Goal: Task Accomplishment & Management: Use online tool/utility

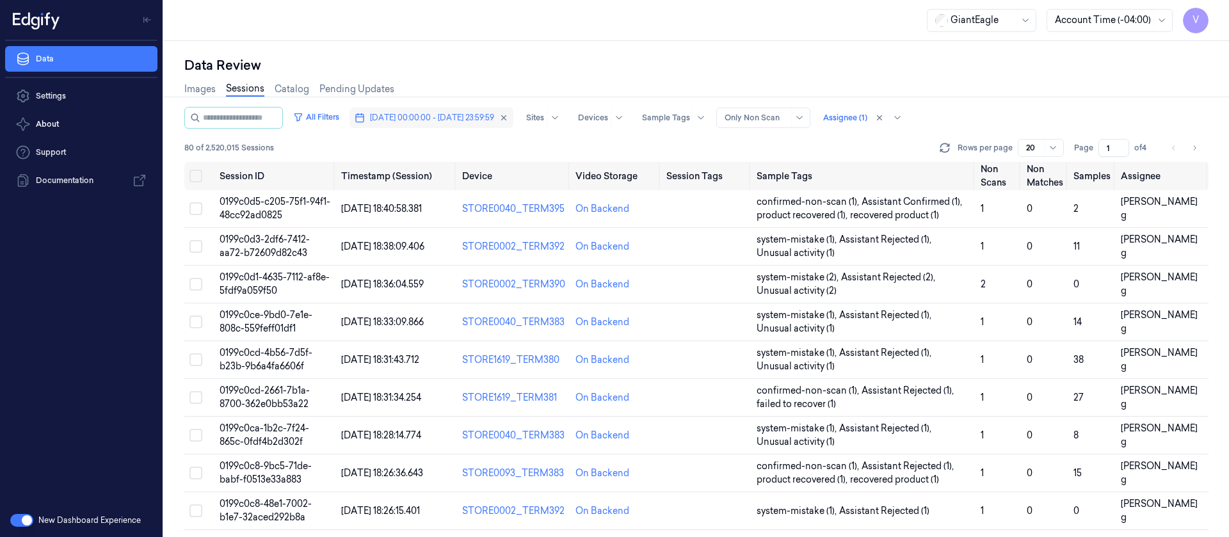
click at [432, 118] on span "[DATE] 00:00:00 - [DATE] 23:59:59" at bounding box center [432, 118] width 124 height 12
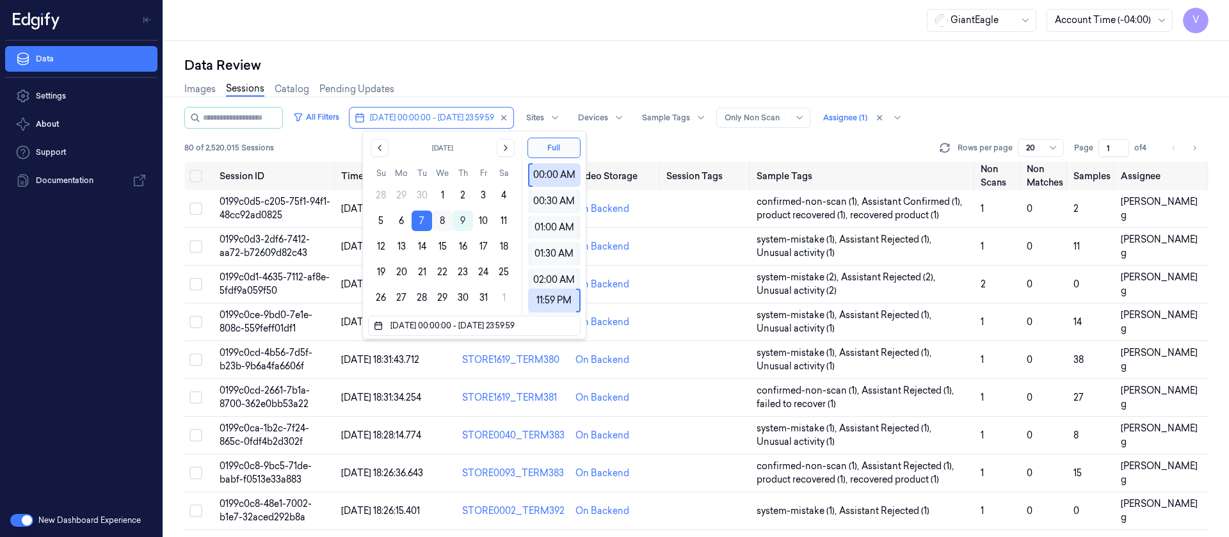
click at [438, 222] on button "8" at bounding box center [442, 221] width 20 height 20
type input "[DATE] 00:00:00 - [DATE] 23:59:59"
click at [627, 69] on div "Data Review" at bounding box center [696, 65] width 1024 height 18
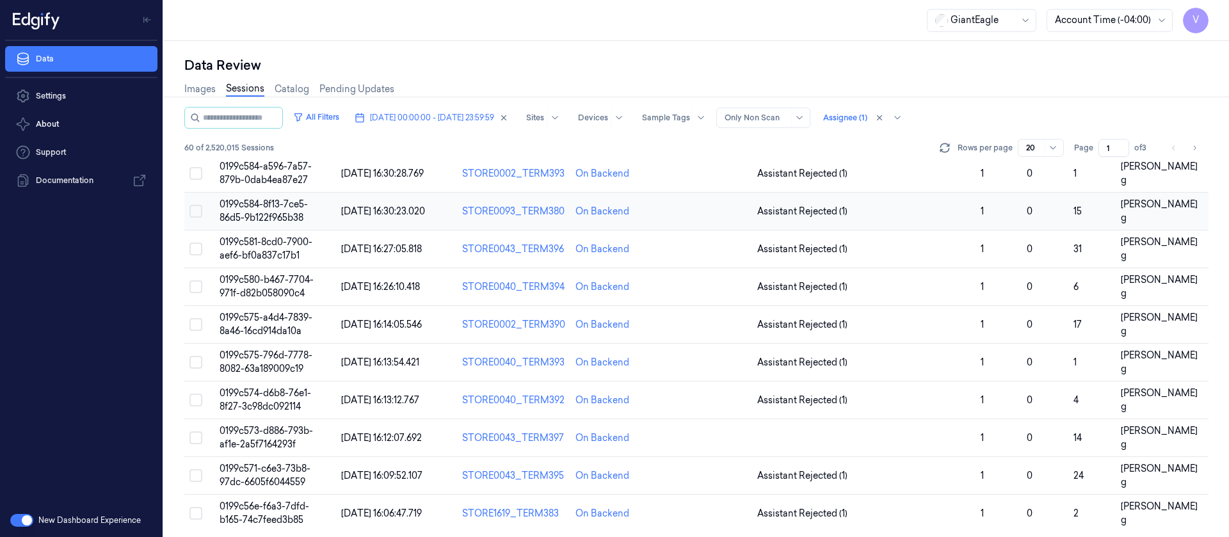
scroll to position [418, 0]
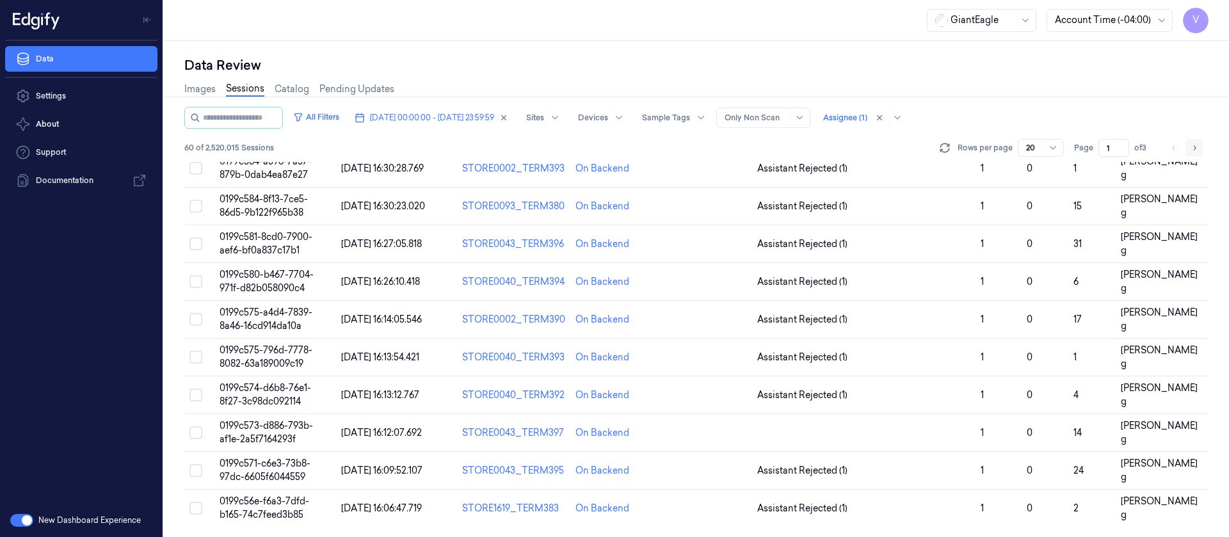
click at [1191, 152] on icon "Go to next page" at bounding box center [1195, 148] width 8 height 10
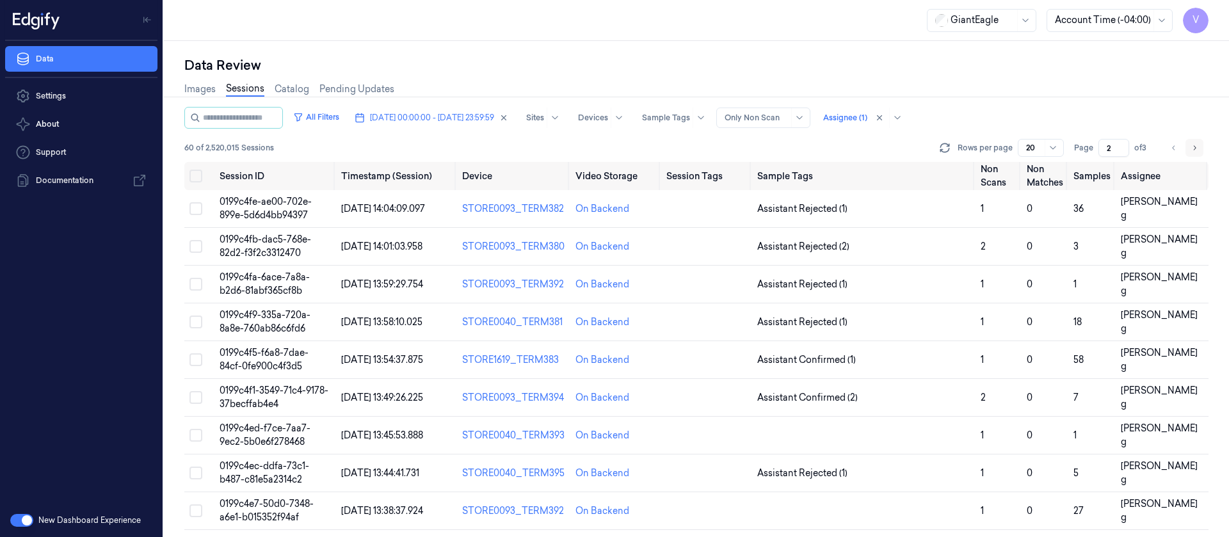
click at [1191, 152] on icon "Go to next page" at bounding box center [1195, 148] width 8 height 10
type input "3"
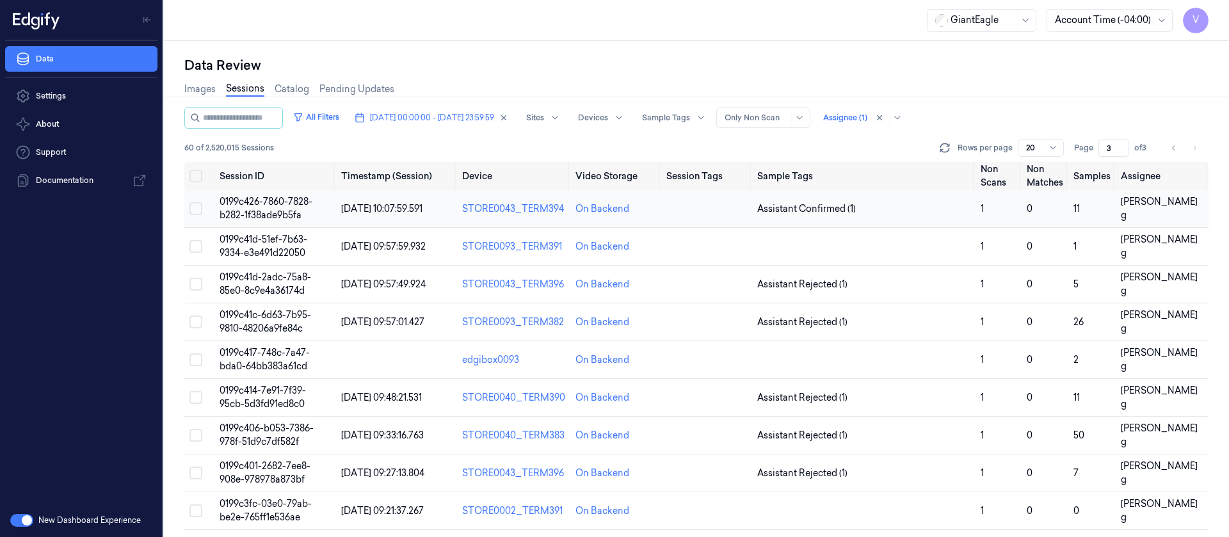
click at [686, 211] on td at bounding box center [706, 209] width 90 height 38
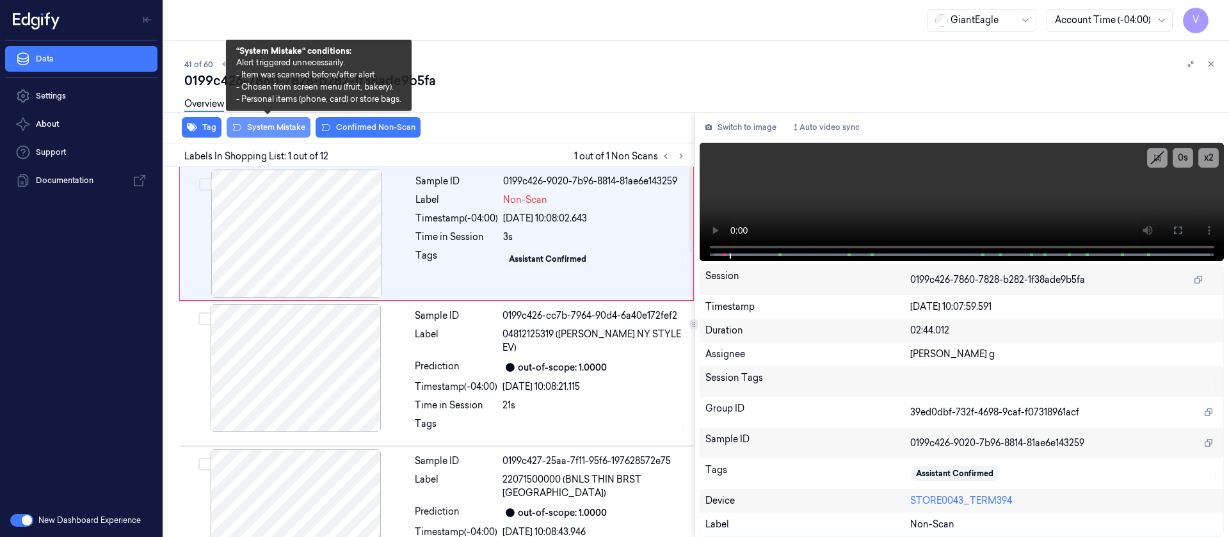
click at [273, 127] on button "System Mistake" at bounding box center [269, 127] width 84 height 20
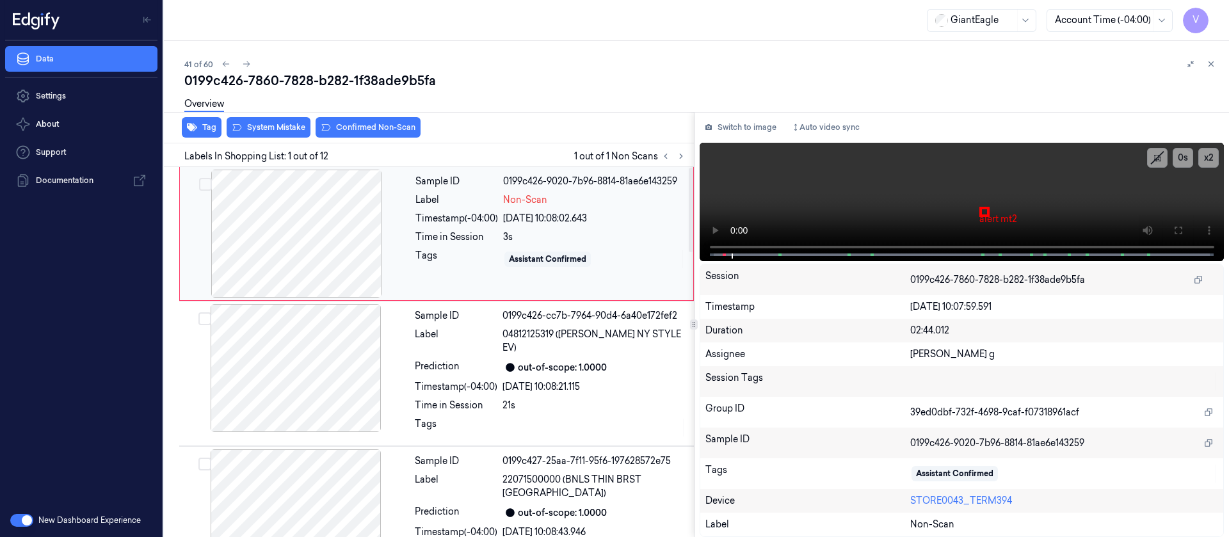
click at [277, 225] on div at bounding box center [296, 234] width 228 height 128
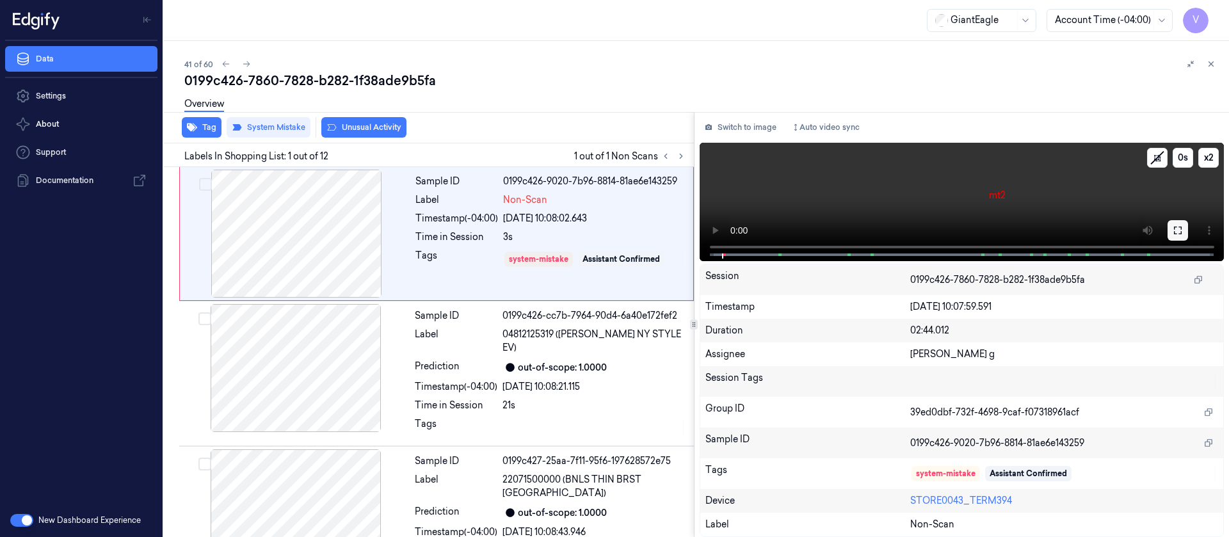
click at [1179, 232] on icon at bounding box center [1178, 230] width 10 height 10
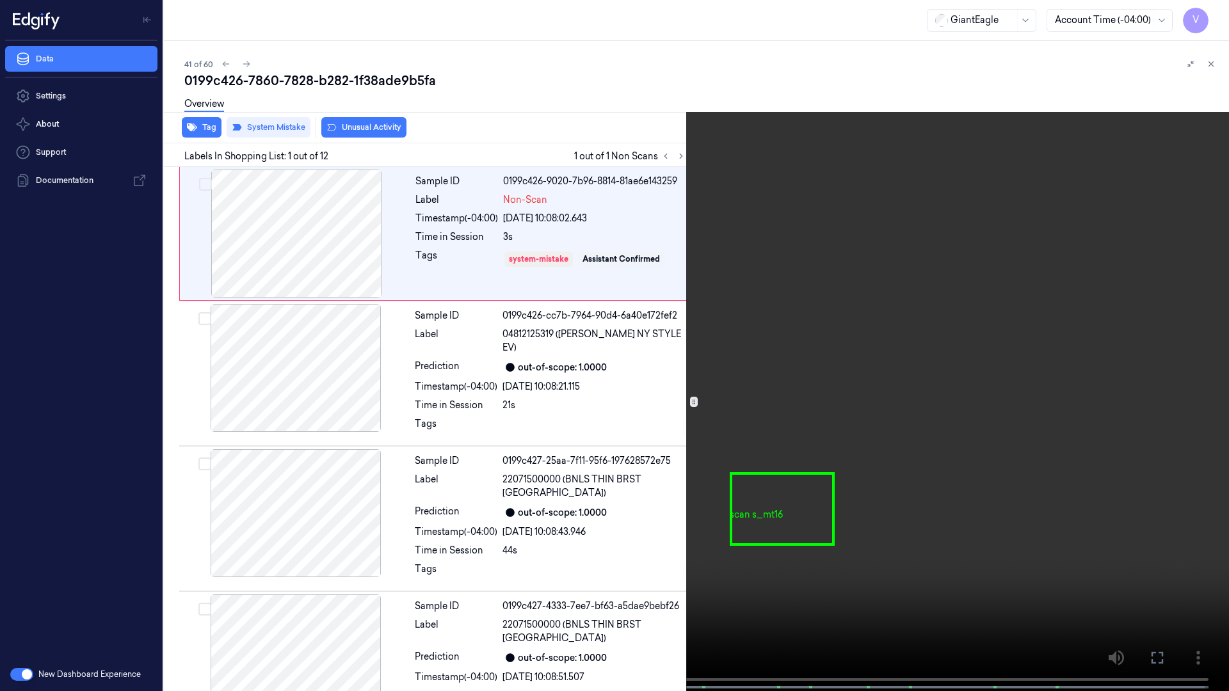
click at [0, 0] on button at bounding box center [0, 0] width 0 height 0
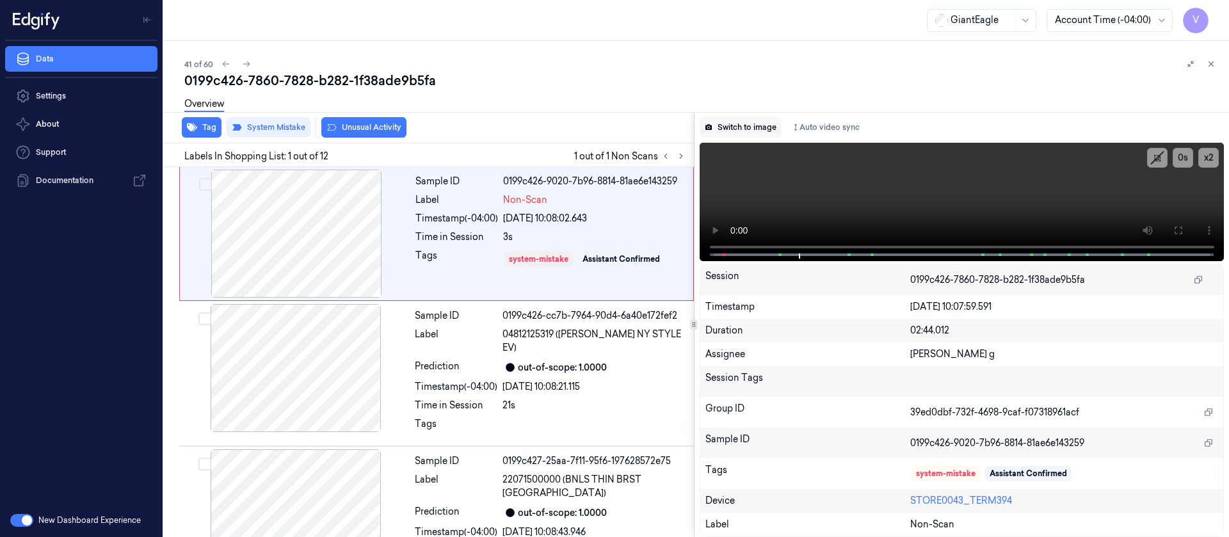
click at [734, 125] on button "Switch to image" at bounding box center [741, 127] width 82 height 20
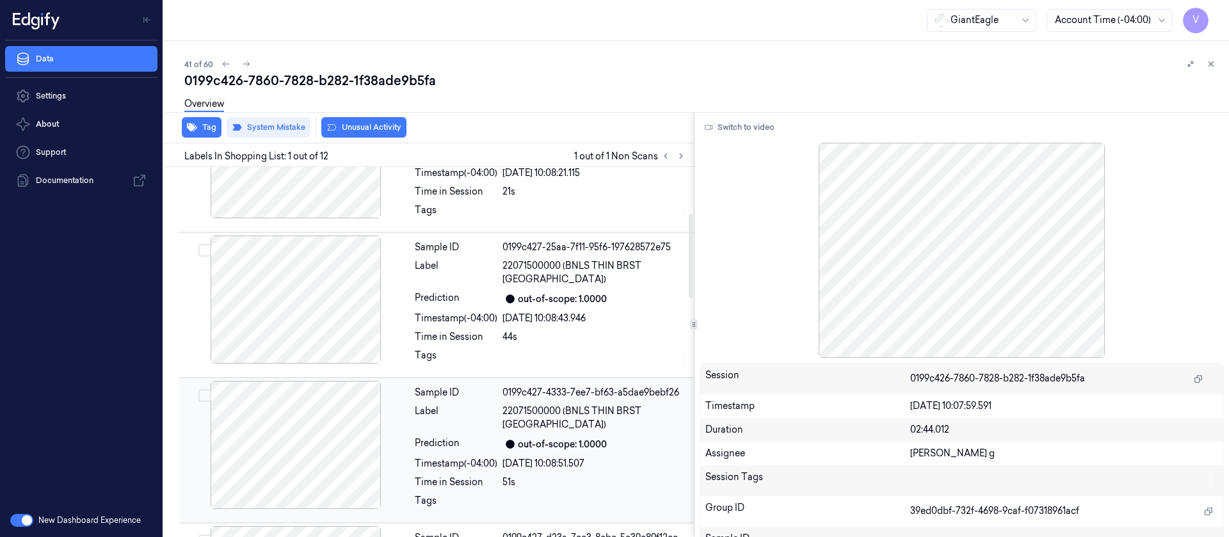
scroll to position [192, 0]
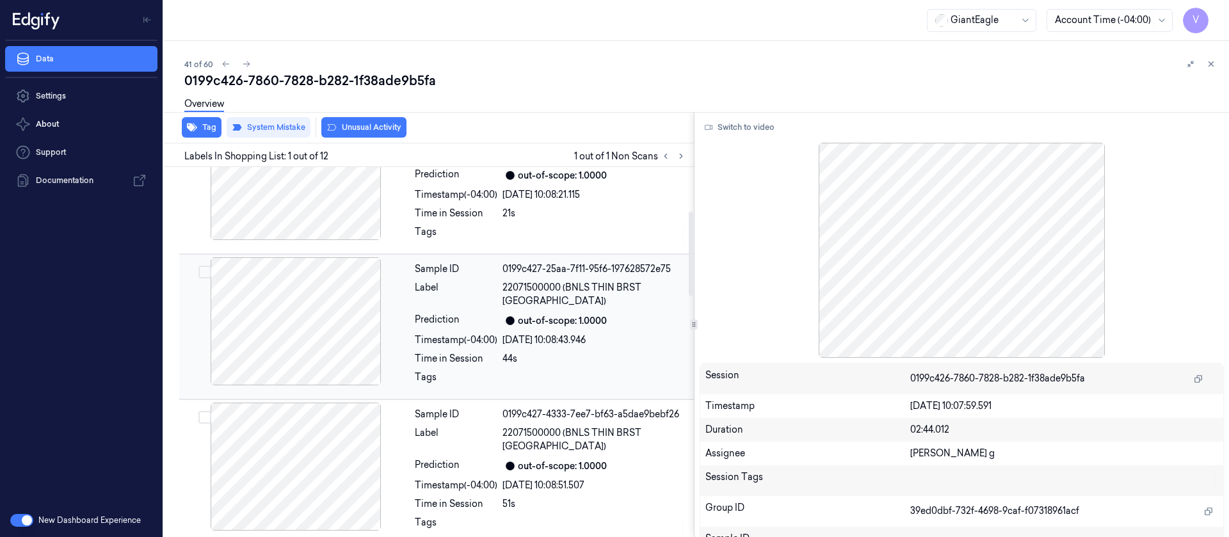
click at [334, 324] on div at bounding box center [296, 321] width 228 height 128
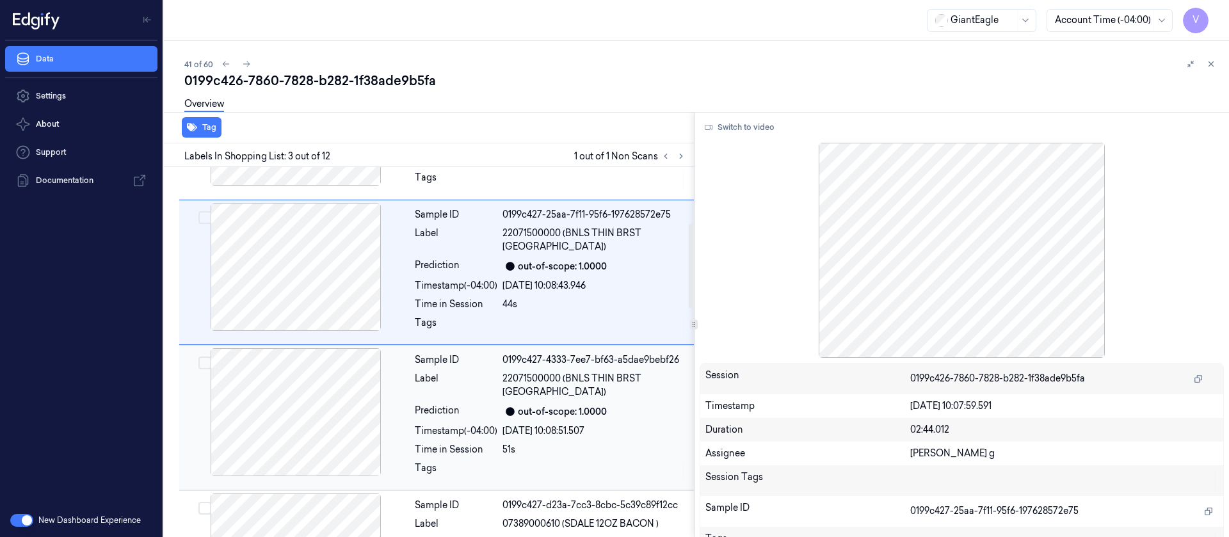
click at [316, 387] on div at bounding box center [296, 412] width 228 height 128
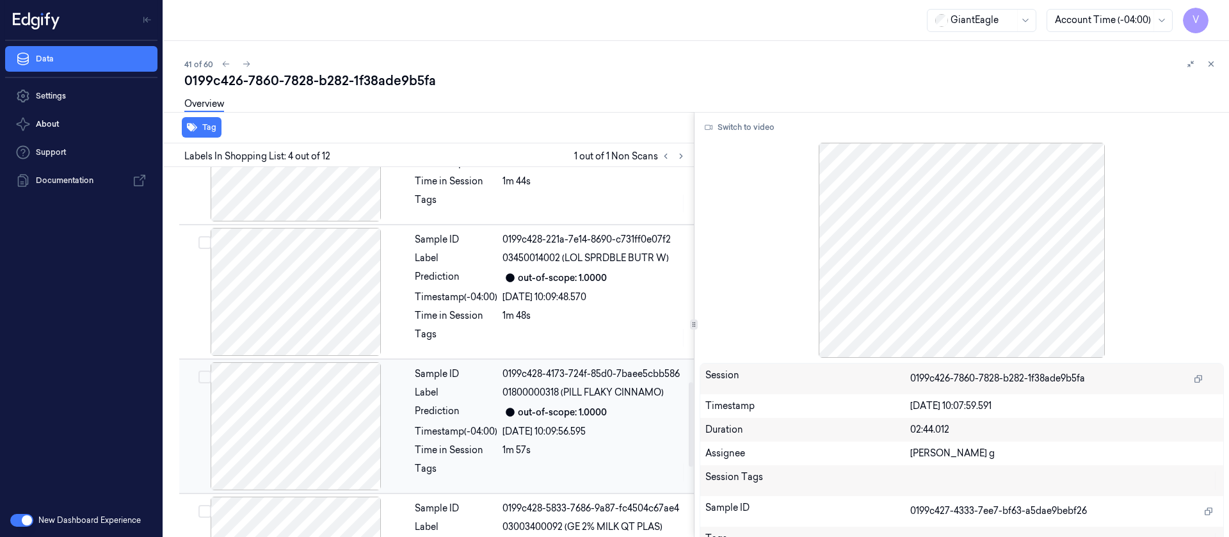
scroll to position [957, 0]
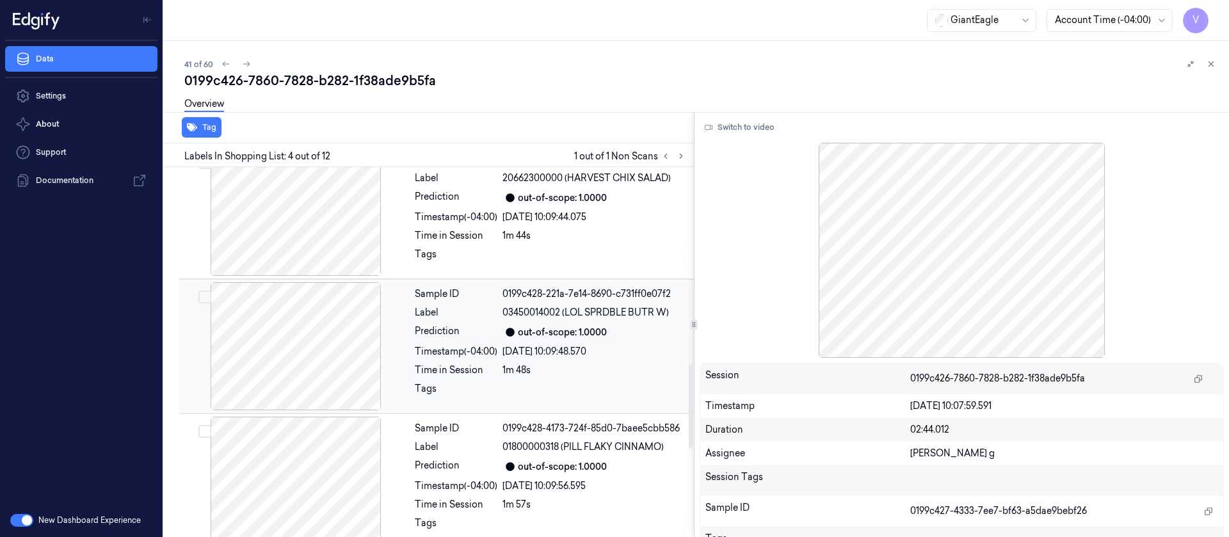
click at [330, 343] on div at bounding box center [296, 346] width 228 height 128
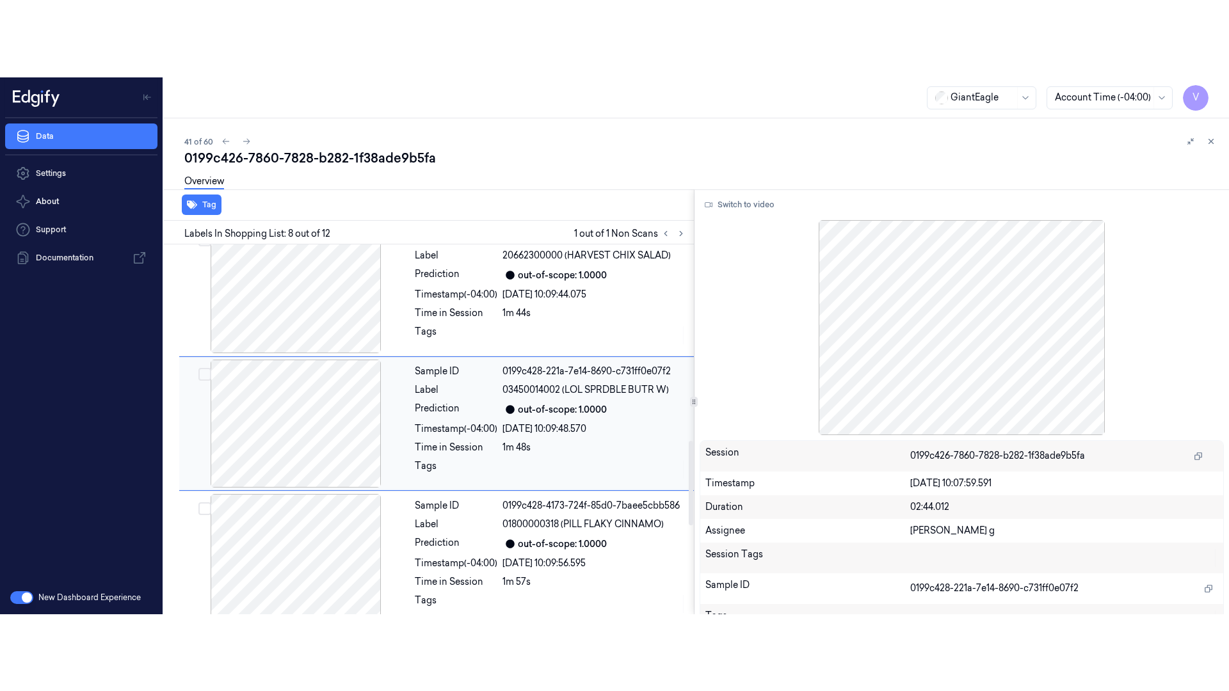
scroll to position [823, 0]
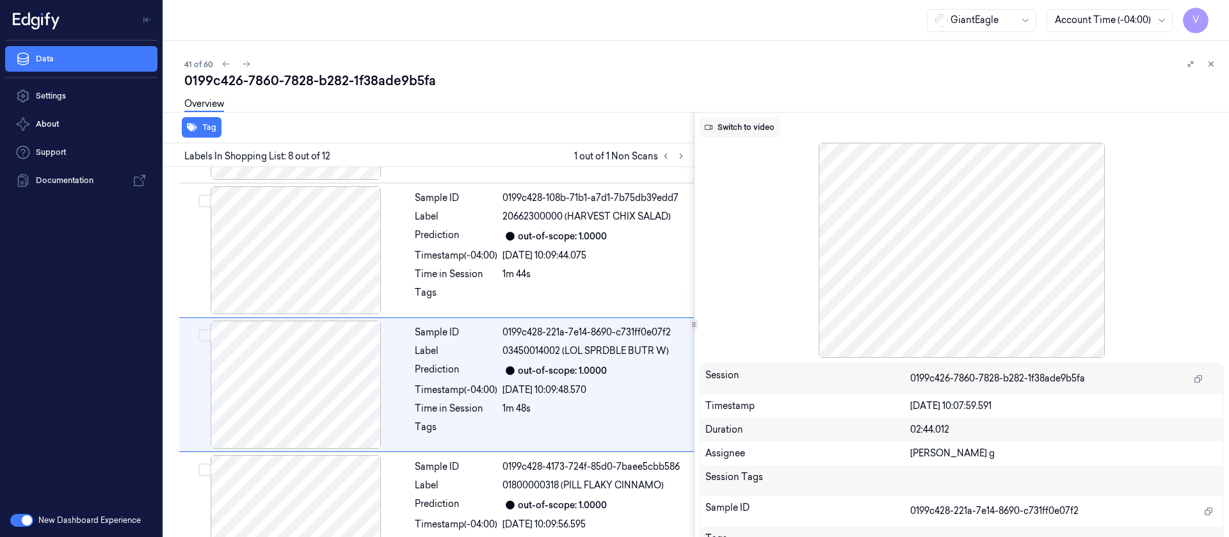
click at [742, 131] on button "Switch to video" at bounding box center [740, 127] width 80 height 20
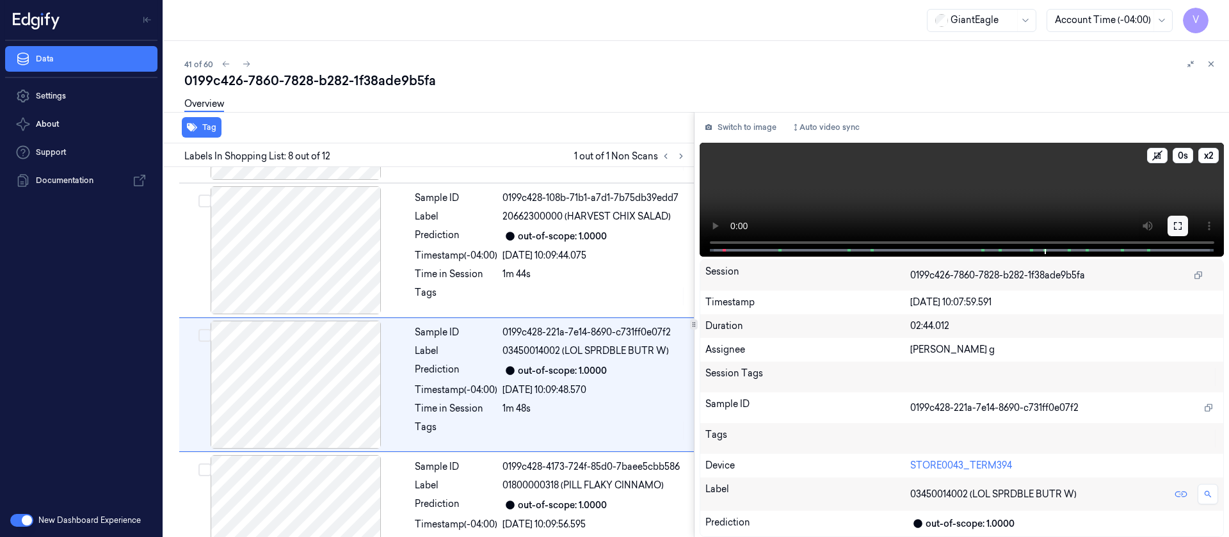
click at [1175, 223] on icon at bounding box center [1178, 226] width 10 height 10
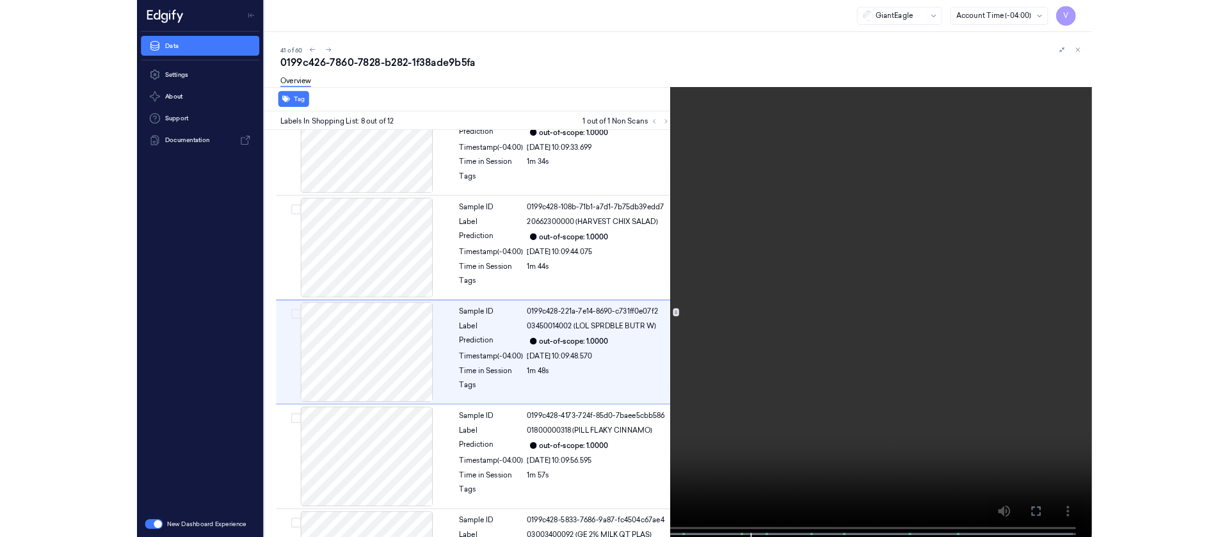
scroll to position [746, 0]
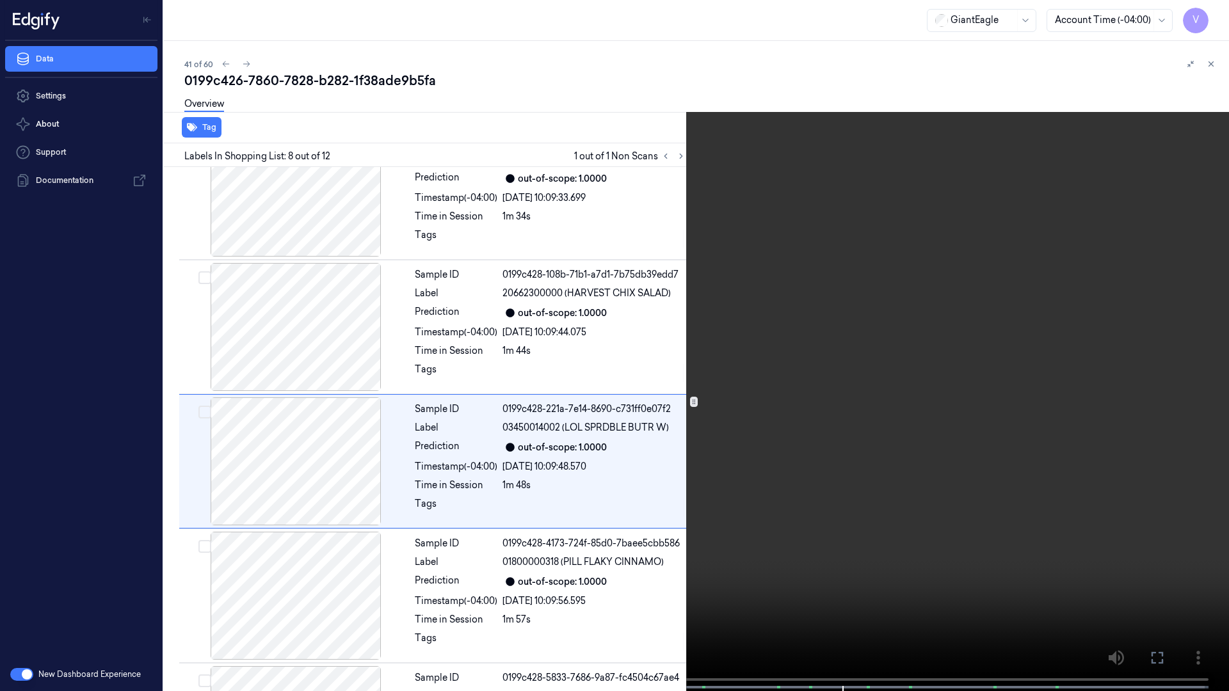
click at [0, 0] on icon at bounding box center [0, 0] width 0 height 0
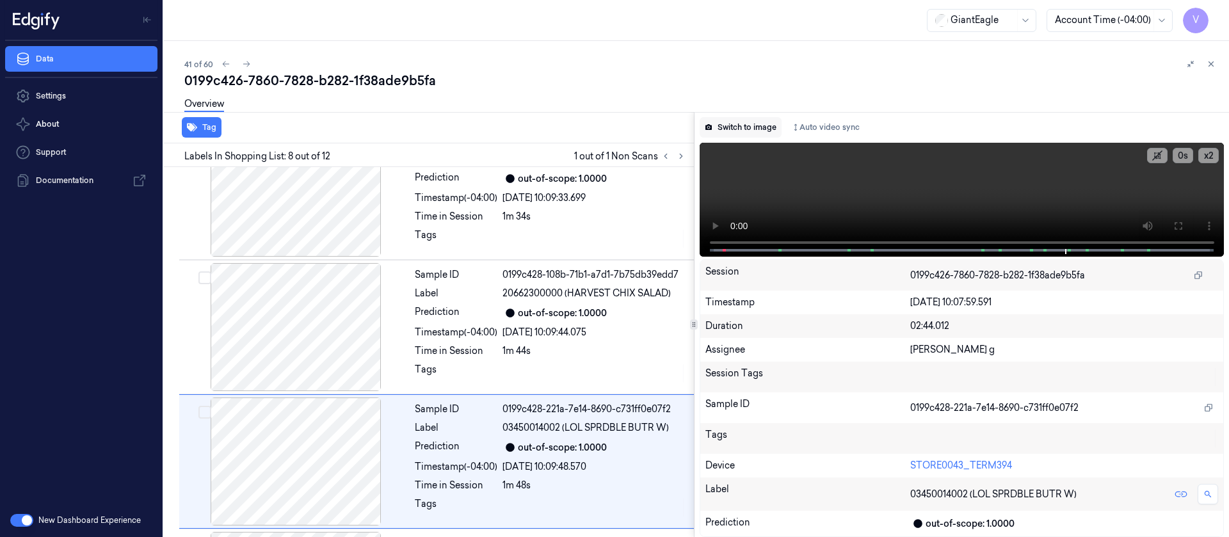
click at [740, 129] on button "Switch to image" at bounding box center [741, 127] width 82 height 20
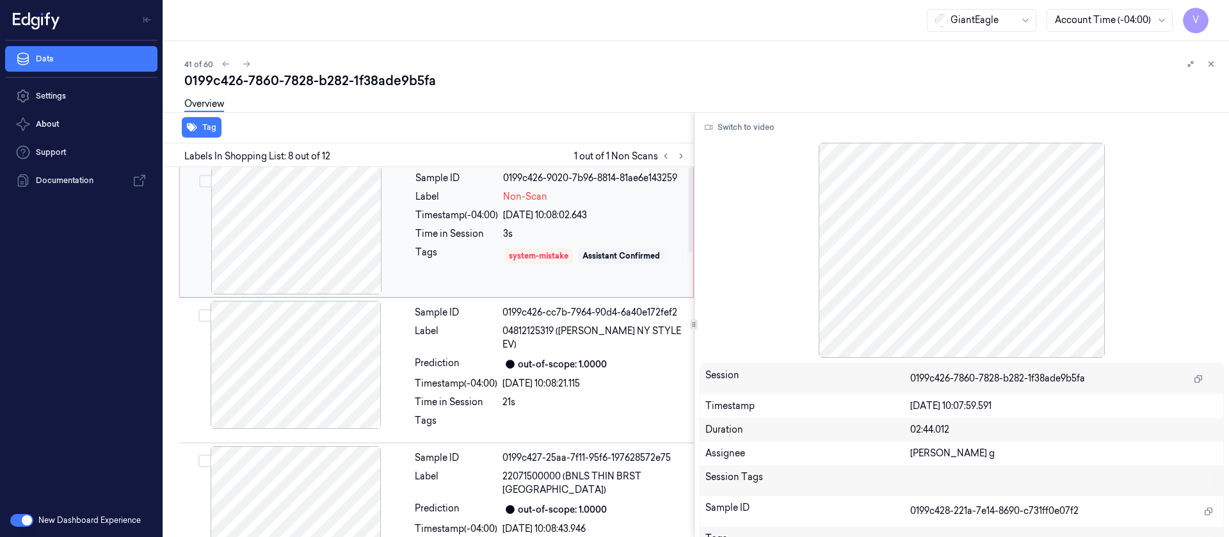
scroll to position [0, 0]
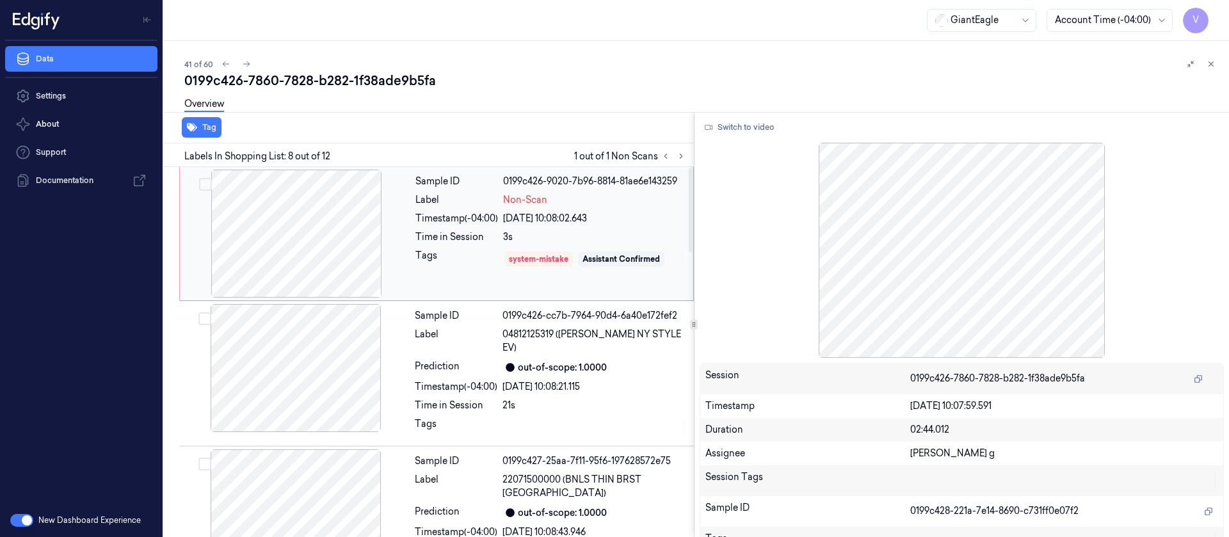
click at [316, 223] on div at bounding box center [296, 234] width 228 height 128
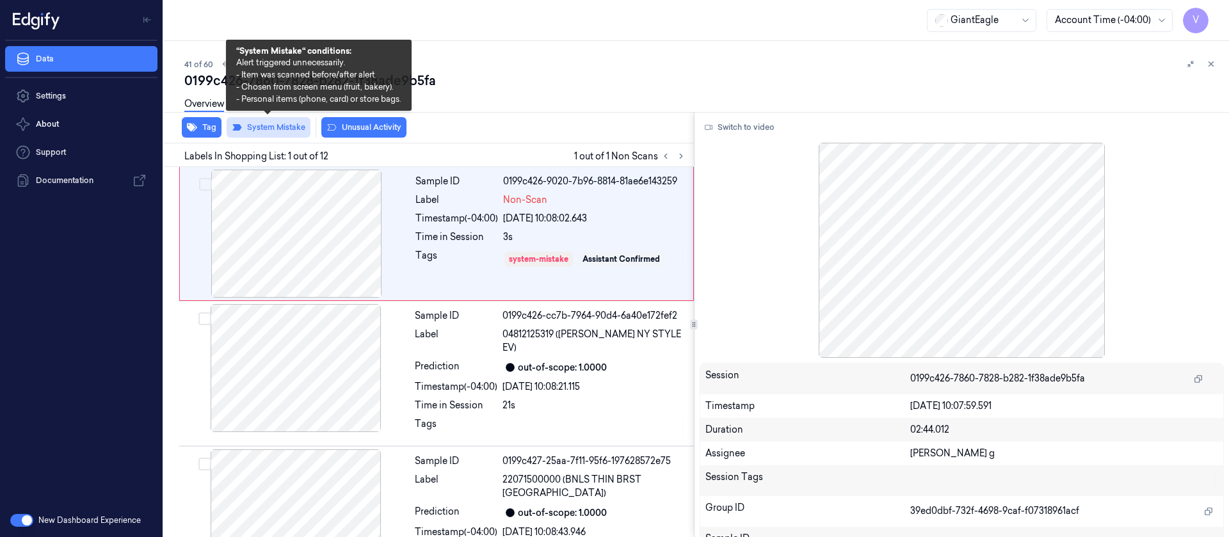
click at [281, 127] on button "System Mistake" at bounding box center [269, 127] width 84 height 20
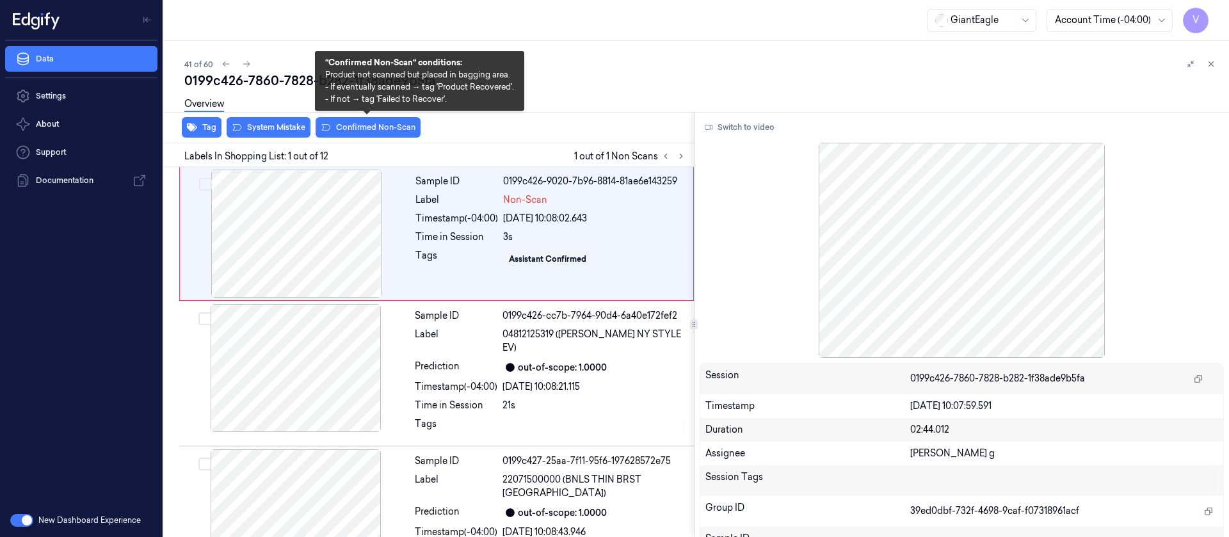
click at [385, 128] on button "Confirmed Non-Scan" at bounding box center [368, 127] width 105 height 20
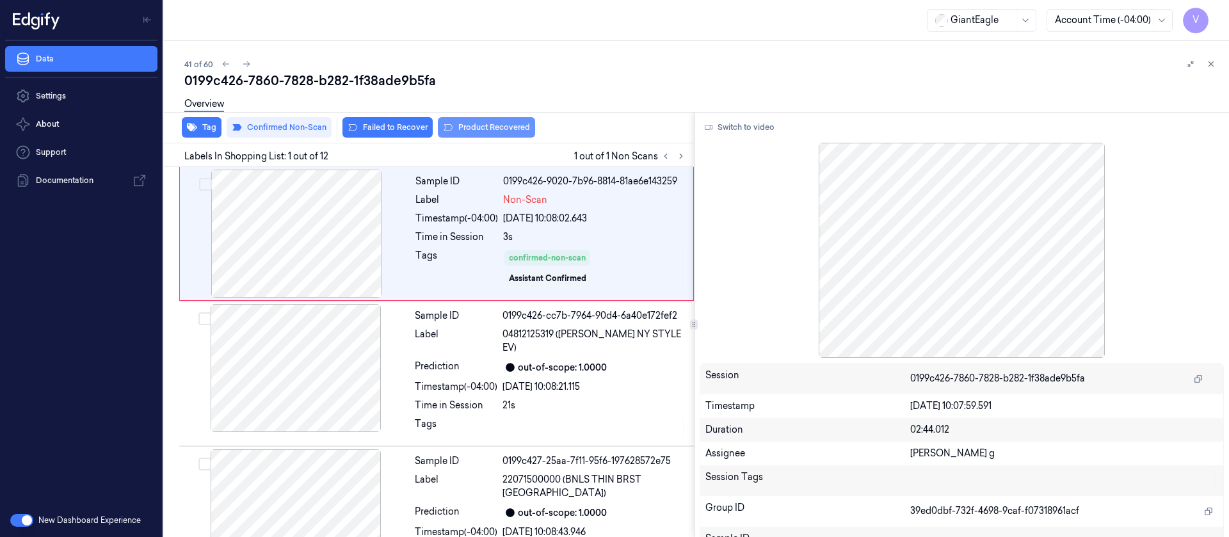
click at [490, 127] on button "Product Recovered" at bounding box center [486, 127] width 97 height 20
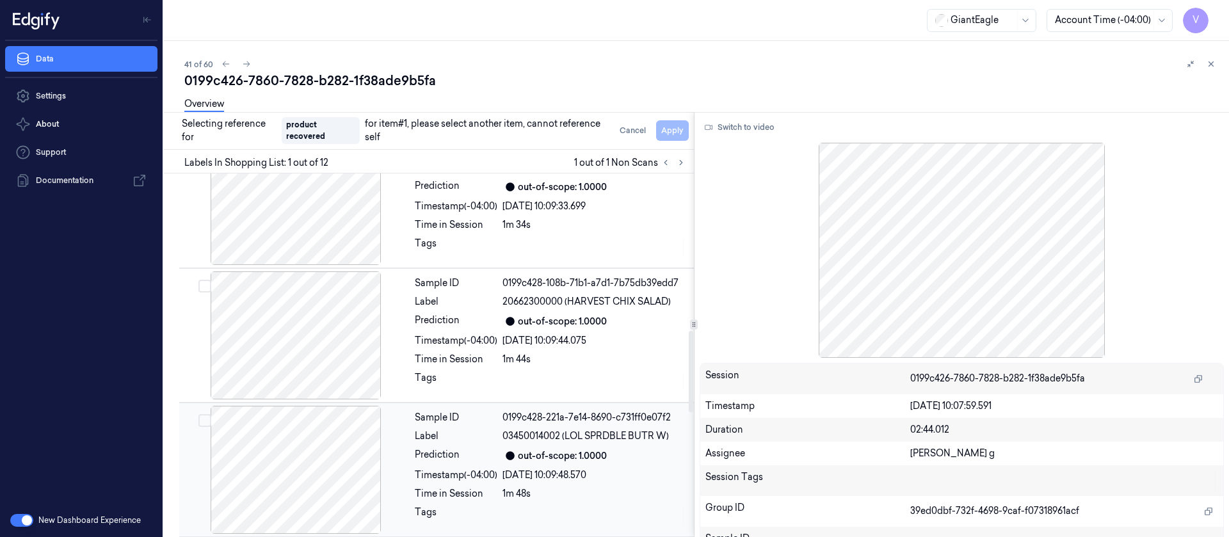
scroll to position [768, 0]
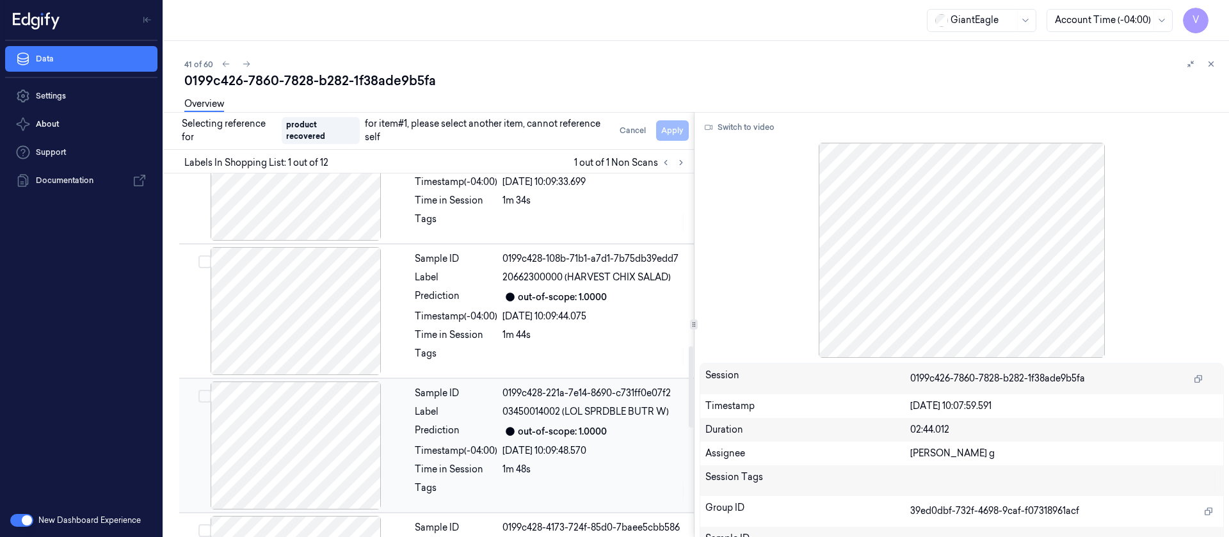
click at [333, 412] on div at bounding box center [296, 446] width 228 height 128
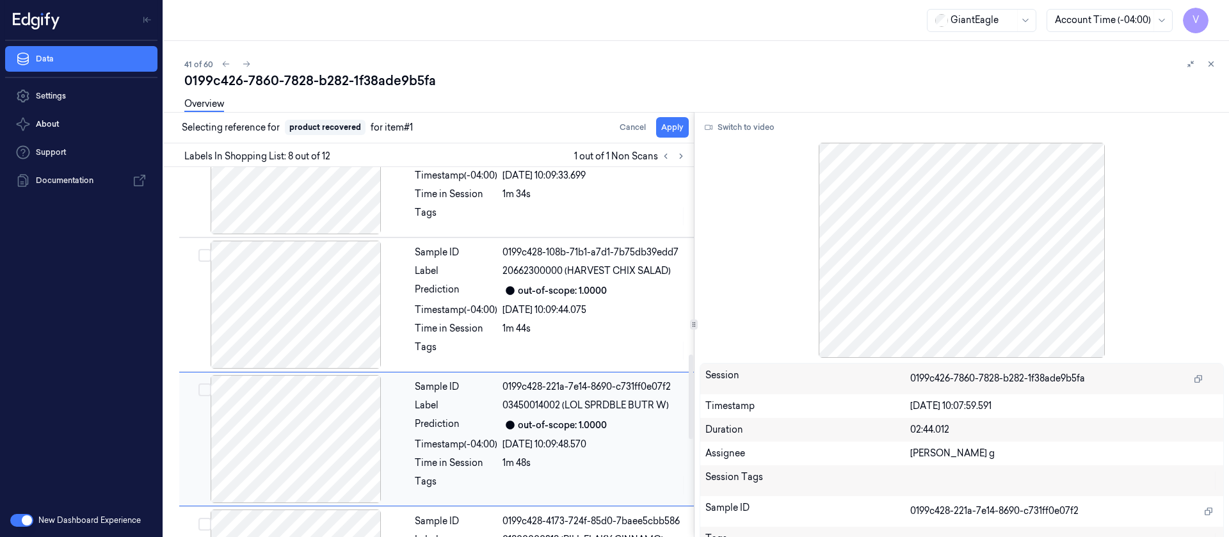
scroll to position [823, 0]
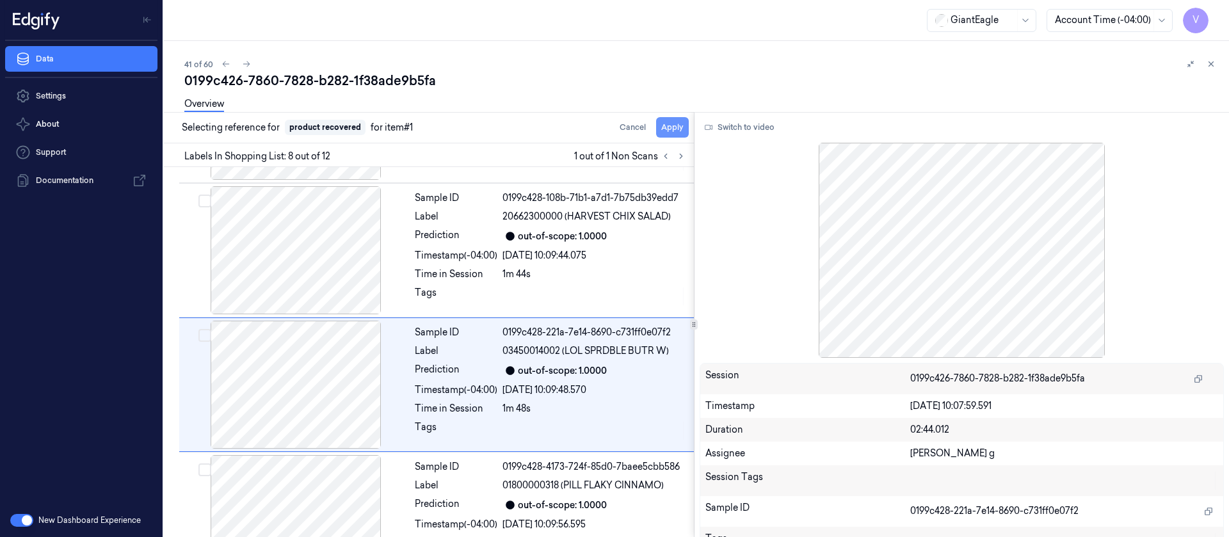
click at [677, 131] on button "Apply" at bounding box center [672, 127] width 33 height 20
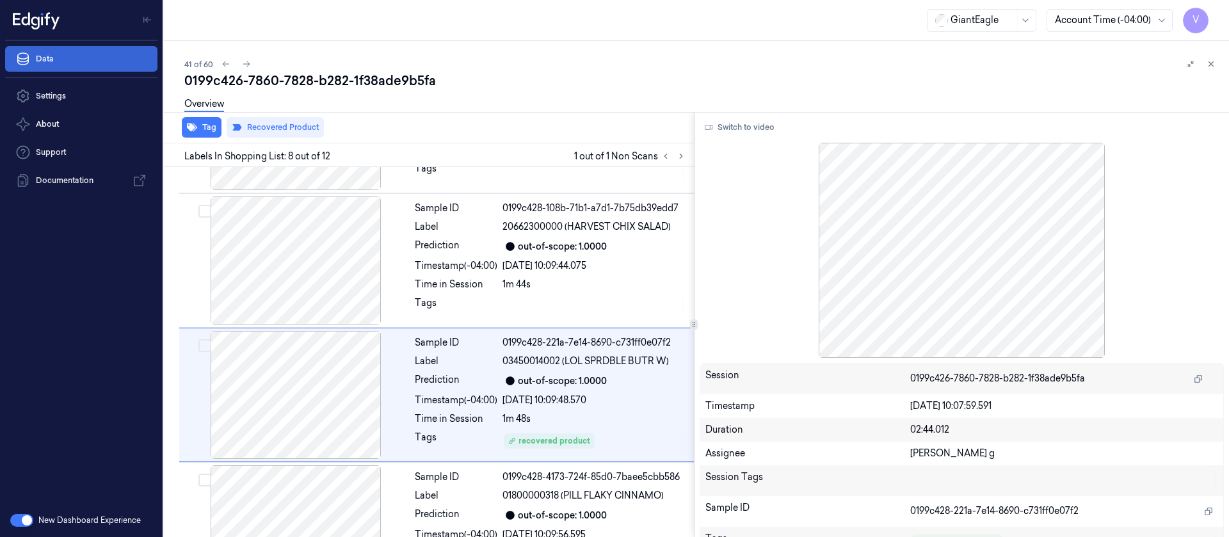
scroll to position [833, 0]
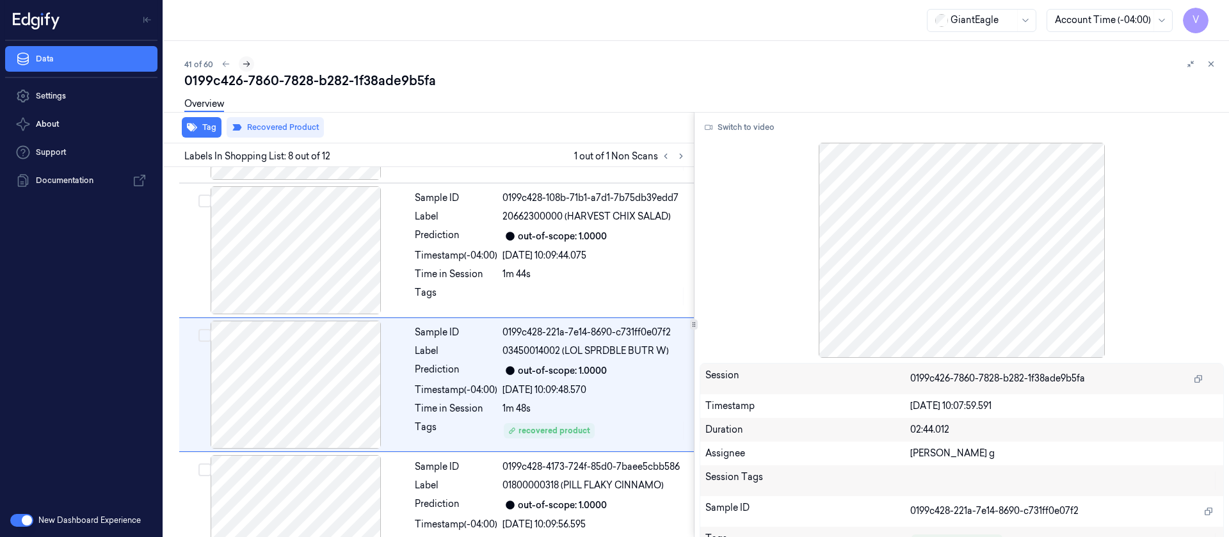
click at [246, 66] on icon at bounding box center [246, 64] width 7 height 6
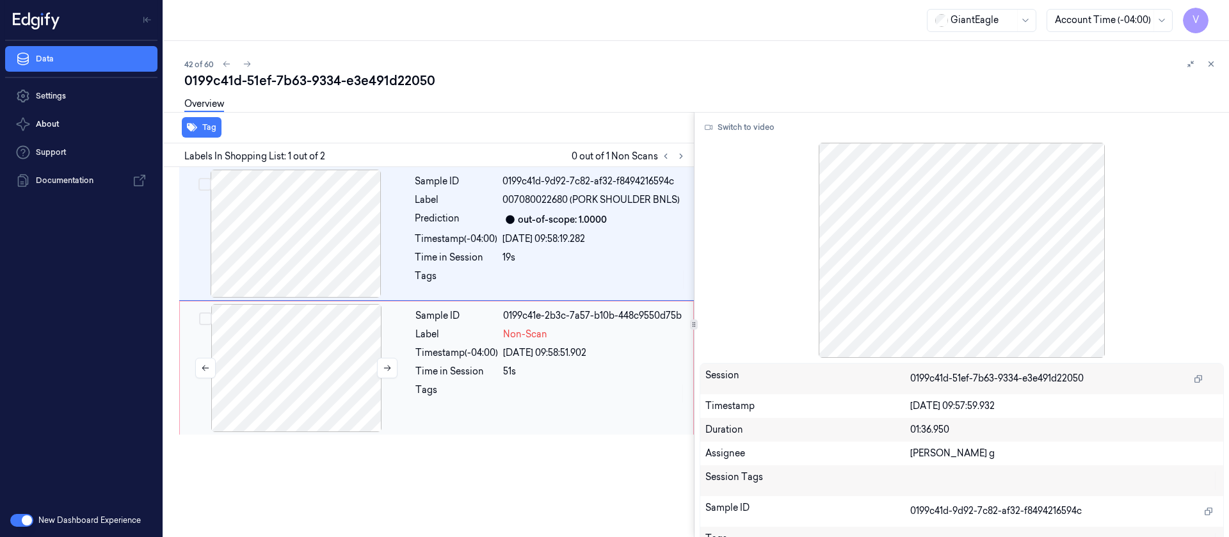
click at [282, 383] on div at bounding box center [296, 368] width 228 height 128
click at [309, 247] on div at bounding box center [296, 234] width 228 height 128
click at [728, 122] on button "Switch to video" at bounding box center [740, 127] width 80 height 20
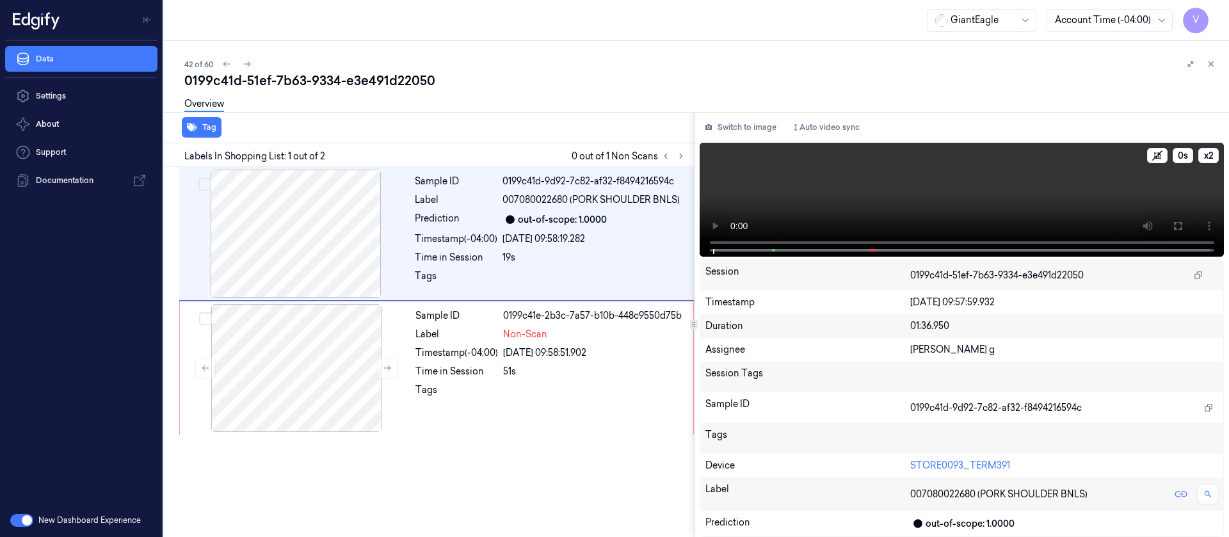
drag, startPoint x: 1184, startPoint y: 231, endPoint x: 1183, endPoint y: 348, distance: 116.5
click at [1183, 231] on button at bounding box center [1178, 226] width 20 height 20
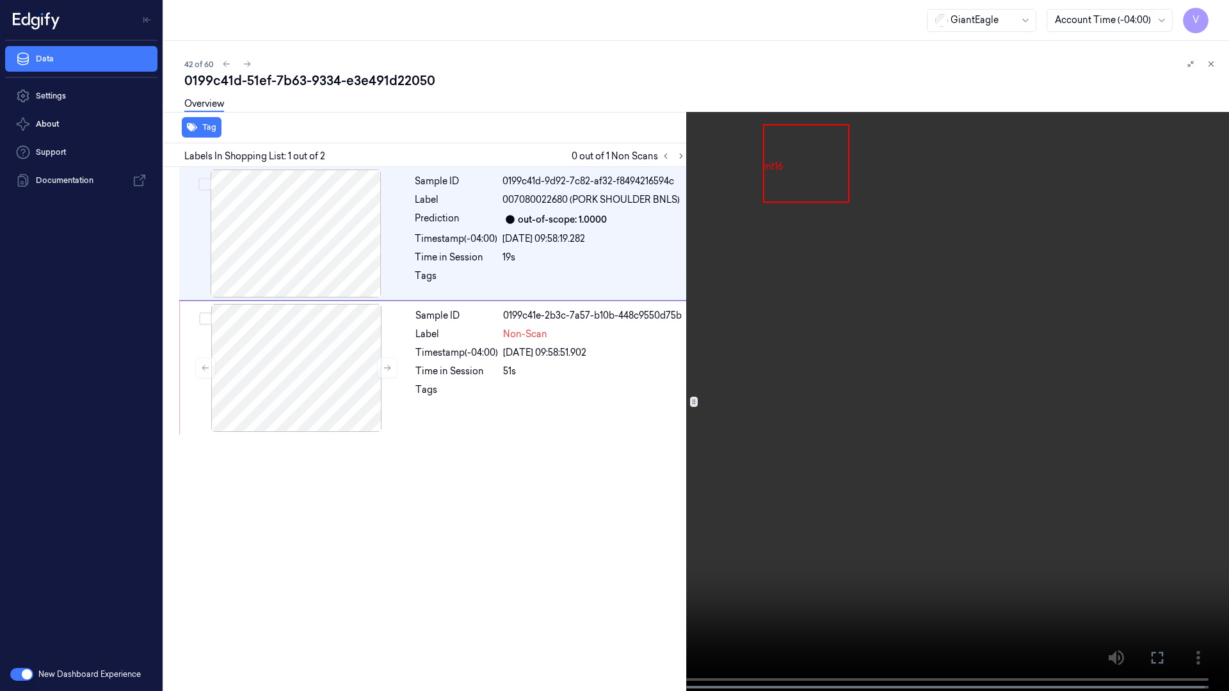
click at [0, 0] on button at bounding box center [0, 0] width 0 height 0
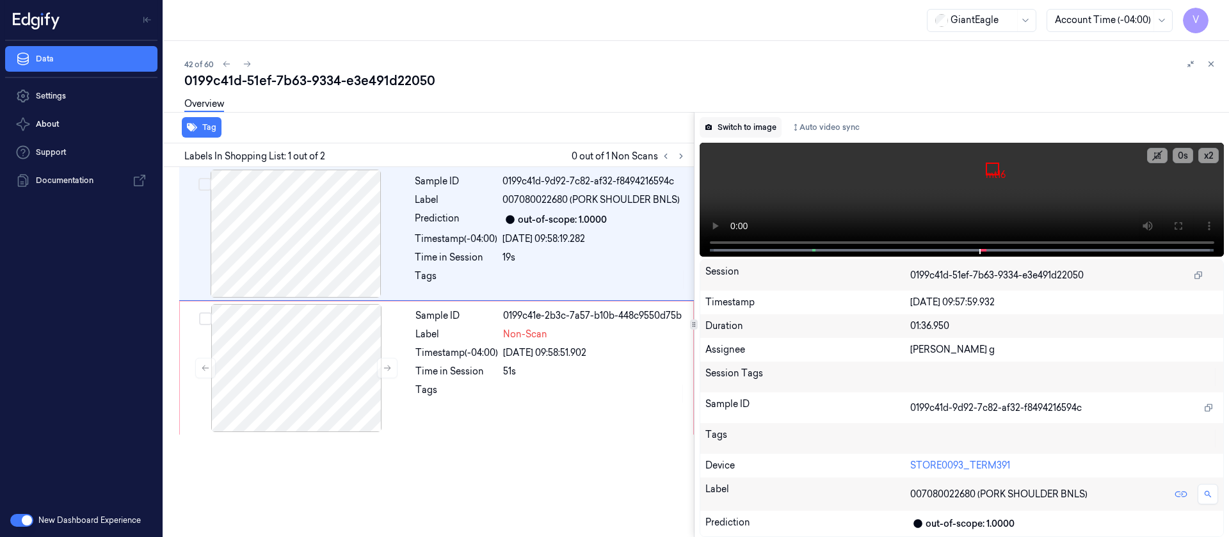
click at [736, 124] on button "Switch to image" at bounding box center [741, 127] width 82 height 20
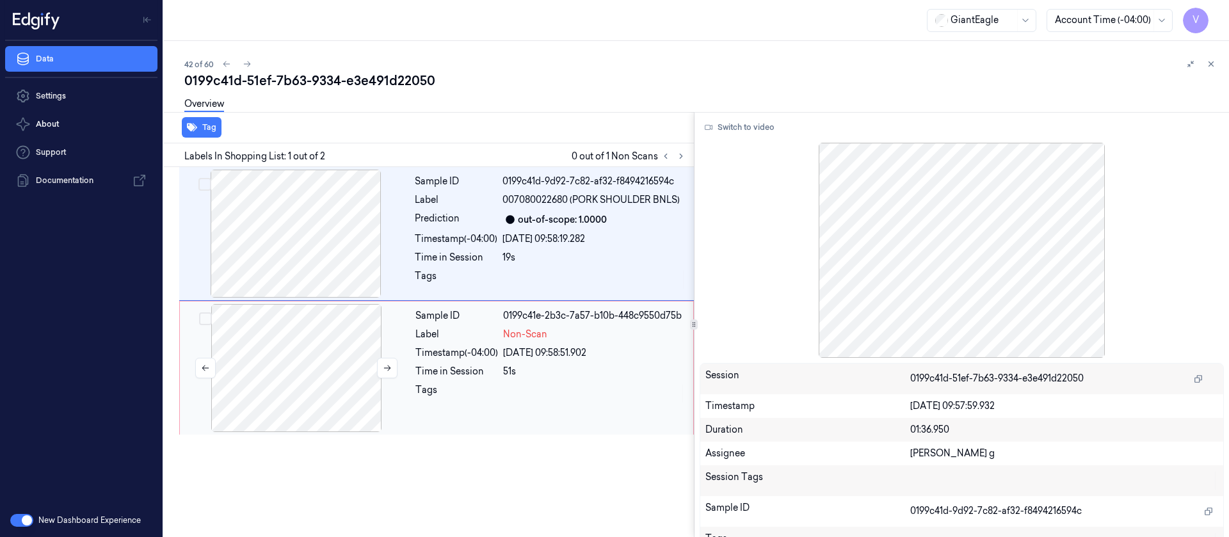
click at [351, 374] on div at bounding box center [296, 368] width 228 height 128
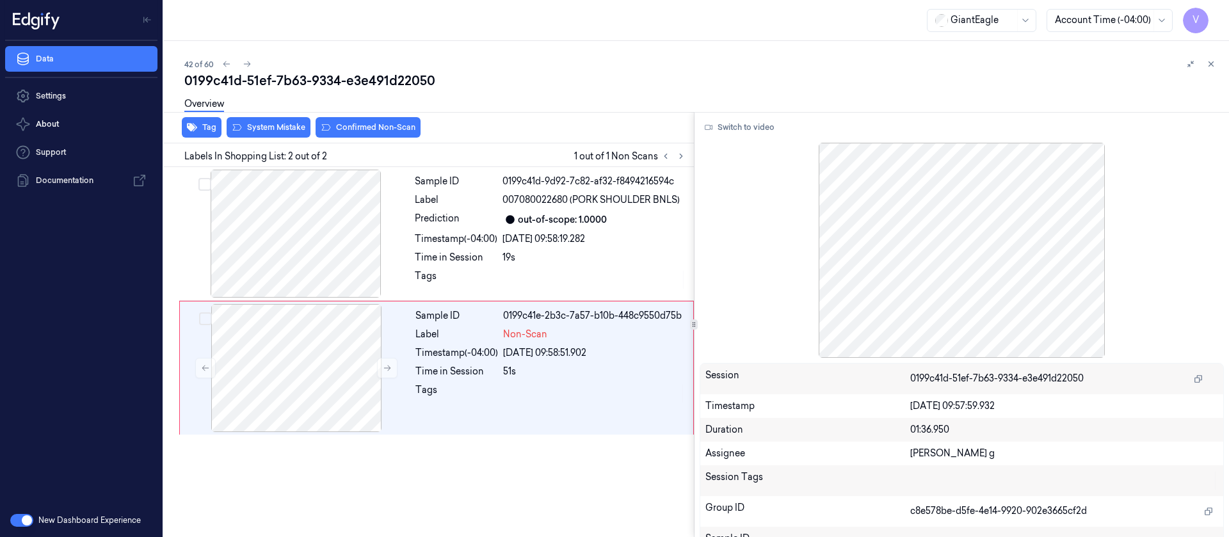
click at [270, 117] on div "Overview" at bounding box center [701, 106] width 1034 height 33
click at [266, 124] on button "System Mistake" at bounding box center [269, 127] width 84 height 20
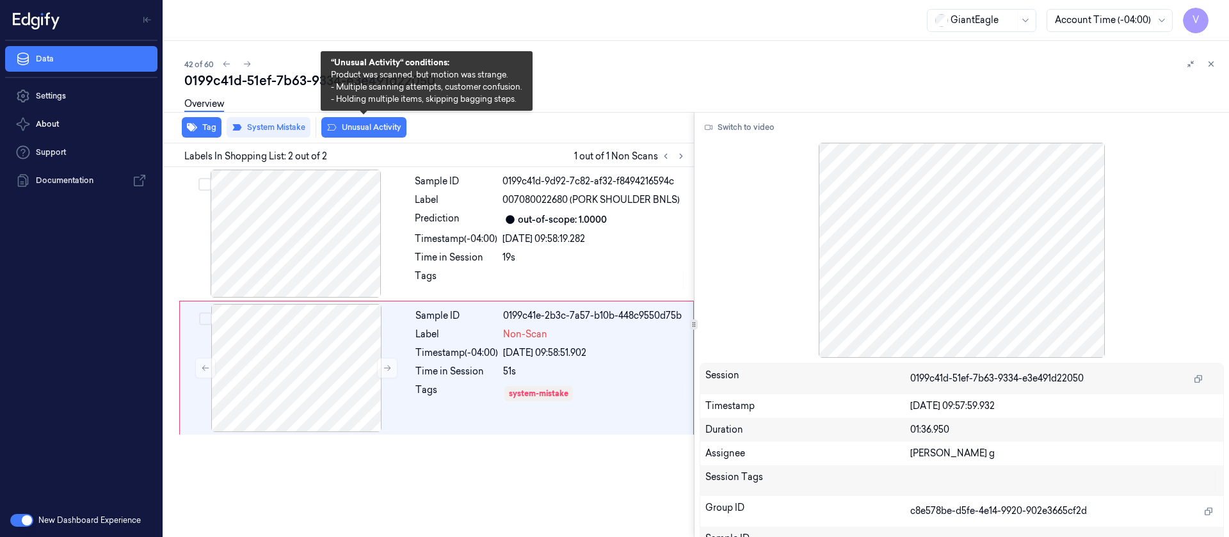
click at [363, 129] on button "Unusual Activity" at bounding box center [363, 127] width 85 height 20
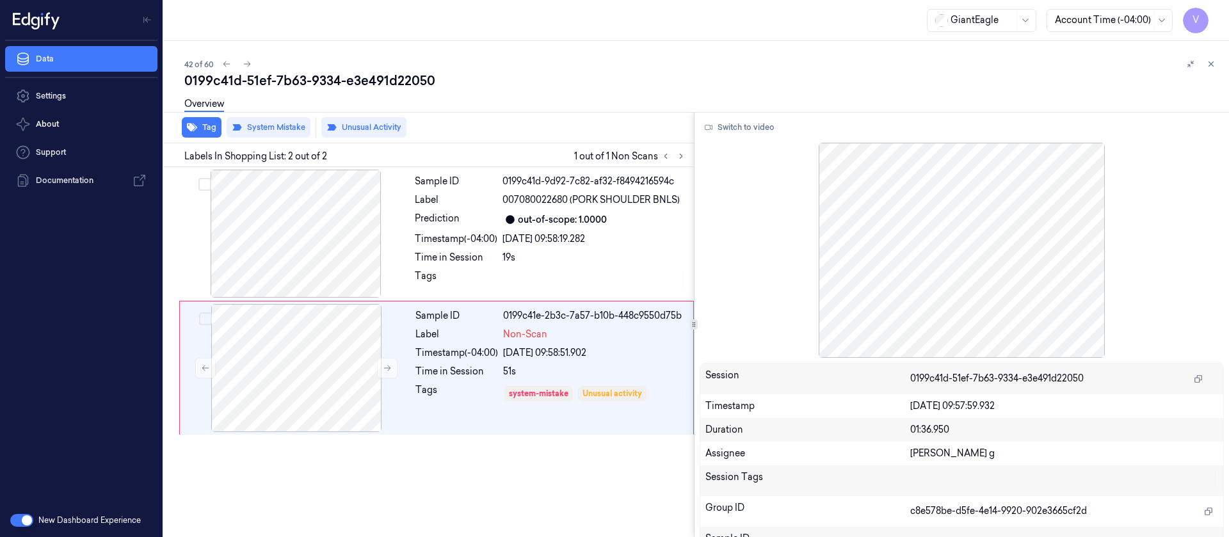
click at [497, 71] on div "42 of 60 0199c41d-51ef-7b63-9334-e3e491d22050 Overview Tag System Mistake Unusu…" at bounding box center [696, 289] width 1065 height 496
click at [246, 61] on icon at bounding box center [247, 64] width 9 height 9
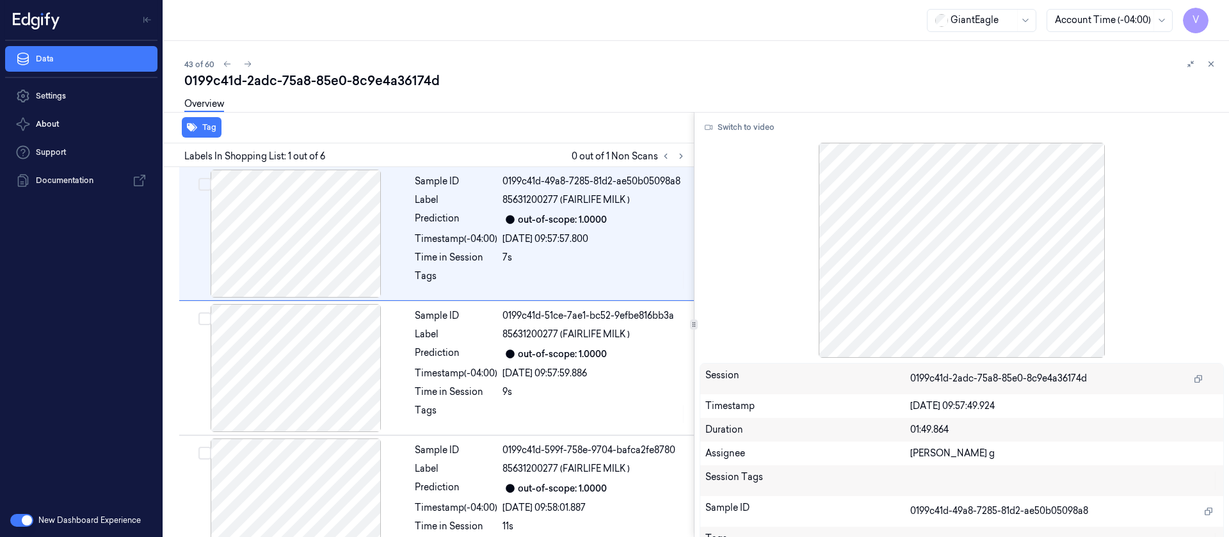
click at [465, 80] on div "0199c41d-2adc-75a8-85e0-8c9e4a36174d" at bounding box center [701, 81] width 1034 height 18
click at [681, 154] on icon at bounding box center [681, 156] width 9 height 9
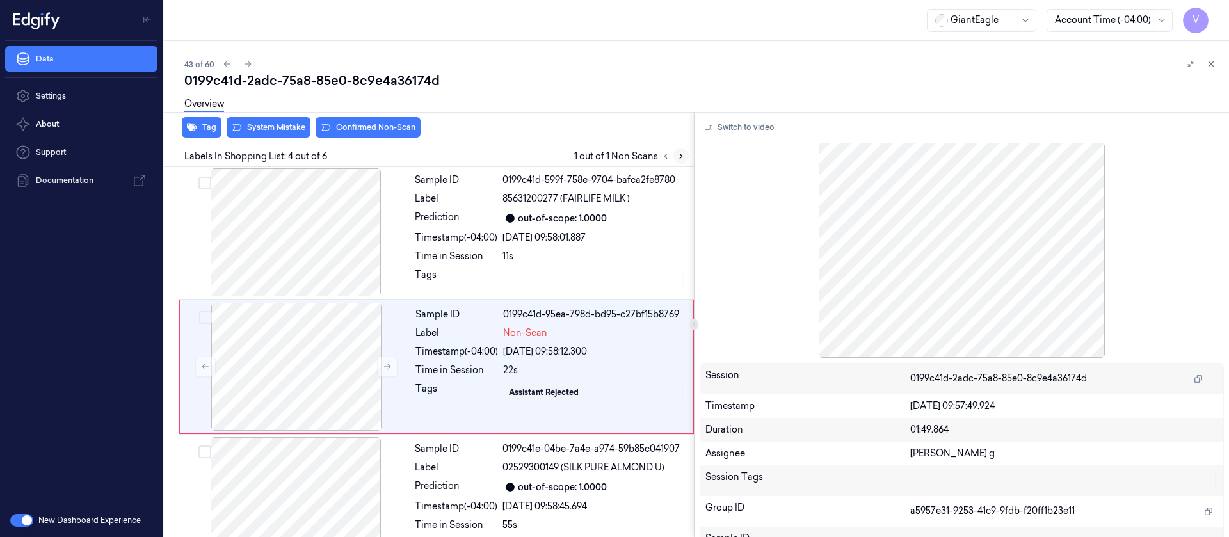
scroll to position [285, 0]
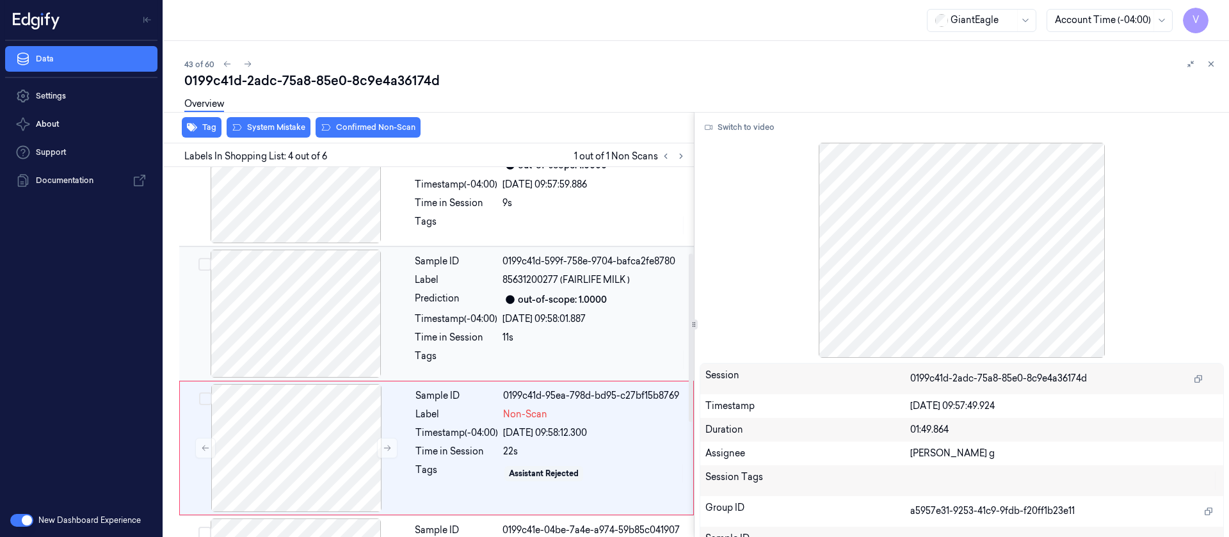
click at [310, 326] on div at bounding box center [296, 314] width 228 height 128
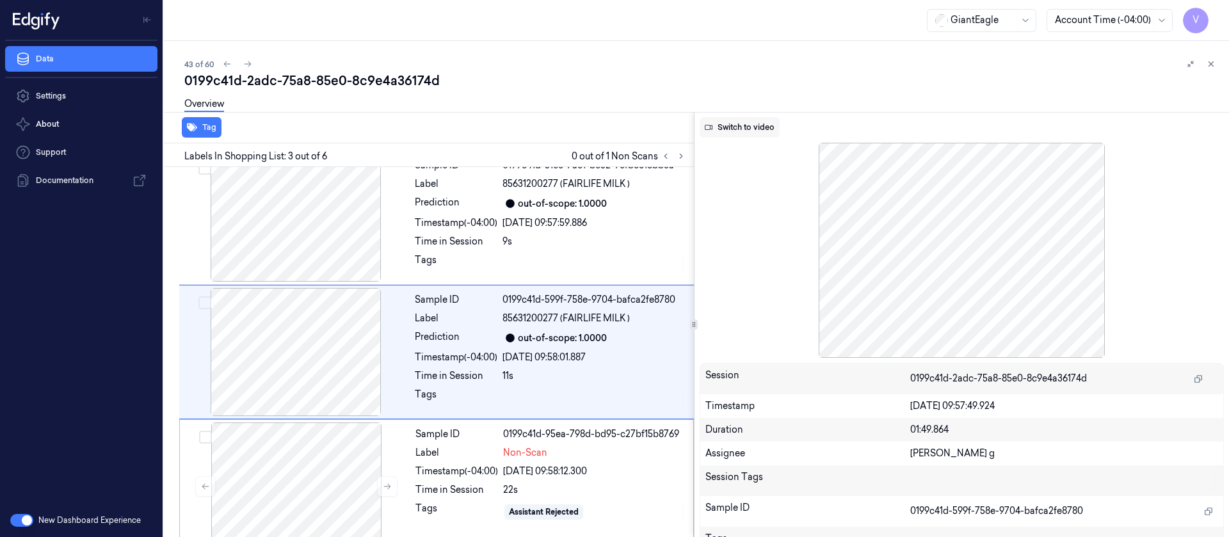
click at [738, 127] on button "Switch to video" at bounding box center [740, 127] width 80 height 20
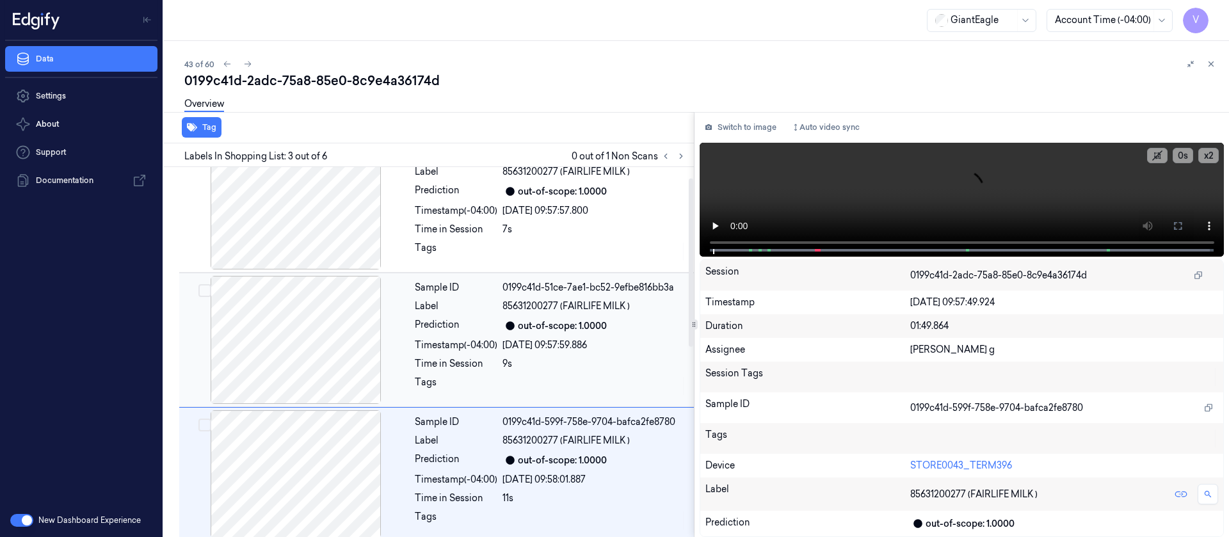
scroll to position [0, 0]
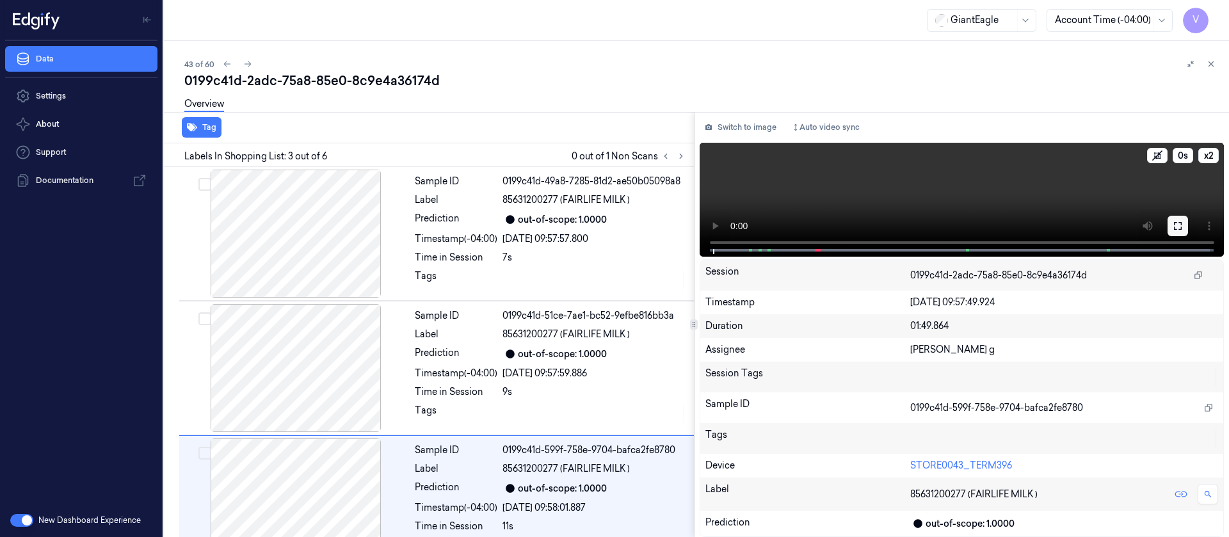
click at [1180, 232] on button at bounding box center [1178, 226] width 20 height 20
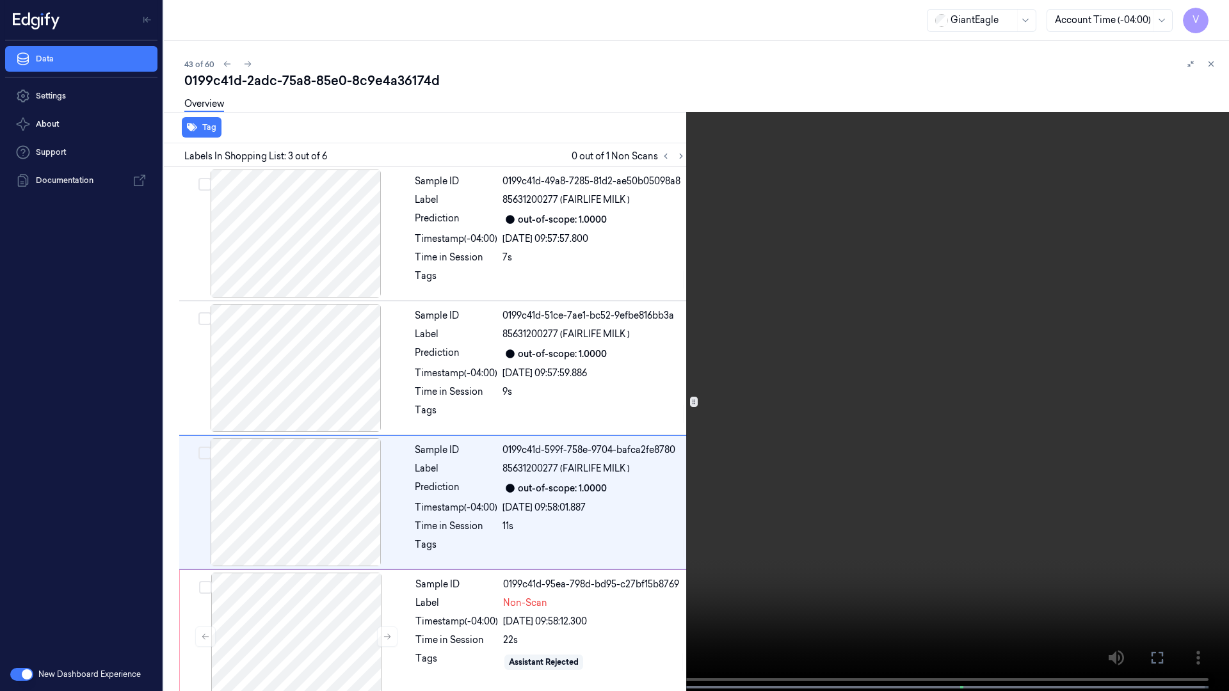
click at [0, 0] on button at bounding box center [0, 0] width 0 height 0
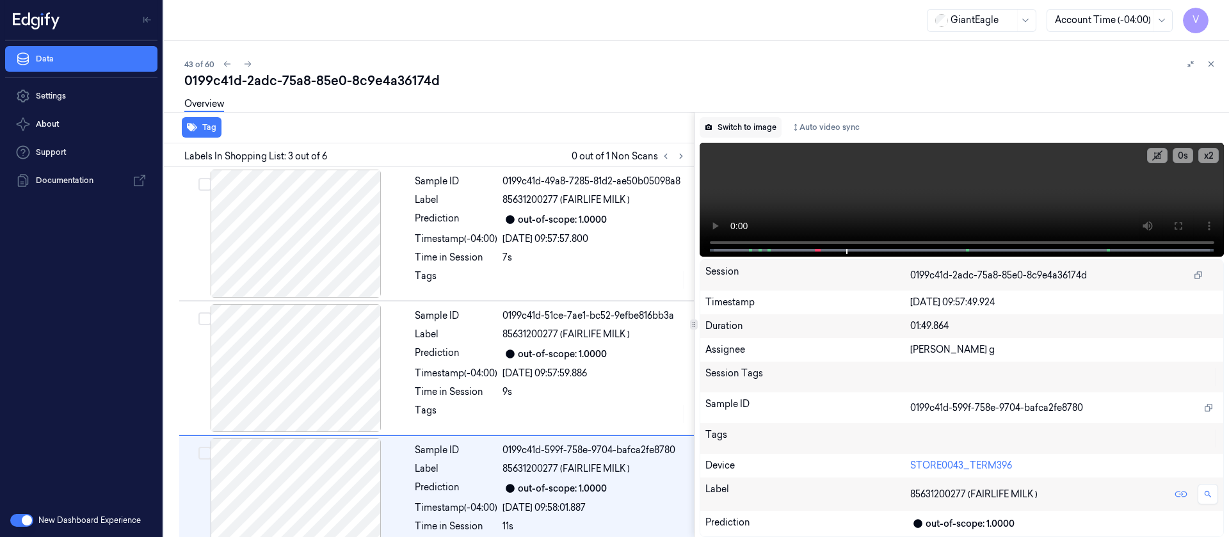
click at [732, 129] on button "Switch to image" at bounding box center [741, 127] width 82 height 20
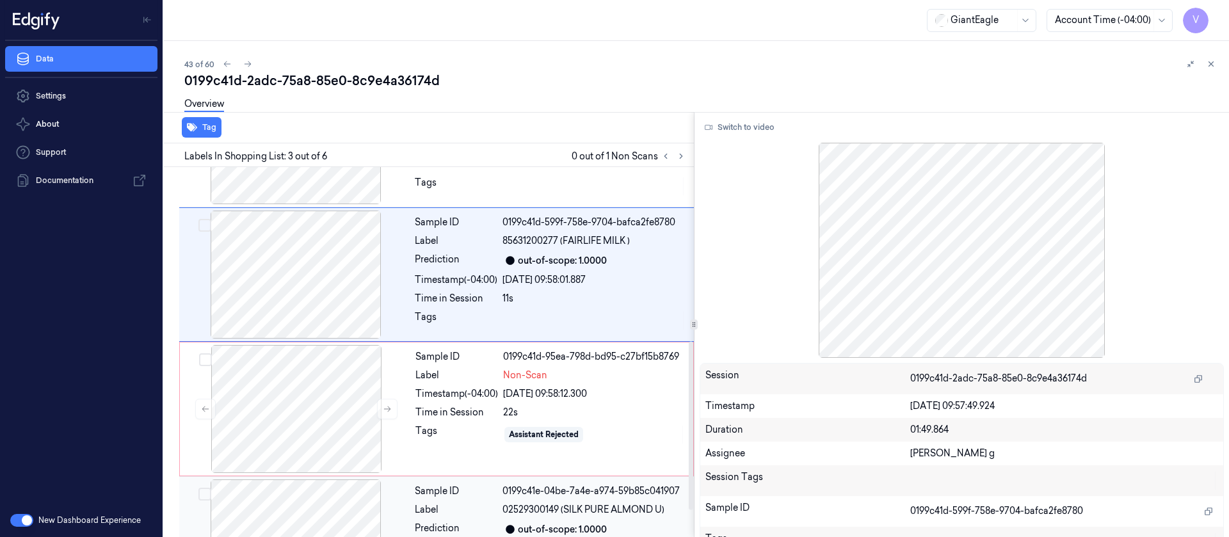
scroll to position [384, 0]
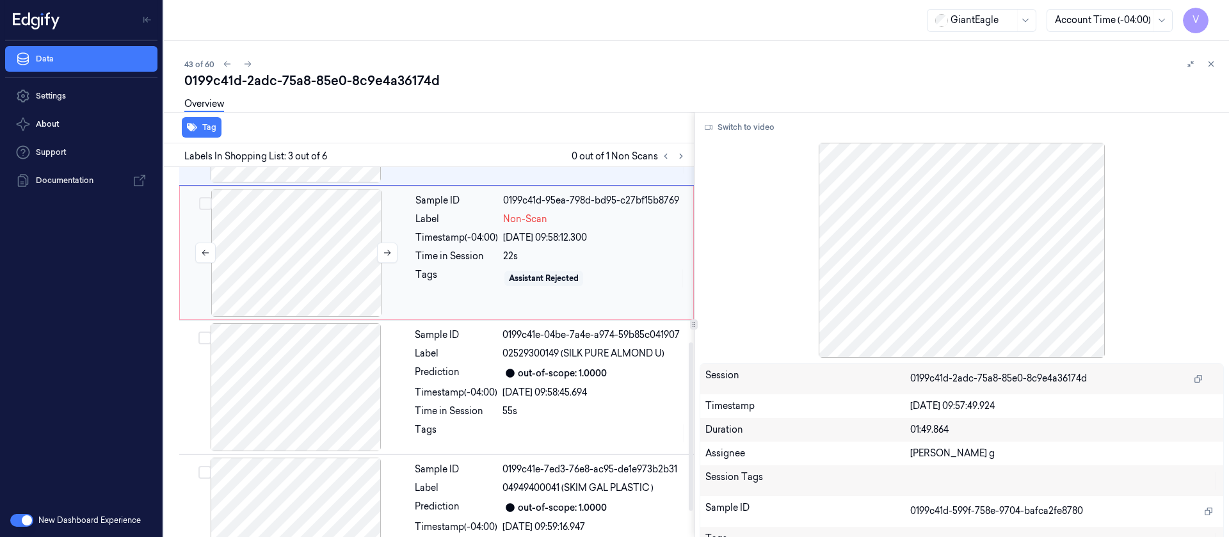
click at [260, 251] on div at bounding box center [296, 253] width 228 height 128
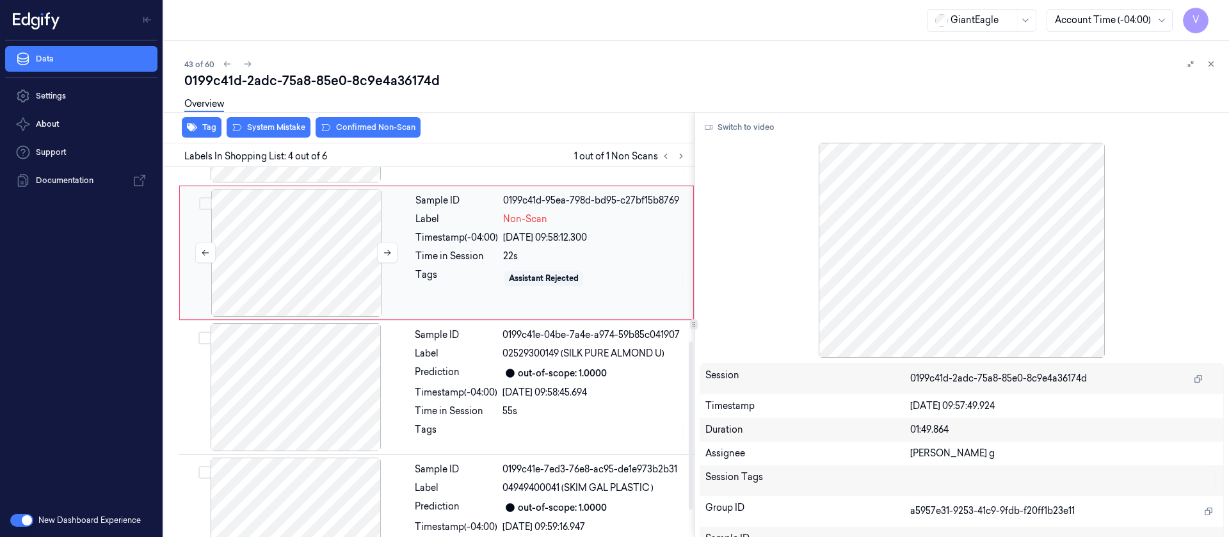
scroll to position [285, 0]
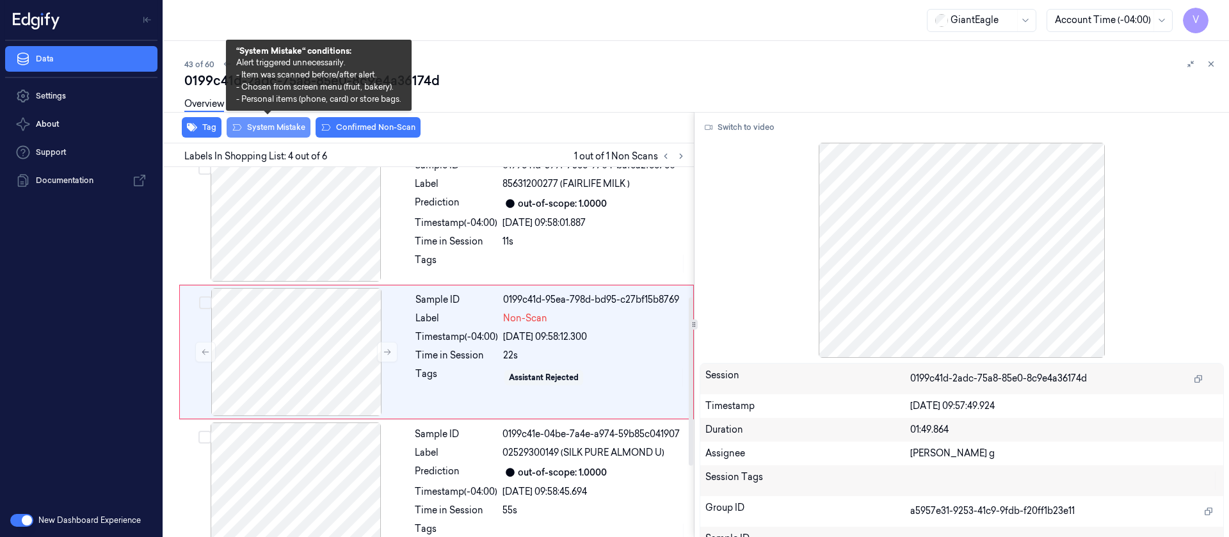
click at [267, 124] on button "System Mistake" at bounding box center [269, 127] width 84 height 20
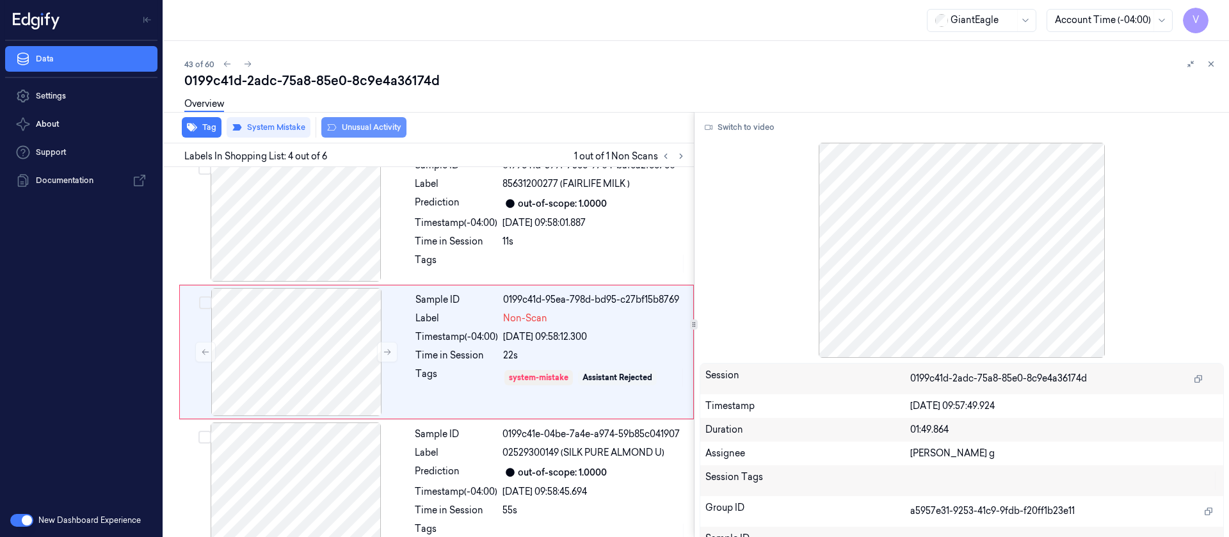
click at [374, 131] on button "Unusual Activity" at bounding box center [363, 127] width 85 height 20
click at [581, 107] on div "Overview" at bounding box center [701, 106] width 1034 height 33
click at [248, 60] on icon at bounding box center [247, 64] width 9 height 9
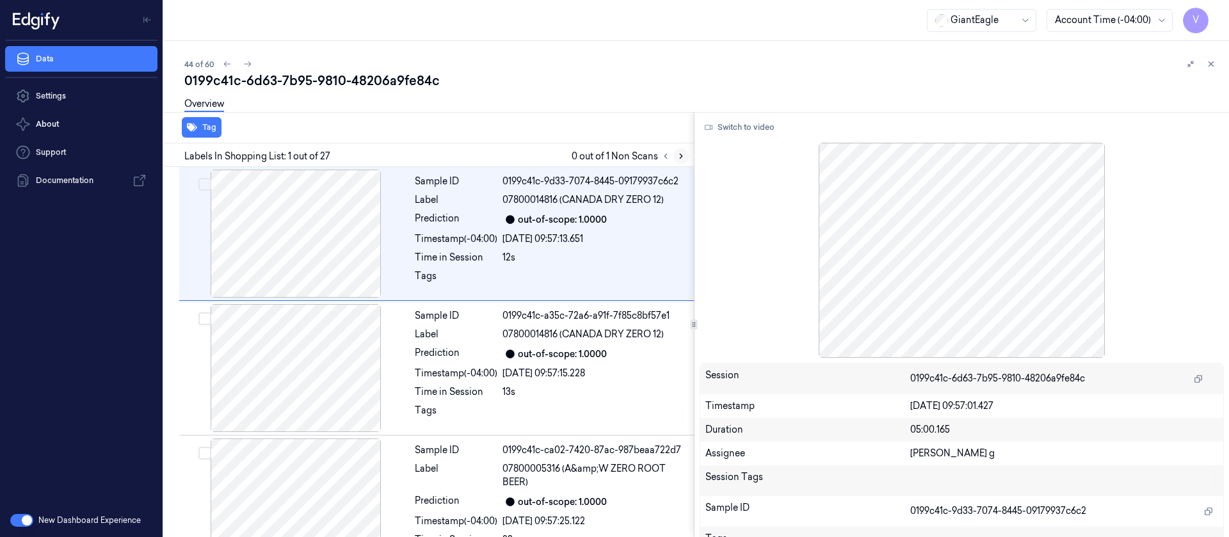
click at [688, 158] on button at bounding box center [680, 156] width 15 height 15
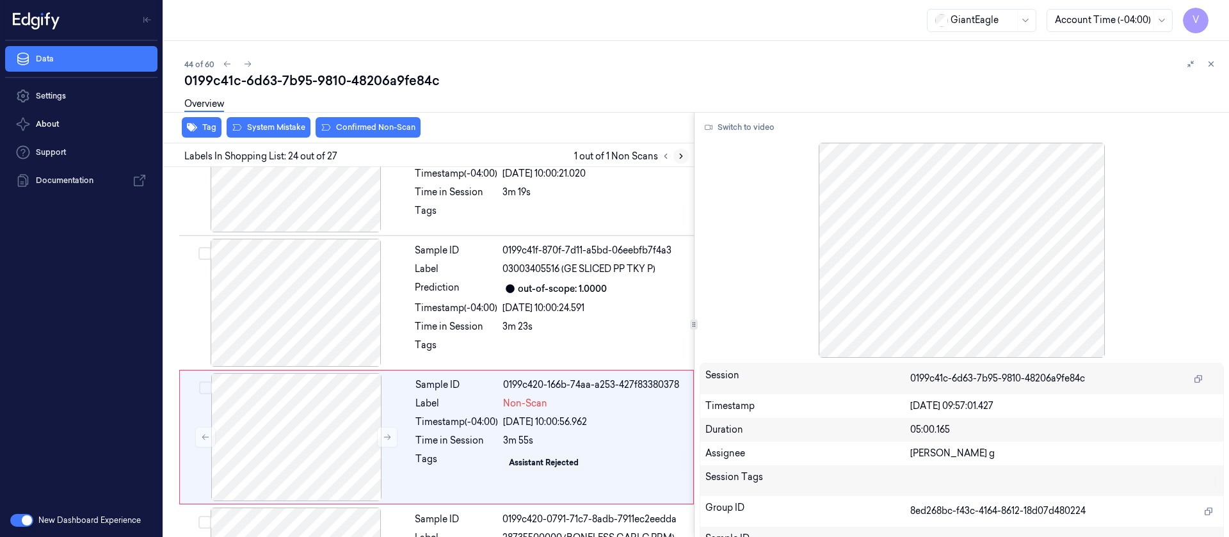
scroll to position [2995, 0]
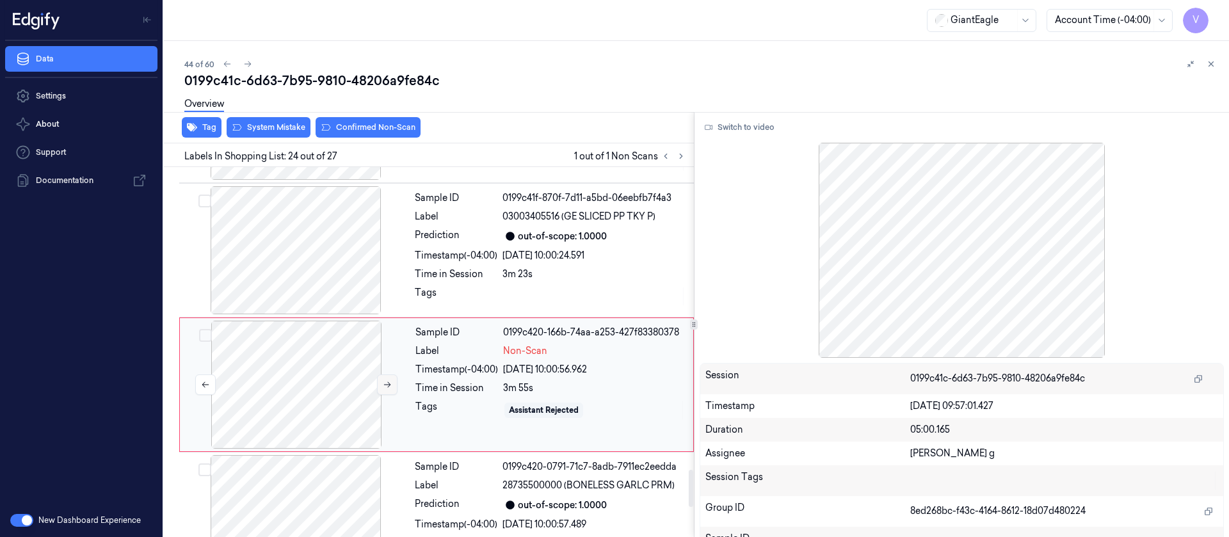
click at [387, 380] on icon at bounding box center [387, 384] width 9 height 9
click at [301, 241] on div at bounding box center [296, 250] width 228 height 128
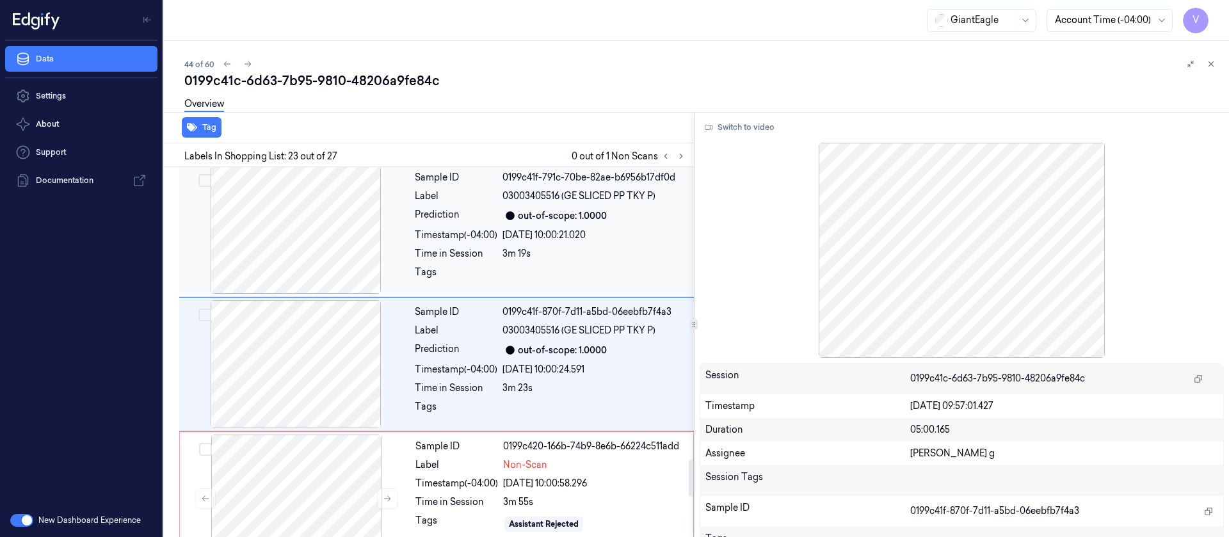
scroll to position [2861, 0]
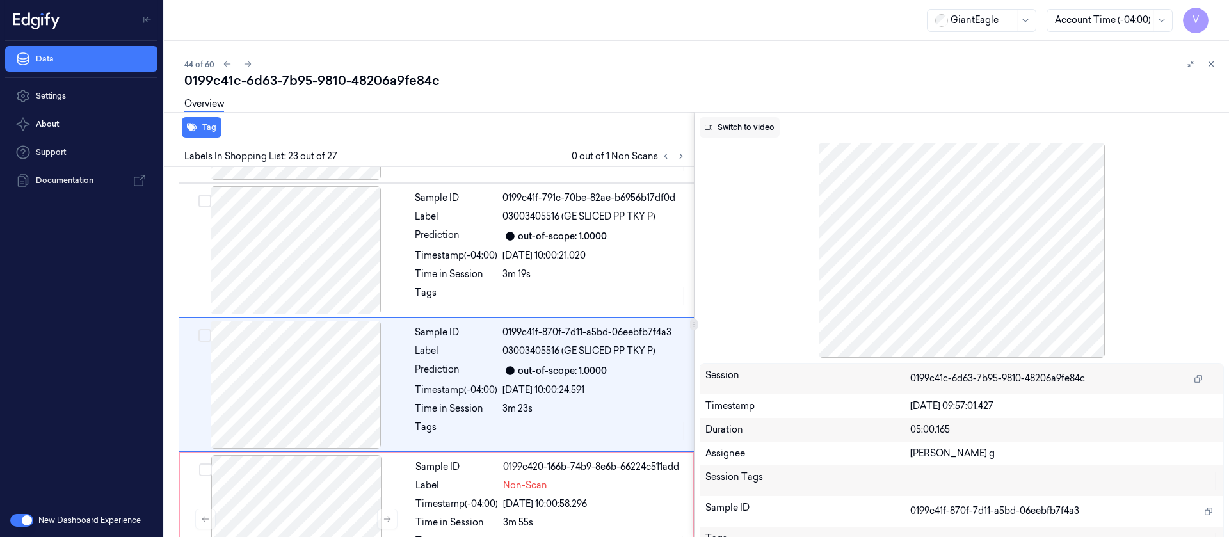
click at [735, 122] on button "Switch to video" at bounding box center [740, 127] width 80 height 20
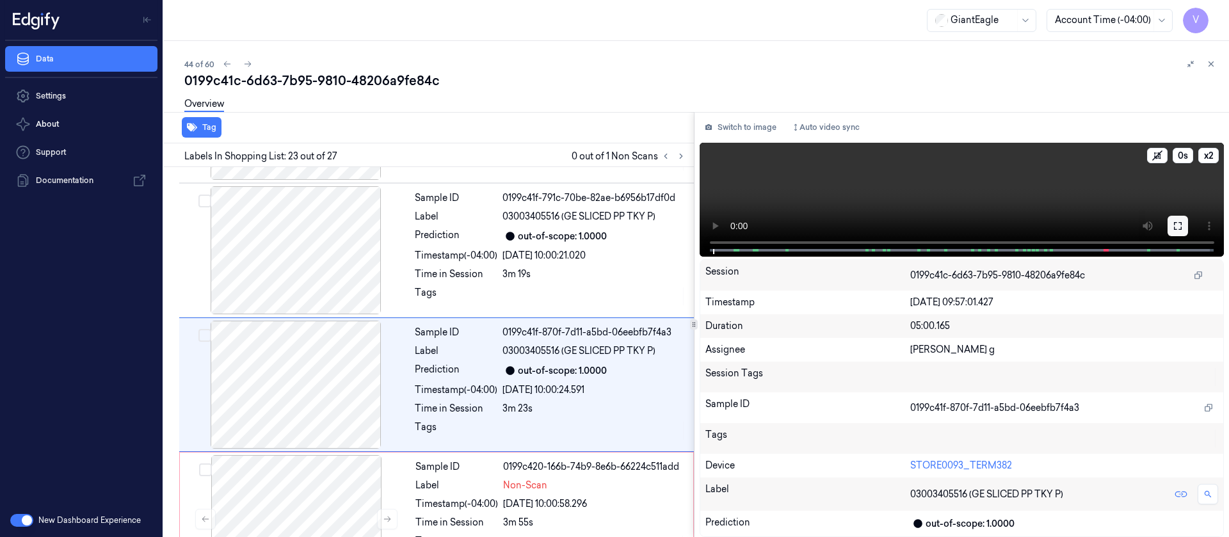
click at [1178, 221] on icon at bounding box center [1178, 226] width 10 height 10
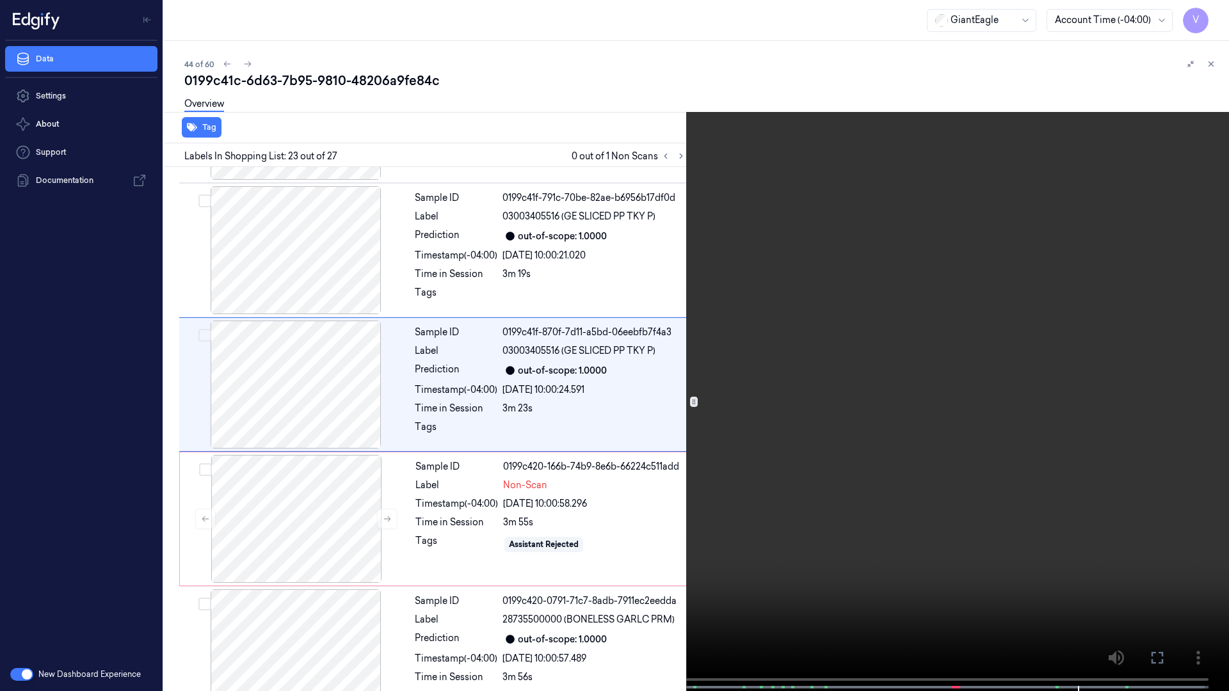
click at [0, 0] on button at bounding box center [0, 0] width 0 height 0
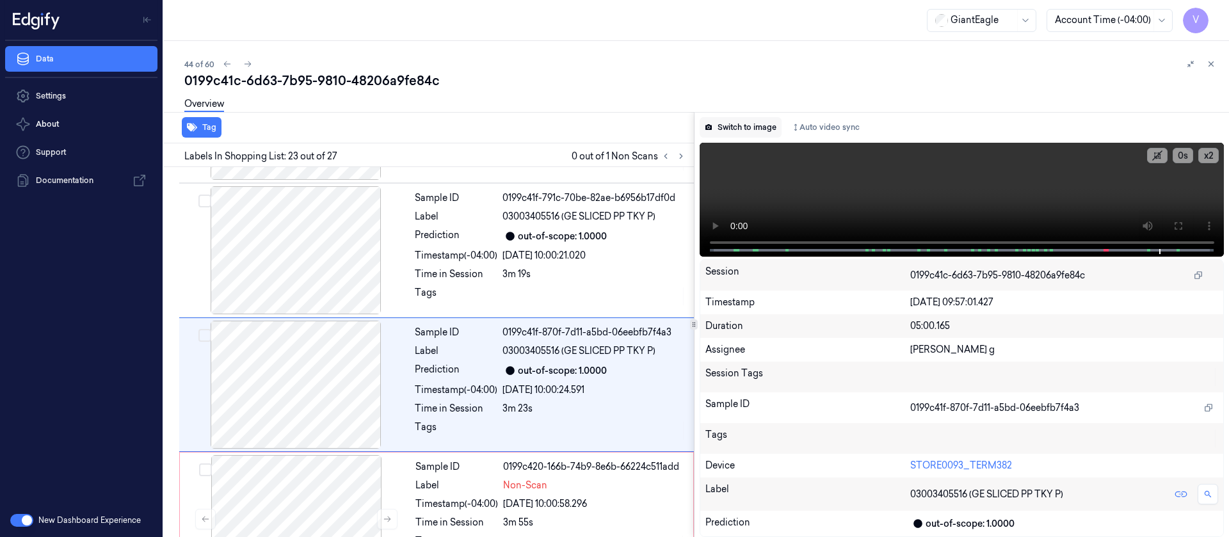
click at [725, 129] on button "Switch to image" at bounding box center [741, 127] width 82 height 20
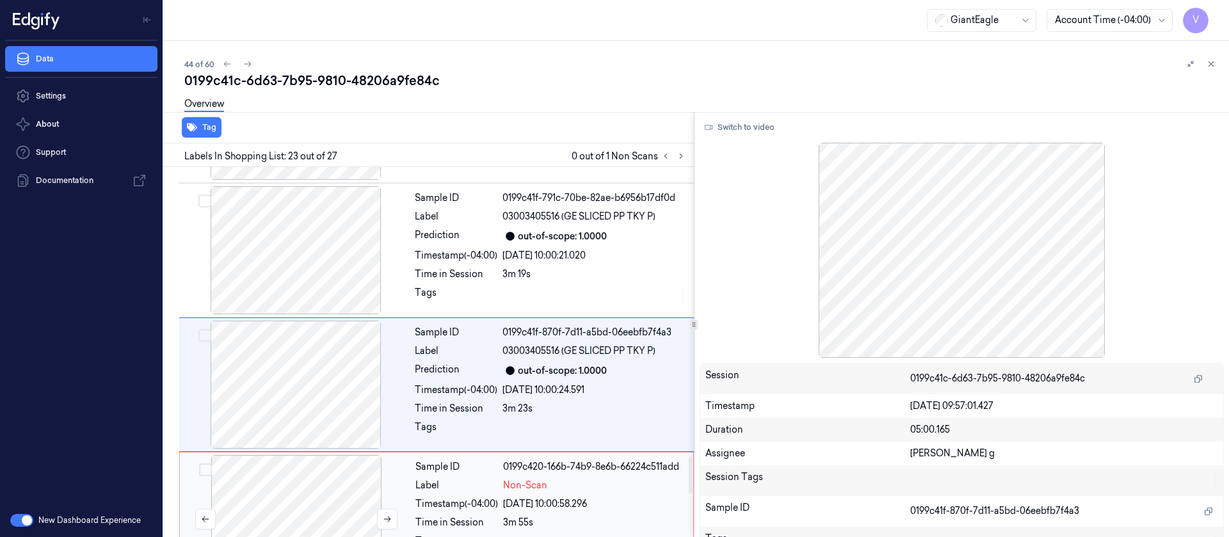
click at [284, 482] on div at bounding box center [296, 519] width 228 height 128
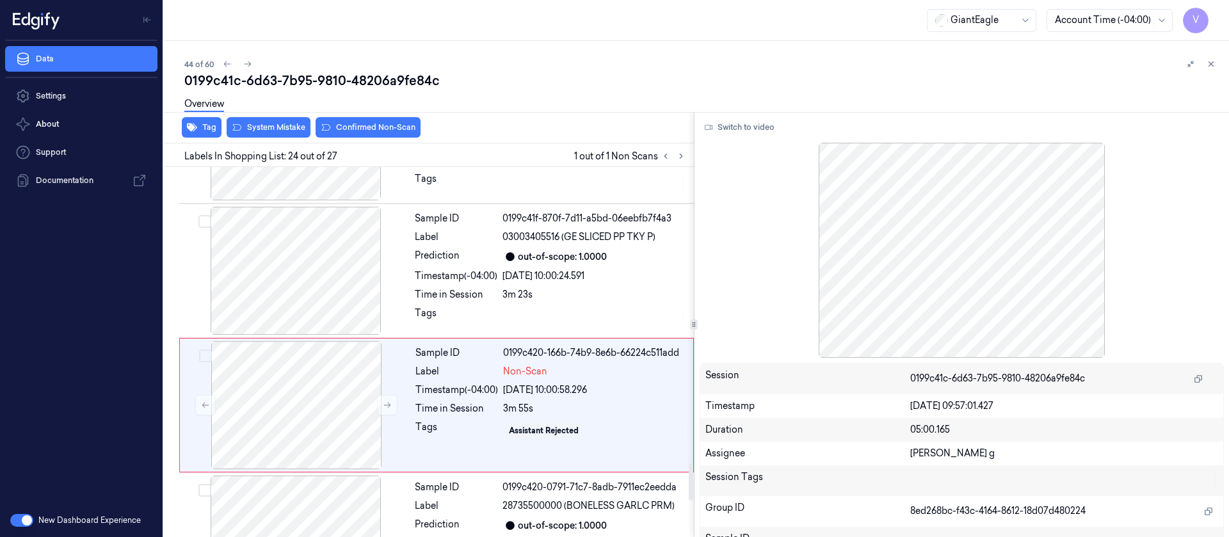
scroll to position [2995, 0]
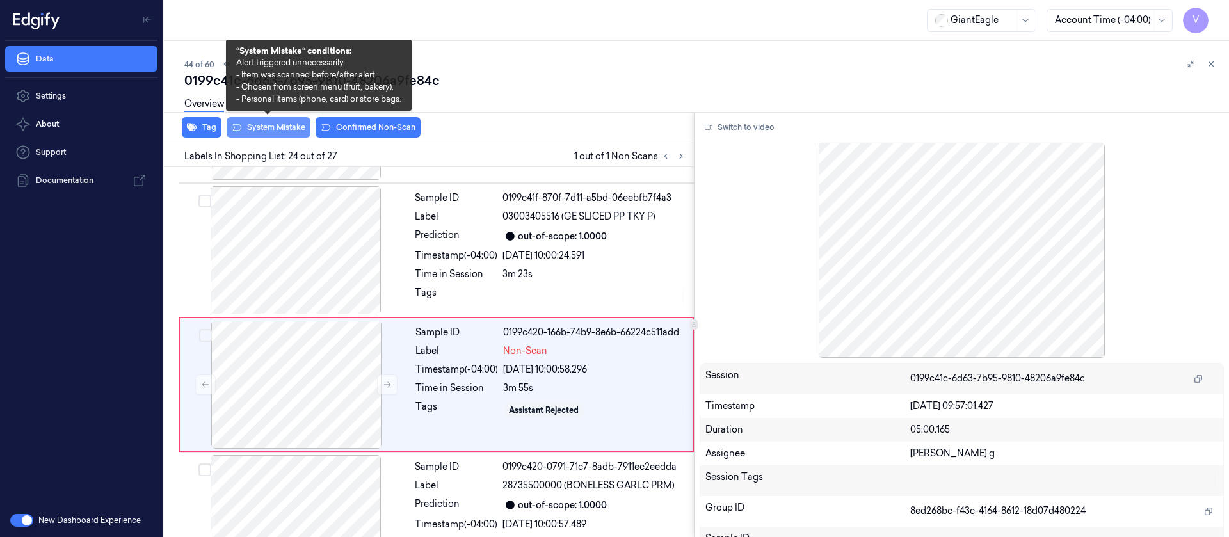
click at [264, 126] on button "System Mistake" at bounding box center [269, 127] width 84 height 20
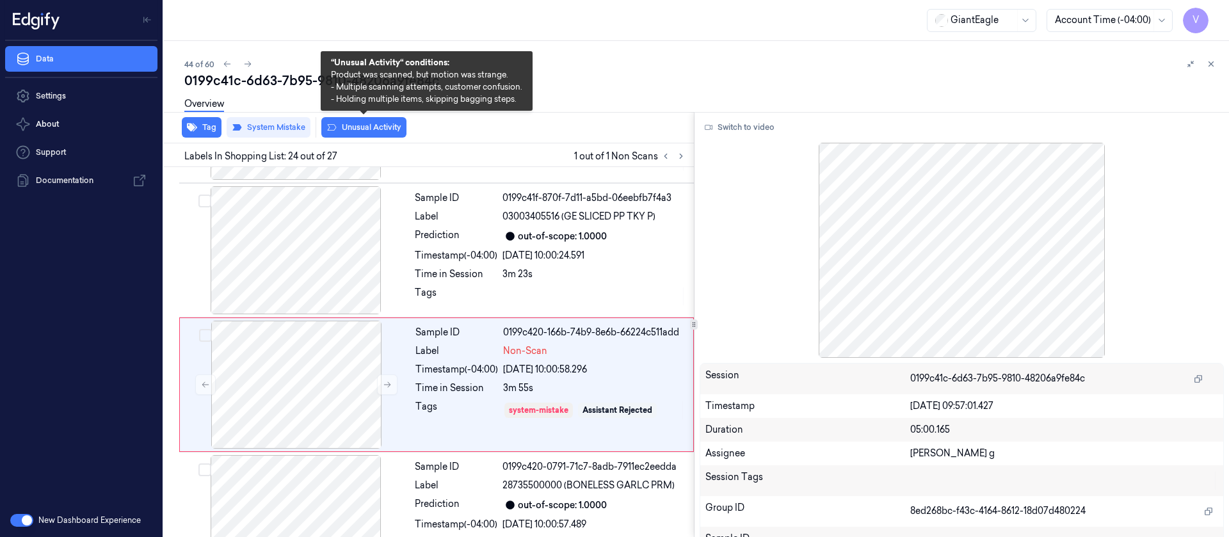
click at [351, 129] on button "Unusual Activity" at bounding box center [363, 127] width 85 height 20
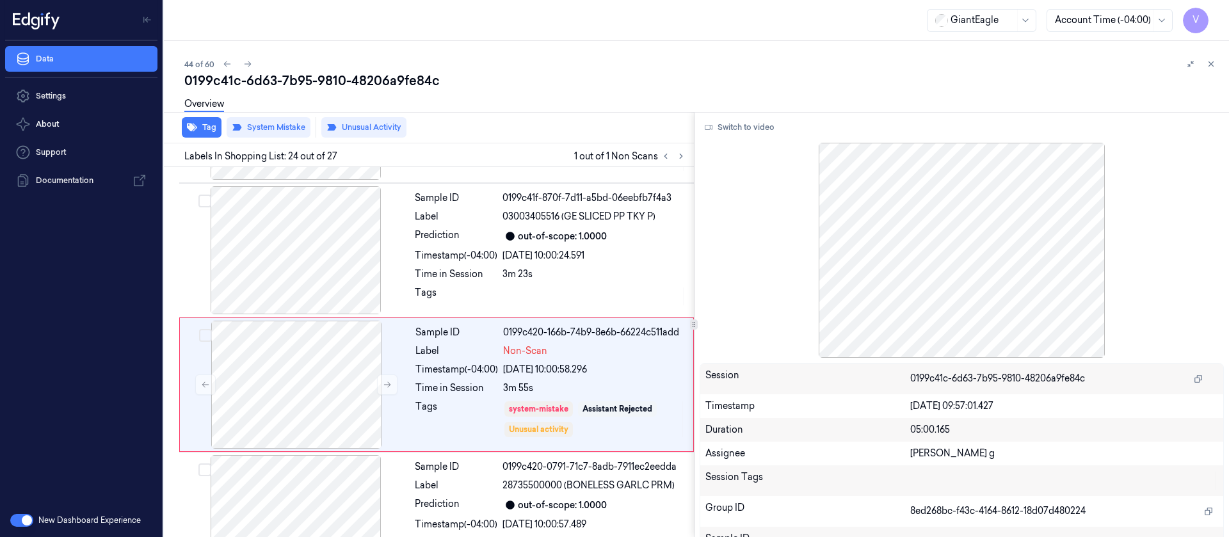
click at [542, 106] on div "Overview" at bounding box center [701, 106] width 1034 height 33
click at [250, 65] on icon at bounding box center [247, 64] width 9 height 9
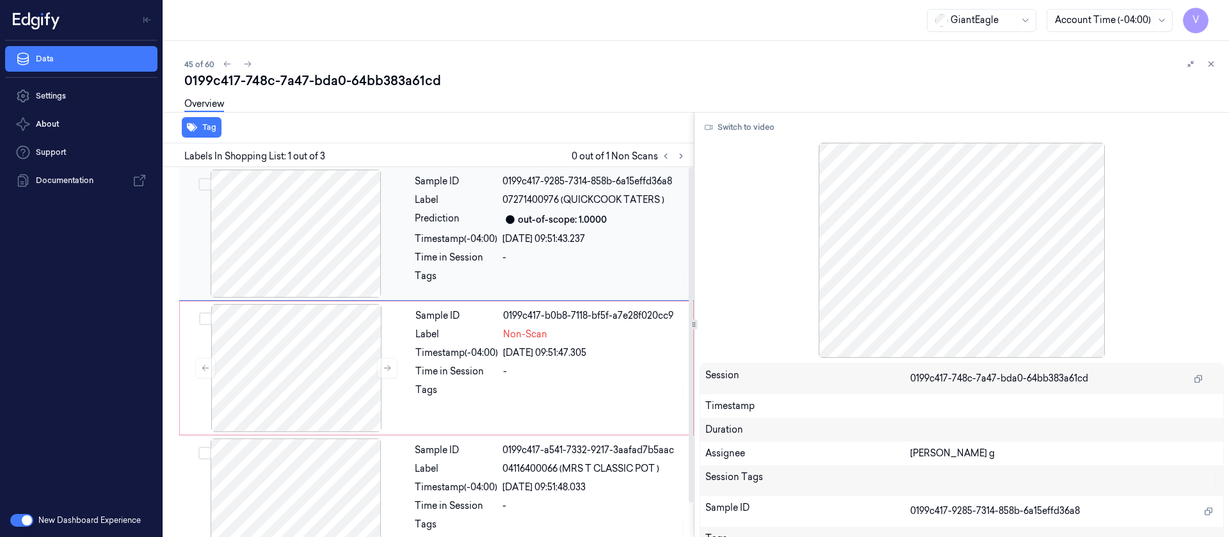
click at [305, 248] on div at bounding box center [296, 234] width 228 height 128
click at [727, 120] on button "Switch to video" at bounding box center [740, 127] width 80 height 20
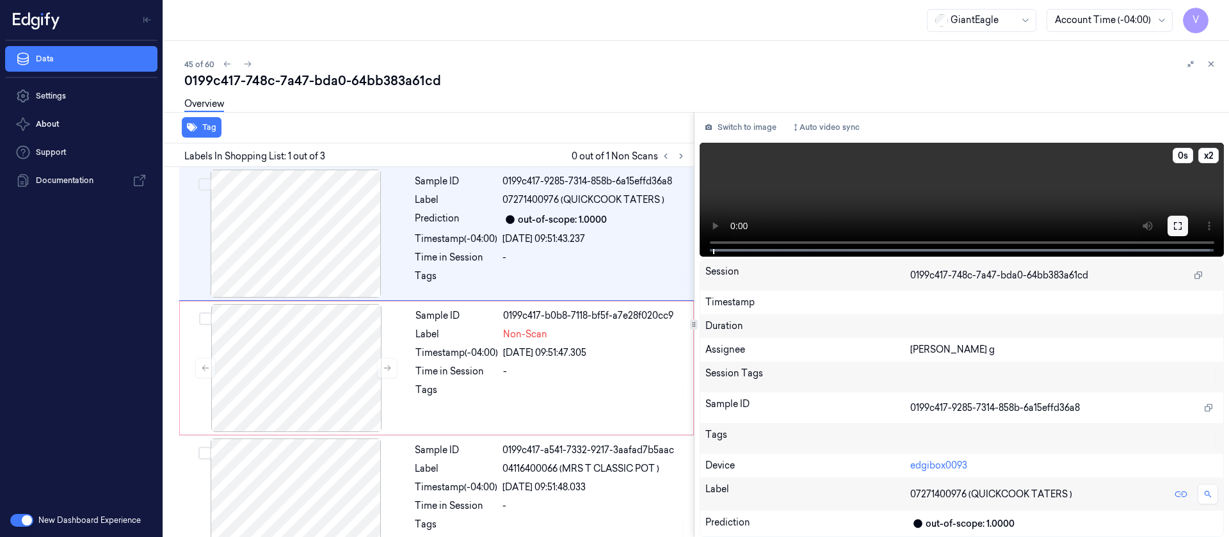
click at [1178, 228] on icon at bounding box center [1178, 226] width 10 height 10
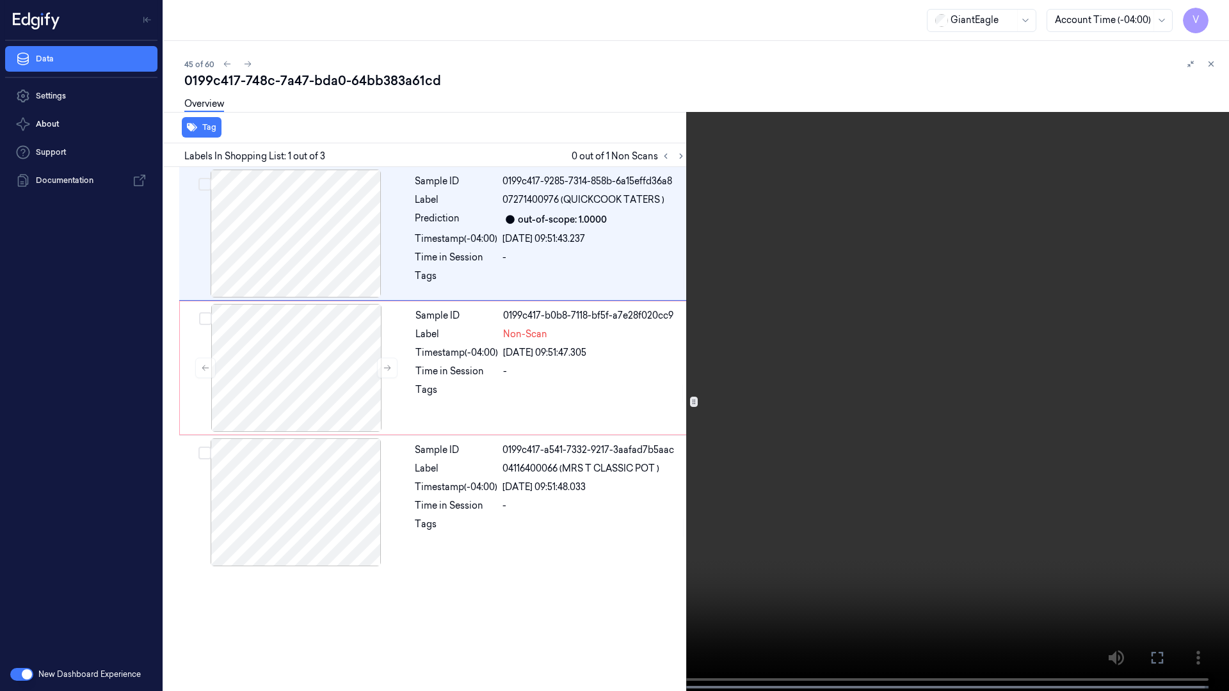
click at [0, 0] on icon at bounding box center [0, 0] width 0 height 0
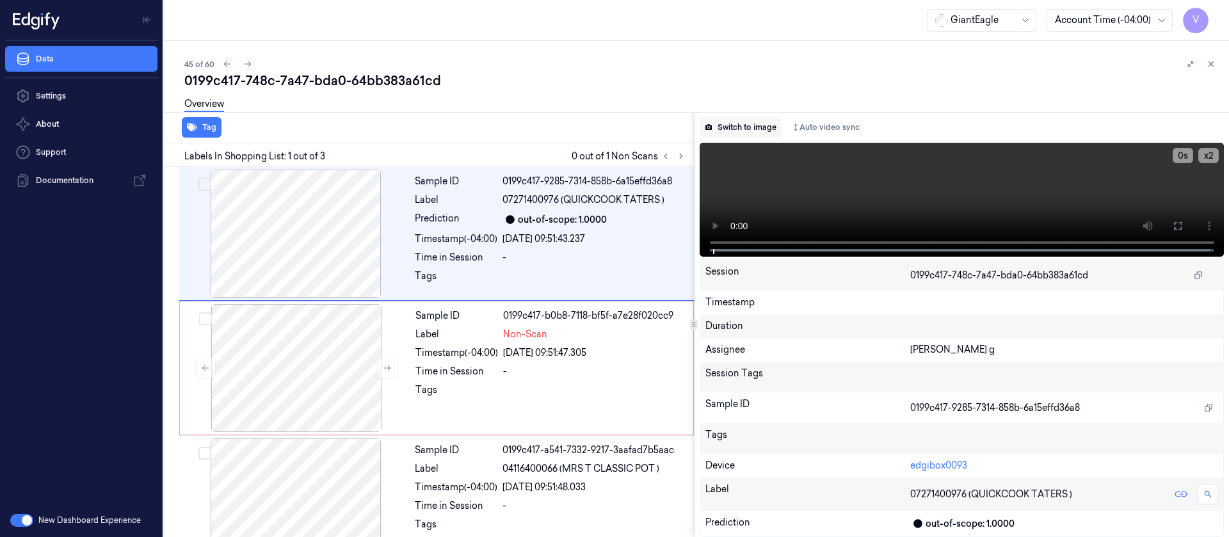
click at [741, 129] on button "Switch to image" at bounding box center [741, 127] width 82 height 20
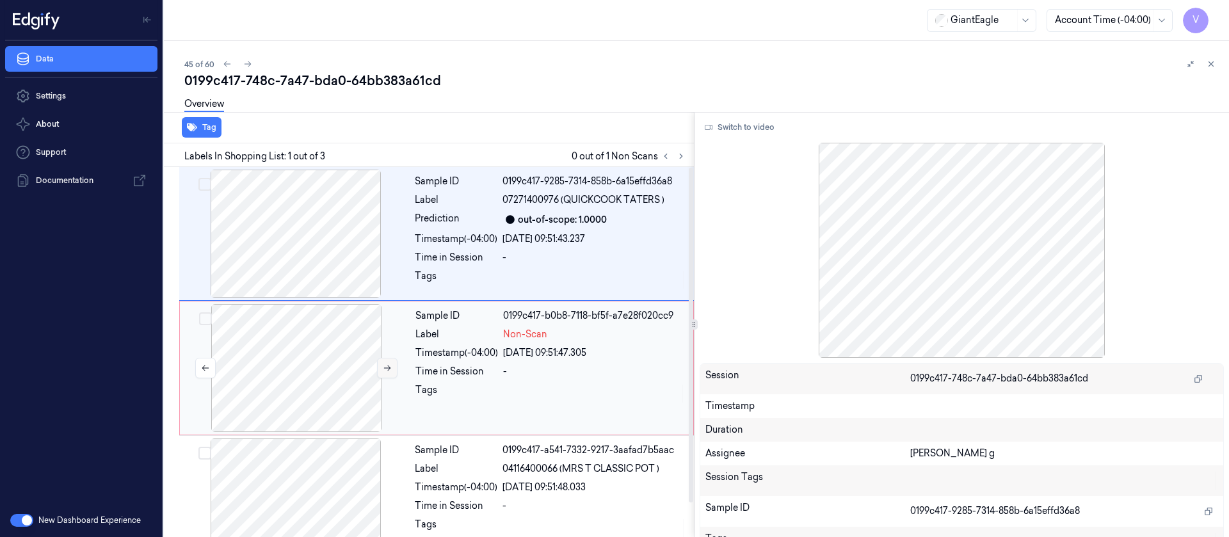
click at [380, 364] on button at bounding box center [387, 368] width 20 height 20
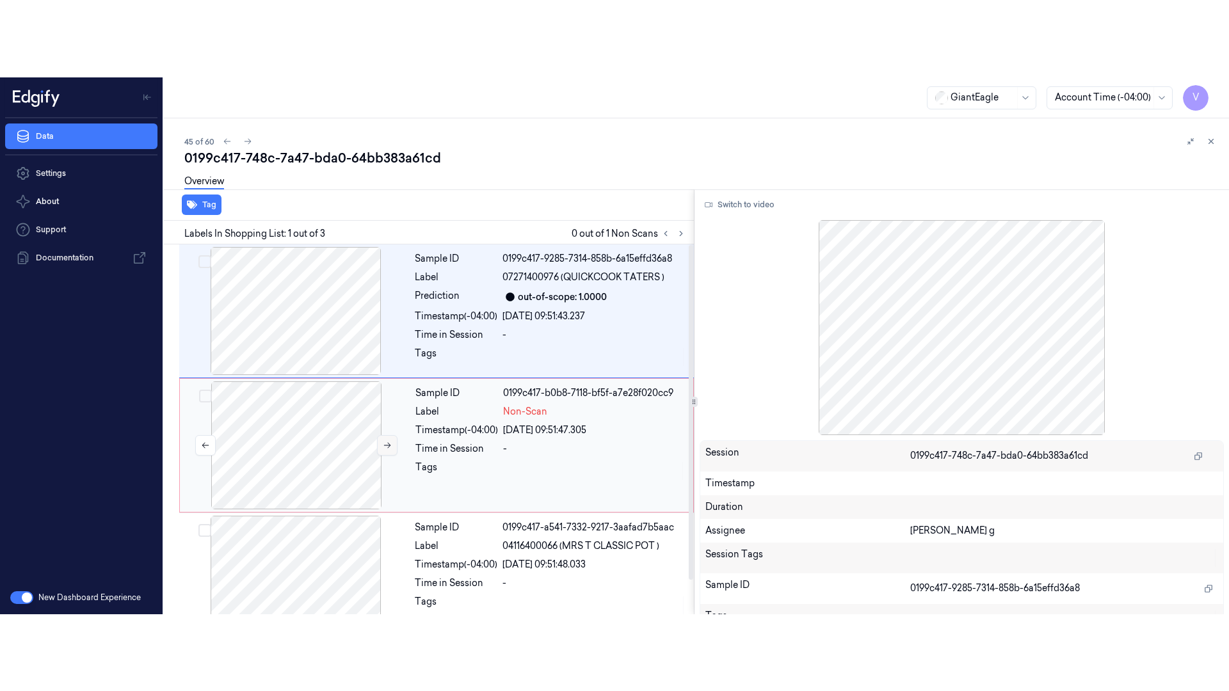
scroll to position [16, 0]
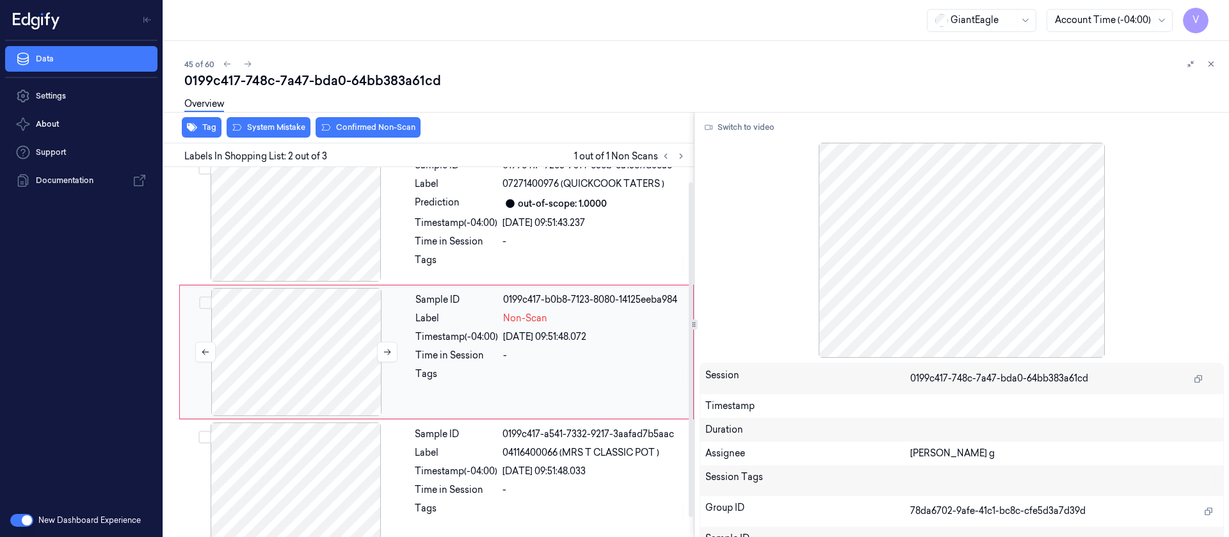
click at [382, 364] on div at bounding box center [296, 352] width 228 height 128
click at [381, 348] on button at bounding box center [387, 352] width 20 height 20
click at [738, 134] on button "Switch to video" at bounding box center [740, 127] width 80 height 20
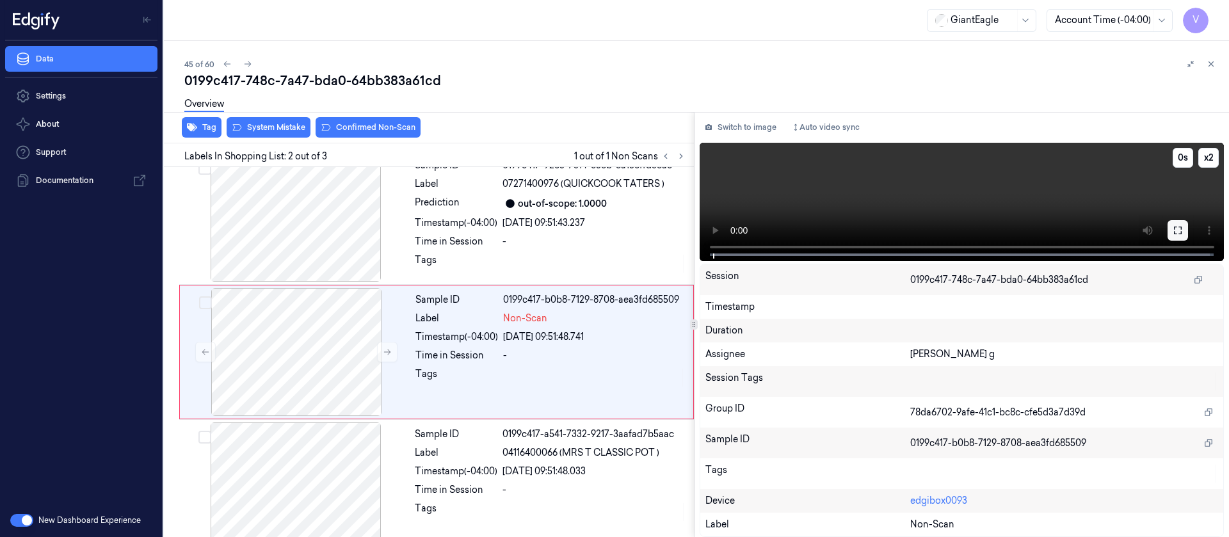
click at [1177, 228] on icon at bounding box center [1178, 230] width 10 height 10
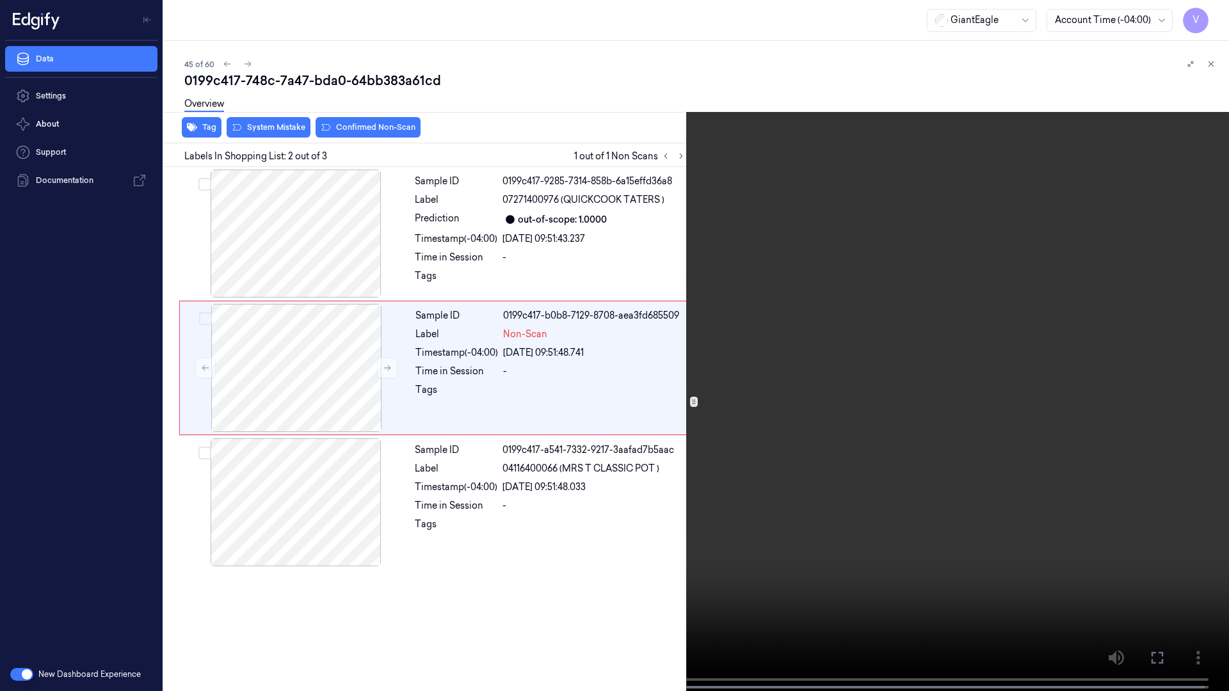
click at [0, 0] on icon at bounding box center [0, 0] width 0 height 0
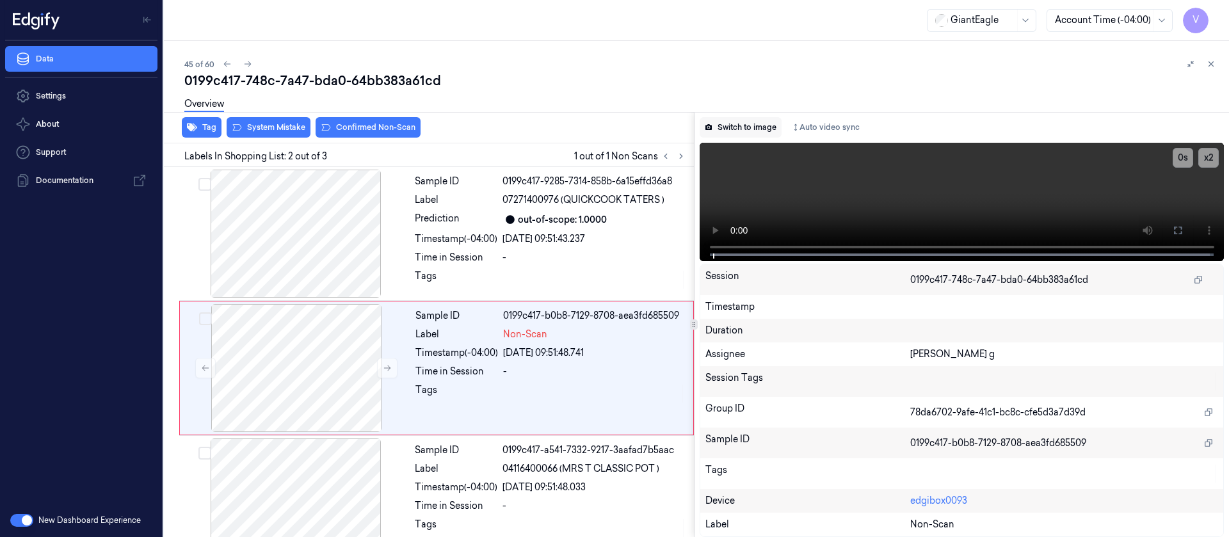
click at [746, 120] on button "Switch to image" at bounding box center [741, 127] width 82 height 20
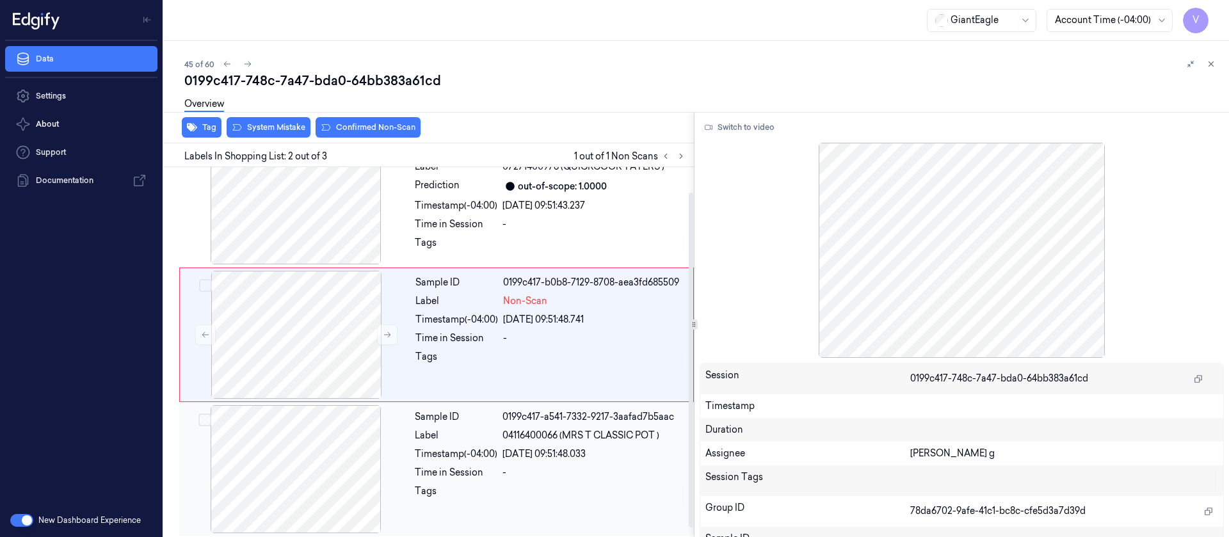
scroll to position [37, 0]
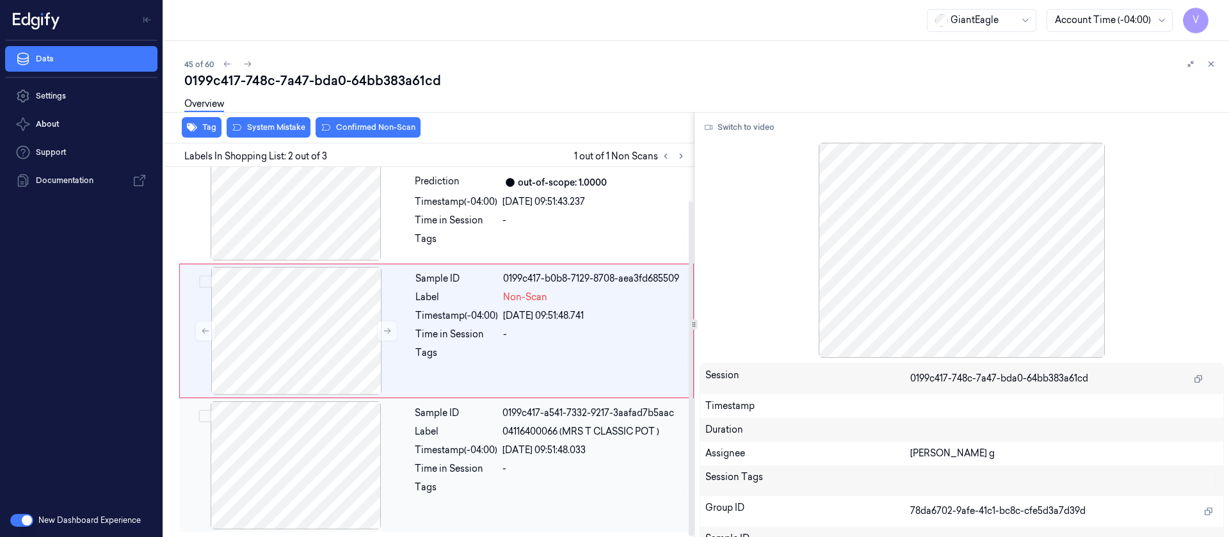
click at [268, 443] on div at bounding box center [296, 465] width 228 height 128
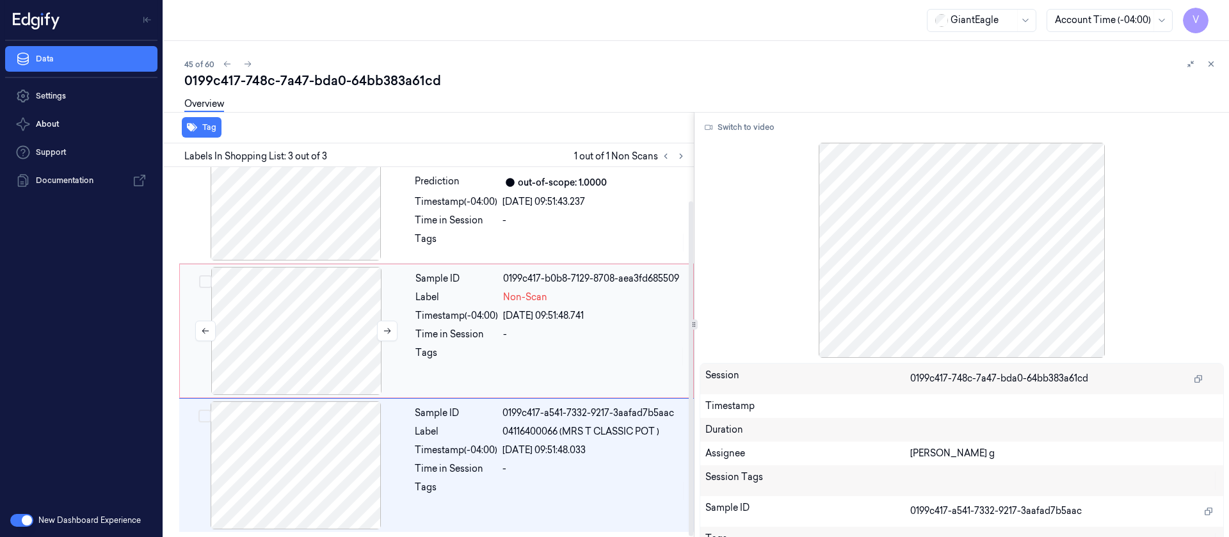
click at [302, 345] on div at bounding box center [296, 331] width 228 height 128
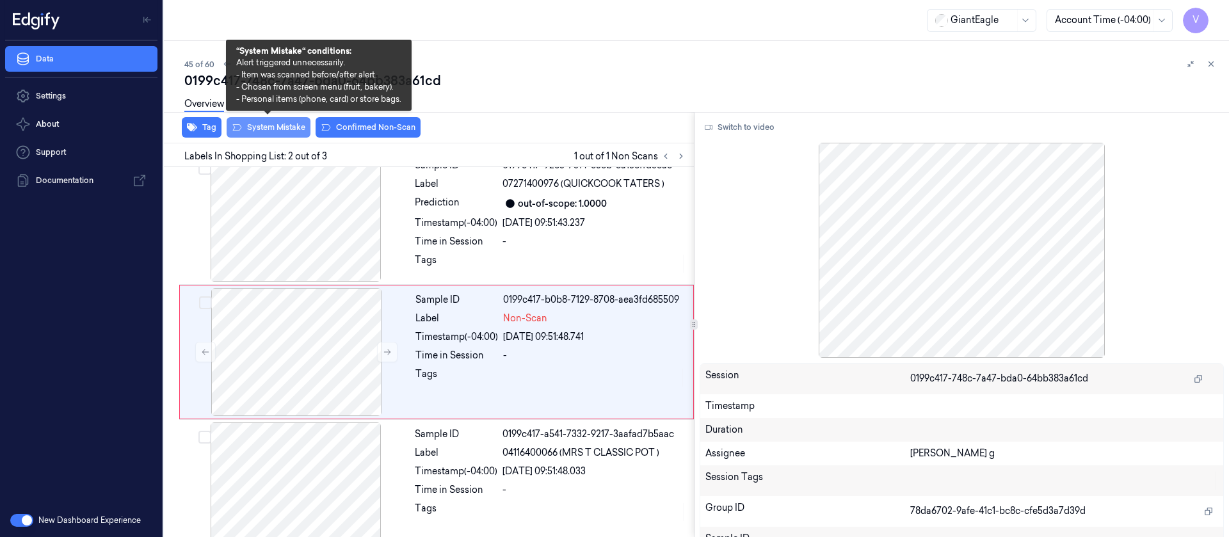
click at [275, 131] on button "System Mistake" at bounding box center [269, 127] width 84 height 20
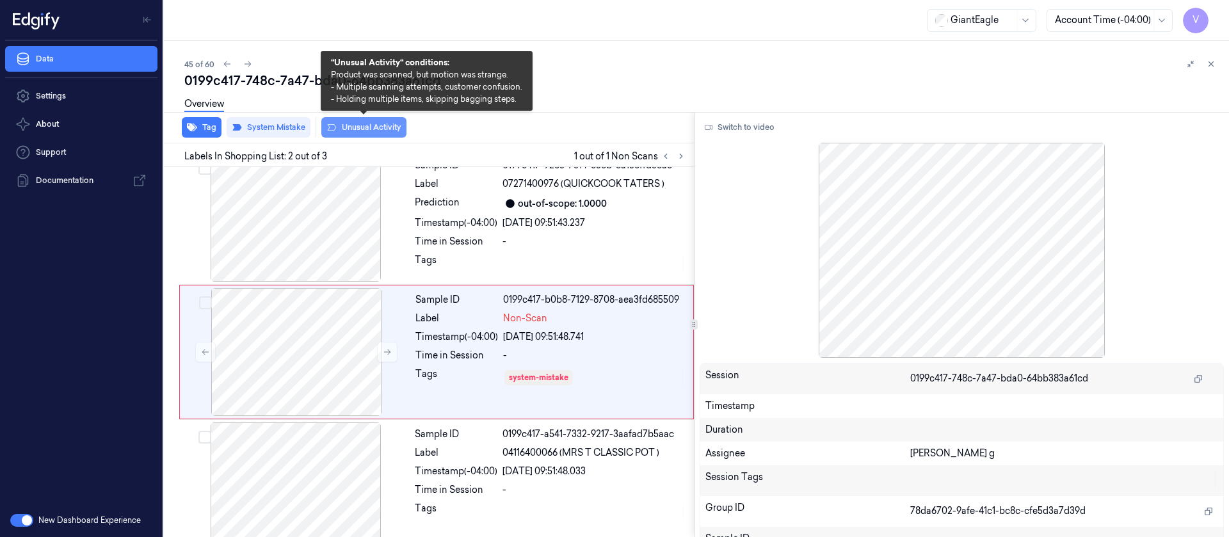
click at [353, 125] on button "Unusual Activity" at bounding box center [363, 127] width 85 height 20
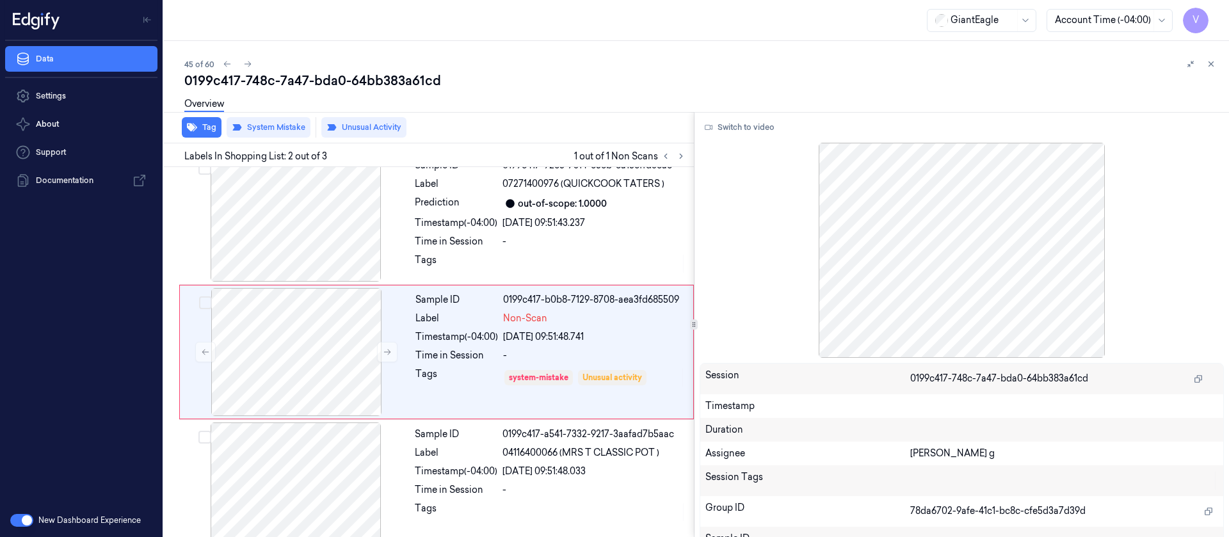
click at [585, 67] on div "45 of 60" at bounding box center [701, 63] width 1034 height 15
click at [247, 63] on icon at bounding box center [247, 64] width 9 height 9
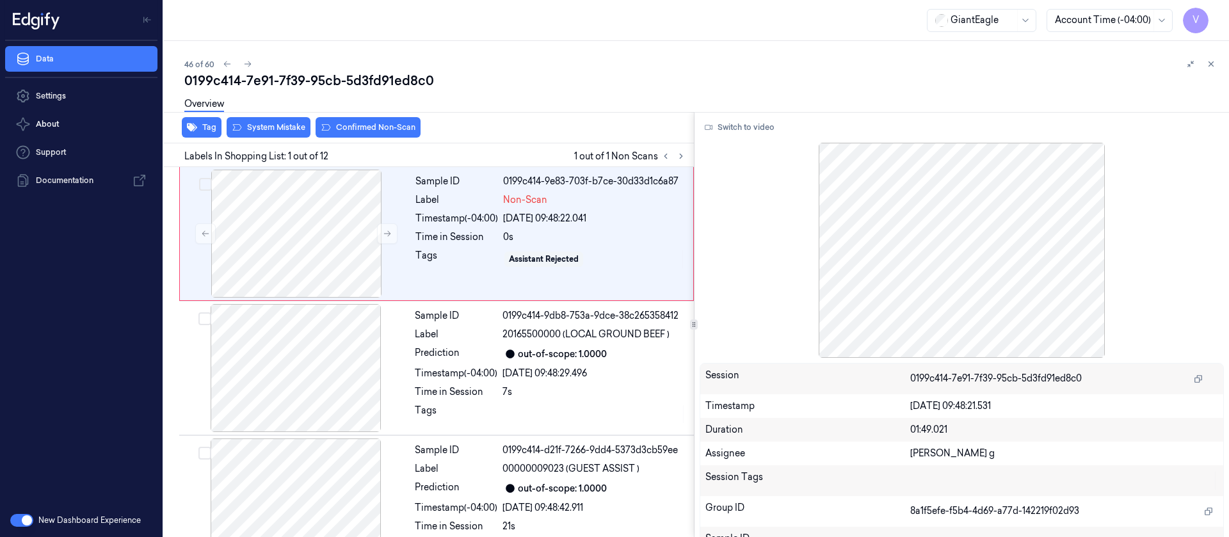
click at [536, 111] on div "Overview" at bounding box center [701, 106] width 1034 height 33
click at [302, 231] on div at bounding box center [296, 234] width 228 height 128
click at [734, 137] on button "Switch to video" at bounding box center [740, 127] width 80 height 20
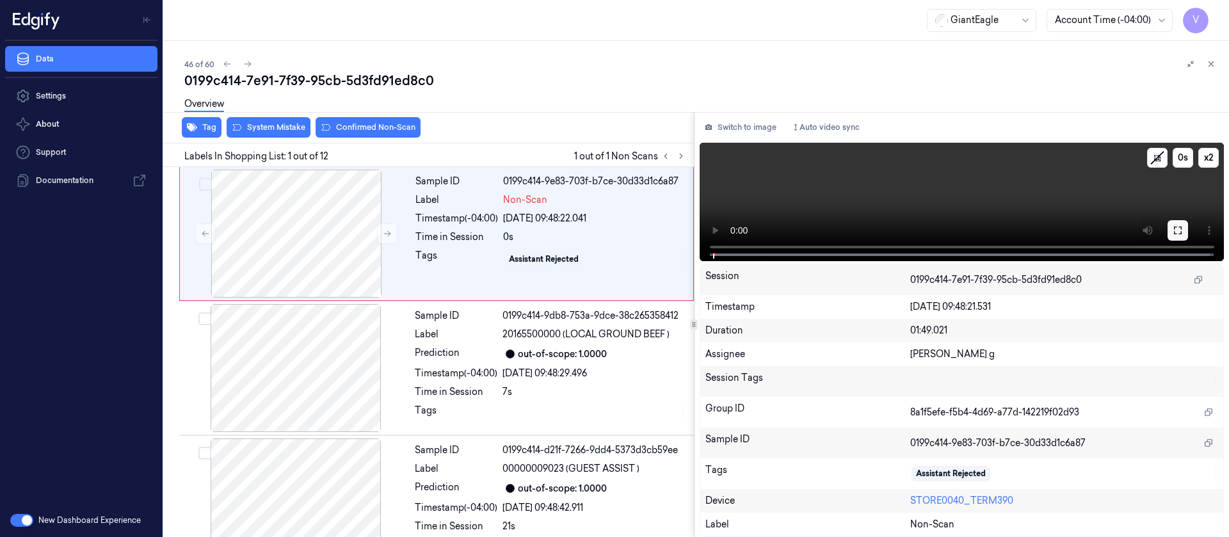
click at [1180, 230] on icon at bounding box center [1178, 230] width 10 height 10
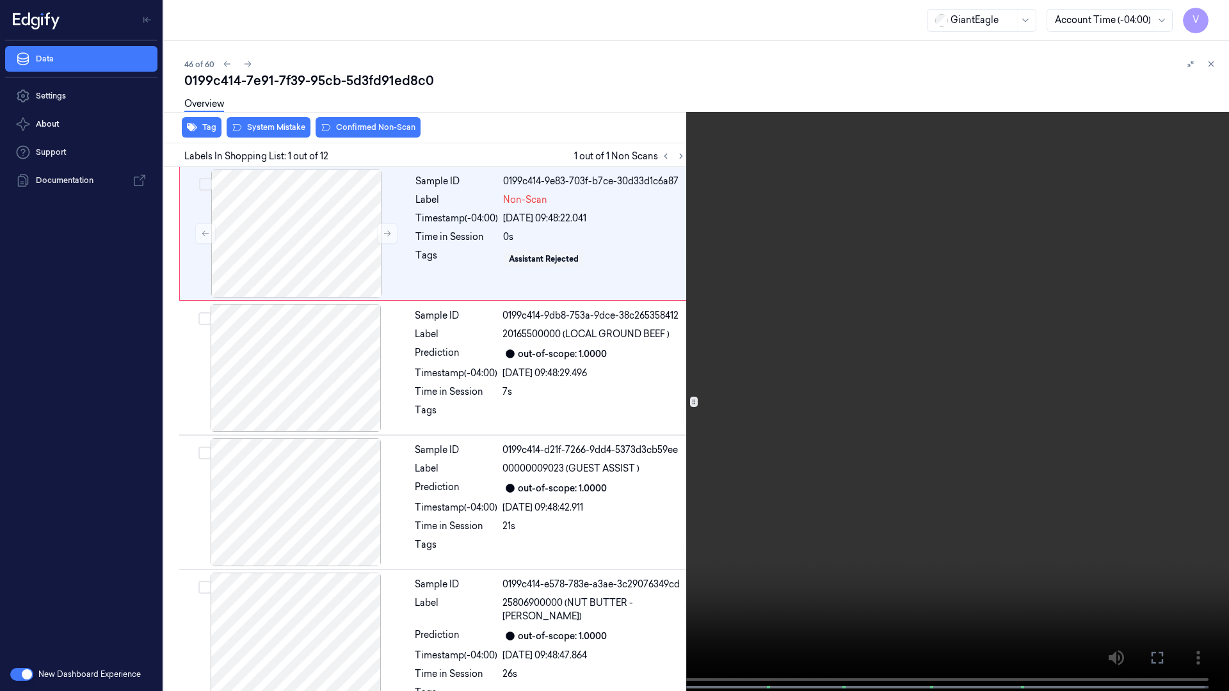
click at [0, 0] on icon at bounding box center [0, 0] width 0 height 0
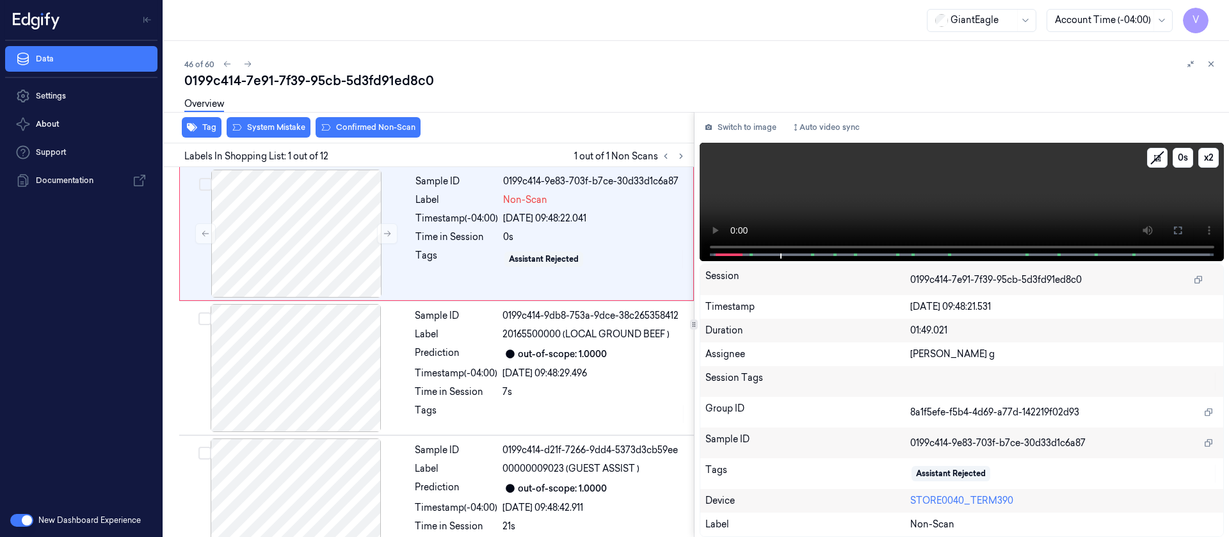
click at [732, 143] on video at bounding box center [962, 202] width 525 height 118
click at [738, 120] on button "Switch to image" at bounding box center [741, 127] width 82 height 20
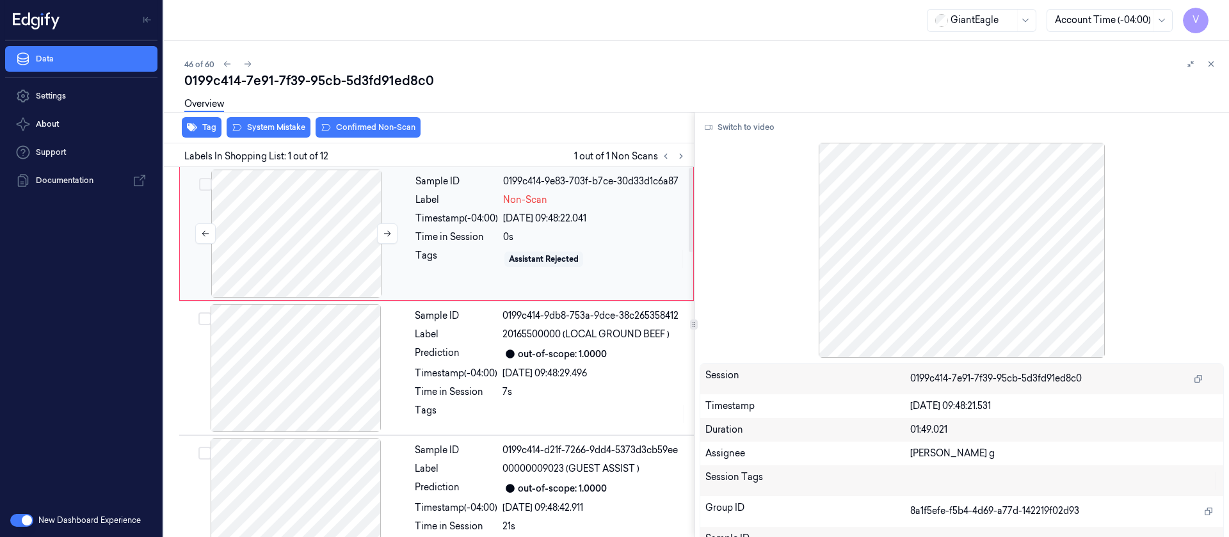
click at [309, 227] on div at bounding box center [296, 234] width 228 height 128
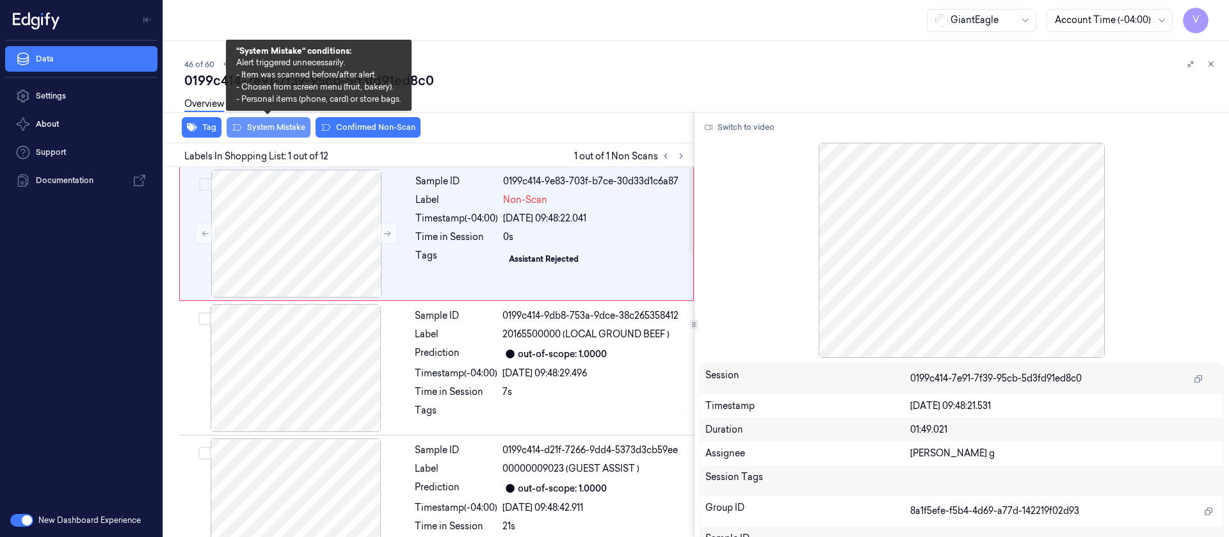
click at [269, 131] on button "System Mistake" at bounding box center [269, 127] width 84 height 20
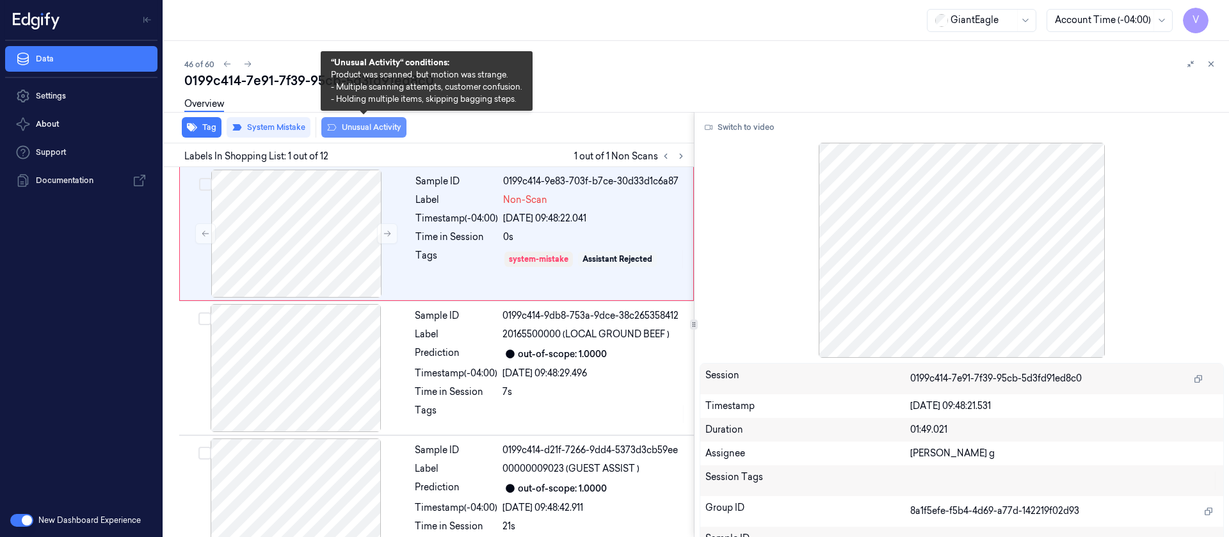
click at [367, 134] on button "Unusual Activity" at bounding box center [363, 127] width 85 height 20
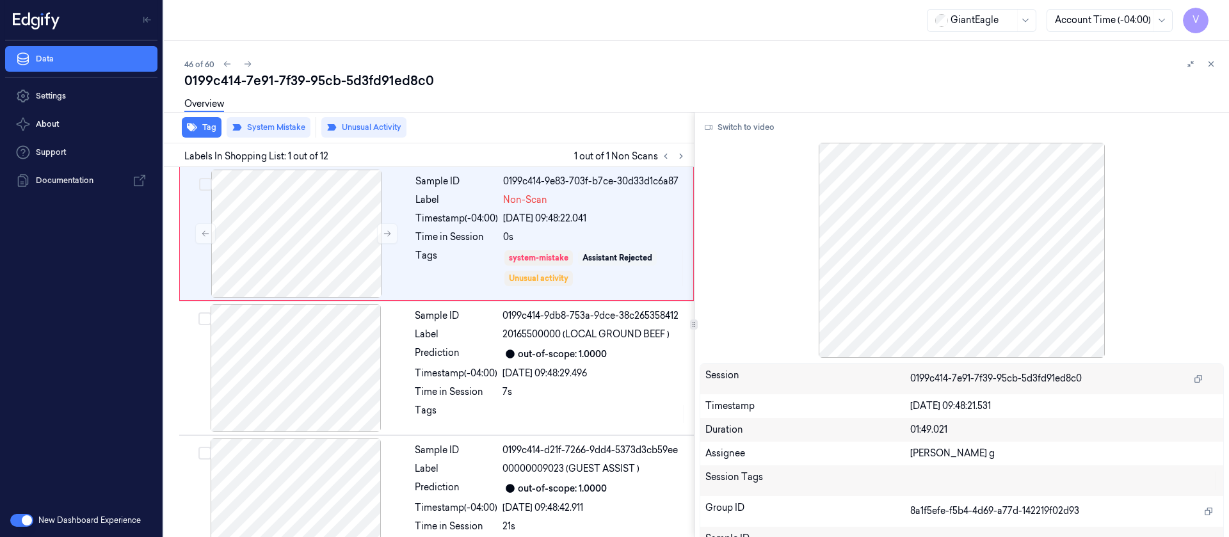
click at [534, 95] on div "Overview" at bounding box center [701, 106] width 1034 height 33
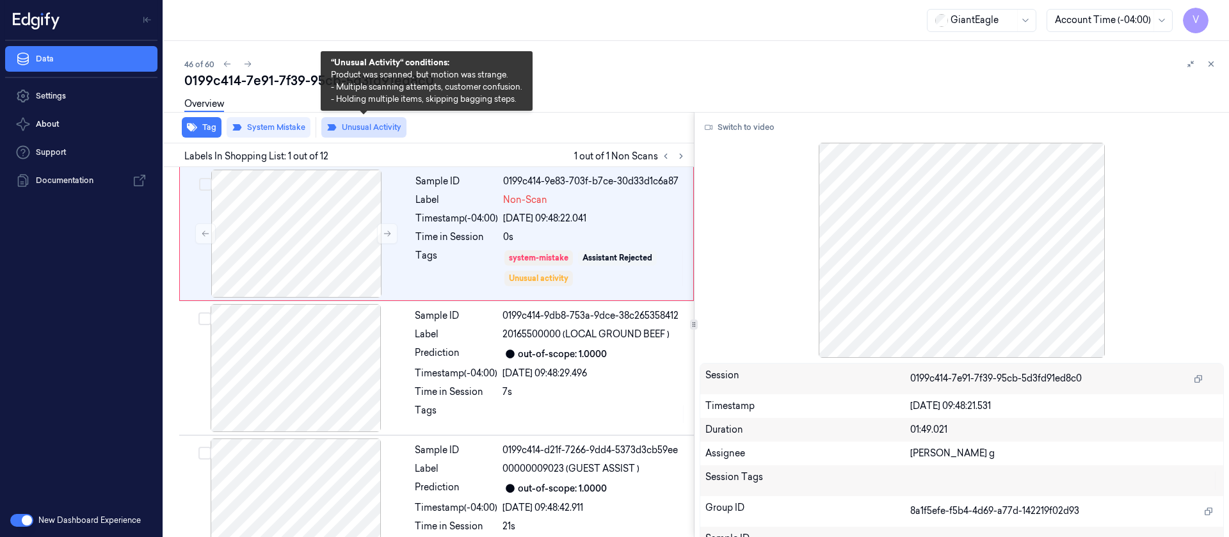
click at [360, 122] on button "Unusual Activity" at bounding box center [363, 127] width 85 height 20
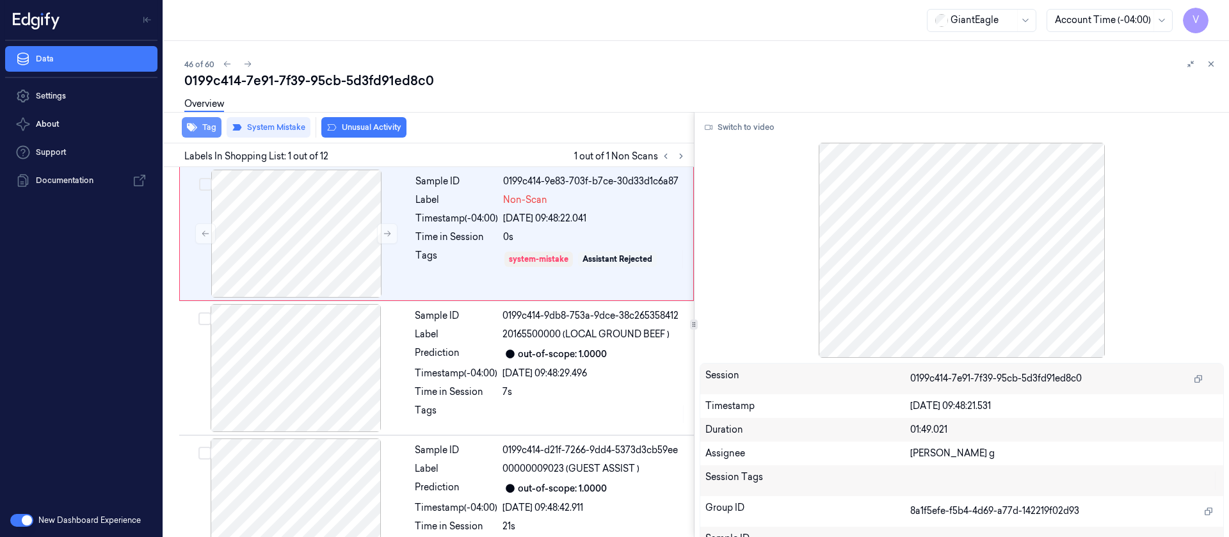
click at [193, 131] on icon "button" at bounding box center [192, 127] width 10 height 10
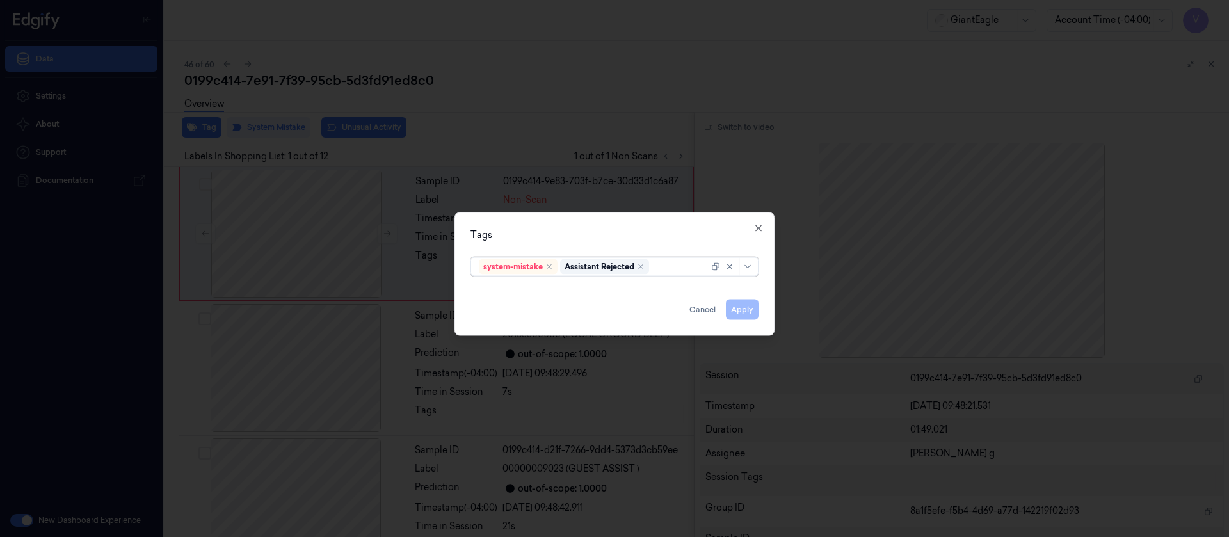
click at [669, 267] on div at bounding box center [680, 266] width 57 height 13
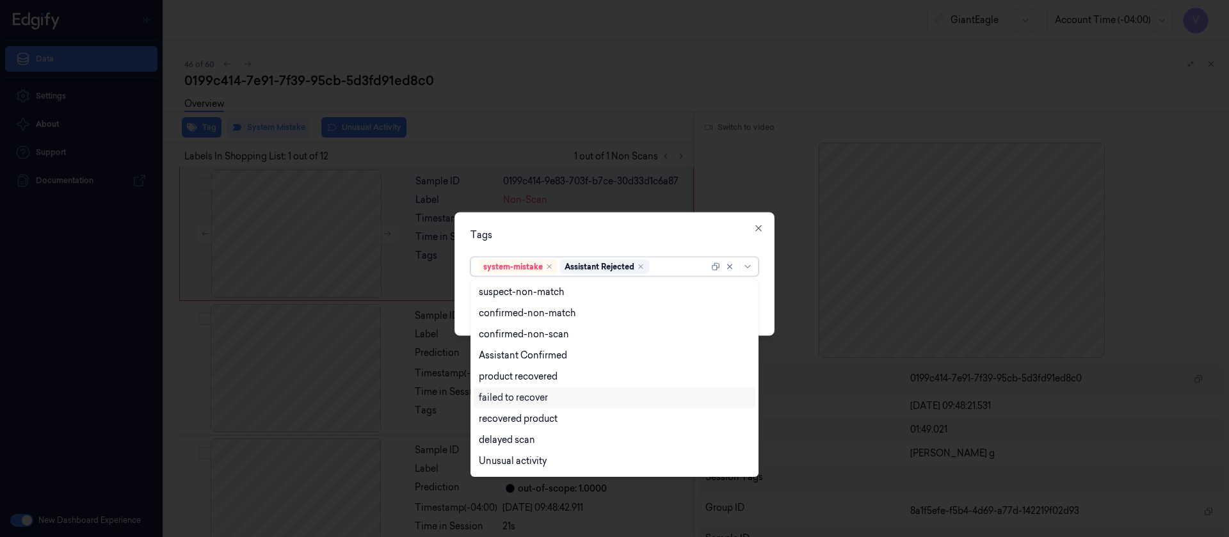
scroll to position [104, 0]
click at [490, 449] on div "Bag" at bounding box center [615, 441] width 282 height 21
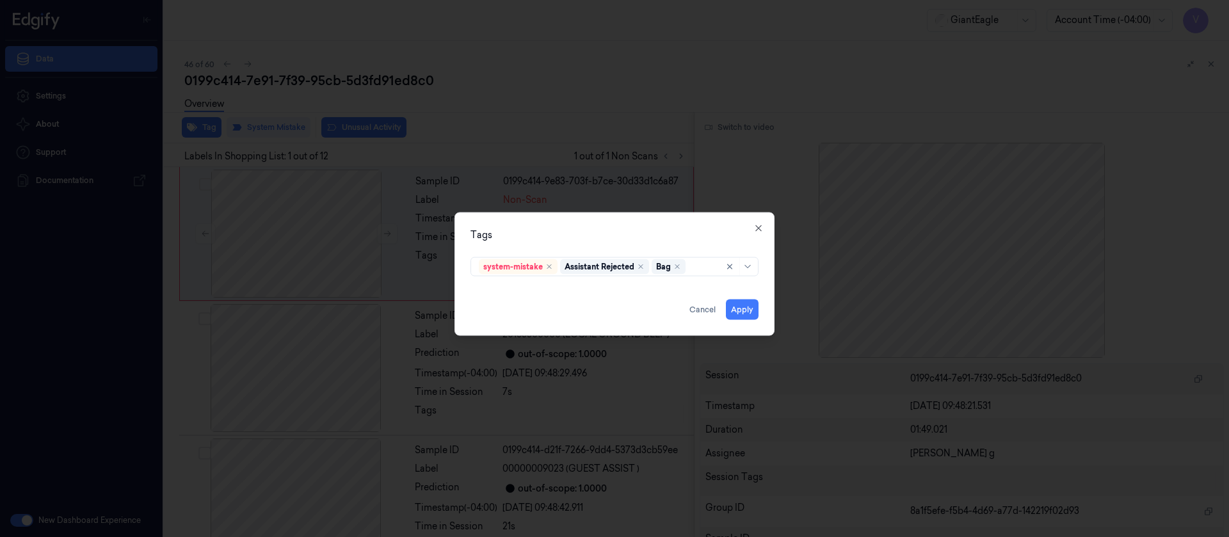
click at [627, 236] on div "Tags" at bounding box center [614, 234] width 288 height 13
click at [744, 303] on button "Apply" at bounding box center [742, 309] width 33 height 20
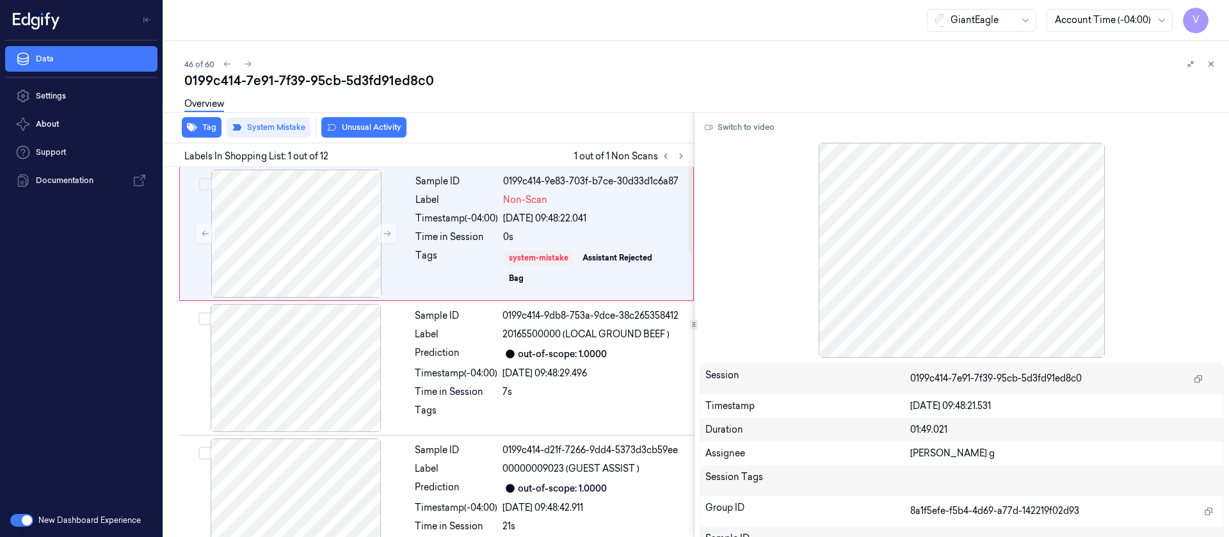
click at [657, 56] on div "46 of 60" at bounding box center [701, 63] width 1034 height 15
click at [684, 157] on icon at bounding box center [681, 156] width 9 height 9
click at [269, 238] on div at bounding box center [296, 234] width 228 height 128
click at [253, 72] on div "0199c414-7e91-7f39-95cb-5d3fd91ed8c0" at bounding box center [701, 81] width 1034 height 18
click at [248, 65] on icon at bounding box center [247, 64] width 9 height 9
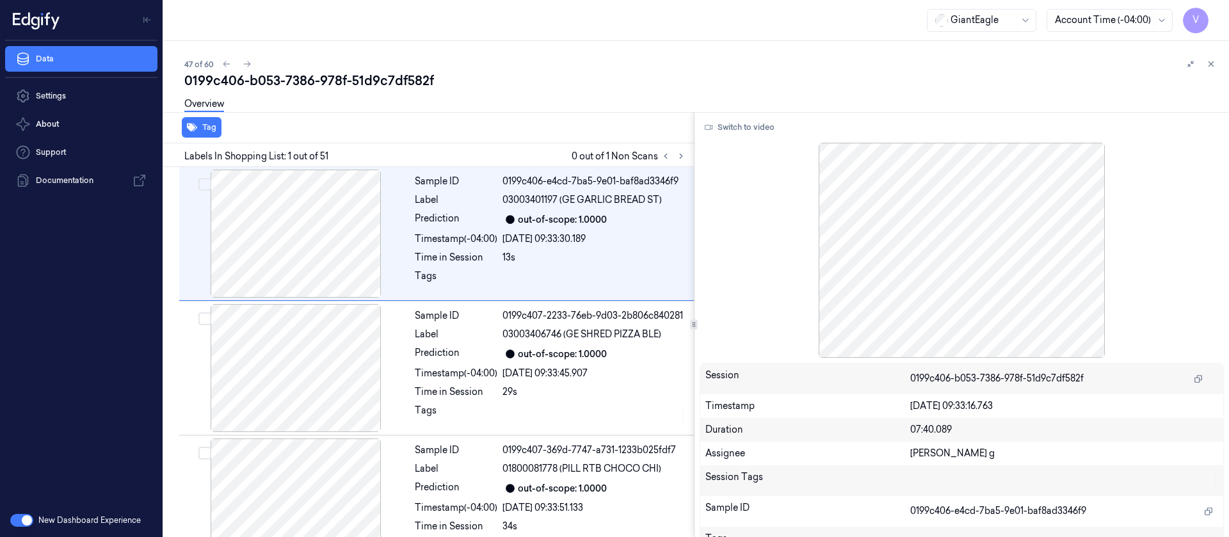
click at [552, 72] on div "0199c406-b053-7386-978f-51d9c7df582f" at bounding box center [701, 81] width 1034 height 18
click at [559, 93] on div "Overview" at bounding box center [701, 106] width 1034 height 33
click at [668, 152] on icon at bounding box center [665, 156] width 9 height 9
click at [683, 156] on icon at bounding box center [681, 156] width 9 height 9
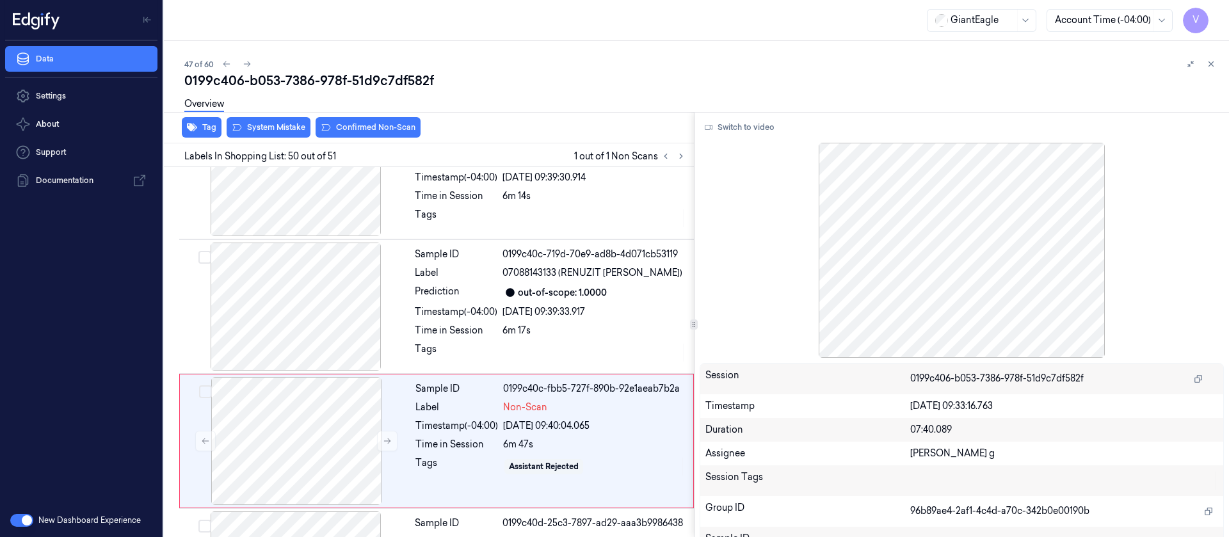
scroll to position [6469, 0]
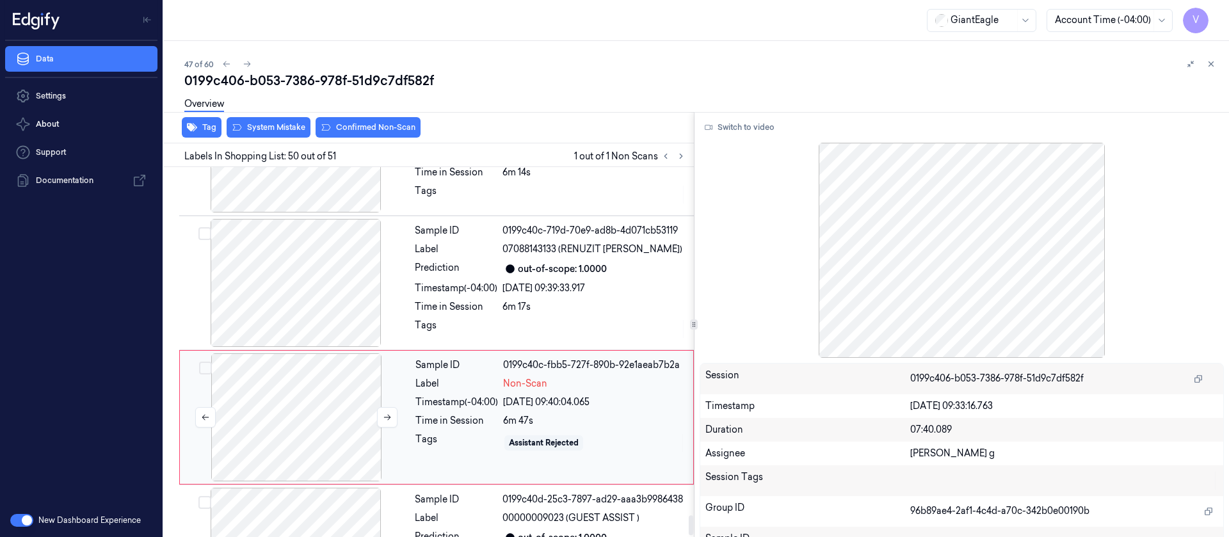
click at [309, 353] on div at bounding box center [296, 417] width 228 height 128
click at [387, 413] on icon at bounding box center [387, 417] width 9 height 9
click at [332, 230] on div at bounding box center [296, 283] width 228 height 128
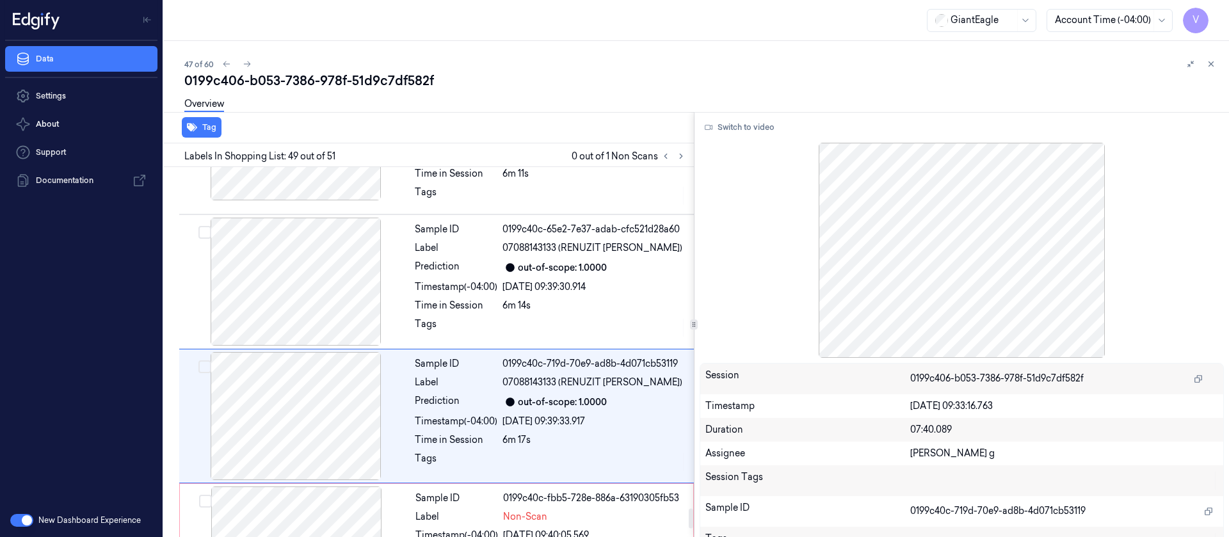
scroll to position [6334, 0]
click at [711, 143] on div at bounding box center [962, 250] width 525 height 215
click at [728, 134] on button "Switch to video" at bounding box center [740, 127] width 80 height 20
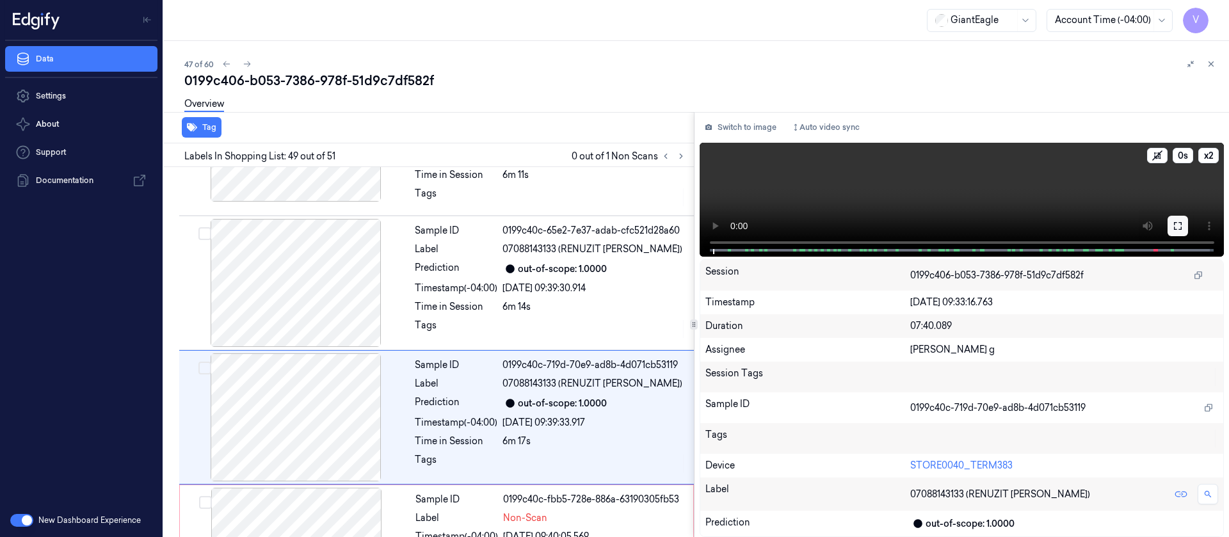
click at [1179, 226] on icon at bounding box center [1178, 226] width 10 height 10
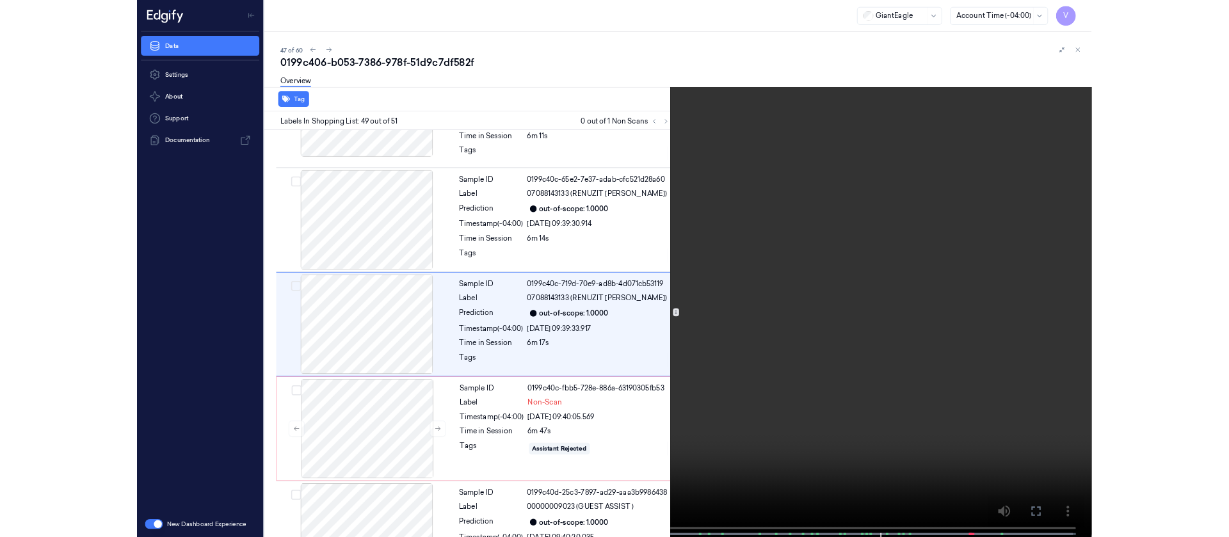
scroll to position [6257, 0]
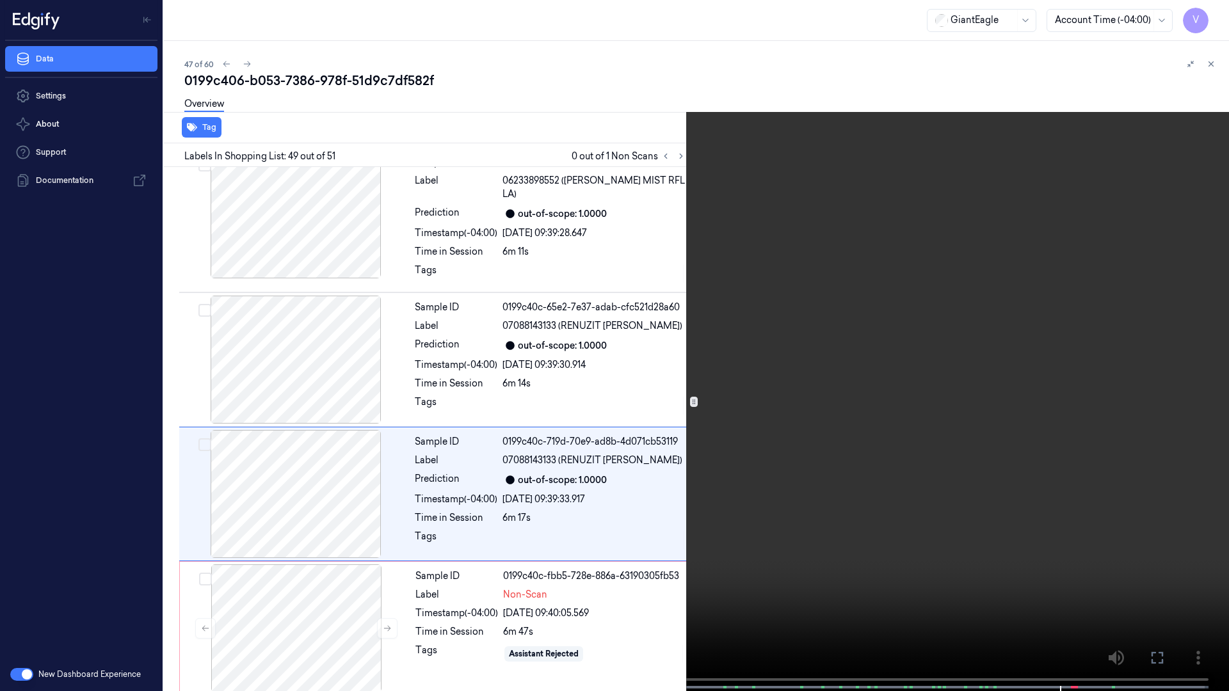
click at [0, 0] on button at bounding box center [0, 0] width 0 height 0
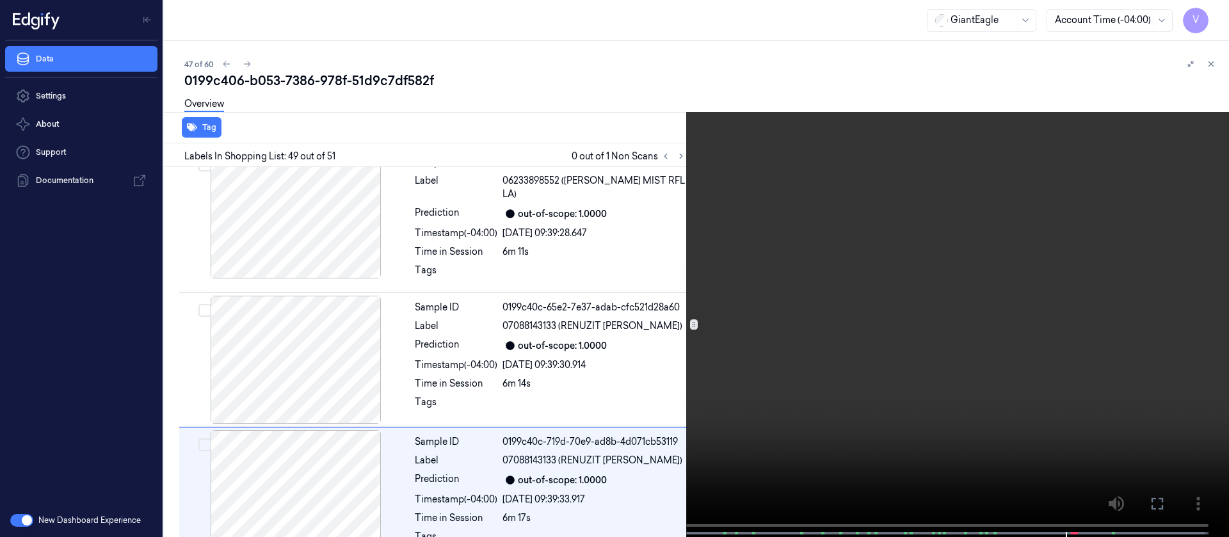
scroll to position [6334, 0]
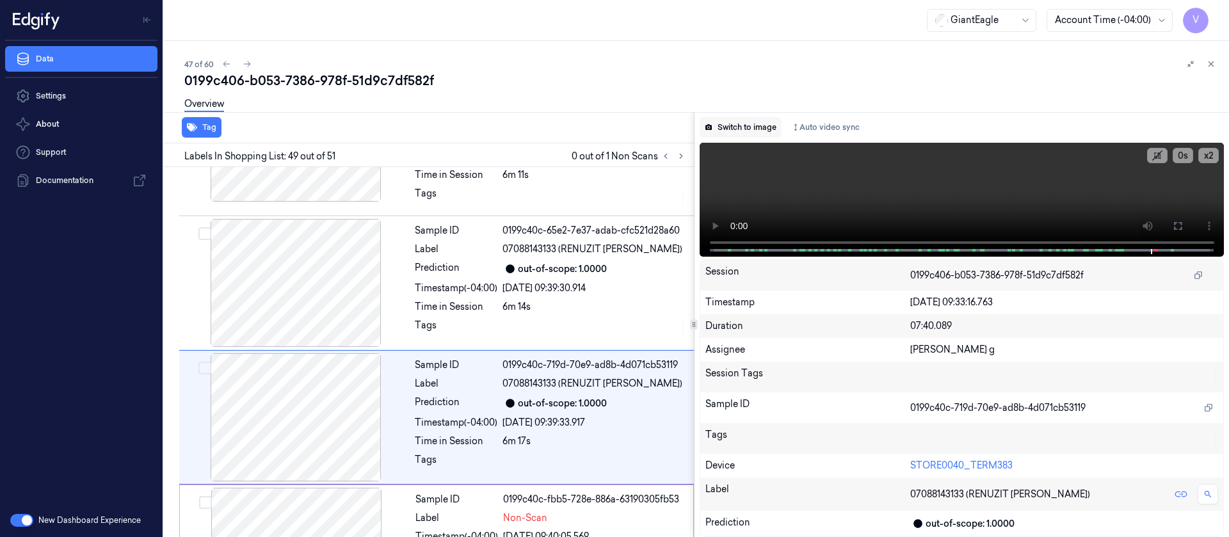
click at [724, 129] on button "Switch to image" at bounding box center [741, 127] width 82 height 20
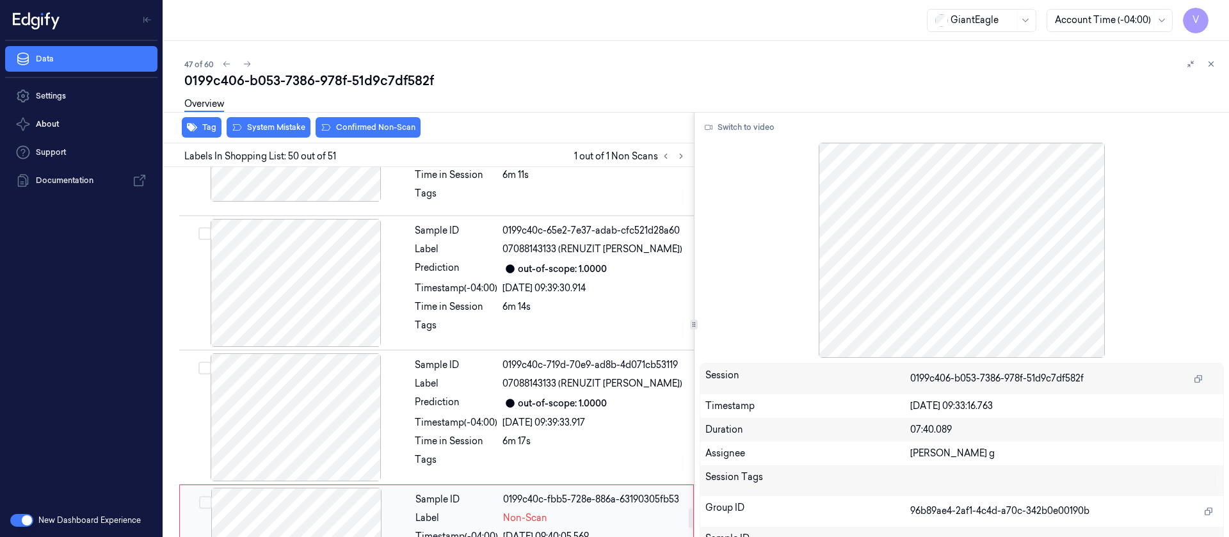
scroll to position [6469, 0]
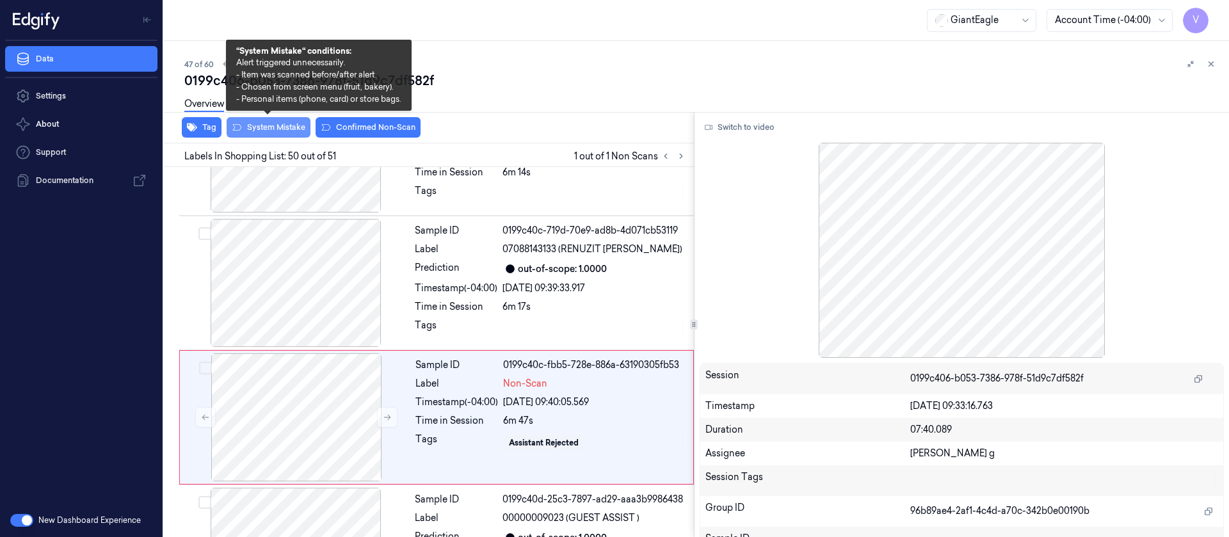
click at [273, 129] on button "System Mistake" at bounding box center [269, 127] width 84 height 20
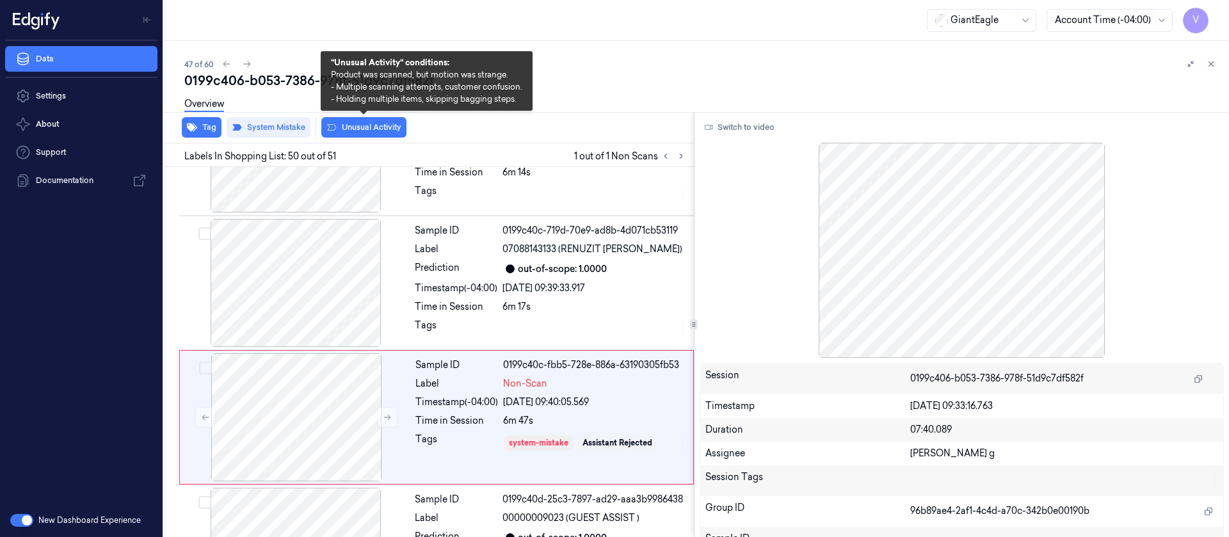
click at [385, 129] on button "Unusual Activity" at bounding box center [363, 127] width 85 height 20
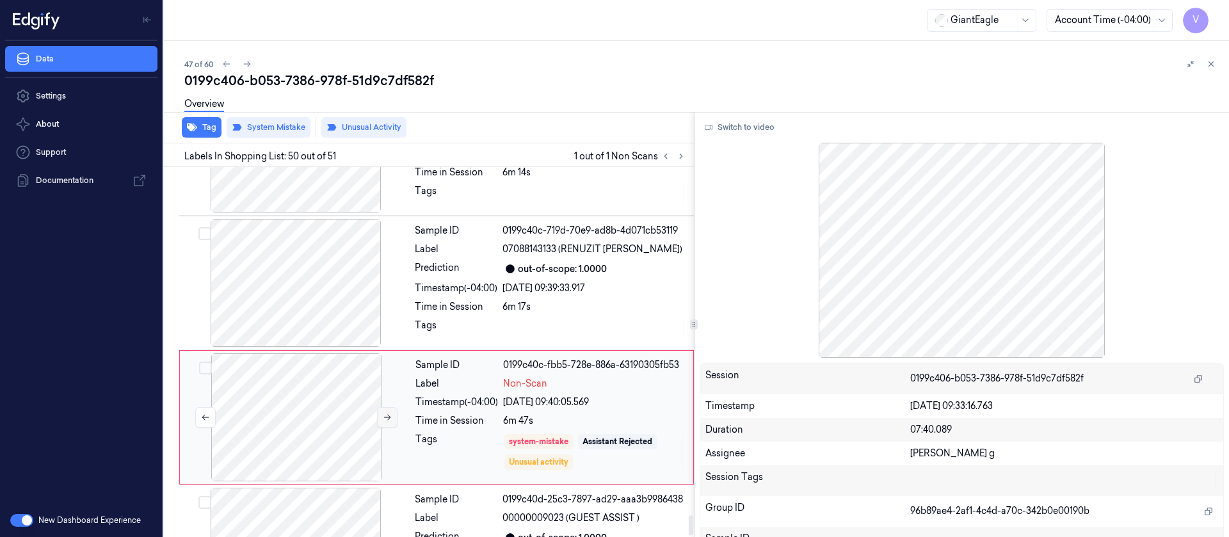
click at [385, 407] on button at bounding box center [387, 417] width 20 height 20
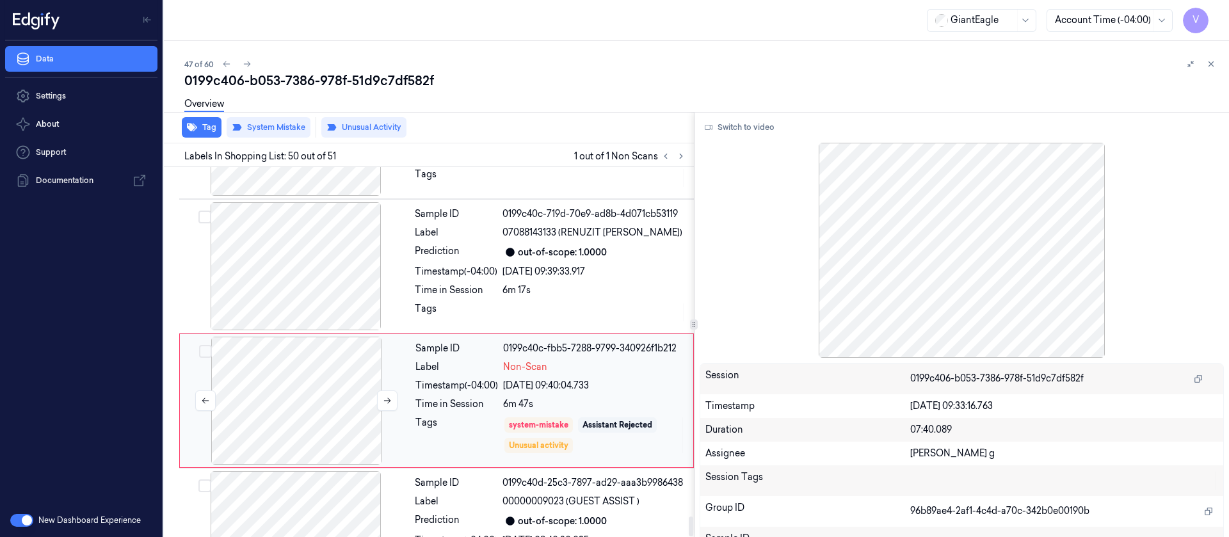
scroll to position [6490, 0]
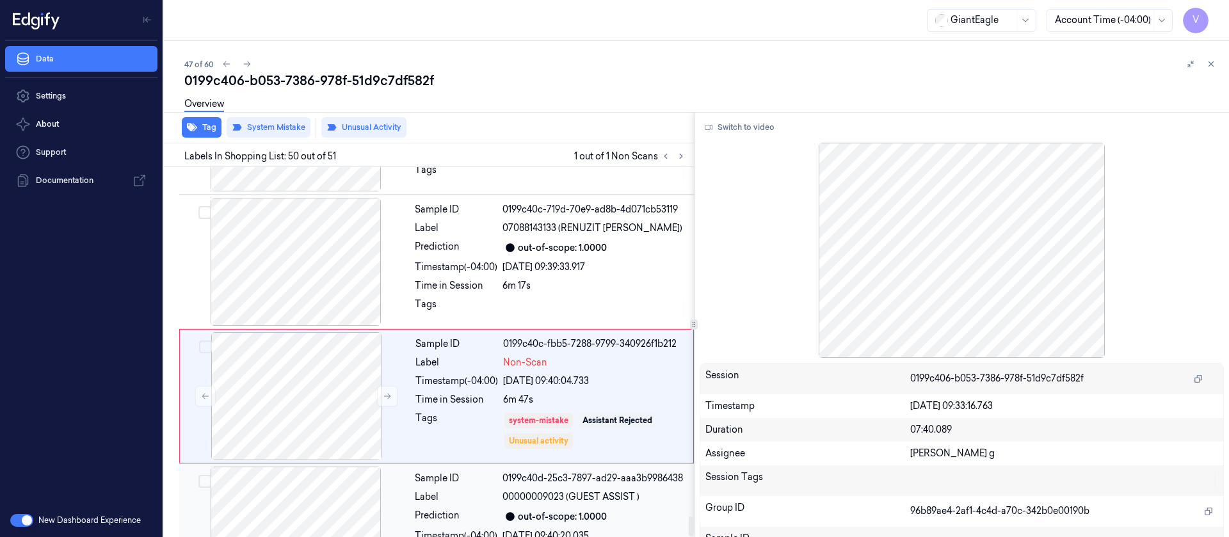
click at [319, 469] on div at bounding box center [296, 531] width 228 height 128
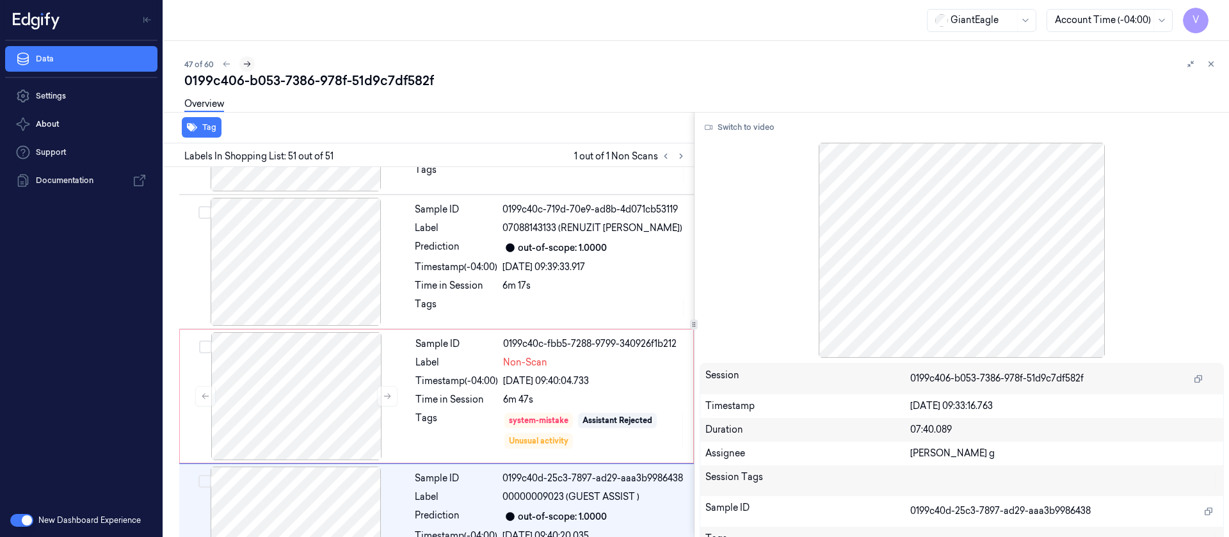
click at [253, 67] on button at bounding box center [246, 63] width 15 height 15
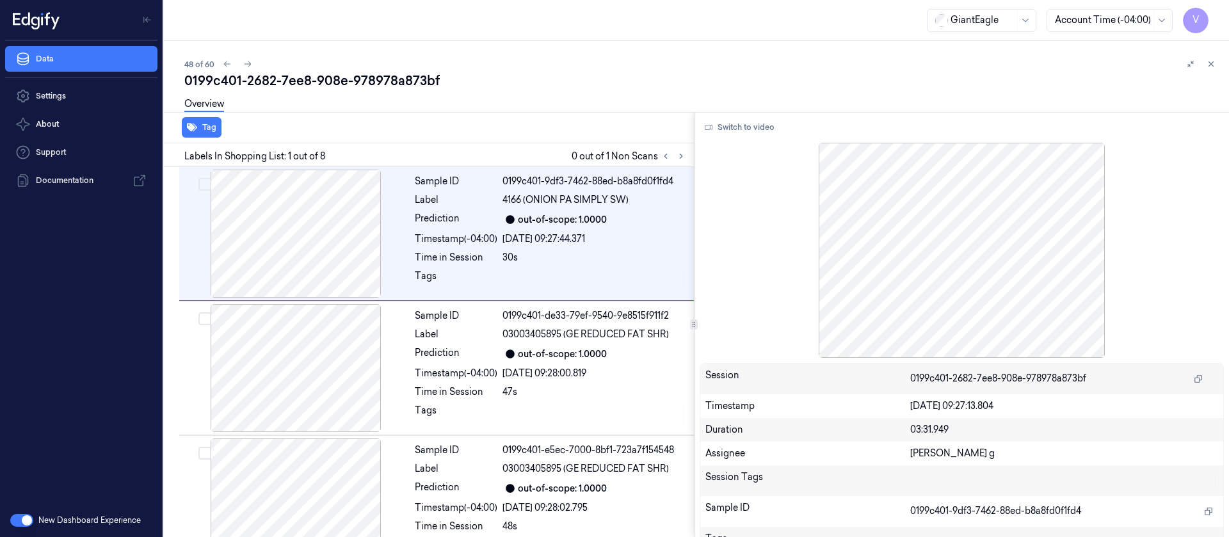
click at [439, 115] on div "Overview" at bounding box center [701, 106] width 1034 height 33
click at [223, 60] on icon at bounding box center [227, 64] width 9 height 9
click at [679, 159] on icon at bounding box center [681, 156] width 9 height 9
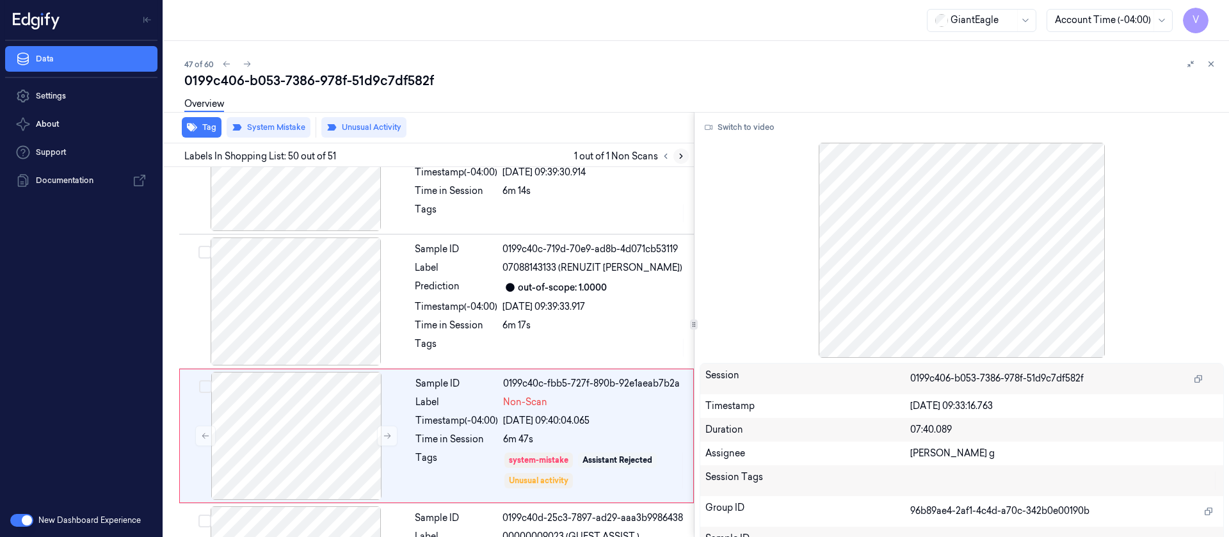
scroll to position [6469, 0]
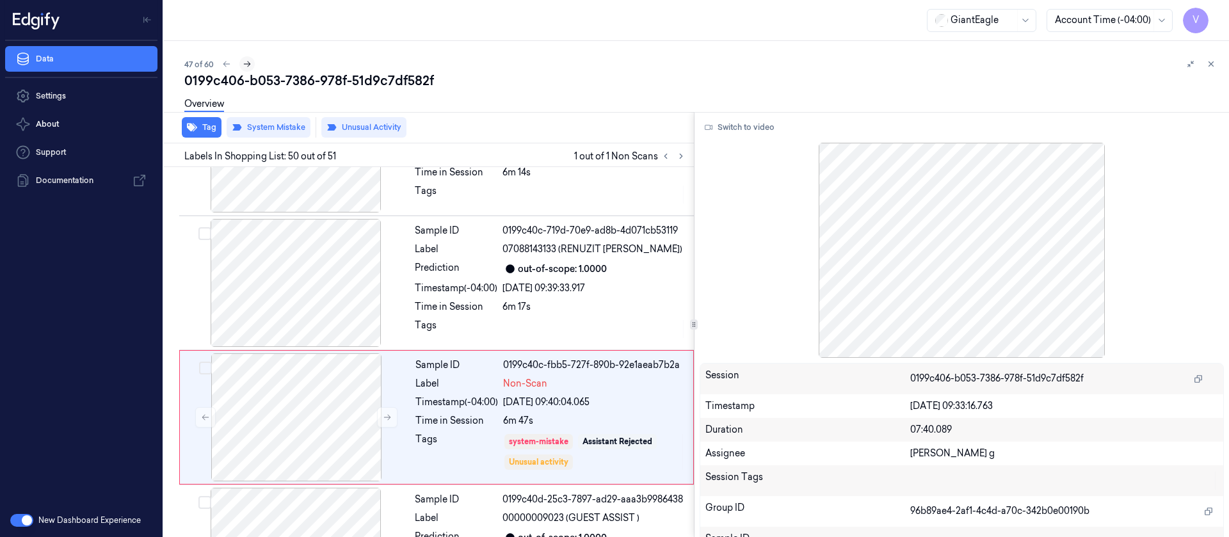
click at [251, 63] on icon at bounding box center [247, 64] width 9 height 9
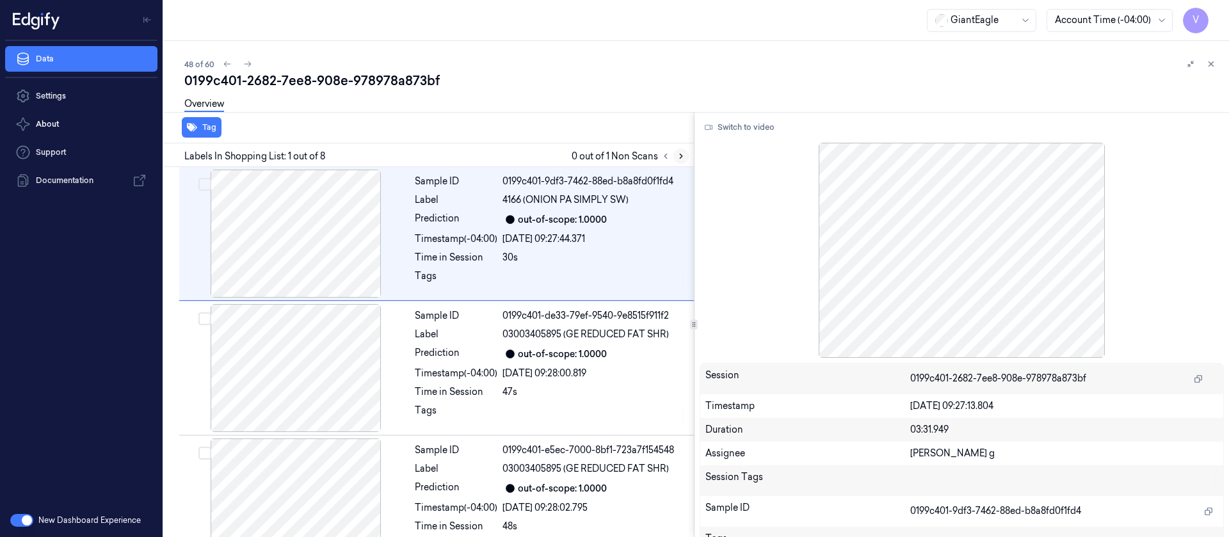
click at [674, 158] on button at bounding box center [680, 156] width 15 height 15
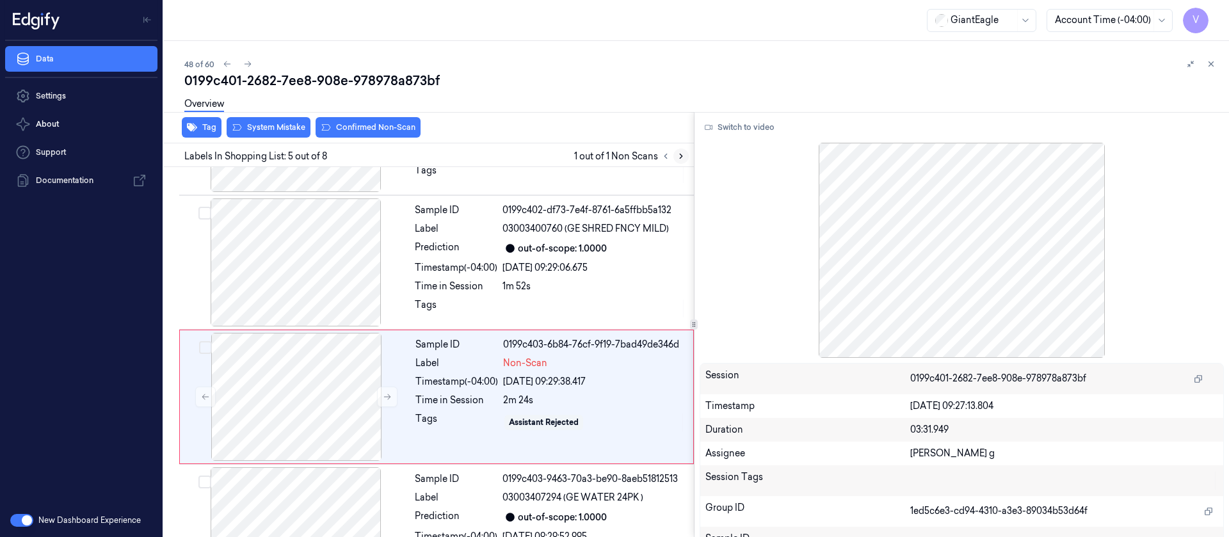
scroll to position [419, 0]
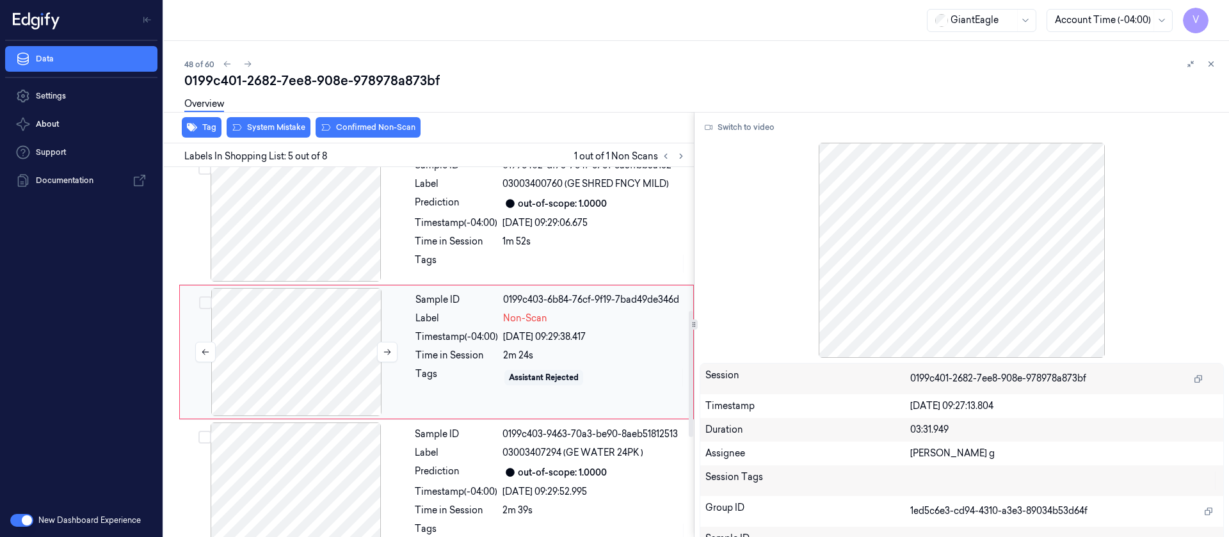
click at [319, 348] on div at bounding box center [296, 352] width 228 height 128
click at [383, 358] on button at bounding box center [387, 352] width 20 height 20
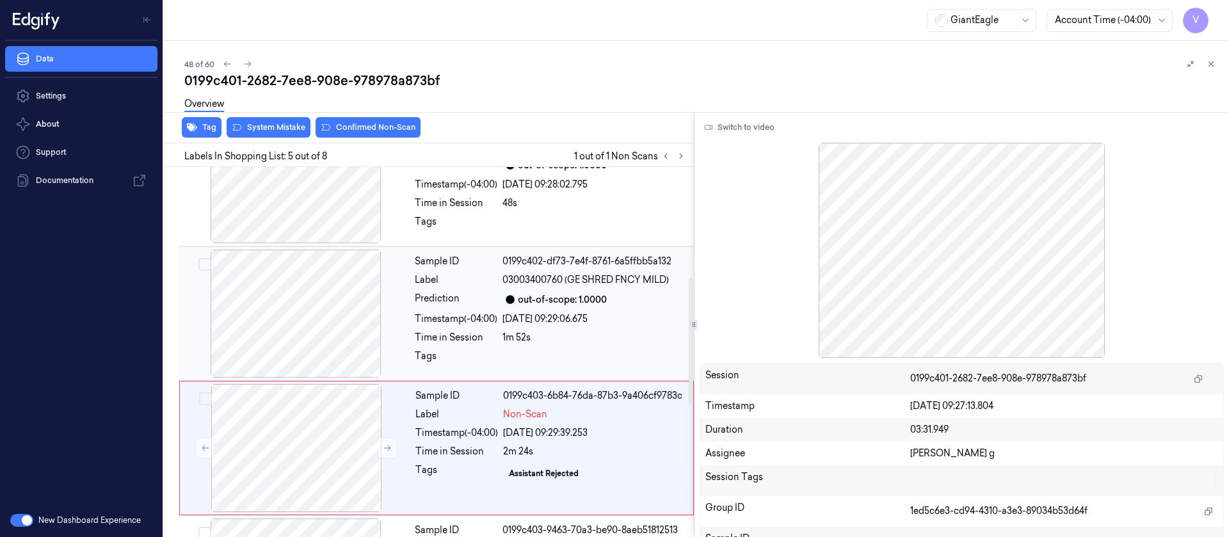
click at [318, 313] on div at bounding box center [296, 314] width 228 height 128
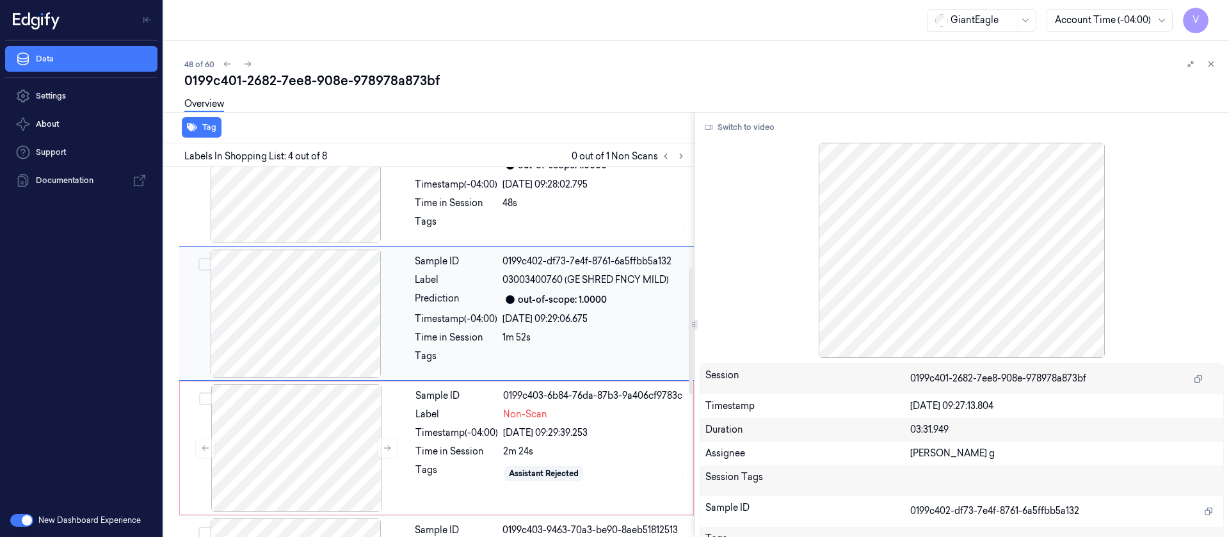
scroll to position [285, 0]
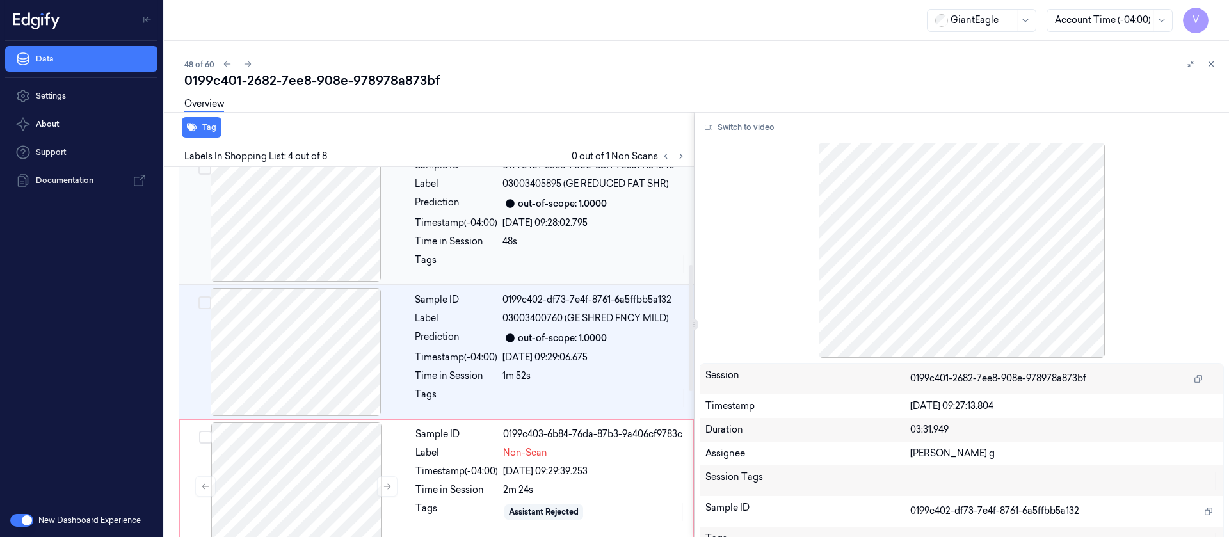
click at [295, 269] on div at bounding box center [296, 218] width 228 height 128
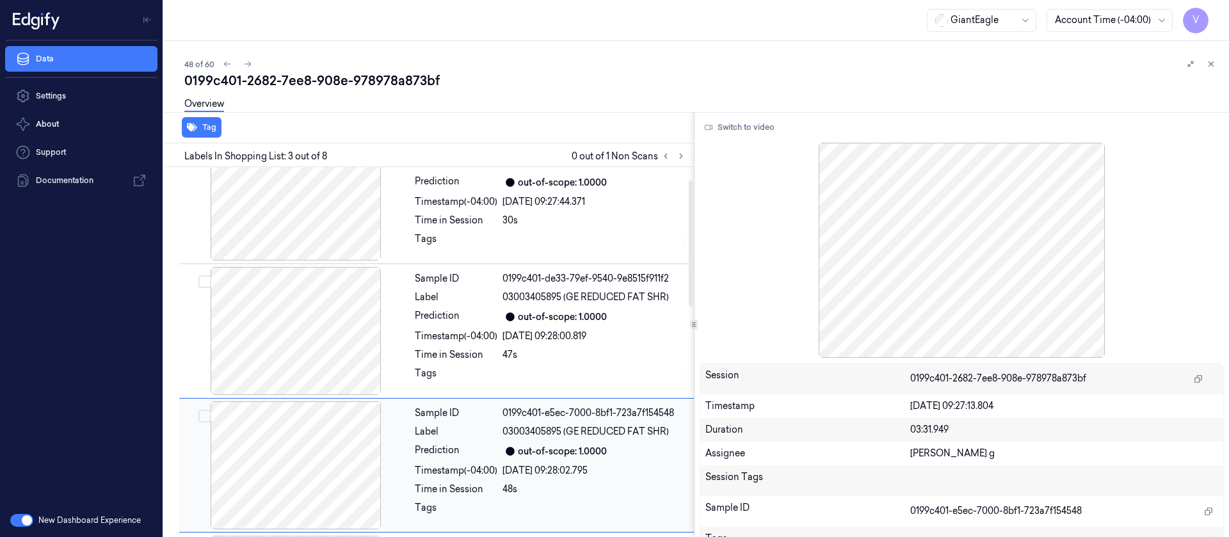
scroll to position [0, 0]
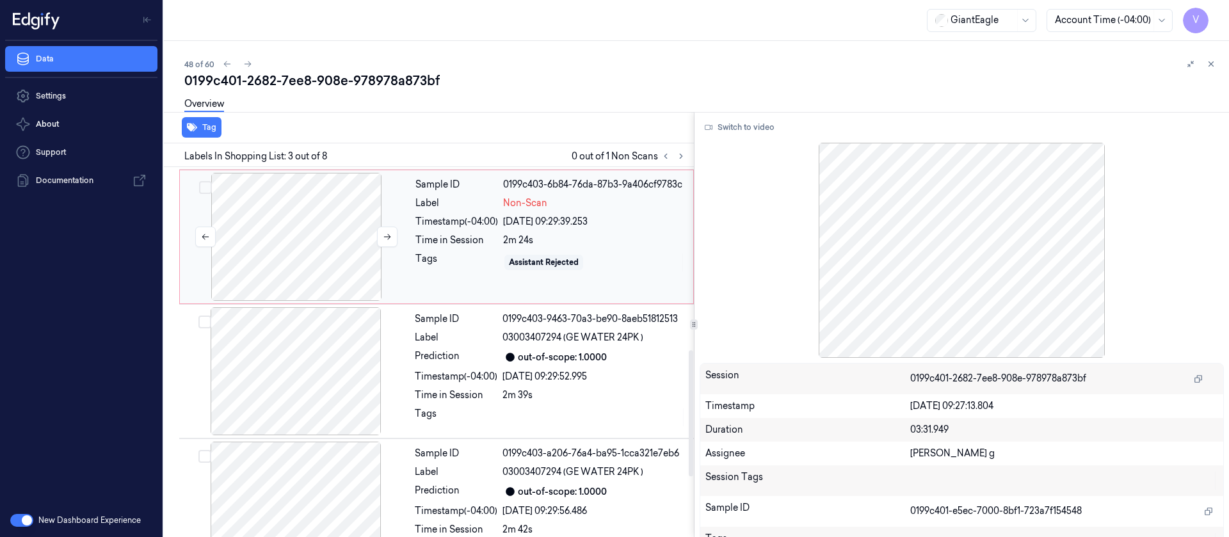
click at [326, 269] on div at bounding box center [296, 237] width 228 height 128
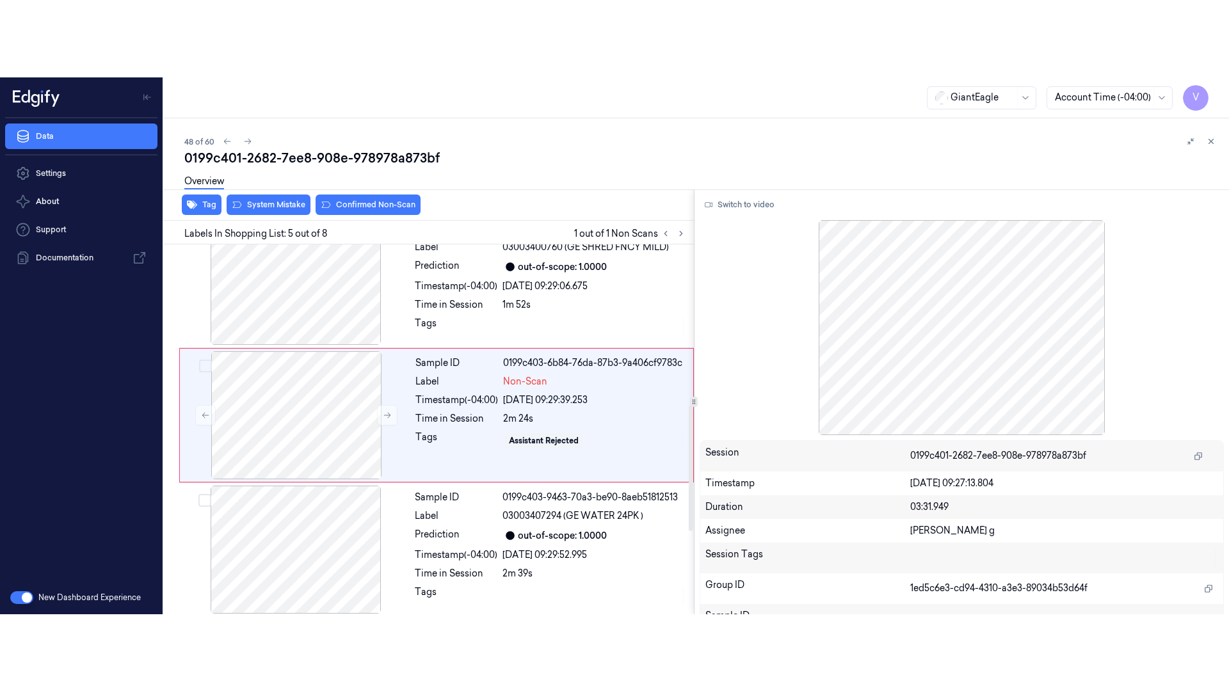
scroll to position [419, 0]
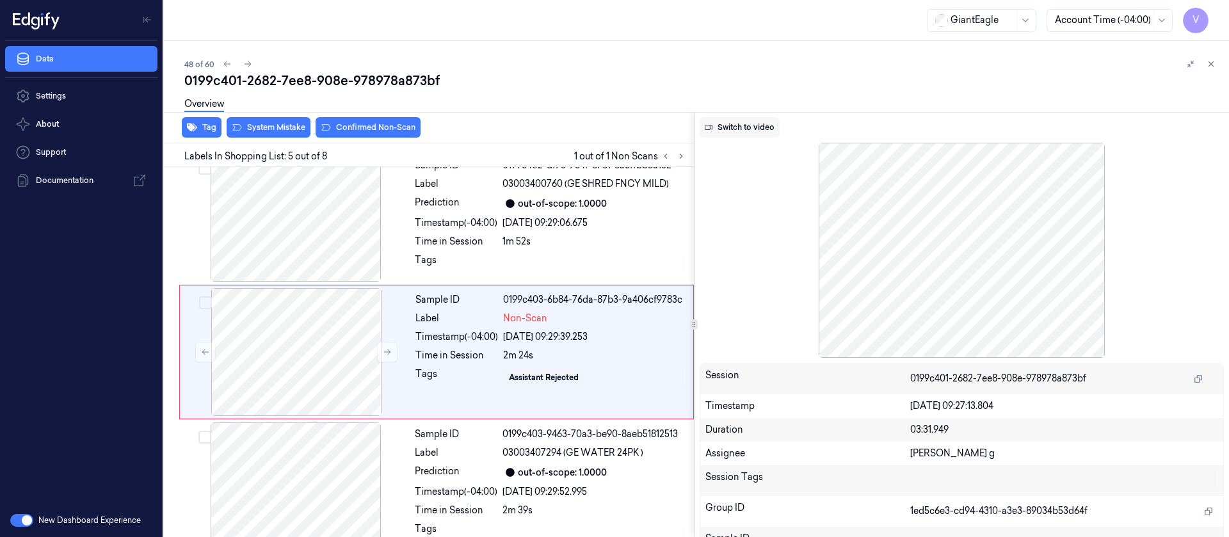
click at [730, 130] on button "Switch to video" at bounding box center [740, 127] width 80 height 20
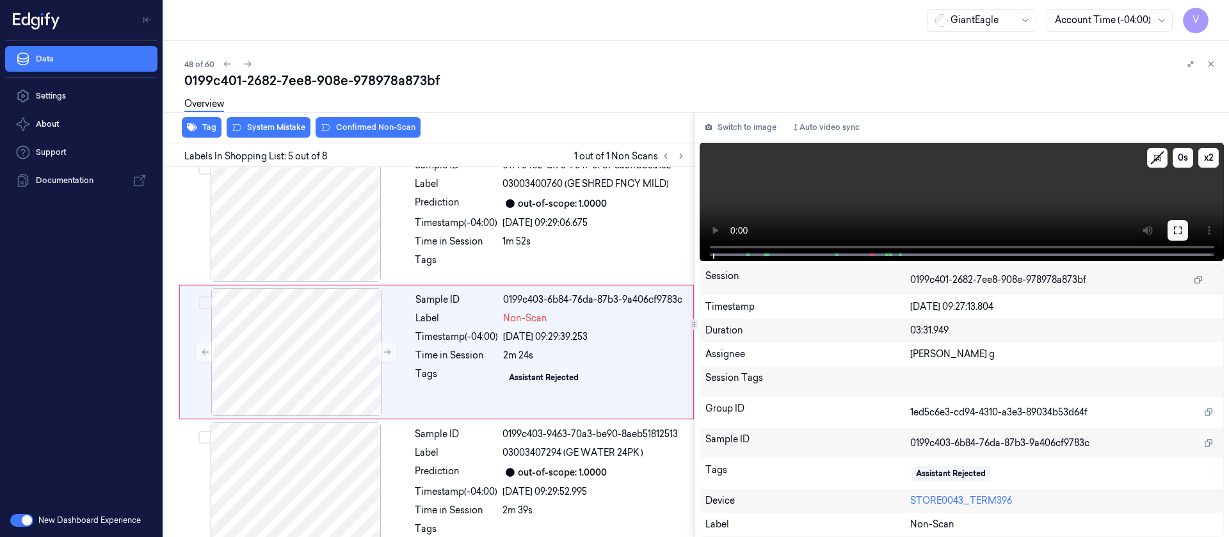
click at [1182, 229] on icon at bounding box center [1178, 230] width 10 height 10
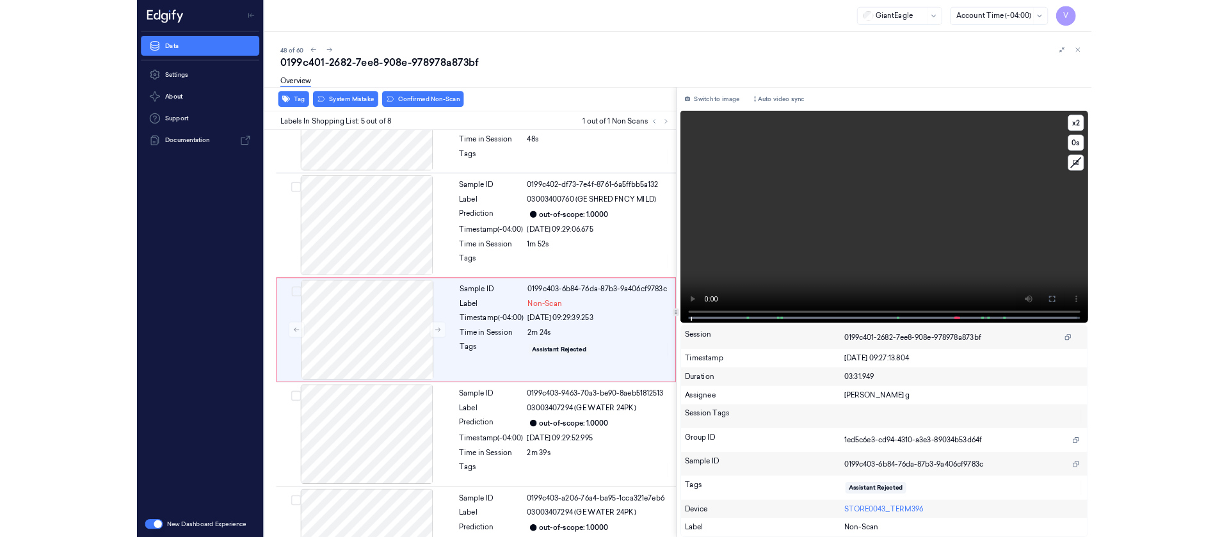
scroll to position [342, 0]
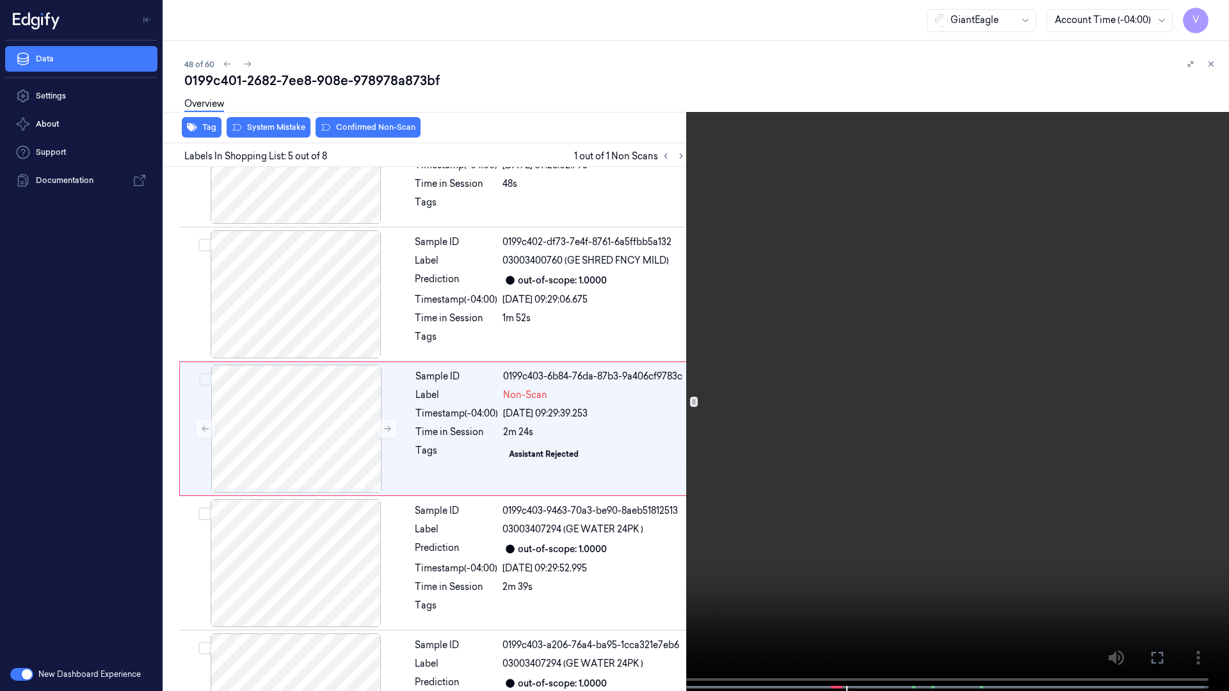
click at [0, 0] on button at bounding box center [0, 0] width 0 height 0
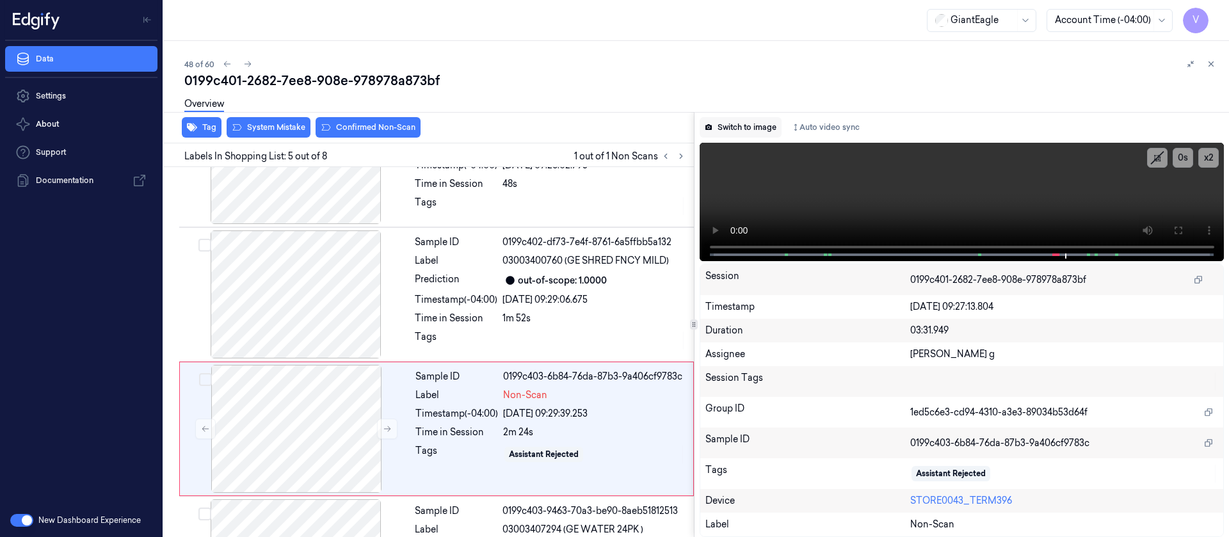
click at [752, 125] on button "Switch to image" at bounding box center [741, 127] width 82 height 20
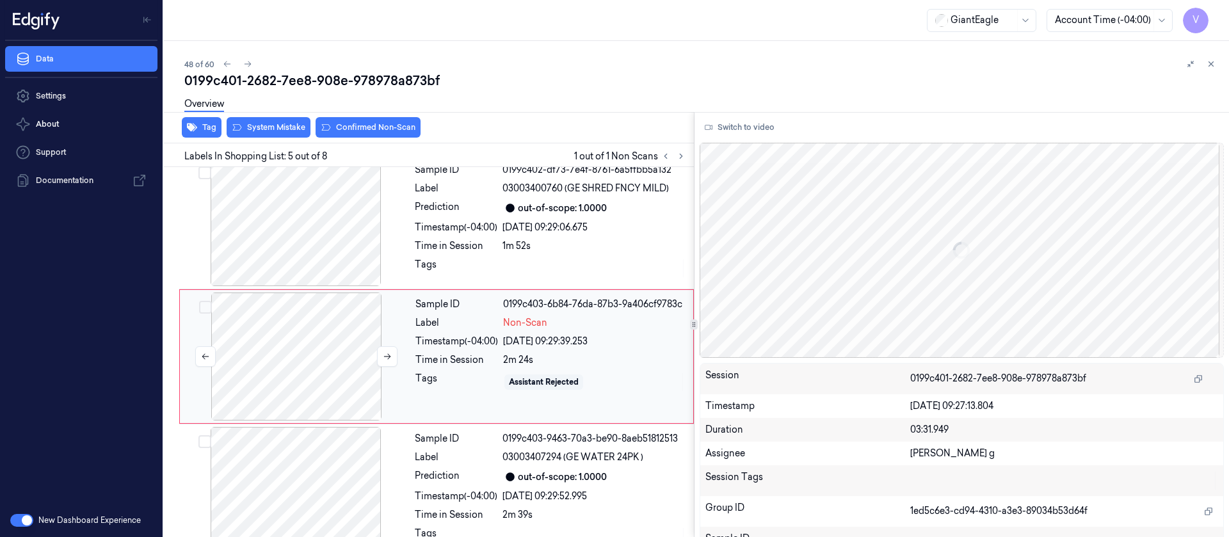
scroll to position [419, 0]
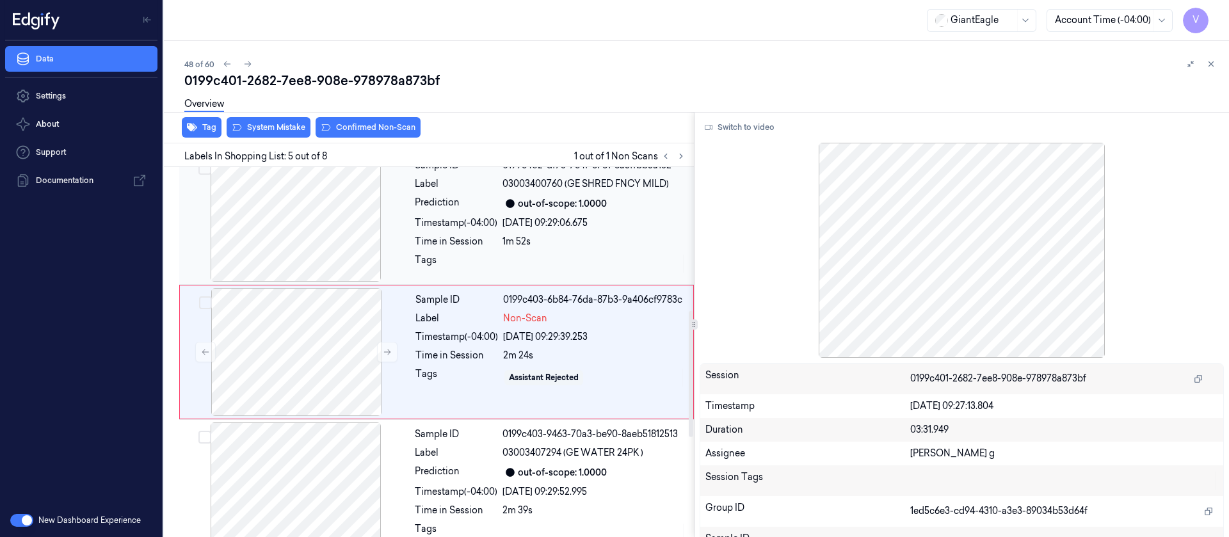
click at [348, 230] on div at bounding box center [296, 218] width 228 height 128
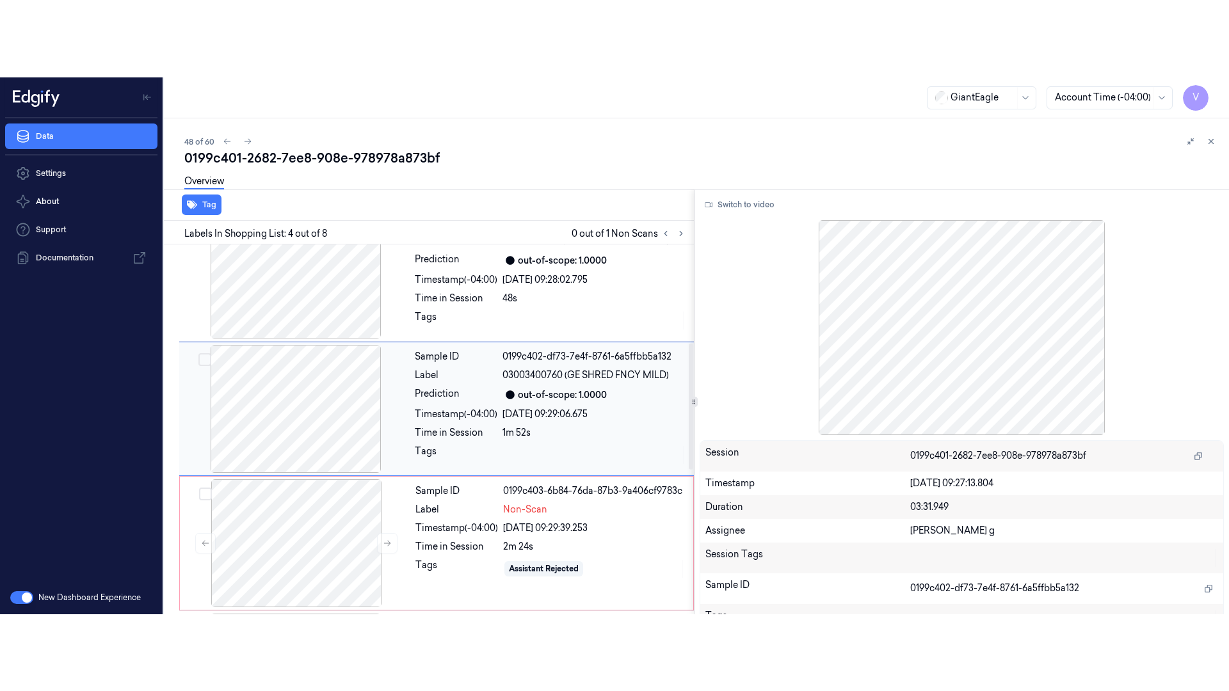
scroll to position [285, 0]
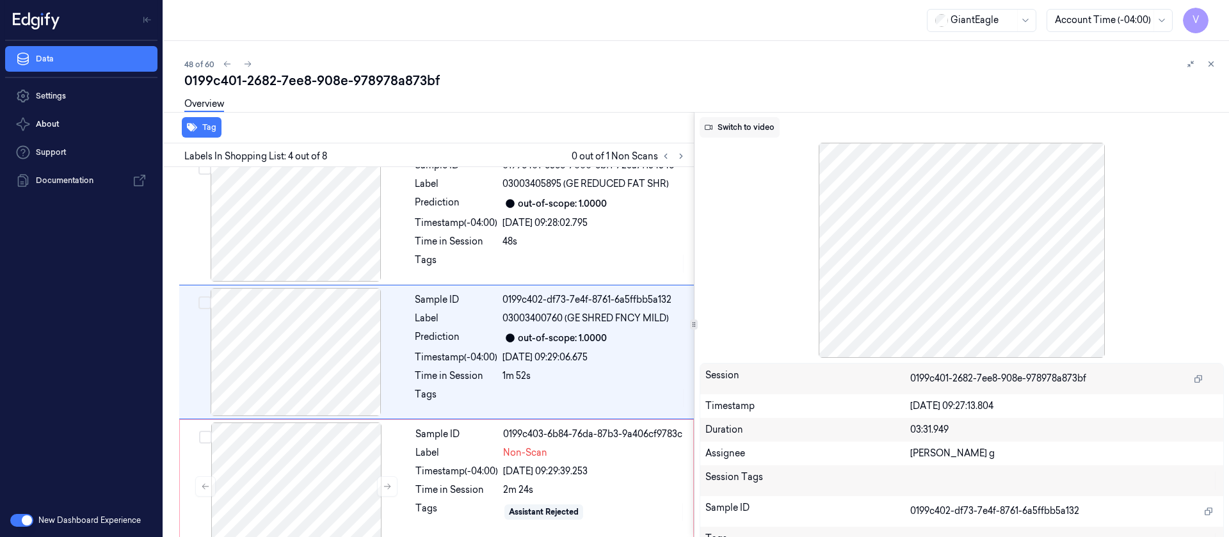
click at [750, 120] on button "Switch to video" at bounding box center [740, 127] width 80 height 20
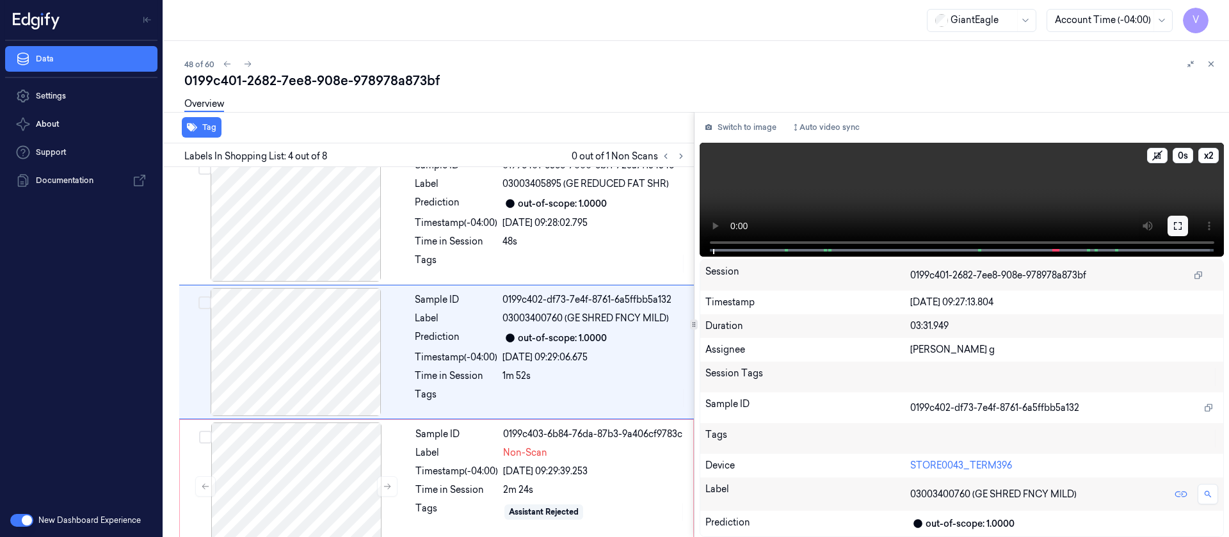
click at [1172, 226] on button at bounding box center [1178, 226] width 20 height 20
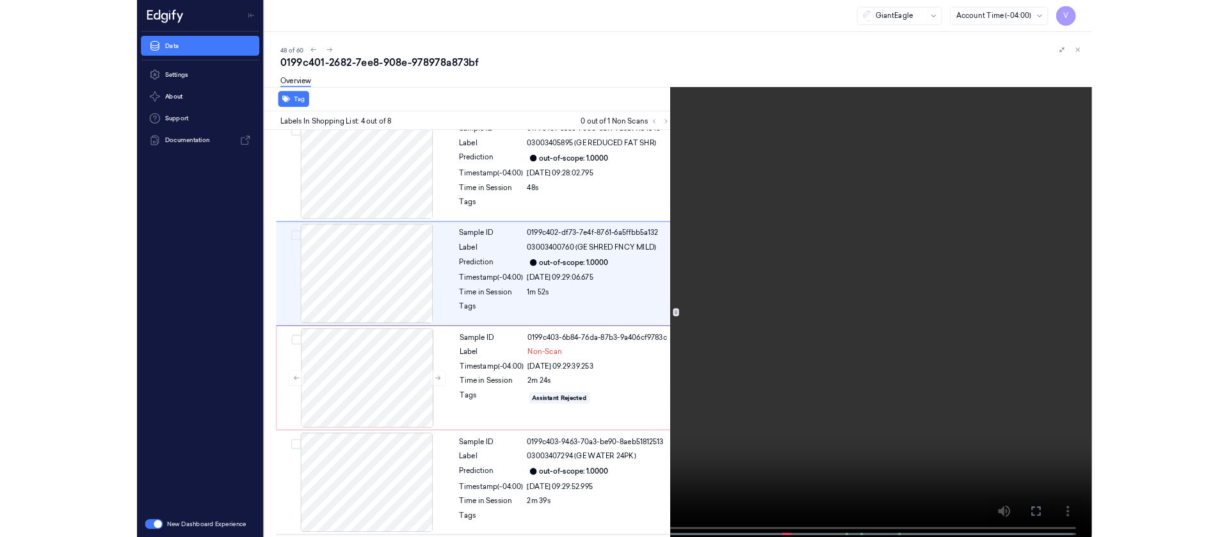
scroll to position [208, 0]
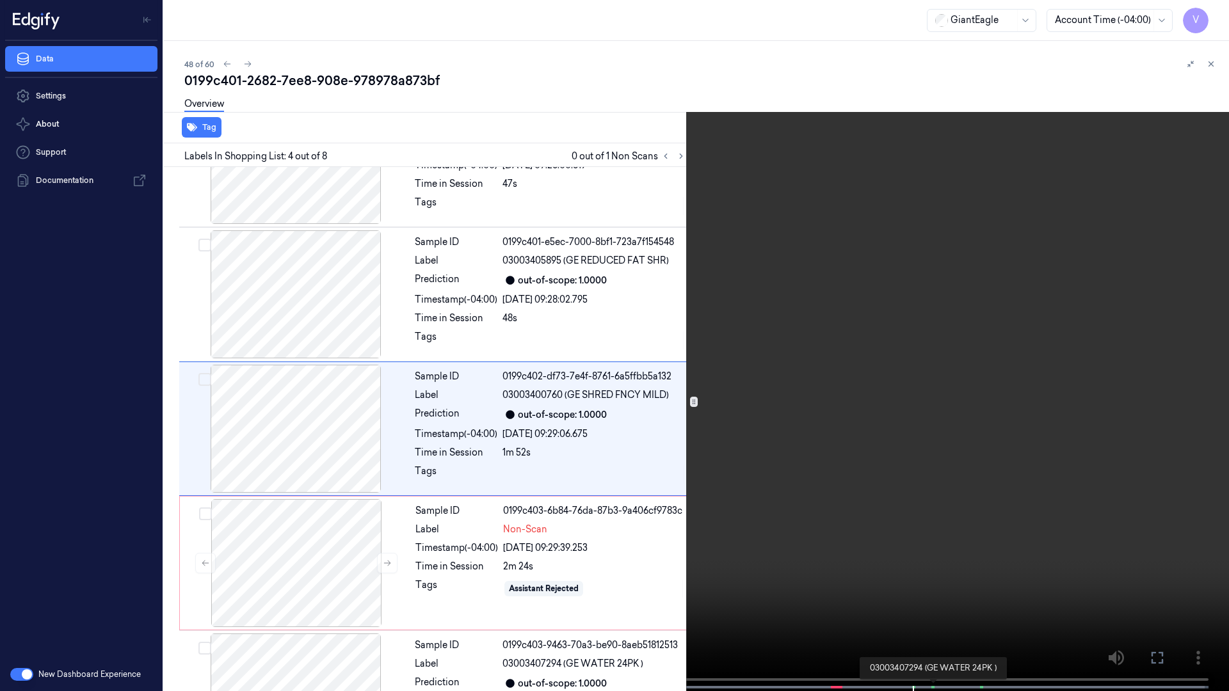
drag, startPoint x: 914, startPoint y: 688, endPoint x: 933, endPoint y: 689, distance: 18.6
click at [933, 536] on div at bounding box center [614, 687] width 1180 height 3
click at [931, 536] on div at bounding box center [932, 687] width 3 height 3
click at [0, 0] on button at bounding box center [0, 0] width 0 height 0
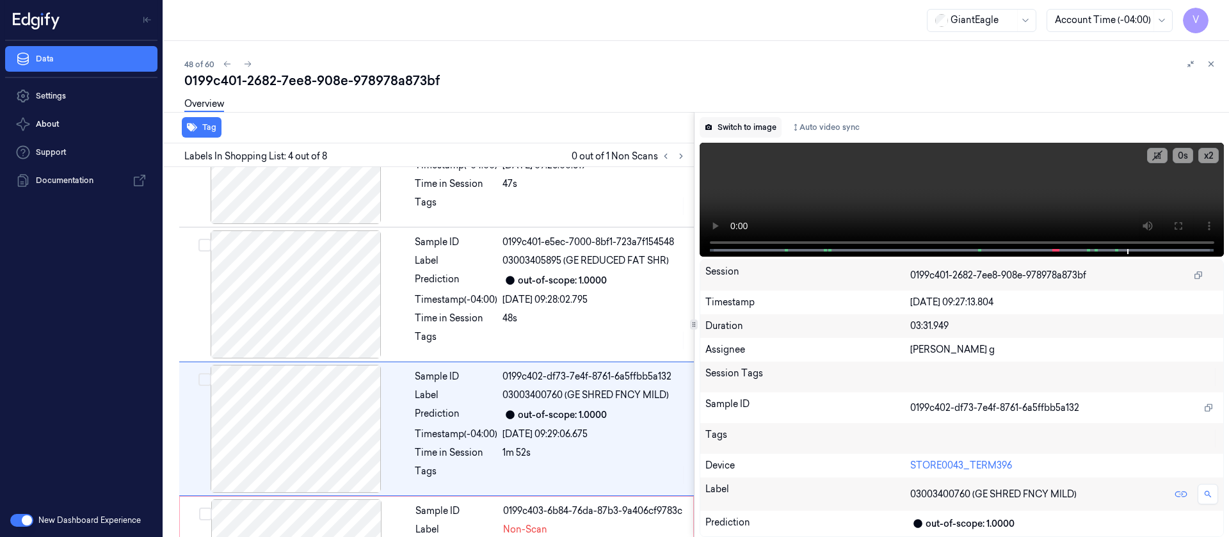
click at [746, 124] on button "Switch to image" at bounding box center [741, 127] width 82 height 20
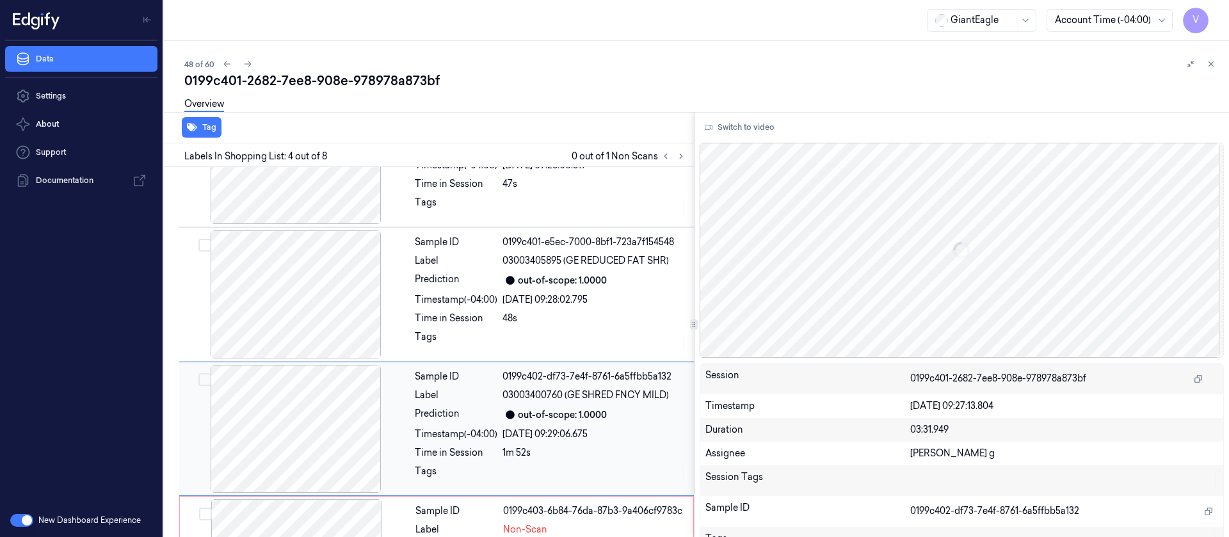
scroll to position [285, 0]
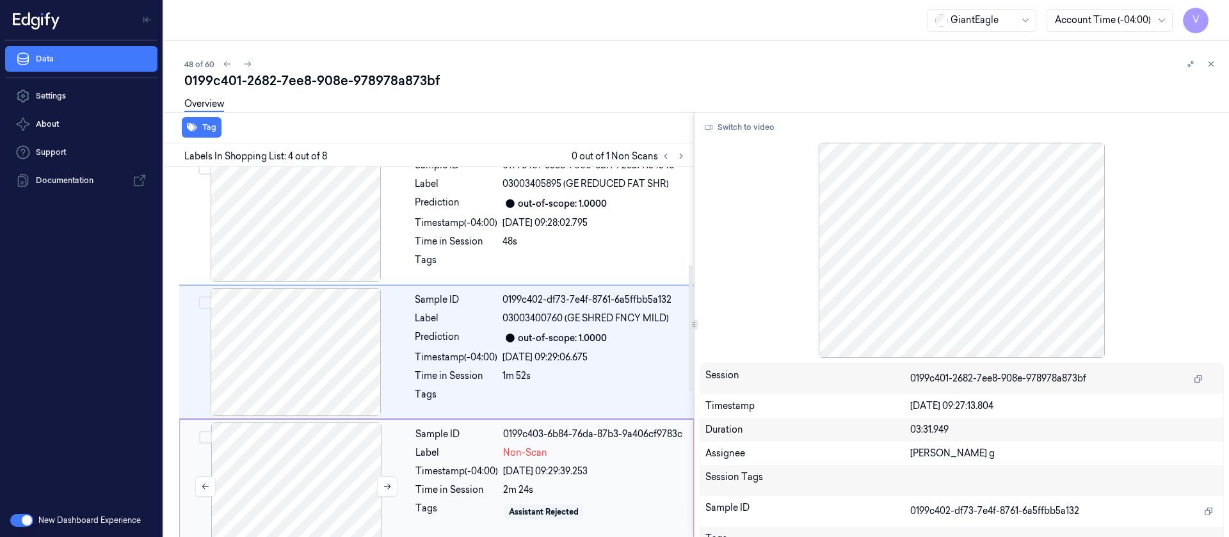
click at [259, 482] on div at bounding box center [296, 486] width 228 height 128
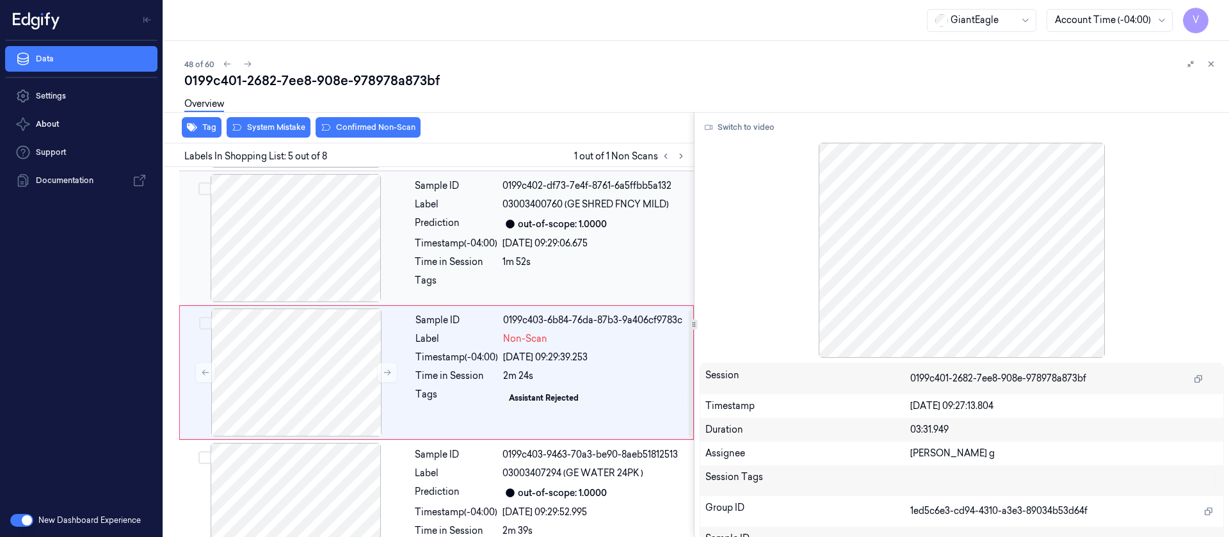
scroll to position [419, 0]
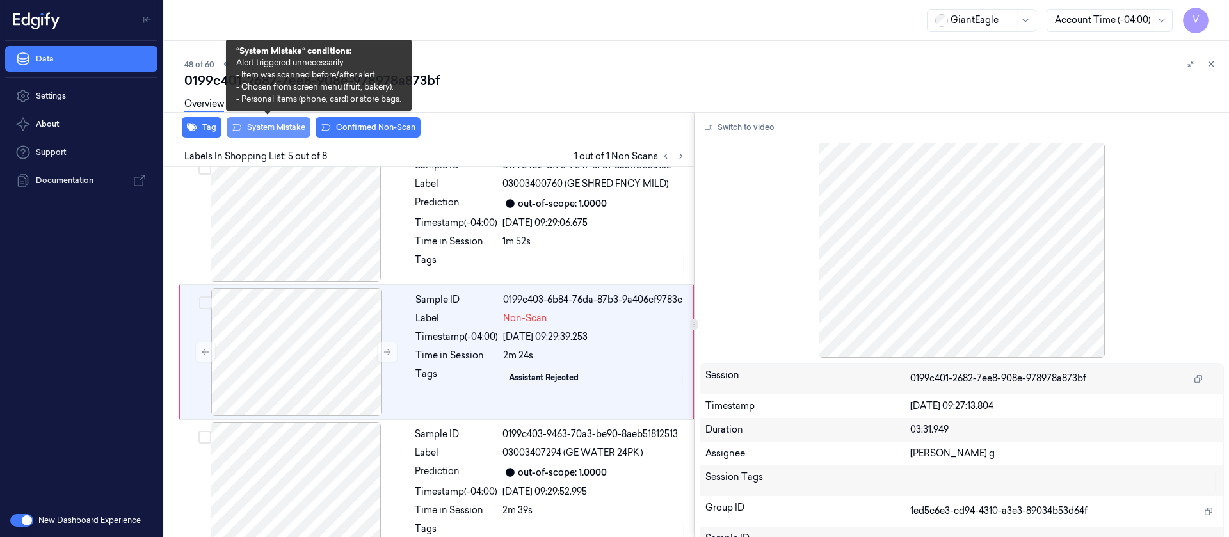
click at [261, 131] on button "System Mistake" at bounding box center [269, 127] width 84 height 20
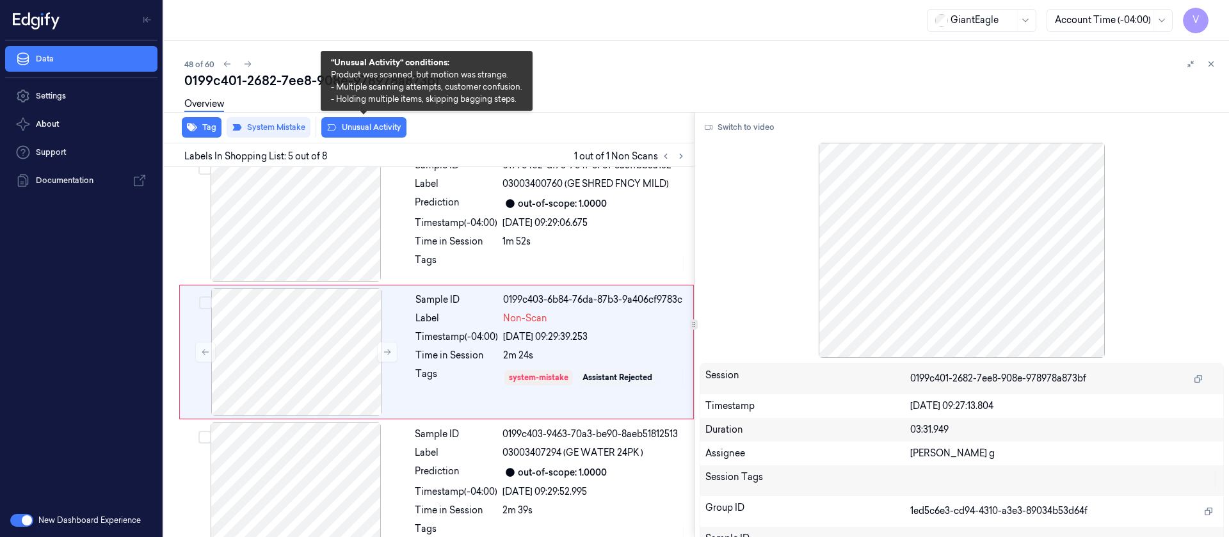
click at [389, 123] on button "Unusual Activity" at bounding box center [363, 127] width 85 height 20
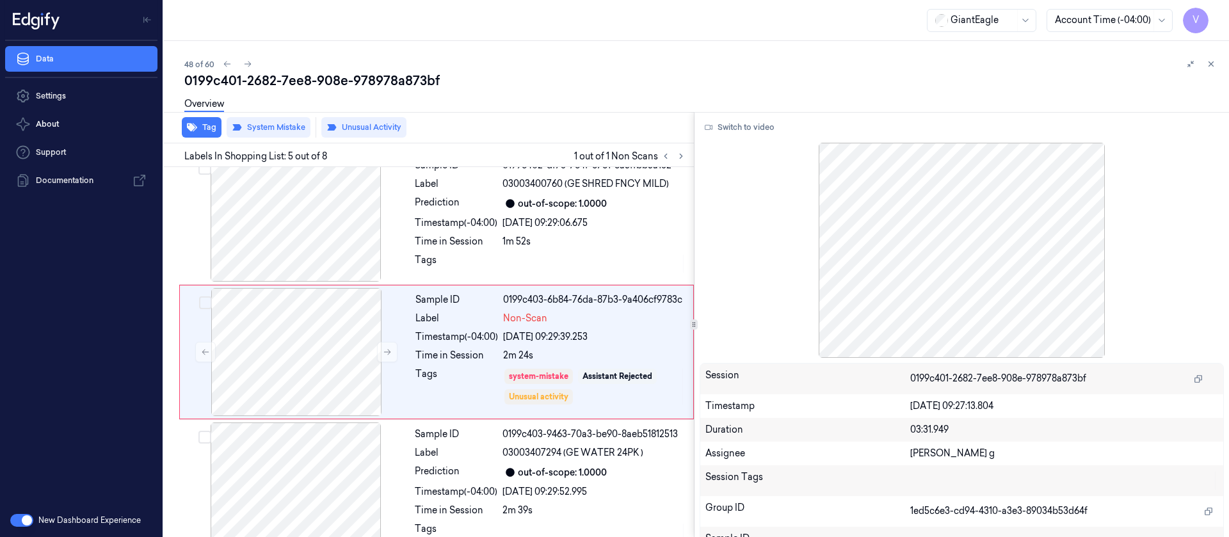
click at [591, 106] on div "Overview" at bounding box center [701, 106] width 1034 height 33
click at [250, 61] on icon at bounding box center [247, 64] width 9 height 9
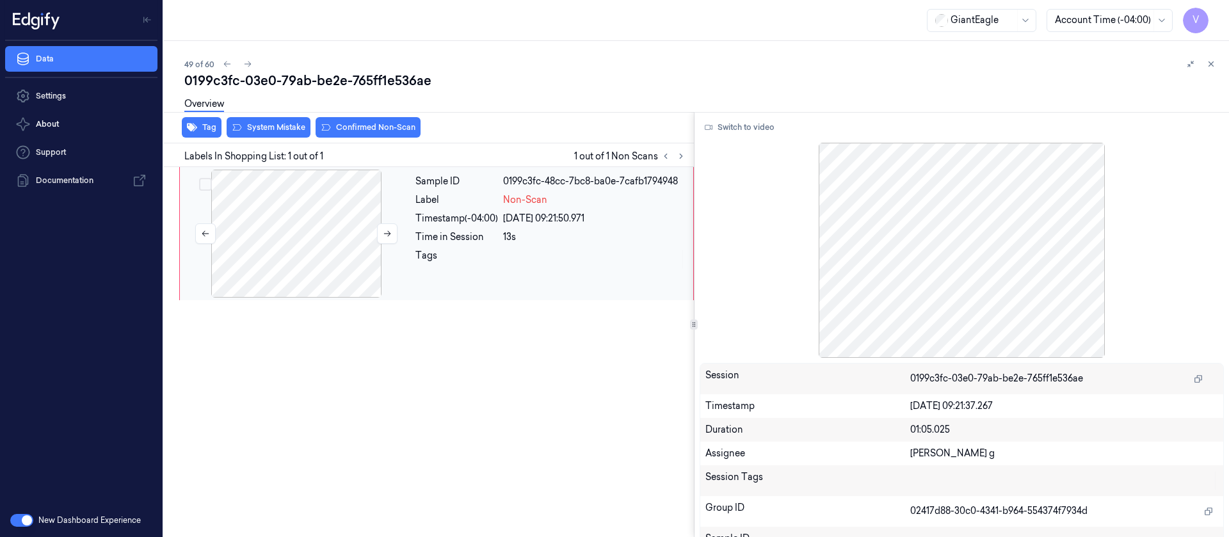
click at [401, 229] on div at bounding box center [296, 234] width 228 height 128
click at [761, 131] on button "Switch to video" at bounding box center [740, 127] width 80 height 20
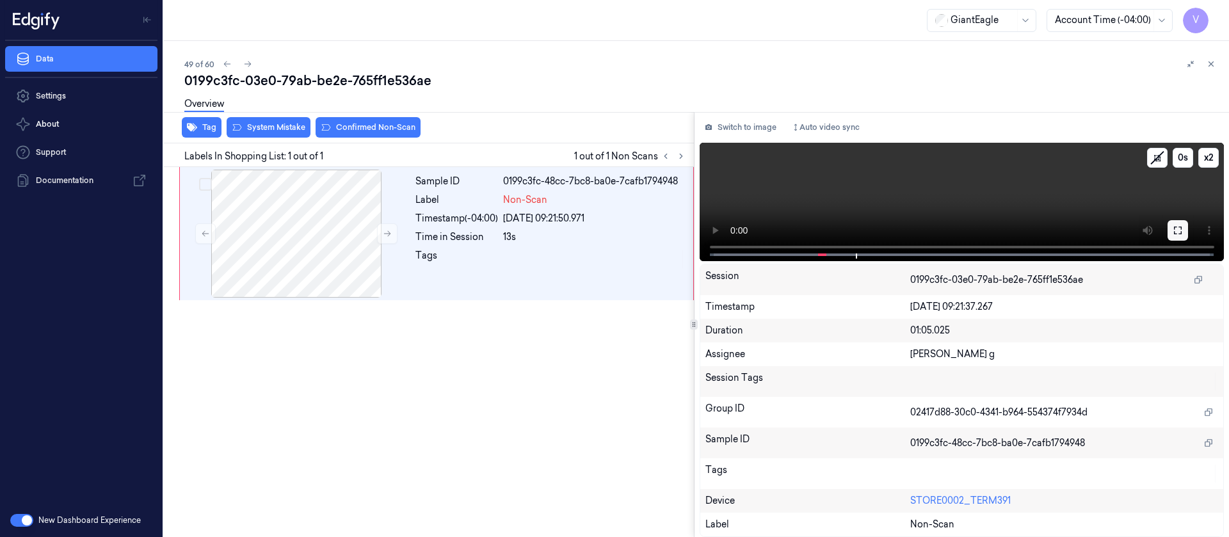
click at [1179, 229] on icon at bounding box center [1178, 230] width 10 height 10
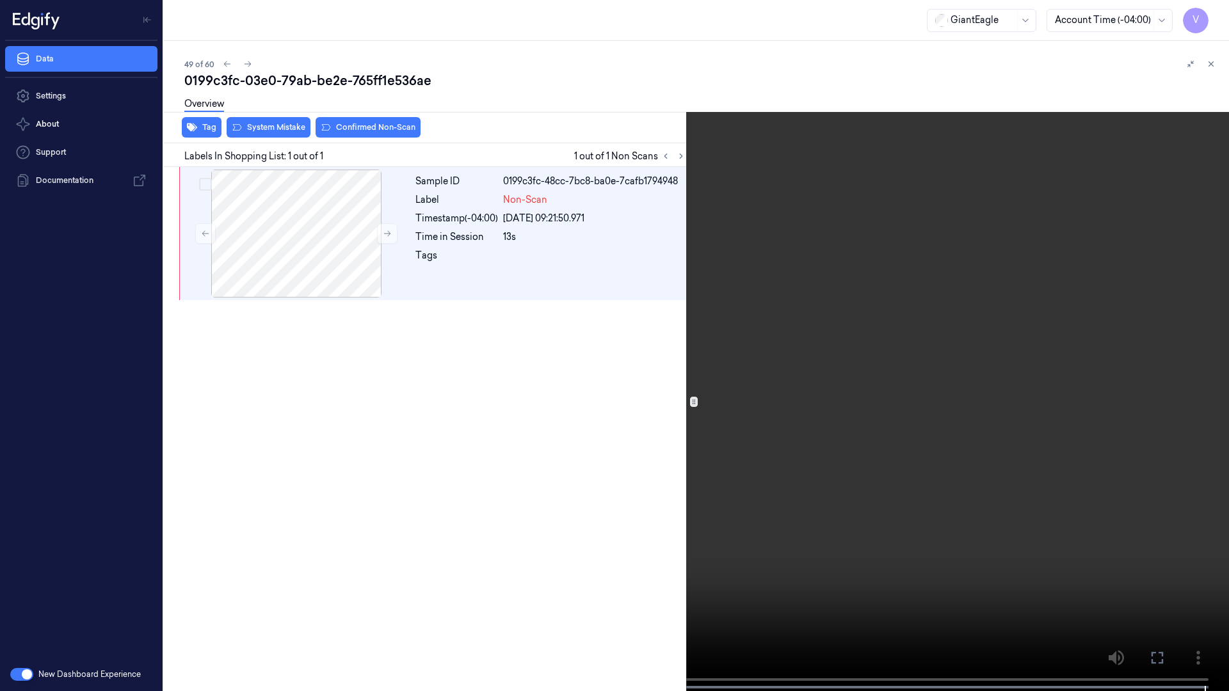
click at [0, 0] on icon at bounding box center [0, 0] width 0 height 0
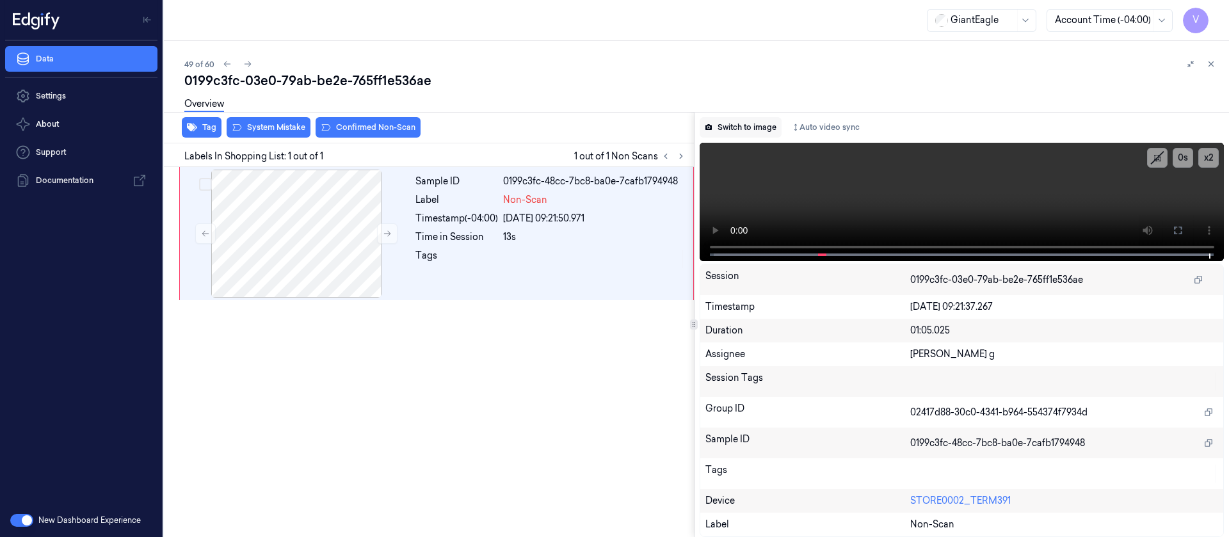
click at [767, 123] on button "Switch to image" at bounding box center [741, 127] width 82 height 20
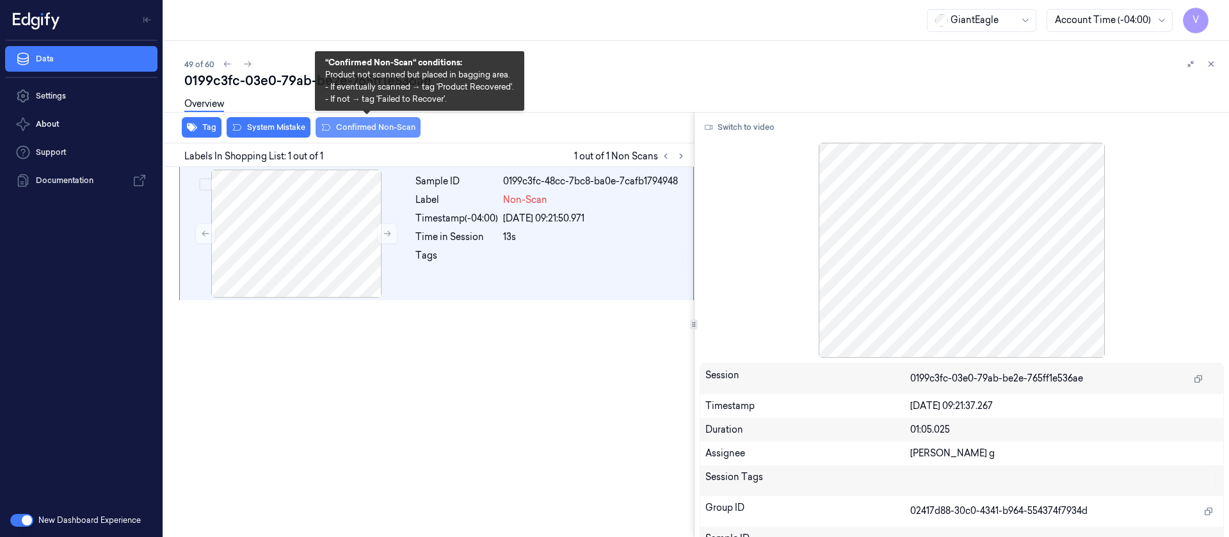
click at [387, 125] on button "Confirmed Non-Scan" at bounding box center [368, 127] width 105 height 20
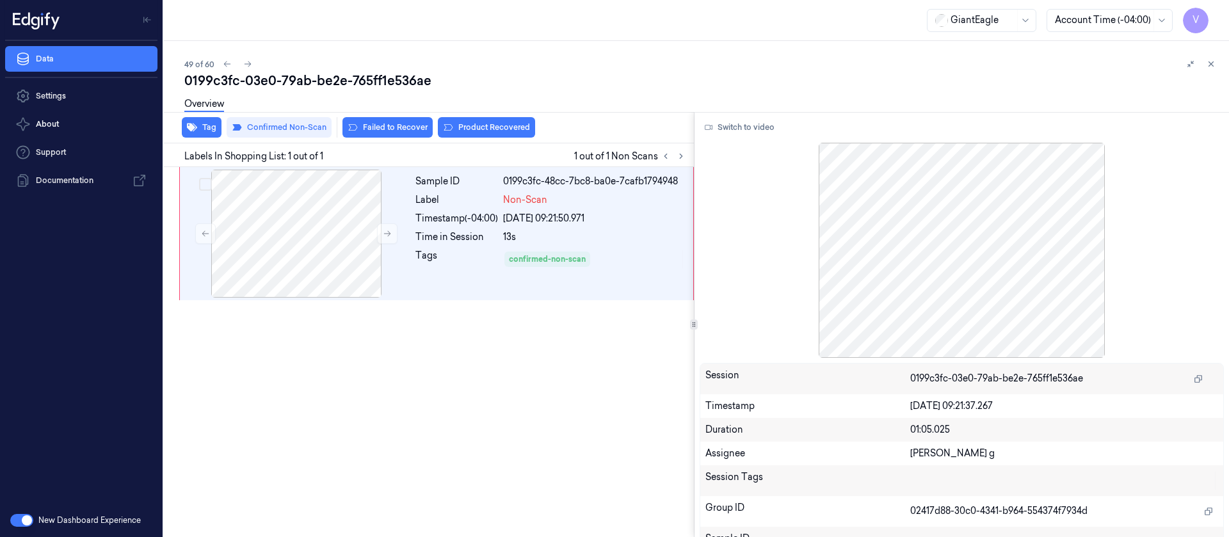
click at [246, 72] on div "0199c3fc-03e0-79ab-be2e-765ff1e536ae" at bounding box center [701, 81] width 1034 height 18
click at [246, 65] on icon at bounding box center [247, 64] width 9 height 9
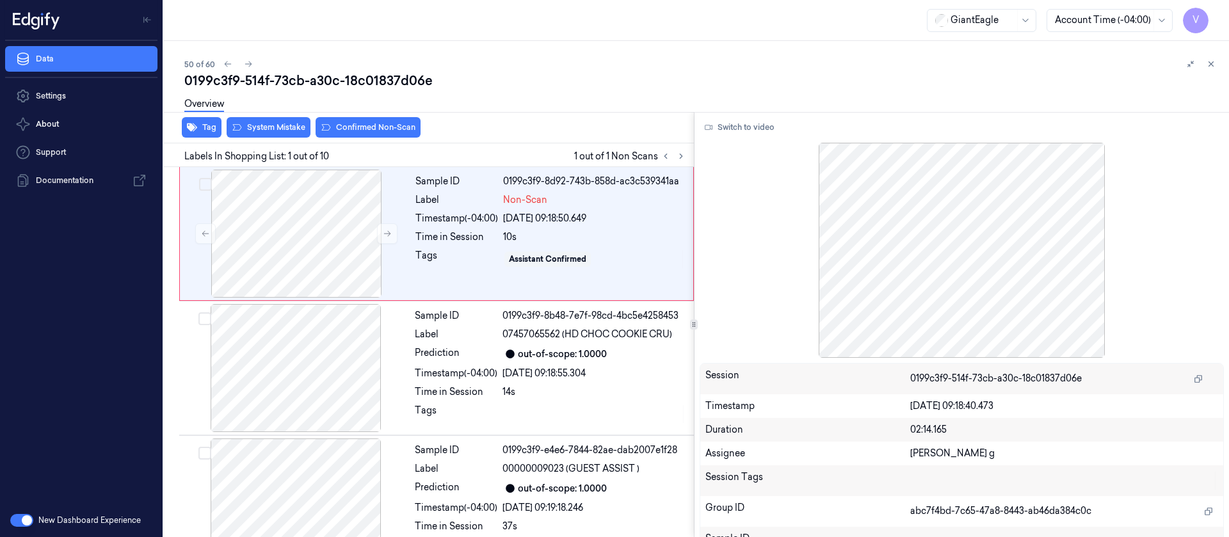
click at [535, 87] on div "0199c3f9-514f-73cb-a30c-18c01837d06e" at bounding box center [701, 81] width 1034 height 18
click at [278, 250] on div at bounding box center [296, 234] width 228 height 128
click at [748, 129] on button "Switch to video" at bounding box center [740, 127] width 80 height 20
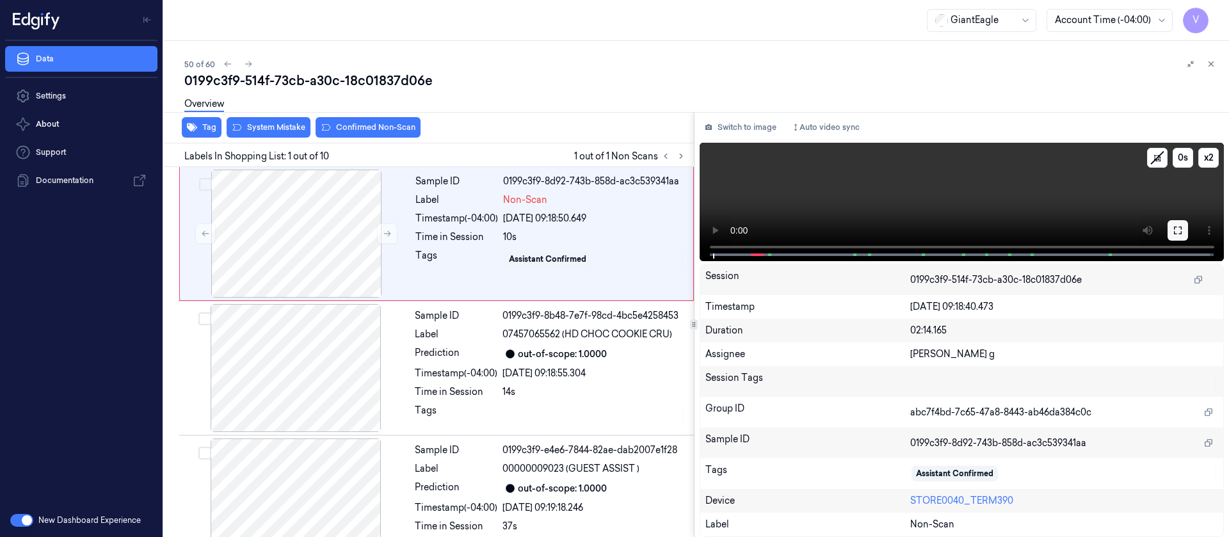
click at [1175, 234] on icon at bounding box center [1178, 230] width 10 height 10
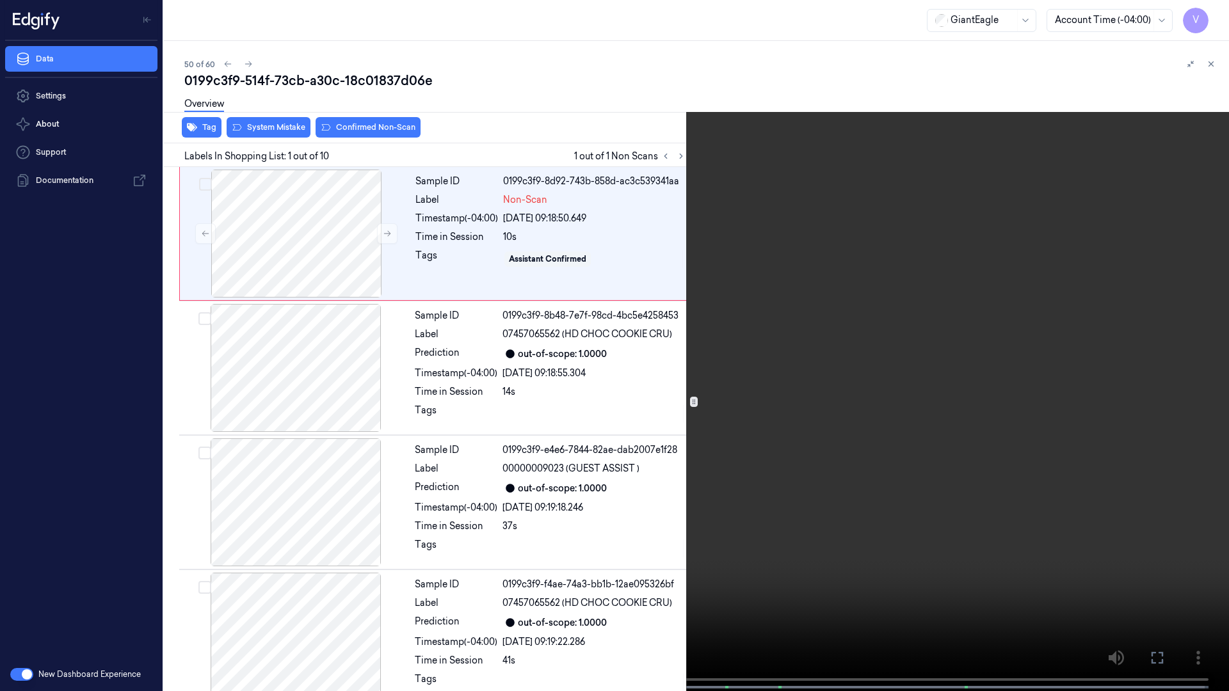
click at [0, 0] on icon at bounding box center [0, 0] width 0 height 0
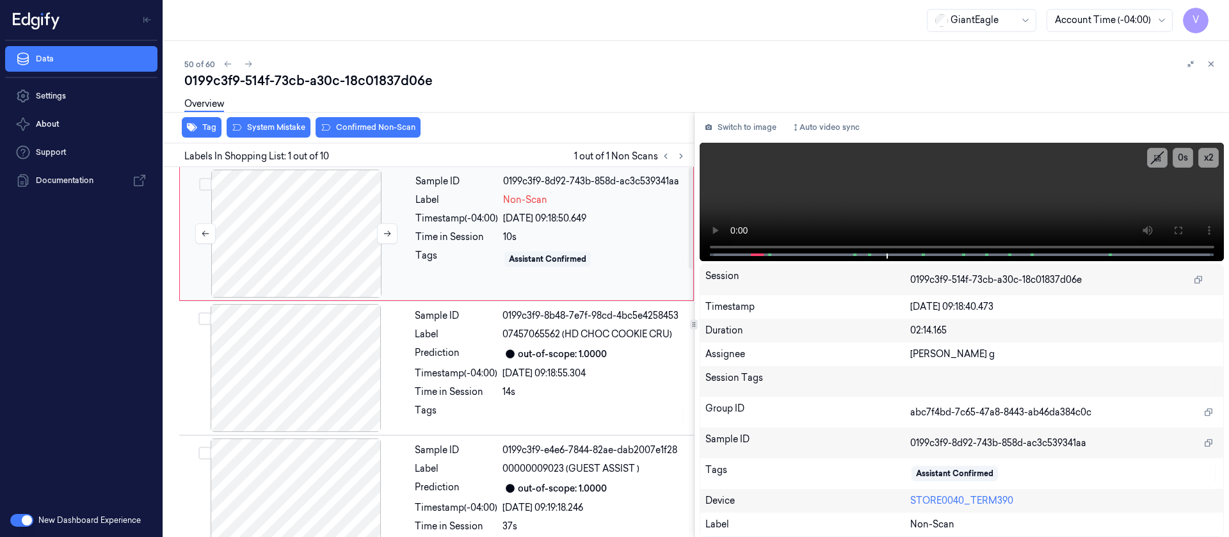
click at [289, 231] on div at bounding box center [296, 234] width 228 height 128
click at [753, 125] on button "Switch to image" at bounding box center [741, 127] width 82 height 20
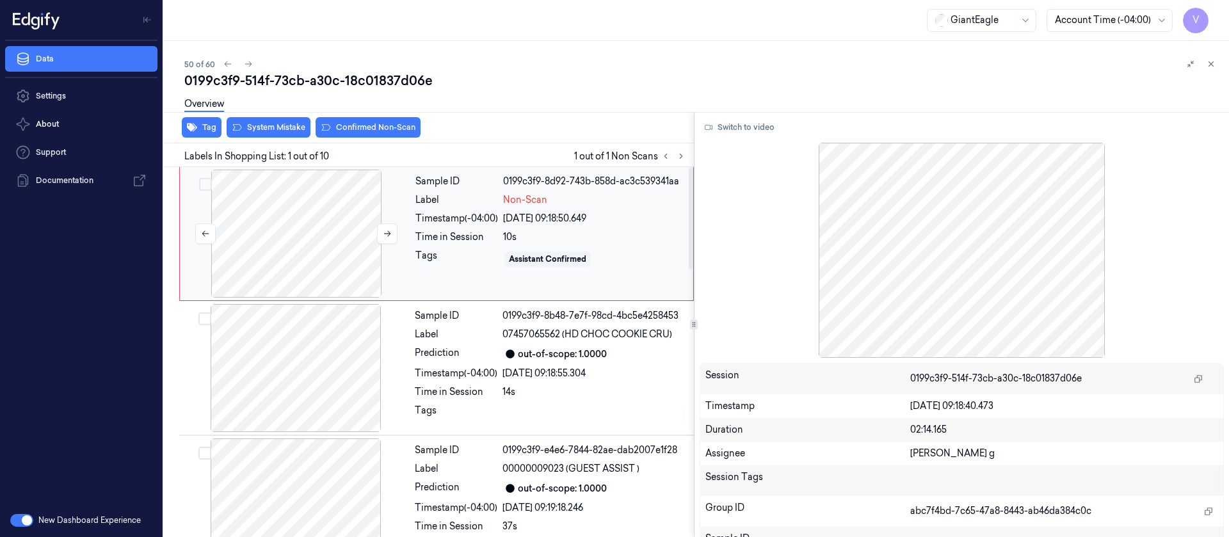
click at [258, 240] on div at bounding box center [296, 234] width 228 height 128
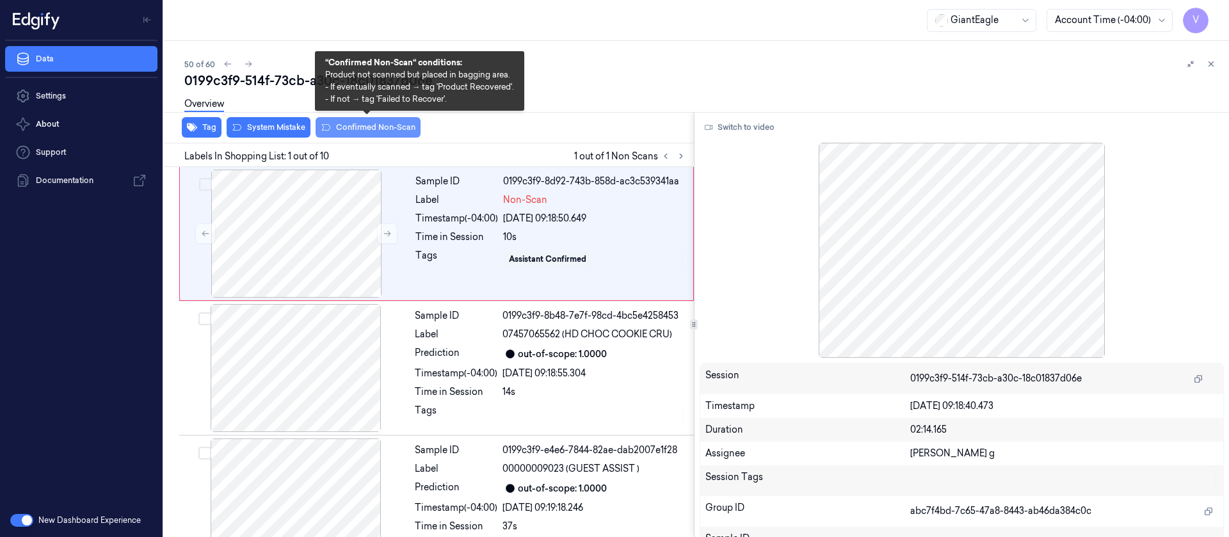
click at [369, 129] on button "Confirmed Non-Scan" at bounding box center [368, 127] width 105 height 20
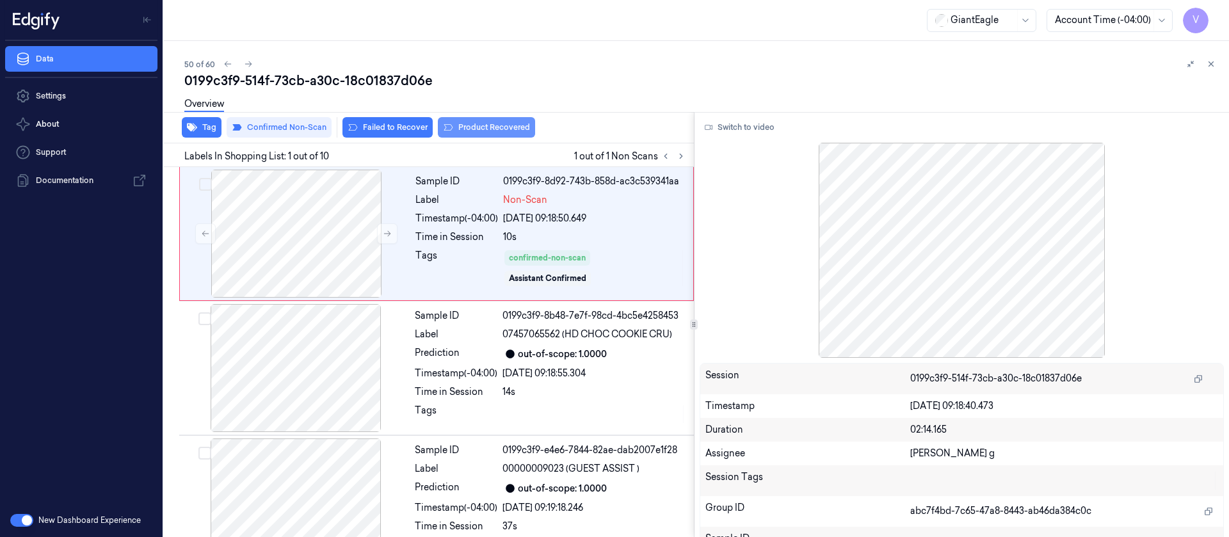
click at [510, 125] on button "Product Recovered" at bounding box center [486, 127] width 97 height 20
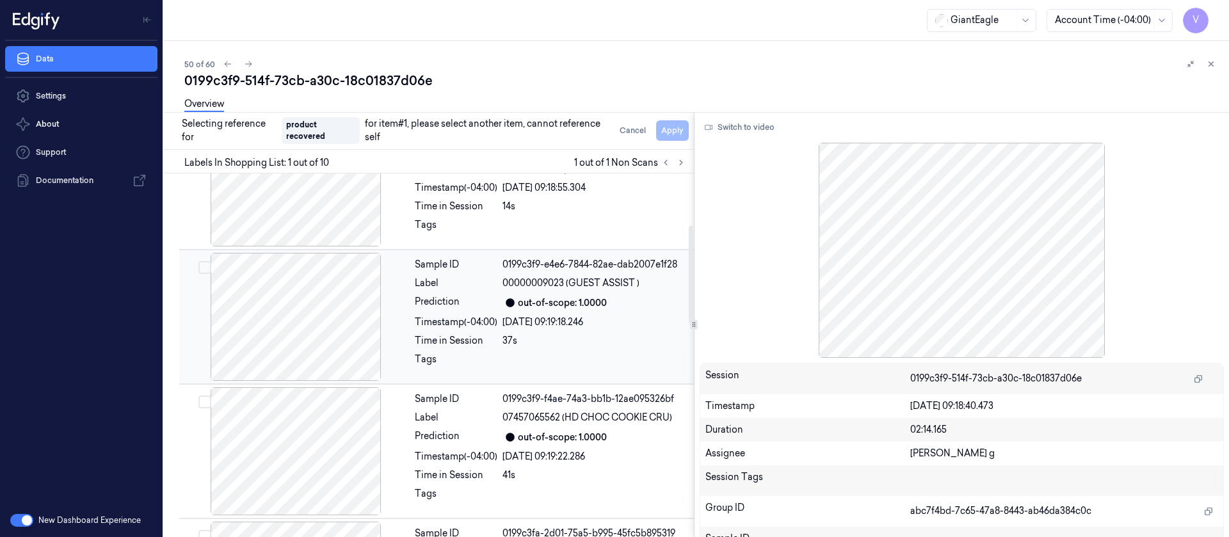
click at [310, 330] on div at bounding box center [296, 317] width 228 height 128
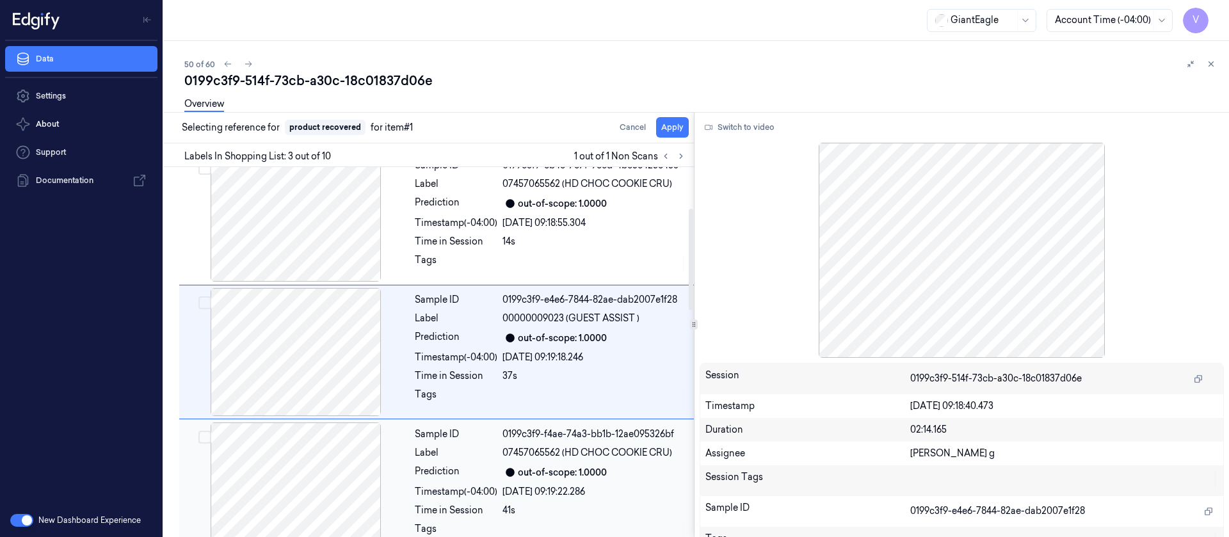
click at [294, 446] on div at bounding box center [296, 486] width 228 height 128
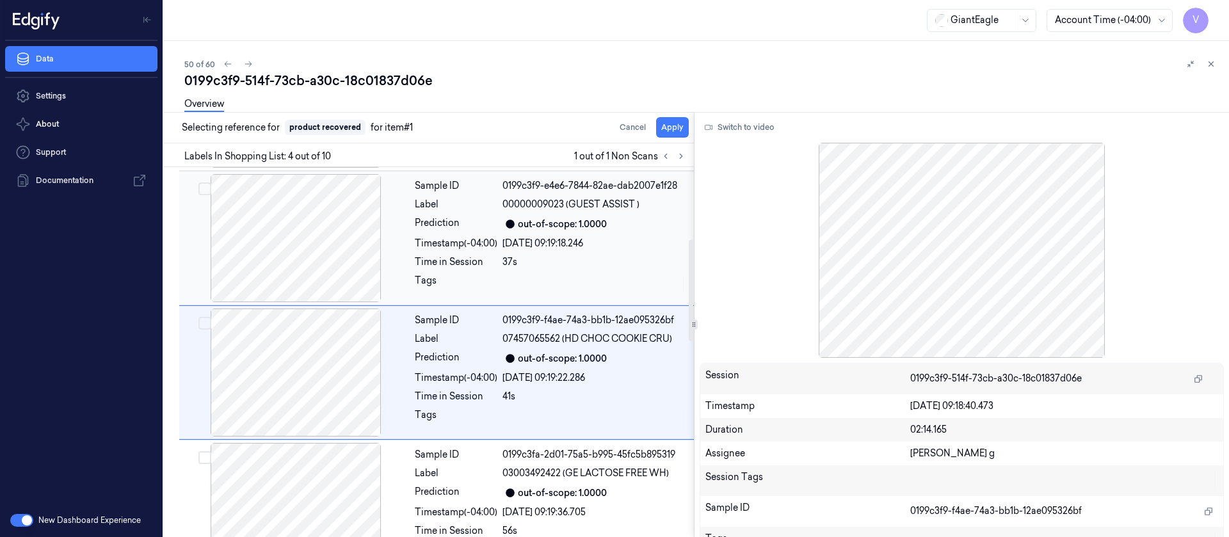
scroll to position [285, 0]
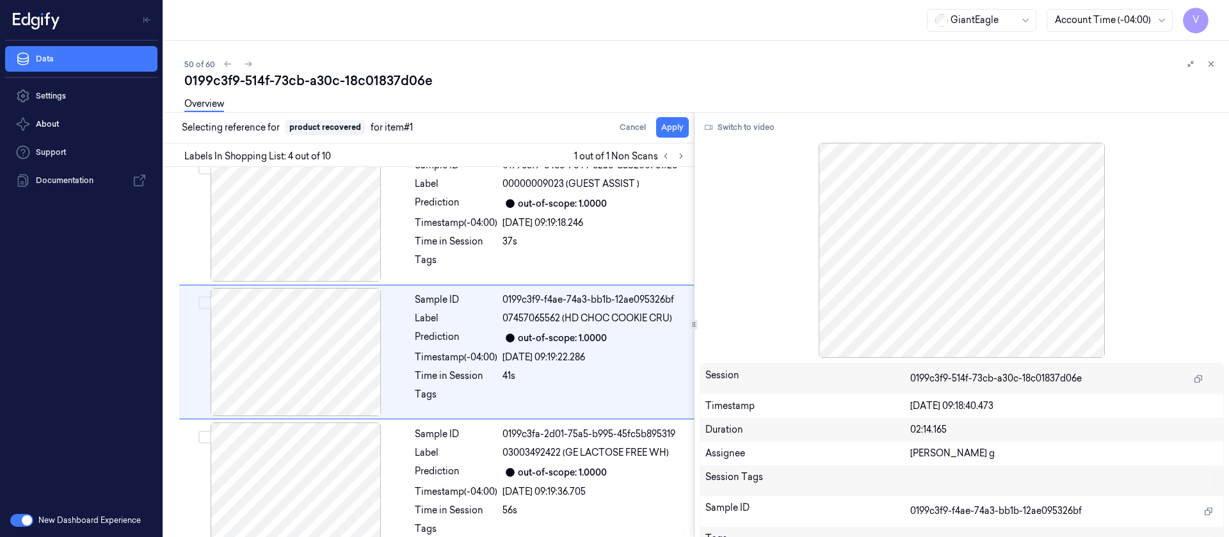
click at [688, 120] on div "Overview" at bounding box center [701, 106] width 1034 height 33
click at [676, 126] on button "Apply" at bounding box center [672, 127] width 33 height 20
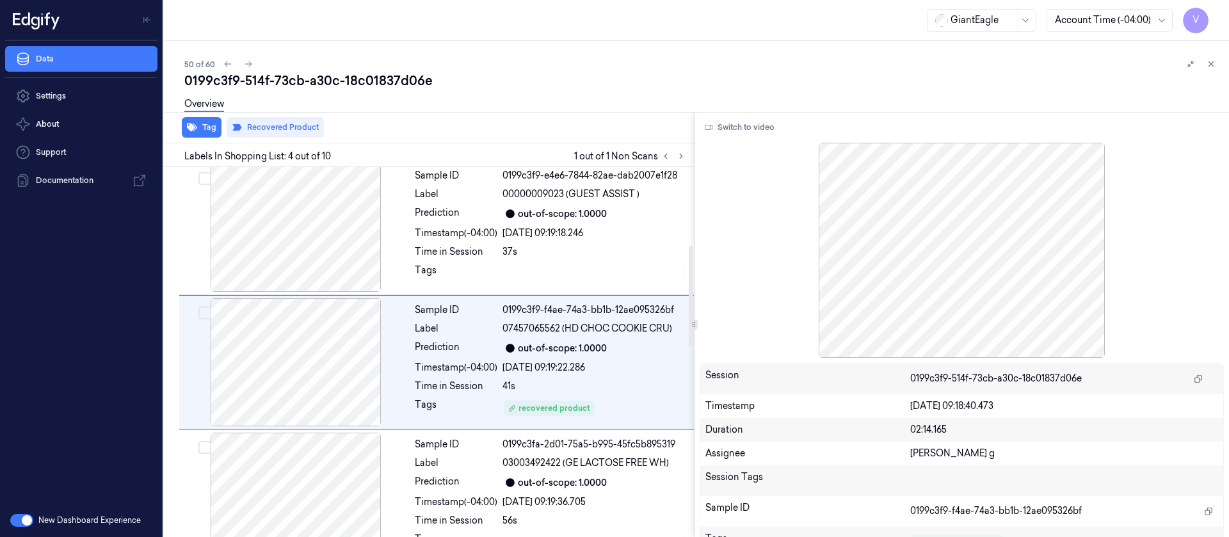
scroll to position [295, 0]
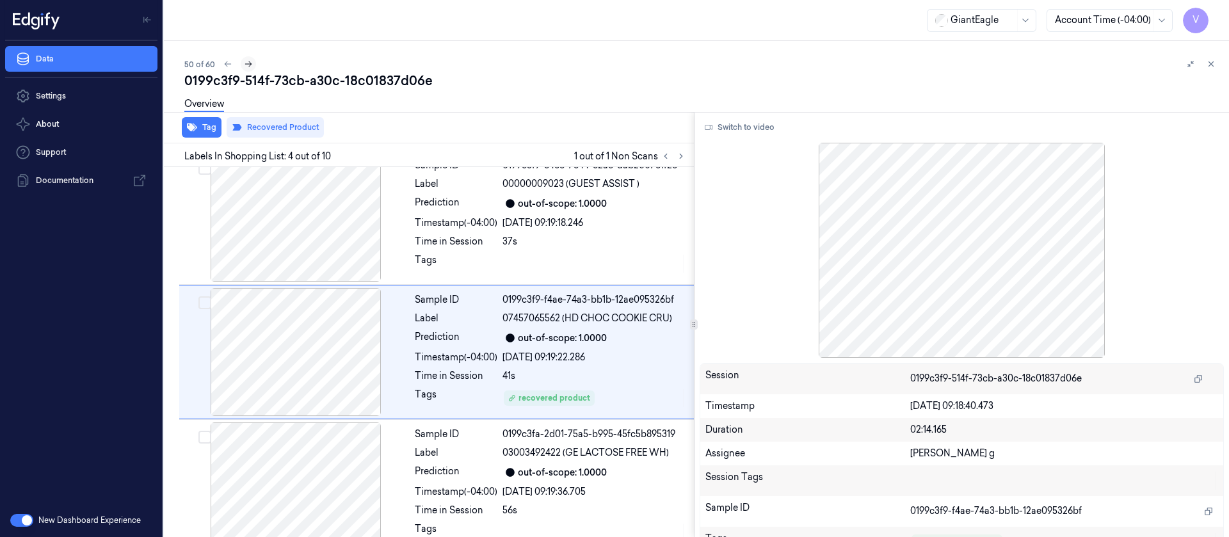
click at [246, 57] on button at bounding box center [248, 63] width 15 height 15
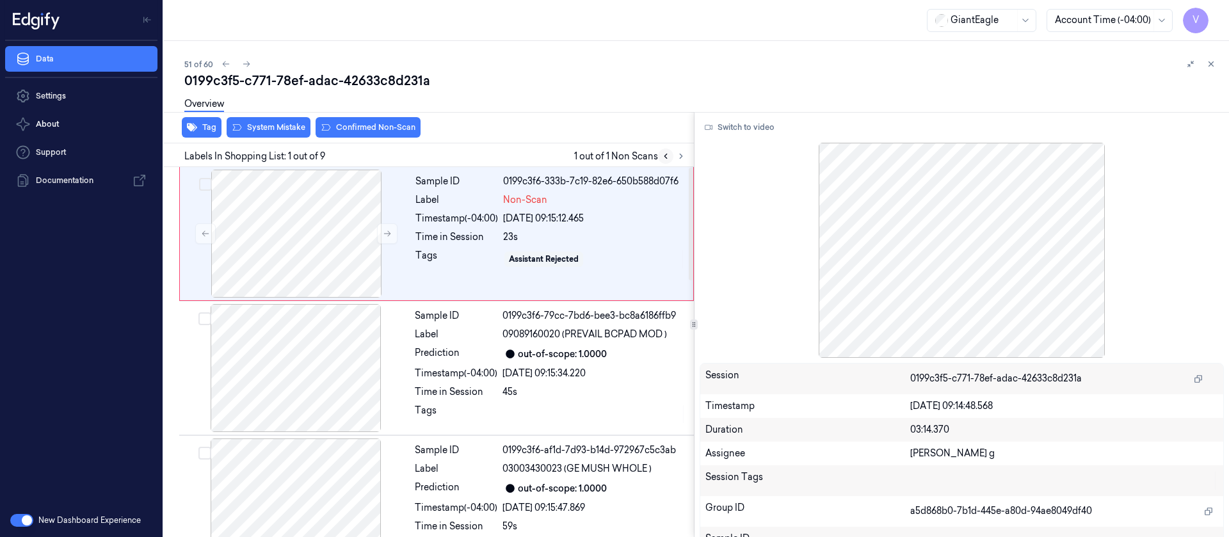
click at [670, 152] on icon at bounding box center [665, 156] width 9 height 9
click at [757, 123] on button "Switch to video" at bounding box center [740, 127] width 80 height 20
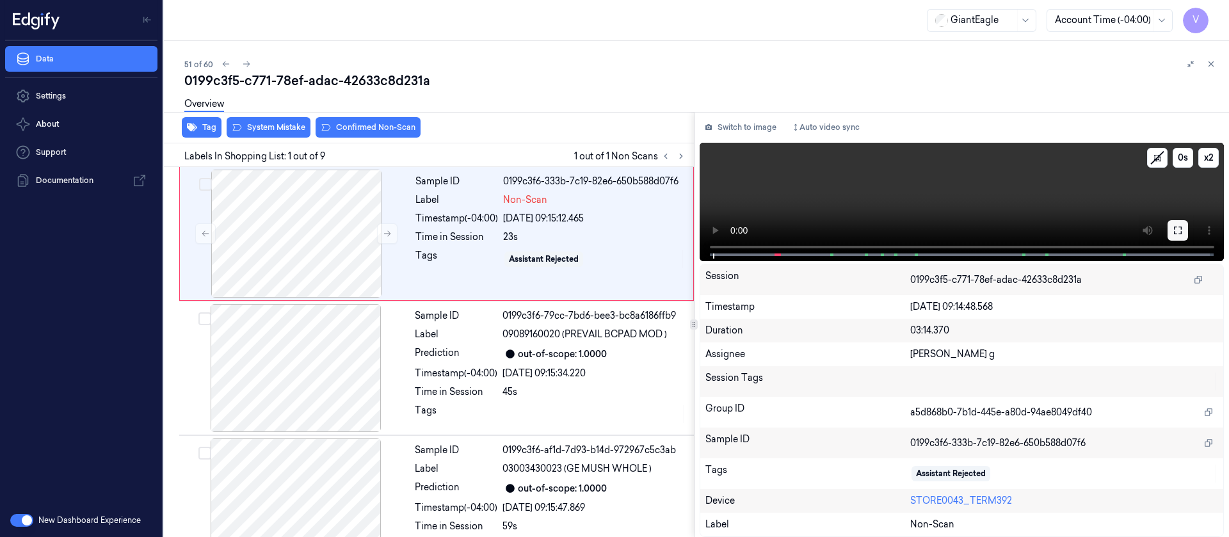
click at [1178, 225] on icon at bounding box center [1178, 230] width 10 height 10
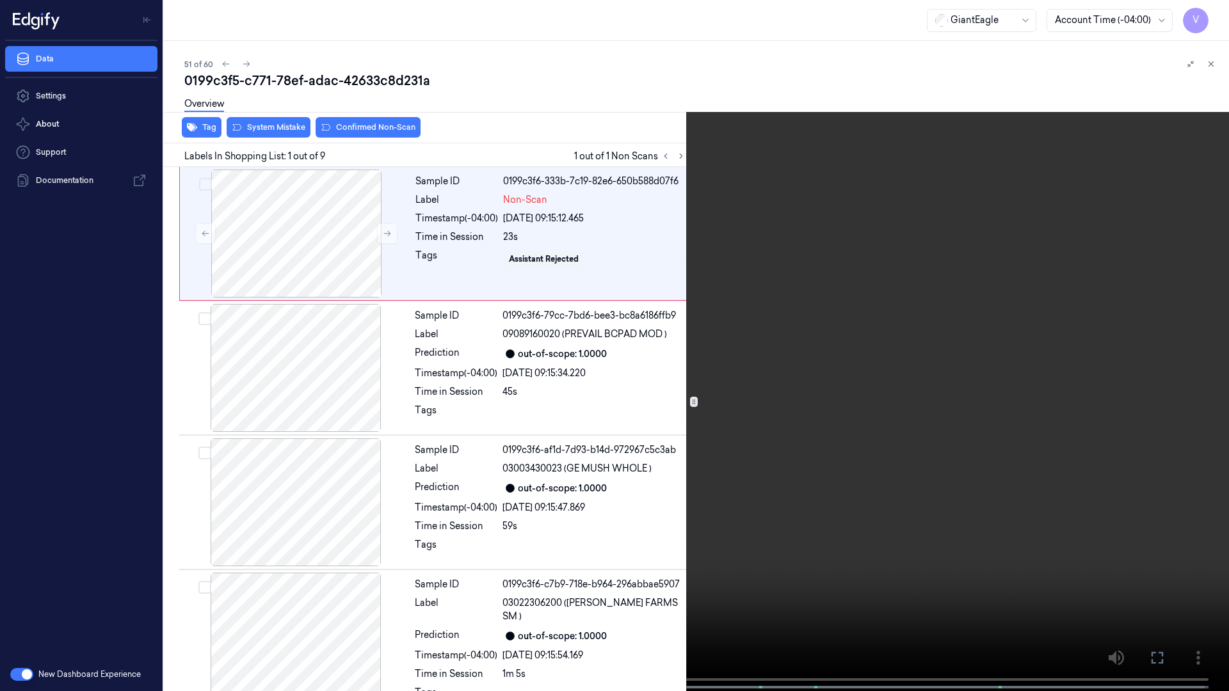
click at [0, 0] on button at bounding box center [0, 0] width 0 height 0
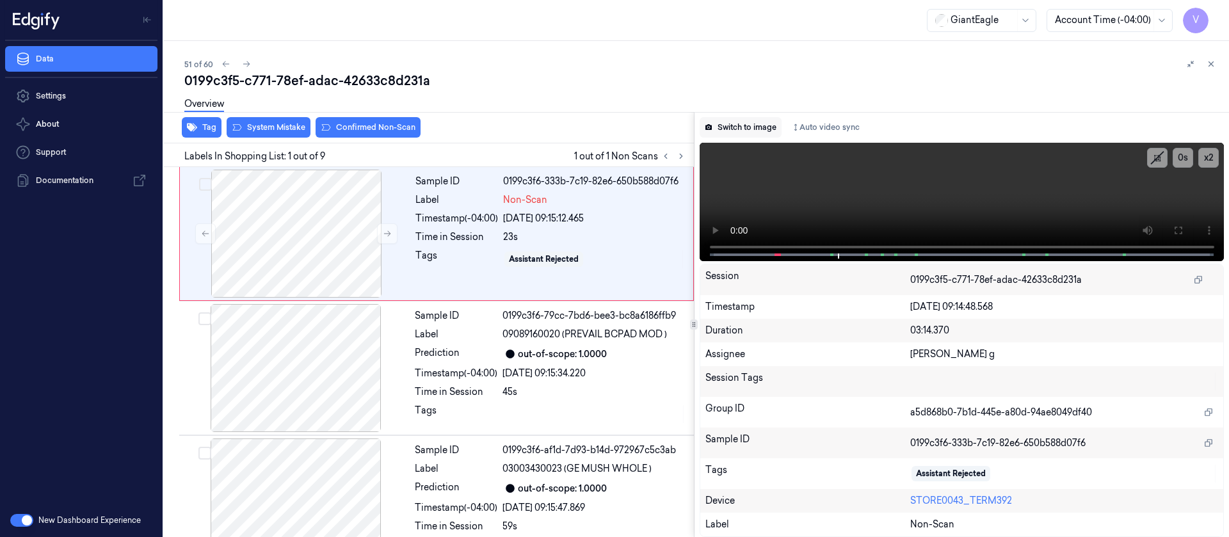
click at [733, 121] on button "Switch to image" at bounding box center [741, 127] width 82 height 20
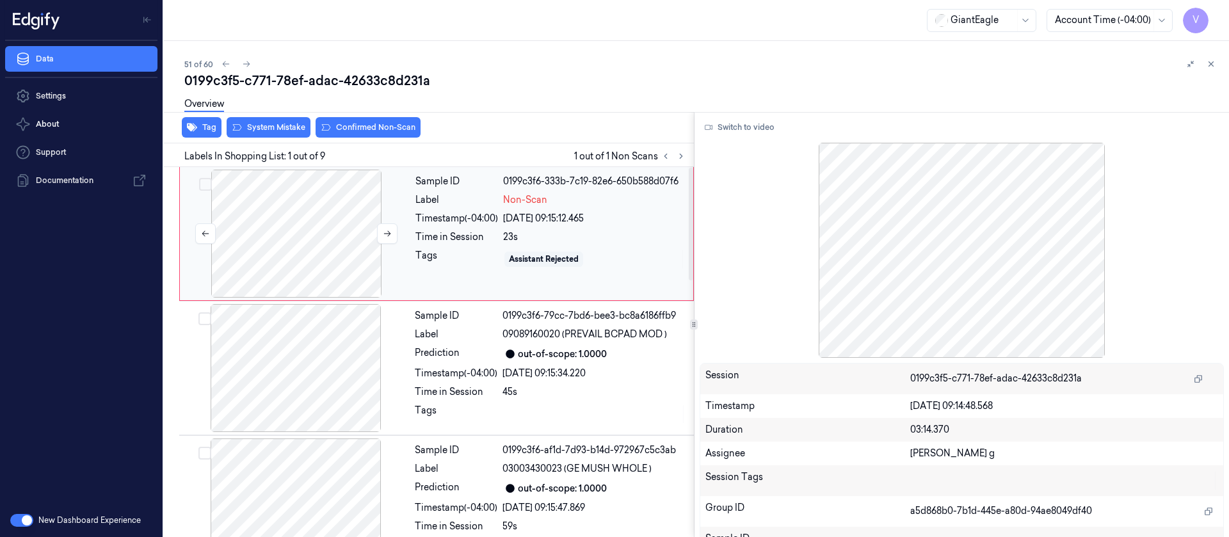
click at [286, 221] on div at bounding box center [296, 234] width 228 height 128
click at [397, 127] on button "Confirmed Non-Scan" at bounding box center [368, 127] width 105 height 20
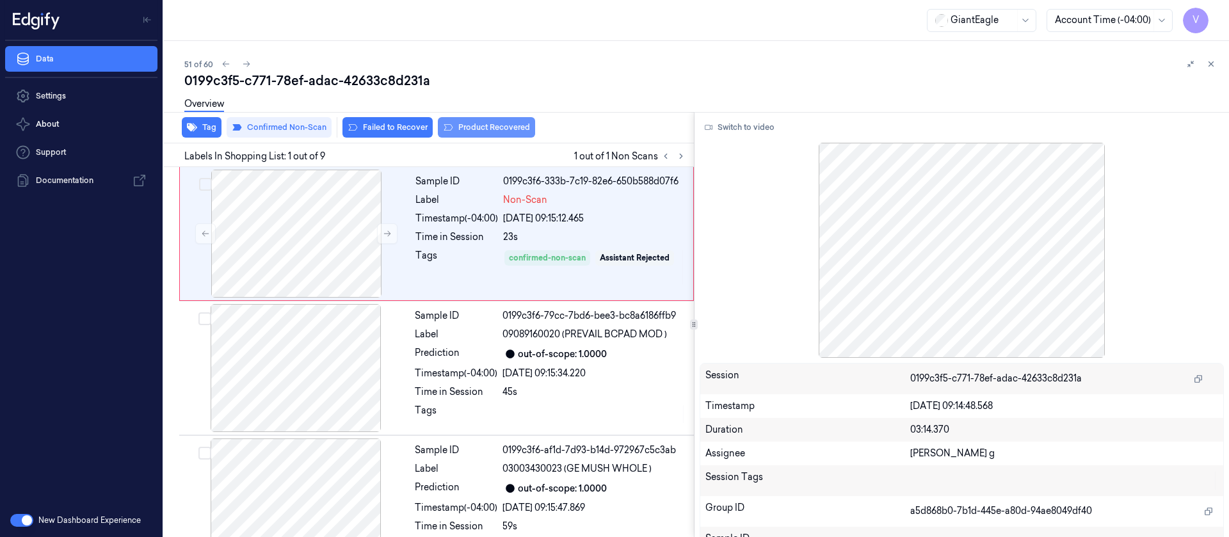
click at [467, 125] on button "Product Recovered" at bounding box center [486, 127] width 97 height 20
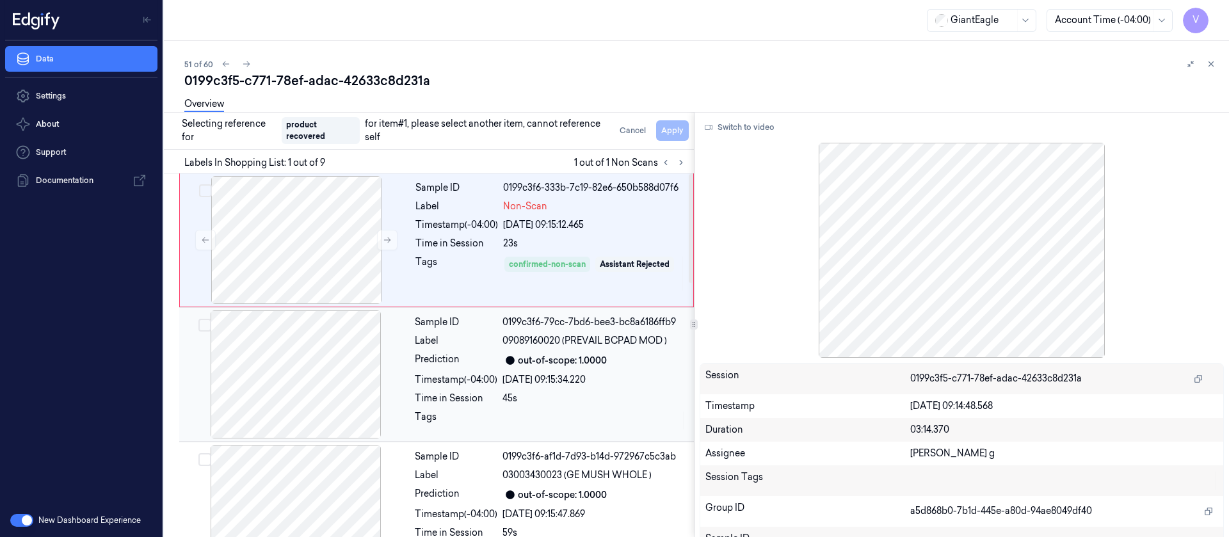
click at [303, 397] on div at bounding box center [296, 374] width 228 height 128
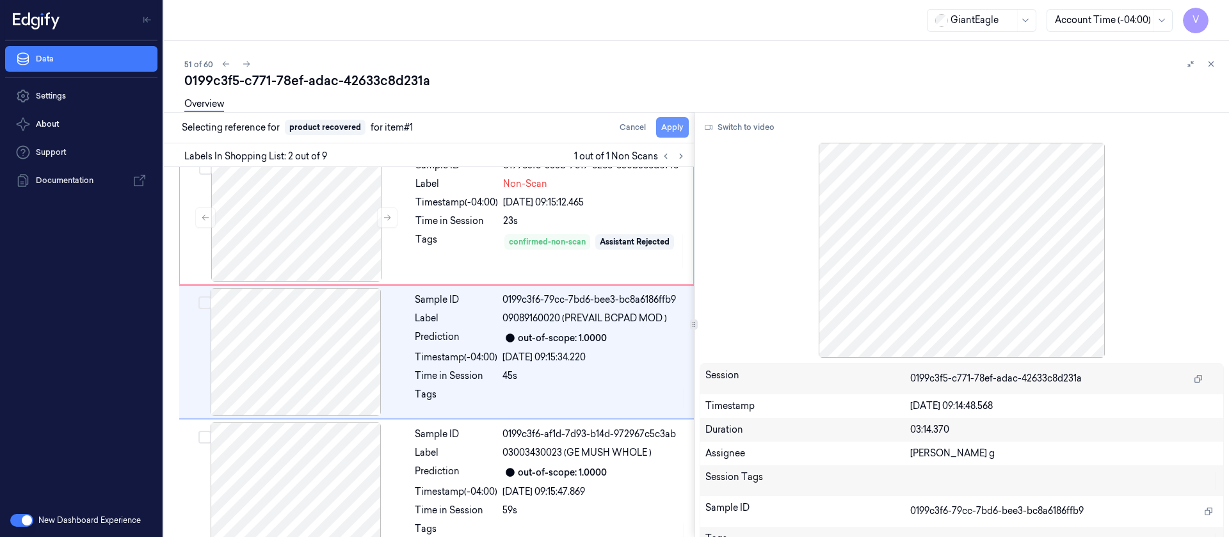
click at [673, 132] on button "Apply" at bounding box center [672, 127] width 33 height 20
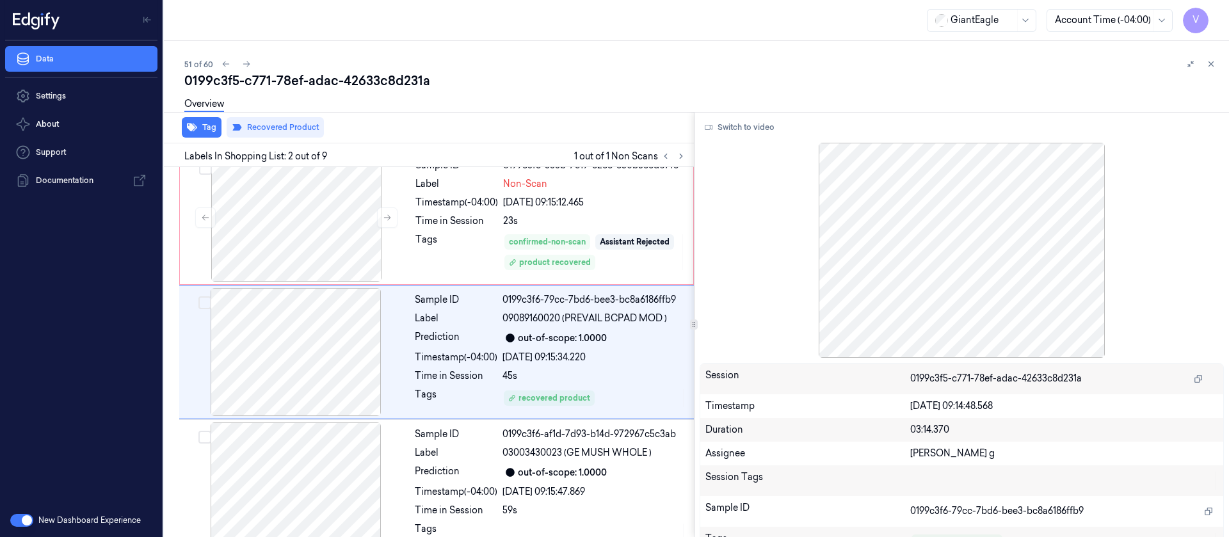
click at [247, 55] on div "51 of 60 0199c3f5-c771-78ef-adac-42633c8d231a Overview Tag Recovered Product La…" at bounding box center [696, 289] width 1065 height 496
click at [243, 64] on icon at bounding box center [246, 64] width 9 height 9
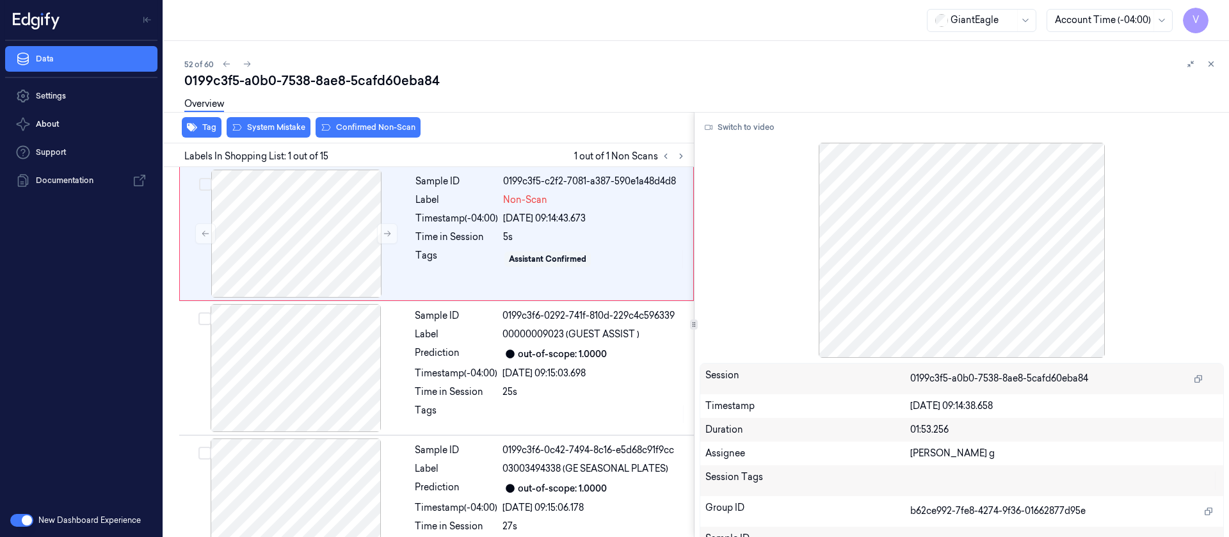
click at [522, 48] on div "52 of 60 0199c3f5-a0b0-7538-8ae8-5cafd60eba84 Overview Tag System Mistake Confi…" at bounding box center [696, 289] width 1065 height 496
click at [683, 156] on icon at bounding box center [681, 156] width 9 height 9
click at [682, 156] on icon at bounding box center [681, 156] width 3 height 4
click at [304, 221] on div at bounding box center [296, 234] width 228 height 128
click at [743, 130] on button "Switch to video" at bounding box center [740, 127] width 80 height 20
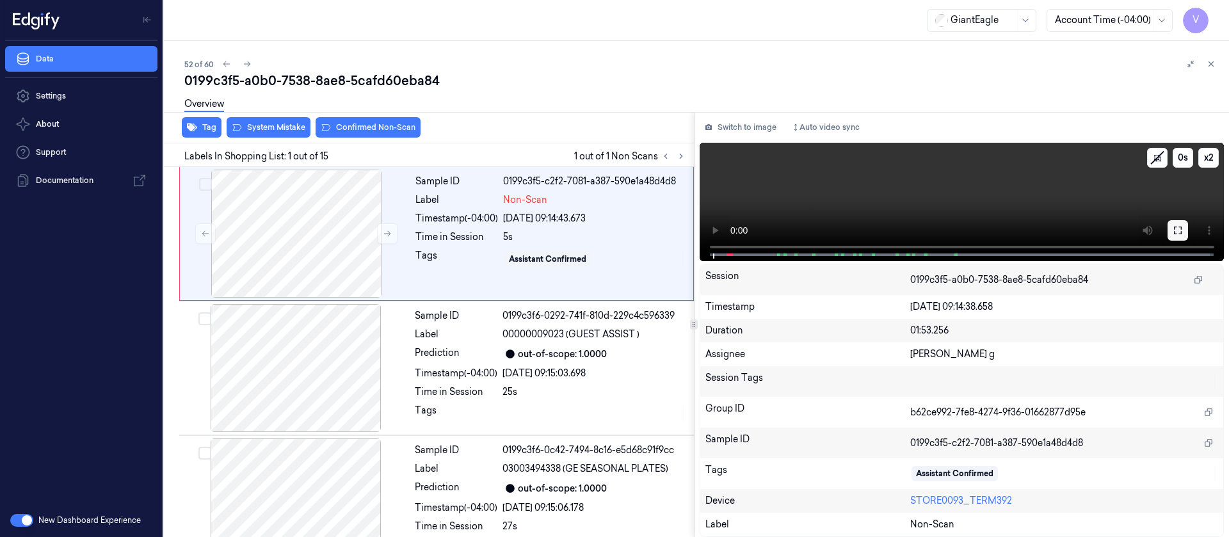
click at [1170, 229] on button at bounding box center [1178, 230] width 20 height 20
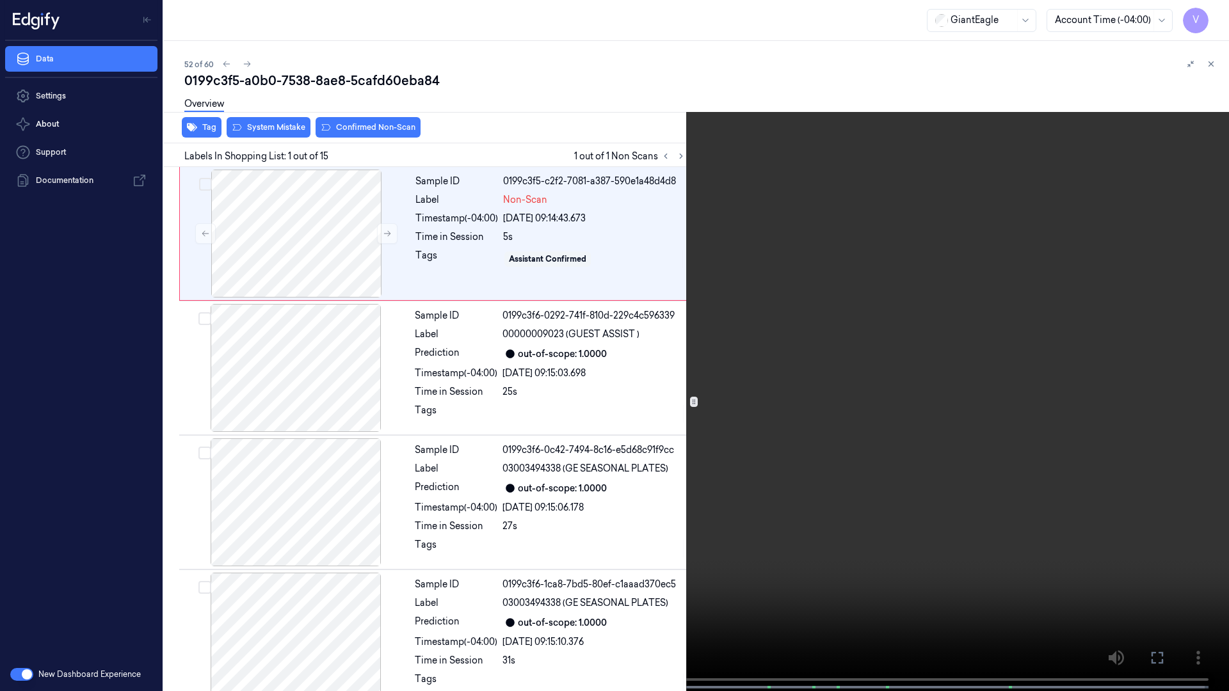
click at [0, 0] on button at bounding box center [0, 0] width 0 height 0
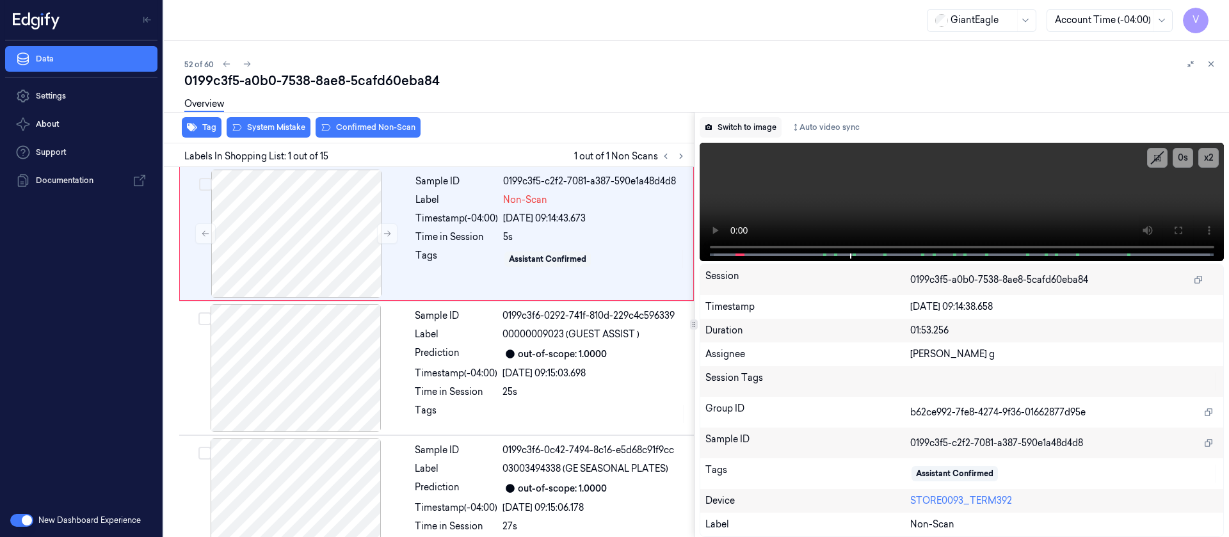
click at [758, 125] on button "Switch to image" at bounding box center [741, 127] width 82 height 20
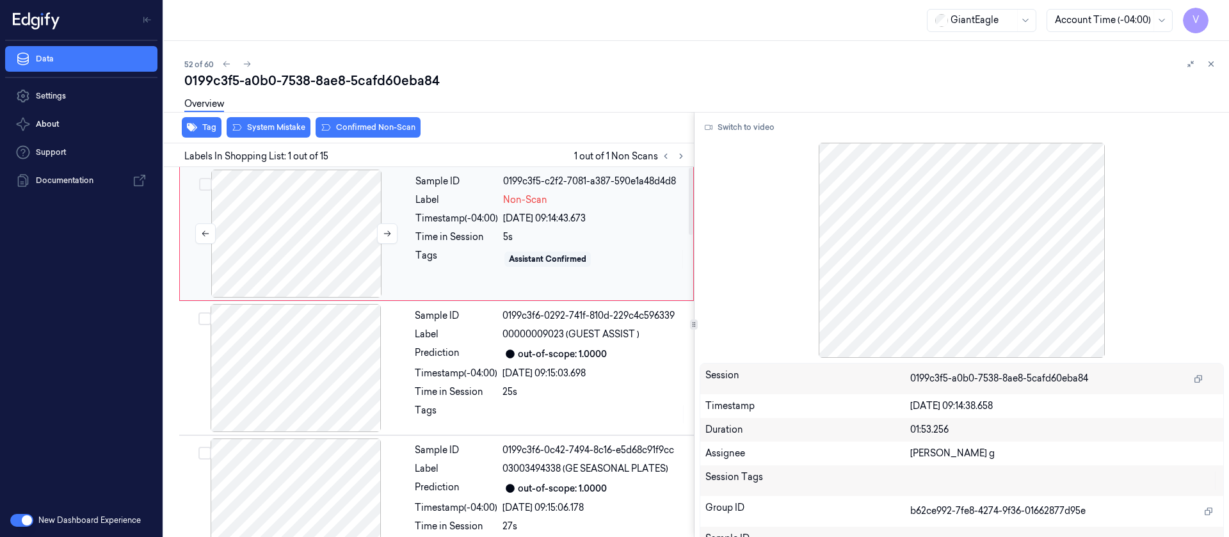
click at [338, 250] on div at bounding box center [296, 234] width 228 height 128
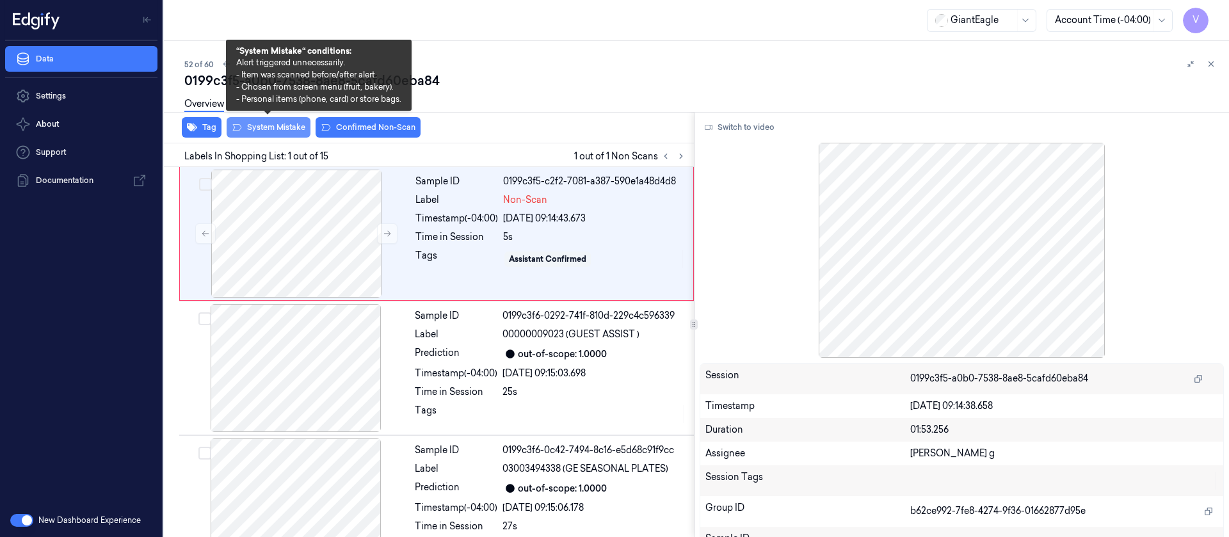
click at [253, 132] on button "System Mistake" at bounding box center [269, 127] width 84 height 20
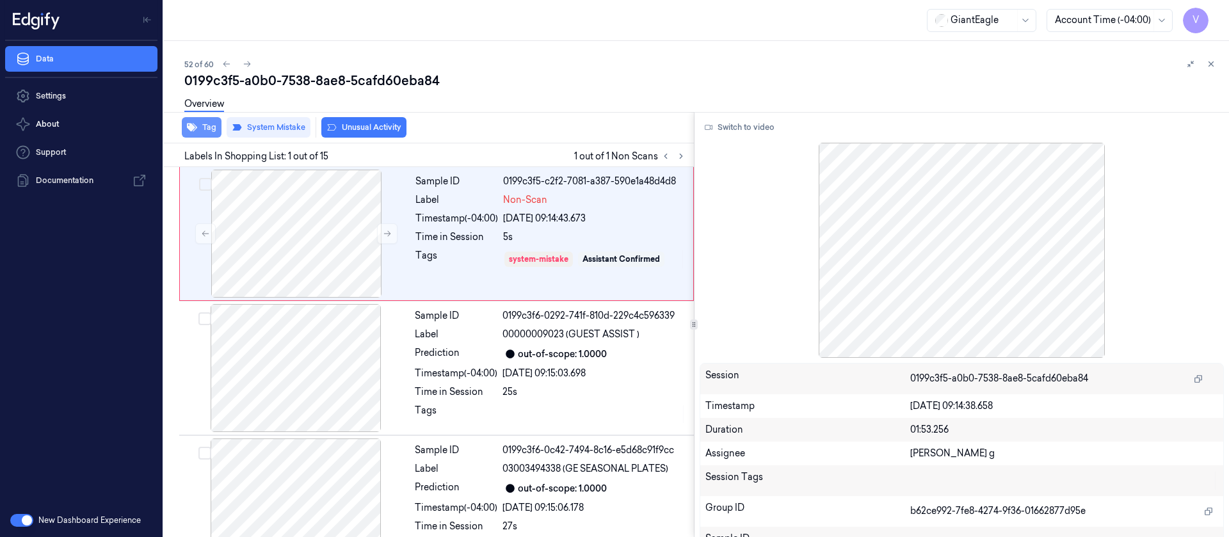
click at [196, 122] on icon "button" at bounding box center [192, 127] width 10 height 10
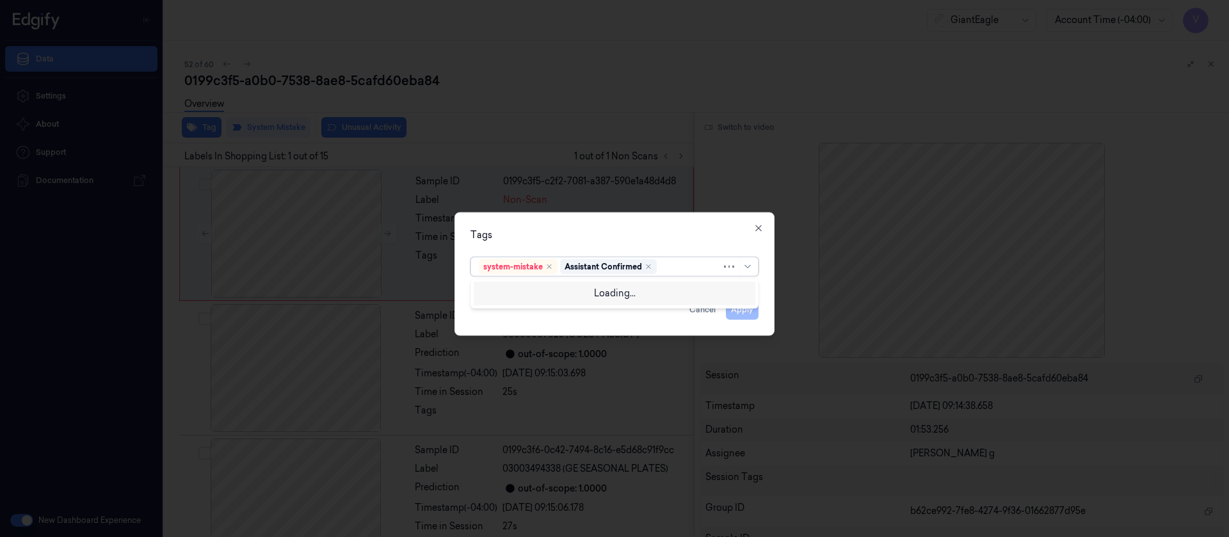
click at [677, 266] on div at bounding box center [690, 266] width 62 height 13
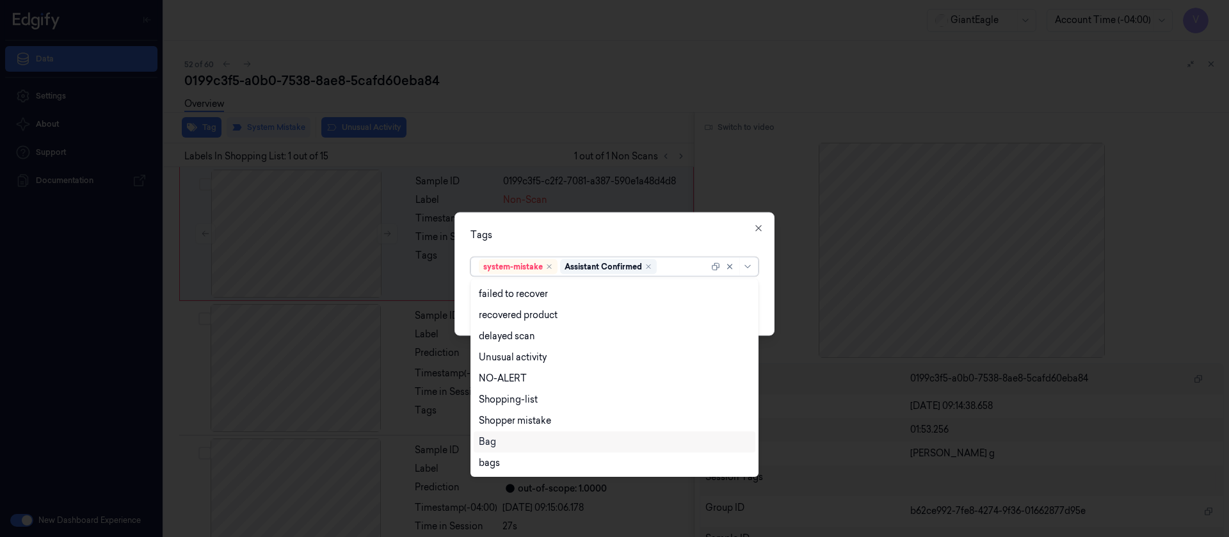
click at [497, 440] on div "Bag" at bounding box center [614, 441] width 271 height 13
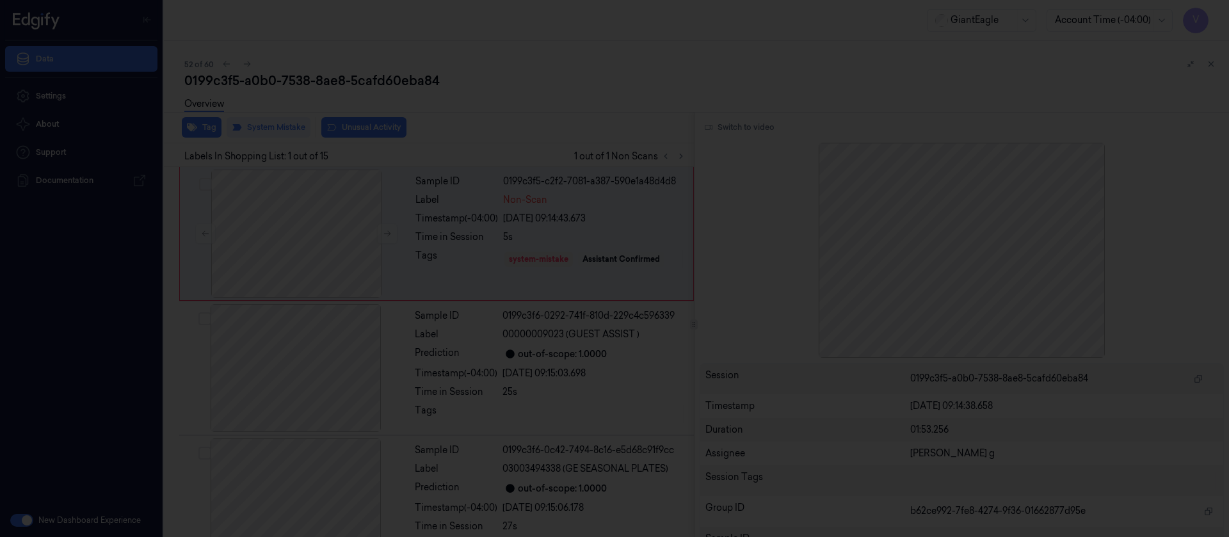
click at [665, 207] on div at bounding box center [614, 268] width 1229 height 537
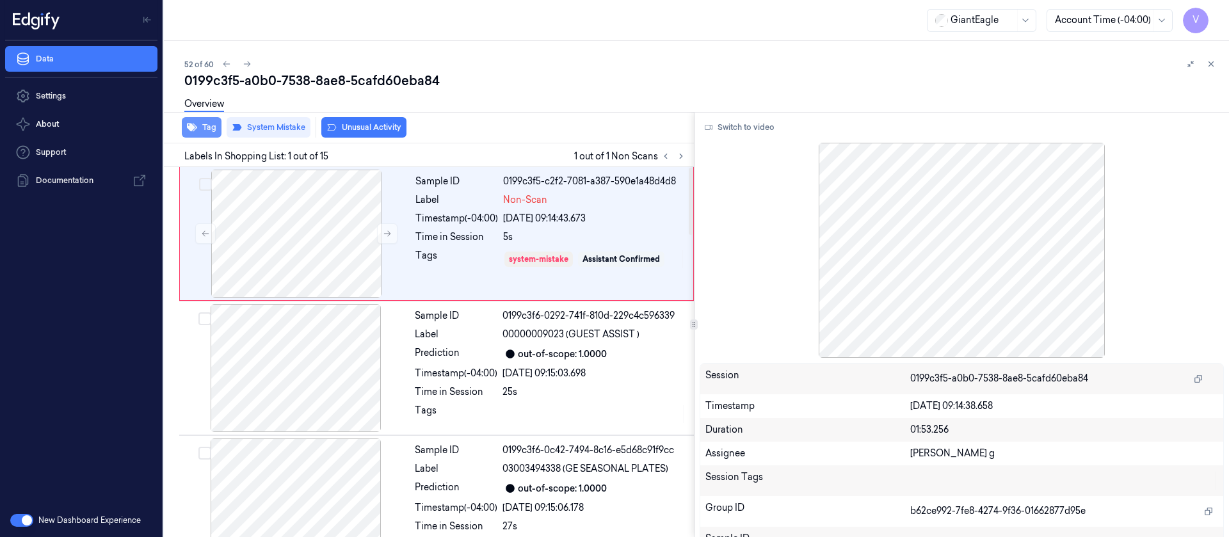
click at [209, 128] on button "Tag" at bounding box center [202, 127] width 40 height 20
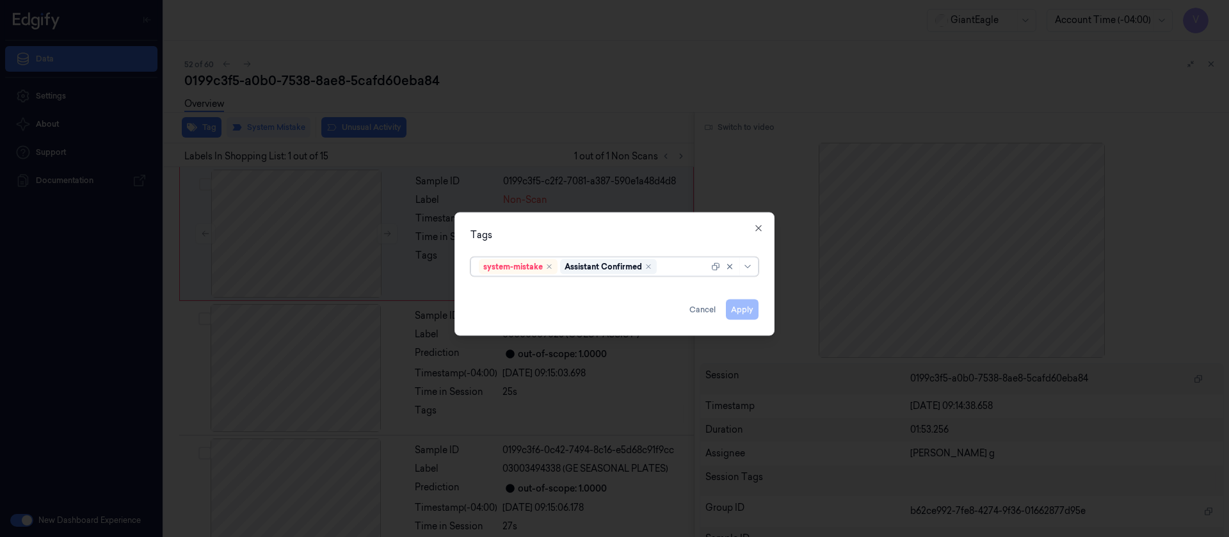
click at [678, 269] on div at bounding box center [683, 266] width 49 height 13
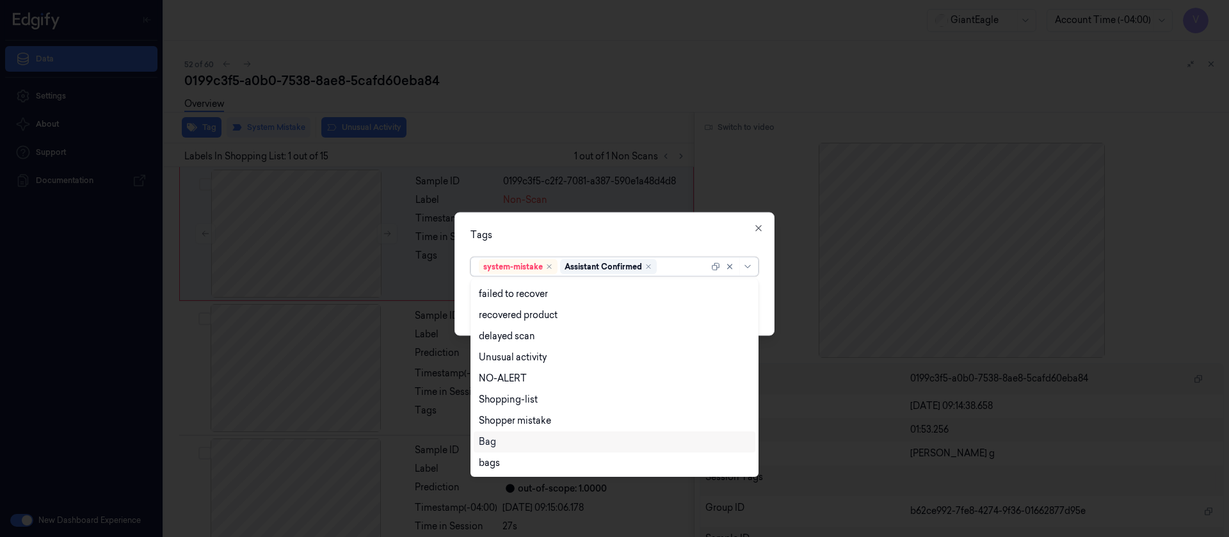
click at [522, 440] on div "Bag" at bounding box center [614, 441] width 271 height 13
click at [678, 221] on div "Tags option Bag, selected. 13 results available. Use Up and Down to choose opti…" at bounding box center [614, 274] width 320 height 124
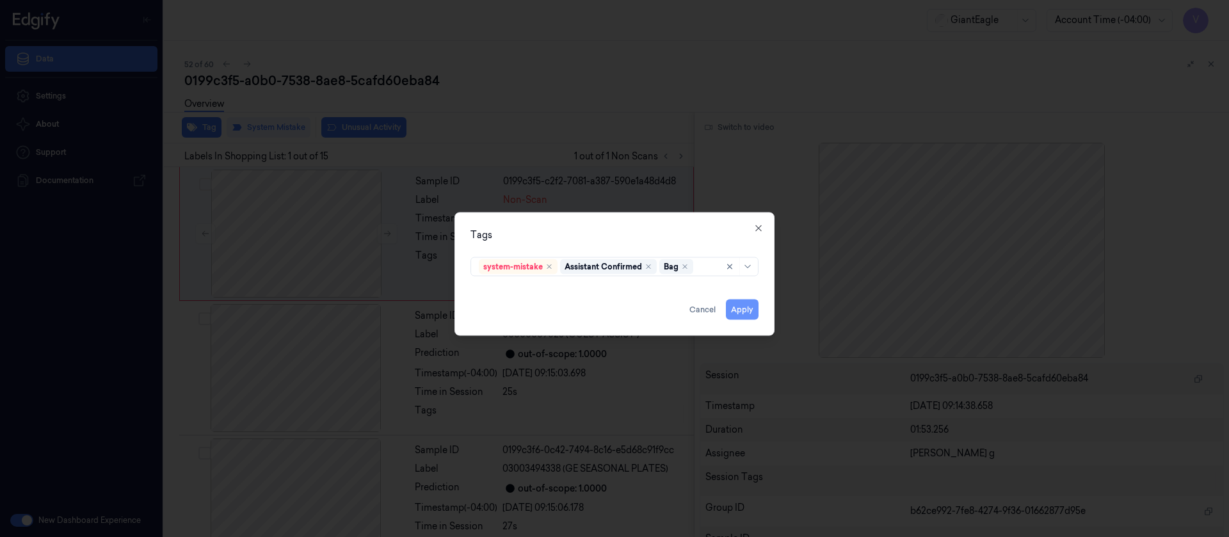
click at [748, 314] on button "Apply" at bounding box center [742, 309] width 33 height 20
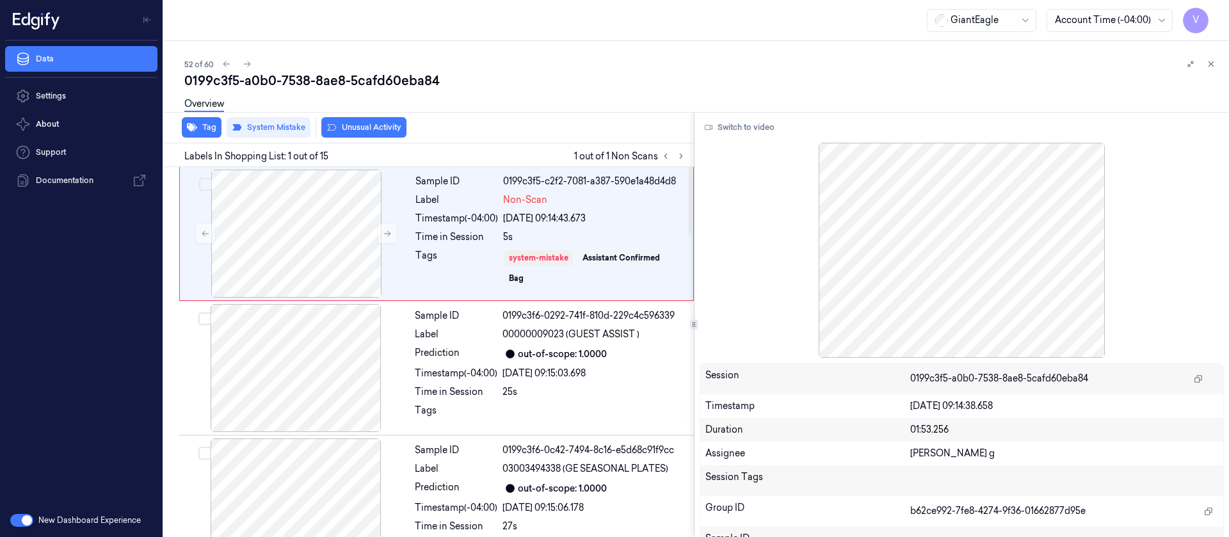
click at [586, 99] on div "Overview" at bounding box center [701, 106] width 1034 height 33
click at [243, 67] on icon at bounding box center [247, 64] width 9 height 9
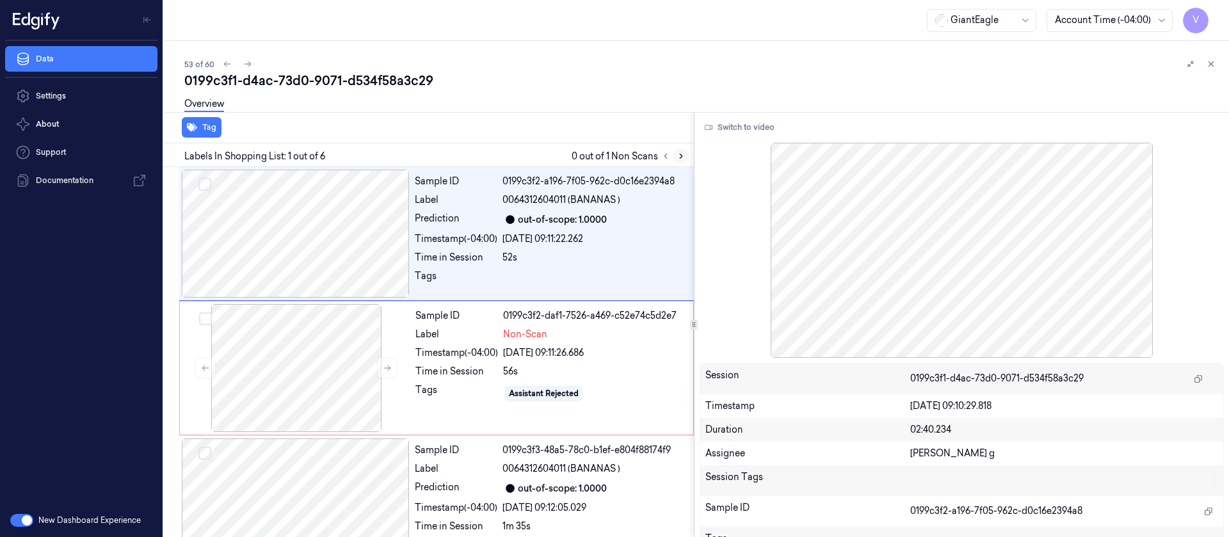
click at [682, 158] on icon at bounding box center [681, 156] width 9 height 9
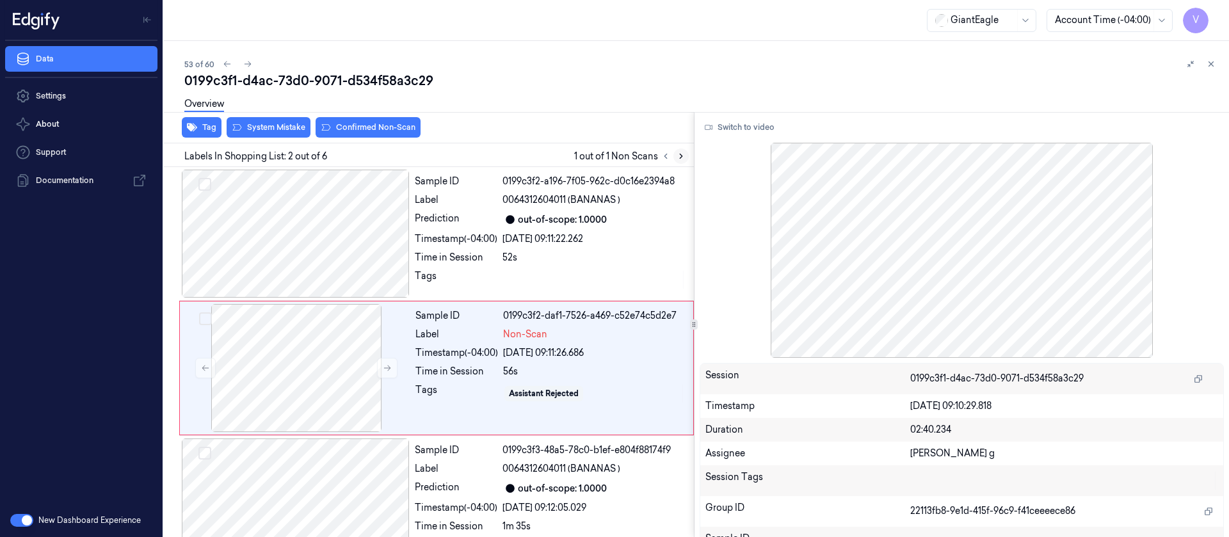
scroll to position [16, 0]
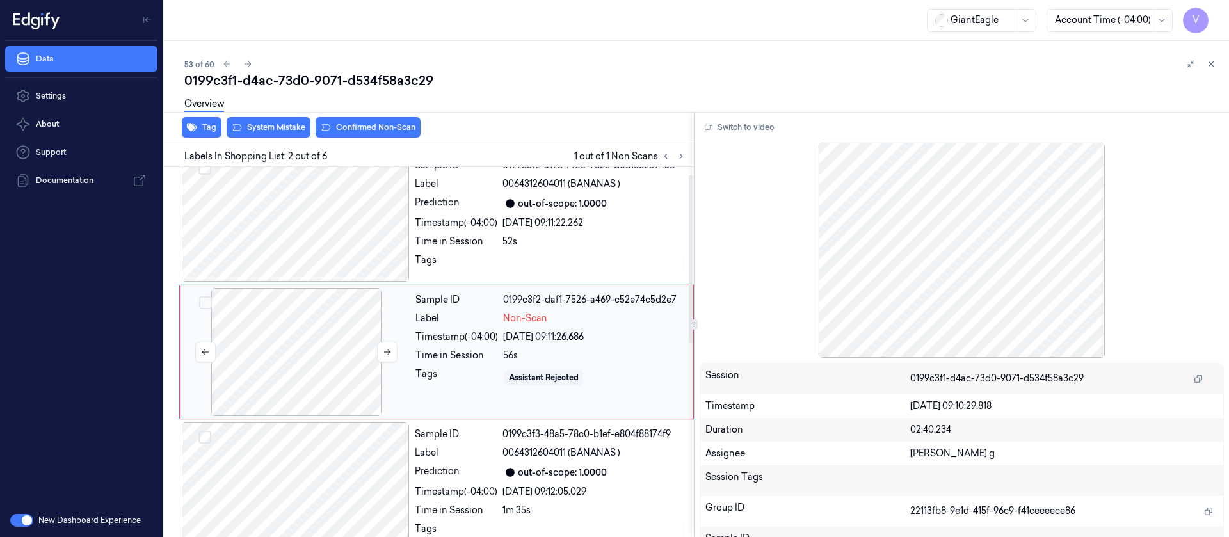
click at [294, 368] on div at bounding box center [296, 352] width 228 height 128
click at [355, 233] on div at bounding box center [296, 218] width 228 height 128
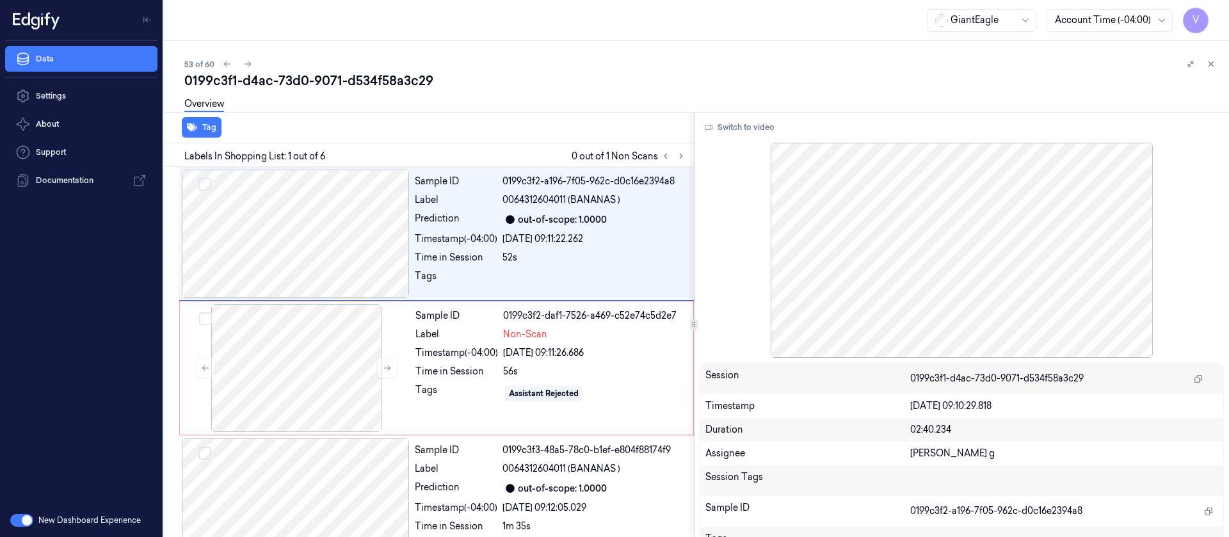
click at [392, 127] on div "Tag" at bounding box center [426, 127] width 535 height 31
click at [323, 243] on div at bounding box center [296, 234] width 228 height 128
click at [776, 141] on div "Switch to video Session 0199c3f1-d4ac-73d0-9071-d534f58a3c29 Timestamp [DATE] 0…" at bounding box center [962, 324] width 535 height 425
click at [766, 130] on button "Switch to video" at bounding box center [740, 127] width 80 height 20
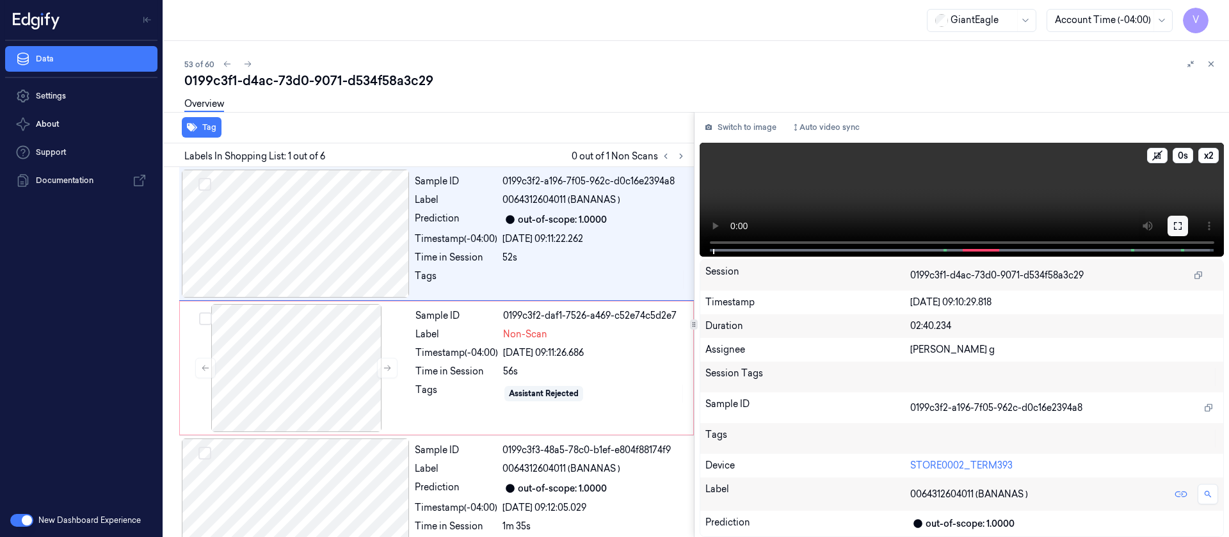
click at [1177, 221] on icon at bounding box center [1178, 226] width 10 height 10
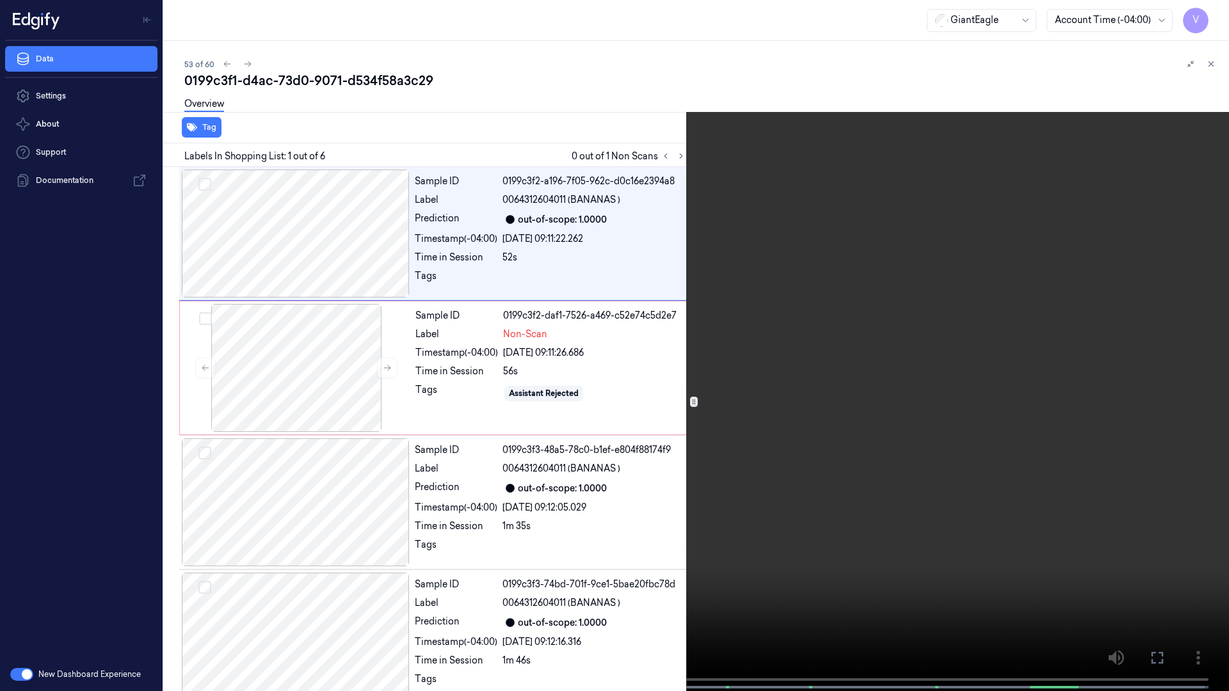
click at [406, 536] on div "x 2 0 s 0064312604011 (BANANAS )" at bounding box center [614, 345] width 1229 height 691
click at [0, 0] on icon at bounding box center [0, 0] width 0 height 0
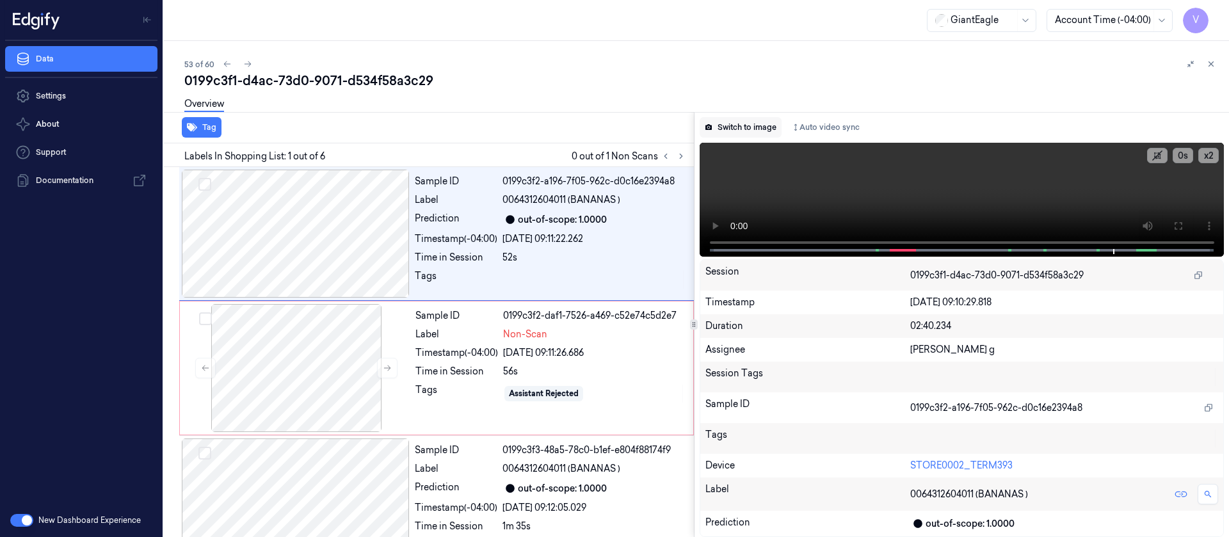
click at [768, 130] on button "Switch to image" at bounding box center [741, 127] width 82 height 20
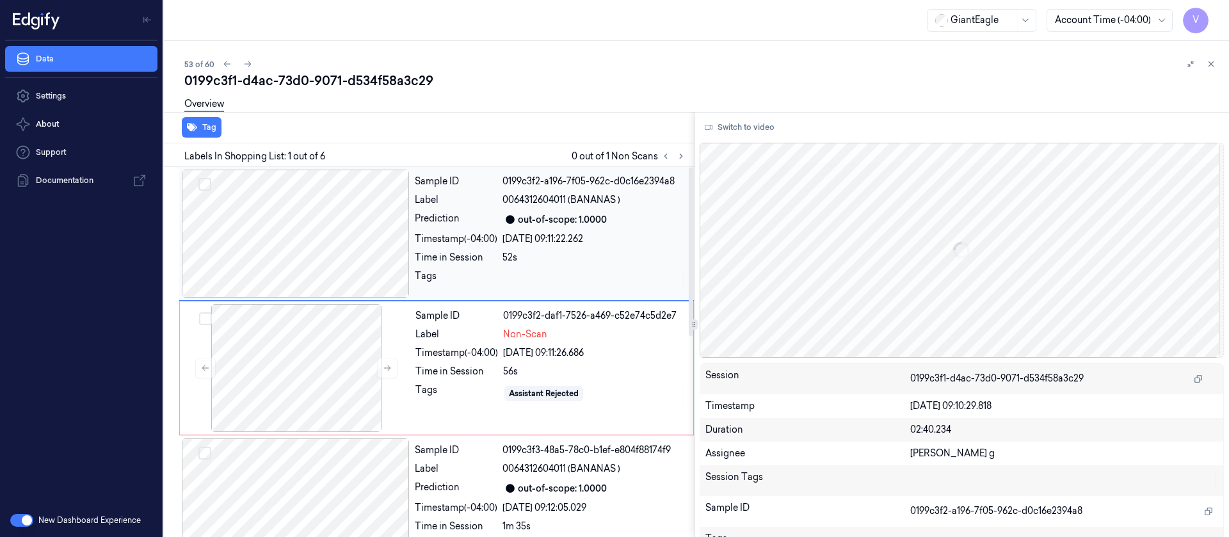
click at [303, 235] on div at bounding box center [296, 234] width 228 height 128
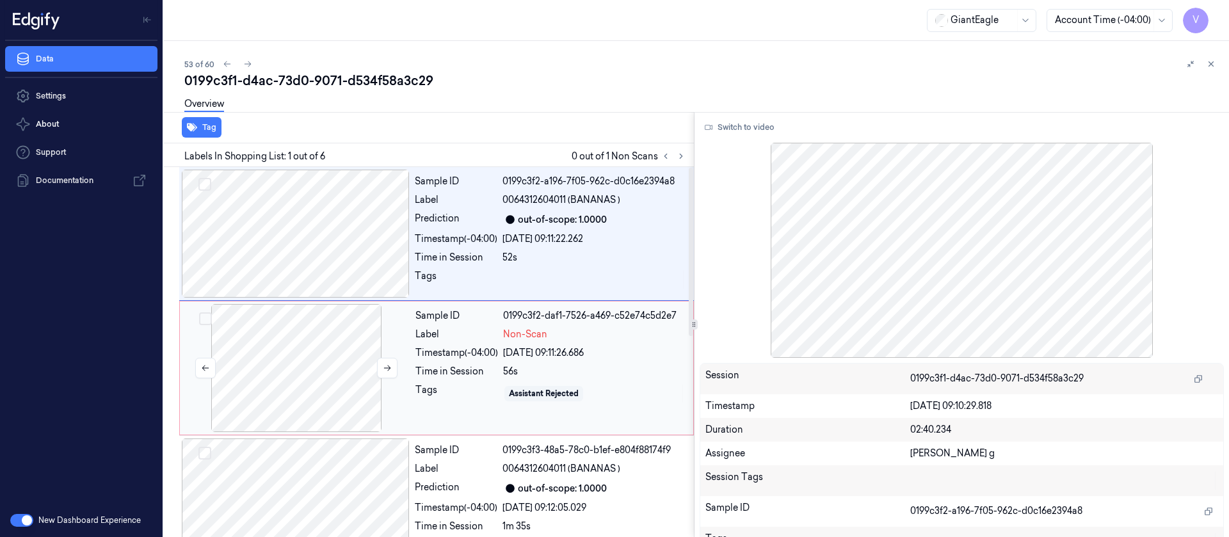
click at [333, 376] on div at bounding box center [296, 368] width 228 height 128
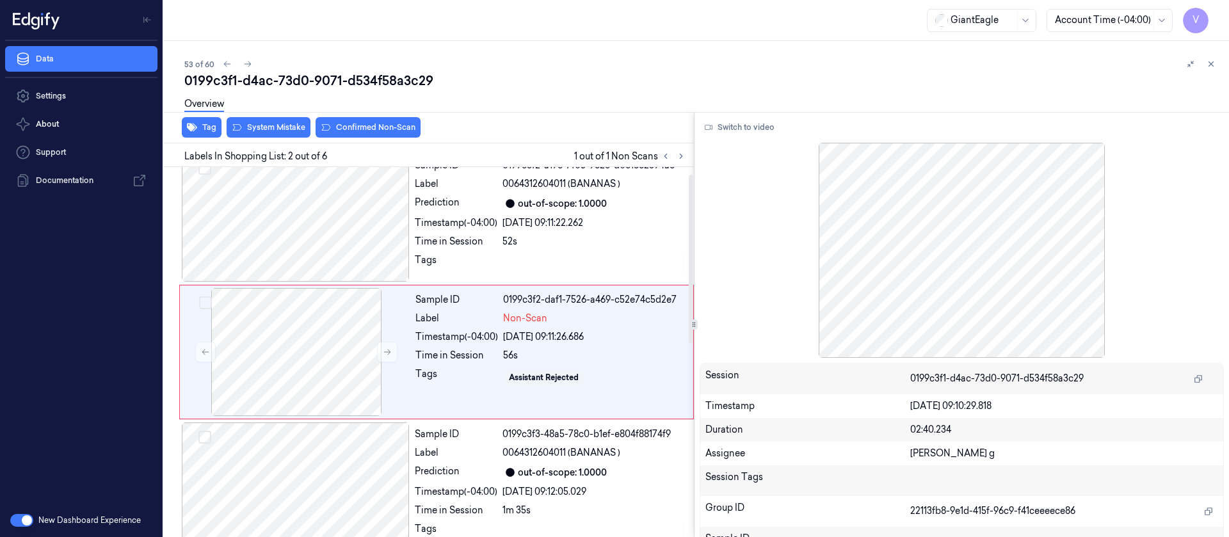
click at [268, 118] on div "Overview" at bounding box center [701, 106] width 1034 height 33
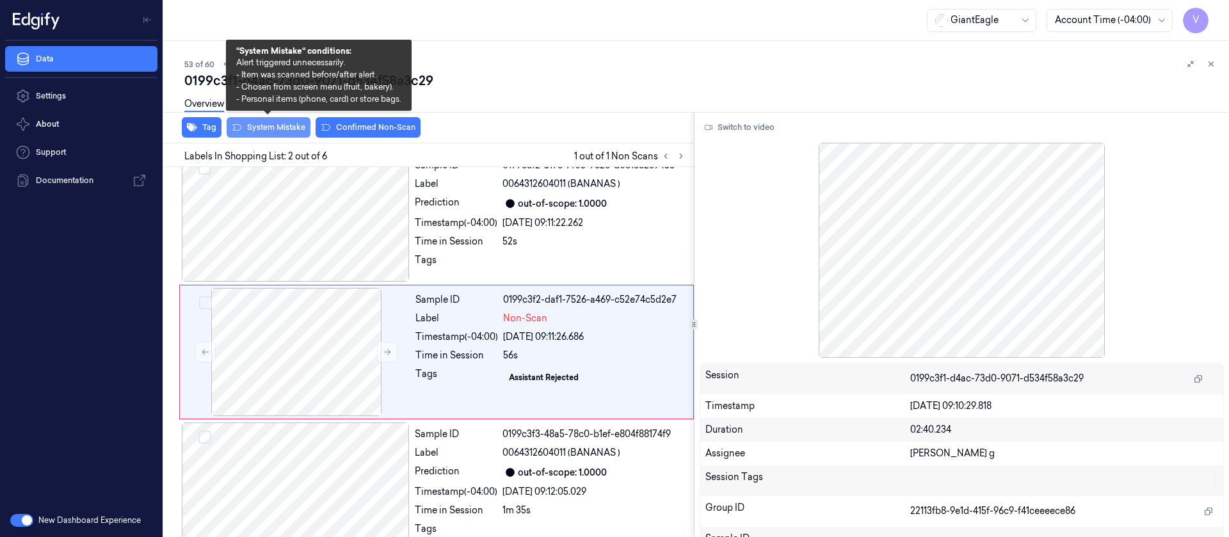
click at [269, 131] on button "System Mistake" at bounding box center [269, 127] width 84 height 20
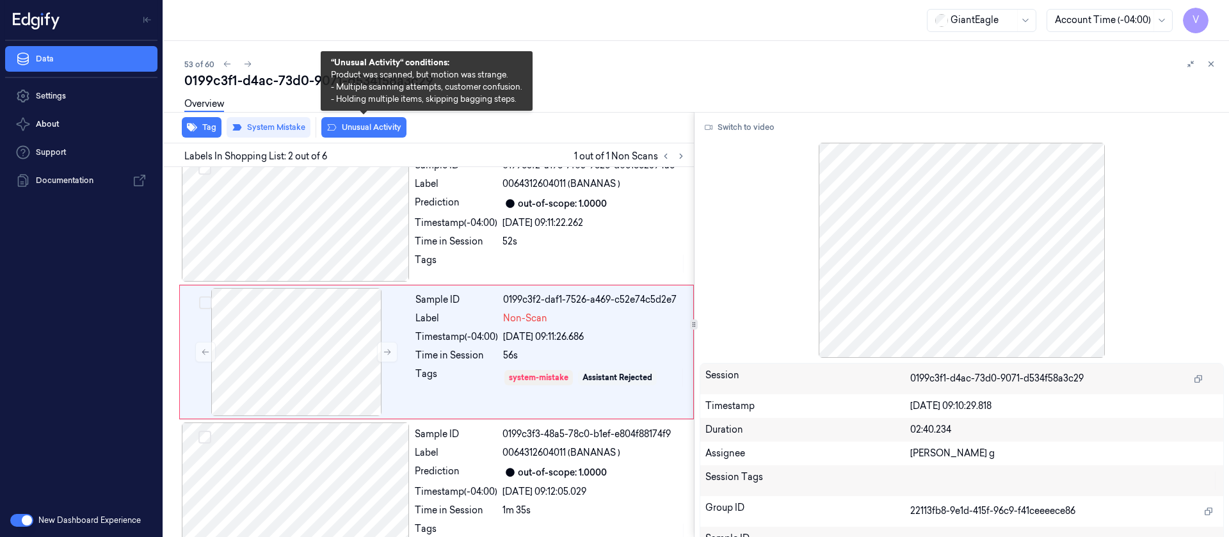
click at [378, 135] on button "Unusual Activity" at bounding box center [363, 127] width 85 height 20
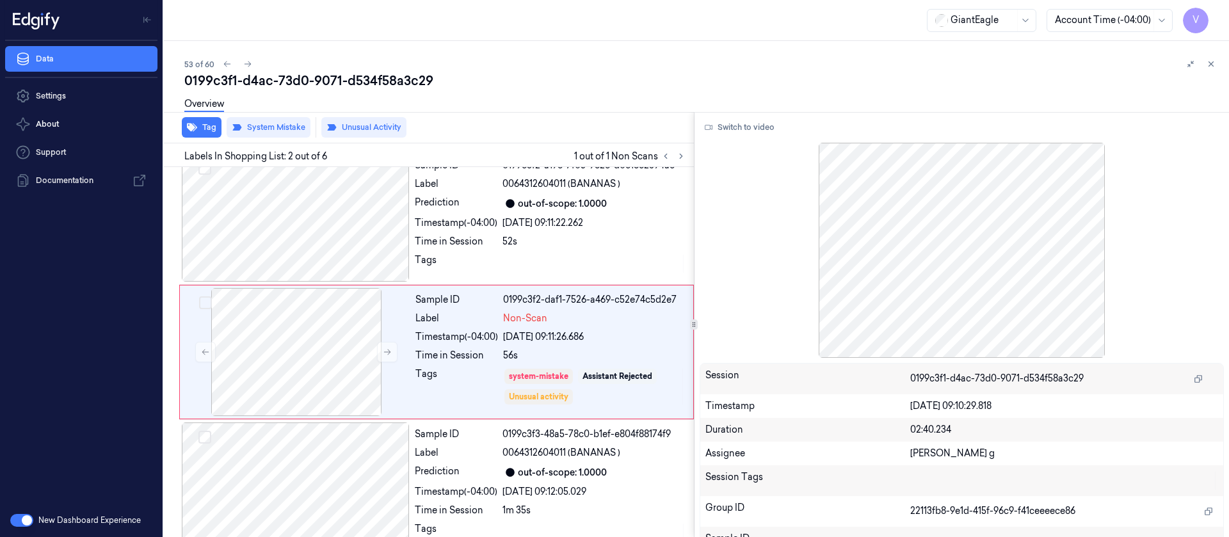
click at [396, 64] on div "53 of 60" at bounding box center [701, 63] width 1034 height 15
click at [243, 60] on icon at bounding box center [247, 64] width 9 height 9
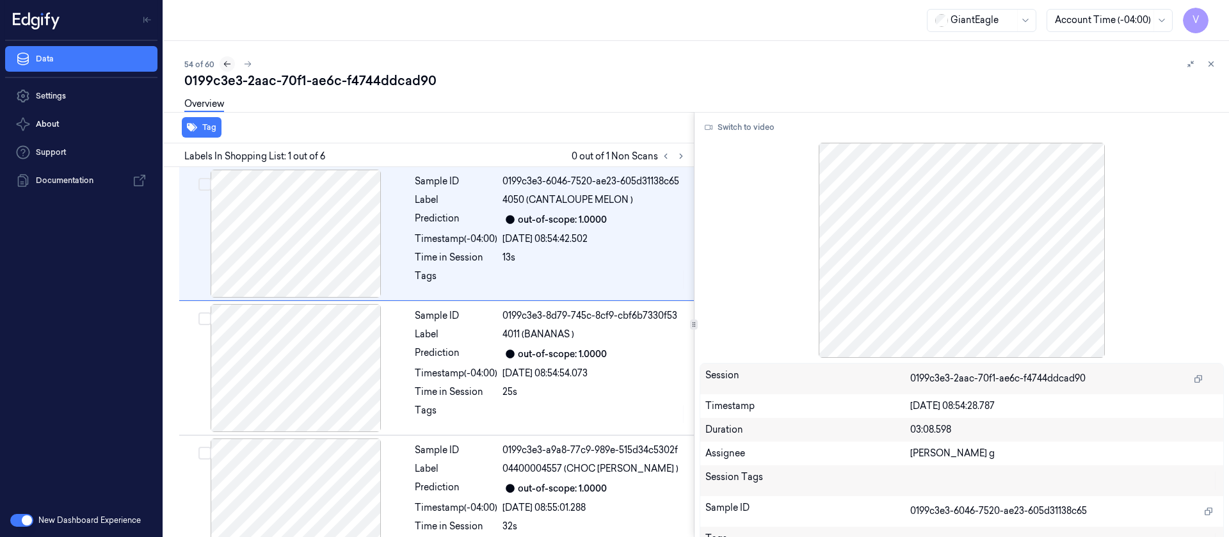
click at [226, 65] on icon at bounding box center [227, 64] width 9 height 9
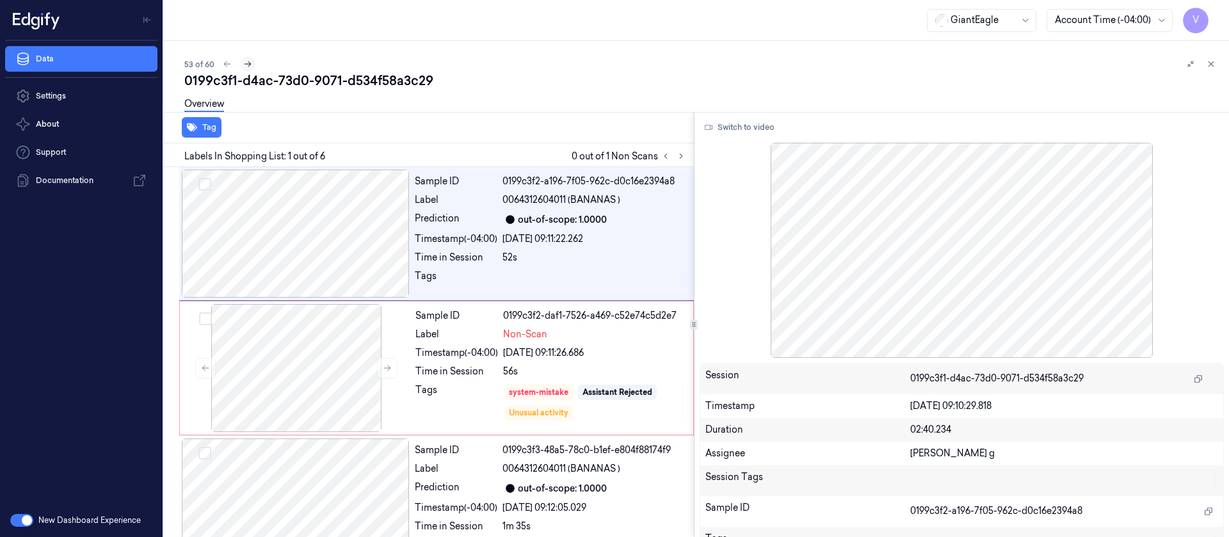
click at [246, 67] on icon at bounding box center [247, 64] width 9 height 9
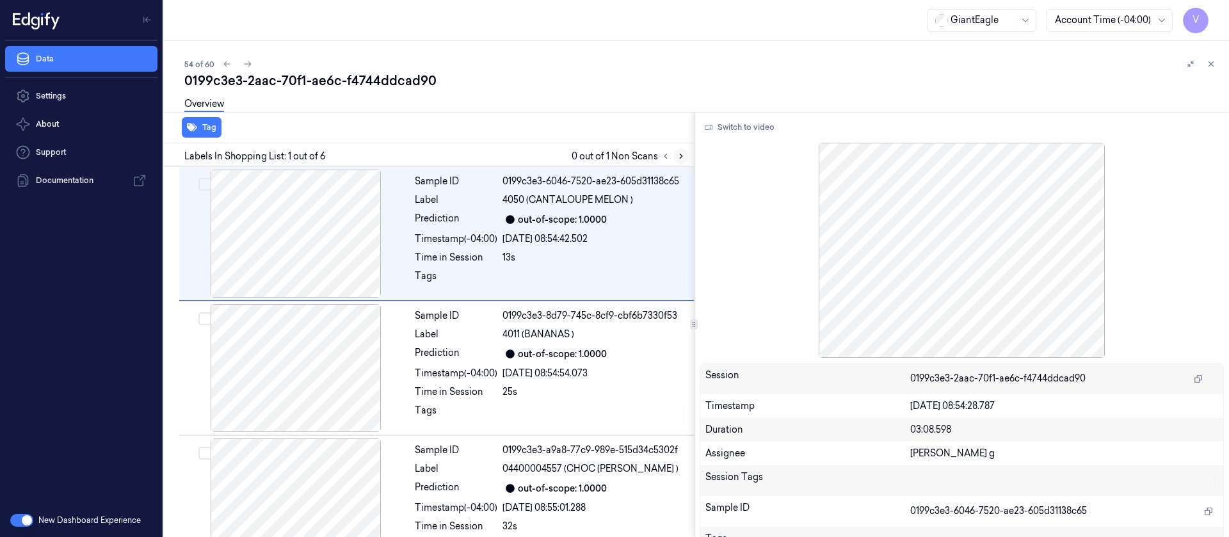
click at [684, 155] on icon at bounding box center [681, 156] width 9 height 9
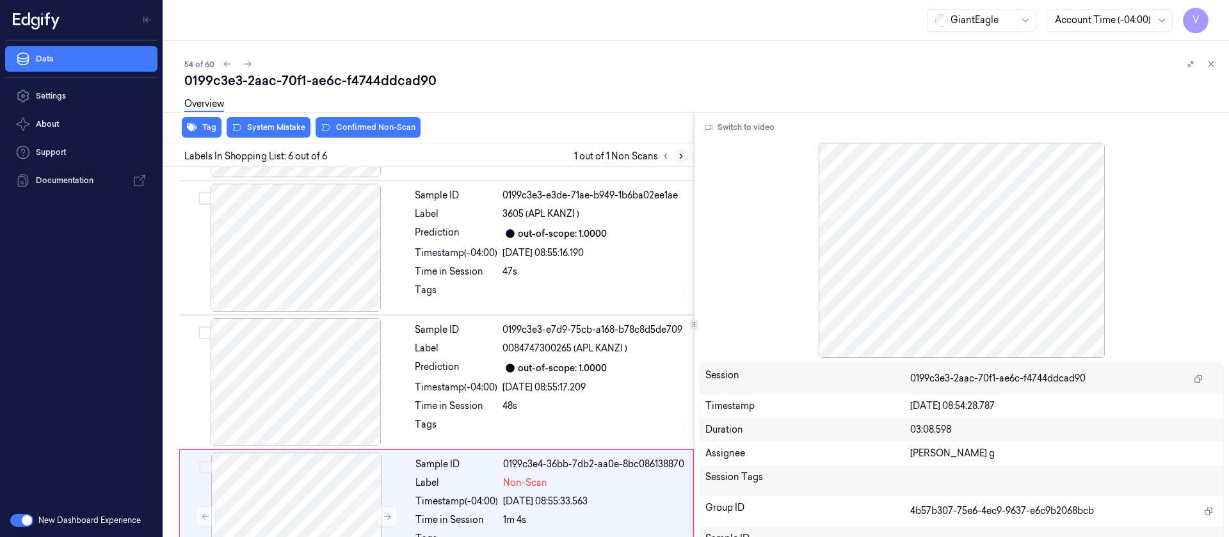
scroll to position [440, 0]
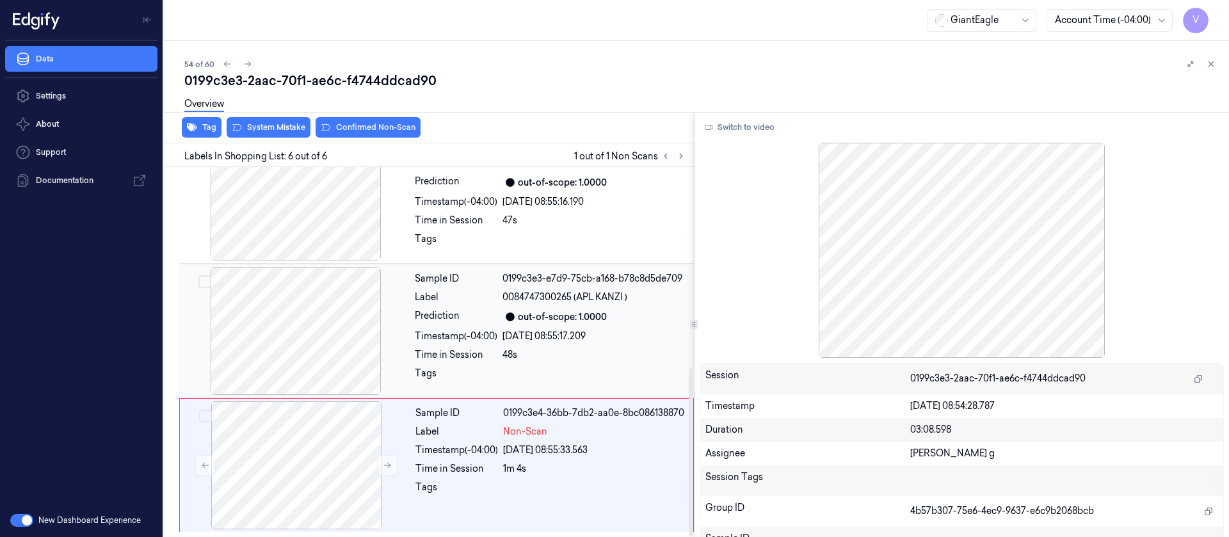
click at [289, 354] on div at bounding box center [296, 331] width 228 height 128
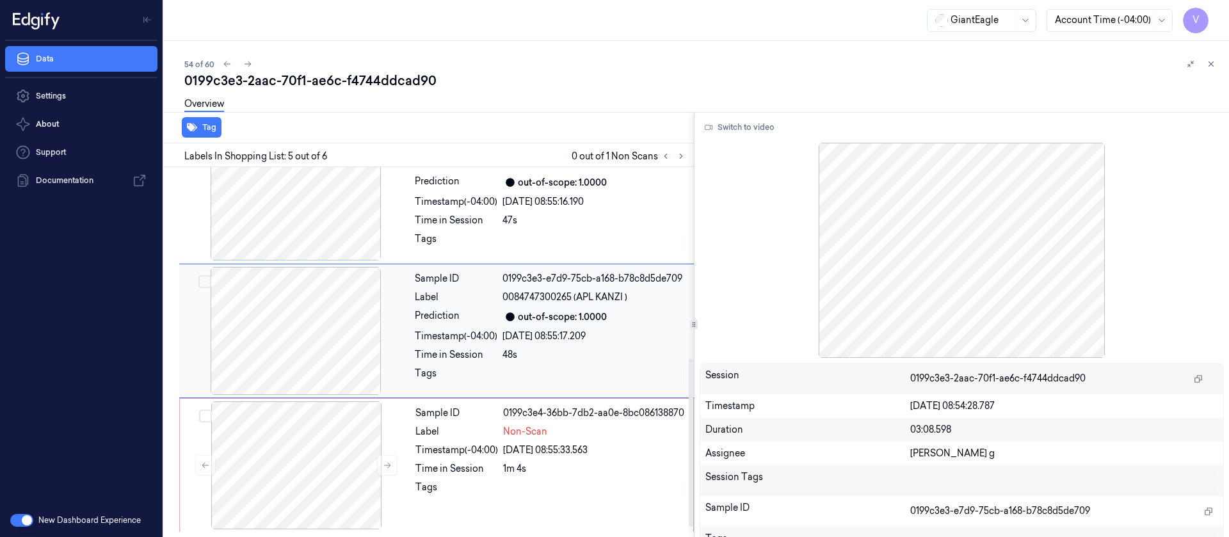
scroll to position [419, 0]
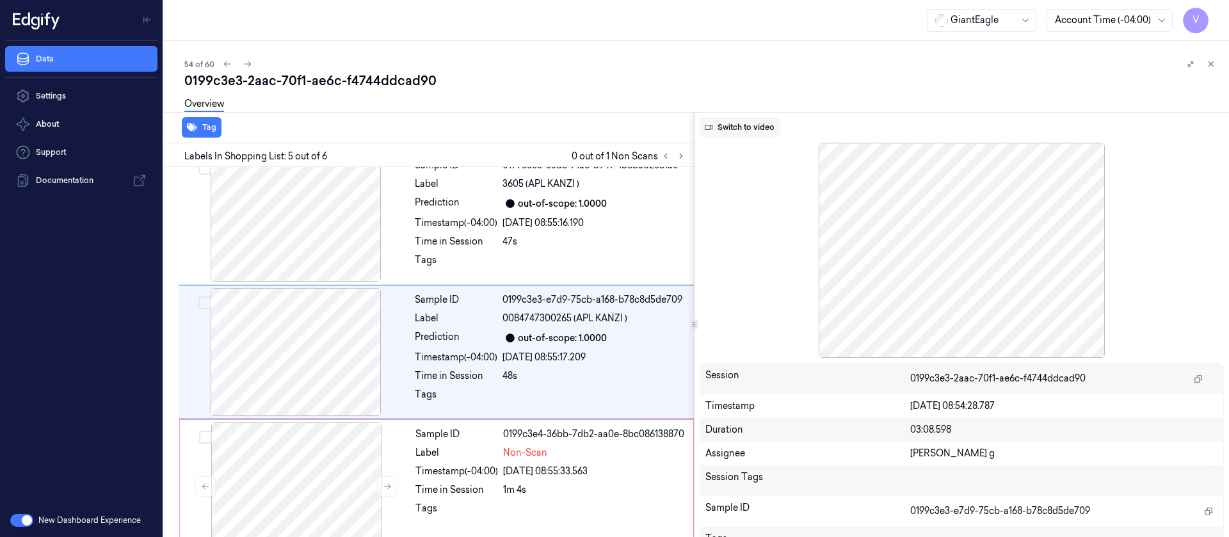
click at [755, 126] on button "Switch to video" at bounding box center [740, 127] width 80 height 20
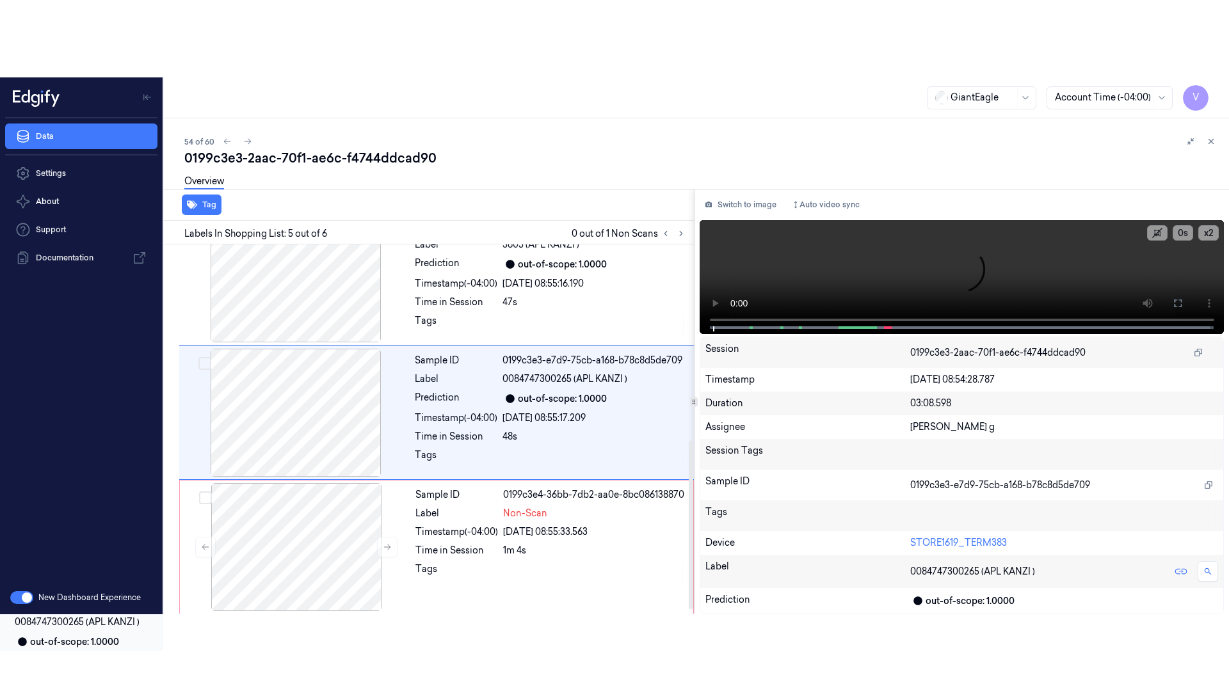
scroll to position [440, 0]
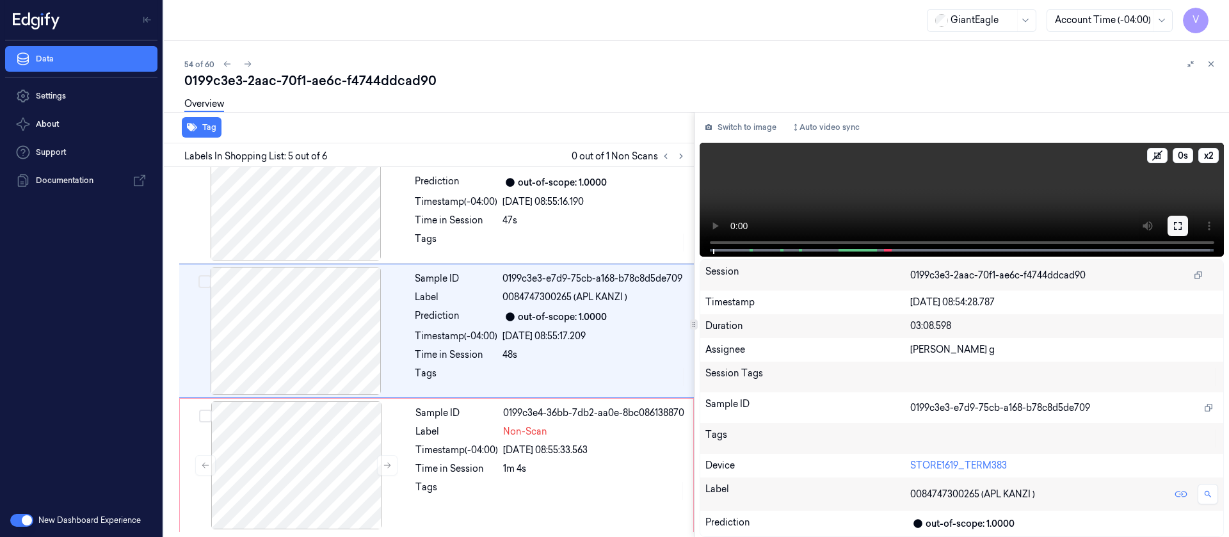
click at [1178, 217] on button at bounding box center [1178, 226] width 20 height 20
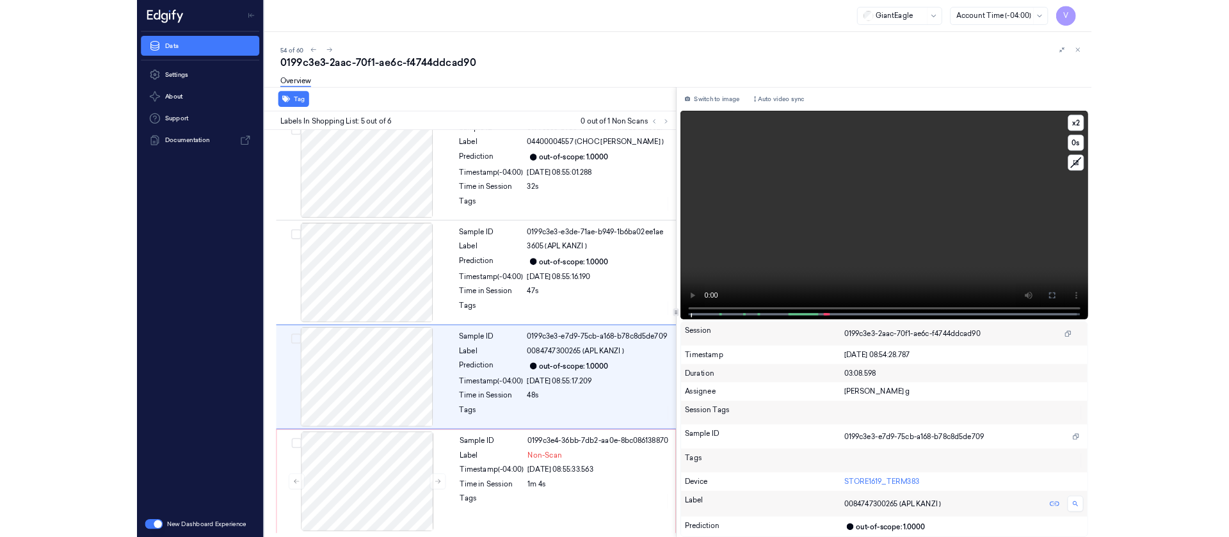
scroll to position [286, 0]
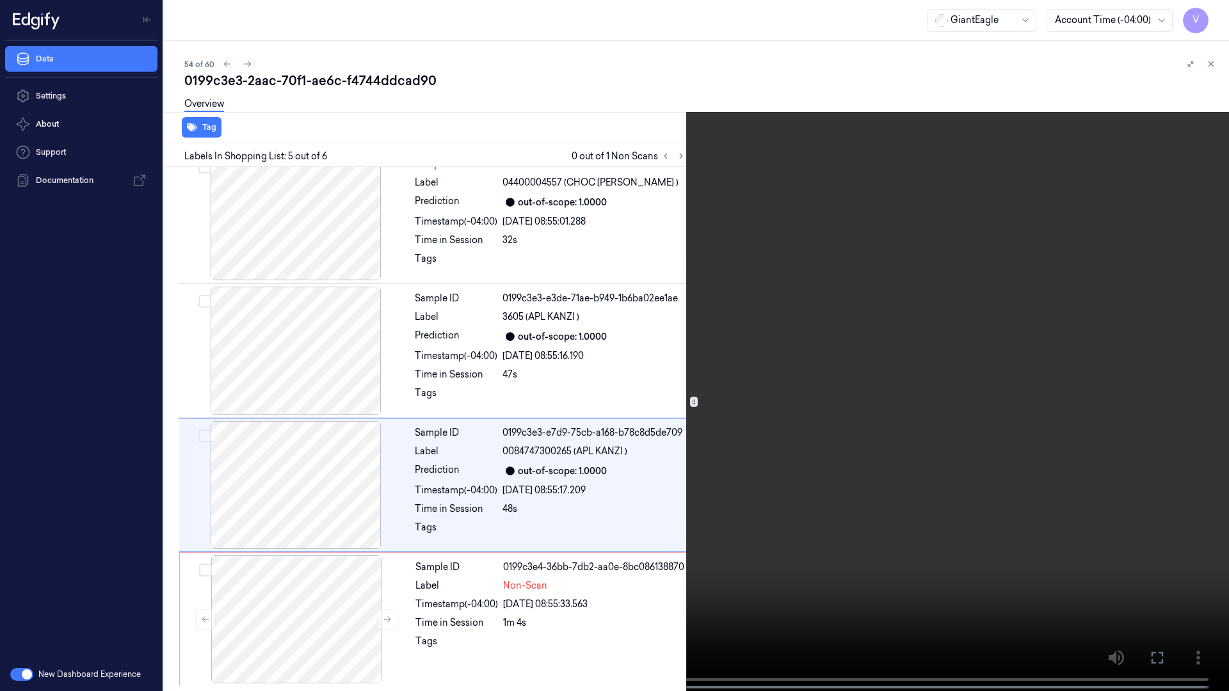
click at [0, 0] on icon at bounding box center [0, 0] width 0 height 0
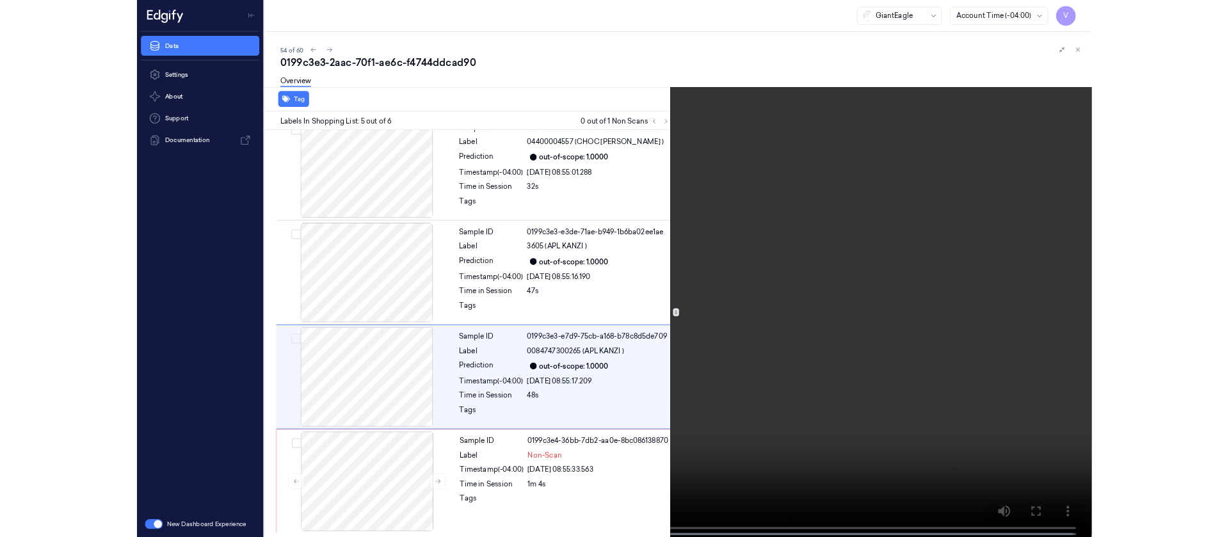
scroll to position [440, 0]
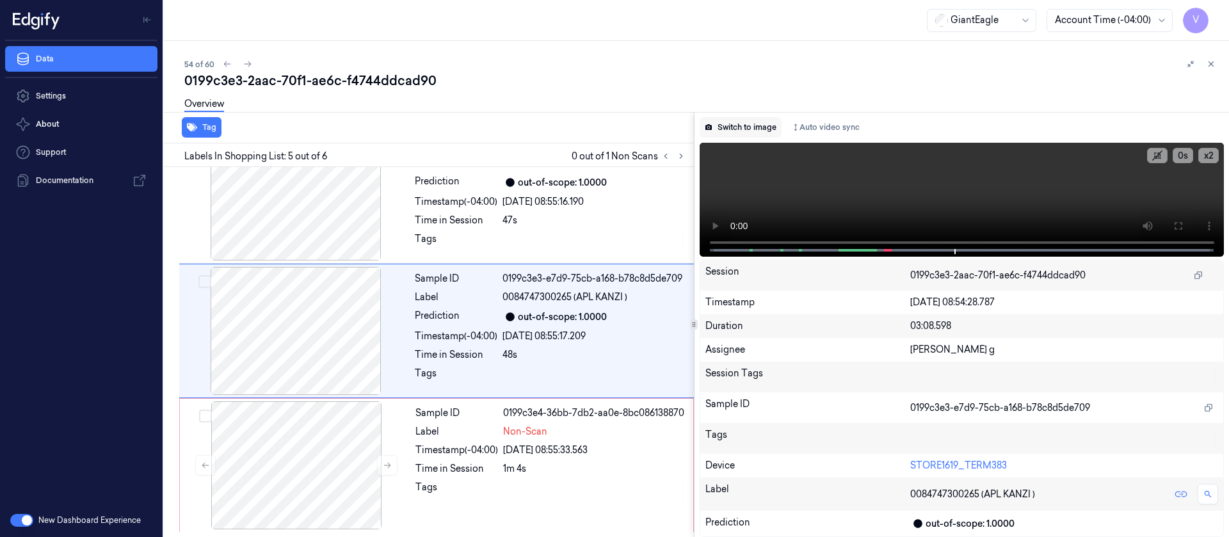
click at [764, 126] on button "Switch to image" at bounding box center [741, 127] width 82 height 20
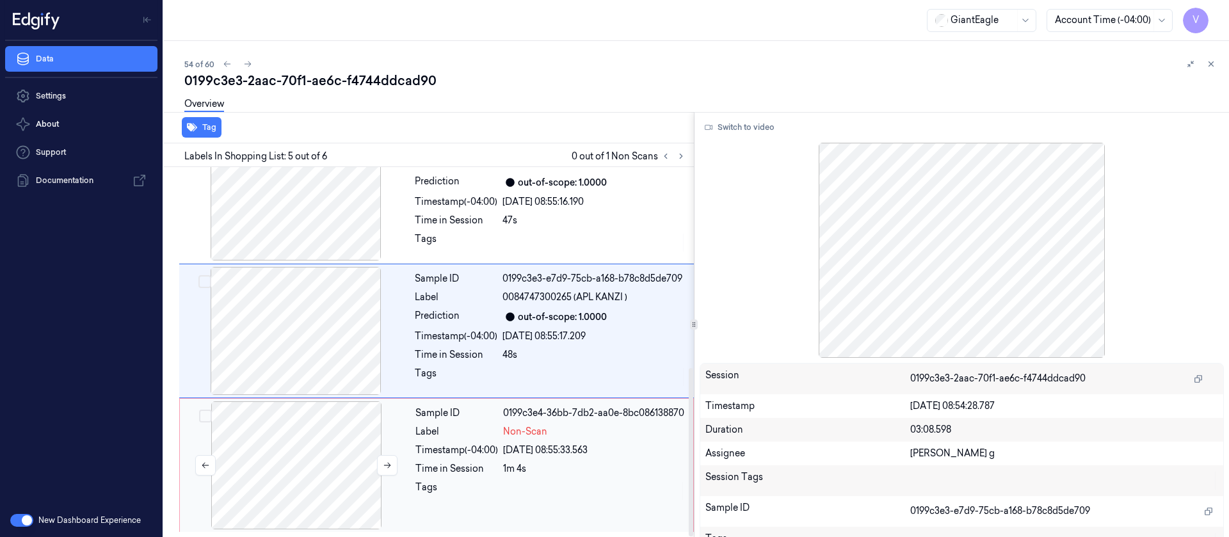
click at [277, 464] on div at bounding box center [296, 465] width 228 height 128
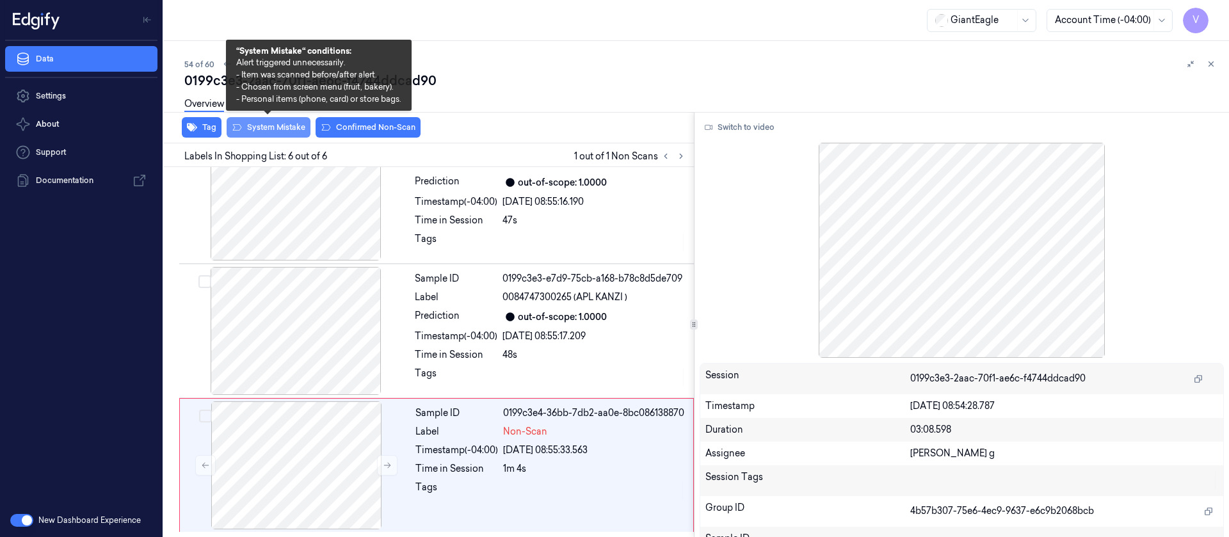
click at [287, 137] on button "System Mistake" at bounding box center [269, 127] width 84 height 20
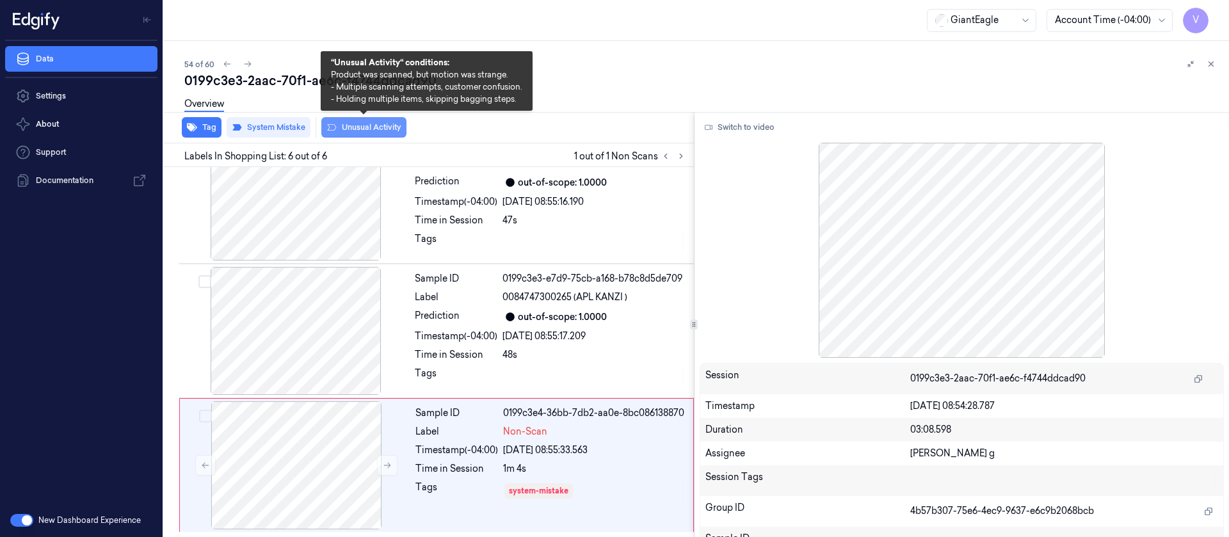
click at [393, 132] on button "Unusual Activity" at bounding box center [363, 127] width 85 height 20
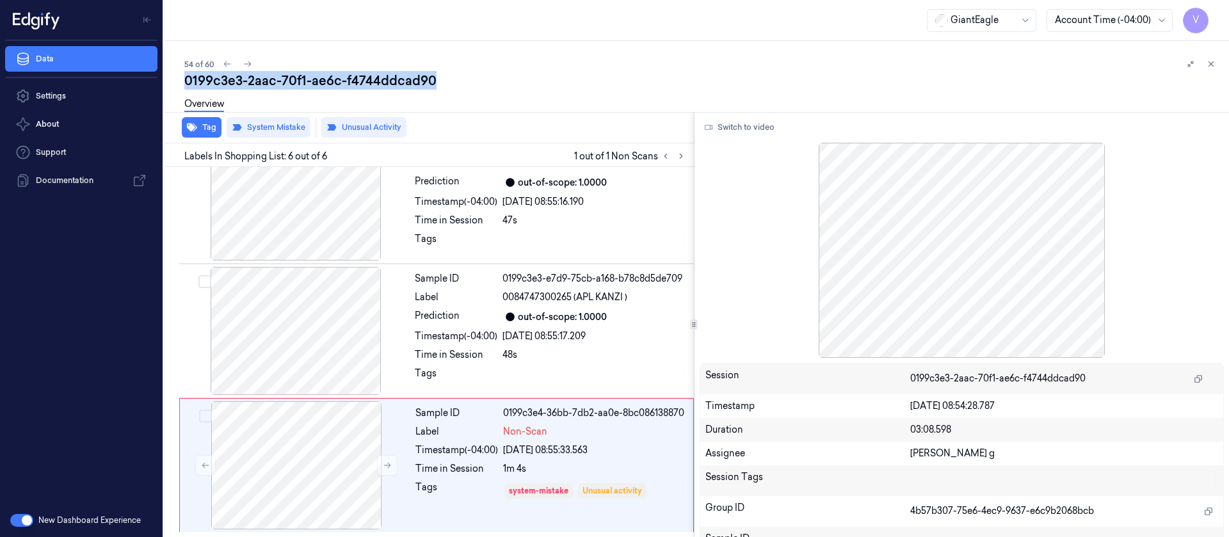
click at [570, 72] on div "54 of 60 0199c3e3-2aac-70f1-ae6c-f4744ddcad90 Overview Tag System Mistake Unusu…" at bounding box center [696, 289] width 1065 height 496
click at [250, 62] on icon at bounding box center [247, 64] width 9 height 9
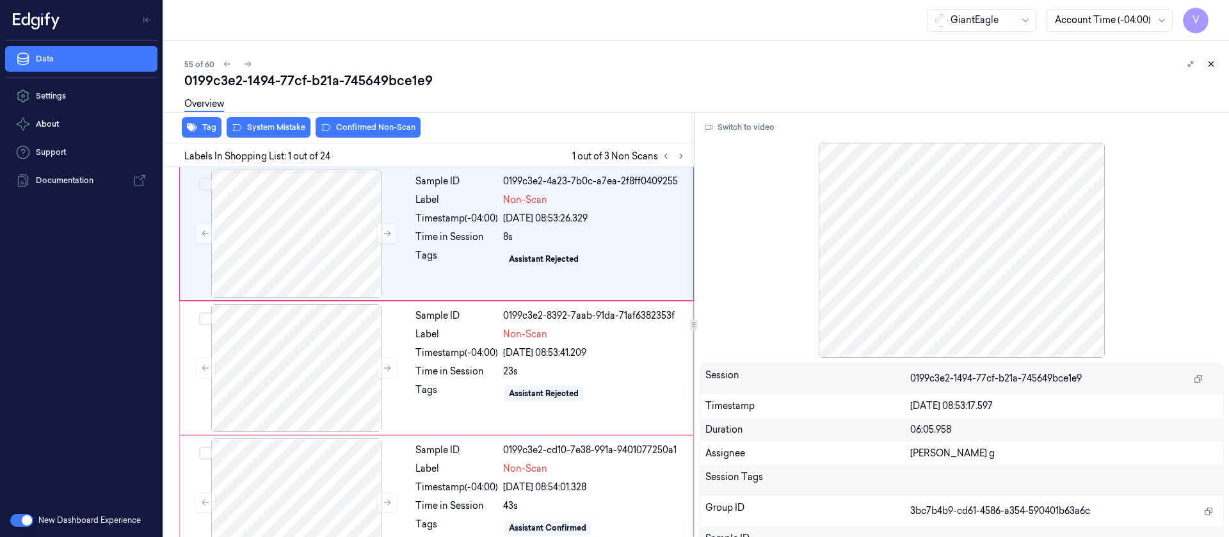
click at [1209, 63] on icon at bounding box center [1211, 64] width 9 height 9
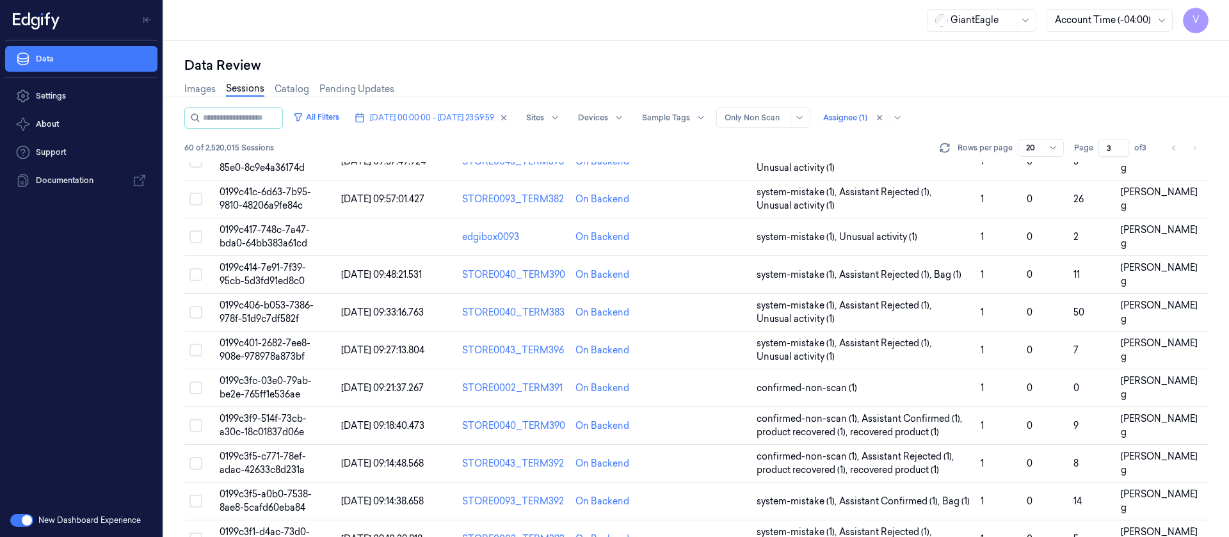
scroll to position [418, 0]
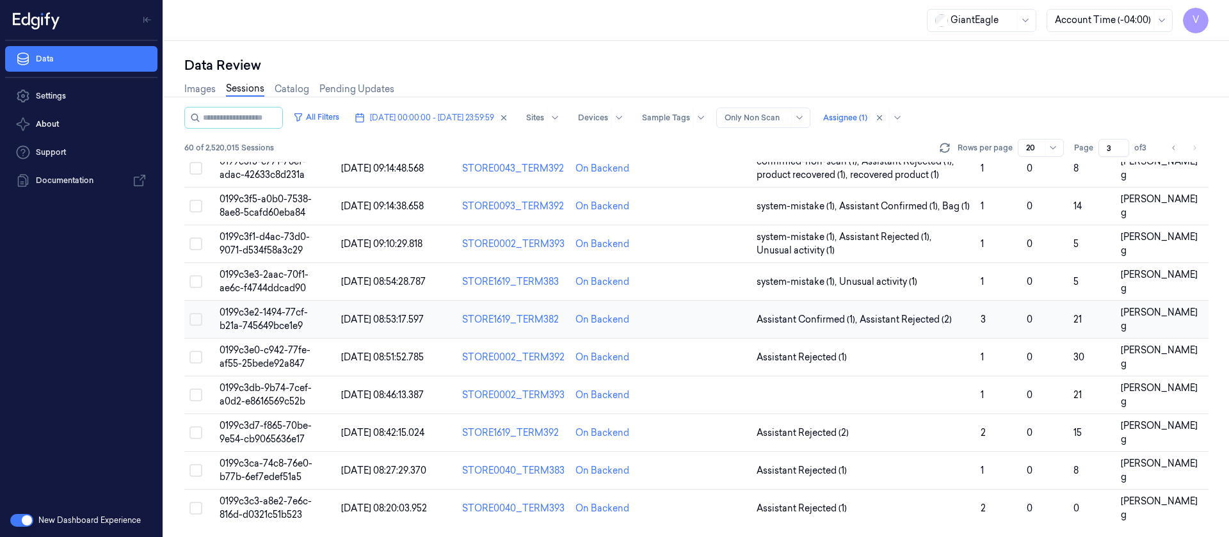
click at [738, 319] on td at bounding box center [706, 320] width 90 height 38
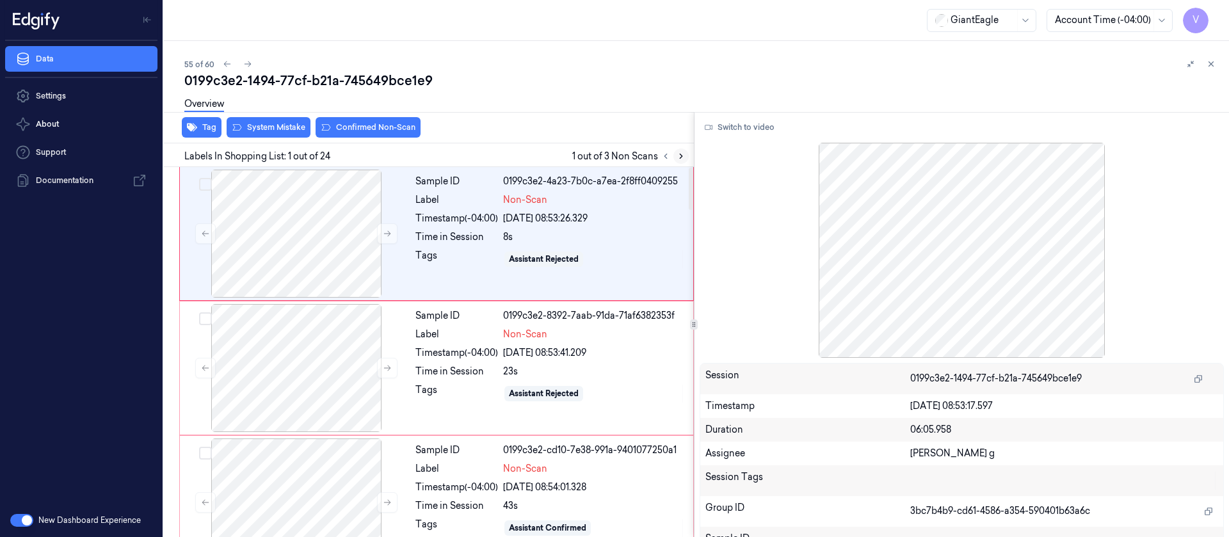
click at [683, 161] on button at bounding box center [680, 156] width 15 height 15
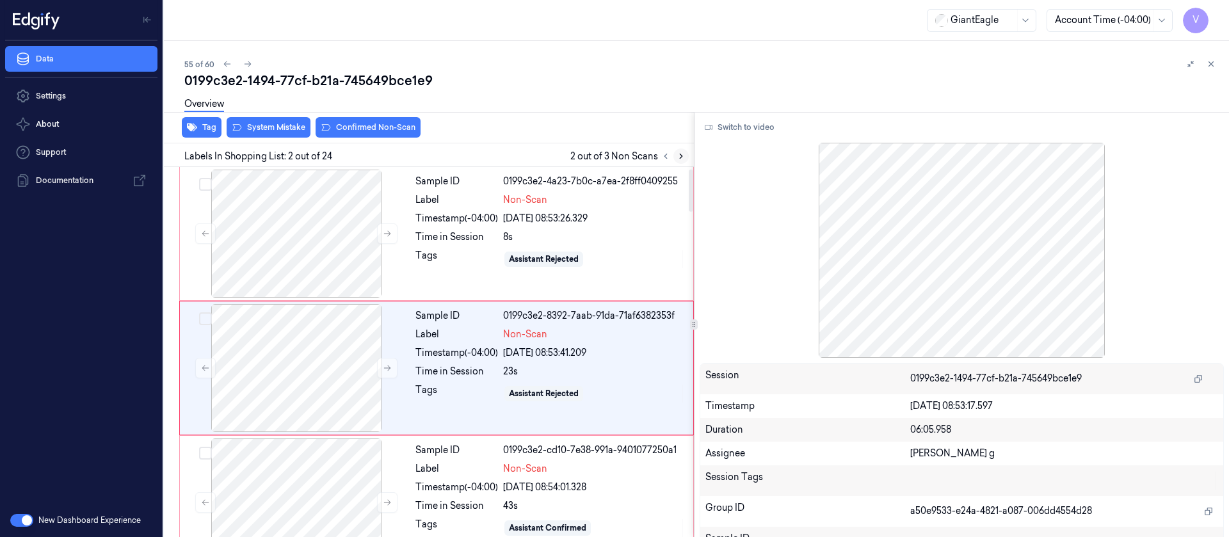
scroll to position [16, 0]
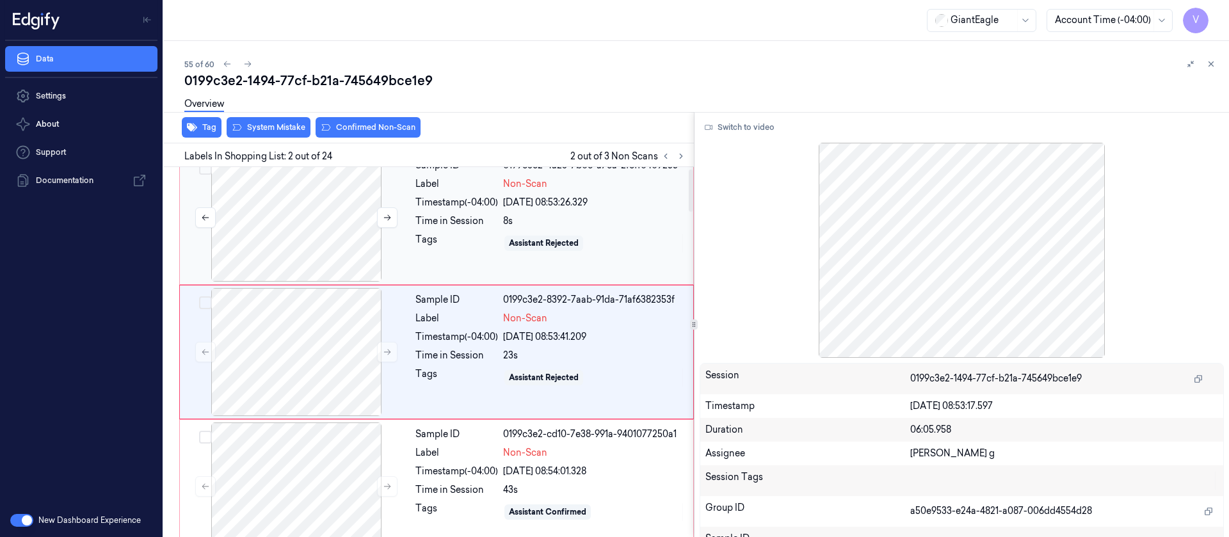
click at [290, 200] on div at bounding box center [296, 218] width 228 height 128
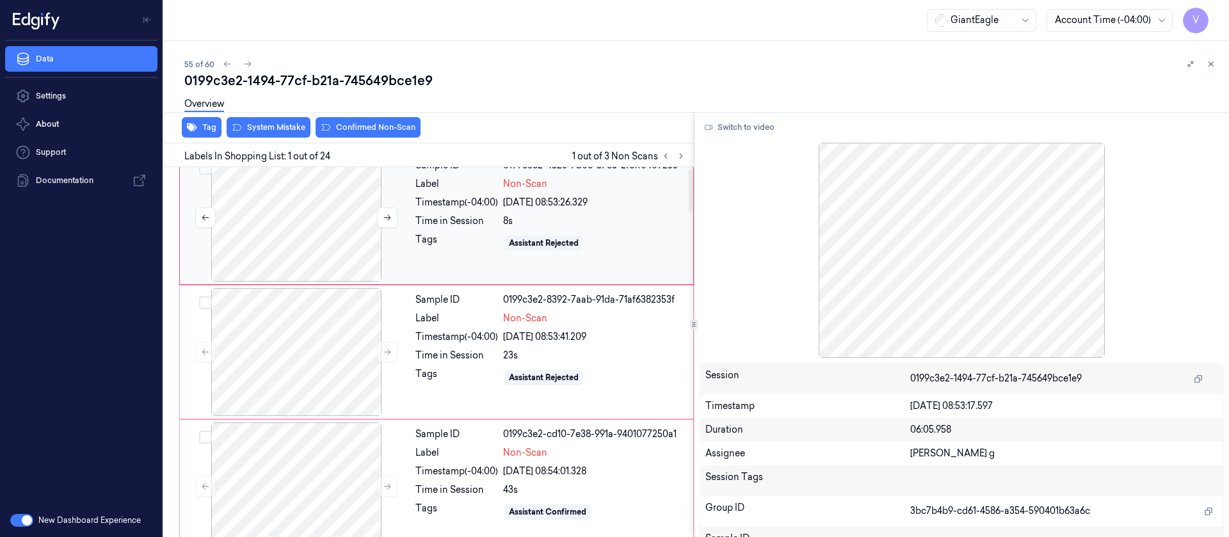
scroll to position [0, 0]
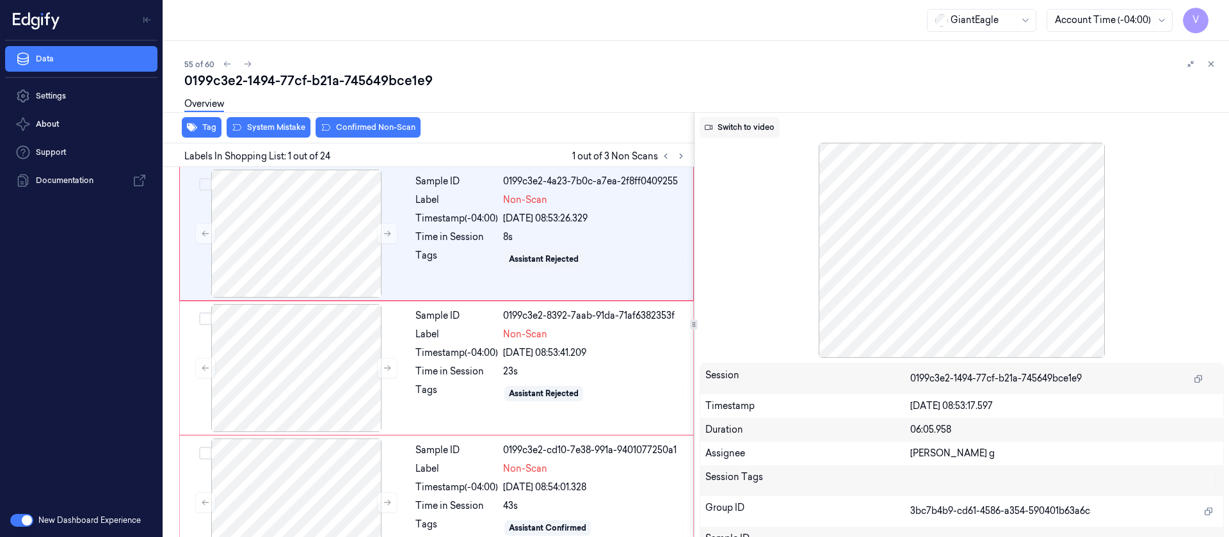
click at [753, 127] on button "Switch to video" at bounding box center [740, 127] width 80 height 20
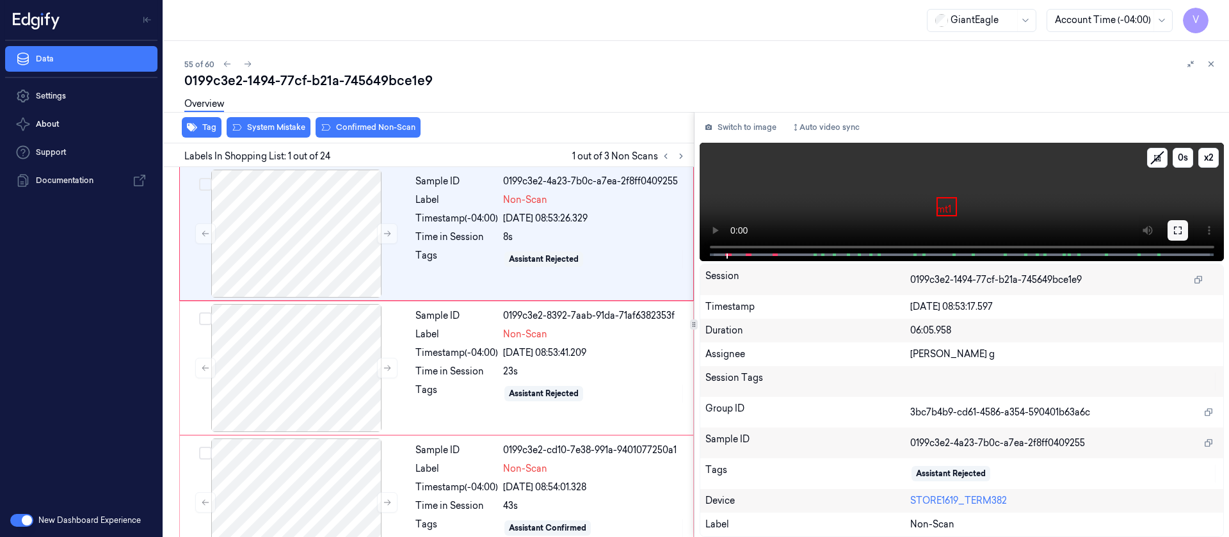
click at [1178, 225] on icon at bounding box center [1178, 230] width 10 height 10
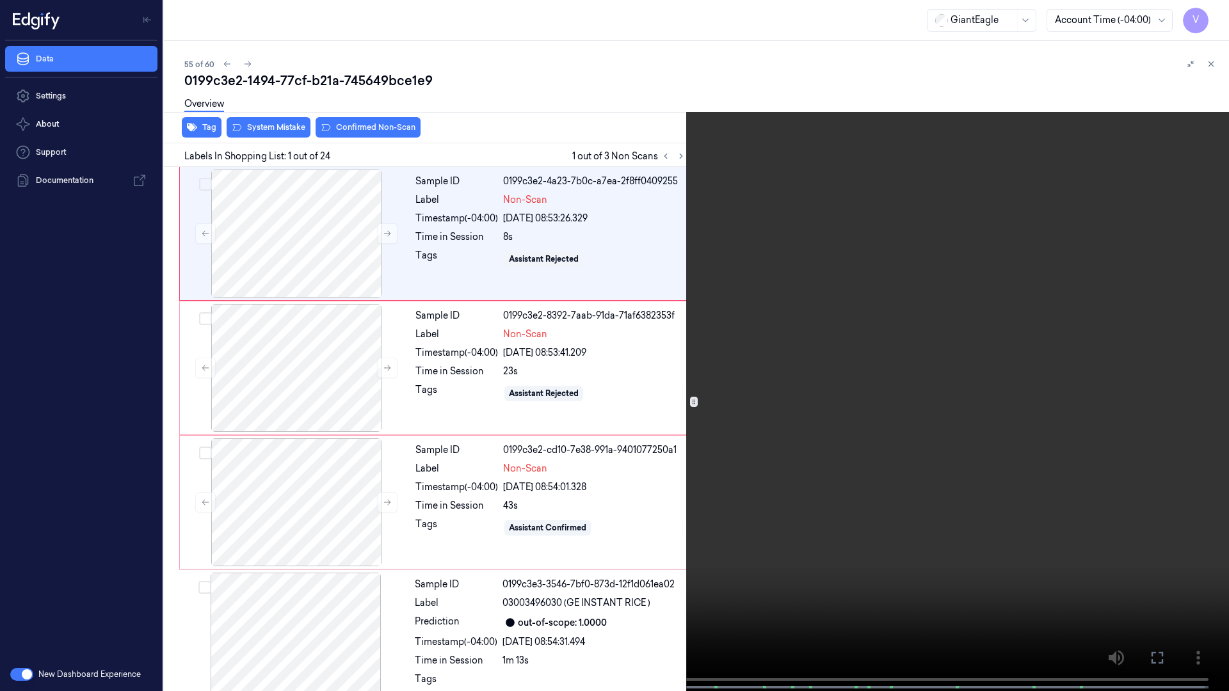
click at [108, 536] on span at bounding box center [109, 687] width 2 height 6
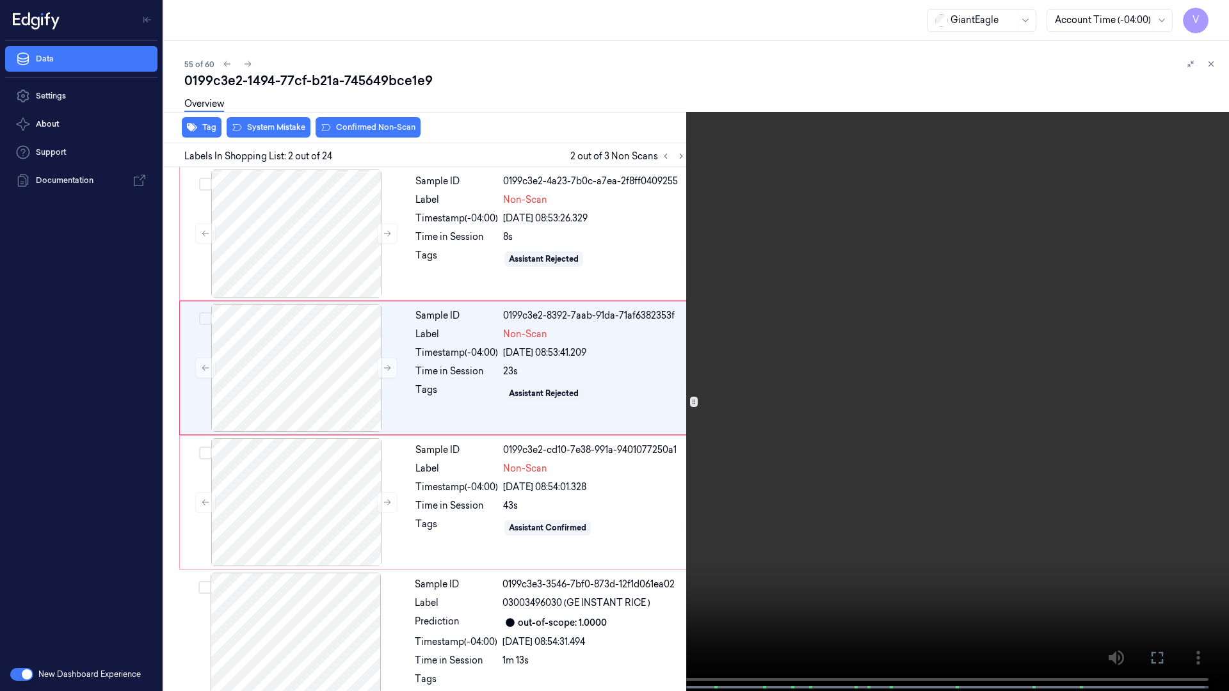
click at [0, 0] on icon at bounding box center [0, 0] width 0 height 0
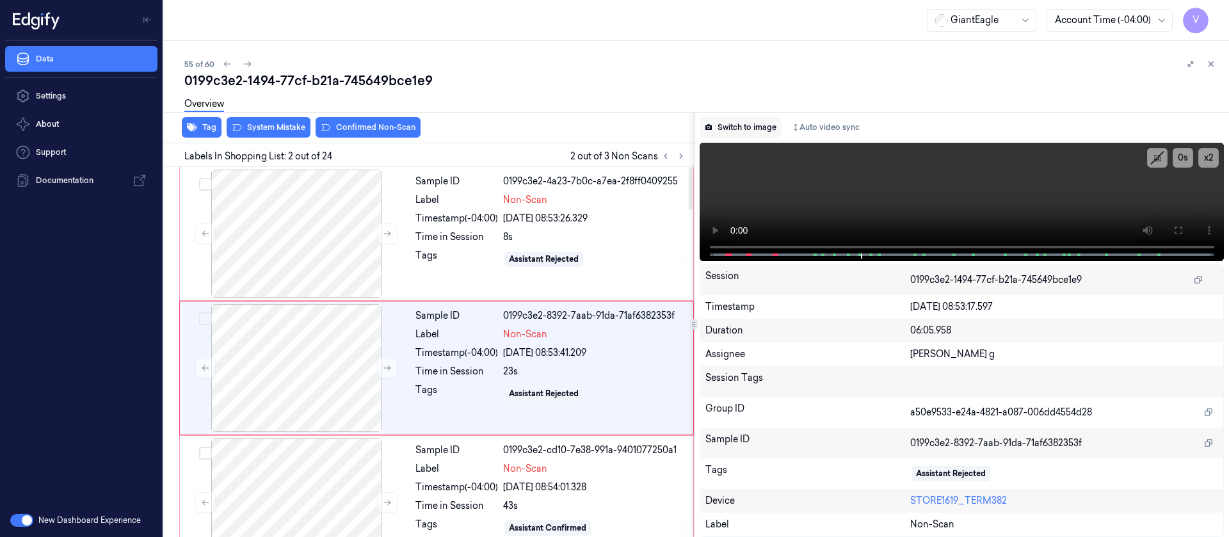
click at [733, 128] on button "Switch to image" at bounding box center [741, 127] width 82 height 20
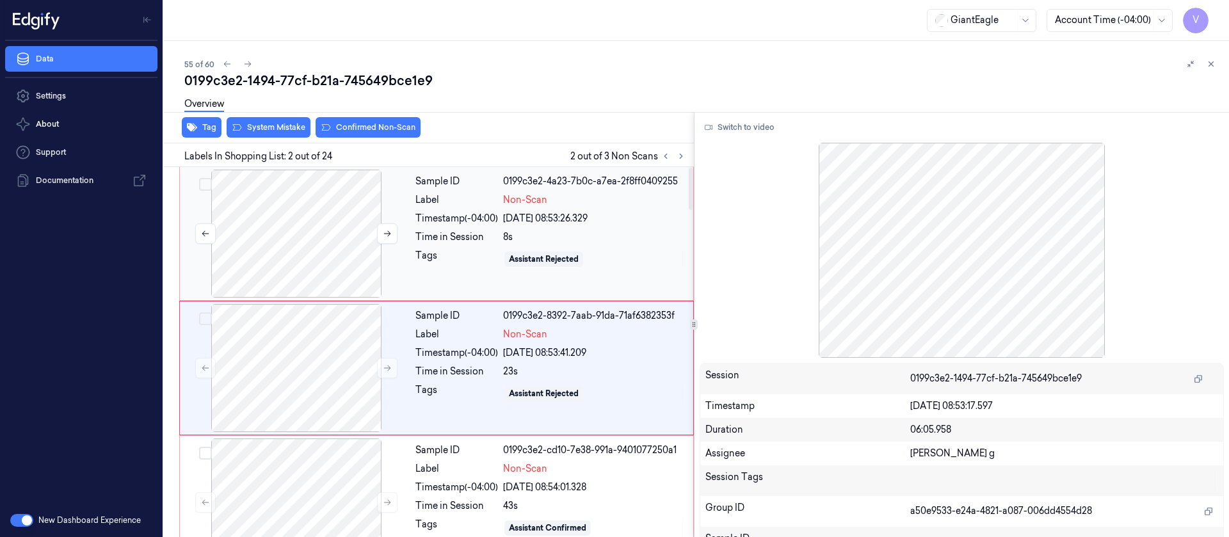
click at [313, 244] on div at bounding box center [296, 234] width 228 height 128
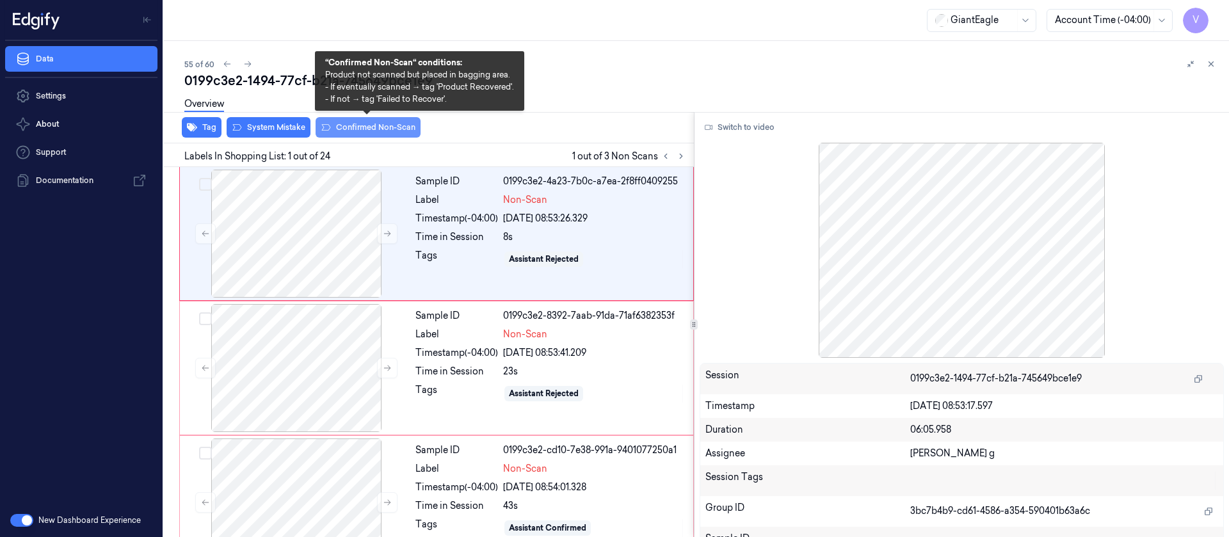
click at [383, 134] on button "Confirmed Non-Scan" at bounding box center [368, 127] width 105 height 20
click at [383, 124] on button "Confirmed Non-Scan" at bounding box center [368, 127] width 105 height 20
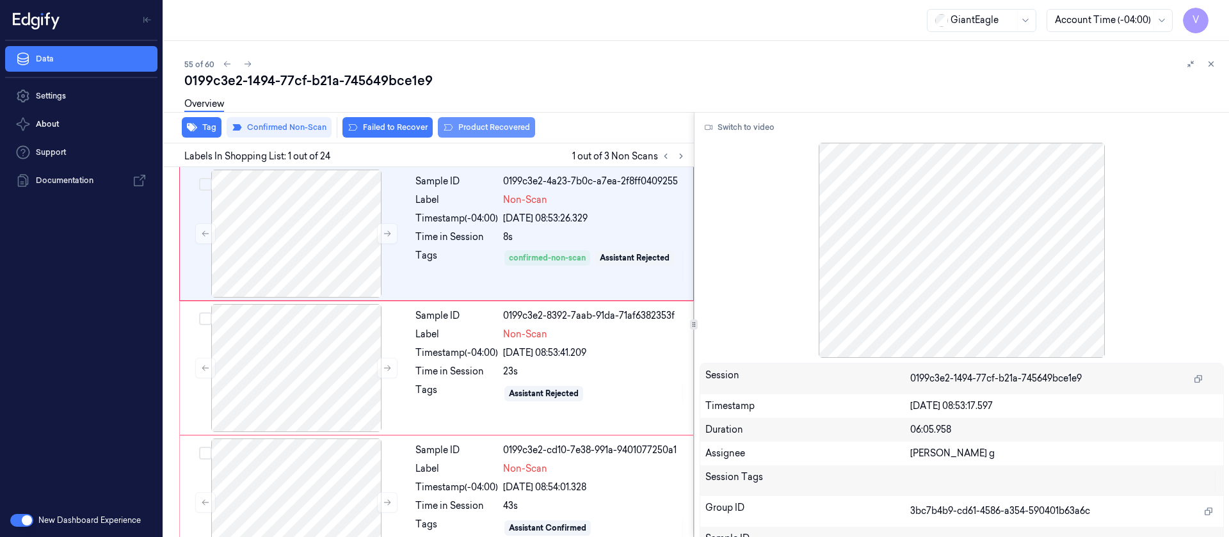
click at [495, 131] on button "Product Recovered" at bounding box center [486, 127] width 97 height 20
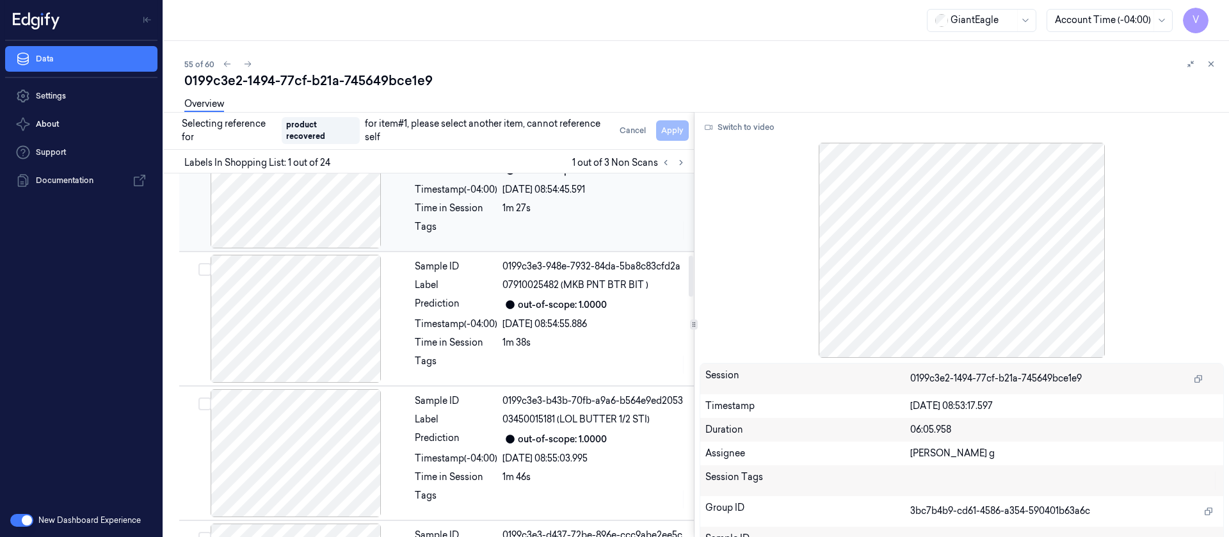
scroll to position [672, 0]
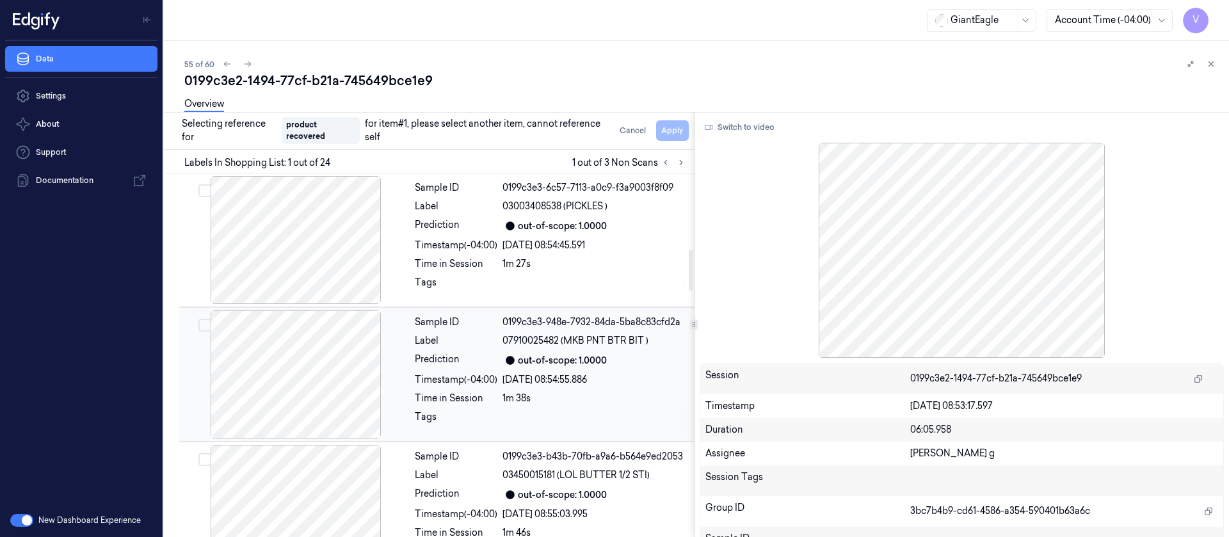
click at [288, 373] on div at bounding box center [296, 374] width 228 height 128
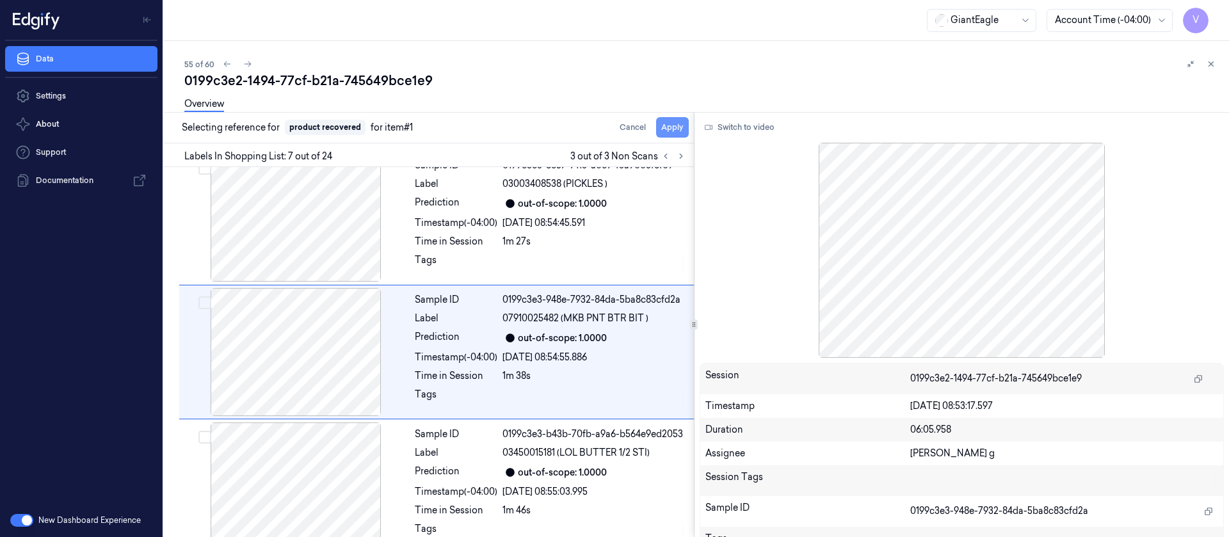
click at [687, 126] on button "Apply" at bounding box center [672, 127] width 33 height 20
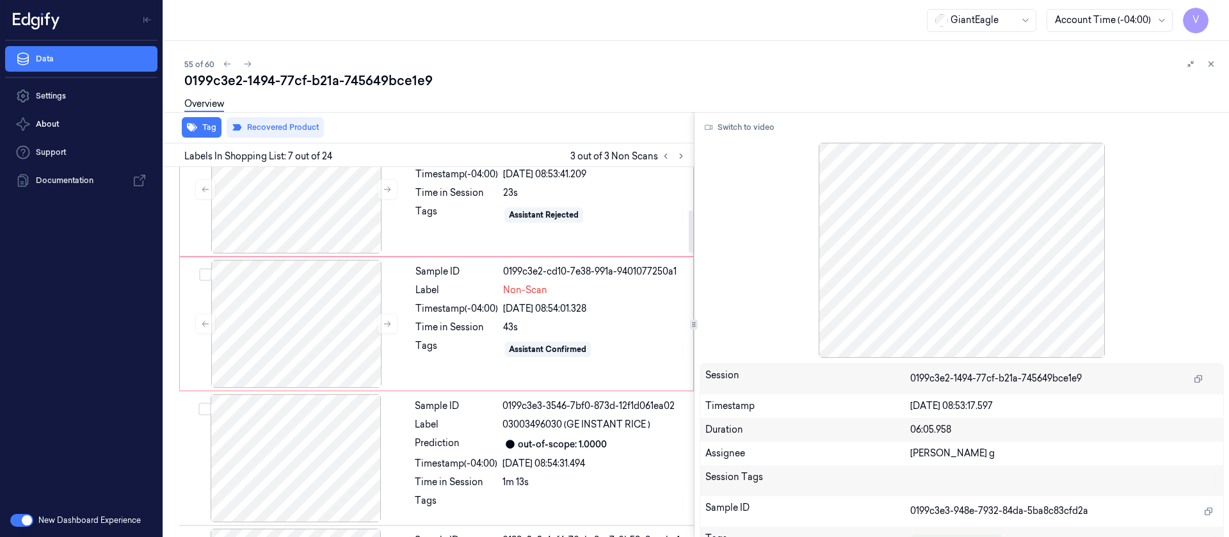
scroll to position [0, 0]
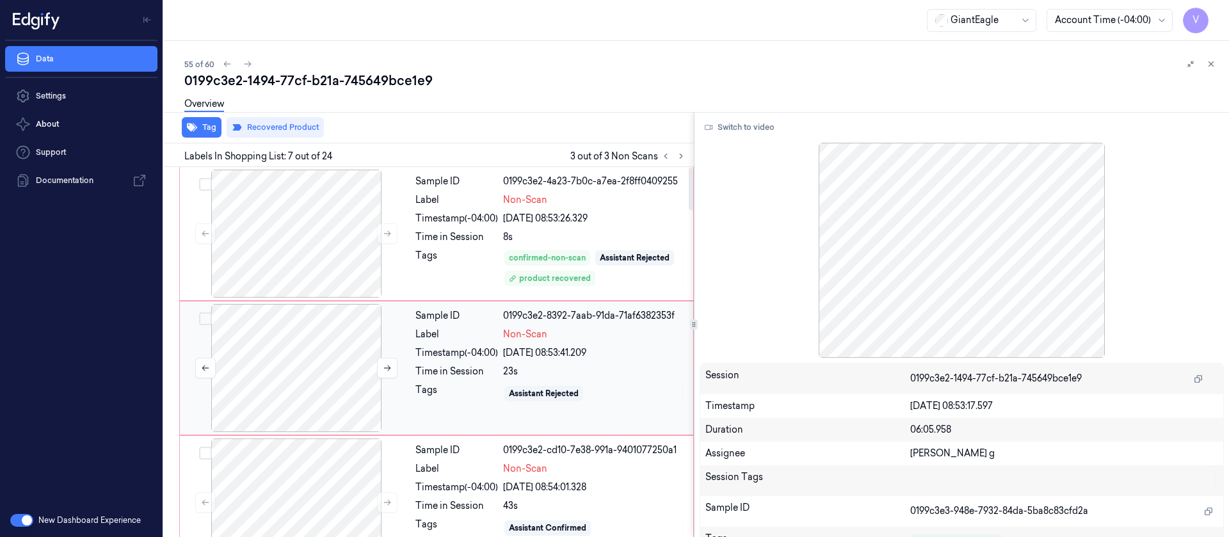
click at [285, 390] on div at bounding box center [296, 368] width 228 height 128
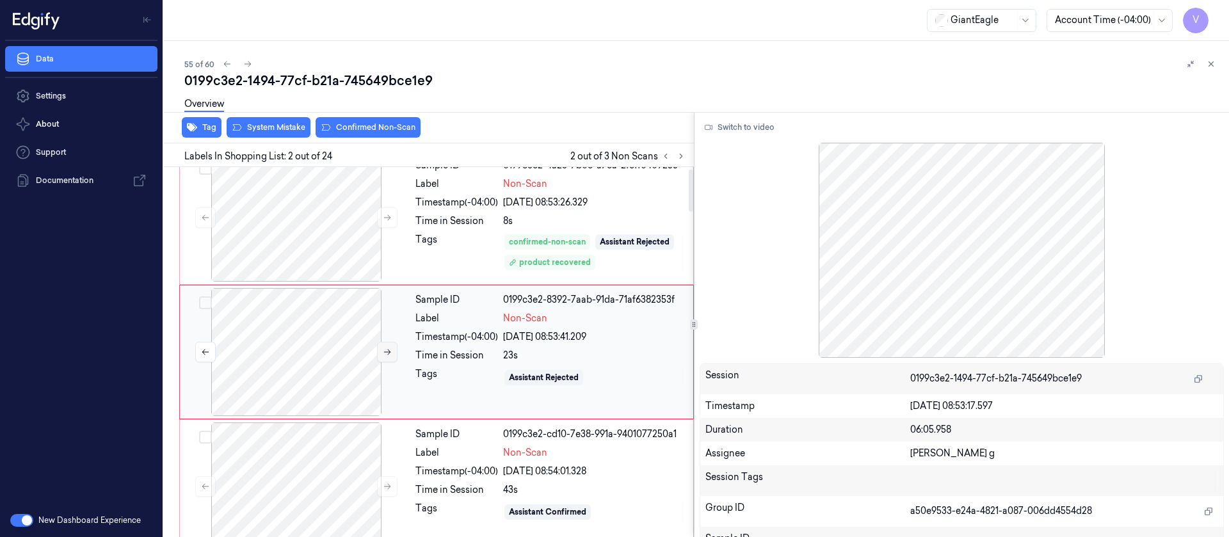
click at [377, 346] on button at bounding box center [387, 352] width 20 height 20
click at [387, 358] on button at bounding box center [387, 352] width 20 height 20
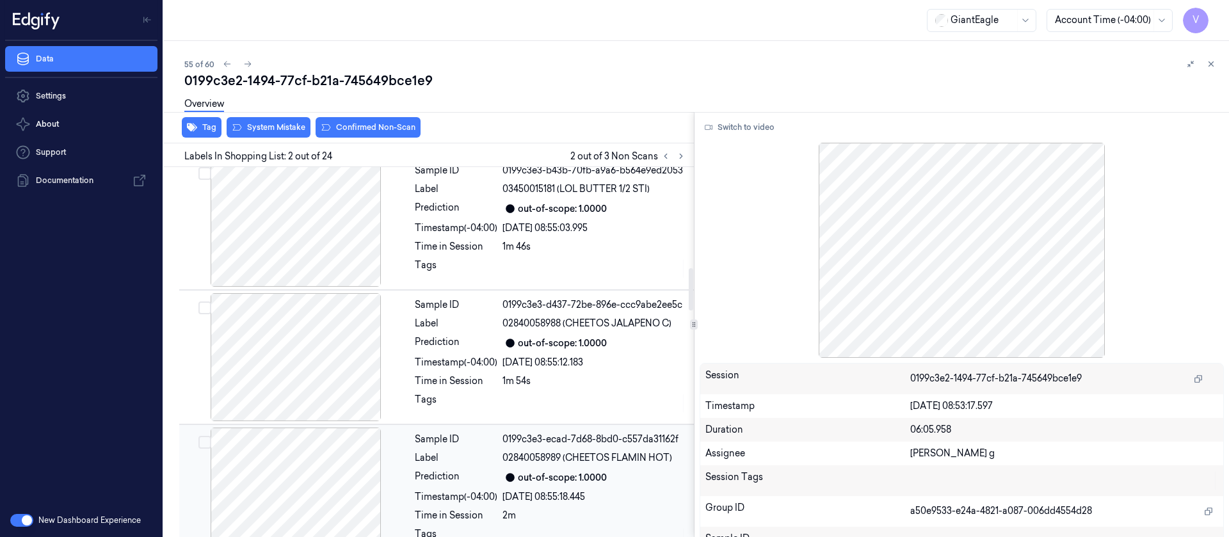
scroll to position [976, 0]
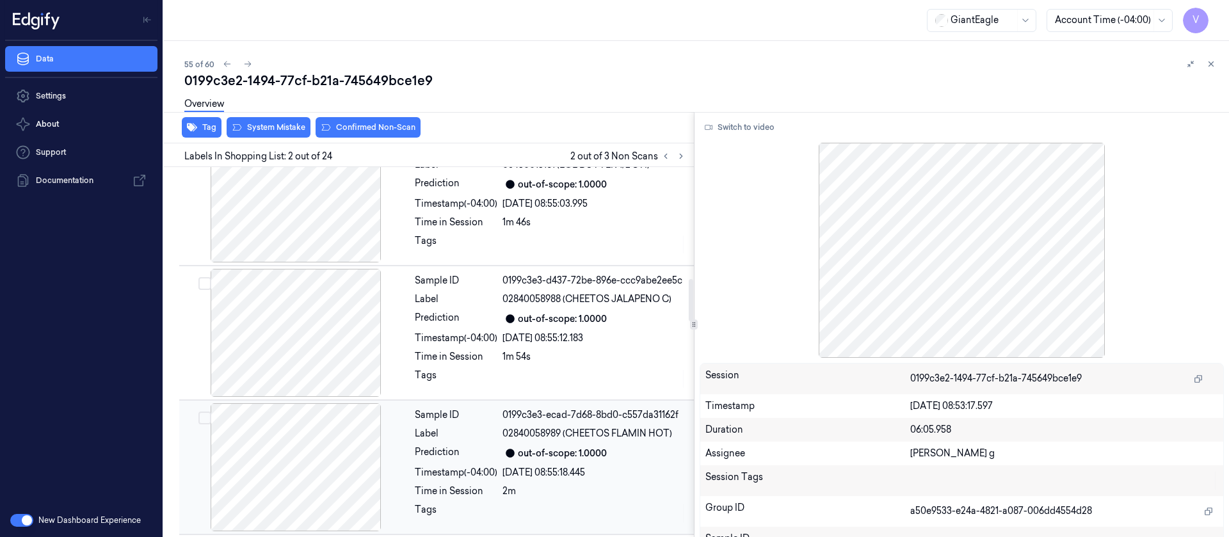
click at [312, 458] on div at bounding box center [296, 467] width 228 height 128
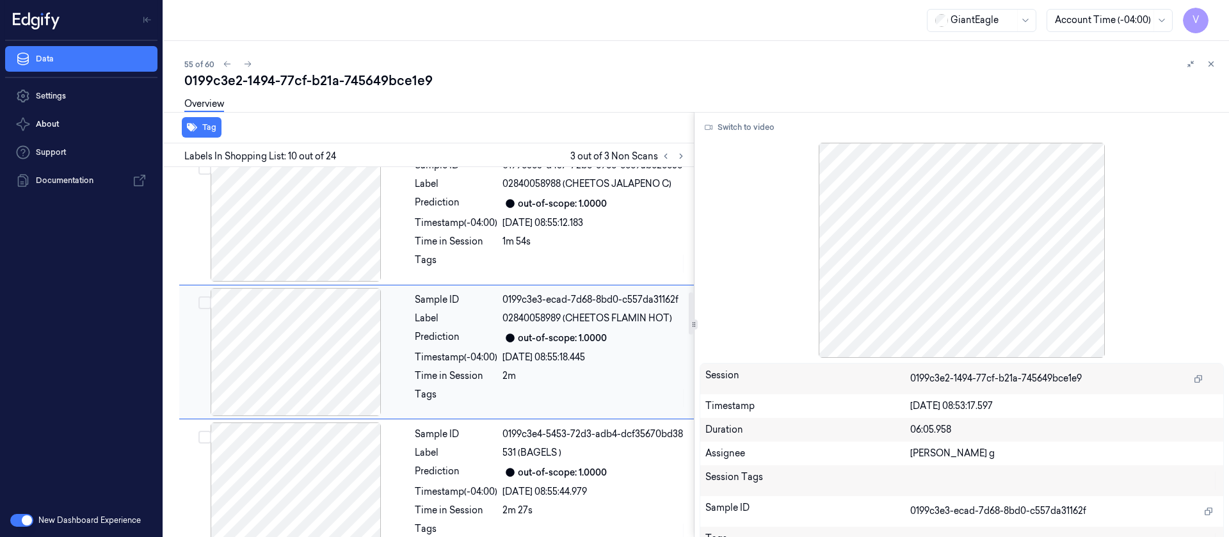
click at [321, 359] on div at bounding box center [296, 352] width 228 height 128
click at [721, 127] on button "Switch to video" at bounding box center [740, 127] width 80 height 20
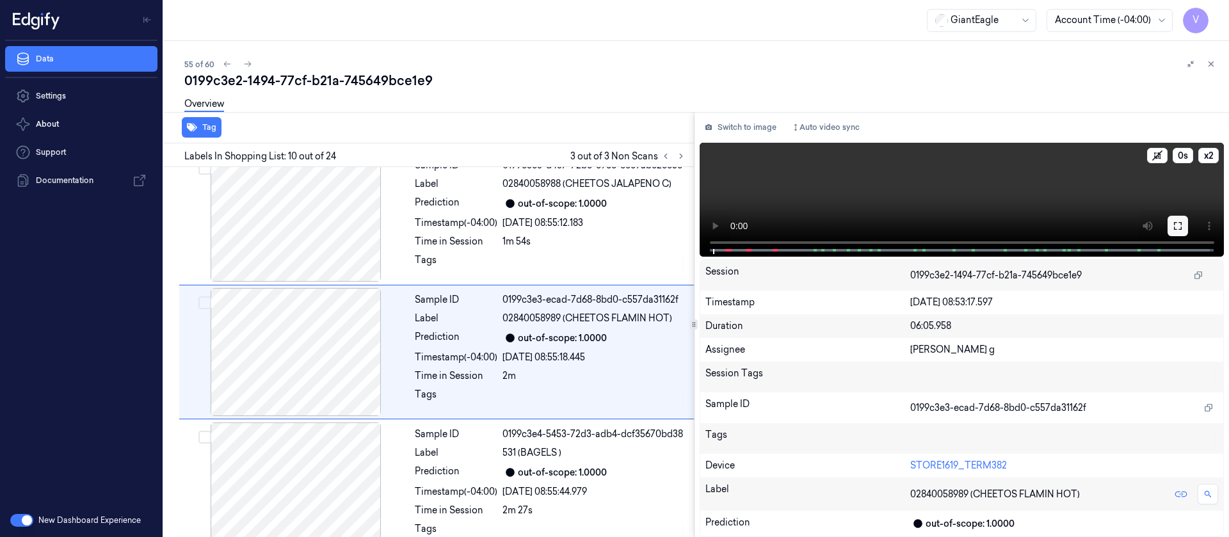
click at [1185, 229] on button at bounding box center [1178, 226] width 20 height 20
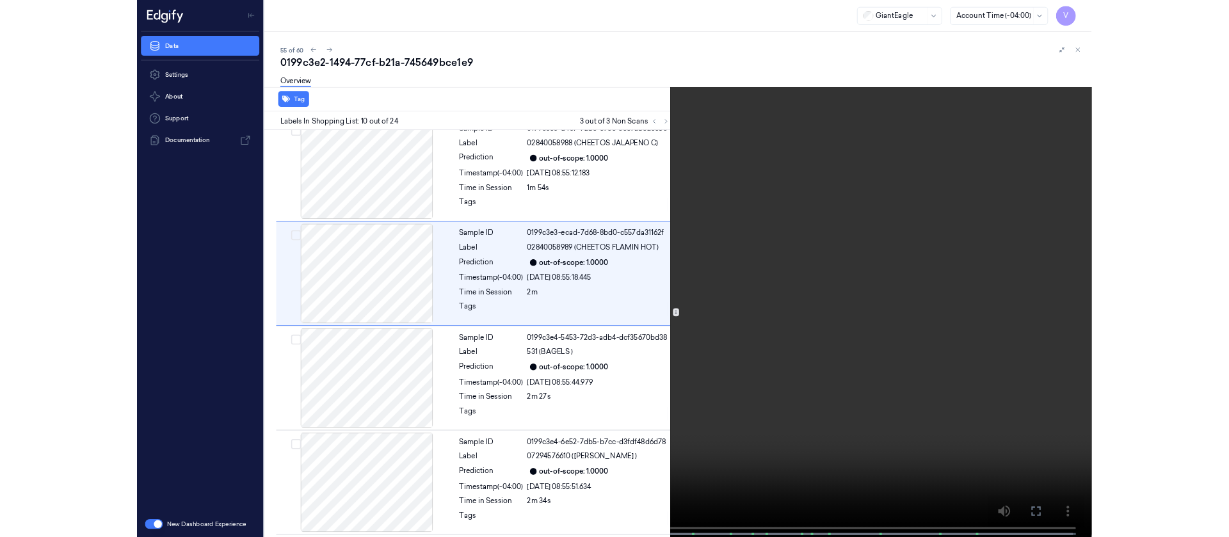
scroll to position [1015, 0]
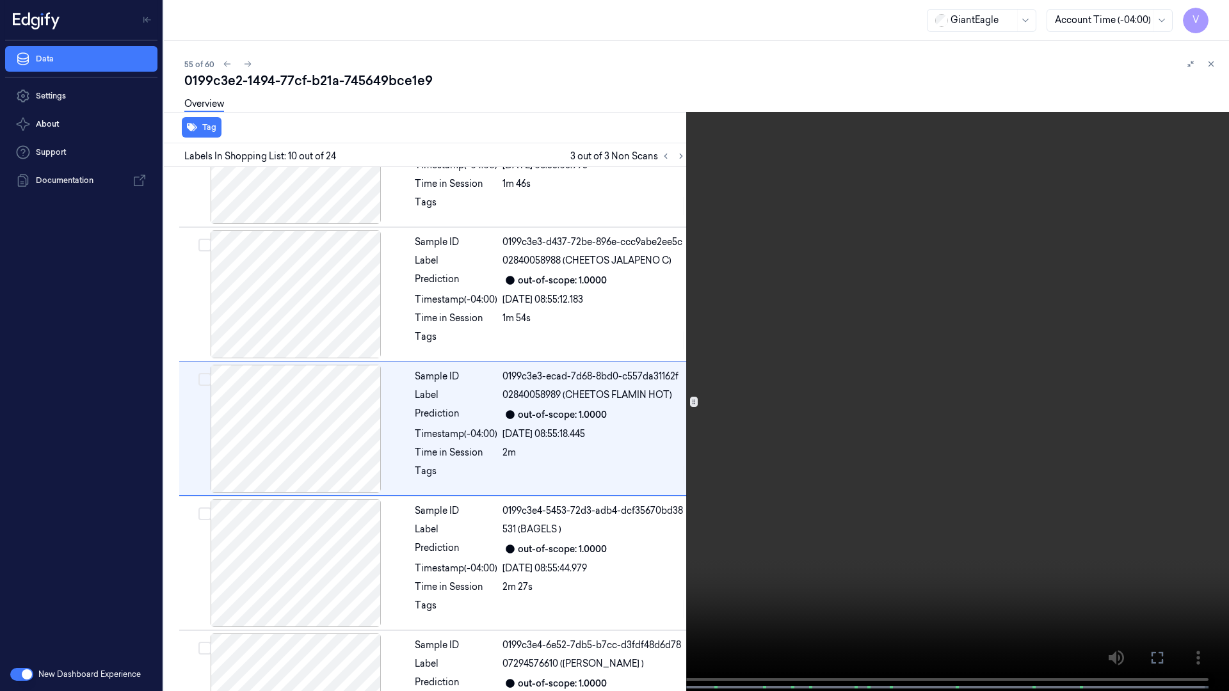
click at [0, 0] on icon at bounding box center [0, 0] width 0 height 0
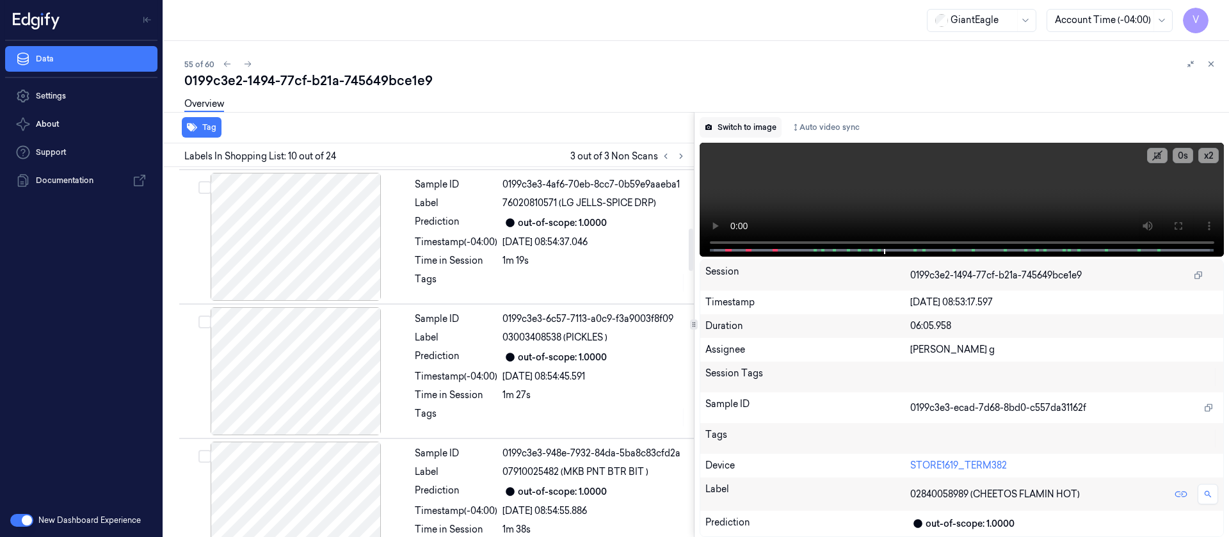
click at [768, 123] on button "Switch to image" at bounding box center [741, 127] width 82 height 20
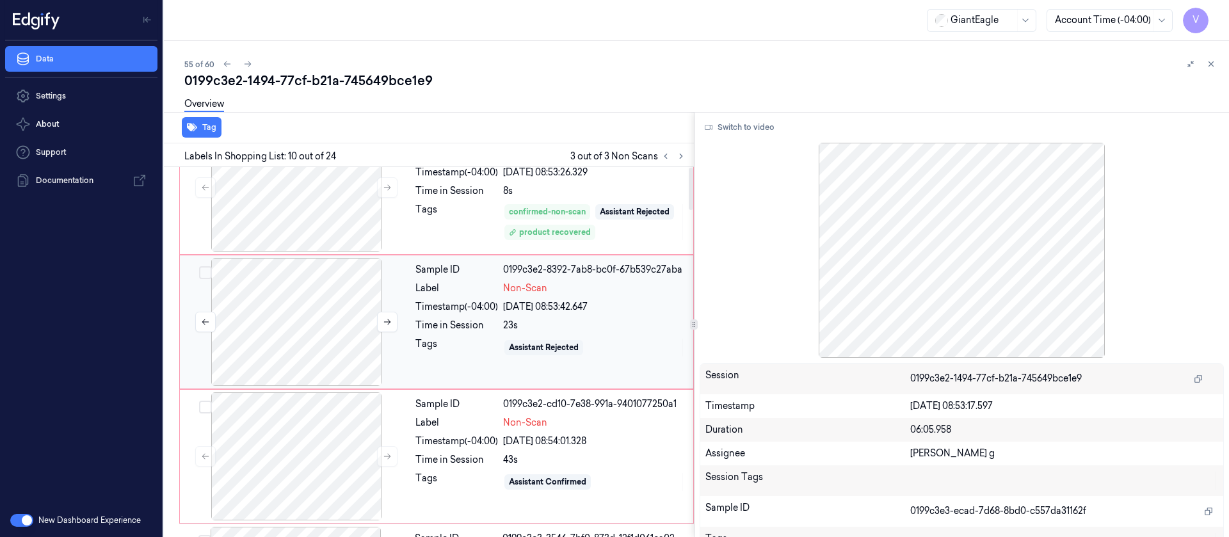
scroll to position [0, 0]
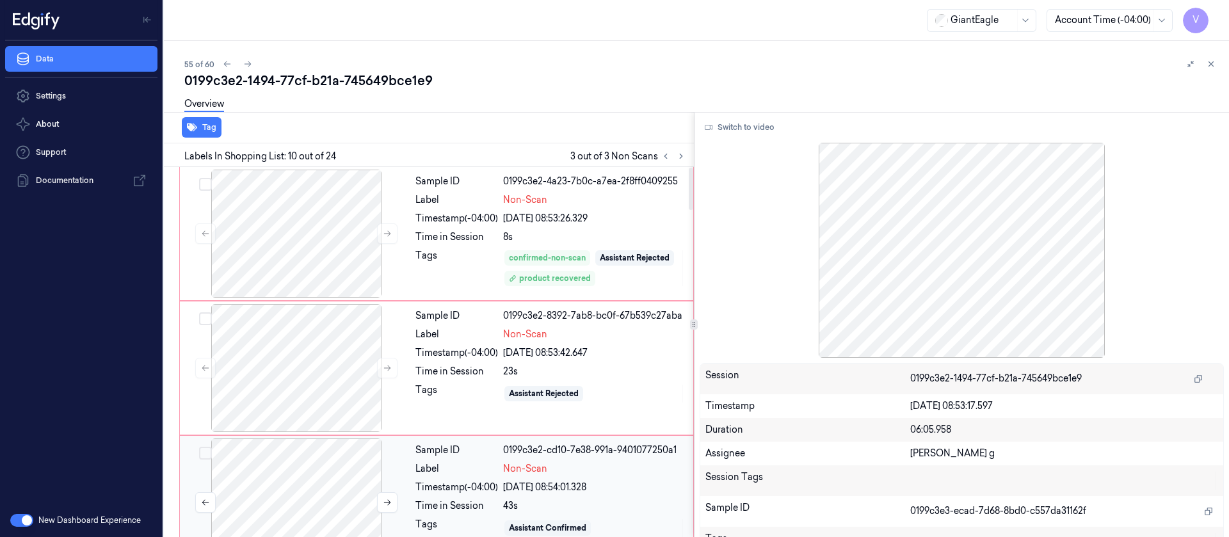
click at [307, 468] on div at bounding box center [296, 502] width 228 height 128
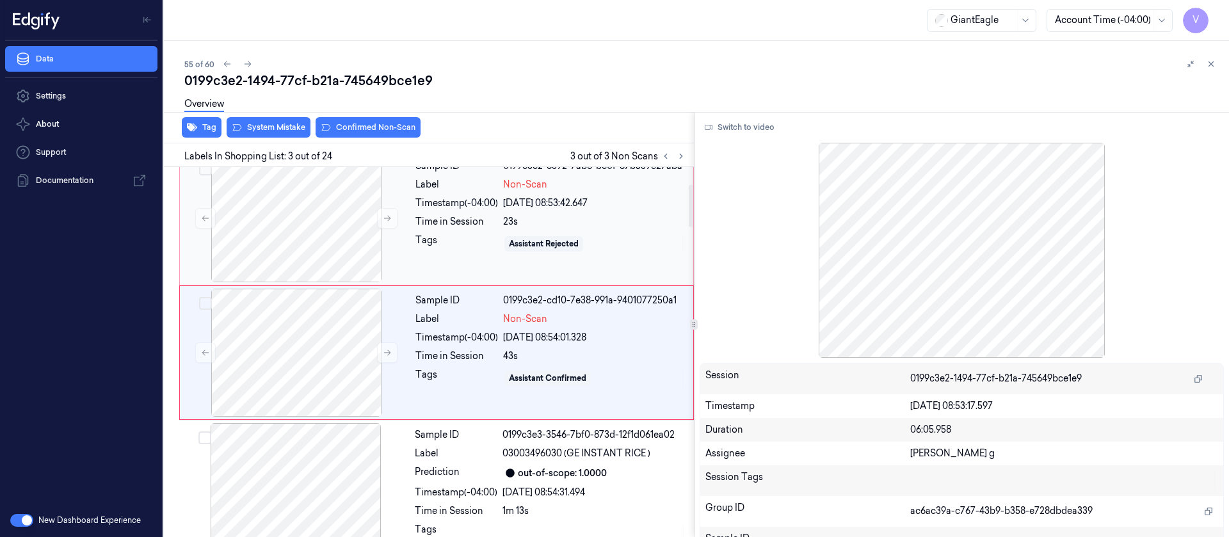
scroll to position [150, 0]
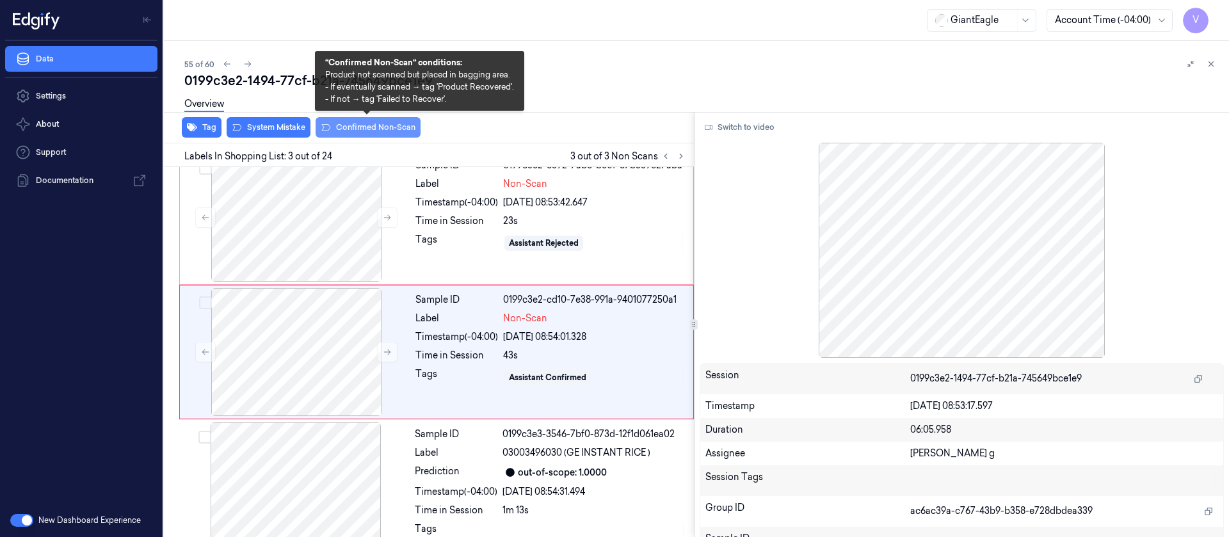
click at [354, 133] on button "Confirmed Non-Scan" at bounding box center [368, 127] width 105 height 20
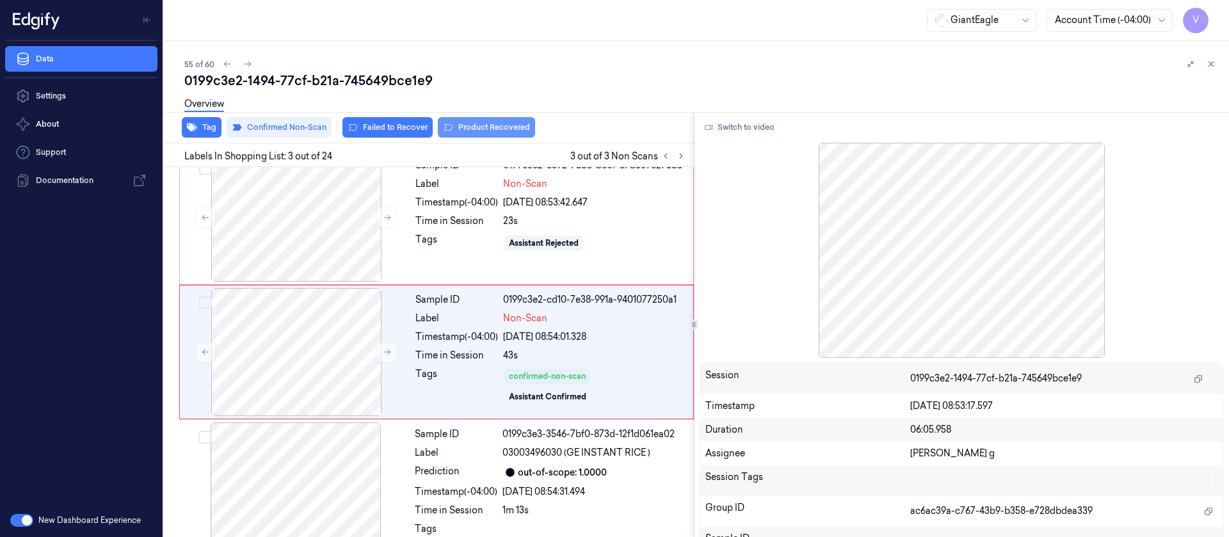
click at [482, 131] on button "Product Recovered" at bounding box center [486, 127] width 97 height 20
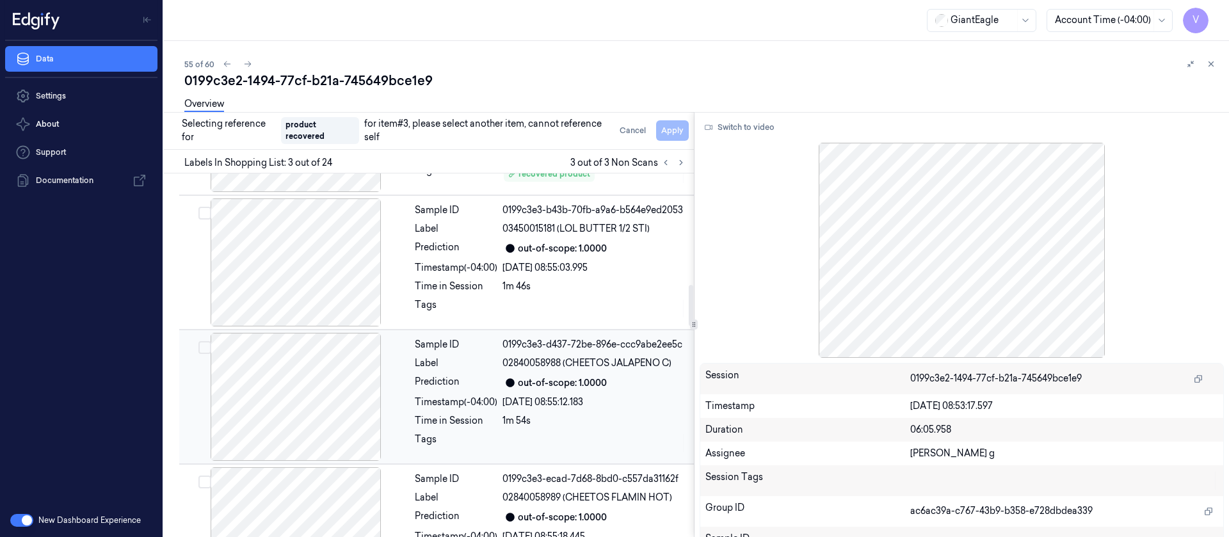
scroll to position [1015, 0]
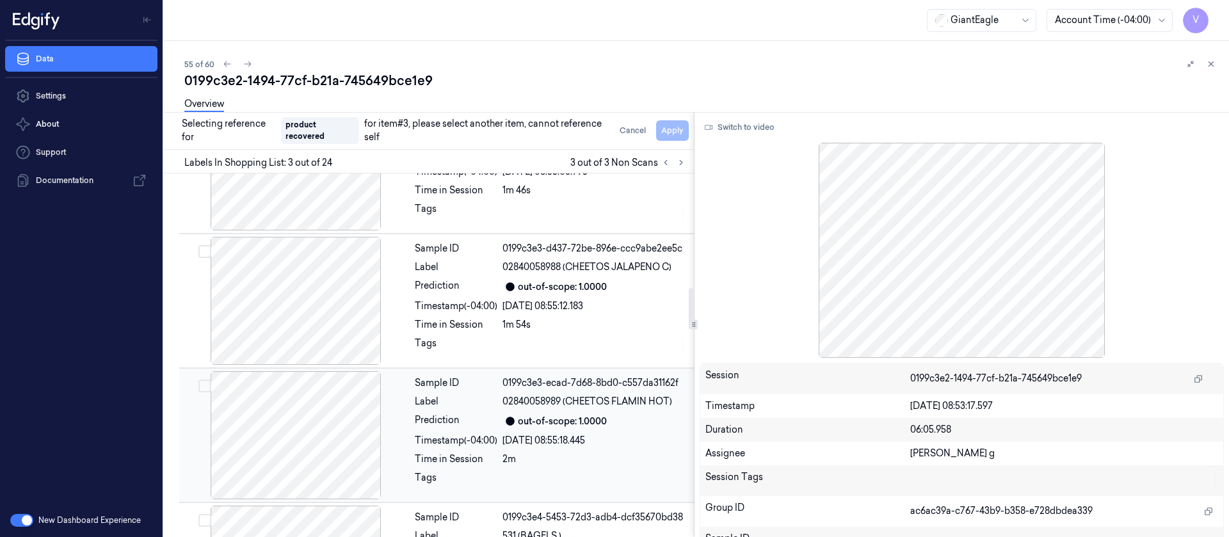
click at [293, 433] on div at bounding box center [296, 435] width 228 height 128
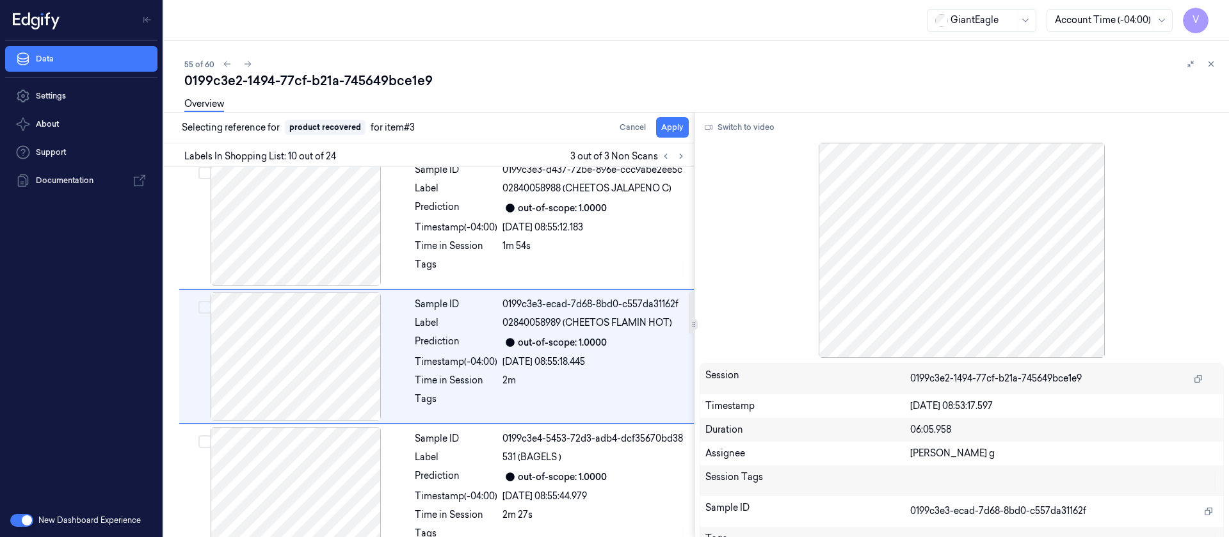
scroll to position [1091, 0]
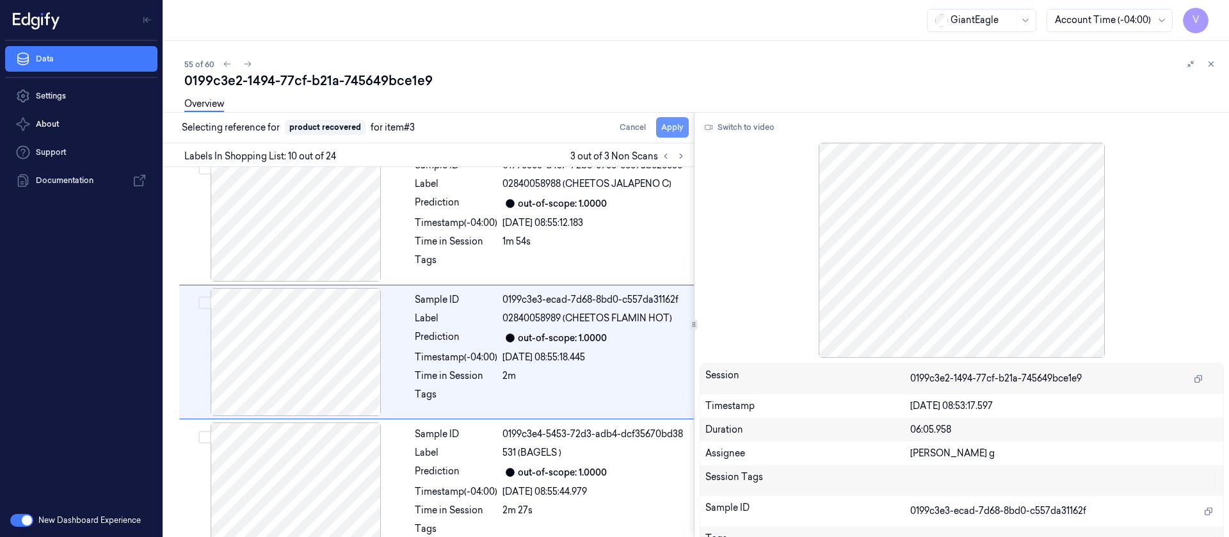
click at [666, 134] on button "Apply" at bounding box center [672, 127] width 33 height 20
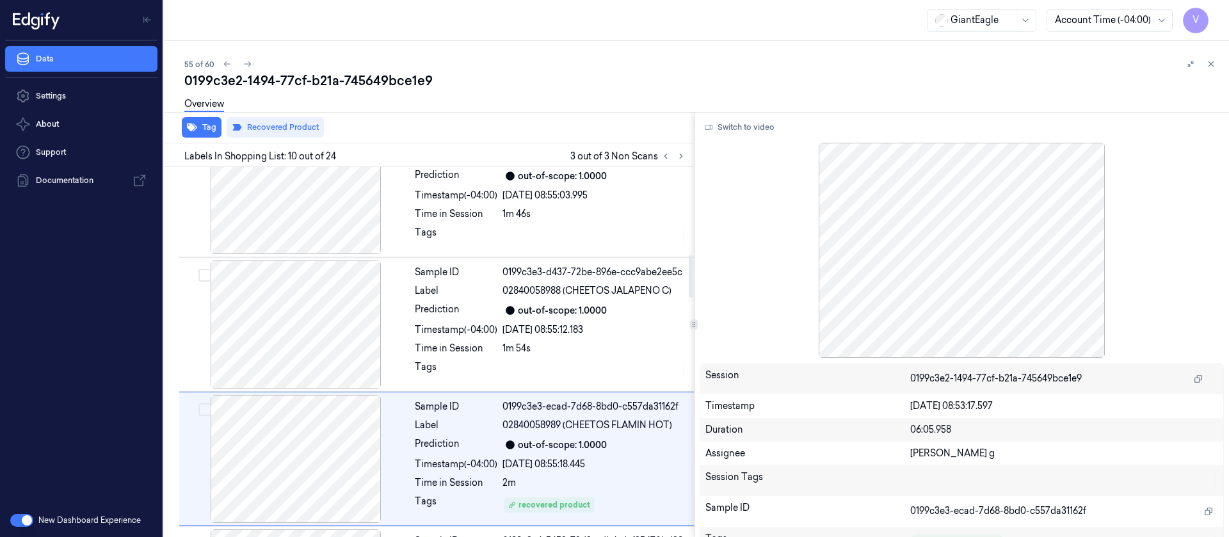
scroll to position [622, 0]
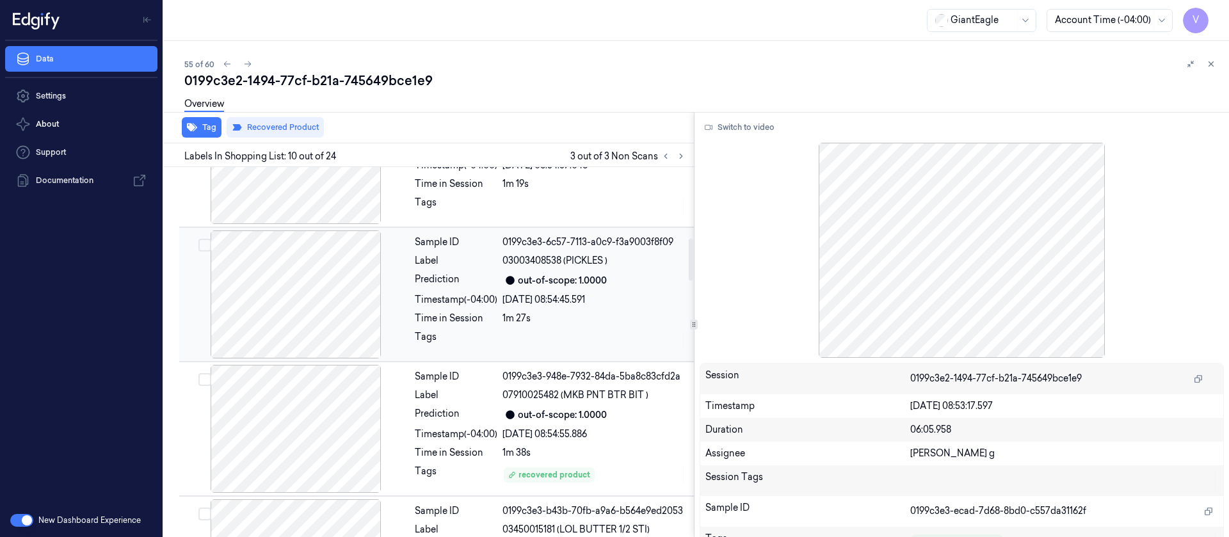
click at [285, 276] on div at bounding box center [296, 294] width 228 height 128
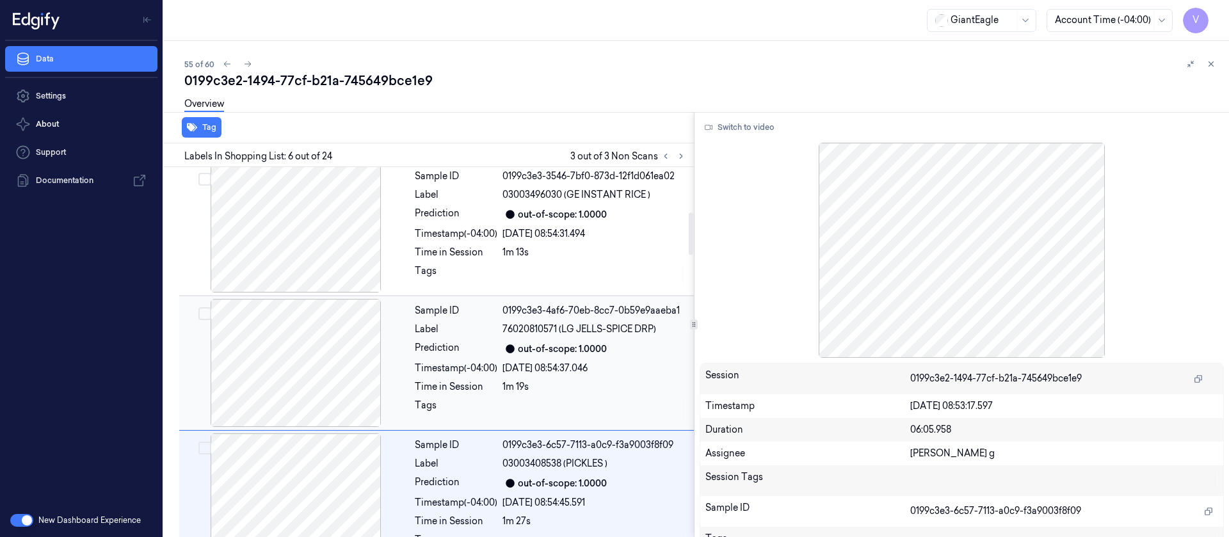
scroll to position [372, 0]
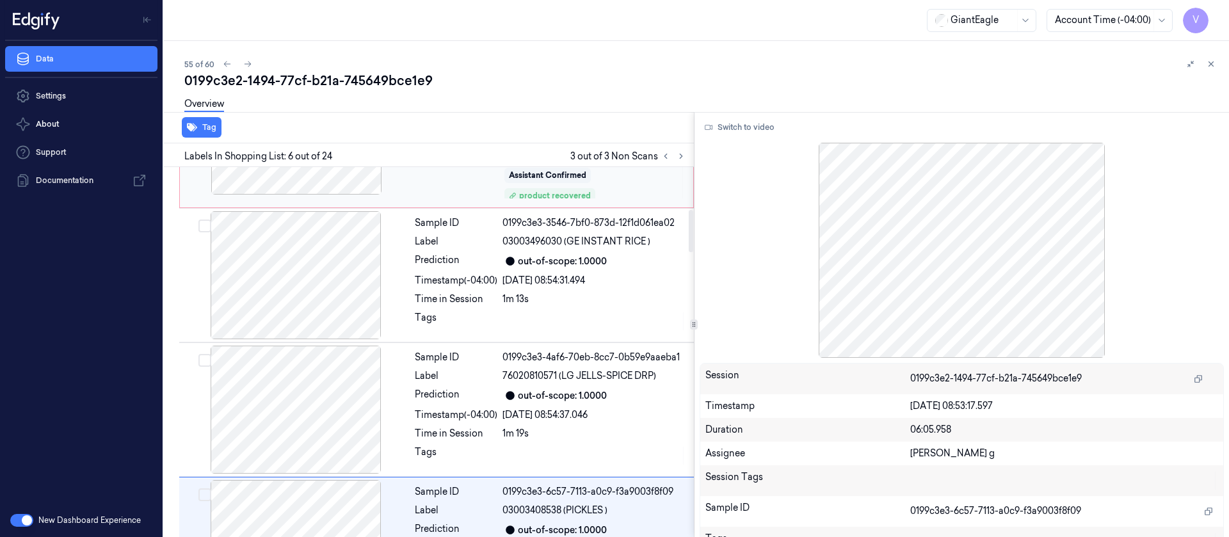
click at [309, 182] on div at bounding box center [296, 131] width 228 height 128
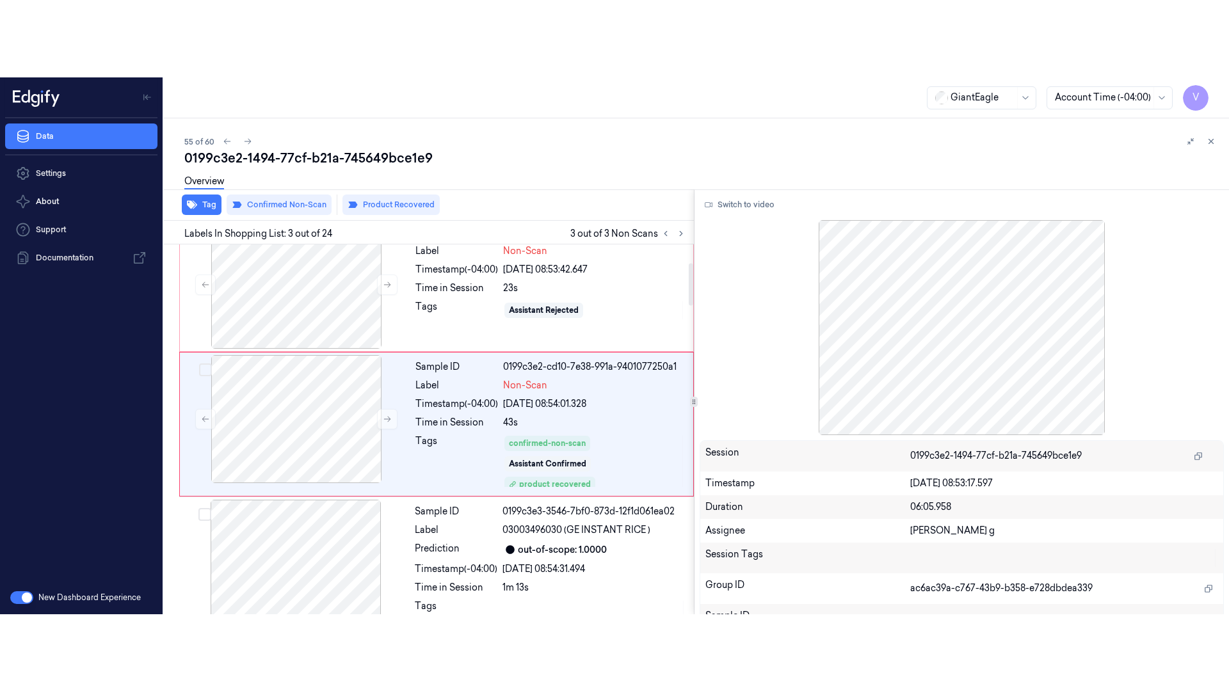
scroll to position [156, 0]
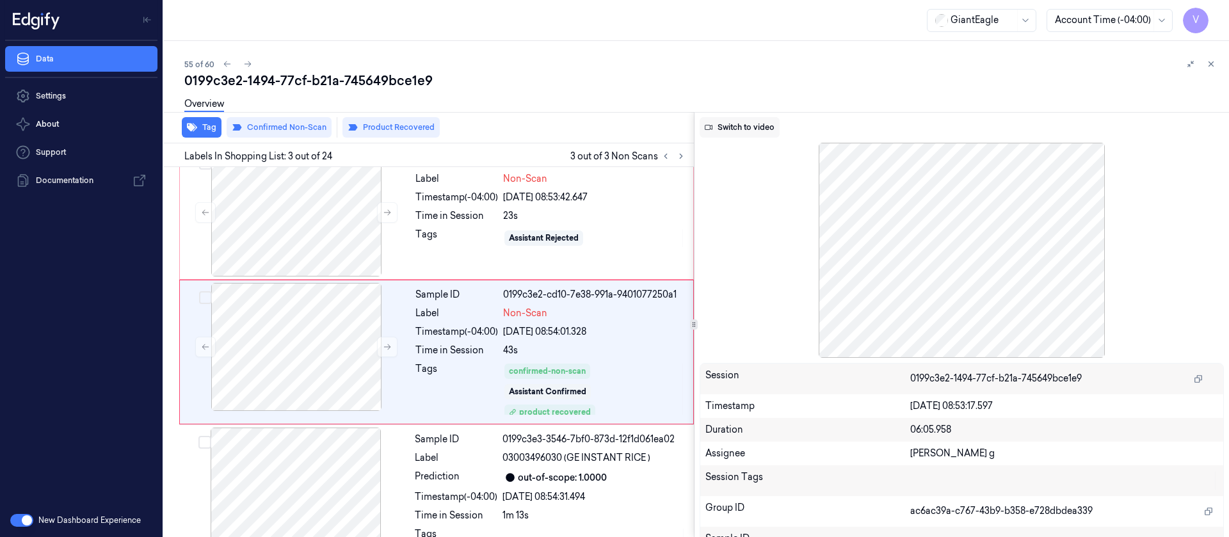
click at [748, 132] on button "Switch to video" at bounding box center [740, 127] width 80 height 20
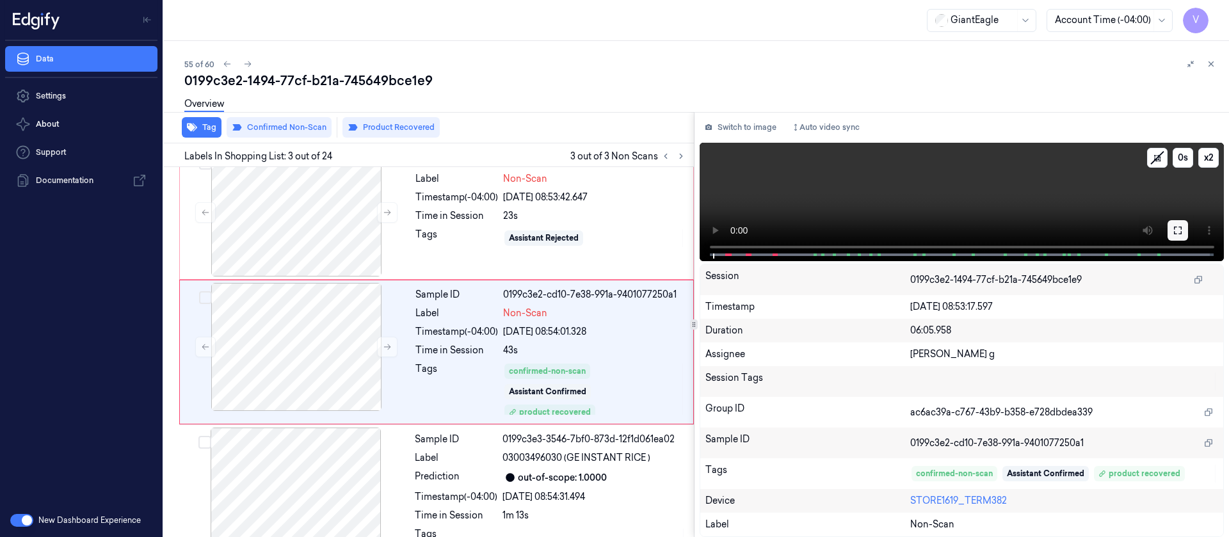
click at [1177, 230] on icon at bounding box center [1178, 230] width 10 height 10
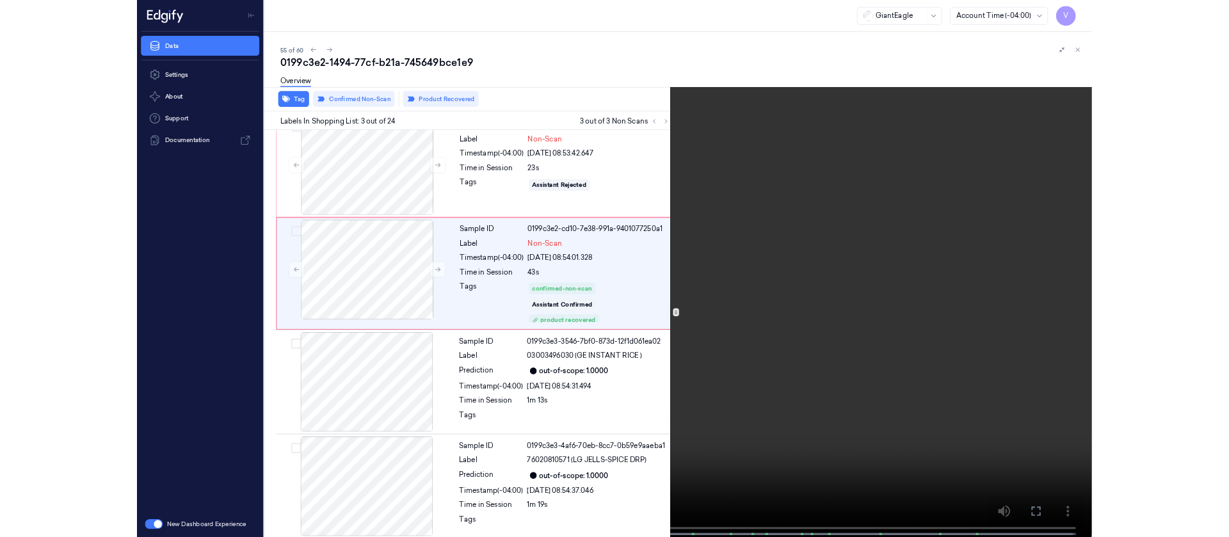
scroll to position [79, 0]
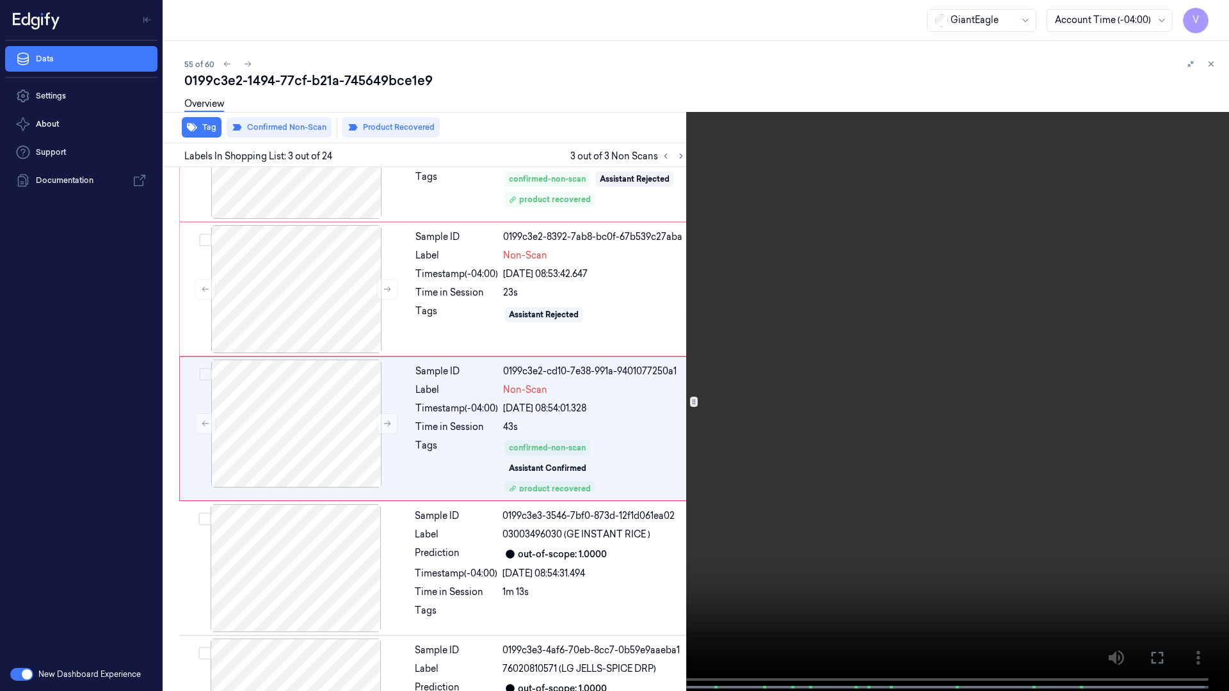
click at [0, 0] on icon at bounding box center [0, 0] width 0 height 0
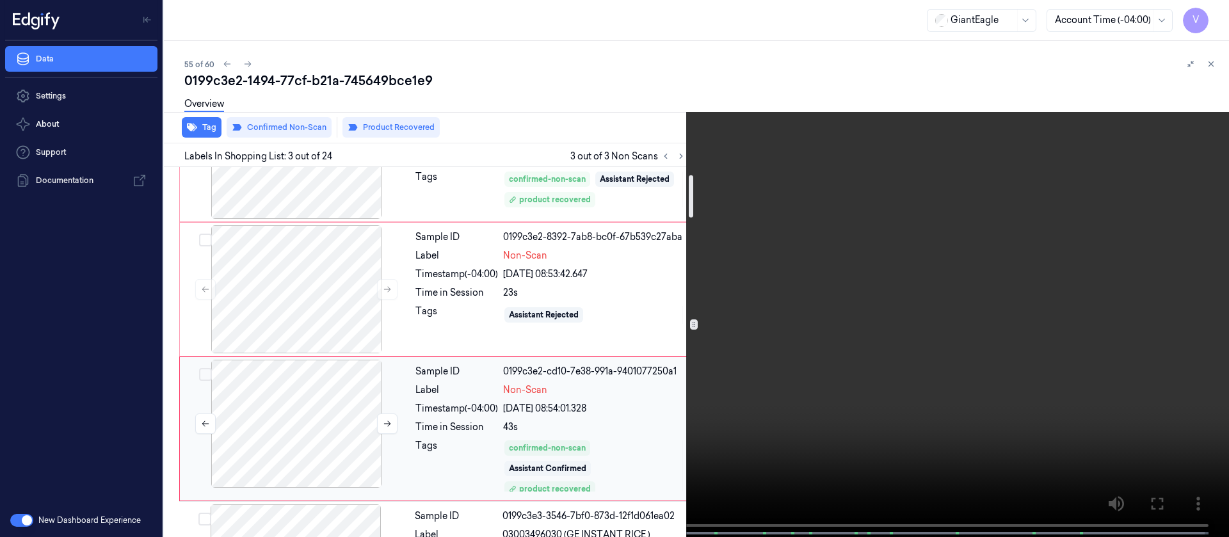
scroll to position [0, 0]
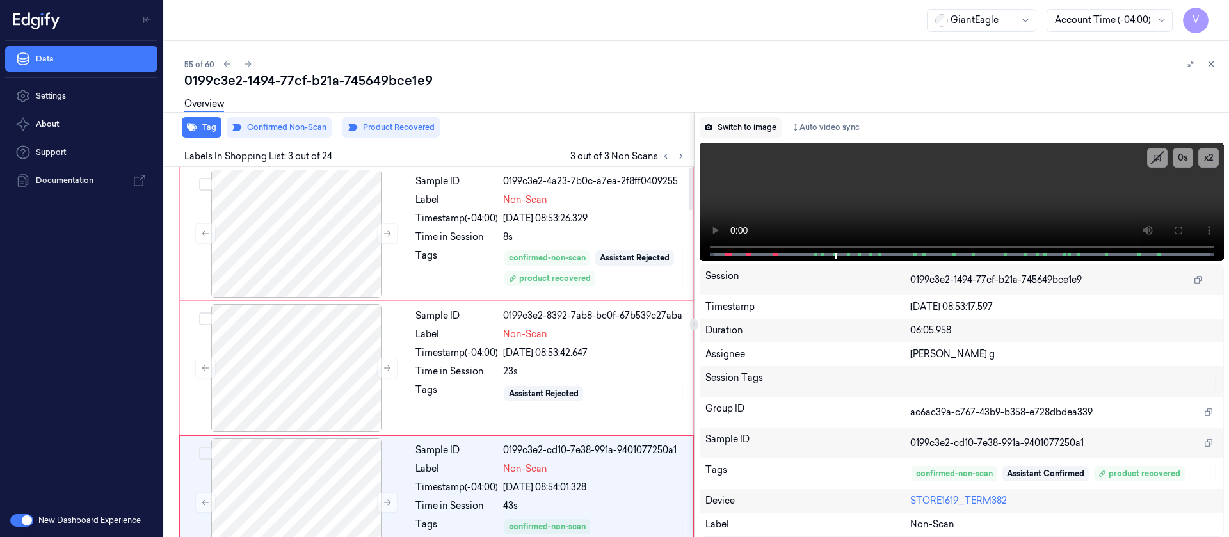
click at [735, 125] on button "Switch to image" at bounding box center [741, 127] width 82 height 20
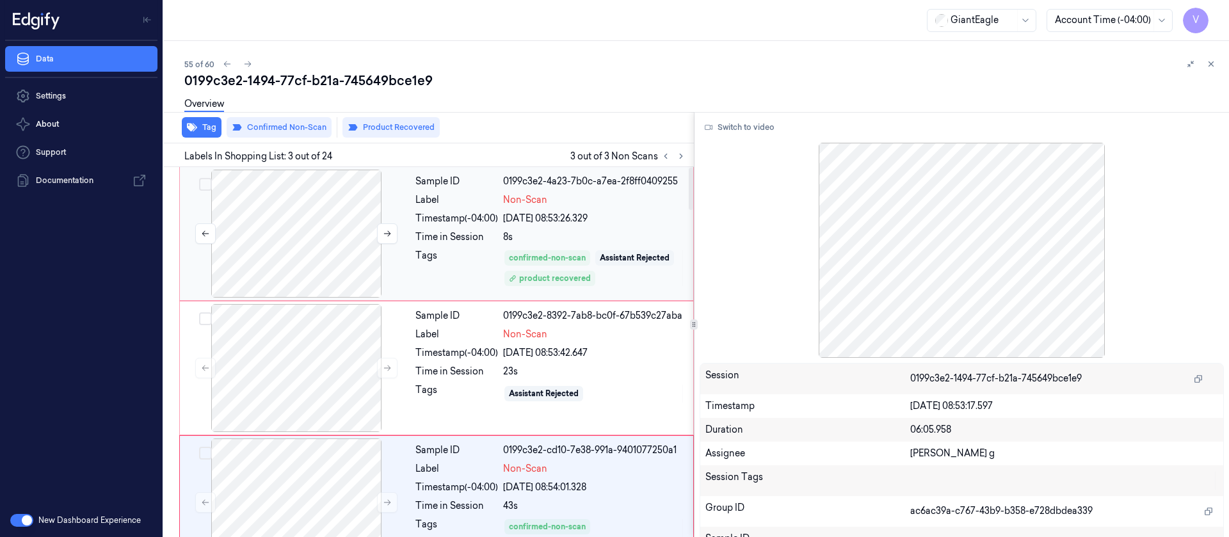
click at [320, 224] on div at bounding box center [296, 234] width 228 height 128
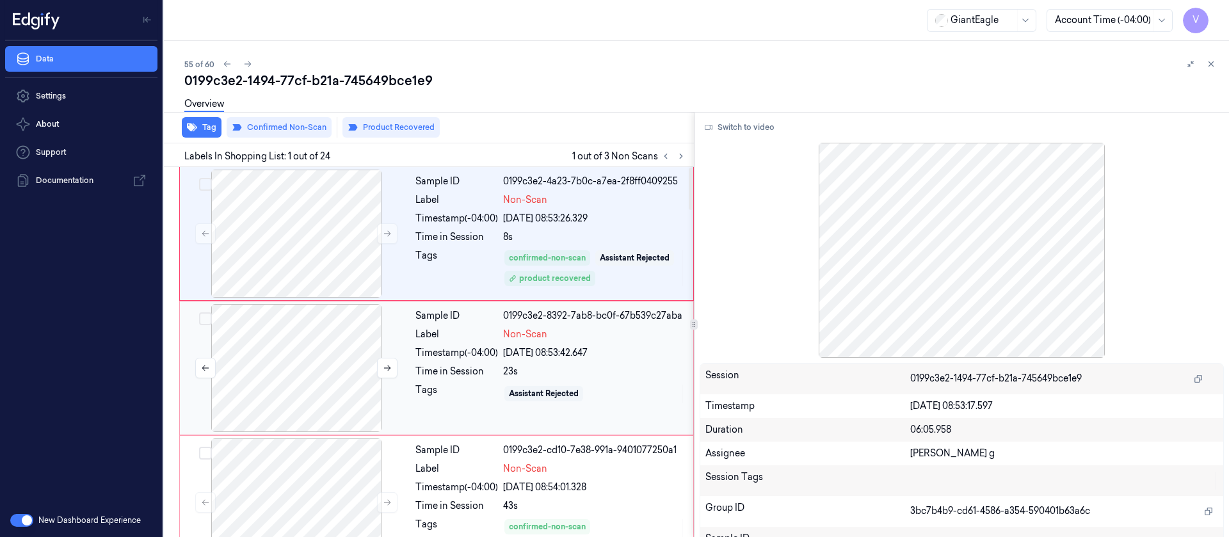
click at [250, 341] on div at bounding box center [296, 368] width 228 height 128
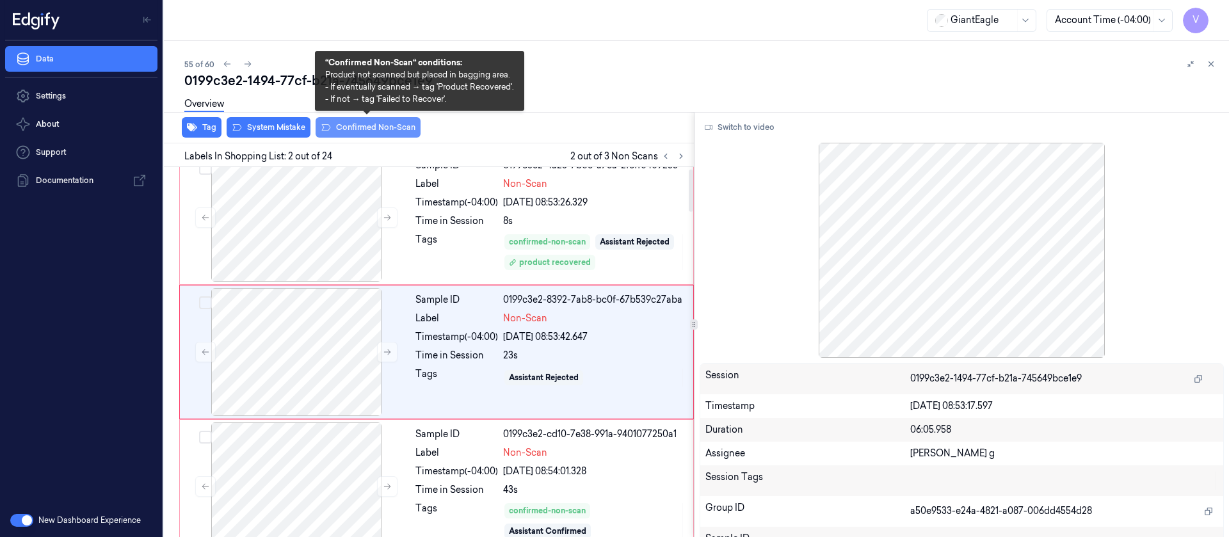
click at [348, 129] on button "Confirmed Non-Scan" at bounding box center [368, 127] width 105 height 20
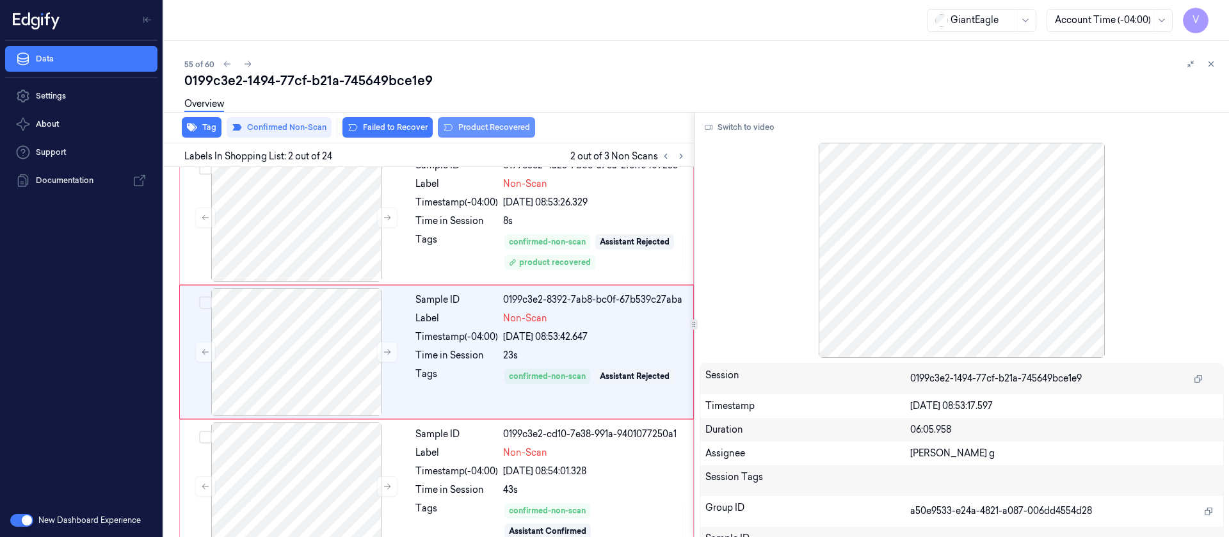
click at [485, 137] on button "Product Recovered" at bounding box center [486, 127] width 97 height 20
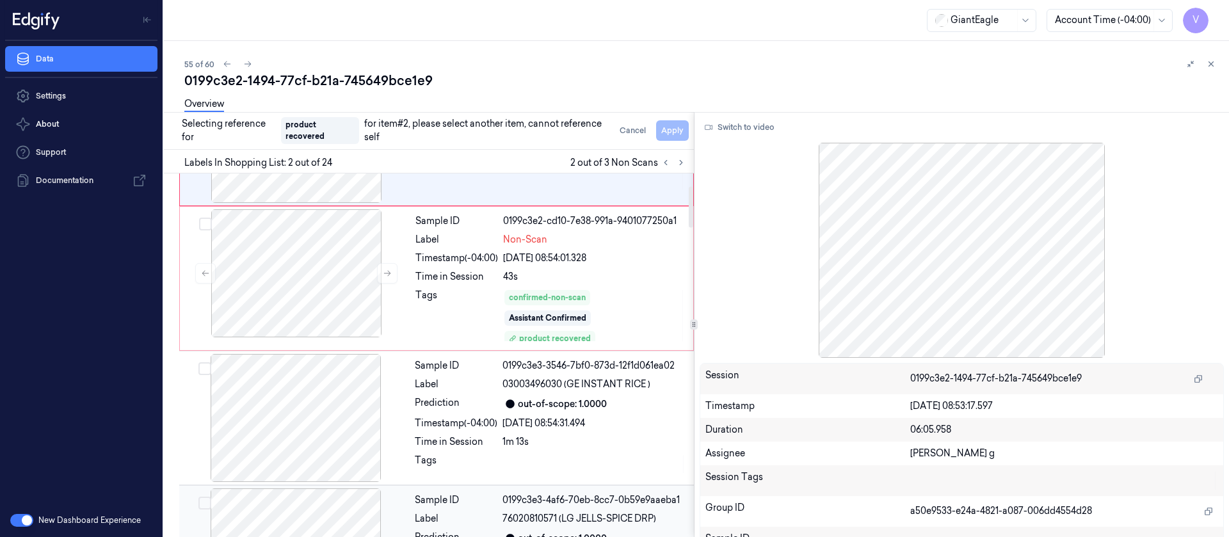
scroll to position [304, 0]
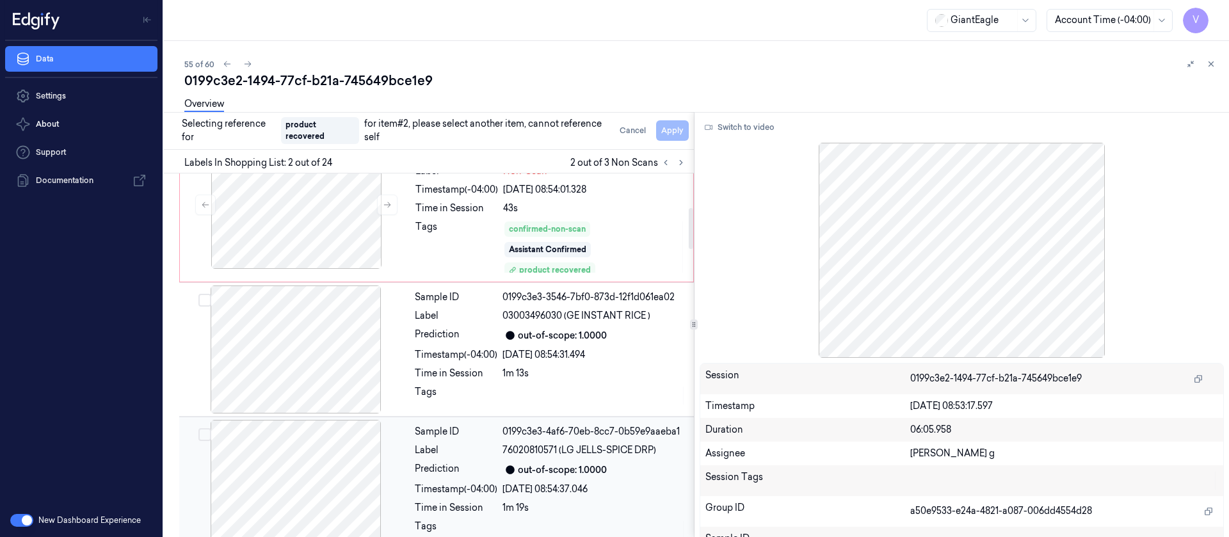
click at [283, 473] on div at bounding box center [296, 484] width 228 height 128
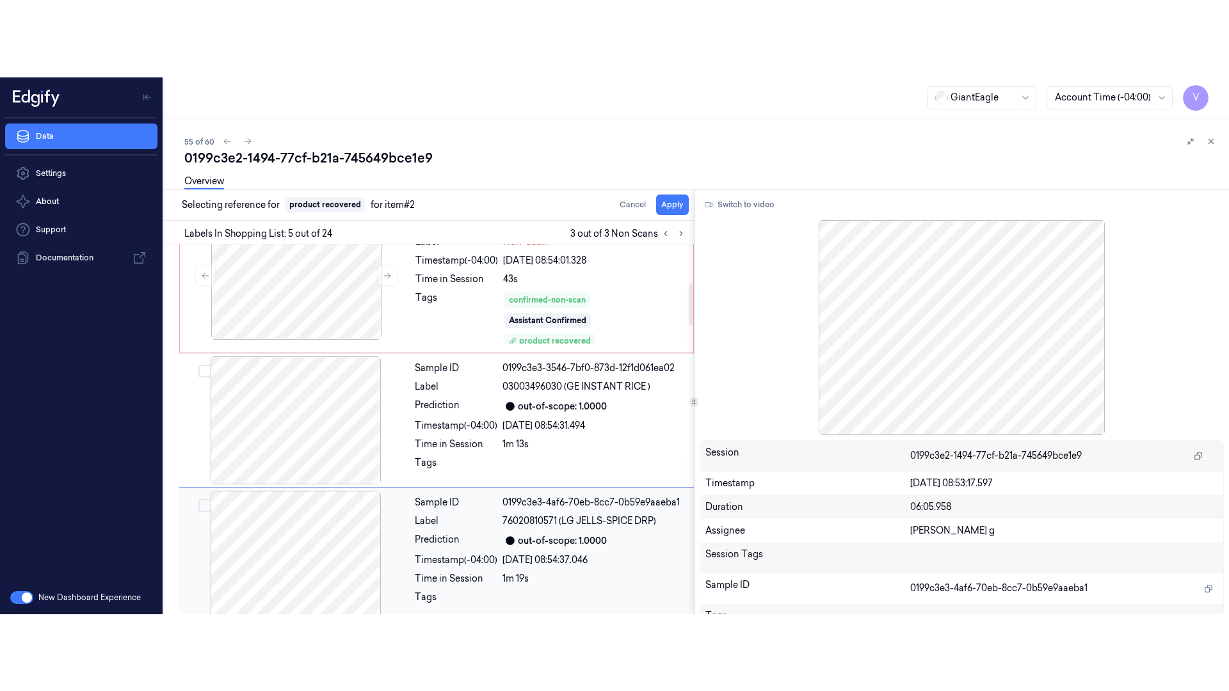
scroll to position [430, 0]
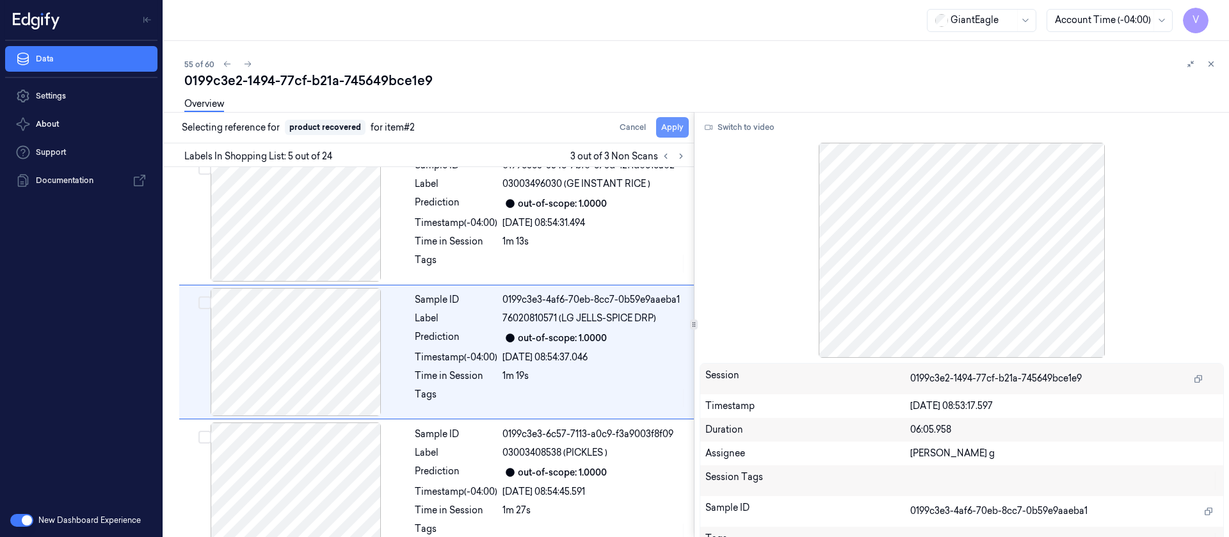
click at [670, 124] on button "Apply" at bounding box center [672, 127] width 33 height 20
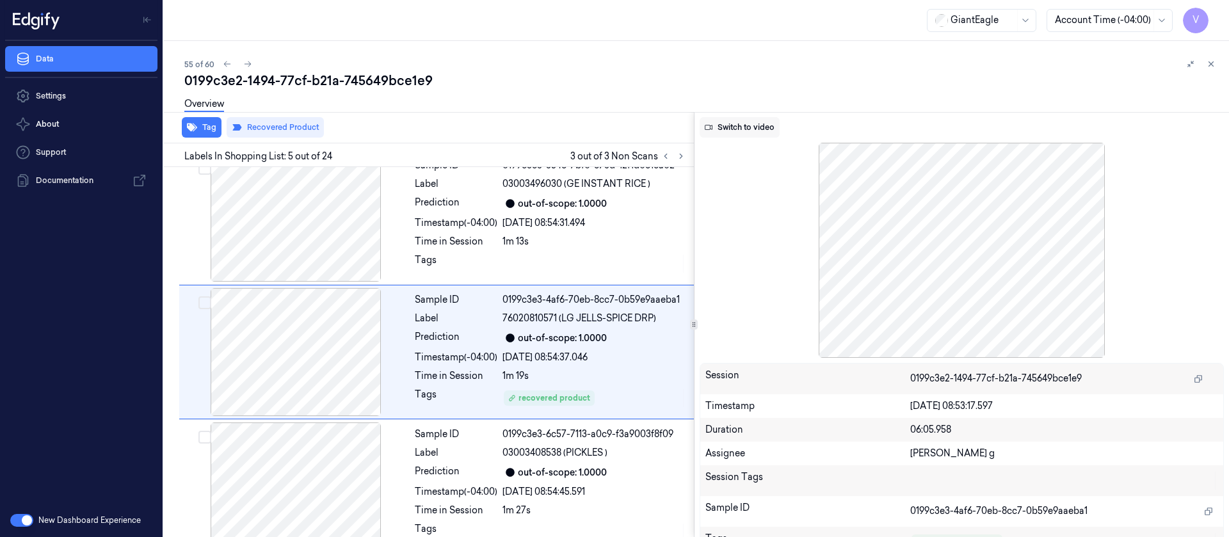
click at [741, 124] on button "Switch to video" at bounding box center [740, 127] width 80 height 20
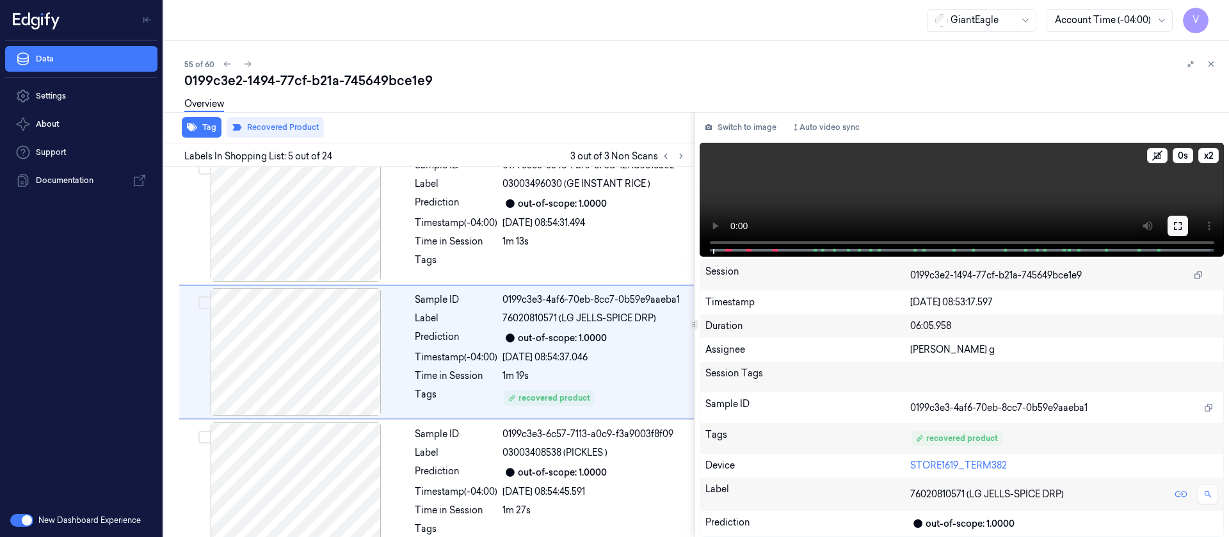
click at [1182, 229] on icon at bounding box center [1178, 226] width 8 height 8
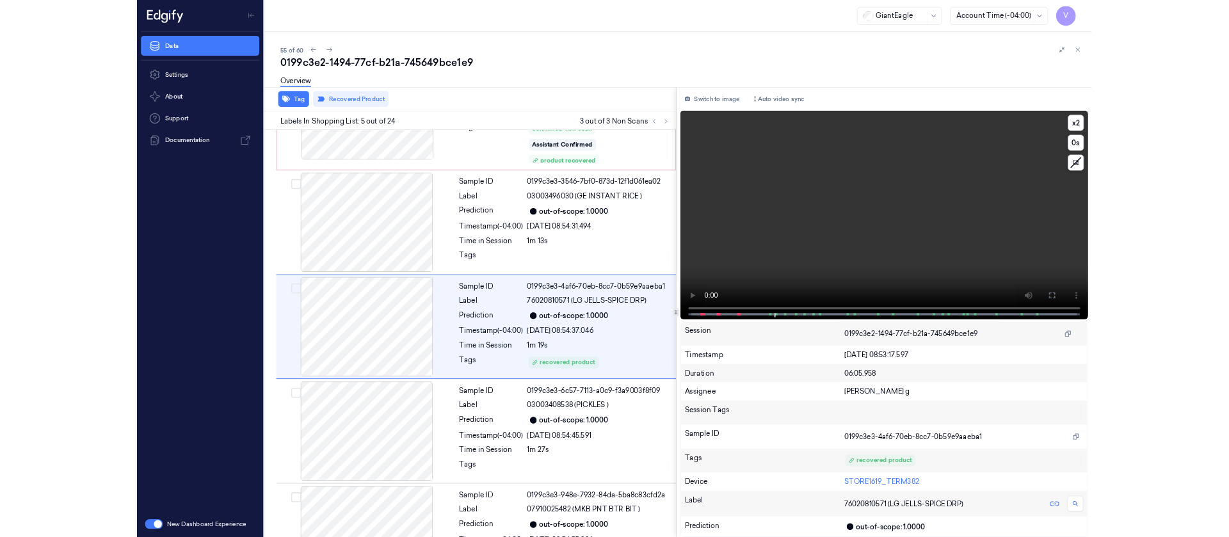
scroll to position [353, 0]
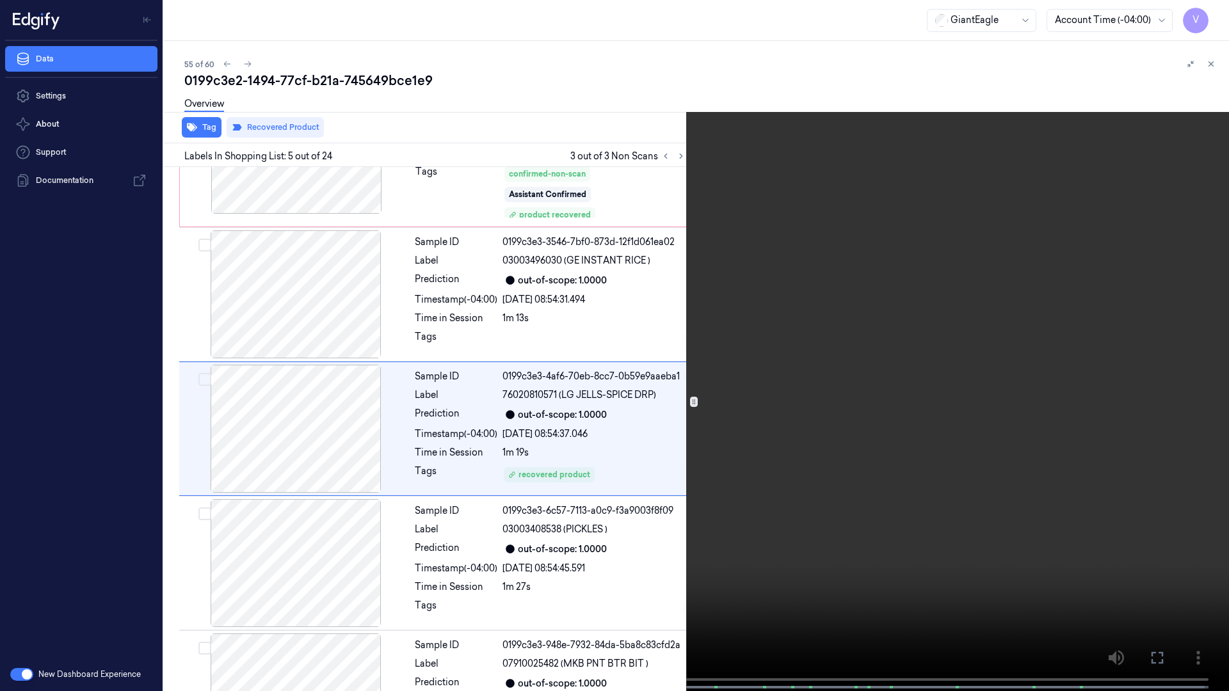
click at [0, 0] on icon at bounding box center [0, 0] width 0 height 0
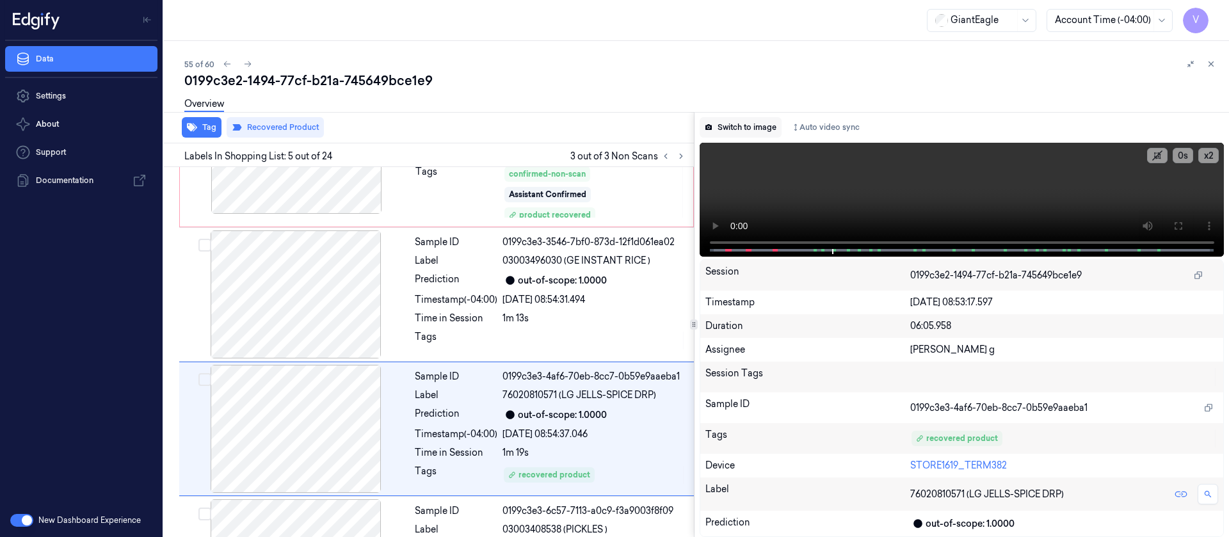
click at [730, 134] on button "Switch to image" at bounding box center [741, 127] width 82 height 20
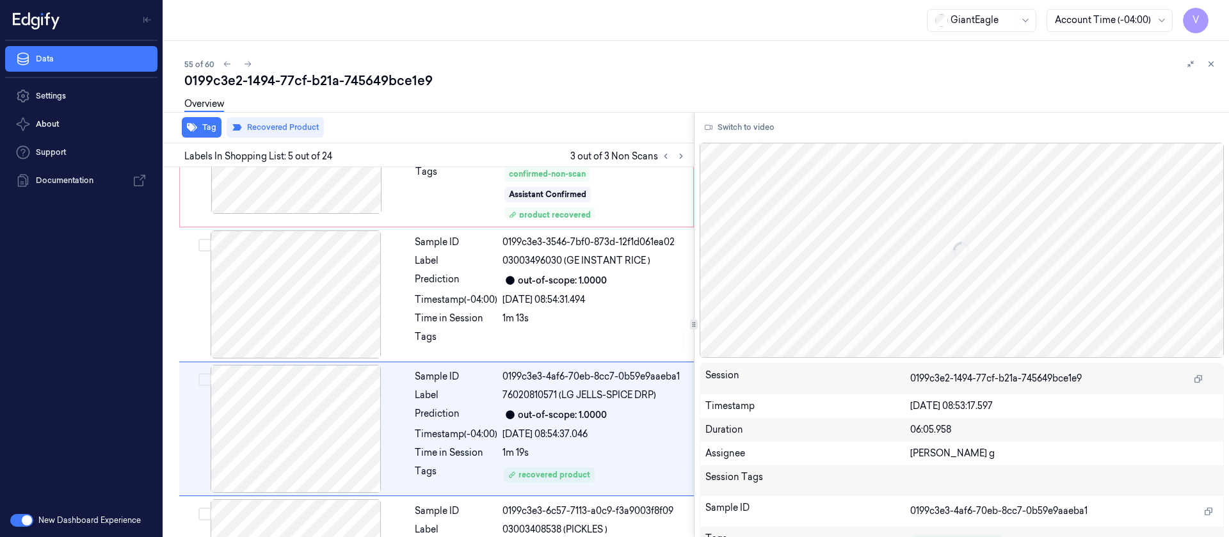
scroll to position [430, 0]
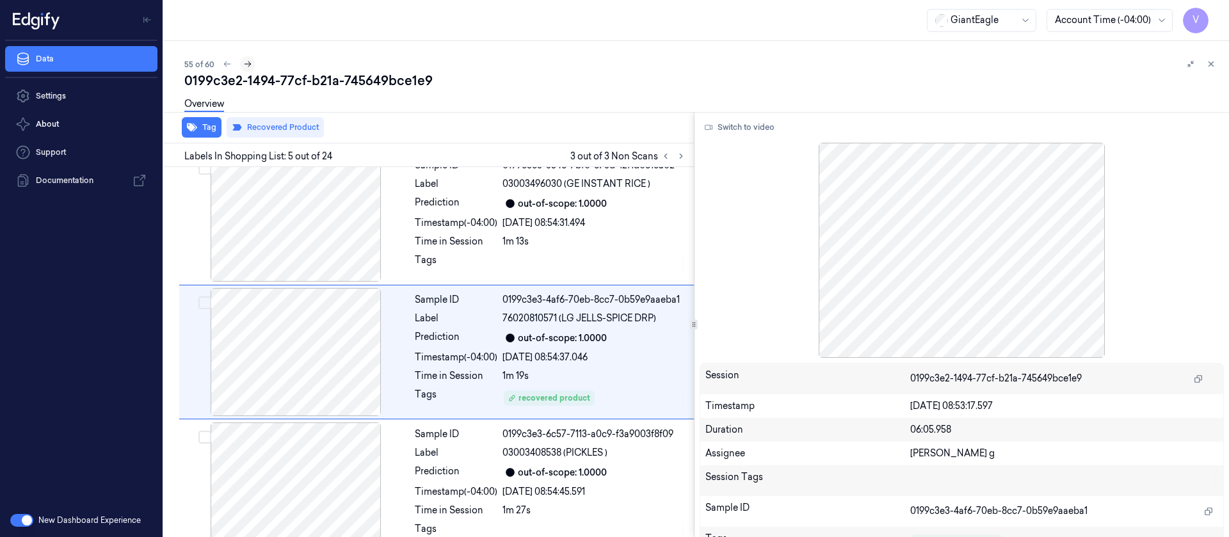
click at [248, 65] on icon at bounding box center [248, 64] width 7 height 6
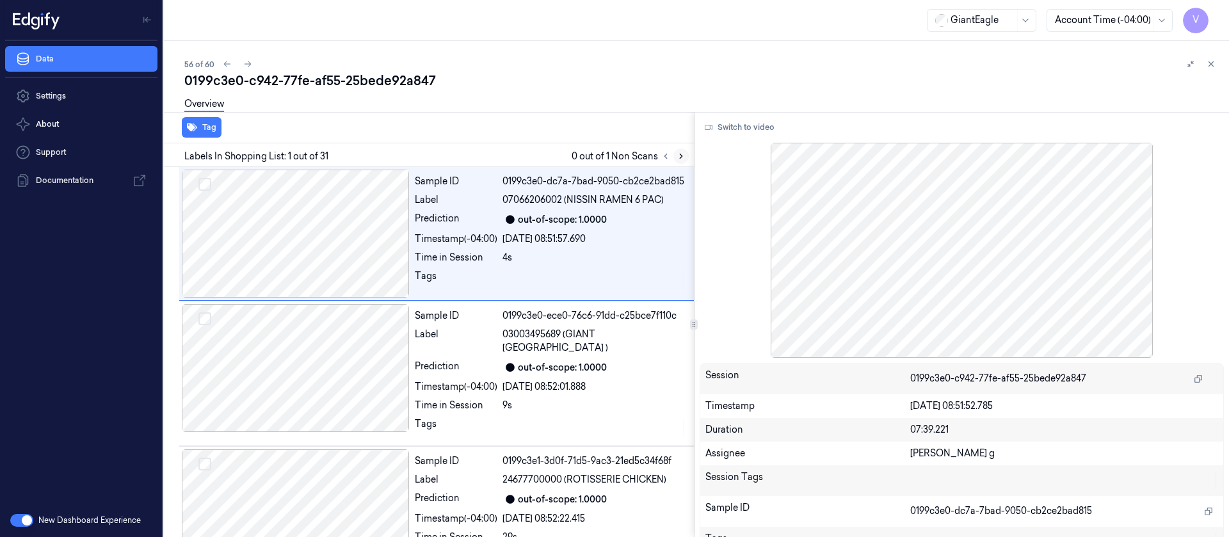
click at [682, 156] on icon at bounding box center [681, 156] width 9 height 9
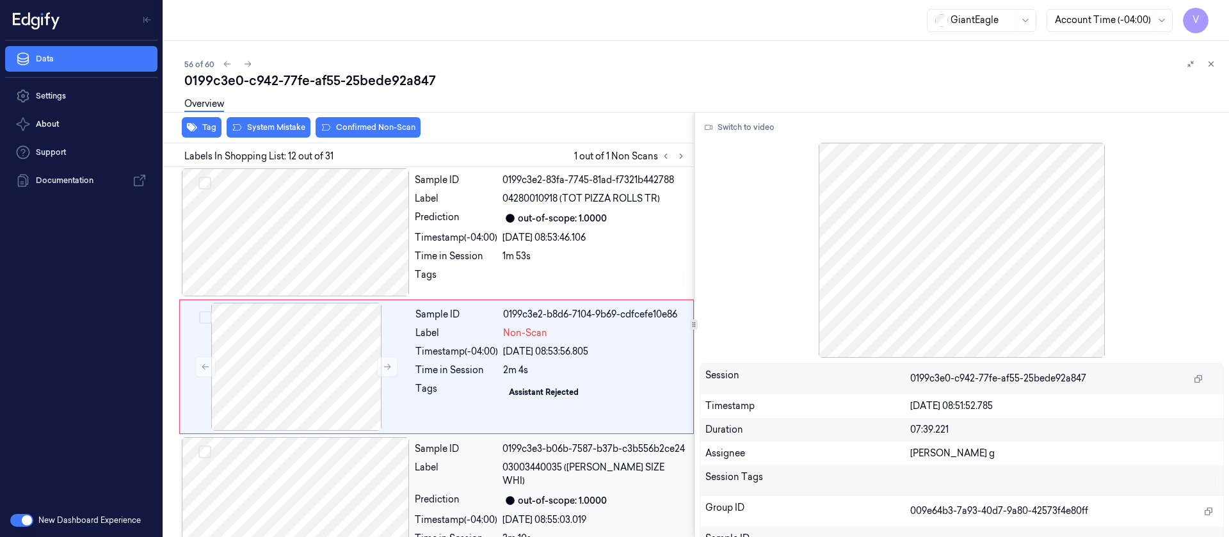
scroll to position [1360, 0]
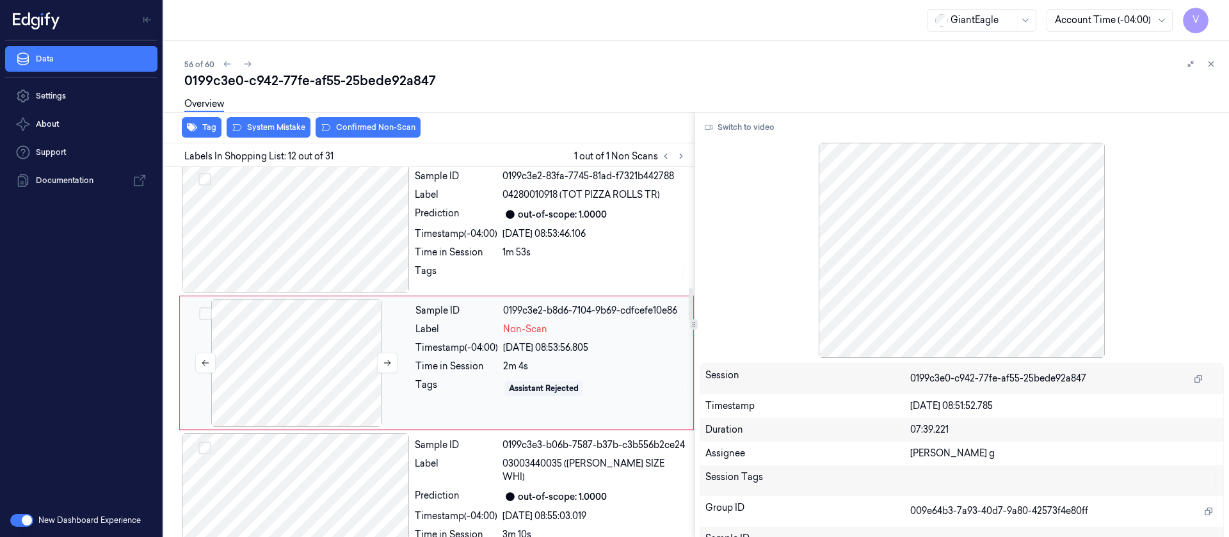
click at [298, 355] on div at bounding box center [296, 363] width 228 height 128
click at [384, 358] on icon at bounding box center [387, 362] width 9 height 9
click at [329, 240] on div at bounding box center [296, 229] width 228 height 128
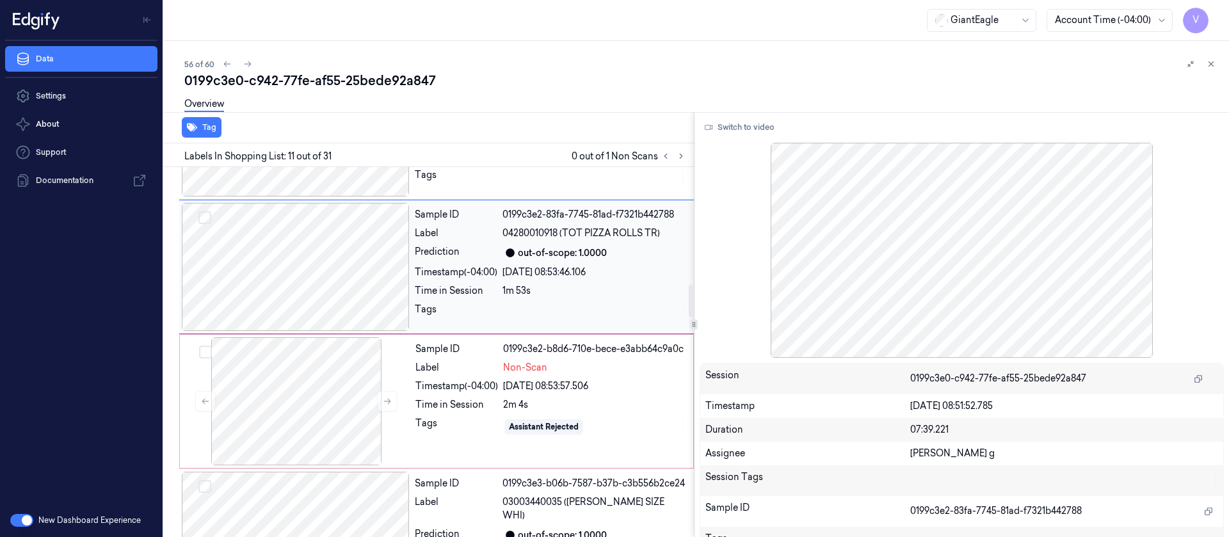
click at [316, 272] on div at bounding box center [296, 267] width 228 height 128
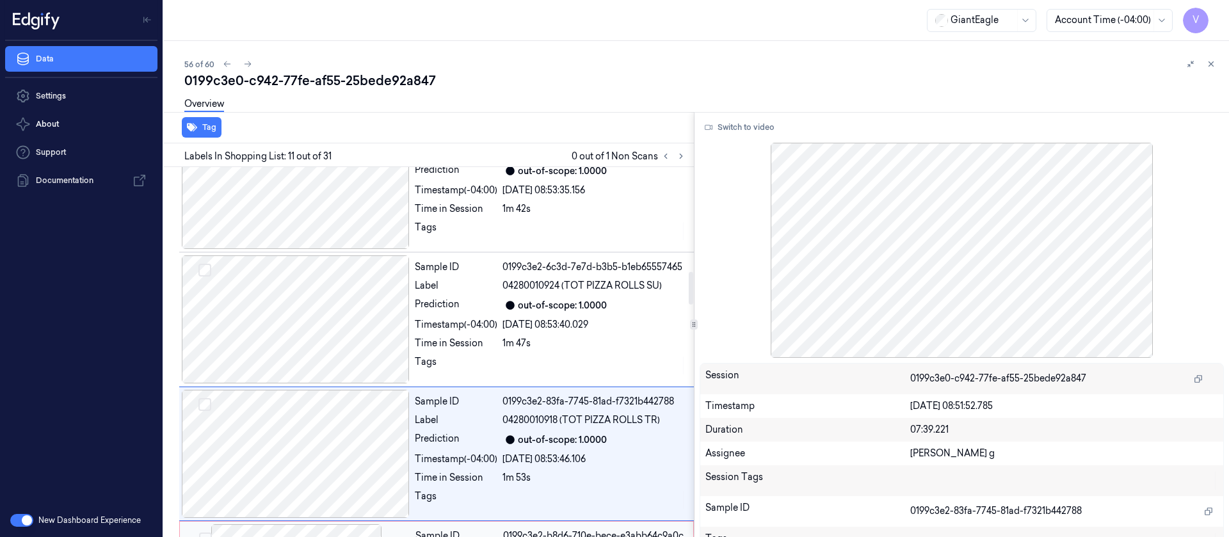
scroll to position [1130, 0]
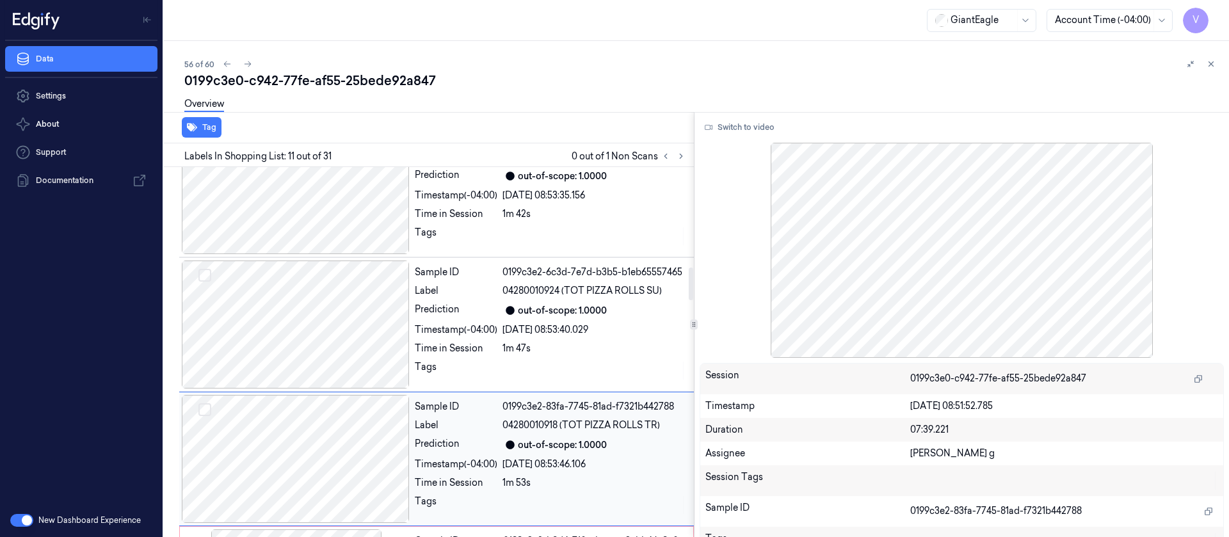
click at [337, 420] on div at bounding box center [296, 459] width 228 height 128
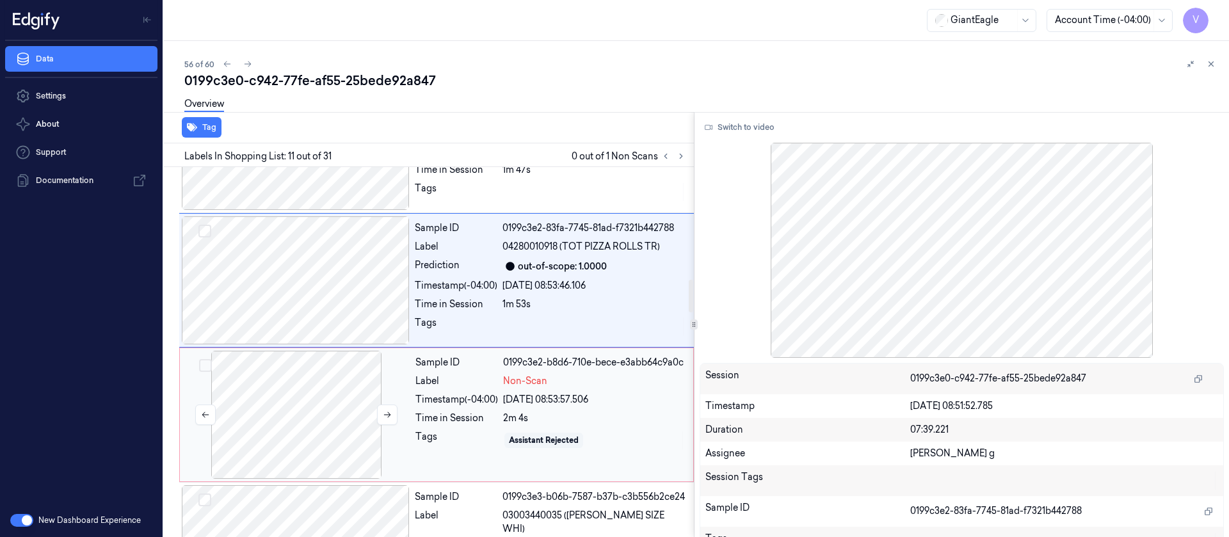
scroll to position [1321, 0]
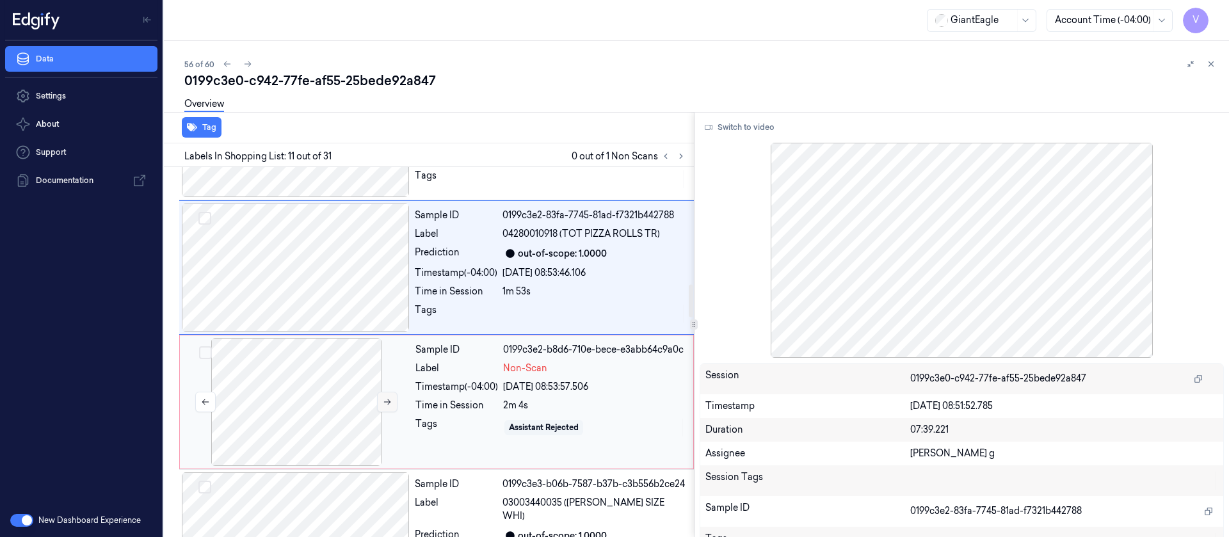
click at [383, 398] on icon at bounding box center [387, 402] width 9 height 9
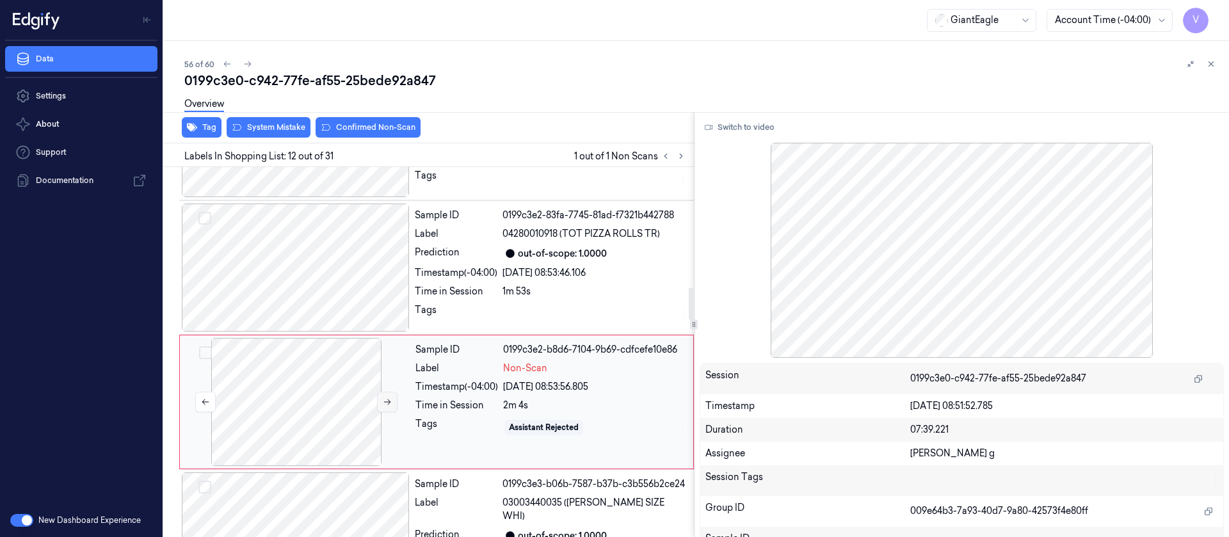
scroll to position [1360, 0]
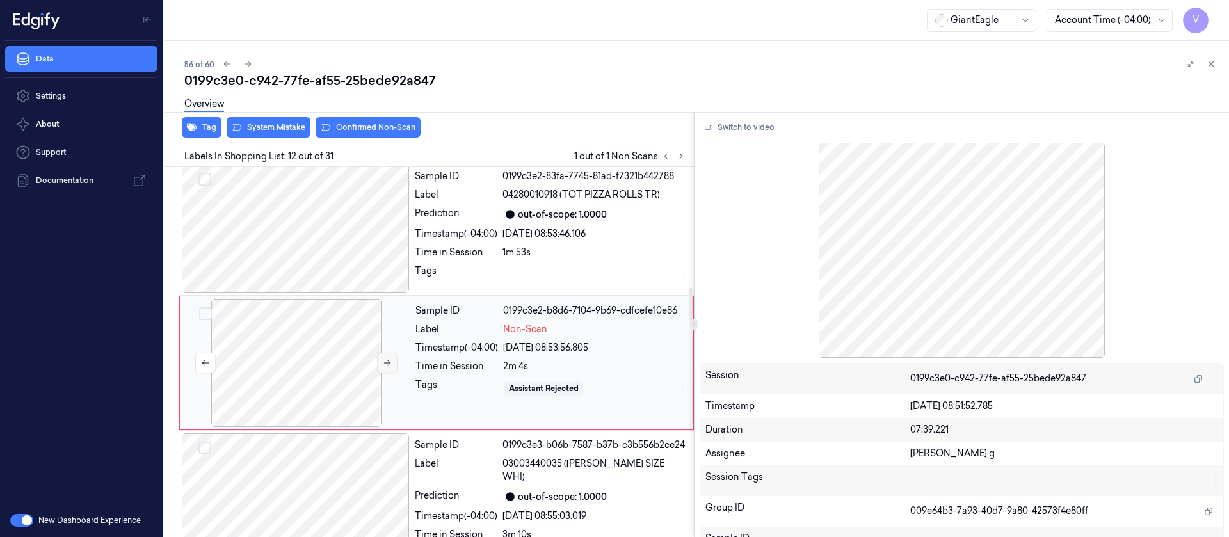
click at [383, 392] on div at bounding box center [296, 363] width 228 height 128
click at [746, 133] on button "Switch to video" at bounding box center [740, 127] width 80 height 20
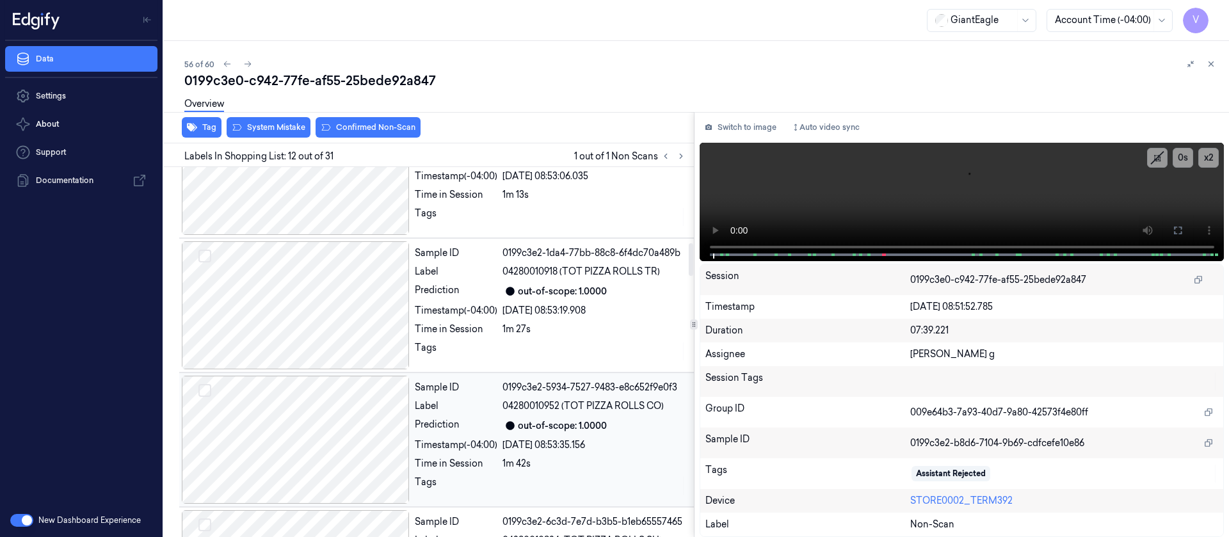
scroll to position [784, 0]
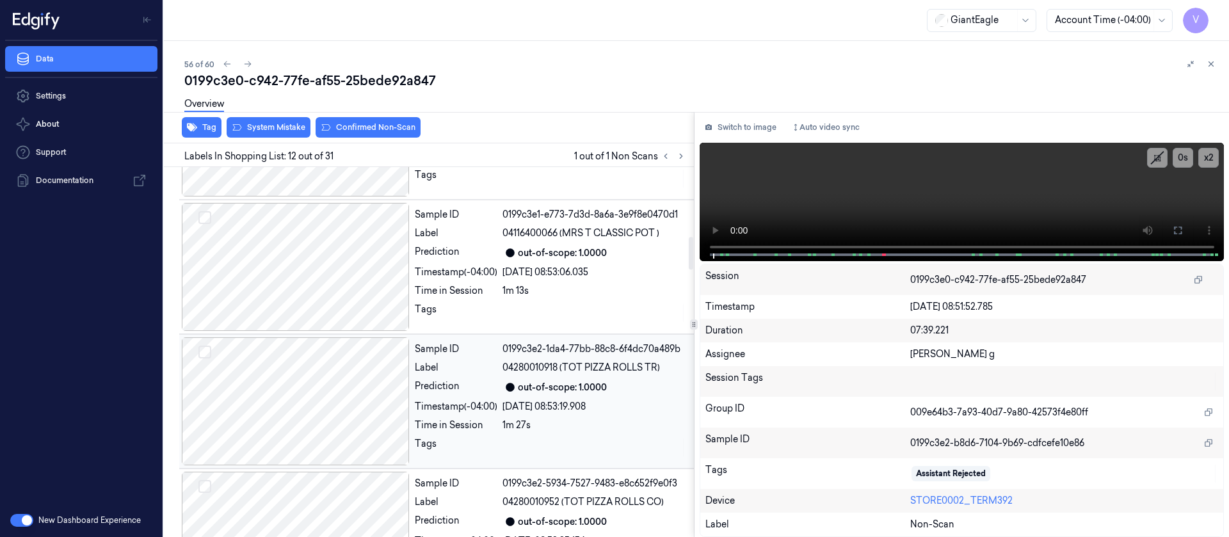
click at [326, 431] on div at bounding box center [296, 401] width 228 height 128
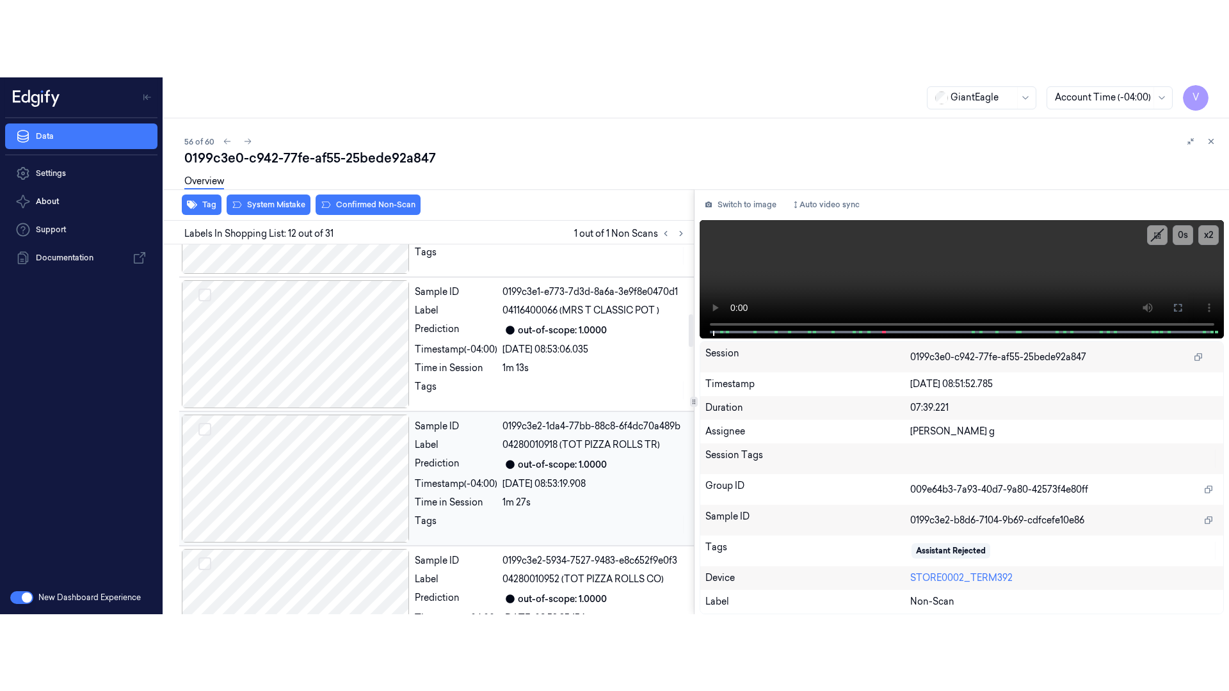
scroll to position [823, 0]
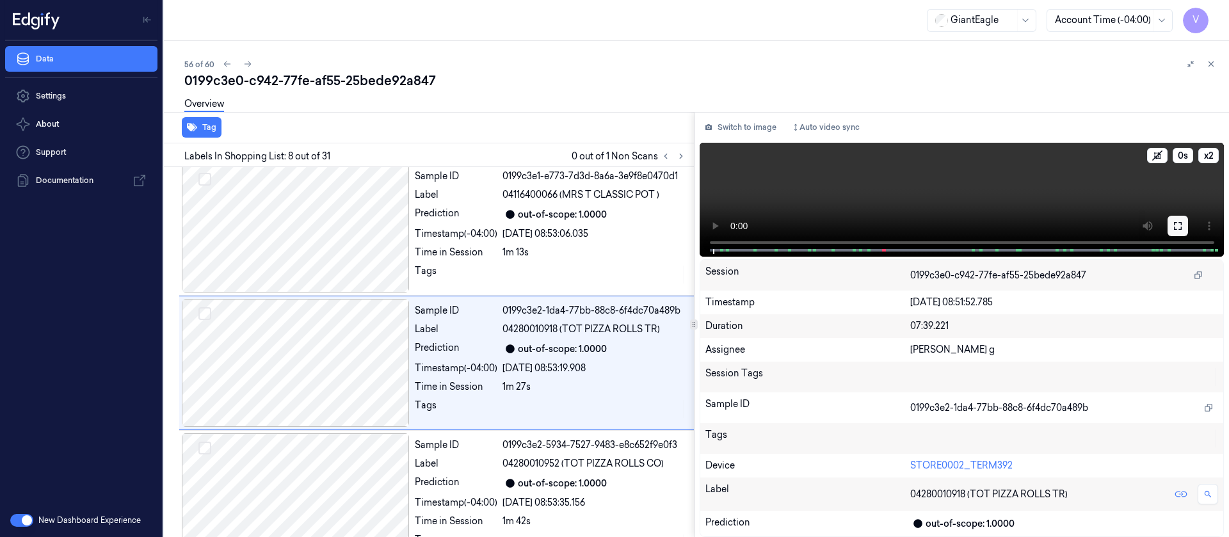
click at [1182, 221] on icon at bounding box center [1178, 226] width 10 height 10
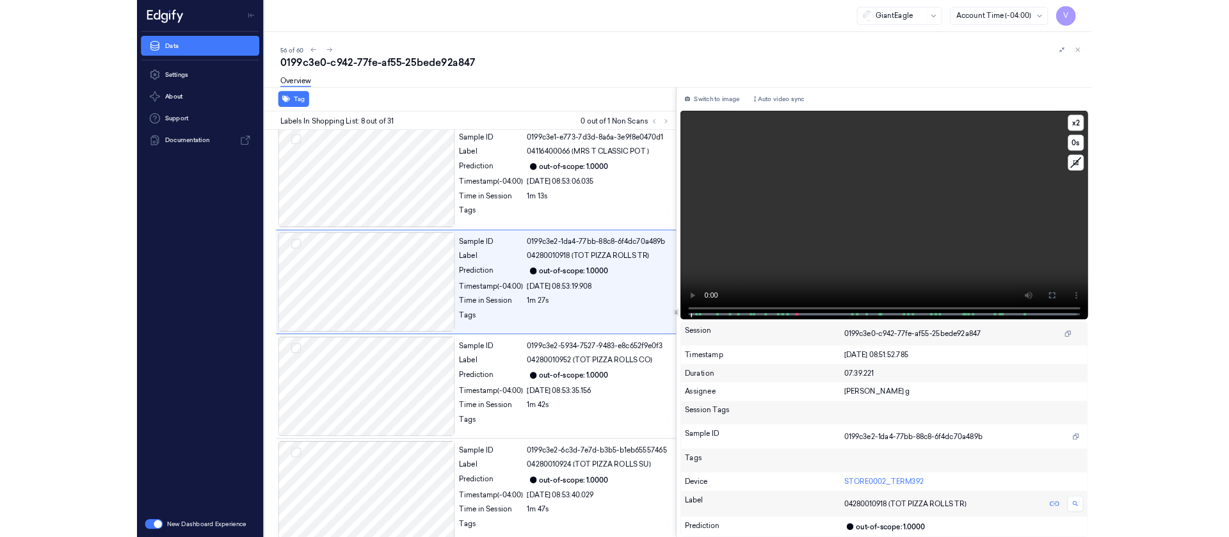
scroll to position [746, 0]
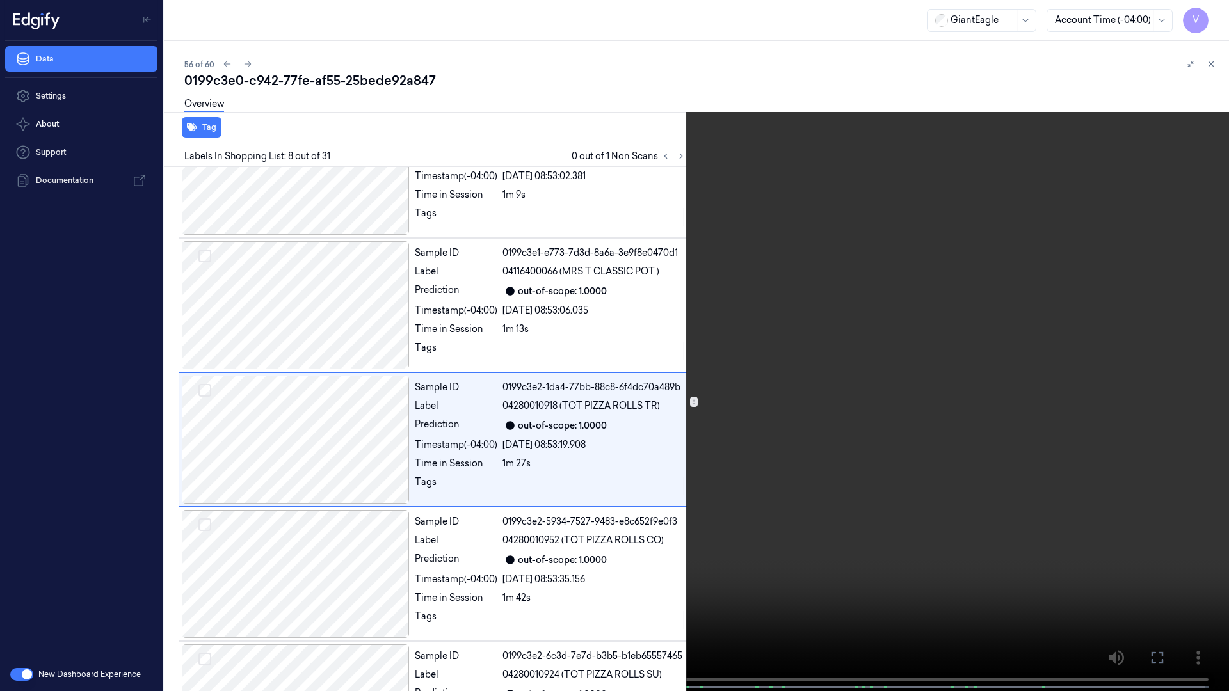
click at [0, 0] on icon at bounding box center [0, 0] width 0 height 0
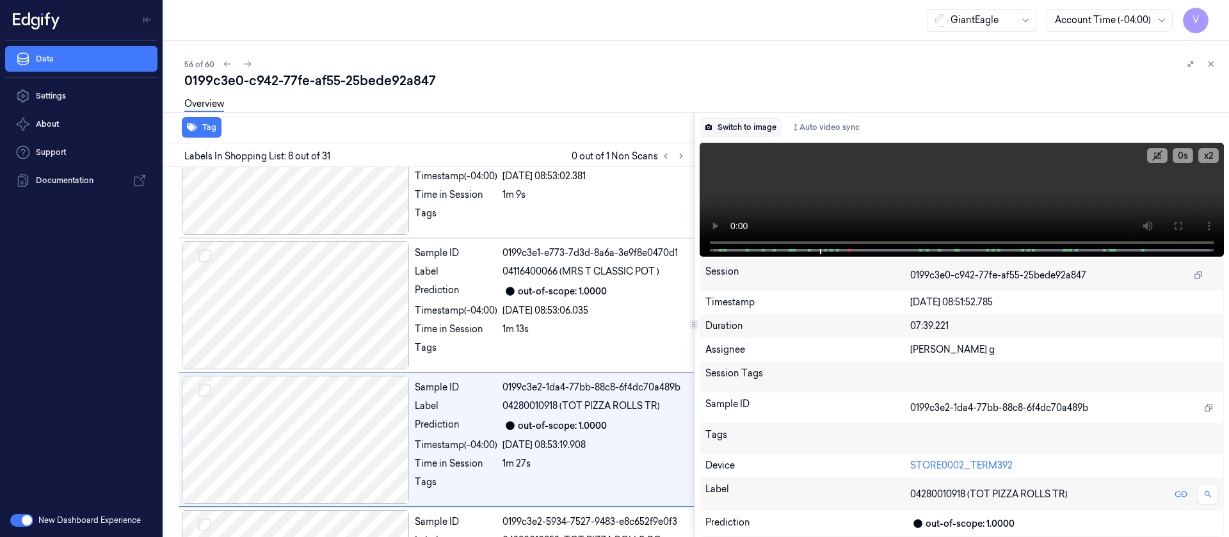
click at [728, 134] on button "Switch to image" at bounding box center [741, 127] width 82 height 20
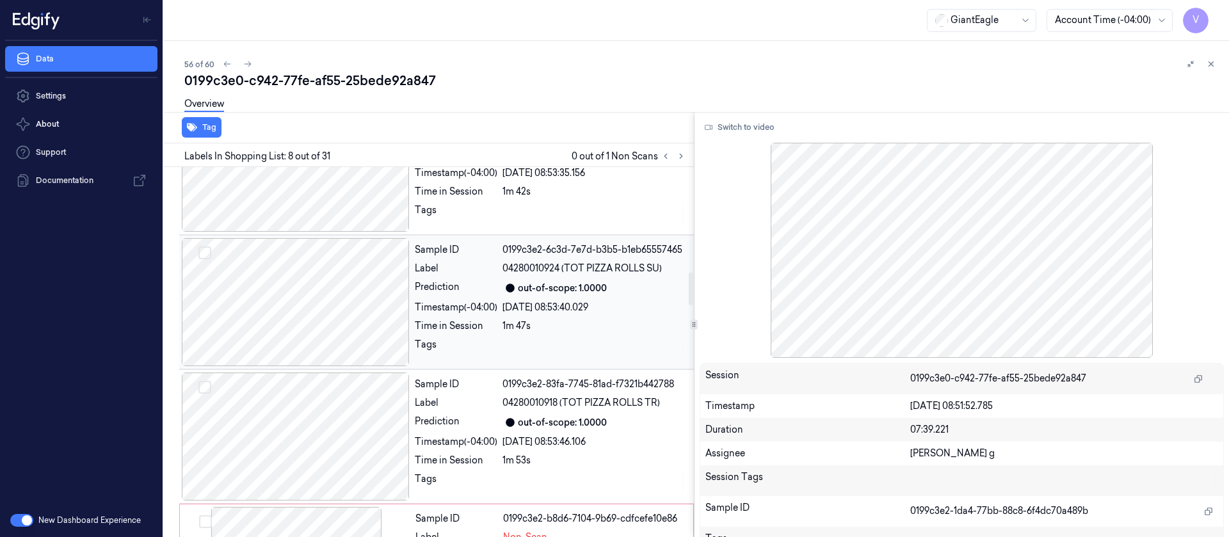
scroll to position [1440, 0]
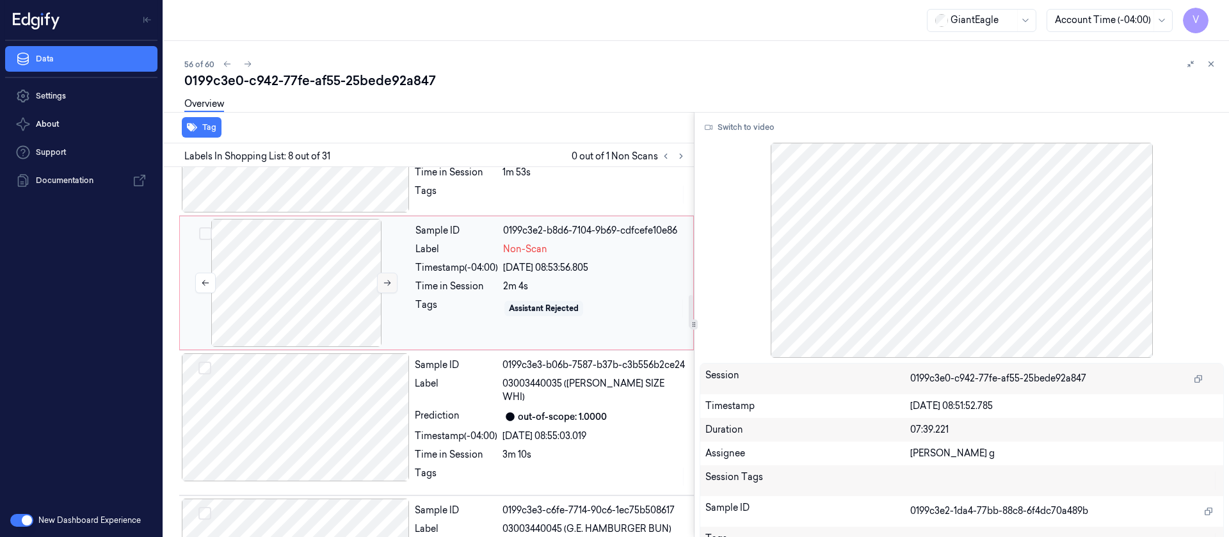
click at [389, 273] on button at bounding box center [387, 283] width 20 height 20
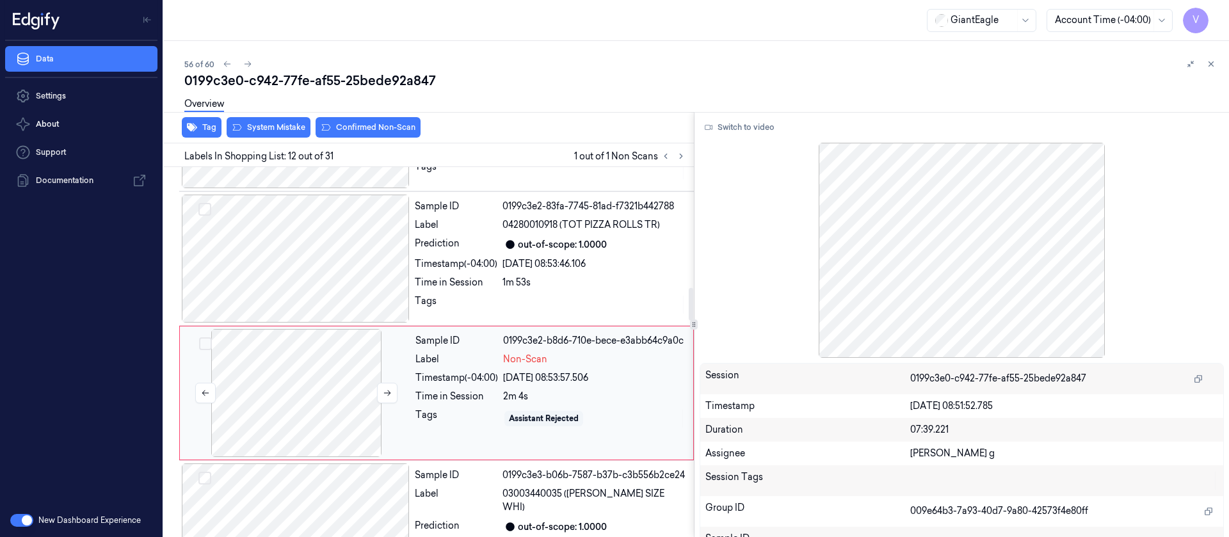
scroll to position [1360, 0]
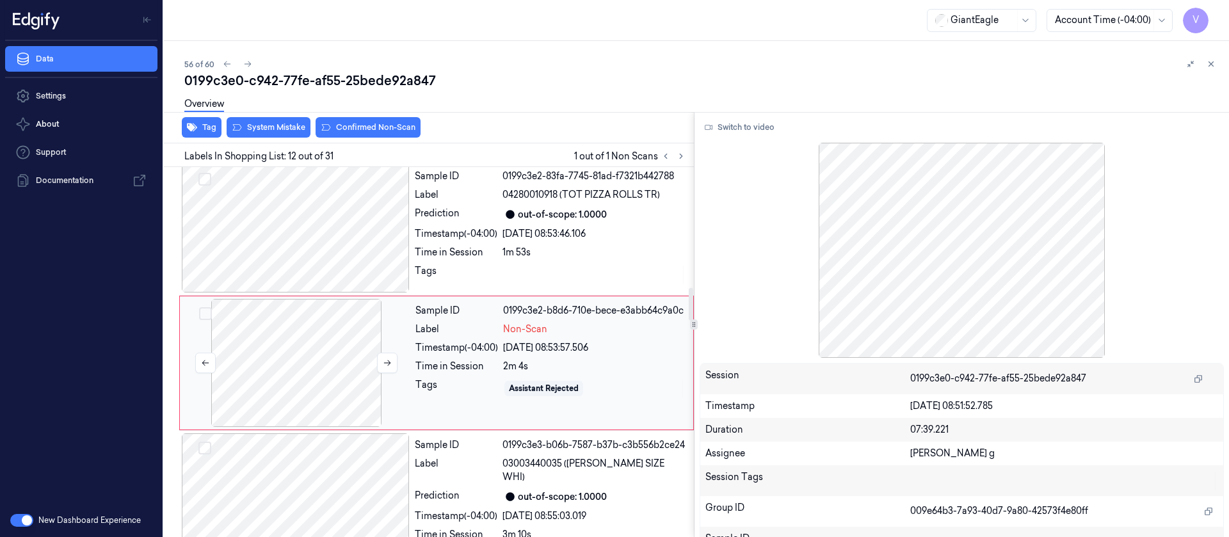
click at [225, 299] on div at bounding box center [296, 363] width 228 height 128
click at [244, 335] on div at bounding box center [296, 363] width 228 height 128
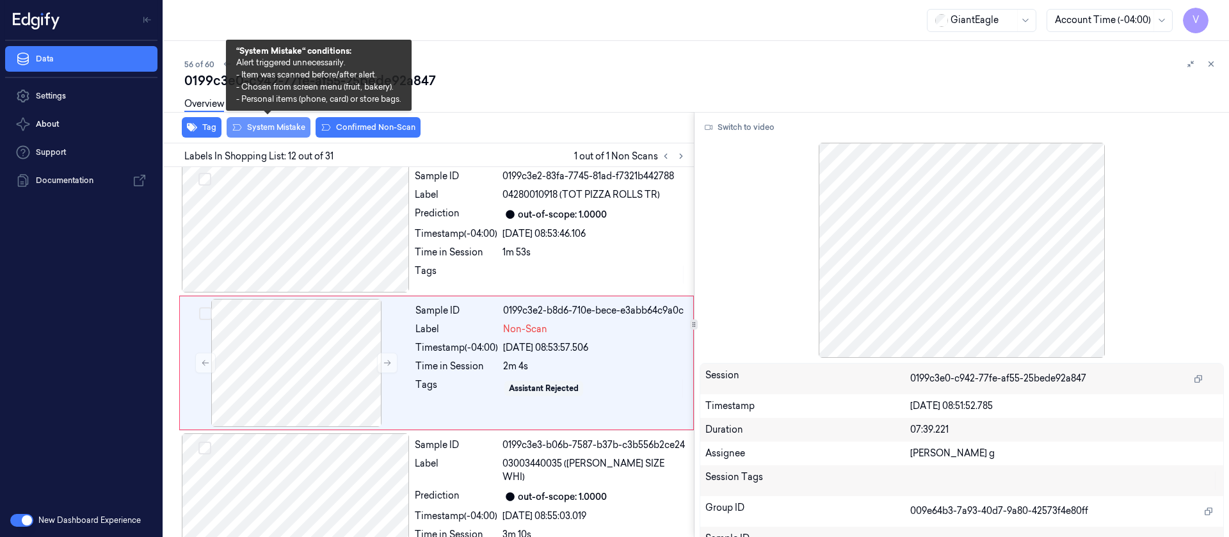
click at [271, 132] on button "System Mistake" at bounding box center [269, 127] width 84 height 20
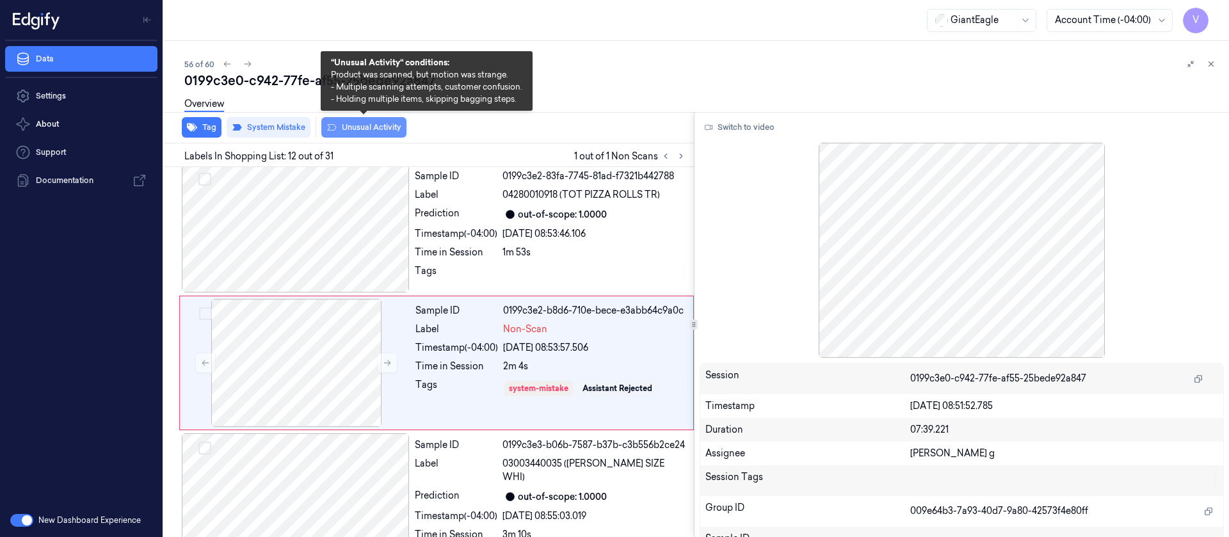
click at [371, 128] on button "Unusual Activity" at bounding box center [363, 127] width 85 height 20
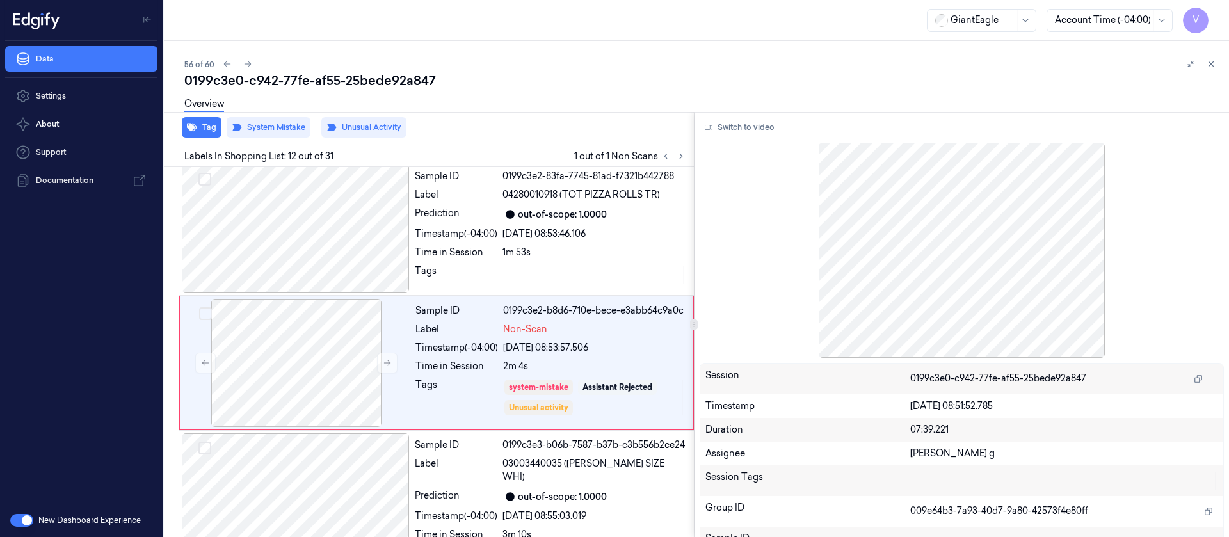
click at [562, 91] on div "Overview" at bounding box center [701, 106] width 1034 height 33
click at [239, 56] on div "56 of 60" at bounding box center [701, 63] width 1034 height 15
click at [240, 61] on button at bounding box center [247, 63] width 15 height 15
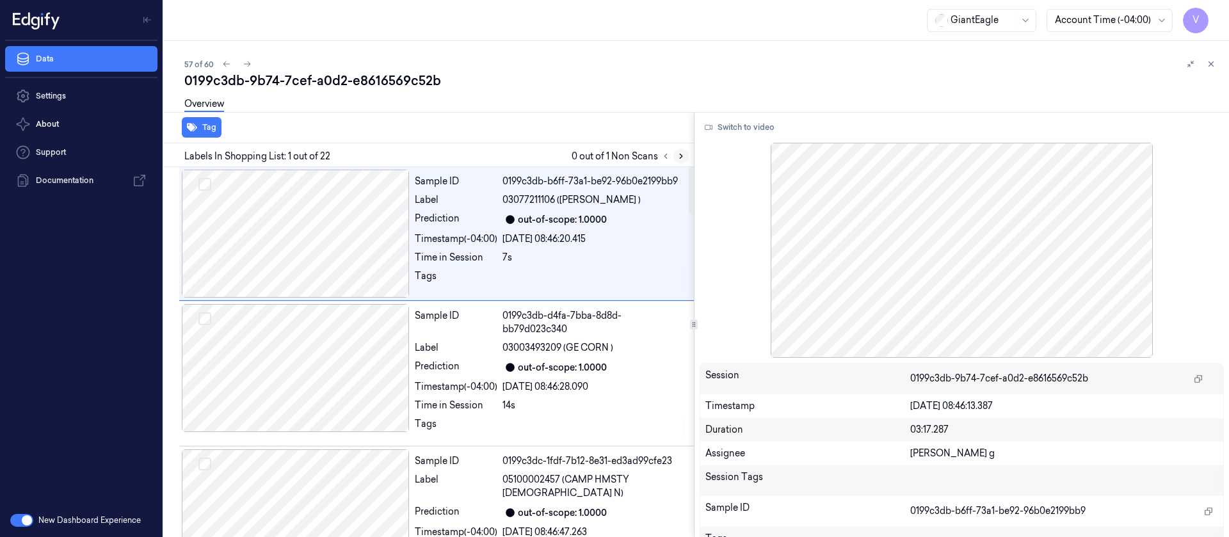
click at [682, 158] on icon at bounding box center [681, 156] width 9 height 9
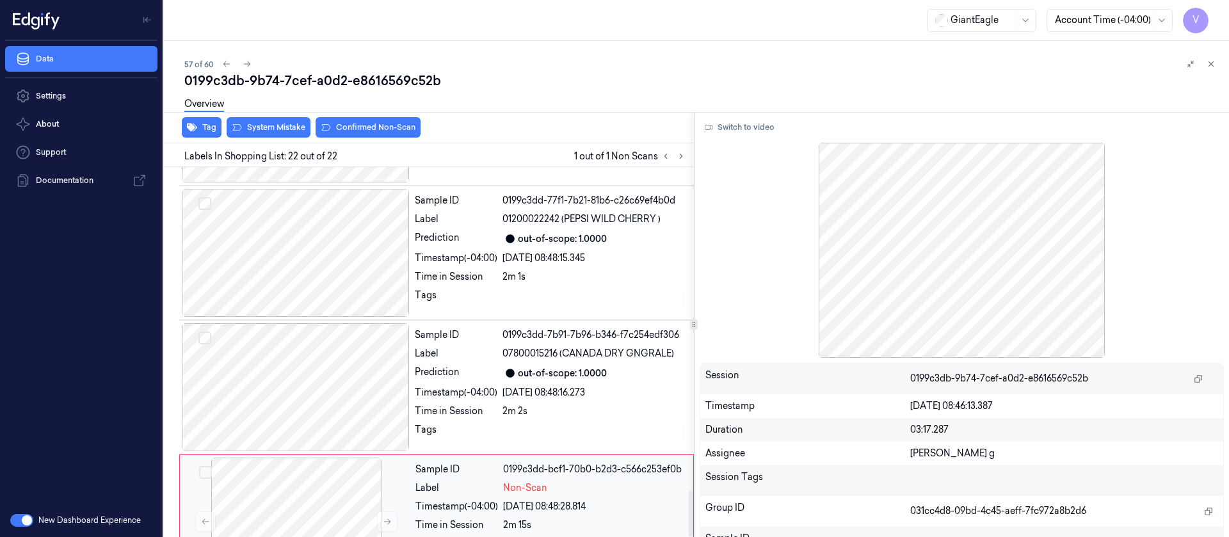
scroll to position [2602, 0]
click at [268, 464] on div at bounding box center [296, 520] width 228 height 128
click at [382, 510] on button at bounding box center [387, 520] width 20 height 20
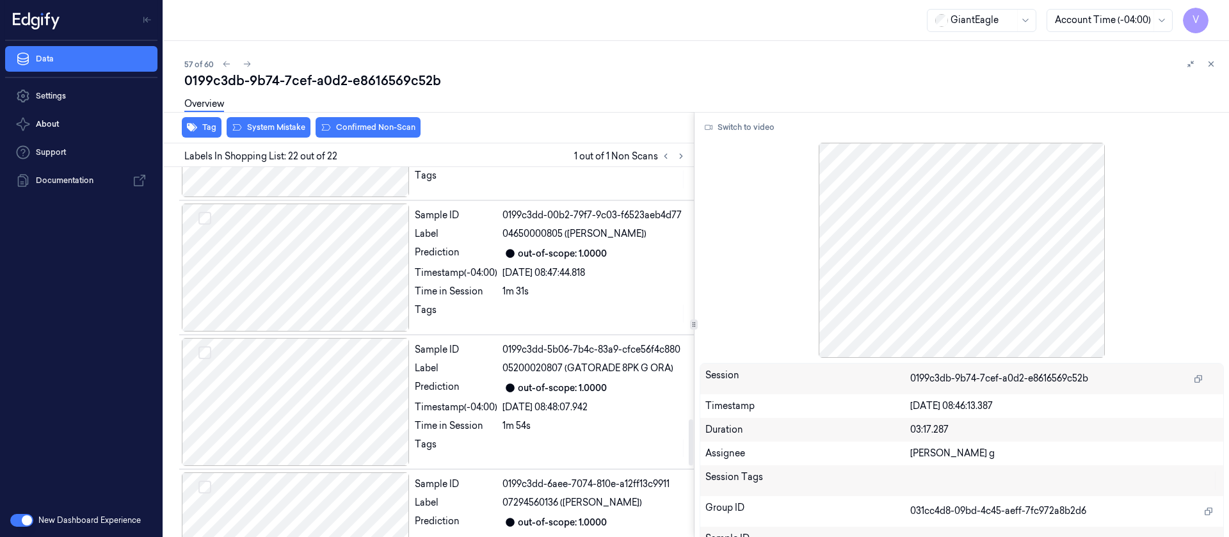
scroll to position [2026, 0]
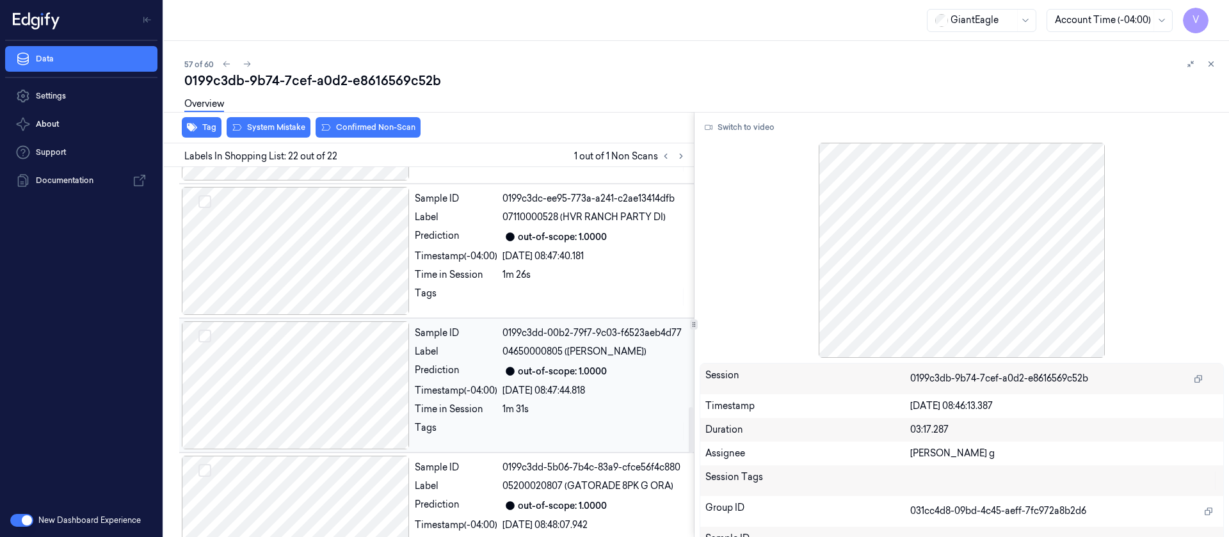
click at [501, 384] on div "Timestamp (-04:00) [DATE] 08:47:44.818" at bounding box center [550, 390] width 271 height 13
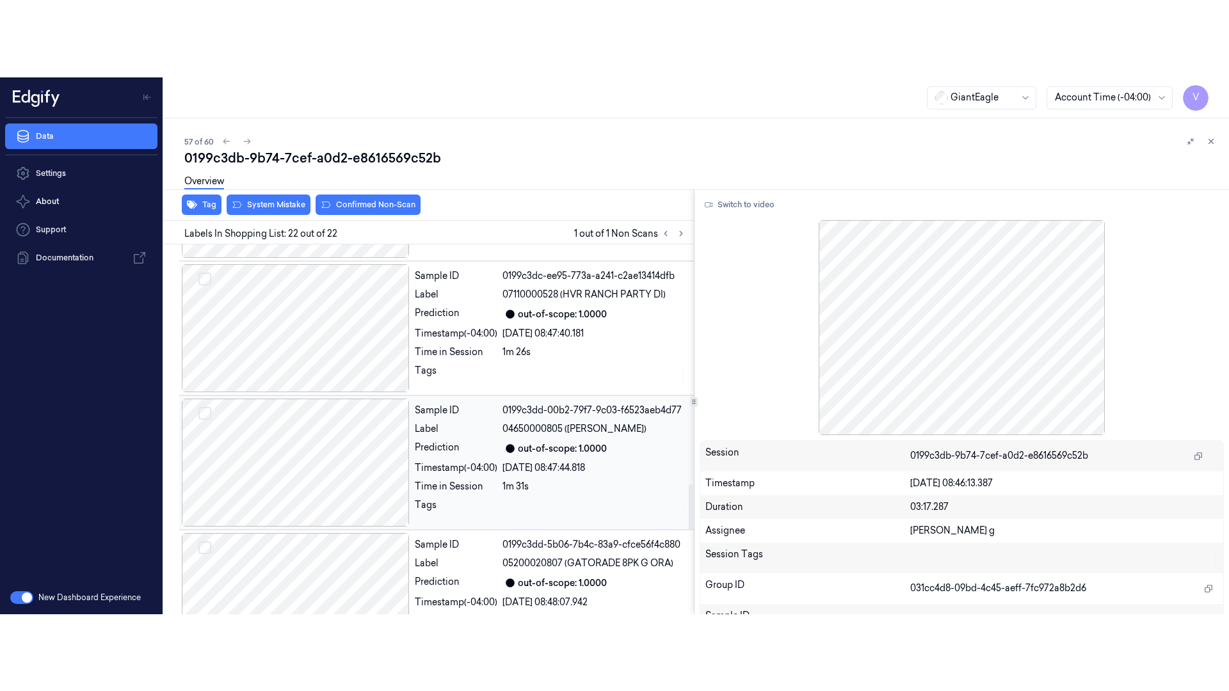
scroll to position [1909, 0]
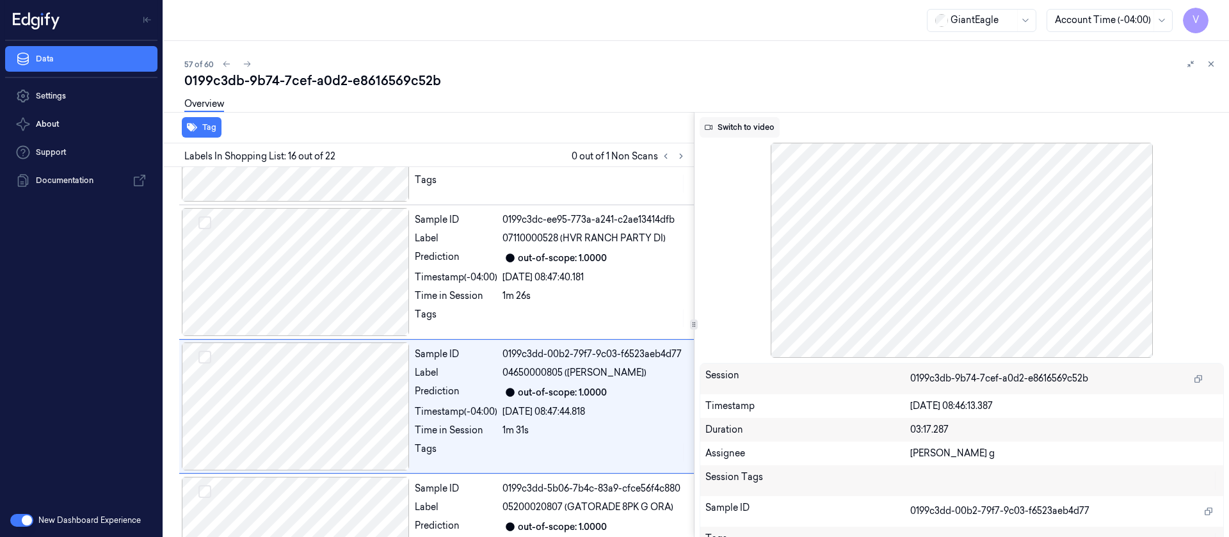
click at [737, 127] on button "Switch to video" at bounding box center [740, 127] width 80 height 20
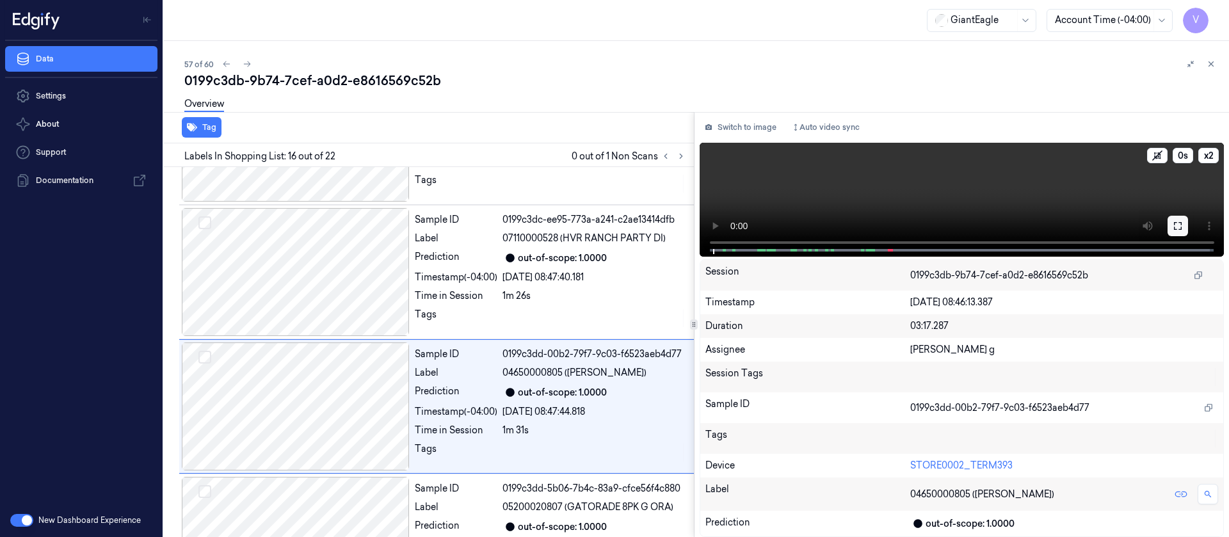
click at [1176, 223] on icon at bounding box center [1178, 226] width 10 height 10
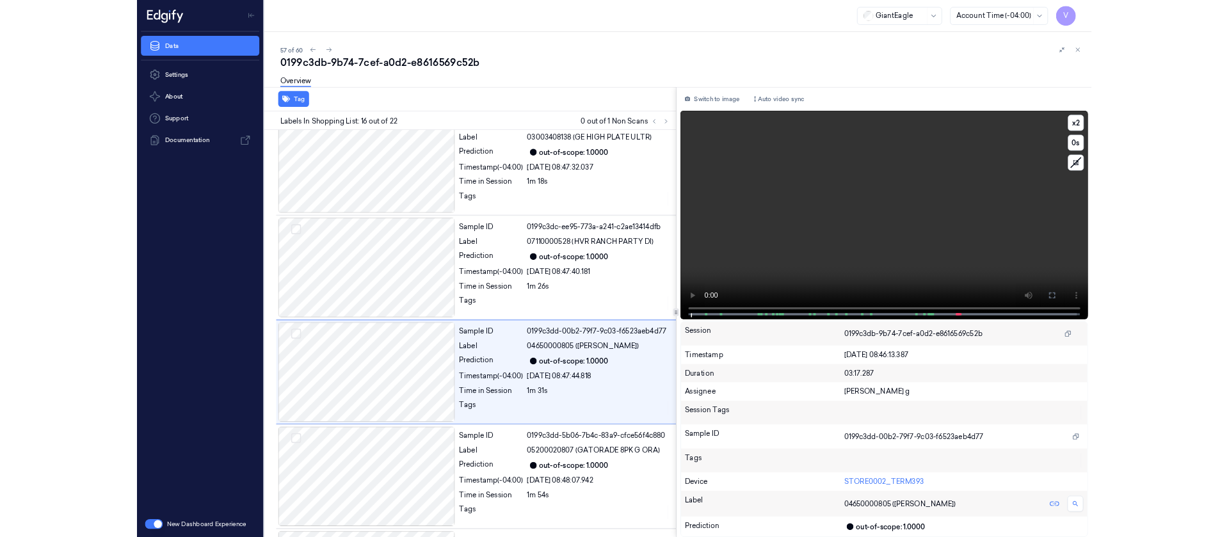
scroll to position [1832, 0]
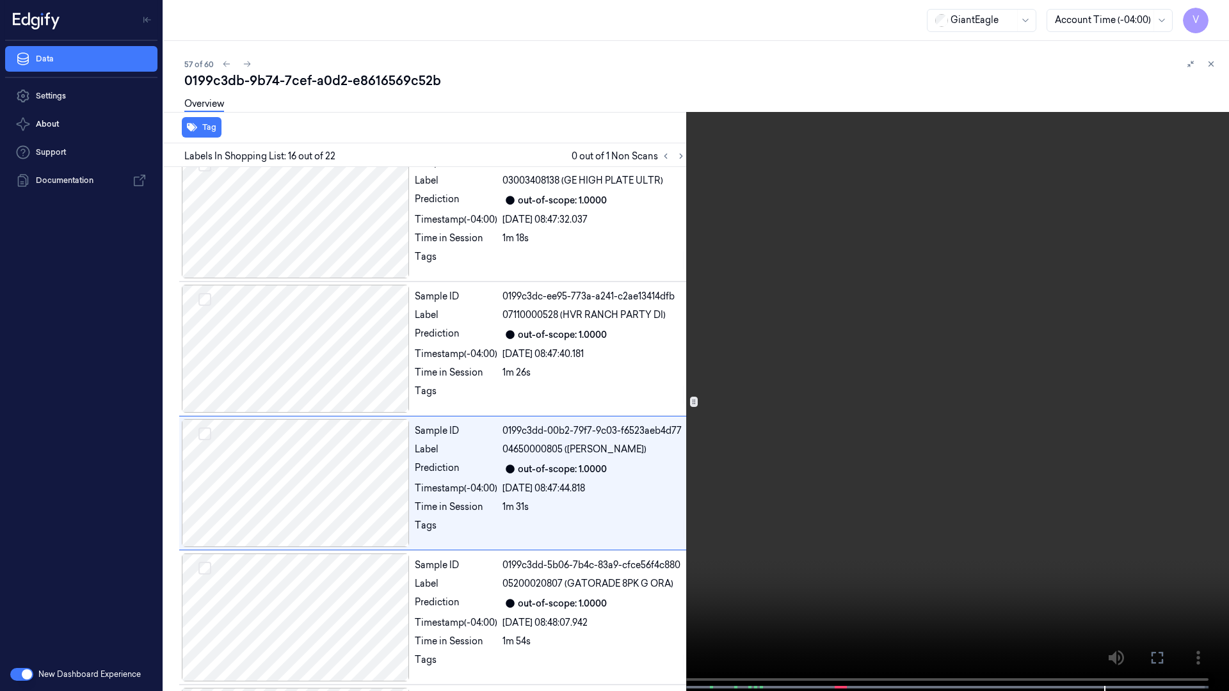
click at [0, 0] on icon at bounding box center [0, 0] width 0 height 0
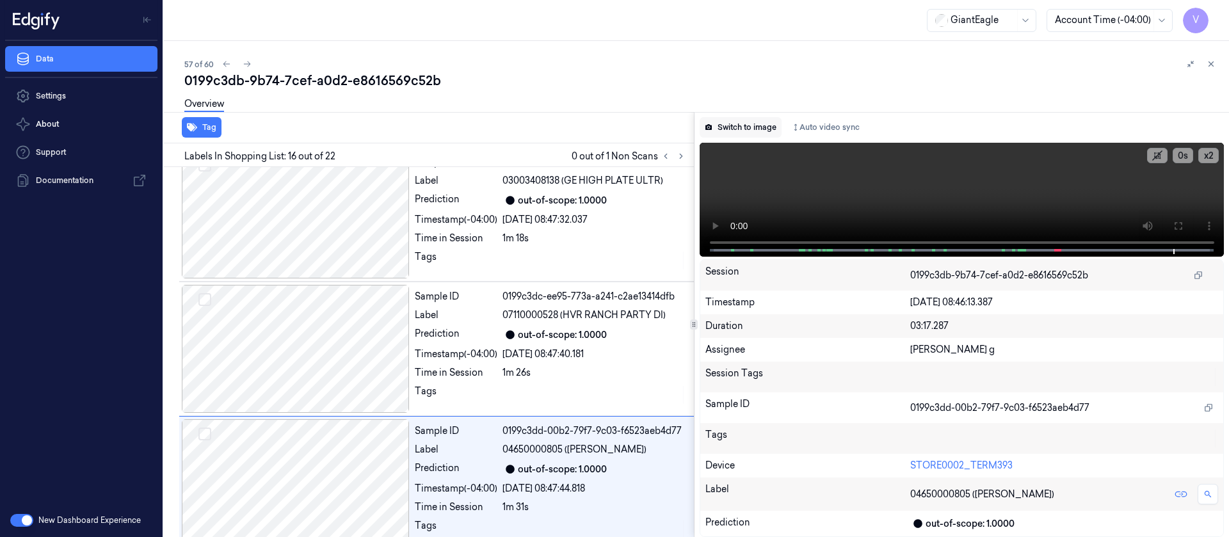
click at [746, 125] on button "Switch to image" at bounding box center [741, 127] width 82 height 20
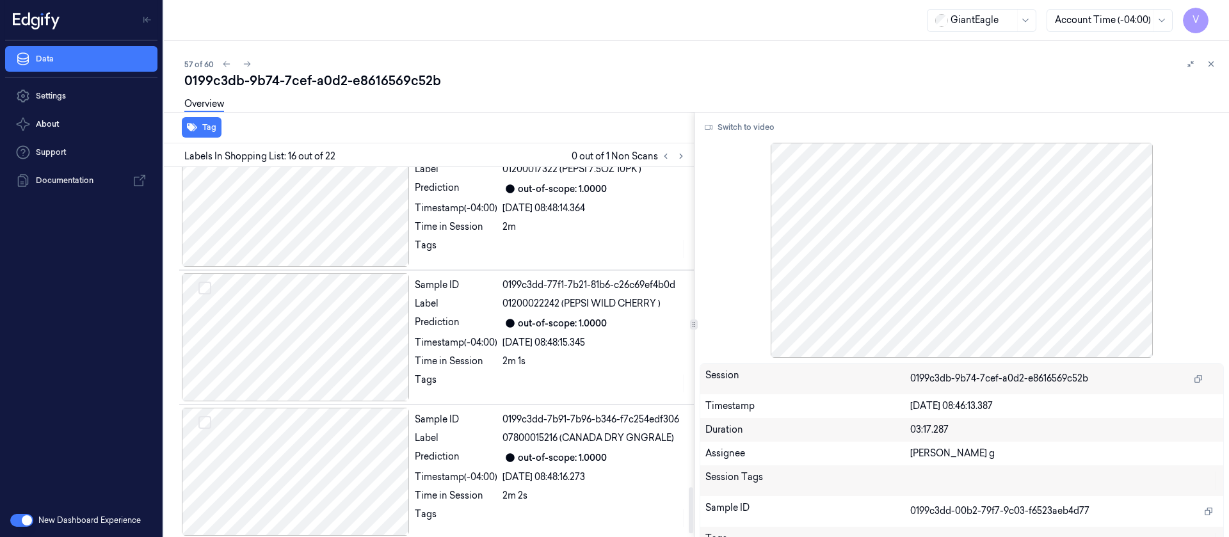
scroll to position [2602, 0]
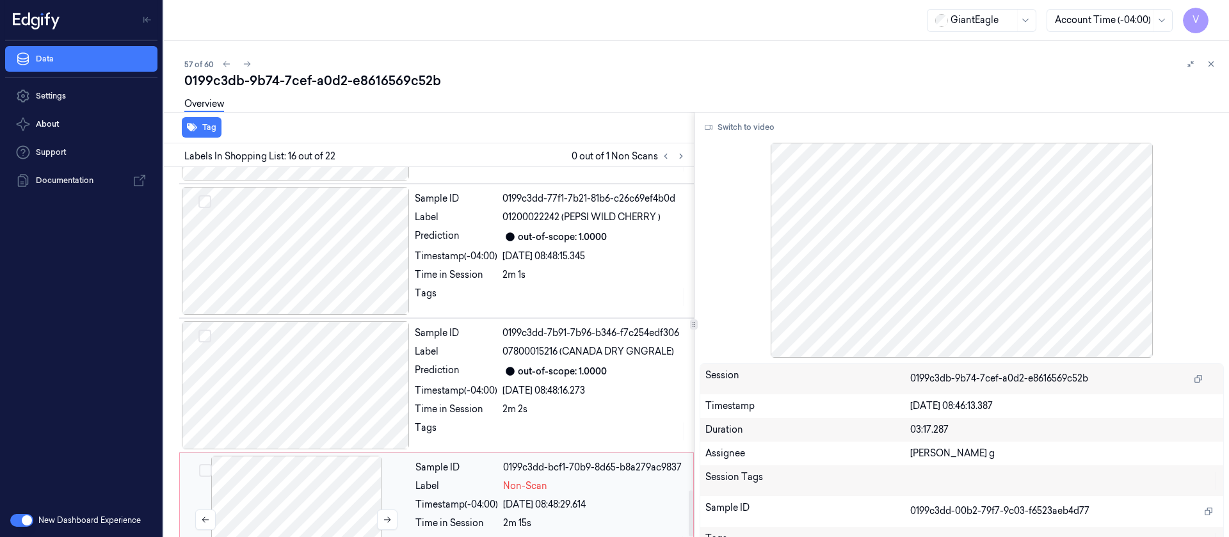
click at [262, 456] on div at bounding box center [296, 520] width 228 height 128
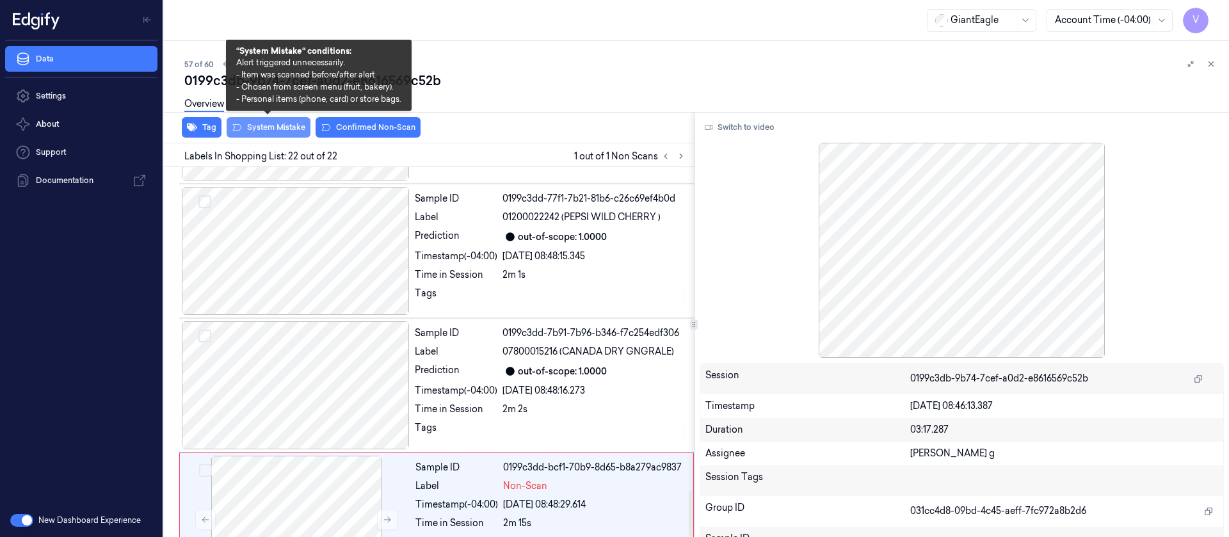
click at [261, 129] on button "System Mistake" at bounding box center [269, 127] width 84 height 20
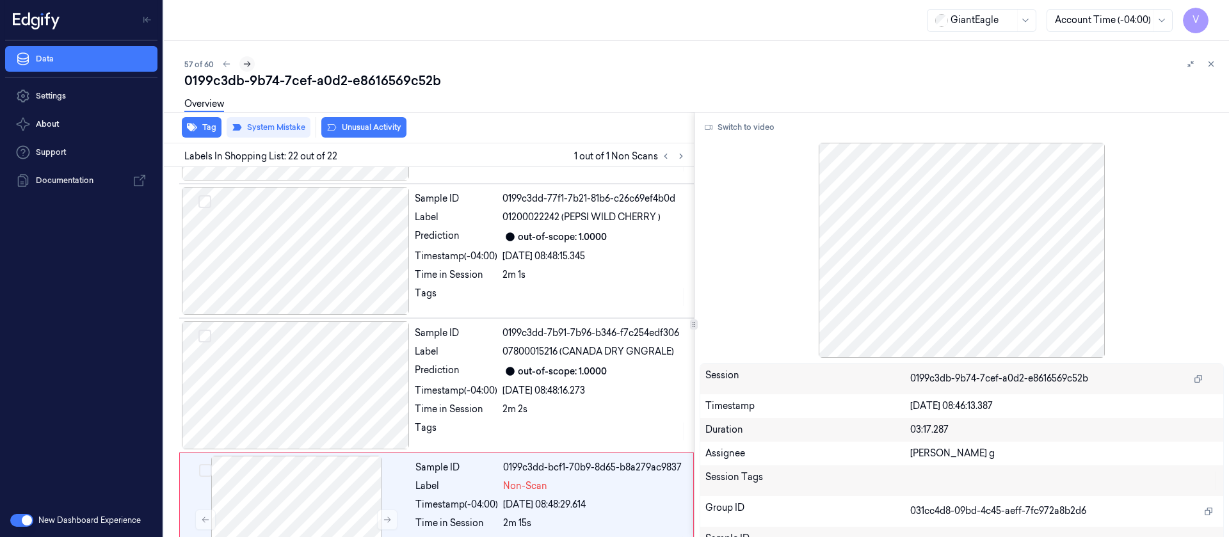
click at [246, 67] on icon at bounding box center [247, 64] width 9 height 9
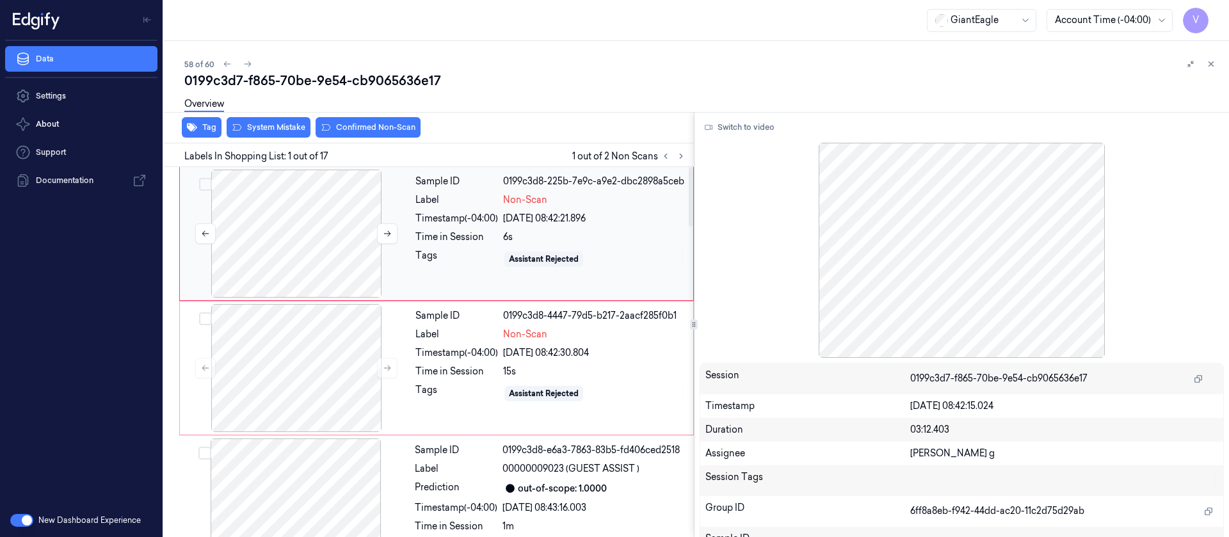
click at [265, 259] on div at bounding box center [296, 234] width 228 height 128
click at [730, 135] on button "Switch to video" at bounding box center [740, 127] width 80 height 20
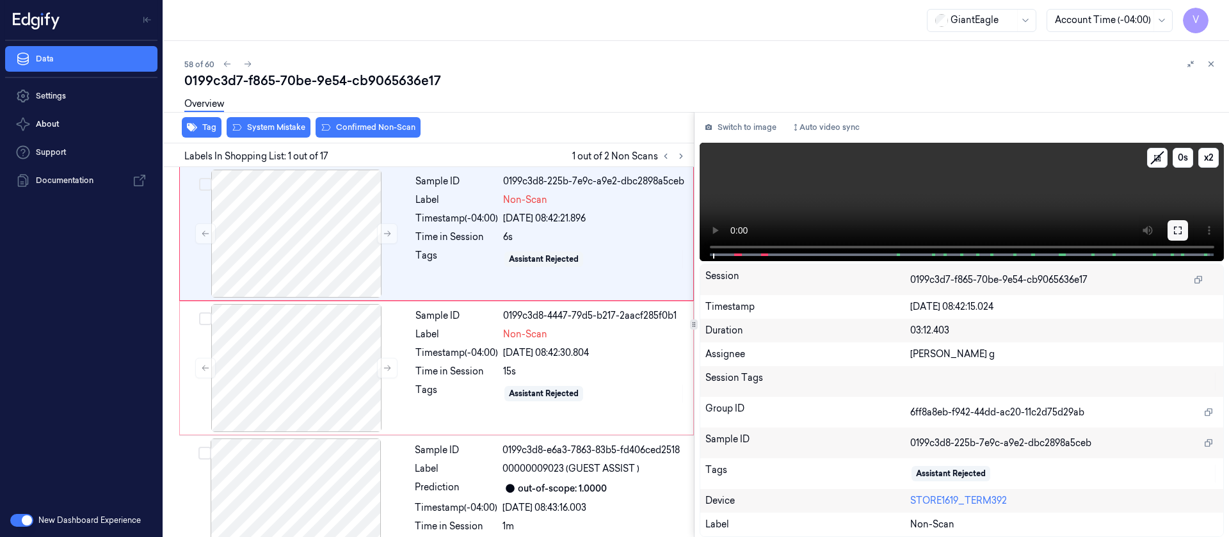
click at [1180, 234] on icon at bounding box center [1178, 230] width 10 height 10
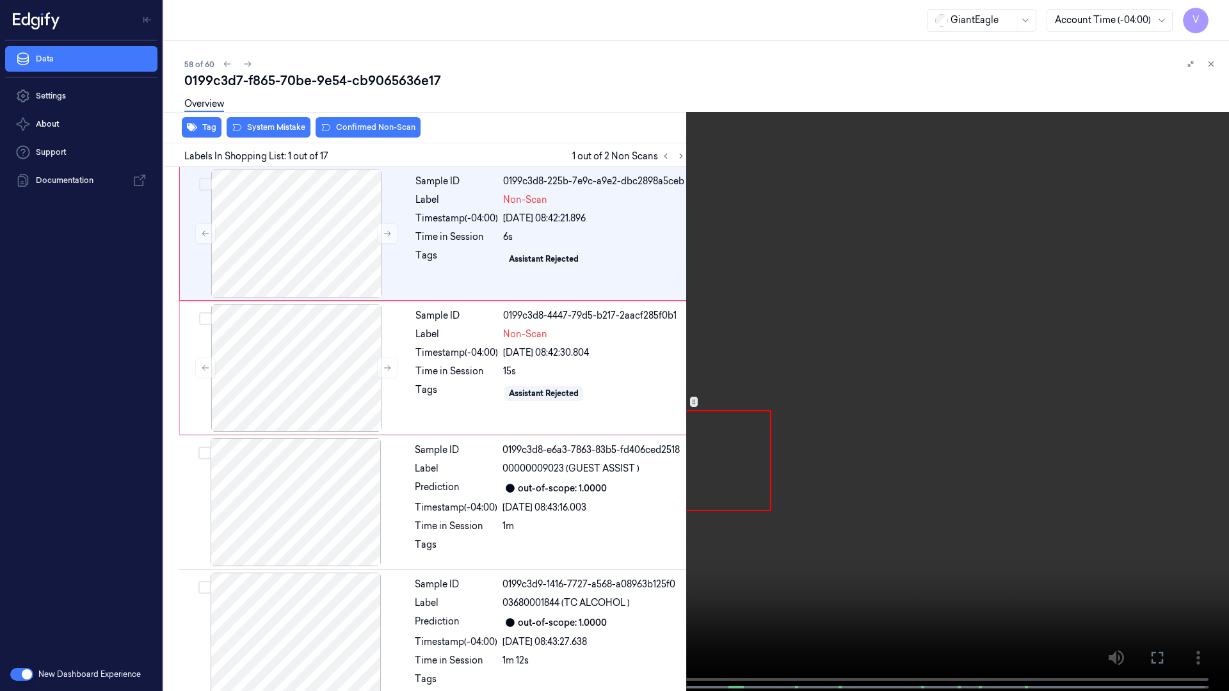
click at [125, 536] on span at bounding box center [126, 687] width 2 height 6
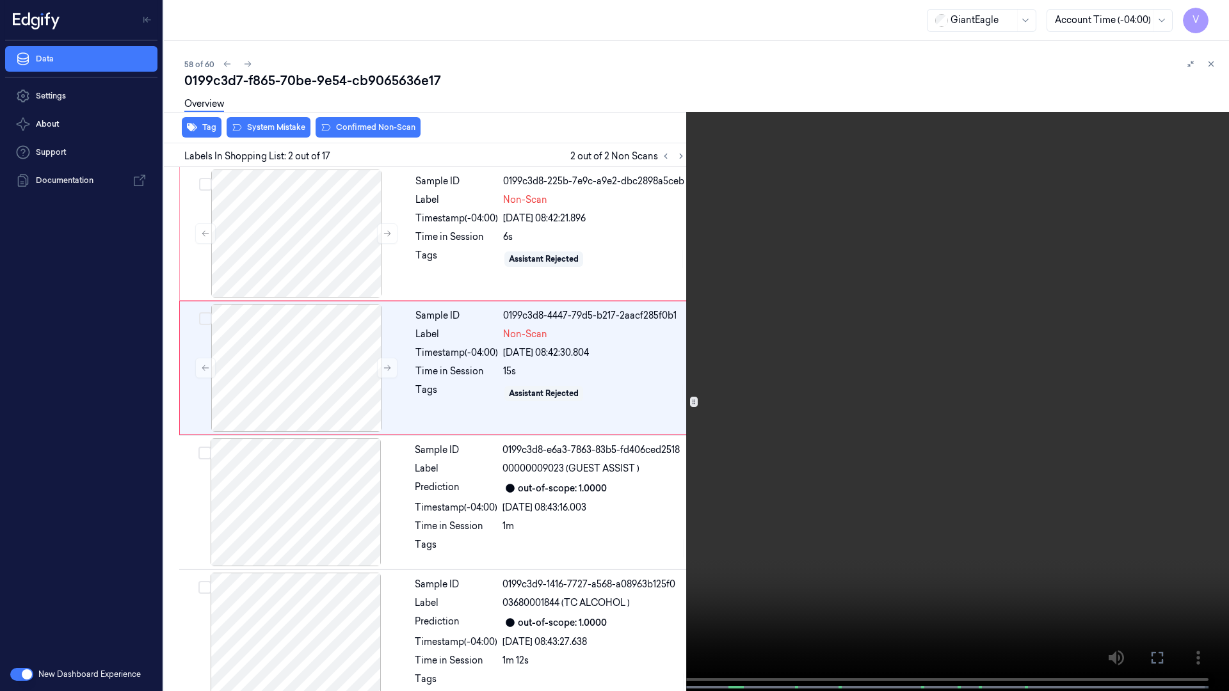
click at [399, 536] on span at bounding box center [400, 687] width 2 height 6
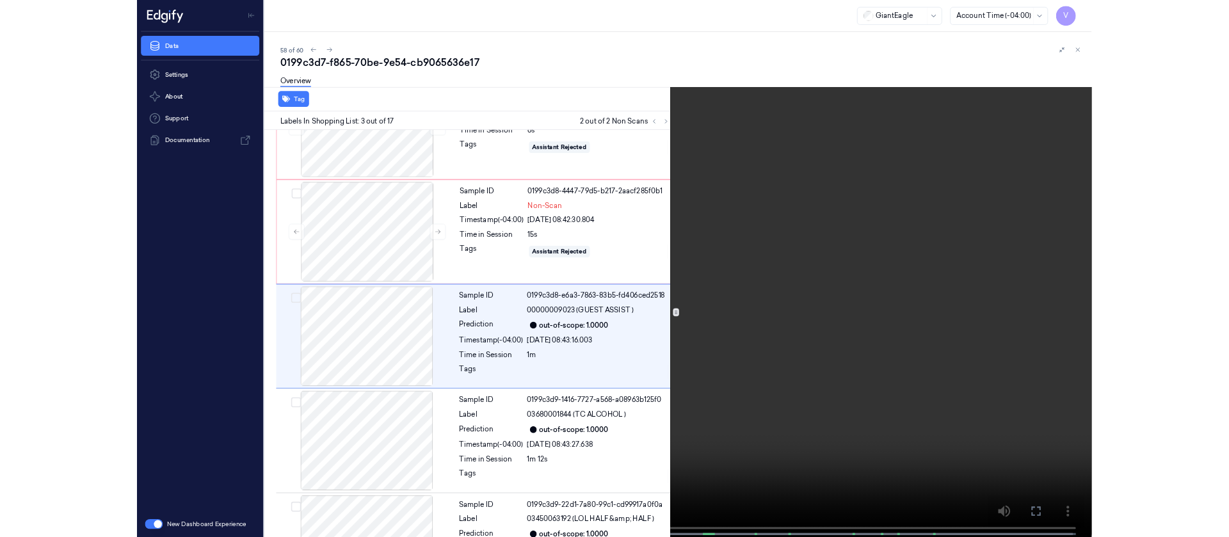
scroll to position [74, 0]
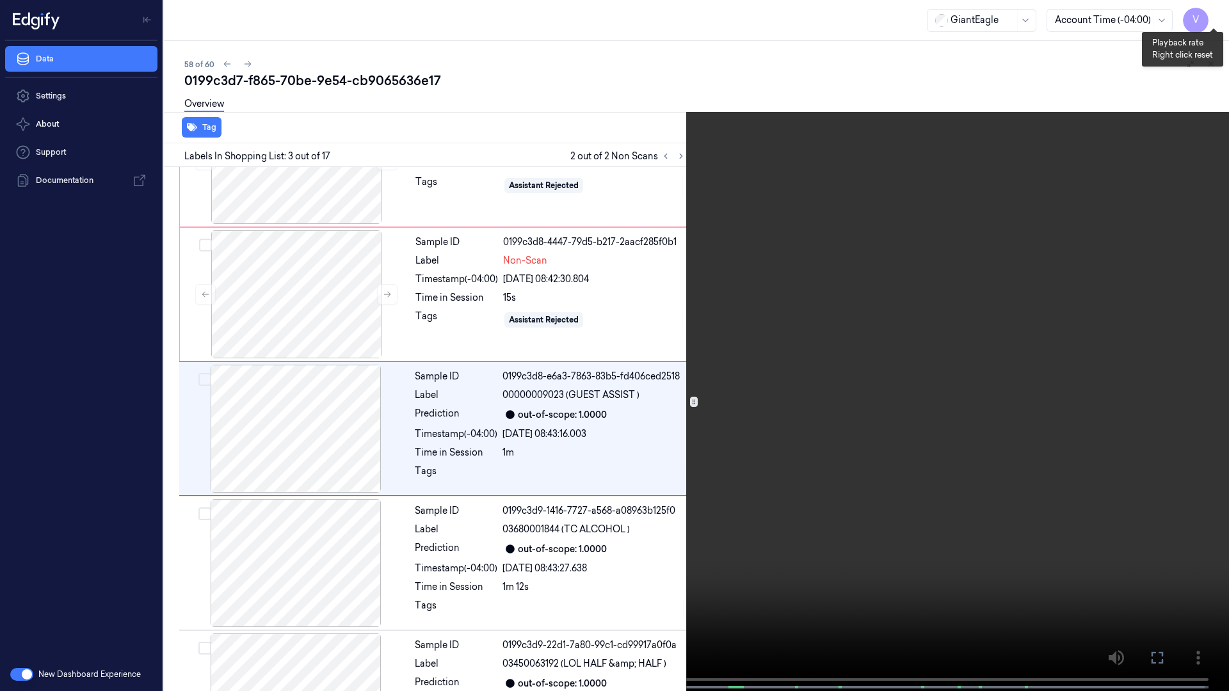
click at [1216, 15] on button "x 2" at bounding box center [1213, 15] width 20 height 20
click at [0, 0] on icon at bounding box center [0, 0] width 0 height 0
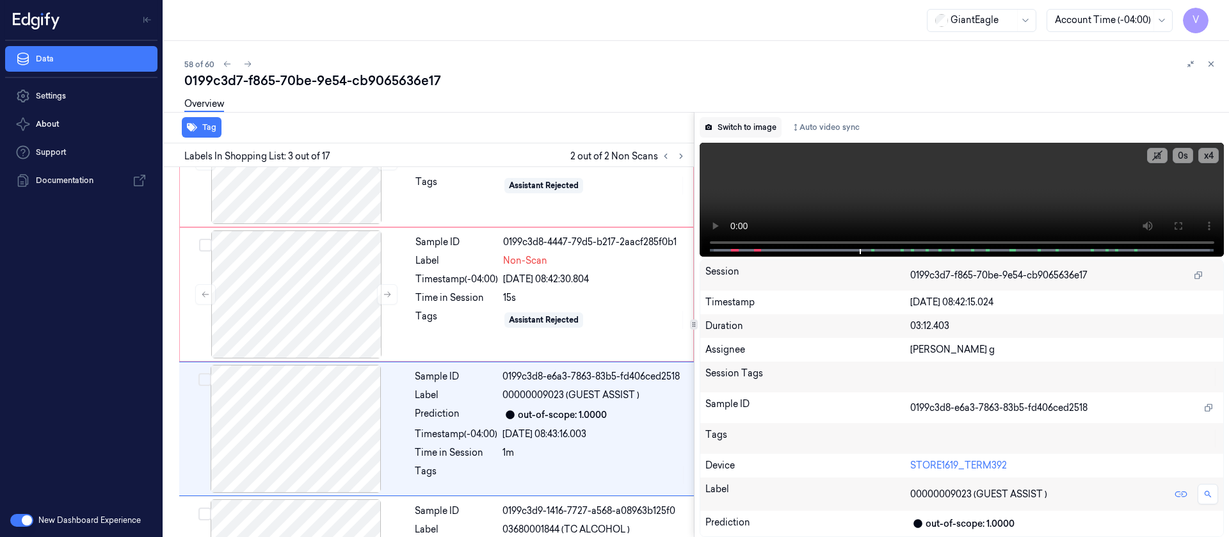
click at [758, 123] on button "Switch to image" at bounding box center [741, 127] width 82 height 20
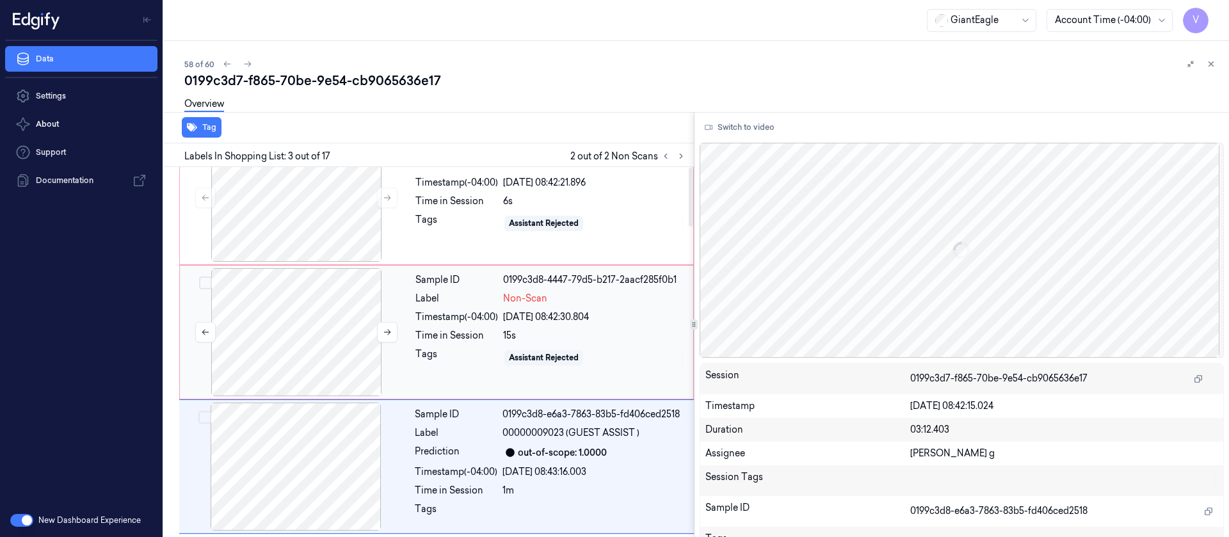
scroll to position [0, 0]
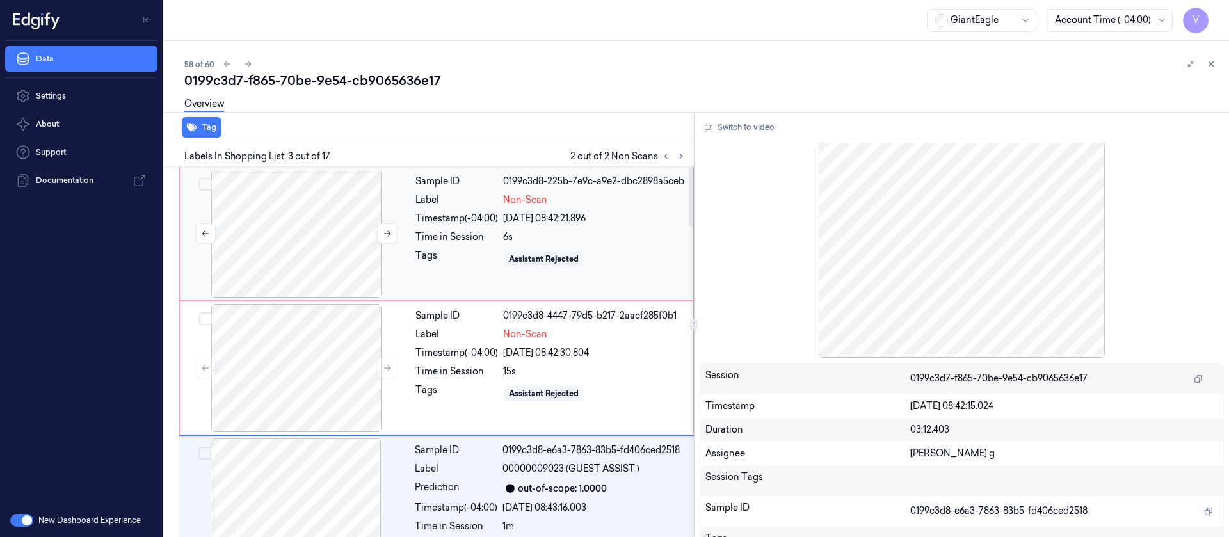
click at [275, 230] on div at bounding box center [296, 234] width 228 height 128
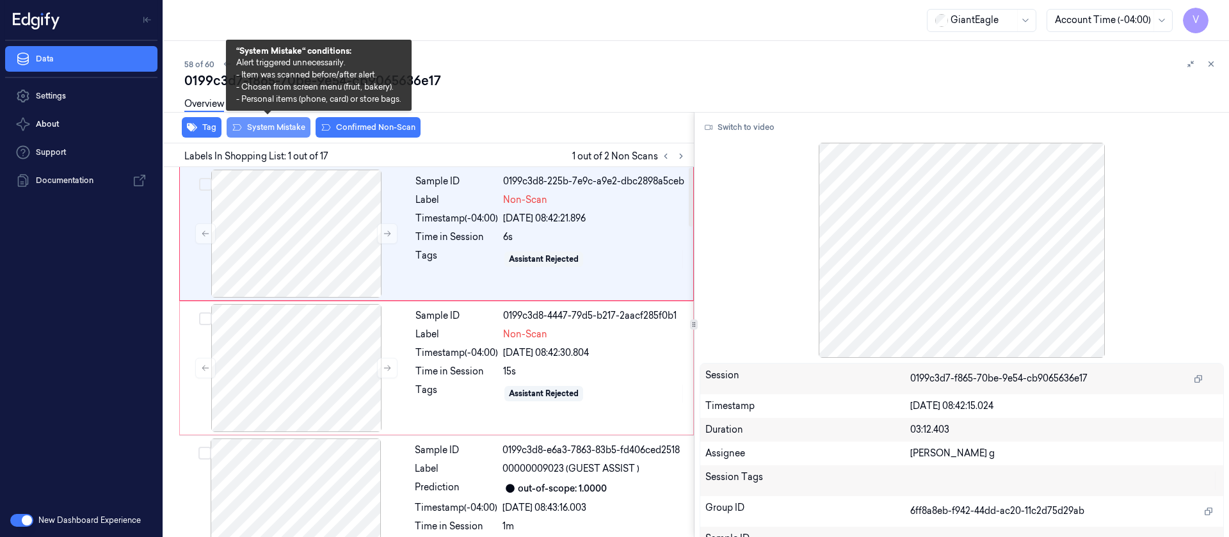
click at [266, 134] on button "System Mistake" at bounding box center [269, 127] width 84 height 20
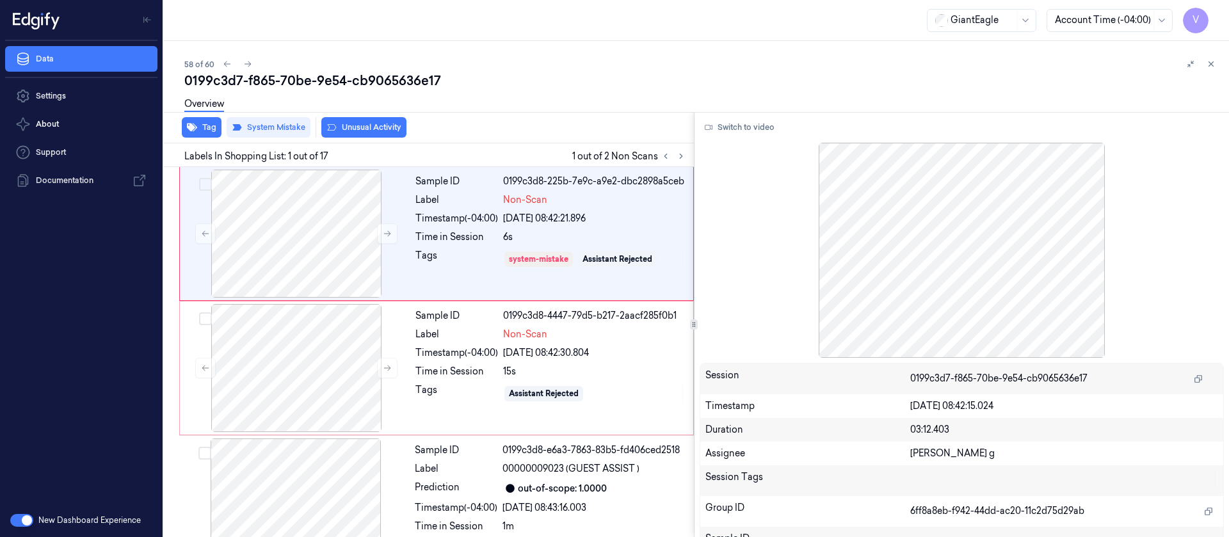
click at [202, 122] on div "Overview" at bounding box center [204, 106] width 40 height 33
click at [195, 129] on icon "button" at bounding box center [192, 128] width 10 height 8
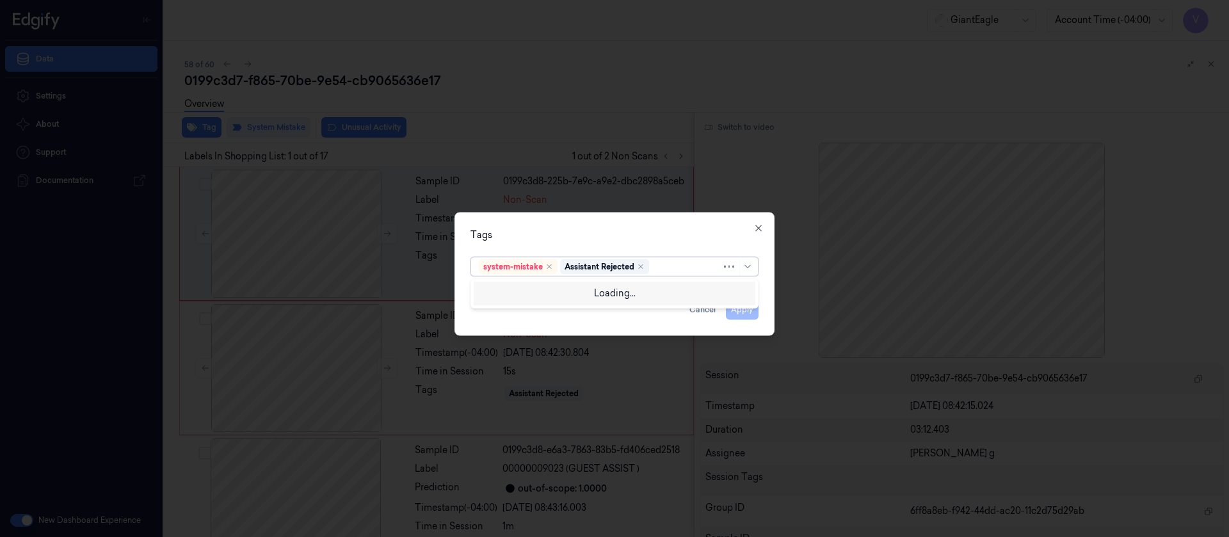
click at [666, 265] on div at bounding box center [687, 266] width 70 height 13
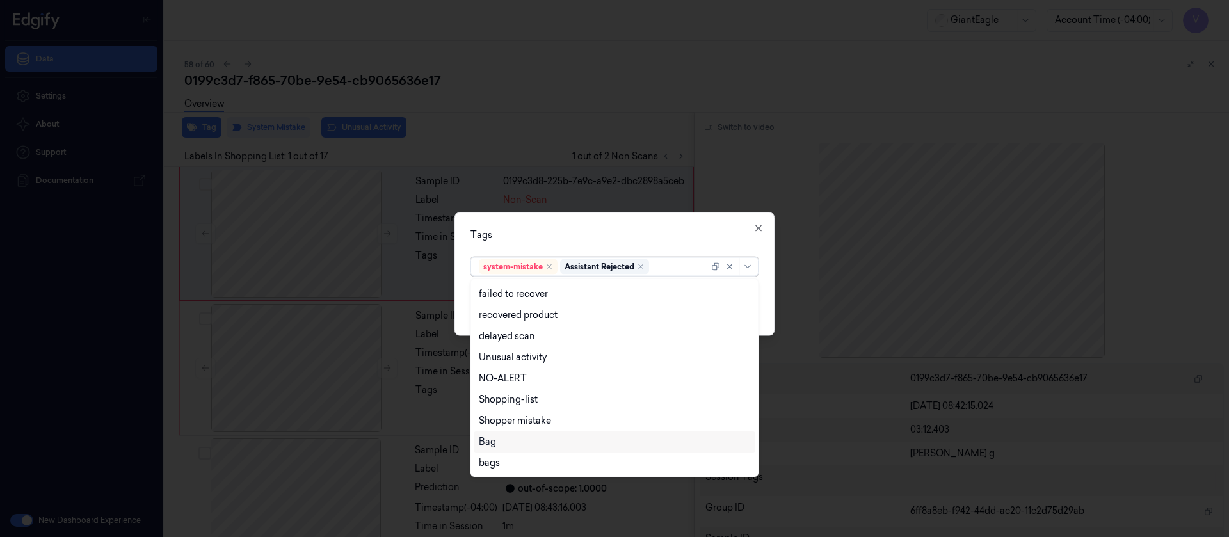
click at [495, 446] on div "Bag" at bounding box center [487, 441] width 17 height 13
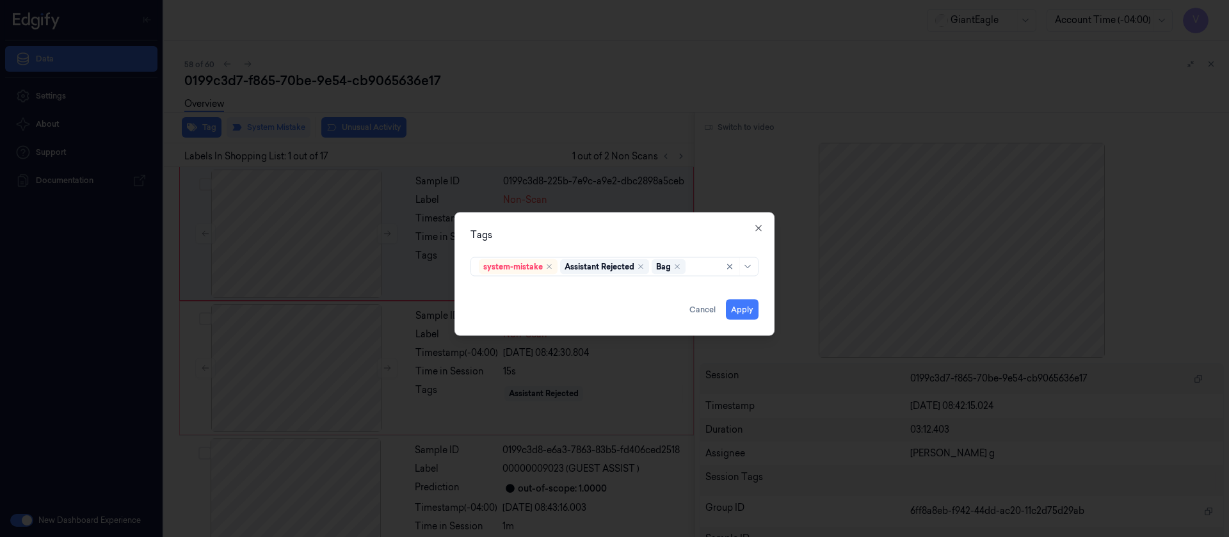
drag, startPoint x: 656, startPoint y: 225, endPoint x: 747, endPoint y: 307, distance: 122.4
click at [656, 225] on div "Tags system-mistake Assistant Rejected Bag Apply Cancel Close" at bounding box center [614, 274] width 320 height 124
click at [753, 319] on div "Tags system-mistake Assistant Rejected Bag Apply Cancel Close" at bounding box center [614, 274] width 320 height 124
click at [746, 315] on button "Apply" at bounding box center [742, 309] width 33 height 20
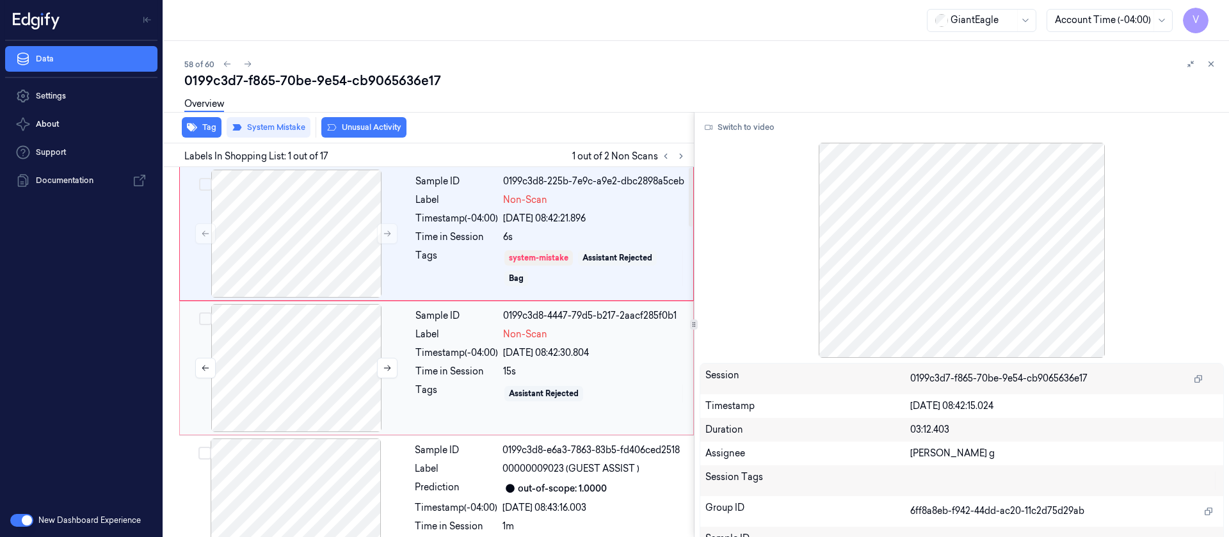
click at [311, 374] on div at bounding box center [296, 368] width 228 height 128
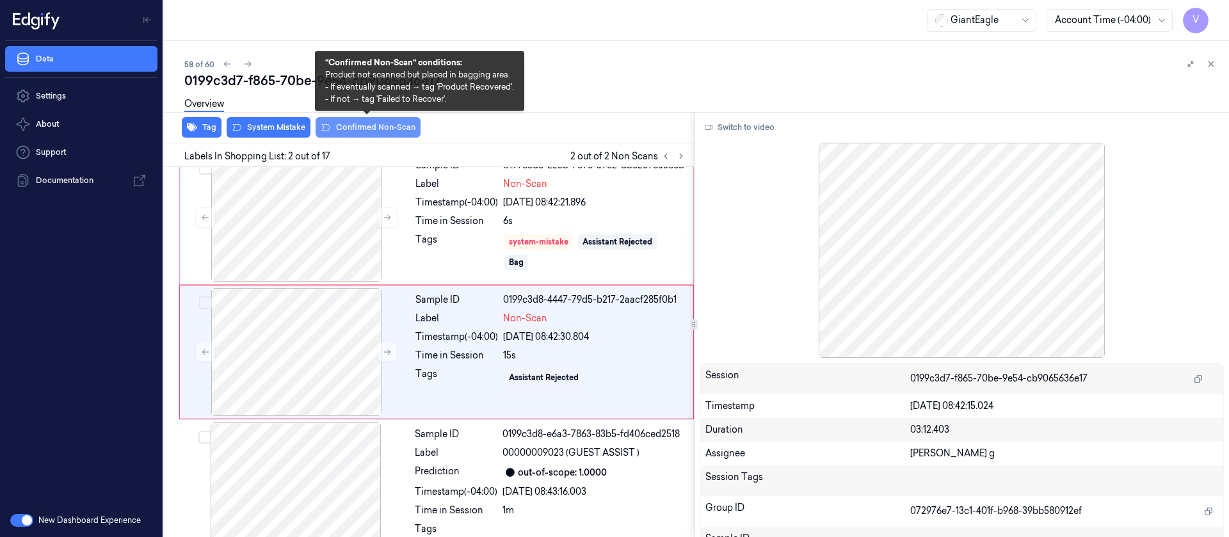
click at [363, 129] on button "Confirmed Non-Scan" at bounding box center [368, 127] width 105 height 20
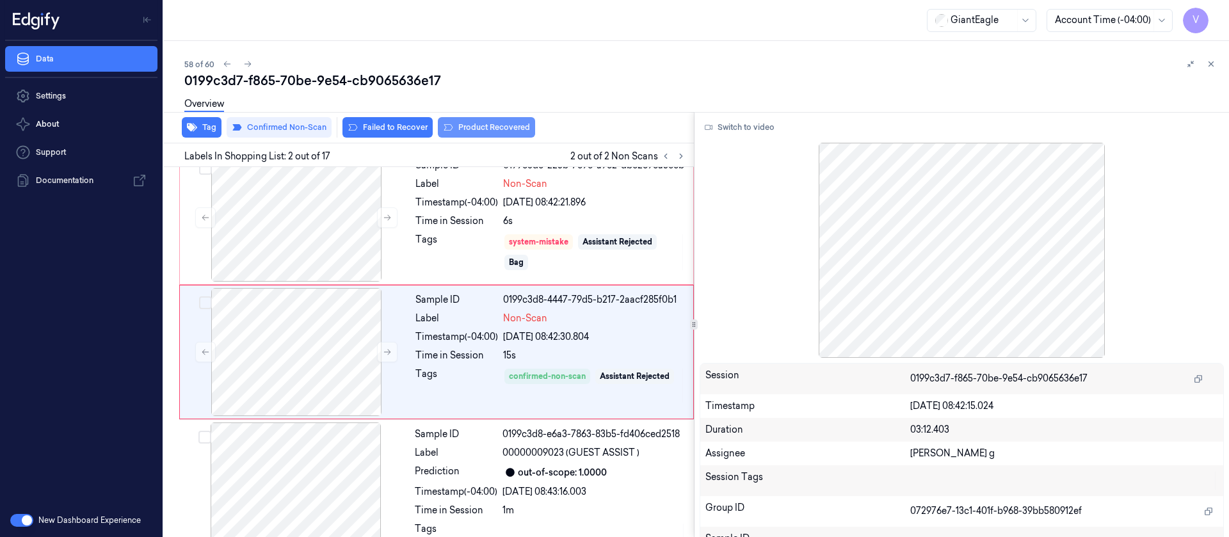
click at [474, 130] on button "Product Recovered" at bounding box center [486, 127] width 97 height 20
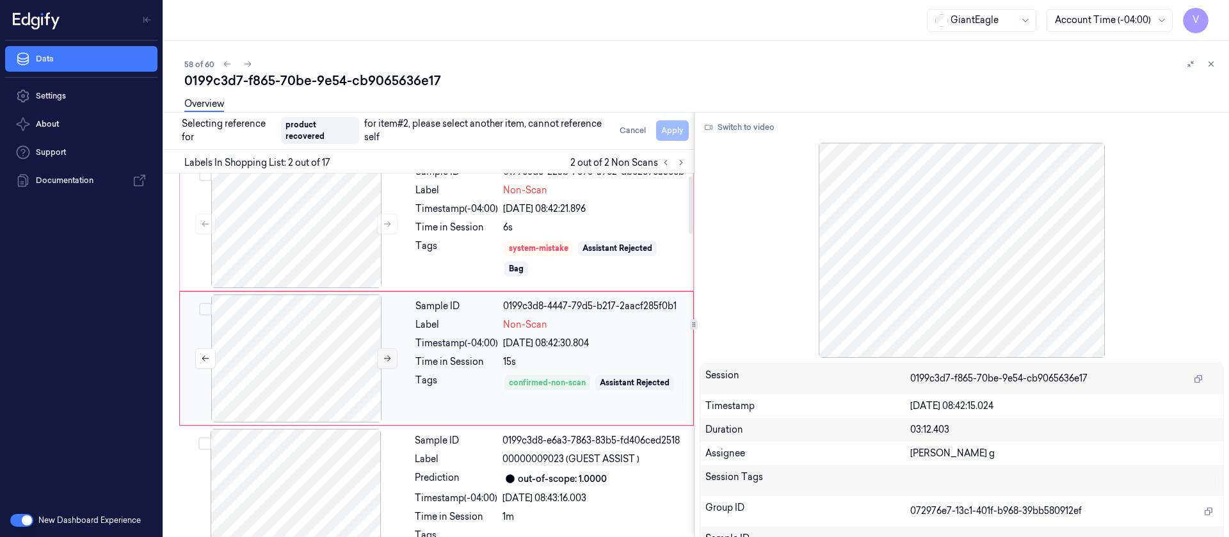
click at [382, 357] on button at bounding box center [387, 358] width 20 height 20
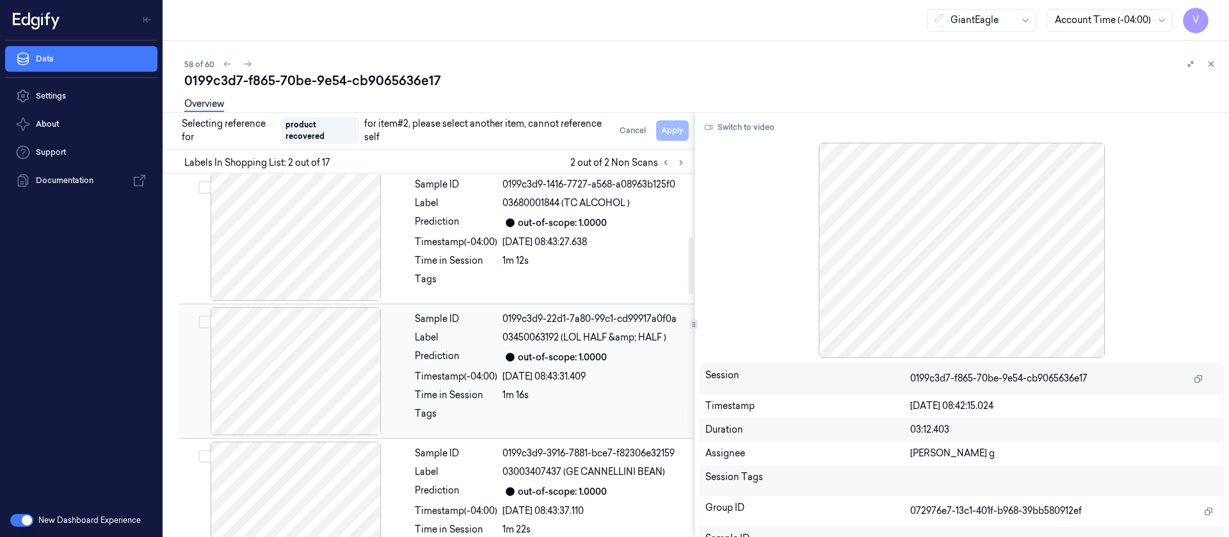
click at [329, 384] on div at bounding box center [296, 371] width 228 height 128
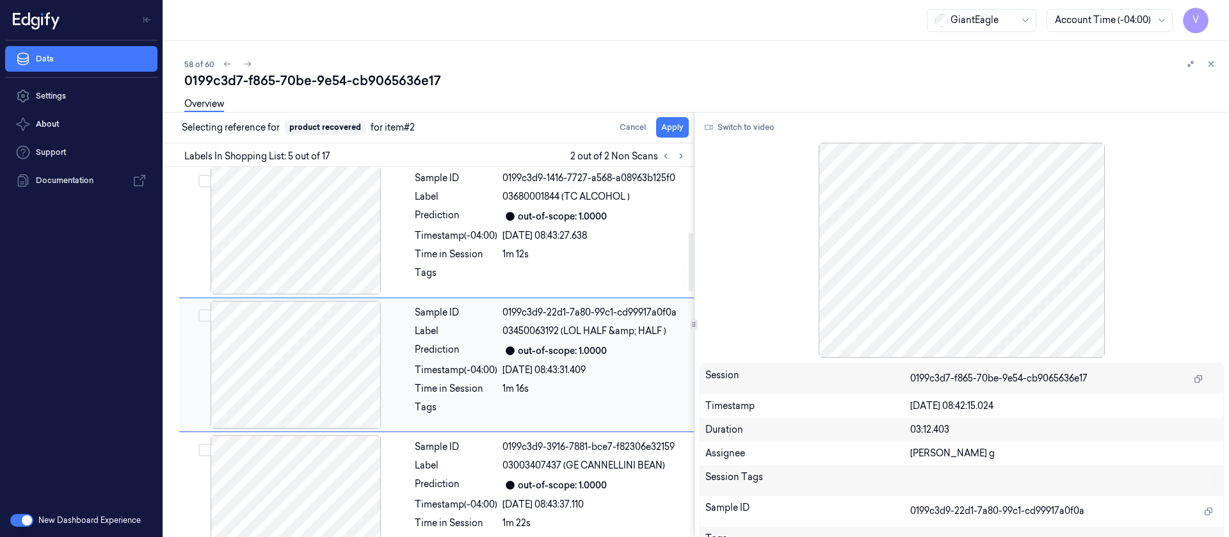
scroll to position [426, 0]
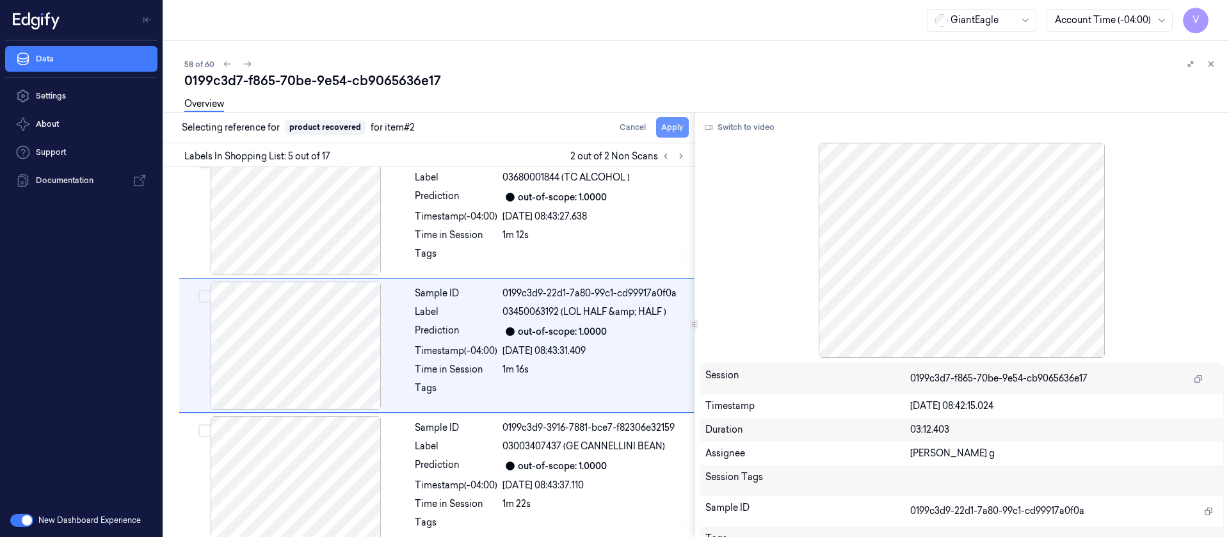
click at [674, 133] on button "Apply" at bounding box center [672, 127] width 33 height 20
click at [485, 102] on div "Overview" at bounding box center [701, 106] width 1034 height 33
click at [246, 63] on icon at bounding box center [247, 64] width 9 height 9
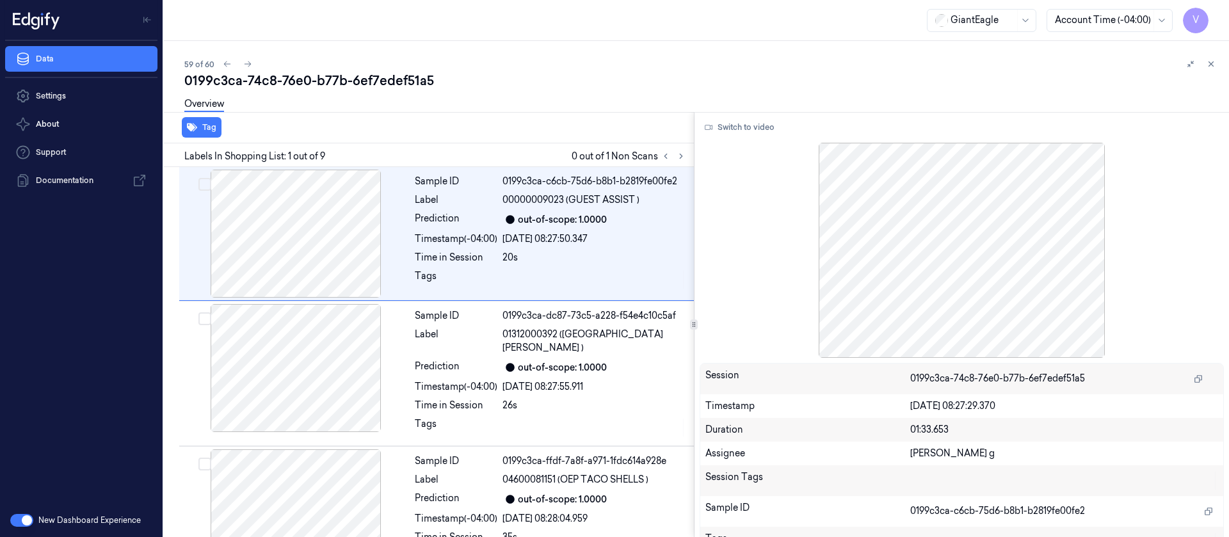
click at [570, 110] on div "Overview" at bounding box center [701, 106] width 1034 height 33
click at [508, 105] on div "Overview" at bounding box center [701, 106] width 1034 height 33
click at [686, 159] on button at bounding box center [680, 156] width 15 height 15
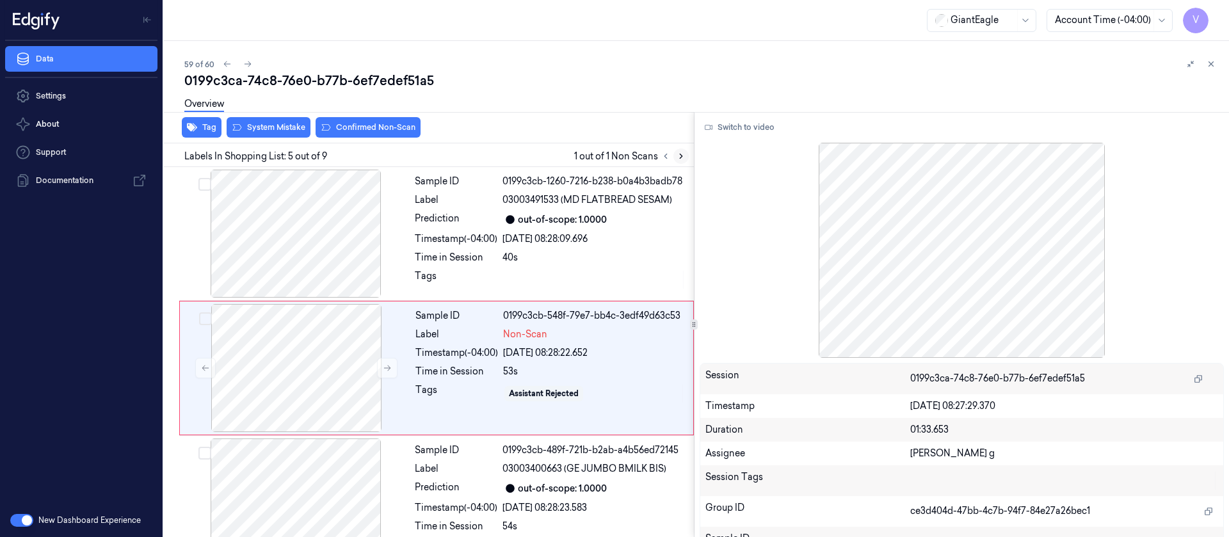
scroll to position [419, 0]
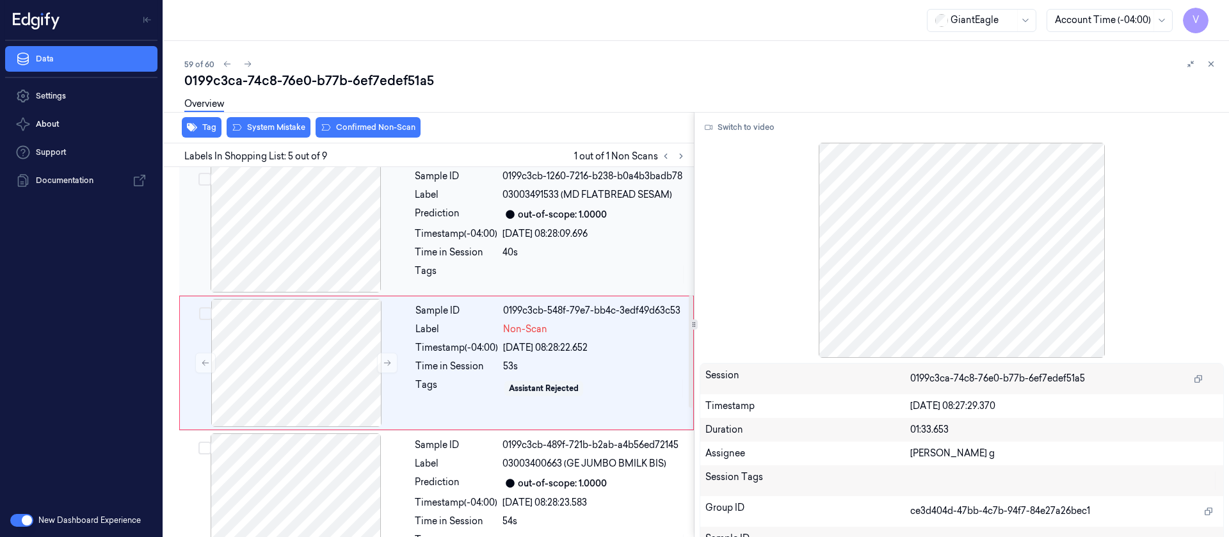
click at [300, 230] on div at bounding box center [296, 229] width 228 height 128
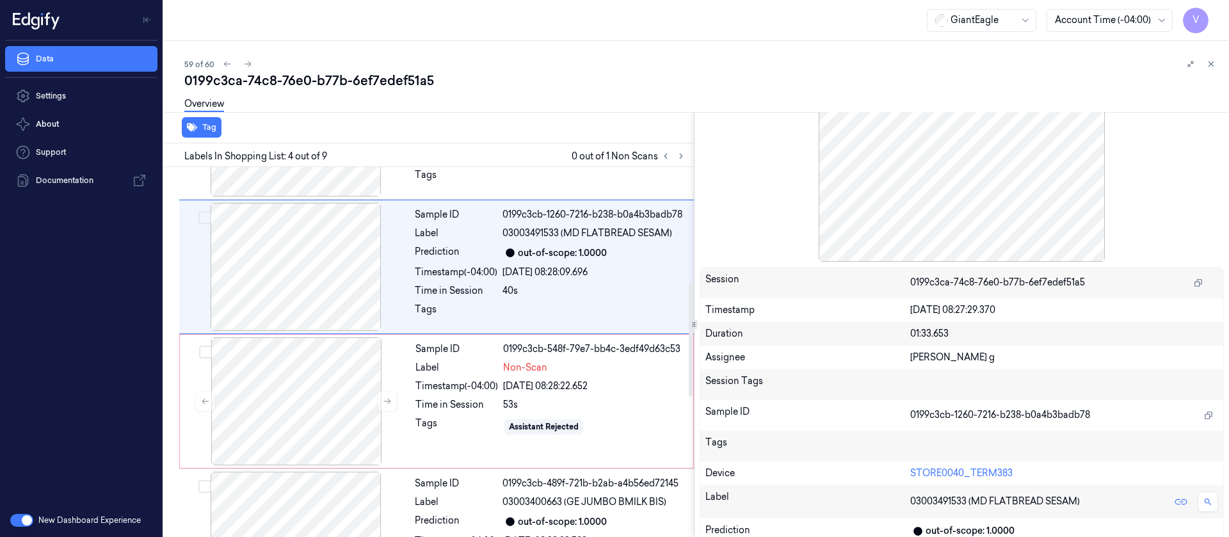
scroll to position [0, 0]
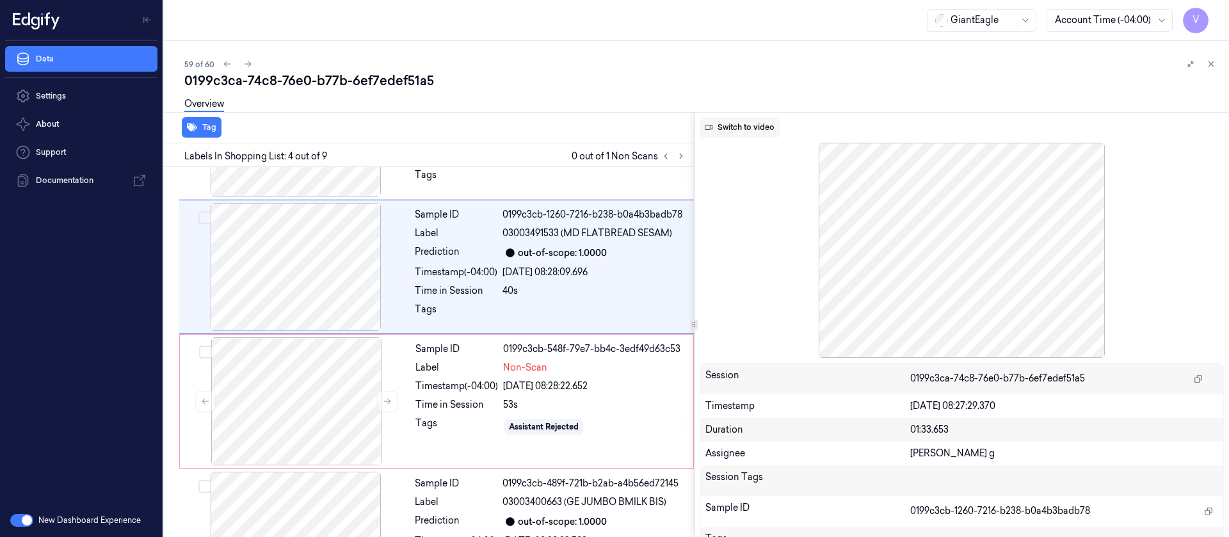
click at [737, 124] on button "Switch to video" at bounding box center [740, 127] width 80 height 20
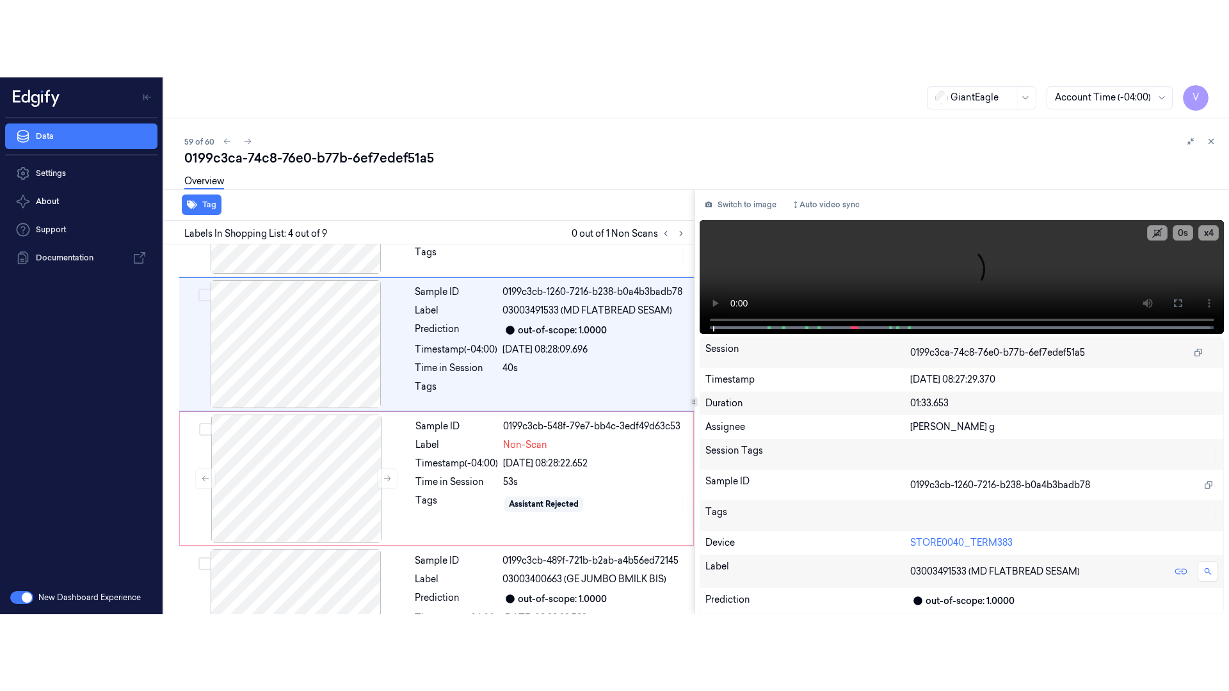
scroll to position [285, 0]
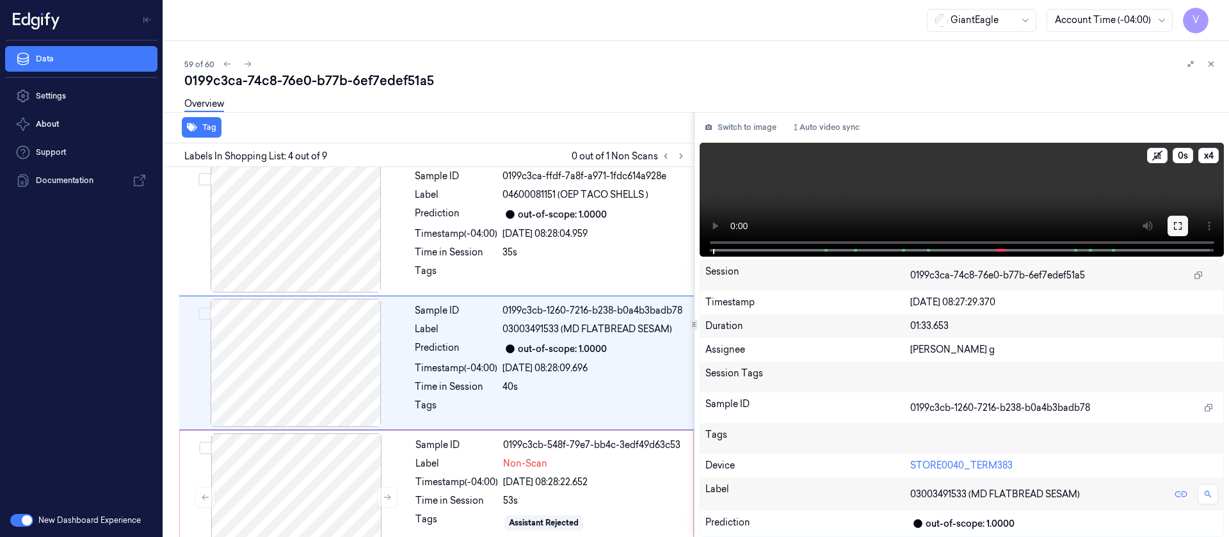
click at [1178, 221] on icon at bounding box center [1178, 226] width 10 height 10
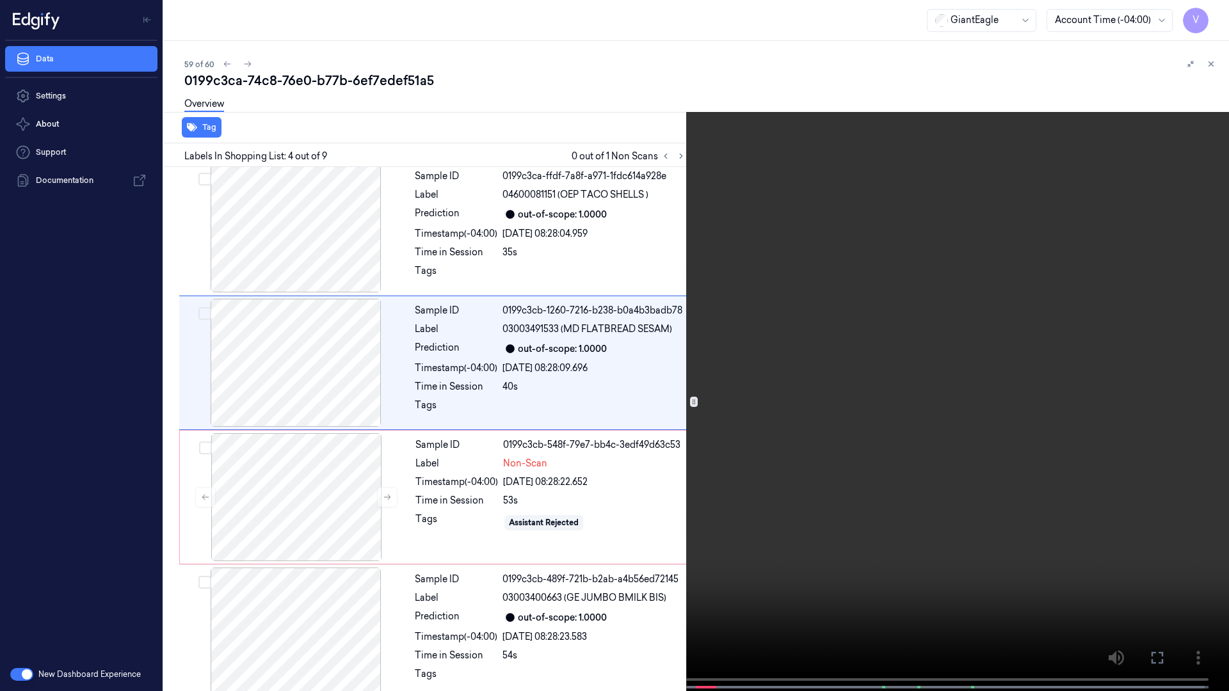
click at [1214, 18] on button "x 4" at bounding box center [1213, 15] width 20 height 20
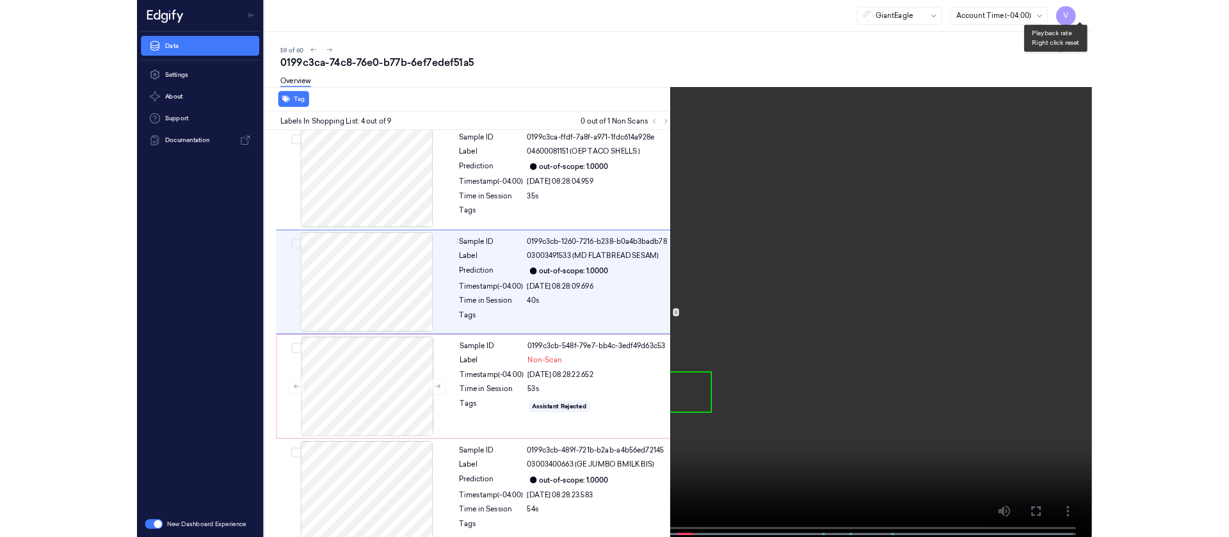
scroll to position [208, 0]
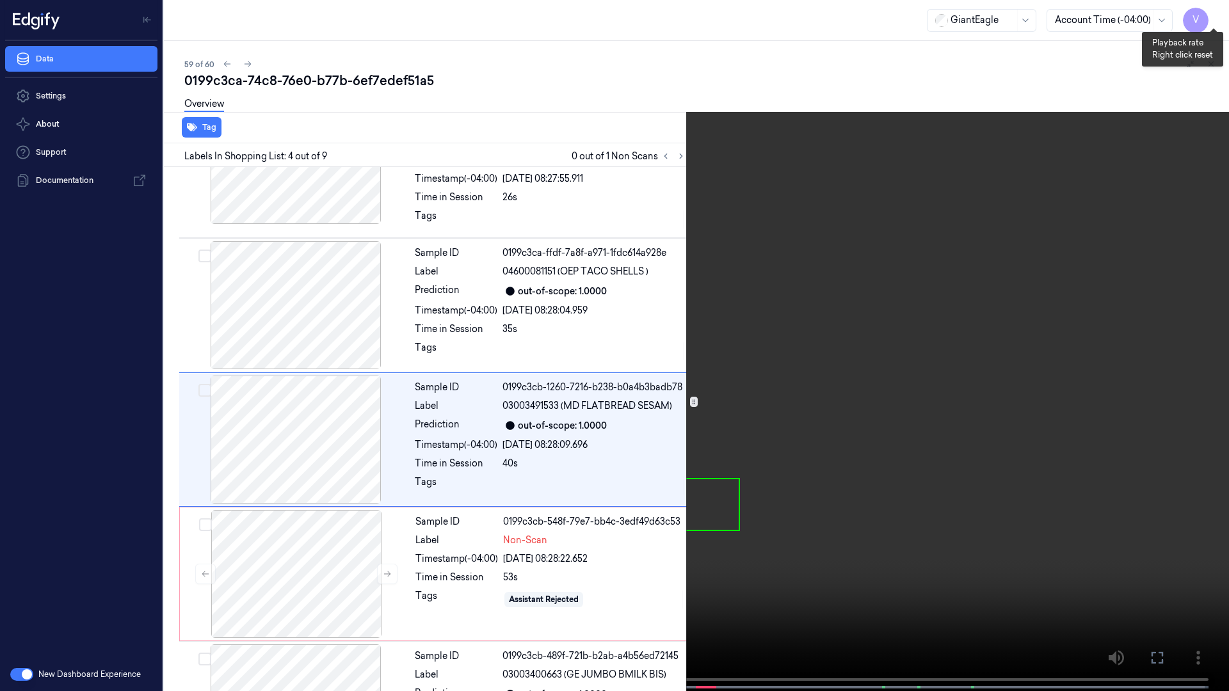
click at [1214, 18] on button "x 1" at bounding box center [1213, 15] width 20 height 20
click at [0, 0] on button at bounding box center [0, 0] width 0 height 0
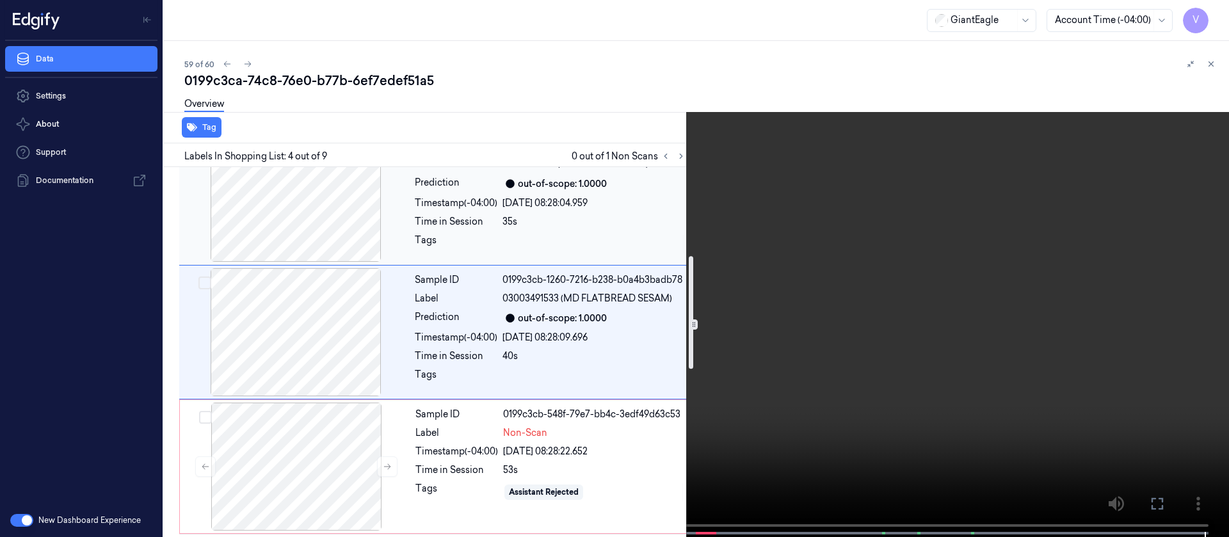
scroll to position [285, 0]
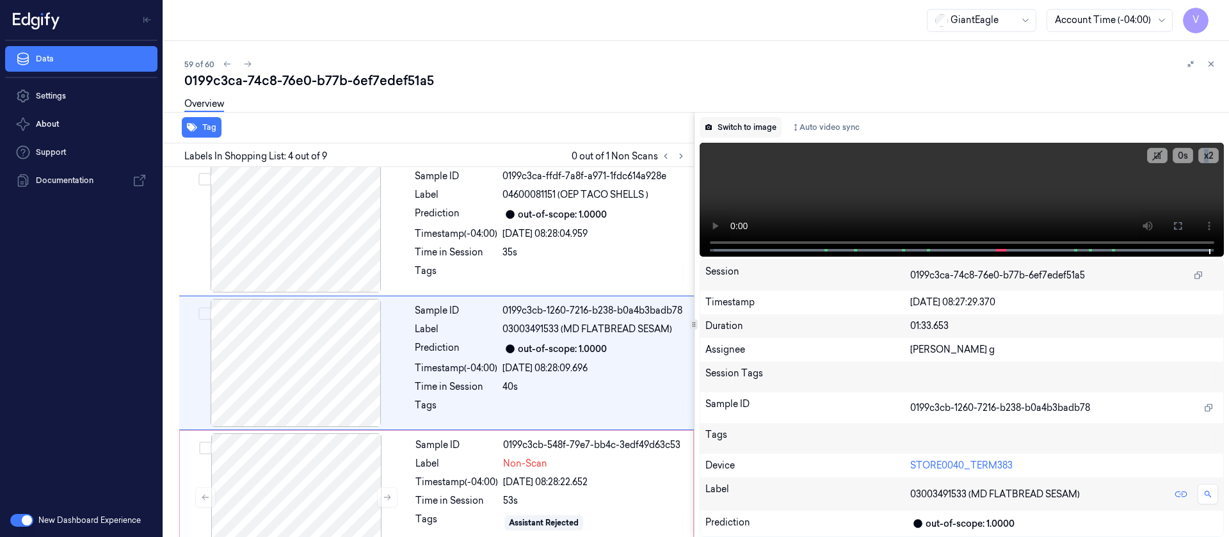
click at [721, 131] on button "Switch to image" at bounding box center [741, 127] width 82 height 20
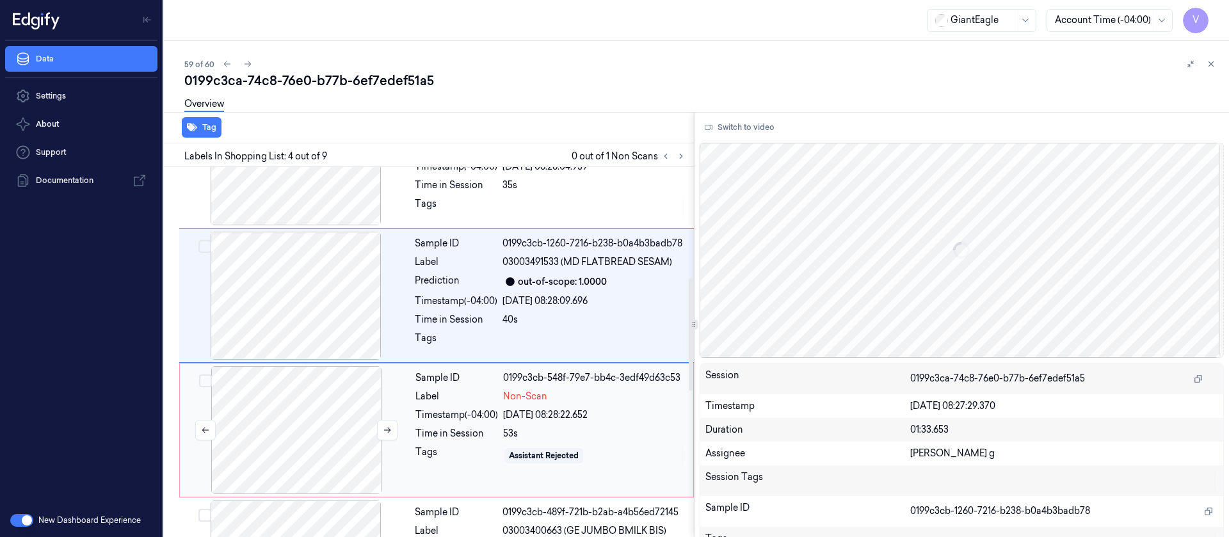
scroll to position [381, 0]
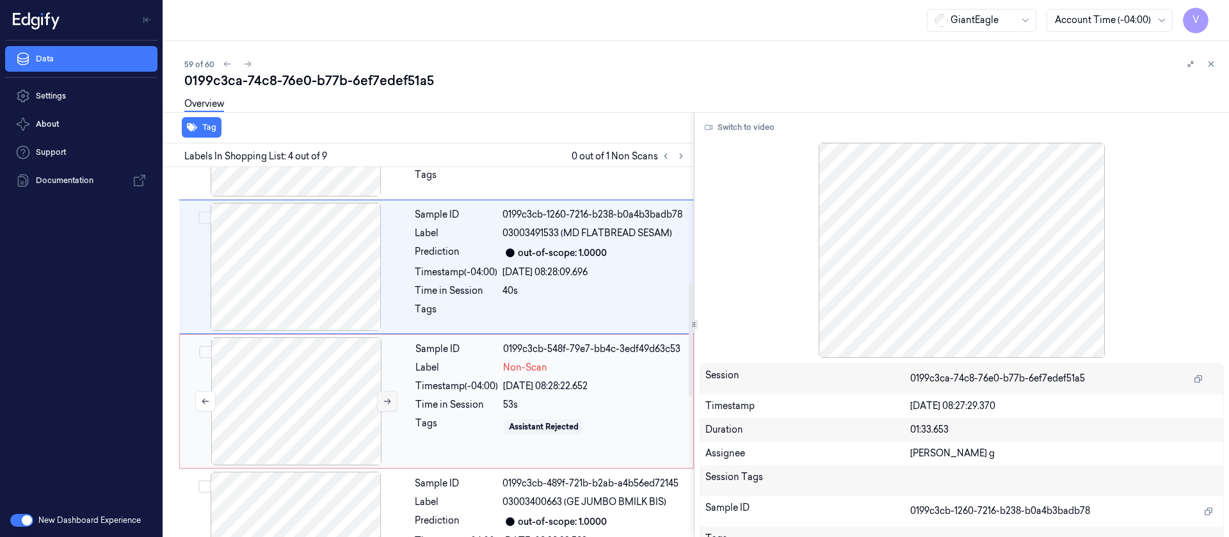
click at [389, 397] on icon at bounding box center [387, 401] width 9 height 9
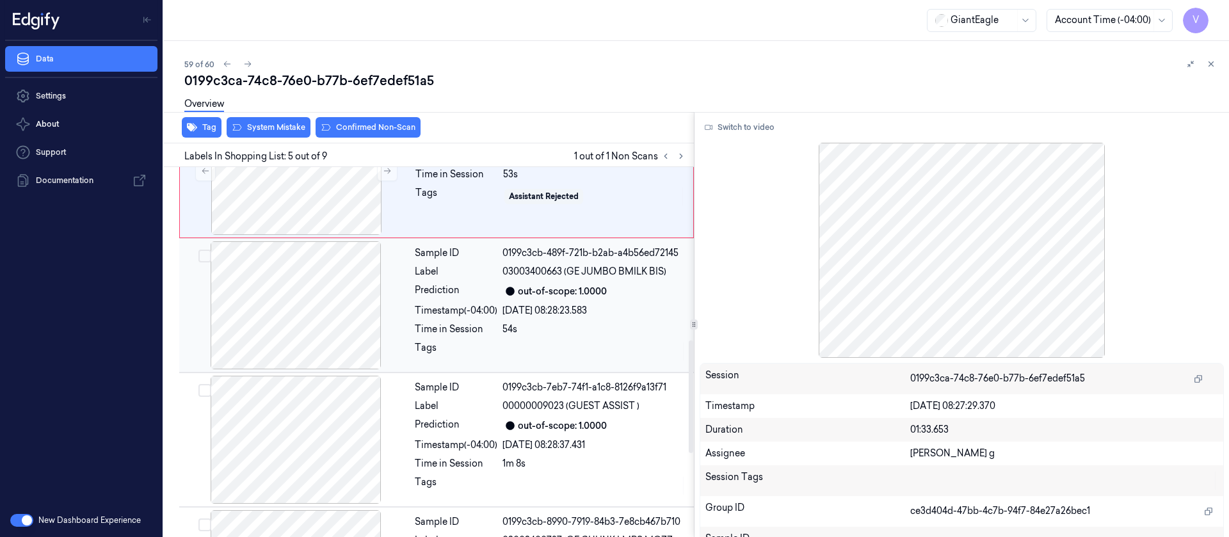
scroll to position [515, 0]
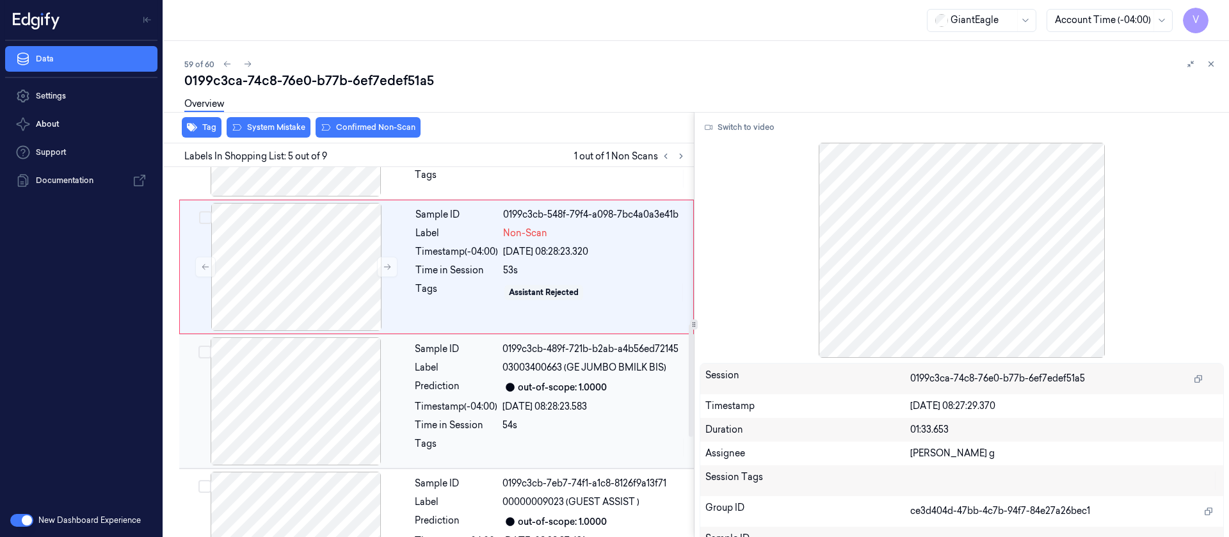
click at [330, 362] on div at bounding box center [296, 401] width 228 height 128
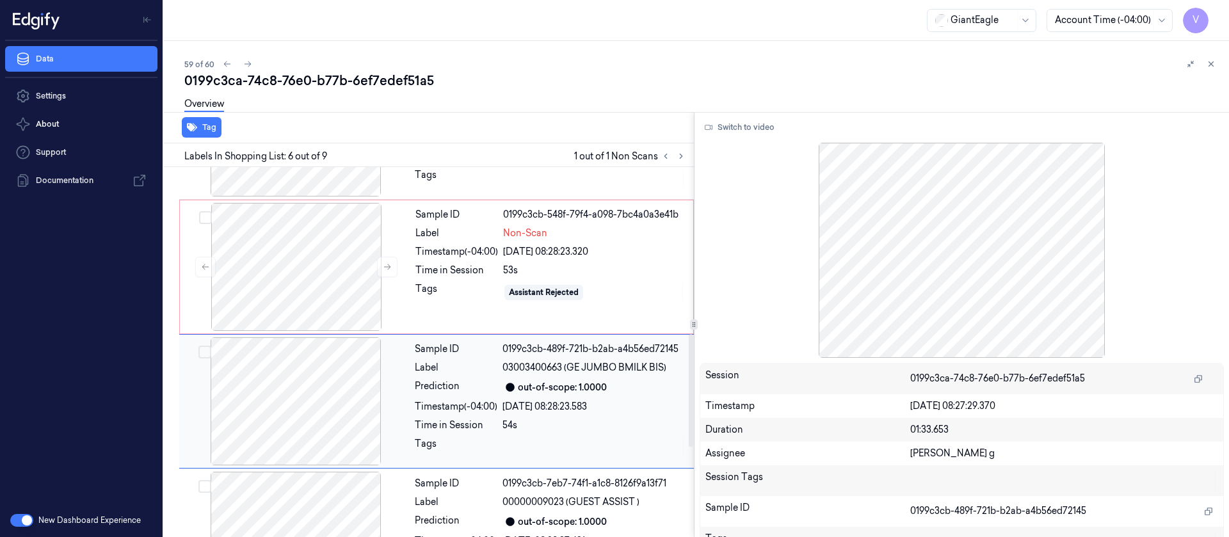
scroll to position [554, 0]
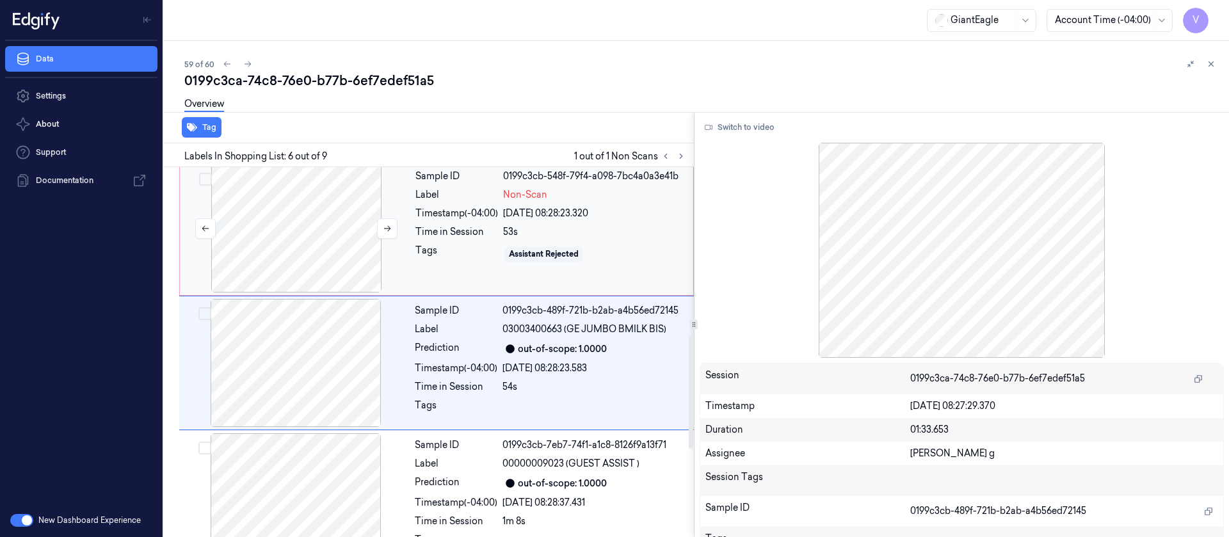
click at [302, 217] on div at bounding box center [296, 229] width 228 height 128
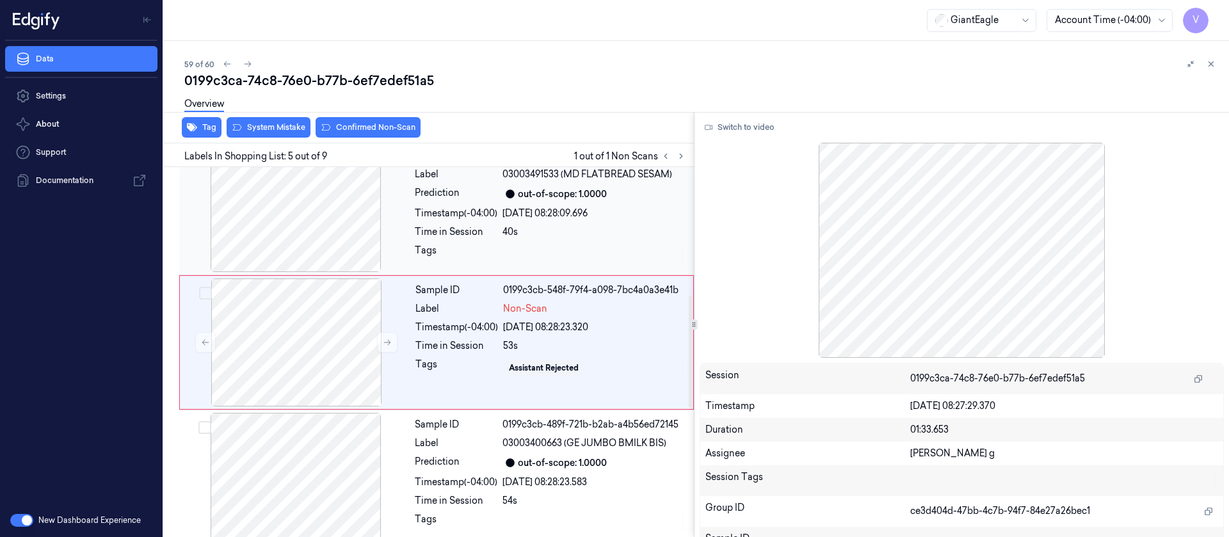
scroll to position [419, 0]
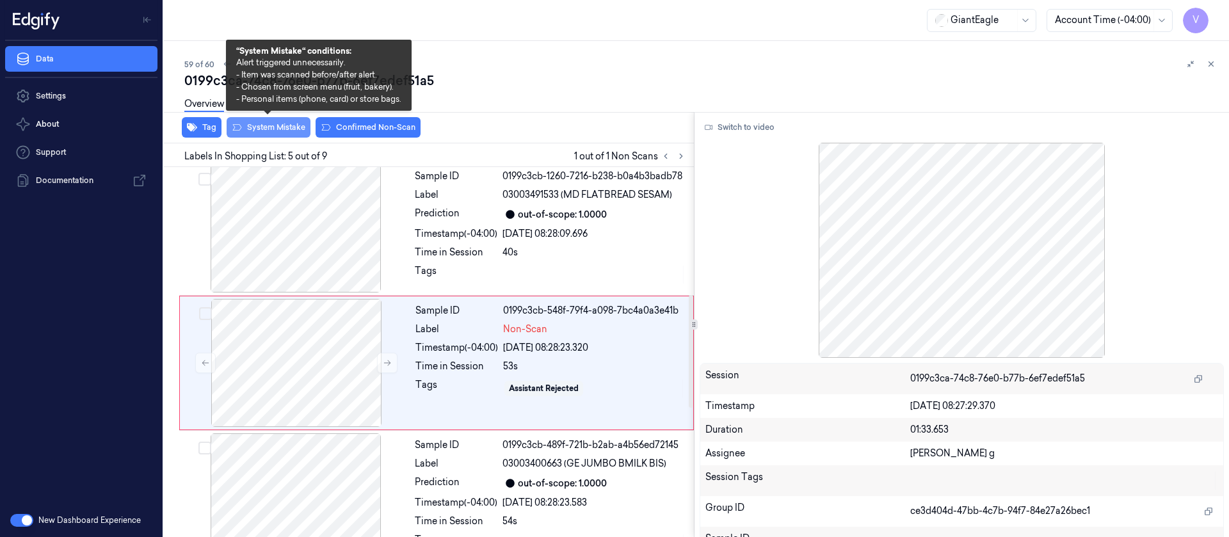
click at [266, 125] on button "System Mistake" at bounding box center [269, 127] width 84 height 20
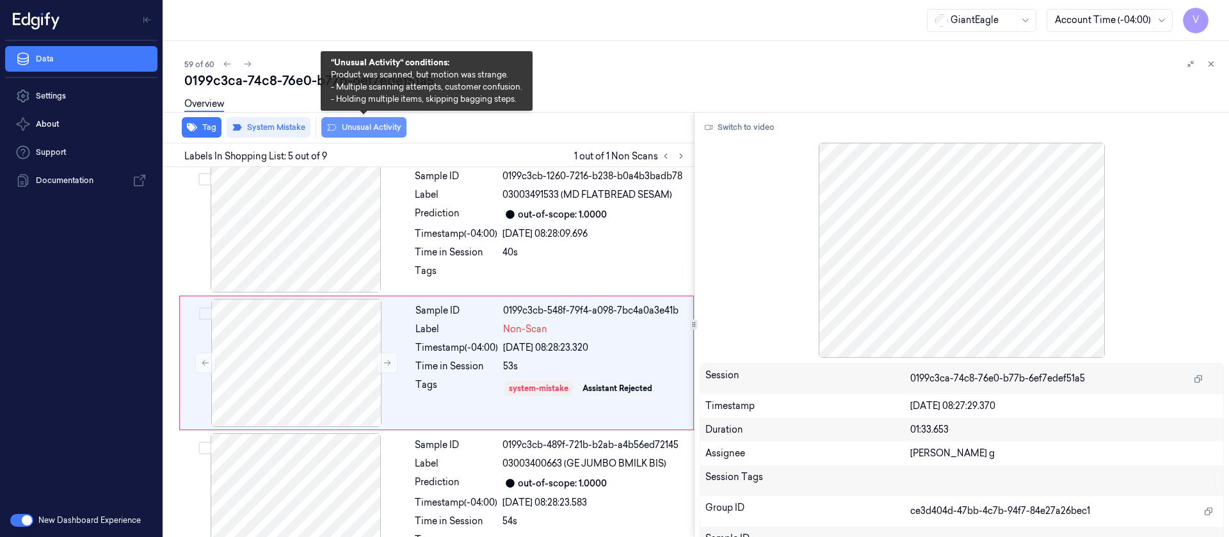
click at [360, 124] on button "Unusual Activity" at bounding box center [363, 127] width 85 height 20
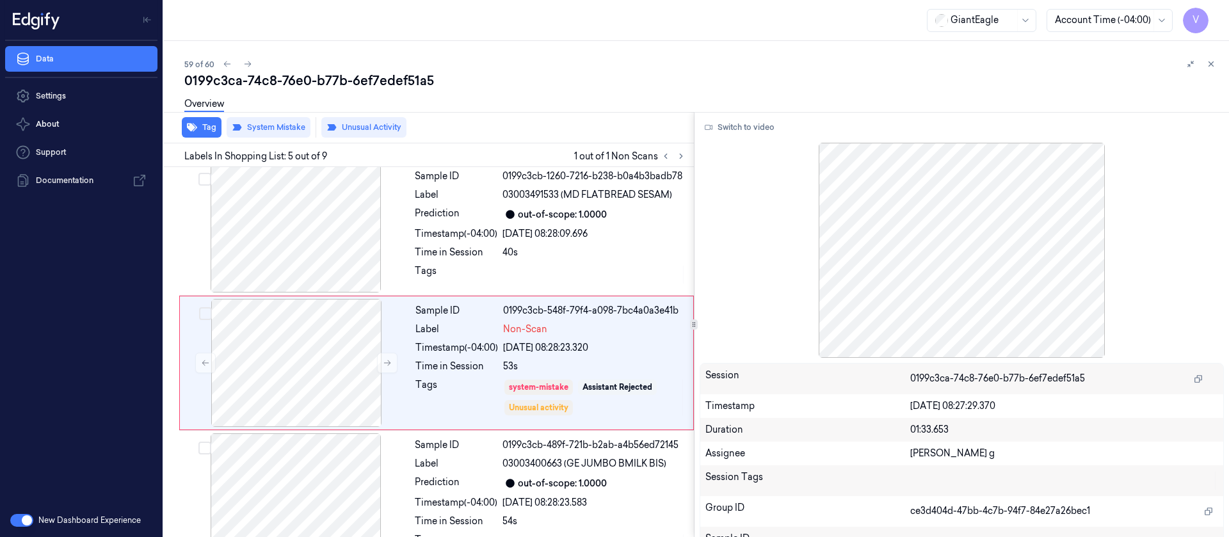
click at [464, 81] on div "0199c3ca-74c8-76e0-b77b-6ef7edef51a5" at bounding box center [701, 81] width 1034 height 18
click at [243, 63] on icon at bounding box center [247, 64] width 9 height 9
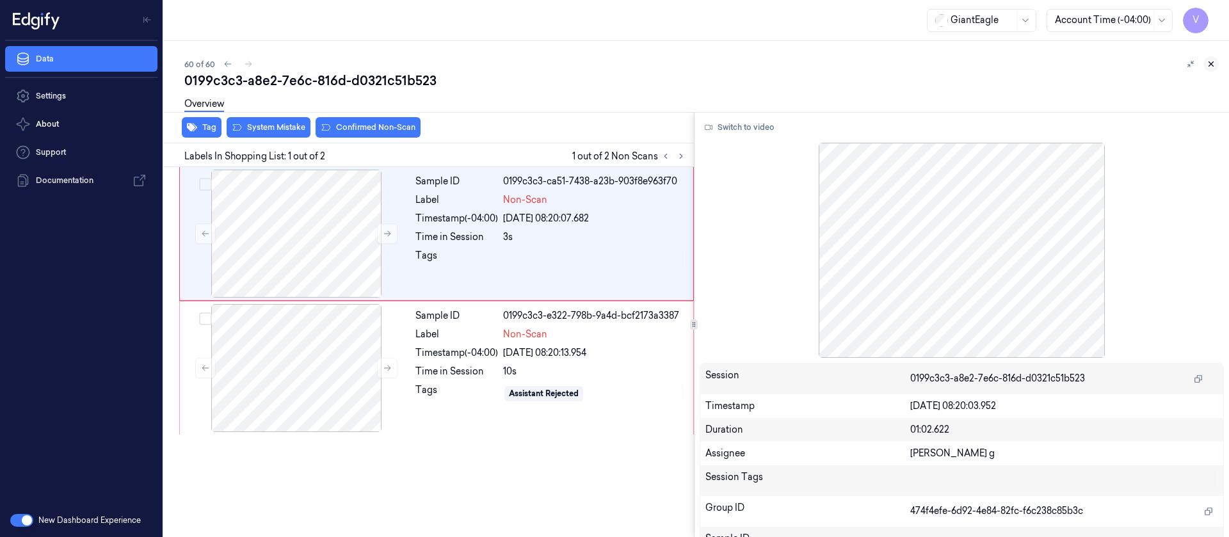
click at [1207, 69] on button at bounding box center [1210, 63] width 15 height 15
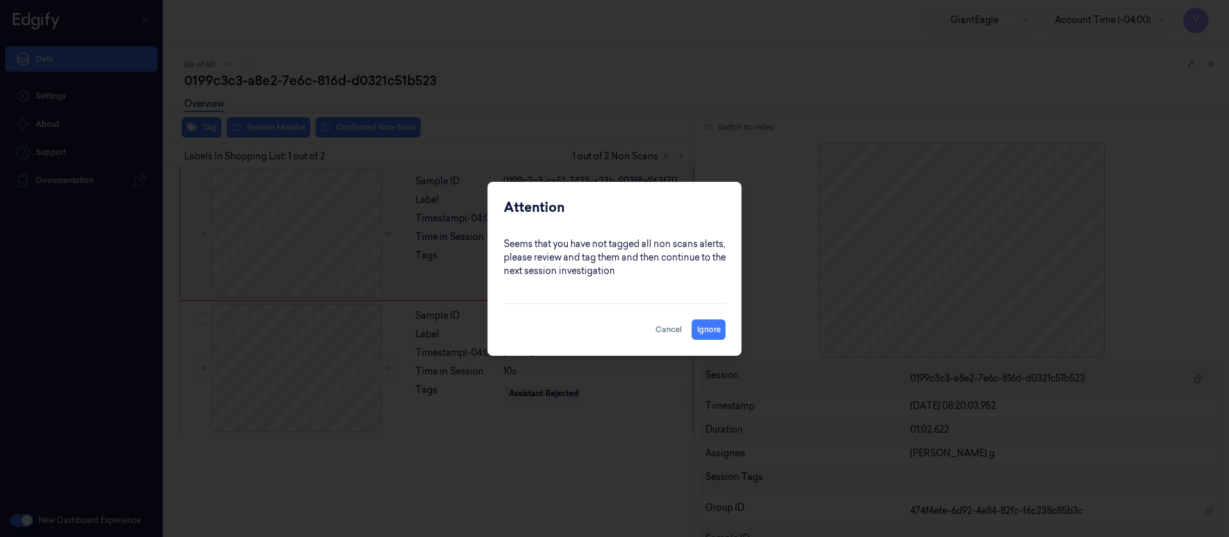
click at [883, 101] on div at bounding box center [614, 268] width 1229 height 537
click at [673, 335] on button "Cancel" at bounding box center [668, 329] width 36 height 20
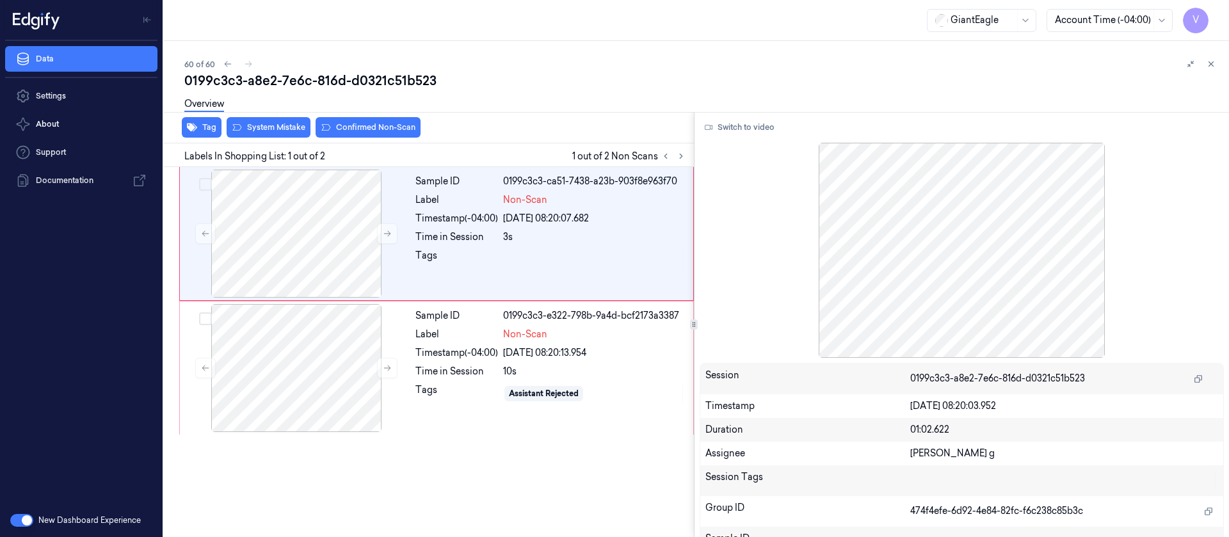
click at [1219, 61] on div "60 of 60 0199c3c3-a8e2-7e6c-816d-d0321c51b523 Overview Tag System Mistake Confi…" at bounding box center [696, 289] width 1065 height 496
click at [1212, 62] on icon at bounding box center [1211, 64] width 9 height 9
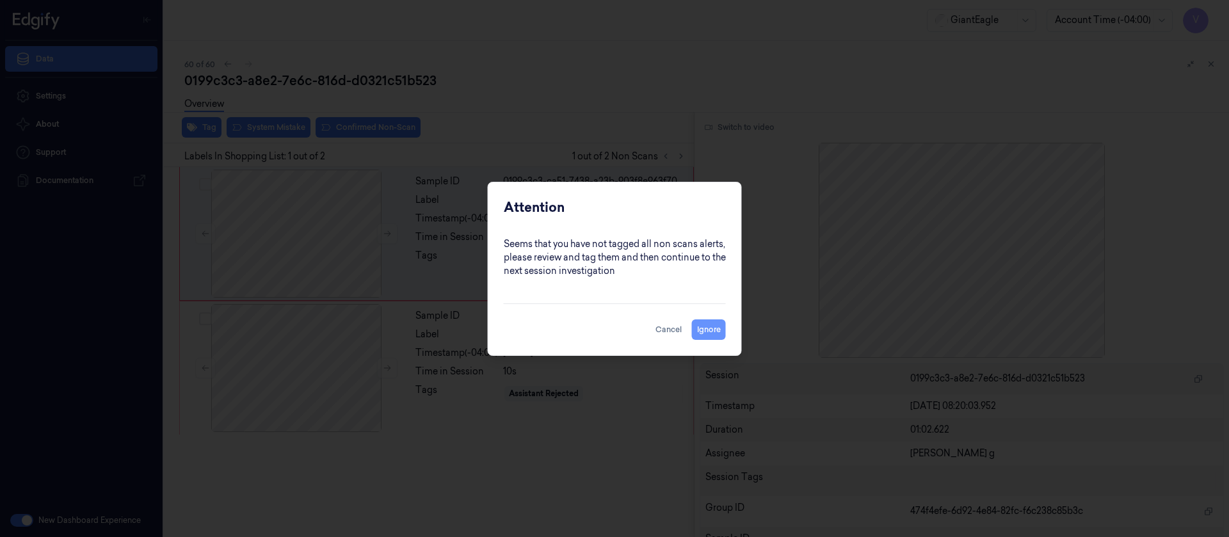
click at [716, 325] on button "Ignore" at bounding box center [709, 329] width 34 height 20
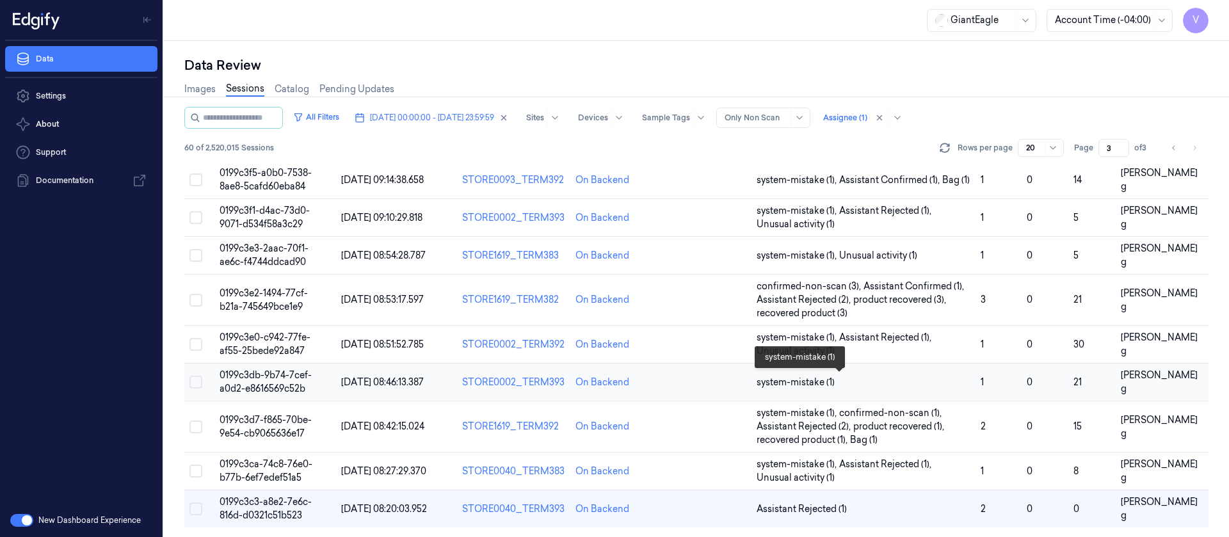
scroll to position [445, 0]
click at [700, 515] on td at bounding box center [706, 509] width 90 height 38
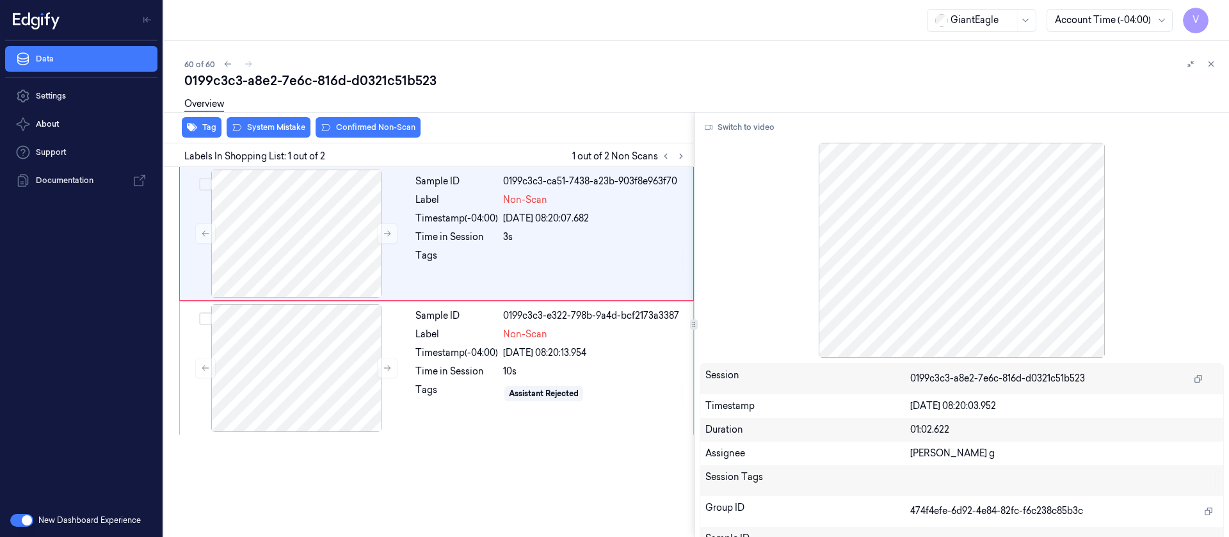
click at [579, 97] on div "Overview" at bounding box center [701, 106] width 1034 height 33
click at [278, 224] on div at bounding box center [296, 234] width 228 height 128
click at [743, 117] on button "Switch to video" at bounding box center [740, 127] width 80 height 20
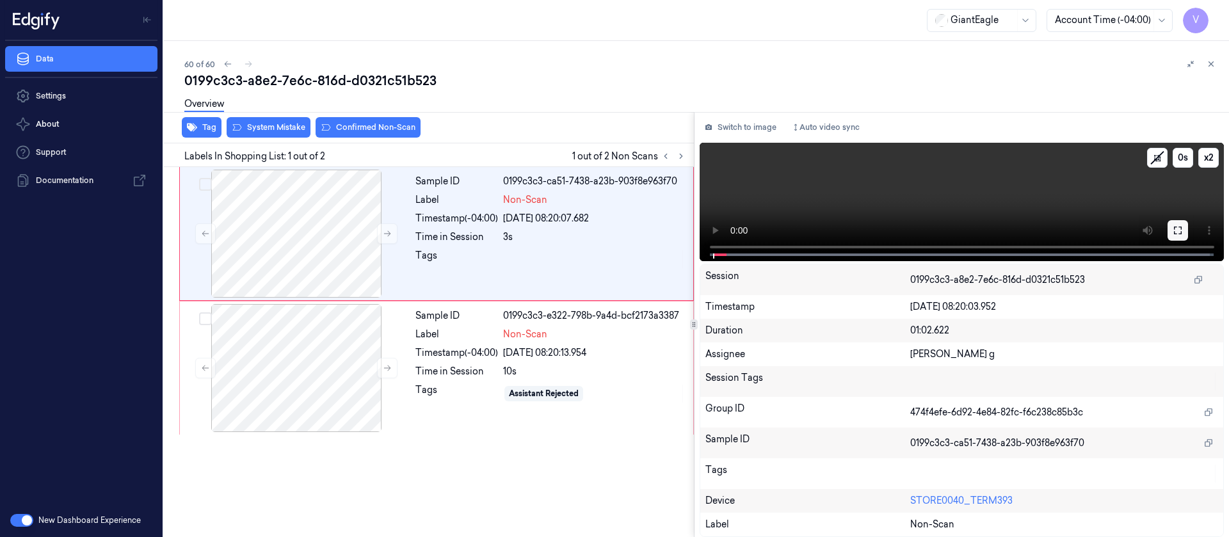
click at [1178, 230] on icon at bounding box center [1178, 230] width 10 height 10
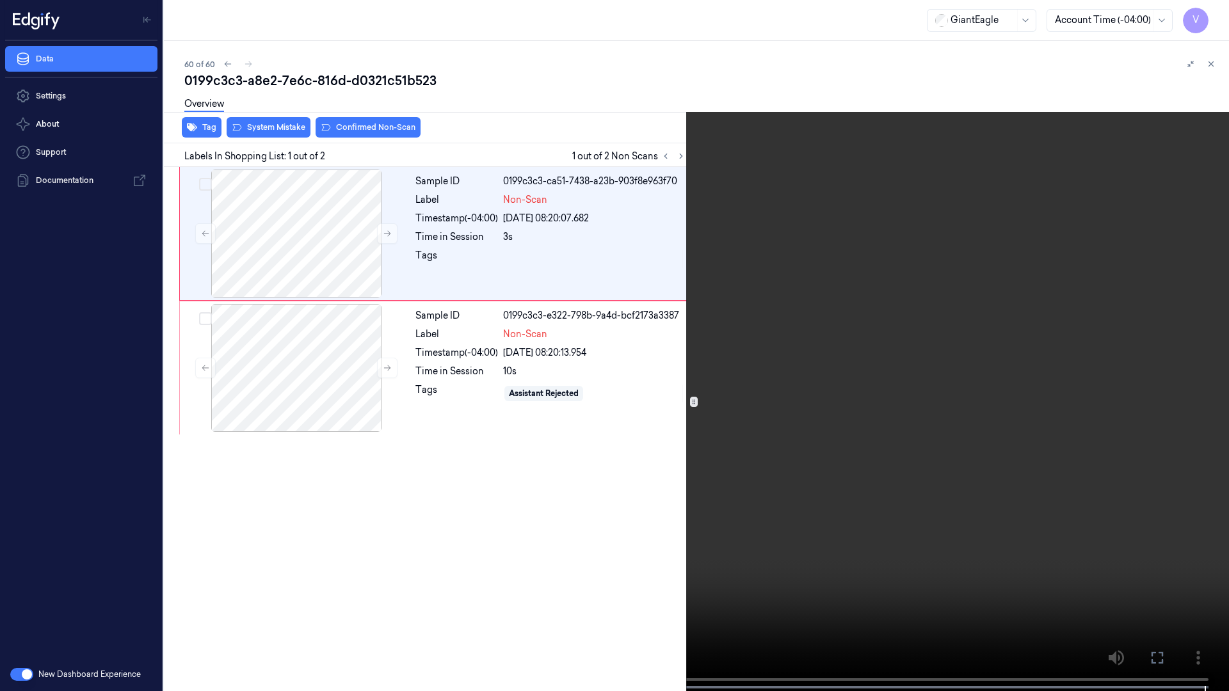
click at [0, 0] on icon at bounding box center [0, 0] width 0 height 0
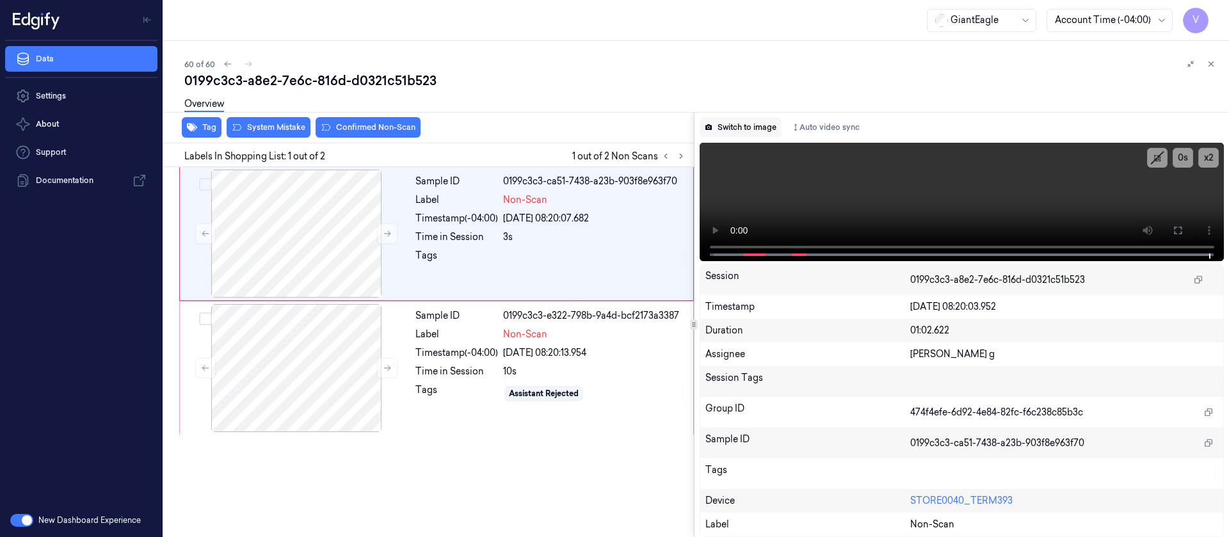
click at [766, 124] on button "Switch to image" at bounding box center [741, 127] width 82 height 20
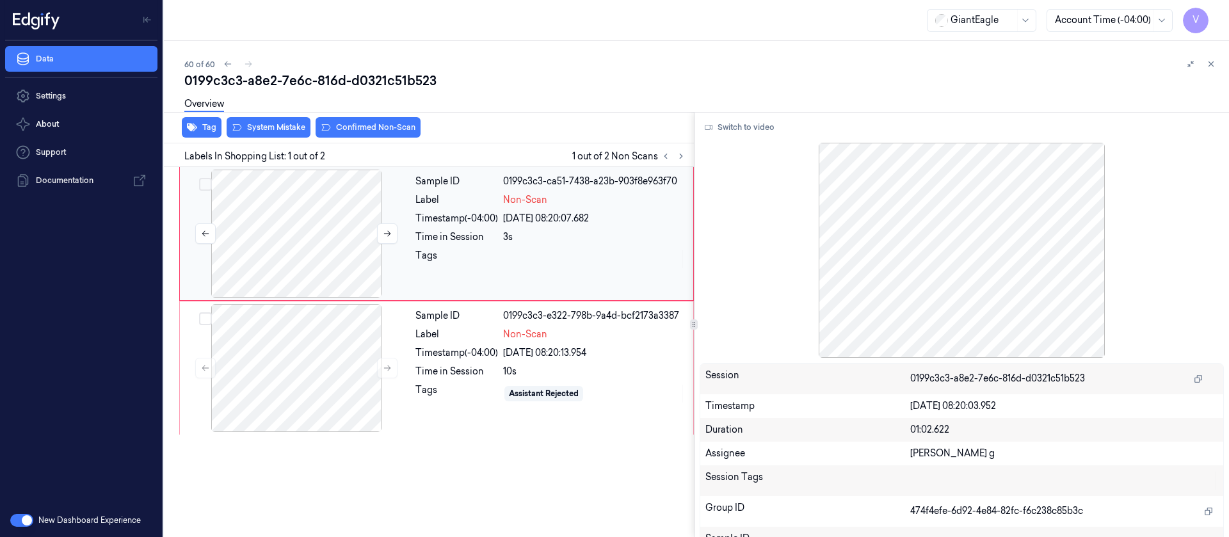
click at [296, 245] on div at bounding box center [296, 234] width 228 height 128
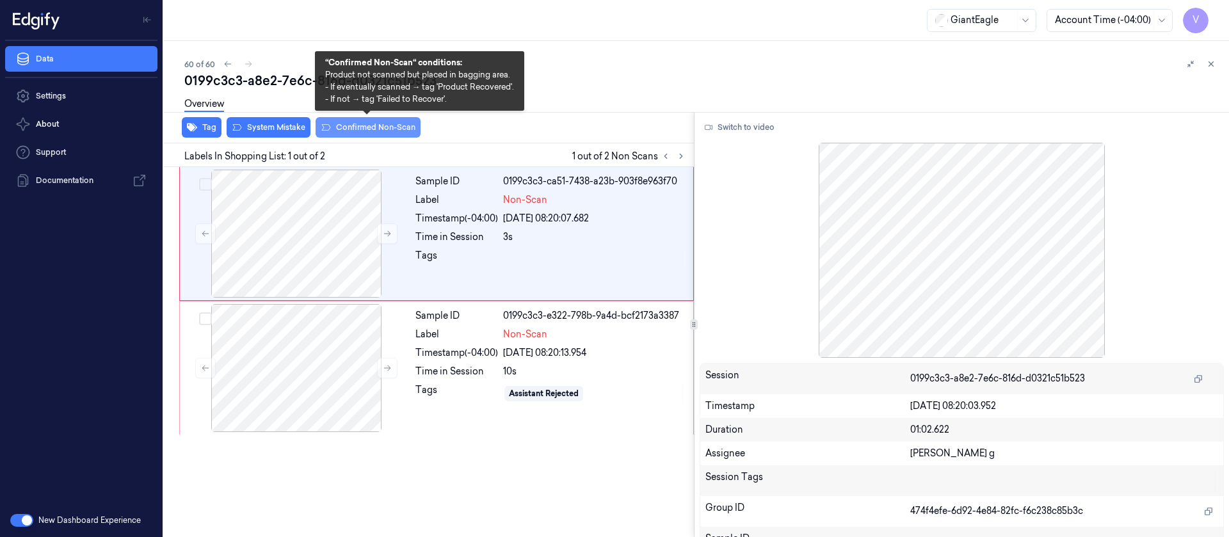
click at [377, 127] on button "Confirmed Non-Scan" at bounding box center [368, 127] width 105 height 20
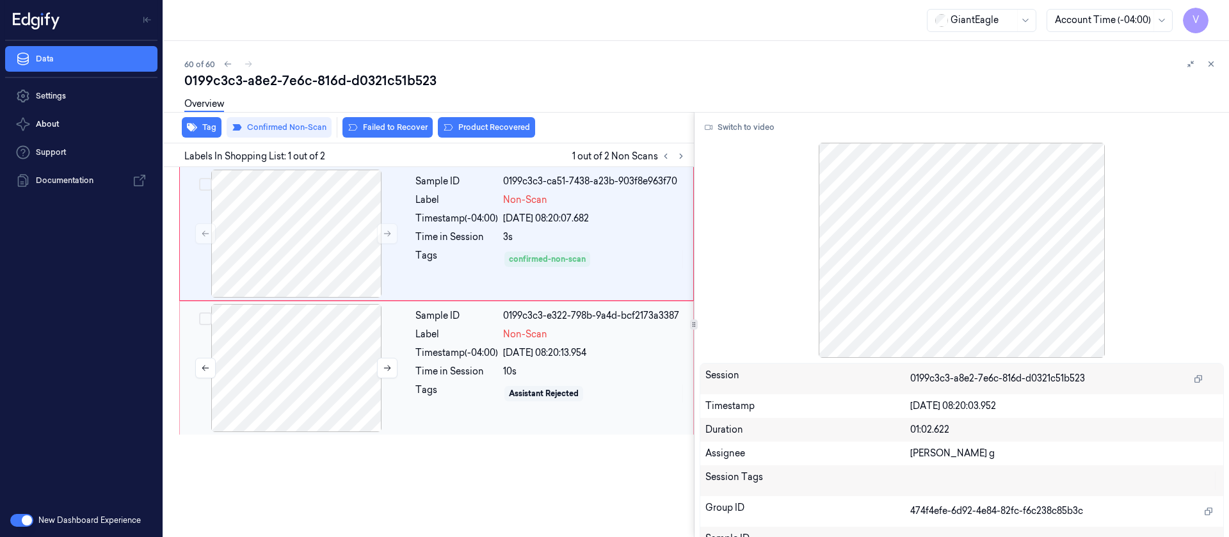
click at [332, 351] on div at bounding box center [296, 368] width 228 height 128
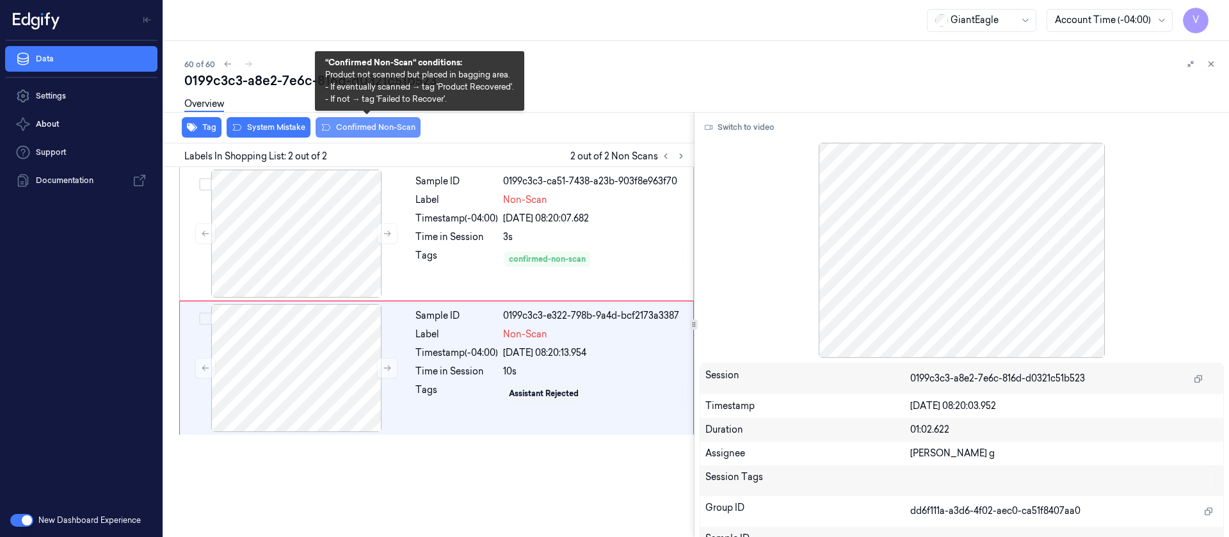
click at [371, 125] on button "Confirmed Non-Scan" at bounding box center [368, 127] width 105 height 20
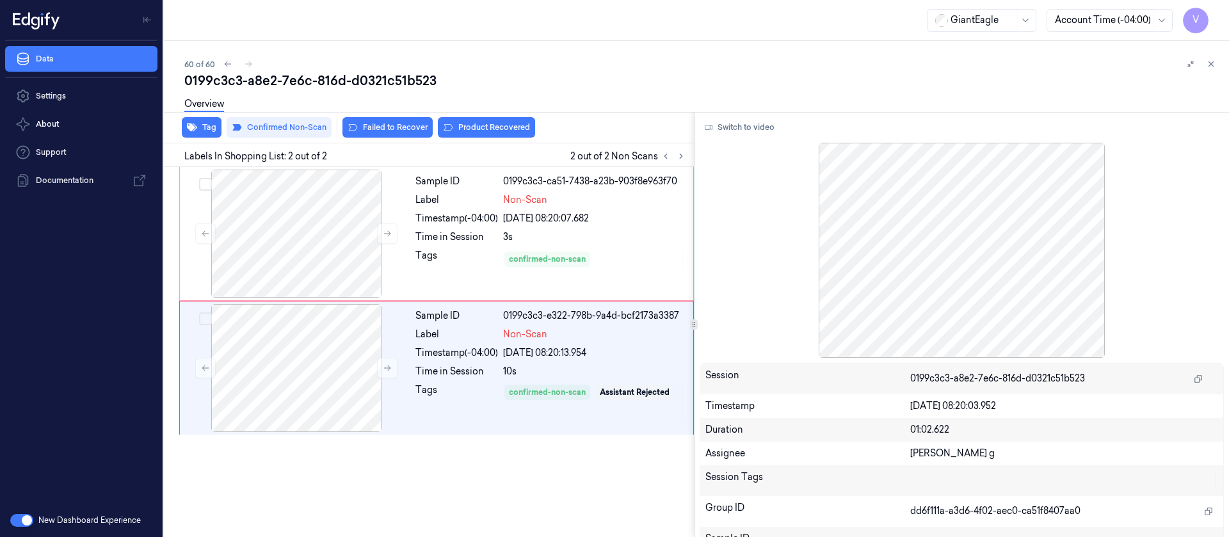
click at [599, 83] on div "0199c3c3-a8e2-7e6c-816d-d0321c51b523" at bounding box center [701, 81] width 1034 height 18
click at [248, 61] on div "60 of 60" at bounding box center [701, 63] width 1034 height 15
click at [249, 65] on div "60 of 60" at bounding box center [701, 63] width 1034 height 15
click at [743, 59] on div "60 of 60" at bounding box center [701, 63] width 1034 height 15
click at [1221, 66] on div "60 of 60 0199c3c3-a8e2-7e6c-816d-d0321c51b523 Overview Tag Confirmed Non-Scan F…" at bounding box center [696, 289] width 1065 height 496
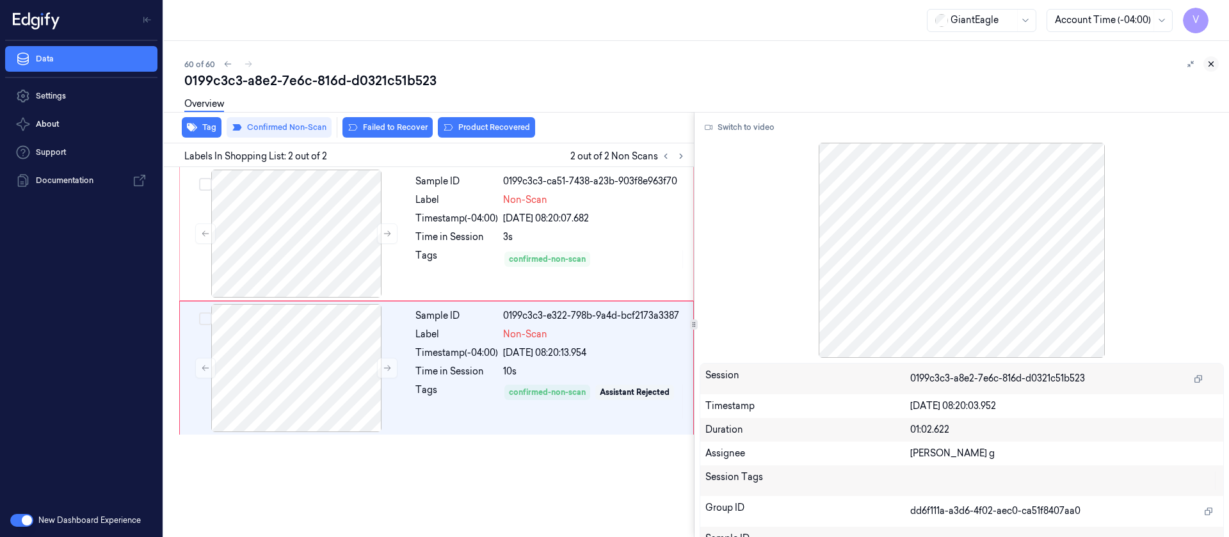
click at [1214, 63] on icon at bounding box center [1211, 64] width 9 height 9
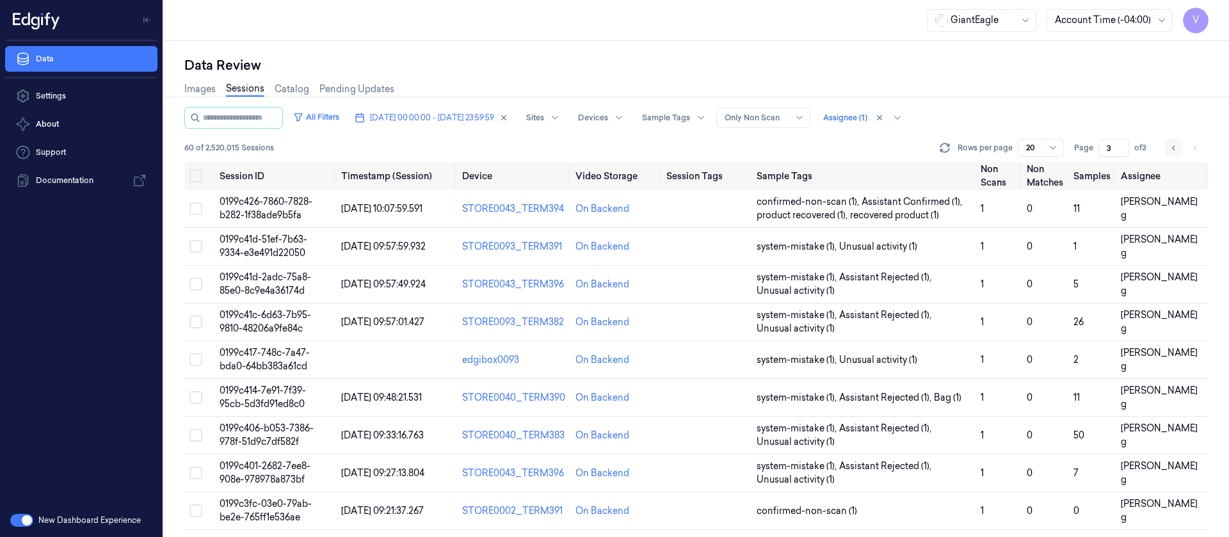
click at [1175, 147] on icon "Go to previous page" at bounding box center [1174, 148] width 8 height 10
type input "2"
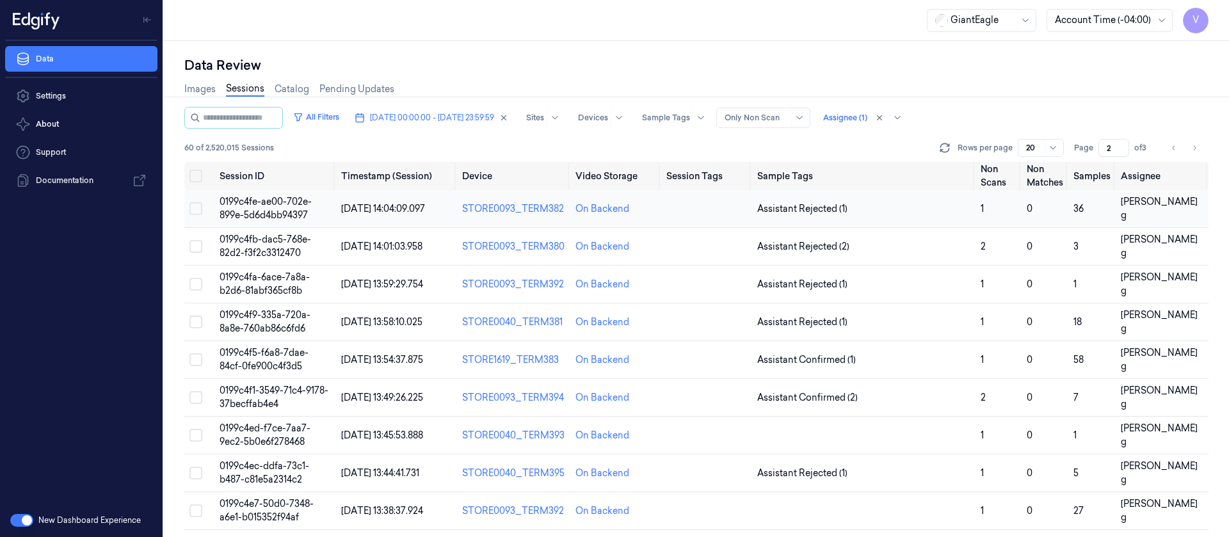
click at [687, 214] on td at bounding box center [706, 209] width 90 height 38
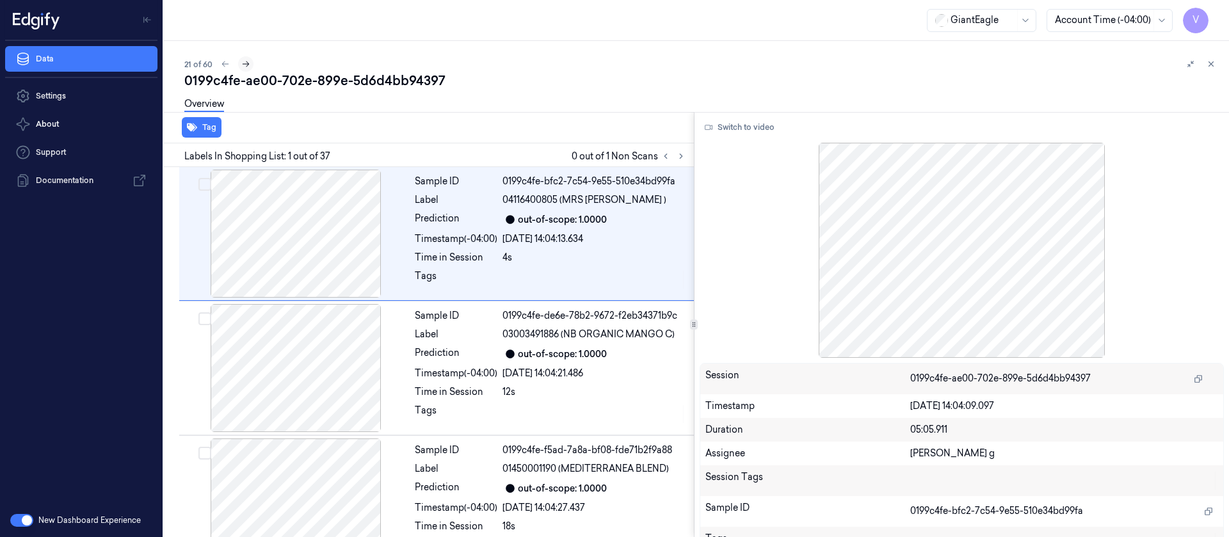
click at [245, 61] on icon at bounding box center [245, 64] width 9 height 9
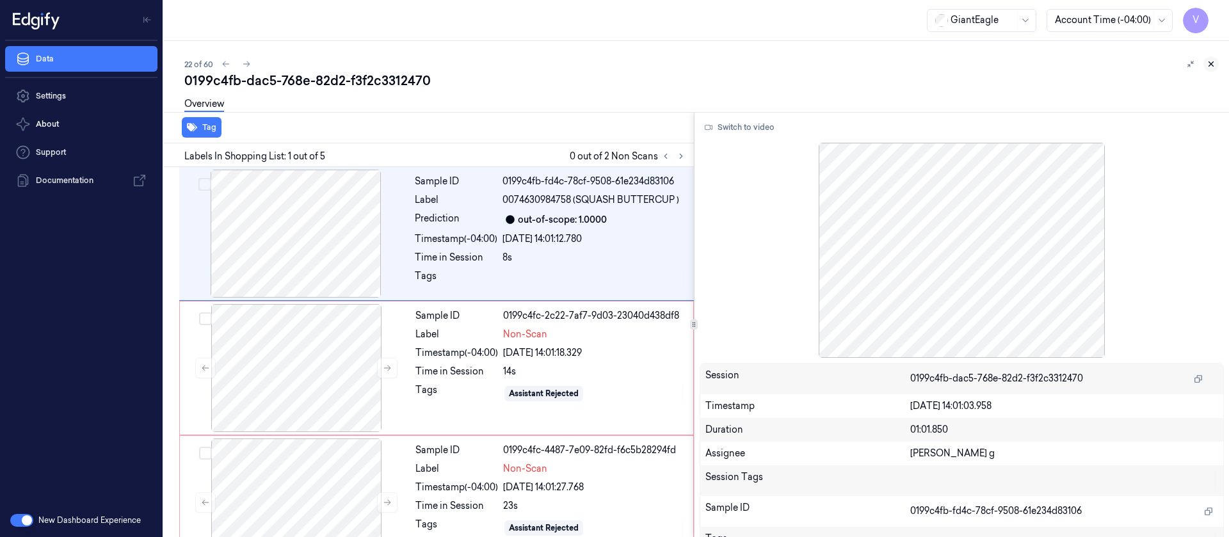
click at [1218, 60] on button at bounding box center [1210, 63] width 15 height 15
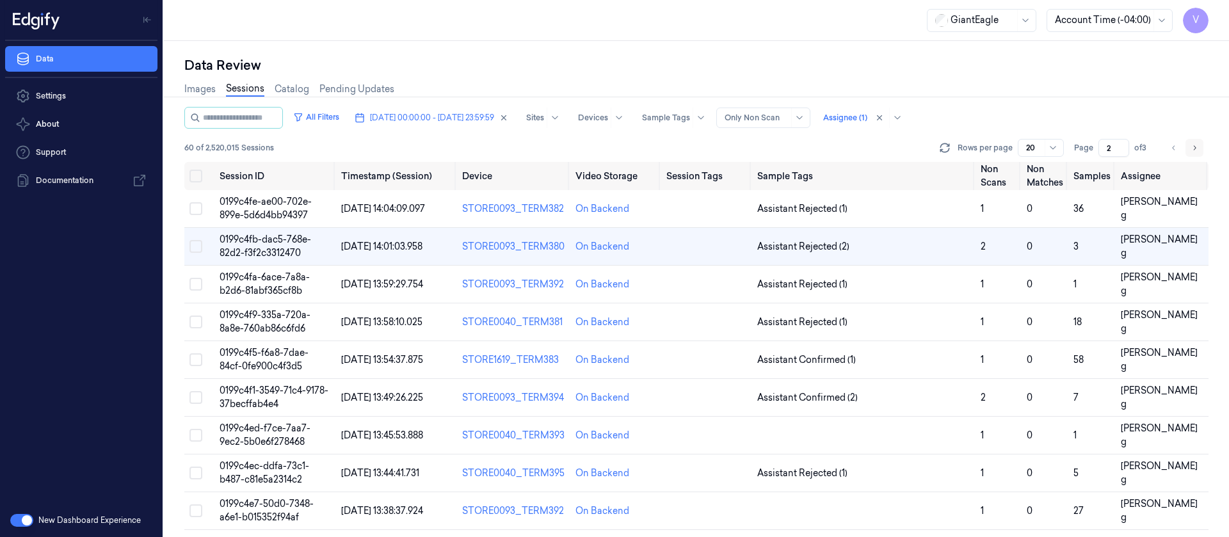
click at [1200, 146] on button "Go to next page" at bounding box center [1195, 148] width 18 height 18
type input "3"
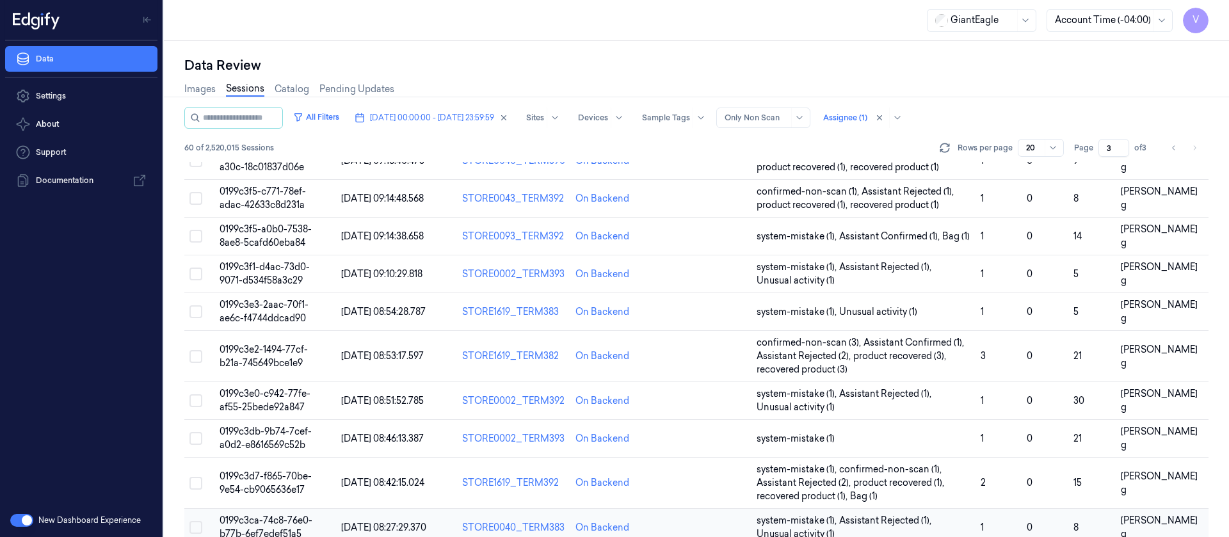
scroll to position [445, 0]
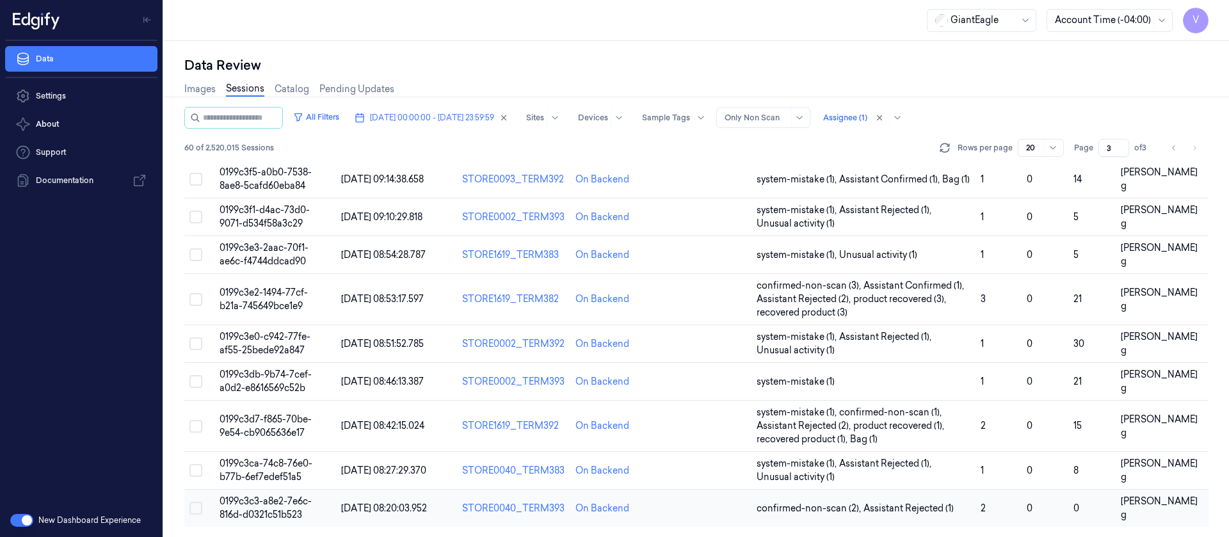
click at [668, 520] on td at bounding box center [706, 509] width 90 height 38
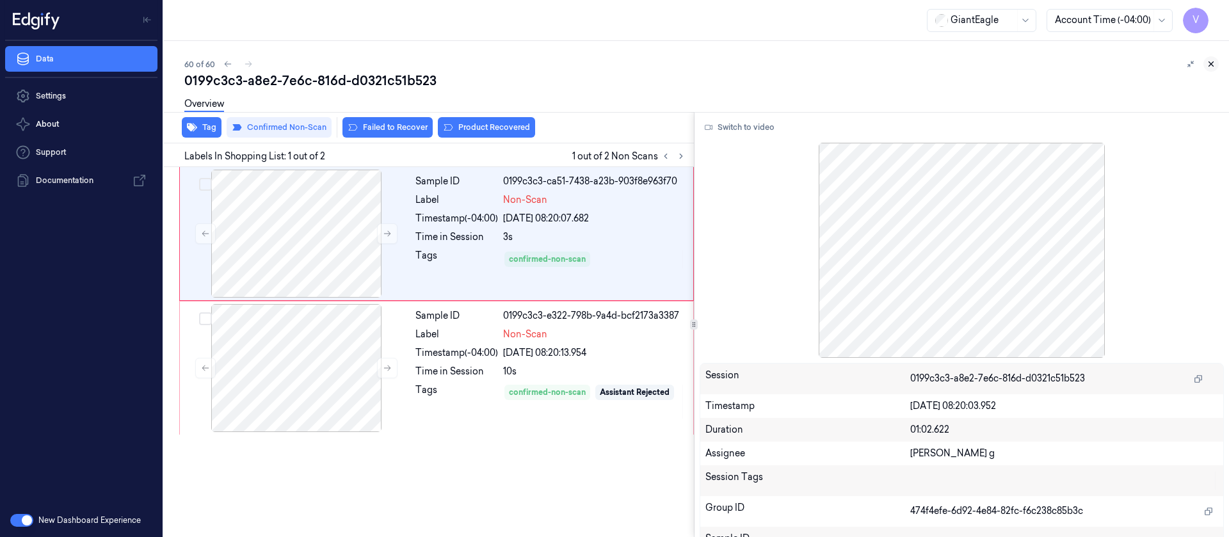
click at [1204, 66] on button at bounding box center [1210, 63] width 15 height 15
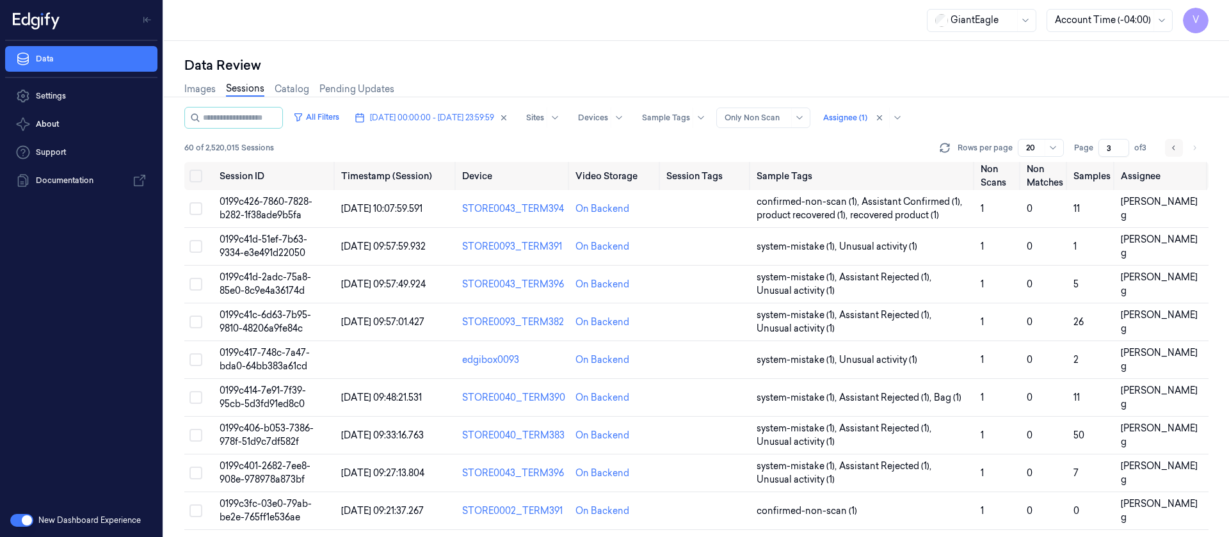
click at [1176, 144] on icon "Go to previous page" at bounding box center [1174, 148] width 8 height 10
type input "2"
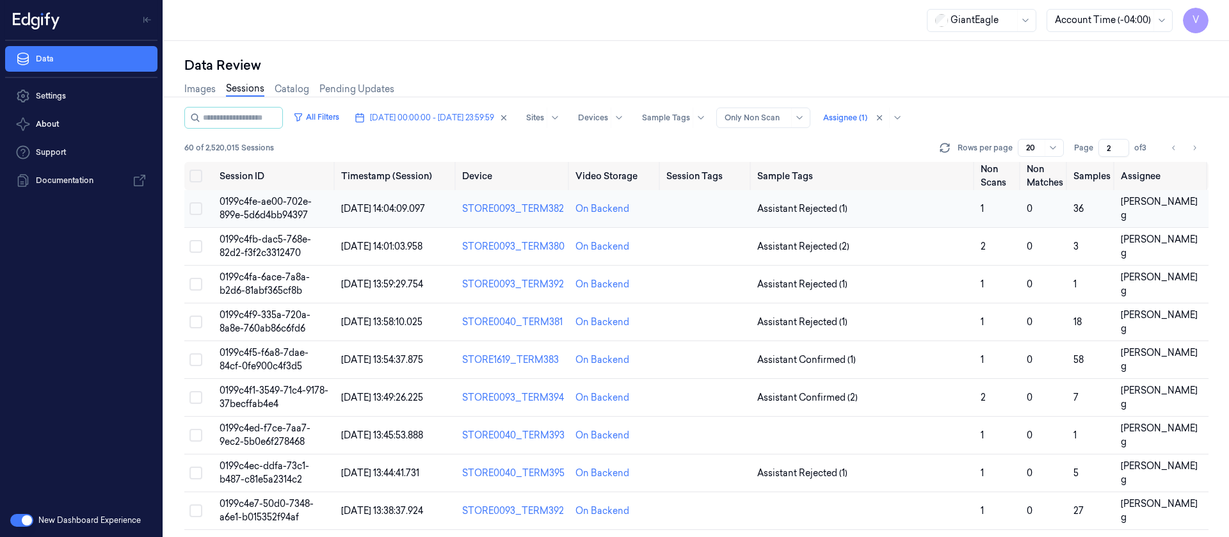
click at [705, 210] on td at bounding box center [706, 209] width 90 height 38
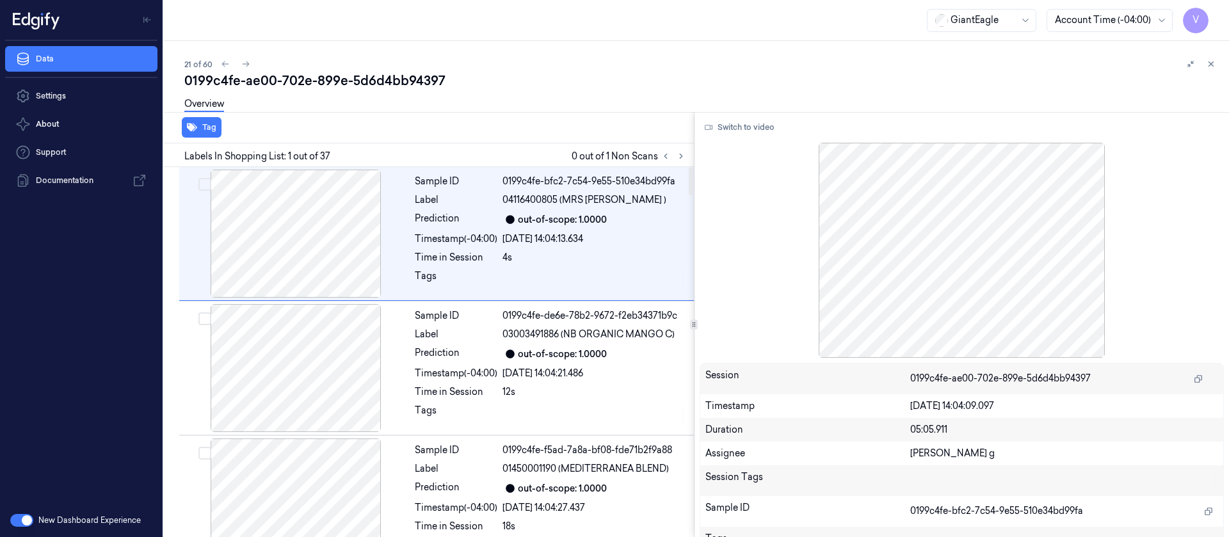
click at [670, 95] on div "Overview" at bounding box center [701, 106] width 1034 height 33
click at [680, 149] on button at bounding box center [680, 156] width 15 height 15
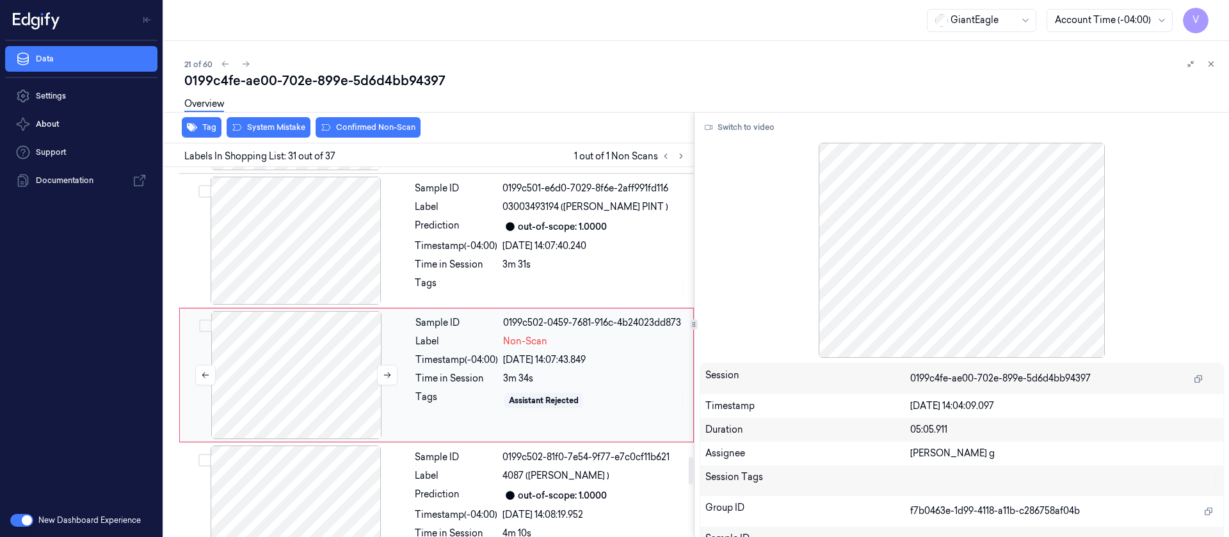
scroll to position [3914, 0]
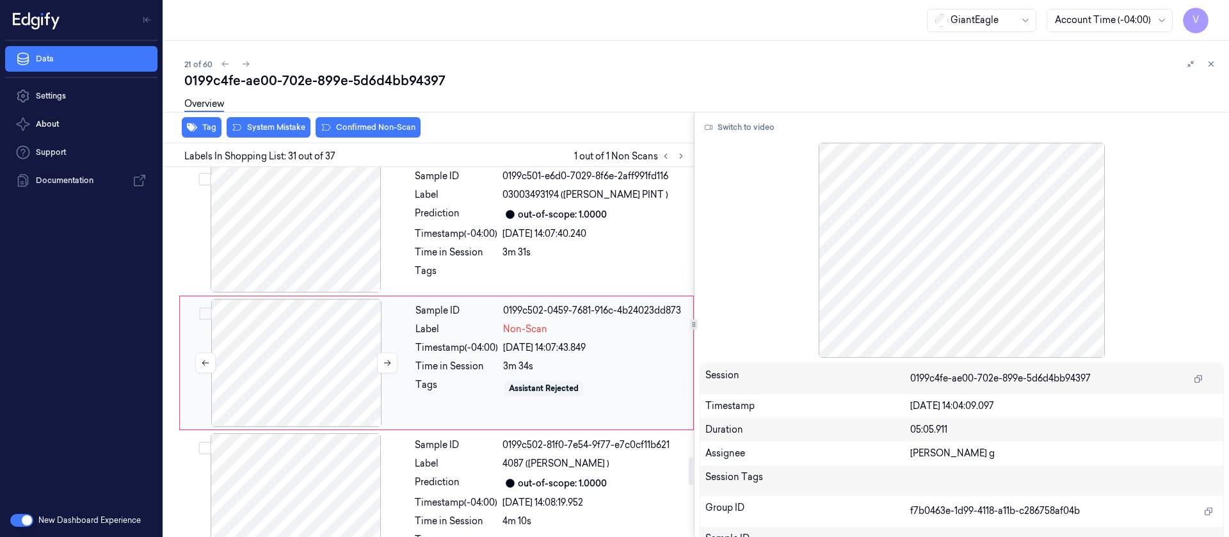
click at [292, 340] on div at bounding box center [296, 363] width 228 height 128
click at [389, 358] on icon at bounding box center [387, 362] width 9 height 9
click at [314, 254] on div at bounding box center [296, 229] width 228 height 128
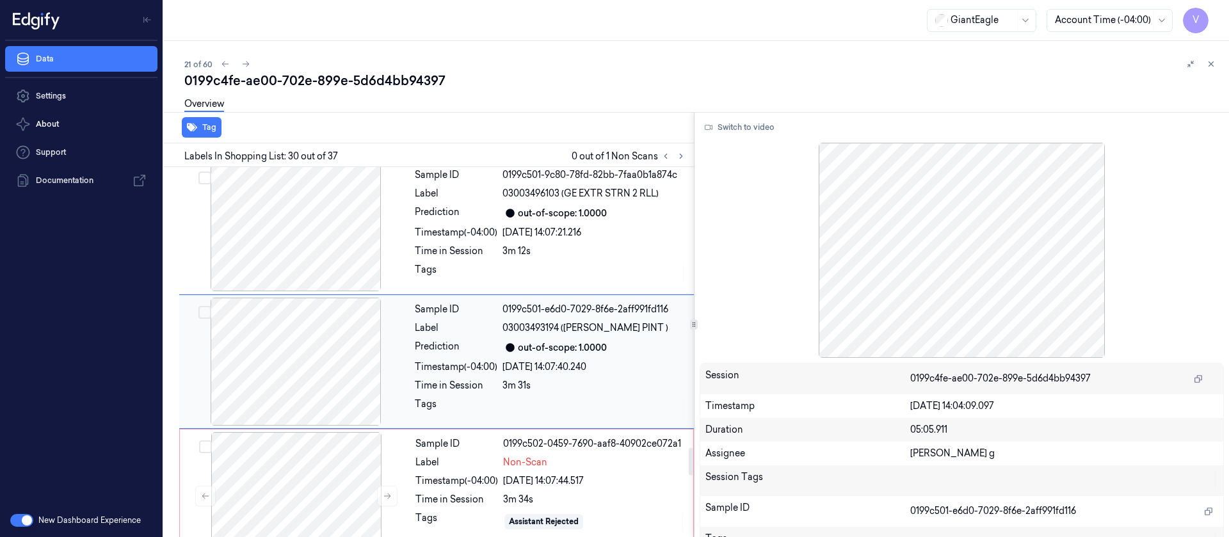
scroll to position [3780, 0]
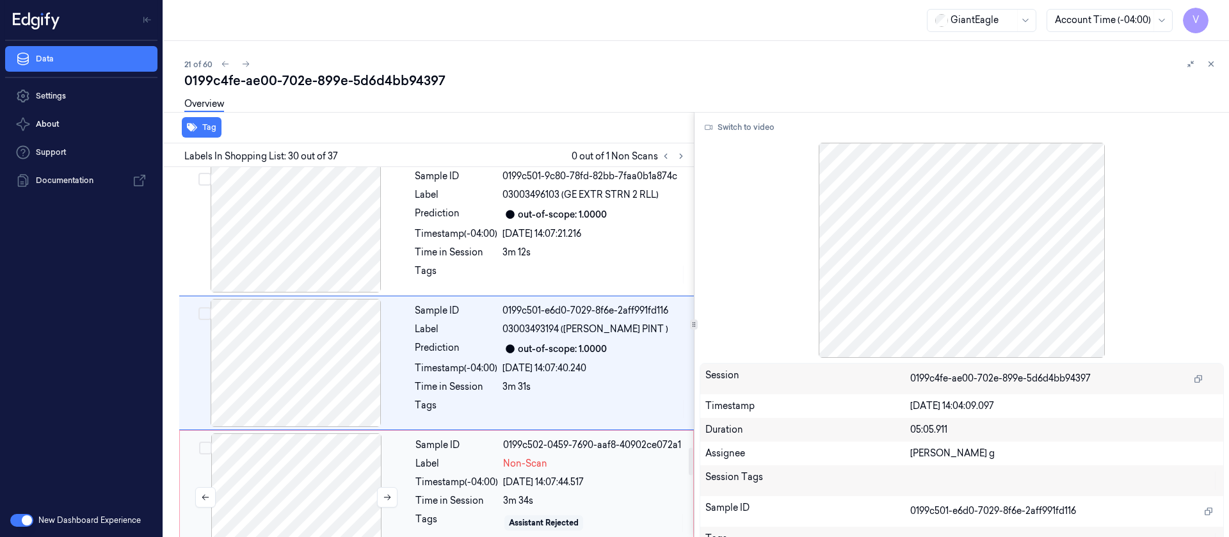
click at [316, 435] on div at bounding box center [296, 497] width 228 height 128
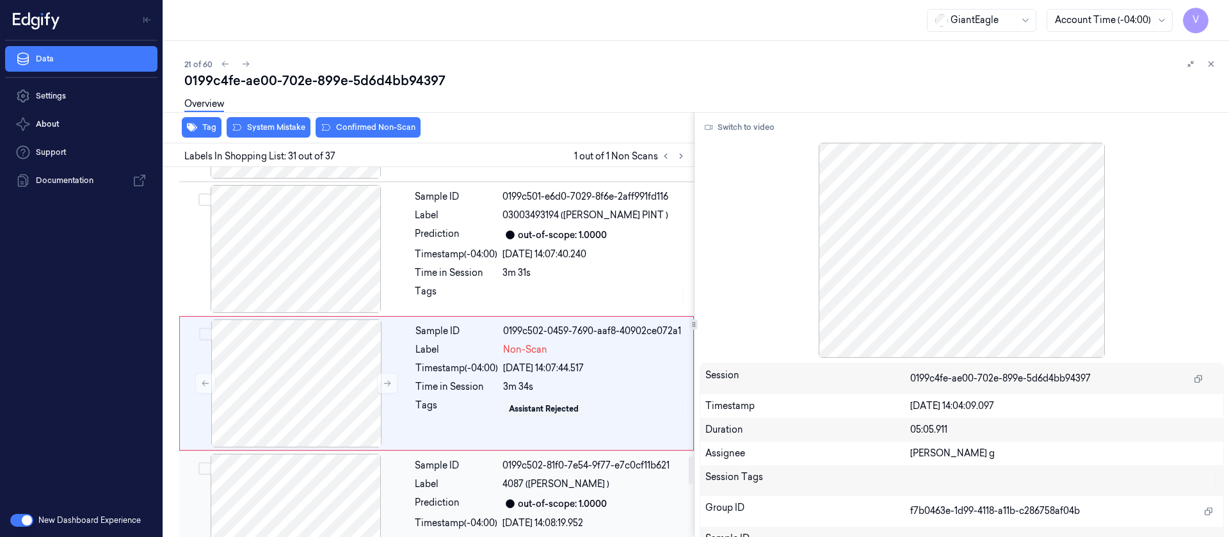
scroll to position [3914, 0]
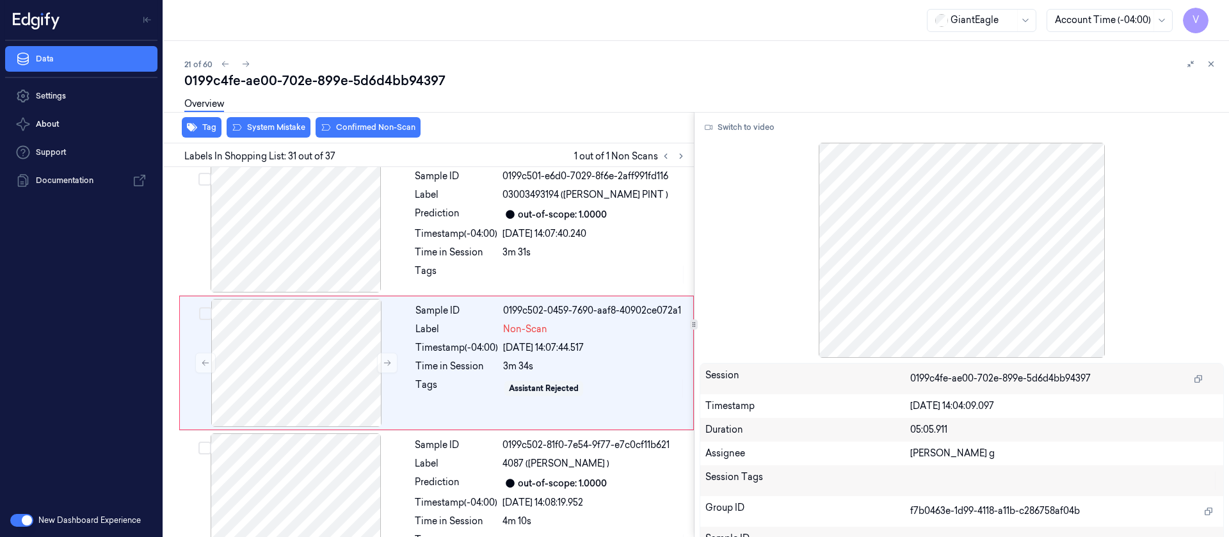
click at [523, 100] on div "Overview" at bounding box center [701, 106] width 1034 height 33
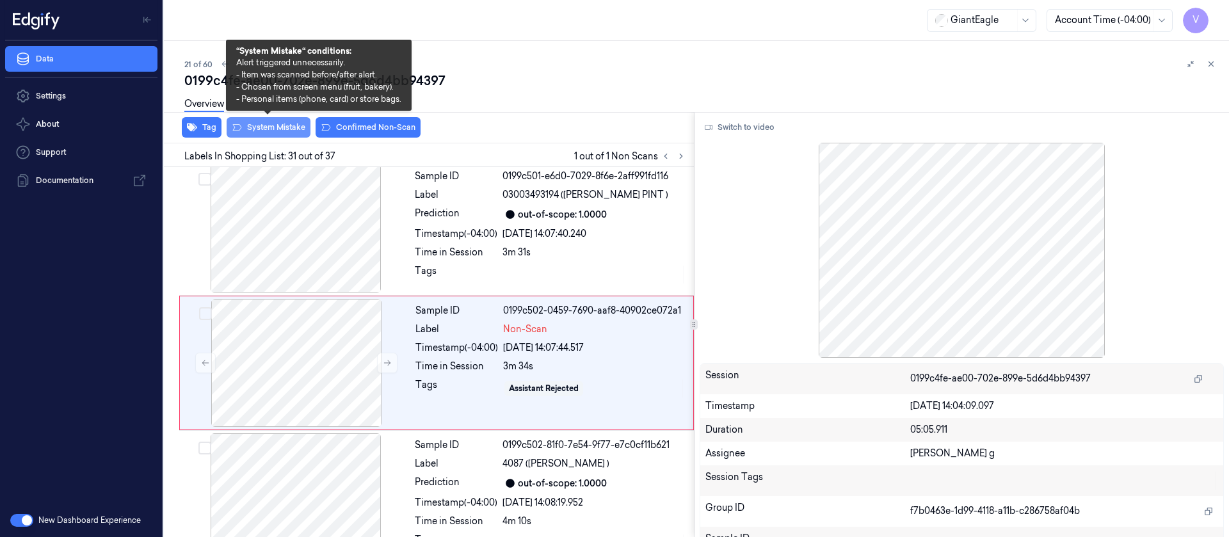
click at [277, 124] on button "System Mistake" at bounding box center [269, 127] width 84 height 20
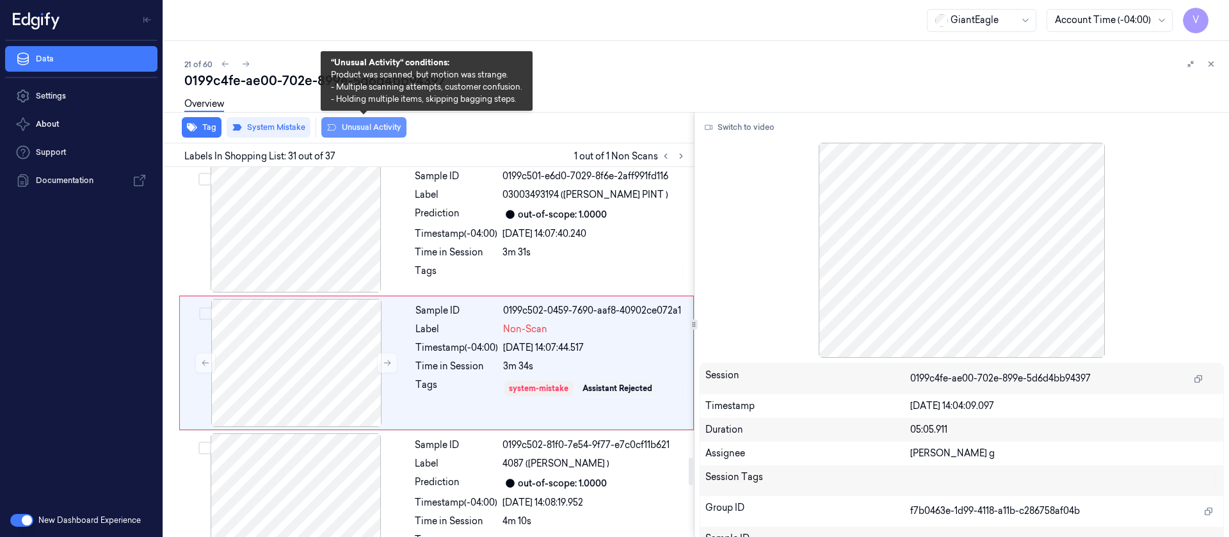
click at [351, 129] on button "Unusual Activity" at bounding box center [363, 127] width 85 height 20
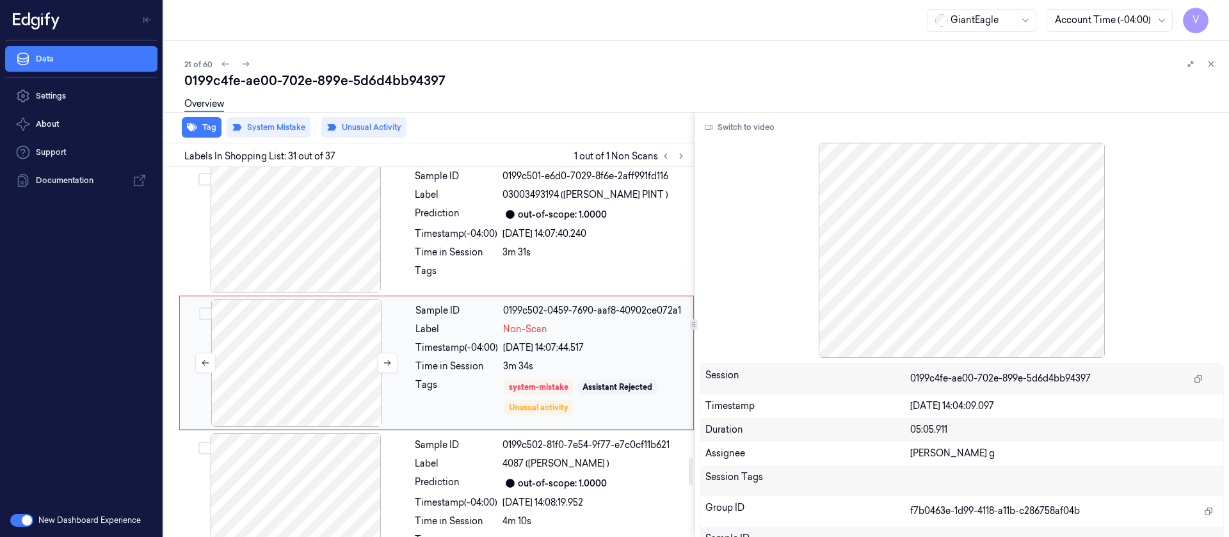
click at [301, 358] on div at bounding box center [296, 363] width 228 height 128
click at [734, 122] on button "Switch to video" at bounding box center [740, 127] width 80 height 20
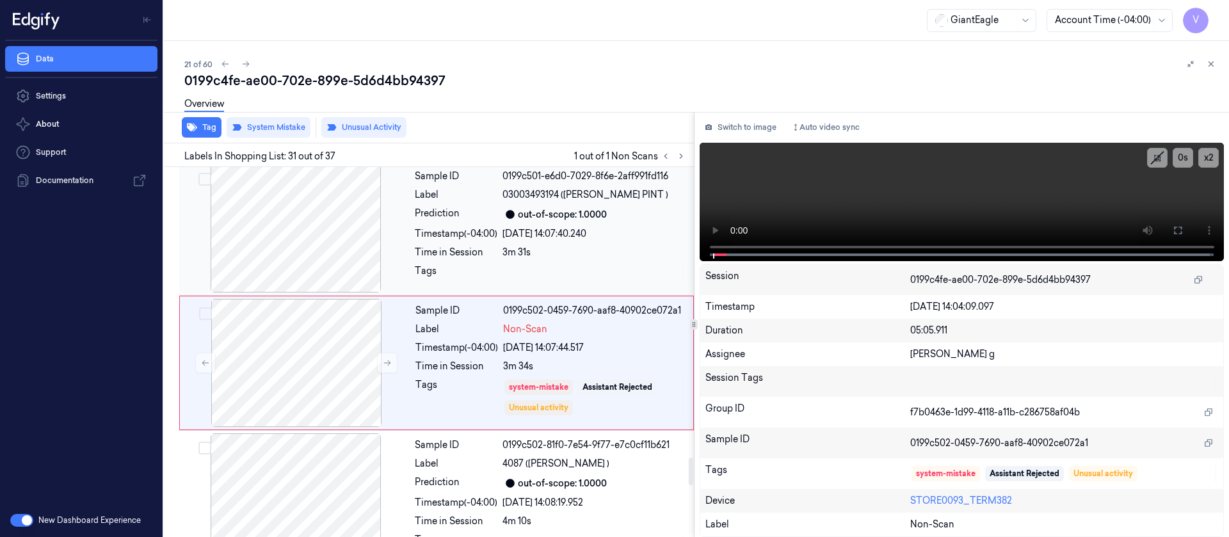
click at [543, 227] on div "[DATE] 14:07:40.240" at bounding box center [595, 233] width 184 height 13
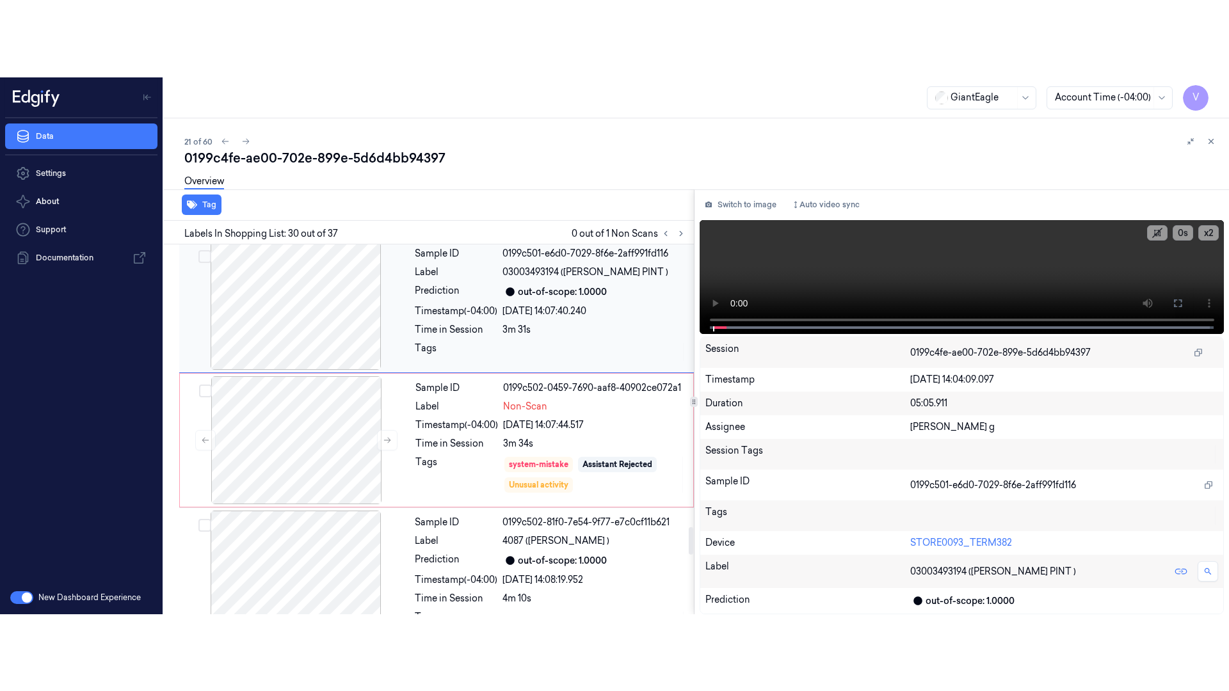
scroll to position [3780, 0]
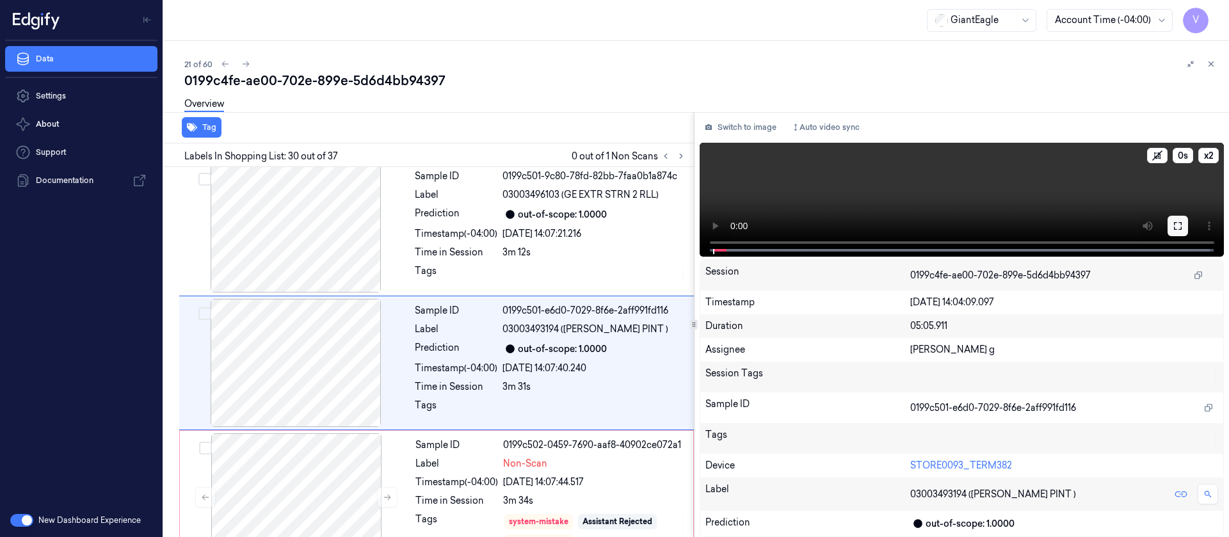
click at [1173, 225] on icon at bounding box center [1178, 226] width 10 height 10
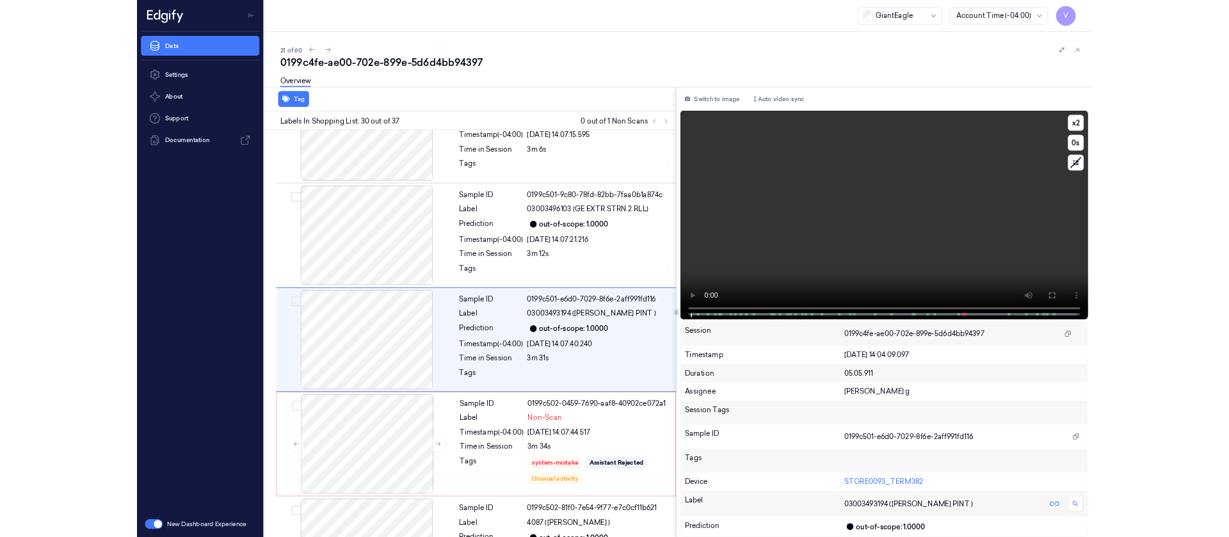
scroll to position [3703, 0]
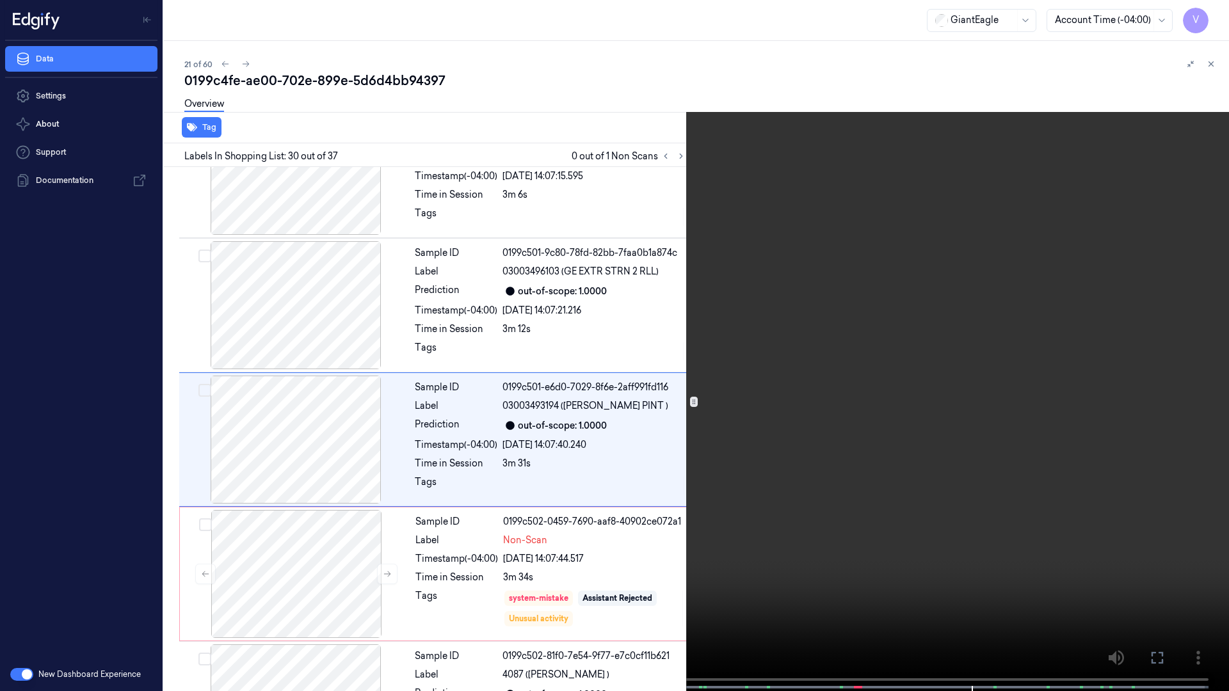
click at [0, 0] on icon at bounding box center [0, 0] width 0 height 0
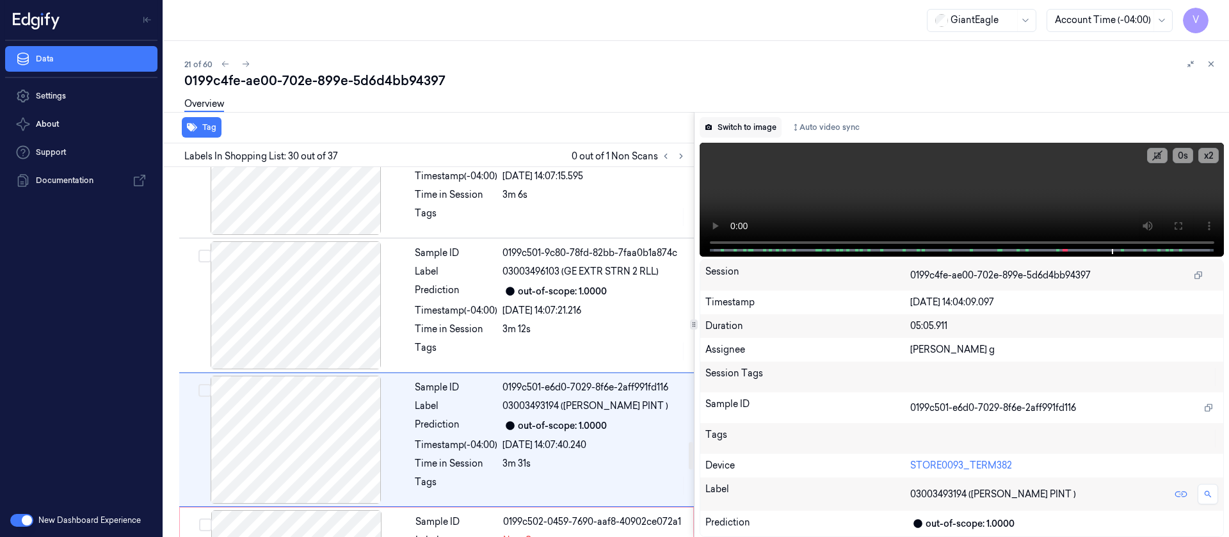
click at [736, 127] on button "Switch to image" at bounding box center [741, 127] width 82 height 20
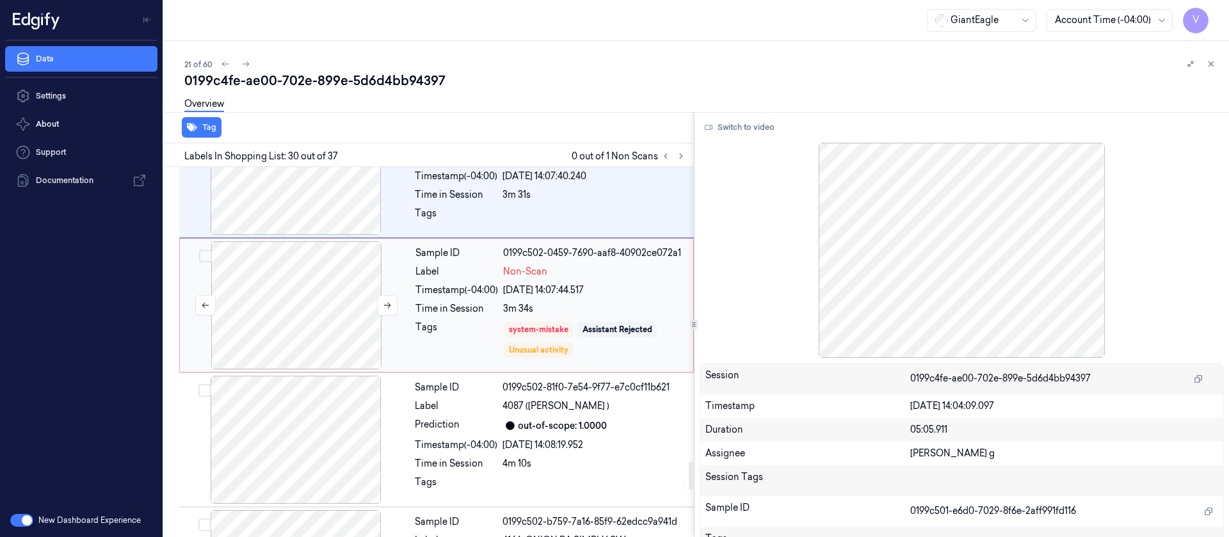
click at [325, 290] on div at bounding box center [296, 305] width 228 height 128
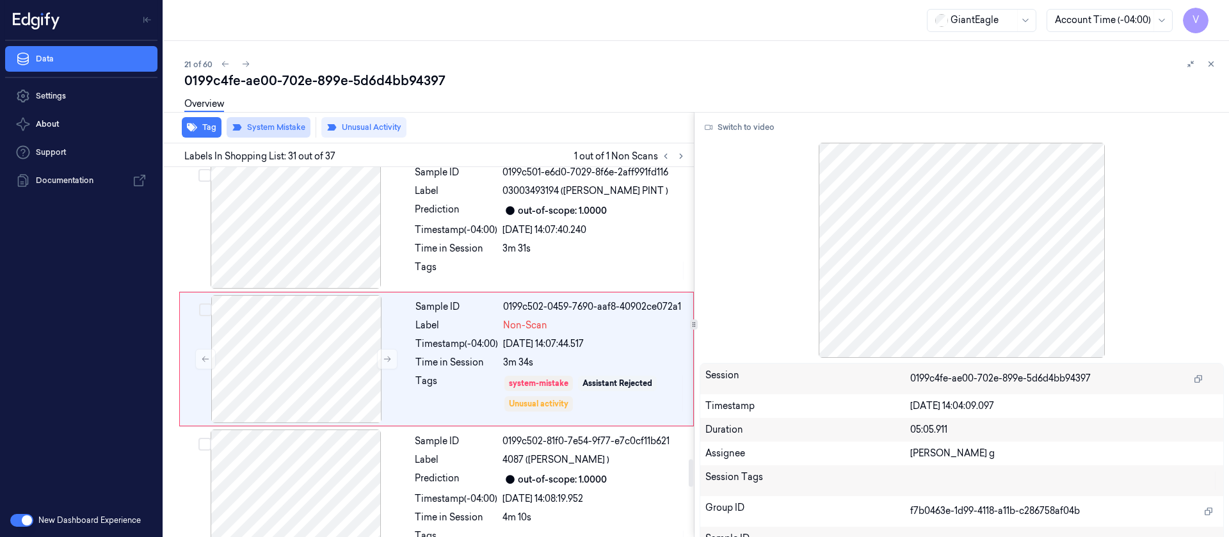
scroll to position [3914, 0]
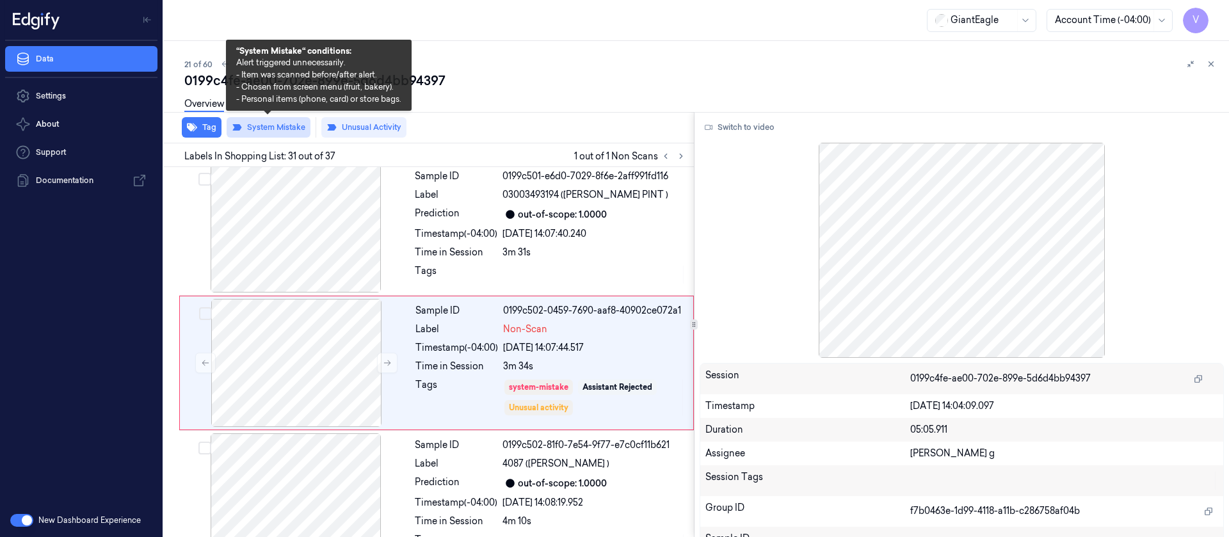
click at [257, 124] on button "System Mistake" at bounding box center [269, 127] width 84 height 20
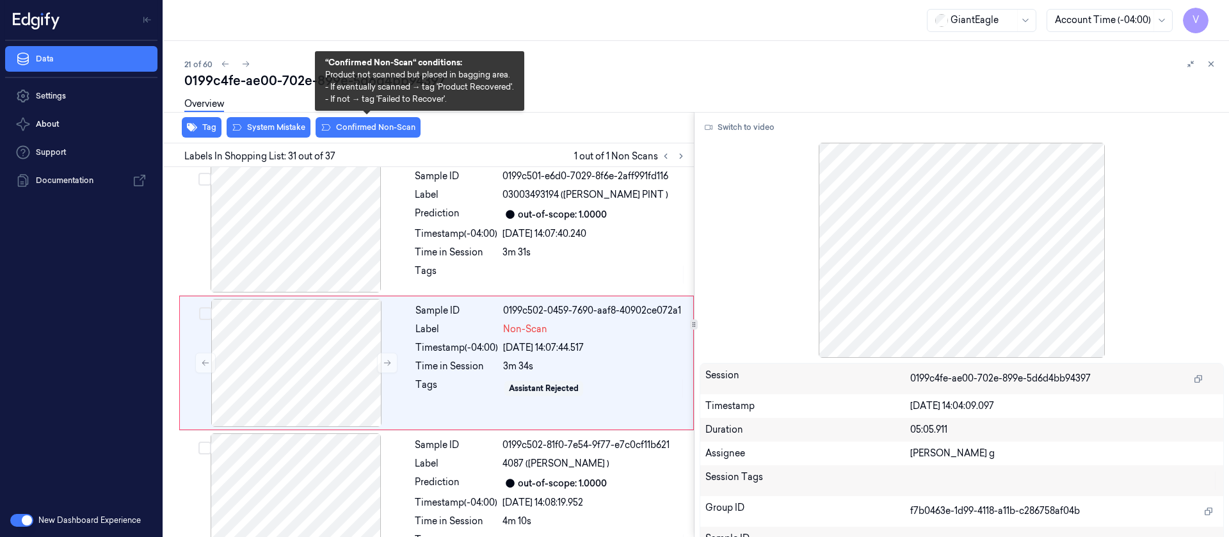
click at [373, 125] on button "Confirmed Non-Scan" at bounding box center [368, 127] width 105 height 20
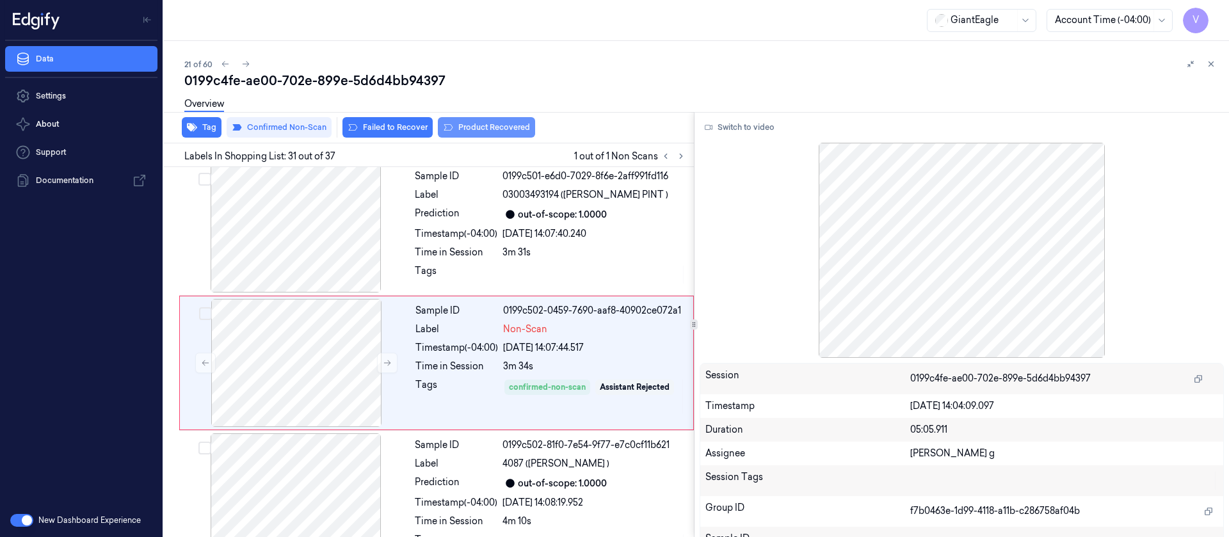
click at [471, 134] on button "Product Recovered" at bounding box center [486, 127] width 97 height 20
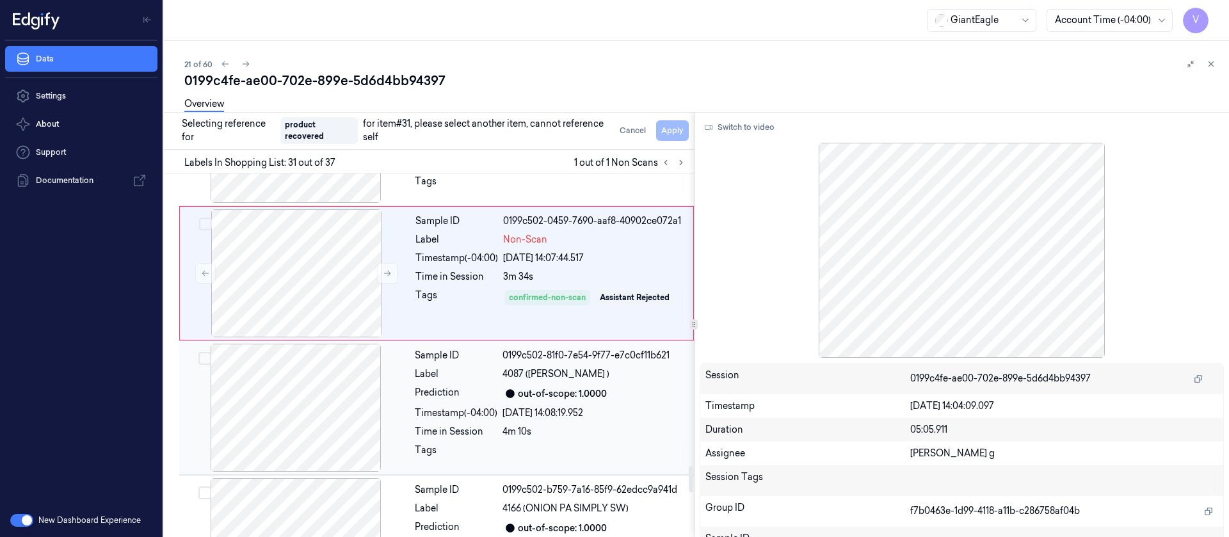
click at [305, 417] on div at bounding box center [296, 408] width 228 height 128
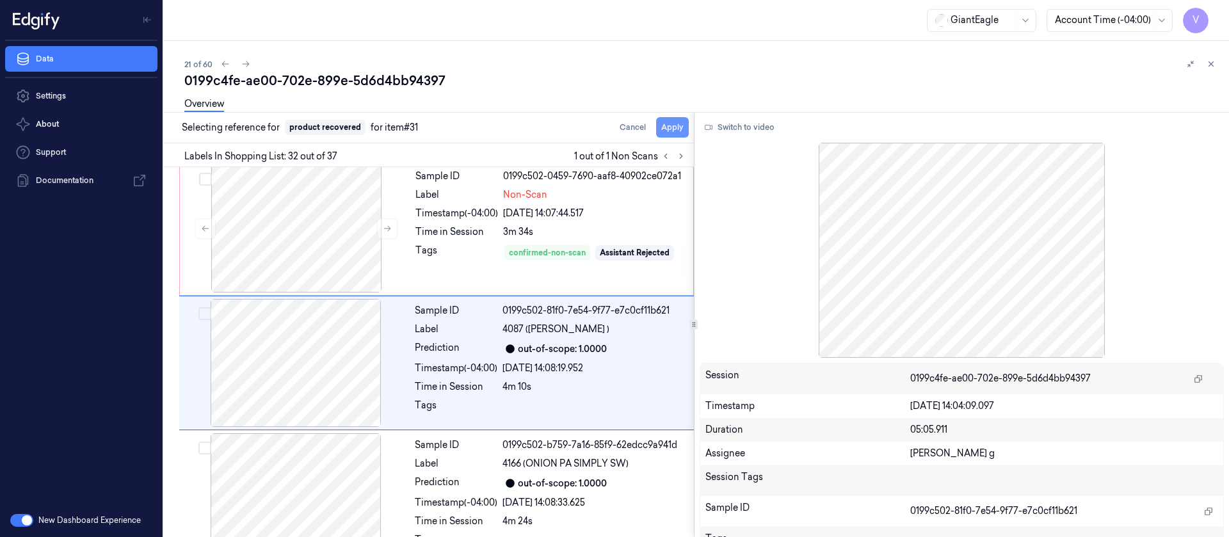
click at [674, 123] on button "Apply" at bounding box center [672, 127] width 33 height 20
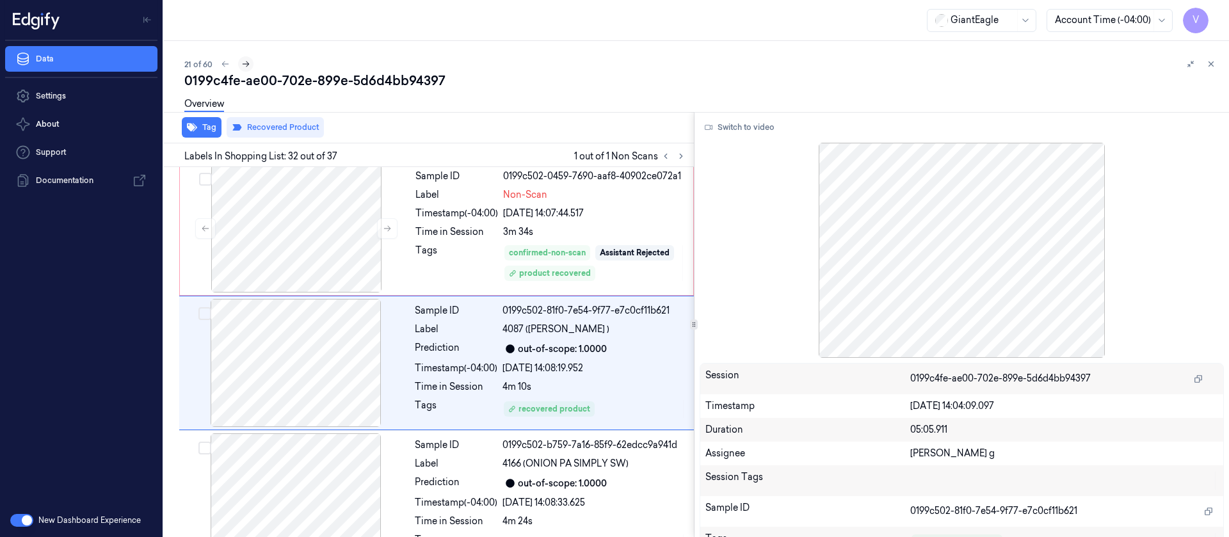
click at [246, 60] on icon at bounding box center [245, 64] width 9 height 9
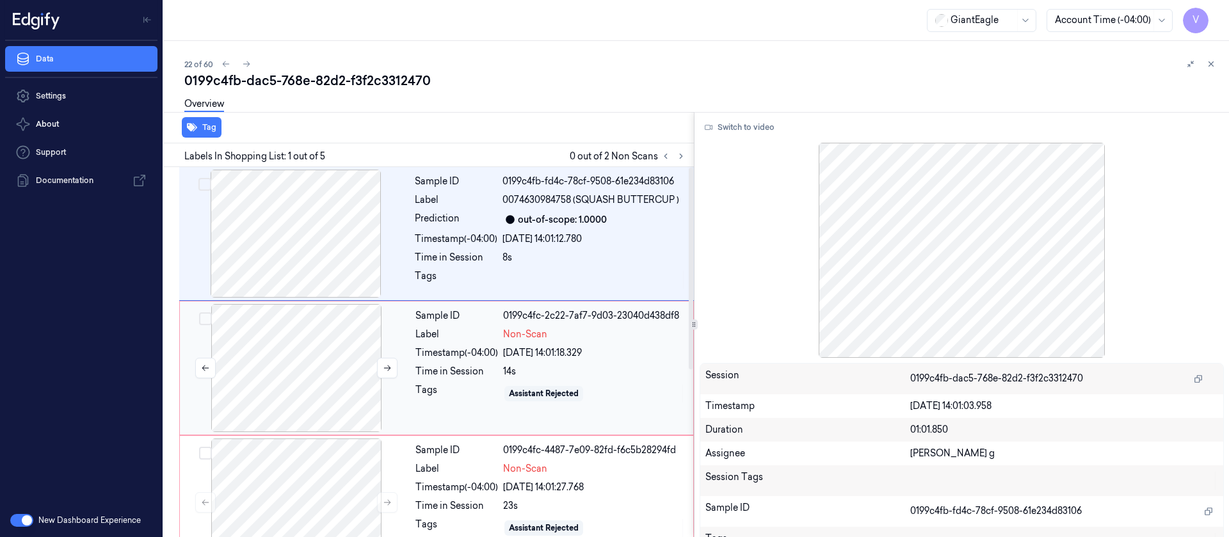
click at [302, 374] on div at bounding box center [296, 368] width 228 height 128
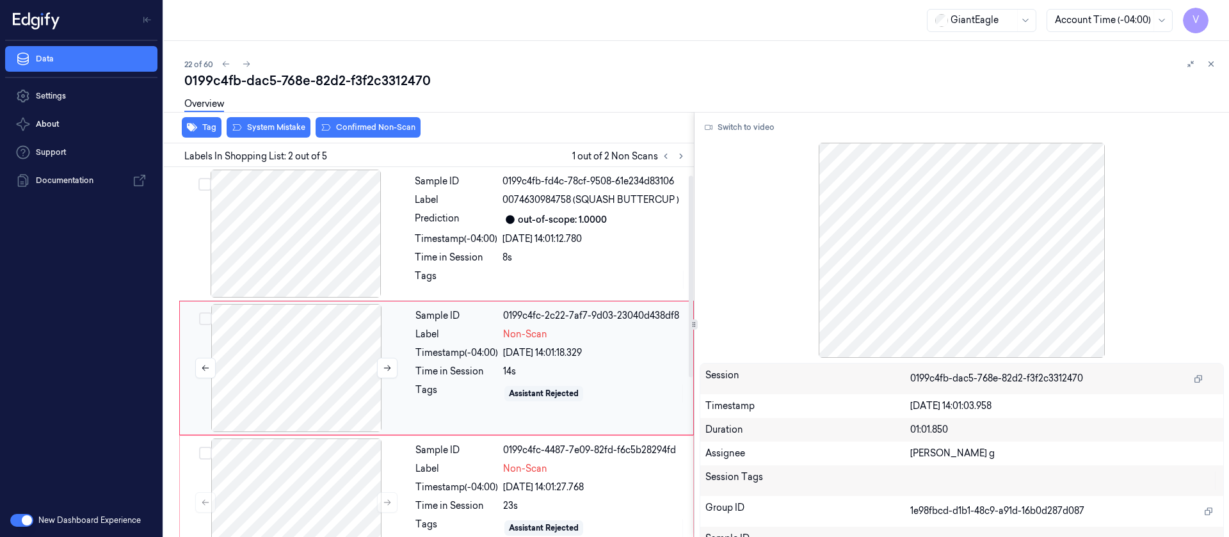
scroll to position [16, 0]
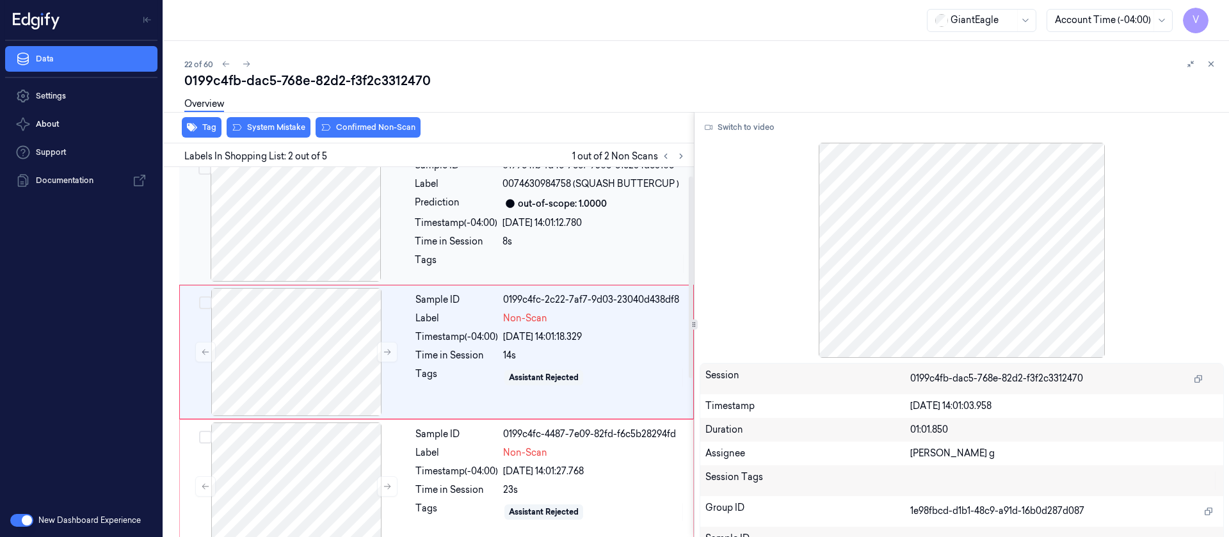
click at [293, 238] on div at bounding box center [296, 218] width 228 height 128
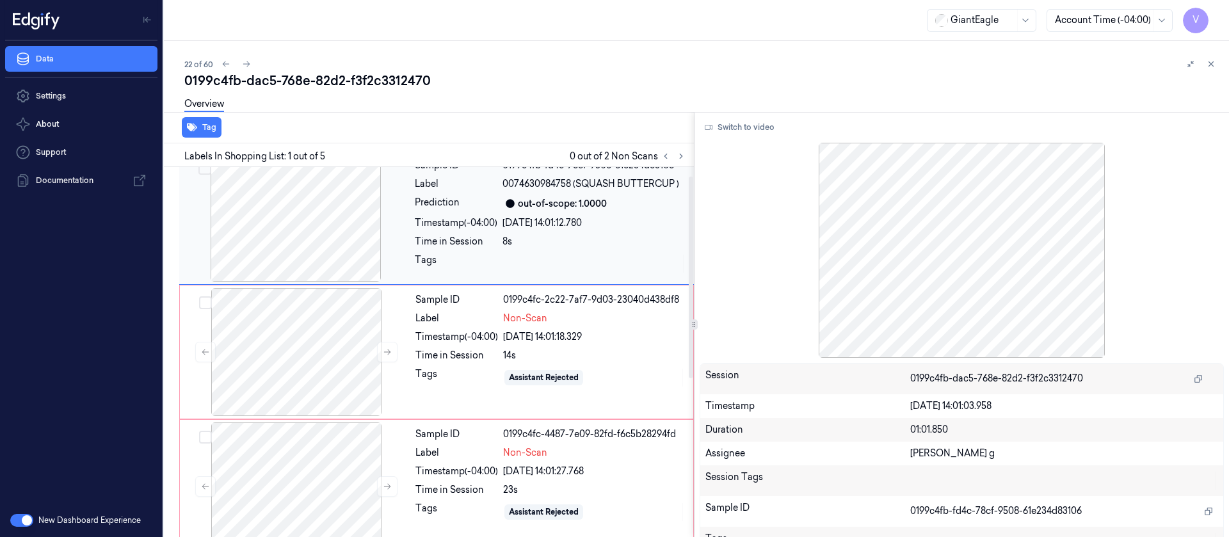
scroll to position [0, 0]
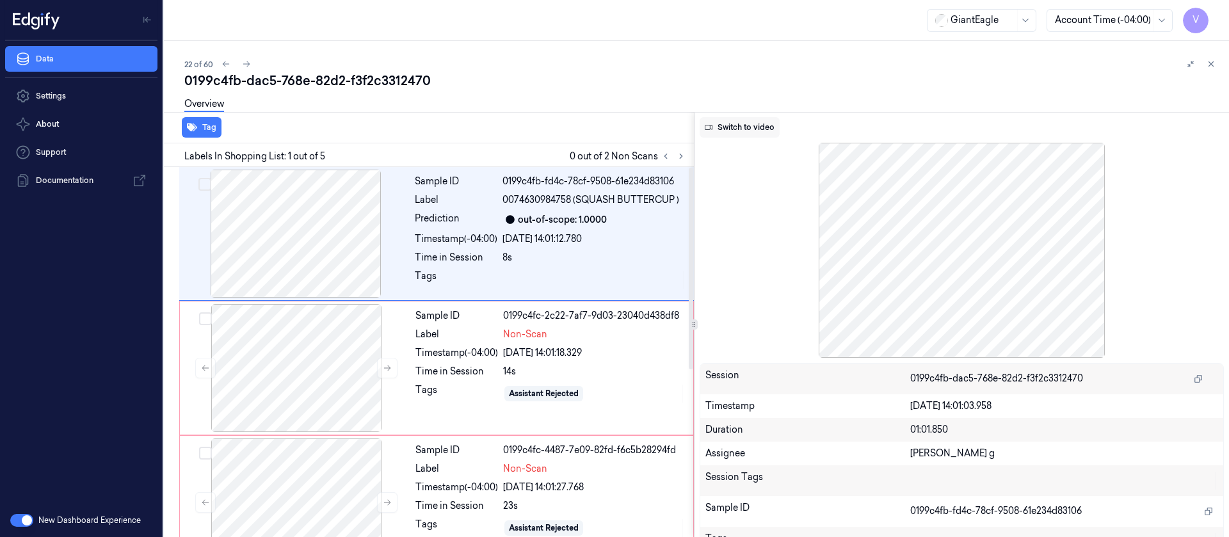
click at [740, 125] on button "Switch to video" at bounding box center [740, 127] width 80 height 20
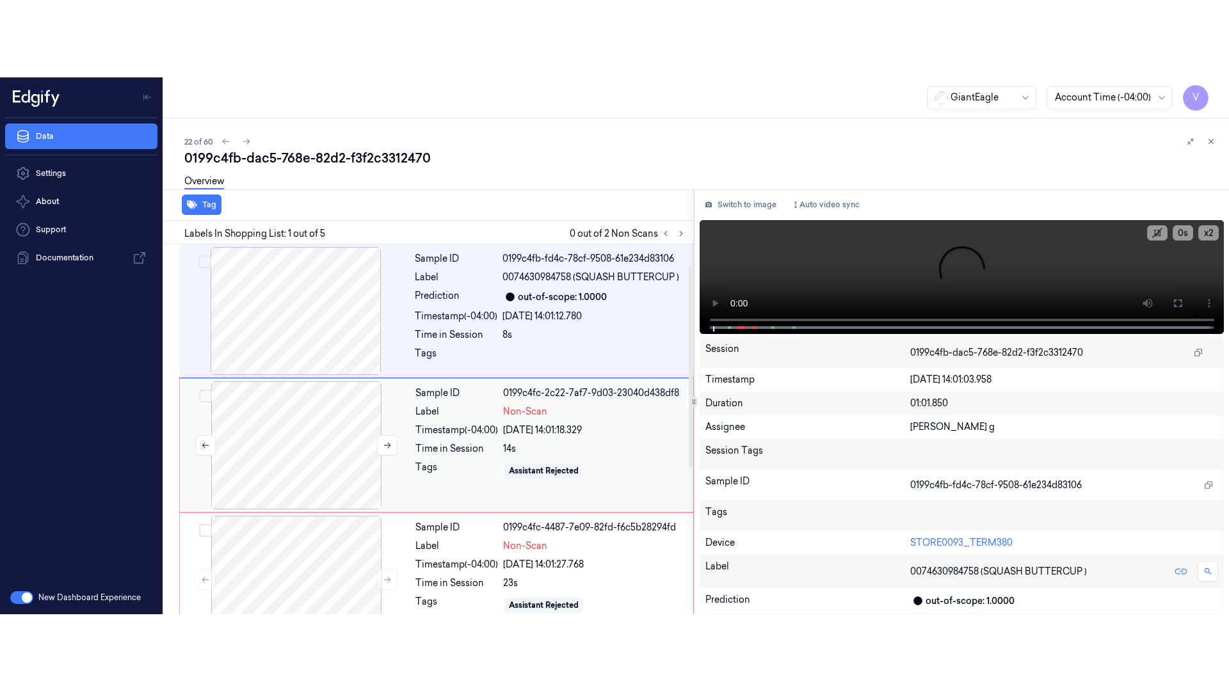
scroll to position [96, 0]
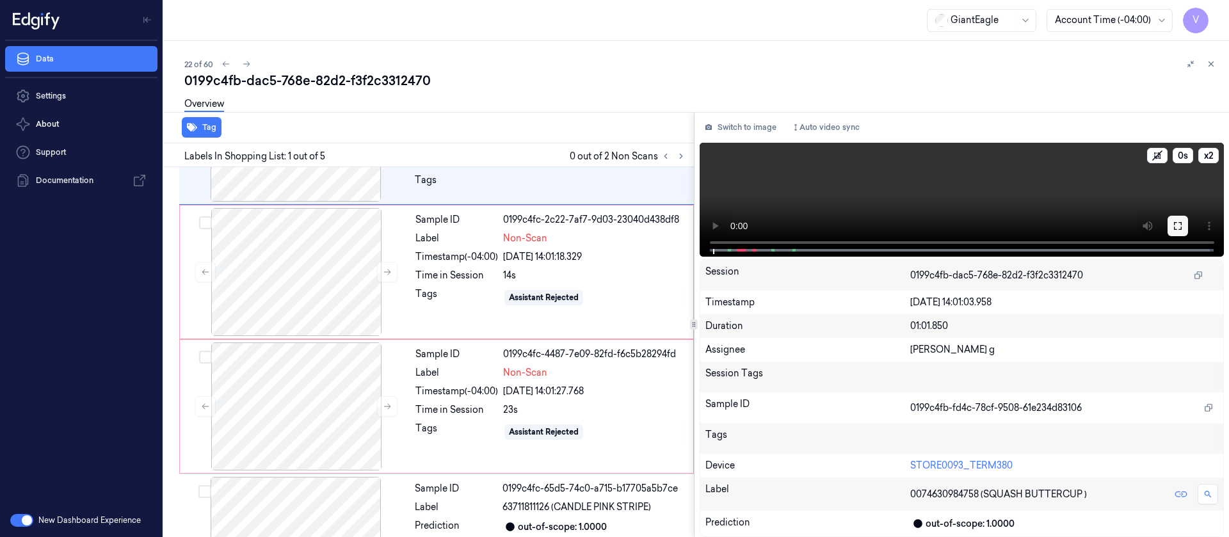
click at [1187, 221] on button at bounding box center [1178, 226] width 20 height 20
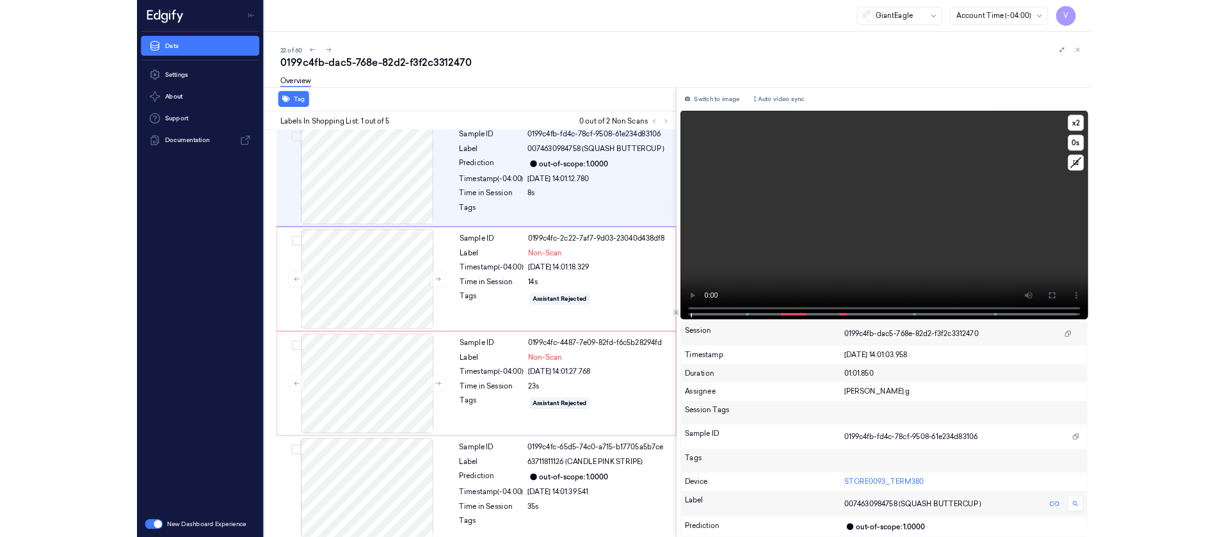
scroll to position [0, 0]
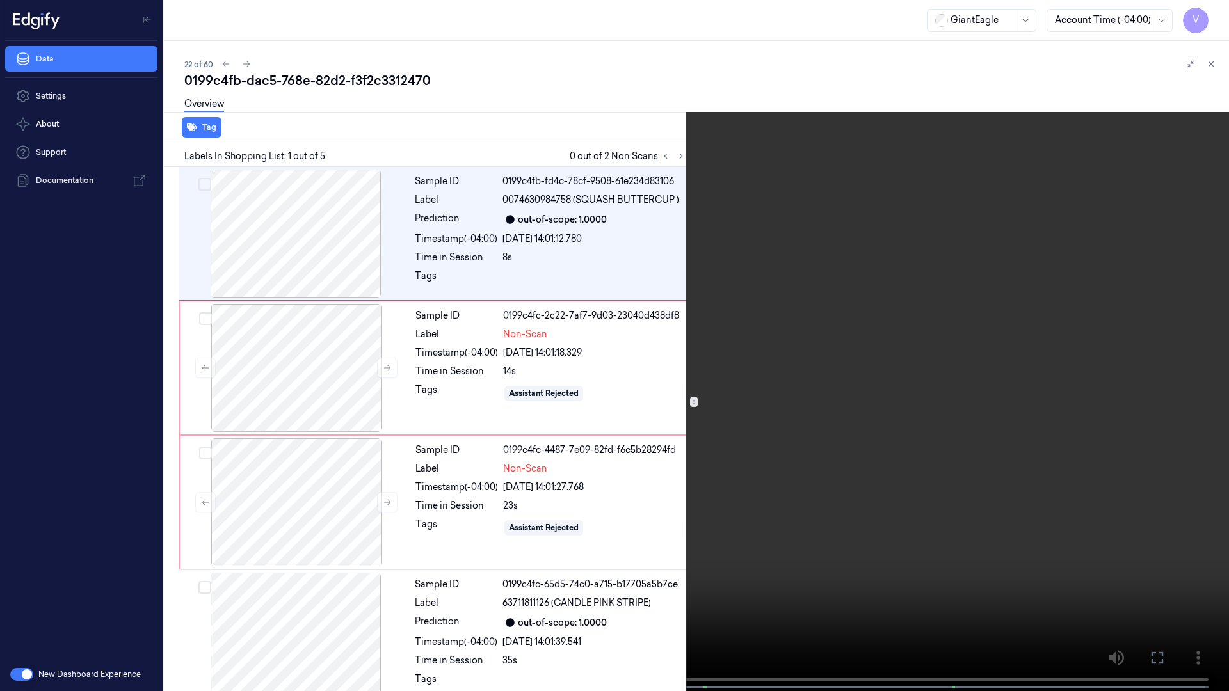
click at [0, 0] on icon at bounding box center [0, 0] width 0 height 0
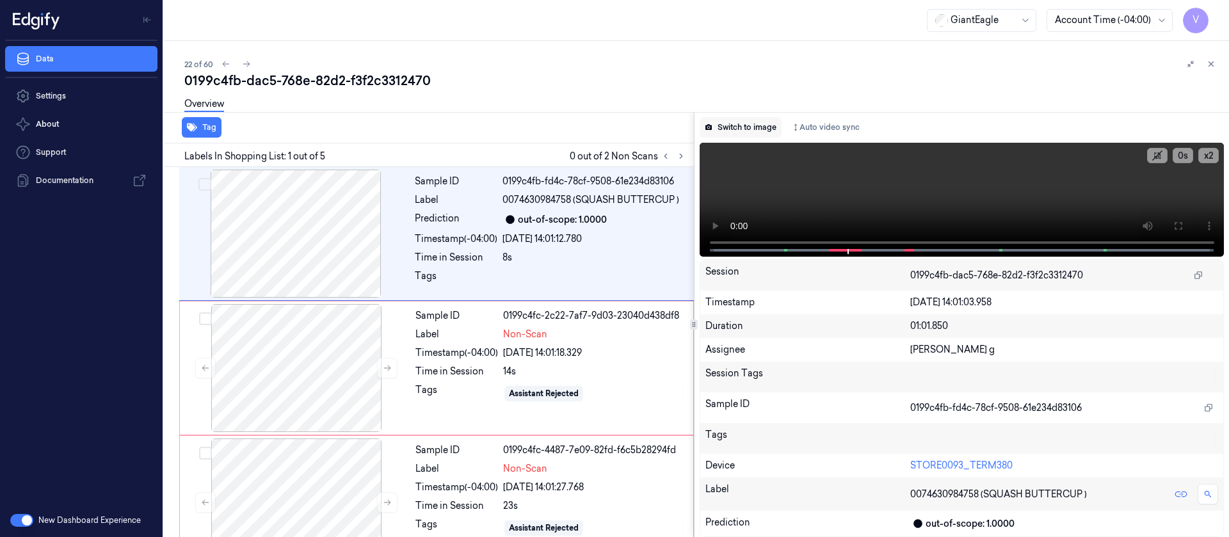
click at [743, 126] on button "Switch to image" at bounding box center [741, 127] width 82 height 20
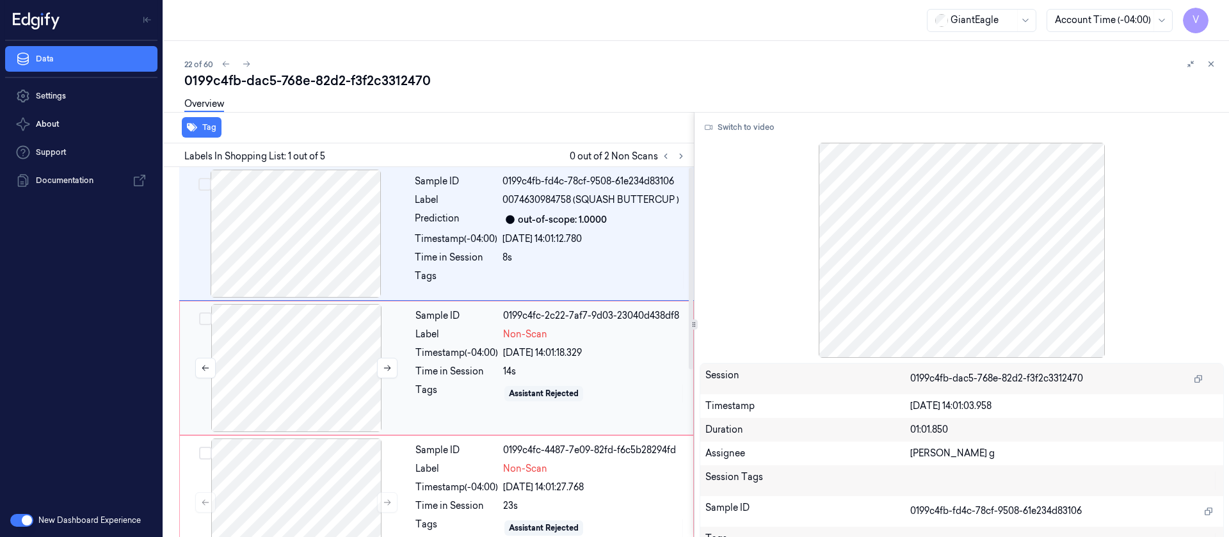
click at [344, 371] on div at bounding box center [296, 368] width 228 height 128
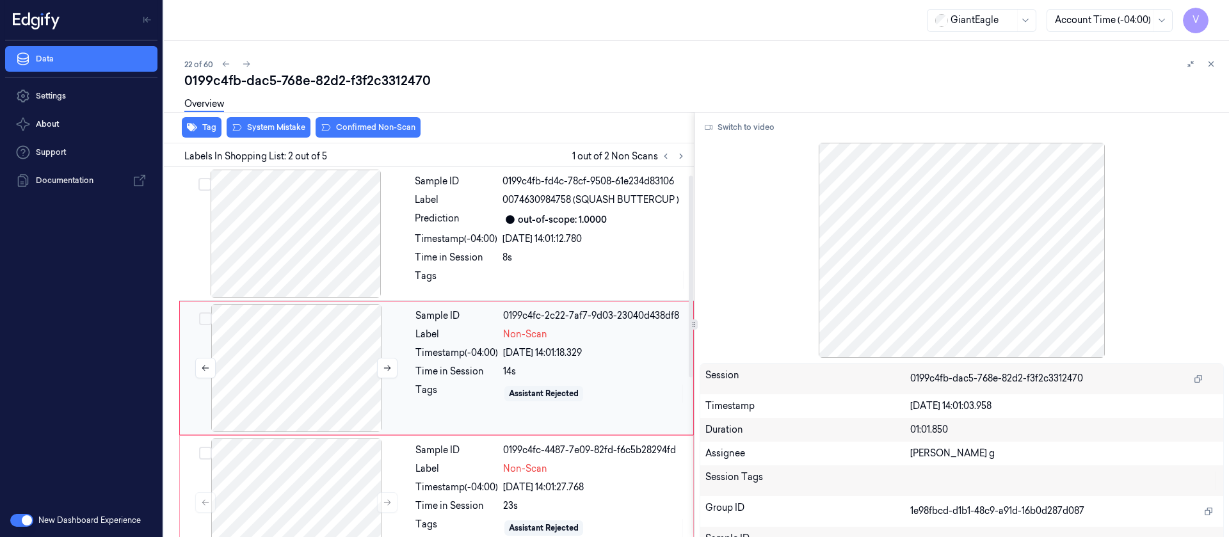
scroll to position [16, 0]
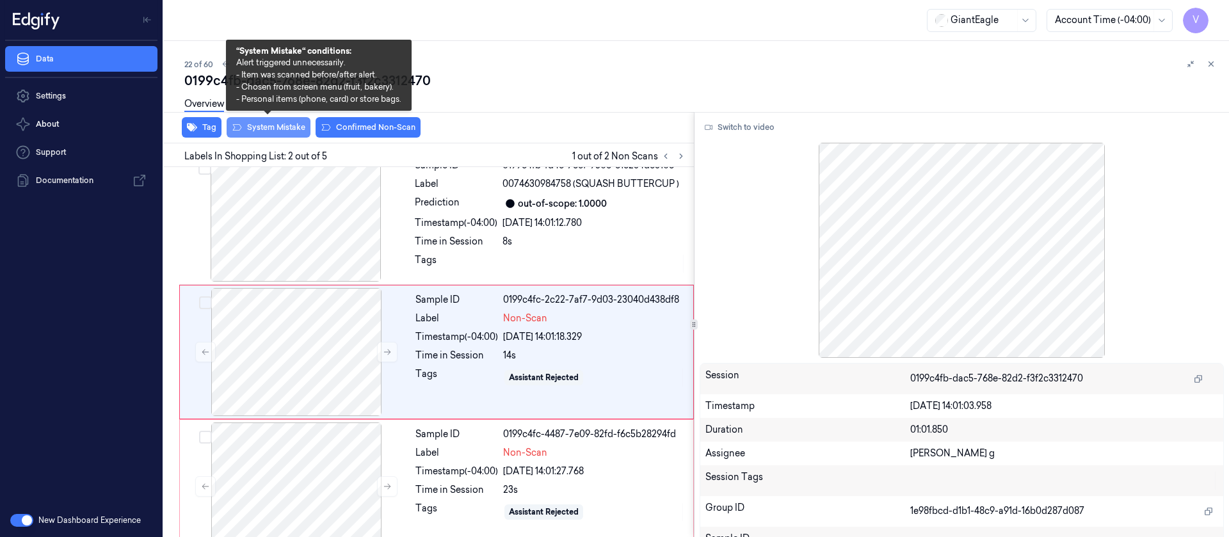
click at [269, 134] on button "System Mistake" at bounding box center [269, 127] width 84 height 20
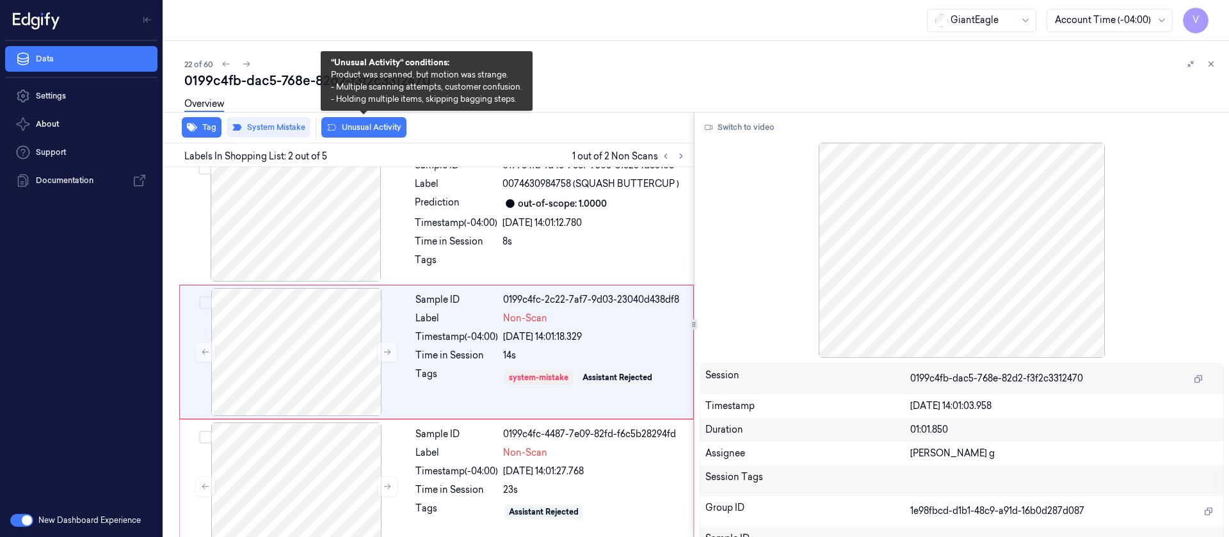
click at [380, 127] on button "Unusual Activity" at bounding box center [363, 127] width 85 height 20
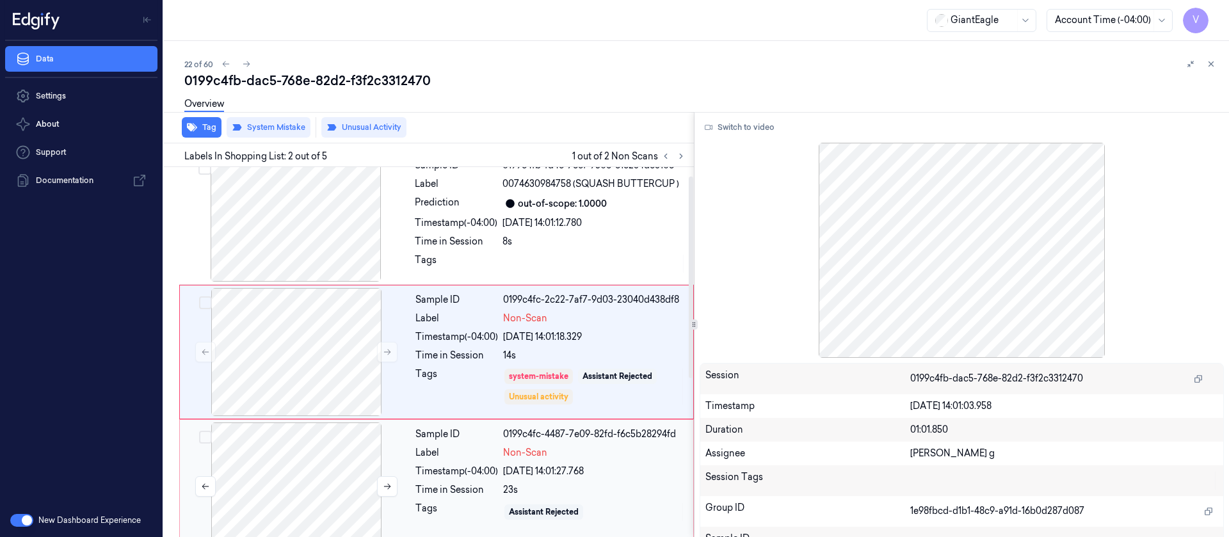
click at [303, 472] on div at bounding box center [296, 486] width 228 height 128
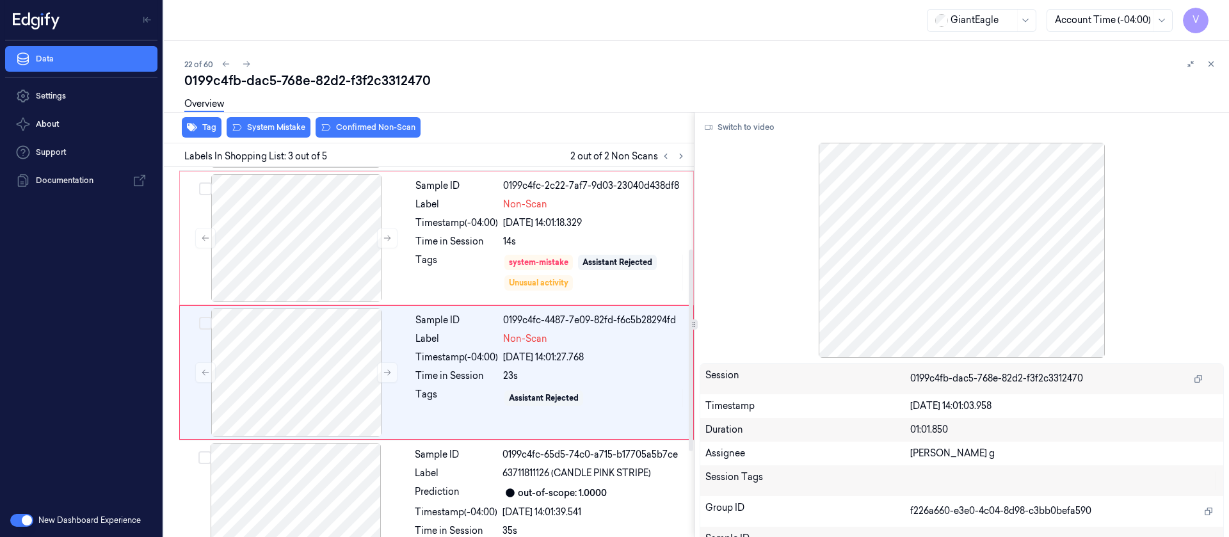
scroll to position [150, 0]
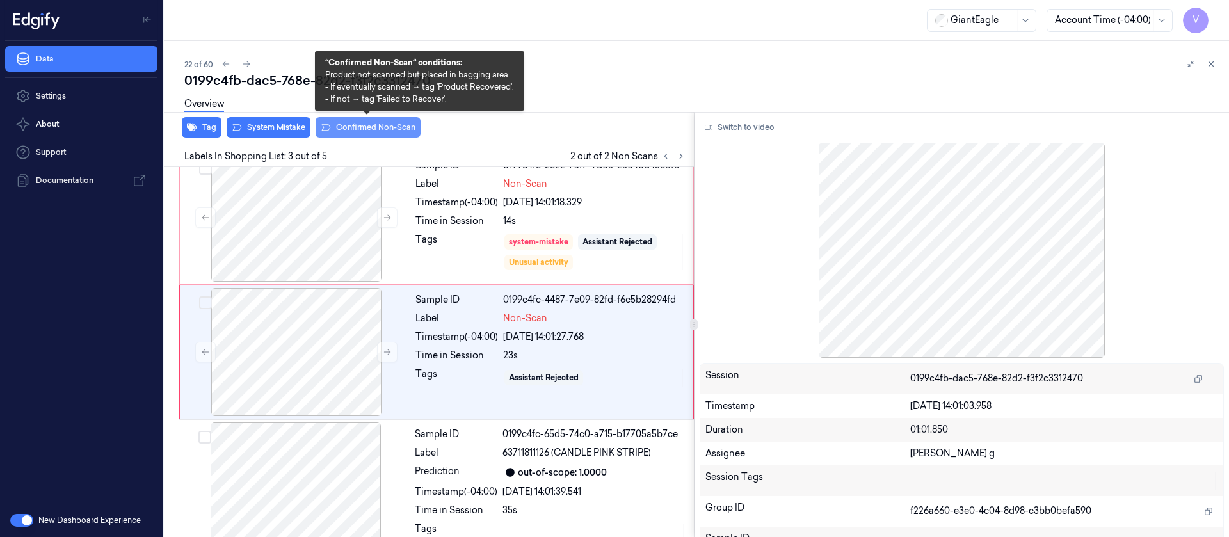
click at [376, 124] on button "Confirmed Non-Scan" at bounding box center [368, 127] width 105 height 20
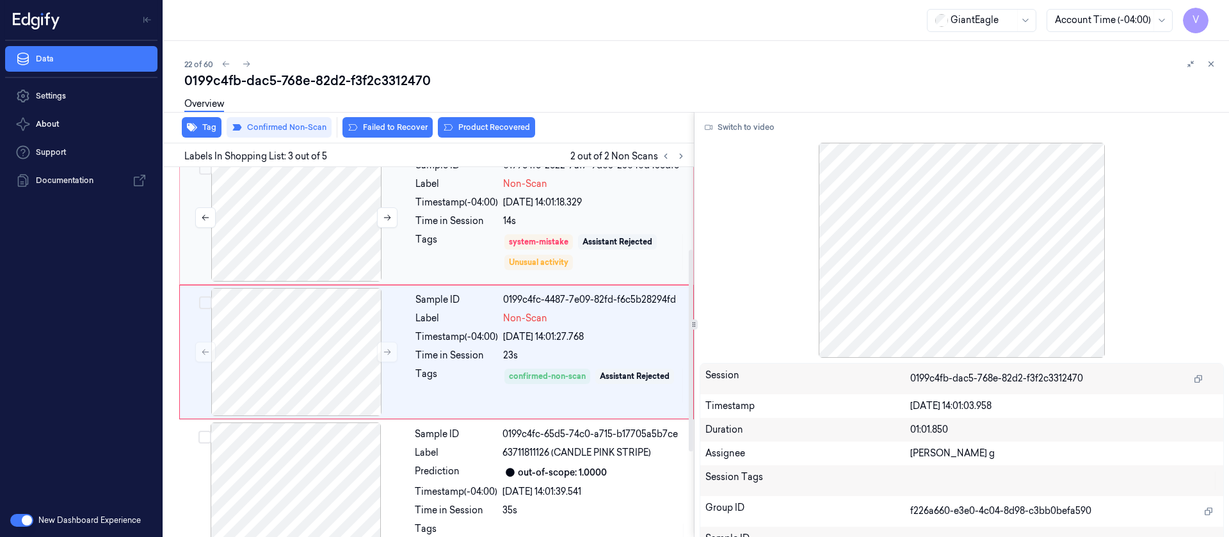
click at [312, 206] on div at bounding box center [296, 218] width 228 height 128
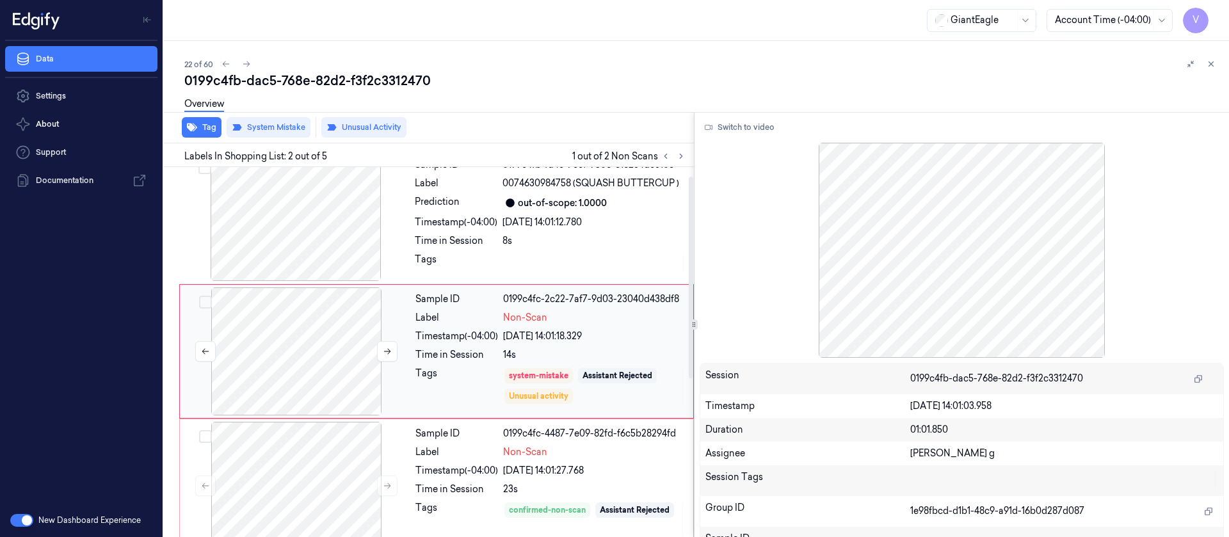
scroll to position [16, 0]
click at [682, 155] on icon at bounding box center [681, 156] width 9 height 9
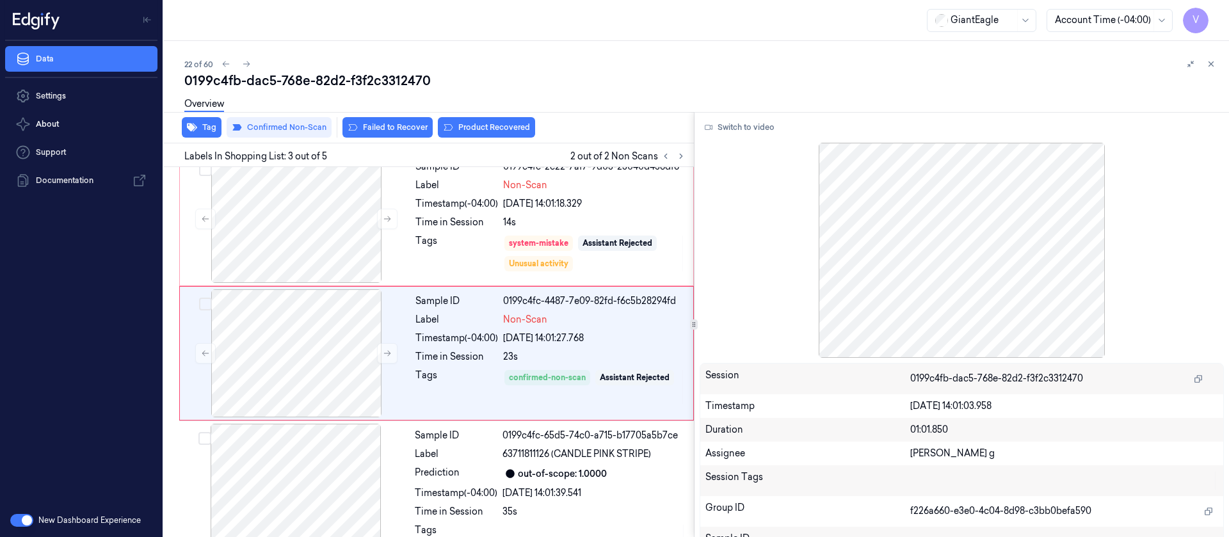
scroll to position [150, 0]
click at [488, 128] on button "Product Recovered" at bounding box center [486, 127] width 97 height 20
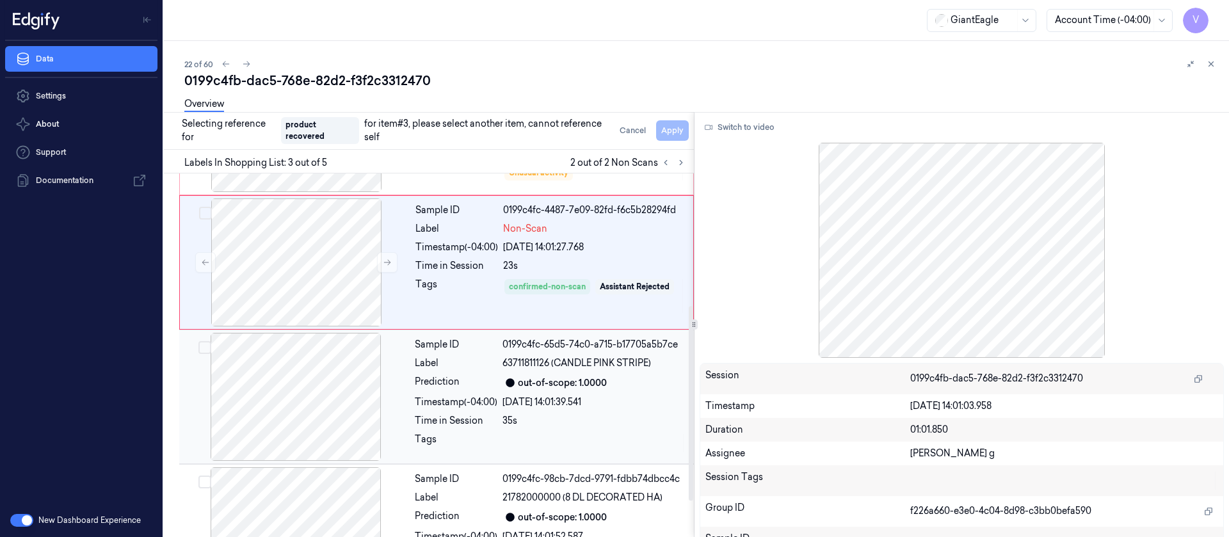
click at [301, 400] on div at bounding box center [296, 397] width 228 height 128
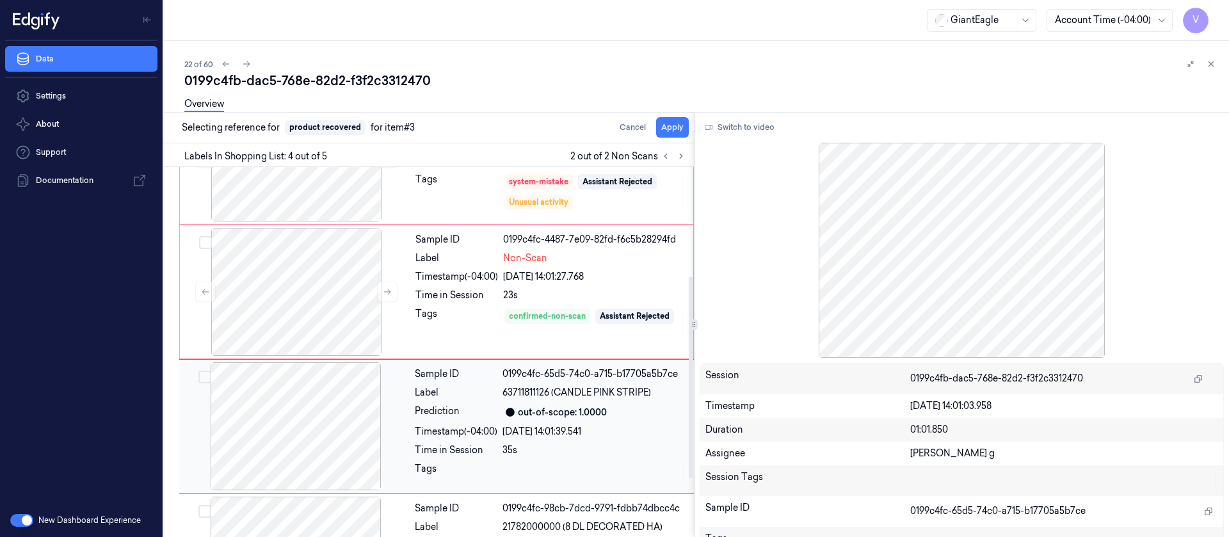
scroll to position [189, 0]
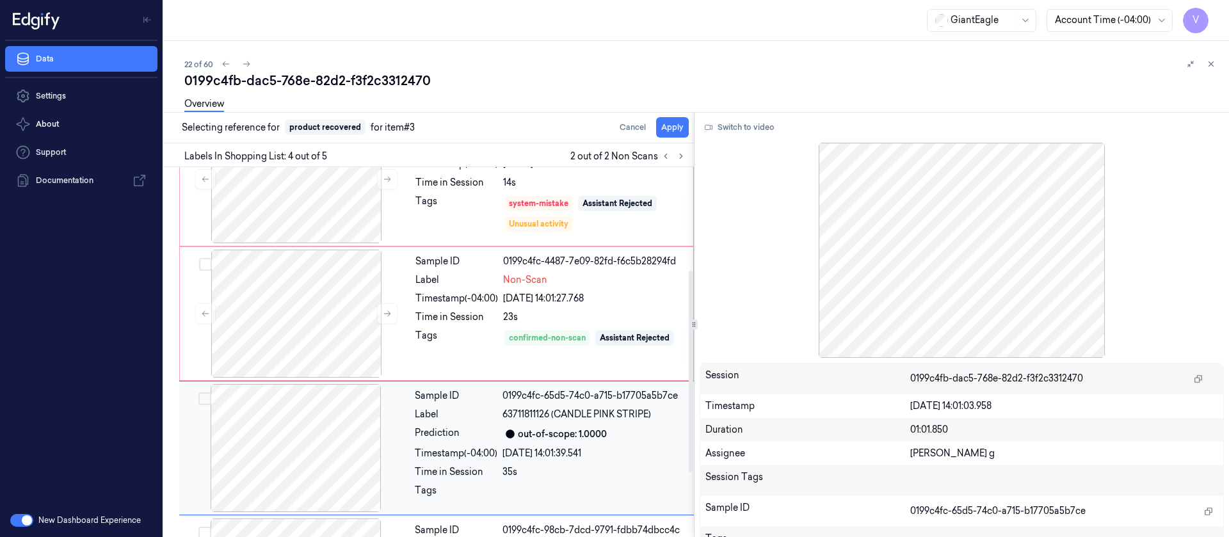
click at [324, 432] on div at bounding box center [296, 448] width 228 height 128
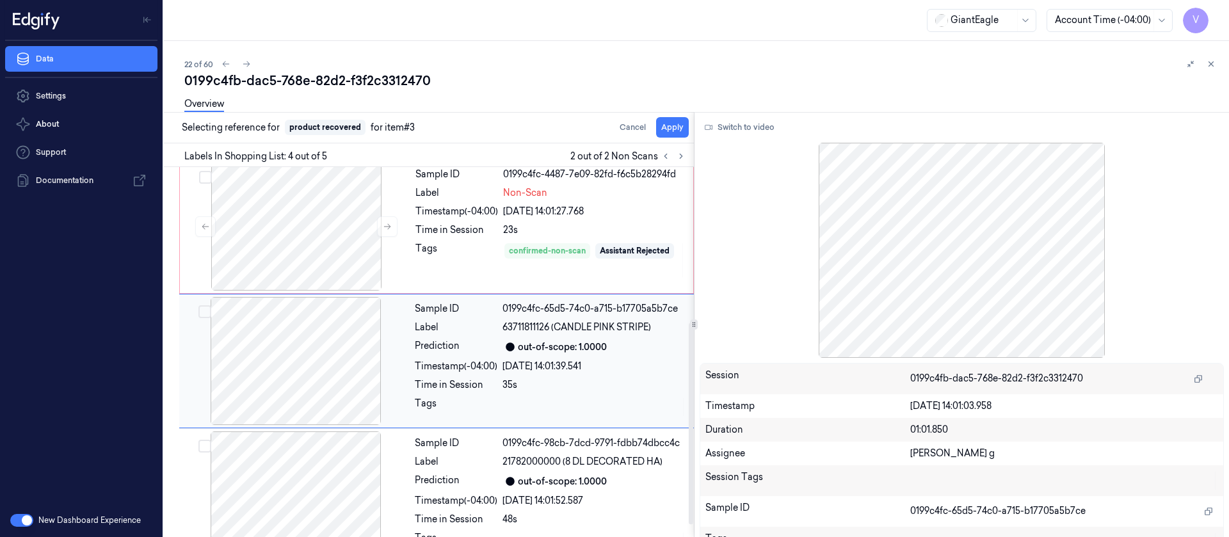
scroll to position [285, 0]
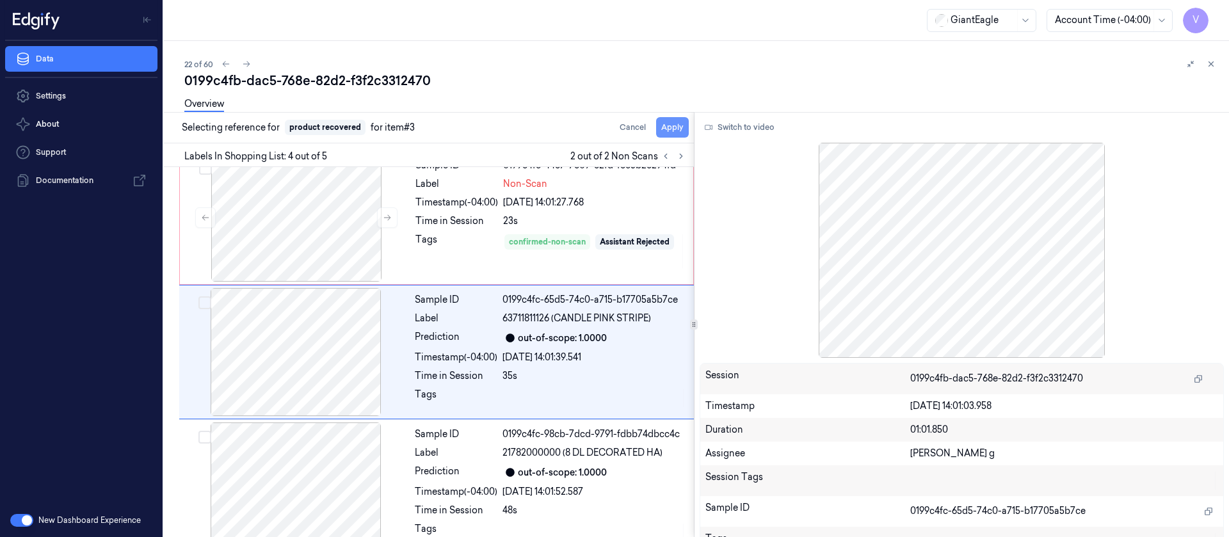
click at [673, 127] on button "Apply" at bounding box center [672, 127] width 33 height 20
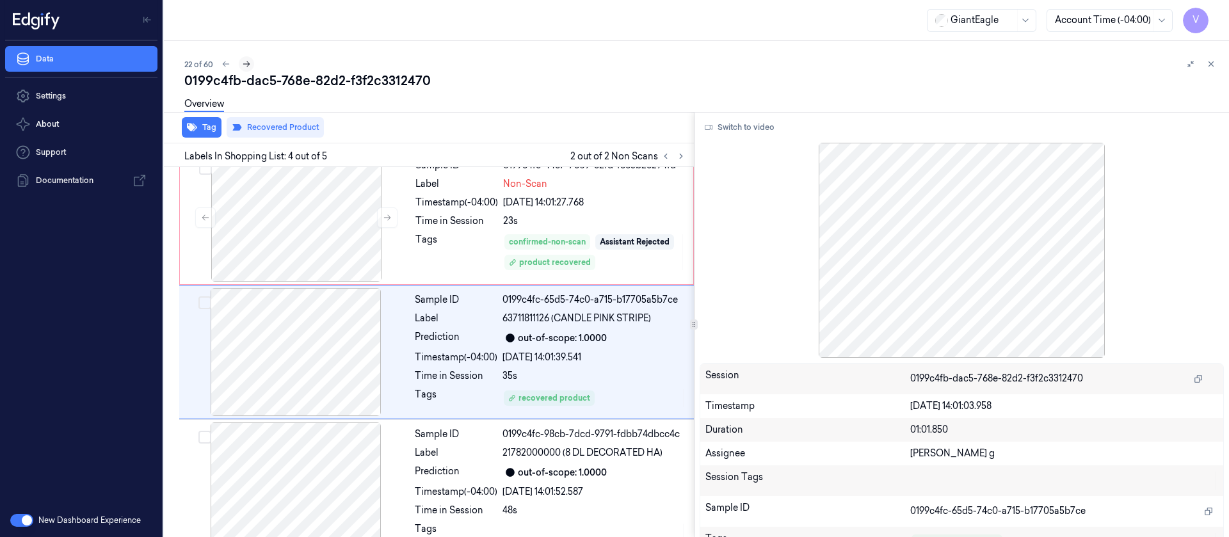
click at [250, 60] on icon at bounding box center [246, 64] width 9 height 9
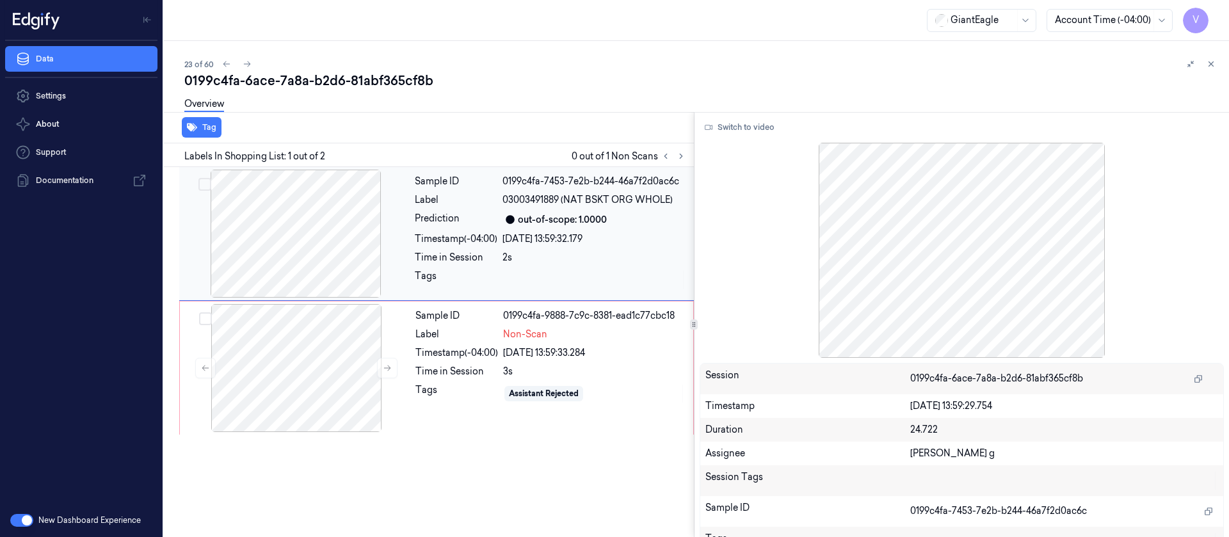
click at [330, 233] on div at bounding box center [296, 234] width 228 height 128
click at [724, 129] on button "Switch to video" at bounding box center [740, 127] width 80 height 20
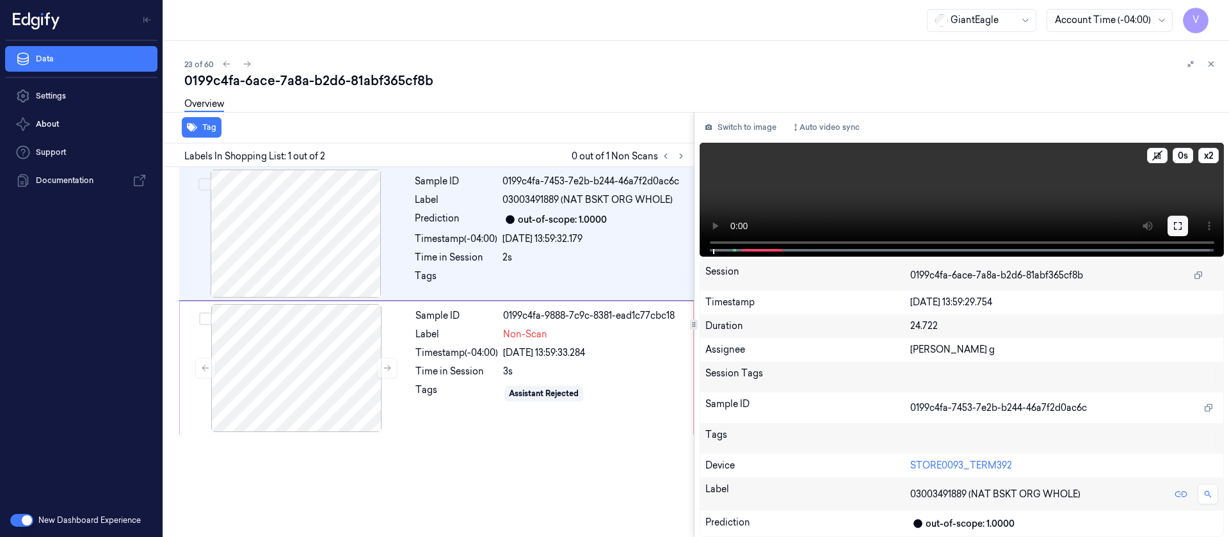
click at [1182, 227] on icon at bounding box center [1178, 226] width 8 height 8
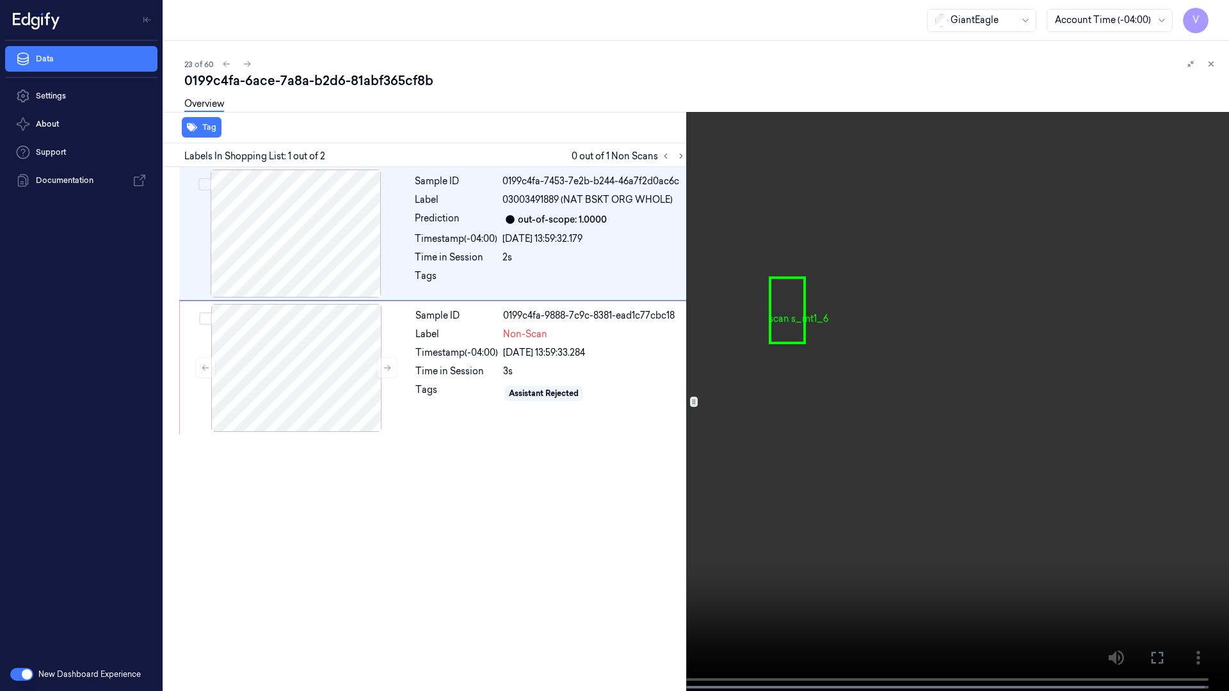
click at [0, 0] on icon at bounding box center [0, 0] width 0 height 0
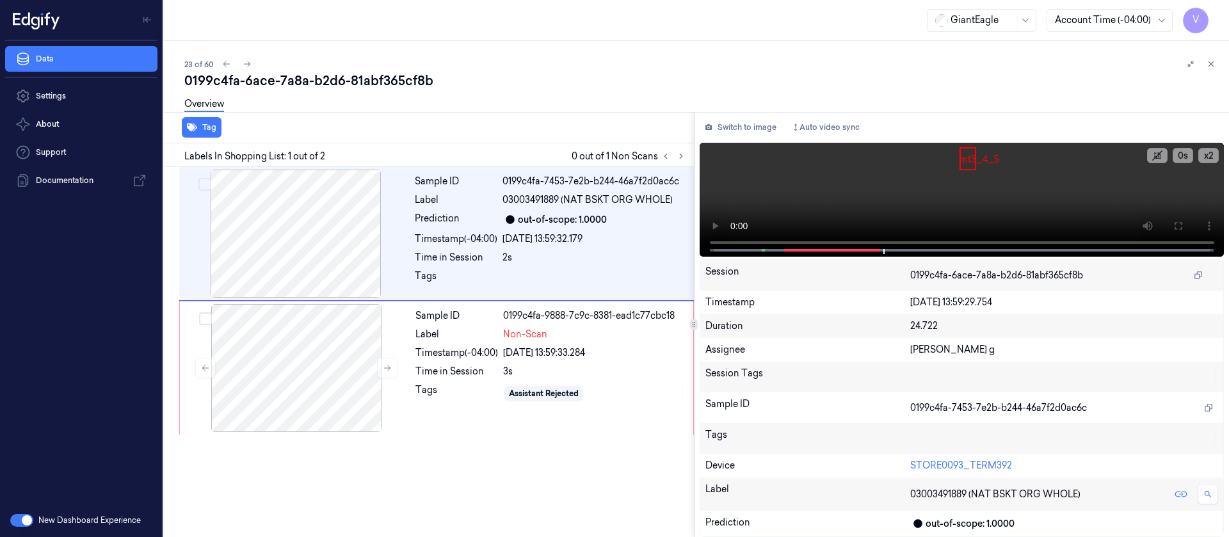
click at [746, 108] on div "Overview" at bounding box center [701, 106] width 1034 height 33
click at [731, 143] on video at bounding box center [962, 200] width 525 height 114
click at [740, 127] on button "Switch to image" at bounding box center [741, 127] width 82 height 20
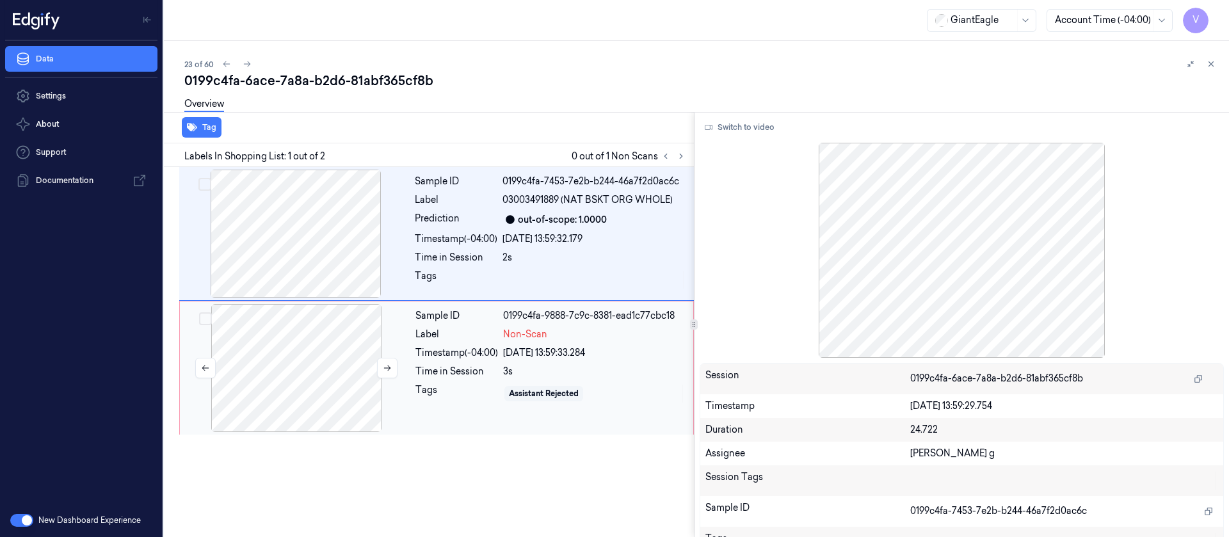
click at [321, 350] on div at bounding box center [296, 368] width 228 height 128
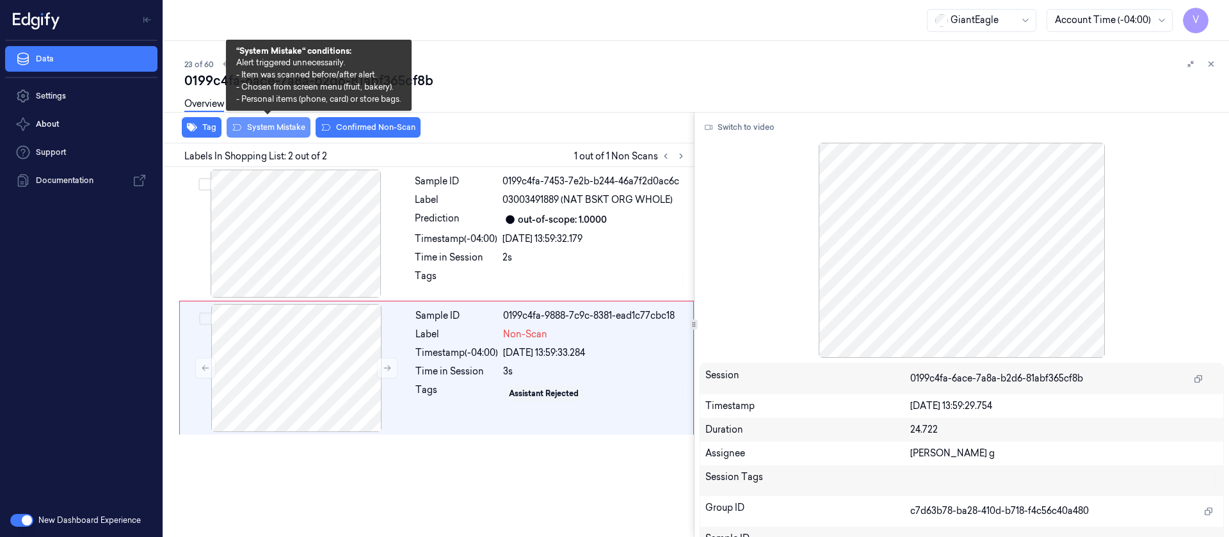
click at [266, 126] on button "System Mistake" at bounding box center [269, 127] width 84 height 20
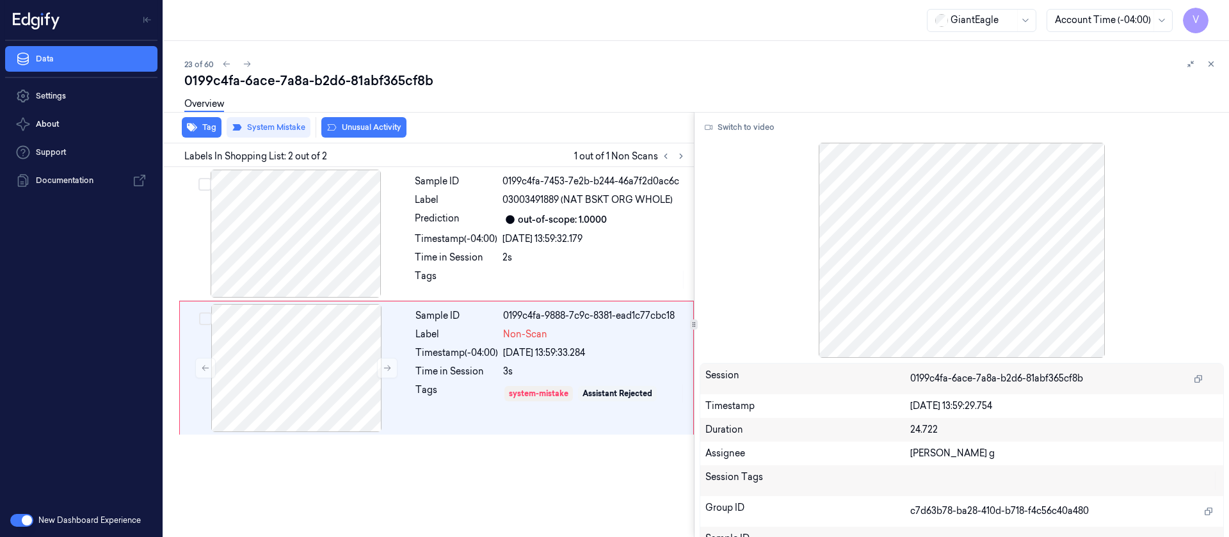
click at [704, 103] on div "Overview" at bounding box center [701, 106] width 1034 height 33
click at [226, 63] on icon at bounding box center [226, 64] width 9 height 9
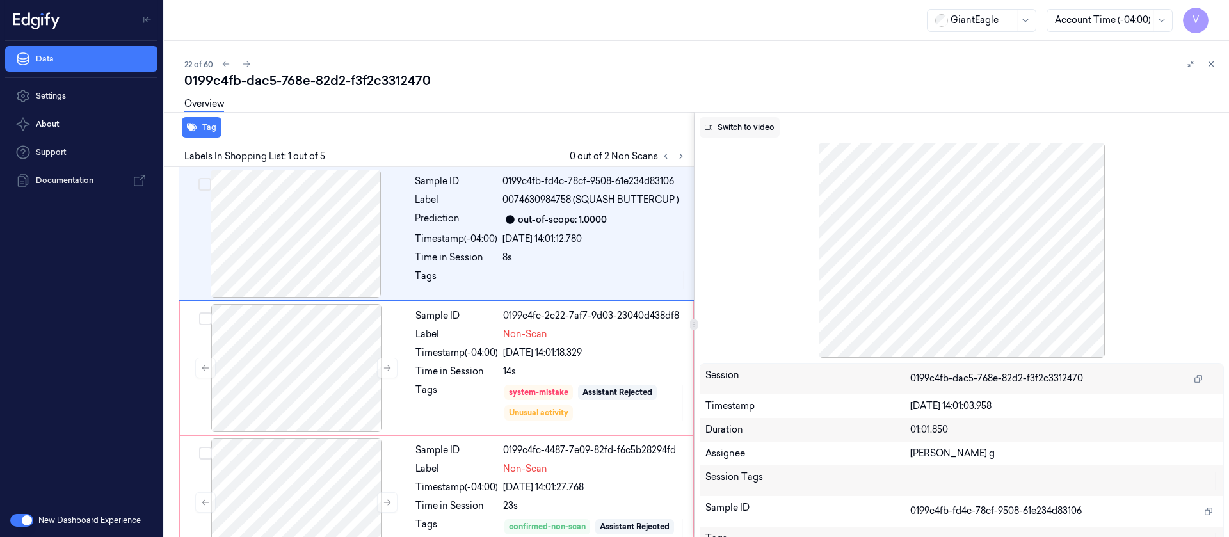
click at [749, 129] on button "Switch to video" at bounding box center [740, 127] width 80 height 20
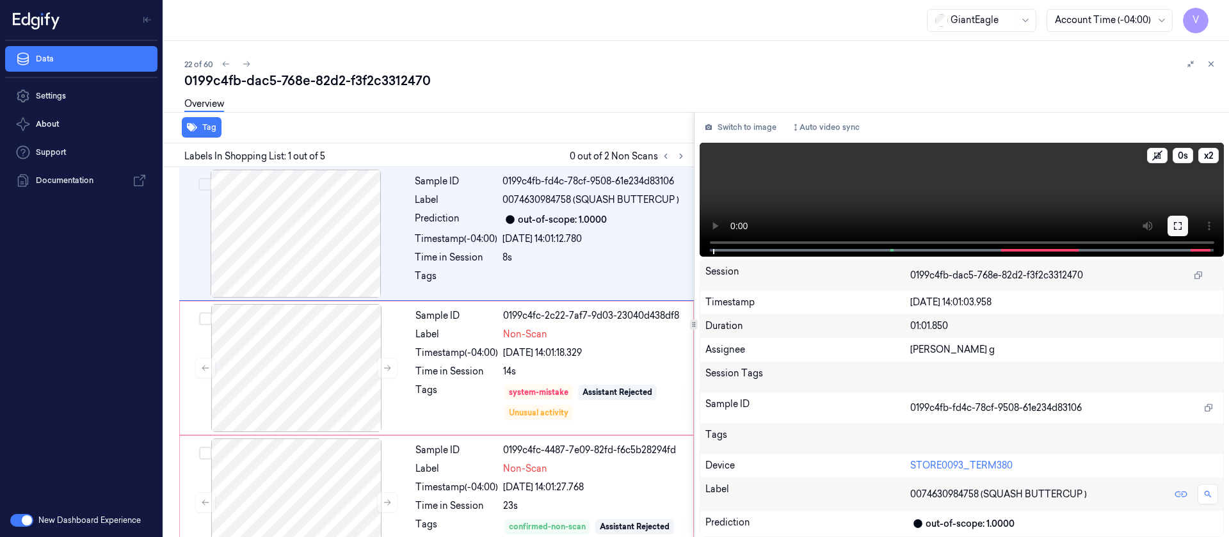
click at [1174, 221] on icon at bounding box center [1178, 226] width 10 height 10
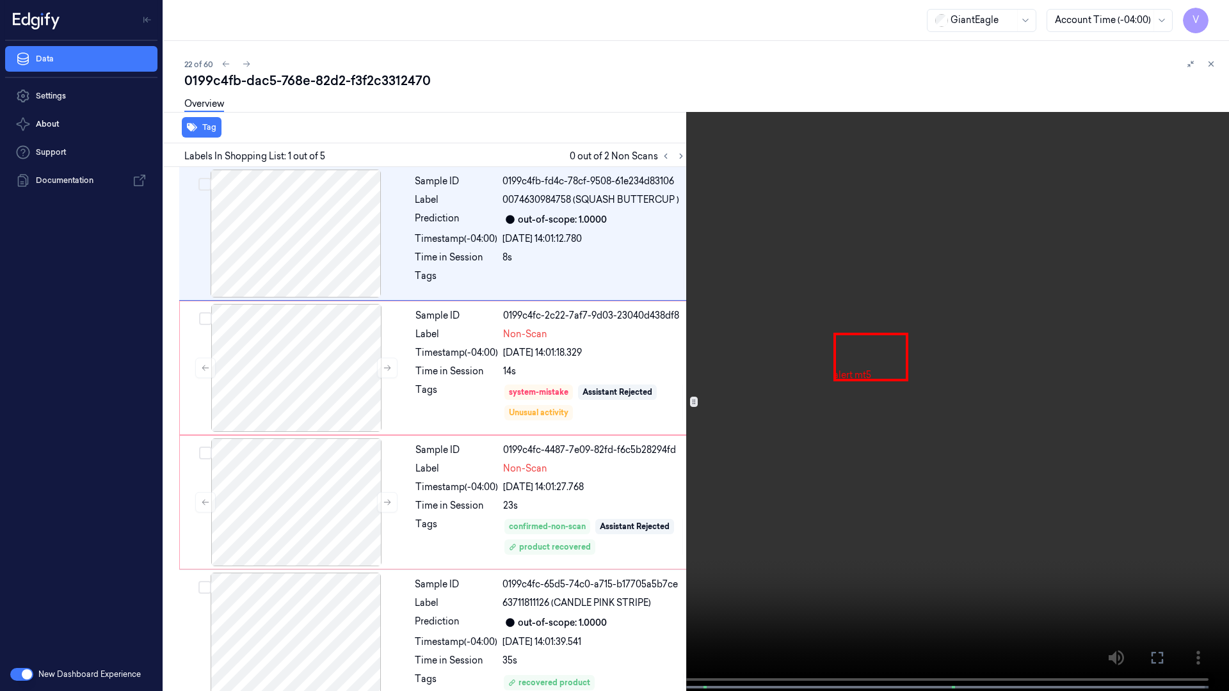
click at [0, 0] on icon at bounding box center [0, 0] width 0 height 0
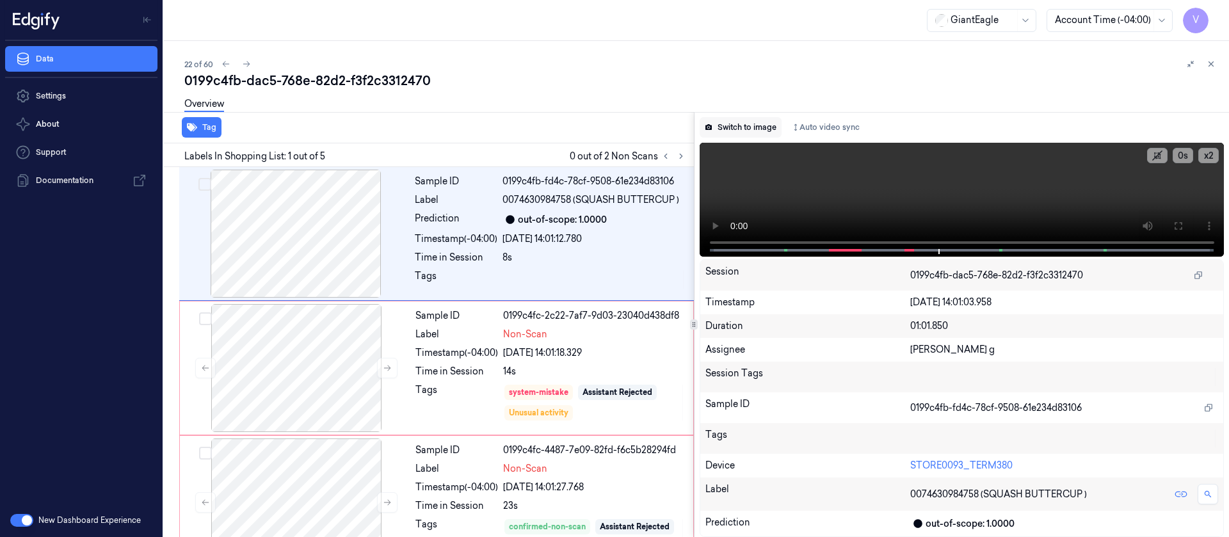
click at [740, 131] on button "Switch to image" at bounding box center [741, 127] width 82 height 20
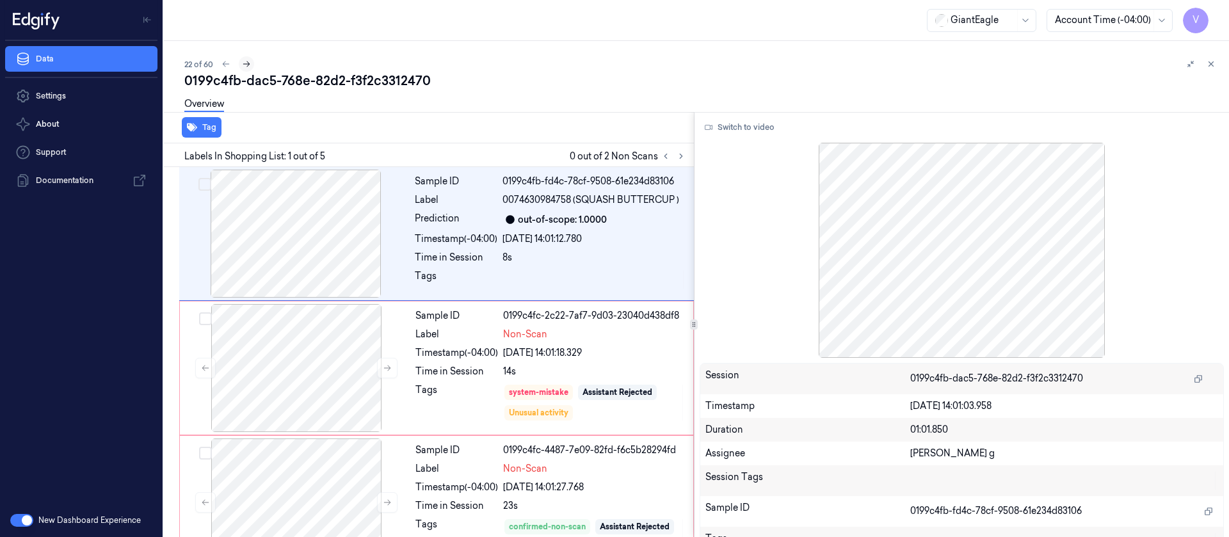
click at [251, 63] on button at bounding box center [246, 63] width 15 height 15
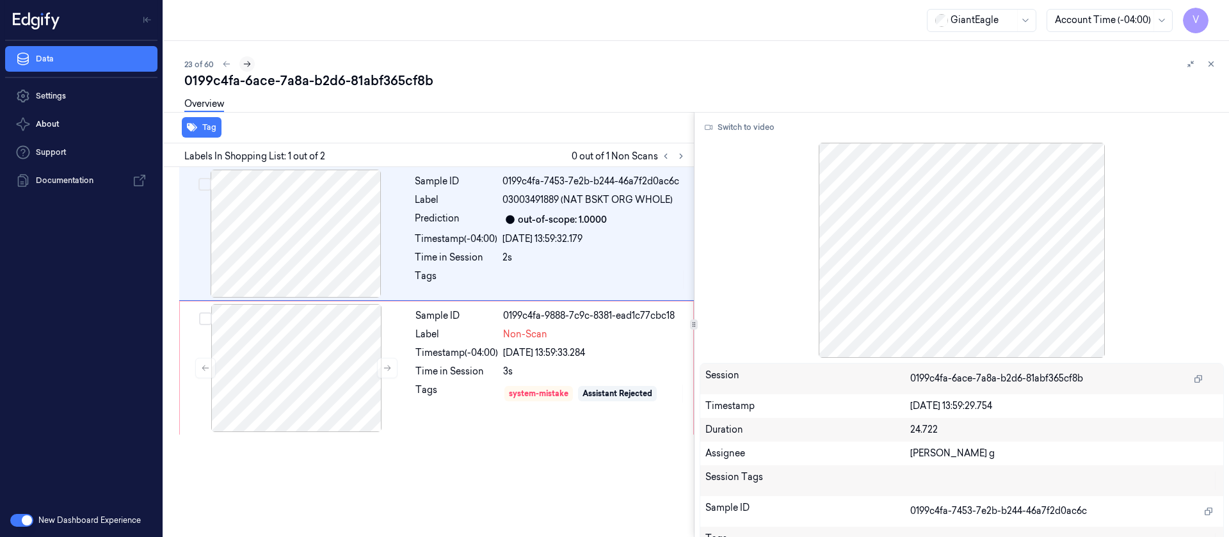
click at [250, 62] on icon at bounding box center [247, 64] width 9 height 9
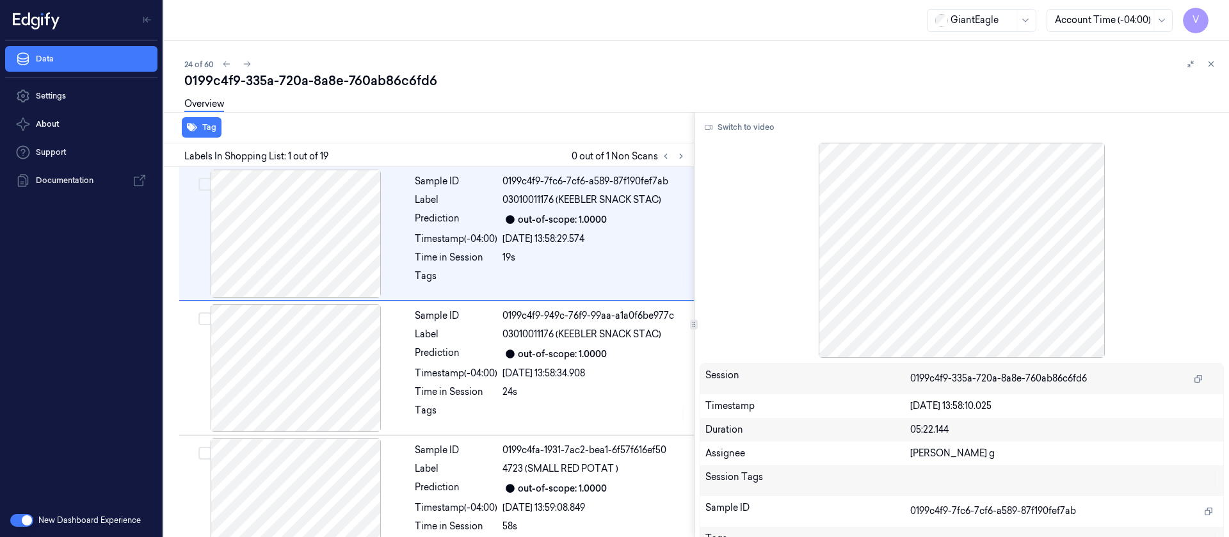
click at [481, 84] on div "0199c4f9-335a-720a-8a8e-760ab86c6fd6" at bounding box center [701, 81] width 1034 height 18
click at [686, 157] on button at bounding box center [680, 156] width 15 height 15
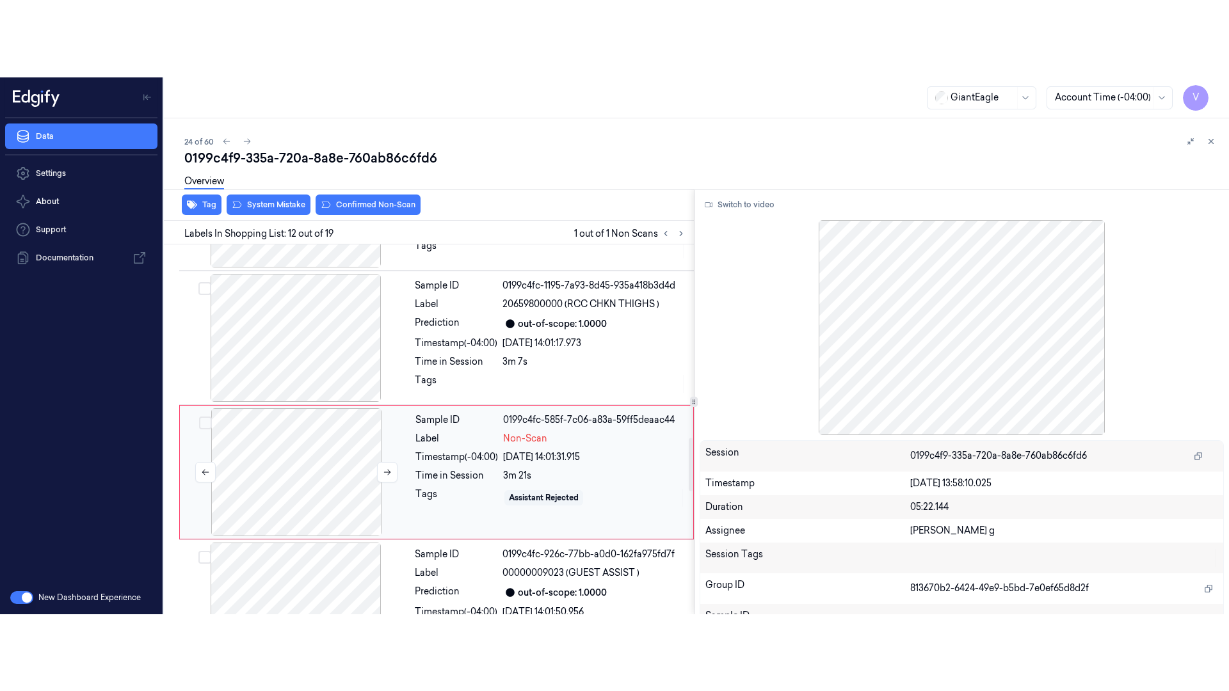
scroll to position [1360, 0]
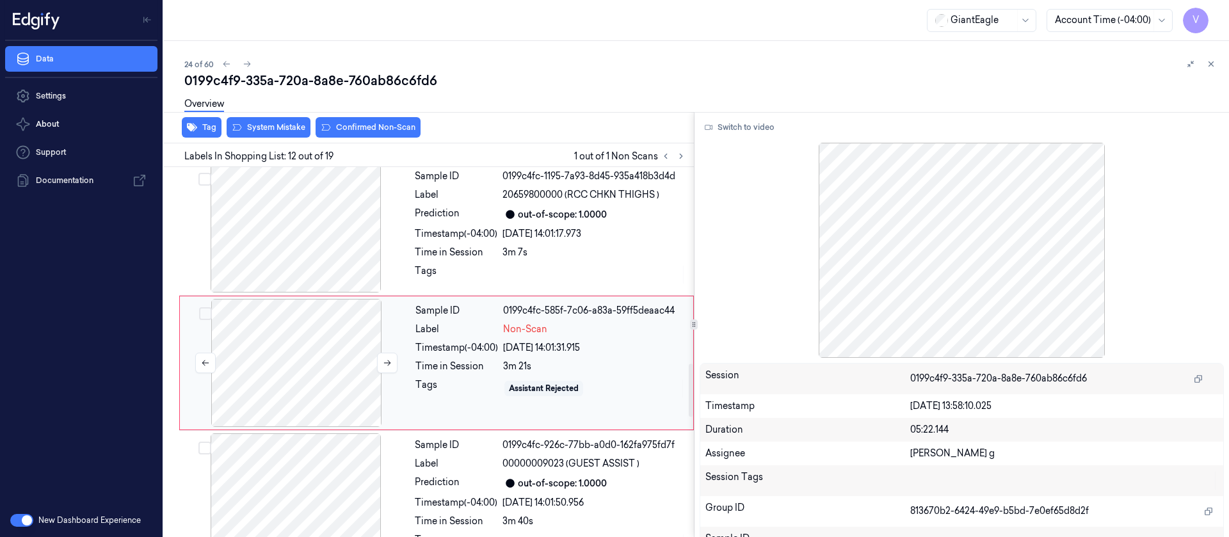
click at [307, 346] on div at bounding box center [296, 363] width 228 height 128
click at [752, 125] on button "Switch to video" at bounding box center [740, 127] width 80 height 20
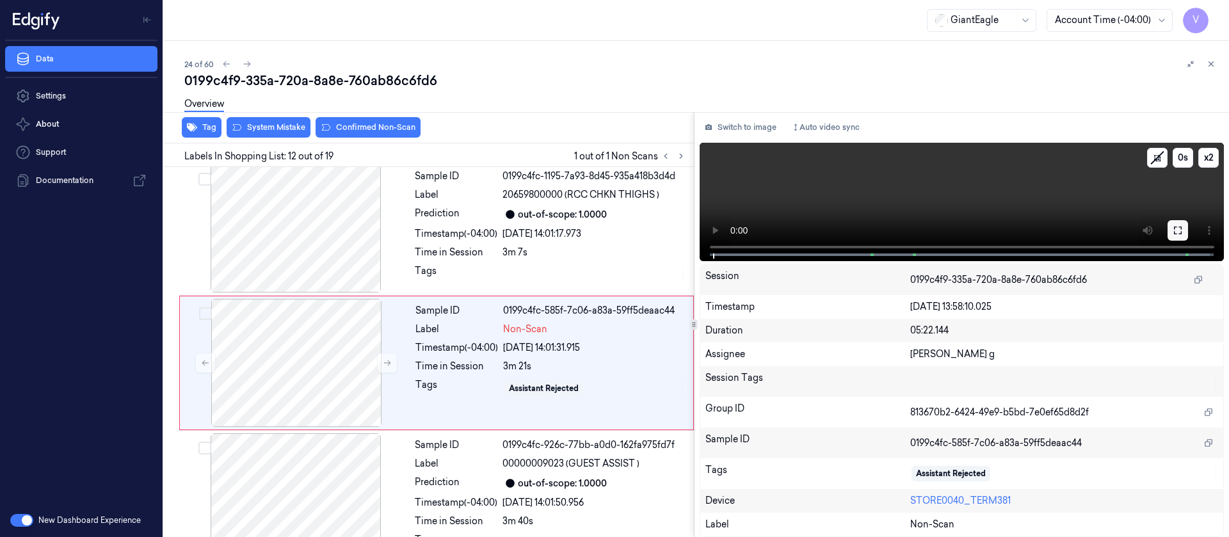
click at [1175, 230] on button at bounding box center [1178, 230] width 20 height 20
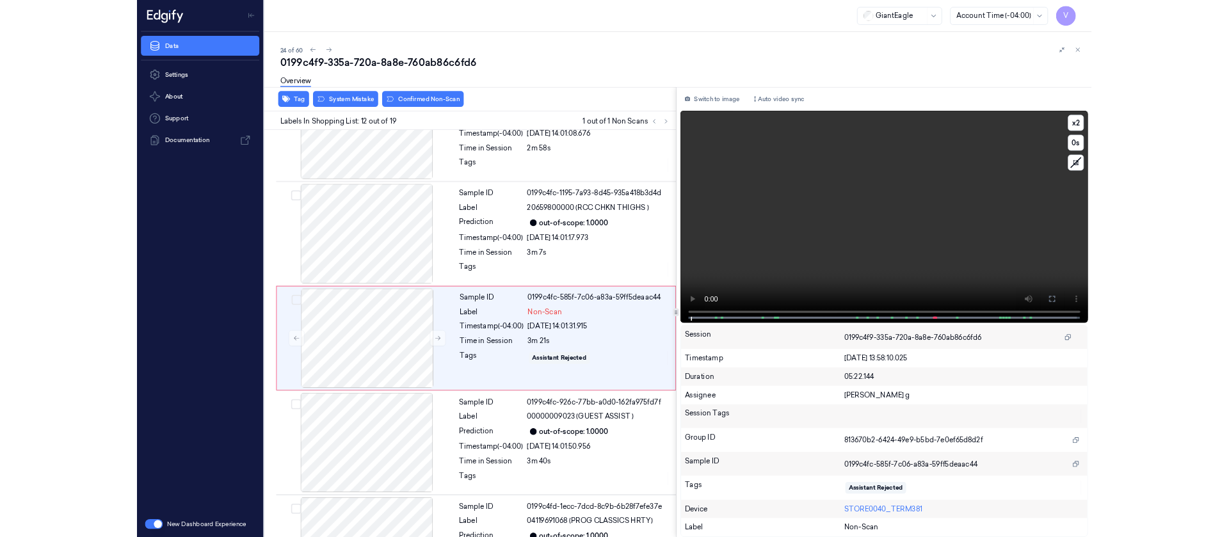
scroll to position [1283, 0]
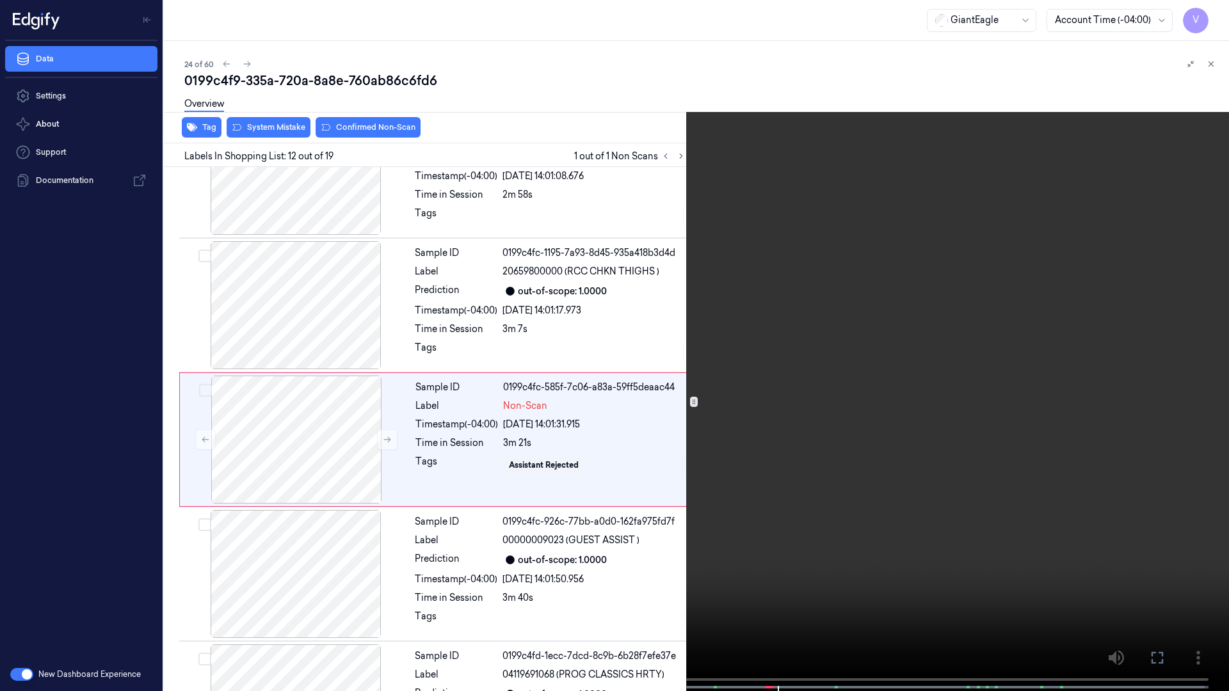
click at [0, 0] on icon at bounding box center [0, 0] width 0 height 0
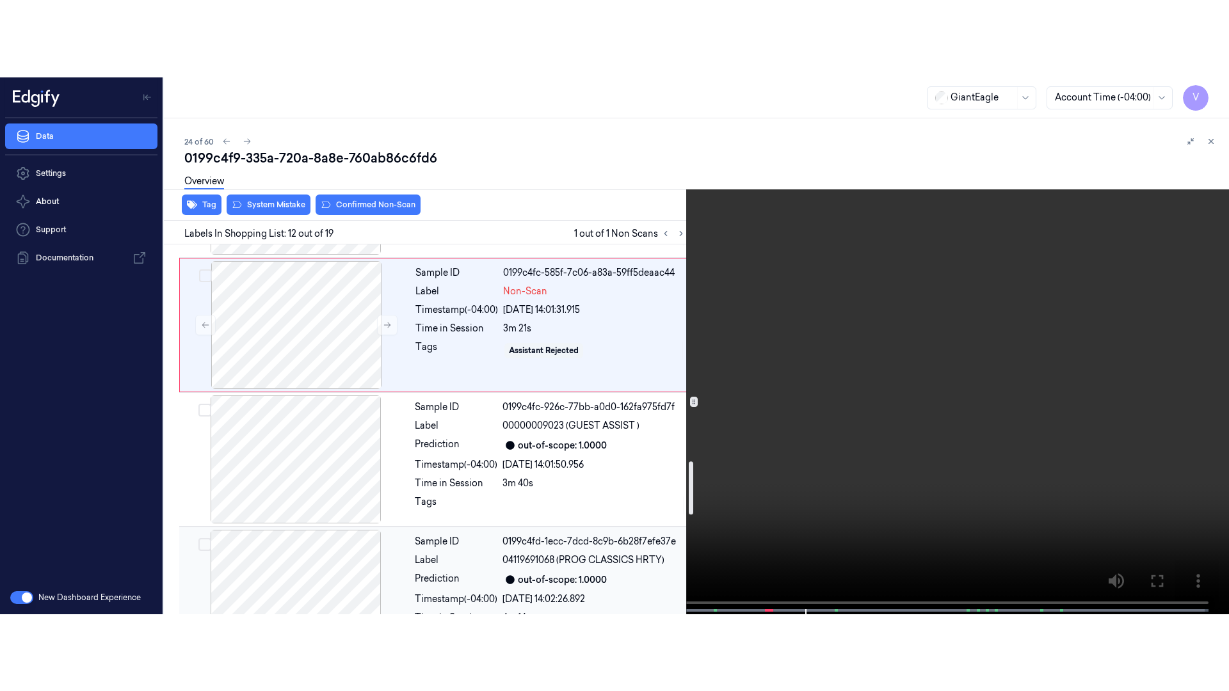
scroll to position [1572, 0]
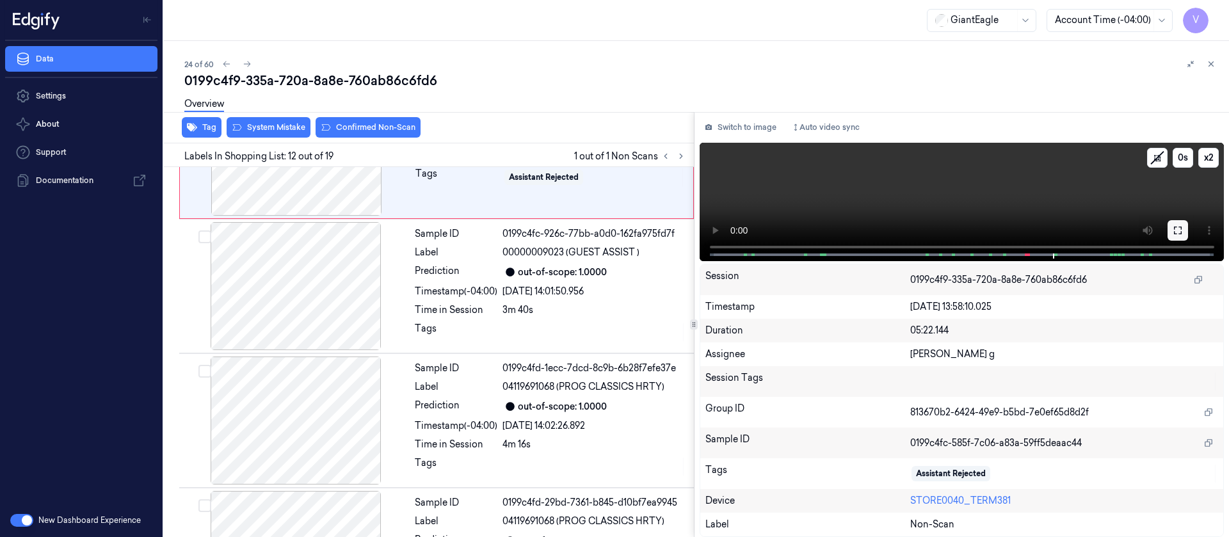
click at [1170, 233] on button at bounding box center [1178, 230] width 20 height 20
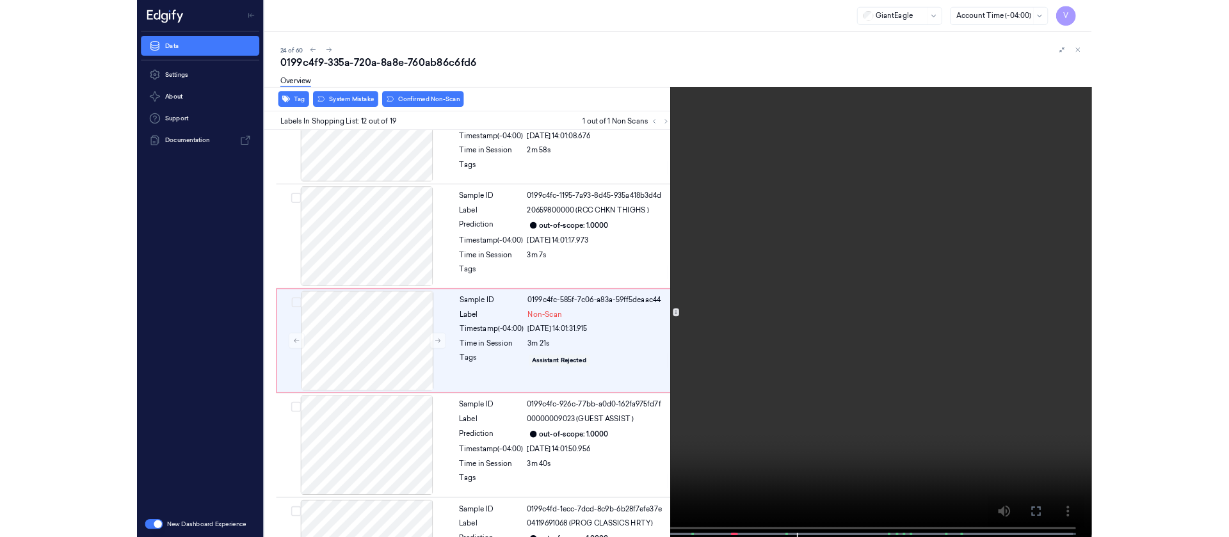
scroll to position [1283, 0]
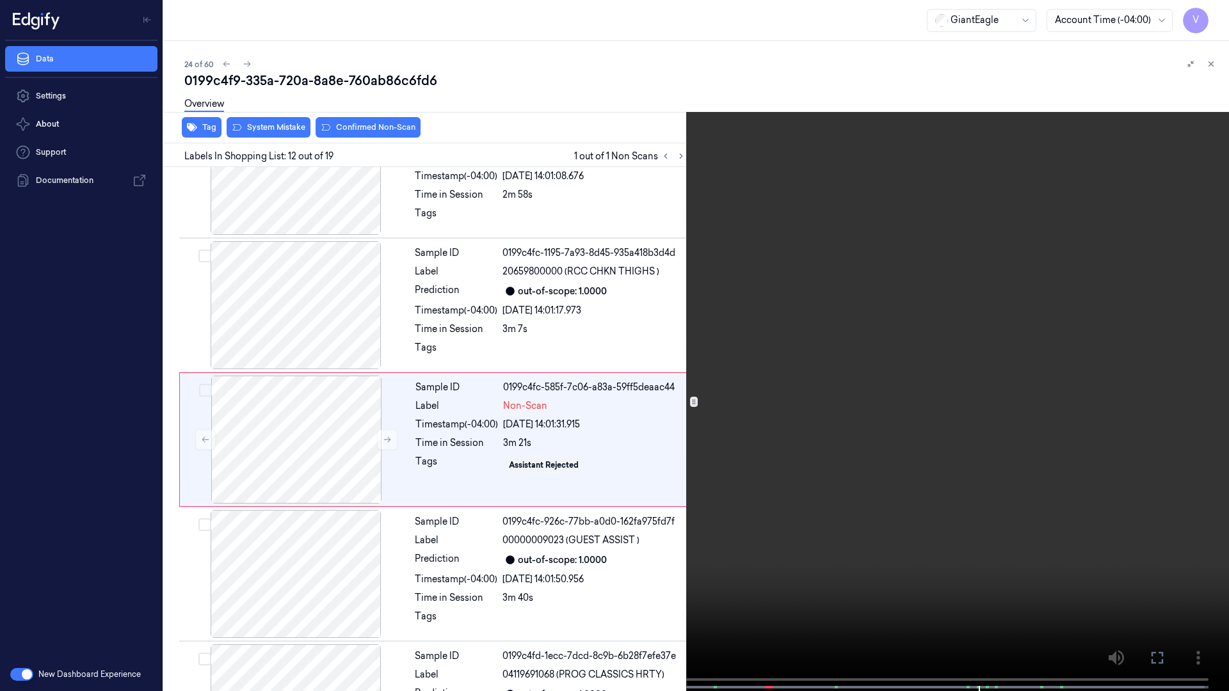
click at [0, 0] on icon at bounding box center [0, 0] width 0 height 0
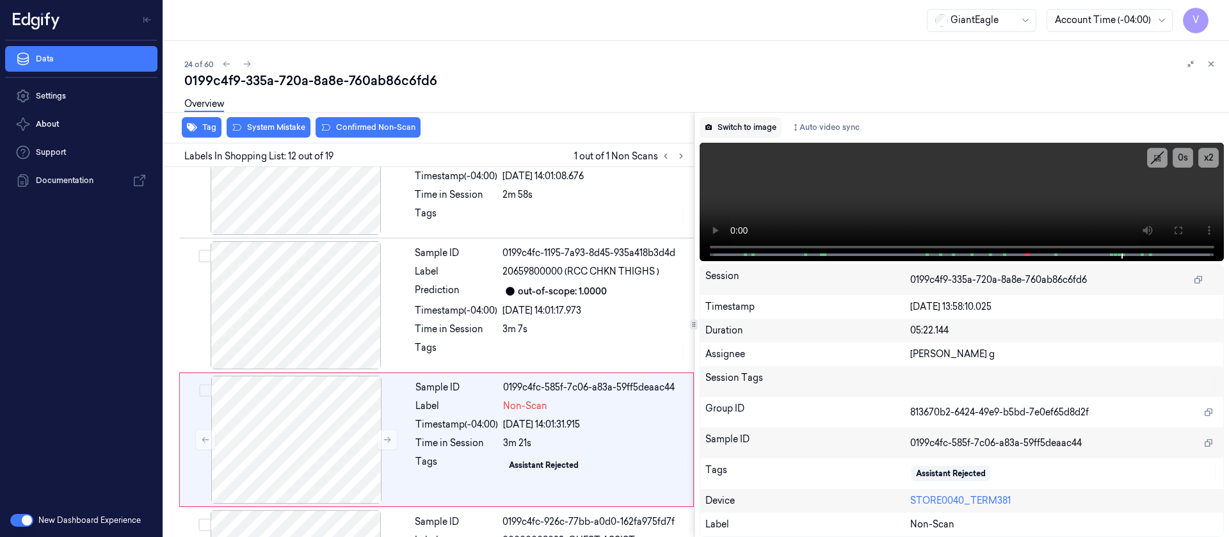
click at [739, 131] on button "Switch to image" at bounding box center [741, 127] width 82 height 20
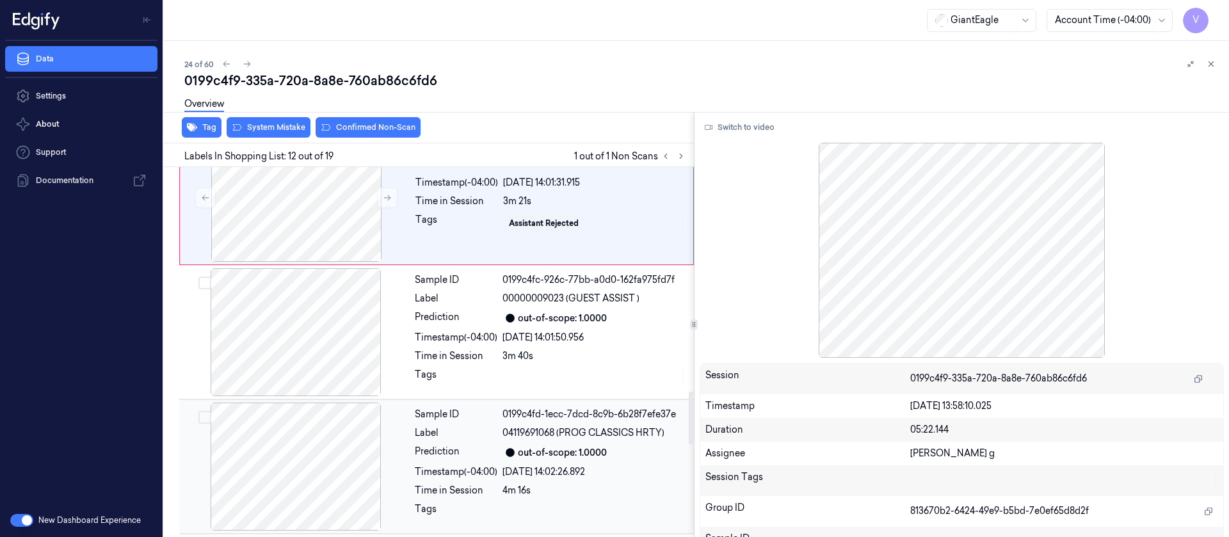
scroll to position [1552, 0]
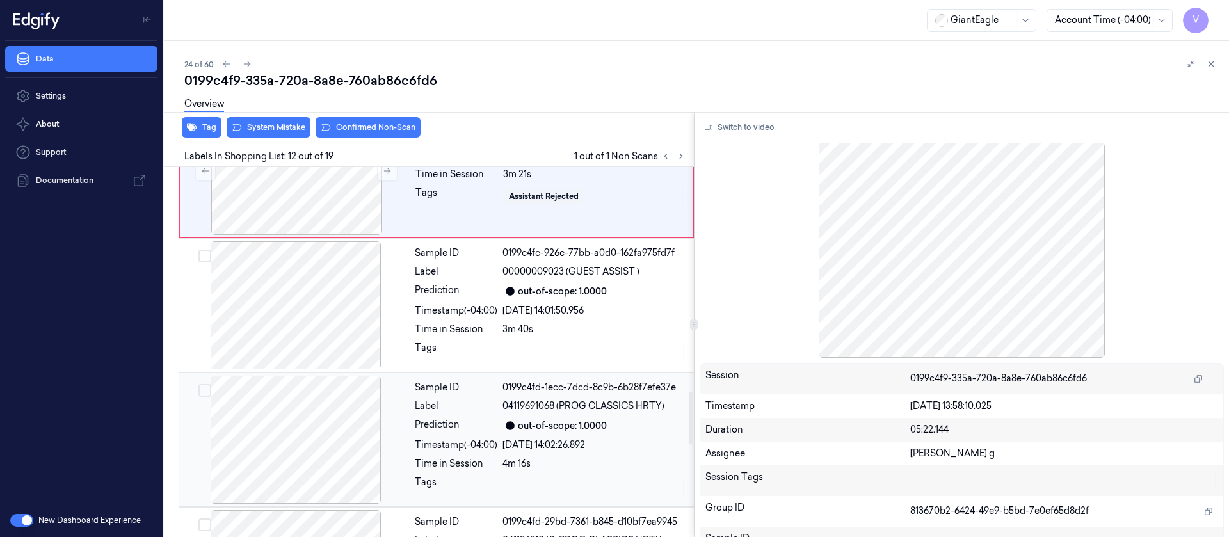
click at [600, 421] on div "out-of-scope: 1.0000" at bounding box center [595, 425] width 184 height 15
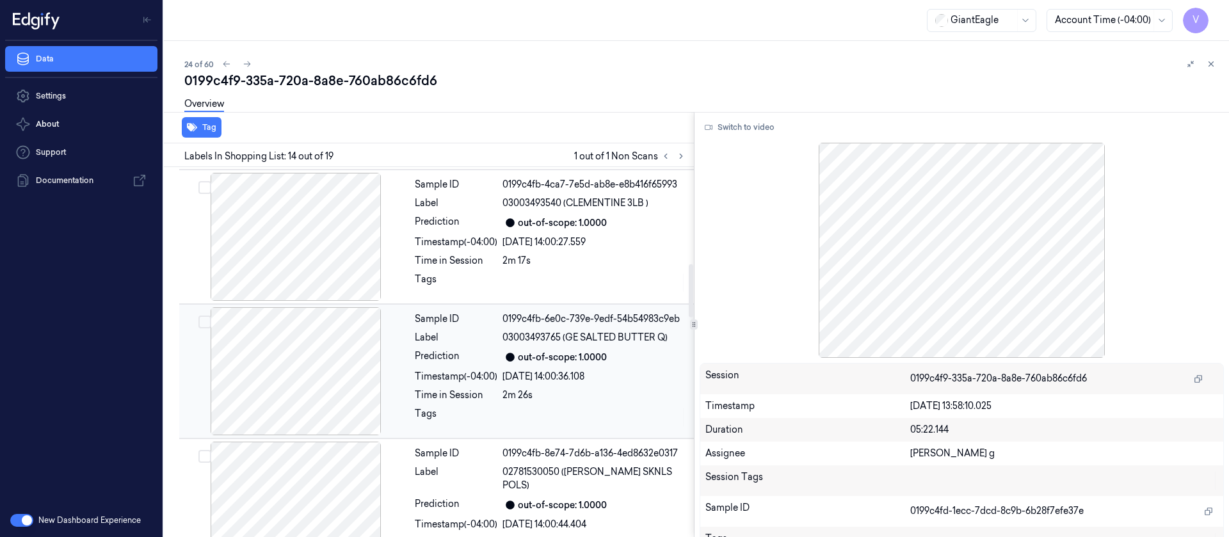
click at [474, 316] on div "Sample ID" at bounding box center [456, 318] width 83 height 13
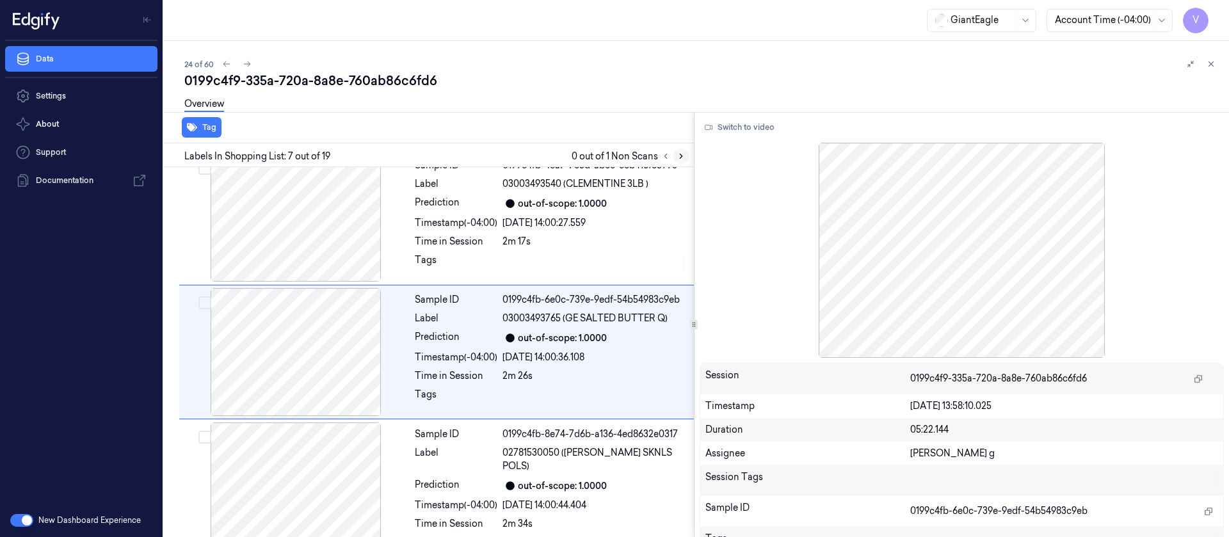
click at [673, 157] on button at bounding box center [680, 156] width 15 height 15
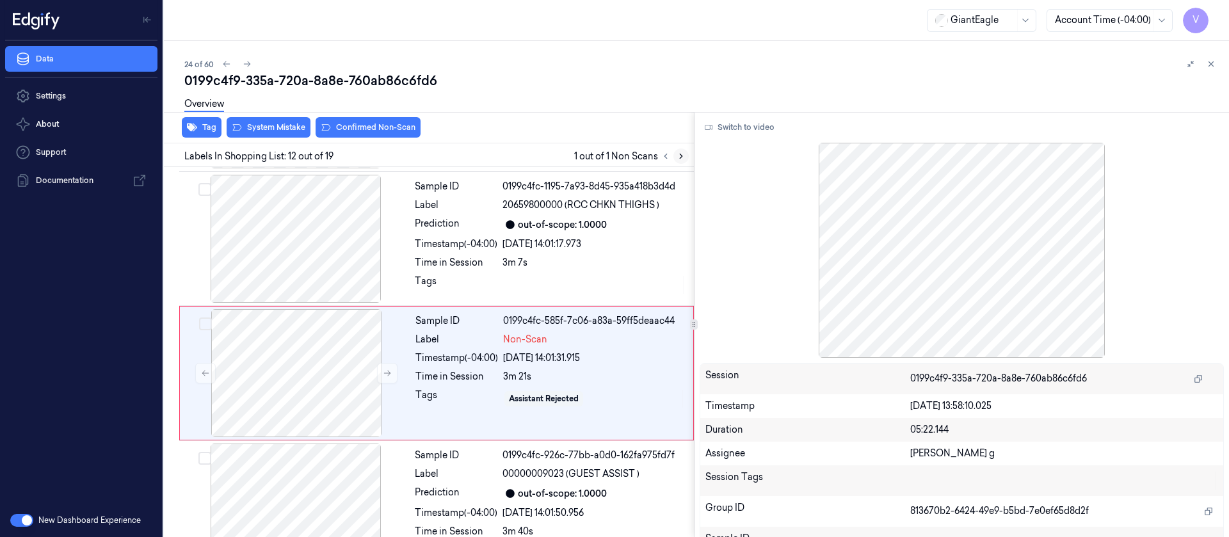
scroll to position [1360, 0]
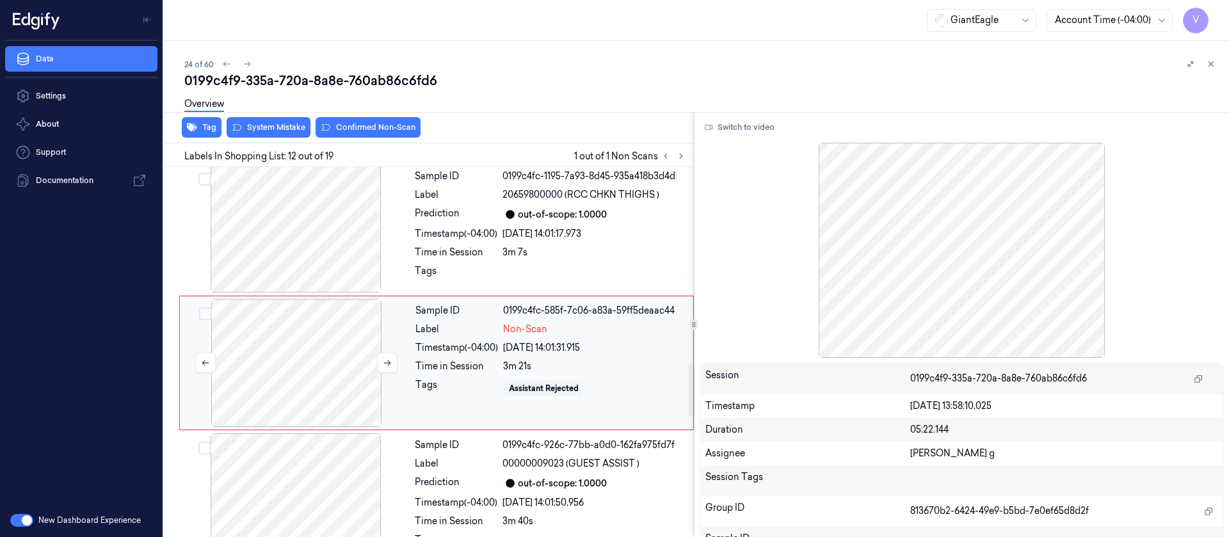
click at [272, 360] on div at bounding box center [296, 363] width 228 height 128
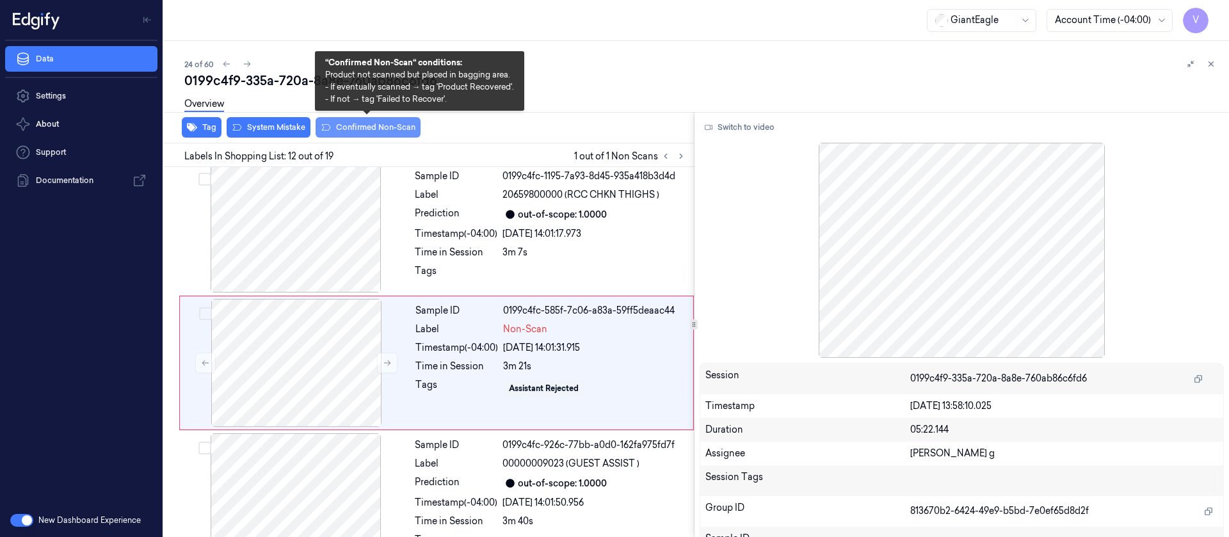
click at [374, 124] on button "Confirmed Non-Scan" at bounding box center [368, 127] width 105 height 20
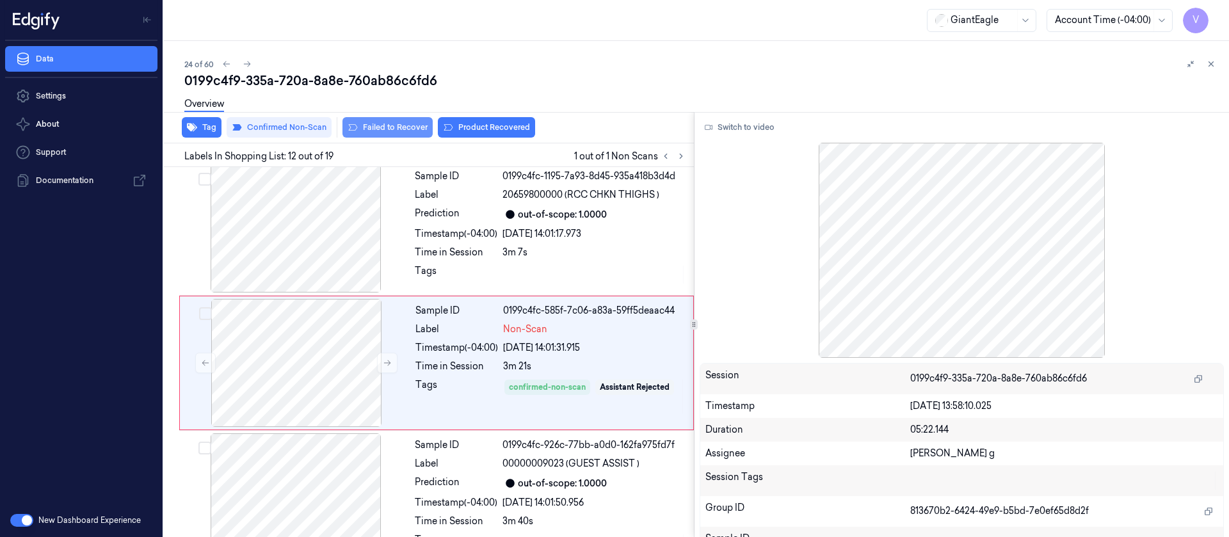
click at [373, 126] on button "Failed to Recover" at bounding box center [387, 127] width 90 height 20
click at [640, 74] on div "0199c4f9-335a-720a-8a8e-760ab86c6fd6" at bounding box center [701, 81] width 1034 height 18
click at [243, 61] on icon at bounding box center [247, 64] width 9 height 9
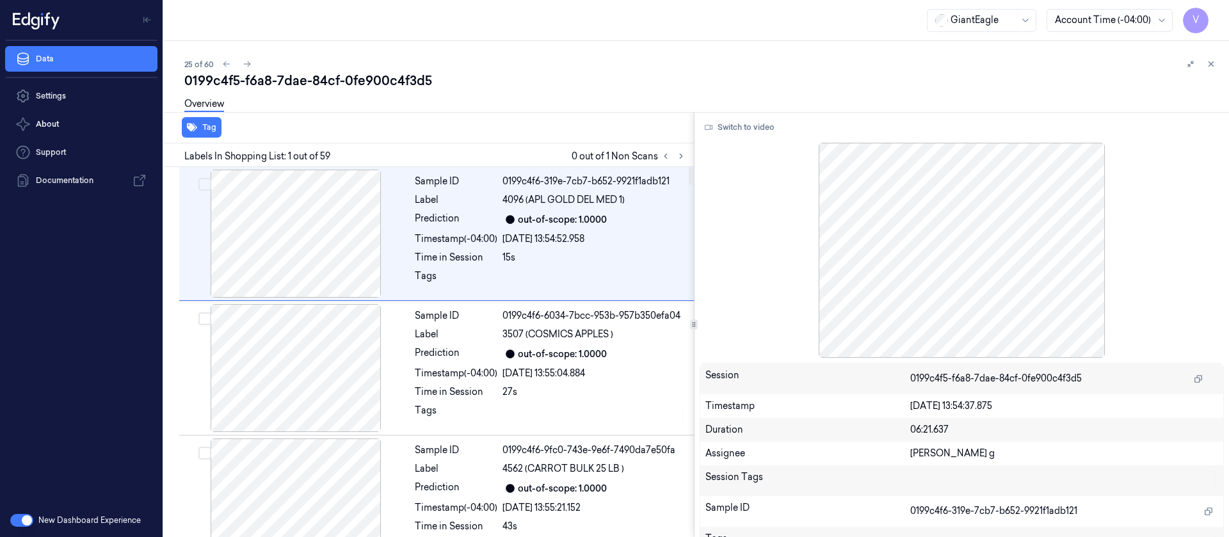
click at [704, 56] on div "25 of 60" at bounding box center [701, 63] width 1034 height 15
click at [682, 155] on icon at bounding box center [681, 156] width 9 height 9
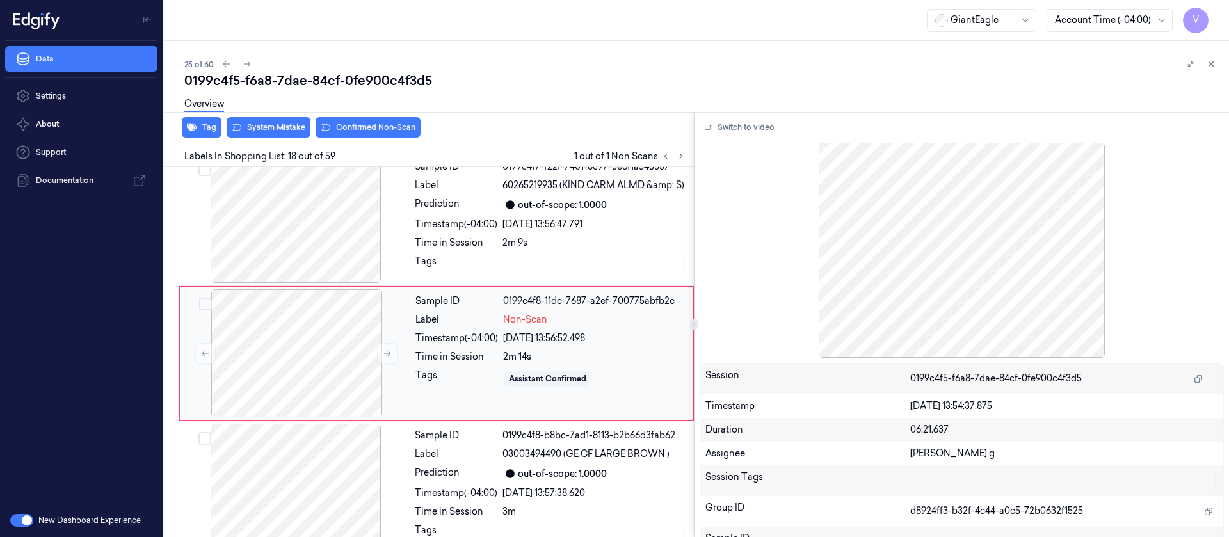
scroll to position [2167, 0]
click at [280, 320] on div at bounding box center [296, 352] width 228 height 128
click at [386, 349] on icon at bounding box center [387, 352] width 9 height 9
click at [332, 233] on div at bounding box center [296, 218] width 228 height 128
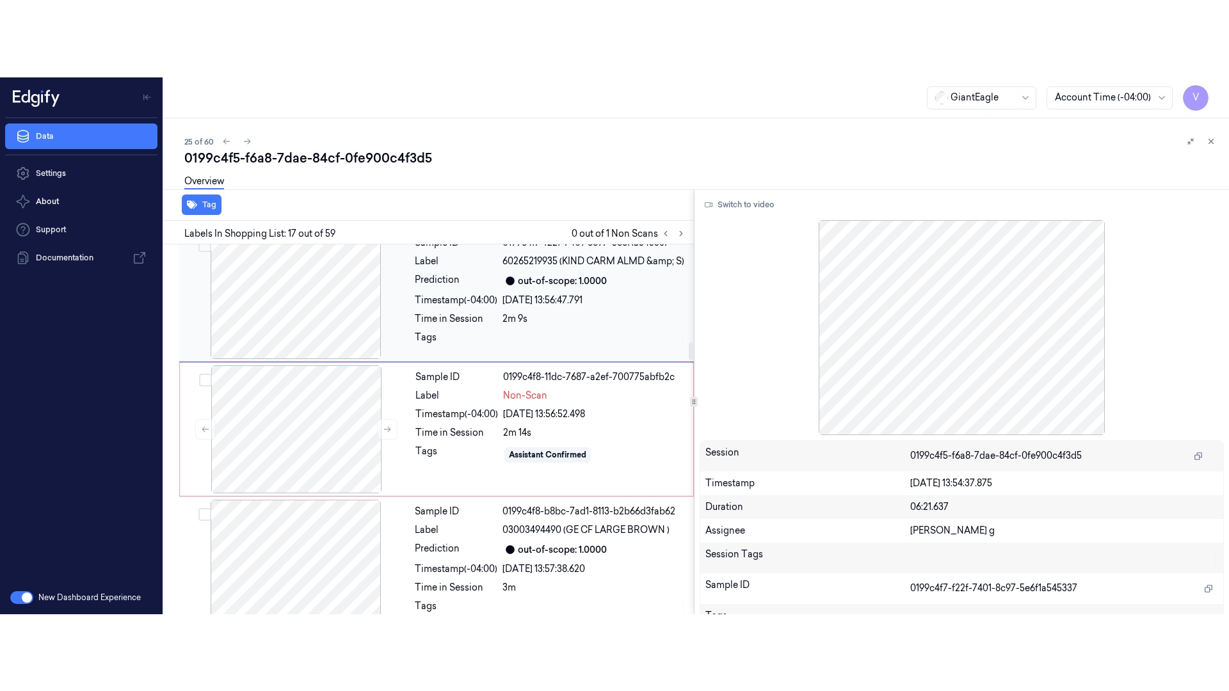
scroll to position [2032, 0]
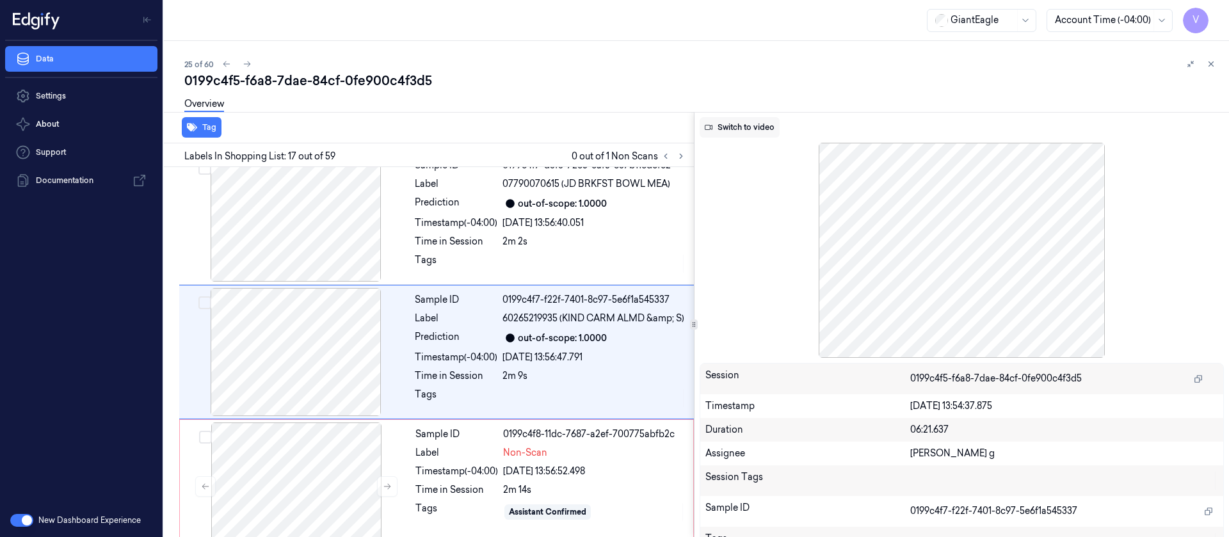
click at [735, 133] on button "Switch to video" at bounding box center [740, 127] width 80 height 20
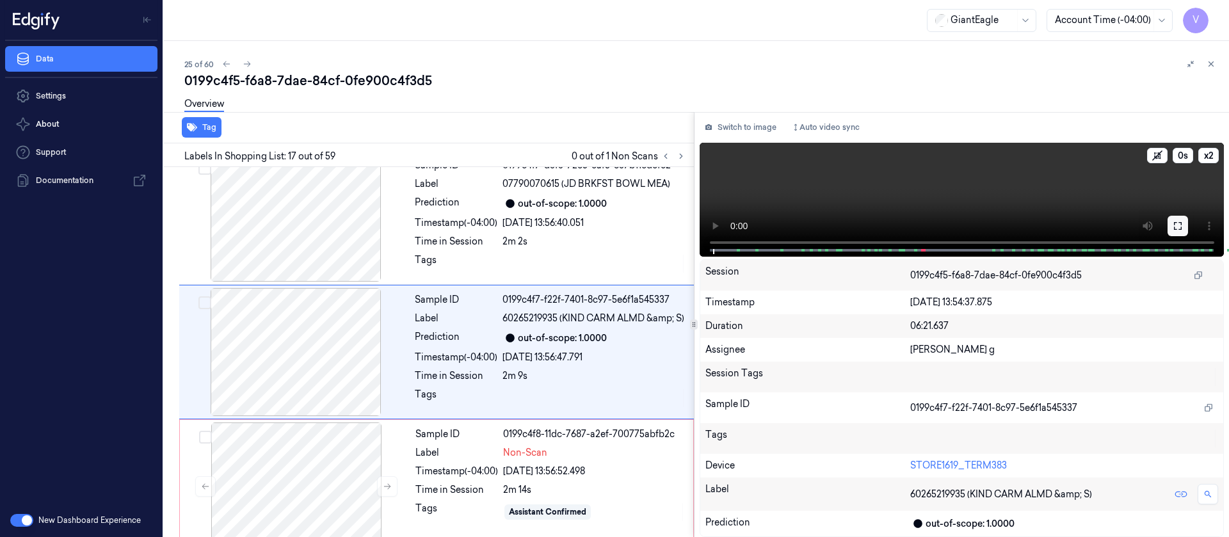
click at [1176, 225] on icon at bounding box center [1178, 226] width 10 height 10
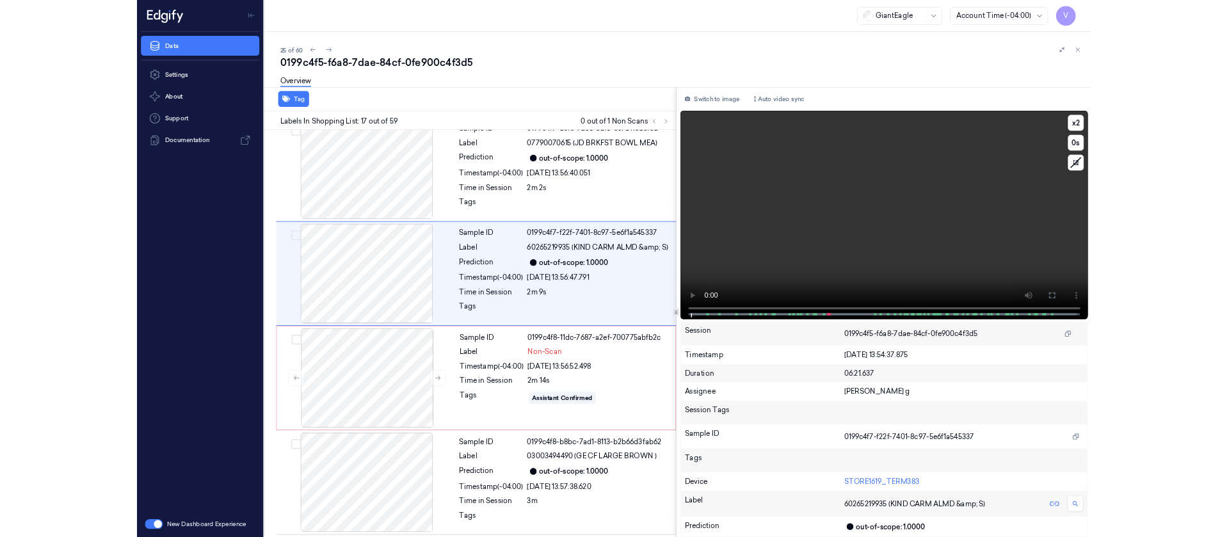
scroll to position [1956, 0]
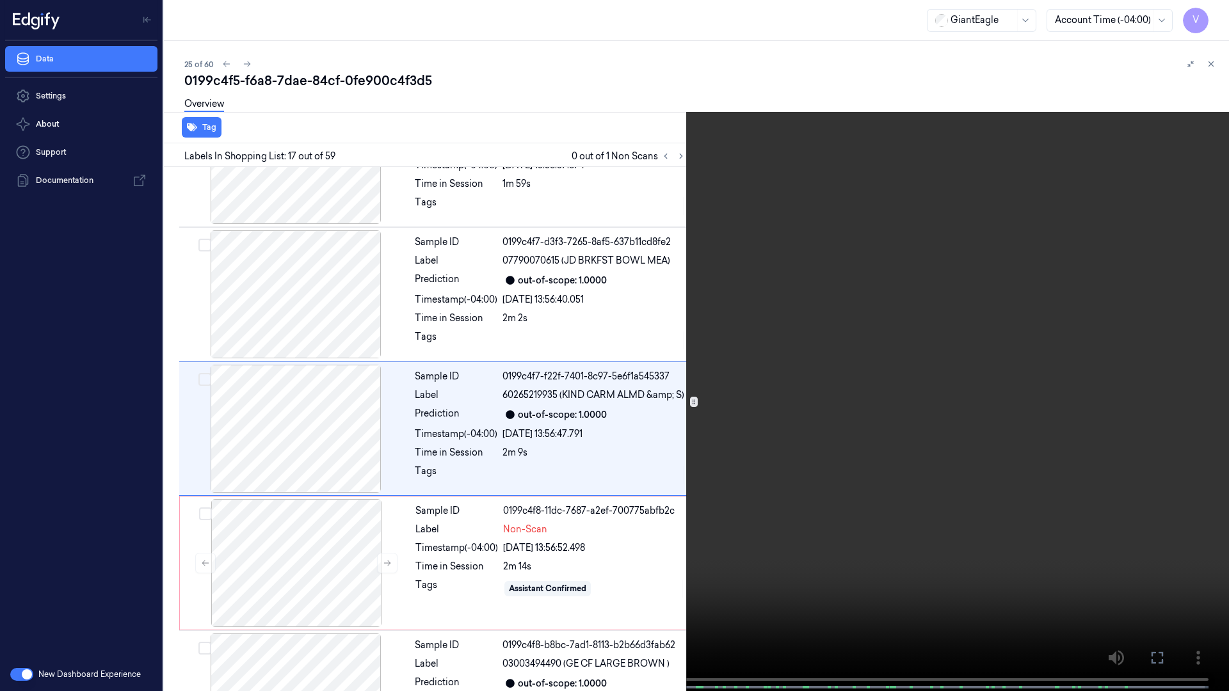
click at [0, 0] on icon at bounding box center [0, 0] width 0 height 0
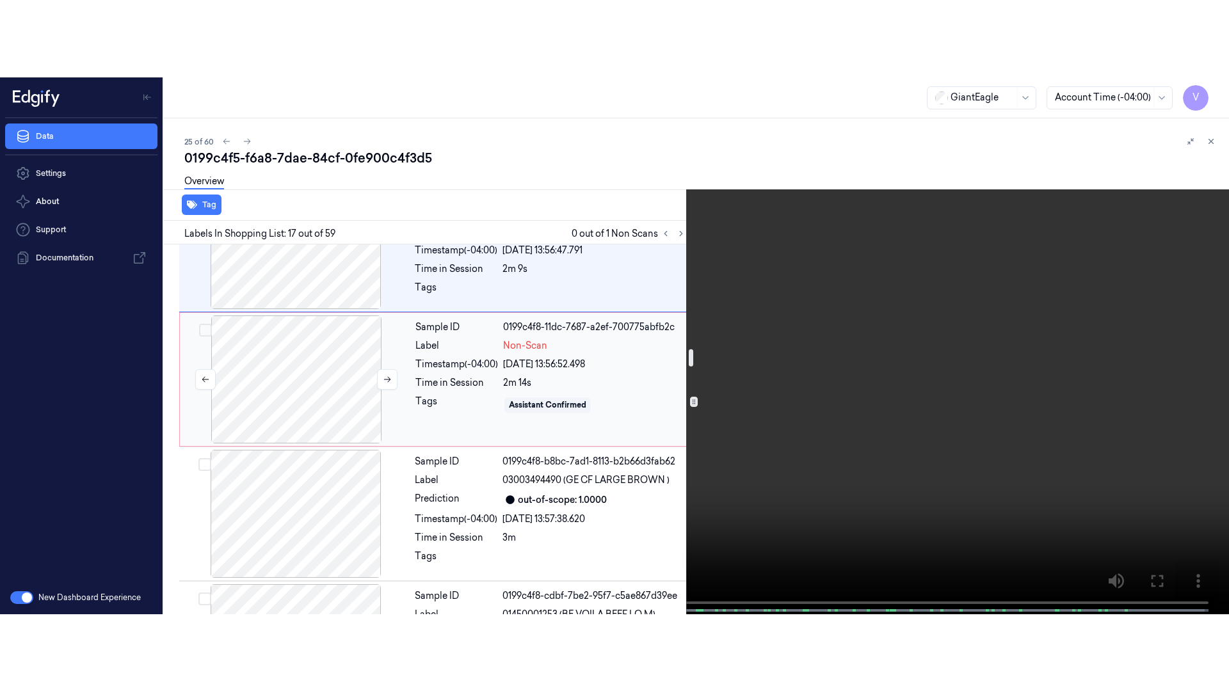
scroll to position [2244, 0]
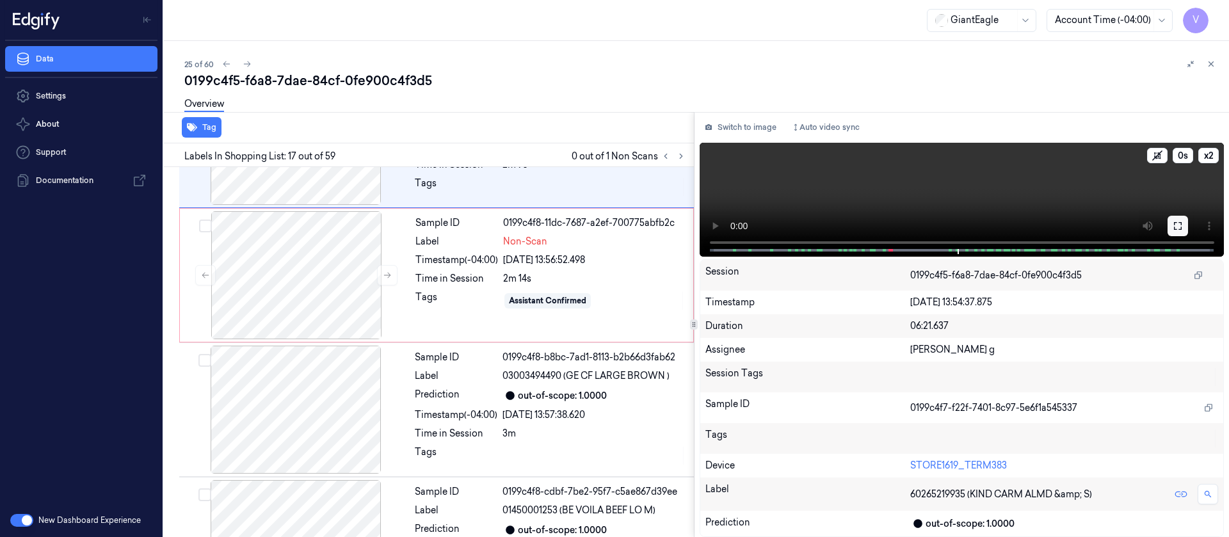
click at [1179, 227] on icon at bounding box center [1178, 226] width 10 height 10
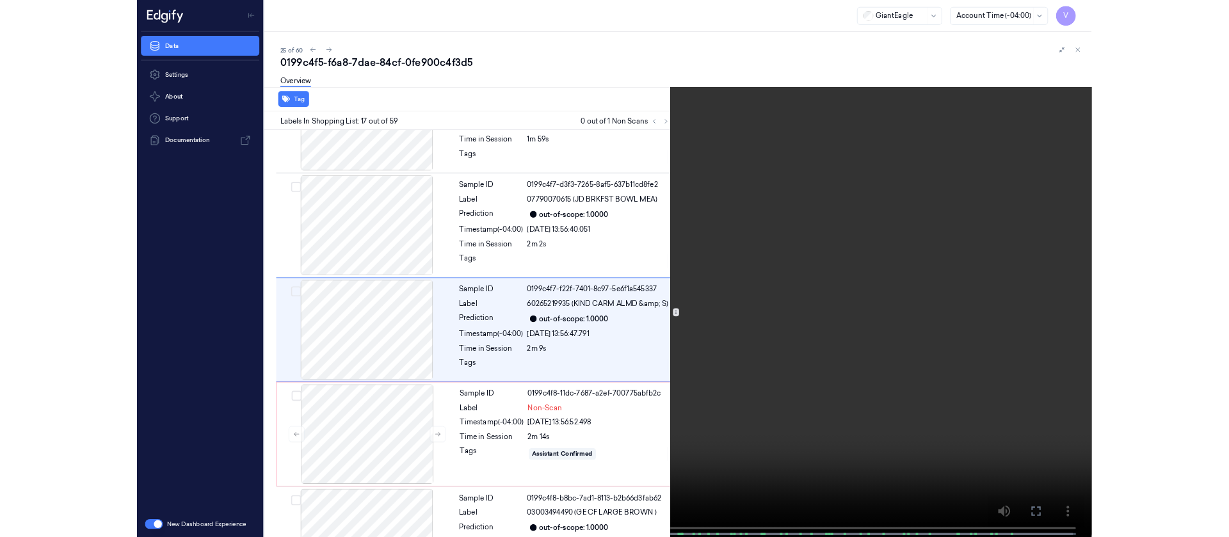
scroll to position [1956, 0]
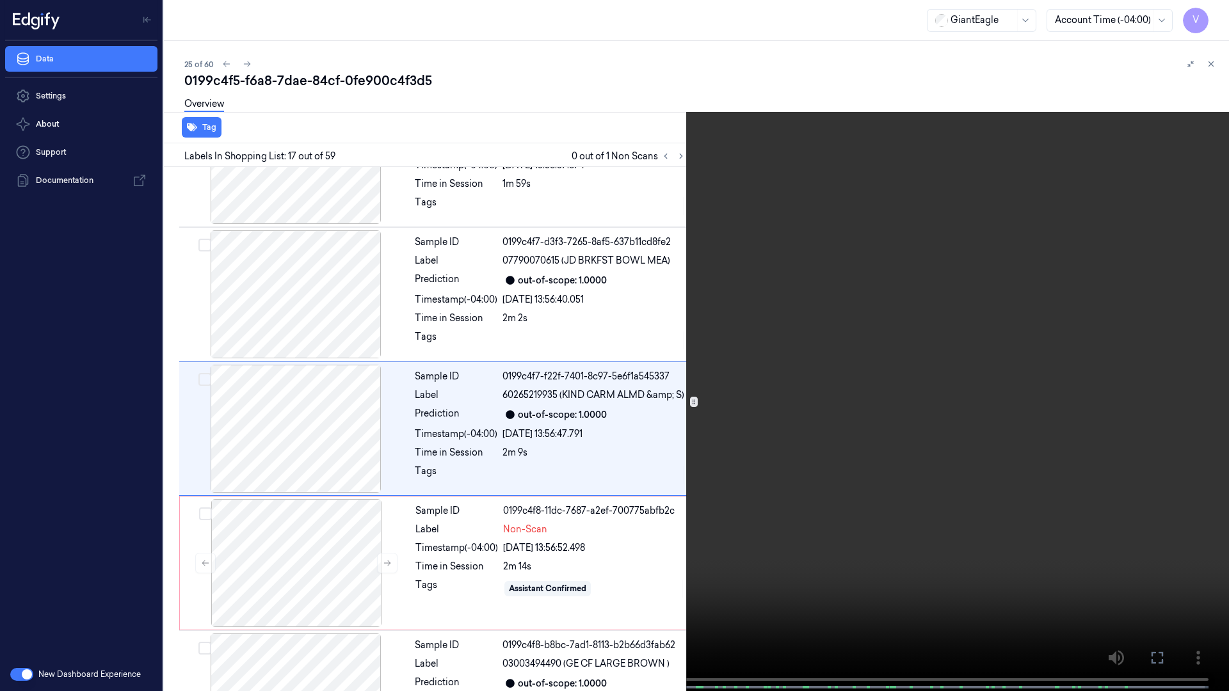
click at [0, 0] on icon at bounding box center [0, 0] width 0 height 0
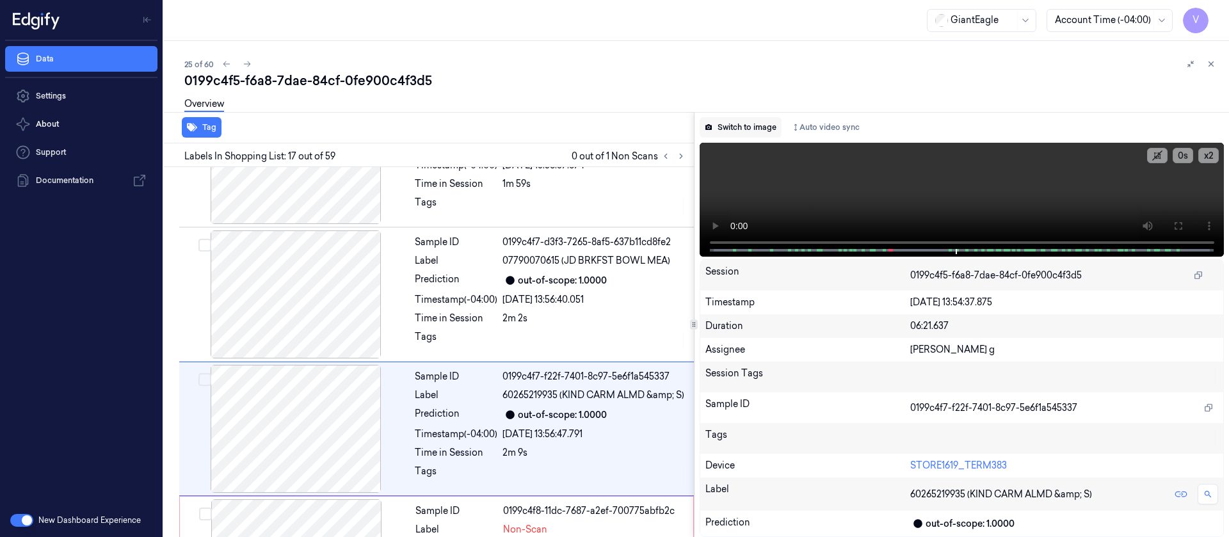
click at [747, 125] on button "Switch to image" at bounding box center [741, 127] width 82 height 20
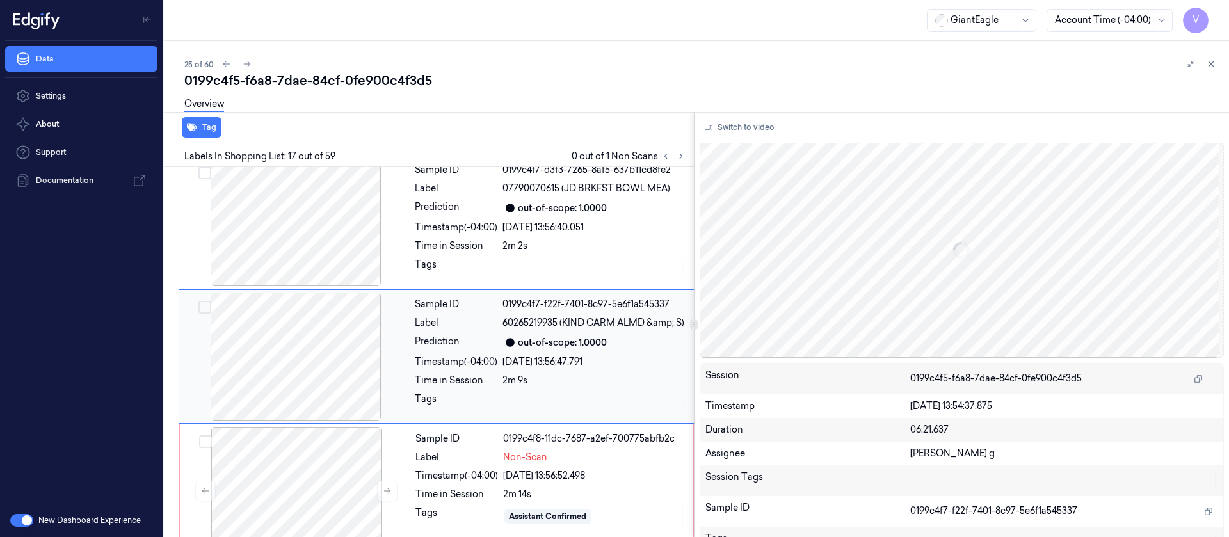
scroll to position [2032, 0]
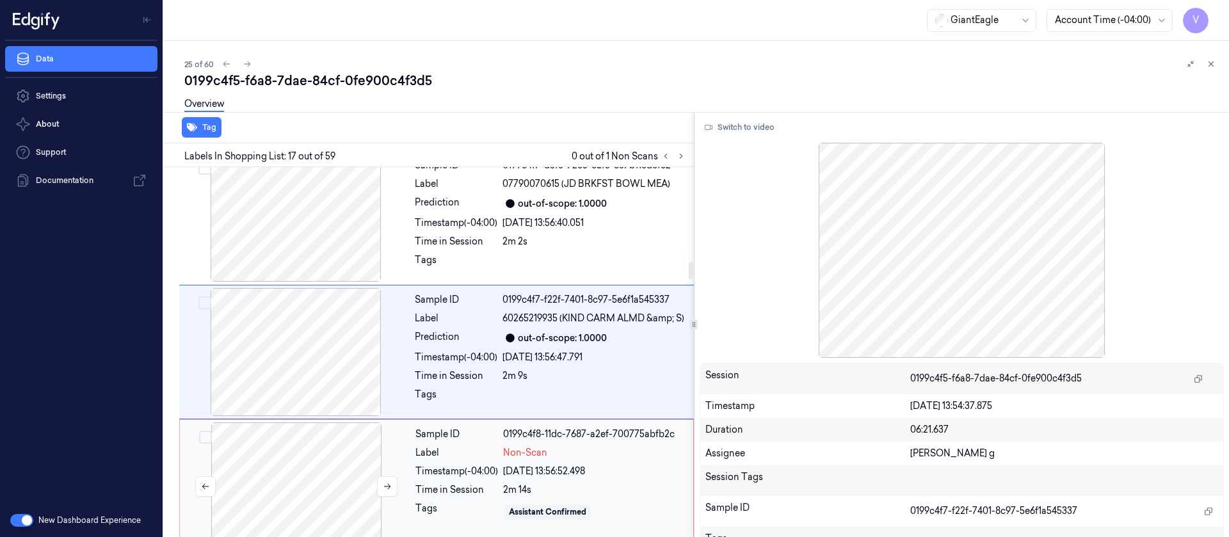
click at [287, 465] on div at bounding box center [296, 486] width 228 height 128
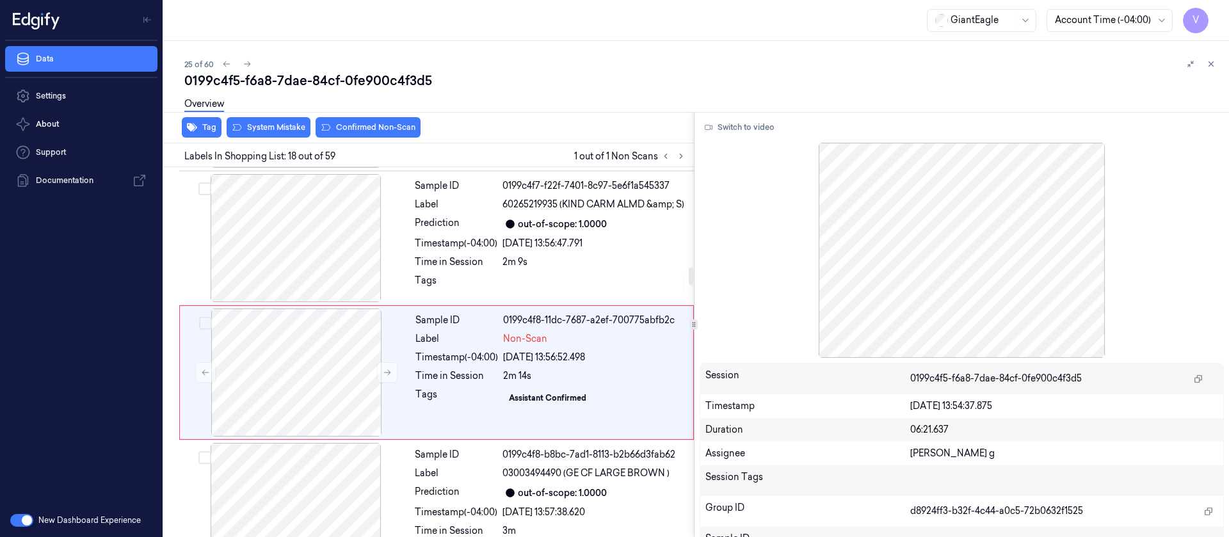
scroll to position [2167, 0]
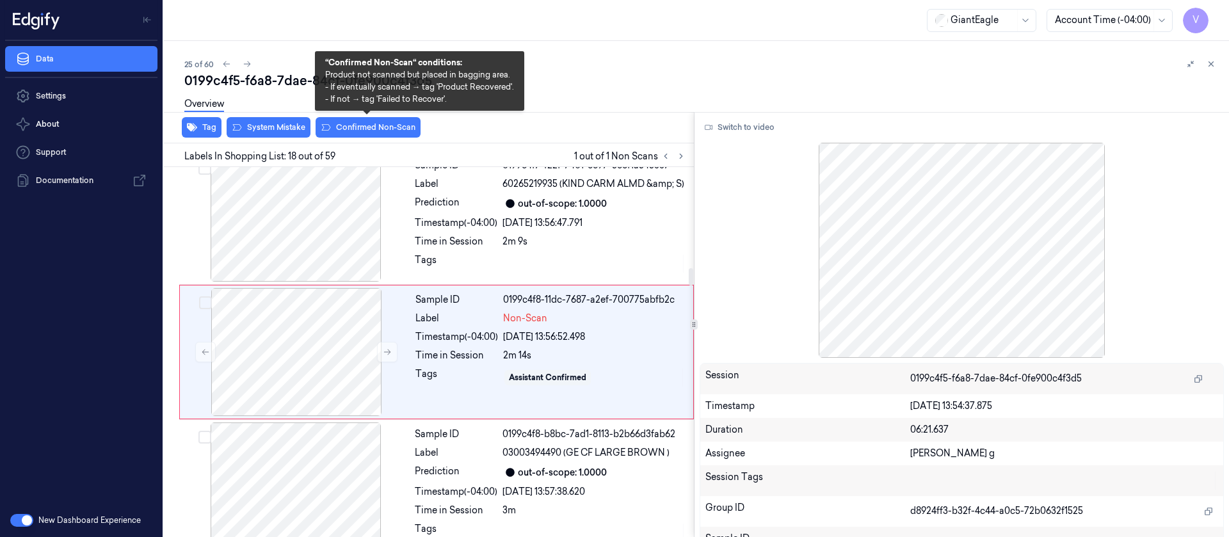
click at [364, 121] on div "Overview" at bounding box center [701, 106] width 1034 height 33
click at [383, 125] on button "Confirmed Non-Scan" at bounding box center [368, 127] width 105 height 20
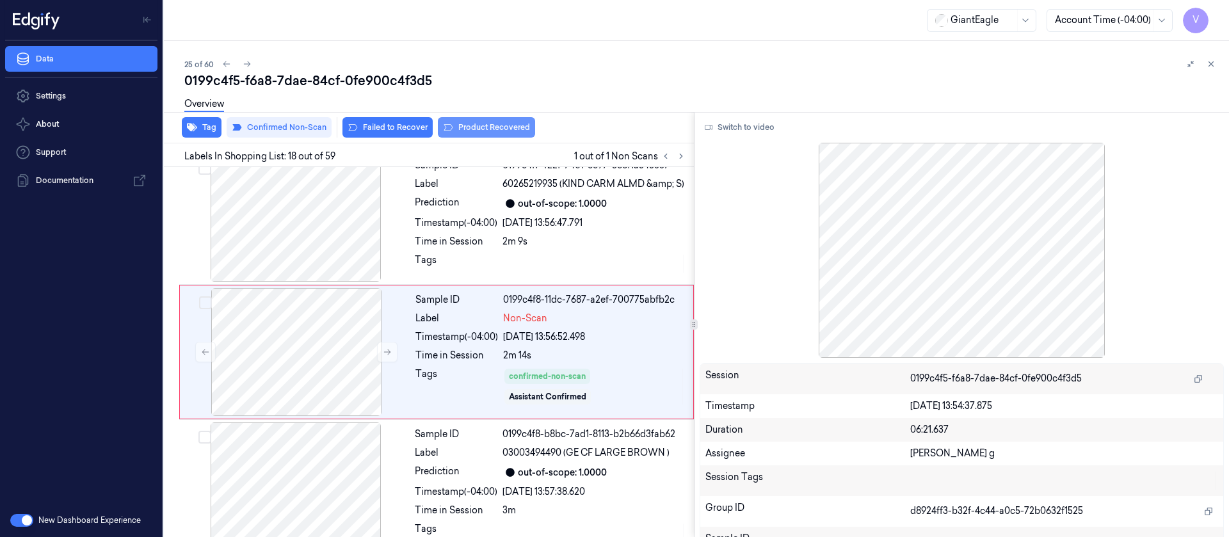
click at [465, 127] on button "Product Recovered" at bounding box center [486, 127] width 97 height 20
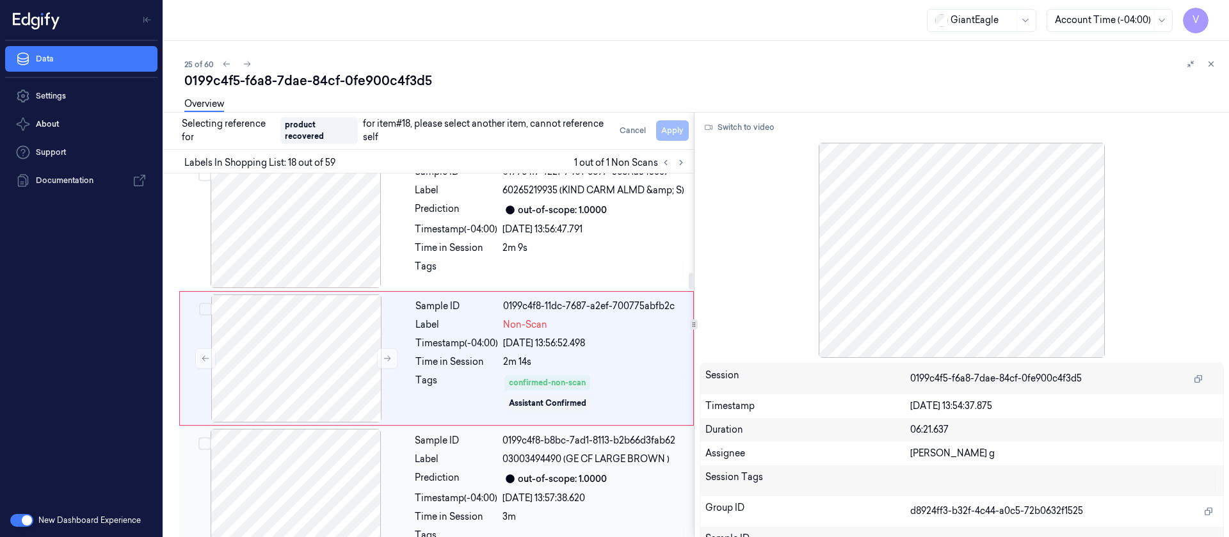
click at [267, 466] on div at bounding box center [296, 493] width 228 height 128
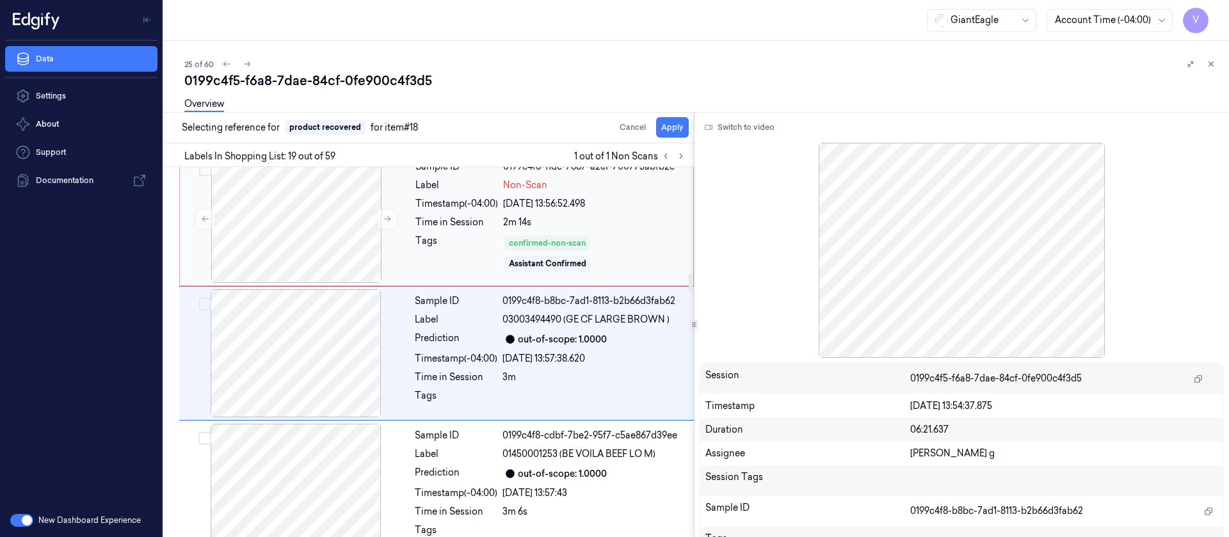
scroll to position [2301, 0]
click at [668, 134] on button "Apply" at bounding box center [672, 127] width 33 height 20
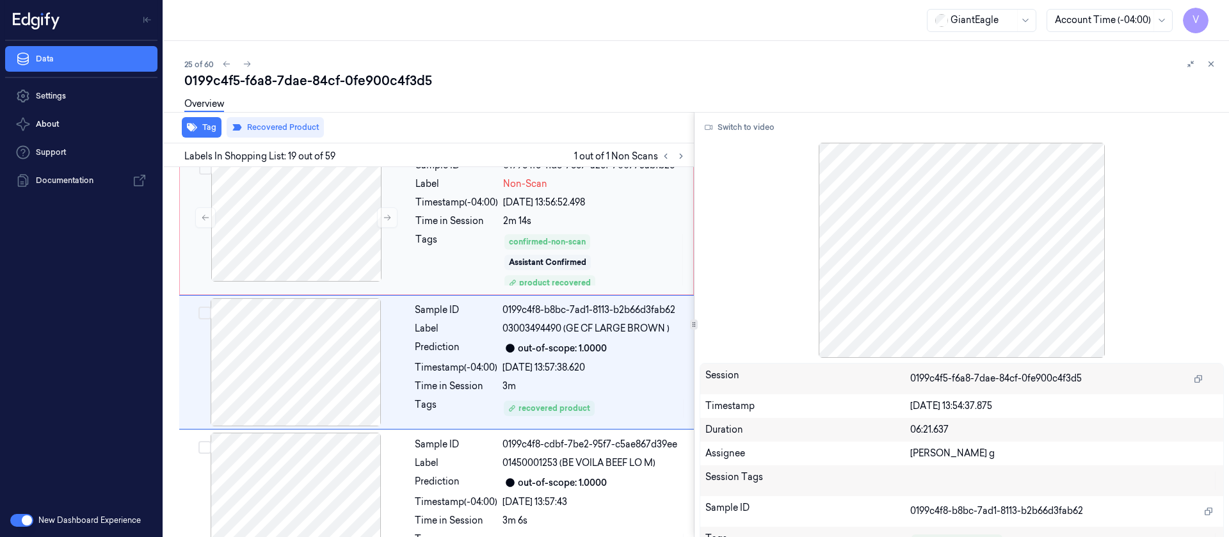
scroll to position [2312, 0]
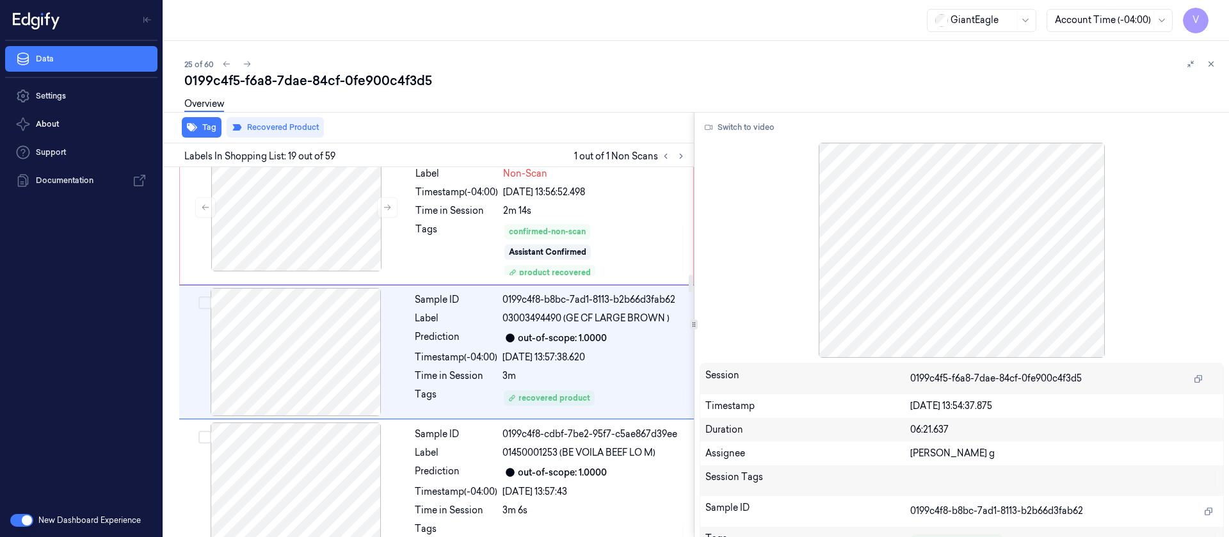
click at [671, 163] on div at bounding box center [673, 156] width 31 height 15
click at [240, 70] on div "25 of 60" at bounding box center [701, 63] width 1034 height 15
click at [246, 65] on icon at bounding box center [247, 64] width 9 height 9
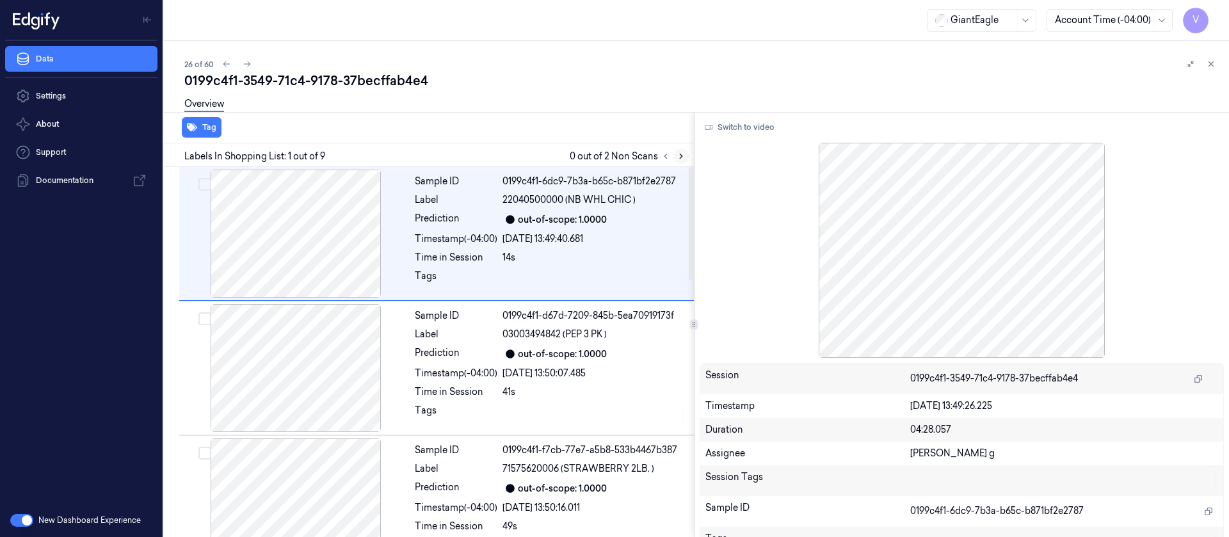
click at [682, 153] on icon at bounding box center [681, 156] width 9 height 9
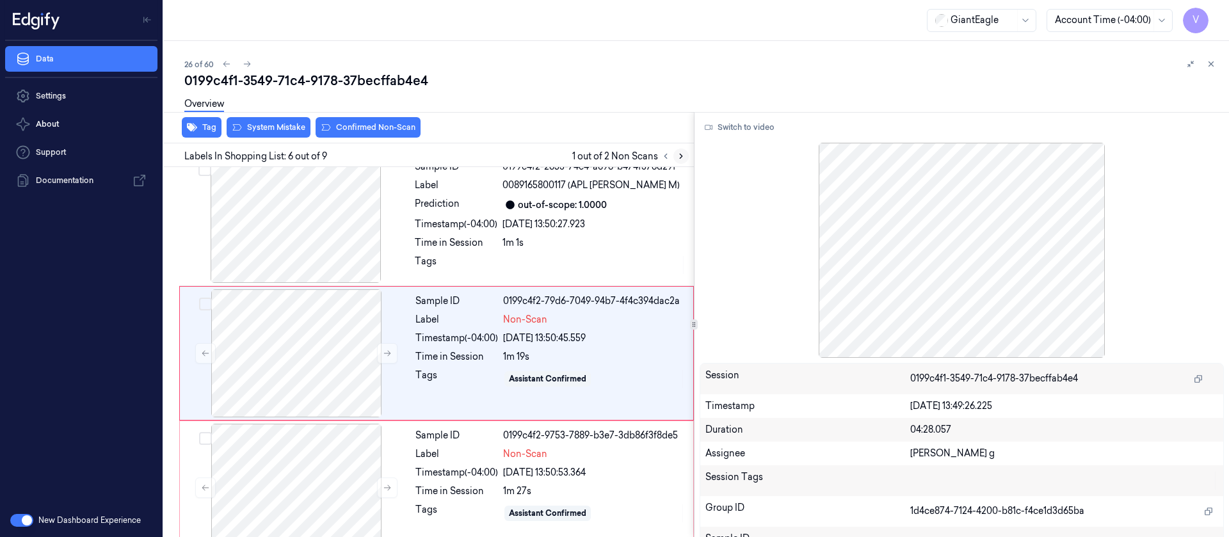
scroll to position [554, 0]
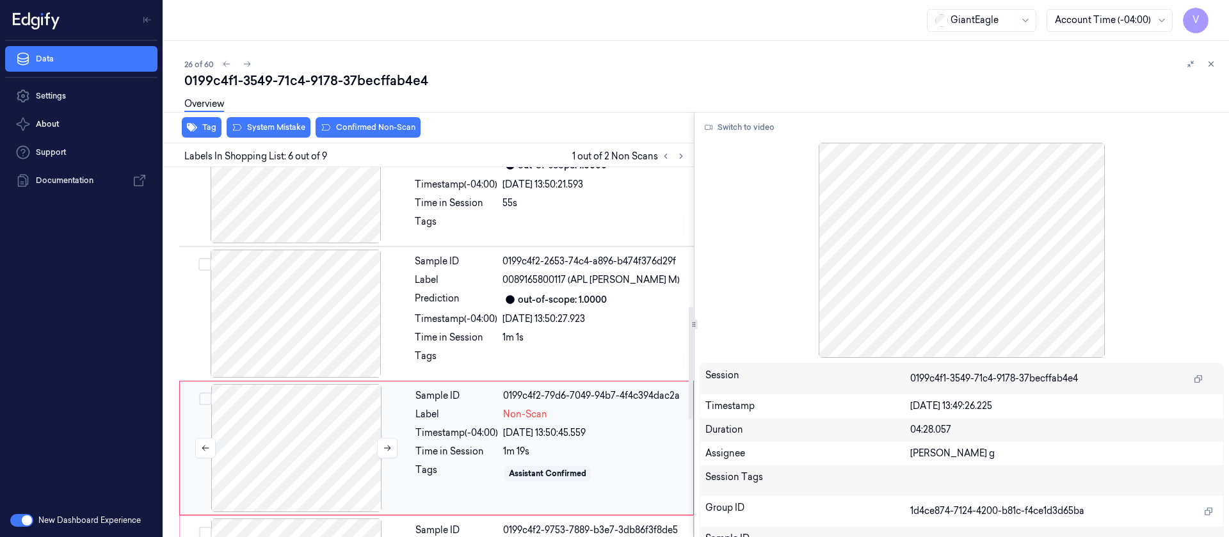
click at [285, 421] on div at bounding box center [296, 448] width 228 height 128
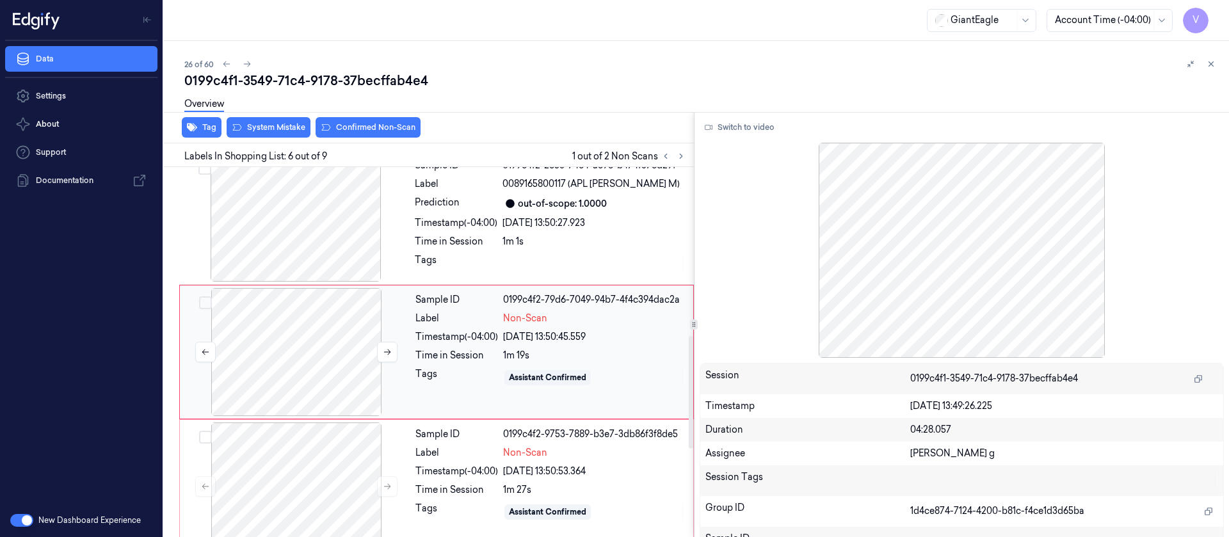
click at [303, 373] on div at bounding box center [296, 352] width 228 height 128
click at [318, 222] on div at bounding box center [296, 218] width 228 height 128
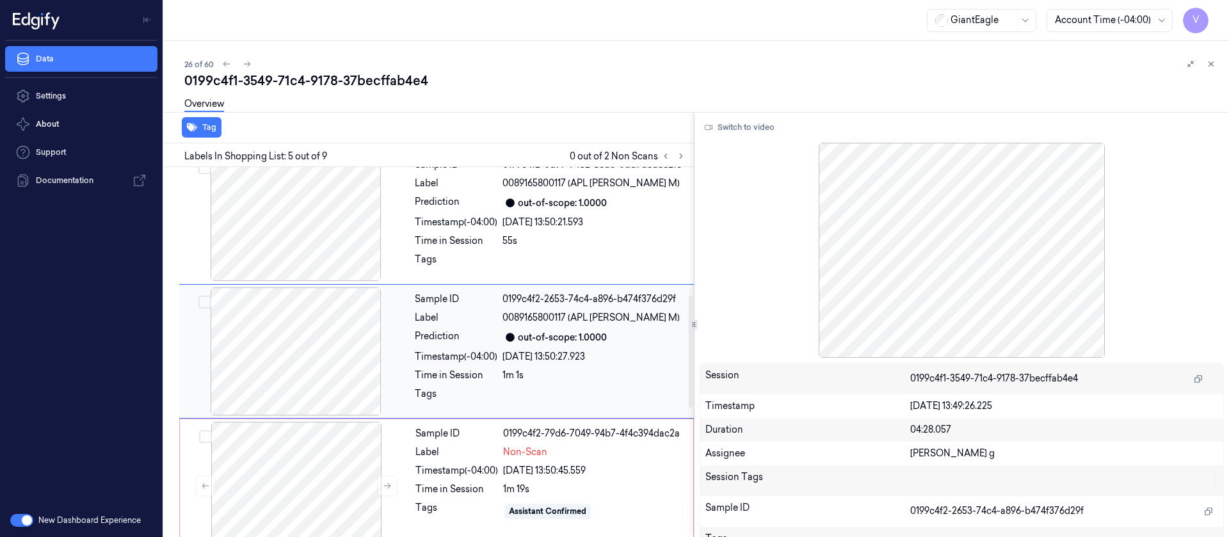
scroll to position [419, 0]
click at [753, 123] on button "Switch to video" at bounding box center [740, 127] width 80 height 20
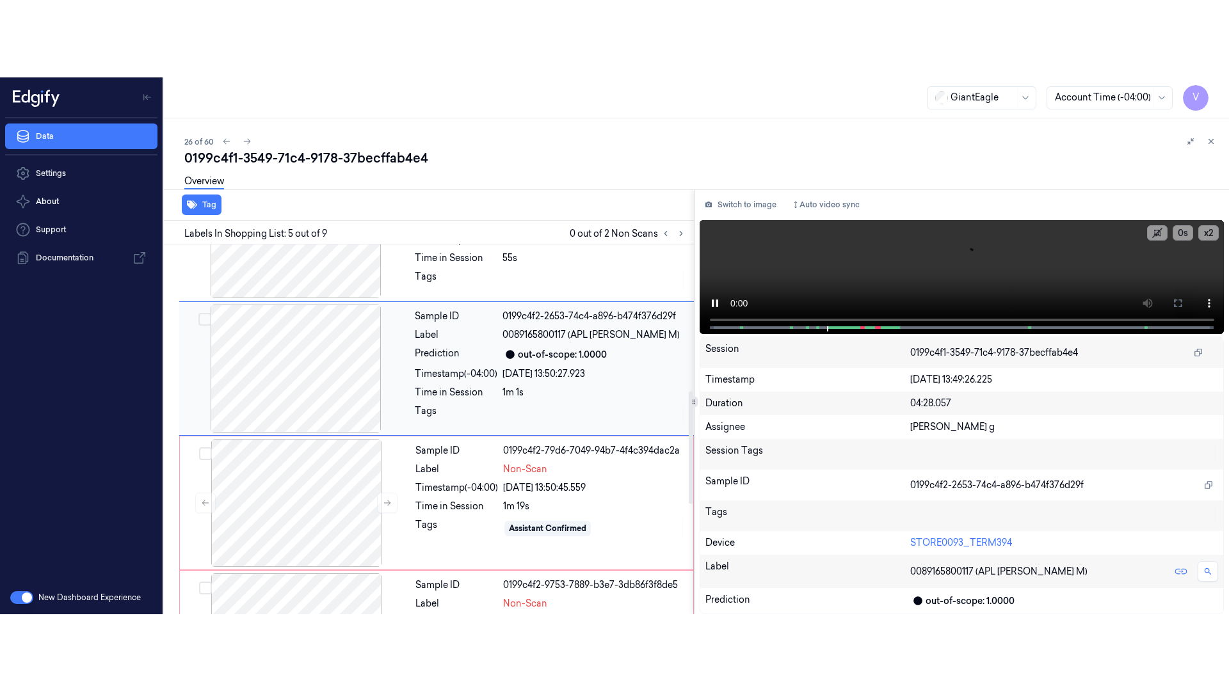
scroll to position [844, 0]
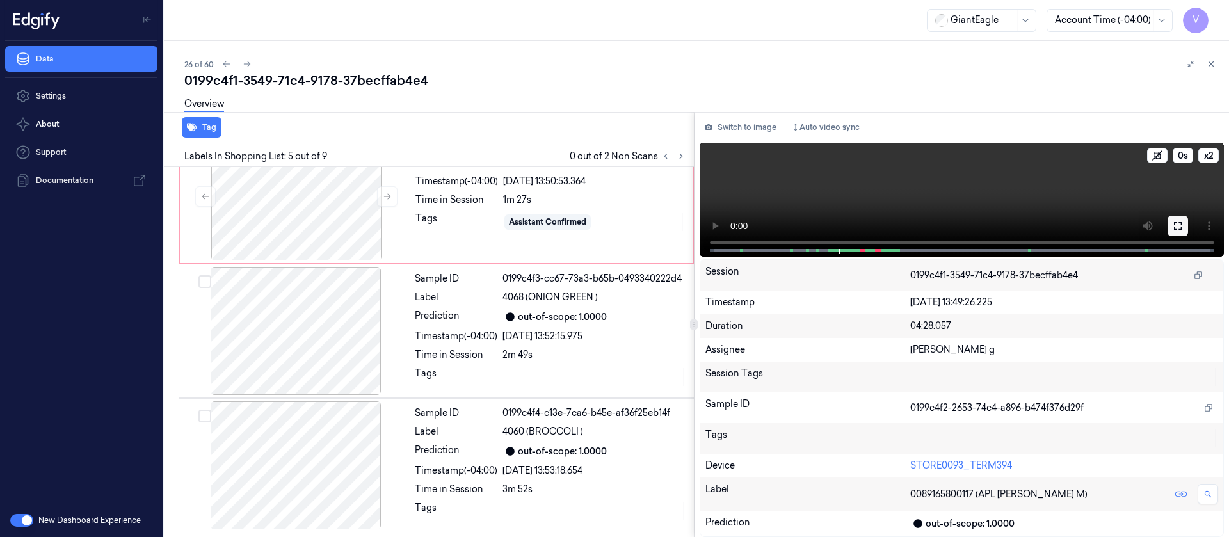
click at [1175, 229] on icon at bounding box center [1178, 226] width 8 height 8
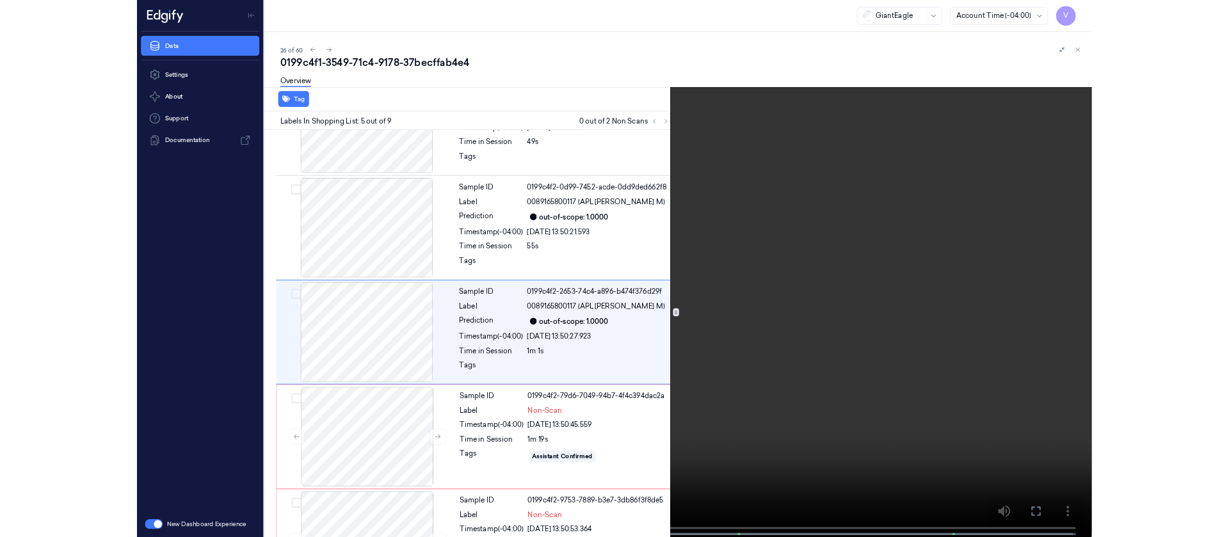
scroll to position [342, 0]
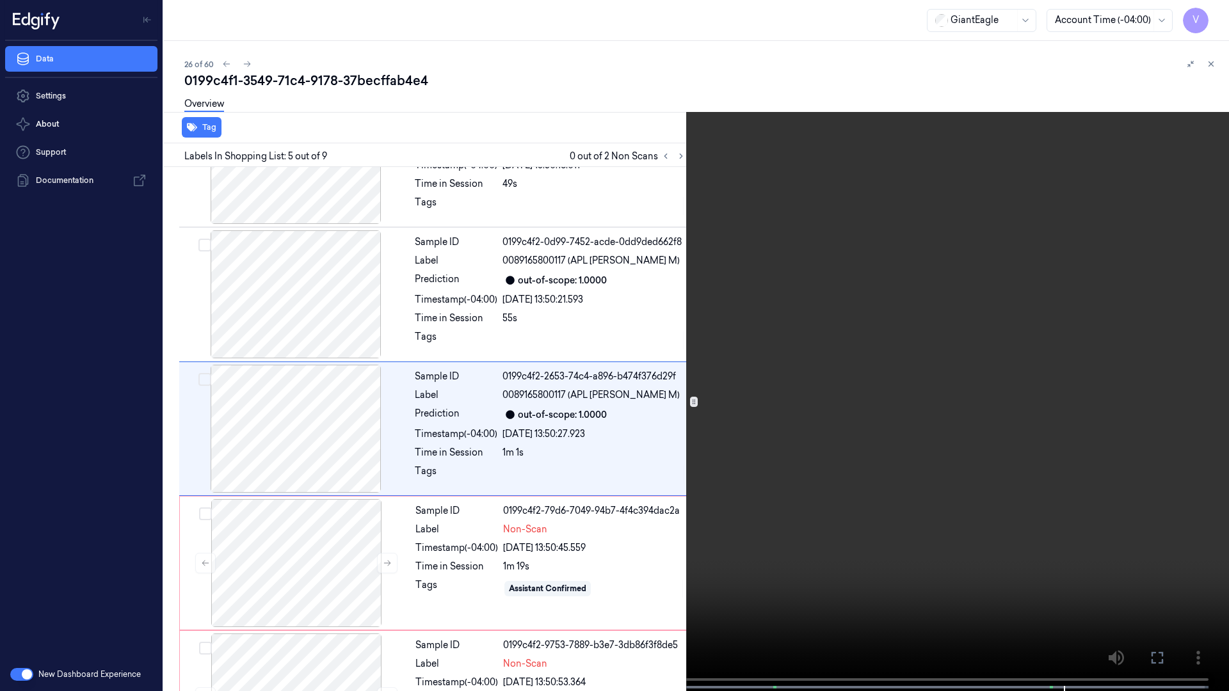
click at [341, 536] on div at bounding box center [381, 687] width 171 height 3
click at [0, 0] on icon at bounding box center [0, 0] width 0 height 0
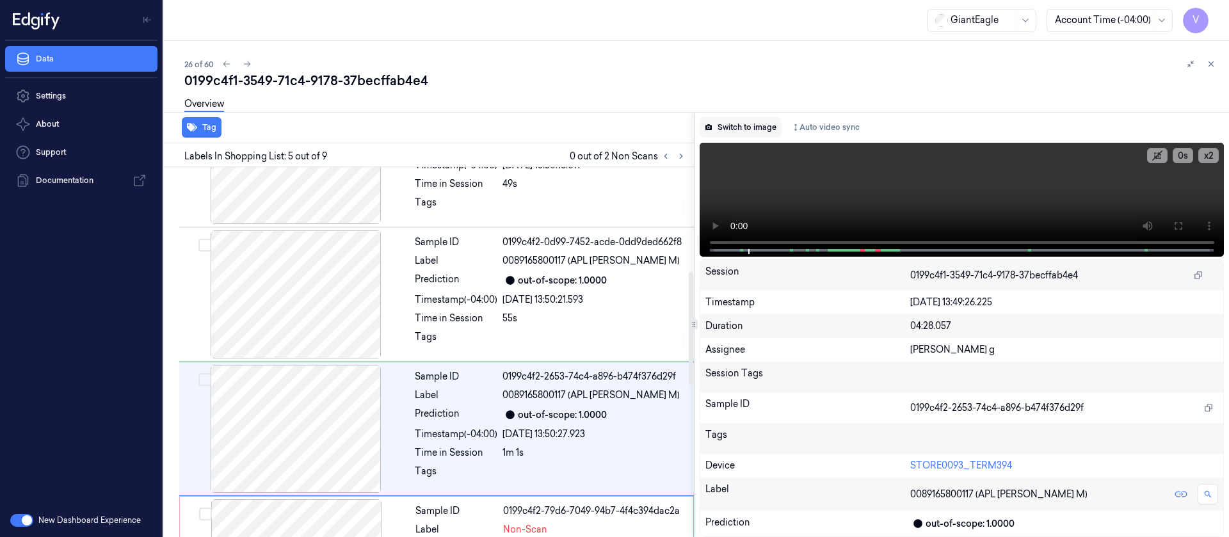
click at [757, 132] on button "Switch to image" at bounding box center [741, 127] width 82 height 20
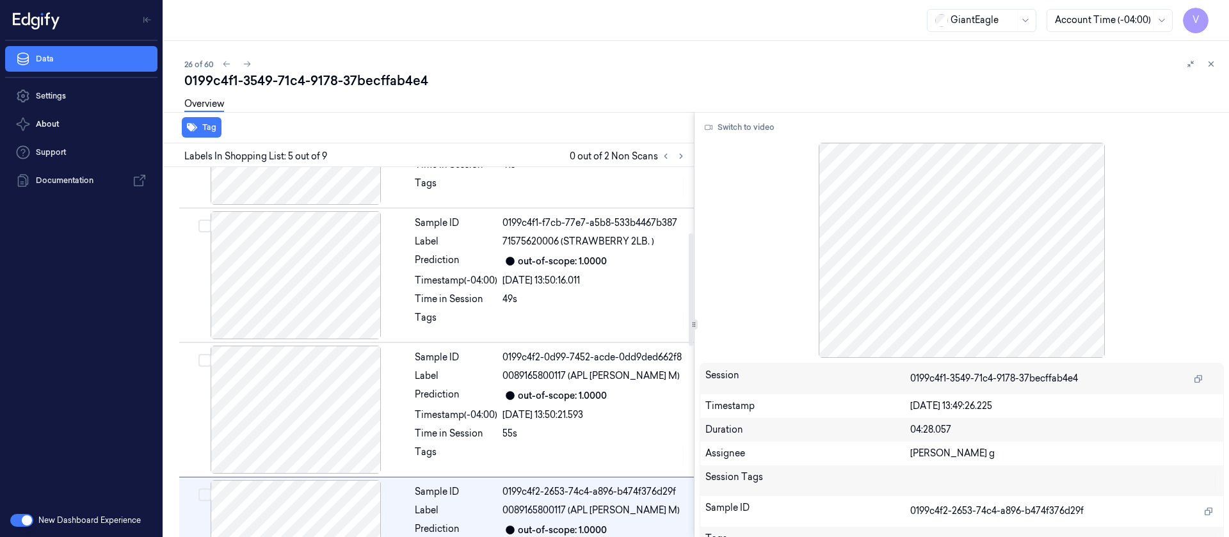
scroll to position [0, 0]
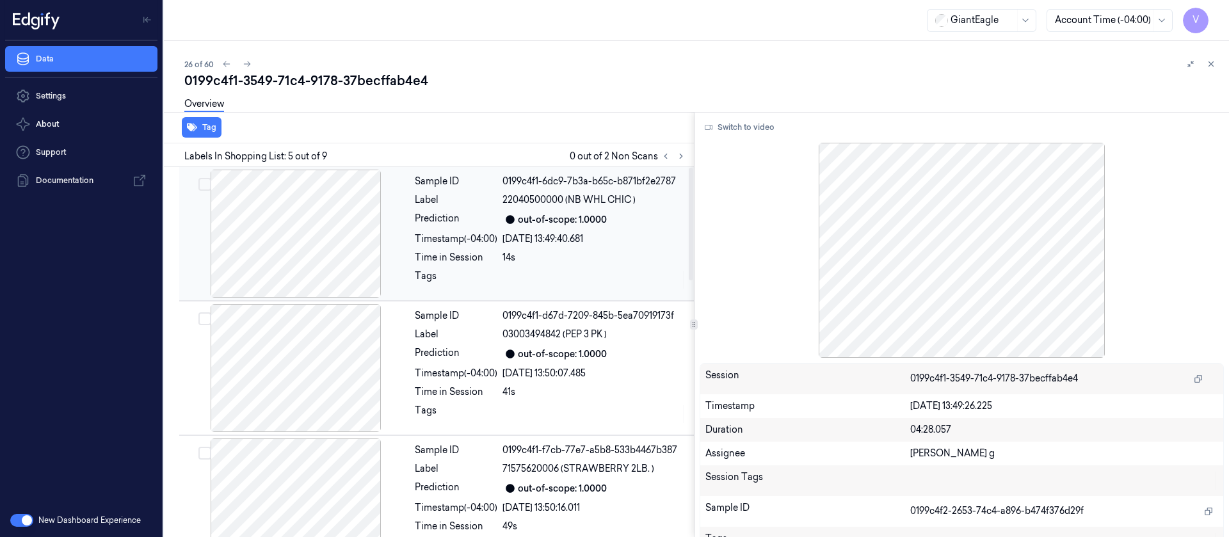
click at [298, 225] on div at bounding box center [296, 234] width 228 height 128
drag, startPoint x: 563, startPoint y: 196, endPoint x: 637, endPoint y: 196, distance: 74.3
click at [637, 196] on div "22040500000 (NB WHL CHIC )" at bounding box center [595, 199] width 184 height 13
copy span "(NB WHL CHIC )"
click at [306, 201] on div at bounding box center [296, 234] width 228 height 128
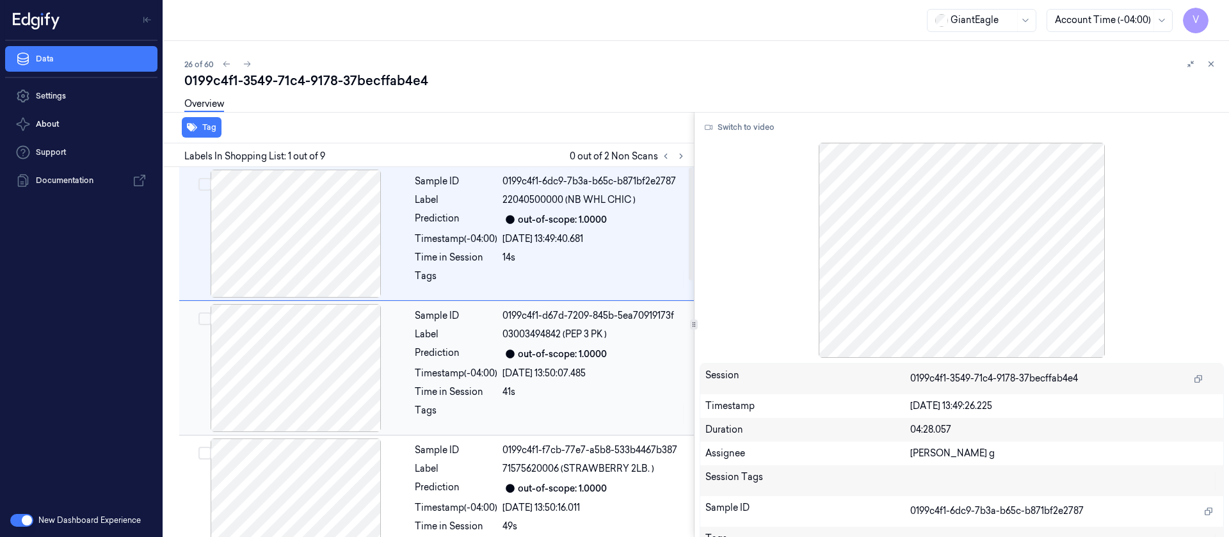
click at [428, 362] on div "Sample ID 0199c4f1-d67d-7209-845b-5ea70919173f Label 03003494842 (PEP 3 PK ) Pr…" at bounding box center [551, 368] width 282 height 128
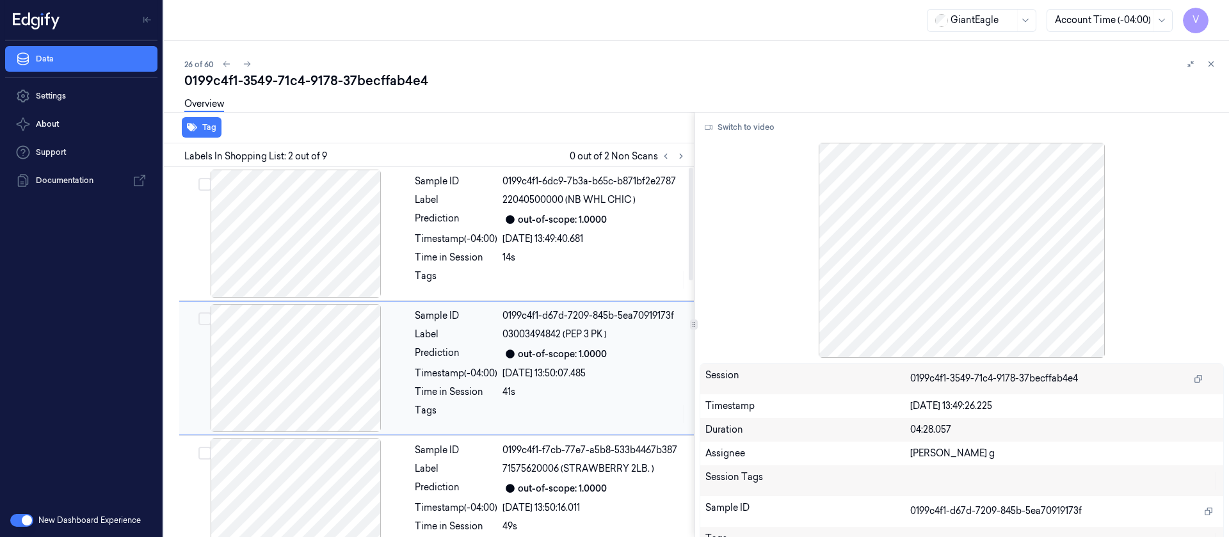
scroll to position [16, 0]
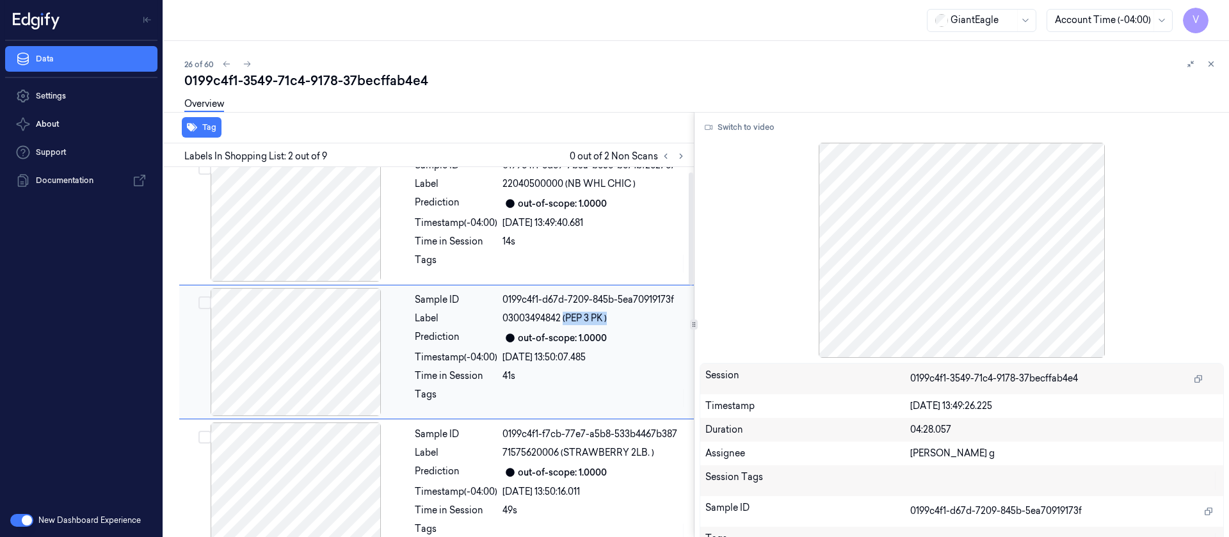
drag, startPoint x: 581, startPoint y: 318, endPoint x: 612, endPoint y: 316, distance: 31.4
click at [612, 316] on div "03003494842 (PEP 3 PK )" at bounding box center [595, 318] width 184 height 13
copy span "(PEP 3 PK )"
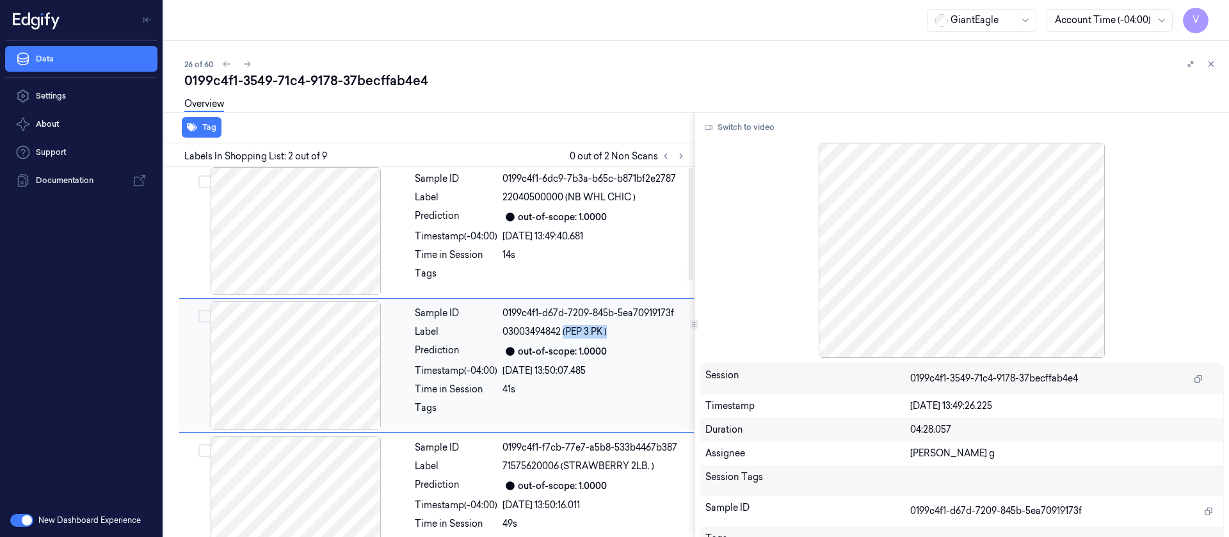
scroll to position [0, 0]
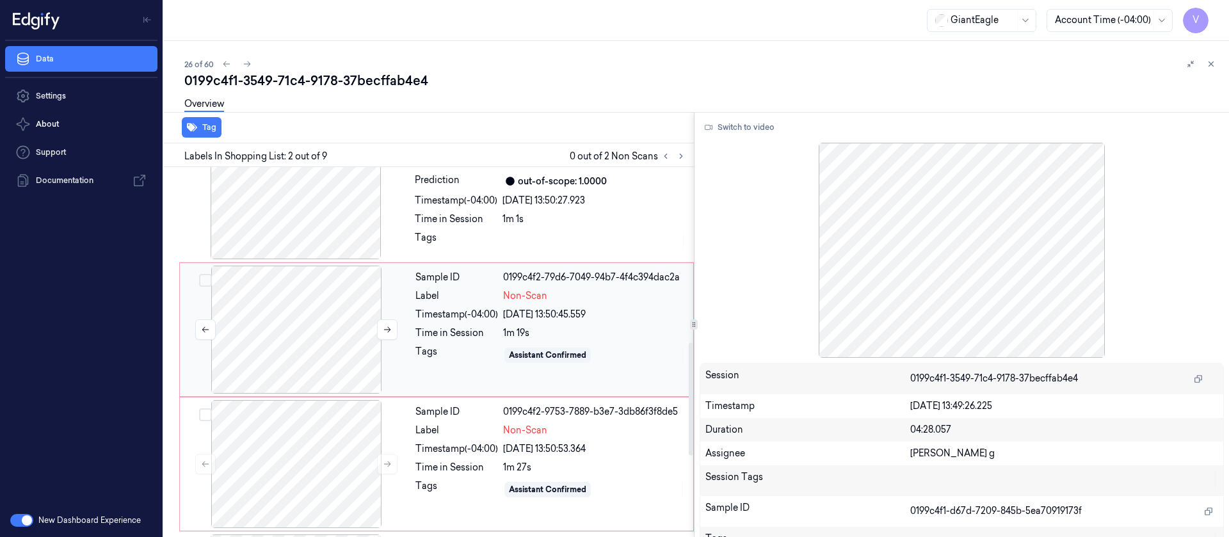
click at [266, 330] on div at bounding box center [296, 330] width 228 height 128
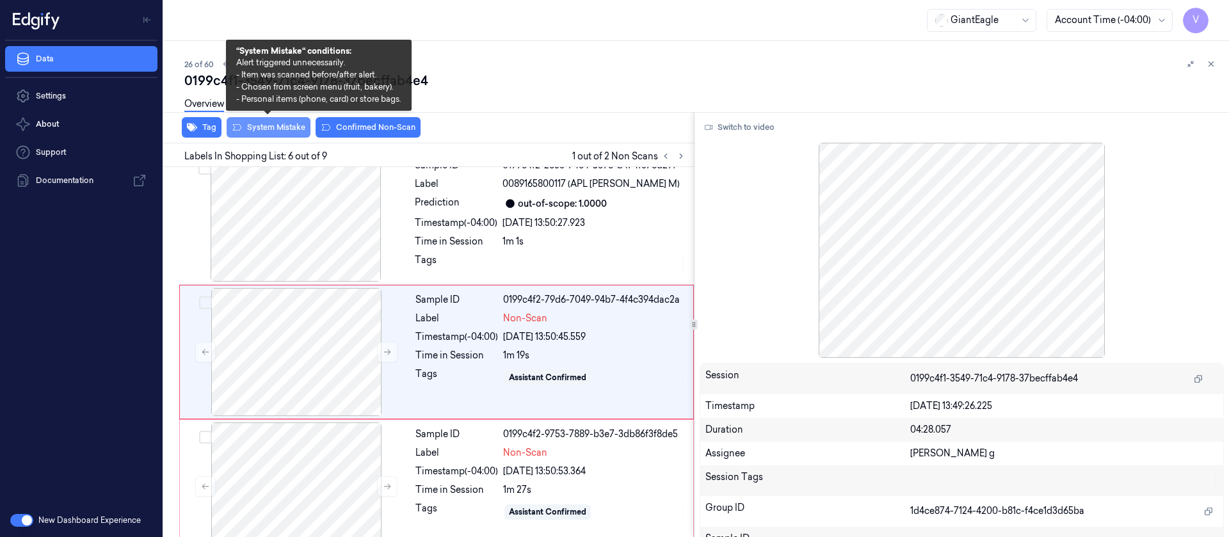
click at [260, 127] on button "System Mistake" at bounding box center [269, 127] width 84 height 20
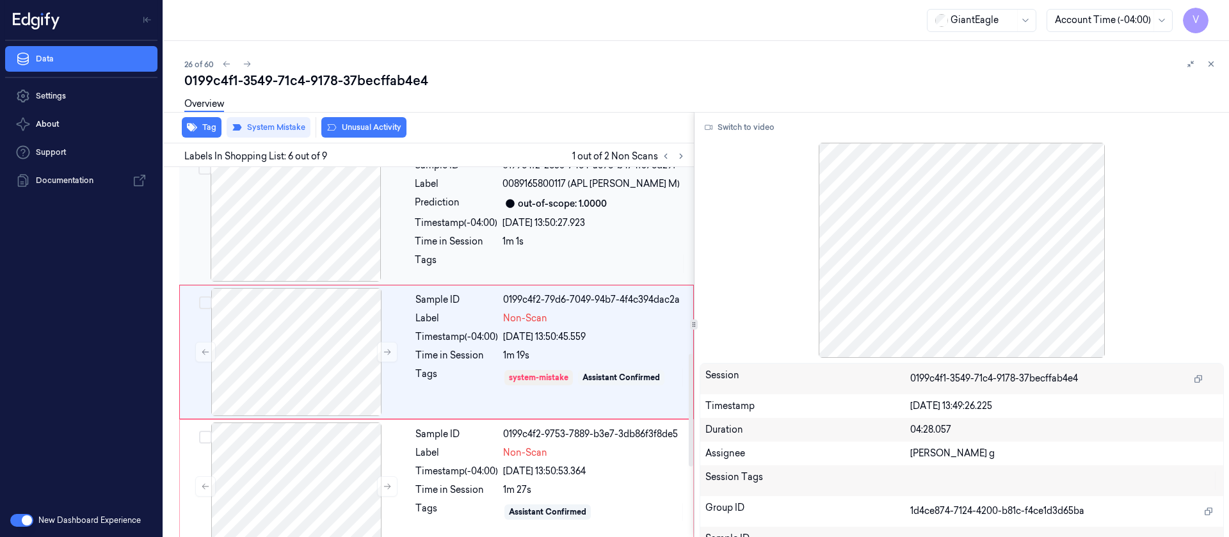
scroll to position [844, 0]
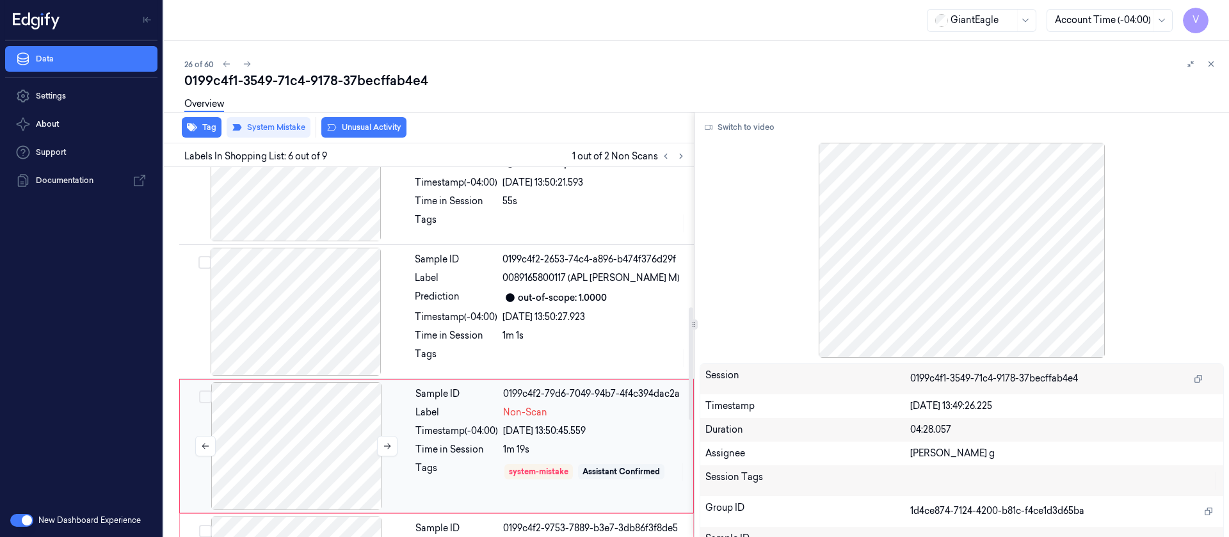
click at [280, 452] on div at bounding box center [296, 446] width 228 height 128
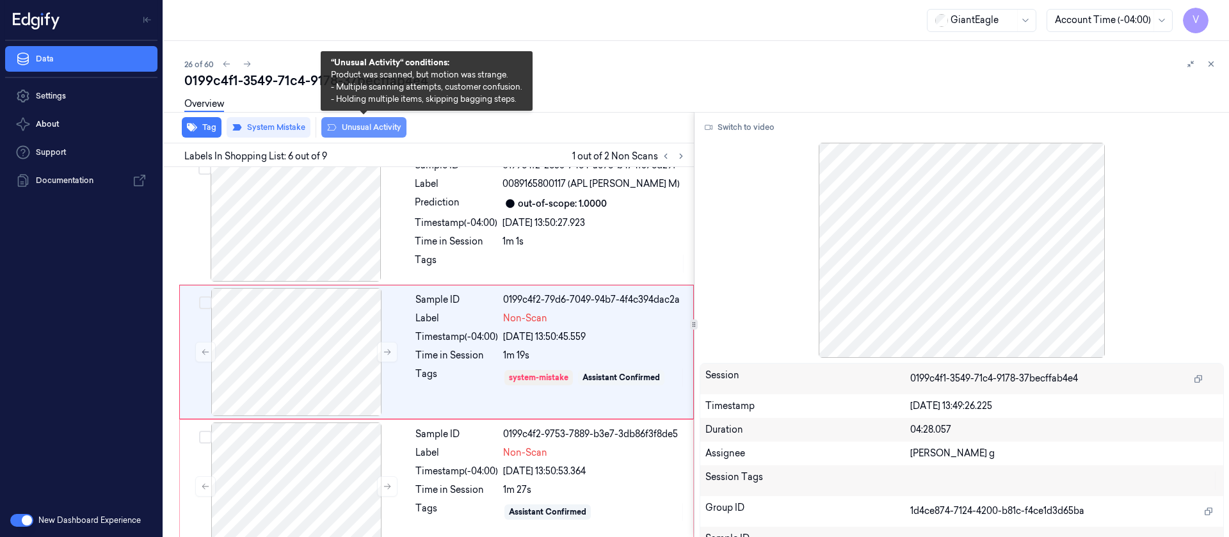
click at [361, 134] on button "Unusual Activity" at bounding box center [363, 127] width 85 height 20
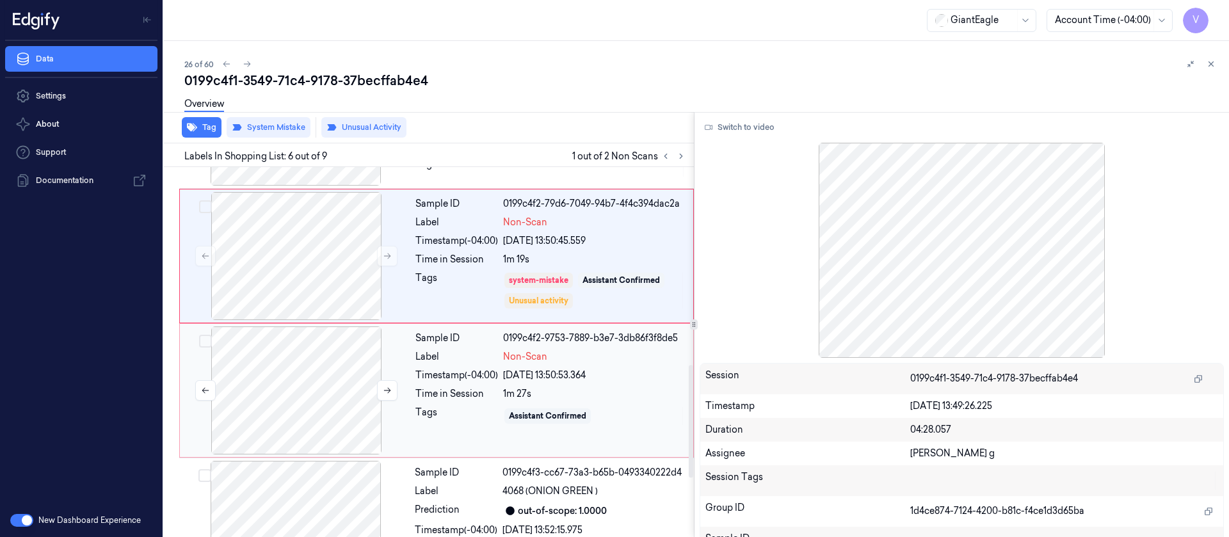
click at [311, 379] on div at bounding box center [296, 390] width 228 height 128
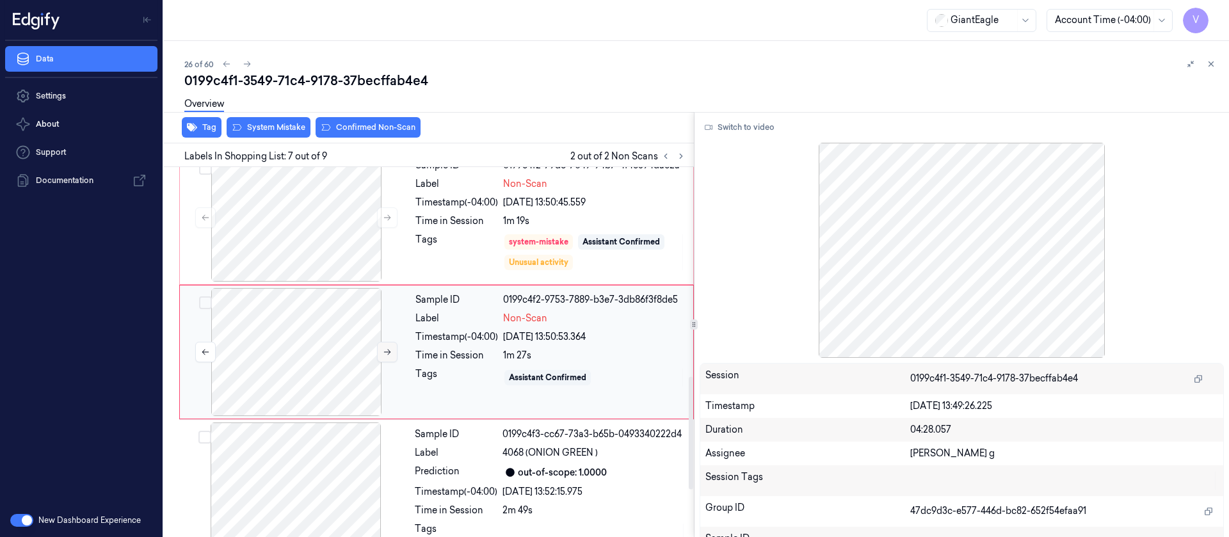
click at [383, 348] on icon at bounding box center [387, 352] width 9 height 9
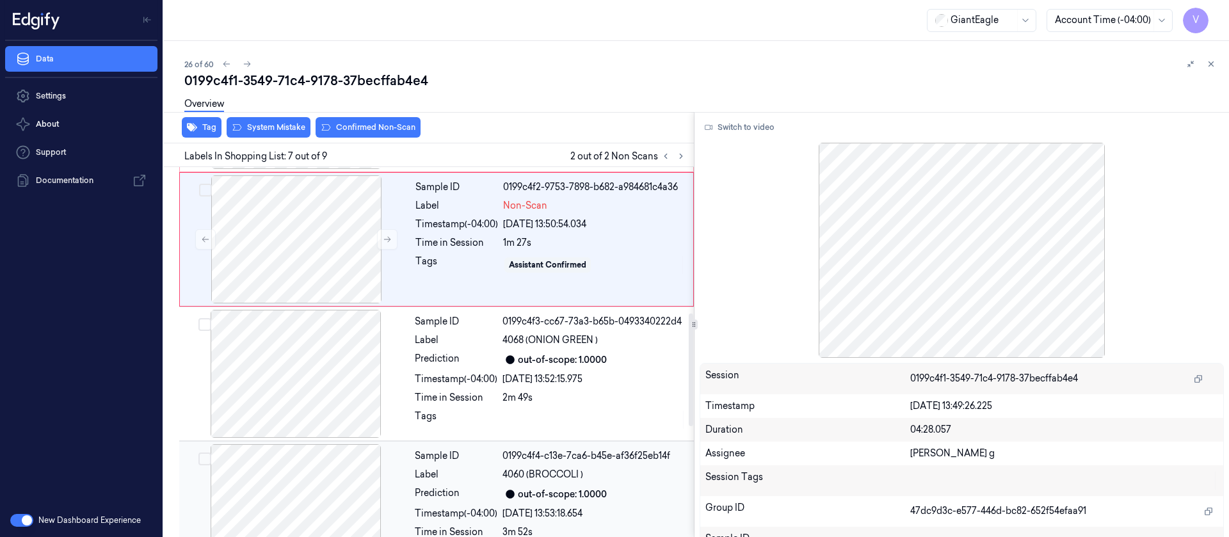
scroll to position [844, 0]
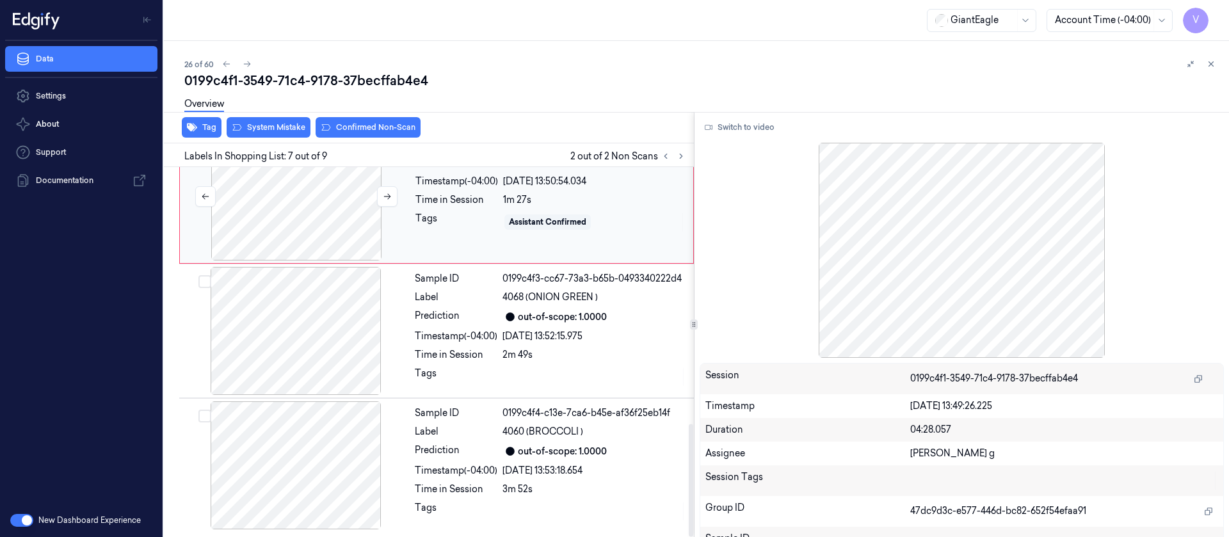
click at [290, 214] on div at bounding box center [296, 197] width 228 height 128
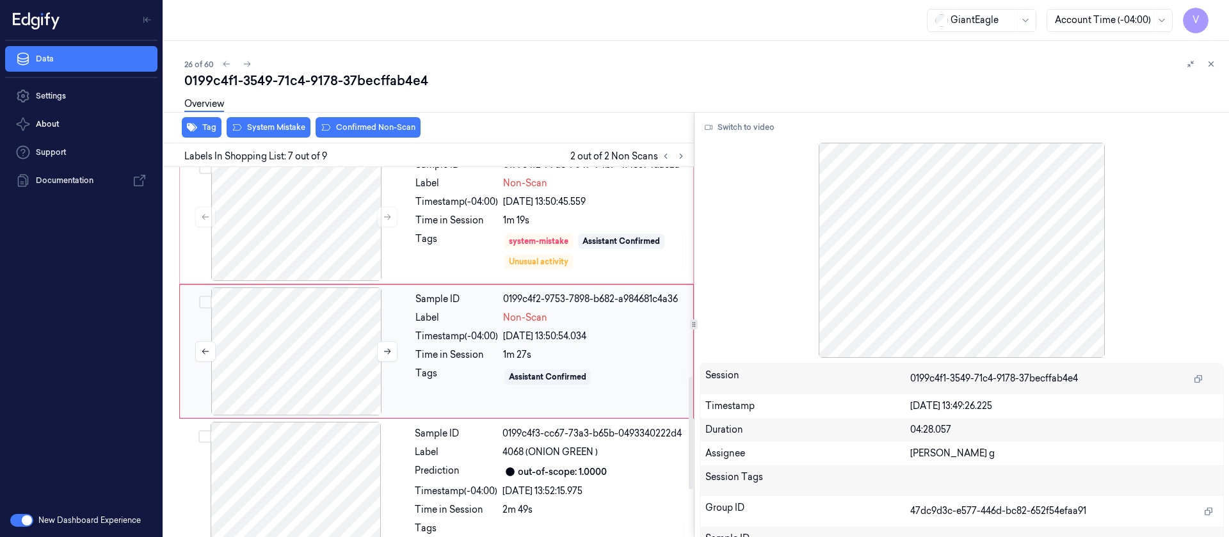
scroll to position [688, 0]
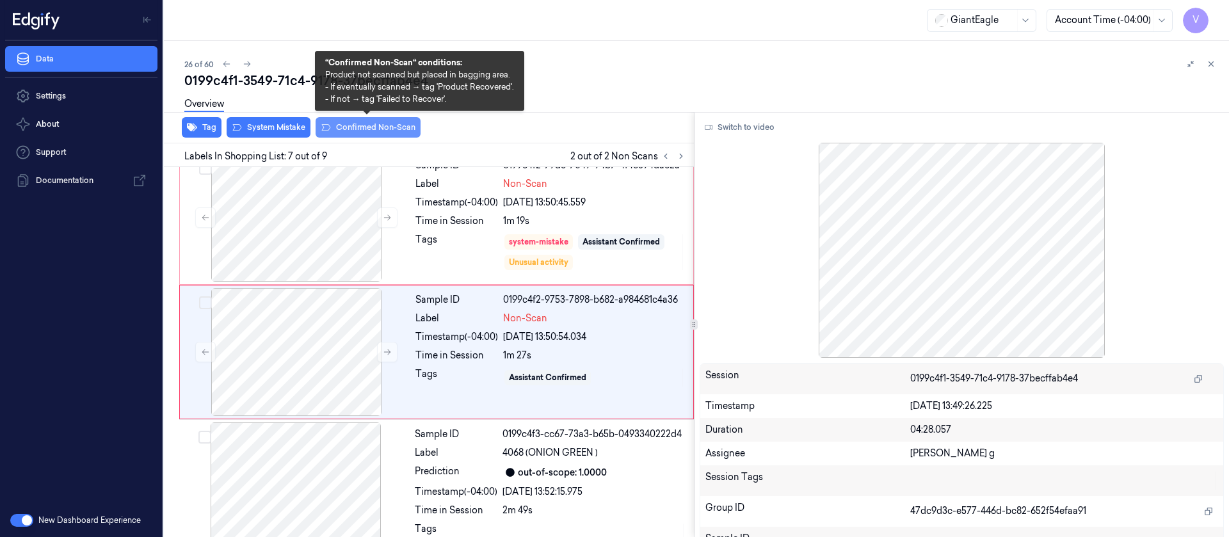
click at [362, 124] on button "Confirmed Non-Scan" at bounding box center [368, 127] width 105 height 20
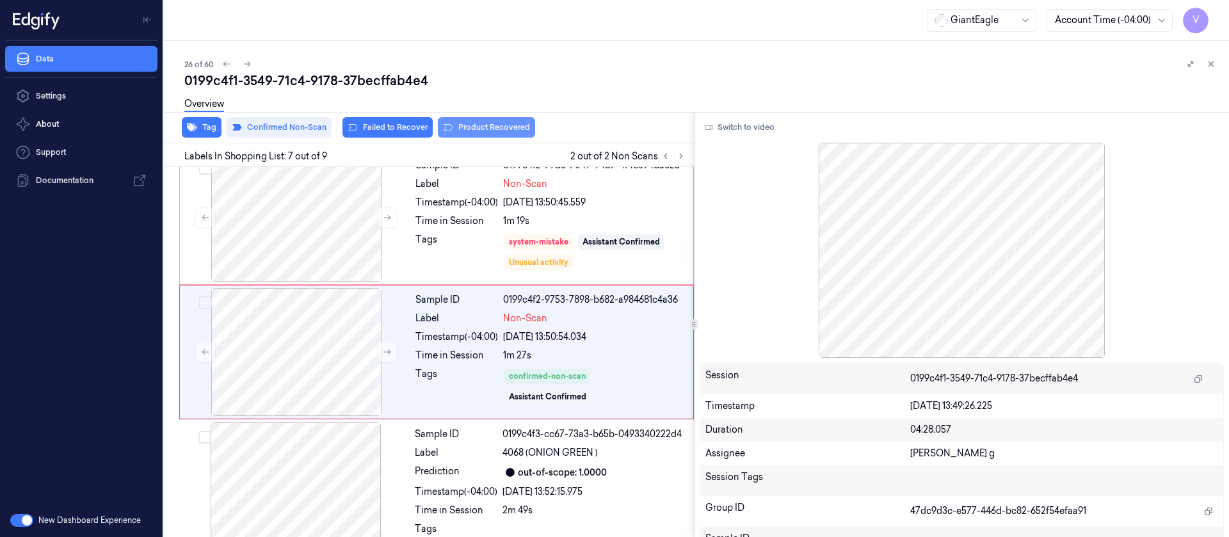
click at [463, 125] on button "Product Recovered" at bounding box center [486, 127] width 97 height 20
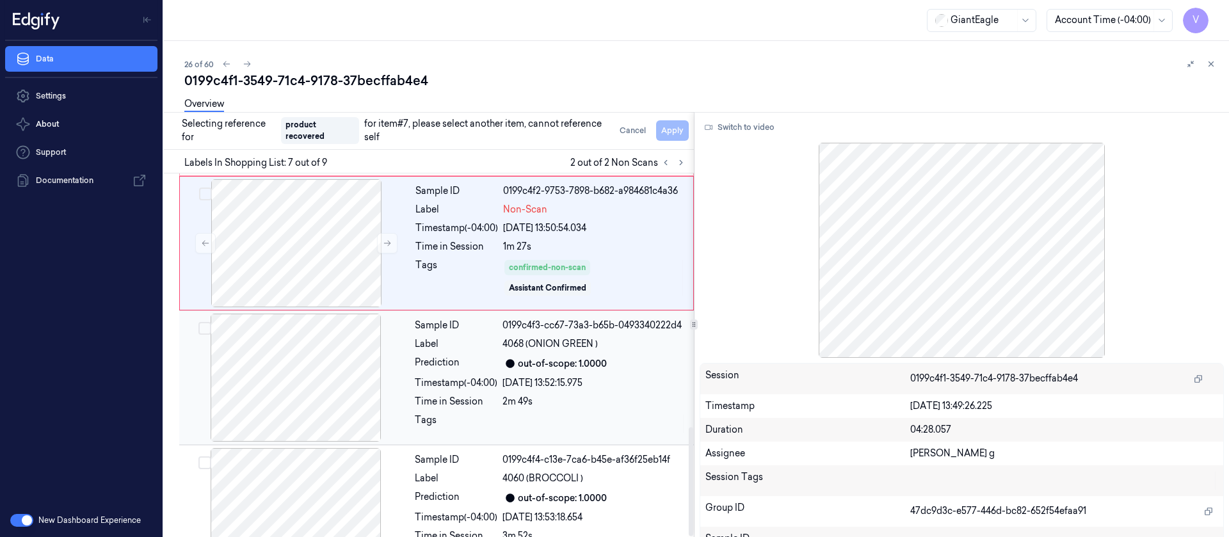
scroll to position [850, 0]
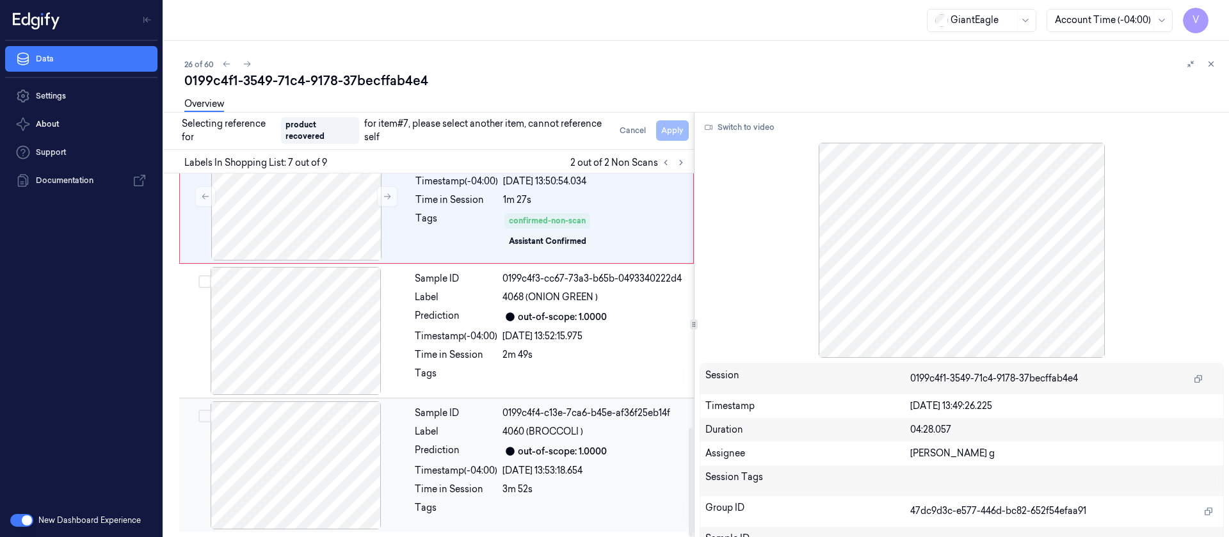
click at [272, 474] on div at bounding box center [296, 465] width 228 height 128
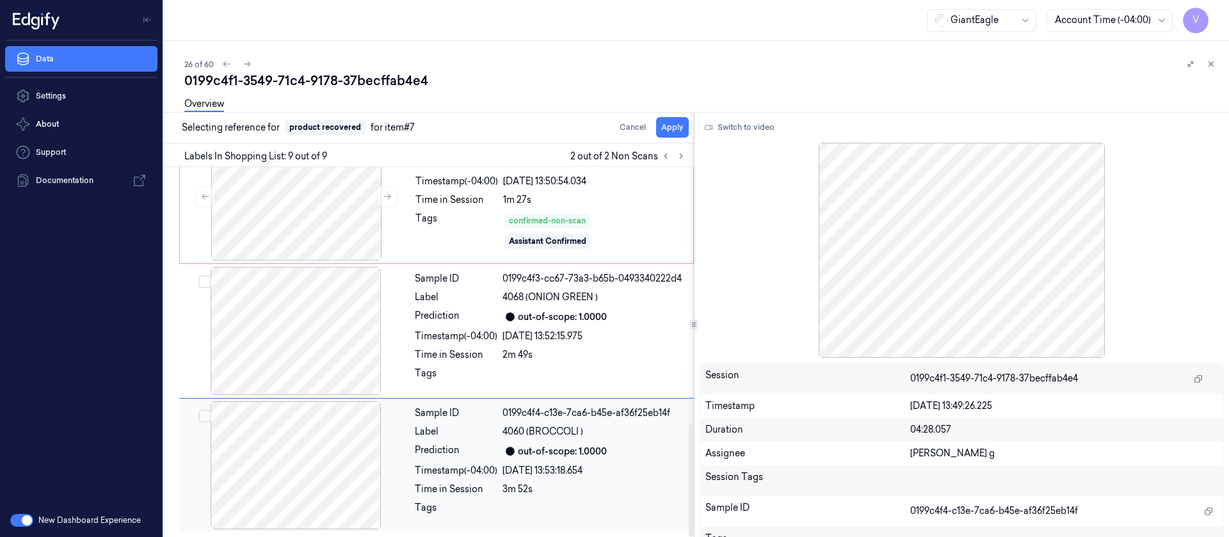
scroll to position [844, 0]
click at [670, 130] on button "Apply" at bounding box center [672, 127] width 33 height 20
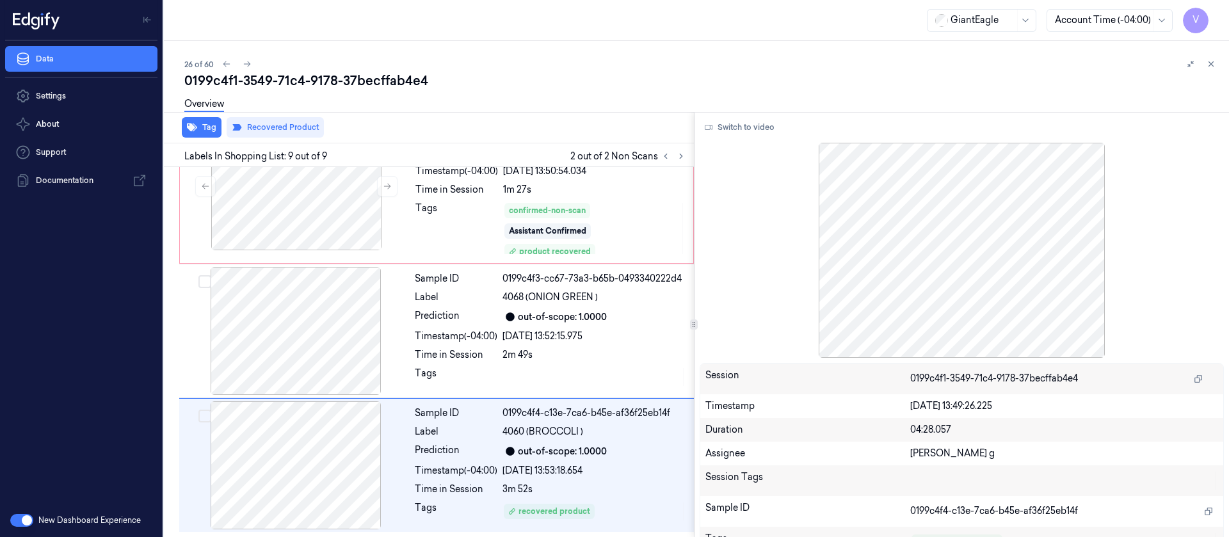
click at [434, 60] on div "26 of 60" at bounding box center [701, 63] width 1034 height 15
click at [247, 65] on icon at bounding box center [247, 64] width 9 height 9
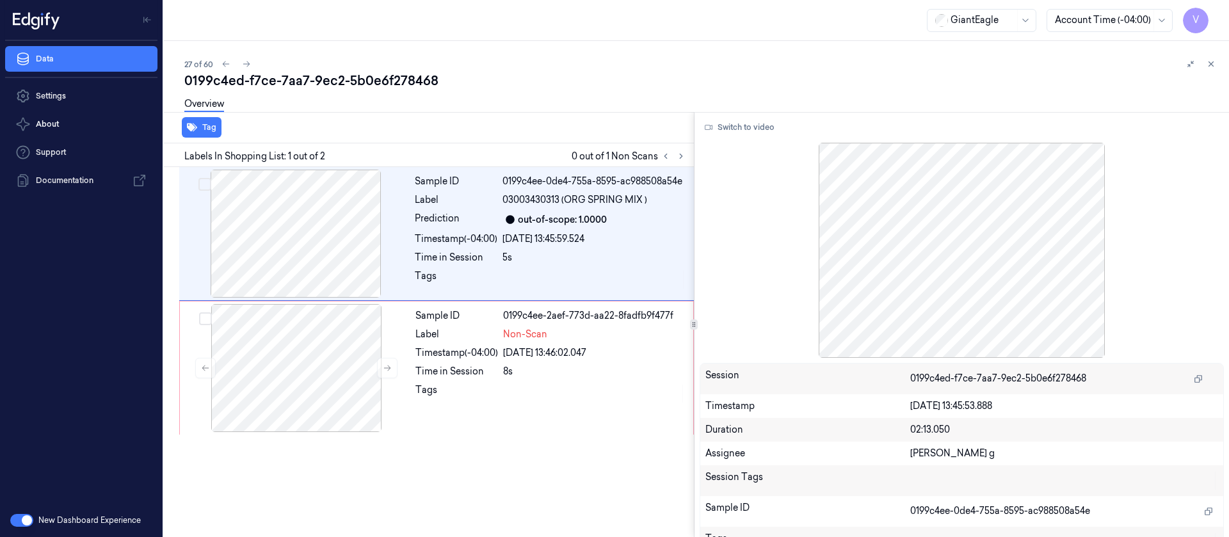
click at [369, 109] on div "Overview" at bounding box center [701, 106] width 1034 height 33
click at [677, 155] on icon at bounding box center [681, 156] width 9 height 9
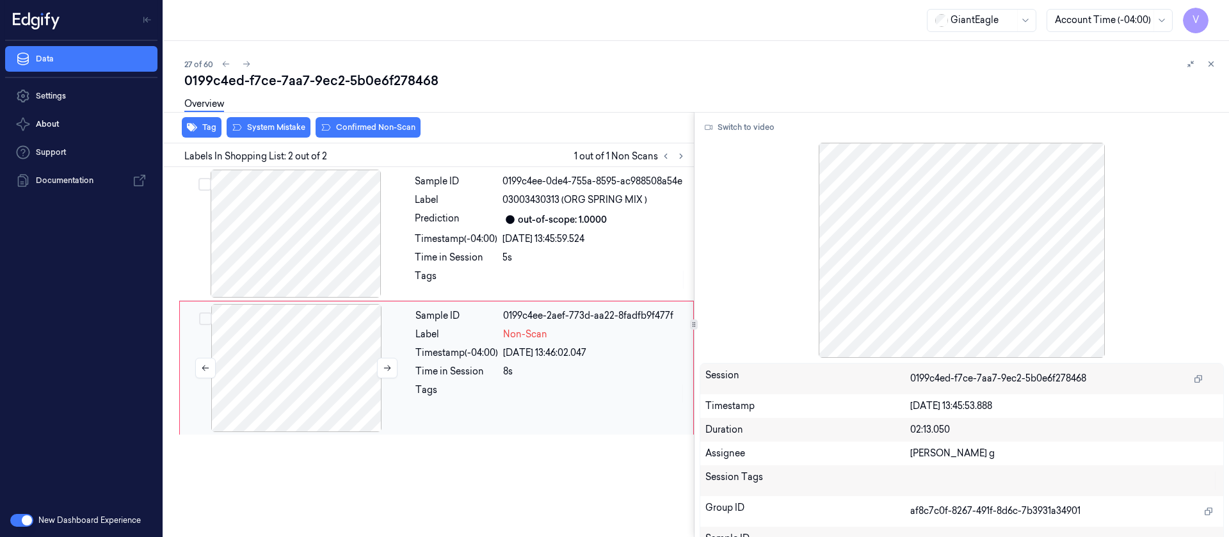
click at [334, 380] on div at bounding box center [296, 368] width 228 height 128
click at [316, 215] on div at bounding box center [296, 234] width 228 height 128
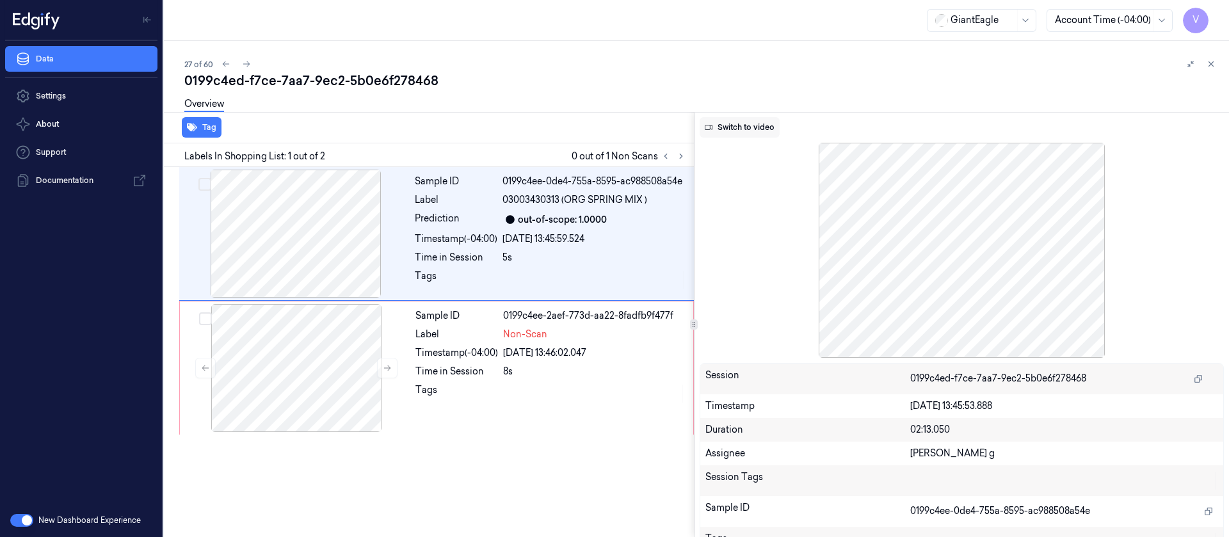
click at [748, 130] on button "Switch to video" at bounding box center [740, 127] width 80 height 20
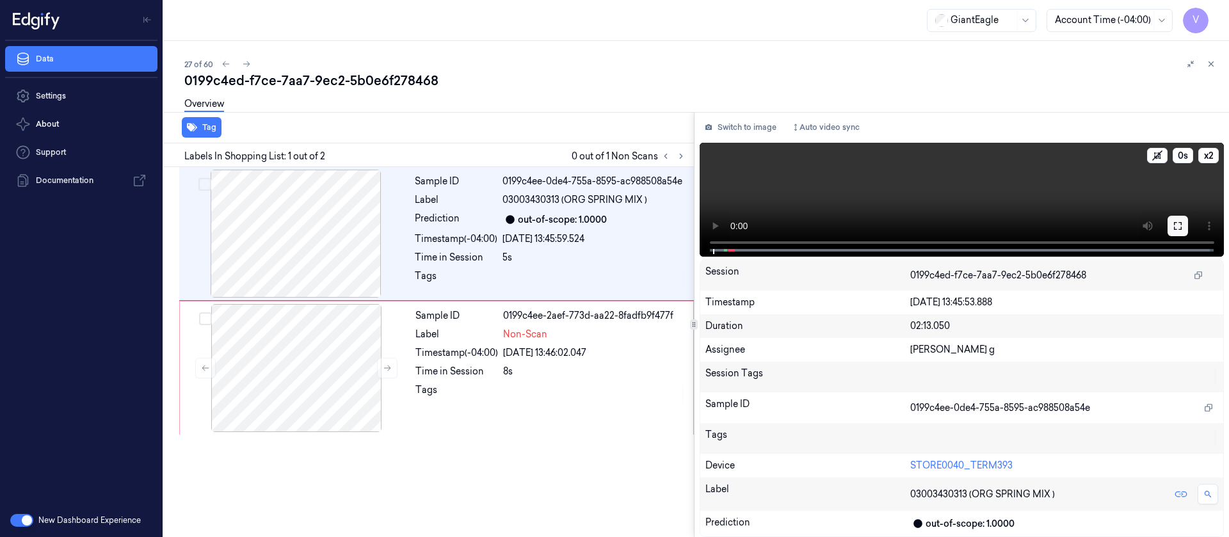
click at [1179, 229] on icon at bounding box center [1178, 226] width 8 height 8
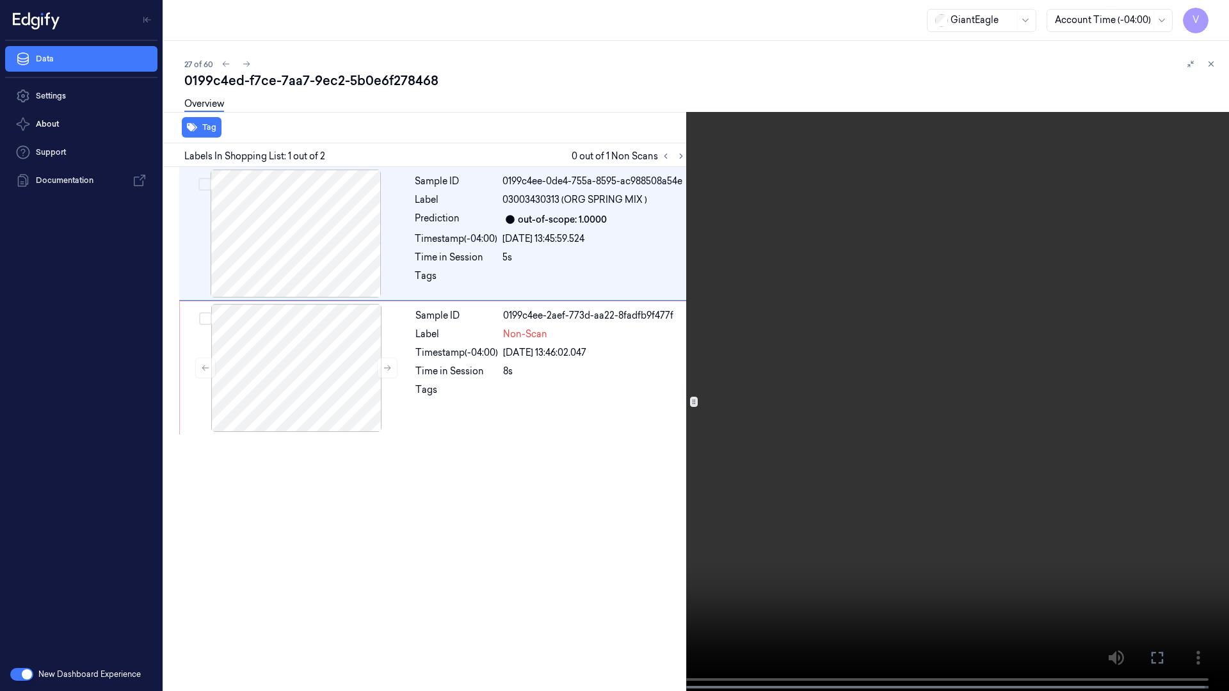
click at [0, 0] on icon at bounding box center [0, 0] width 0 height 0
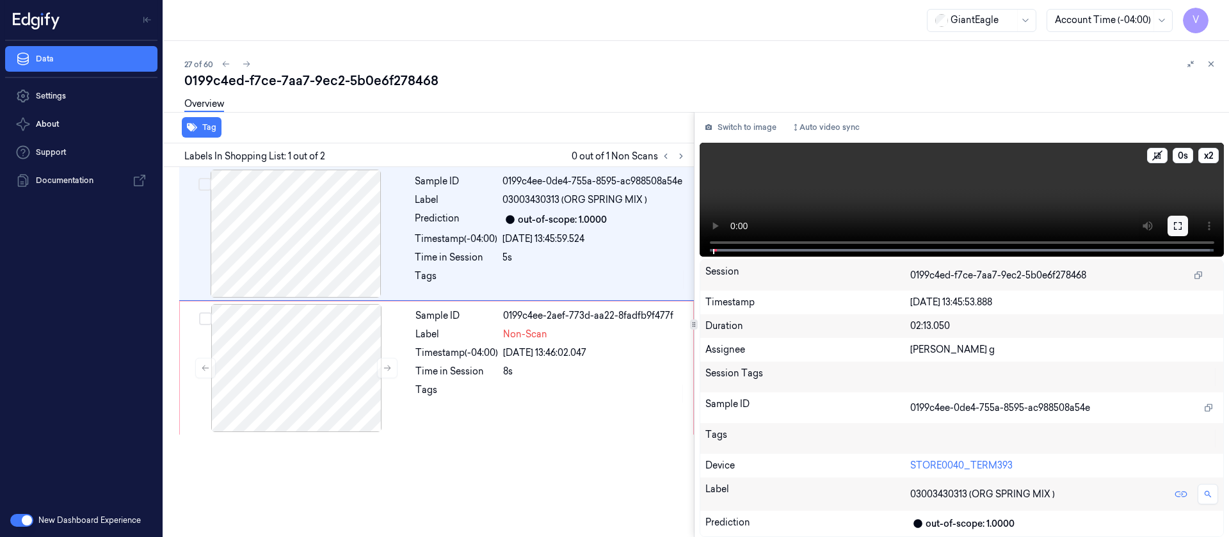
click at [1176, 228] on icon at bounding box center [1178, 226] width 10 height 10
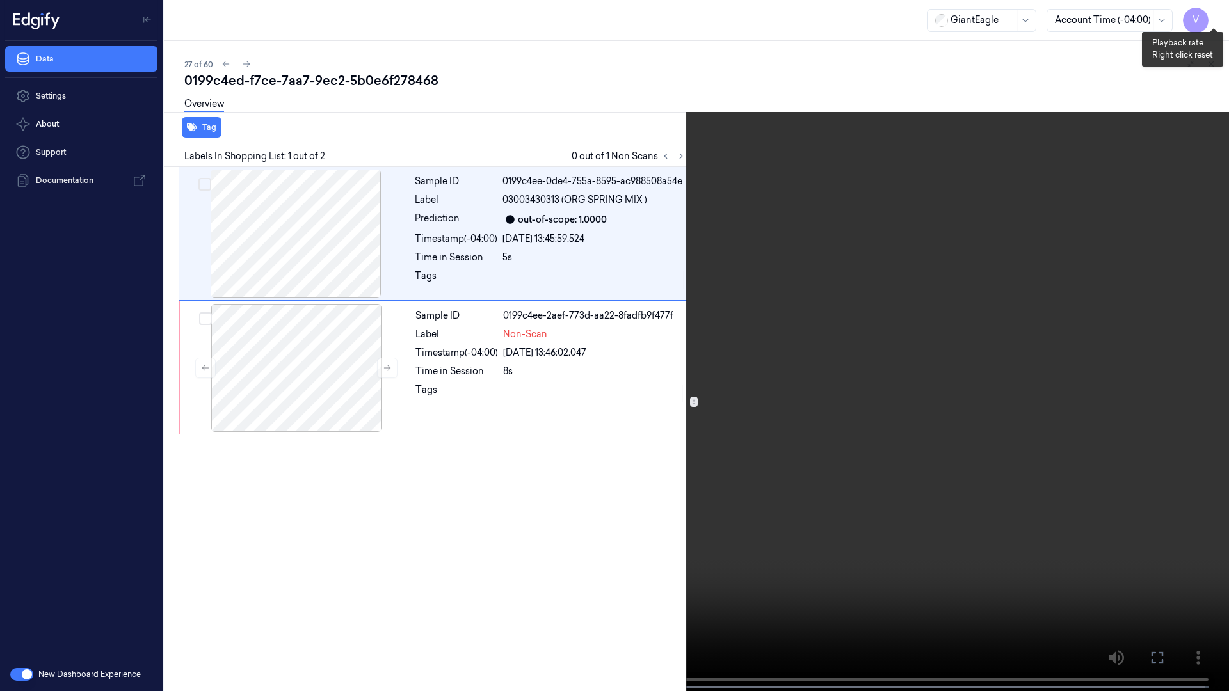
click at [1216, 13] on button "x 2" at bounding box center [1213, 15] width 20 height 20
click at [0, 0] on button at bounding box center [0, 0] width 0 height 0
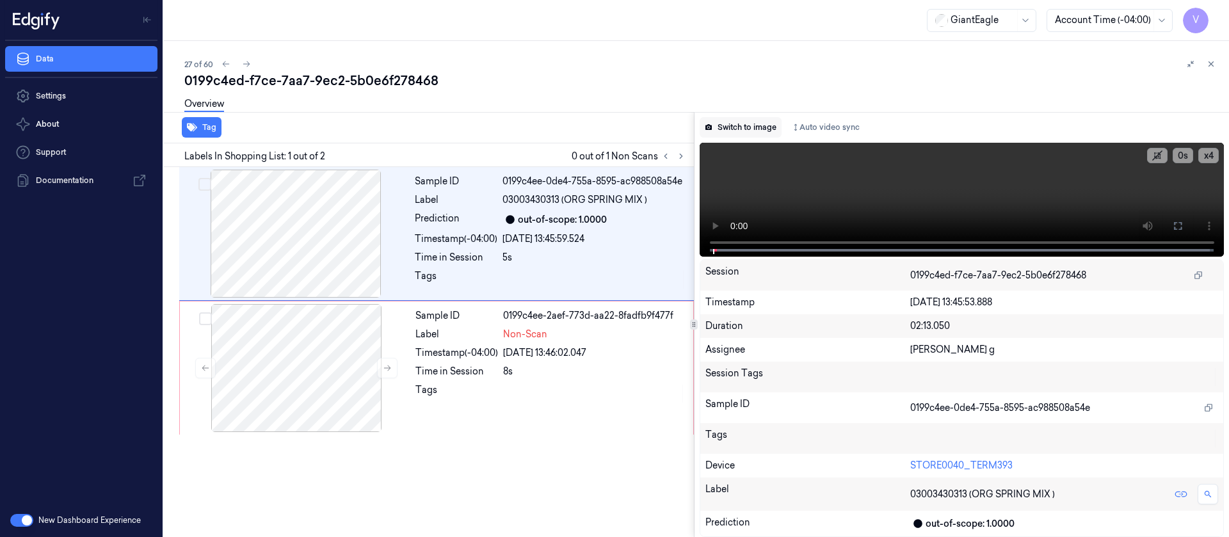
click at [730, 122] on button "Switch to image" at bounding box center [741, 127] width 82 height 20
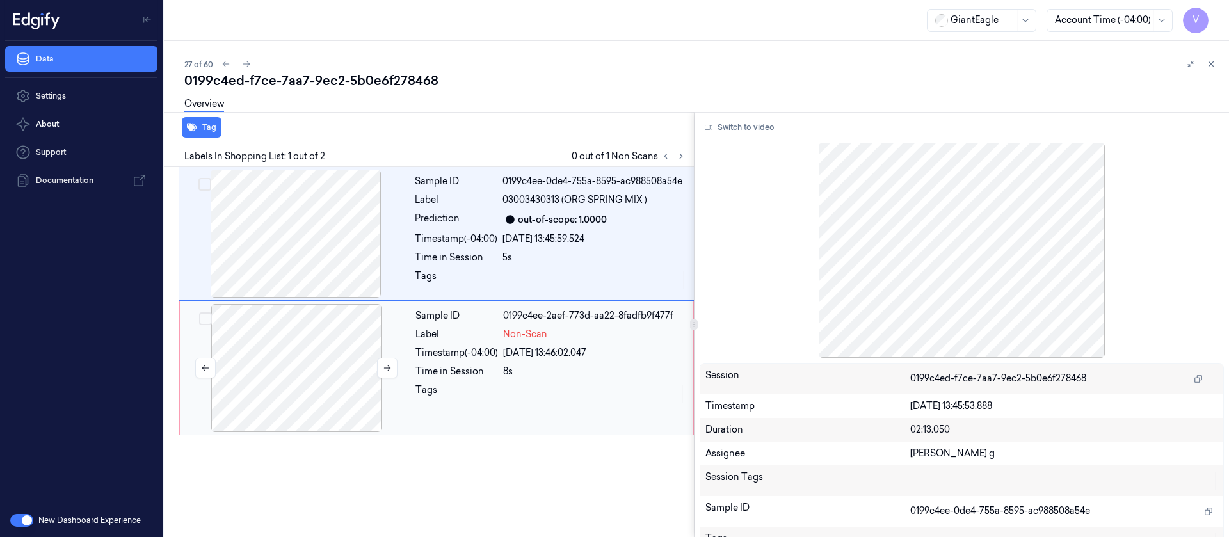
click at [327, 378] on div at bounding box center [296, 368] width 228 height 128
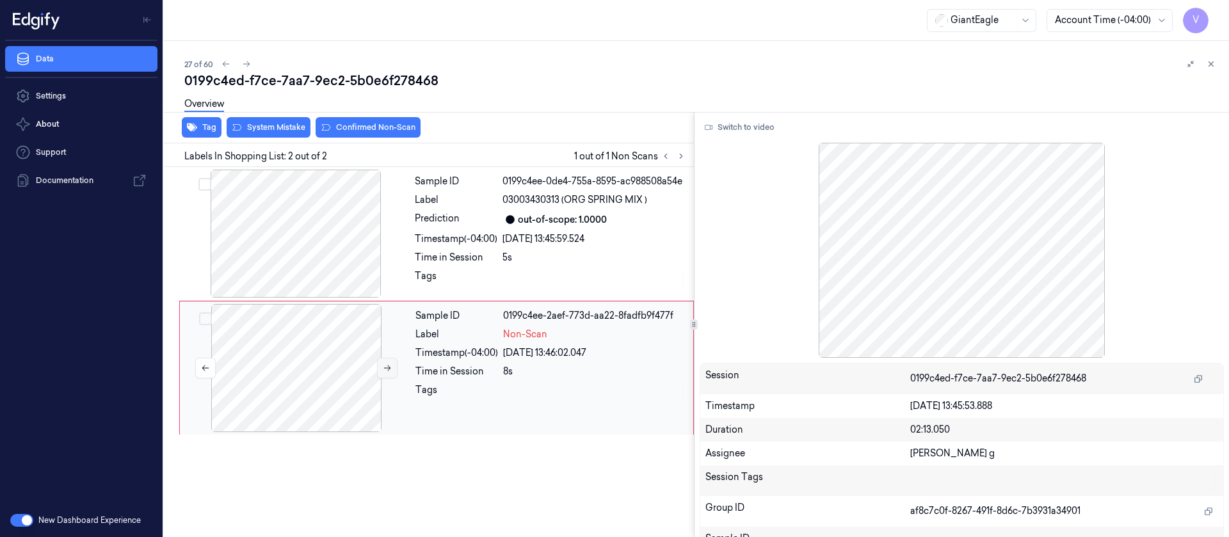
click at [395, 370] on button at bounding box center [387, 368] width 20 height 20
click at [378, 360] on button at bounding box center [387, 368] width 20 height 20
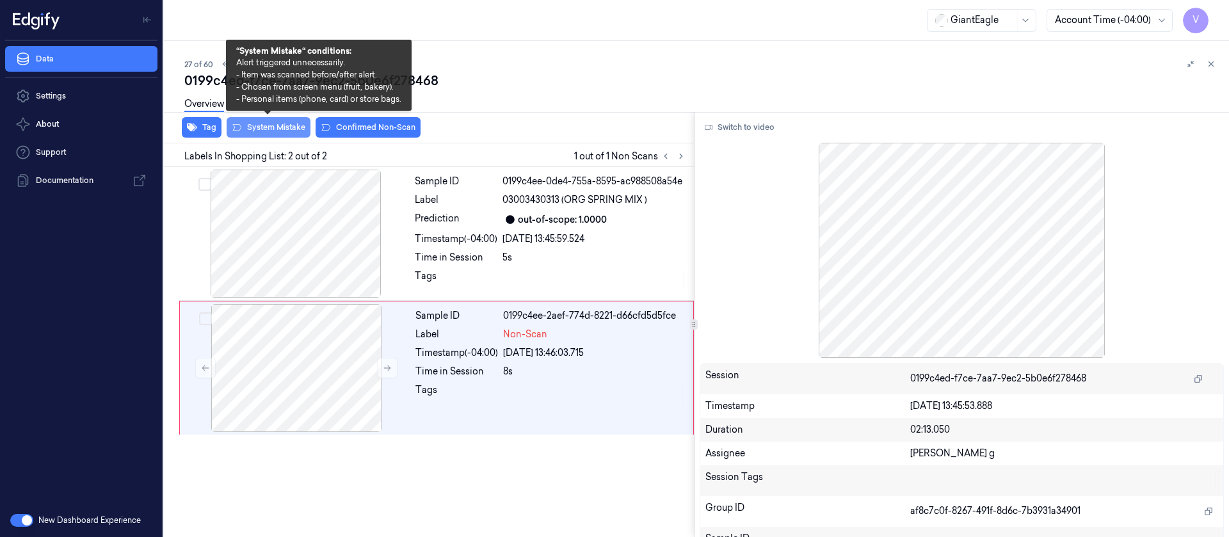
click at [269, 125] on button "System Mistake" at bounding box center [269, 127] width 84 height 20
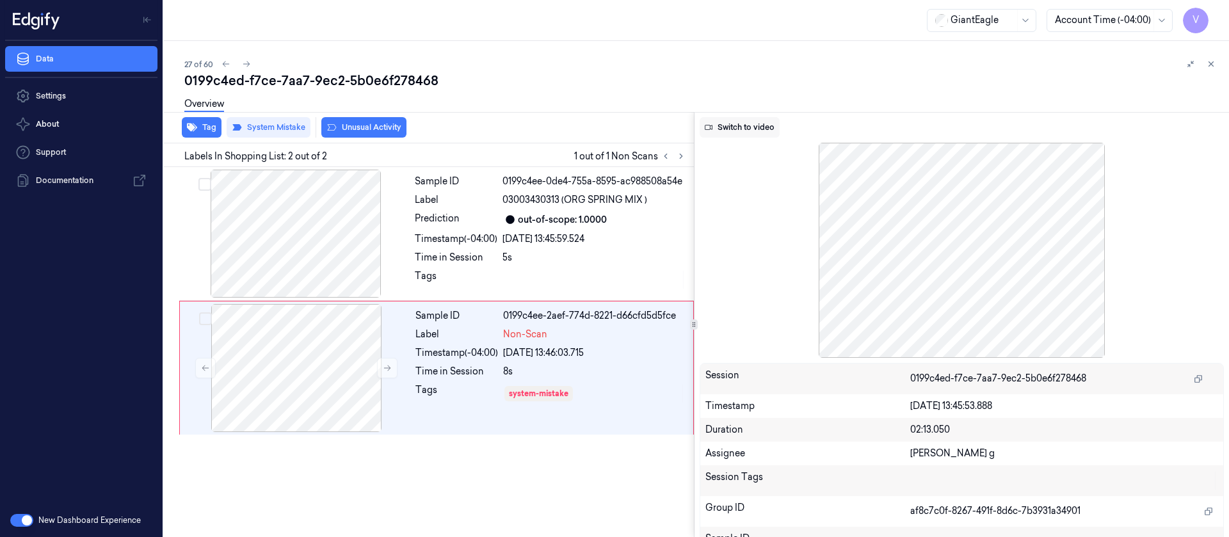
click at [728, 127] on button "Switch to video" at bounding box center [740, 127] width 80 height 20
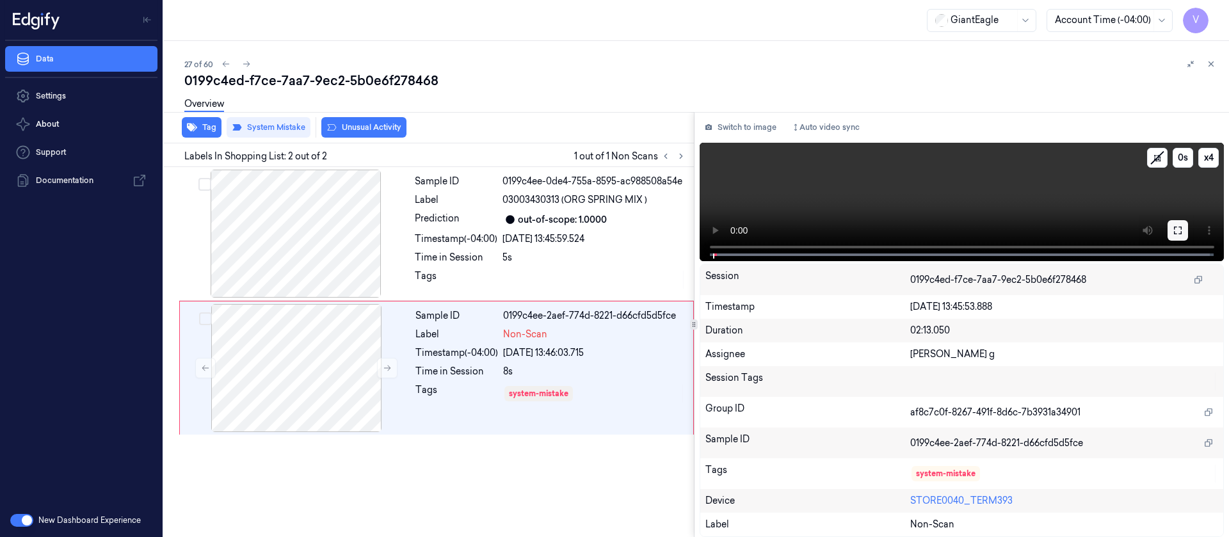
click at [1175, 230] on icon at bounding box center [1178, 230] width 10 height 10
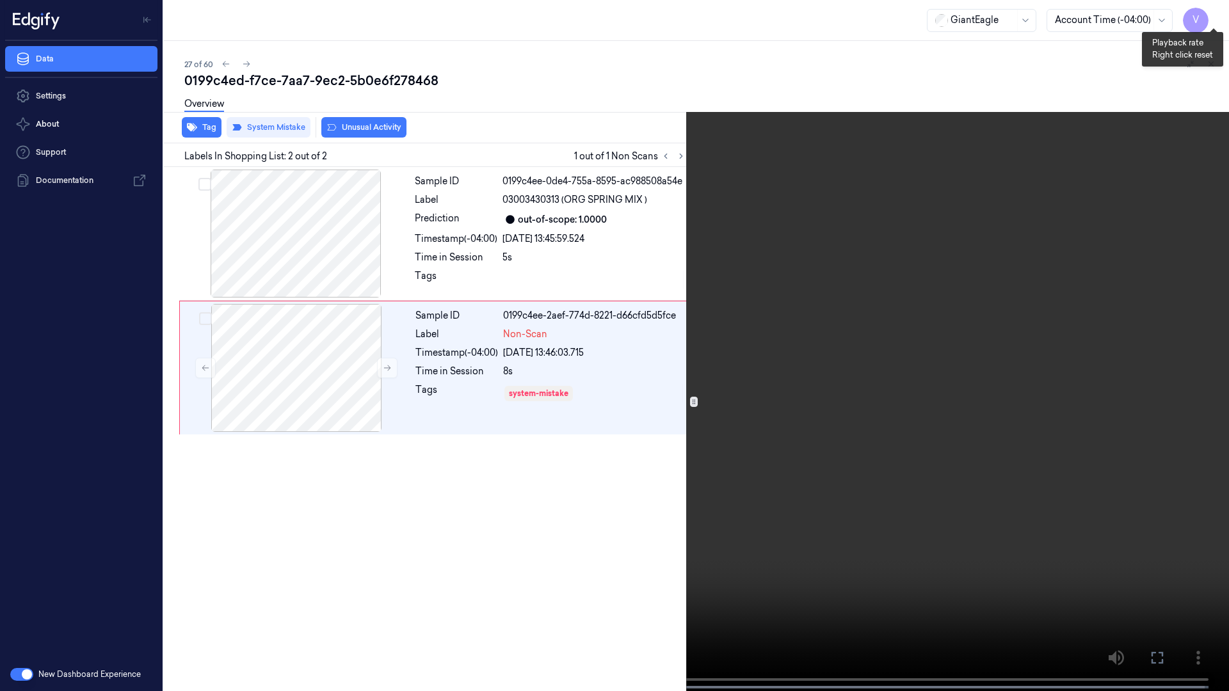
click at [1218, 11] on button "x 4" at bounding box center [1213, 15] width 20 height 20
click at [1218, 11] on button "x 1" at bounding box center [1213, 15] width 20 height 20
click at [1222, 16] on button "x 2" at bounding box center [1213, 15] width 20 height 20
click at [0, 0] on icon at bounding box center [0, 0] width 0 height 0
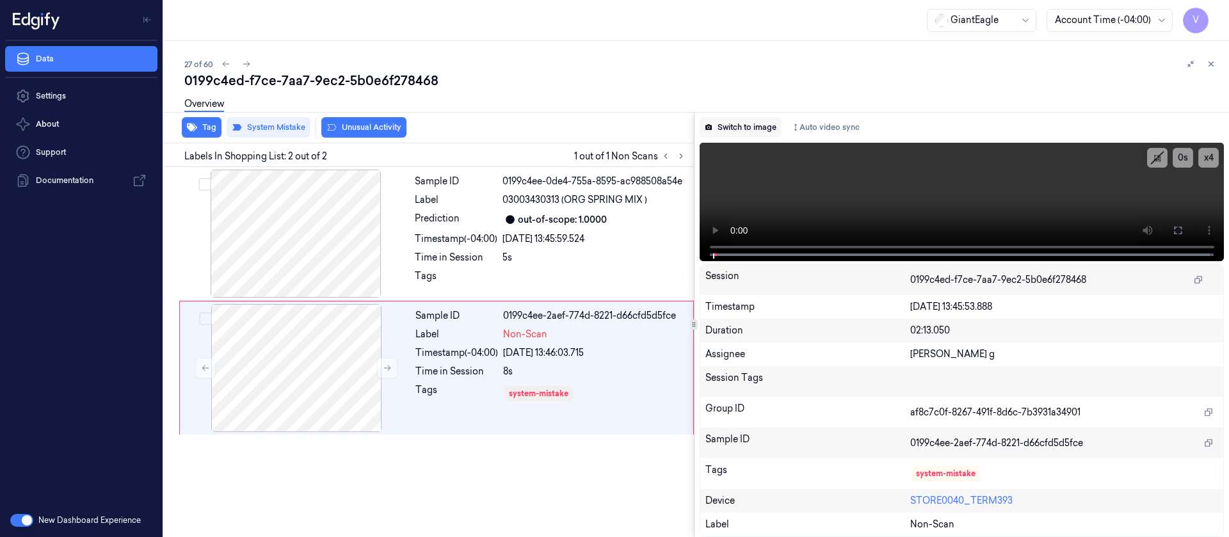
click at [721, 135] on button "Switch to image" at bounding box center [741, 127] width 82 height 20
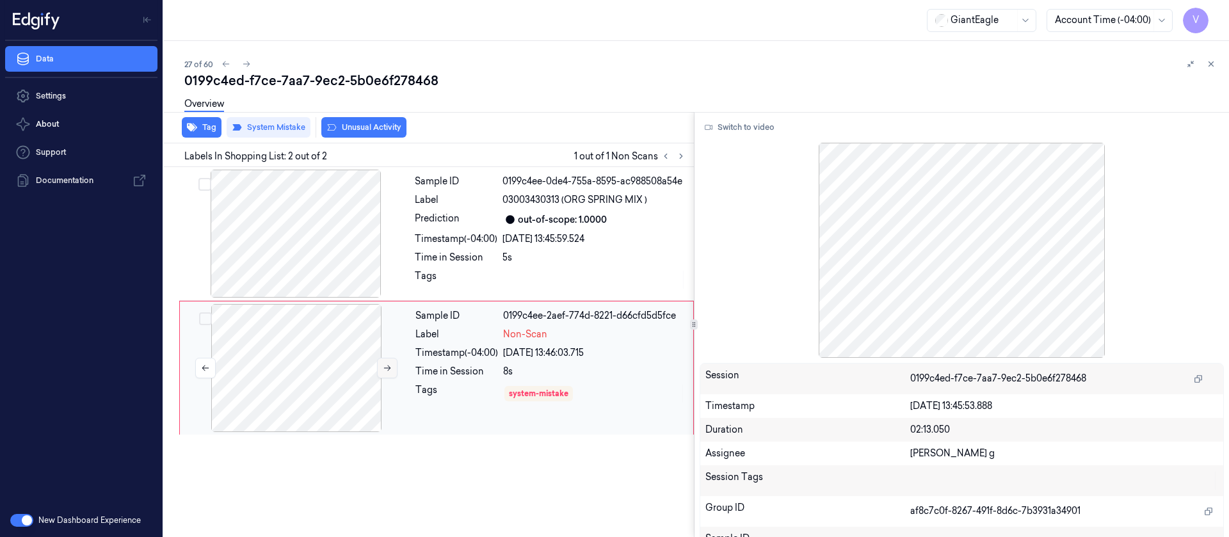
click at [380, 373] on button at bounding box center [387, 368] width 20 height 20
click at [380, 371] on button at bounding box center [387, 368] width 20 height 20
click at [209, 131] on button "Tag" at bounding box center [202, 127] width 40 height 20
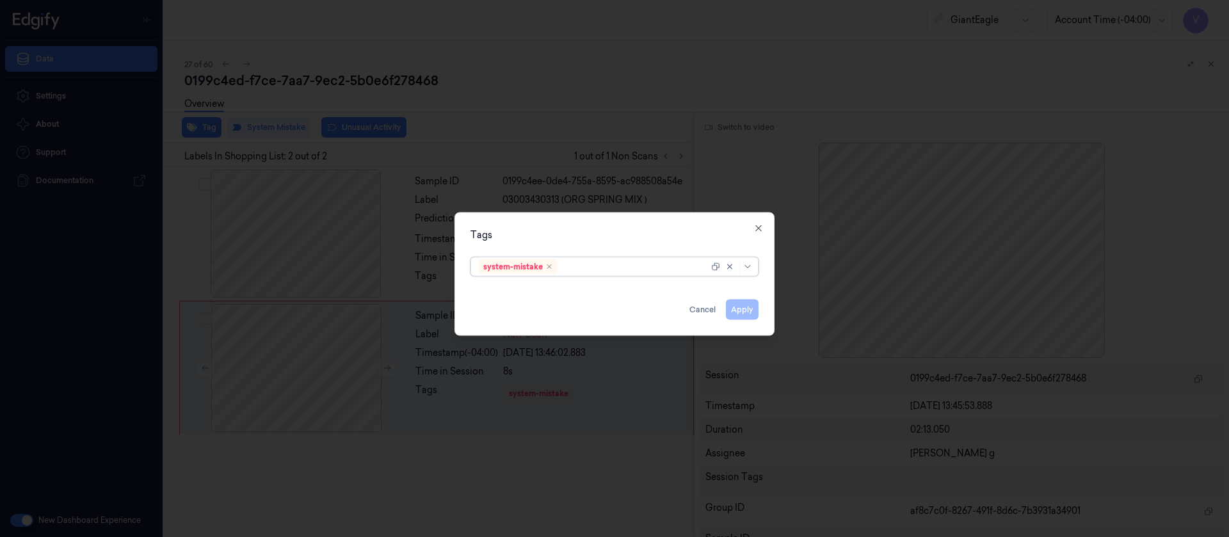
click at [609, 253] on div "option system-mistake, selected. Select is focused ,type to refine list, press …" at bounding box center [614, 264] width 288 height 24
click at [583, 271] on div at bounding box center [638, 266] width 157 height 13
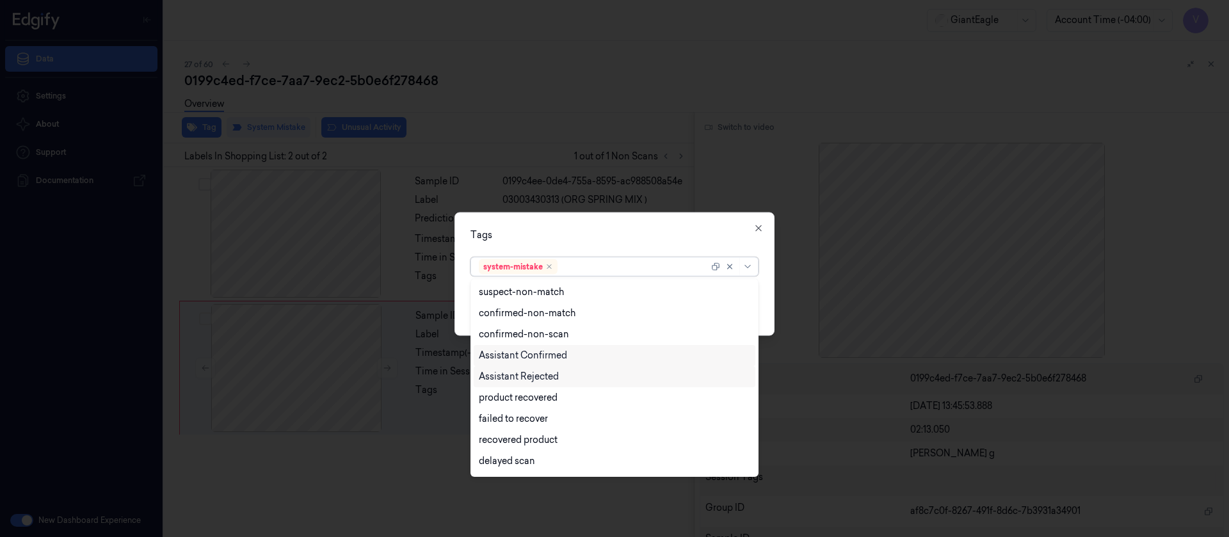
scroll to position [125, 0]
click at [508, 439] on div "Bag" at bounding box center [614, 441] width 271 height 13
click at [650, 229] on div "Tags" at bounding box center [614, 234] width 288 height 13
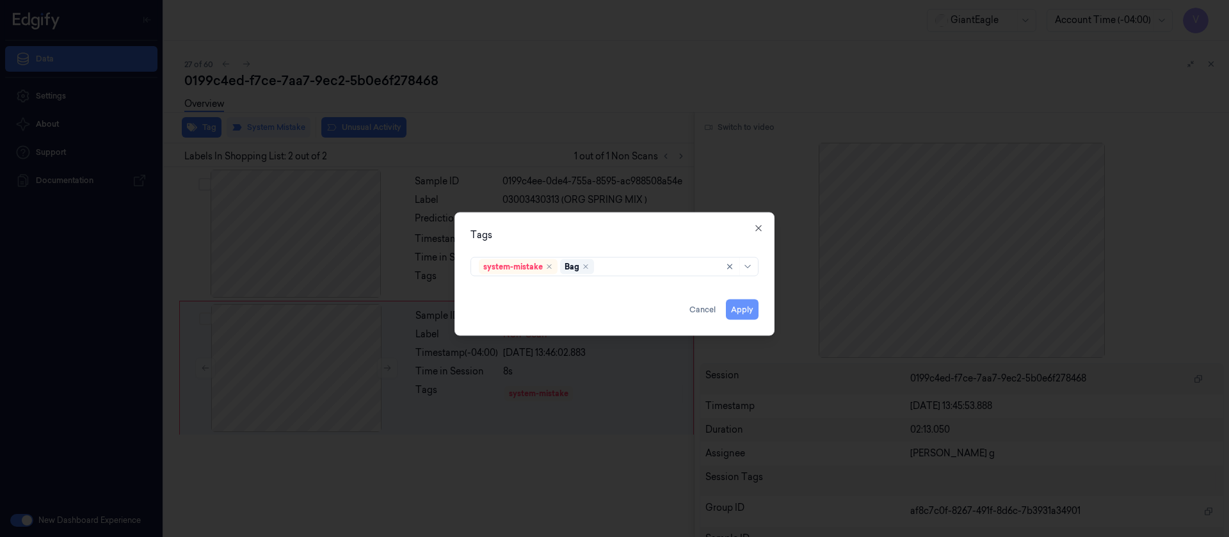
click at [744, 309] on button "Apply" at bounding box center [742, 309] width 33 height 20
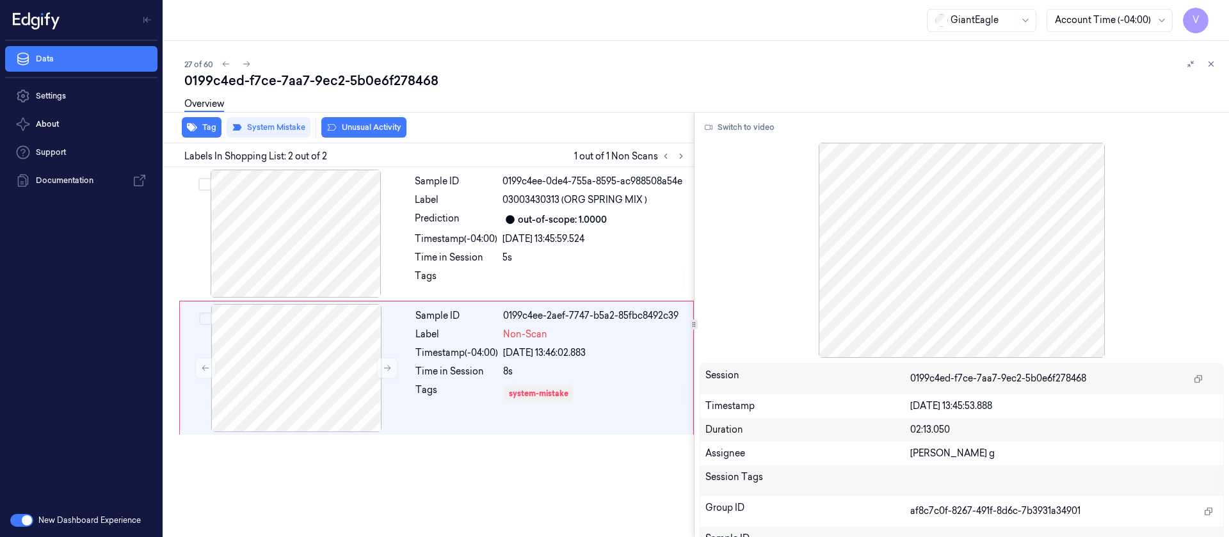
click at [438, 59] on div "27 of 60" at bounding box center [701, 63] width 1034 height 15
click at [246, 68] on icon at bounding box center [246, 64] width 9 height 9
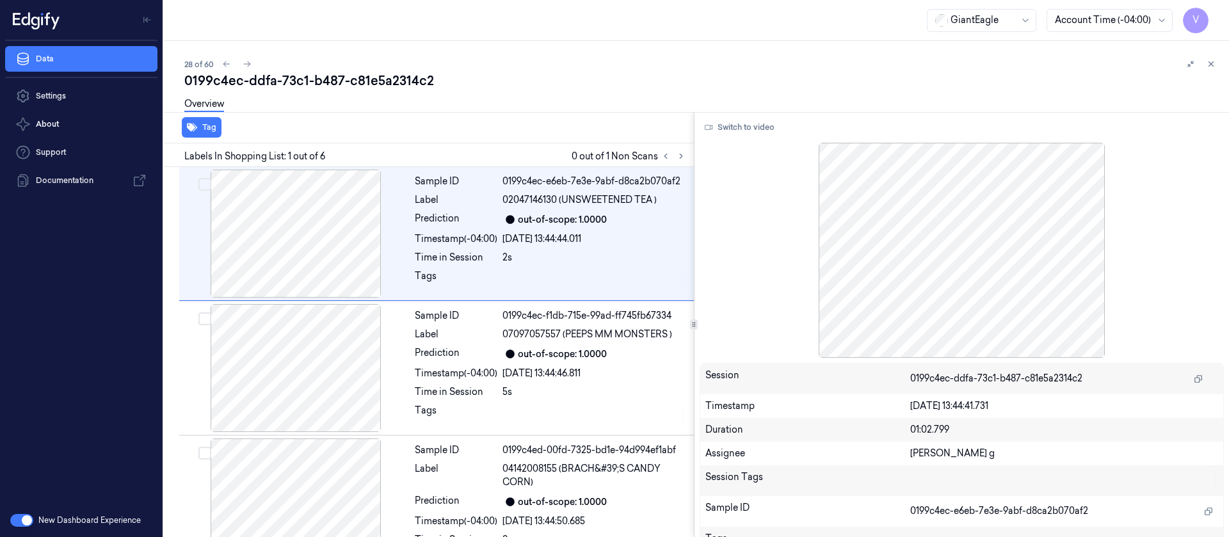
click at [541, 108] on div "Overview" at bounding box center [701, 106] width 1034 height 33
click at [681, 155] on icon at bounding box center [681, 156] width 3 height 4
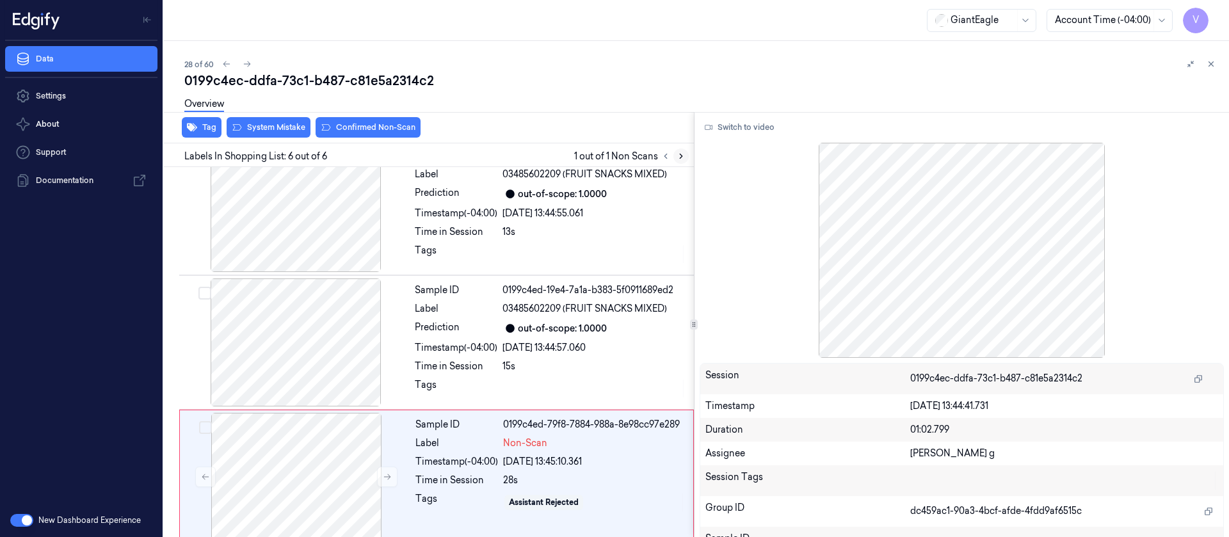
scroll to position [451, 0]
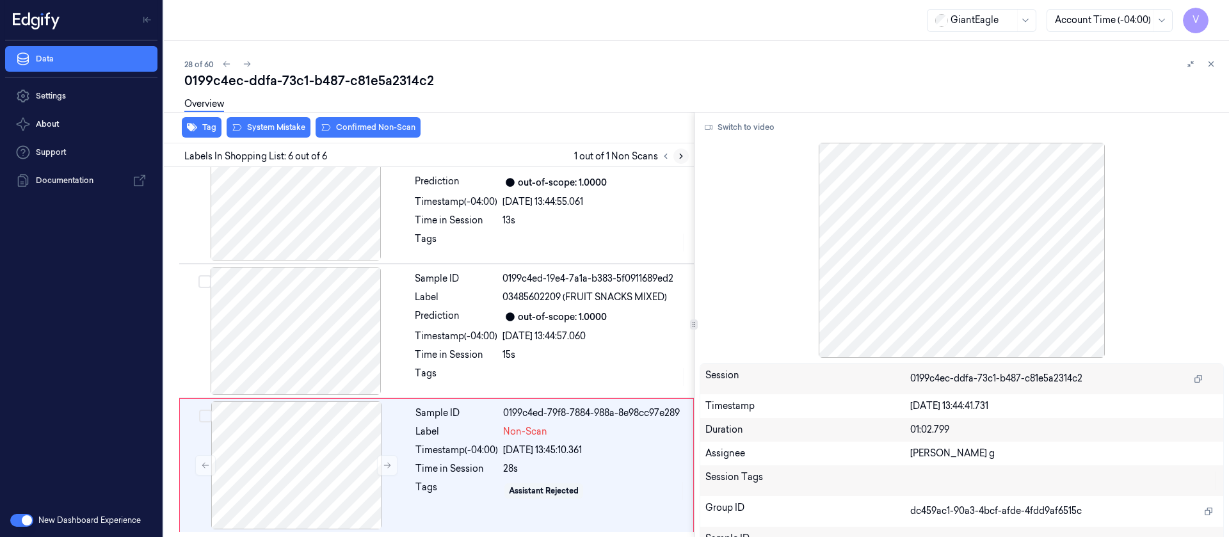
click at [677, 157] on icon at bounding box center [681, 156] width 9 height 9
click at [678, 157] on icon at bounding box center [681, 156] width 9 height 9
click at [680, 157] on icon at bounding box center [681, 156] width 9 height 9
click at [303, 455] on div at bounding box center [296, 465] width 228 height 128
click at [335, 316] on div at bounding box center [296, 331] width 228 height 128
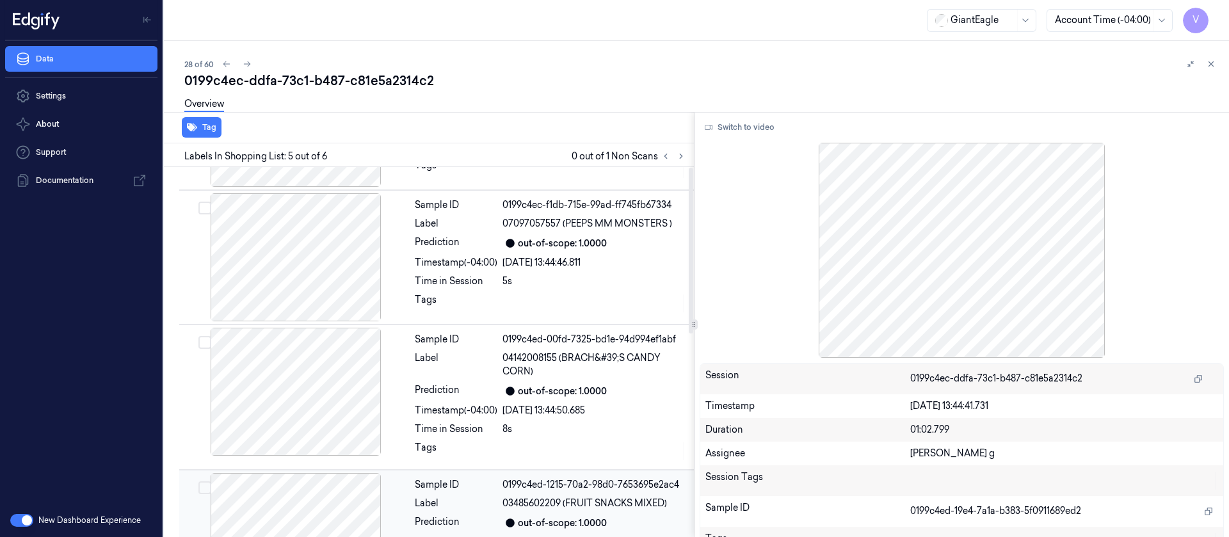
scroll to position [0, 0]
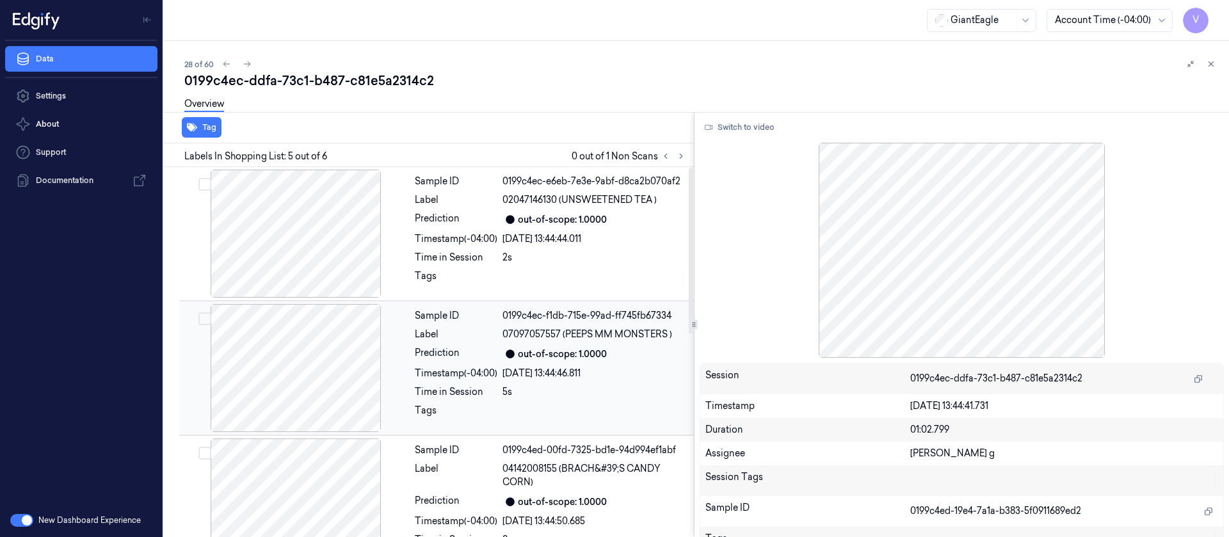
click at [444, 396] on div "Time in Session" at bounding box center [456, 391] width 83 height 13
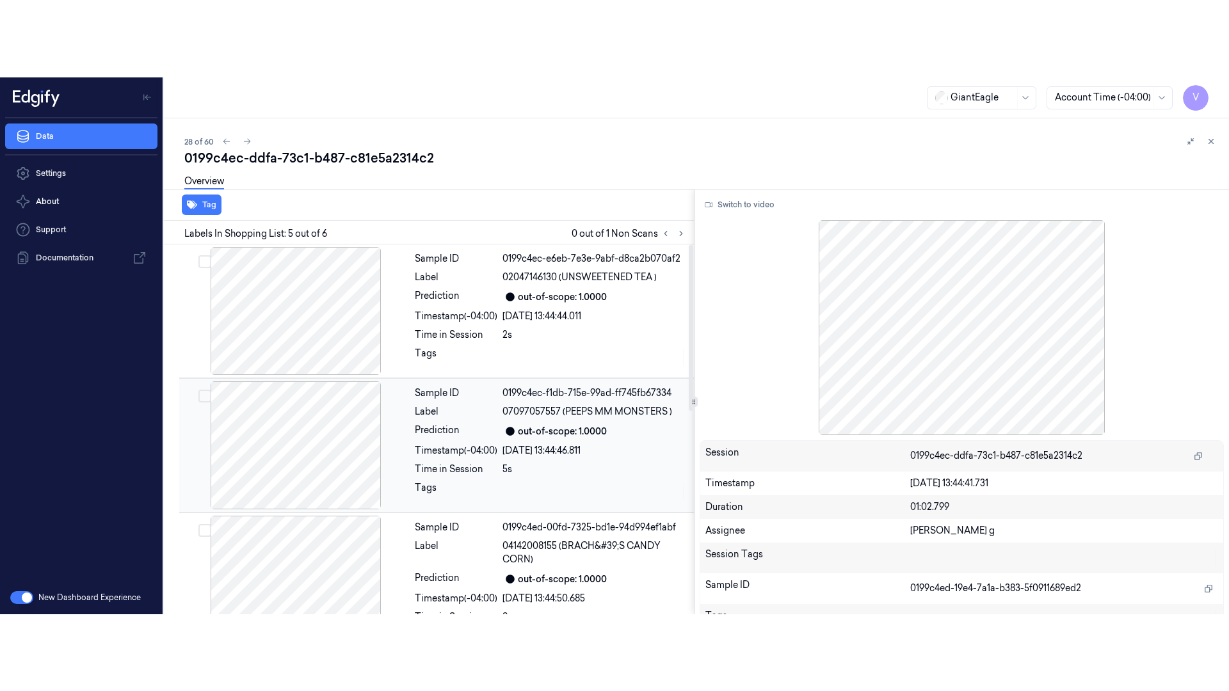
scroll to position [16, 0]
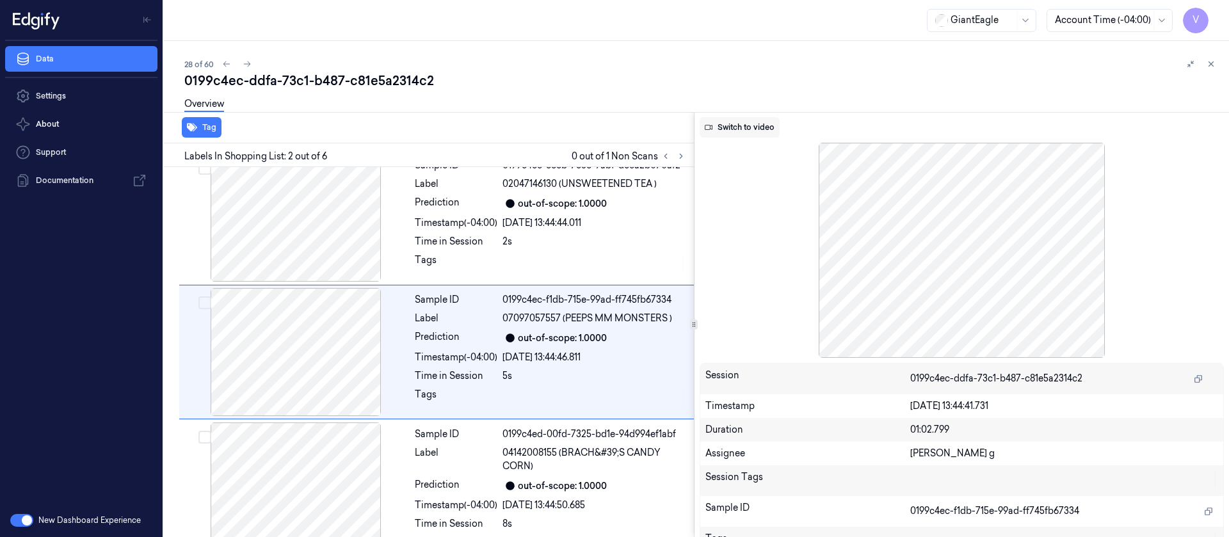
click at [746, 132] on button "Switch to video" at bounding box center [740, 127] width 80 height 20
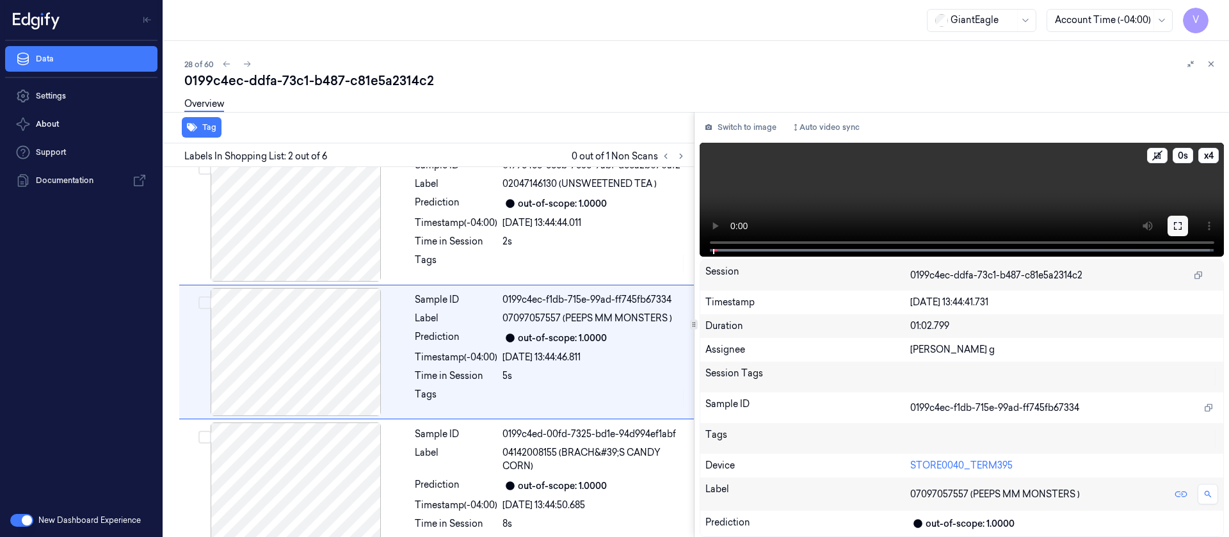
click at [1184, 227] on button at bounding box center [1178, 226] width 20 height 20
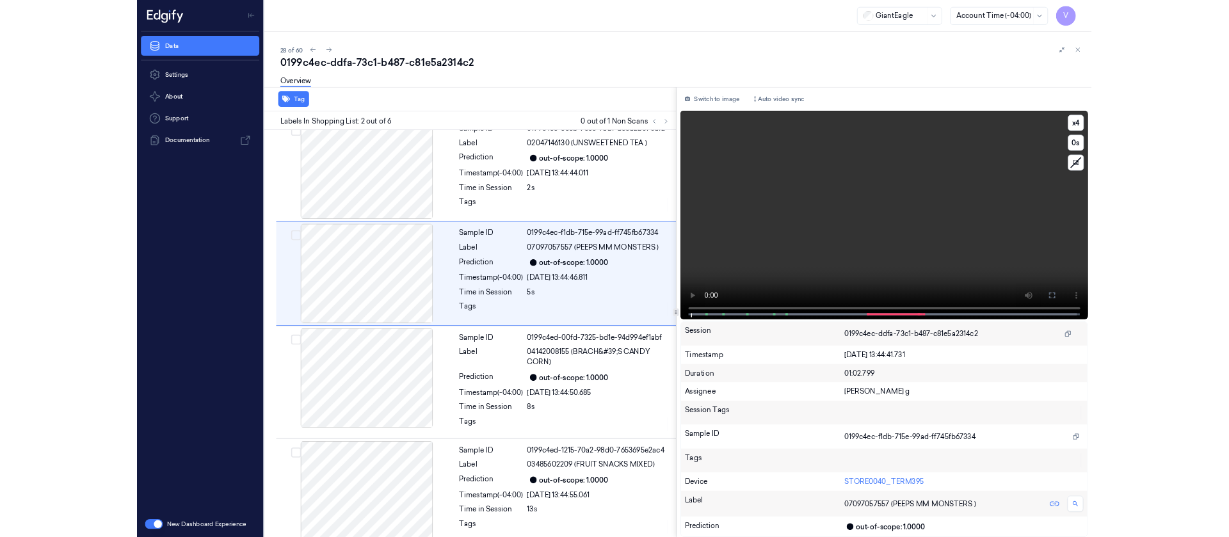
scroll to position [0, 0]
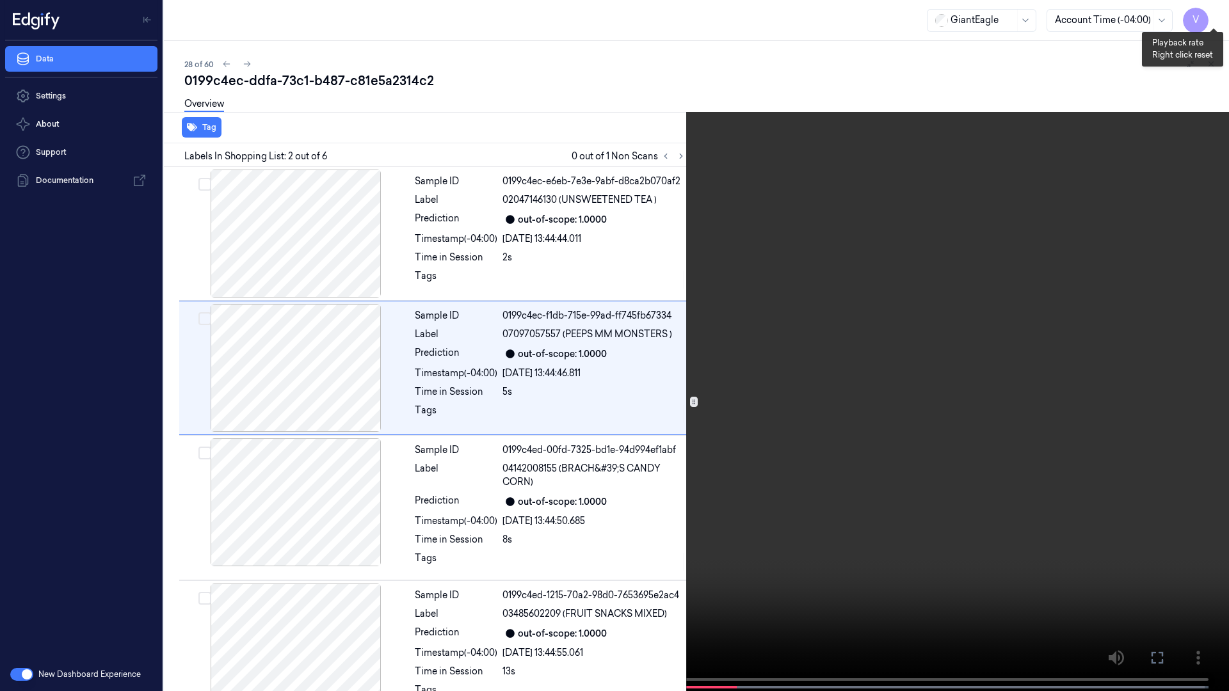
click at [1207, 16] on button "x 4" at bounding box center [1213, 15] width 20 height 20
click at [1207, 16] on button "x 1" at bounding box center [1213, 15] width 20 height 20
click at [1207, 16] on button "x 2" at bounding box center [1213, 15] width 20 height 20
click at [1209, 13] on button "x 4" at bounding box center [1213, 15] width 20 height 20
click at [0, 0] on icon at bounding box center [0, 0] width 0 height 0
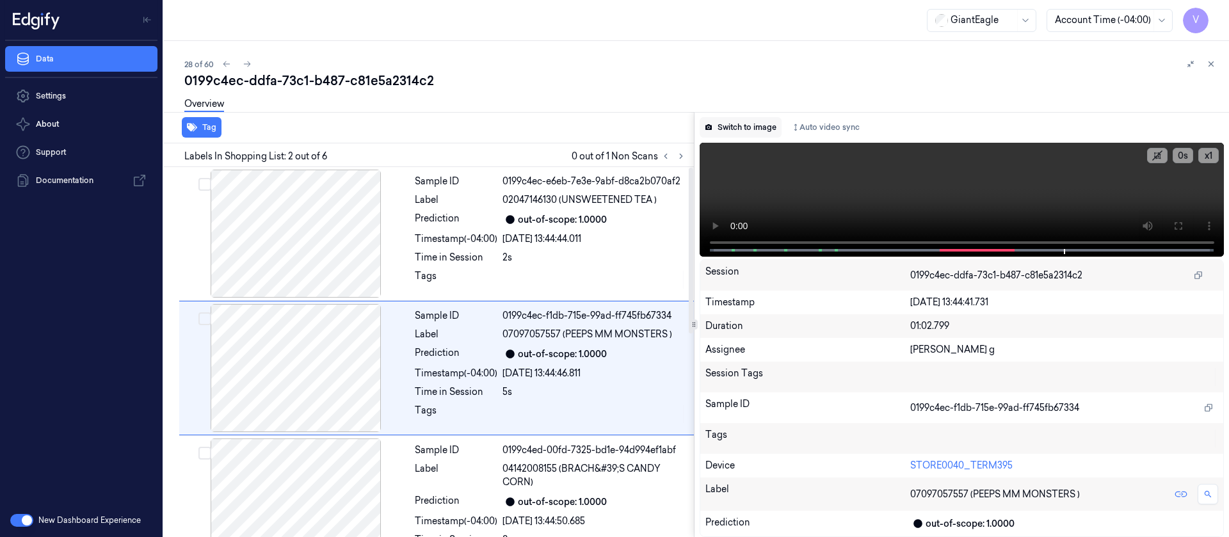
click at [750, 133] on button "Switch to image" at bounding box center [741, 127] width 82 height 20
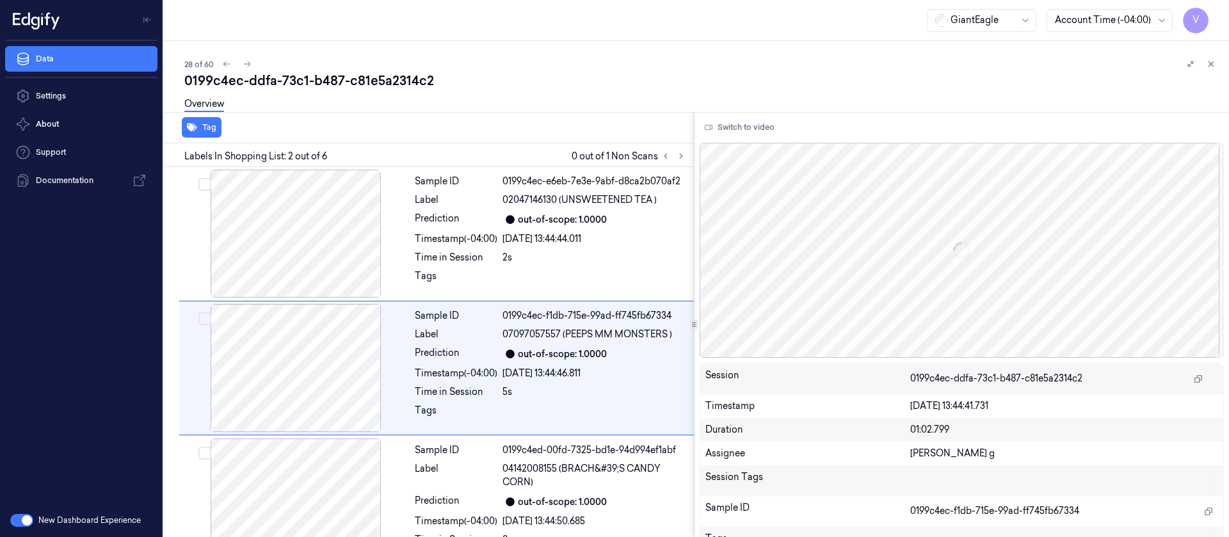
scroll to position [16, 0]
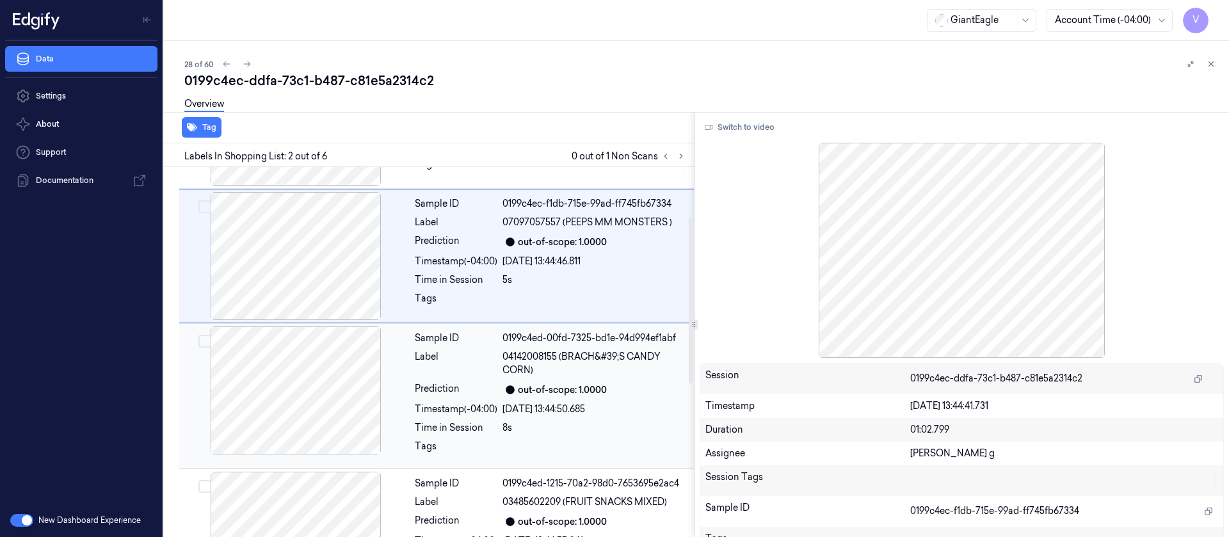
click at [449, 413] on div "Timestamp (-04:00)" at bounding box center [456, 409] width 83 height 13
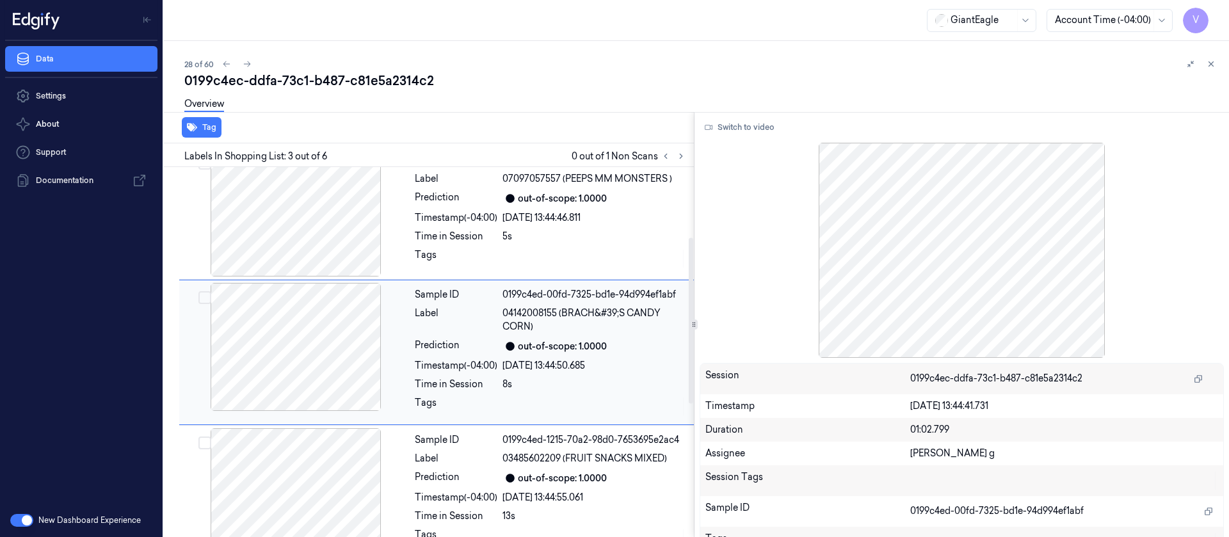
scroll to position [156, 0]
click at [428, 351] on div "Prediction" at bounding box center [456, 345] width 83 height 15
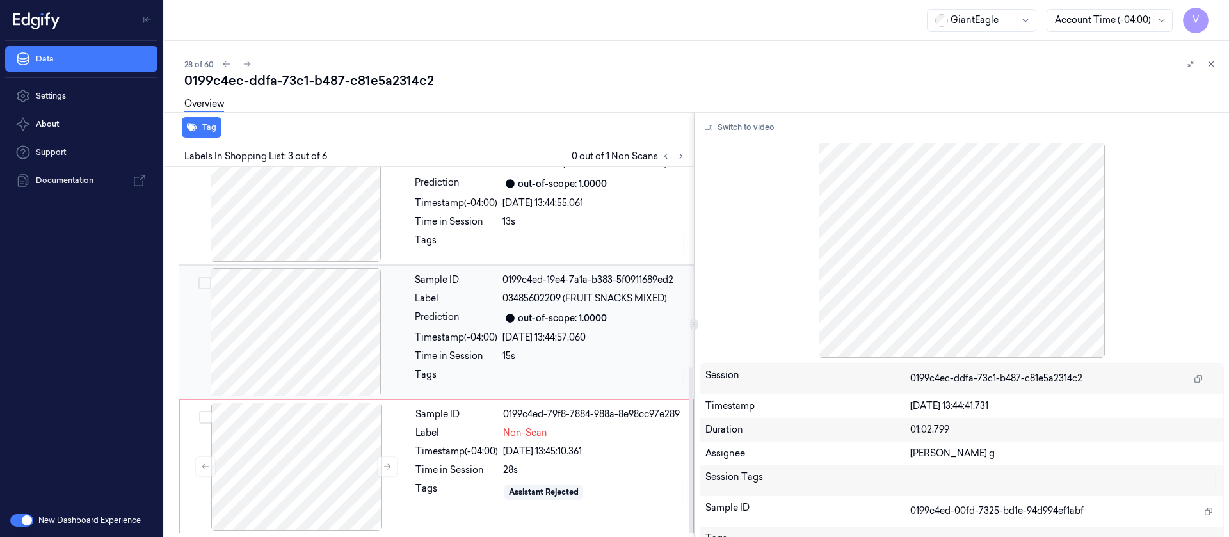
scroll to position [451, 0]
click at [262, 452] on div at bounding box center [296, 465] width 228 height 128
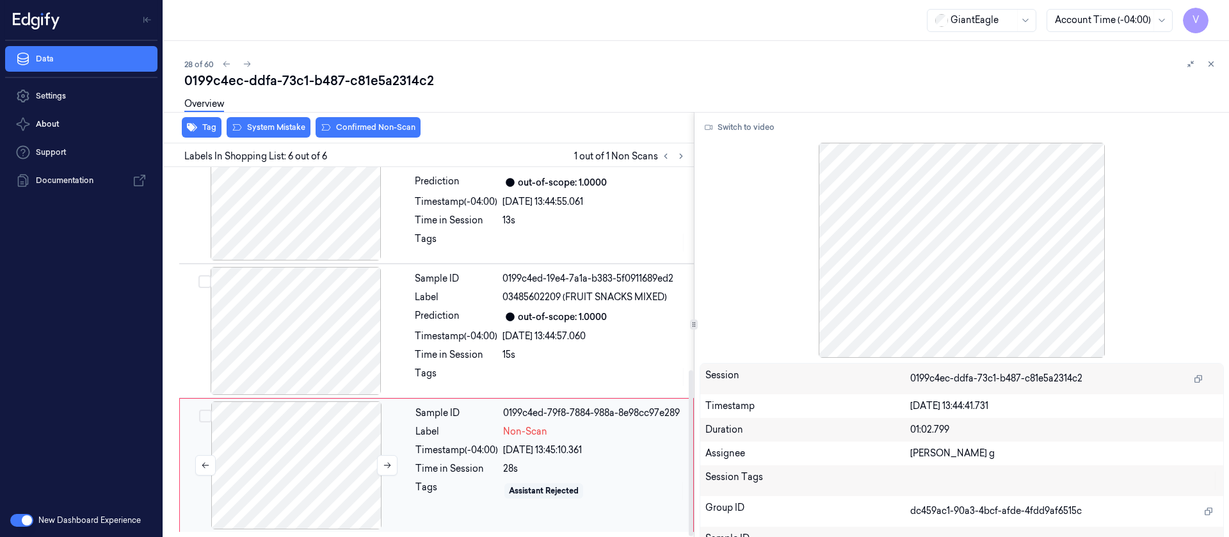
click at [330, 460] on div at bounding box center [296, 465] width 228 height 128
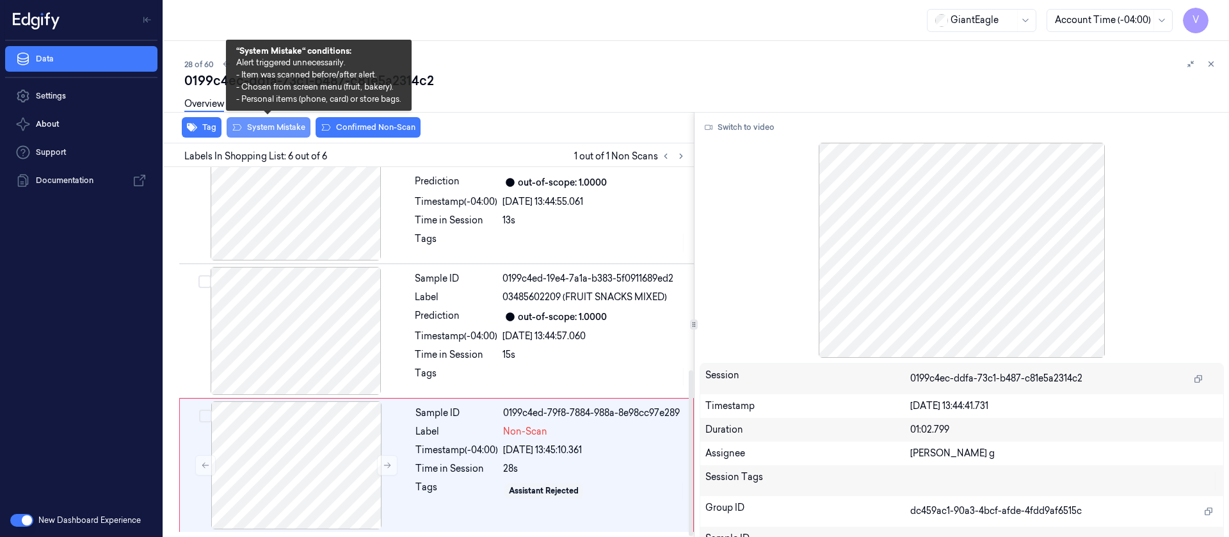
click at [285, 131] on button "System Mistake" at bounding box center [269, 127] width 84 height 20
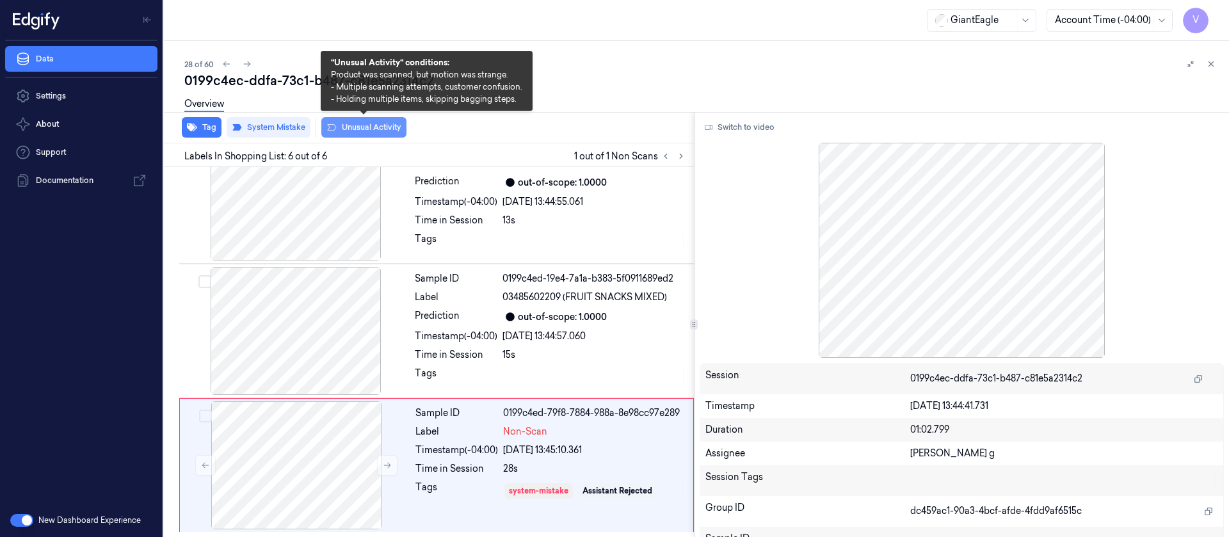
click at [360, 127] on button "Unusual Activity" at bounding box center [363, 127] width 85 height 20
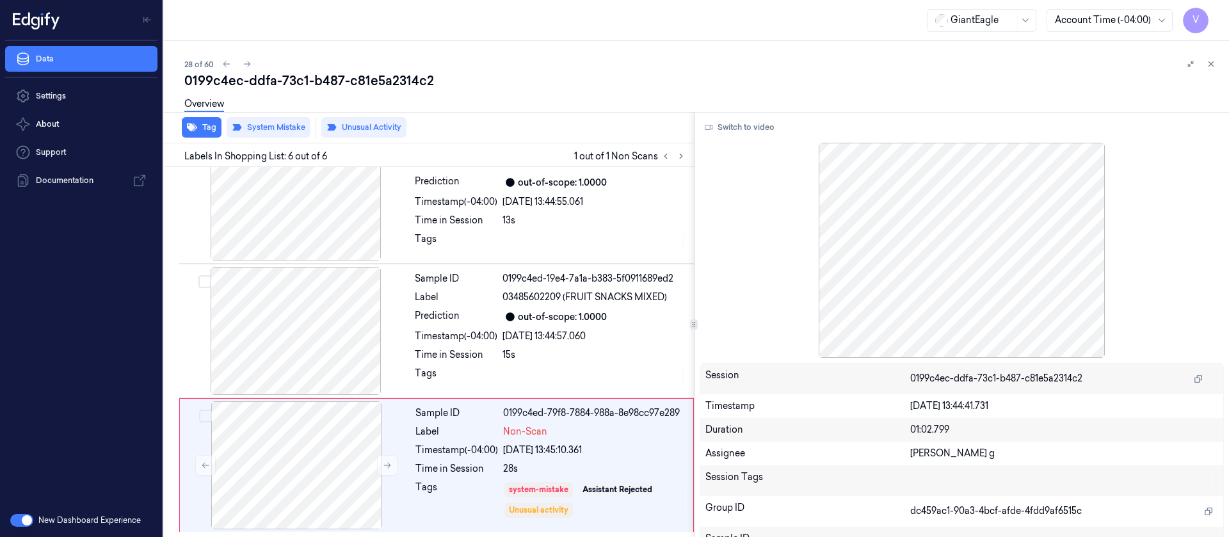
click at [581, 77] on div "0199c4ec-ddfa-73c1-b487-c81e5a2314c2" at bounding box center [701, 81] width 1034 height 18
click at [447, 74] on div "0199c4ec-ddfa-73c1-b487-c81e5a2314c2" at bounding box center [701, 81] width 1034 height 18
click at [253, 69] on div "28 of 60" at bounding box center [701, 63] width 1034 height 15
click at [253, 58] on div "28 of 60" at bounding box center [701, 63] width 1034 height 15
click at [246, 66] on icon at bounding box center [247, 64] width 9 height 9
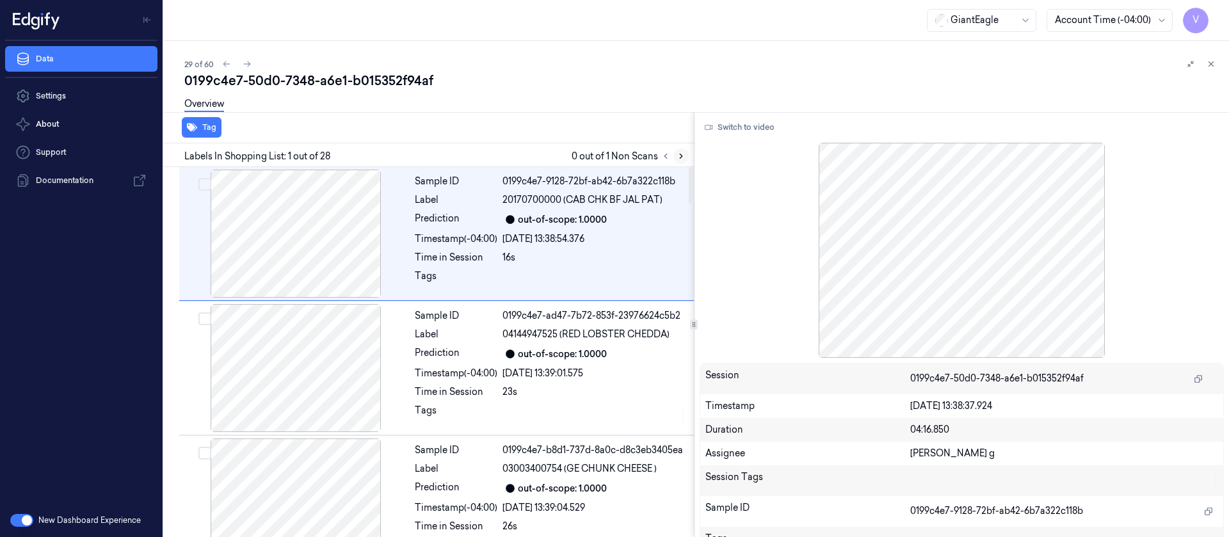
click at [684, 161] on button at bounding box center [680, 156] width 15 height 15
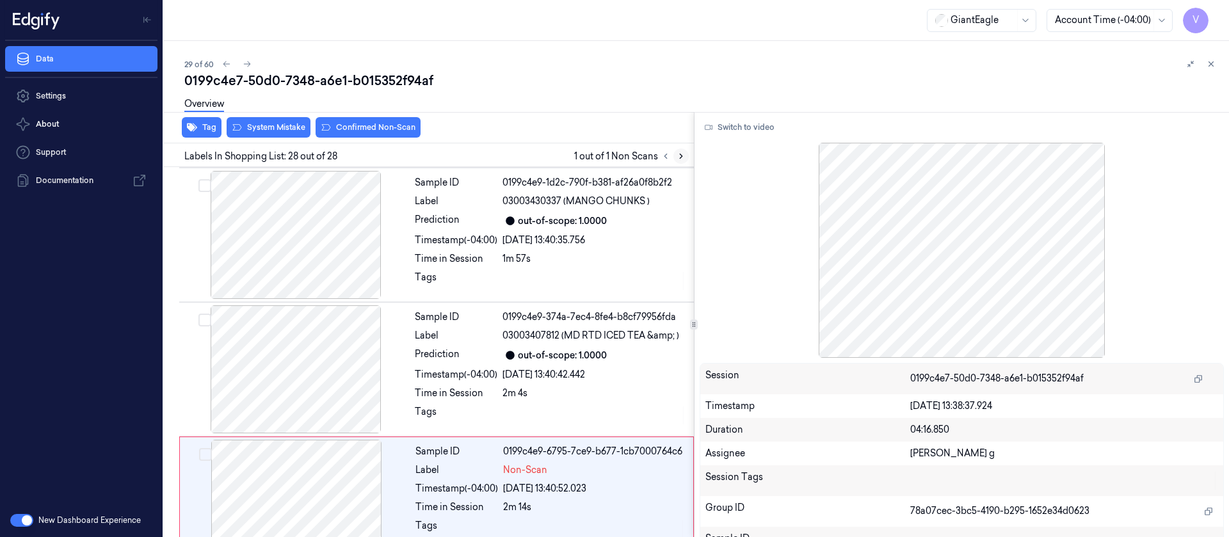
scroll to position [3420, 0]
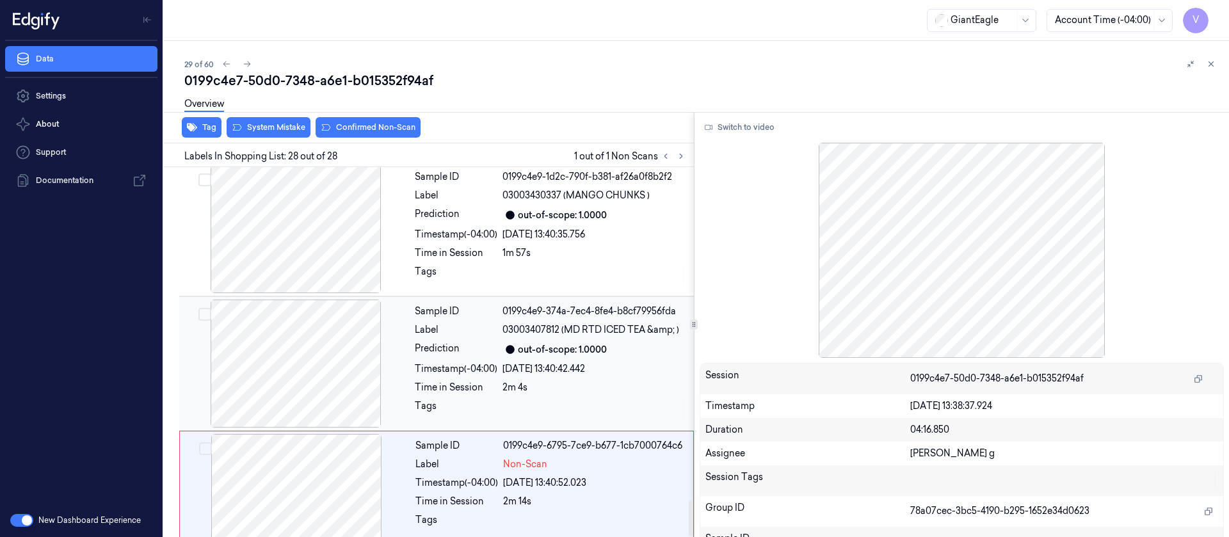
click at [277, 319] on div at bounding box center [296, 364] width 228 height 128
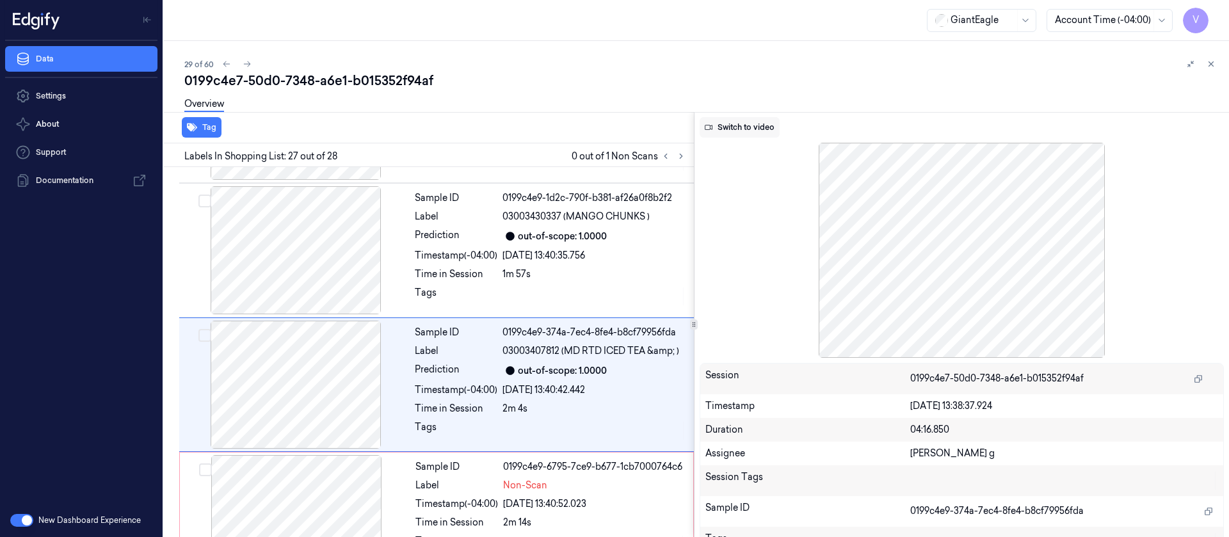
click at [730, 123] on button "Switch to video" at bounding box center [740, 127] width 80 height 20
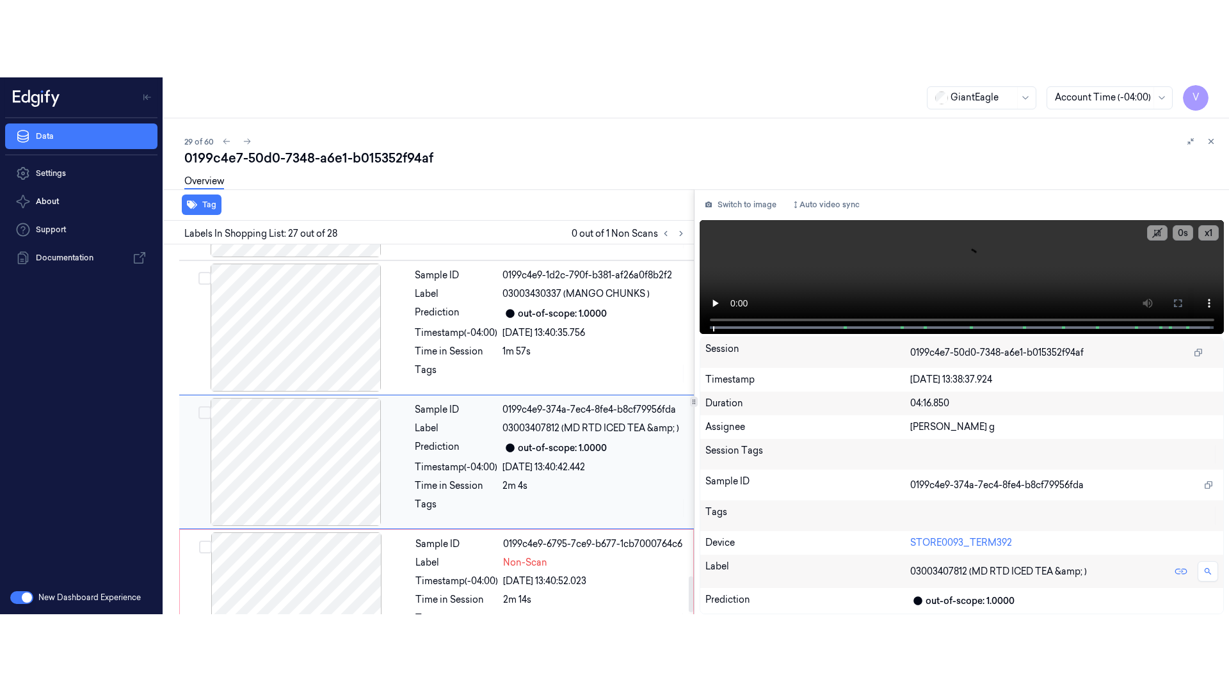
scroll to position [3420, 0]
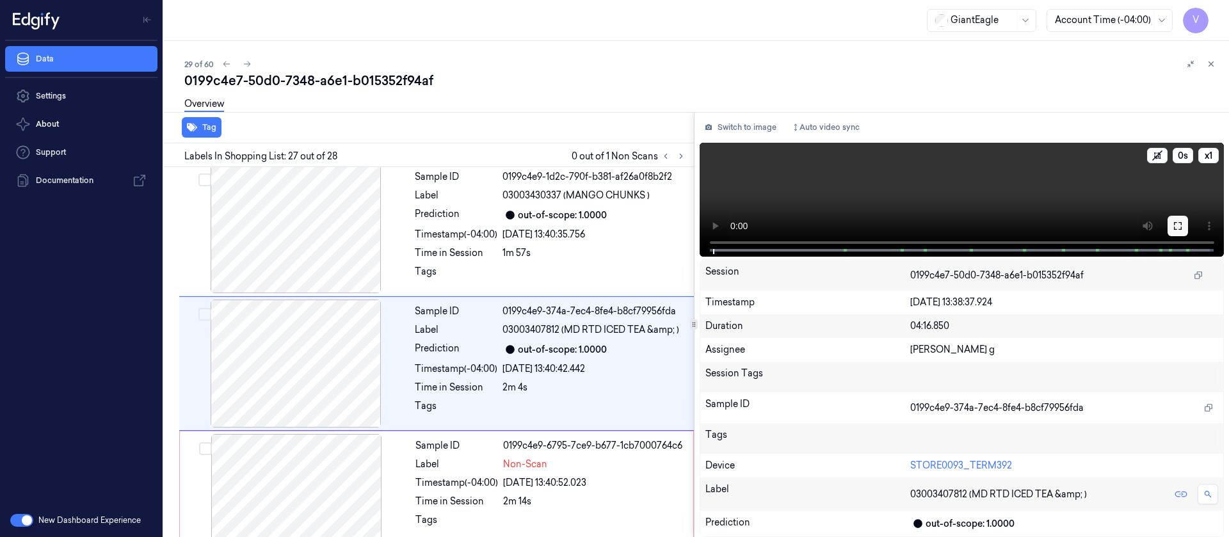
click at [1178, 225] on icon at bounding box center [1178, 226] width 10 height 10
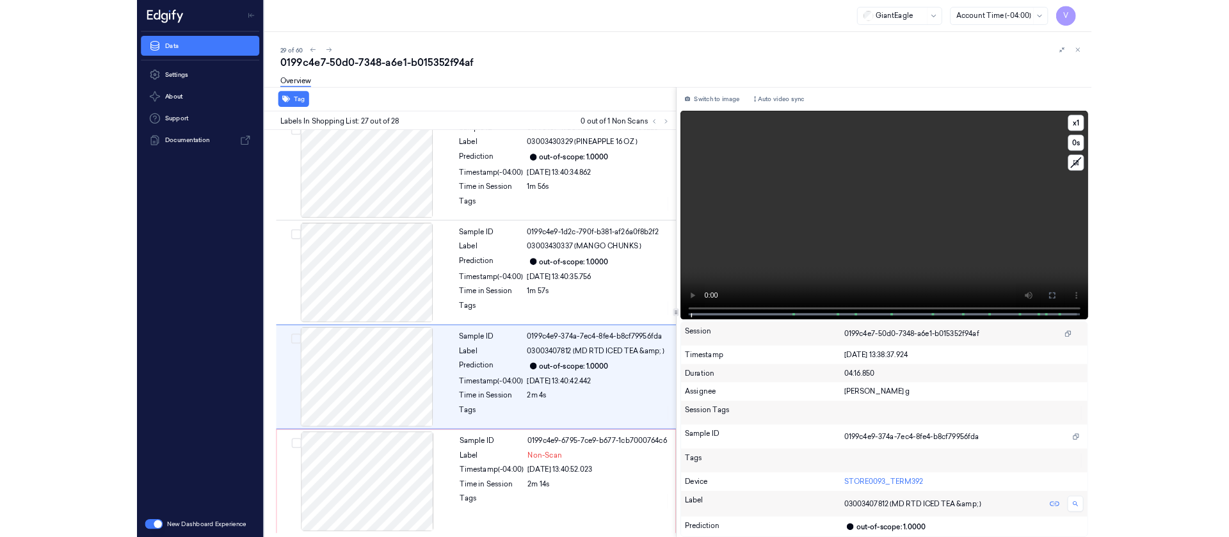
scroll to position [3265, 0]
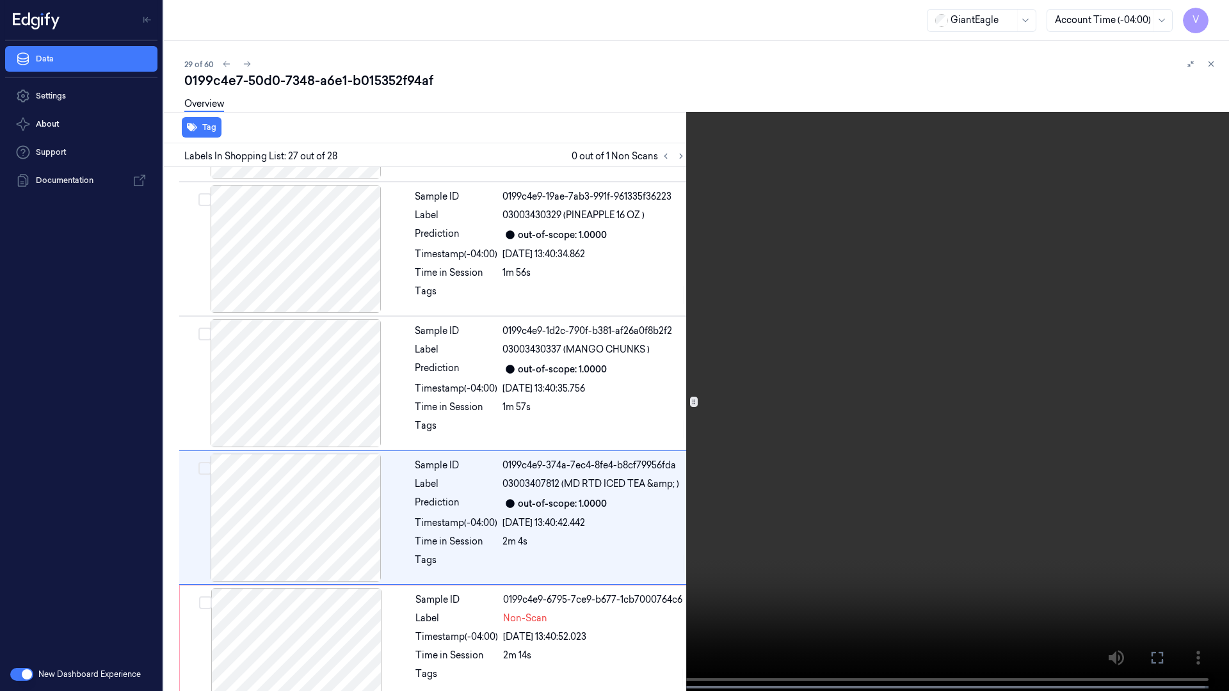
click at [0, 0] on icon at bounding box center [0, 0] width 0 height 0
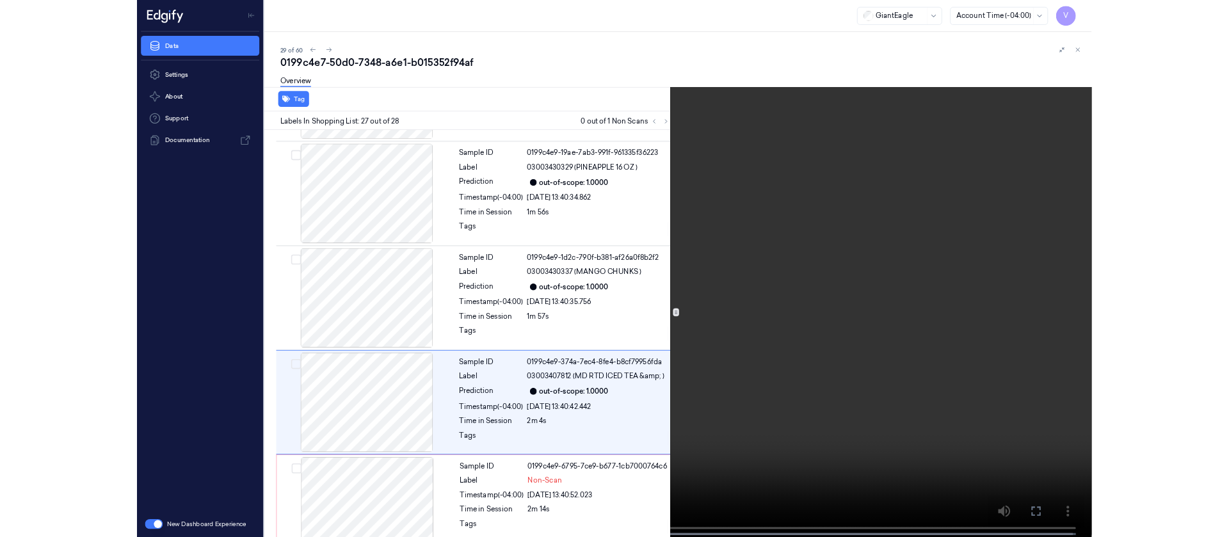
scroll to position [3420, 0]
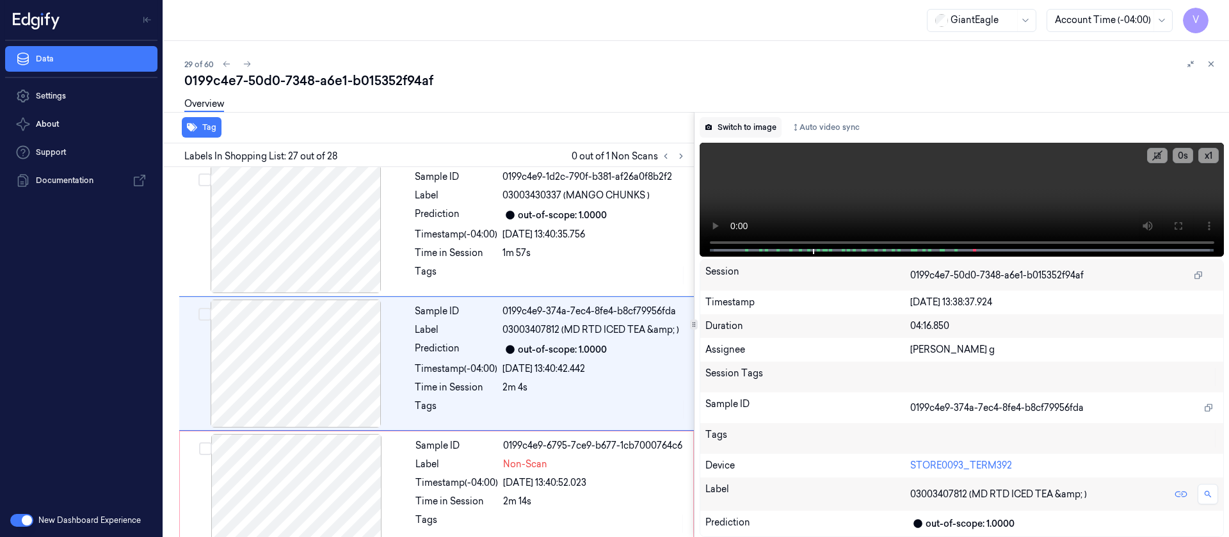
click at [749, 134] on button "Switch to image" at bounding box center [741, 127] width 82 height 20
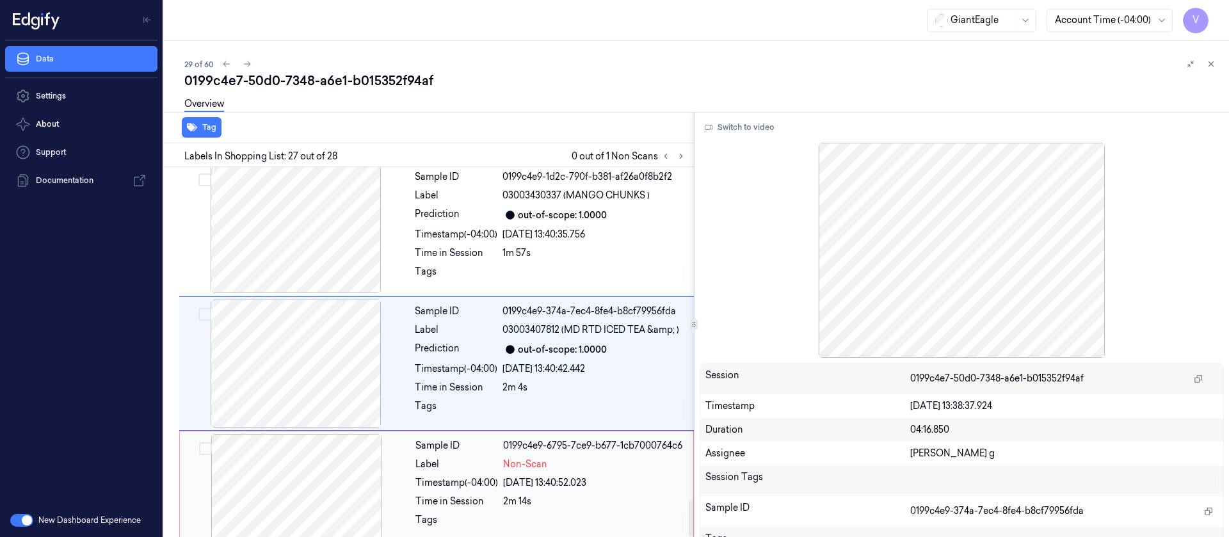
click at [275, 450] on div at bounding box center [296, 498] width 228 height 128
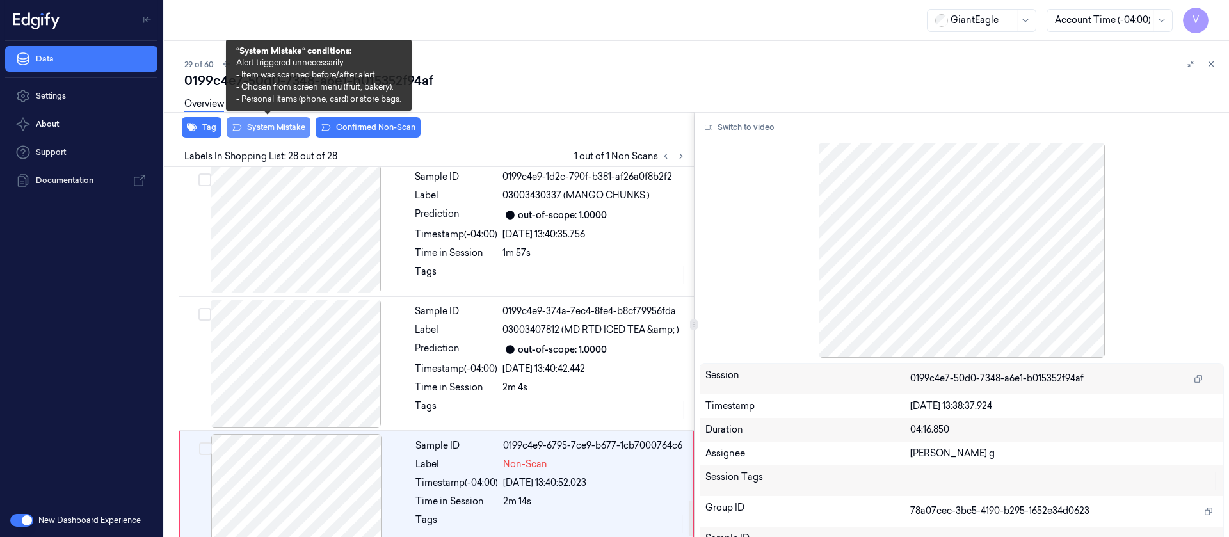
click at [266, 129] on button "System Mistake" at bounding box center [269, 127] width 84 height 20
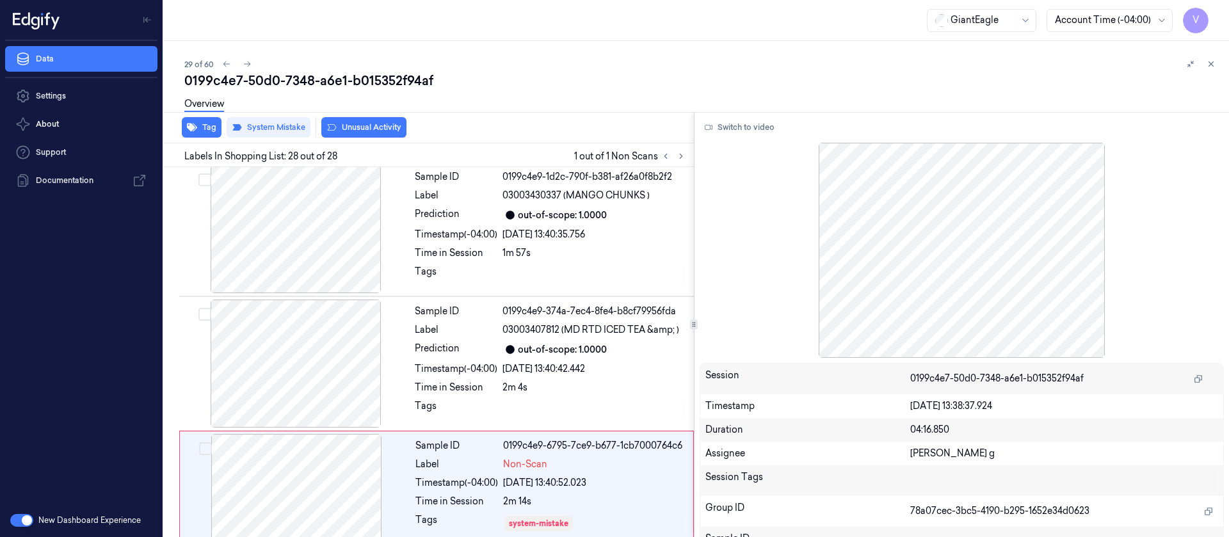
click at [584, 100] on div "Overview" at bounding box center [701, 106] width 1034 height 33
click at [251, 63] on icon at bounding box center [247, 64] width 9 height 9
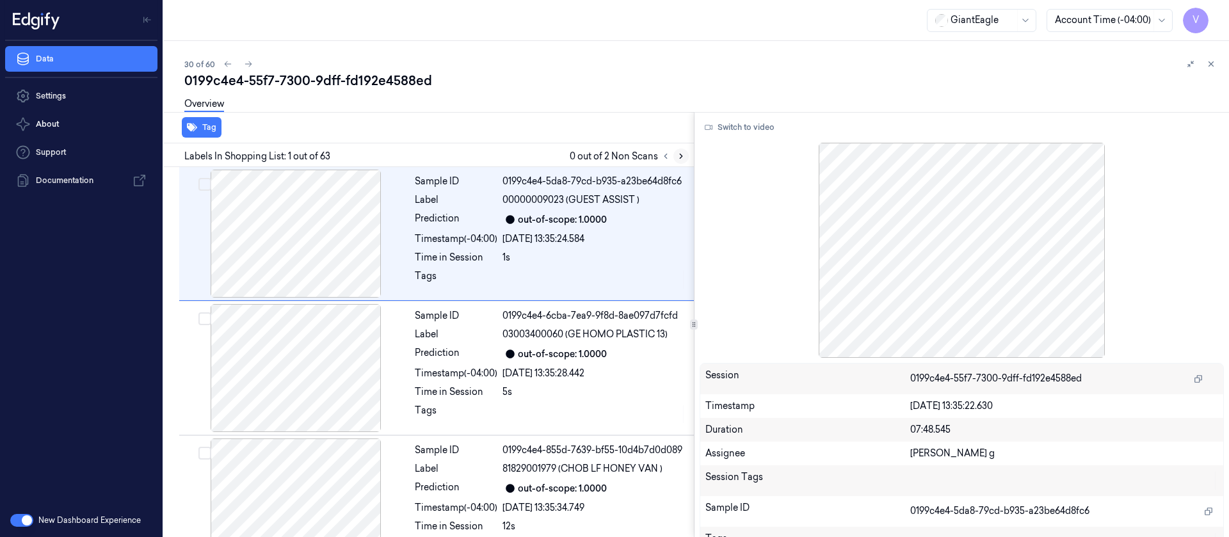
click at [675, 155] on button at bounding box center [680, 156] width 15 height 15
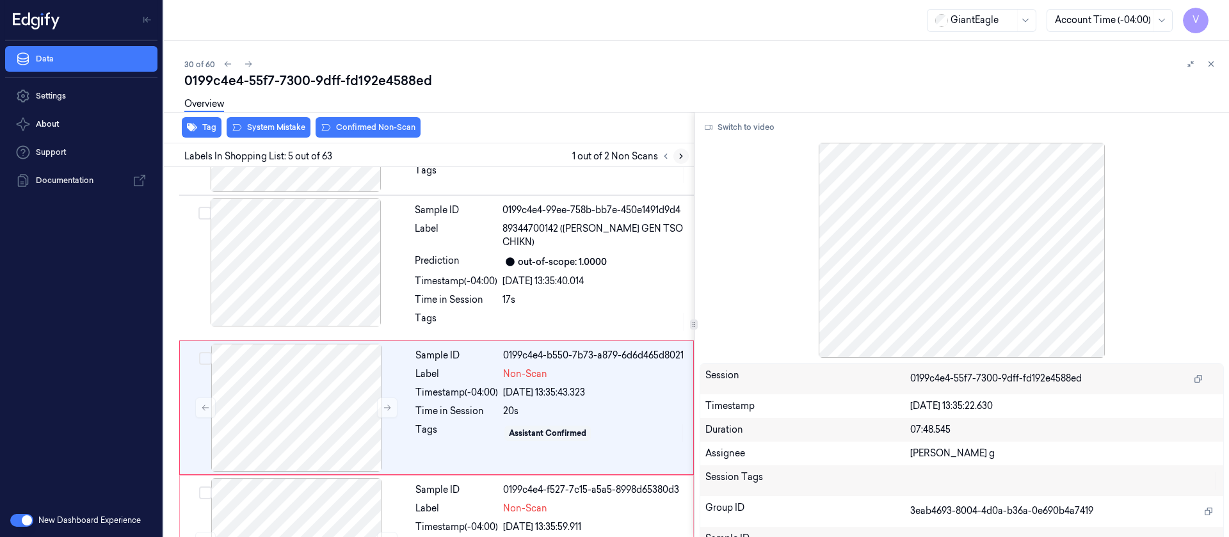
scroll to position [419, 0]
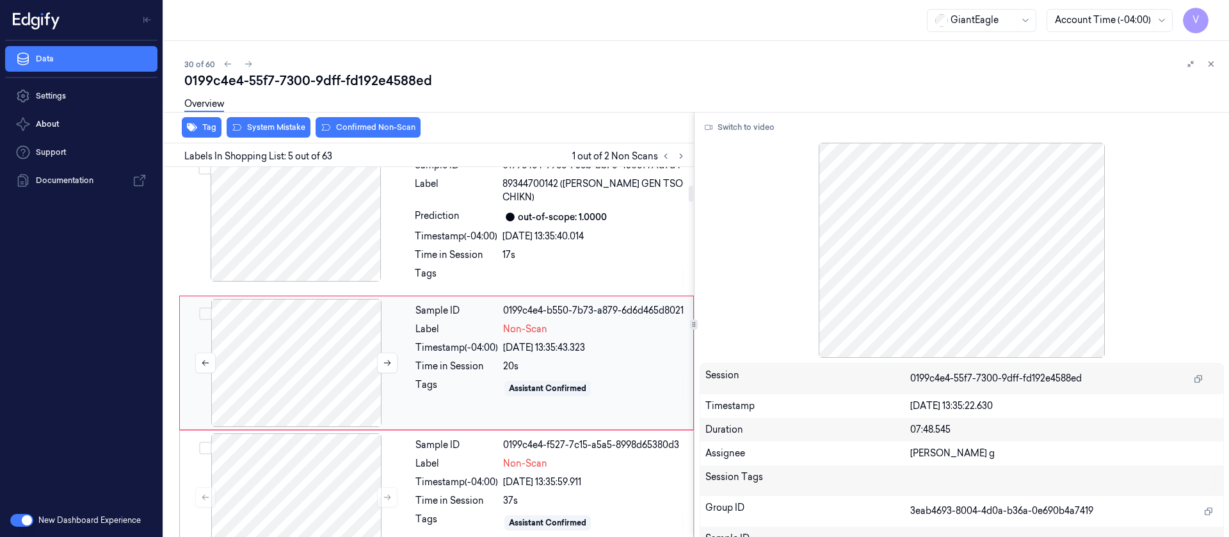
click at [301, 345] on div at bounding box center [296, 363] width 228 height 128
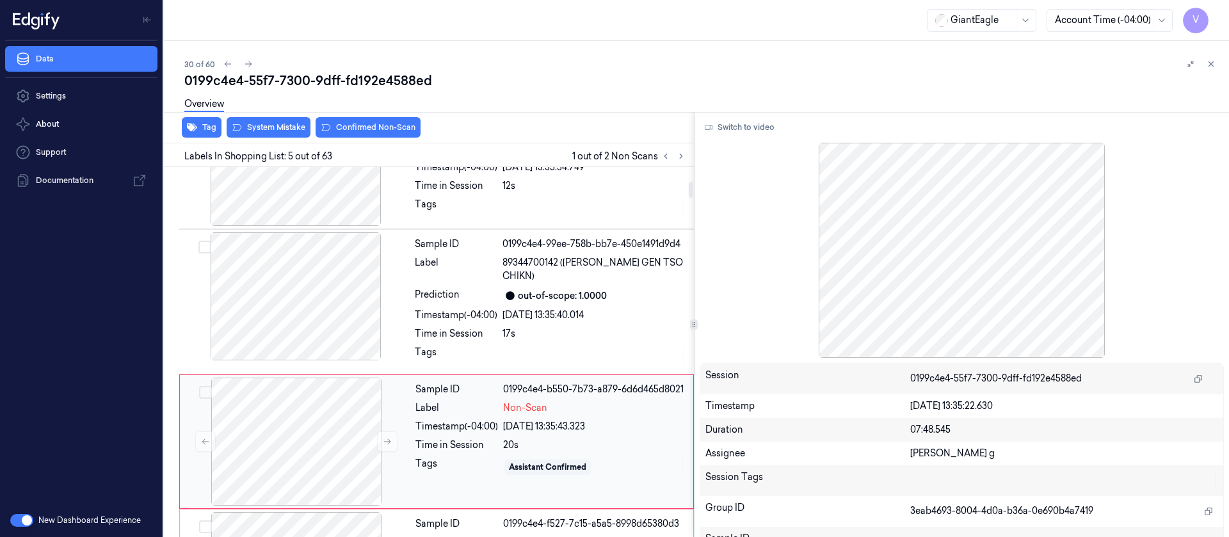
scroll to position [323, 0]
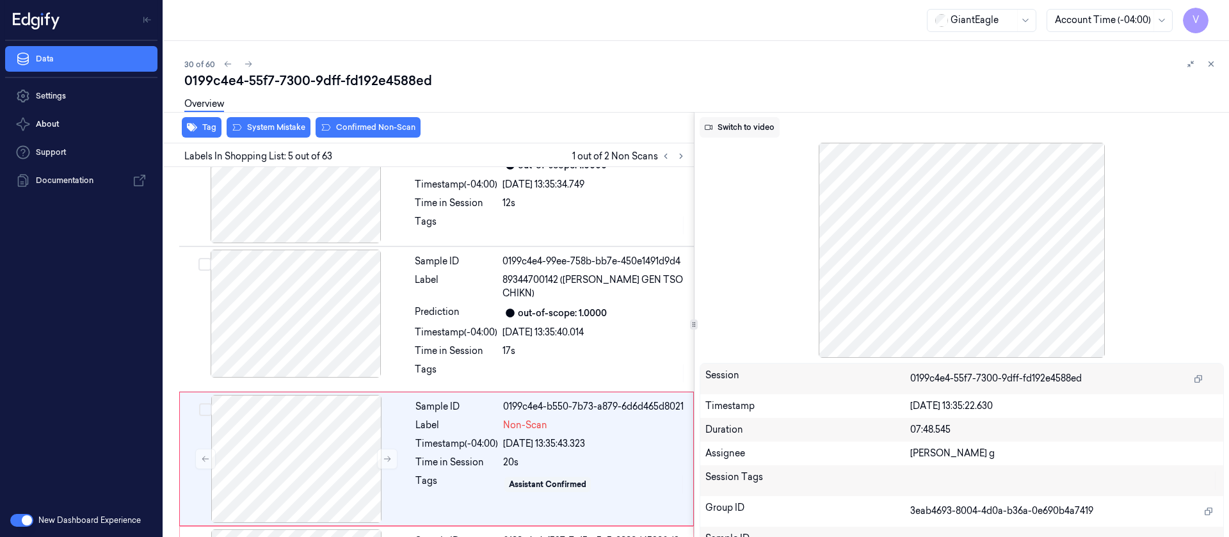
click at [746, 118] on button "Switch to video" at bounding box center [740, 127] width 80 height 20
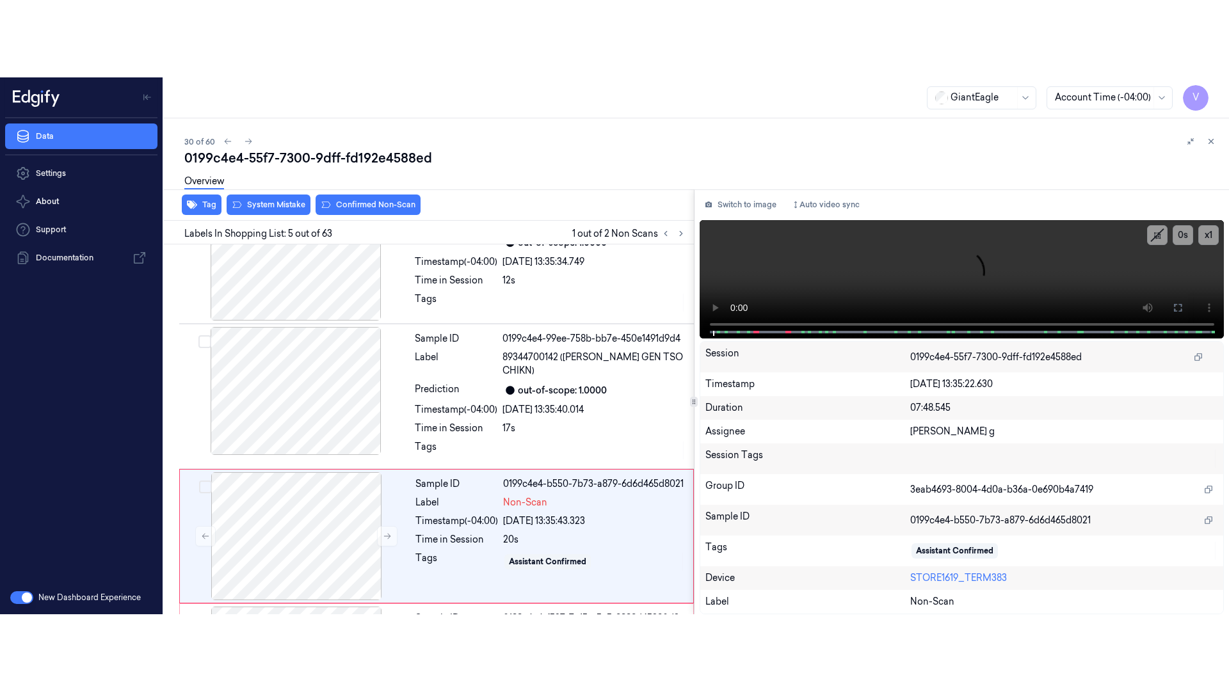
scroll to position [419, 0]
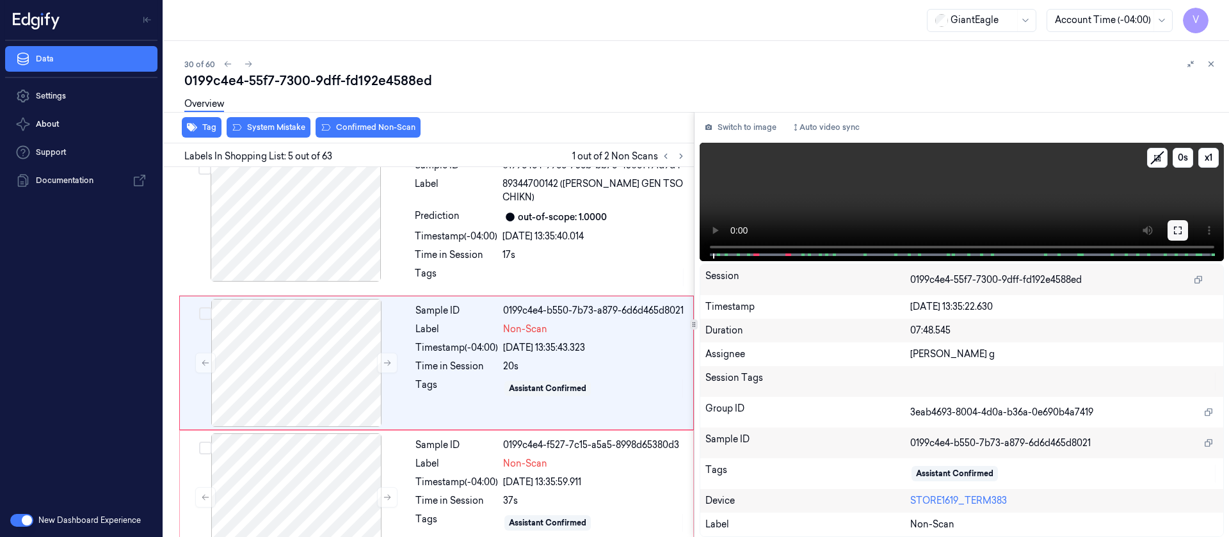
click at [1170, 232] on button at bounding box center [1178, 230] width 20 height 20
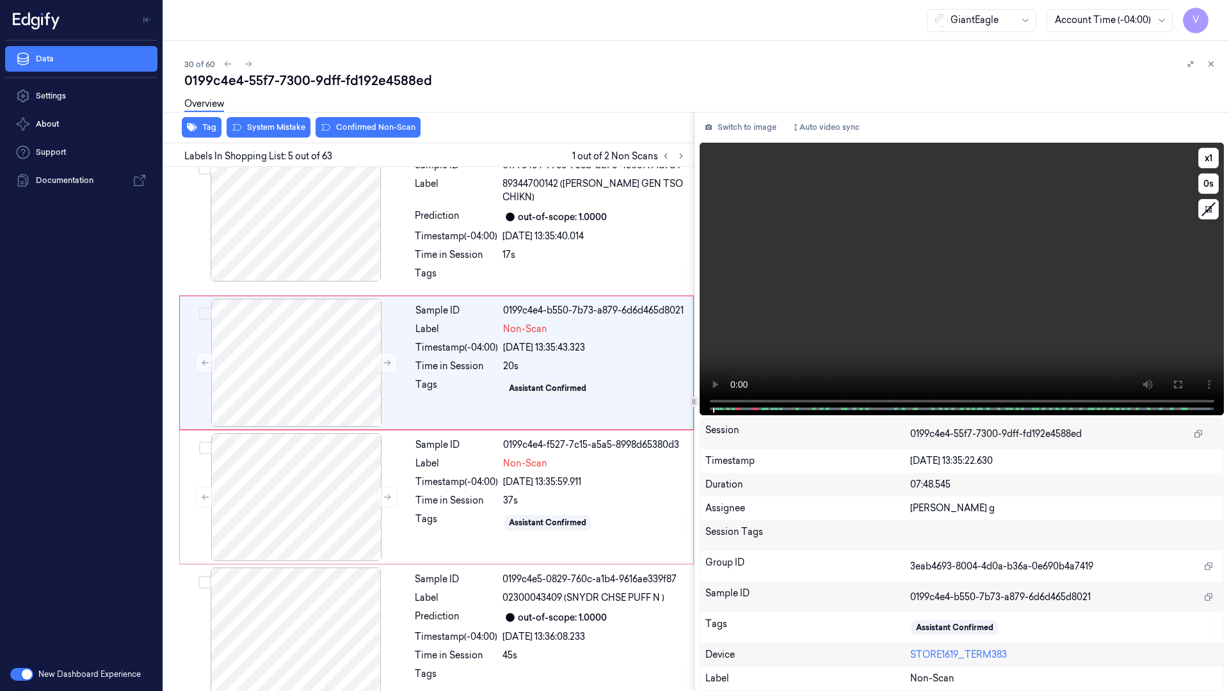
scroll to position [342, 0]
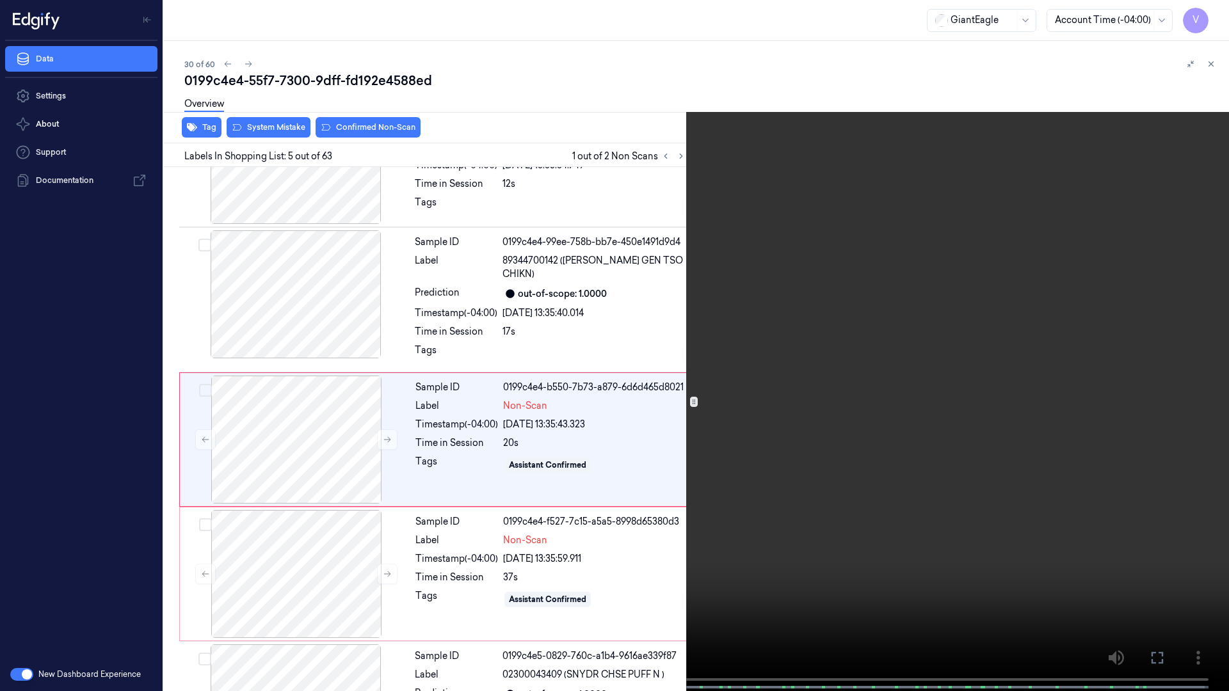
click at [68, 536] on span at bounding box center [69, 687] width 2 height 6
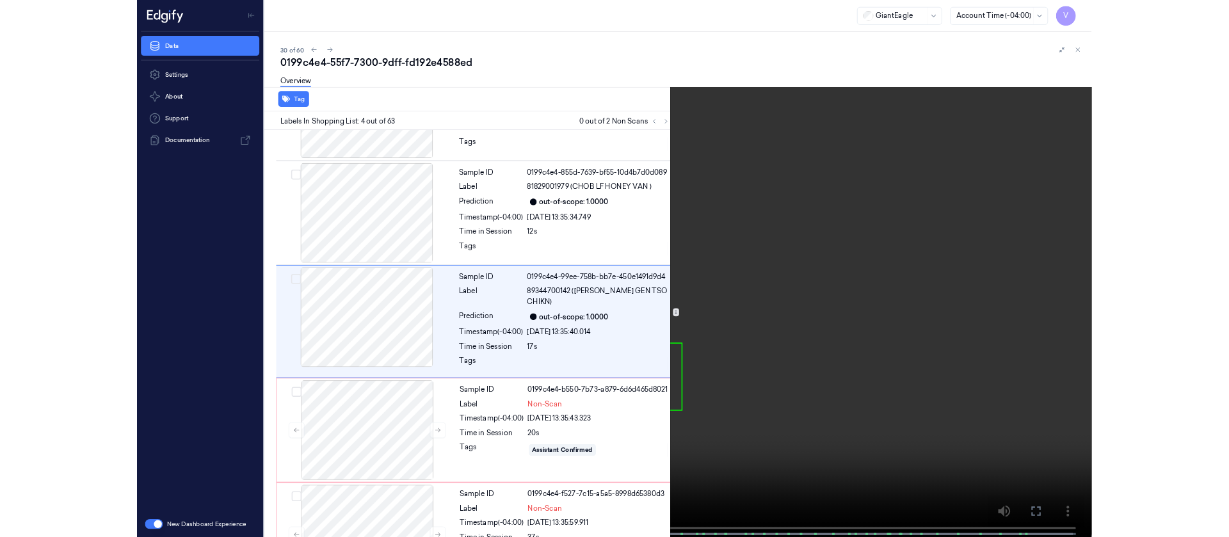
scroll to position [208, 0]
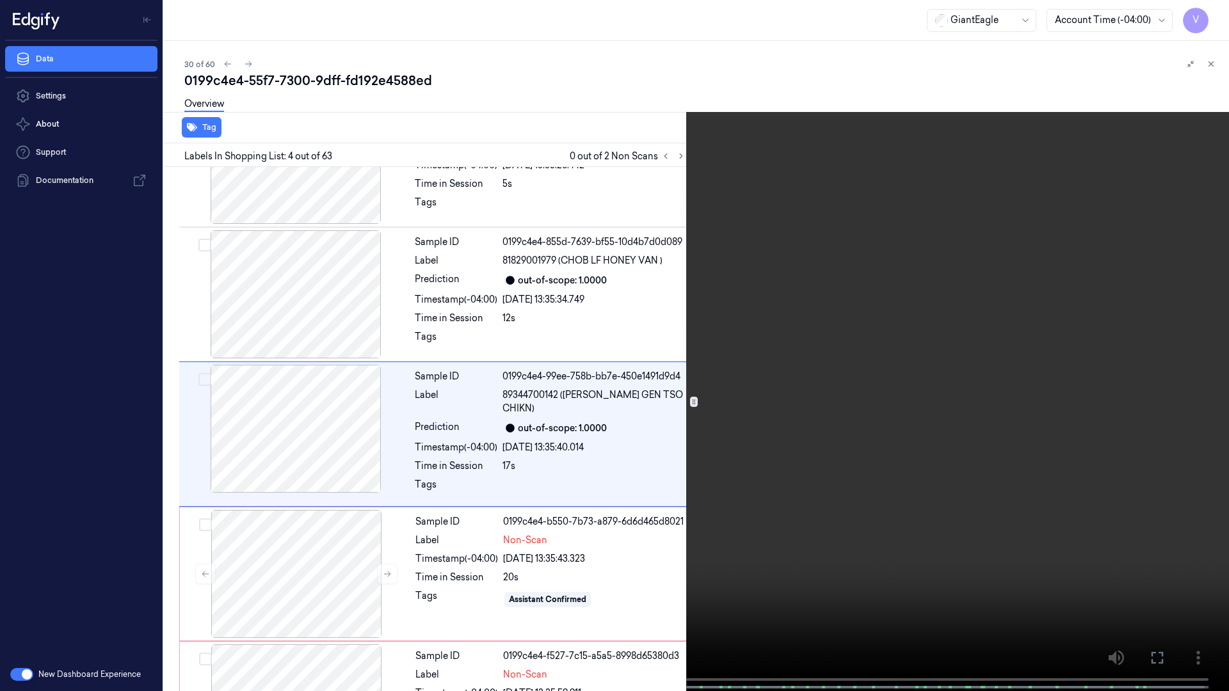
click at [0, 0] on icon at bounding box center [0, 0] width 0 height 0
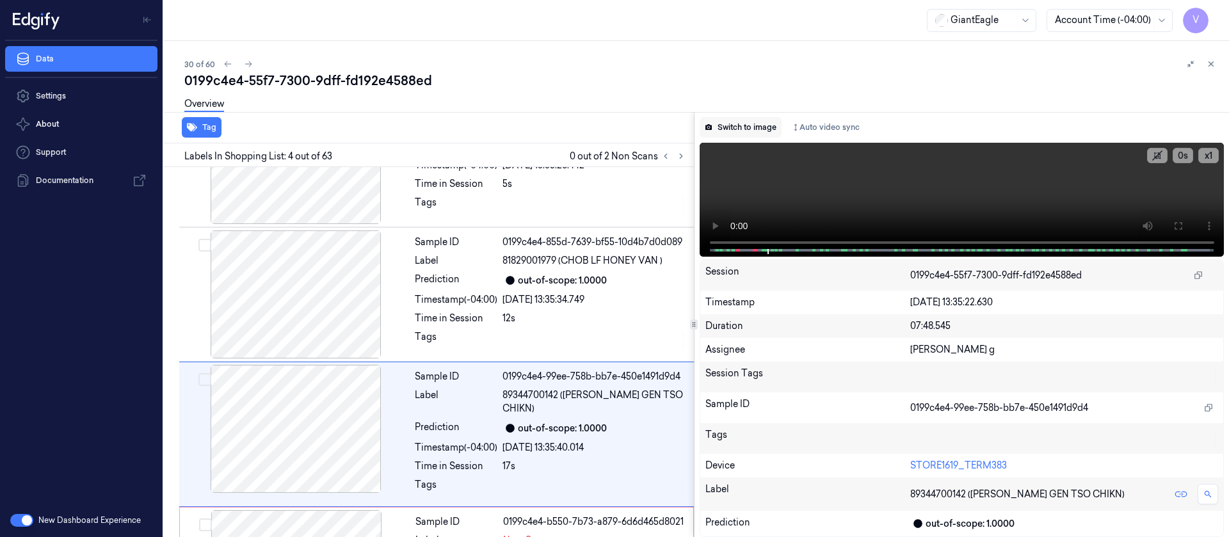
click at [746, 124] on button "Switch to image" at bounding box center [741, 127] width 82 height 20
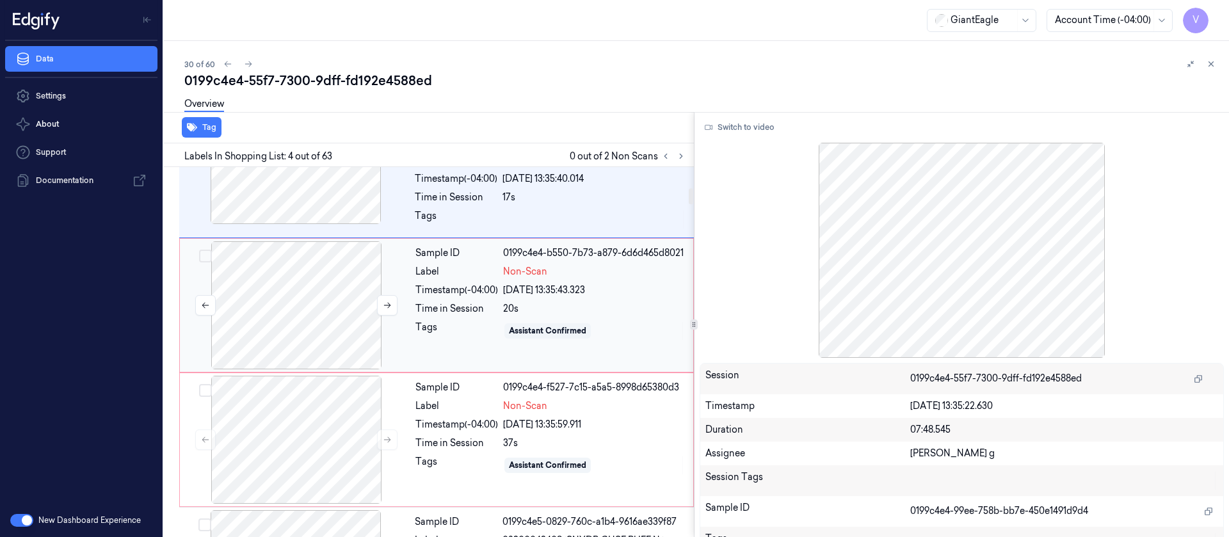
click at [250, 273] on div at bounding box center [296, 305] width 228 height 128
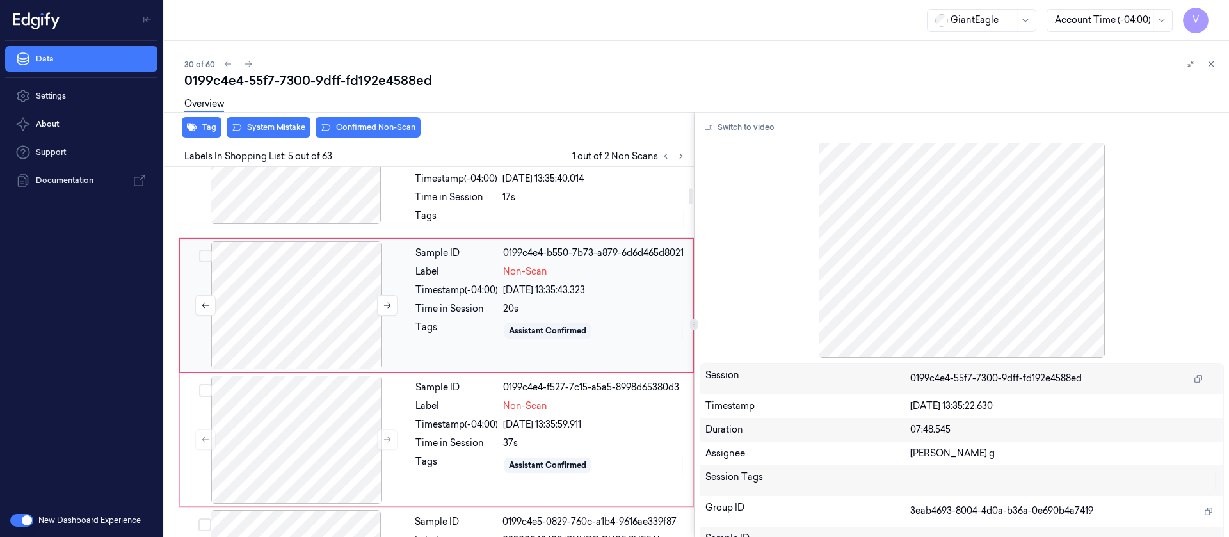
scroll to position [419, 0]
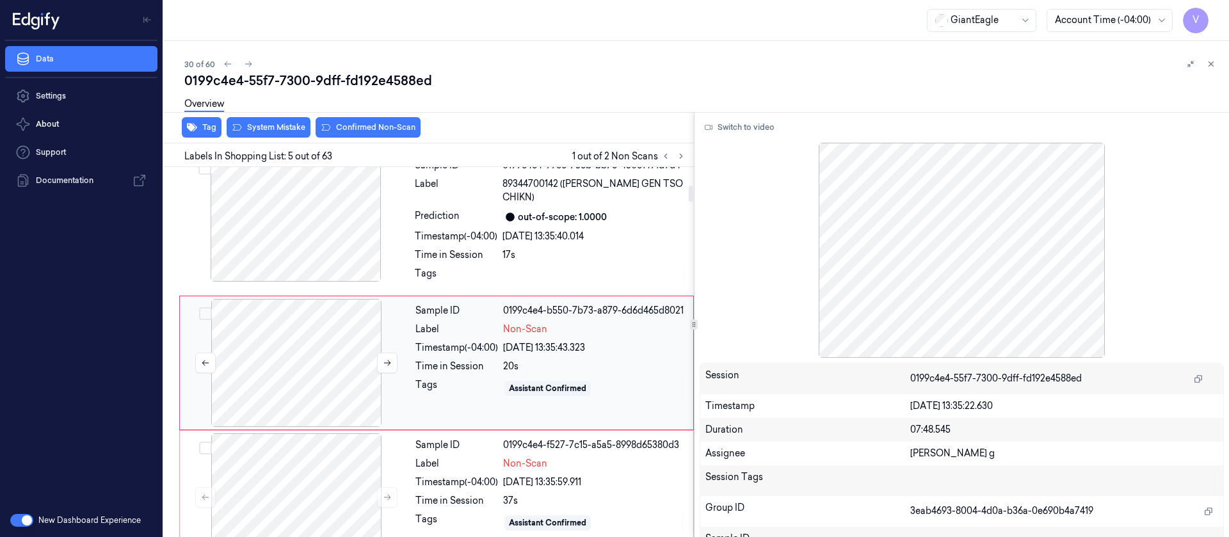
click at [241, 330] on div at bounding box center [296, 363] width 228 height 128
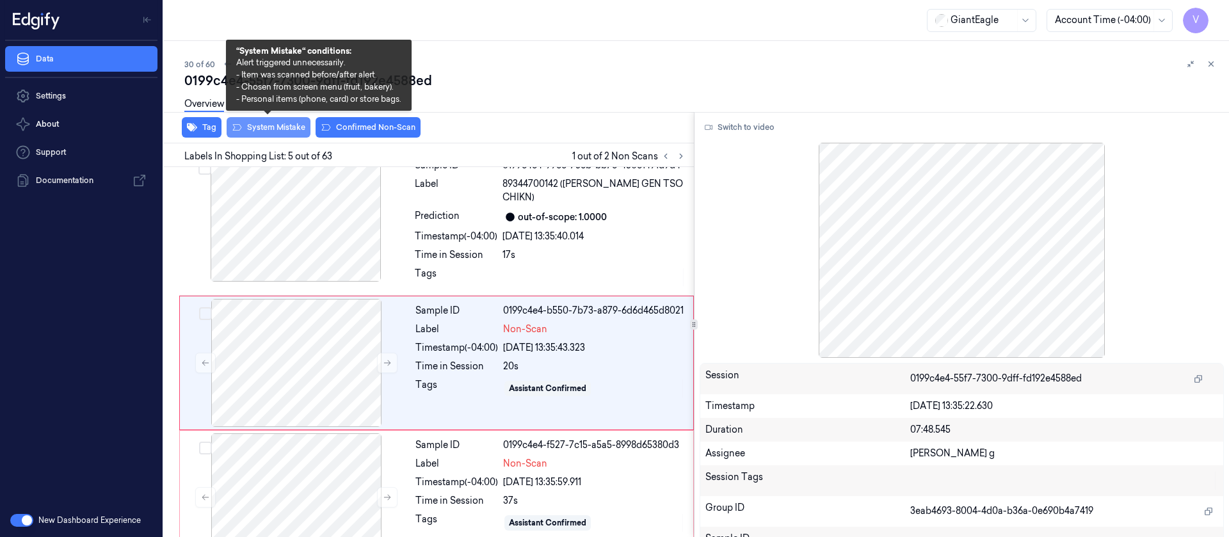
click at [274, 127] on button "System Mistake" at bounding box center [269, 127] width 84 height 20
click at [287, 125] on button "System Mistake" at bounding box center [269, 127] width 84 height 20
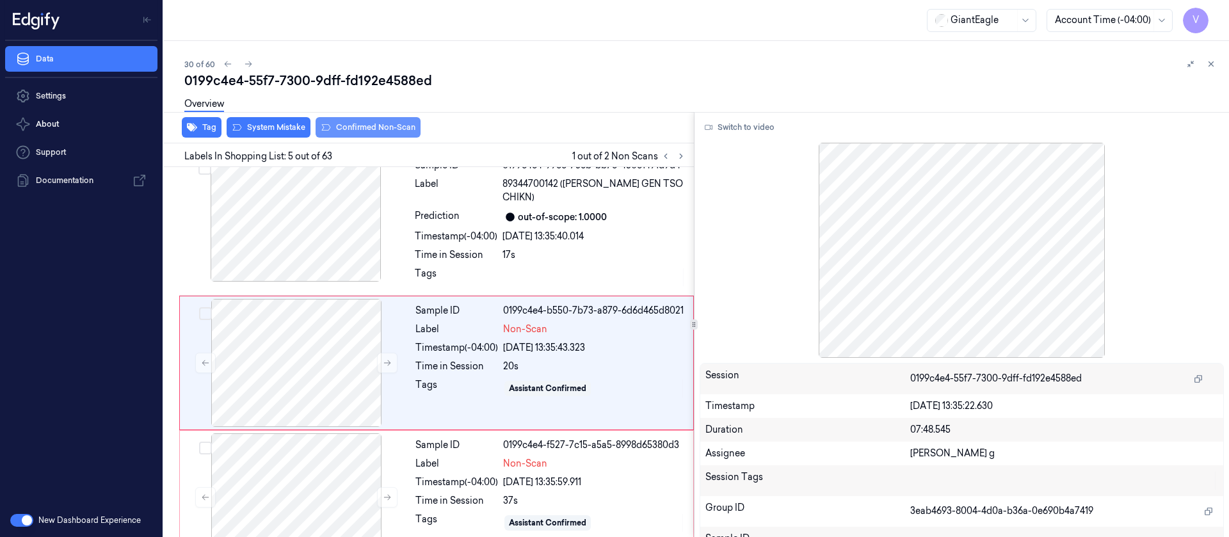
click at [365, 125] on button "Confirmed Non-Scan" at bounding box center [368, 127] width 105 height 20
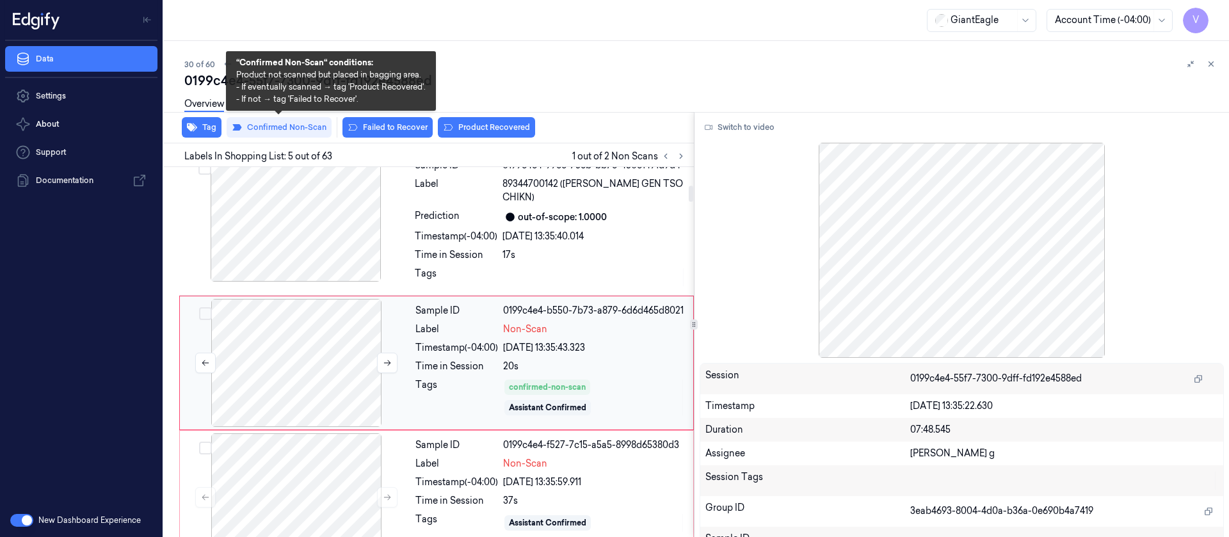
click at [294, 357] on div at bounding box center [296, 363] width 228 height 128
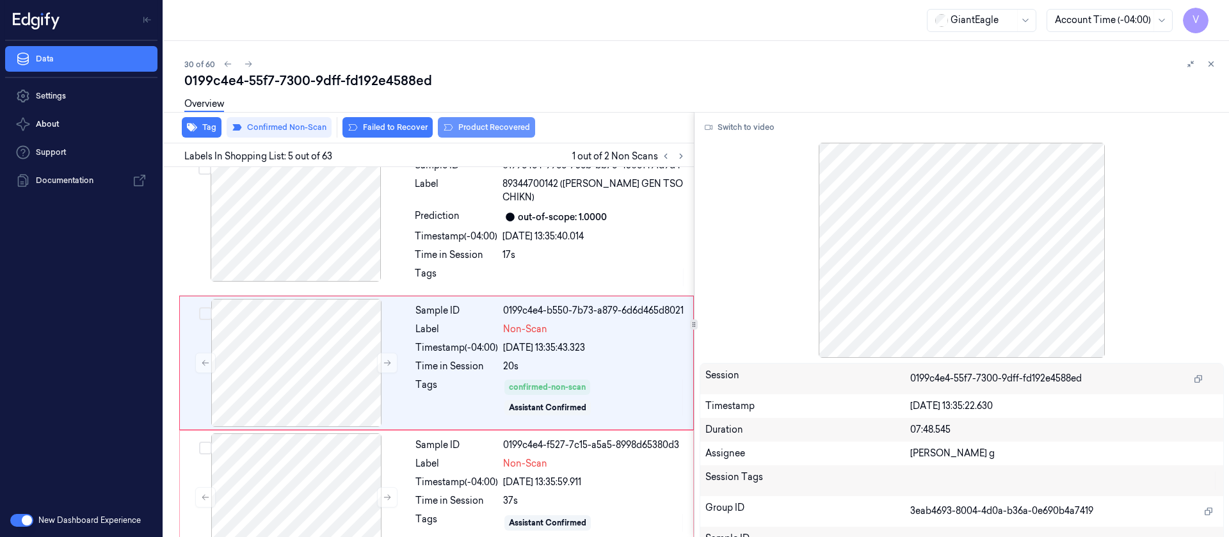
click at [484, 125] on button "Product Recovered" at bounding box center [486, 127] width 97 height 20
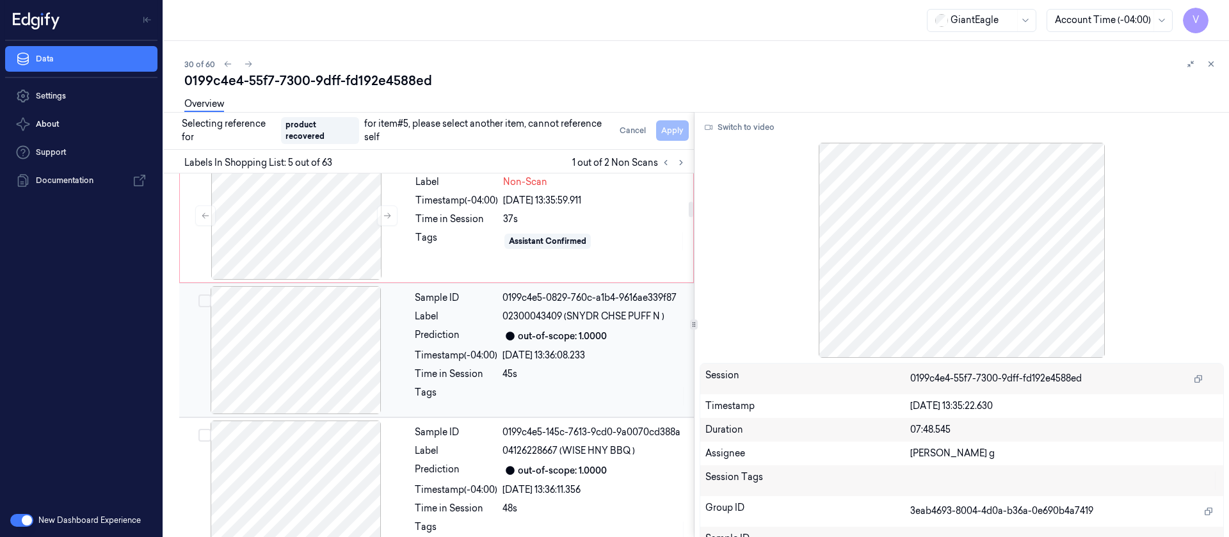
scroll to position [611, 0]
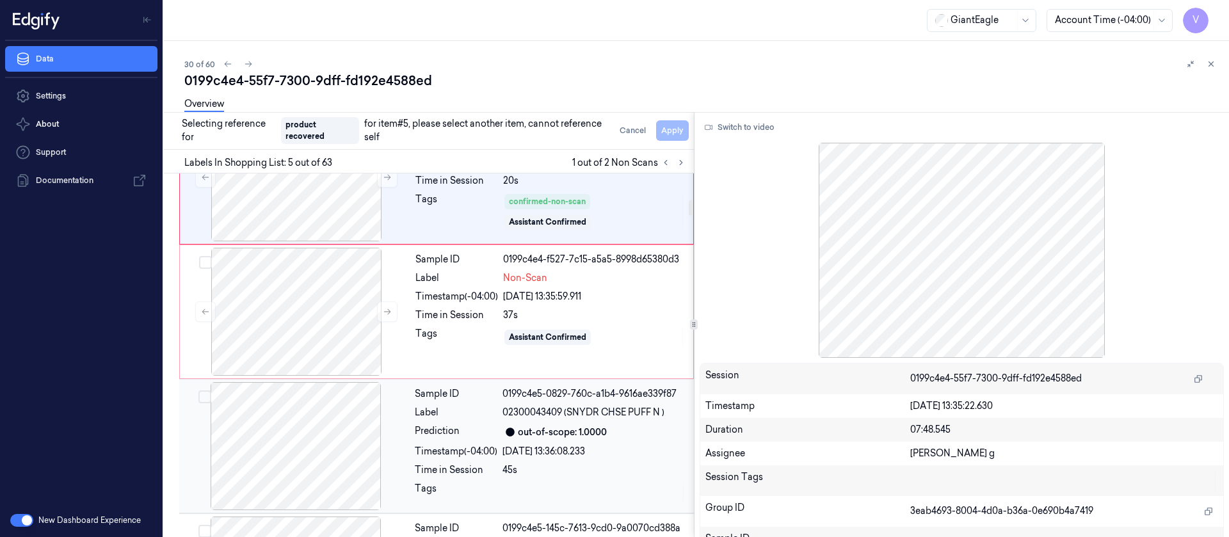
click at [289, 454] on div at bounding box center [296, 446] width 228 height 128
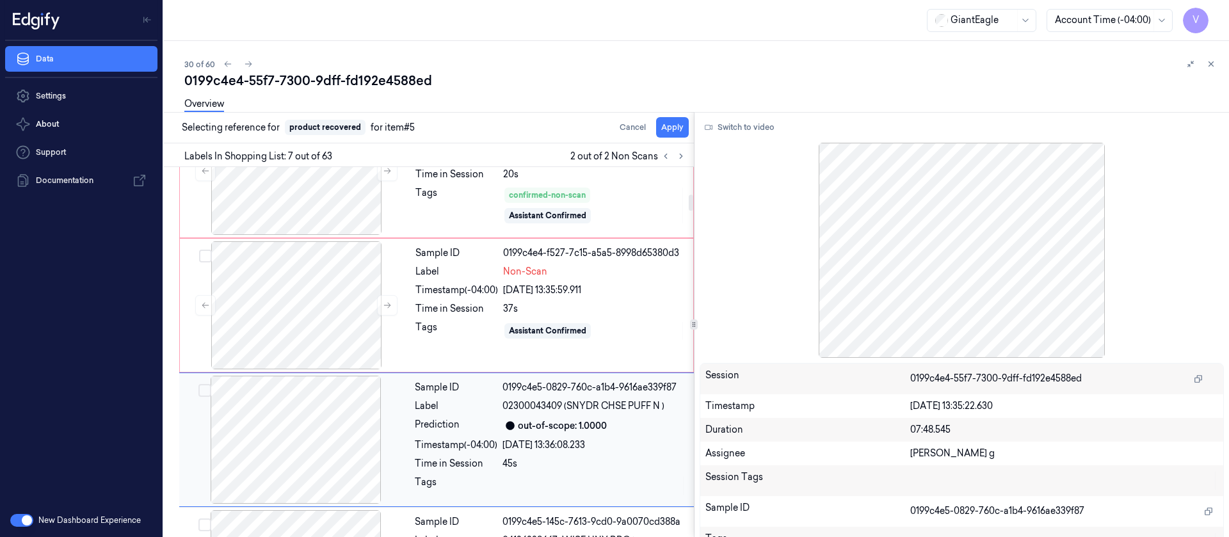
scroll to position [688, 0]
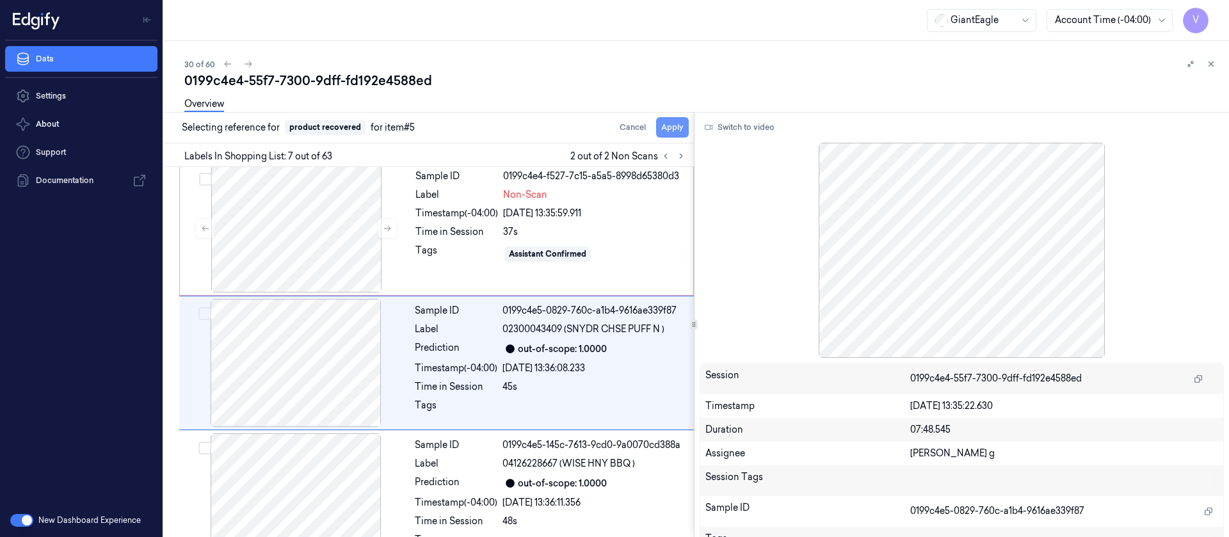
click at [678, 125] on button "Apply" at bounding box center [672, 127] width 33 height 20
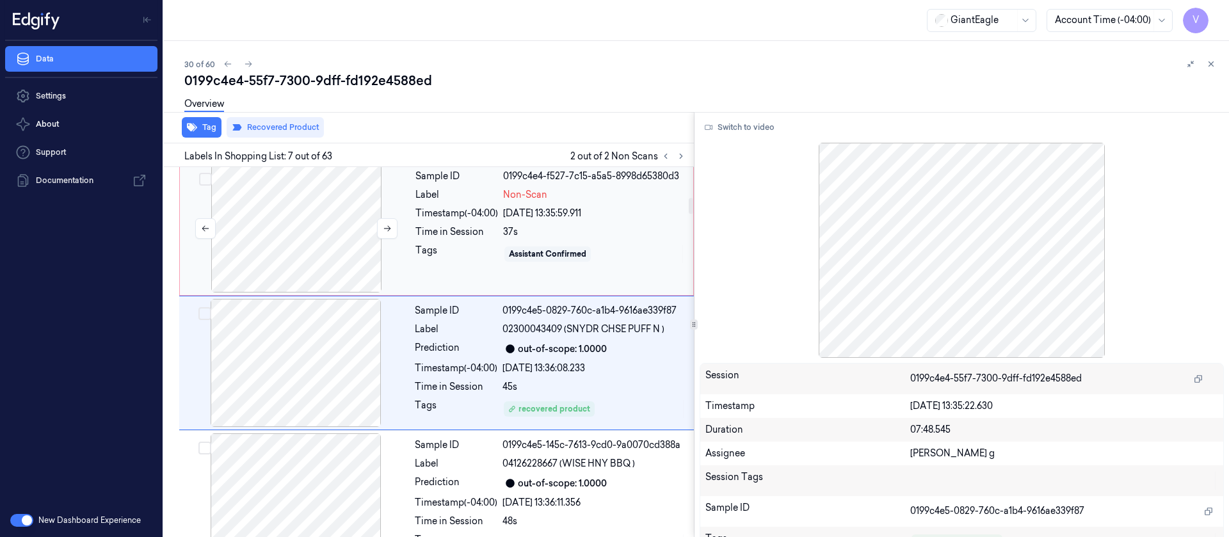
click at [279, 236] on div at bounding box center [296, 229] width 228 height 128
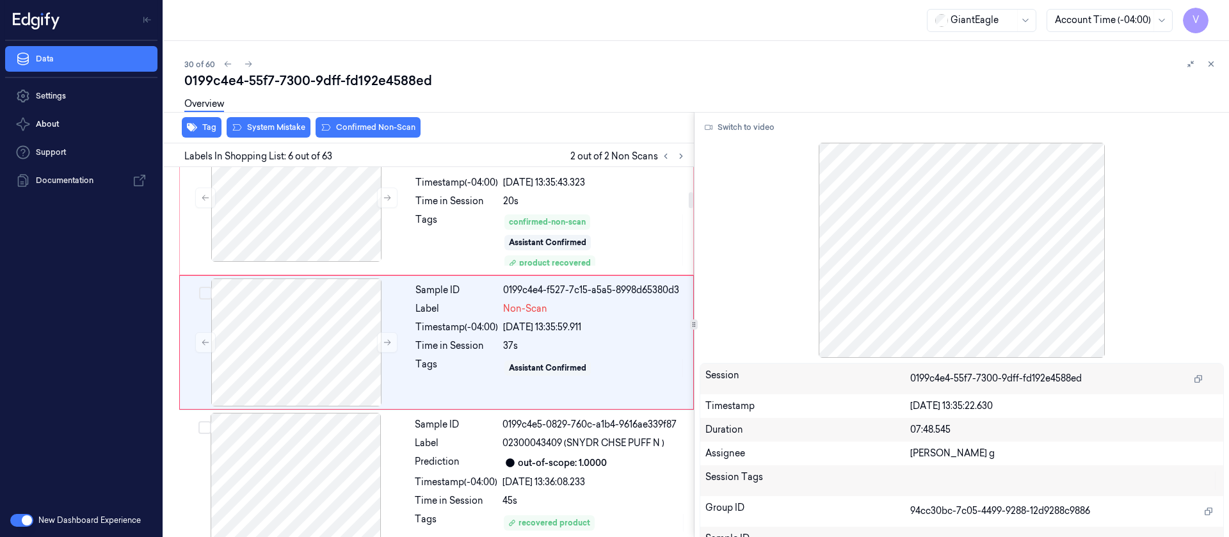
scroll to position [564, 0]
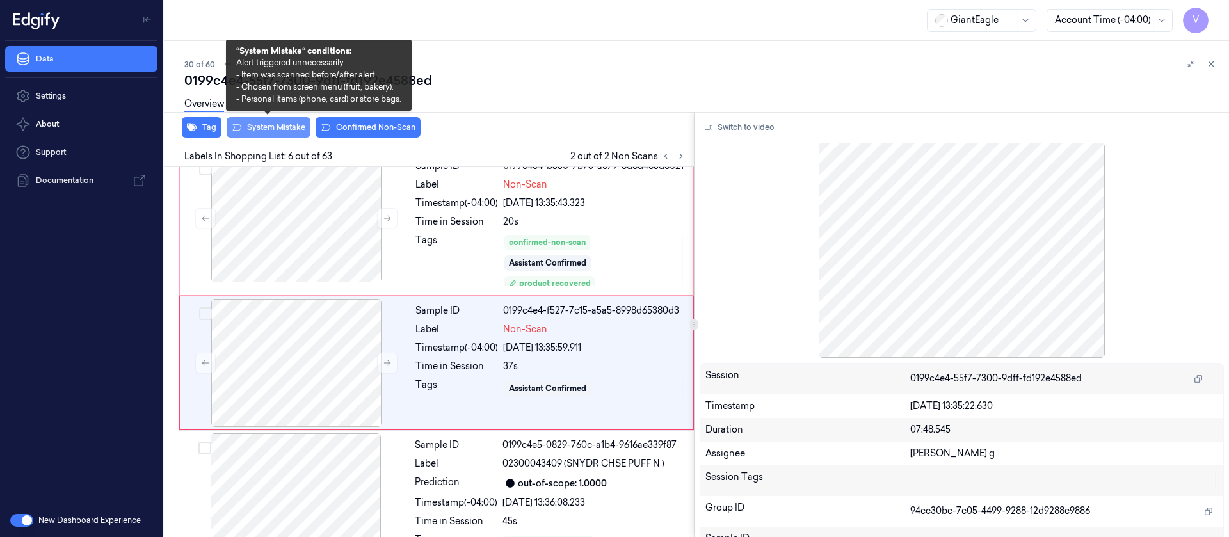
click at [261, 133] on button "System Mistake" at bounding box center [269, 127] width 84 height 20
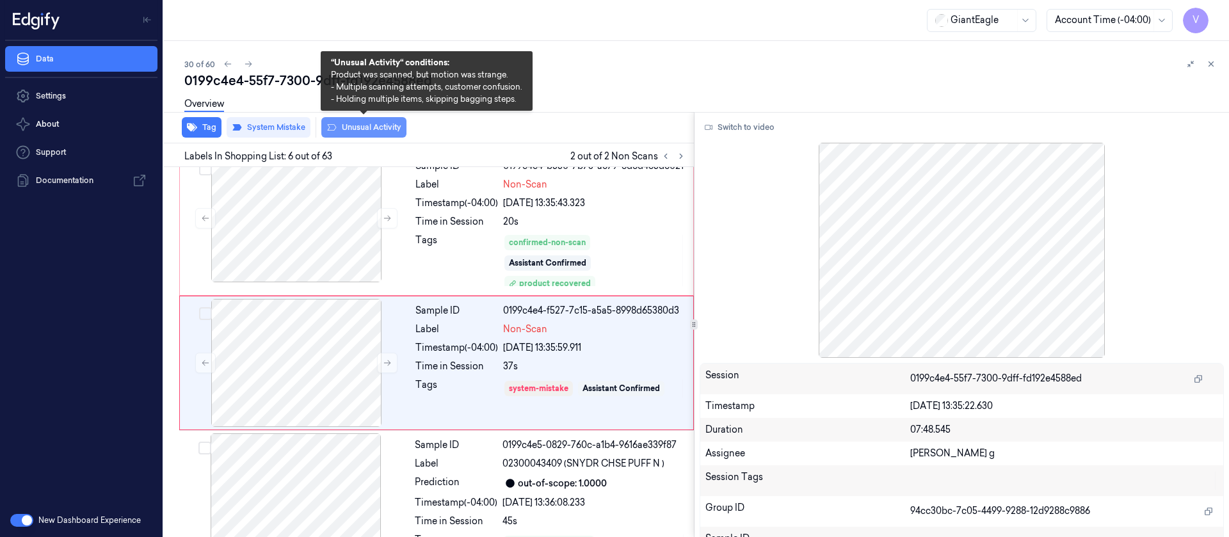
click at [377, 125] on button "Unusual Activity" at bounding box center [363, 127] width 85 height 20
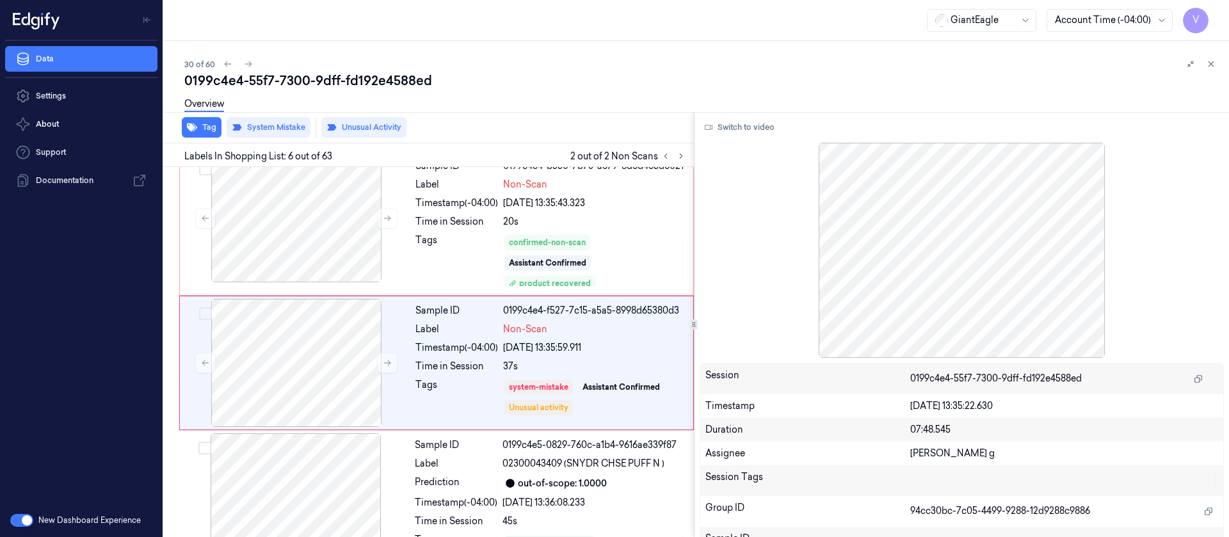
click at [510, 90] on div "Overview" at bounding box center [701, 106] width 1034 height 33
click at [253, 63] on button at bounding box center [248, 63] width 15 height 15
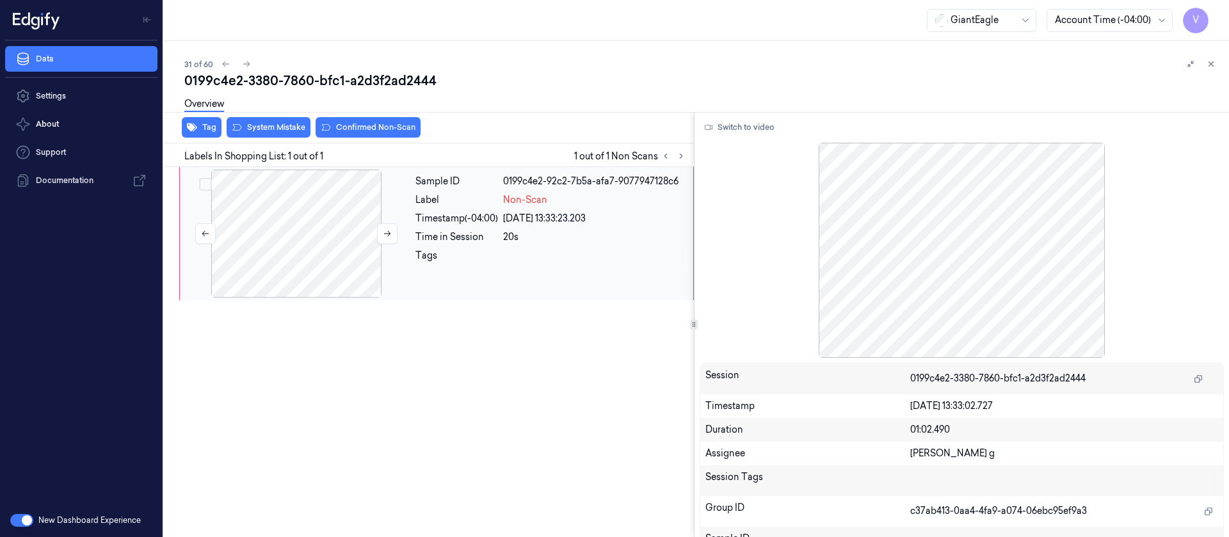
click at [281, 243] on div at bounding box center [296, 234] width 228 height 128
drag, startPoint x: 397, startPoint y: 235, endPoint x: 388, endPoint y: 236, distance: 9.0
click at [396, 236] on div at bounding box center [296, 234] width 228 height 128
click at [388, 236] on icon at bounding box center [387, 234] width 7 height 6
click at [387, 235] on icon at bounding box center [387, 233] width 9 height 9
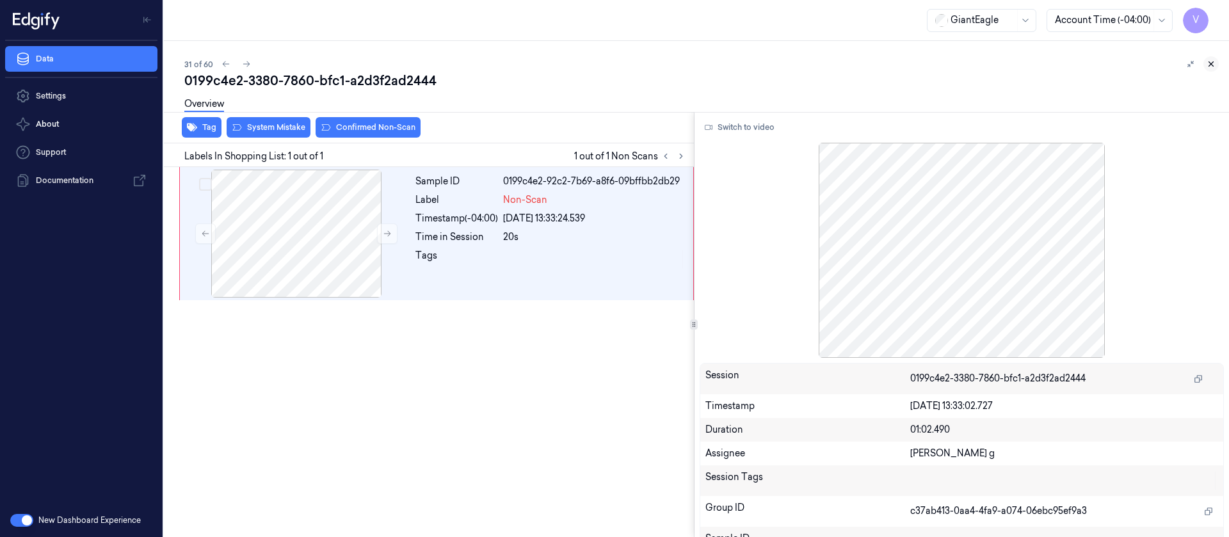
click at [1212, 57] on div "31 of 60 0199c4e2-3380-7860-bfc1-a2d3f2ad2444 Overview Tag System Mistake Confi…" at bounding box center [696, 289] width 1065 height 496
click at [1212, 65] on icon at bounding box center [1211, 64] width 4 height 4
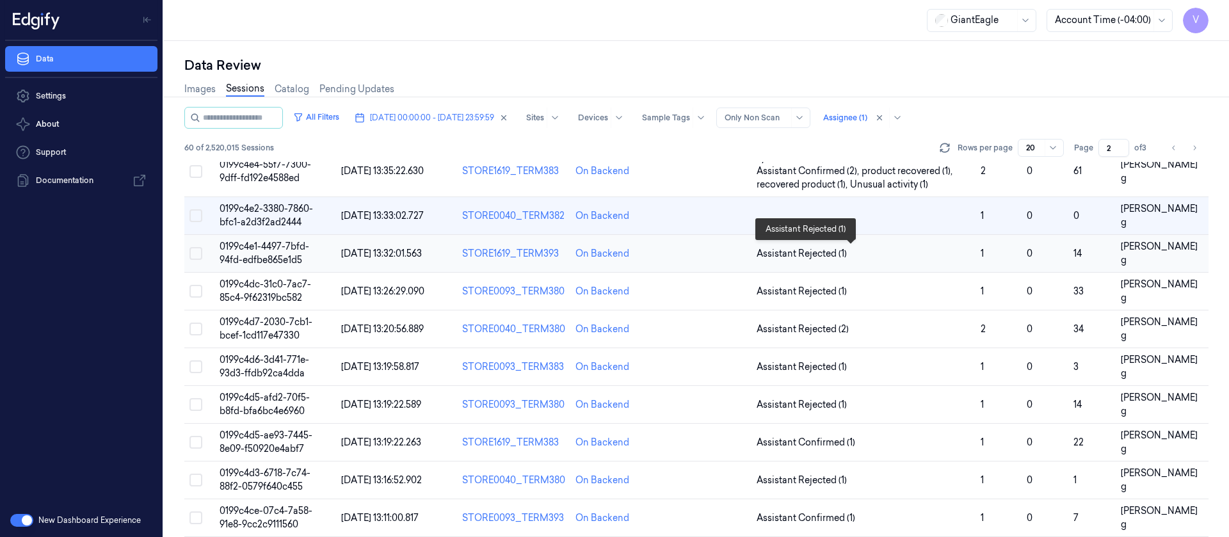
scroll to position [458, 0]
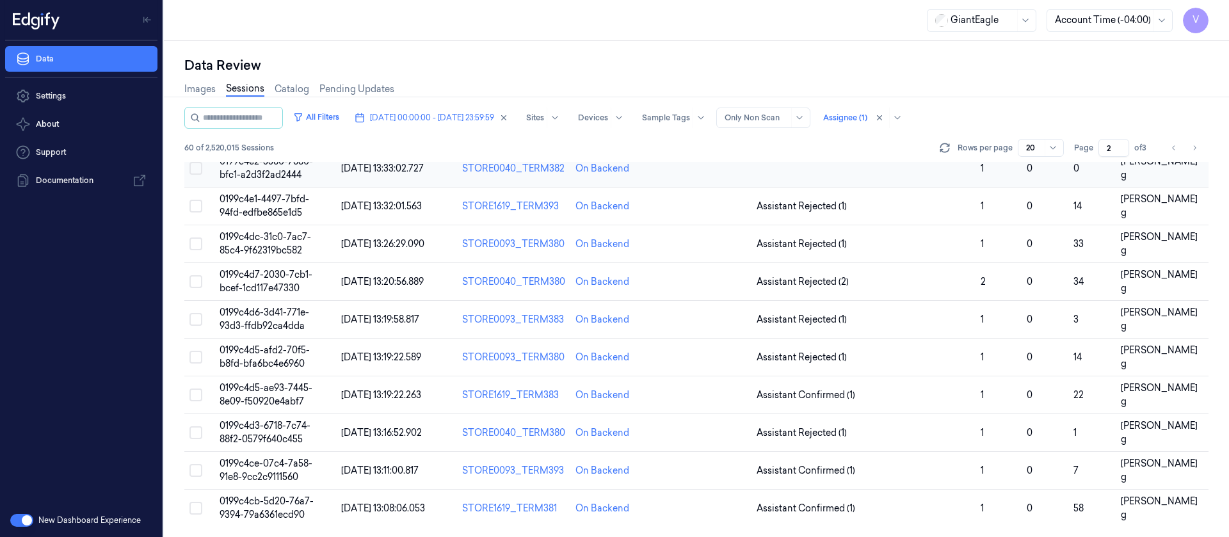
click at [714, 174] on td at bounding box center [706, 169] width 90 height 38
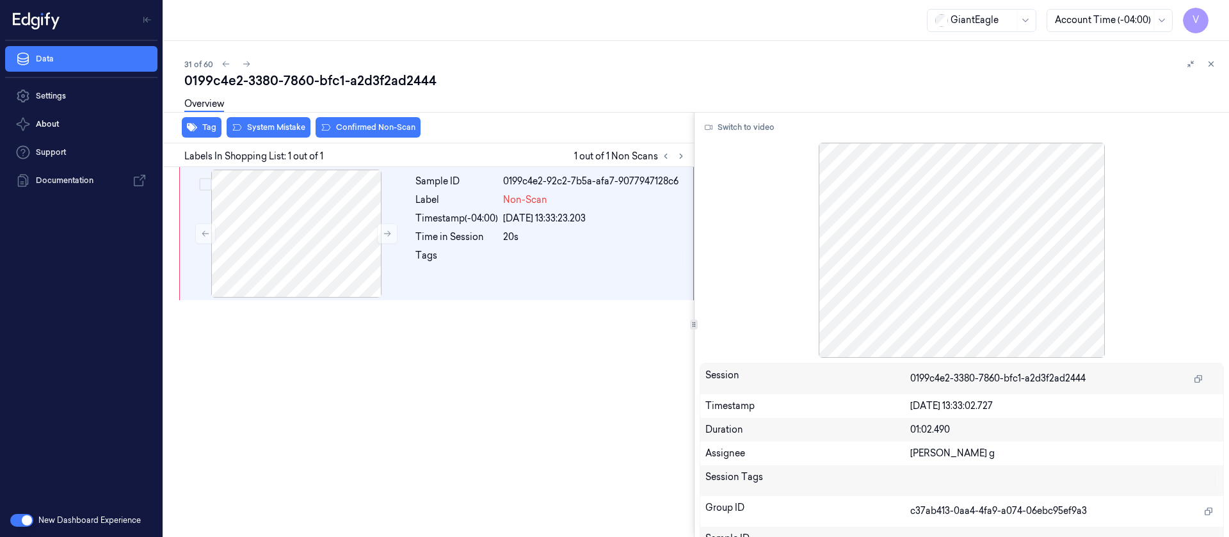
click at [519, 117] on div "Overview" at bounding box center [701, 106] width 1034 height 33
click at [682, 159] on icon at bounding box center [681, 156] width 9 height 9
click at [745, 133] on button "Switch to video" at bounding box center [740, 127] width 80 height 20
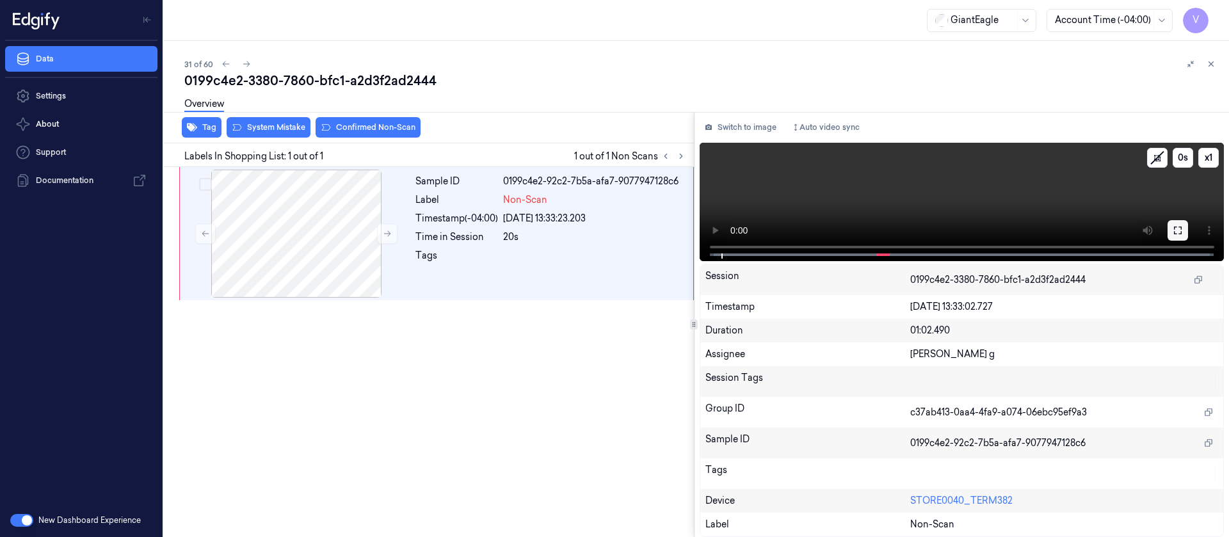
click at [1177, 229] on icon at bounding box center [1178, 230] width 10 height 10
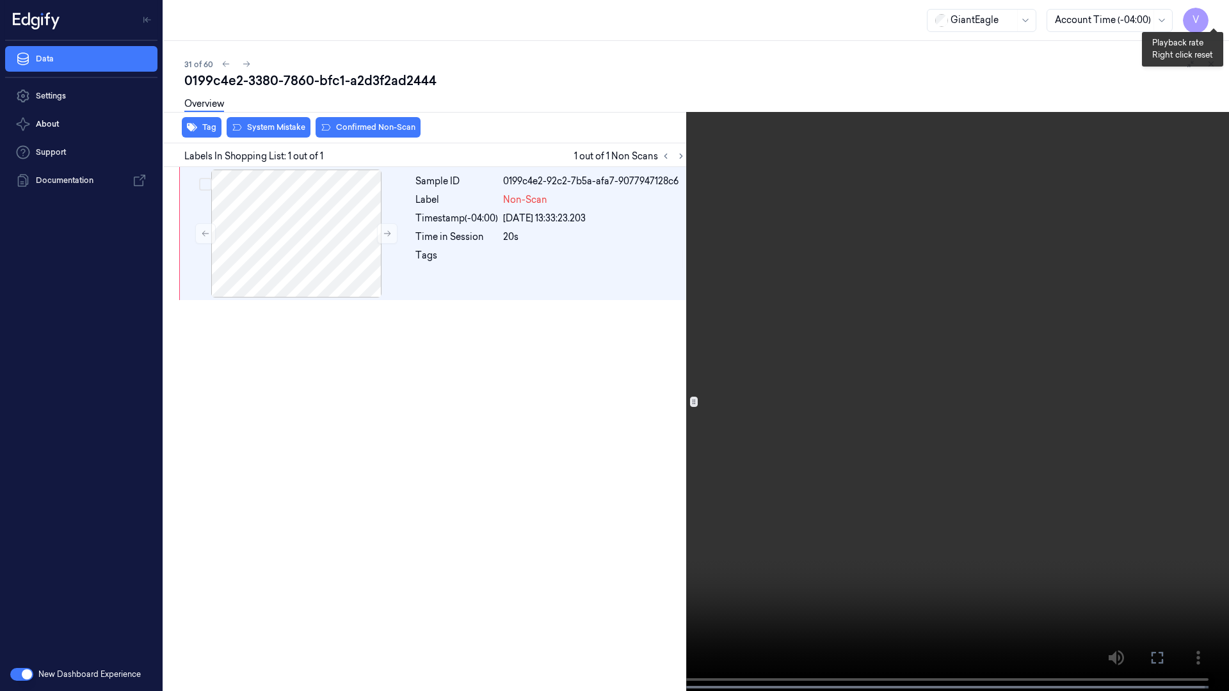
click at [1207, 7] on button "x 1" at bounding box center [1213, 15] width 20 height 20
click at [0, 0] on button at bounding box center [0, 0] width 0 height 0
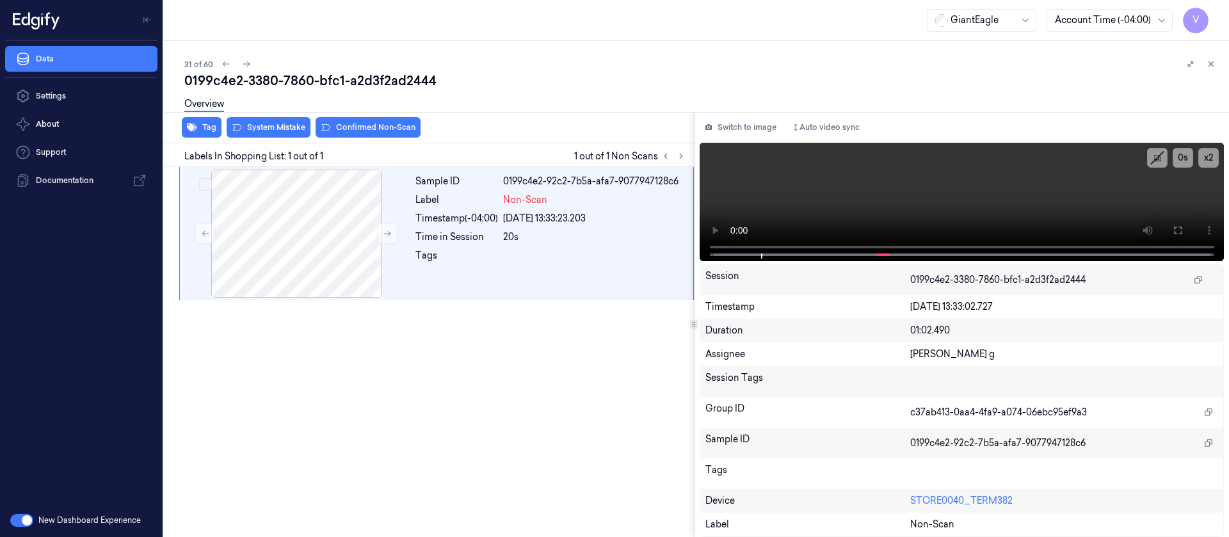
click at [243, 55] on div "31 of 60 0199c4e2-3380-7860-bfc1-a2d3f2ad2444 Overview Tag System Mistake Confi…" at bounding box center [696, 289] width 1065 height 496
click at [246, 63] on icon at bounding box center [246, 64] width 9 height 9
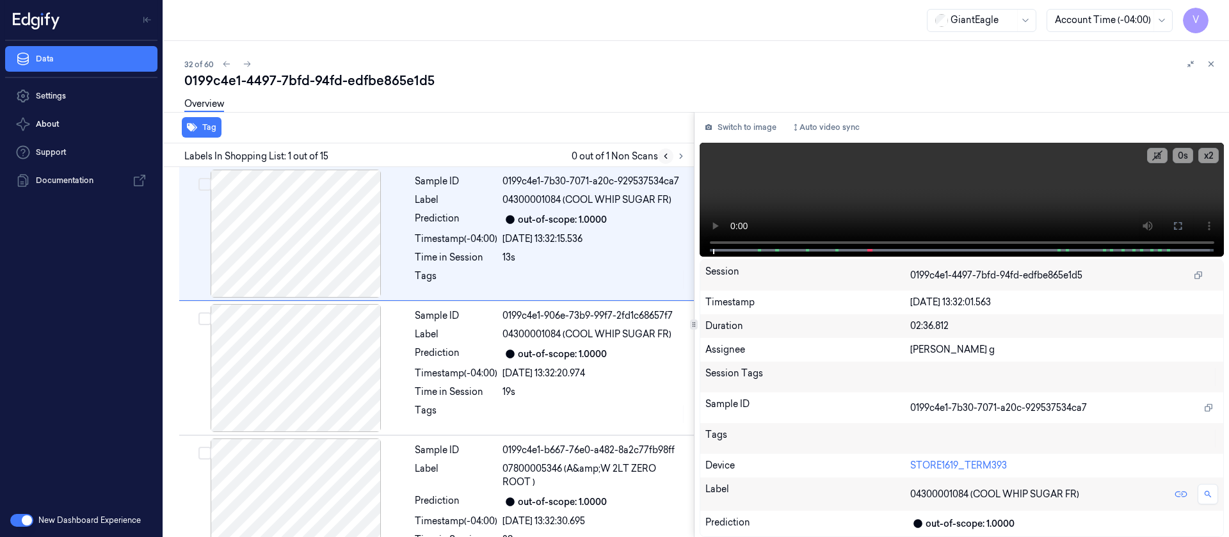
click at [668, 153] on icon at bounding box center [665, 156] width 9 height 9
click at [220, 65] on button at bounding box center [226, 63] width 15 height 15
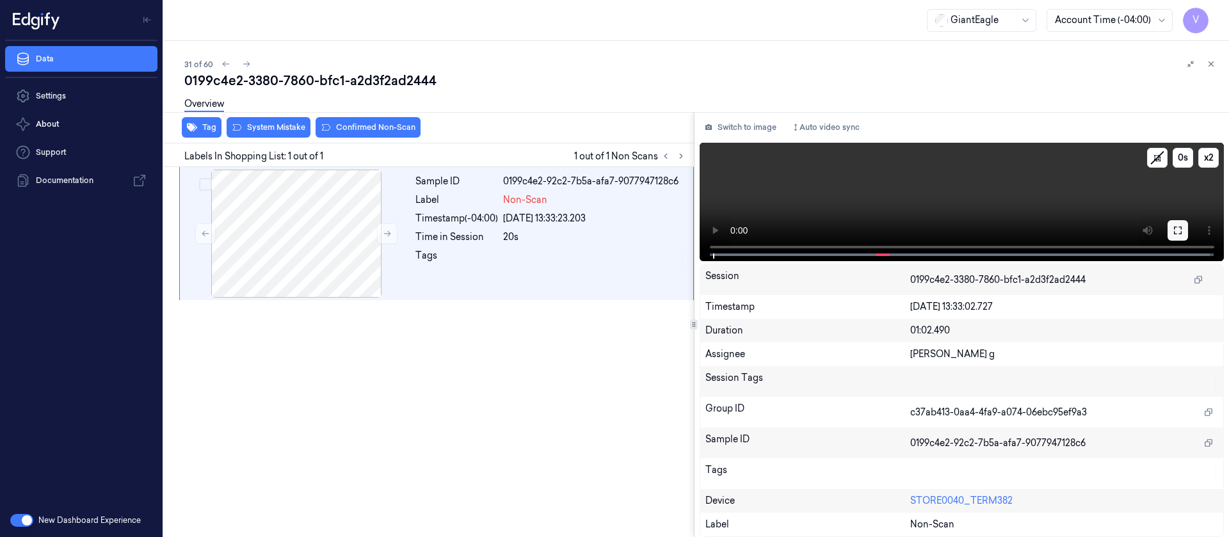
click at [1184, 223] on button at bounding box center [1178, 230] width 20 height 20
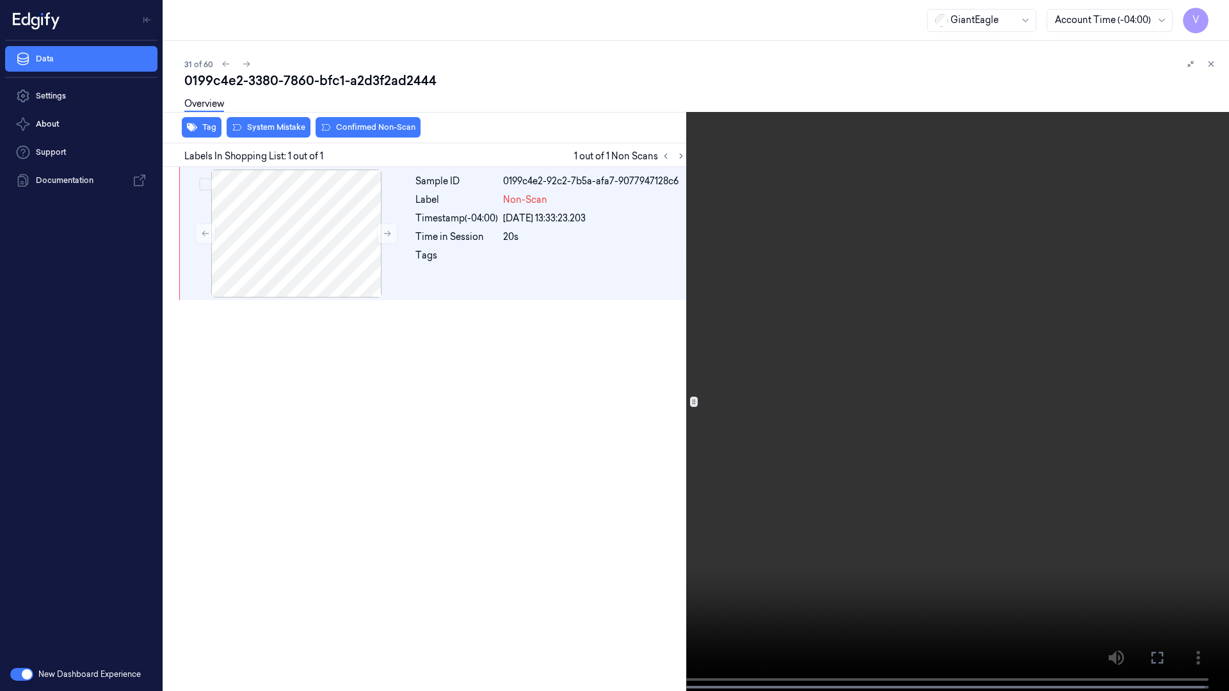
click at [567, 536] on video at bounding box center [614, 347] width 1229 height 694
click at [553, 510] on video at bounding box center [614, 347] width 1229 height 694
click at [453, 536] on video at bounding box center [614, 347] width 1229 height 694
click at [0, 0] on icon at bounding box center [0, 0] width 0 height 0
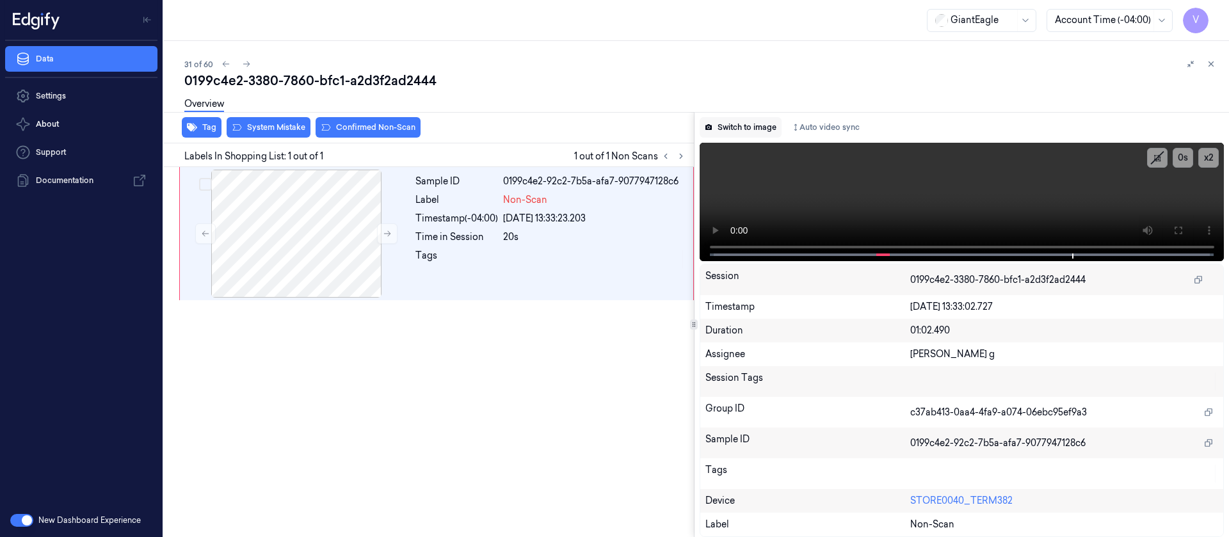
click at [761, 126] on button "Switch to image" at bounding box center [741, 127] width 82 height 20
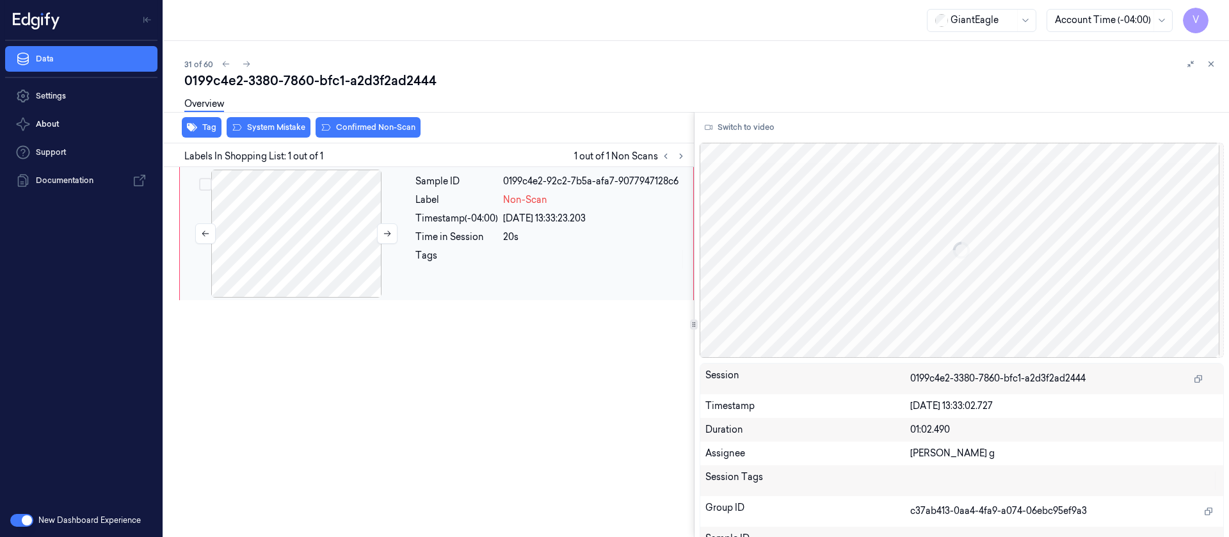
click at [326, 240] on div at bounding box center [296, 234] width 228 height 128
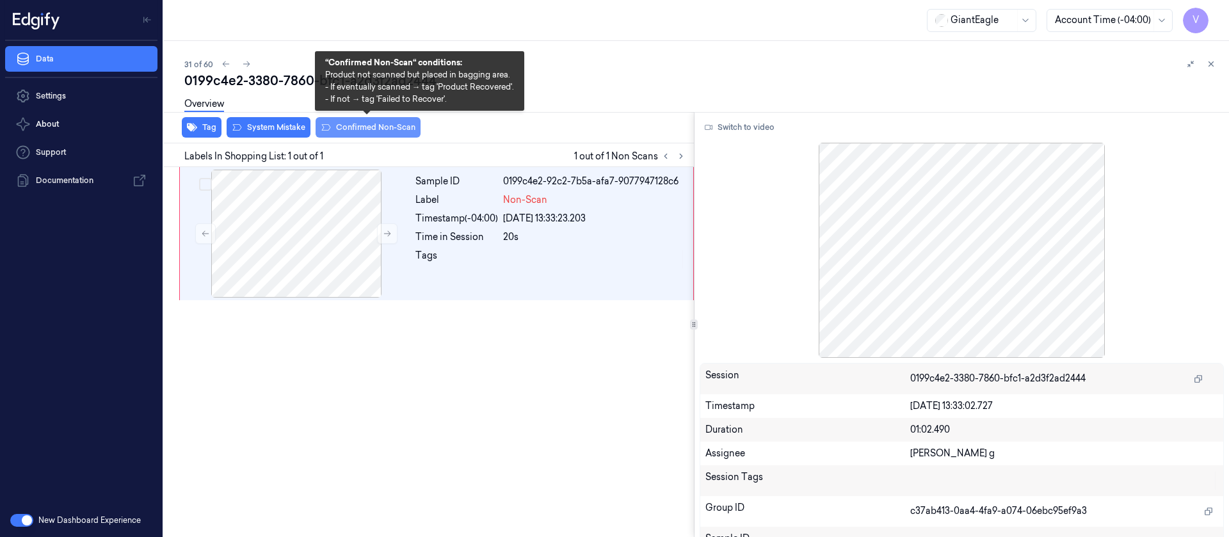
click at [388, 124] on button "Confirmed Non-Scan" at bounding box center [368, 127] width 105 height 20
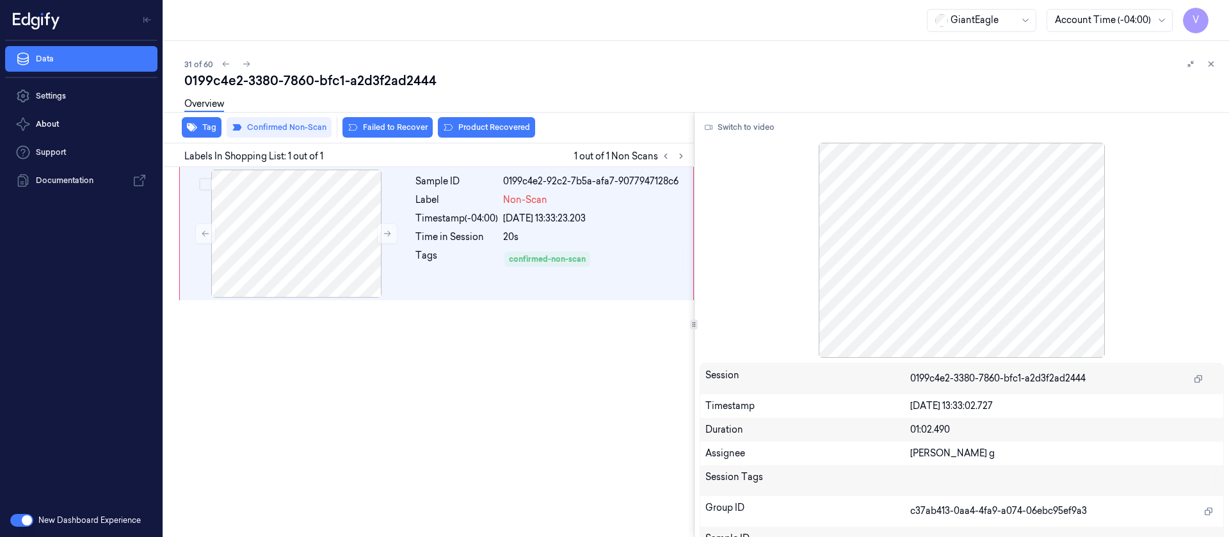
click at [499, 80] on div "0199c4e2-3380-7860-bfc1-a2d3f2ad2444" at bounding box center [701, 81] width 1034 height 18
click at [516, 60] on div "31 of 60" at bounding box center [701, 63] width 1034 height 15
click at [245, 67] on icon at bounding box center [246, 64] width 9 height 9
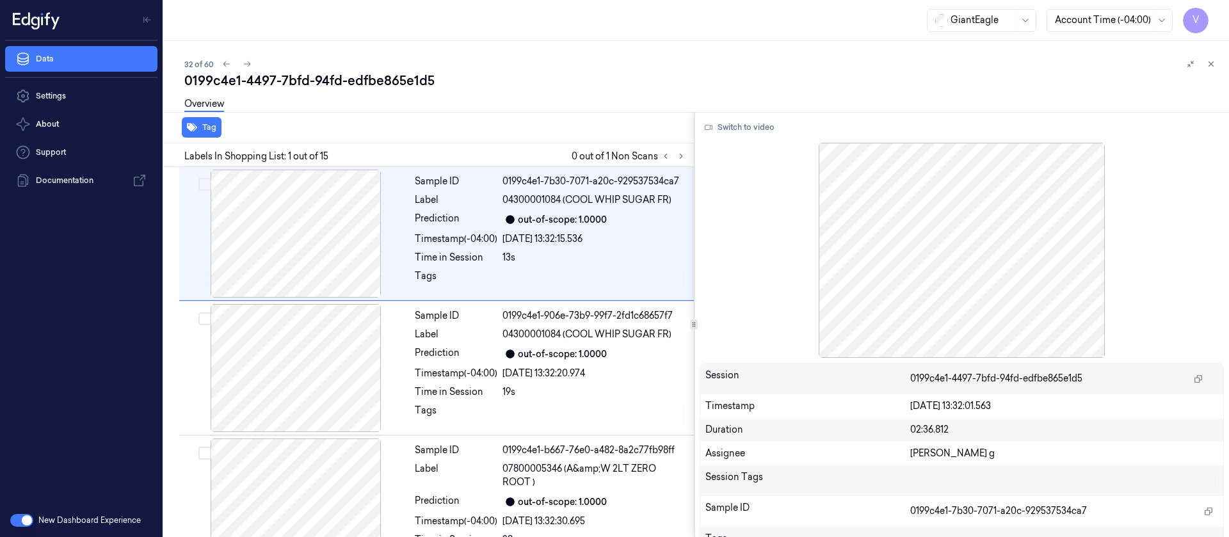
click at [515, 74] on div "0199c4e1-4497-7bfd-94fd-edfbe865e1d5" at bounding box center [701, 81] width 1034 height 18
click at [294, 236] on div at bounding box center [296, 234] width 228 height 128
click at [682, 153] on icon at bounding box center [681, 156] width 9 height 9
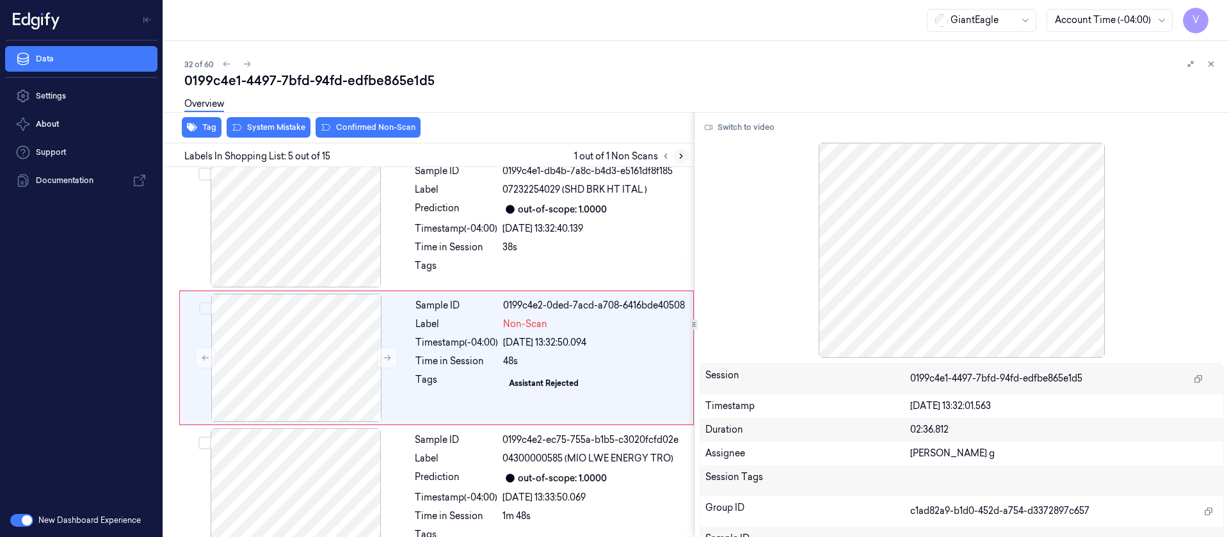
scroll to position [430, 0]
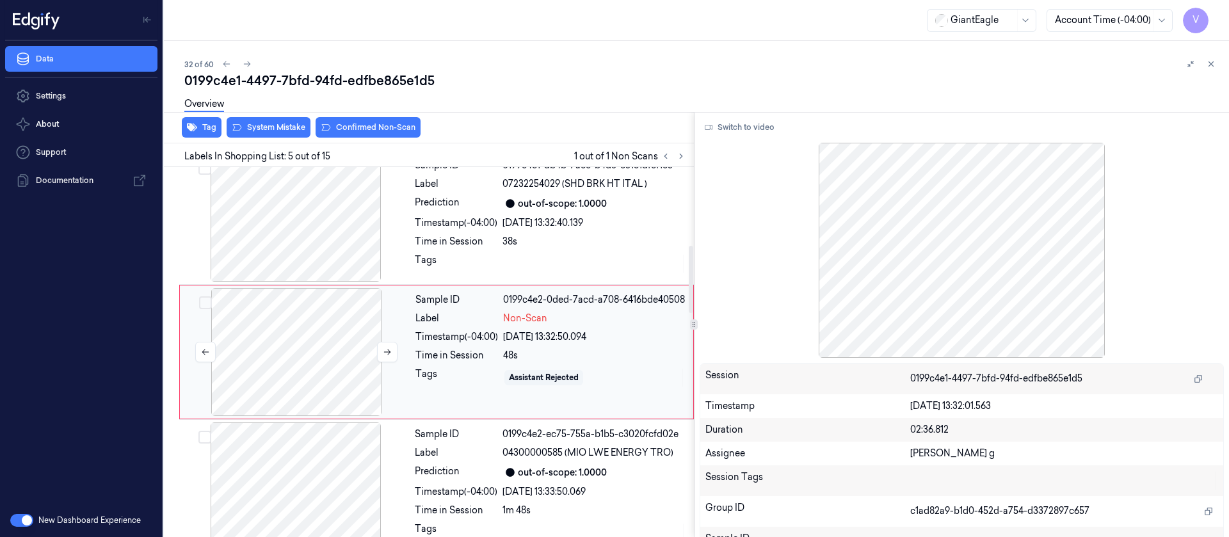
click at [300, 347] on div at bounding box center [296, 352] width 228 height 128
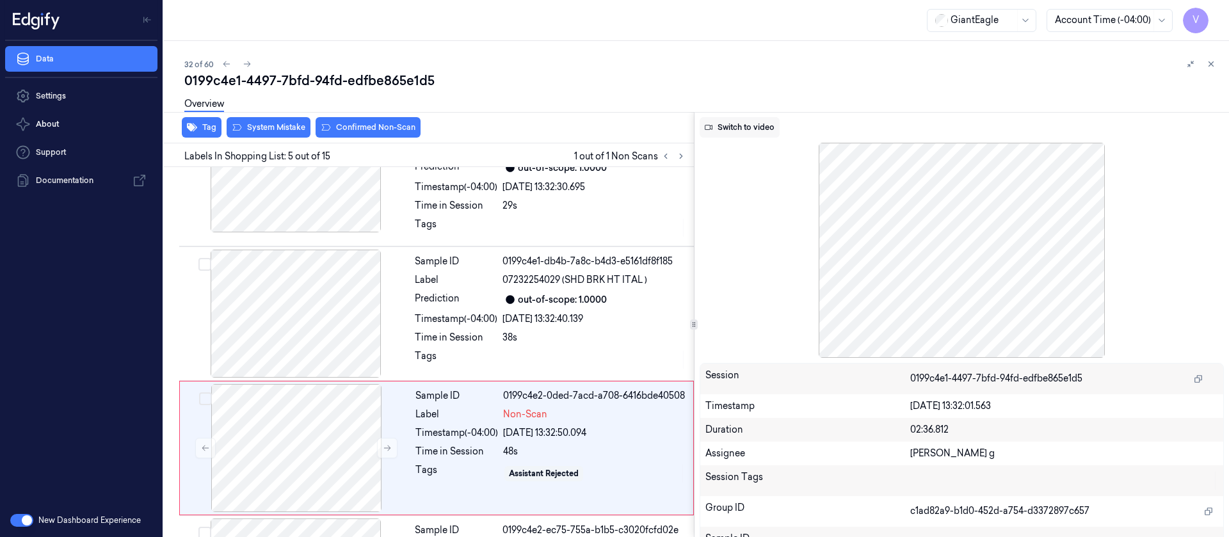
click at [718, 122] on button "Switch to video" at bounding box center [740, 127] width 80 height 20
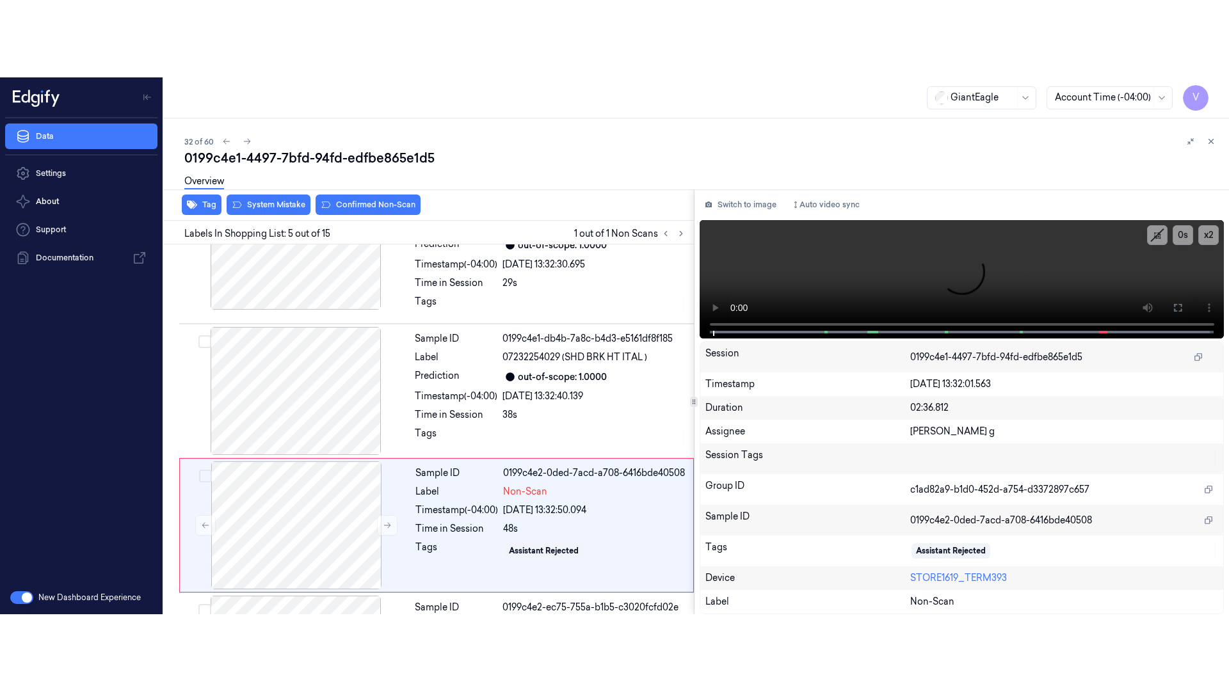
scroll to position [430, 0]
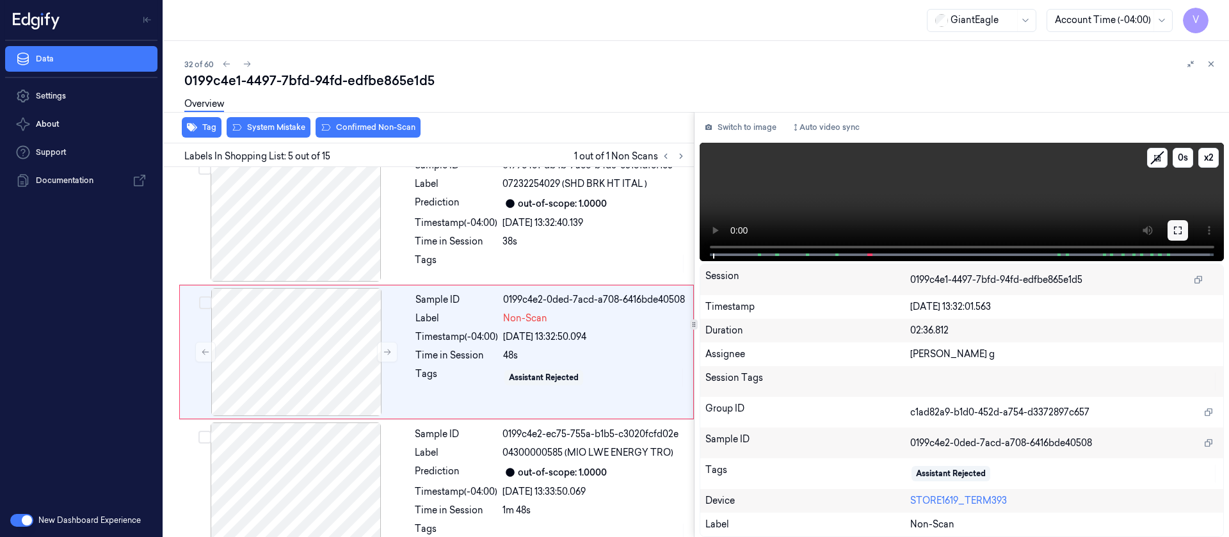
click at [1176, 236] on button at bounding box center [1178, 230] width 20 height 20
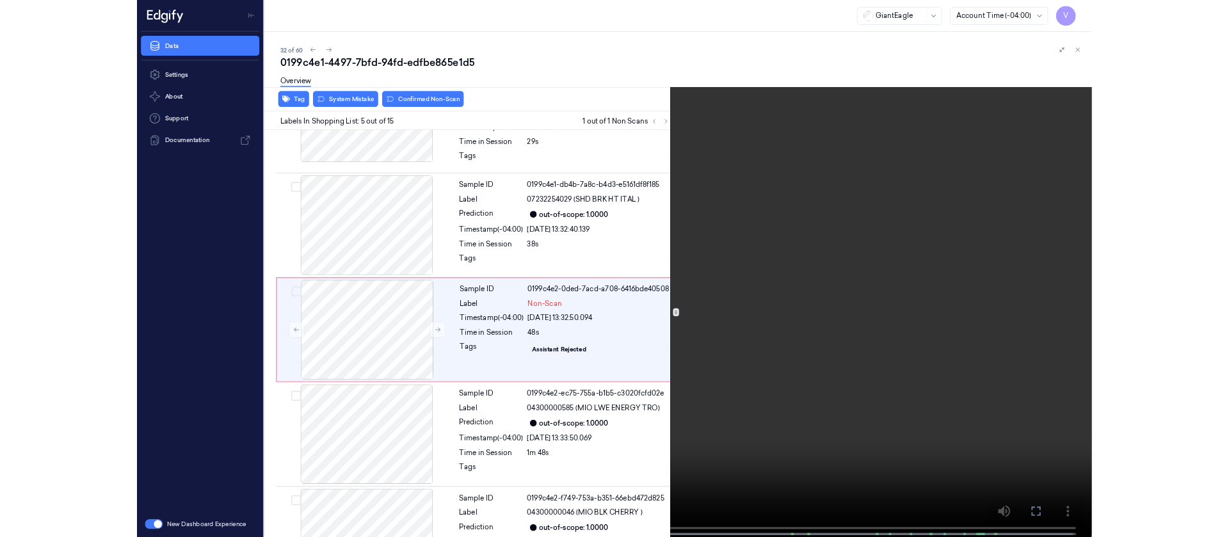
scroll to position [353, 0]
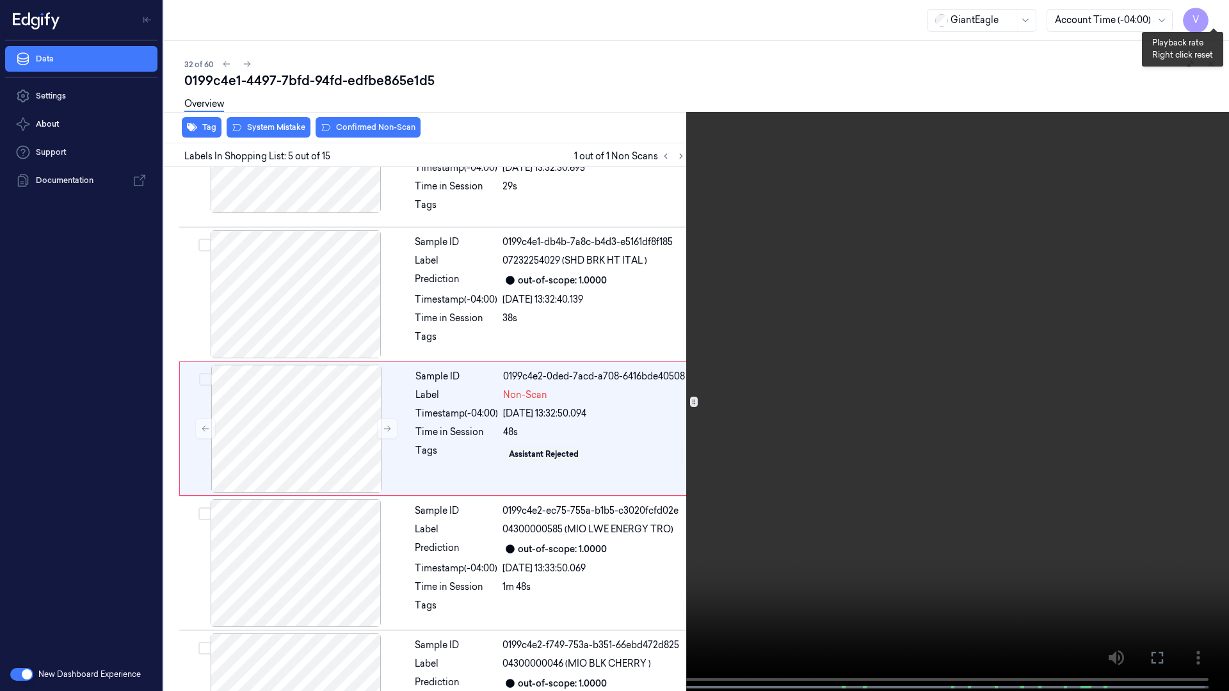
click at [1218, 12] on button "x 2" at bounding box center [1213, 15] width 20 height 20
click at [1218, 12] on button "x 4" at bounding box center [1213, 15] width 20 height 20
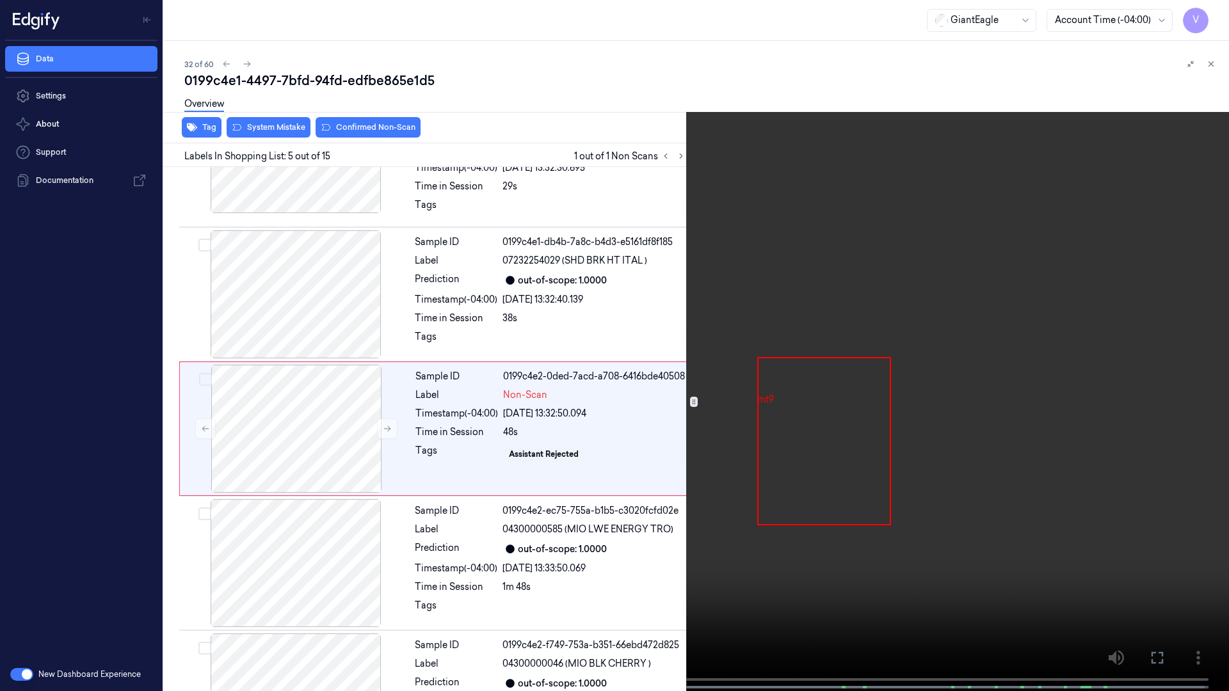
click at [415, 536] on video at bounding box center [614, 347] width 1229 height 694
click at [0, 0] on icon at bounding box center [0, 0] width 0 height 0
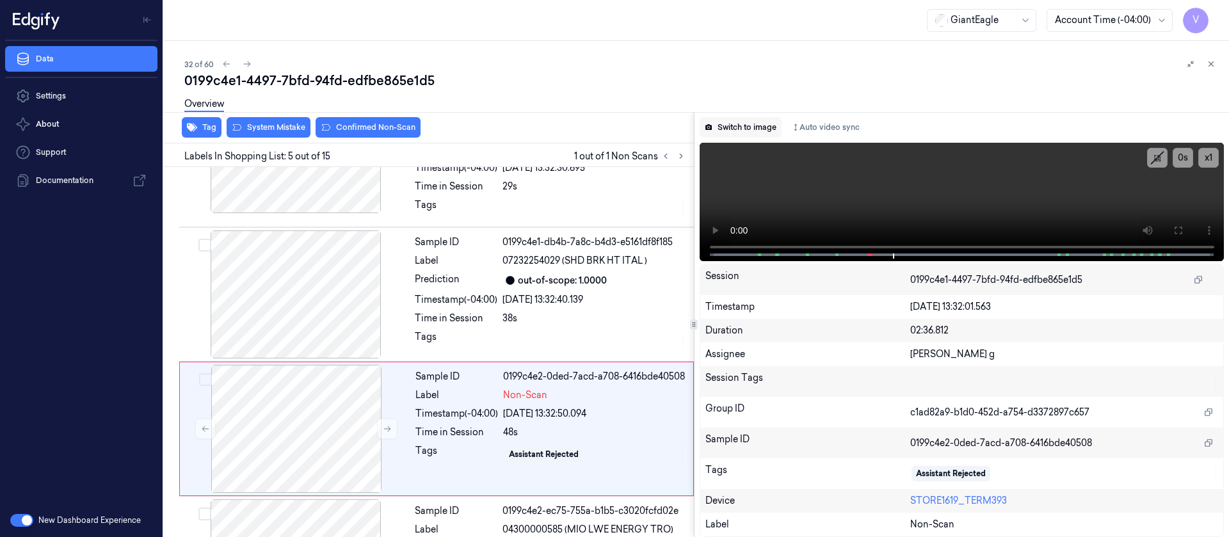
click at [734, 125] on button "Switch to image" at bounding box center [741, 127] width 82 height 20
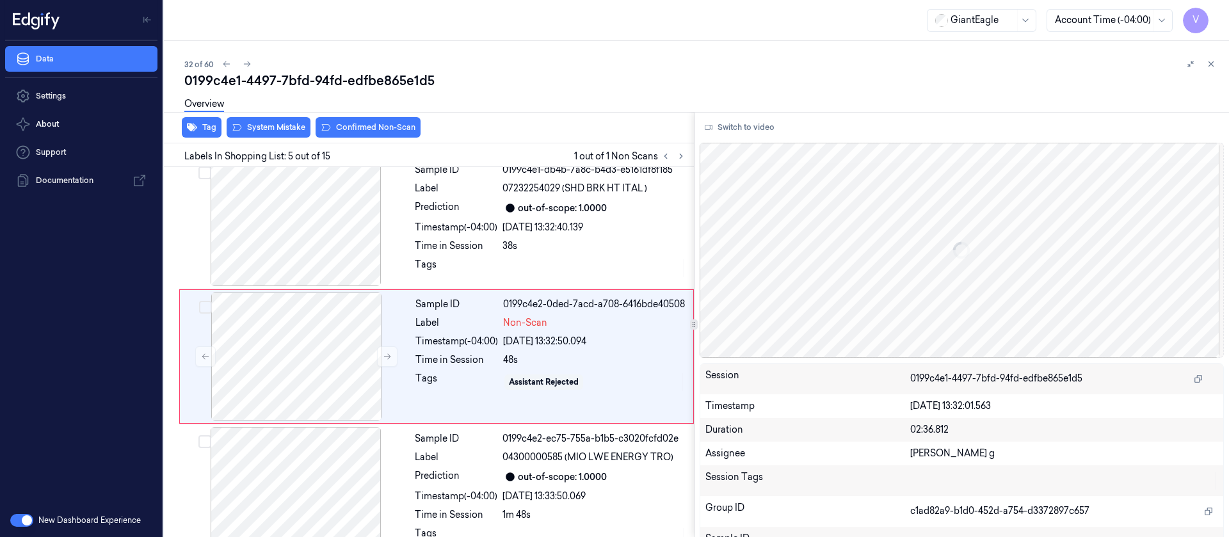
scroll to position [430, 0]
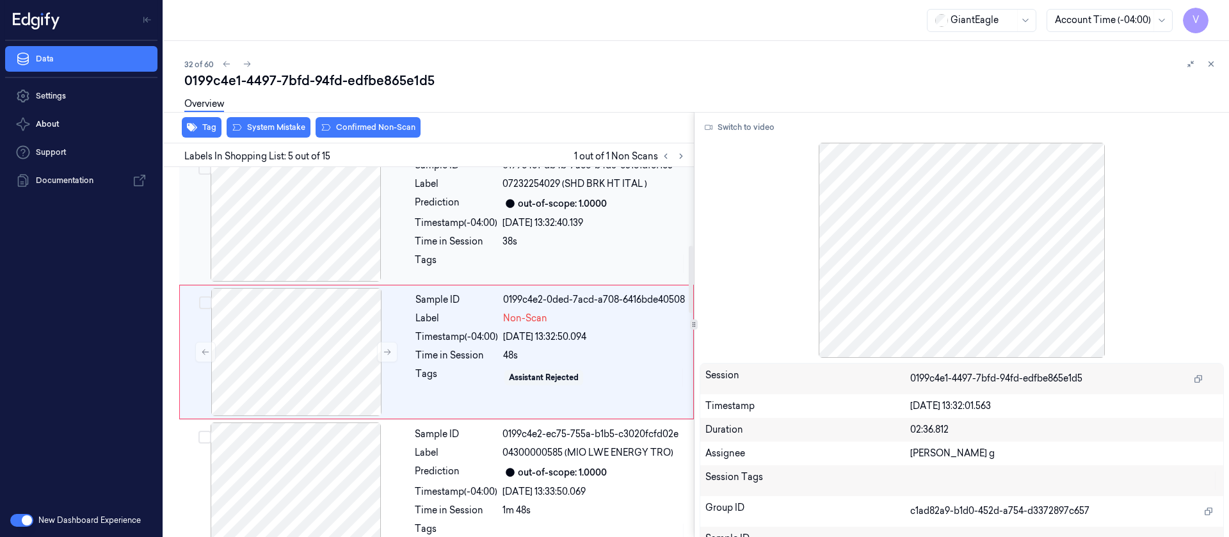
click at [316, 237] on div at bounding box center [296, 218] width 228 height 128
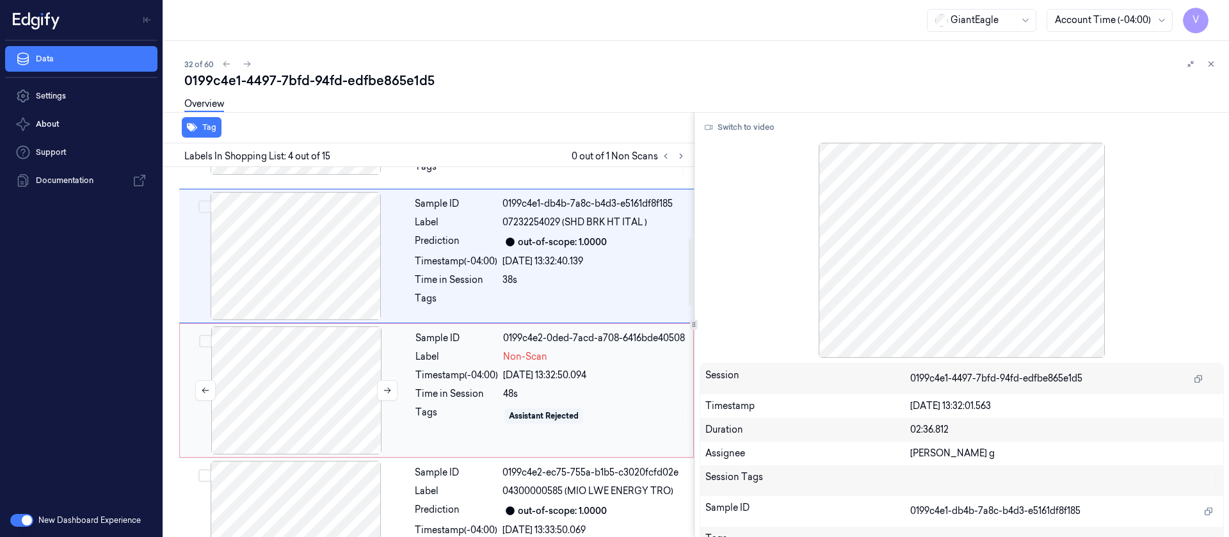
click at [300, 376] on div at bounding box center [296, 390] width 228 height 128
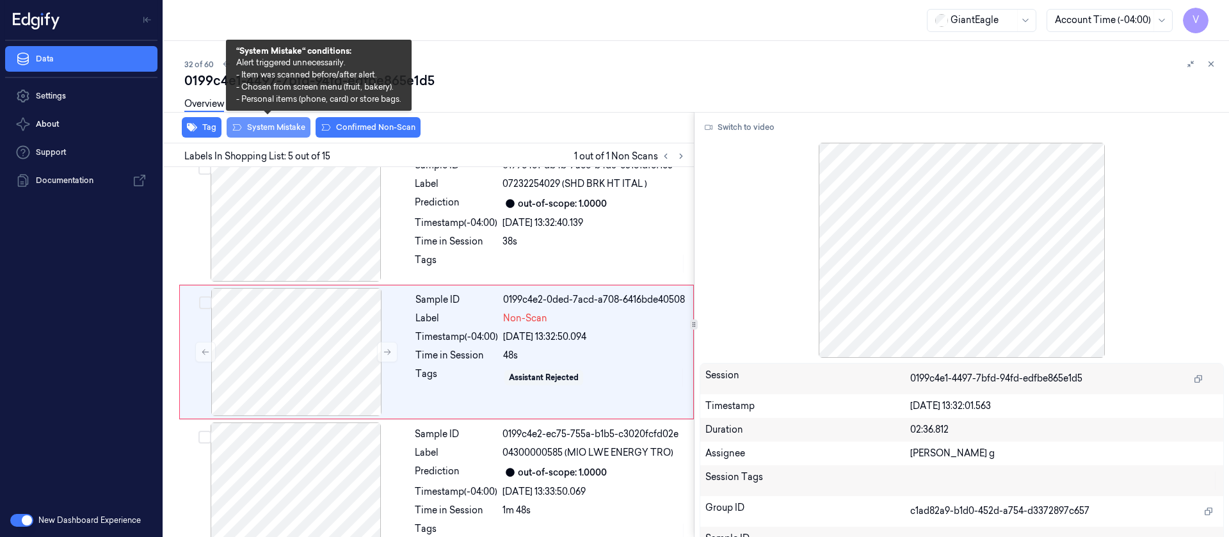
click at [252, 129] on button "System Mistake" at bounding box center [269, 127] width 84 height 20
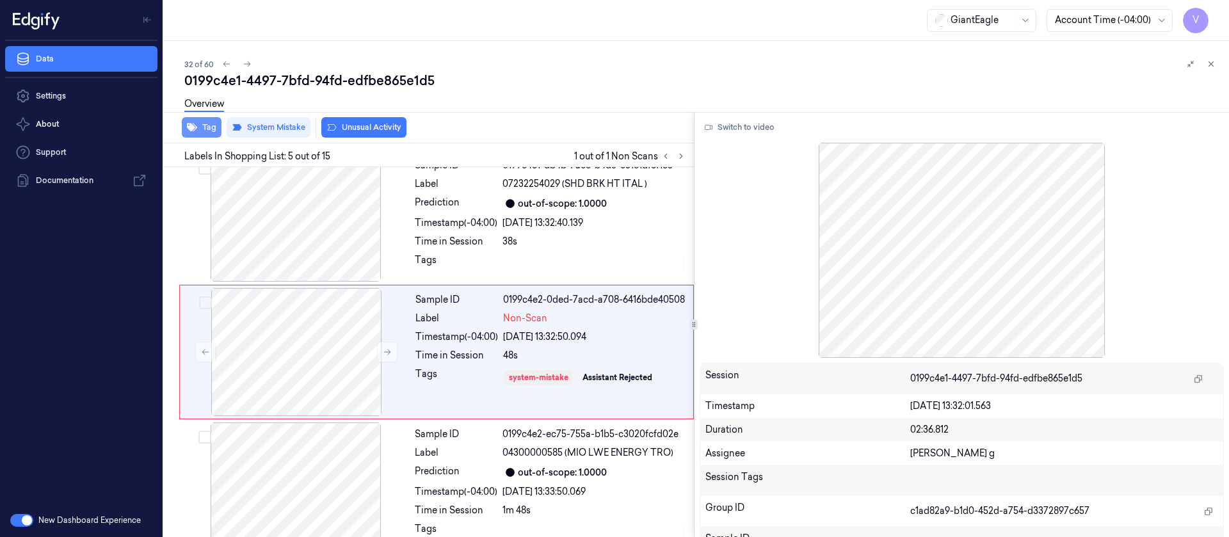
click at [198, 131] on button "Tag" at bounding box center [202, 127] width 40 height 20
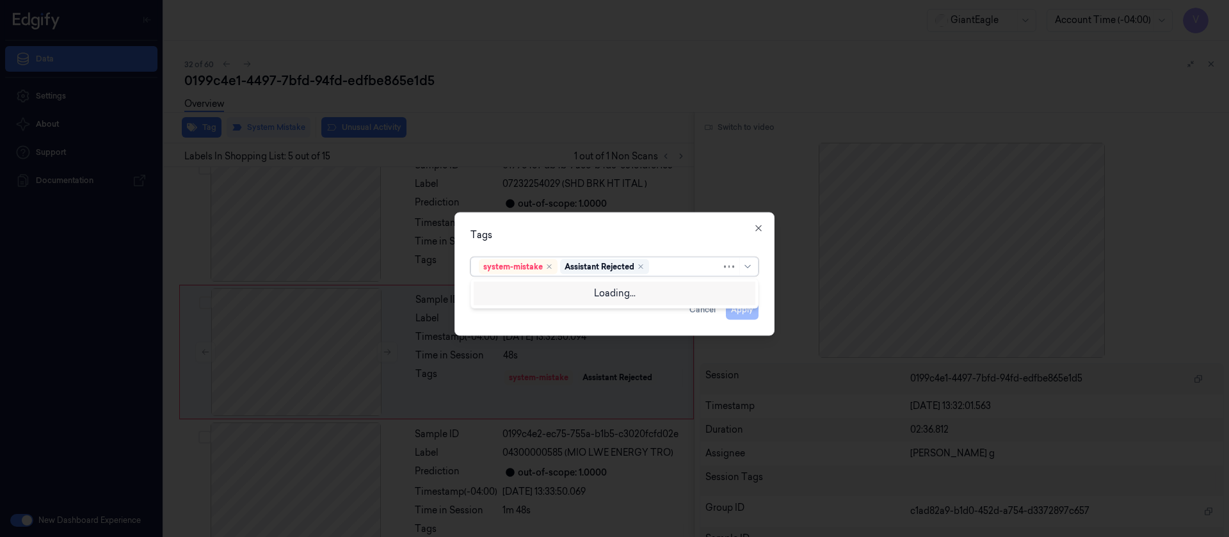
click at [688, 262] on div at bounding box center [687, 266] width 70 height 13
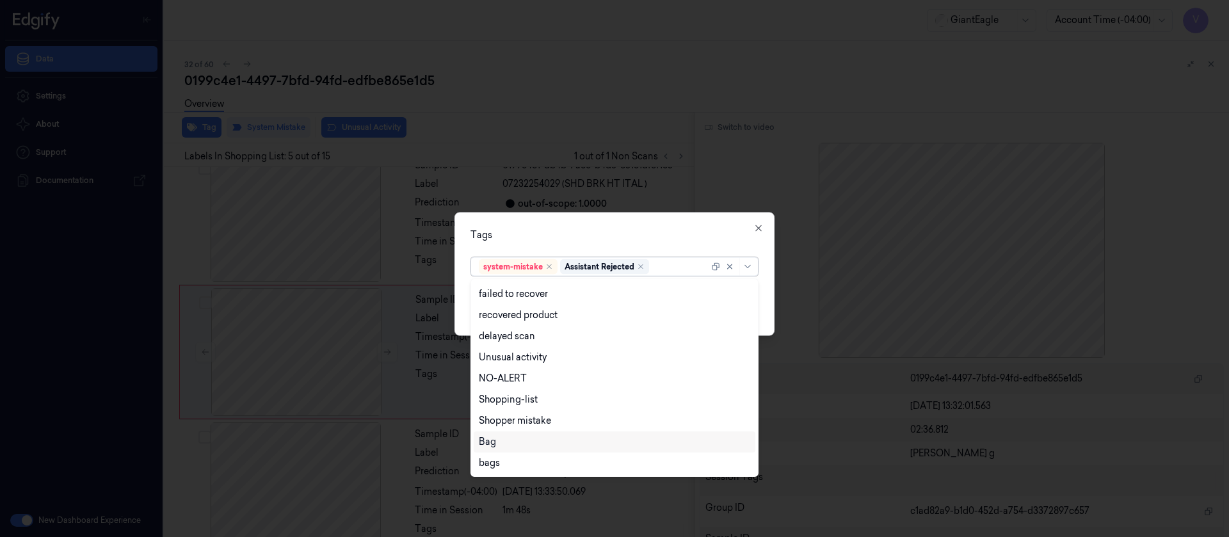
click at [492, 444] on div "Bag" at bounding box center [487, 441] width 17 height 13
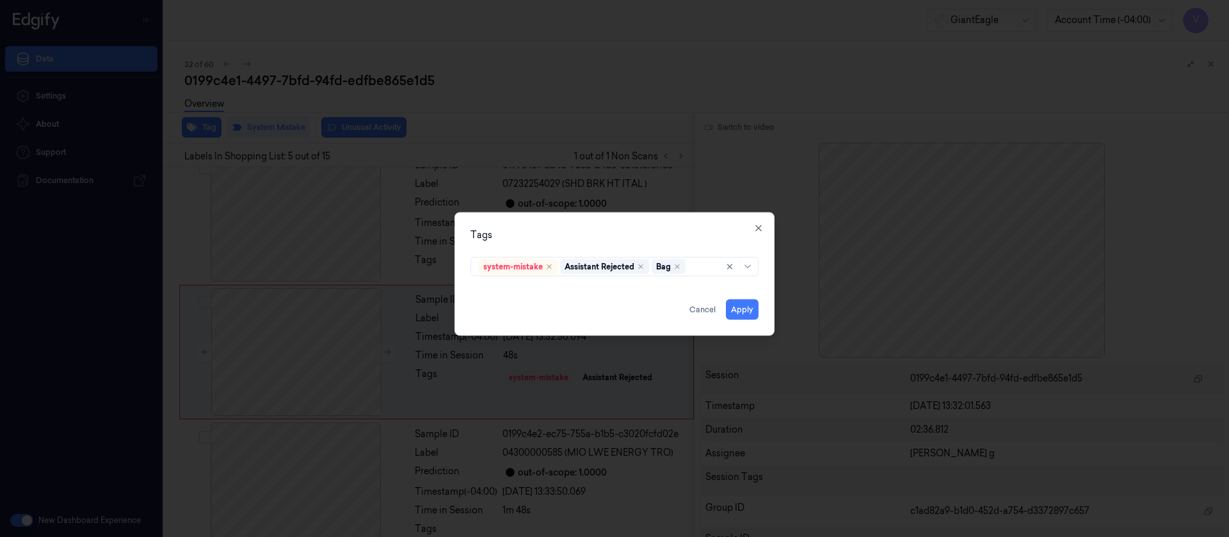
click at [637, 227] on div "Tags system-mistake Assistant Rejected Bag Apply Cancel Close" at bounding box center [614, 274] width 320 height 124
click at [740, 314] on button "Apply" at bounding box center [742, 309] width 33 height 20
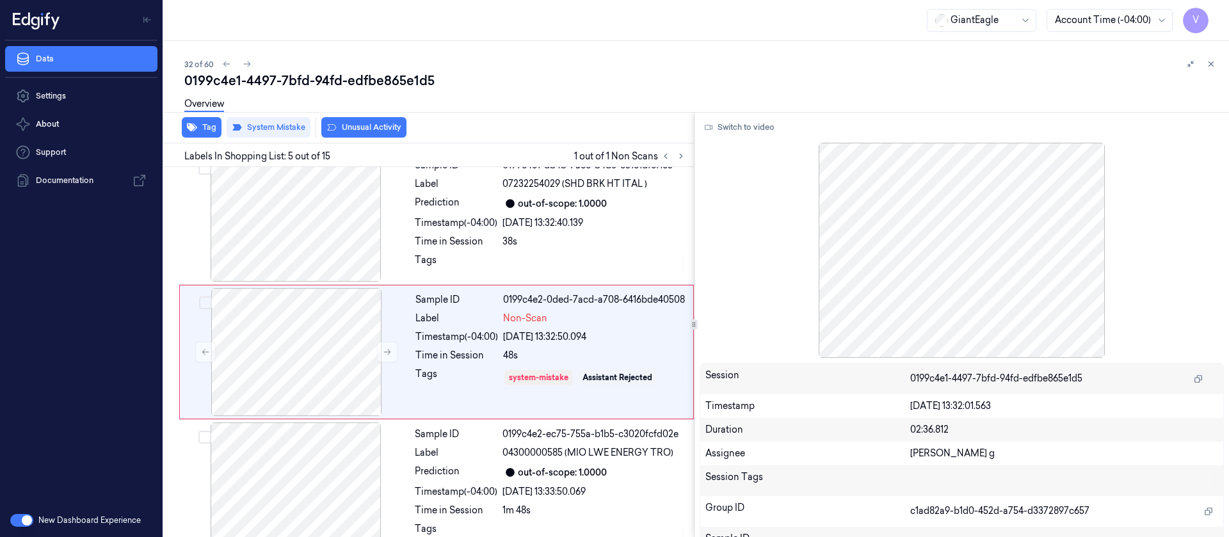
scroll to position [435, 0]
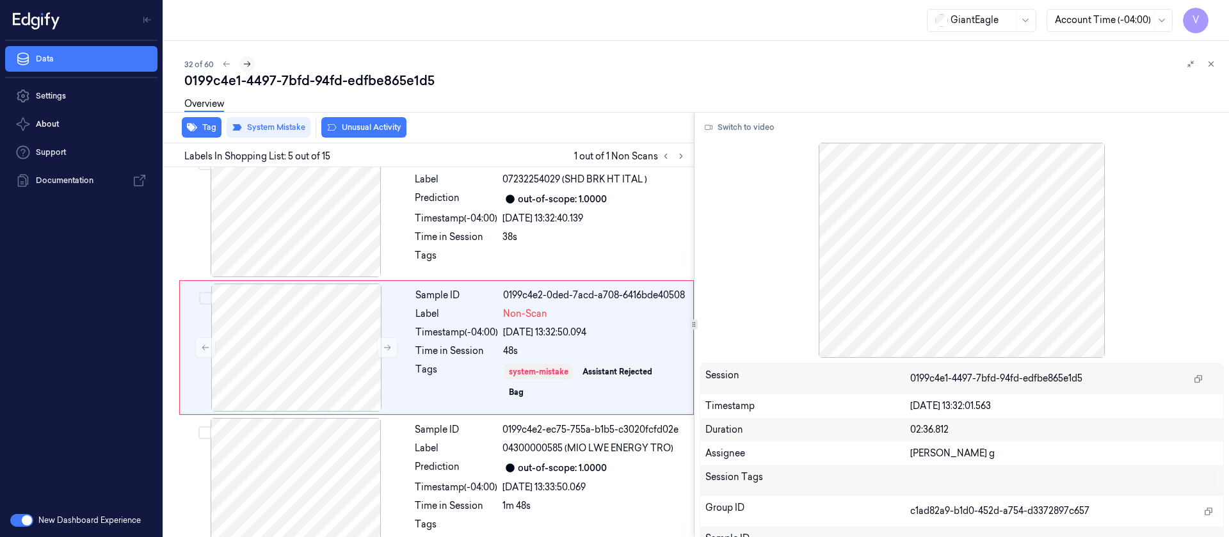
click at [246, 65] on icon at bounding box center [247, 64] width 9 height 9
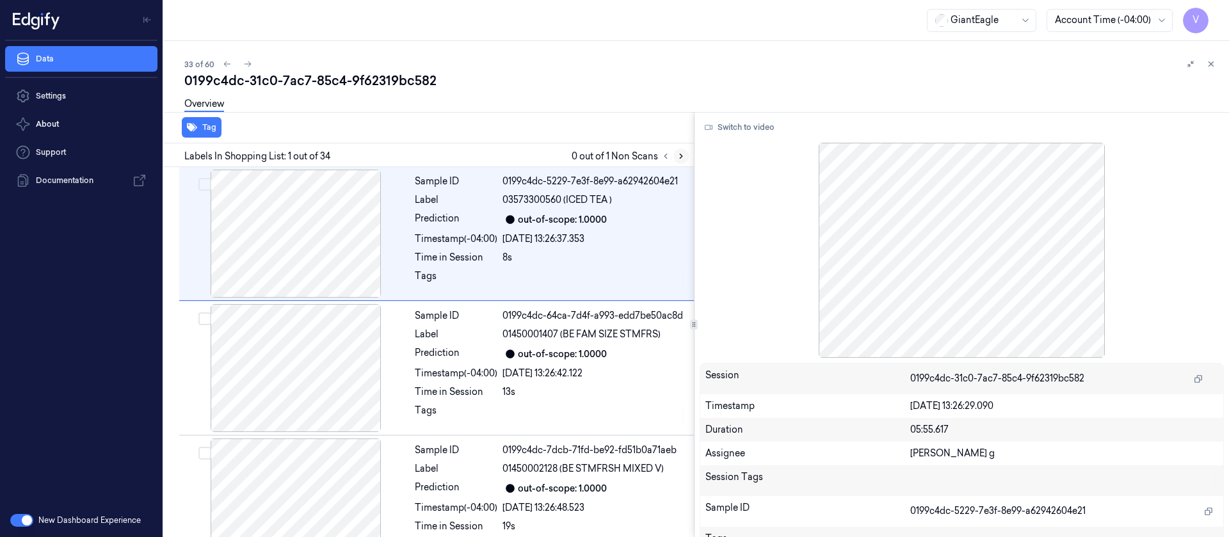
click at [685, 157] on icon at bounding box center [681, 156] width 9 height 9
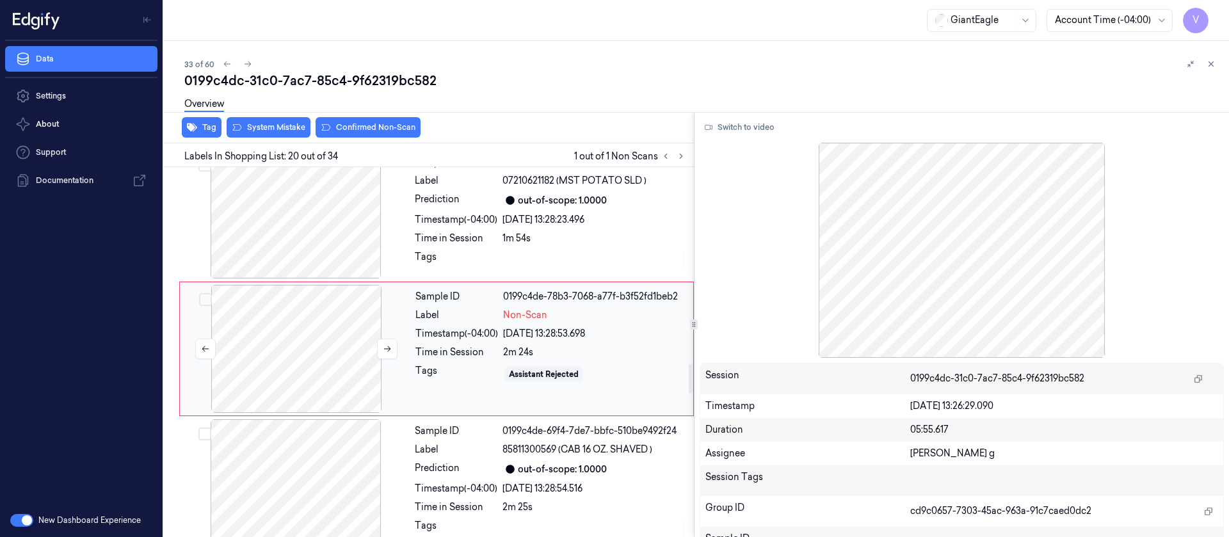
scroll to position [2447, 0]
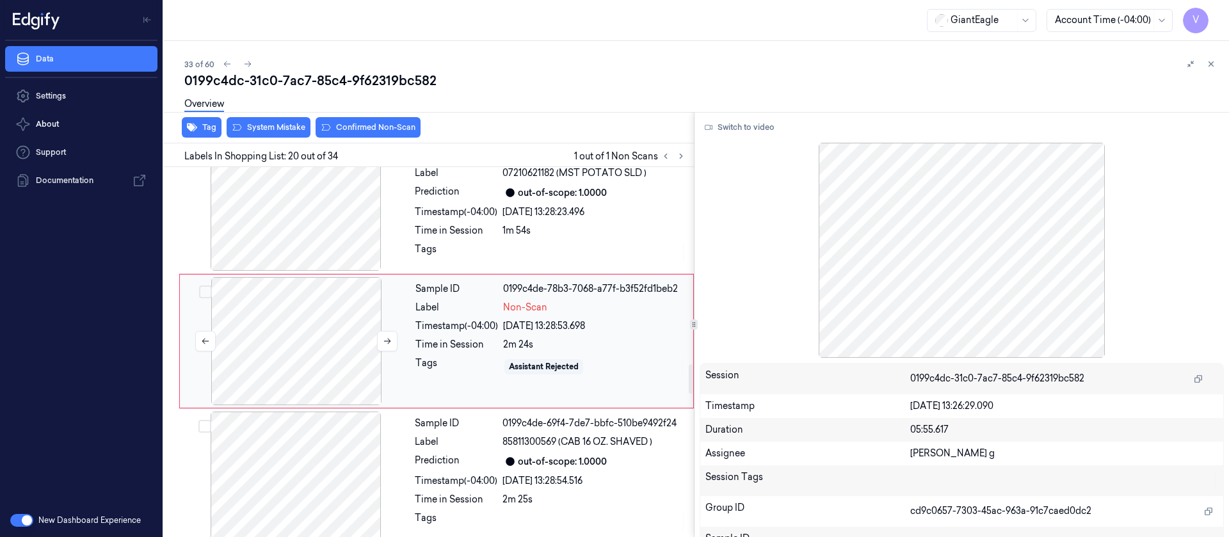
click at [278, 334] on div at bounding box center [296, 341] width 228 height 128
click at [396, 351] on button at bounding box center [387, 341] width 20 height 20
click at [744, 128] on button "Switch to video" at bounding box center [740, 127] width 80 height 20
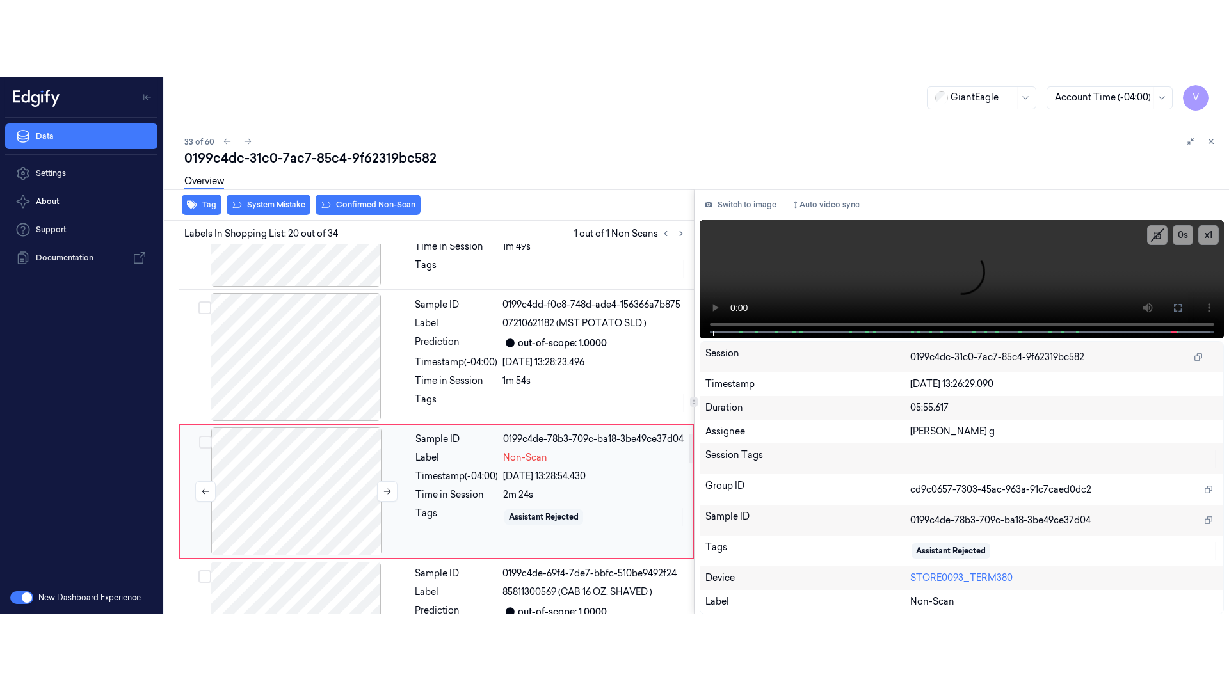
scroll to position [2351, 0]
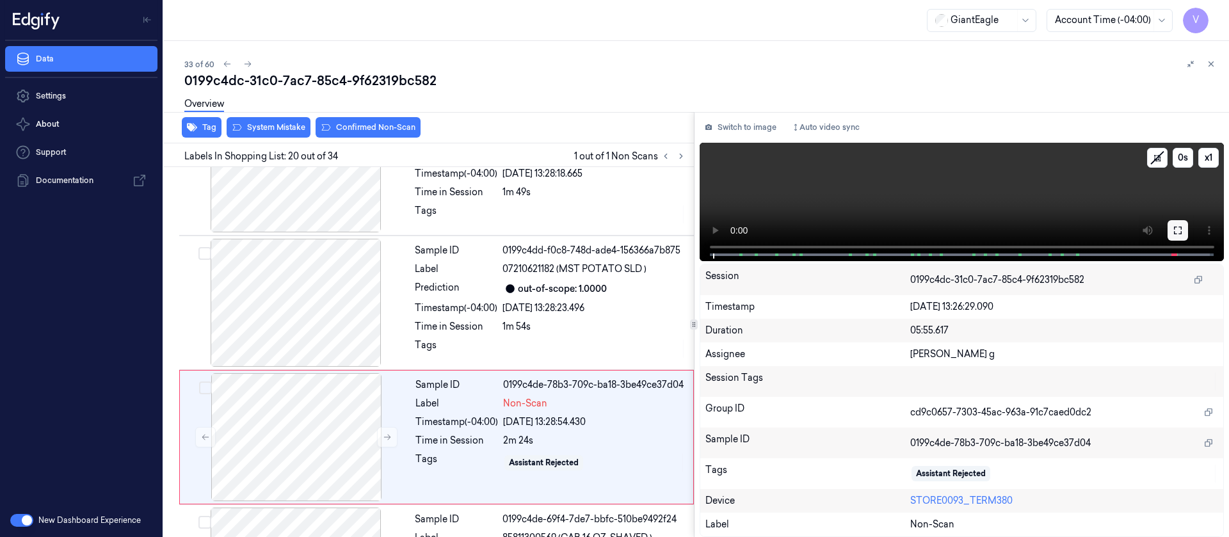
click at [1172, 226] on button at bounding box center [1178, 230] width 20 height 20
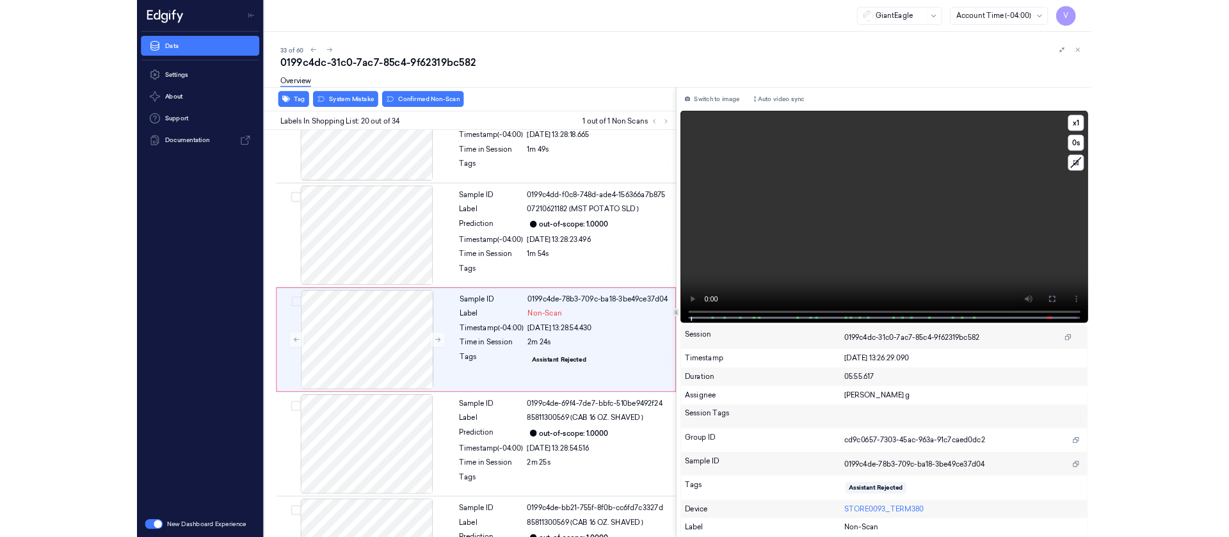
scroll to position [2370, 0]
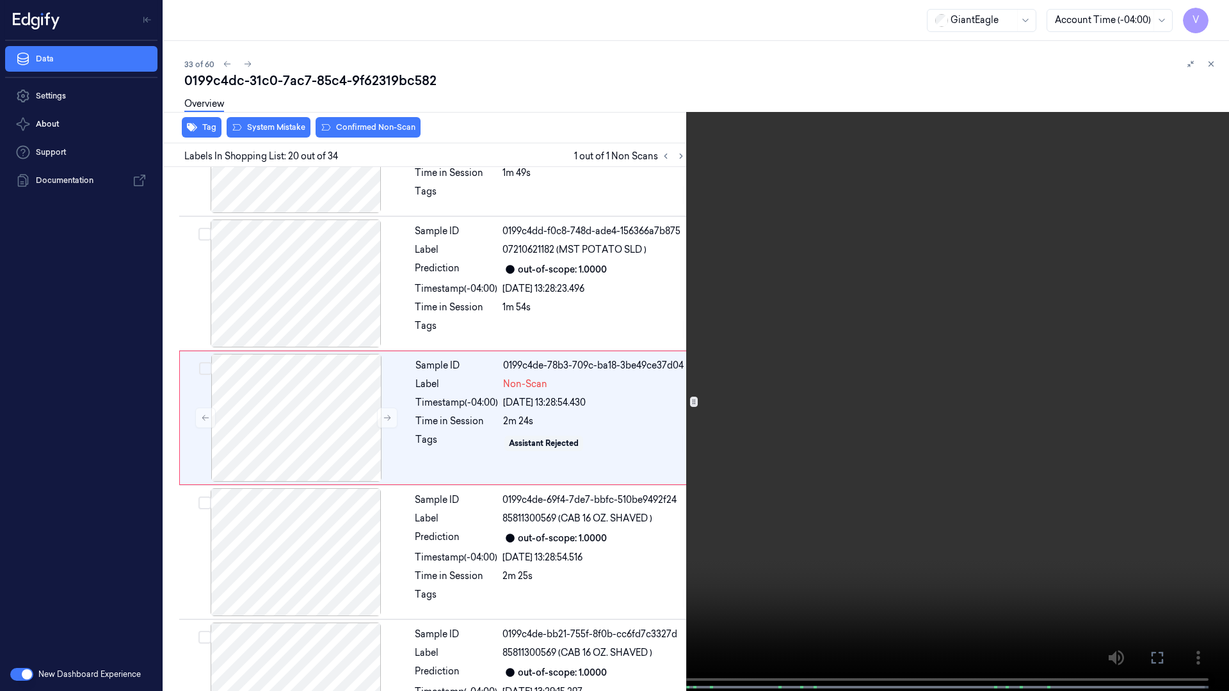
click at [0, 0] on icon at bounding box center [0, 0] width 0 height 0
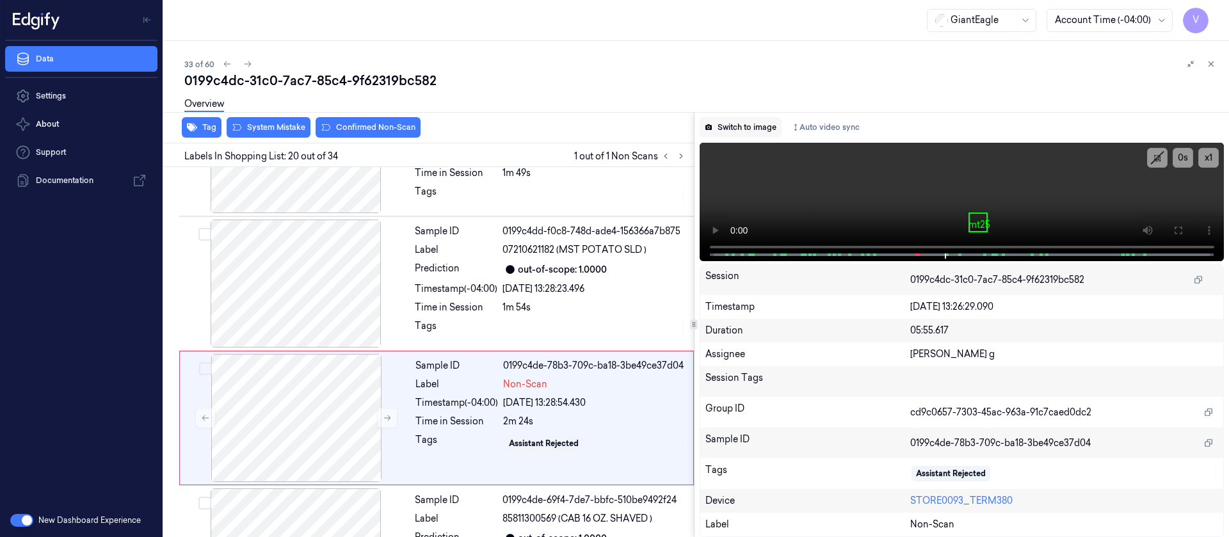
click at [750, 129] on button "Switch to image" at bounding box center [741, 127] width 82 height 20
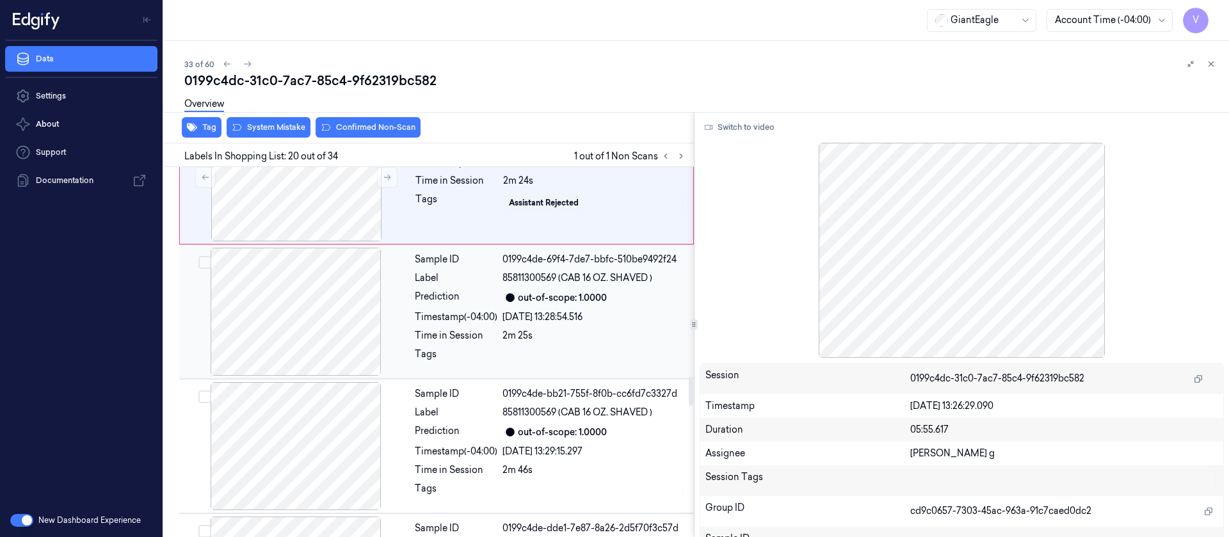
scroll to position [2639, 0]
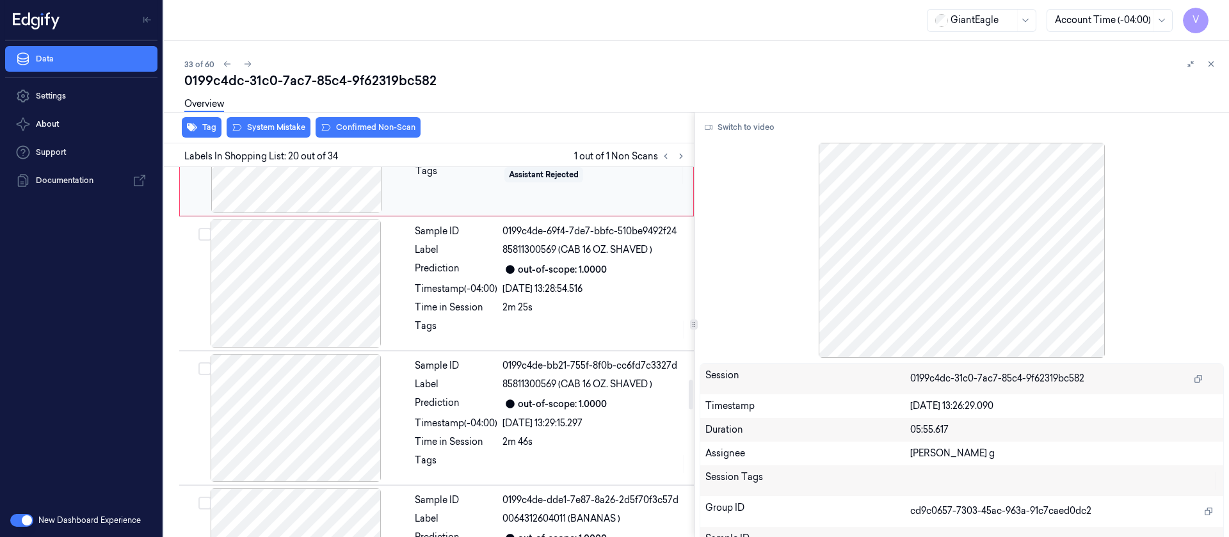
click at [262, 188] on div at bounding box center [296, 149] width 228 height 128
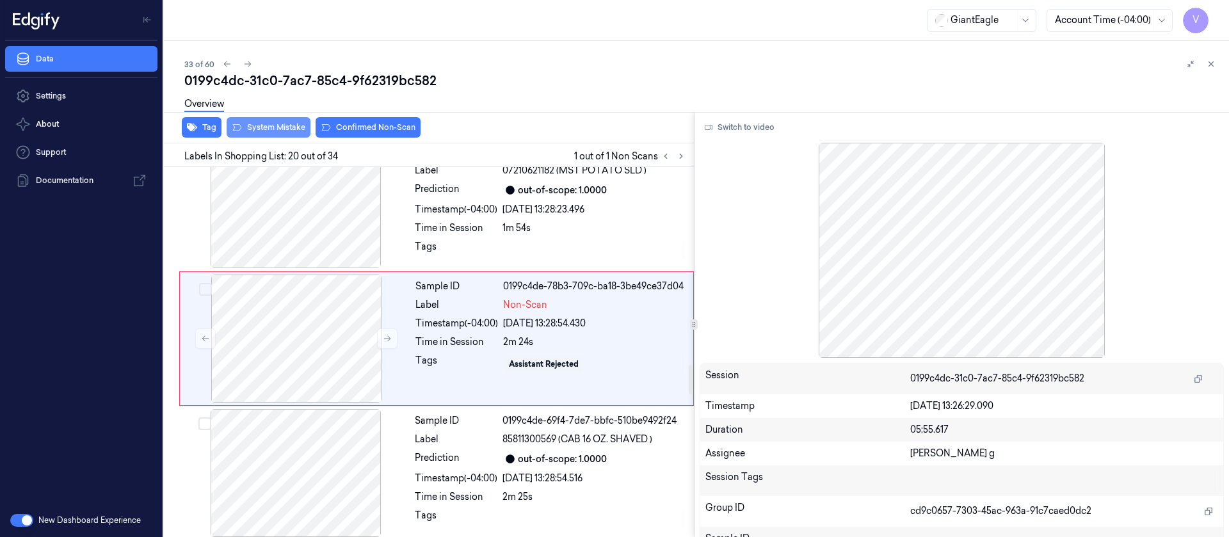
scroll to position [2447, 0]
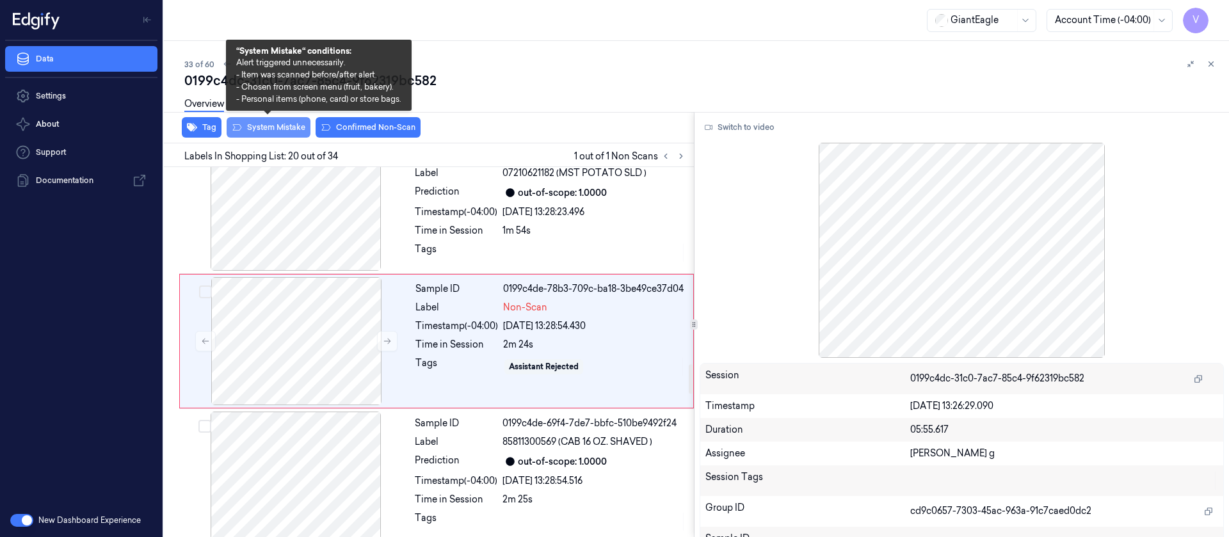
click at [243, 127] on button "System Mistake" at bounding box center [269, 127] width 84 height 20
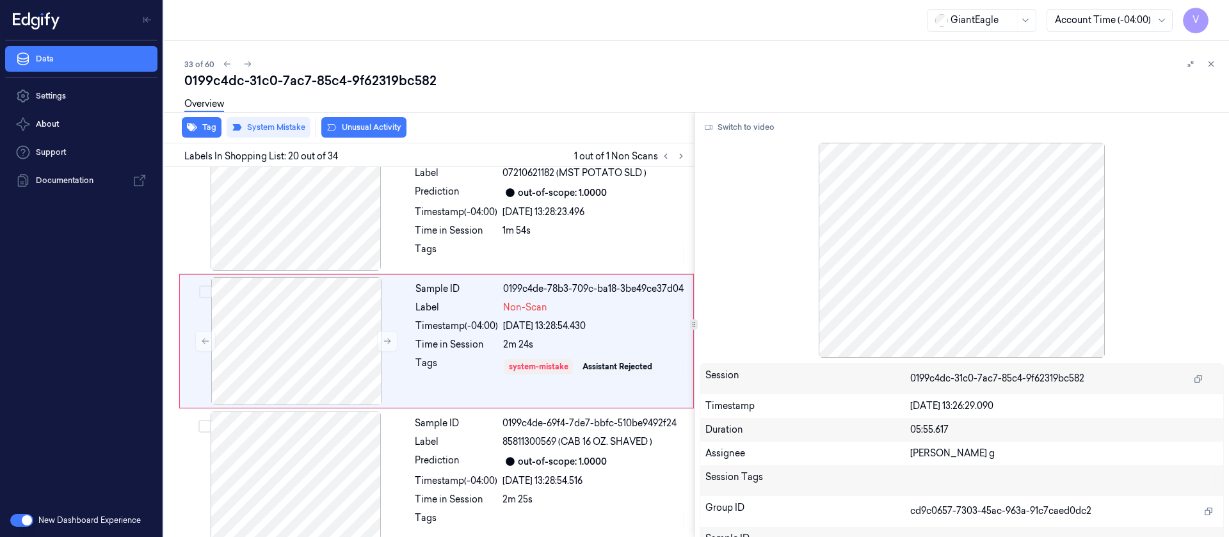
click at [381, 131] on button "Unusual Activity" at bounding box center [363, 127] width 85 height 20
click at [678, 154] on icon at bounding box center [681, 156] width 9 height 9
click at [243, 68] on icon at bounding box center [247, 64] width 9 height 9
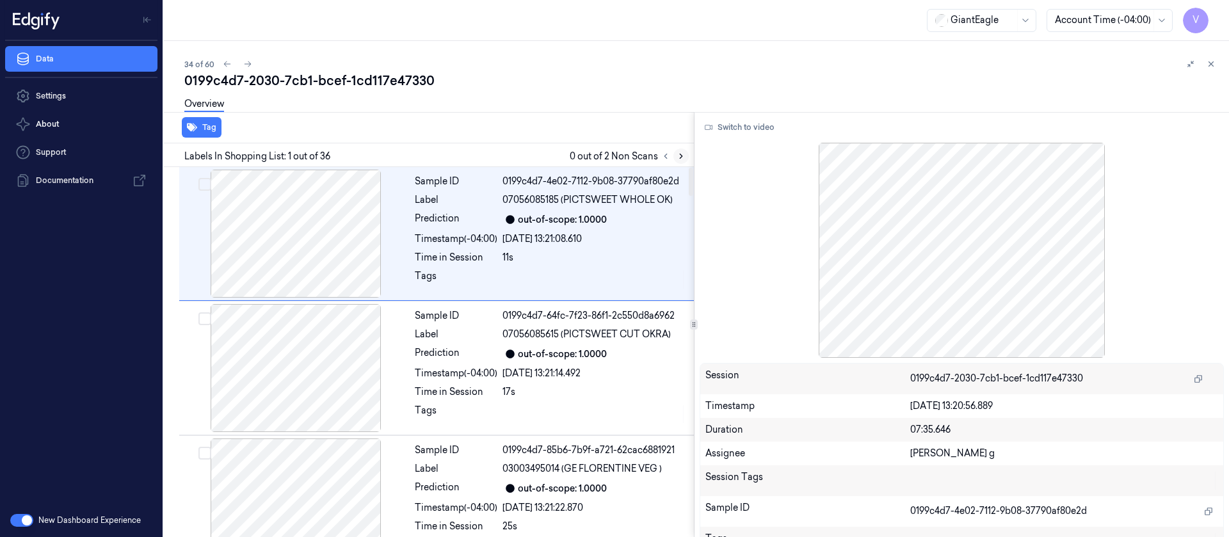
click at [679, 155] on icon at bounding box center [681, 156] width 9 height 9
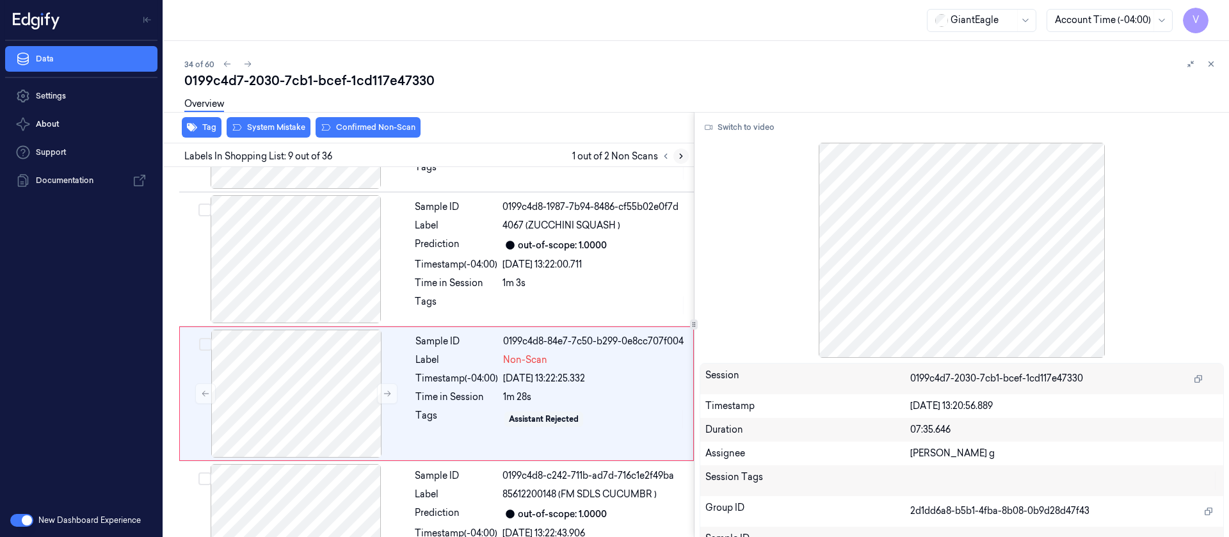
scroll to position [957, 0]
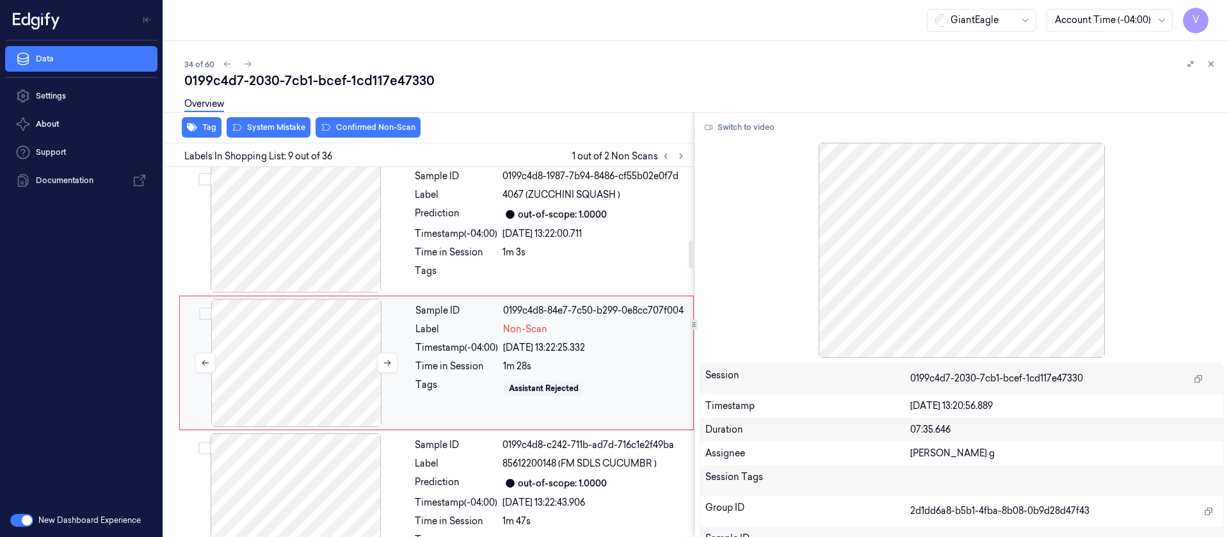
click at [306, 349] on div at bounding box center [296, 363] width 228 height 128
click at [387, 358] on icon at bounding box center [387, 362] width 9 height 9
click at [766, 125] on button "Switch to video" at bounding box center [740, 127] width 80 height 20
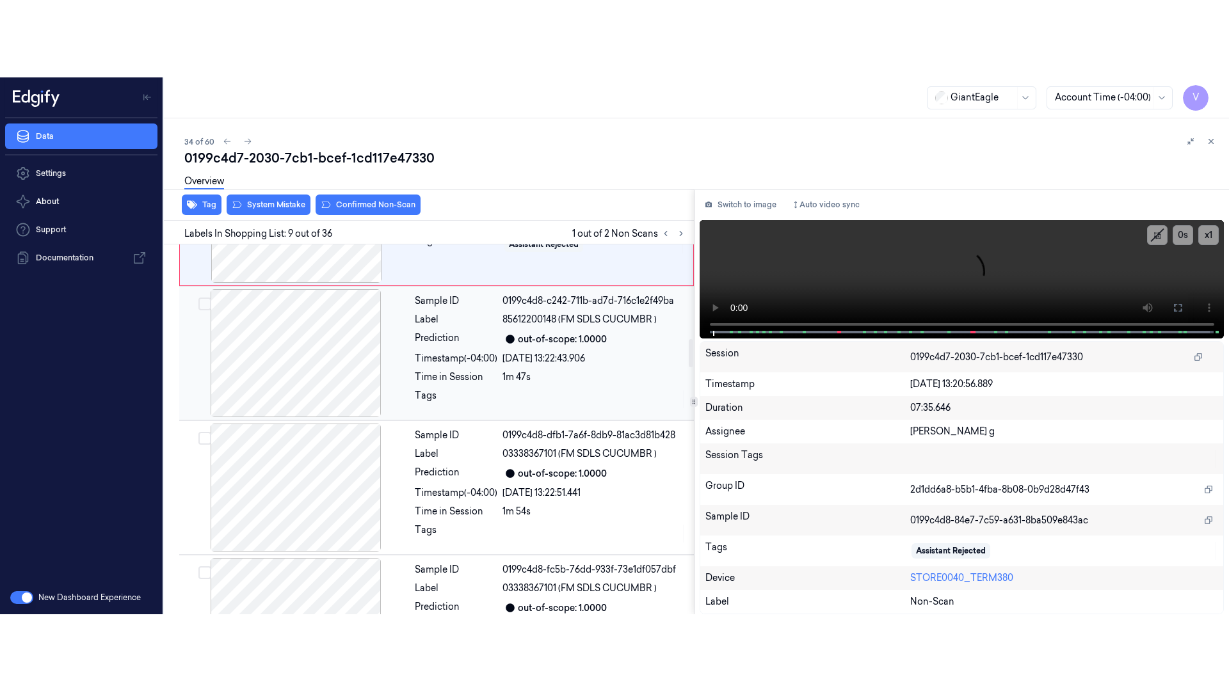
scroll to position [1245, 0]
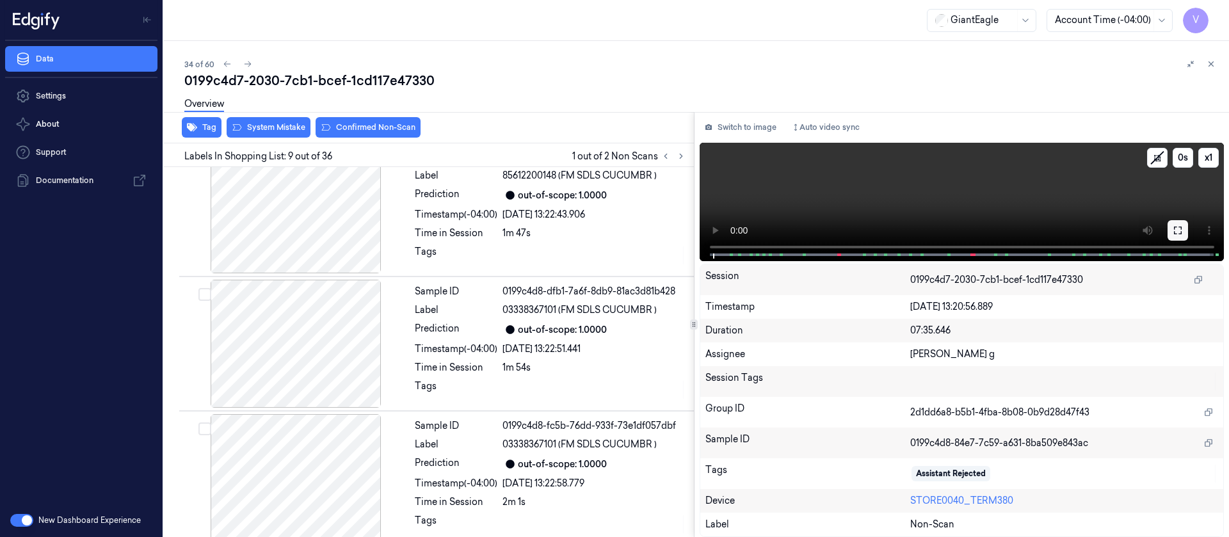
click at [1187, 226] on button at bounding box center [1178, 230] width 20 height 20
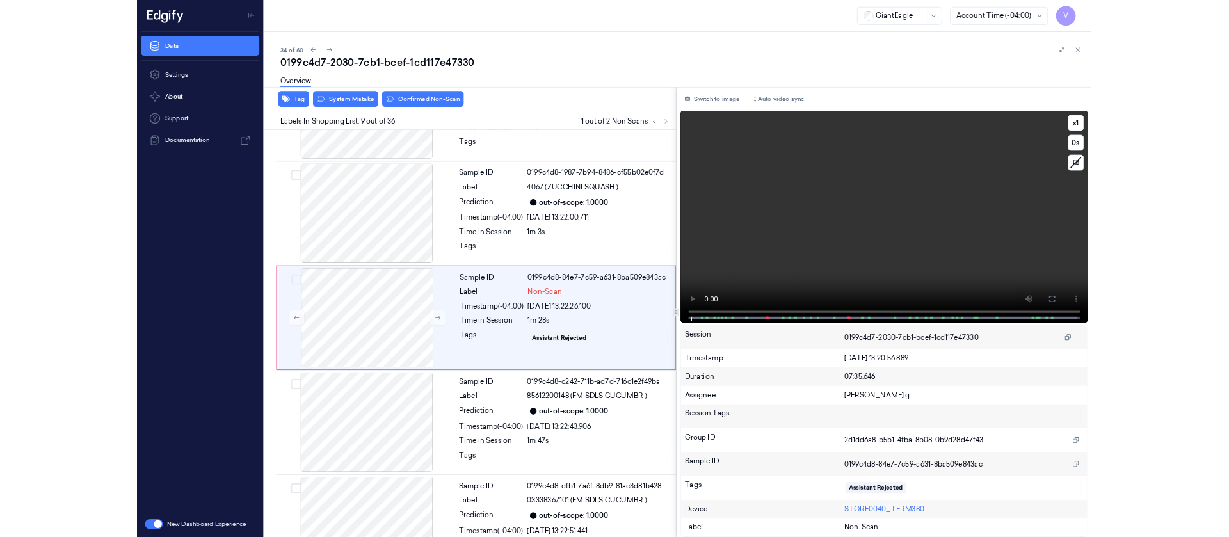
scroll to position [880, 0]
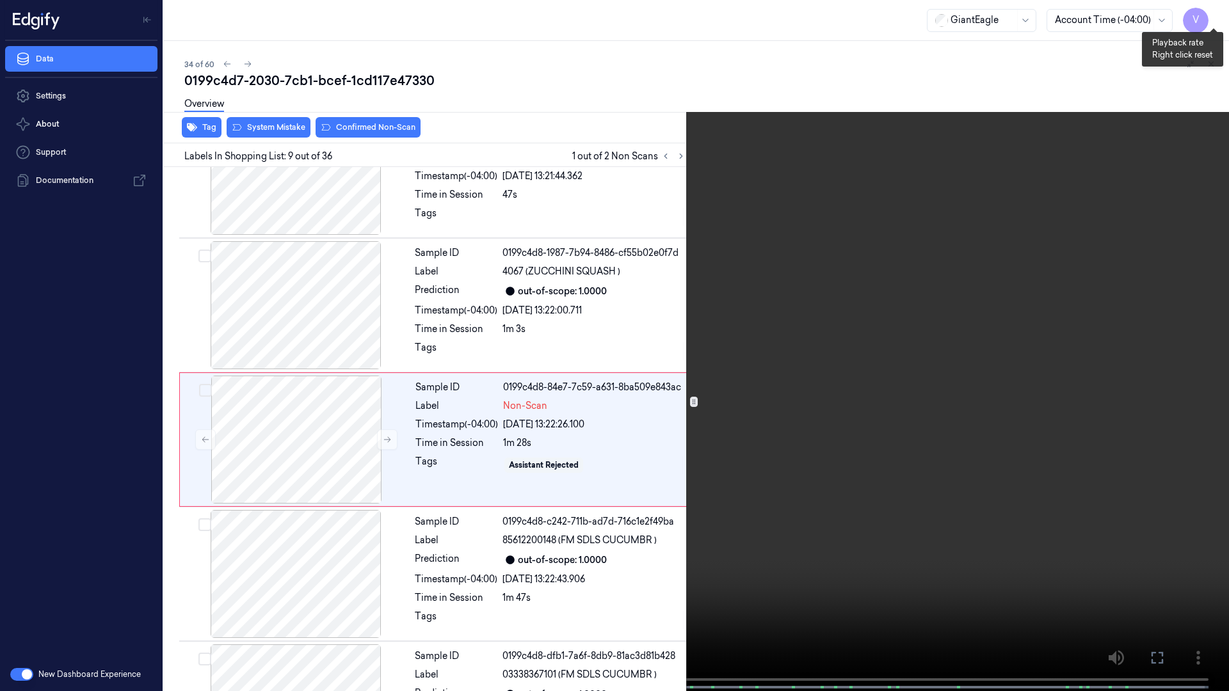
click at [1214, 19] on button "x 1" at bounding box center [1213, 15] width 20 height 20
click at [0, 0] on icon at bounding box center [0, 0] width 0 height 0
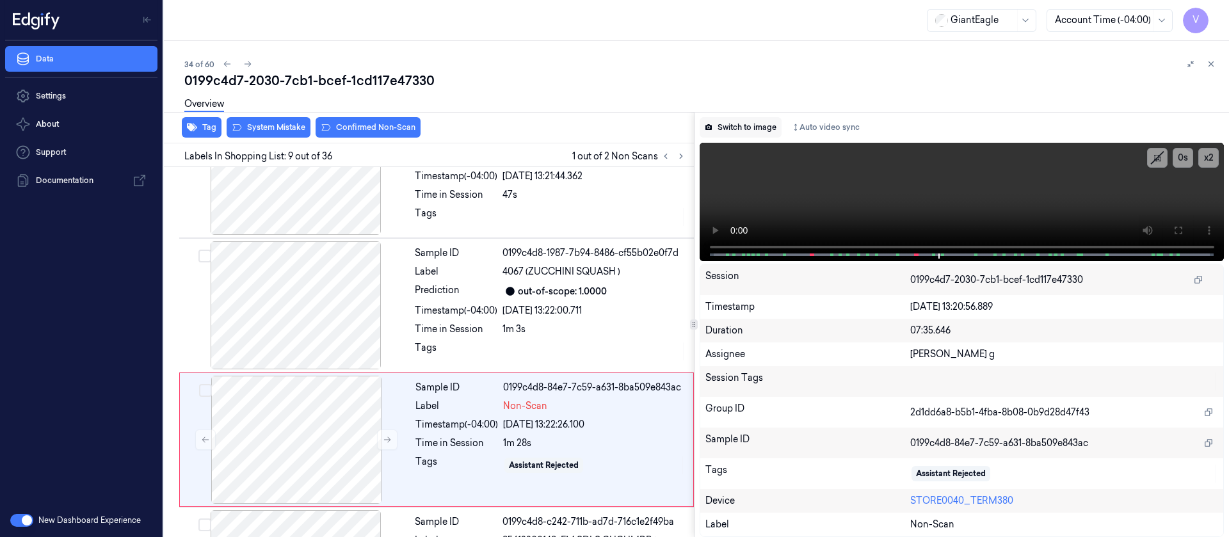
click at [749, 135] on button "Switch to image" at bounding box center [741, 127] width 82 height 20
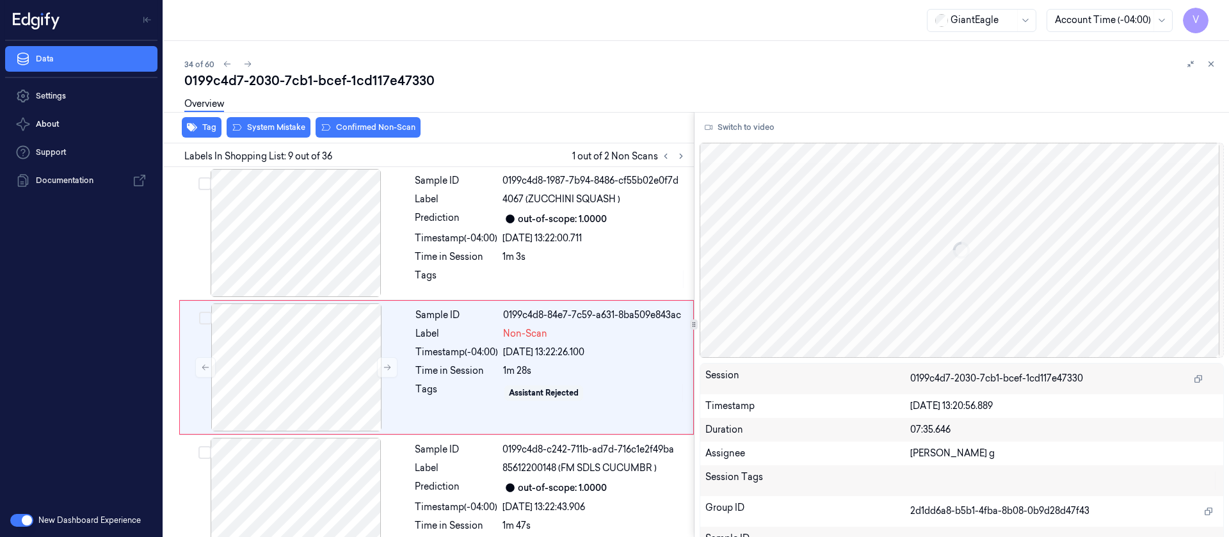
scroll to position [957, 0]
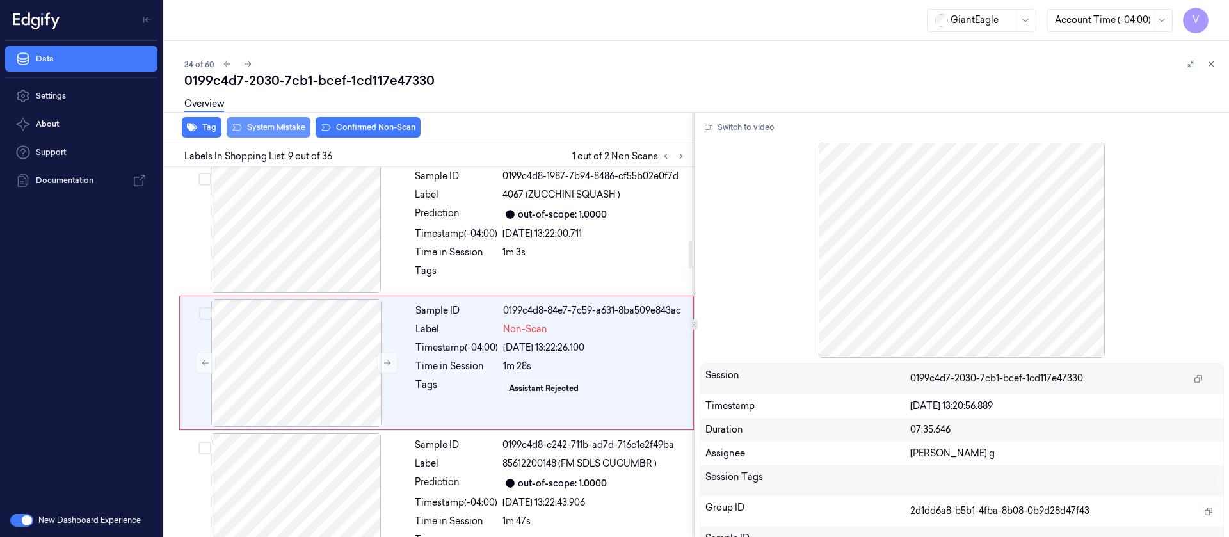
click at [276, 138] on div "Tag System Mistake Confirmed Non-Scan" at bounding box center [426, 127] width 535 height 31
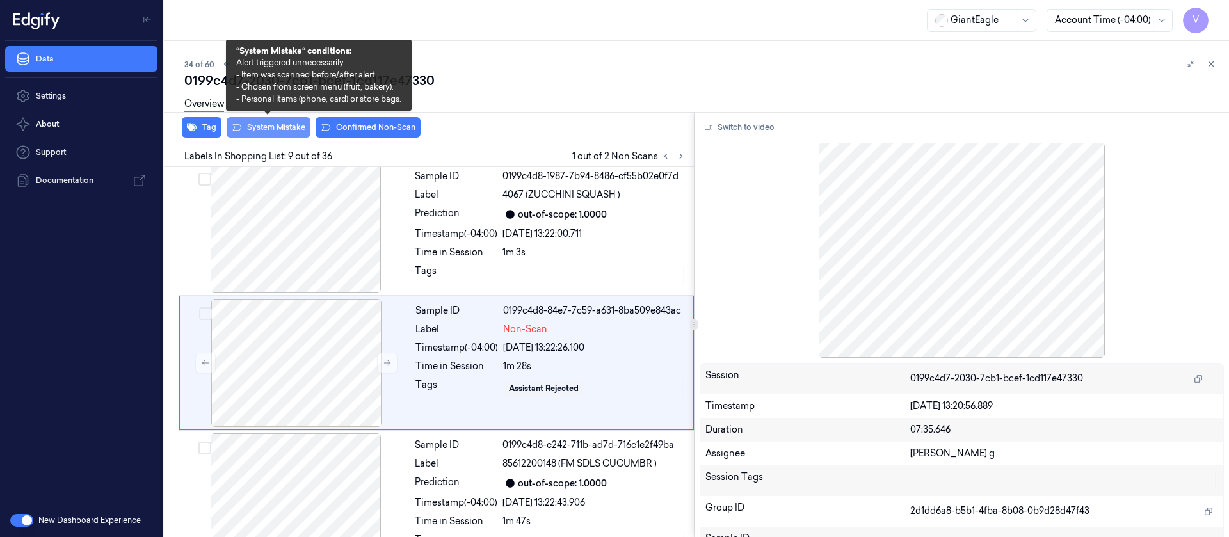
click at [276, 132] on button "System Mistake" at bounding box center [269, 127] width 84 height 20
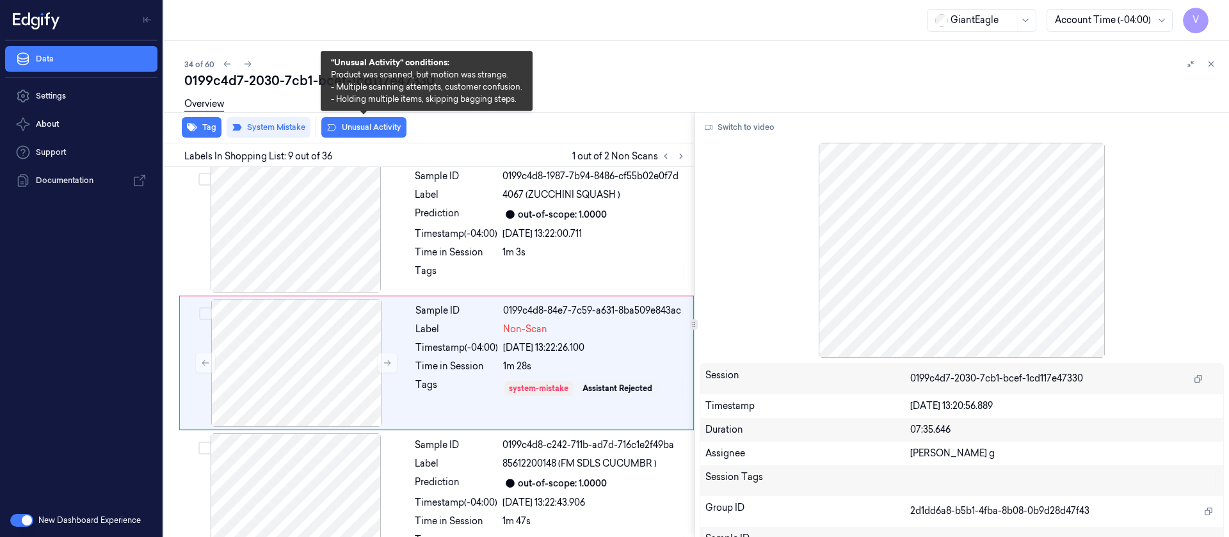
click at [381, 124] on button "Unusual Activity" at bounding box center [363, 127] width 85 height 20
click at [373, 128] on button "Unusual Activity" at bounding box center [363, 127] width 85 height 20
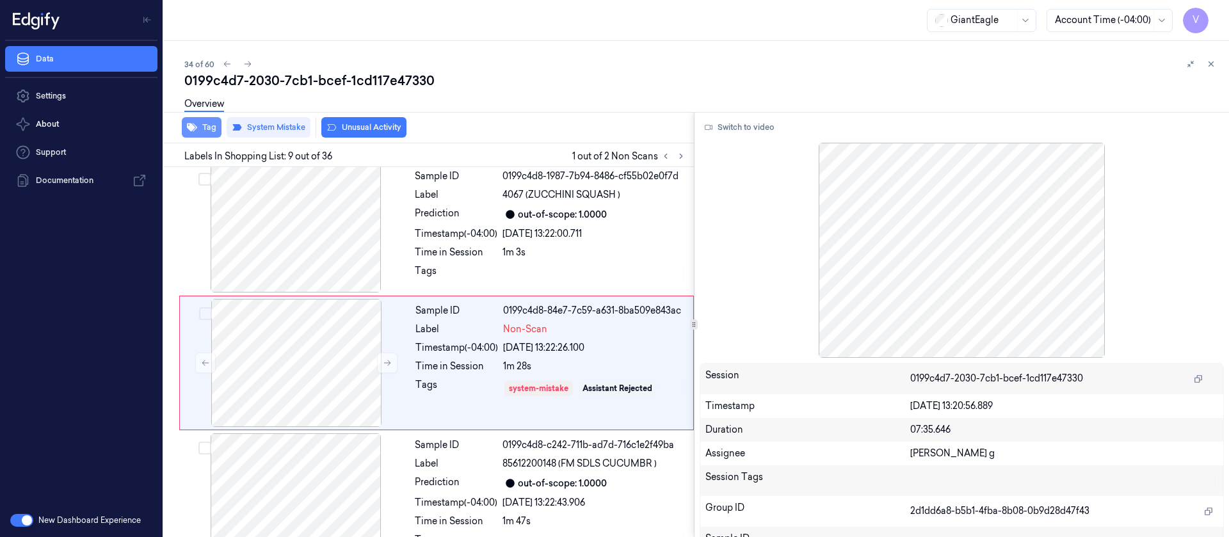
click at [198, 129] on button "Tag" at bounding box center [202, 127] width 40 height 20
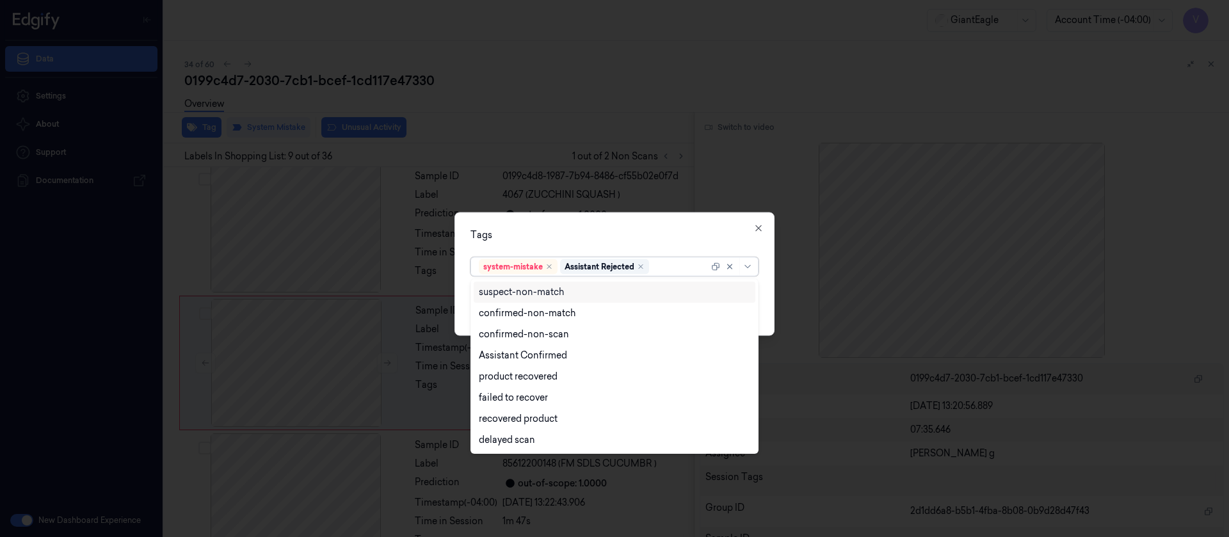
click at [664, 264] on div at bounding box center [680, 266] width 57 height 13
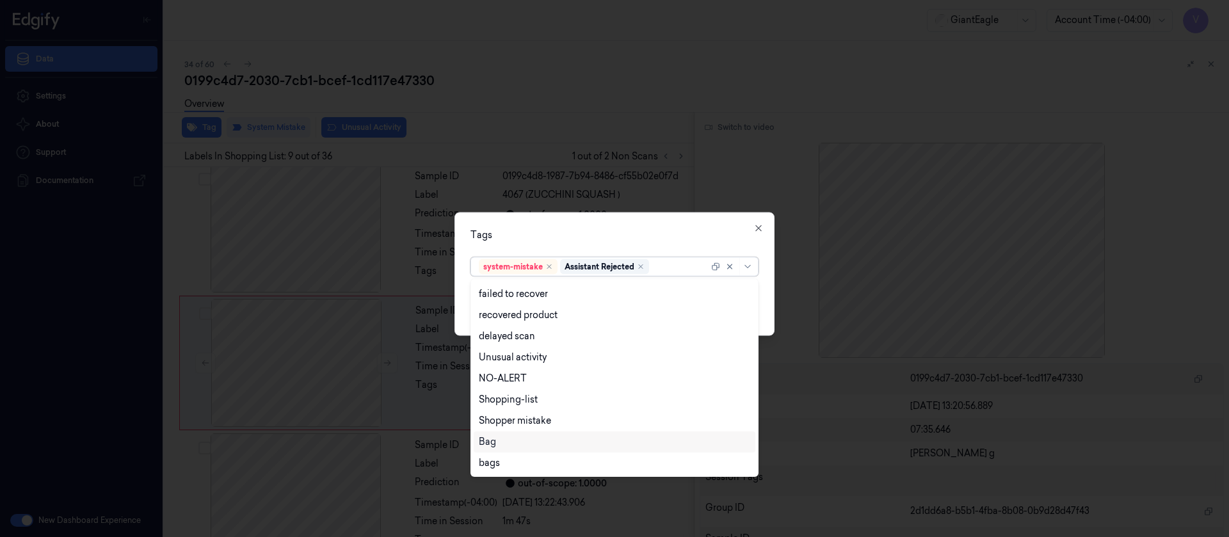
click at [508, 436] on div "Bag" at bounding box center [614, 441] width 271 height 13
click at [651, 236] on div "Tags" at bounding box center [614, 234] width 288 height 13
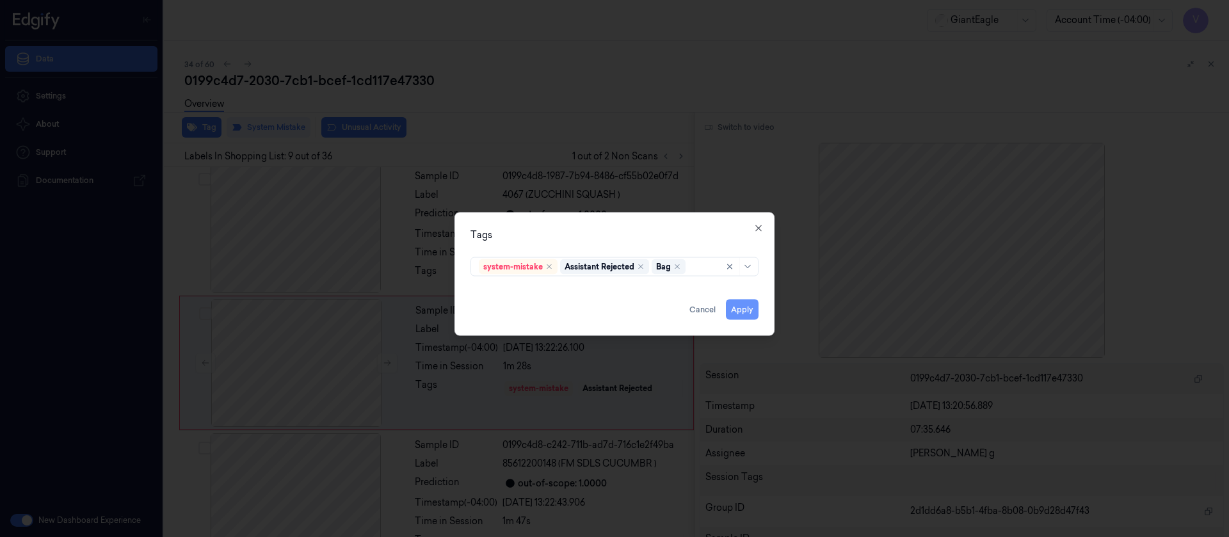
click at [749, 314] on button "Apply" at bounding box center [742, 309] width 33 height 20
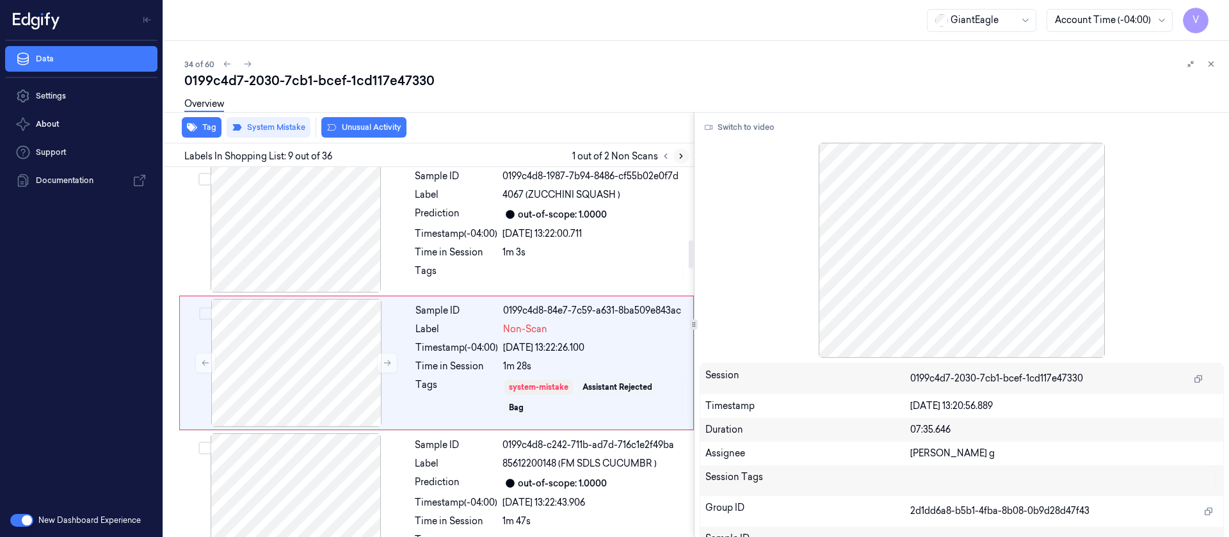
click at [687, 161] on button at bounding box center [680, 156] width 15 height 15
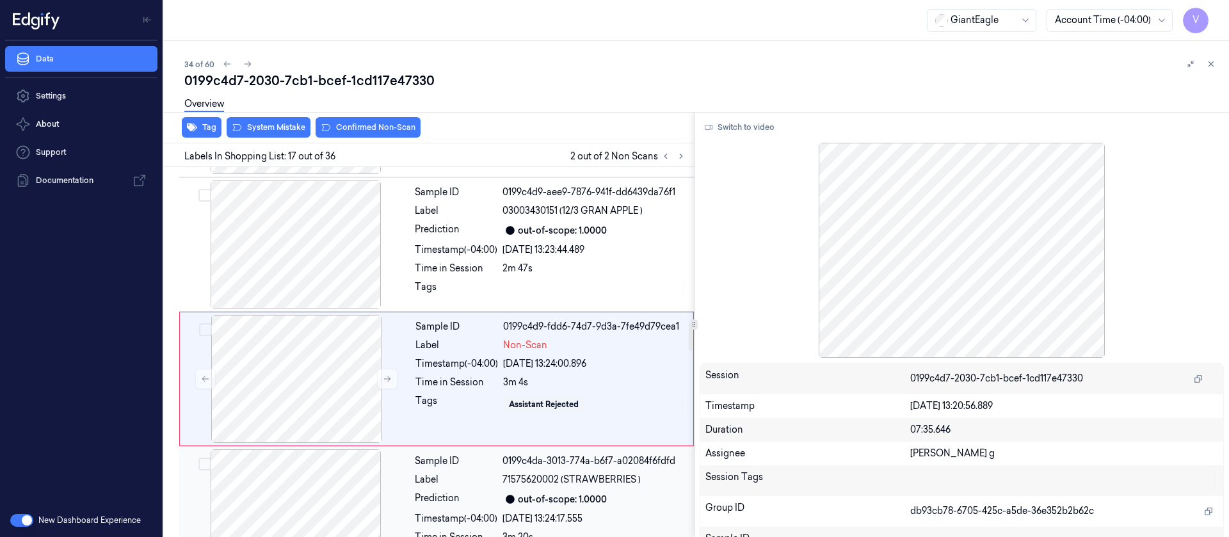
scroll to position [2032, 0]
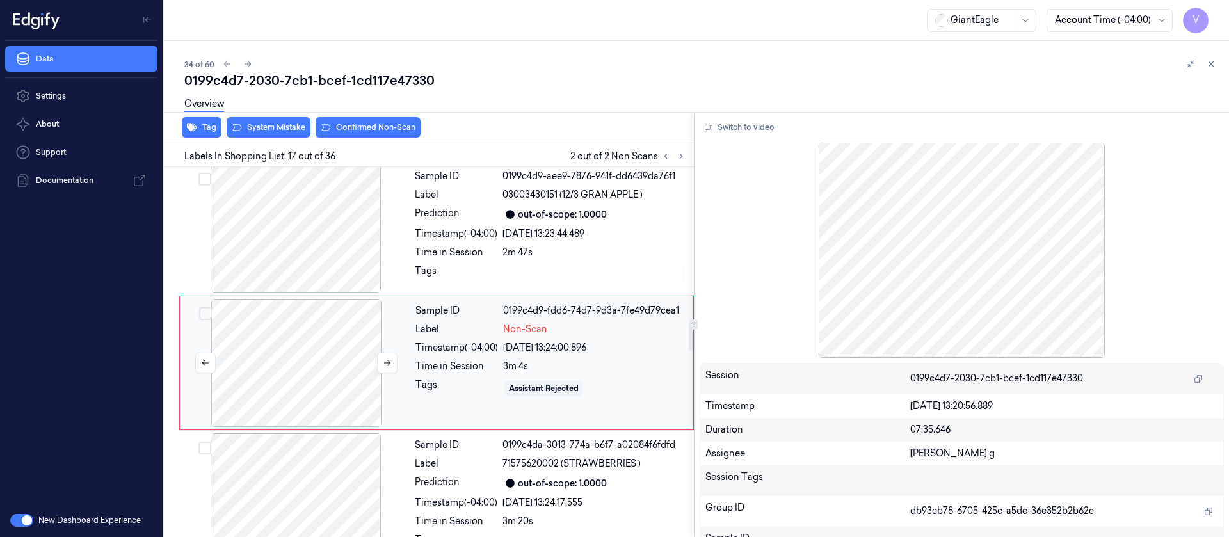
click at [291, 374] on div at bounding box center [296, 363] width 228 height 128
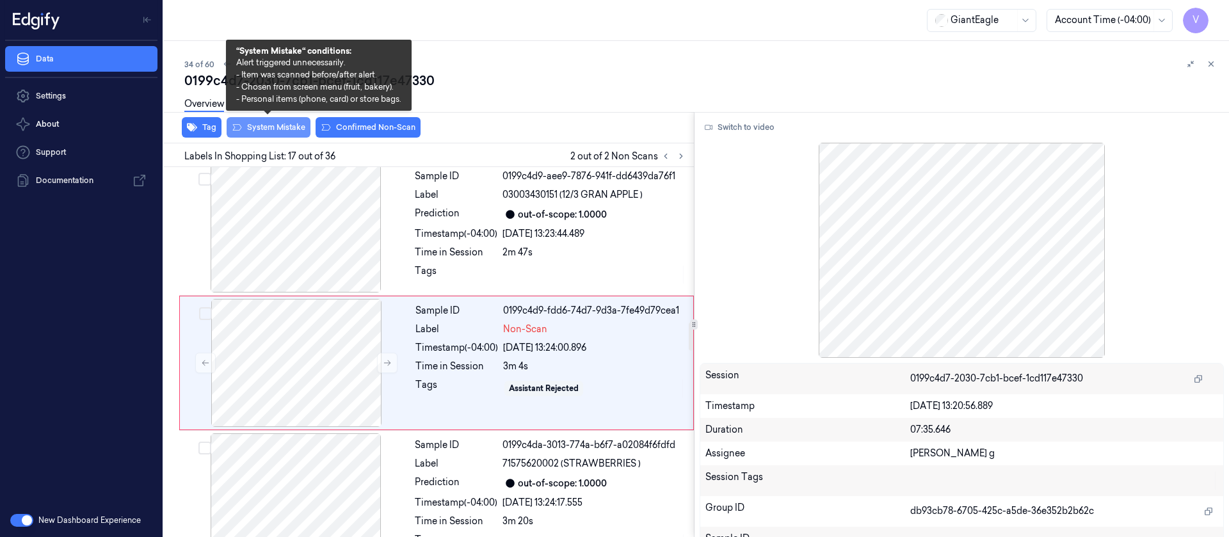
click at [289, 126] on button "System Mistake" at bounding box center [269, 127] width 84 height 20
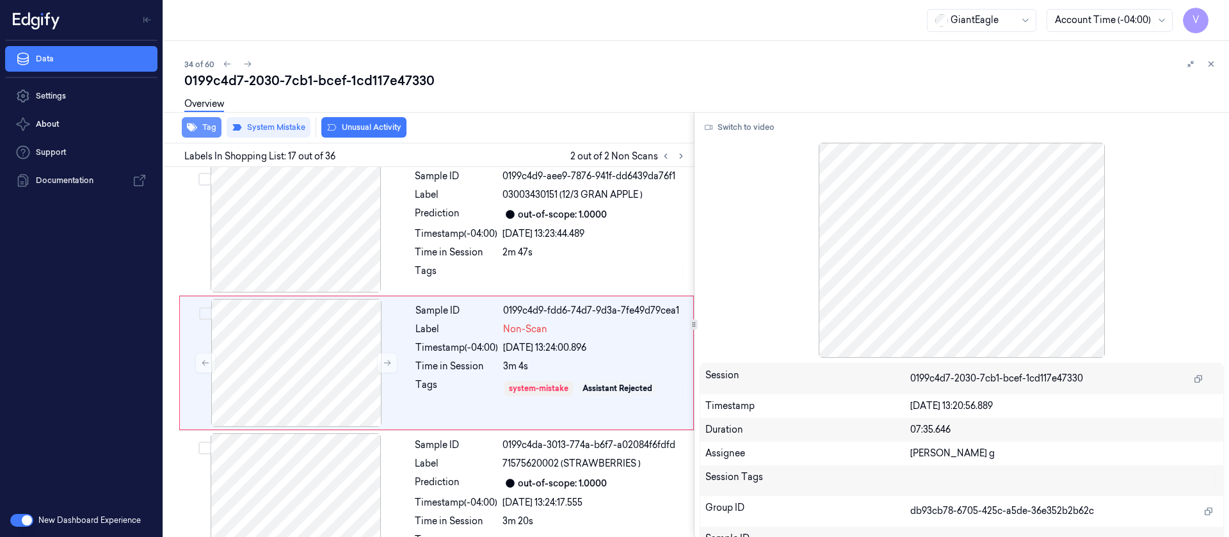
click at [196, 129] on icon "button" at bounding box center [192, 127] width 10 height 10
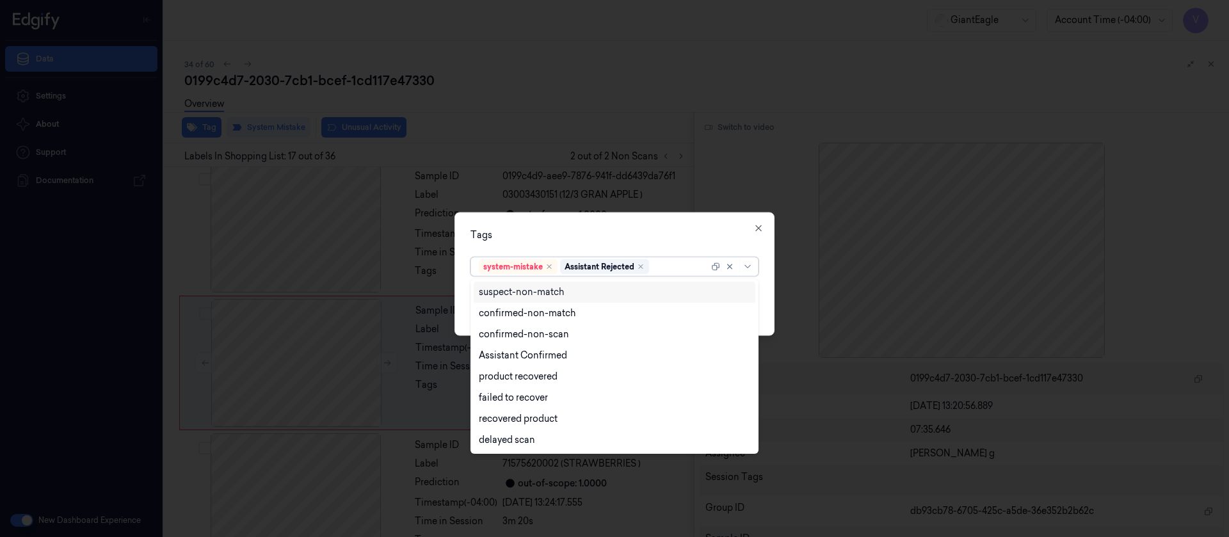
click at [657, 262] on div at bounding box center [680, 266] width 57 height 13
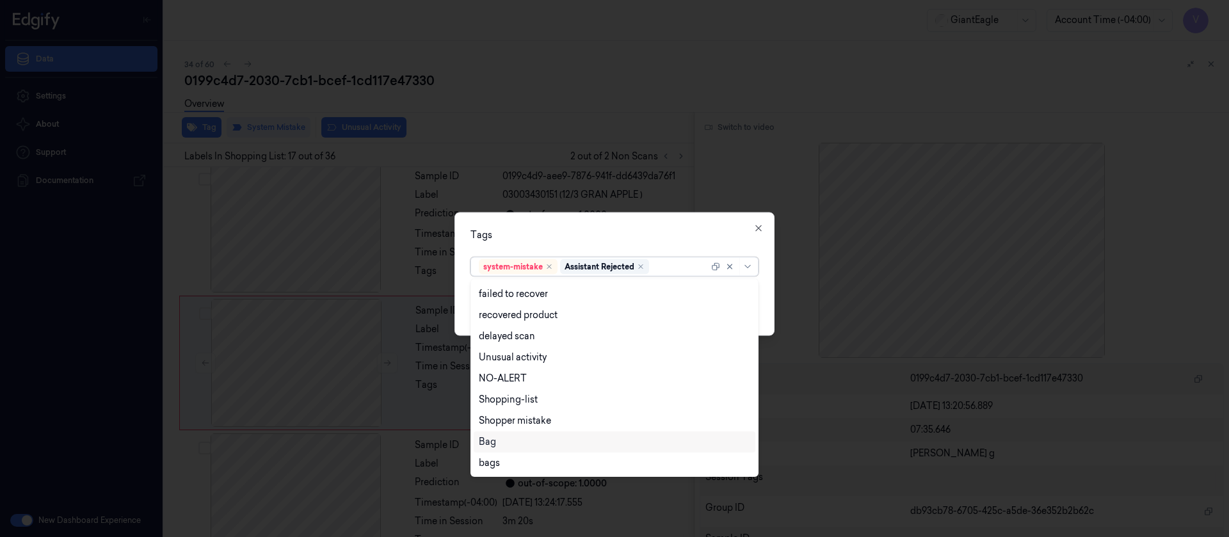
click at [517, 444] on div "Bag" at bounding box center [614, 441] width 271 height 13
click at [642, 246] on div "Tags option Bag, selected. 13 results available. Use Up and Down to choose opti…" at bounding box center [614, 274] width 320 height 124
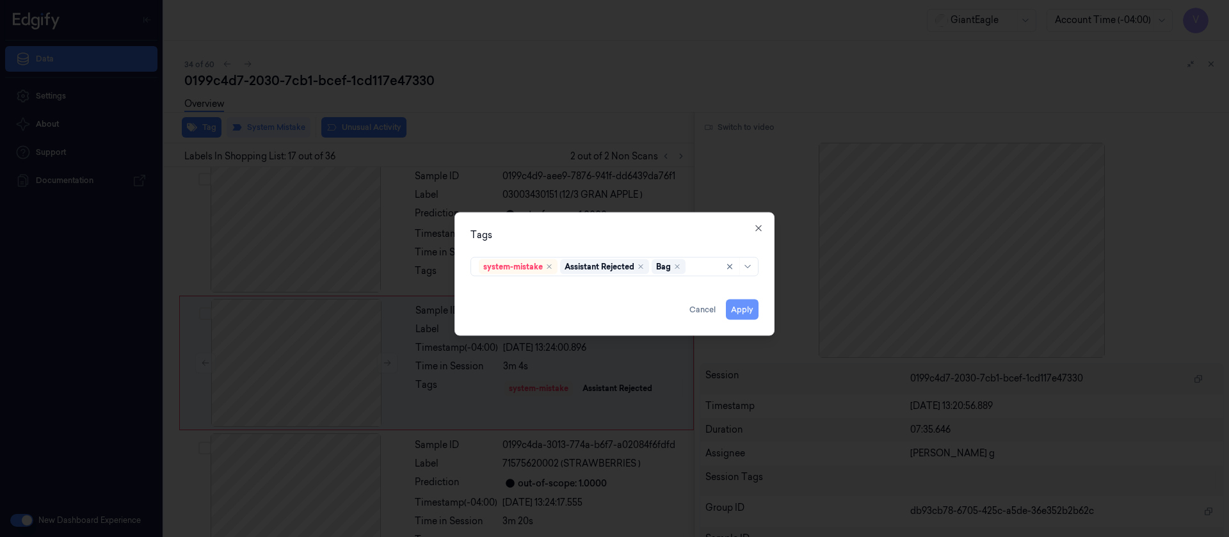
click at [745, 302] on button "Apply" at bounding box center [742, 309] width 33 height 20
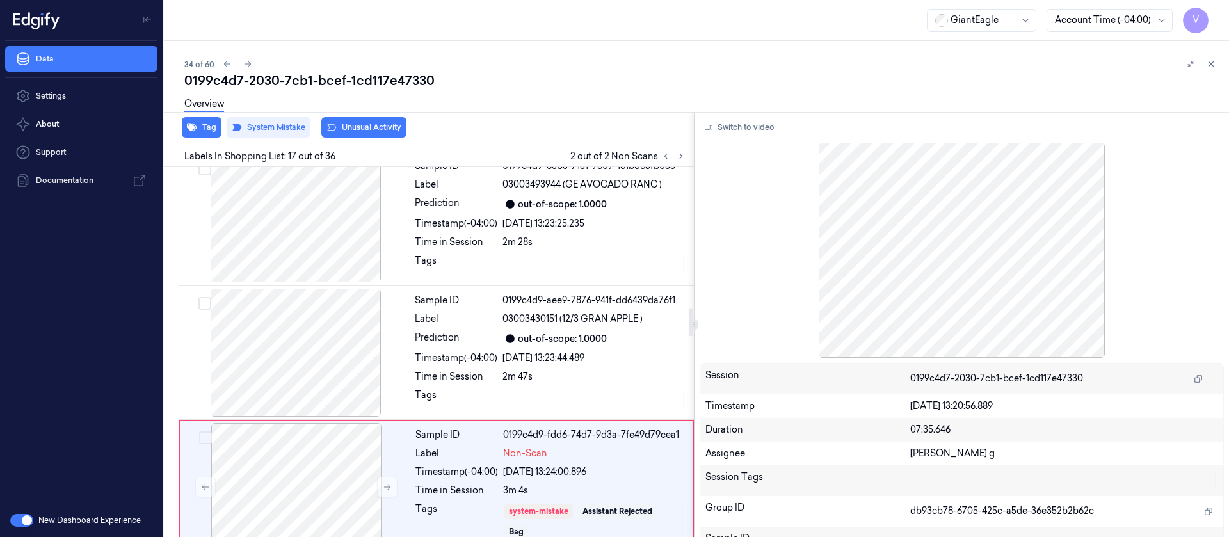
scroll to position [1840, 0]
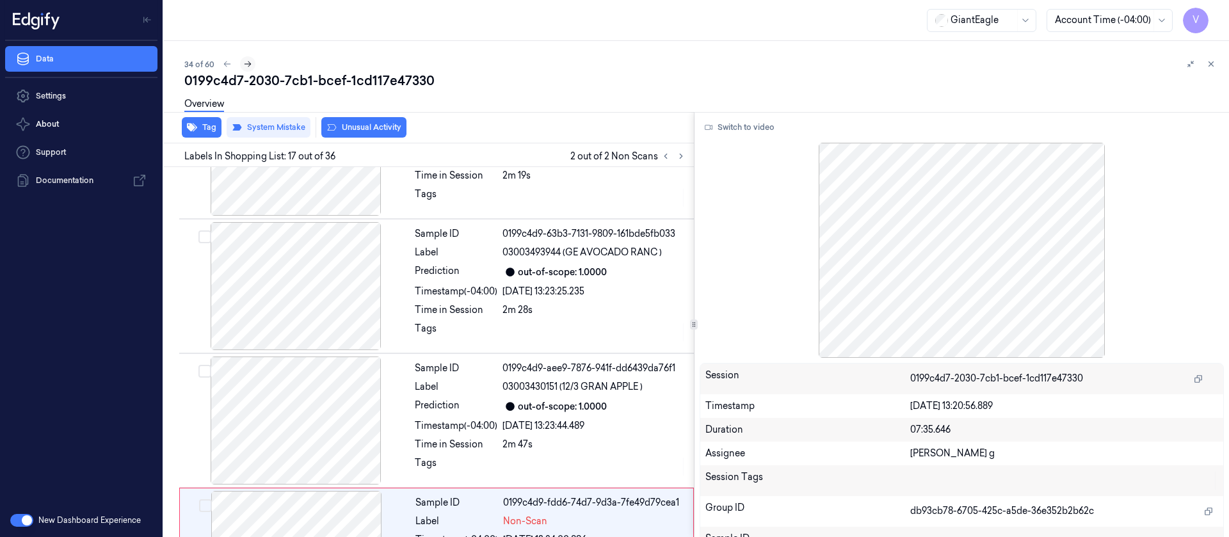
click at [247, 63] on icon at bounding box center [247, 64] width 9 height 9
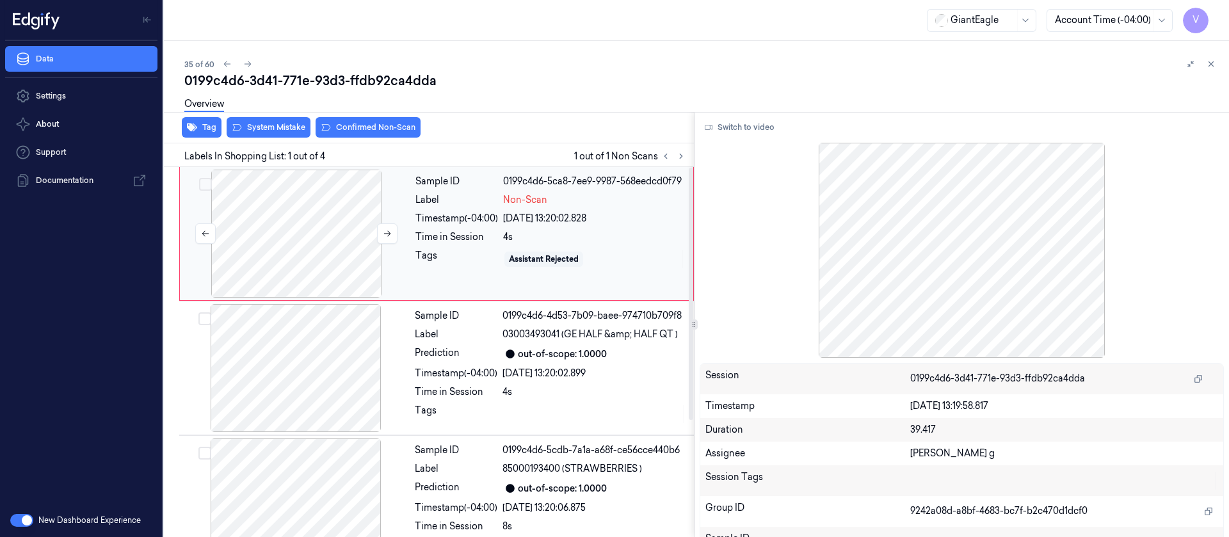
click at [301, 240] on div at bounding box center [296, 234] width 228 height 128
click at [731, 133] on button "Switch to video" at bounding box center [740, 127] width 80 height 20
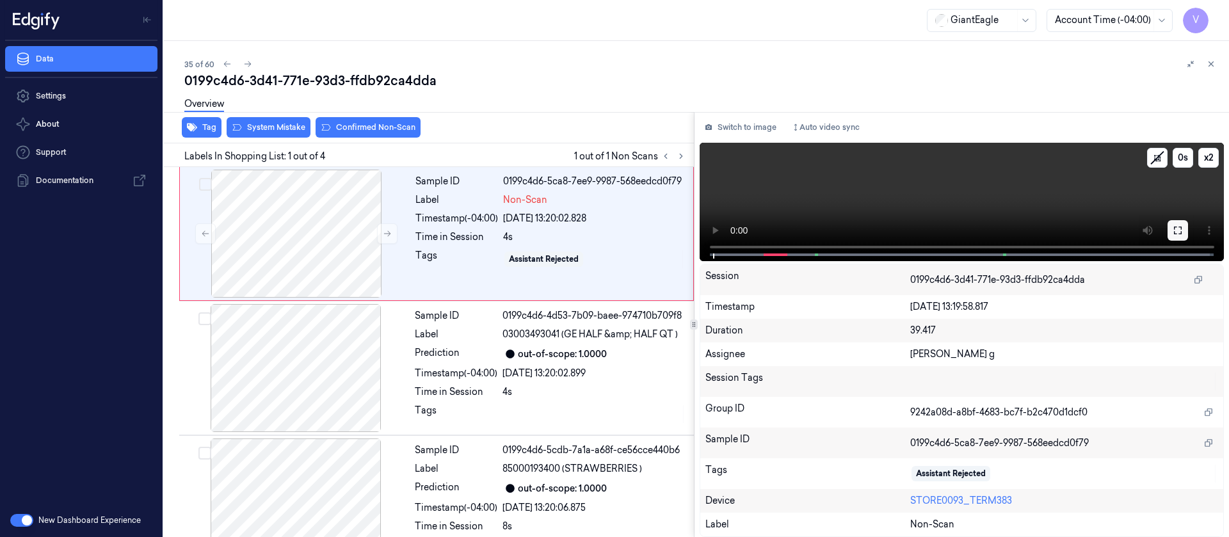
click at [1180, 225] on icon at bounding box center [1178, 230] width 10 height 10
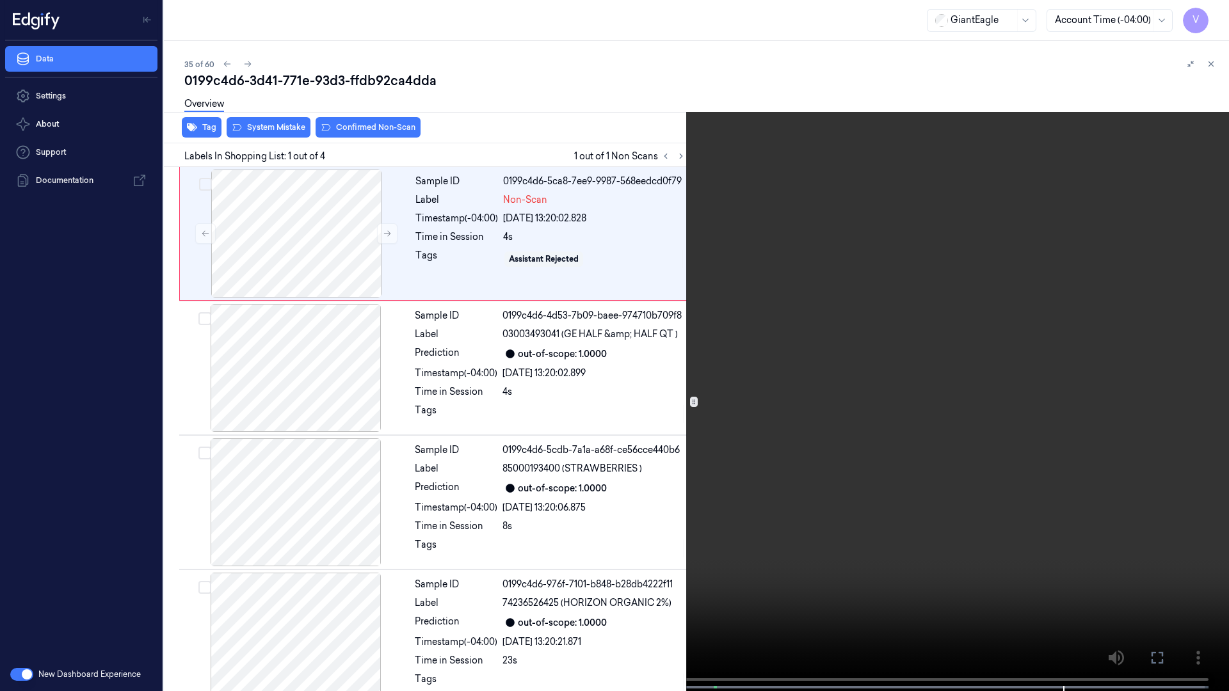
click at [0, 0] on icon at bounding box center [0, 0] width 0 height 0
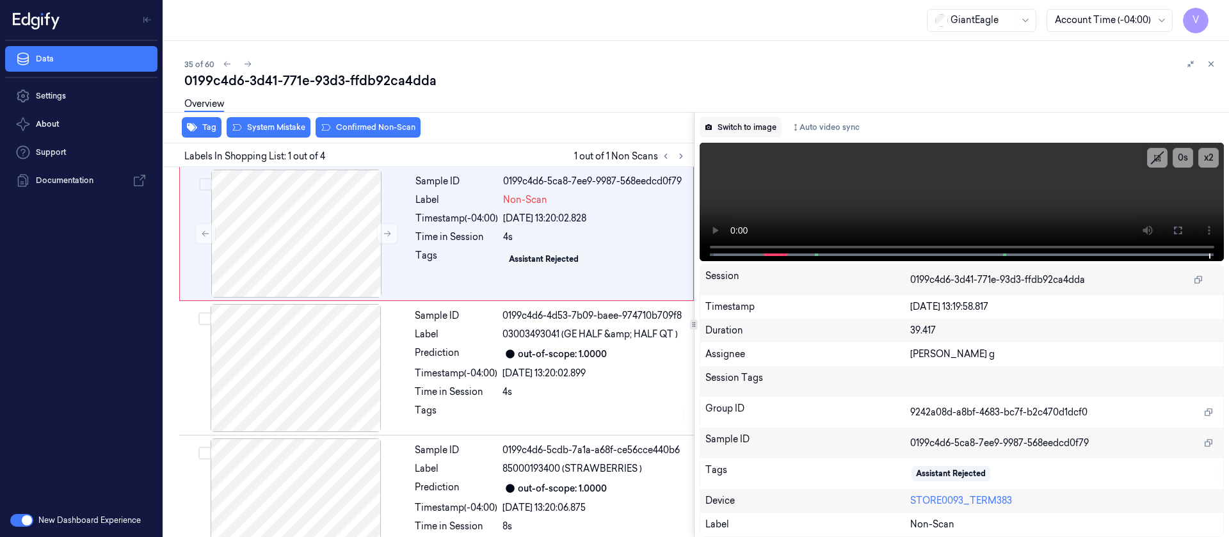
click at [736, 125] on button "Switch to image" at bounding box center [741, 127] width 82 height 20
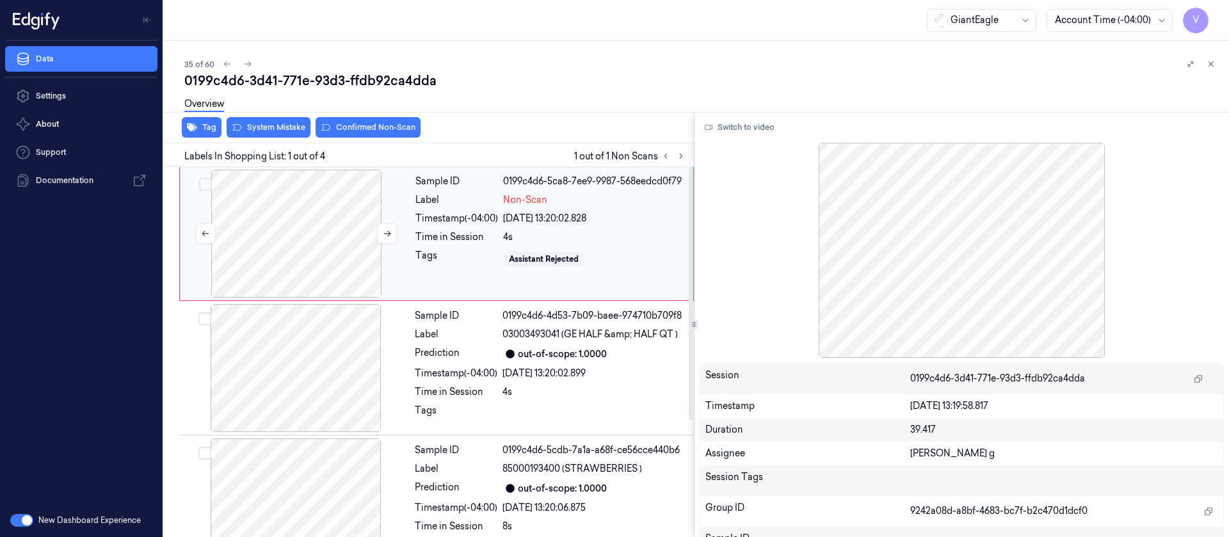
click at [245, 231] on div at bounding box center [296, 234] width 228 height 128
click at [332, 220] on div at bounding box center [296, 234] width 228 height 128
click at [316, 391] on div at bounding box center [296, 368] width 228 height 128
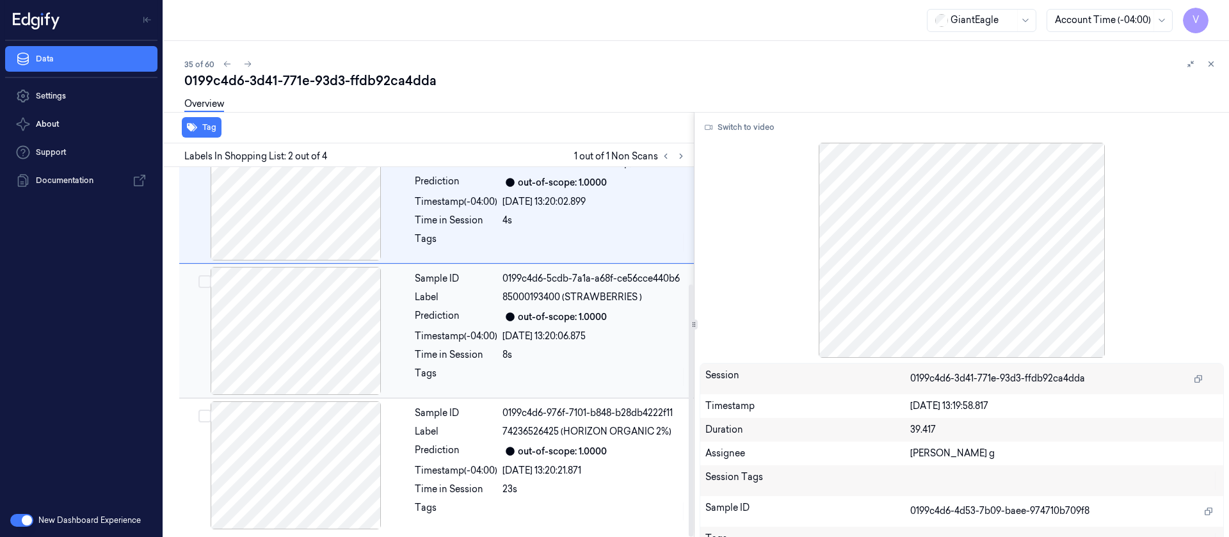
click at [301, 348] on div at bounding box center [296, 331] width 228 height 128
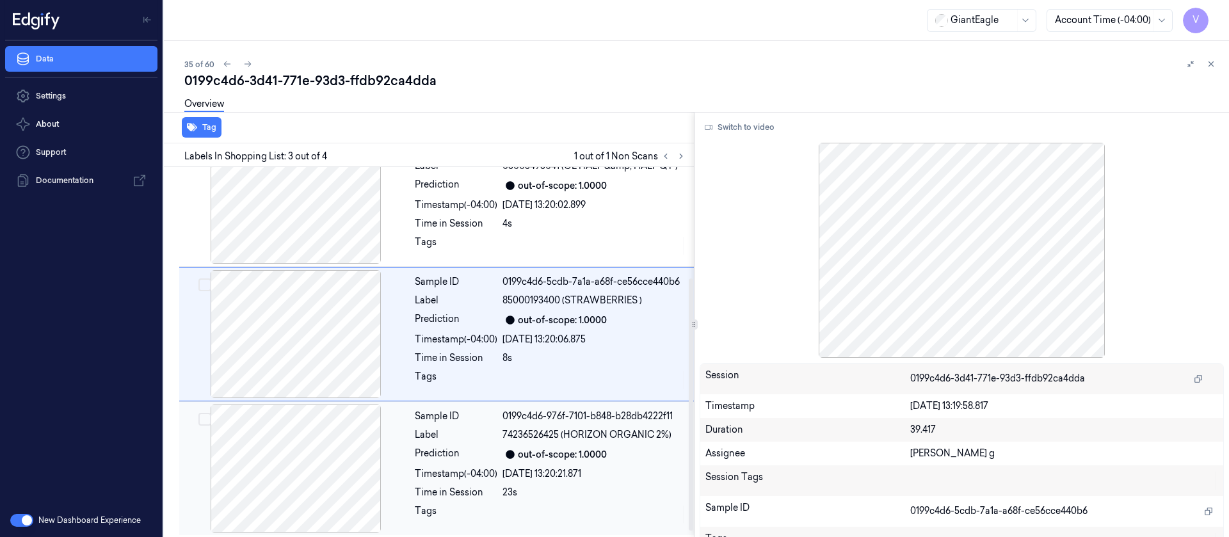
scroll to position [172, 0]
click at [299, 481] on div at bounding box center [296, 465] width 228 height 128
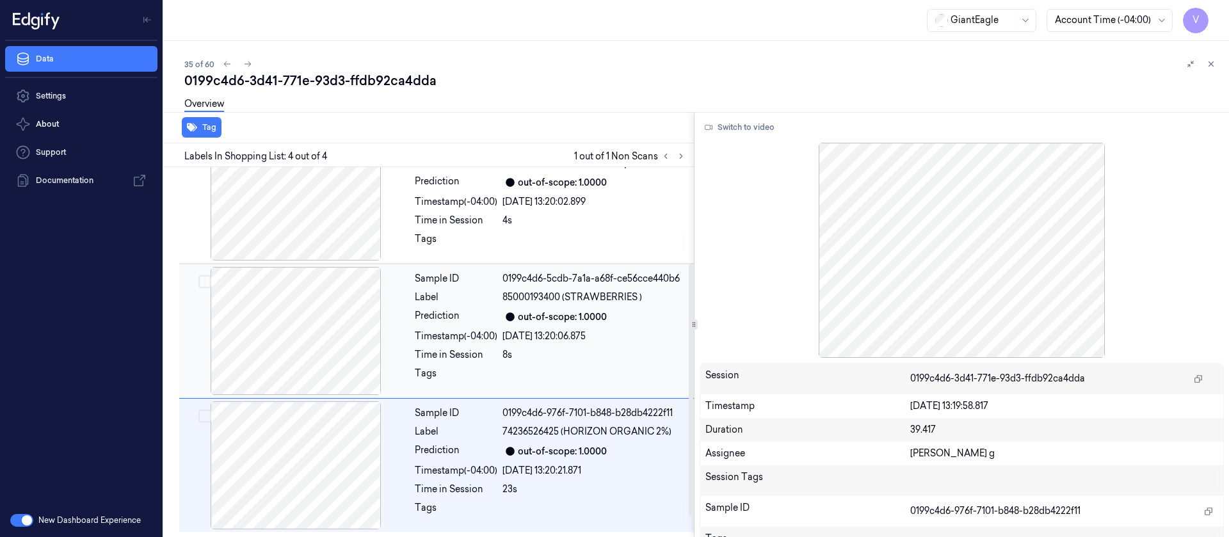
scroll to position [0, 0]
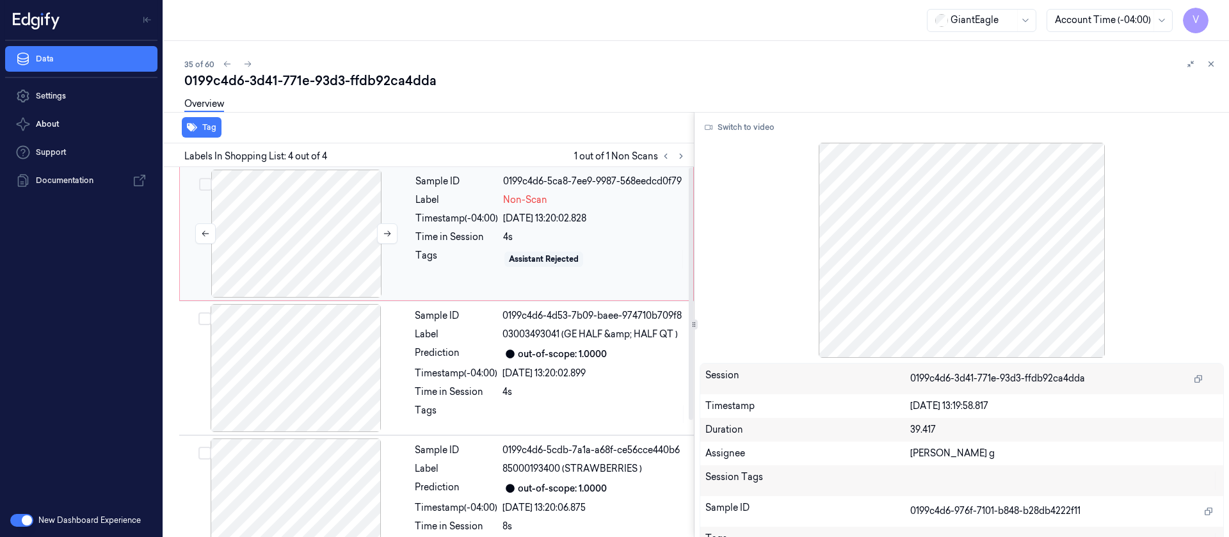
click at [298, 243] on div at bounding box center [296, 234] width 228 height 128
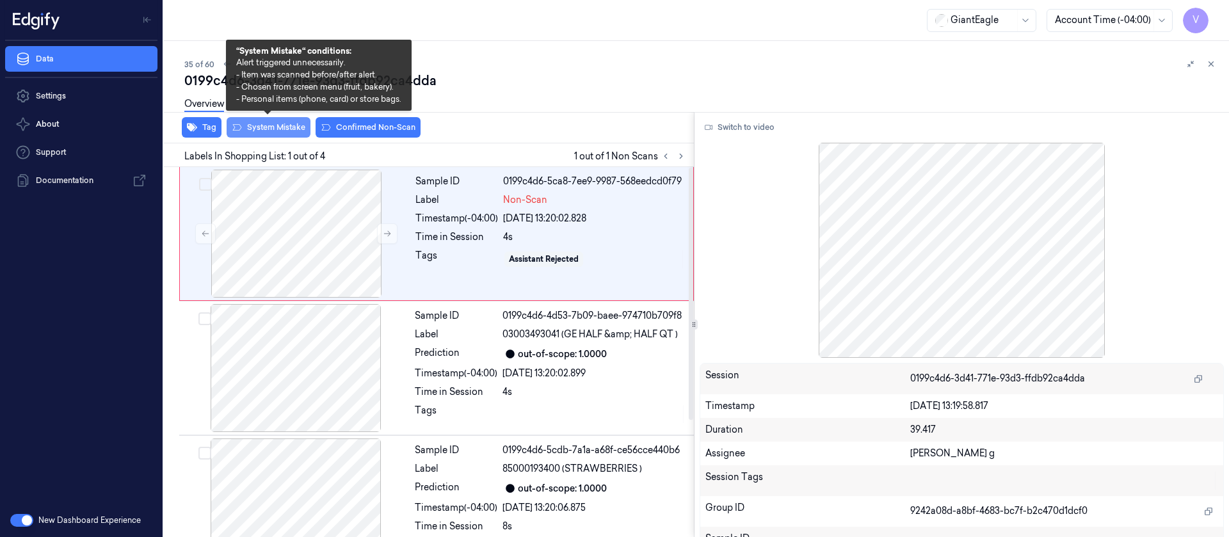
click at [270, 129] on button "System Mistake" at bounding box center [269, 127] width 84 height 20
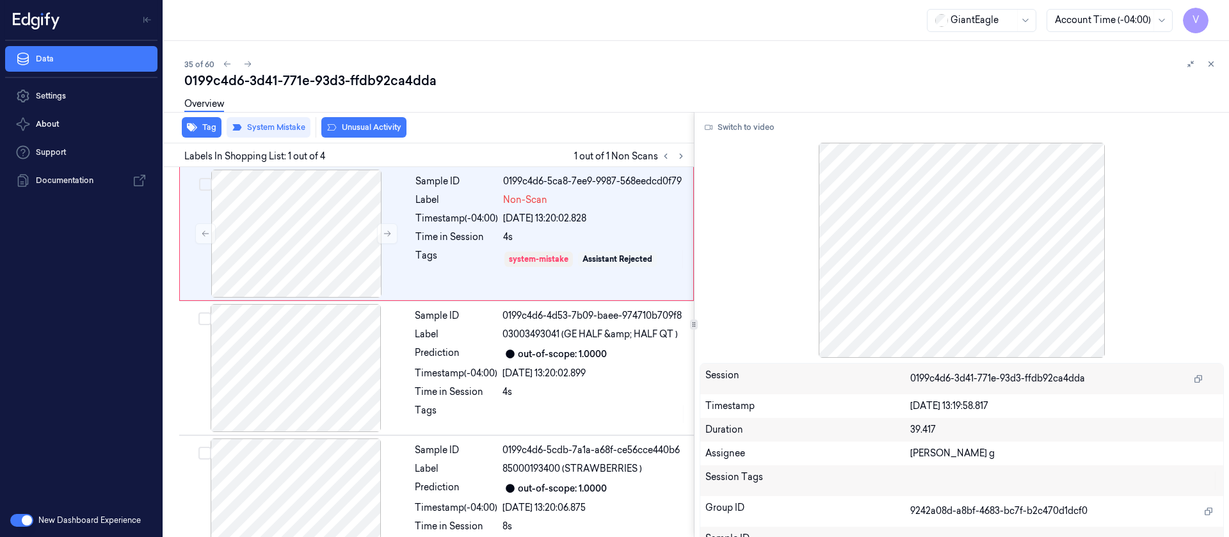
click at [386, 128] on button "Unusual Activity" at bounding box center [363, 127] width 85 height 20
click at [252, 61] on button at bounding box center [247, 63] width 15 height 15
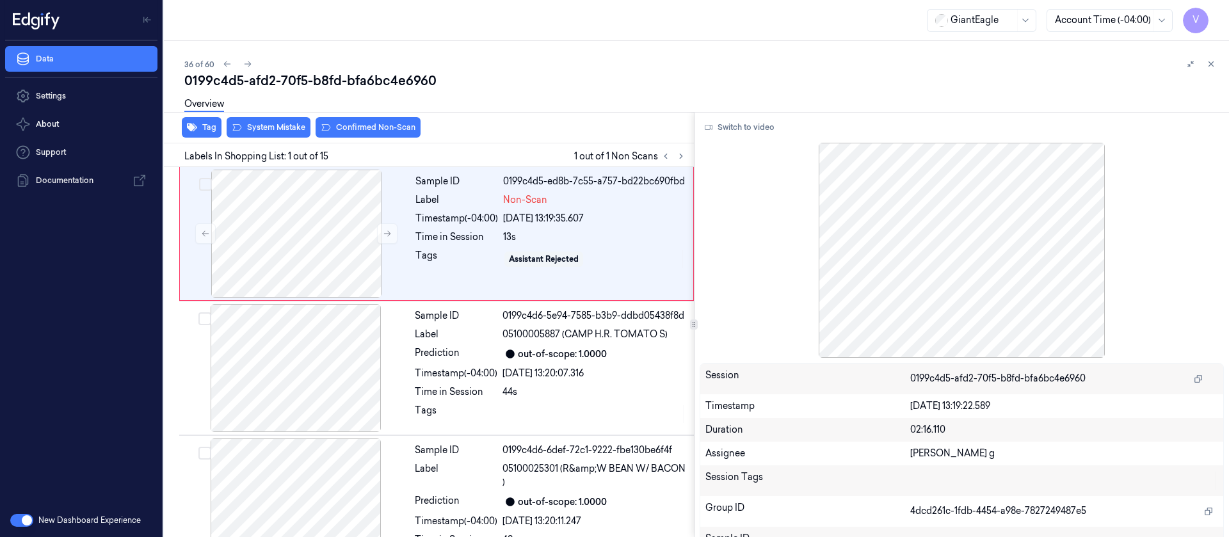
click at [542, 13] on div "GiantEagle Account Time (-04:00) V" at bounding box center [696, 20] width 1065 height 41
click at [342, 228] on div at bounding box center [296, 234] width 228 height 128
click at [739, 131] on button "Switch to video" at bounding box center [740, 127] width 80 height 20
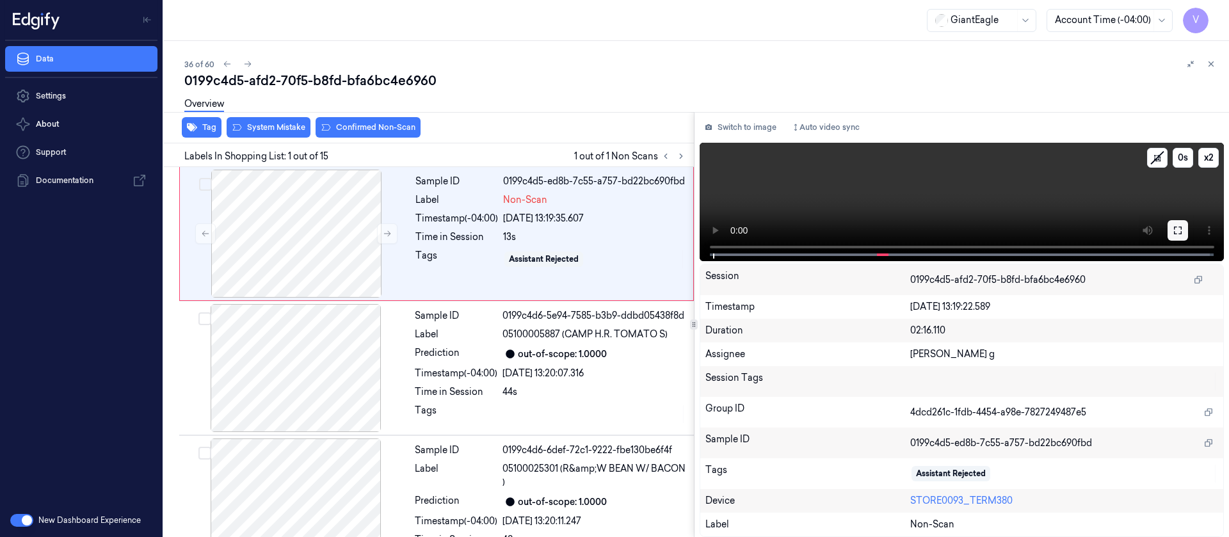
click at [1170, 222] on button at bounding box center [1178, 230] width 20 height 20
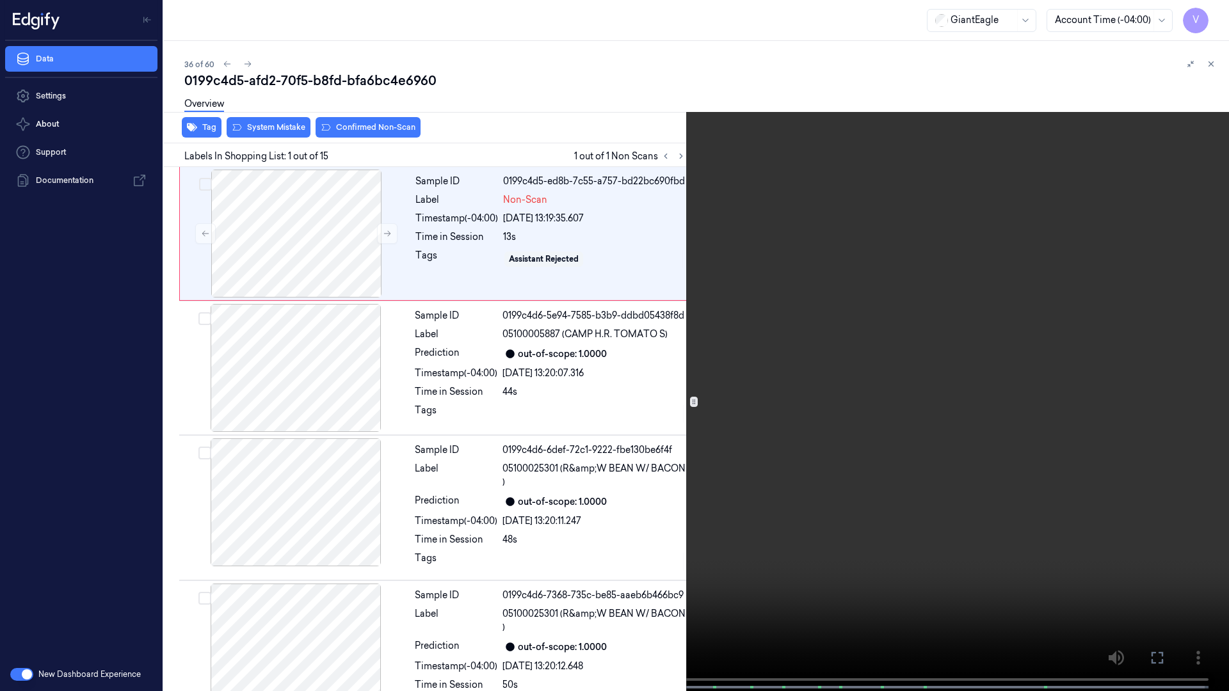
click at [0, 0] on icon at bounding box center [0, 0] width 0 height 0
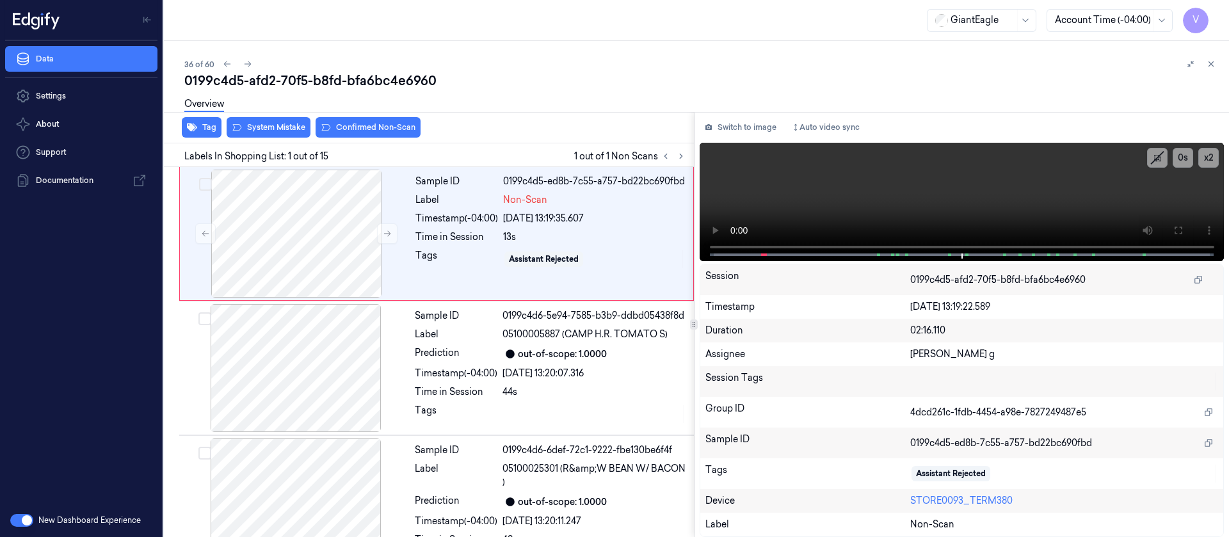
click at [744, 138] on div "Switch to image Auto video sync x 2 0 s Session 0199c4d5-afd2-70f5-b8fd-bfa6bc4…" at bounding box center [962, 324] width 535 height 425
click at [744, 127] on button "Switch to image" at bounding box center [741, 127] width 82 height 20
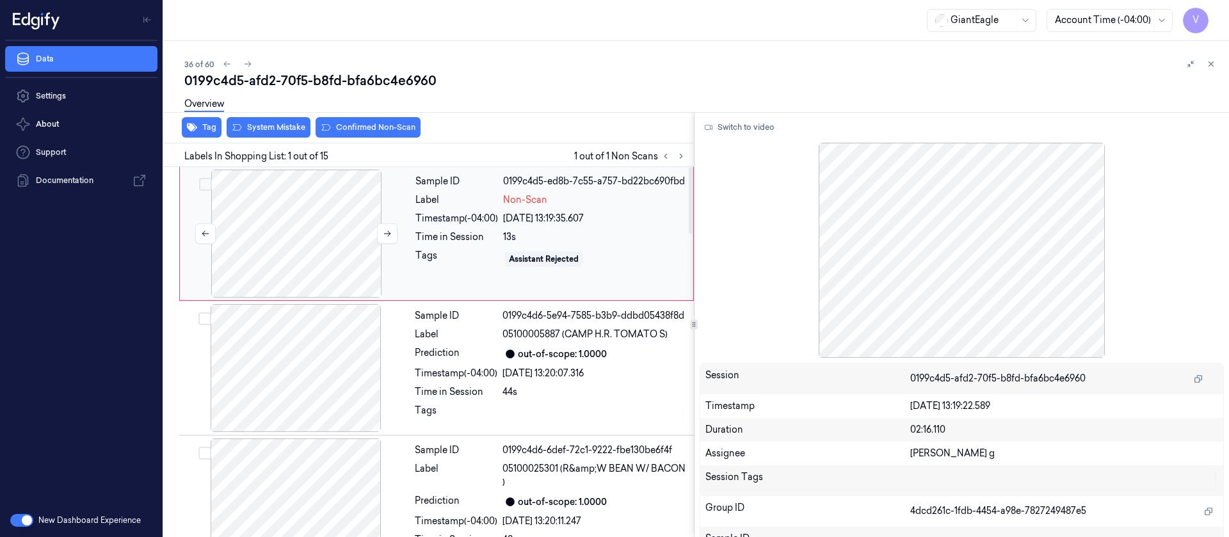
click at [276, 195] on div at bounding box center [296, 234] width 228 height 128
click at [284, 216] on div at bounding box center [296, 234] width 228 height 128
click at [328, 240] on div at bounding box center [296, 234] width 228 height 128
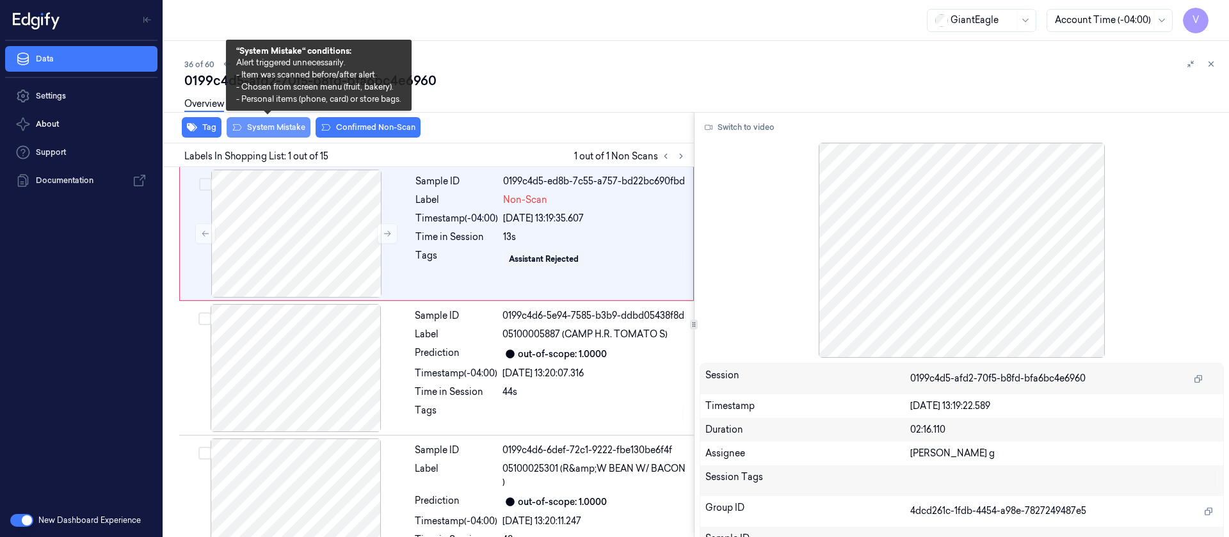
click at [264, 126] on button "System Mistake" at bounding box center [269, 127] width 84 height 20
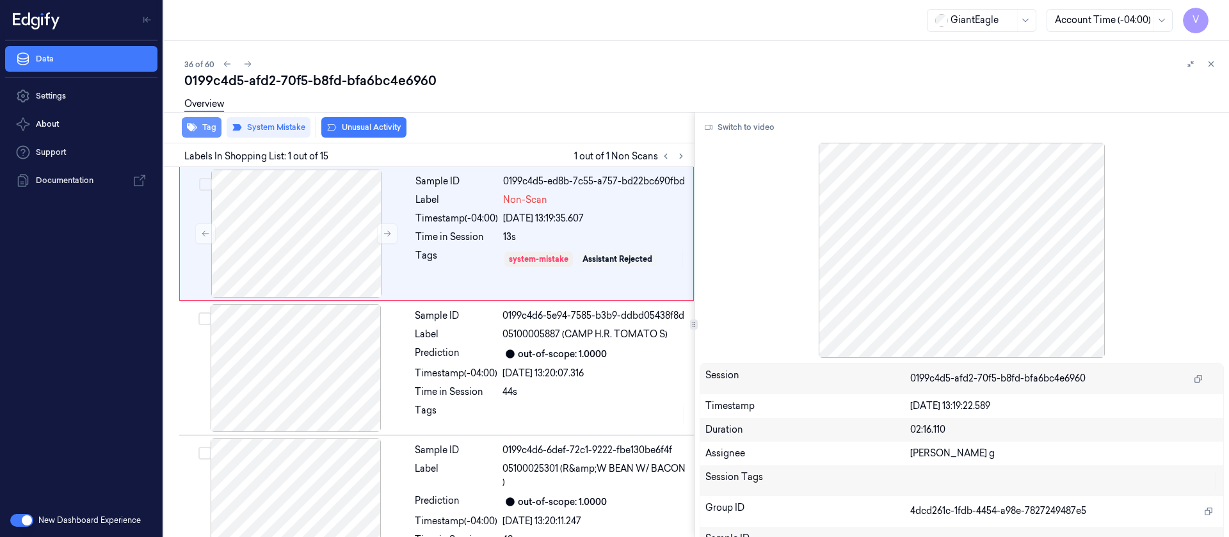
click at [207, 127] on button "Tag" at bounding box center [202, 127] width 40 height 20
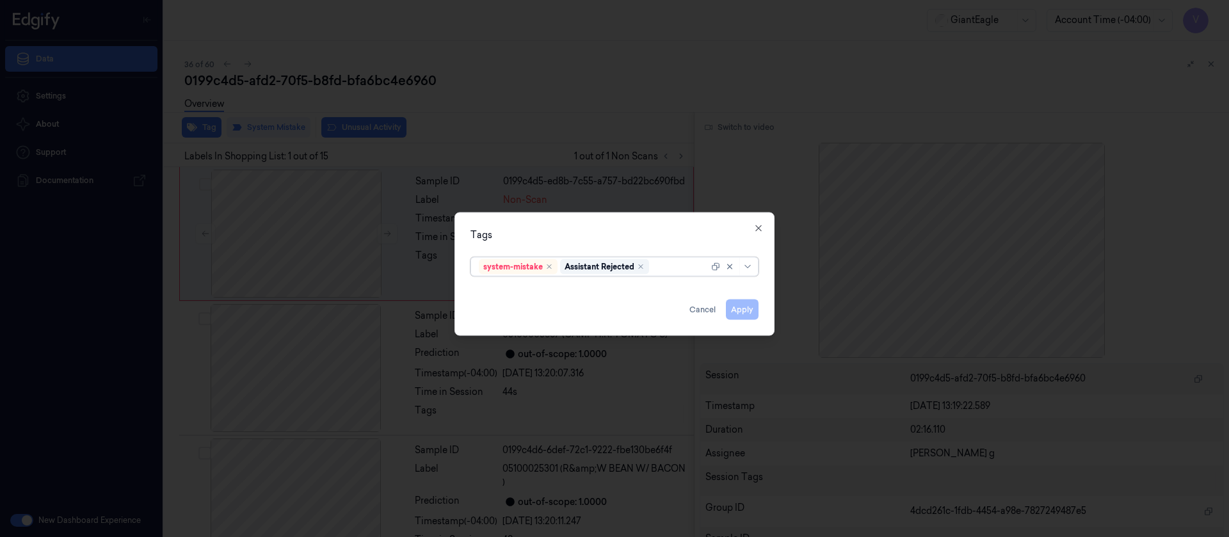
click at [670, 270] on div at bounding box center [680, 266] width 57 height 13
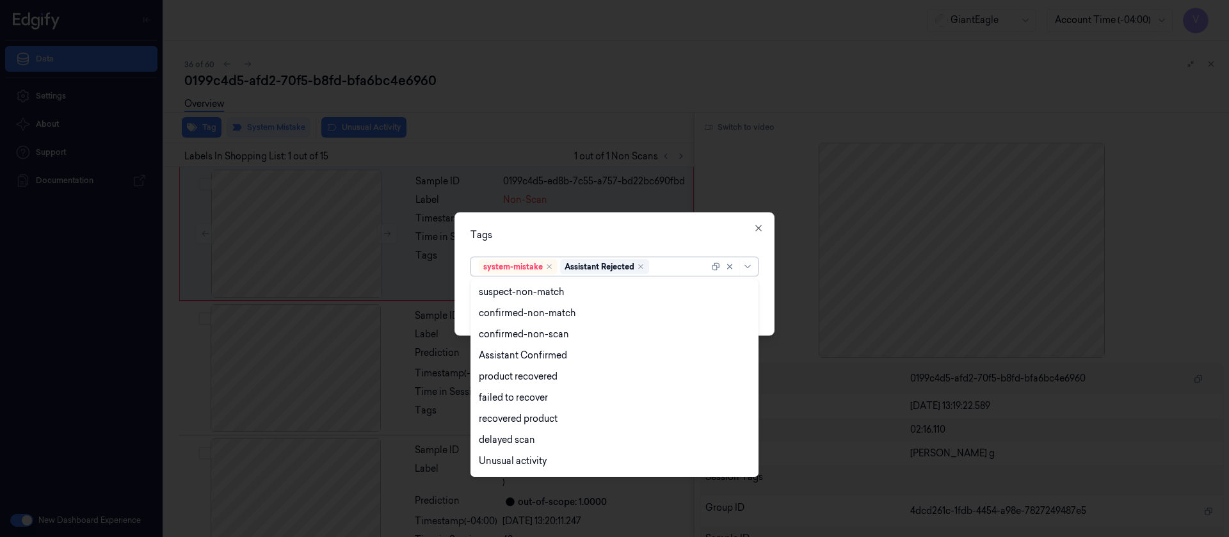
scroll to position [104, 0]
click at [492, 439] on div "Bag" at bounding box center [487, 441] width 17 height 13
click at [640, 228] on div "Tags" at bounding box center [614, 234] width 288 height 13
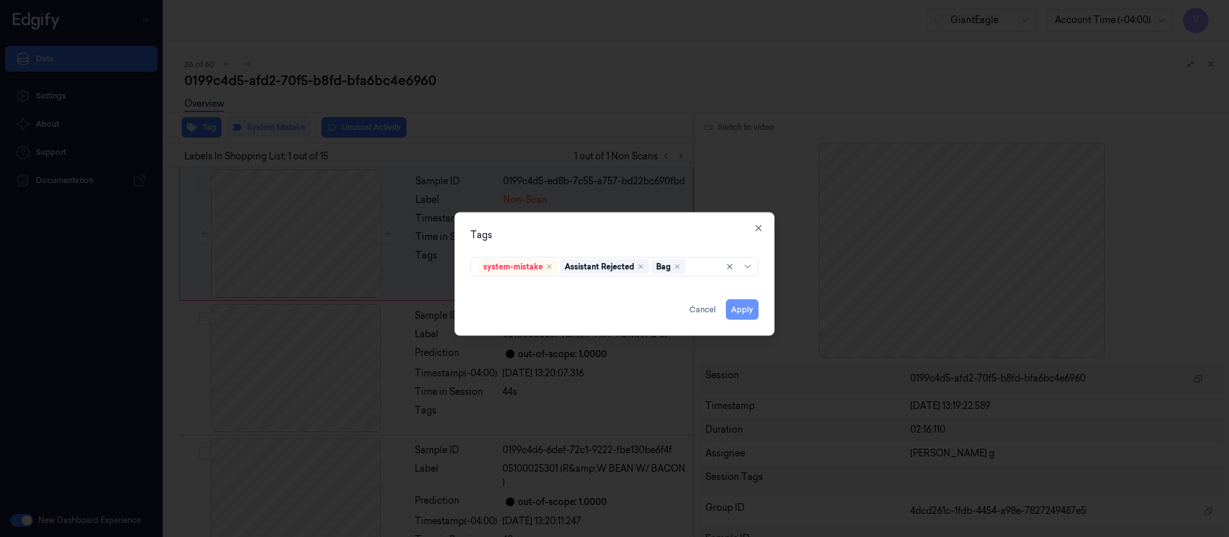
click at [743, 314] on button "Apply" at bounding box center [742, 309] width 33 height 20
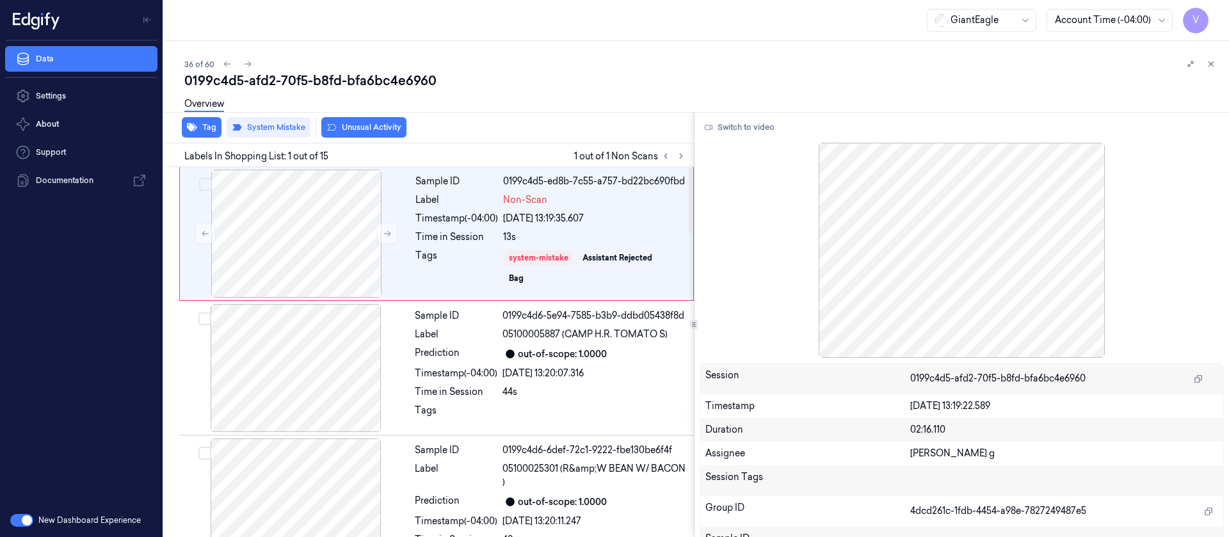
click at [440, 50] on div "36 of 60 0199c4d5-afd2-70f5-b8fd-bfa6bc4e6960 Overview Tag System Mistake Unusu…" at bounding box center [696, 289] width 1065 height 496
click at [248, 62] on icon at bounding box center [248, 64] width 7 height 6
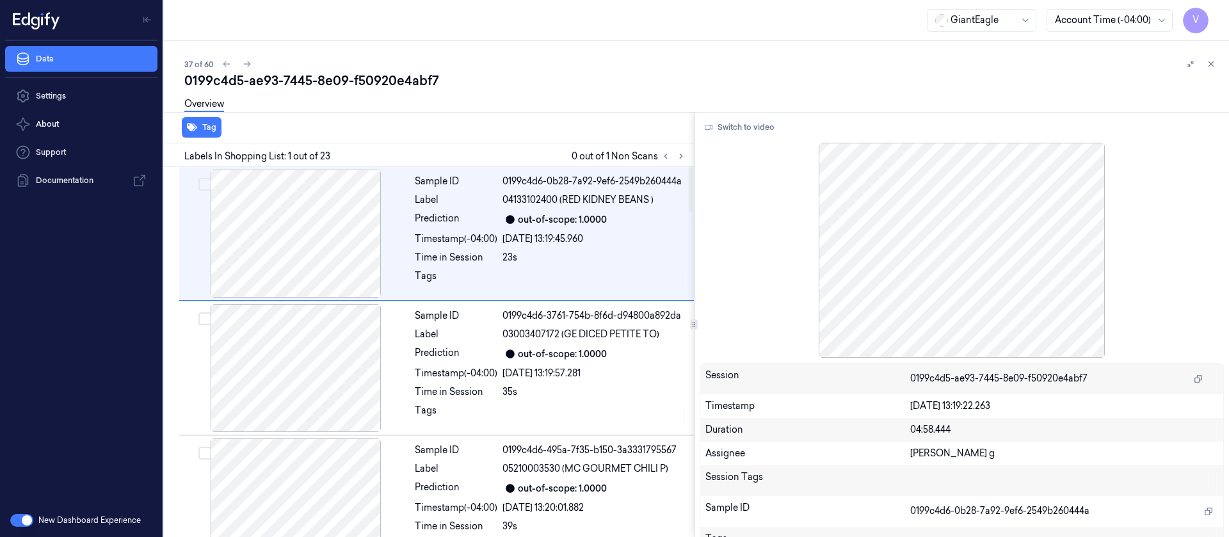
click at [568, 101] on div "Overview" at bounding box center [701, 106] width 1034 height 33
click at [684, 155] on icon at bounding box center [681, 156] width 9 height 9
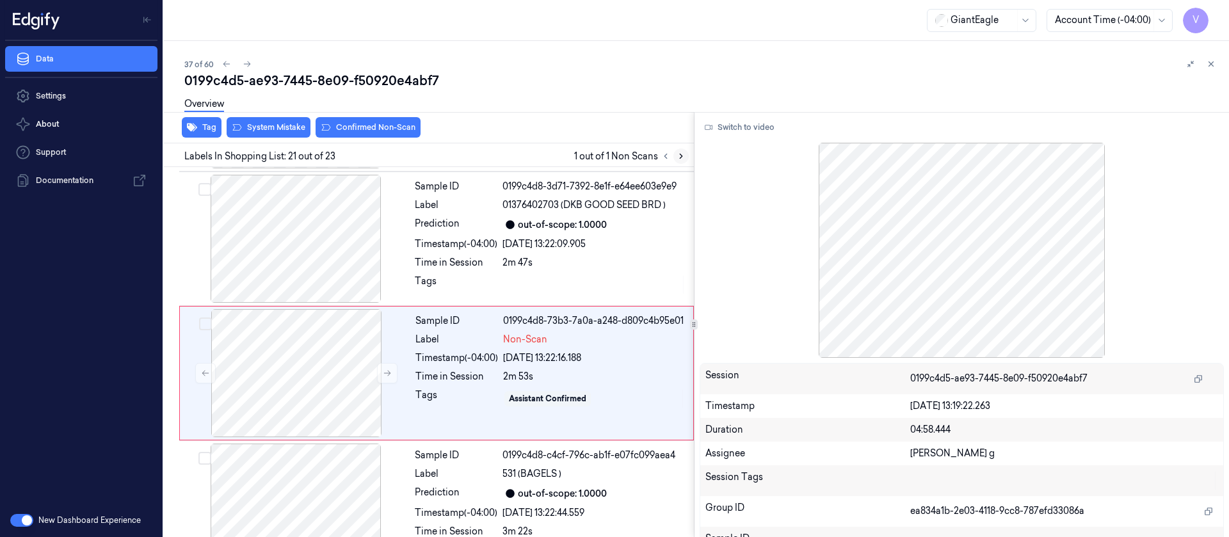
scroll to position [2570, 0]
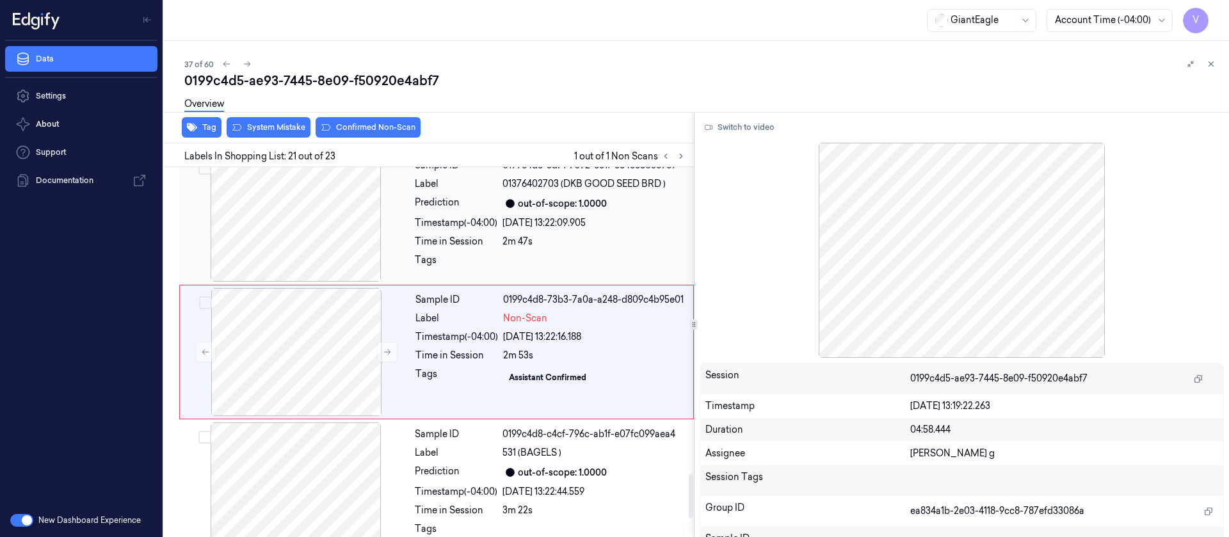
click at [309, 221] on div at bounding box center [296, 218] width 228 height 128
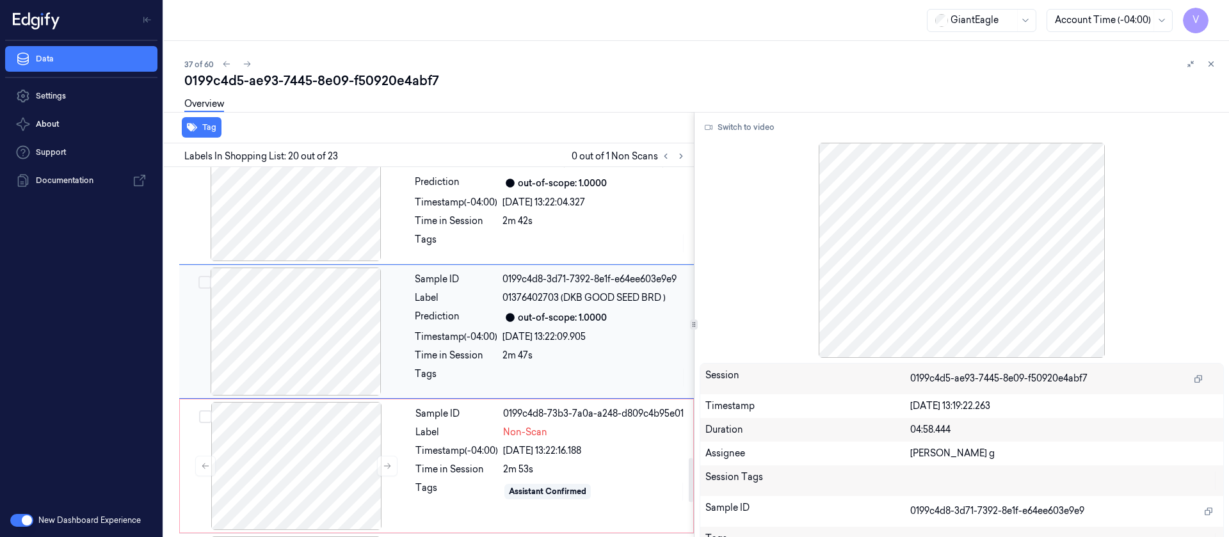
scroll to position [2436, 0]
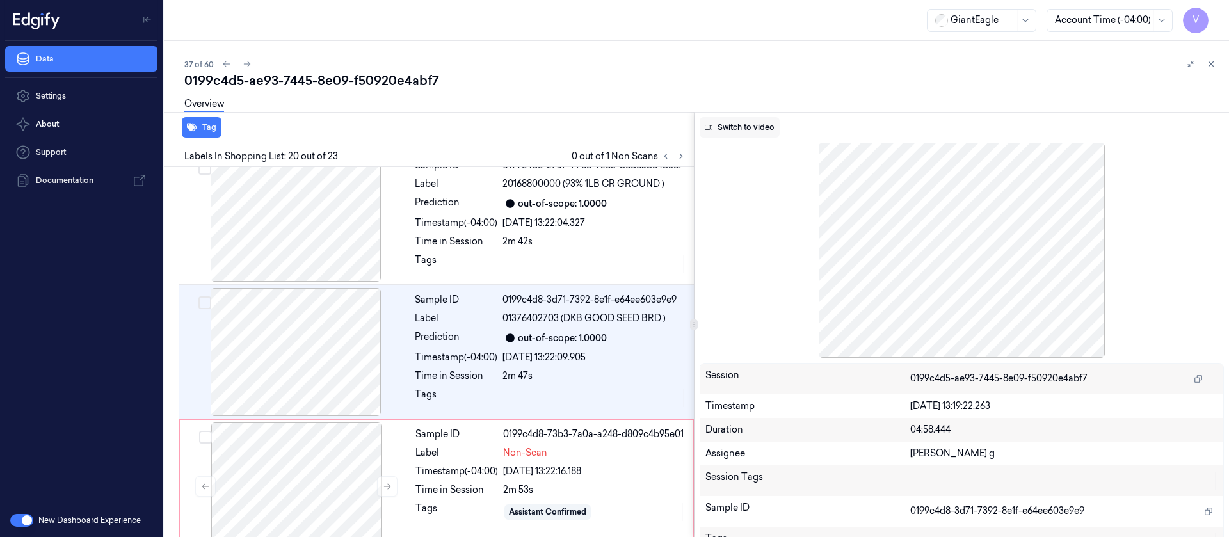
click at [730, 124] on button "Switch to video" at bounding box center [740, 127] width 80 height 20
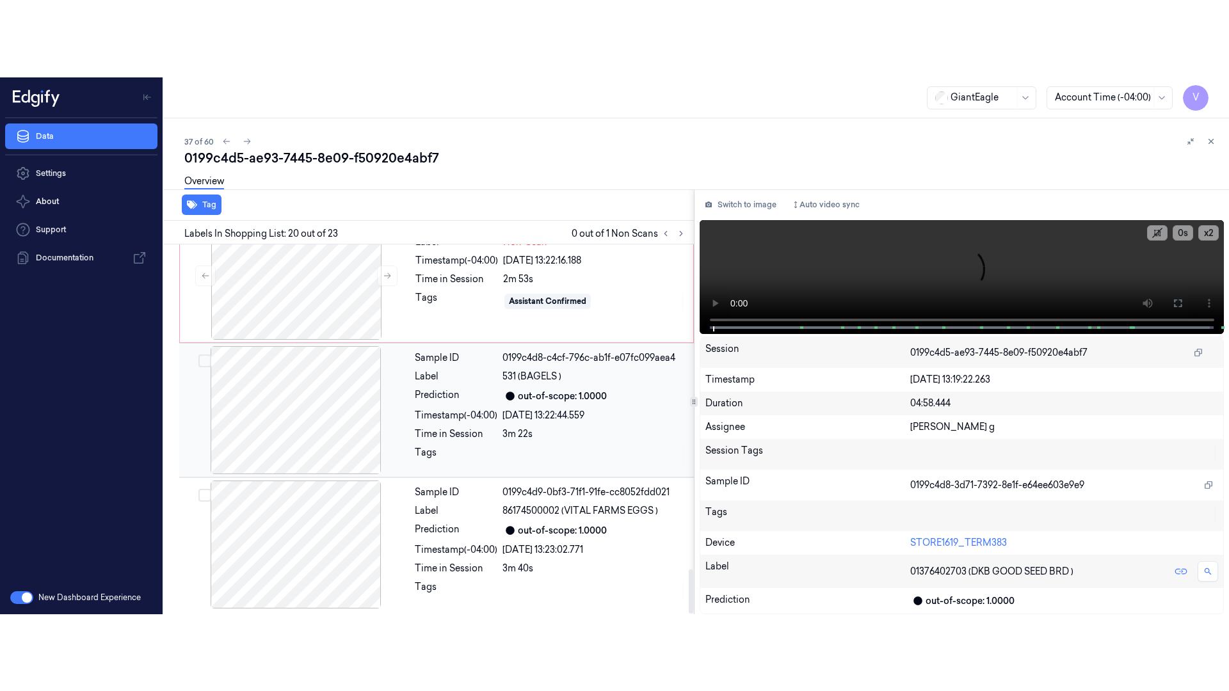
scroll to position [2340, 0]
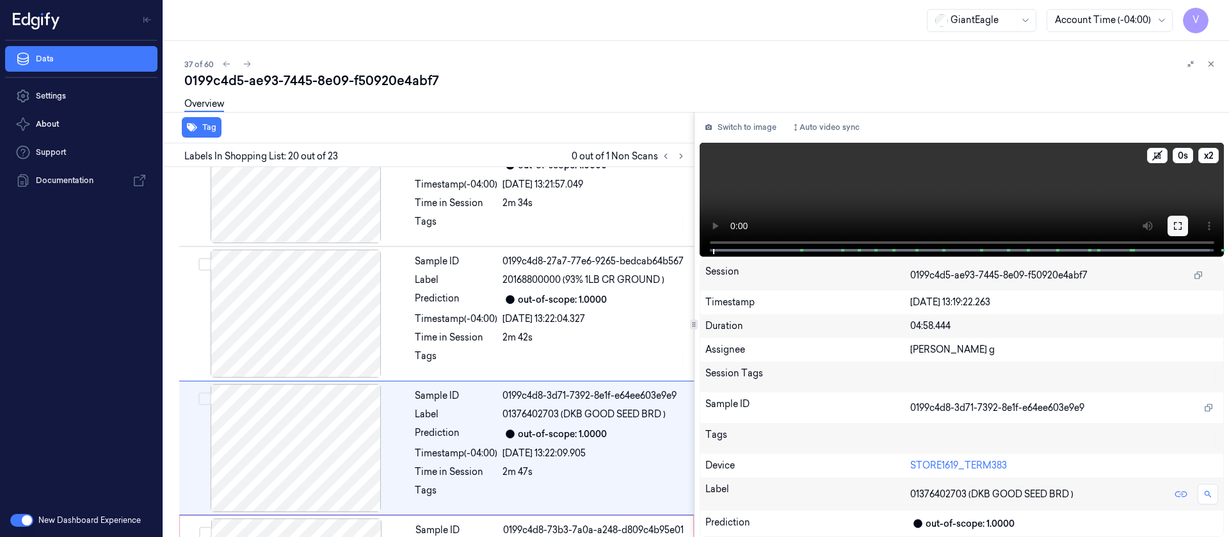
click at [1177, 221] on icon at bounding box center [1178, 226] width 10 height 10
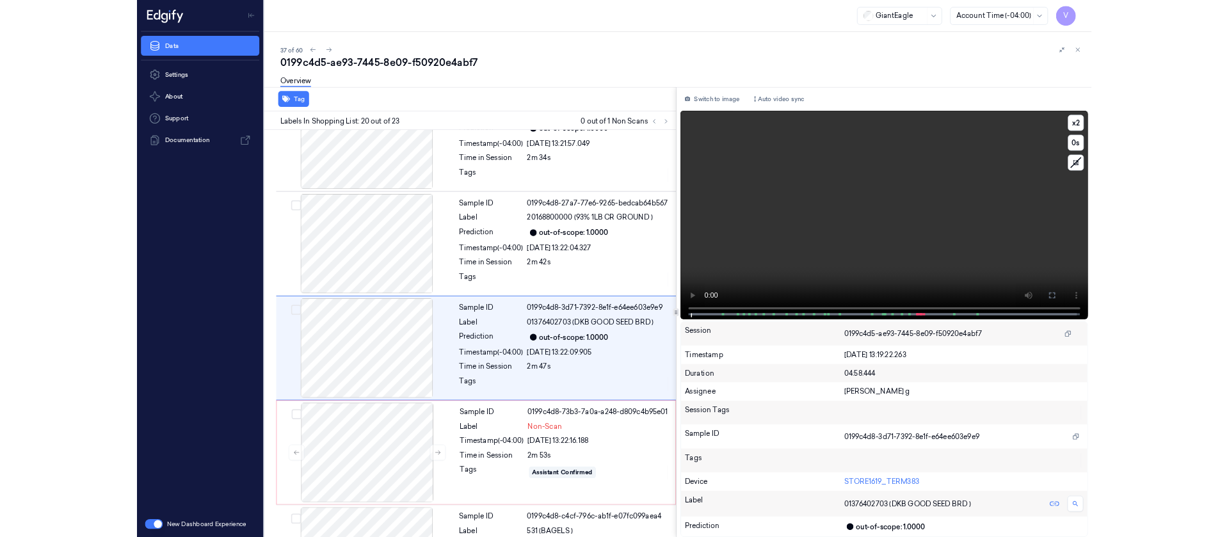
scroll to position [2359, 0]
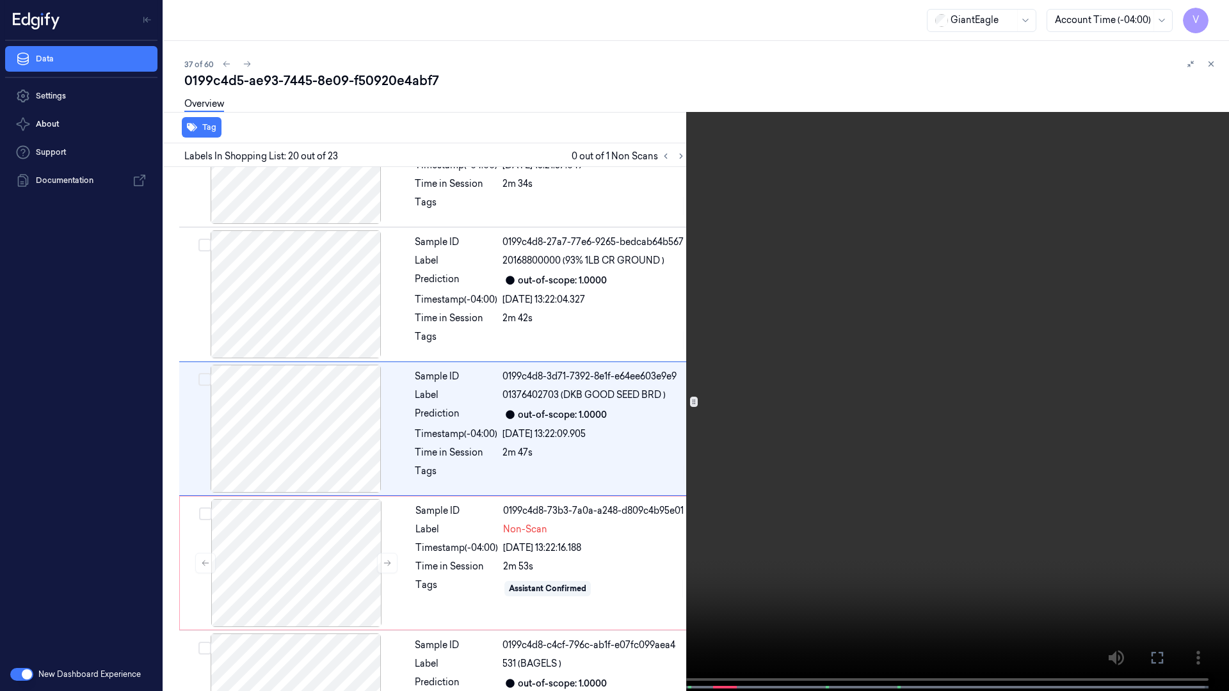
click at [0, 0] on icon at bounding box center [0, 0] width 0 height 0
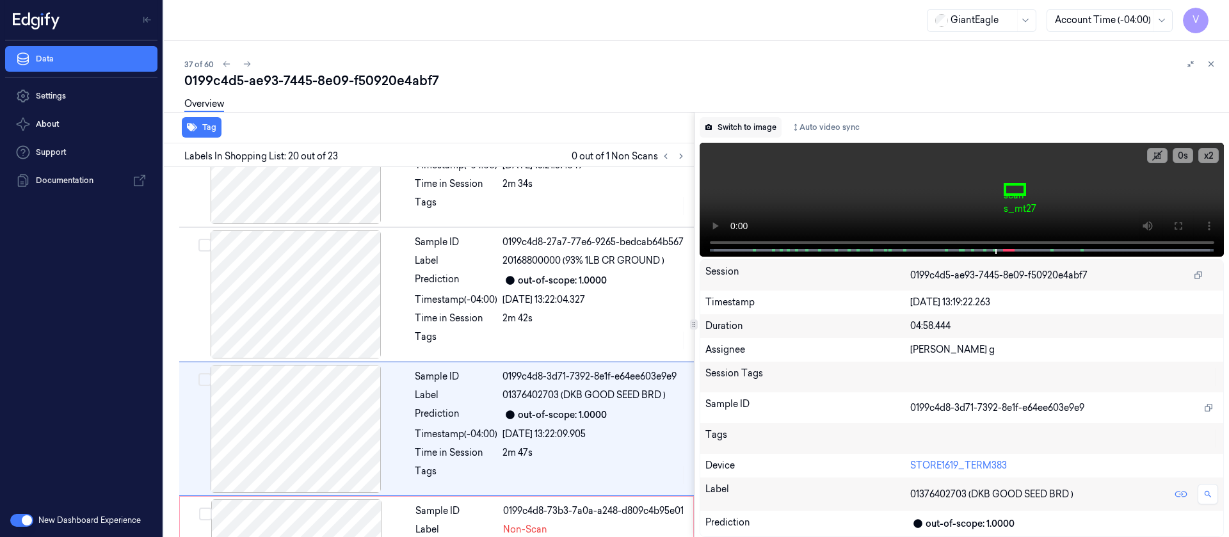
click at [720, 132] on button "Switch to image" at bounding box center [741, 127] width 82 height 20
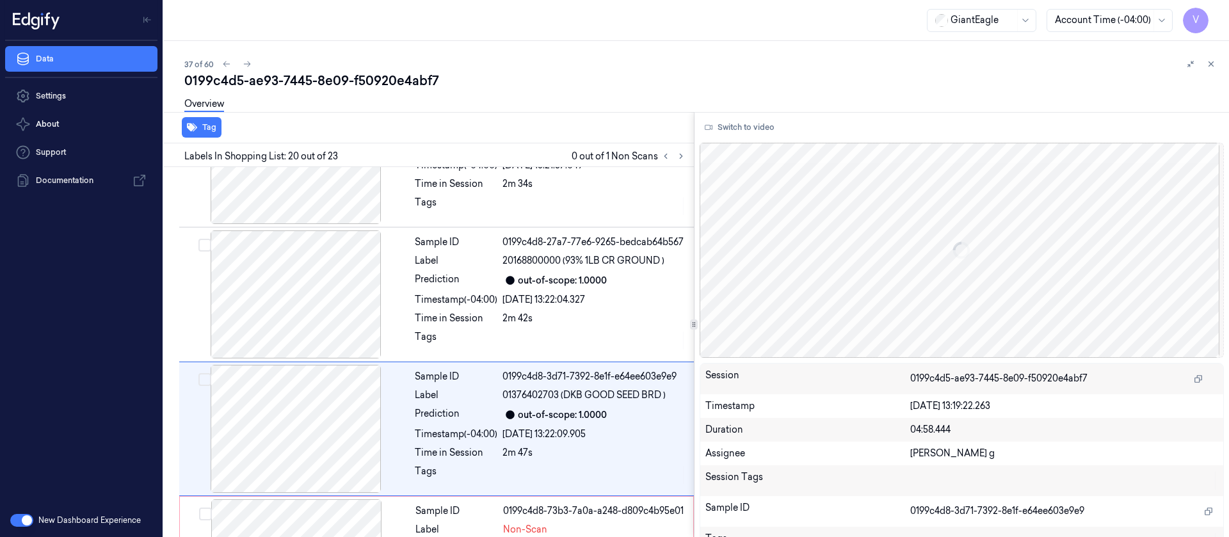
scroll to position [2436, 0]
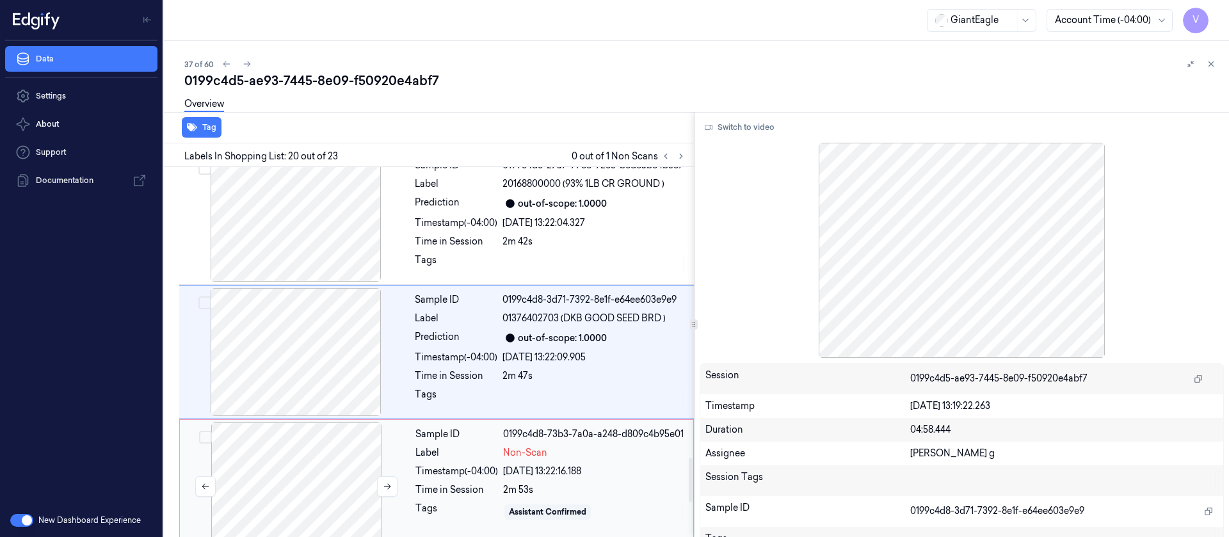
click at [304, 438] on div at bounding box center [296, 486] width 228 height 128
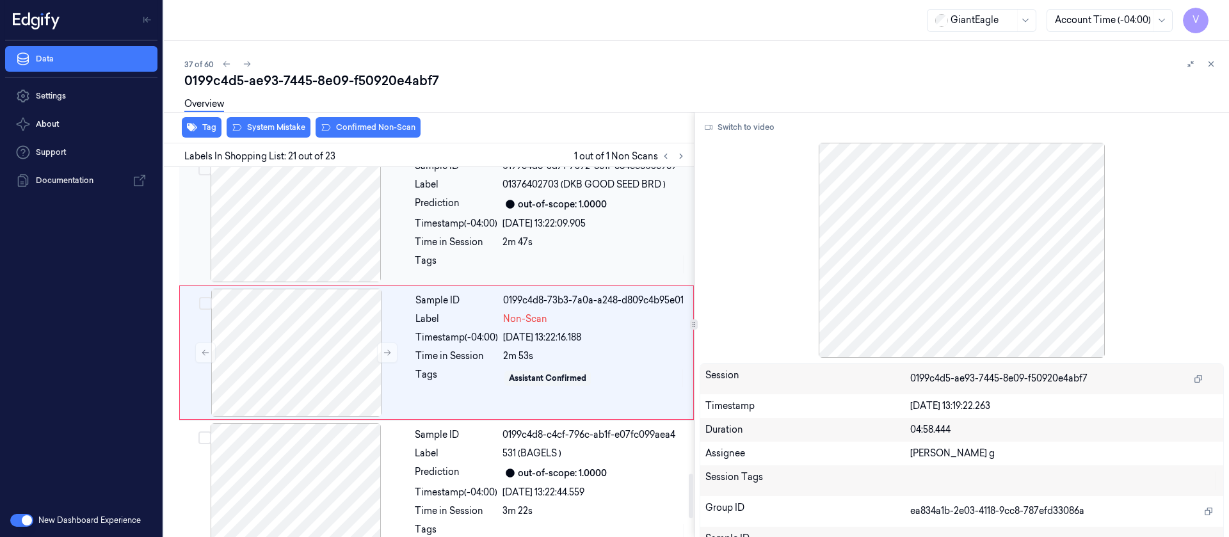
scroll to position [2570, 0]
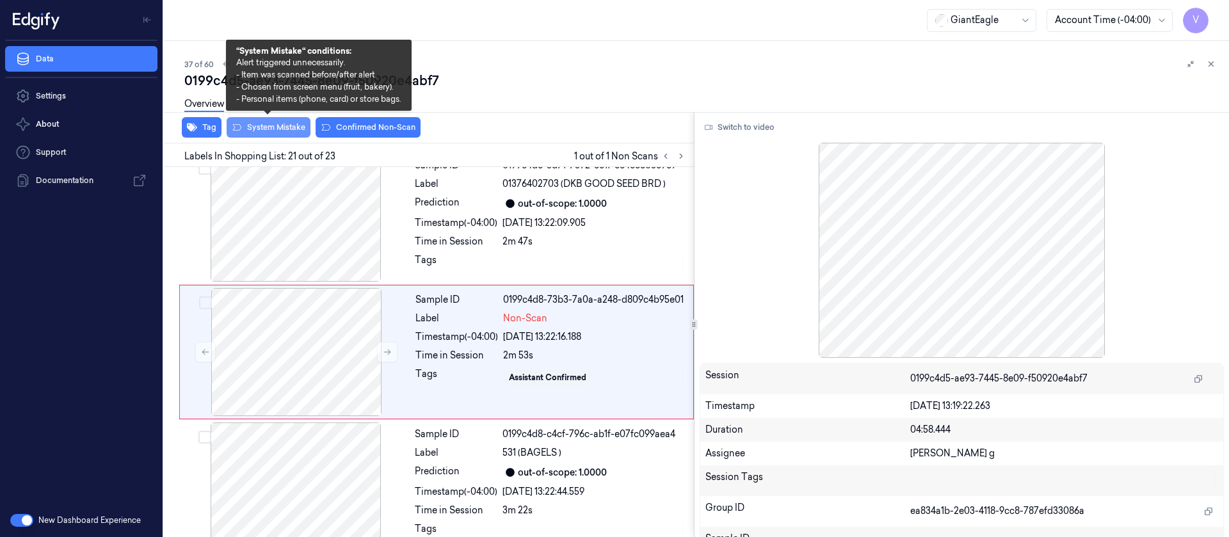
click at [285, 125] on button "System Mistake" at bounding box center [269, 127] width 84 height 20
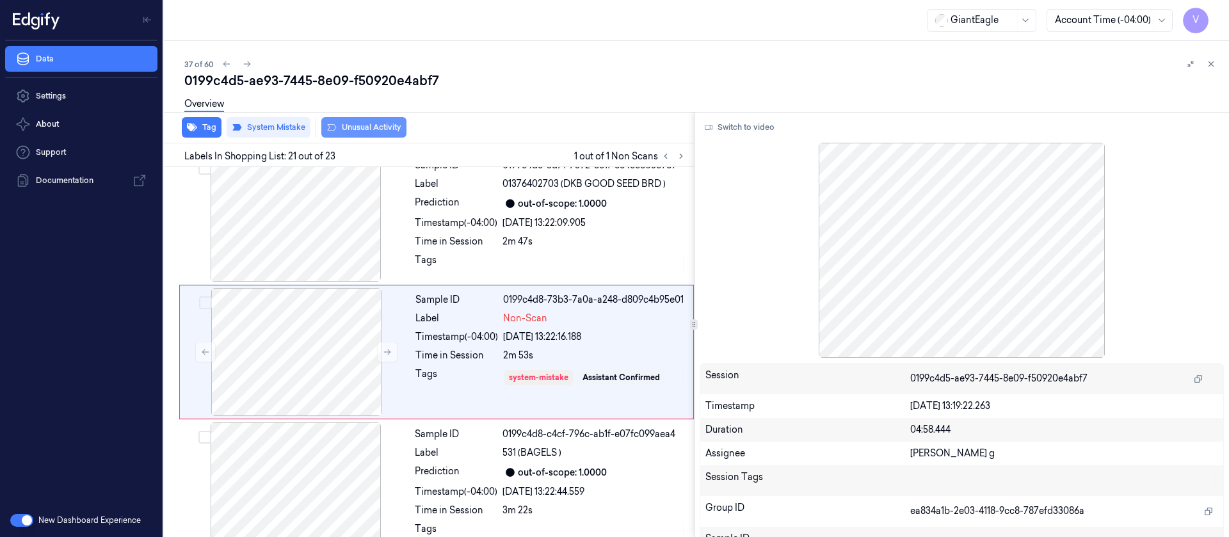
click at [358, 129] on button "Unusual Activity" at bounding box center [363, 127] width 85 height 20
click at [538, 92] on div "Overview" at bounding box center [701, 106] width 1034 height 33
click at [248, 63] on icon at bounding box center [247, 64] width 9 height 9
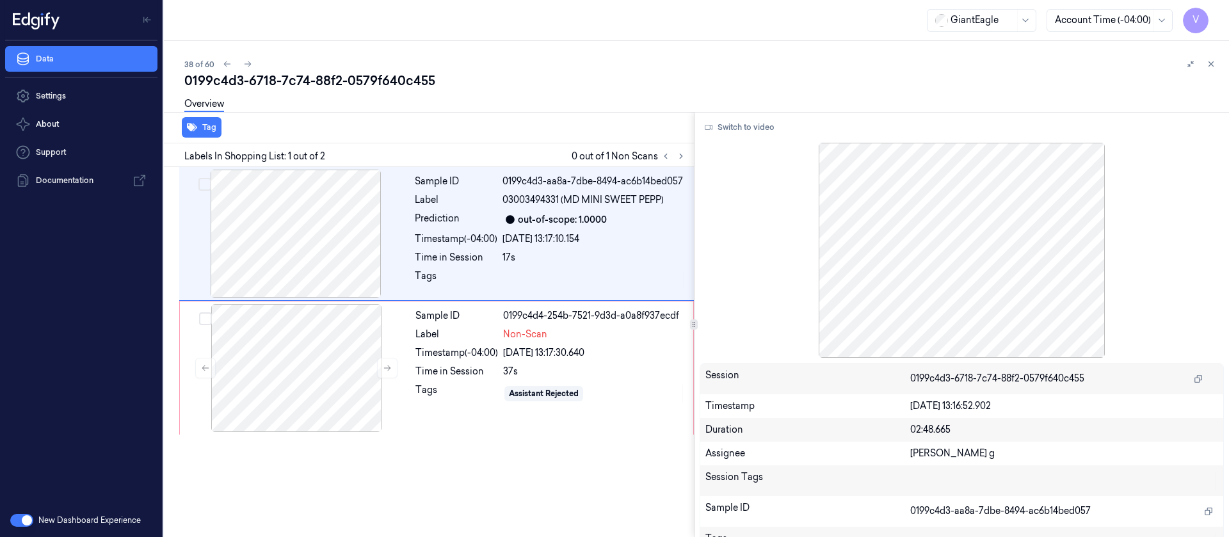
click at [493, 129] on div "Tag" at bounding box center [426, 127] width 535 height 31
click at [623, 106] on div "Overview" at bounding box center [701, 106] width 1034 height 33
click at [246, 64] on icon at bounding box center [247, 64] width 9 height 9
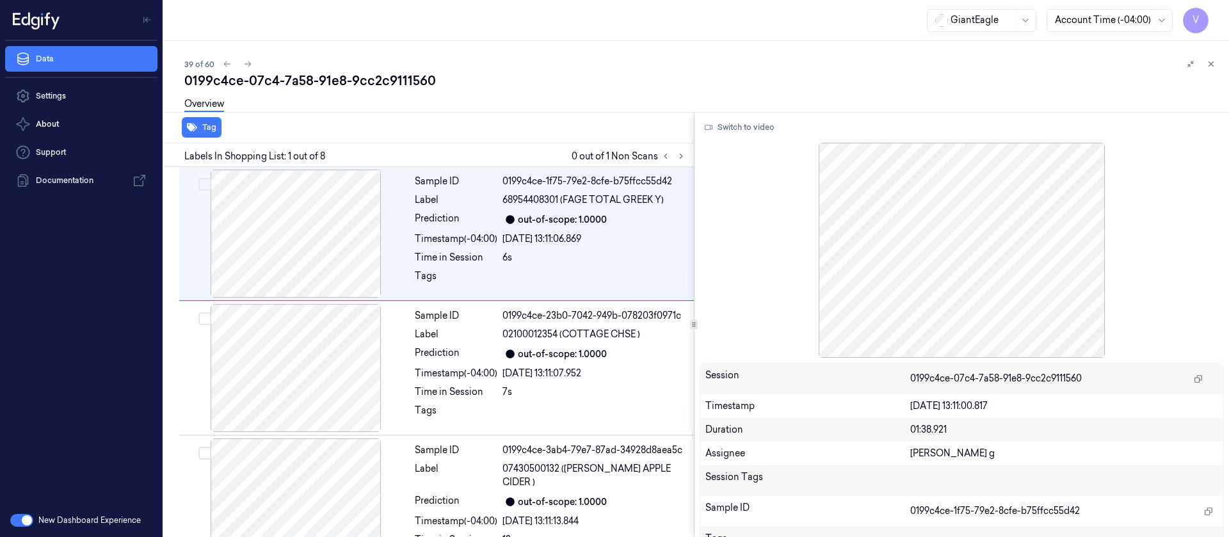
click at [452, 88] on div "0199c4ce-07c4-7a58-91e8-9cc2c9111560" at bounding box center [701, 81] width 1034 height 18
click at [680, 158] on icon at bounding box center [681, 156] width 9 height 9
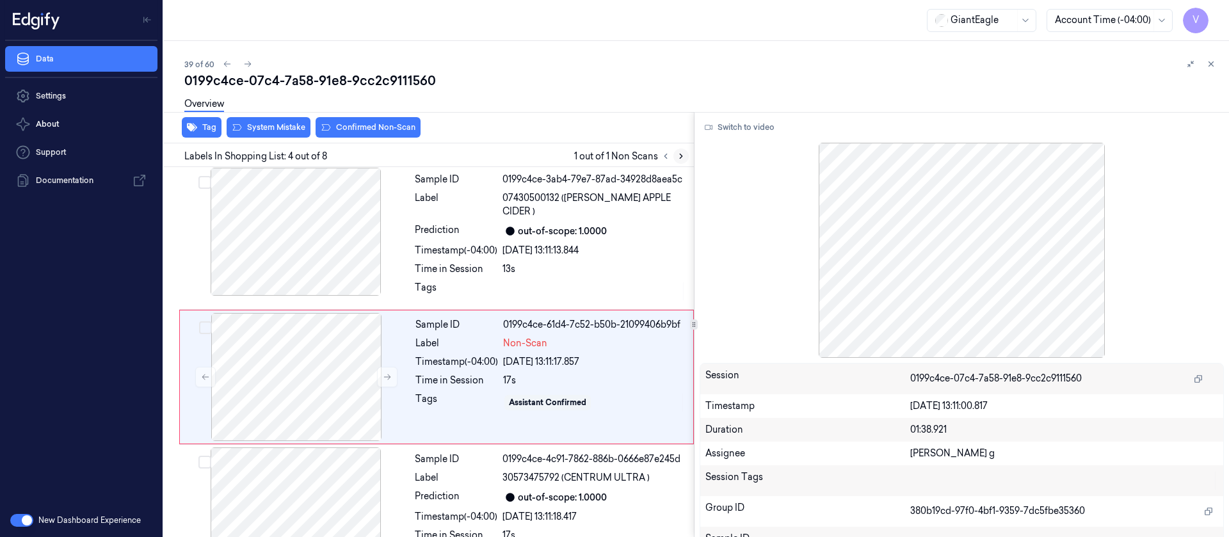
scroll to position [285, 0]
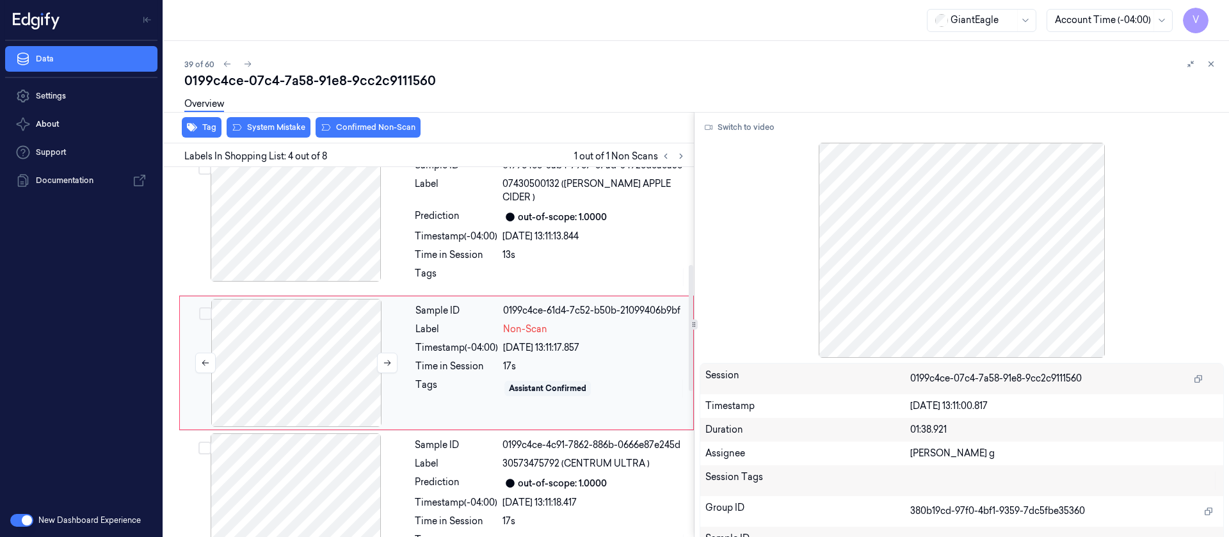
click at [277, 359] on div at bounding box center [296, 363] width 228 height 128
click at [387, 358] on icon at bounding box center [387, 362] width 9 height 9
click at [332, 208] on div at bounding box center [296, 218] width 228 height 128
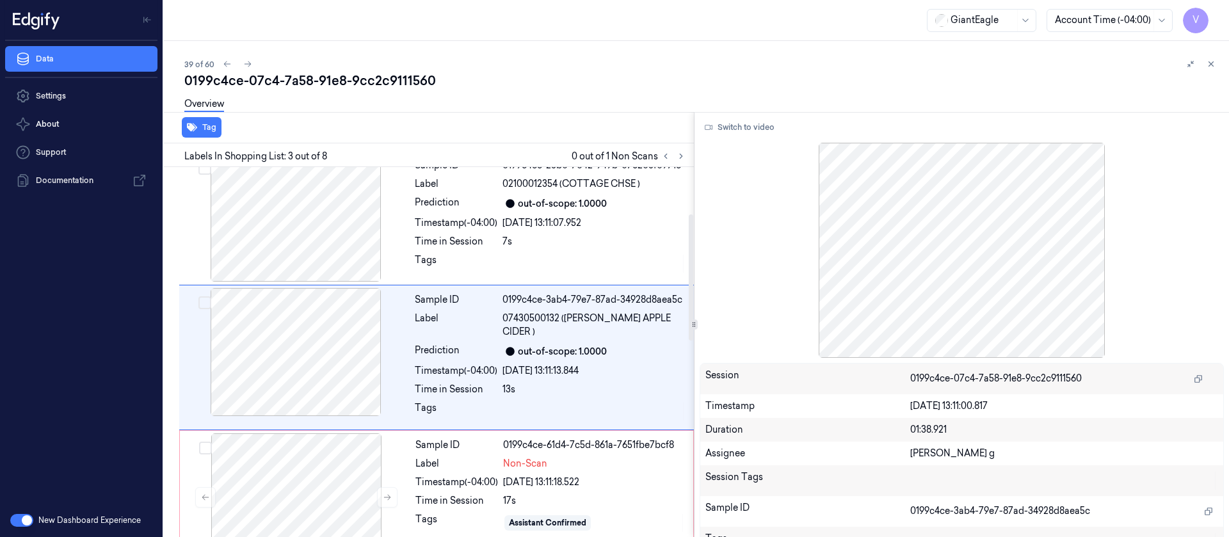
scroll to position [0, 0]
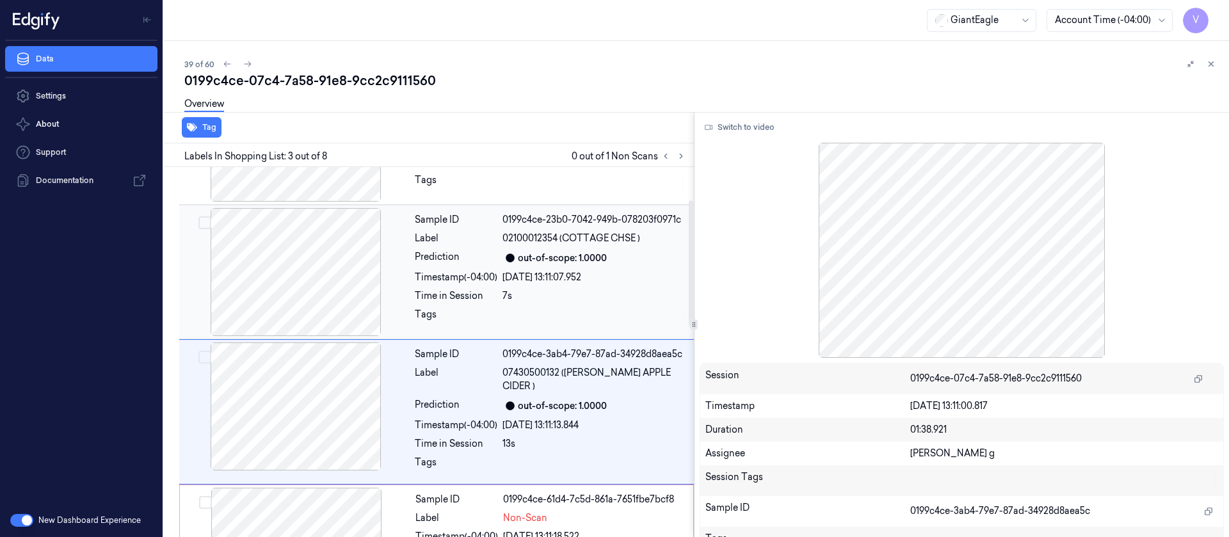
click at [409, 261] on div at bounding box center [296, 272] width 228 height 128
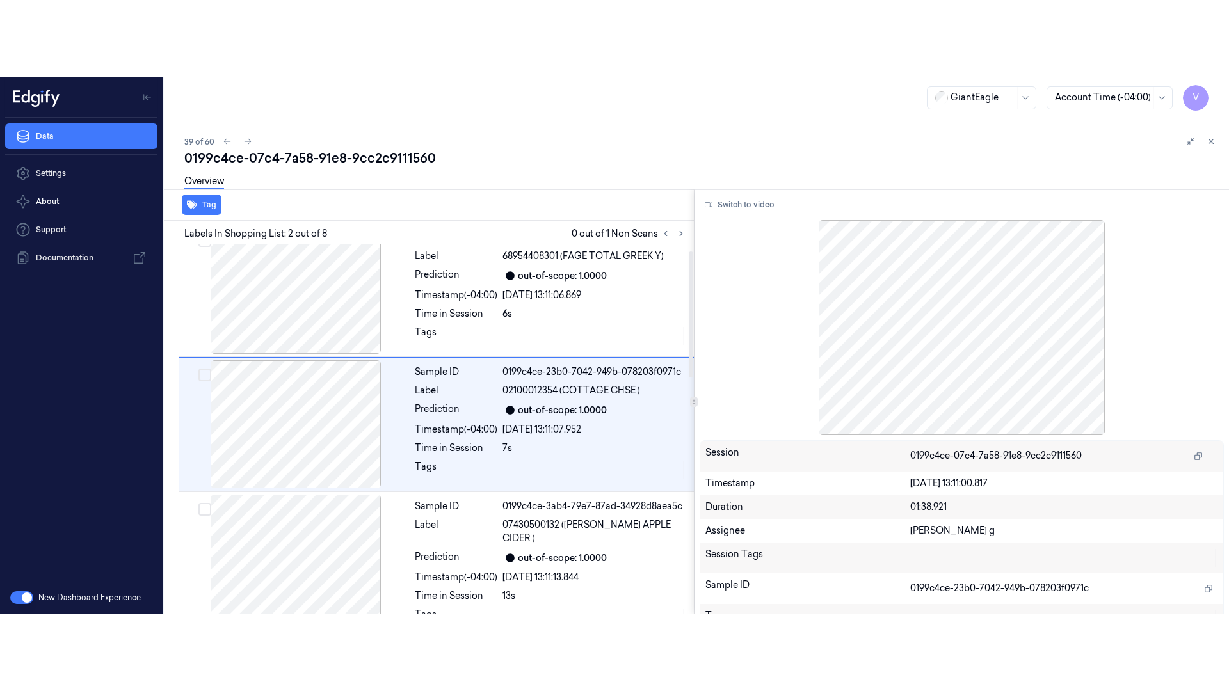
scroll to position [16, 0]
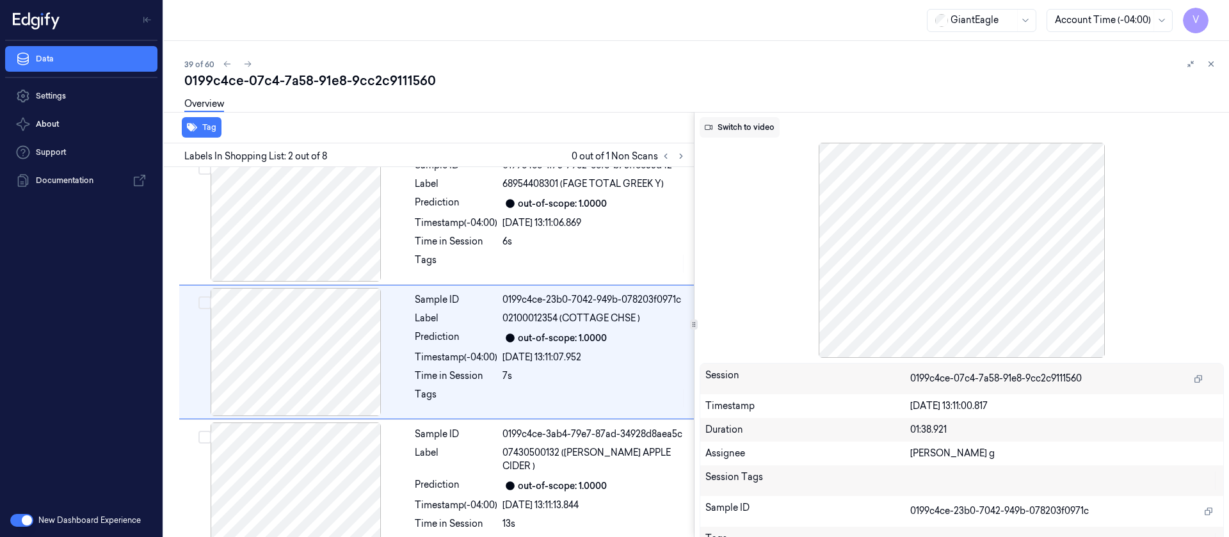
click at [764, 131] on button "Switch to video" at bounding box center [740, 127] width 80 height 20
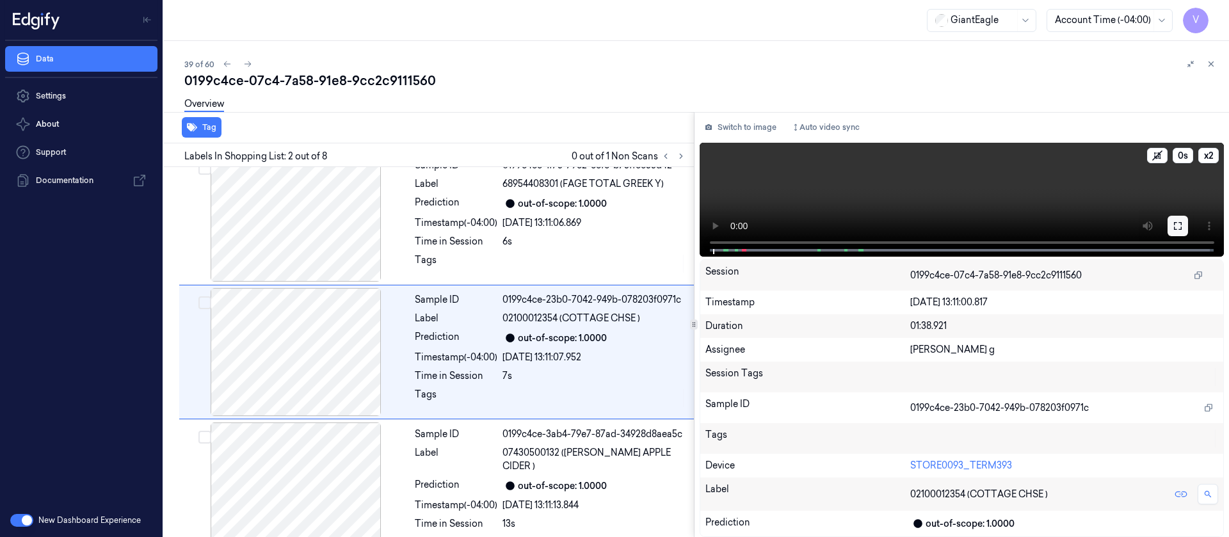
click at [1181, 230] on icon at bounding box center [1178, 226] width 10 height 10
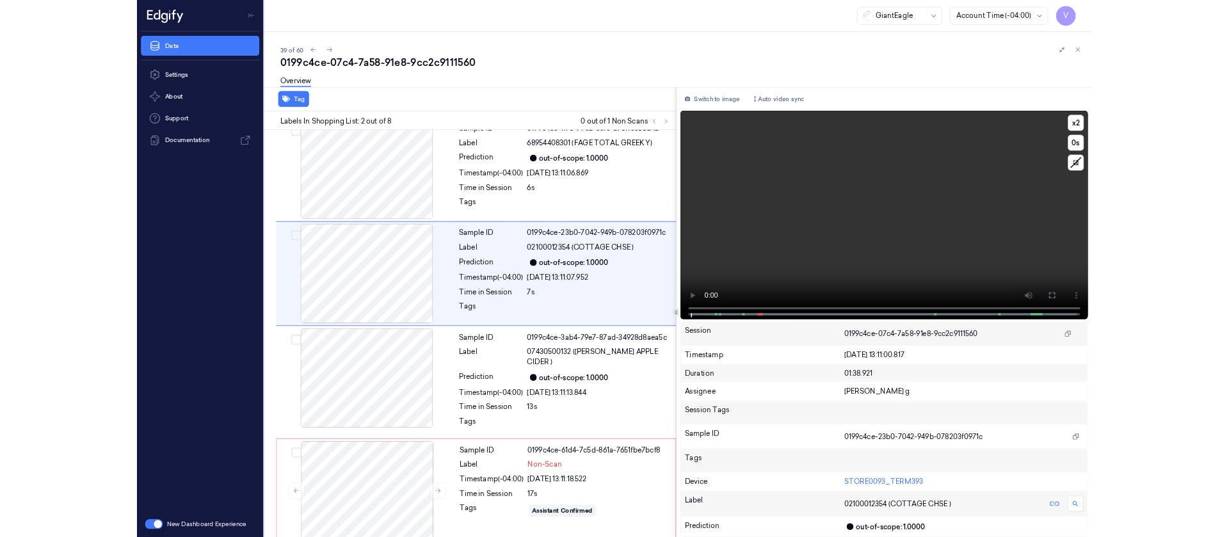
scroll to position [0, 0]
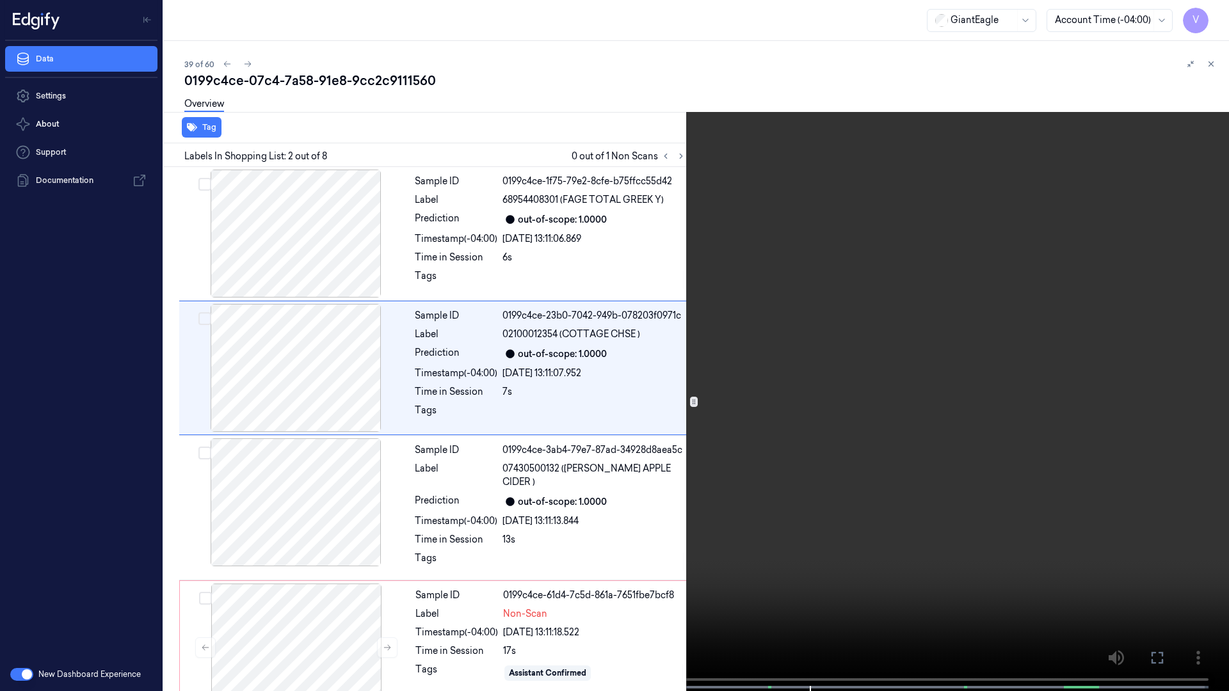
click at [0, 0] on icon at bounding box center [0, 0] width 0 height 0
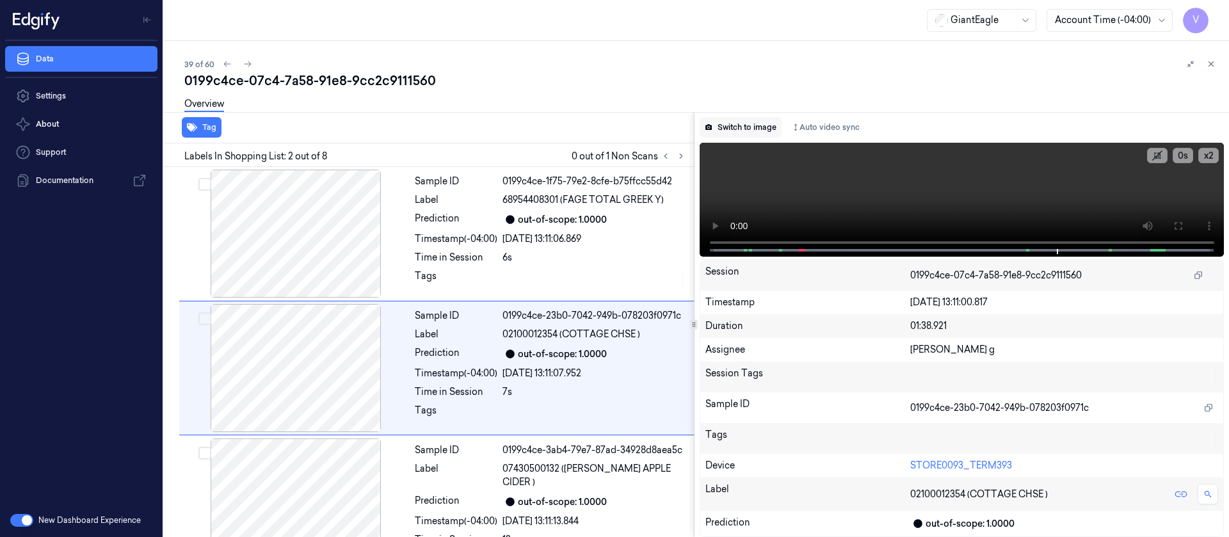
click at [755, 127] on button "Switch to image" at bounding box center [741, 127] width 82 height 20
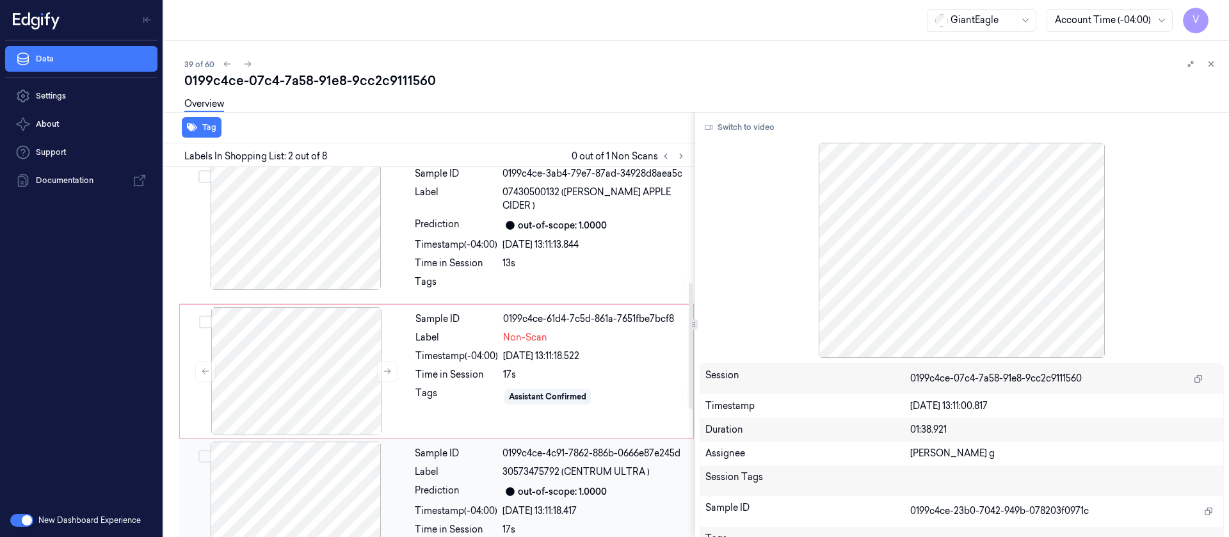
scroll to position [400, 0]
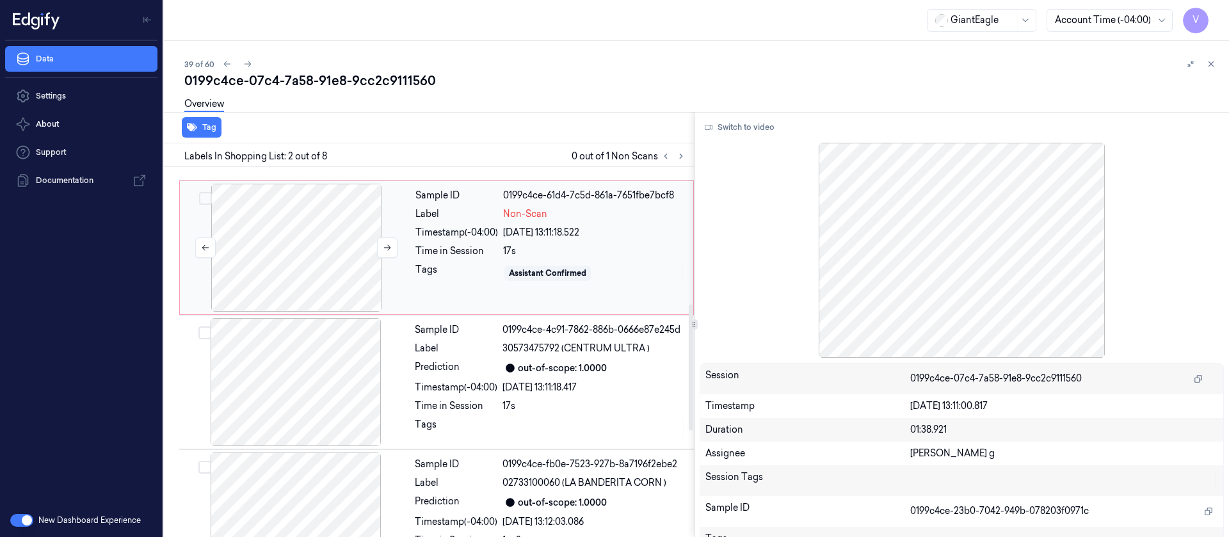
click at [309, 237] on div at bounding box center [296, 248] width 228 height 128
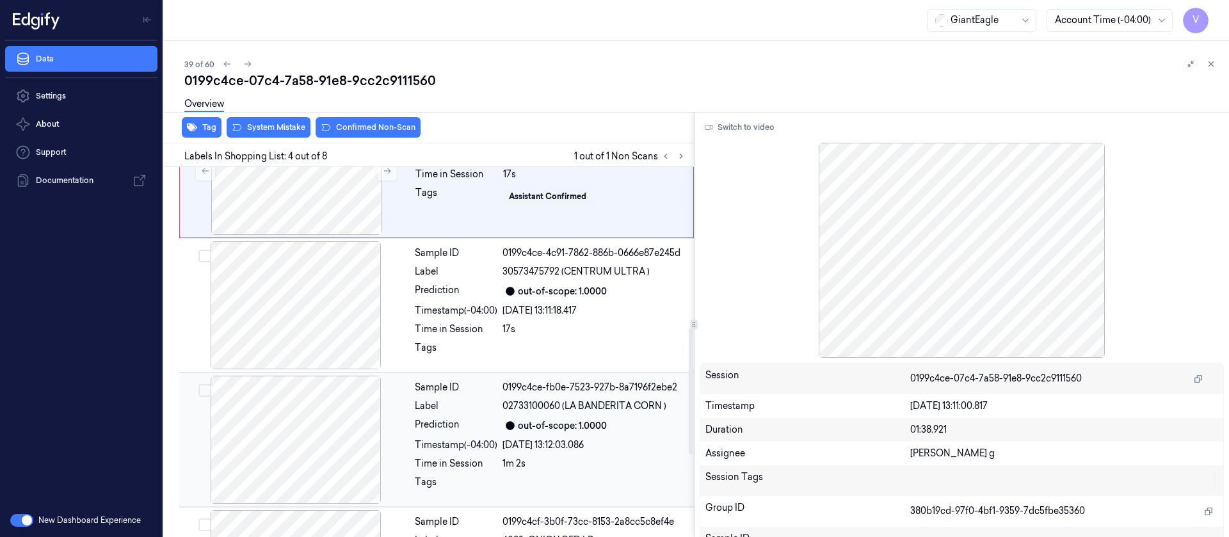
scroll to position [381, 0]
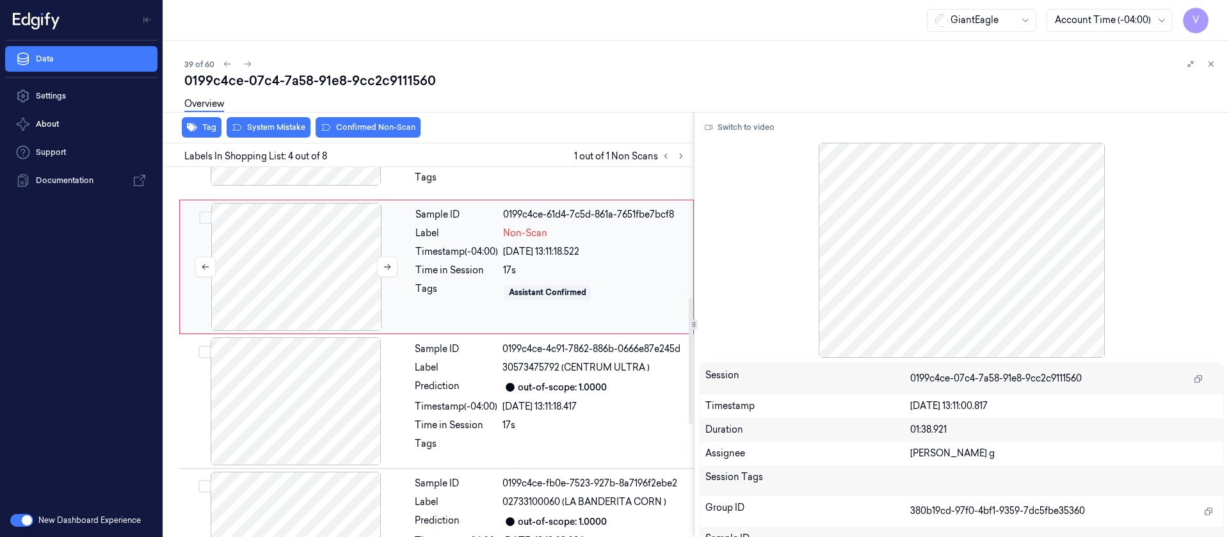
click at [320, 255] on div at bounding box center [296, 267] width 228 height 128
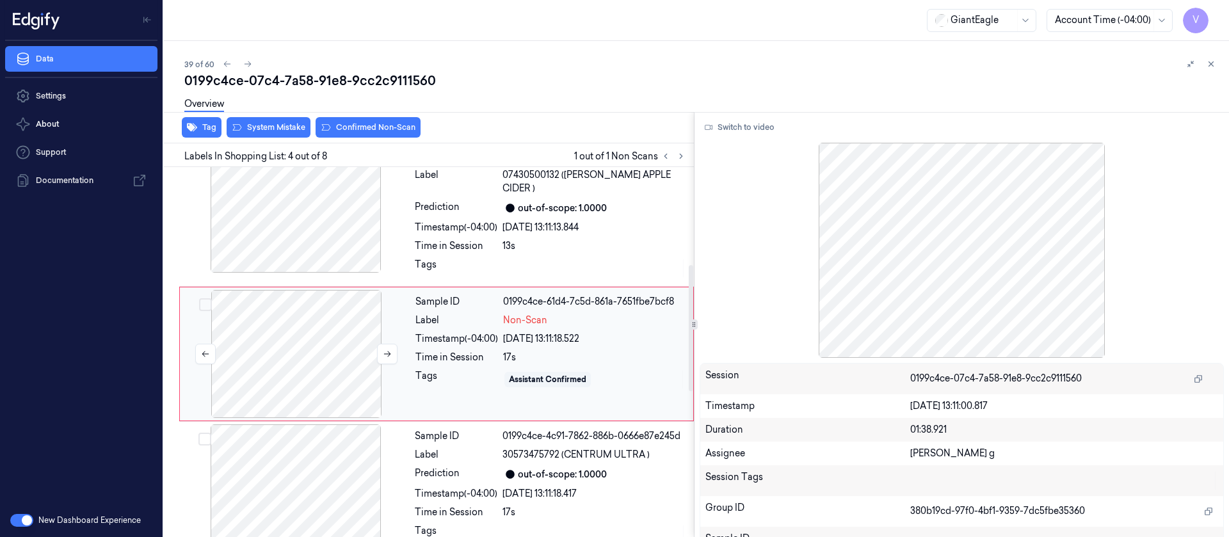
scroll to position [285, 0]
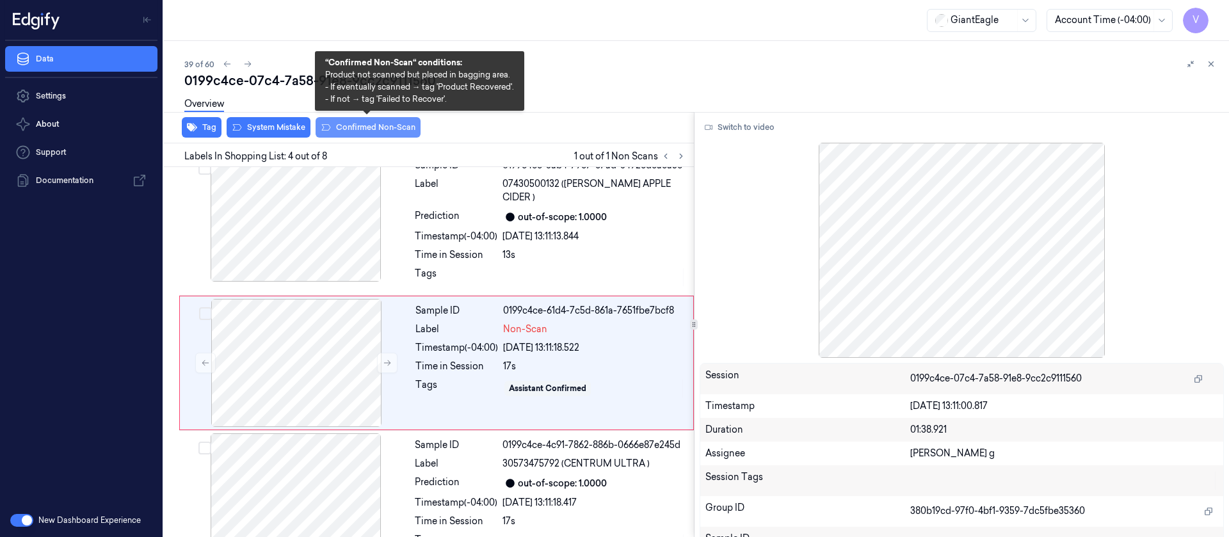
click at [374, 127] on button "Confirmed Non-Scan" at bounding box center [368, 127] width 105 height 20
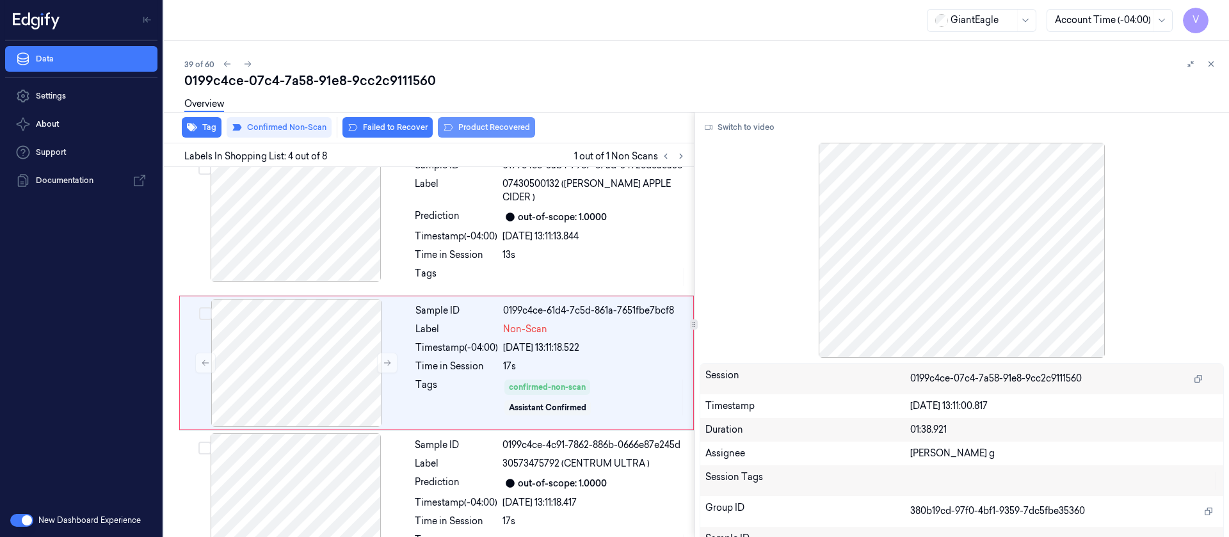
click at [451, 130] on button "Product Recovered" at bounding box center [486, 127] width 97 height 20
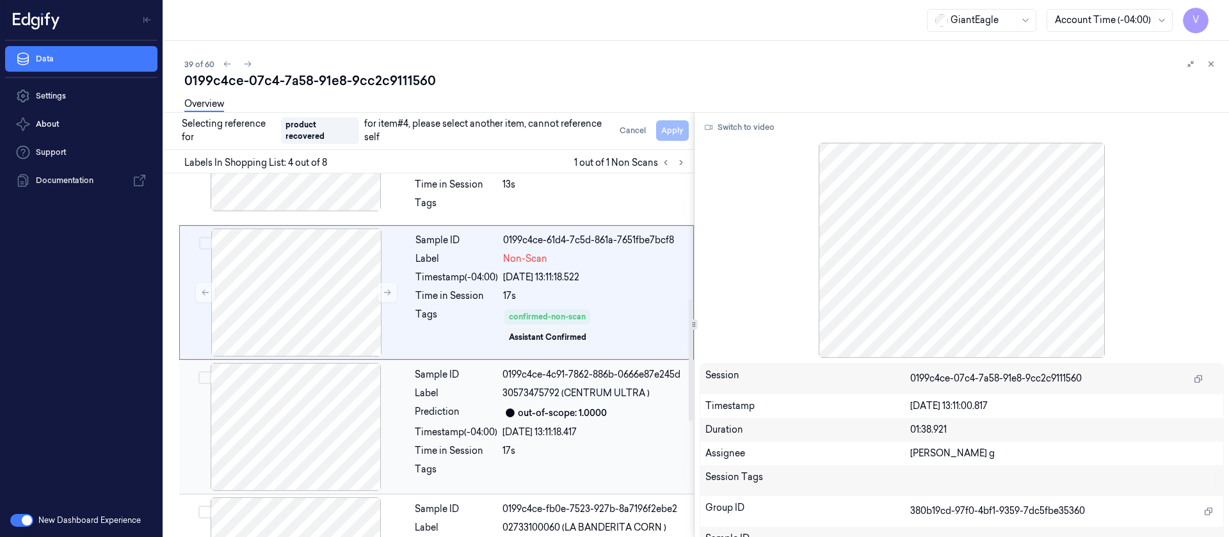
scroll to position [381, 0]
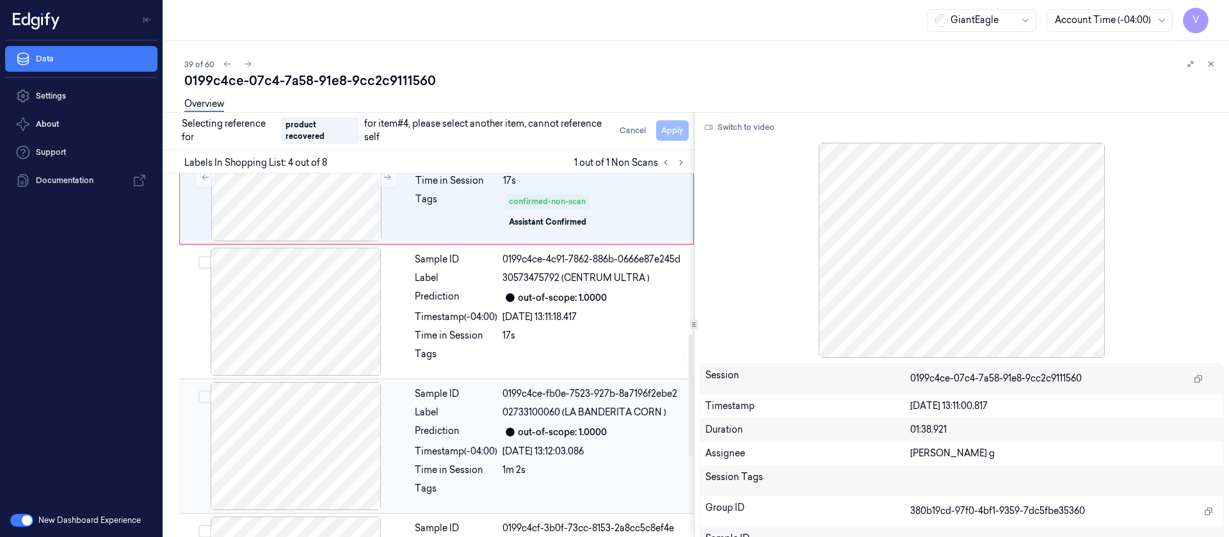
click at [319, 402] on div at bounding box center [296, 446] width 228 height 128
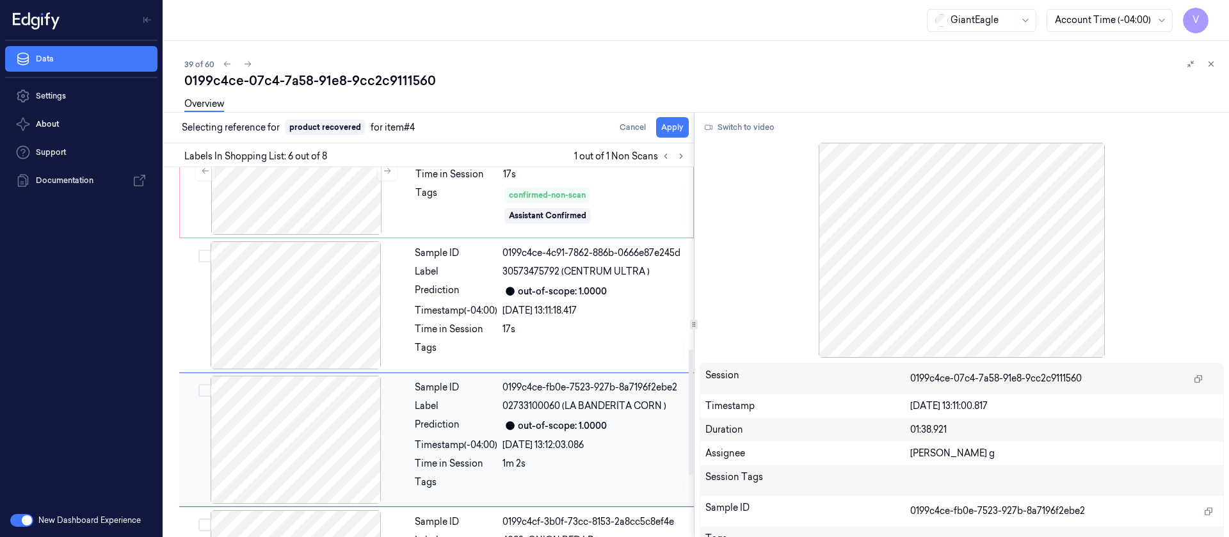
scroll to position [554, 0]
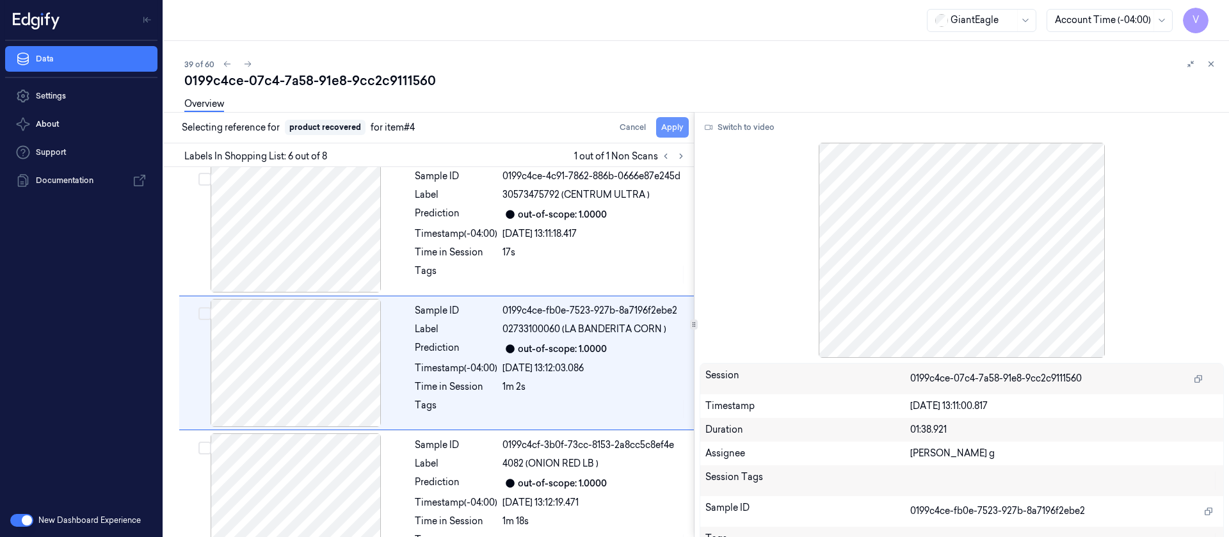
click at [659, 125] on button "Apply" at bounding box center [672, 127] width 33 height 20
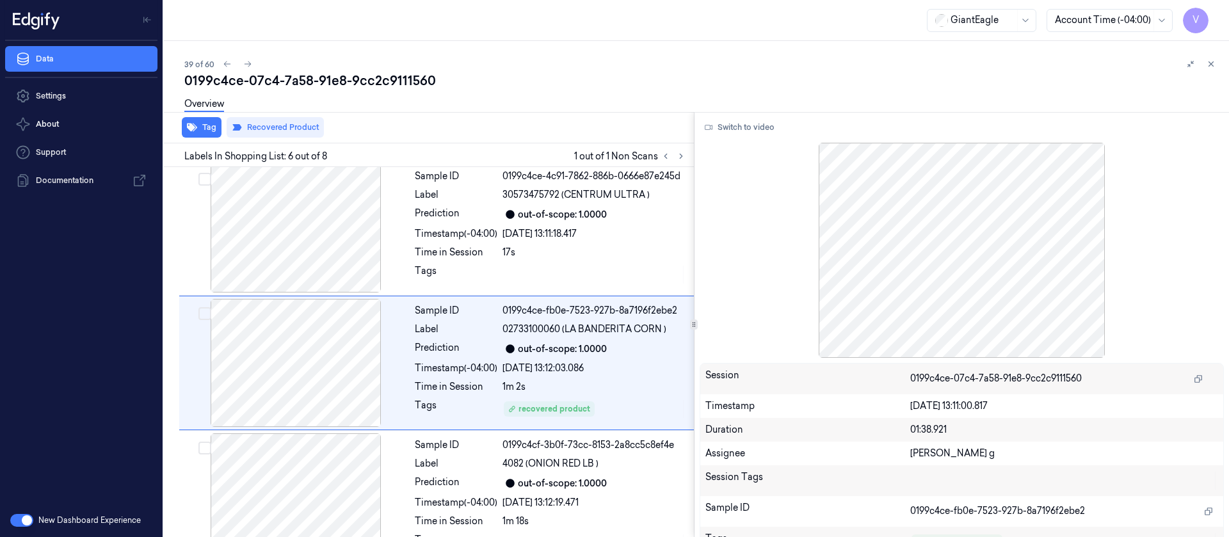
click at [552, 77] on div "0199c4ce-07c4-7a58-91e8-9cc2c9111560" at bounding box center [701, 81] width 1034 height 18
click at [249, 67] on icon at bounding box center [247, 64] width 9 height 9
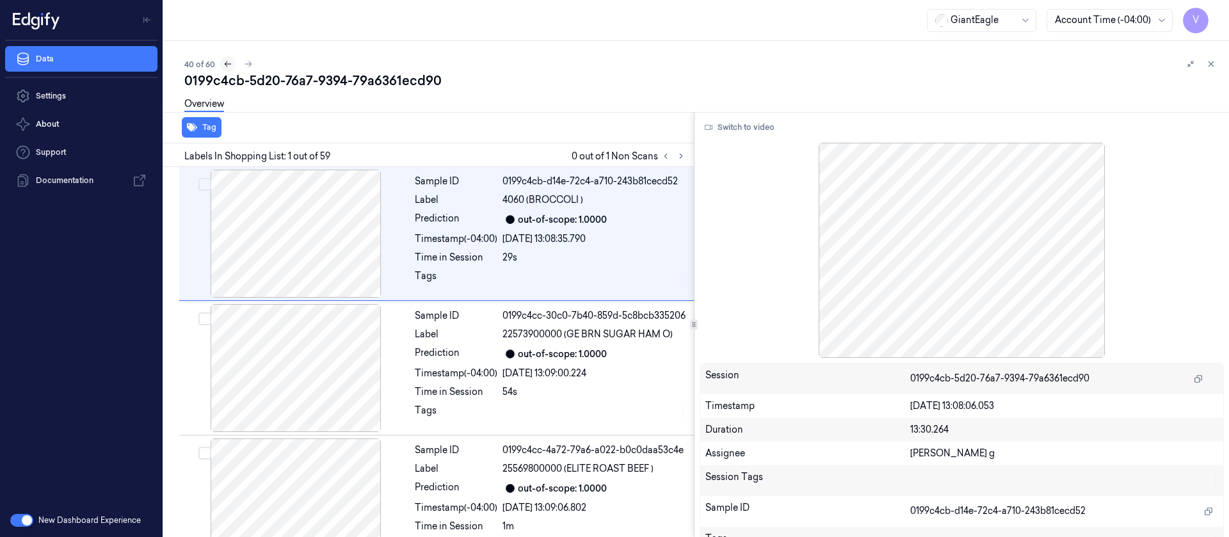
click at [235, 63] on button at bounding box center [227, 63] width 15 height 15
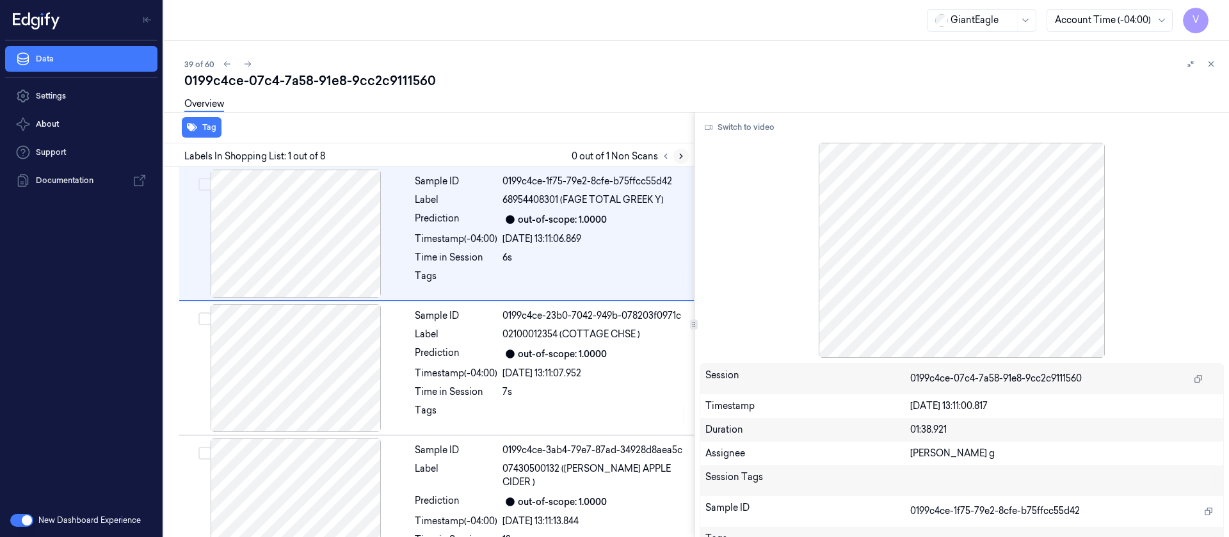
click at [679, 152] on icon at bounding box center [681, 156] width 9 height 9
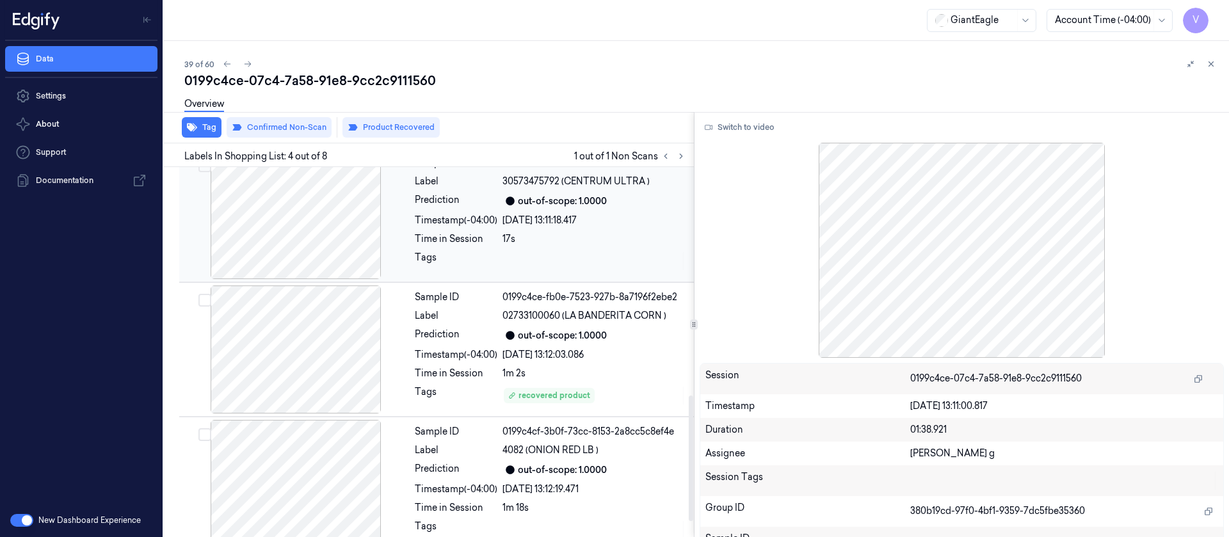
scroll to position [674, 0]
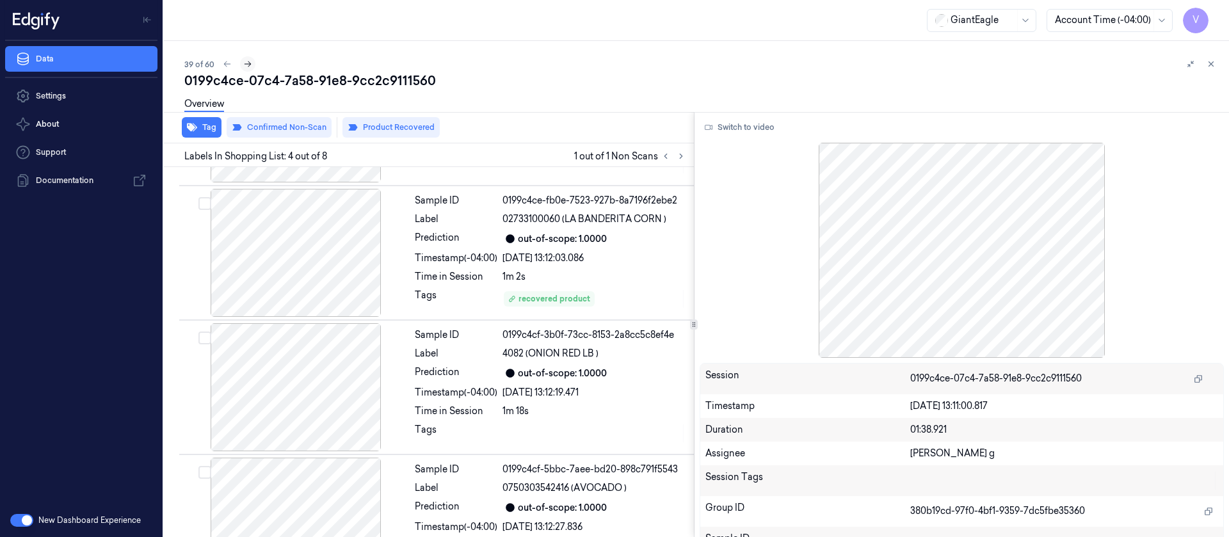
click at [246, 65] on icon at bounding box center [247, 64] width 9 height 9
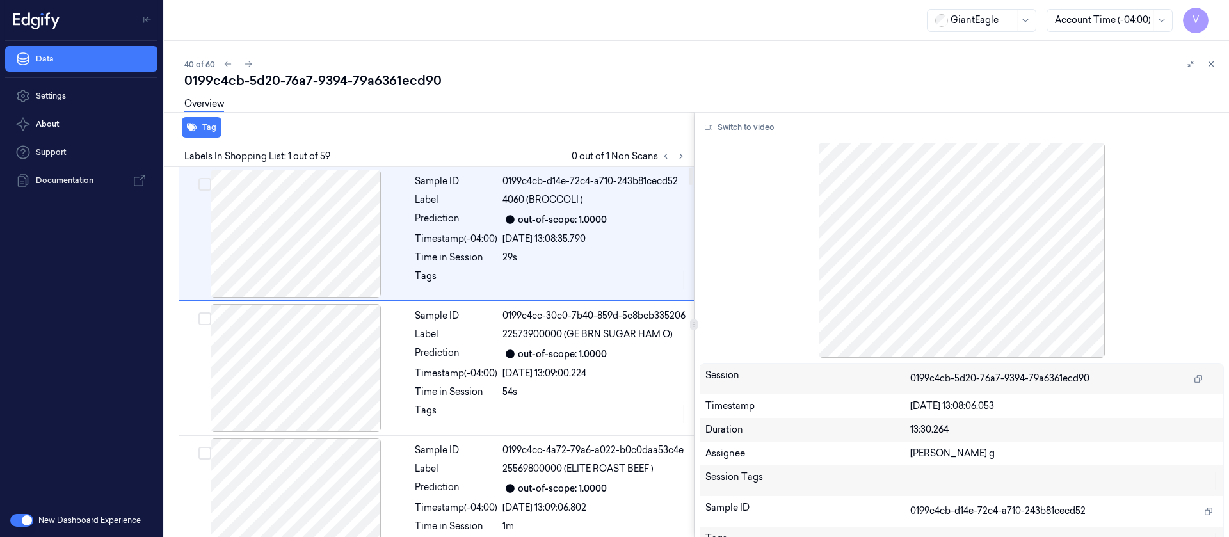
click at [661, 84] on div "0199c4cb-5d20-76a7-9394-79a6361ecd90" at bounding box center [701, 81] width 1034 height 18
click at [686, 156] on button at bounding box center [680, 156] width 15 height 15
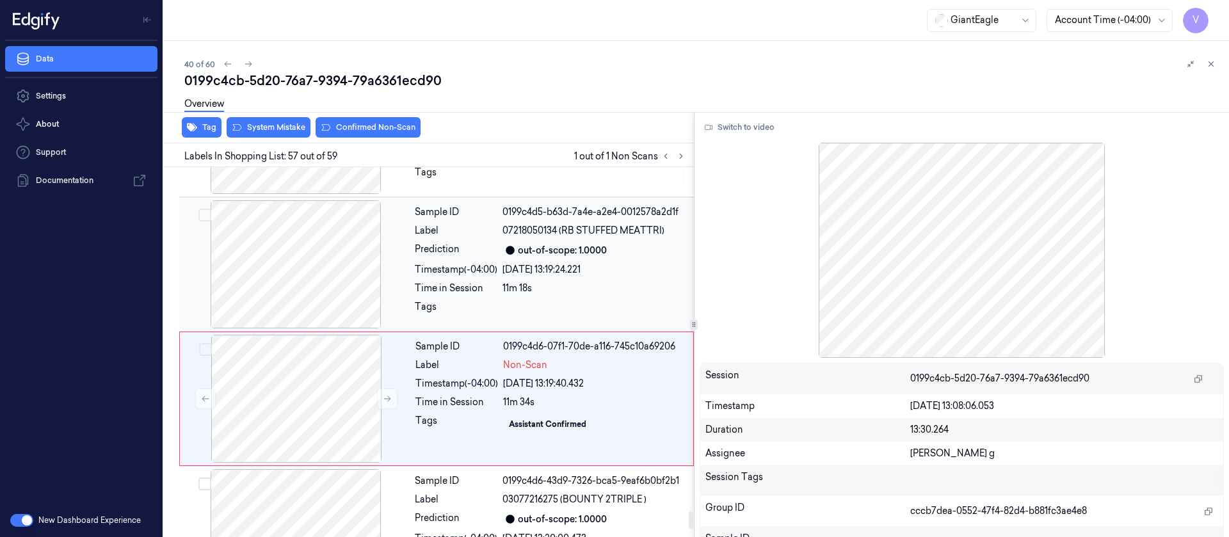
scroll to position [7420, 0]
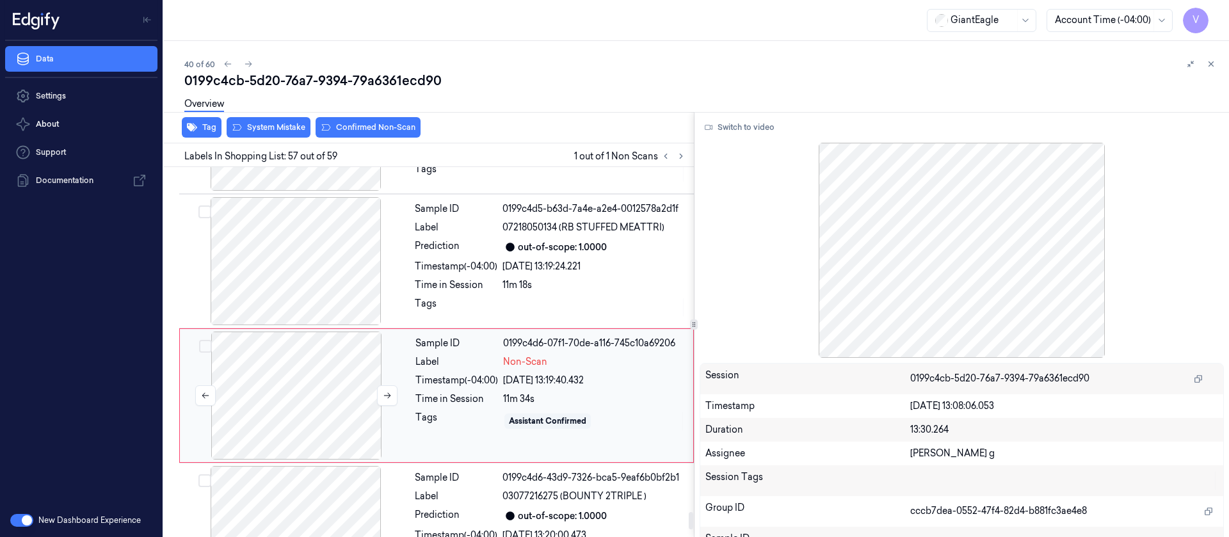
click at [315, 358] on div at bounding box center [296, 396] width 228 height 128
click at [753, 131] on button "Switch to video" at bounding box center [740, 127] width 80 height 20
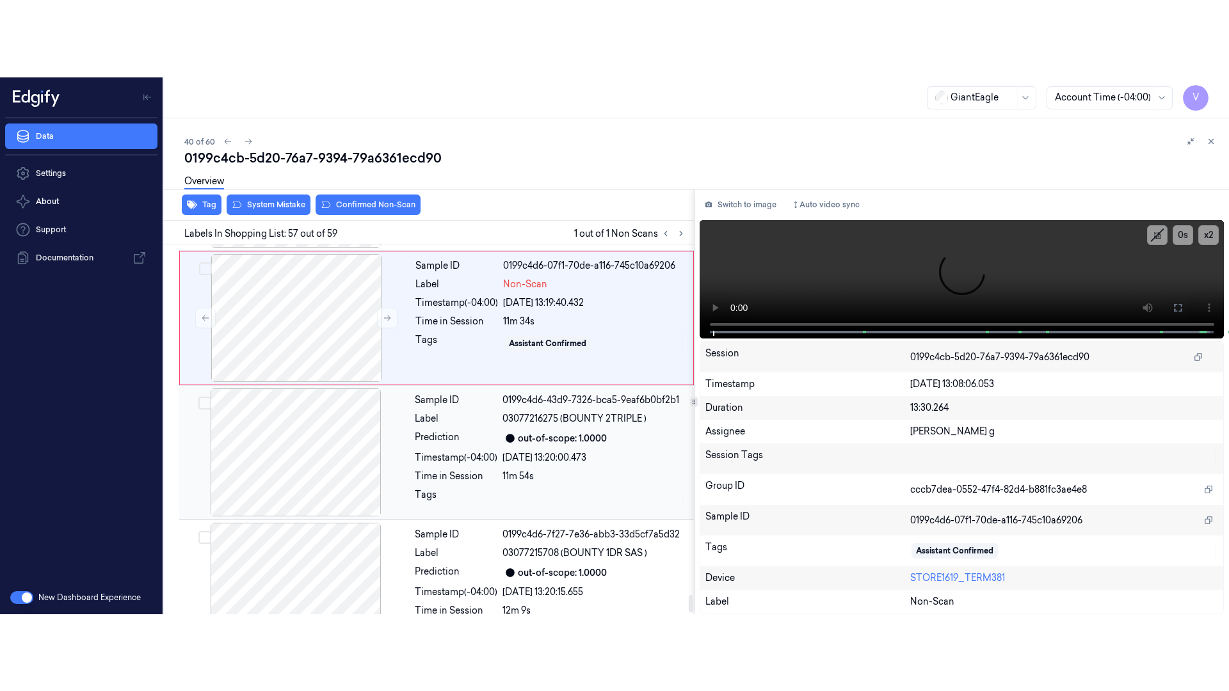
scroll to position [7576, 0]
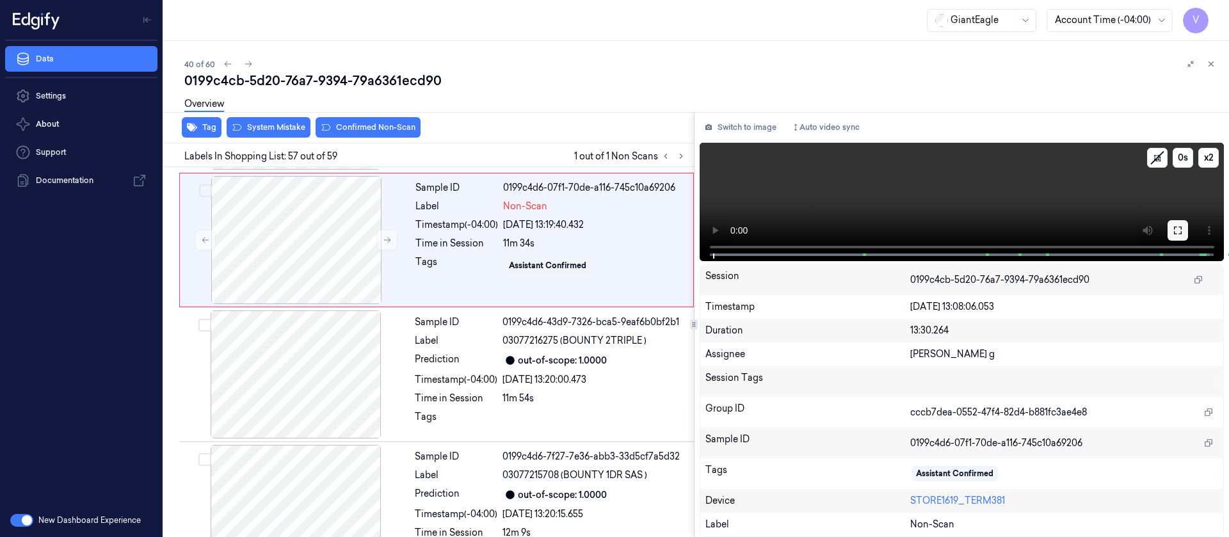
click at [1182, 231] on button at bounding box center [1178, 230] width 20 height 20
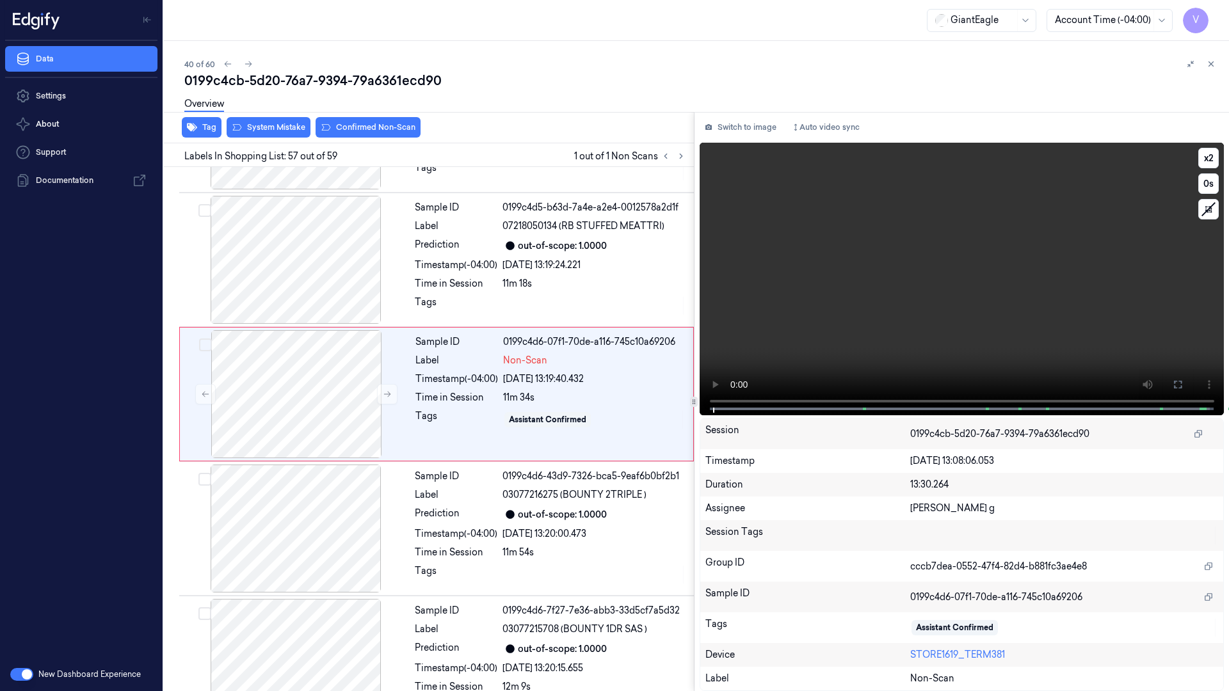
scroll to position [7344, 0]
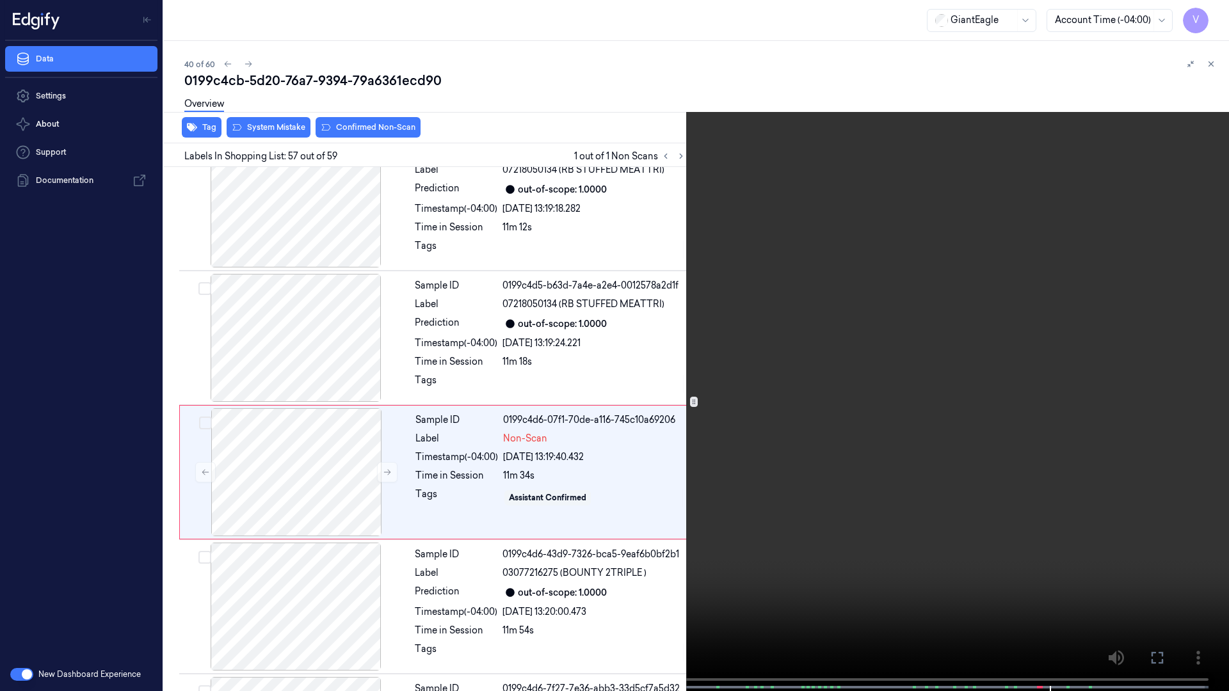
click at [968, 536] on span at bounding box center [968, 687] width 2 height 6
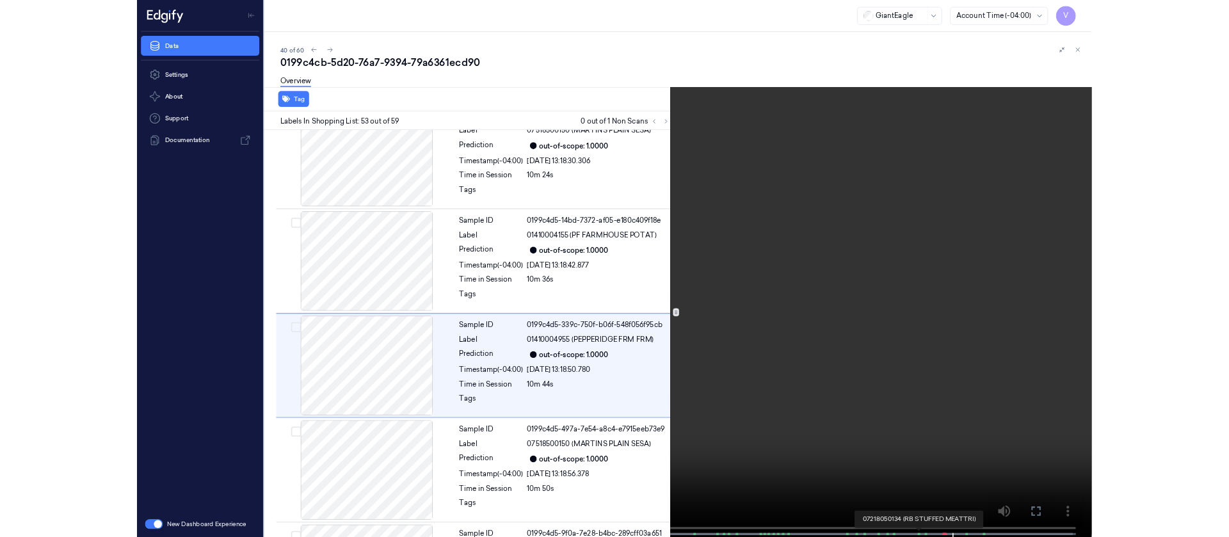
scroll to position [6806, 0]
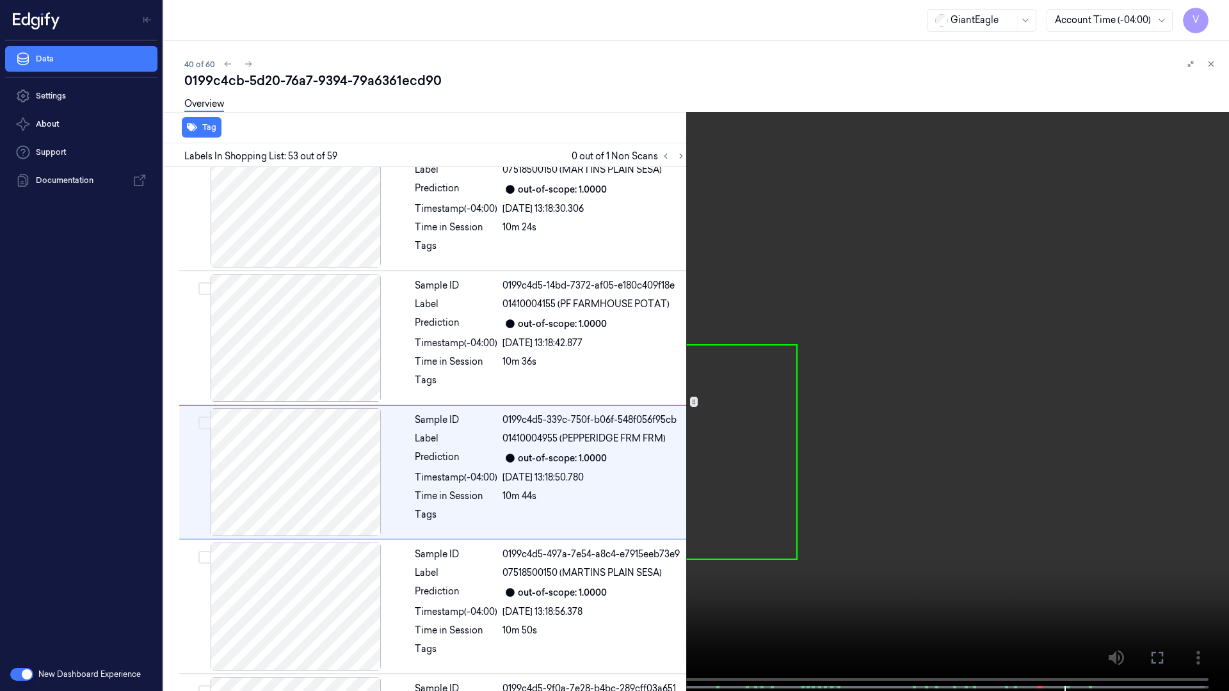
click at [0, 0] on icon at bounding box center [0, 0] width 0 height 0
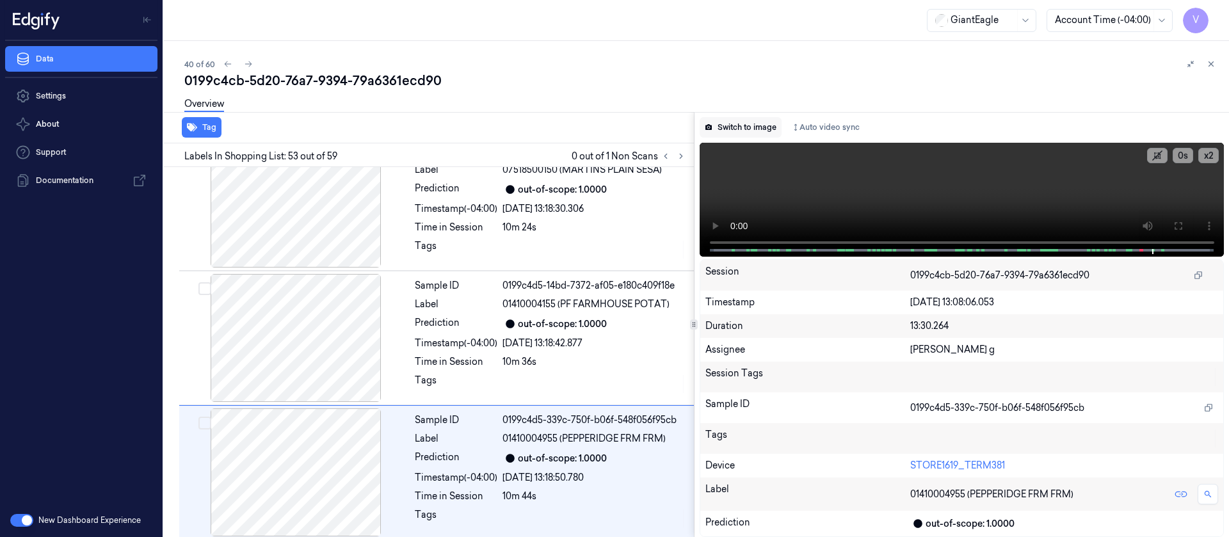
click at [718, 119] on button "Switch to image" at bounding box center [741, 127] width 82 height 20
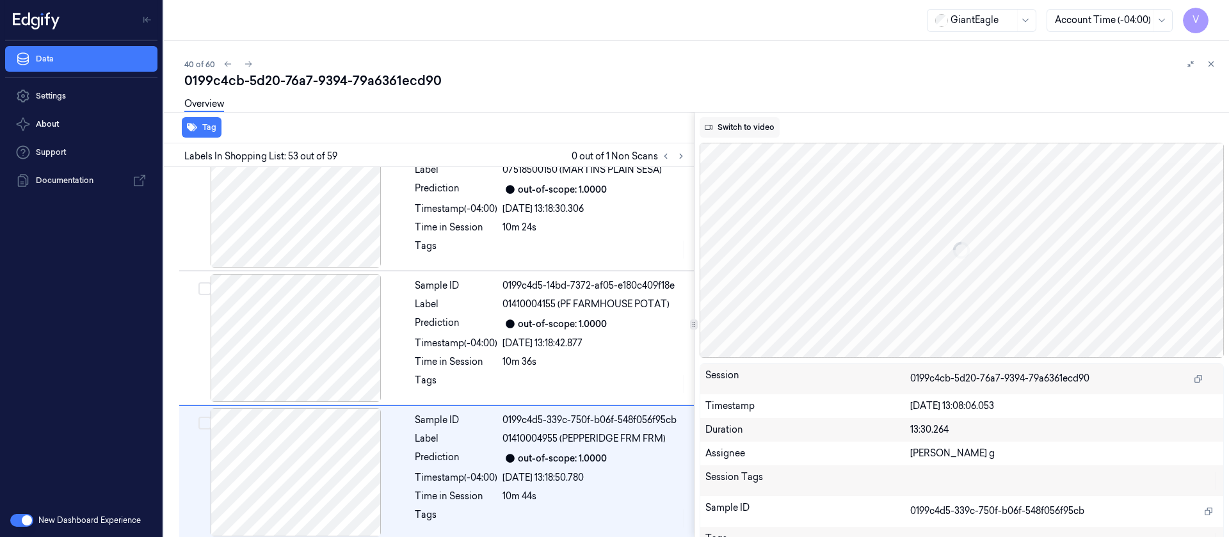
scroll to position [6883, 0]
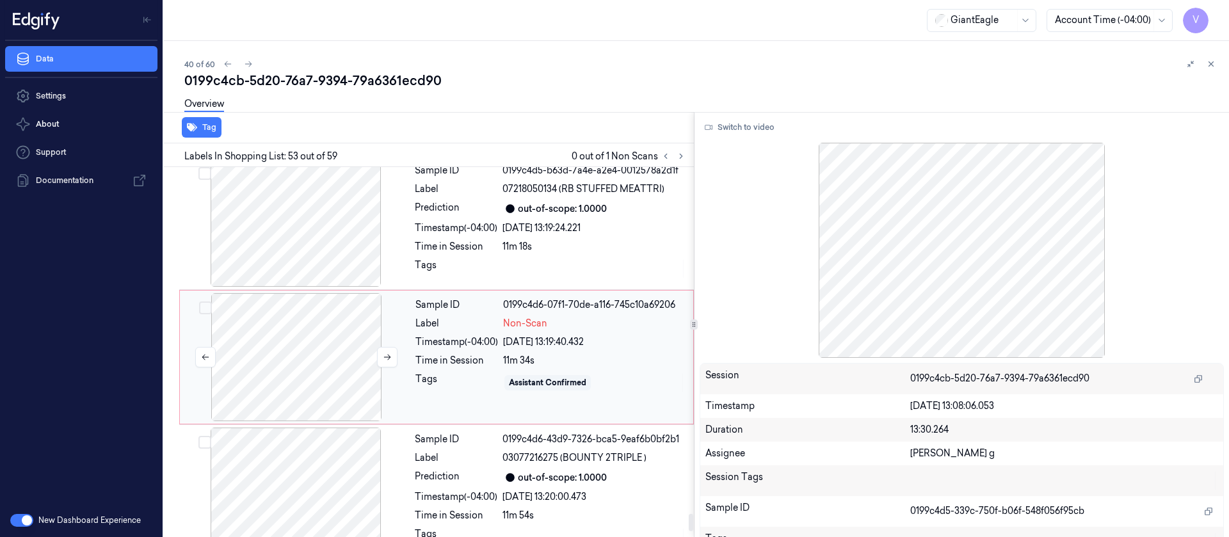
click at [301, 295] on div at bounding box center [296, 357] width 228 height 128
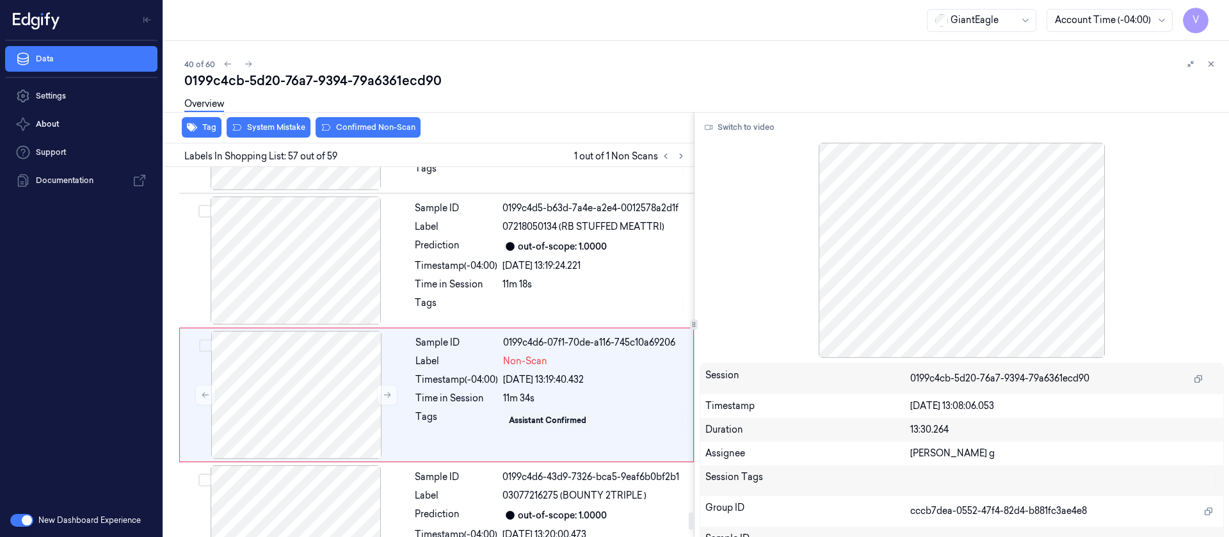
scroll to position [7420, 0]
click at [396, 385] on button at bounding box center [387, 395] width 20 height 20
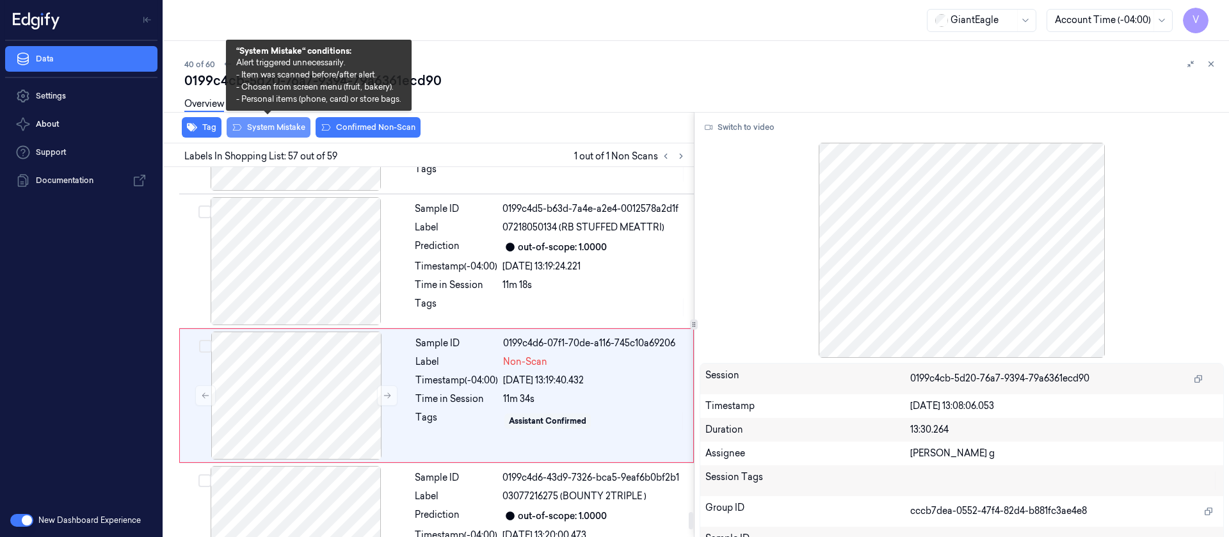
click at [268, 125] on button "System Mistake" at bounding box center [269, 127] width 84 height 20
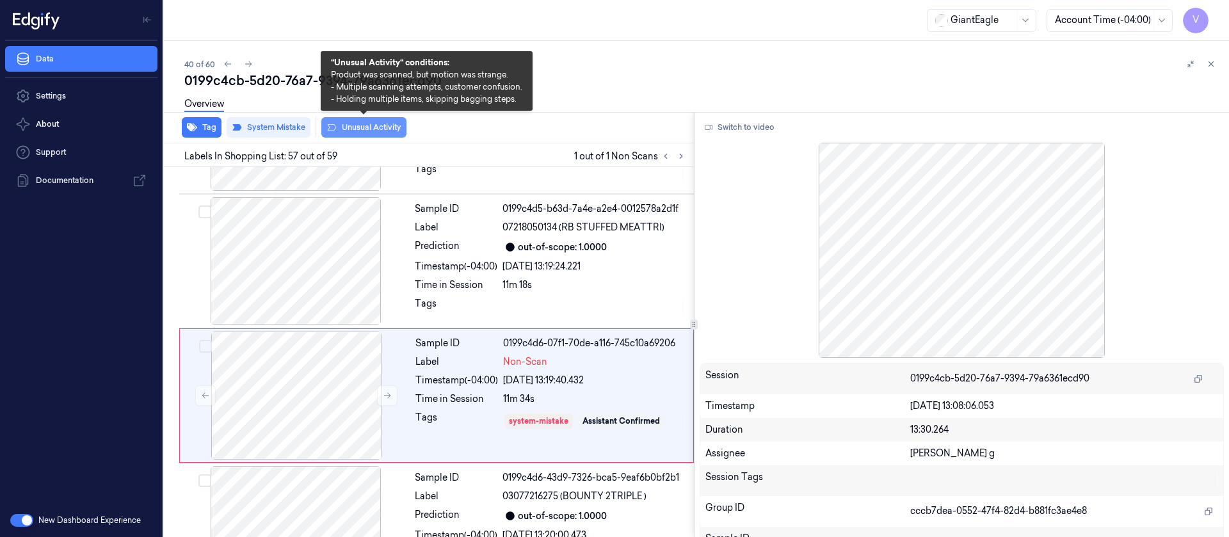
click at [356, 128] on button "Unusual Activity" at bounding box center [363, 127] width 85 height 20
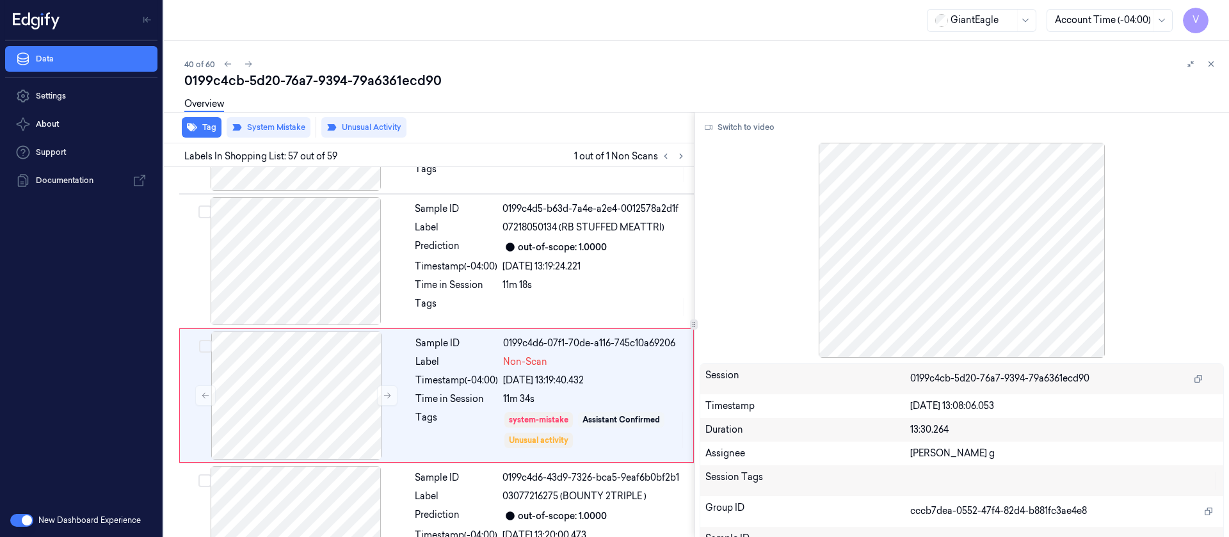
click at [599, 93] on div "Overview" at bounding box center [701, 106] width 1034 height 33
click at [244, 56] on div "40 of 60" at bounding box center [701, 63] width 1034 height 15
click at [250, 66] on icon at bounding box center [248, 64] width 9 height 9
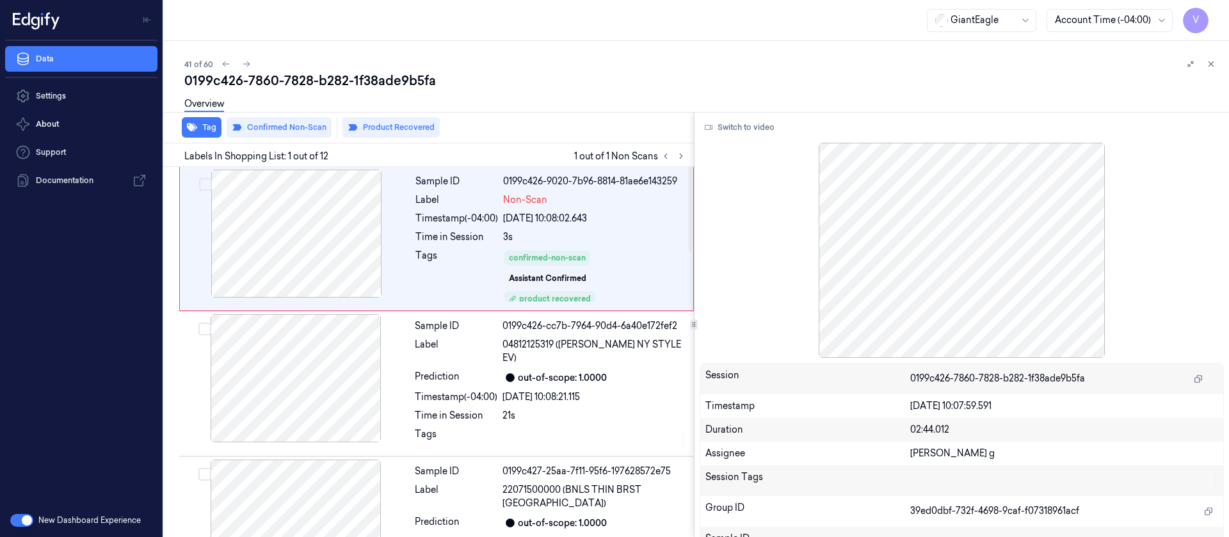
click at [824, 72] on div "0199c426-7860-7828-b282-1f38ade9b5fa" at bounding box center [701, 81] width 1034 height 18
click at [1218, 58] on div at bounding box center [1201, 63] width 36 height 15
click at [1210, 65] on icon at bounding box center [1211, 64] width 9 height 9
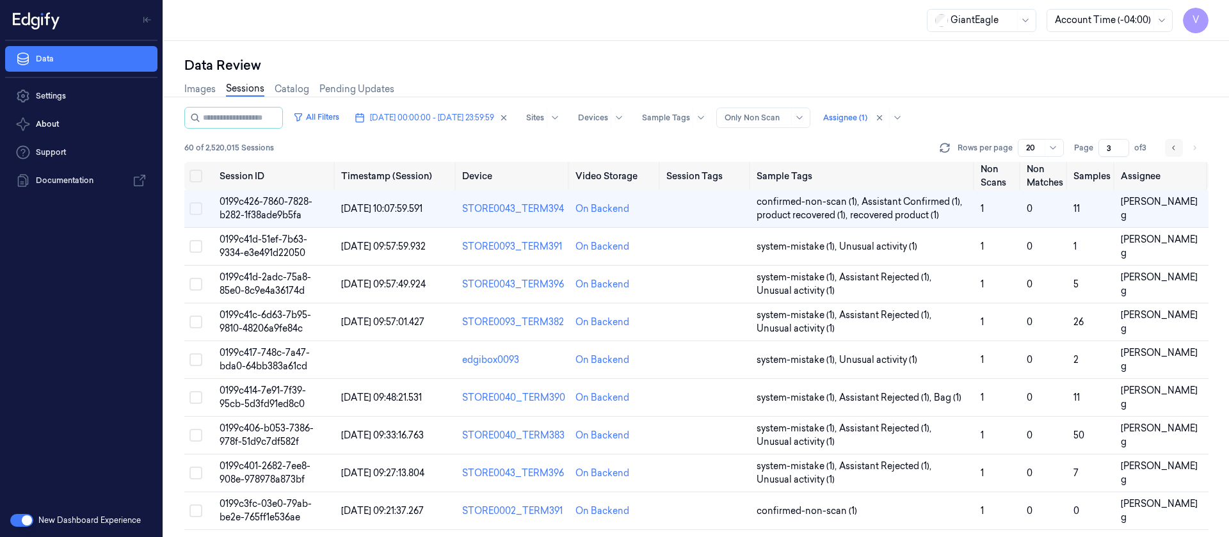
click at [1177, 143] on icon "Go to previous page" at bounding box center [1174, 148] width 8 height 10
type input "2"
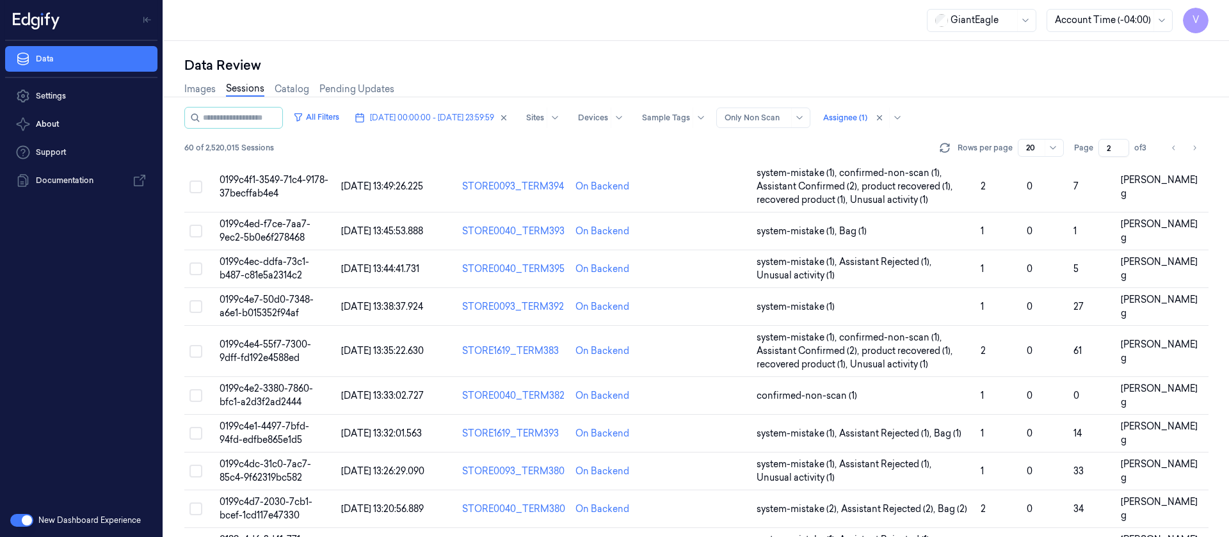
scroll to position [458, 0]
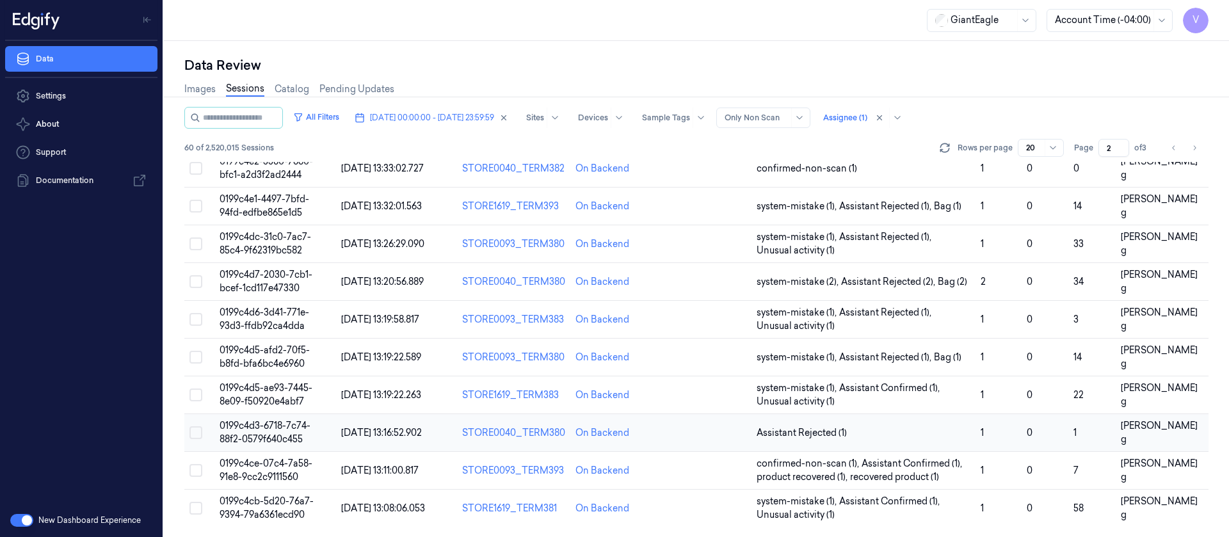
click at [695, 437] on td at bounding box center [706, 433] width 90 height 38
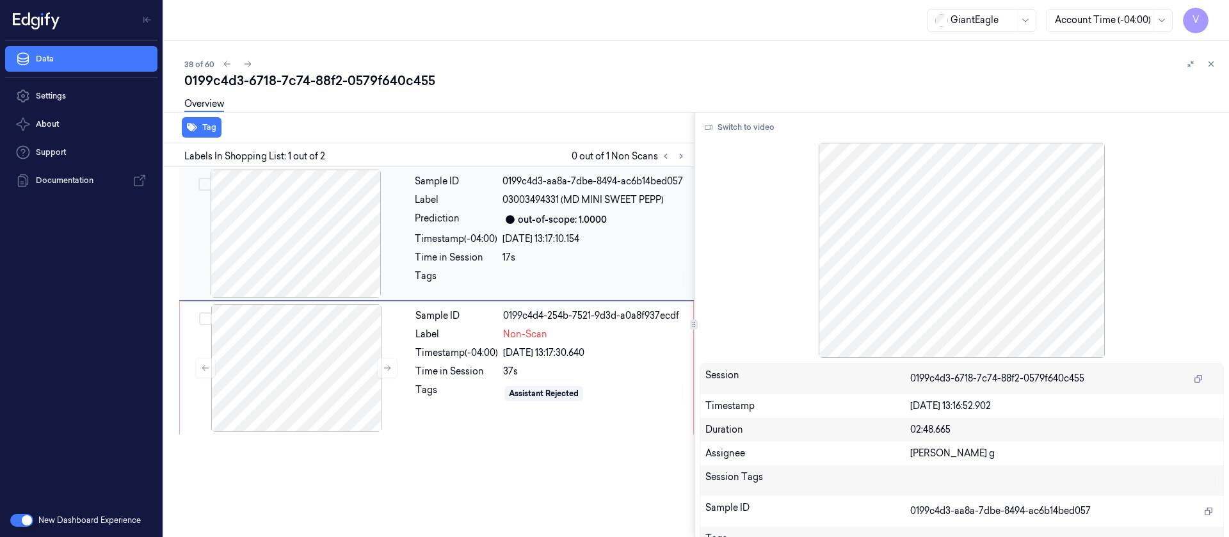
click at [289, 216] on div at bounding box center [296, 234] width 228 height 128
click at [756, 127] on button "Switch to video" at bounding box center [740, 127] width 80 height 20
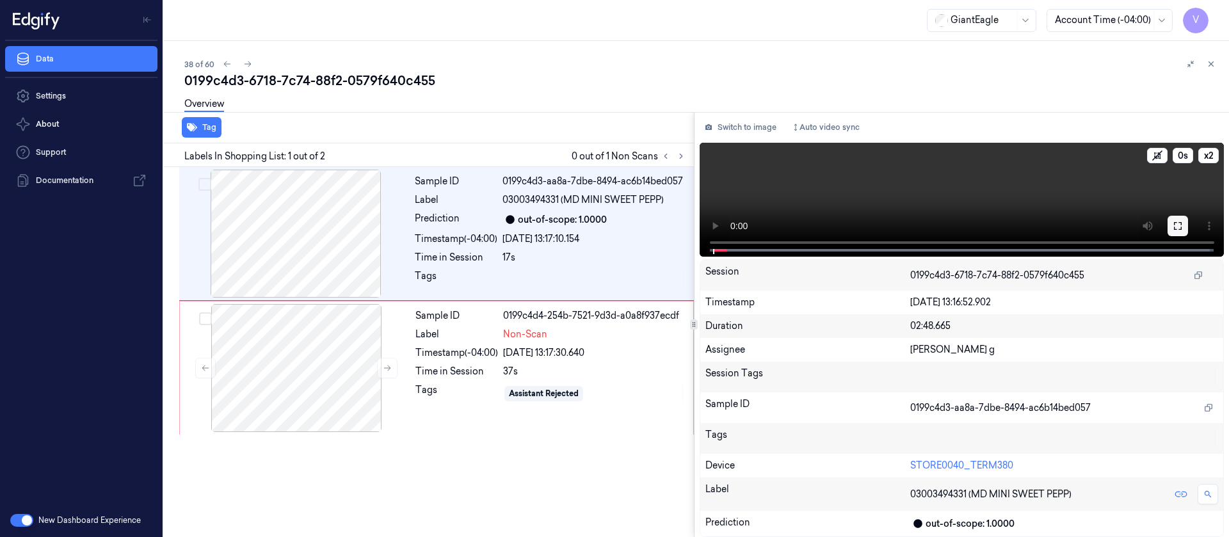
click at [1178, 223] on icon at bounding box center [1178, 226] width 10 height 10
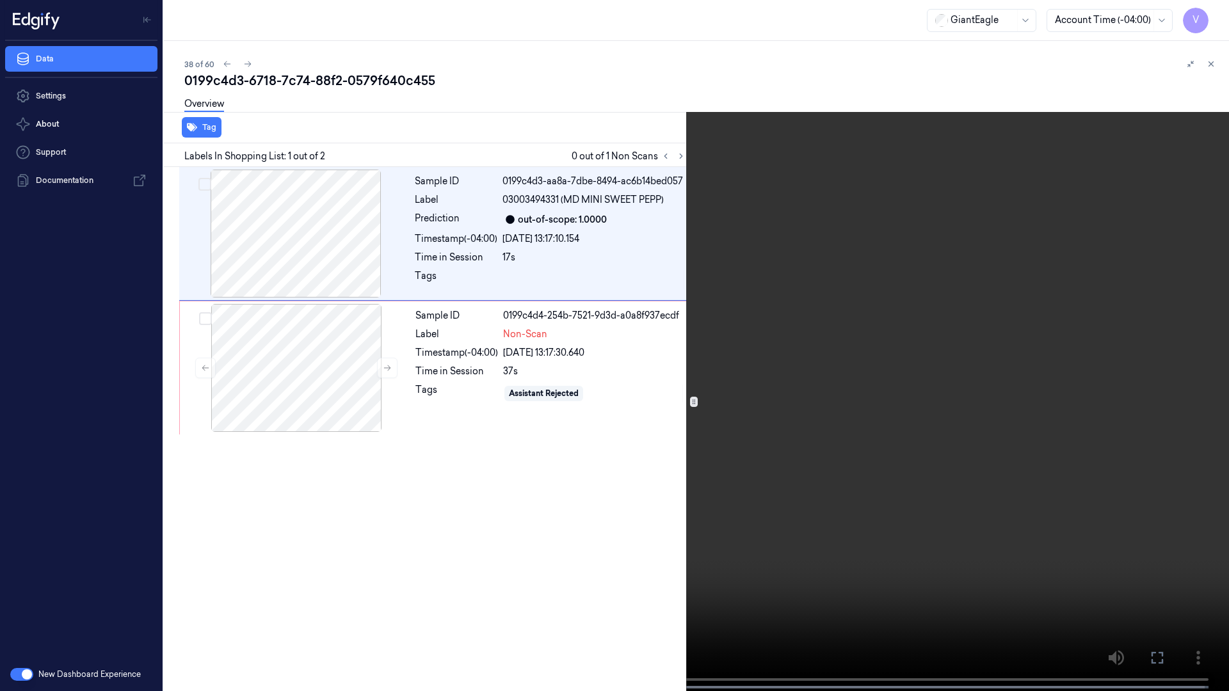
click at [0, 0] on button at bounding box center [0, 0] width 0 height 0
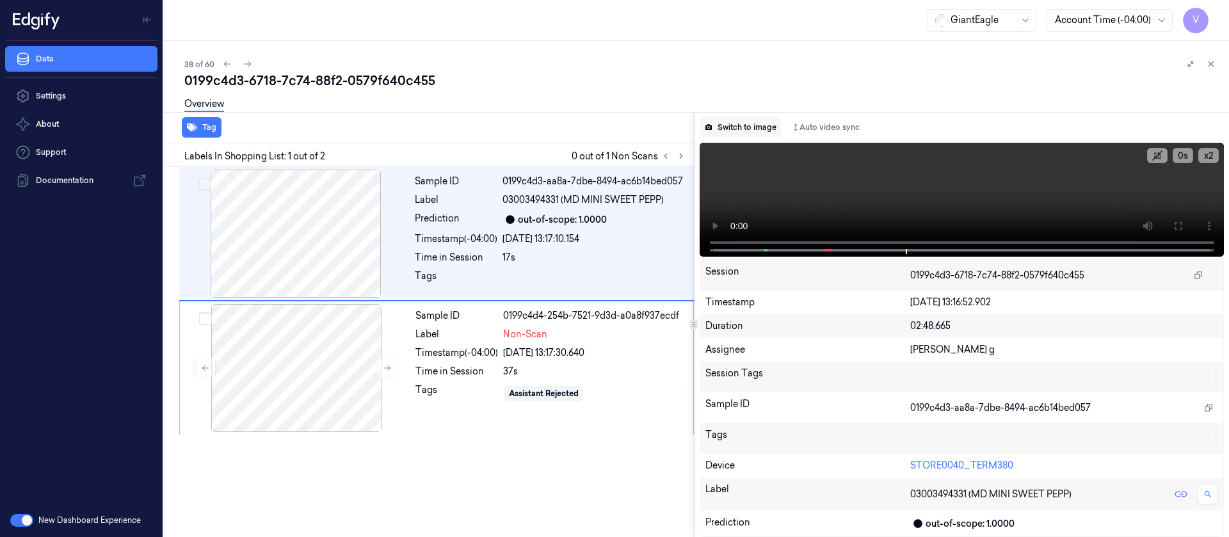
click at [744, 123] on button "Switch to image" at bounding box center [741, 127] width 82 height 20
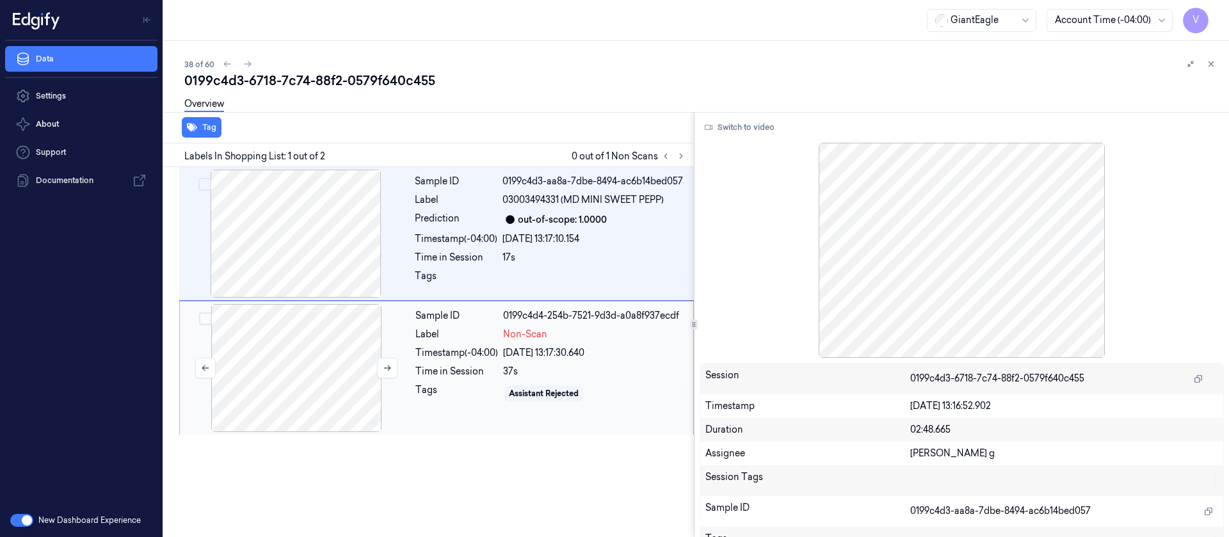
click at [294, 358] on div at bounding box center [296, 368] width 228 height 128
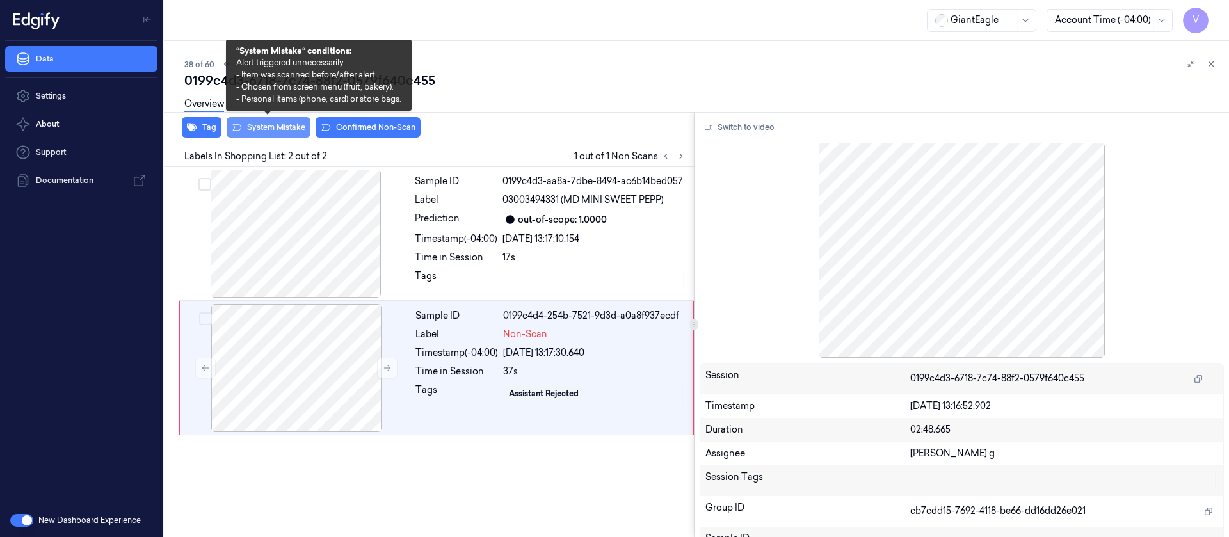
click at [276, 134] on button "System Mistake" at bounding box center [269, 127] width 84 height 20
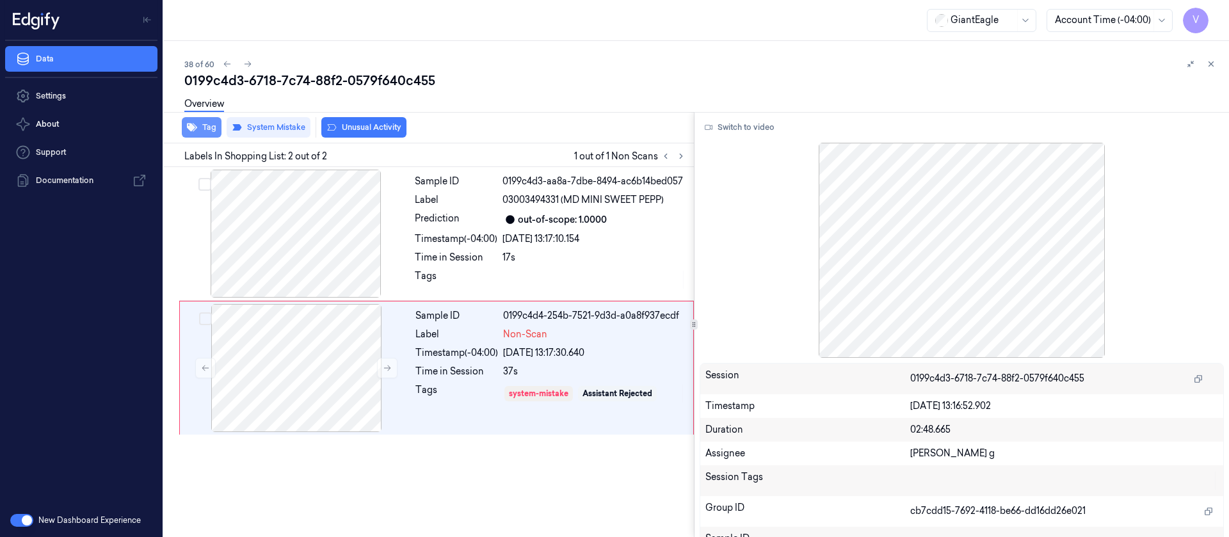
click at [196, 130] on icon "button" at bounding box center [192, 127] width 10 height 10
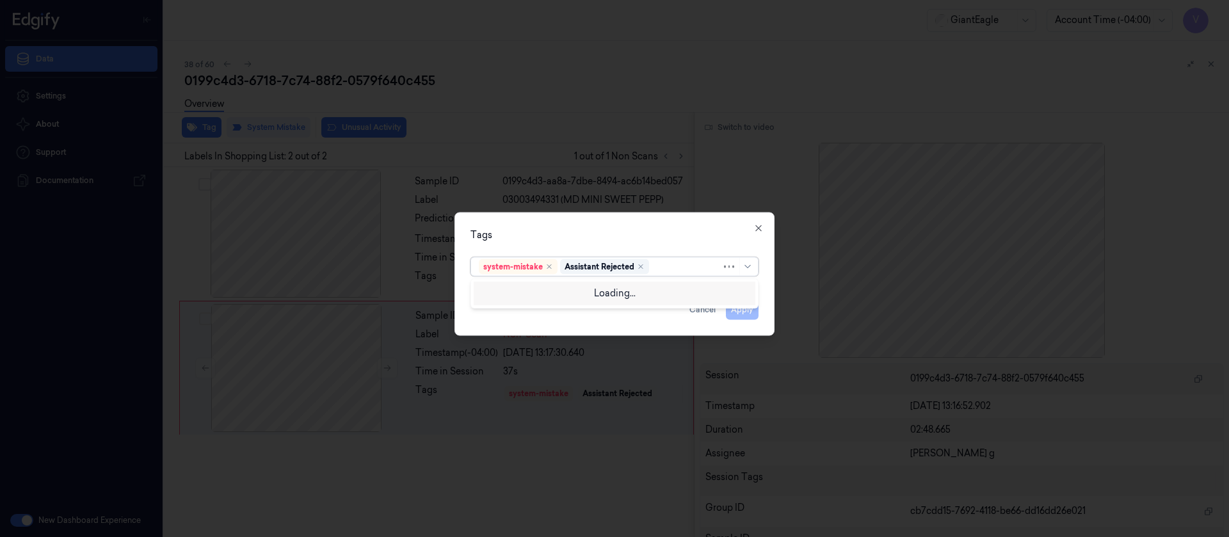
click at [680, 269] on div at bounding box center [687, 266] width 70 height 13
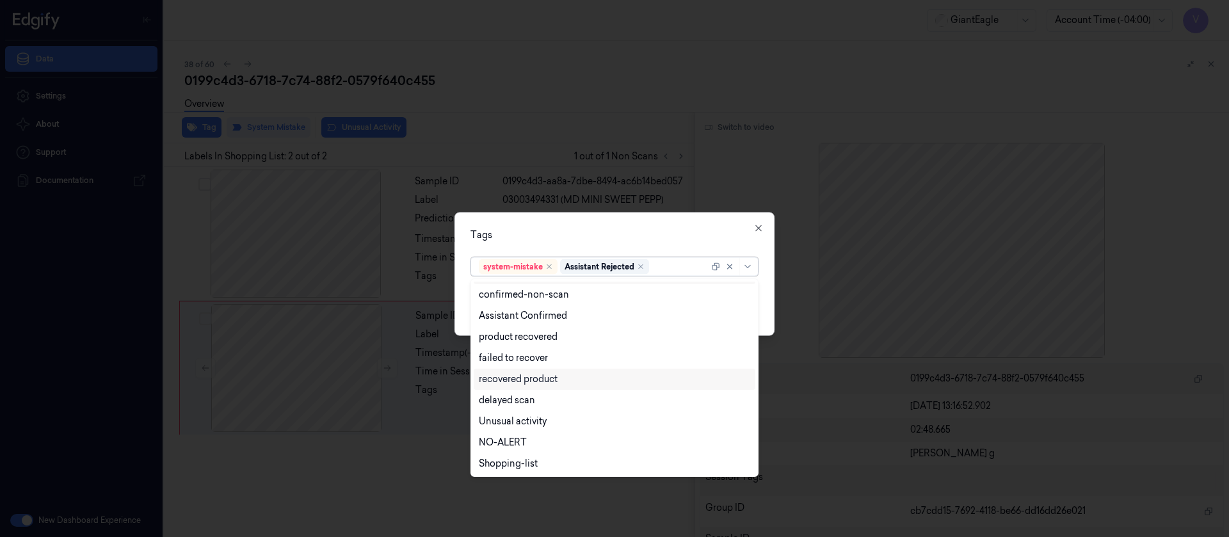
scroll to position [104, 0]
click at [501, 439] on div "Bag" at bounding box center [614, 441] width 271 height 13
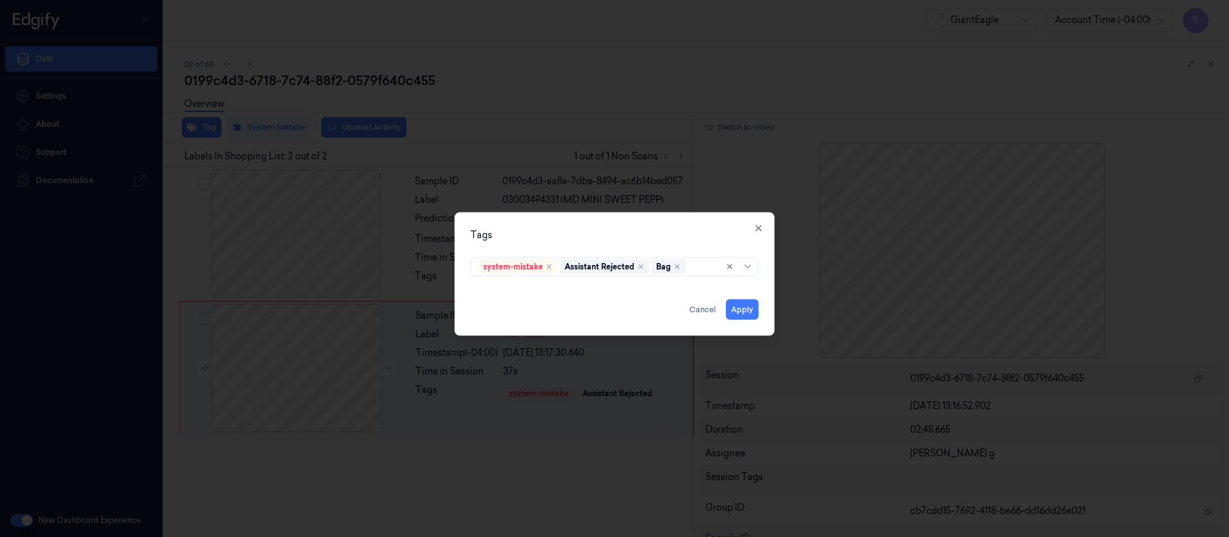
click at [682, 227] on div "Tags system-mistake Assistant Rejected Bag Apply Cancel Close" at bounding box center [614, 274] width 320 height 124
click at [744, 305] on button "Apply" at bounding box center [742, 309] width 33 height 20
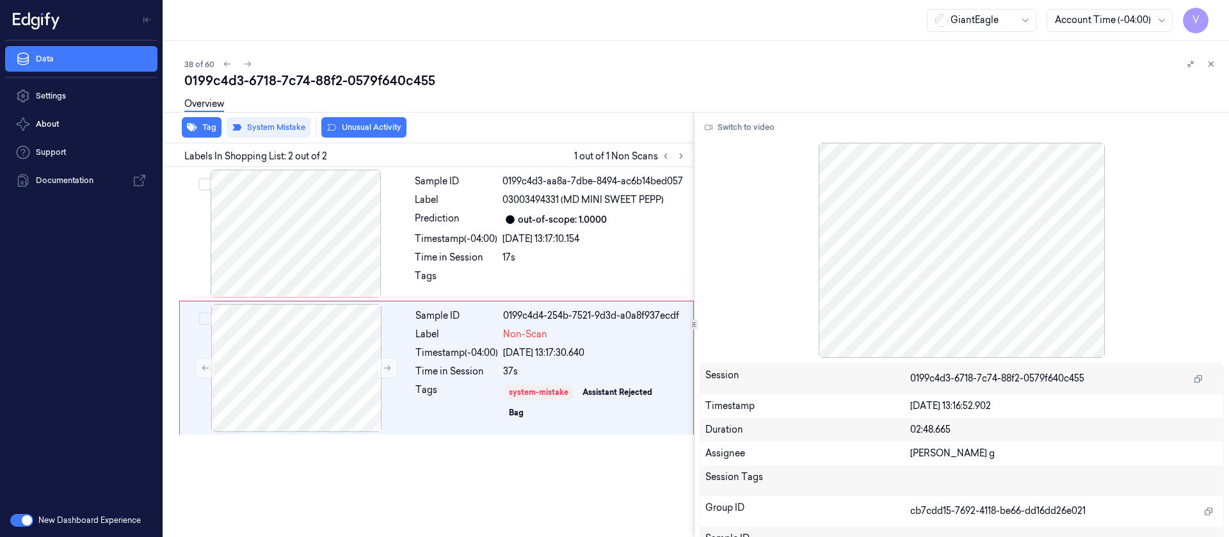
click at [599, 49] on div "38 of 60 0199c4d3-6718-7c74-88f2-0579f640c455 Overview Tag System Mistake Unusu…" at bounding box center [696, 289] width 1065 height 496
click at [1215, 66] on icon at bounding box center [1211, 64] width 9 height 9
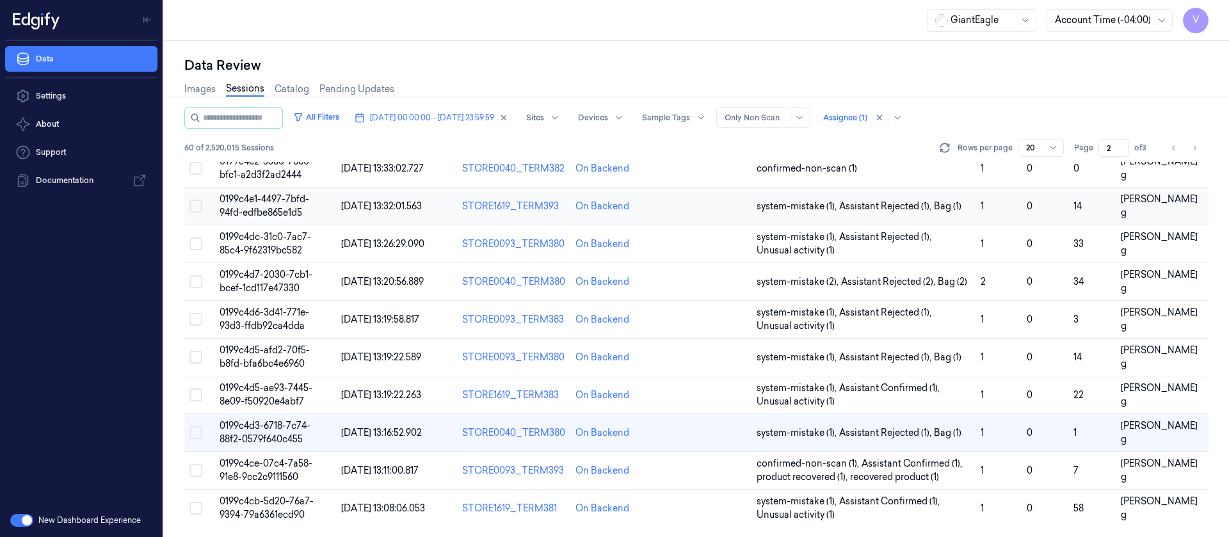
scroll to position [458, 0]
click at [1175, 145] on icon "Go to previous page" at bounding box center [1174, 148] width 8 height 10
type input "1"
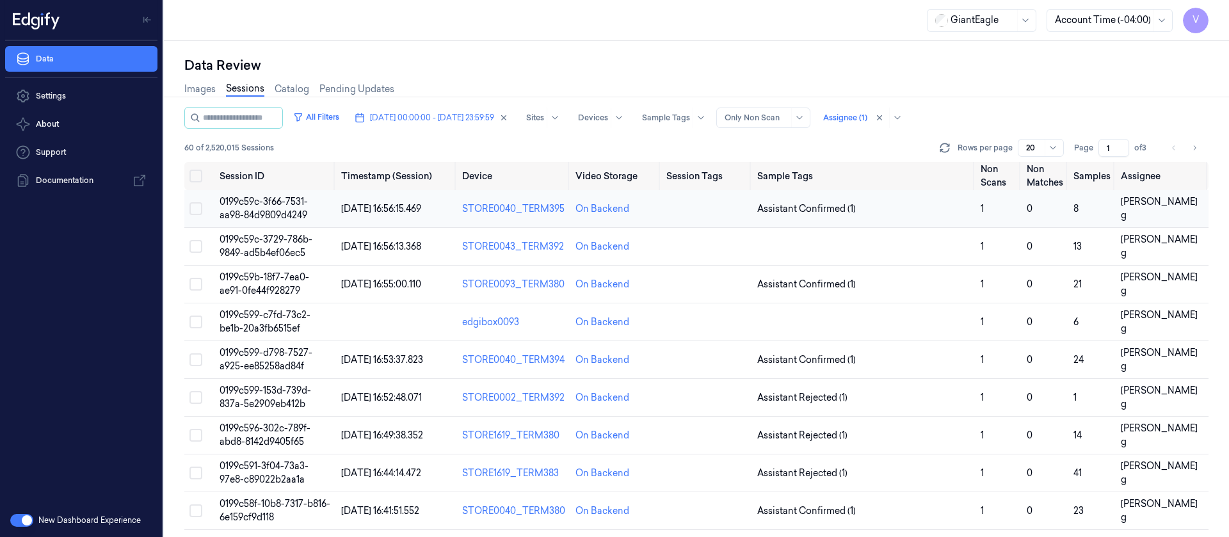
click at [686, 208] on td at bounding box center [706, 209] width 90 height 38
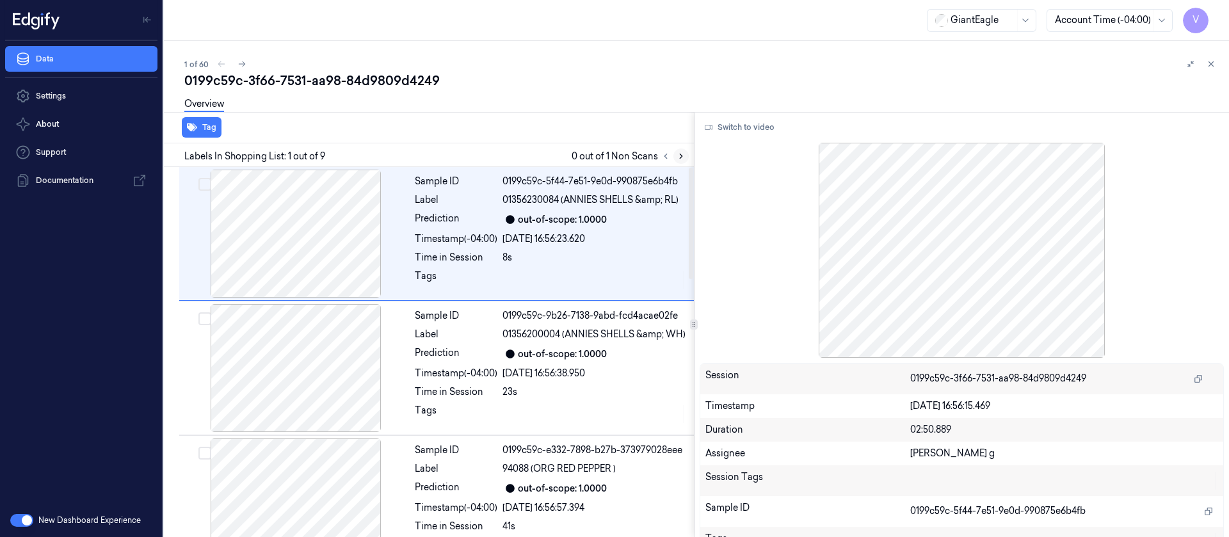
click at [682, 154] on icon at bounding box center [681, 156] width 9 height 9
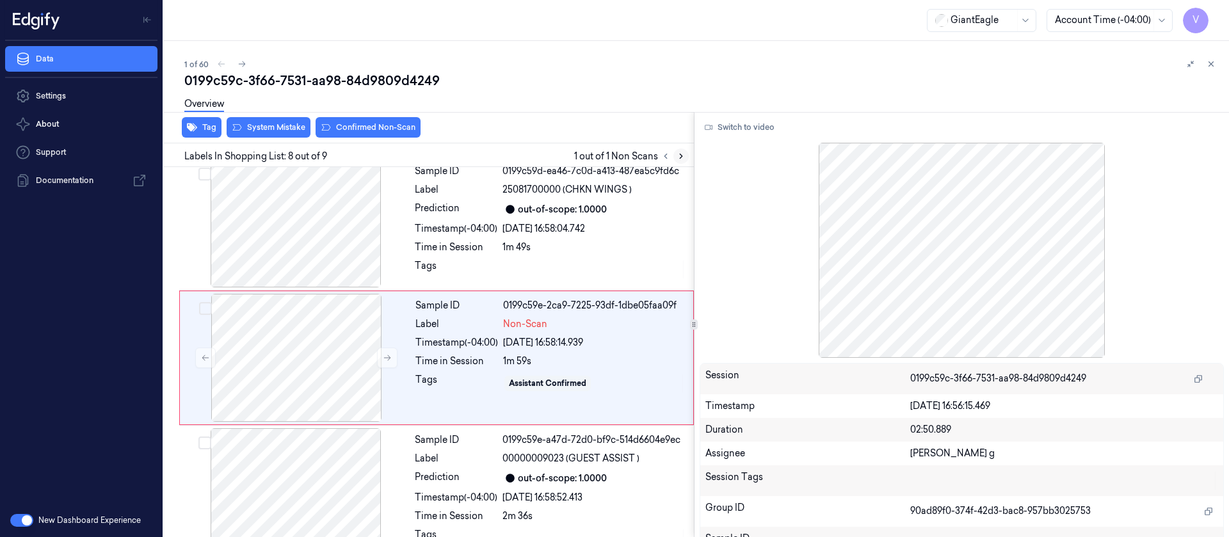
scroll to position [833, 0]
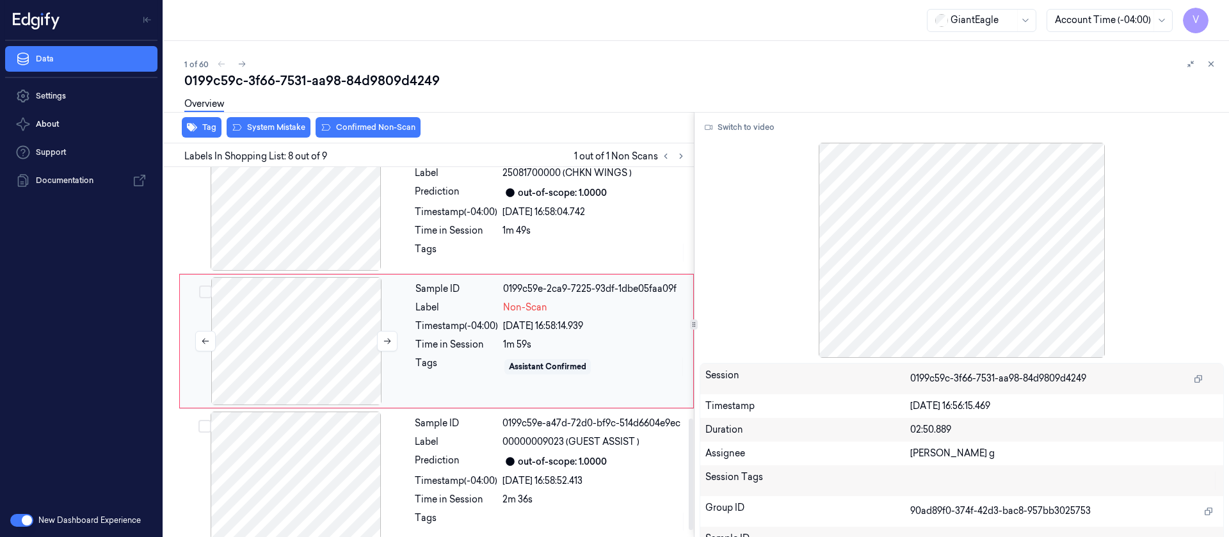
click at [311, 357] on div at bounding box center [296, 341] width 228 height 128
click at [388, 346] on icon at bounding box center [387, 341] width 9 height 9
click at [467, 213] on div "Sample ID 0199c59d-ea46-7c0d-a413-487ea5c9fd6c Label 25081700000 (CHKN WINGS ) …" at bounding box center [551, 207] width 282 height 128
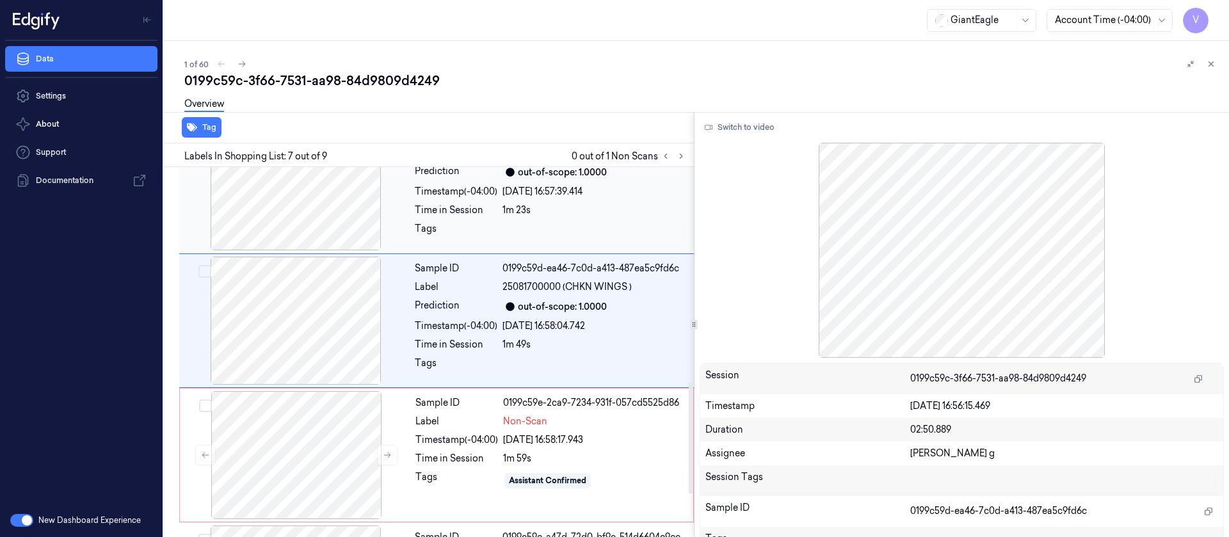
scroll to position [699, 0]
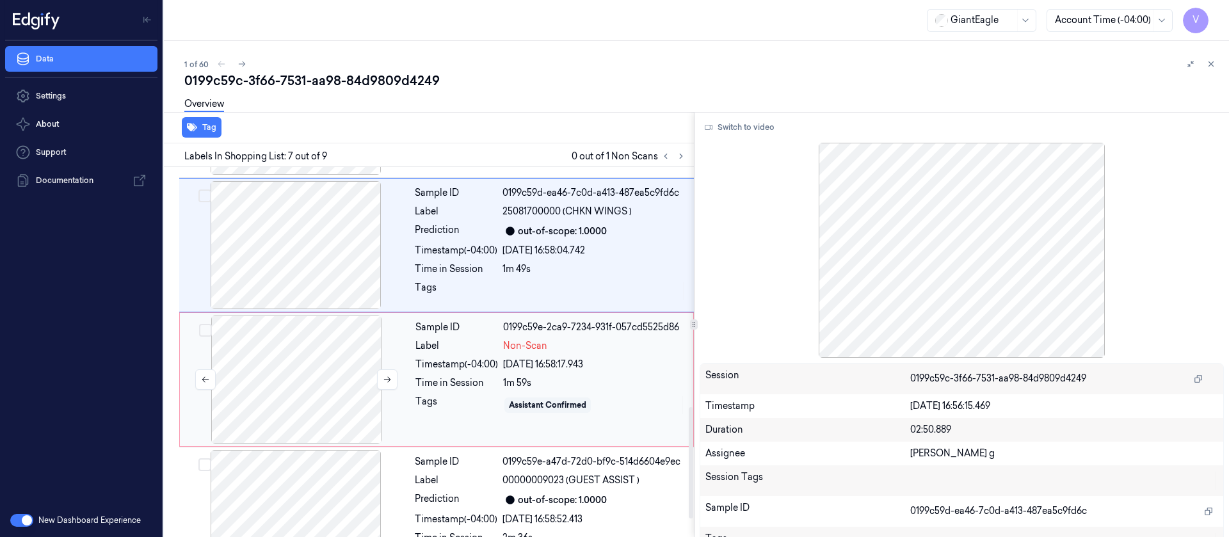
click at [310, 389] on div at bounding box center [296, 380] width 228 height 128
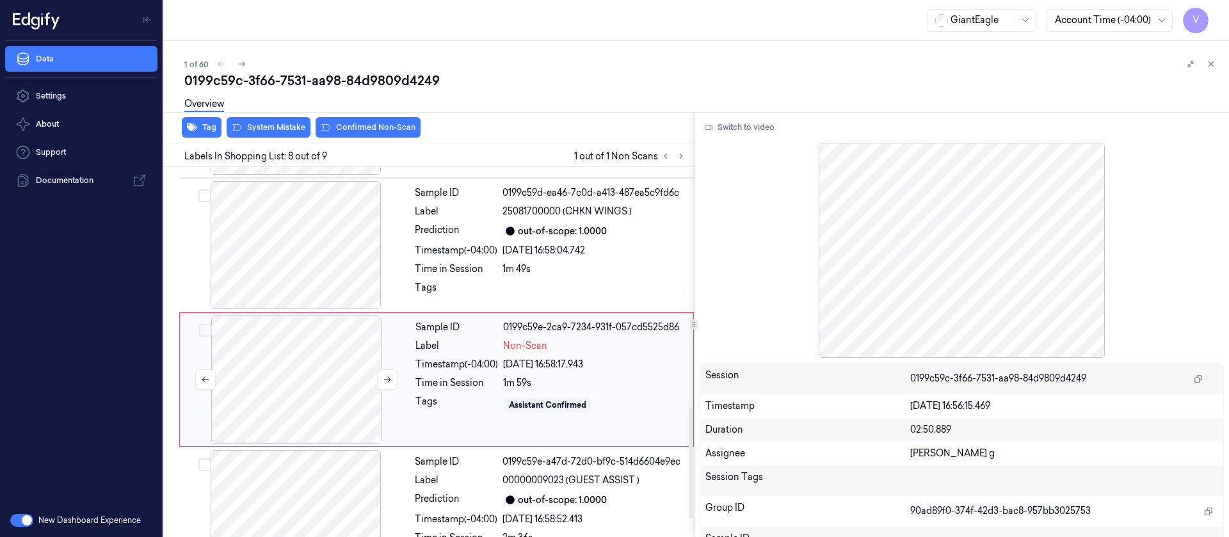
scroll to position [833, 0]
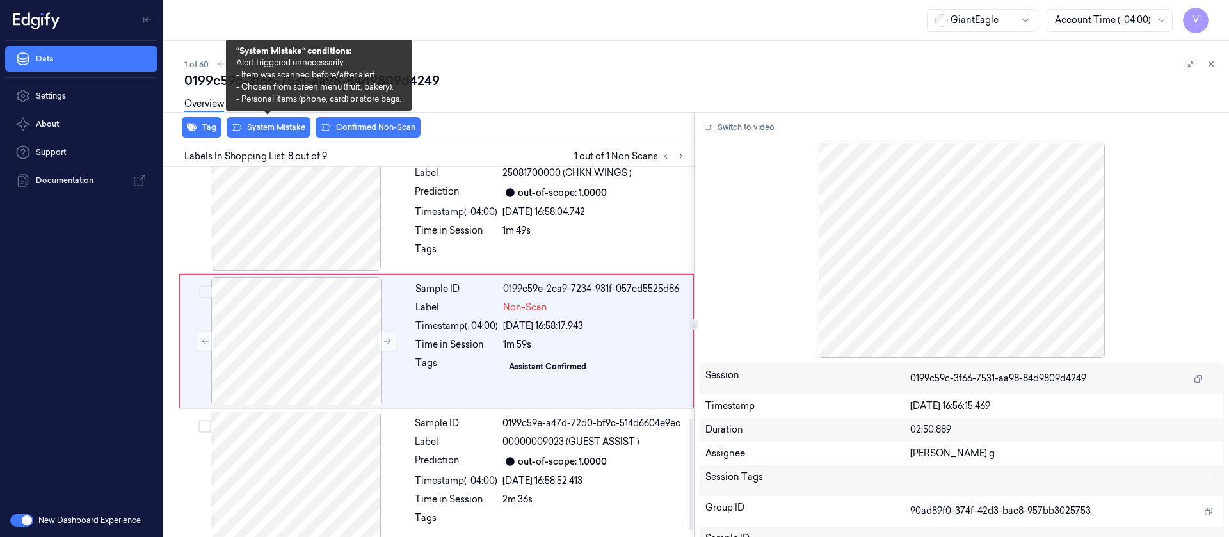
click at [265, 121] on div "Overview" at bounding box center [701, 106] width 1034 height 33
click at [271, 130] on button "System Mistake" at bounding box center [269, 127] width 84 height 20
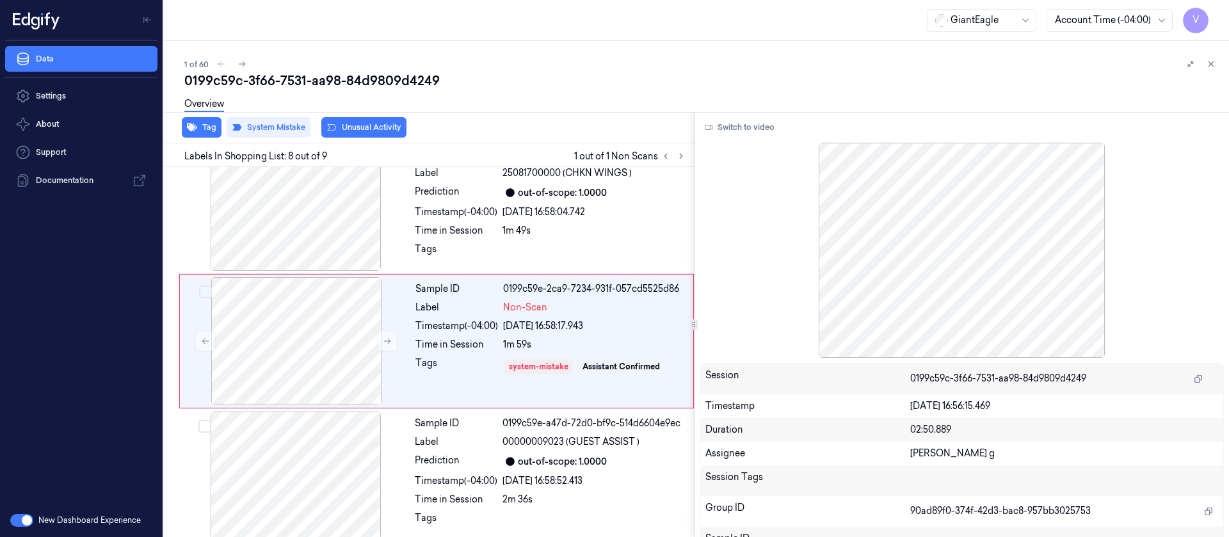
click at [372, 132] on button "Unusual Activity" at bounding box center [363, 127] width 85 height 20
click at [488, 231] on div "Sample ID 0199c59d-ea46-7c0d-a413-487ea5c9fd6c Label 25081700000 (CHKN WINGS ) …" at bounding box center [551, 207] width 282 height 128
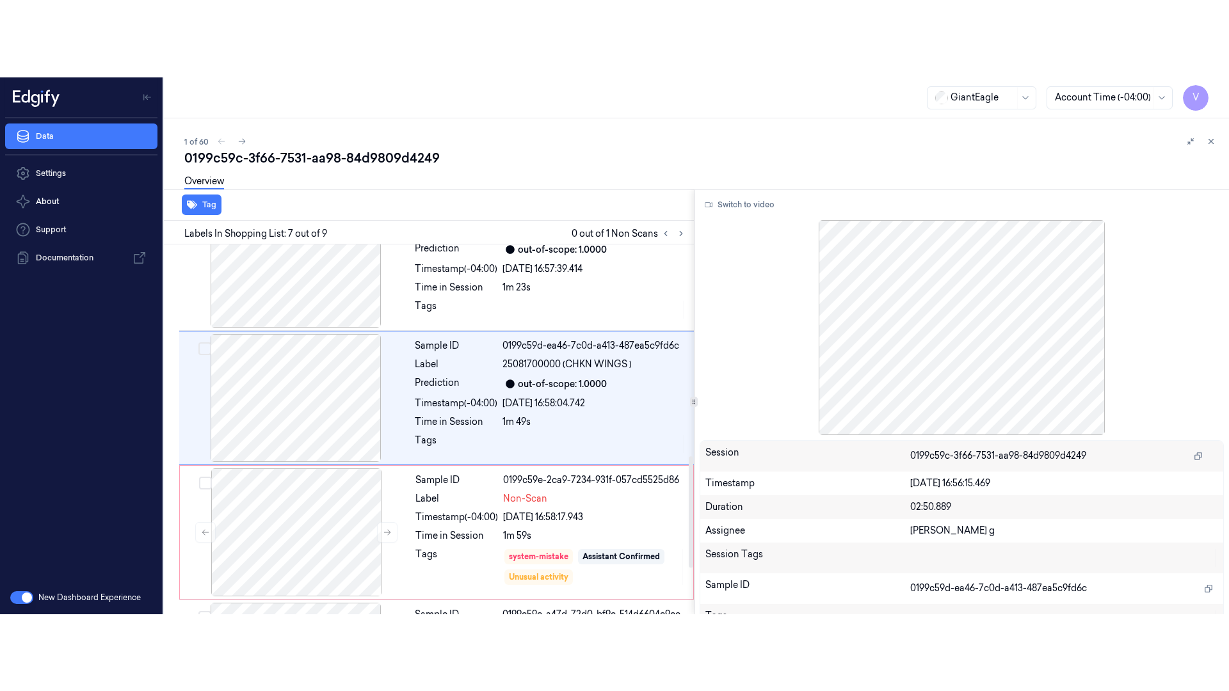
scroll to position [699, 0]
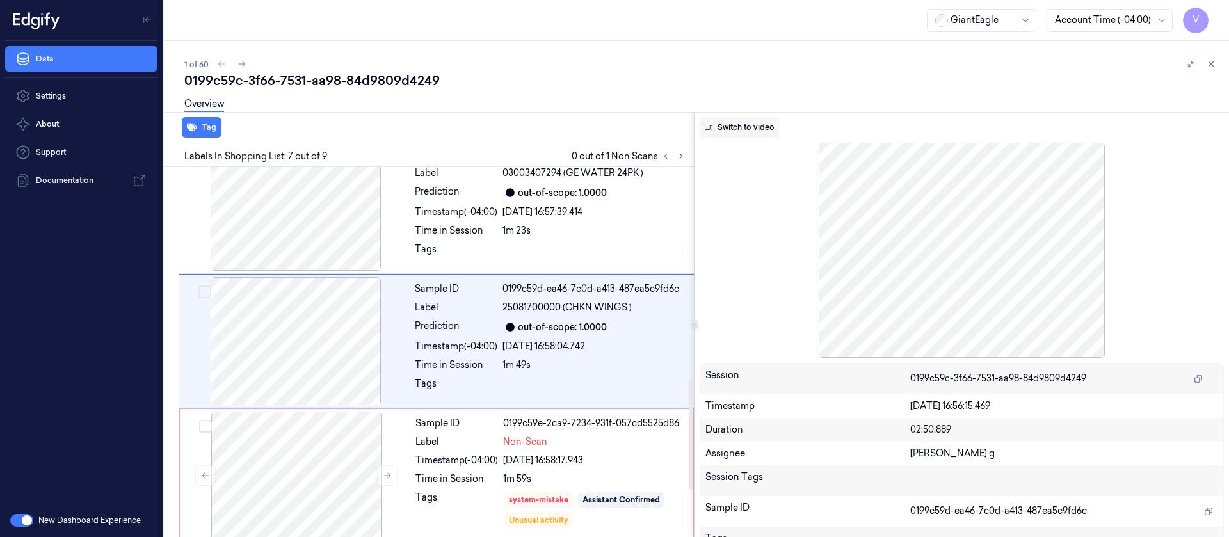
click at [738, 133] on button "Switch to video" at bounding box center [740, 127] width 80 height 20
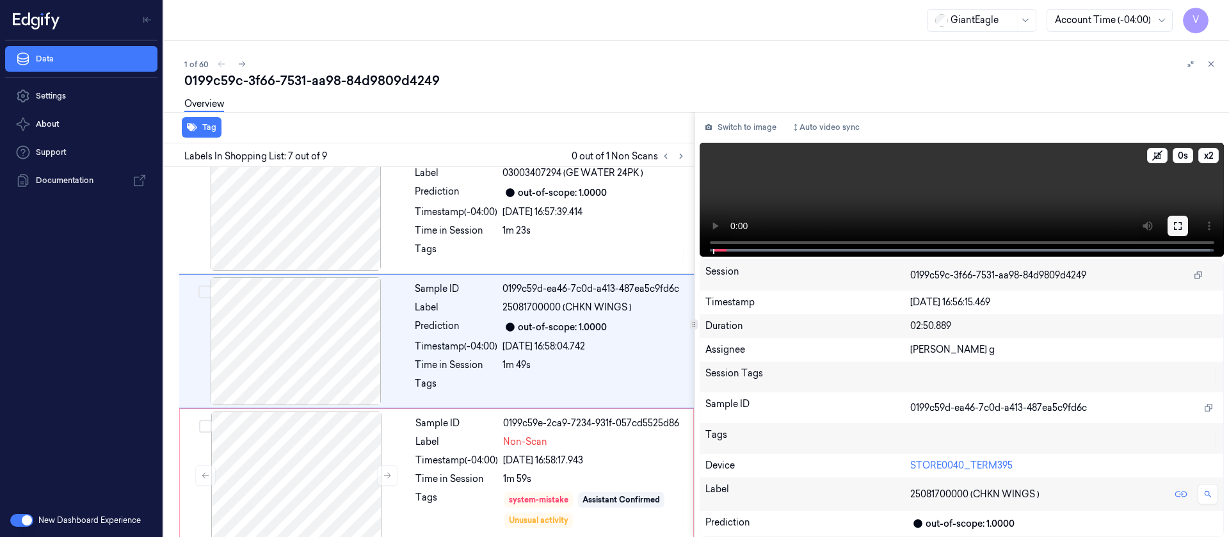
click at [1174, 232] on button at bounding box center [1178, 226] width 20 height 20
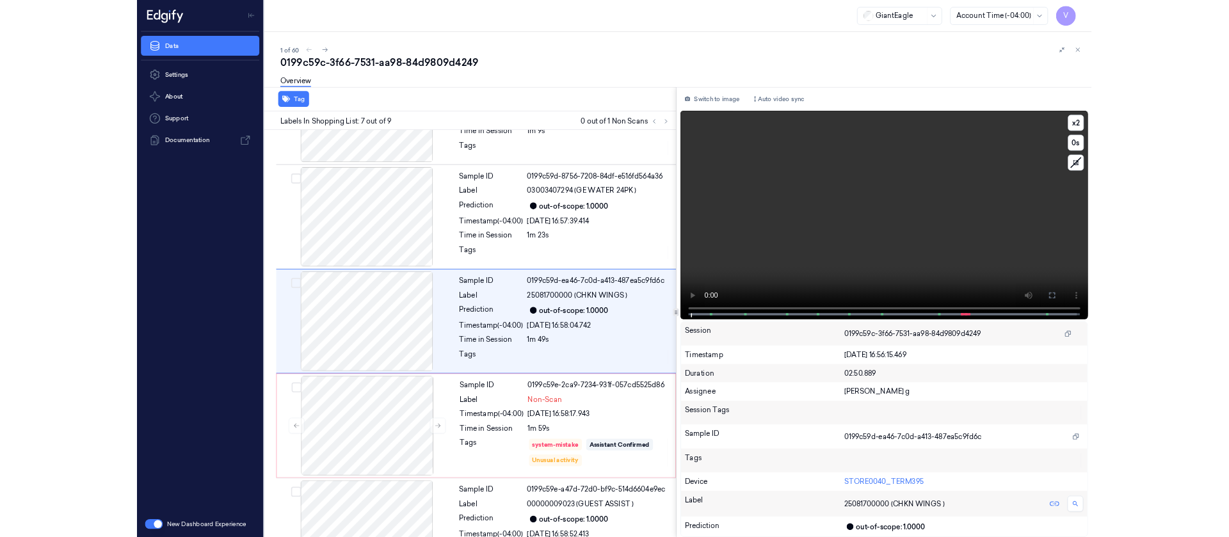
scroll to position [622, 0]
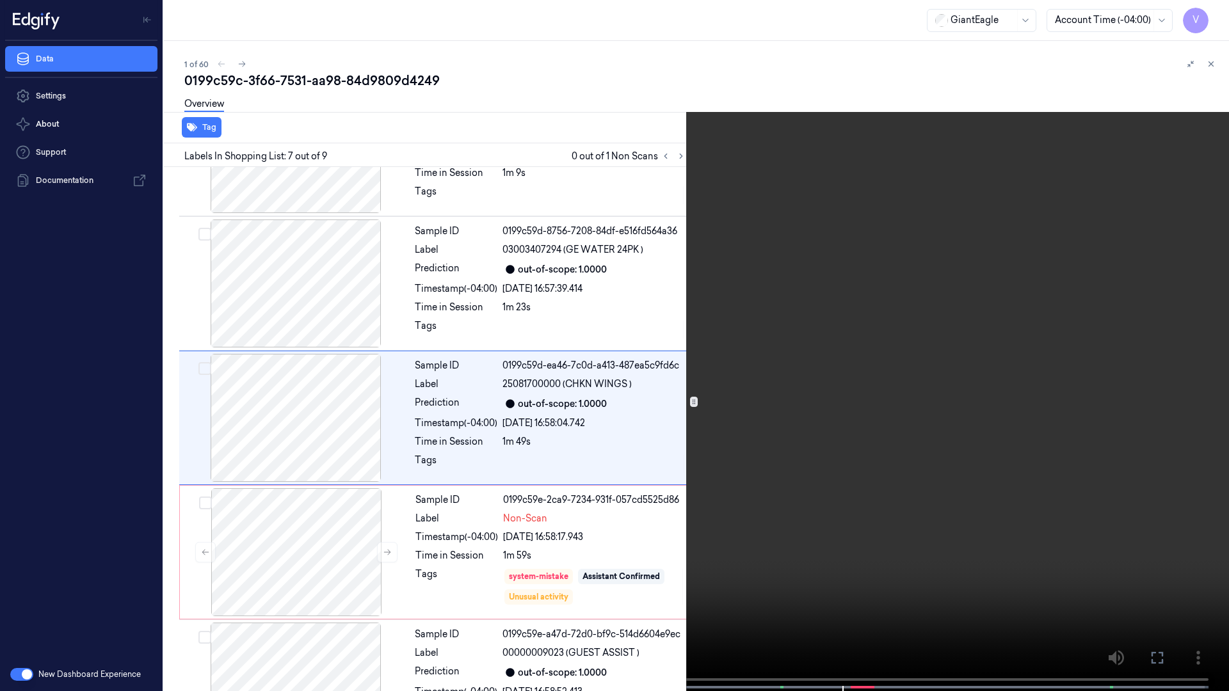
click at [0, 0] on icon at bounding box center [0, 0] width 0 height 0
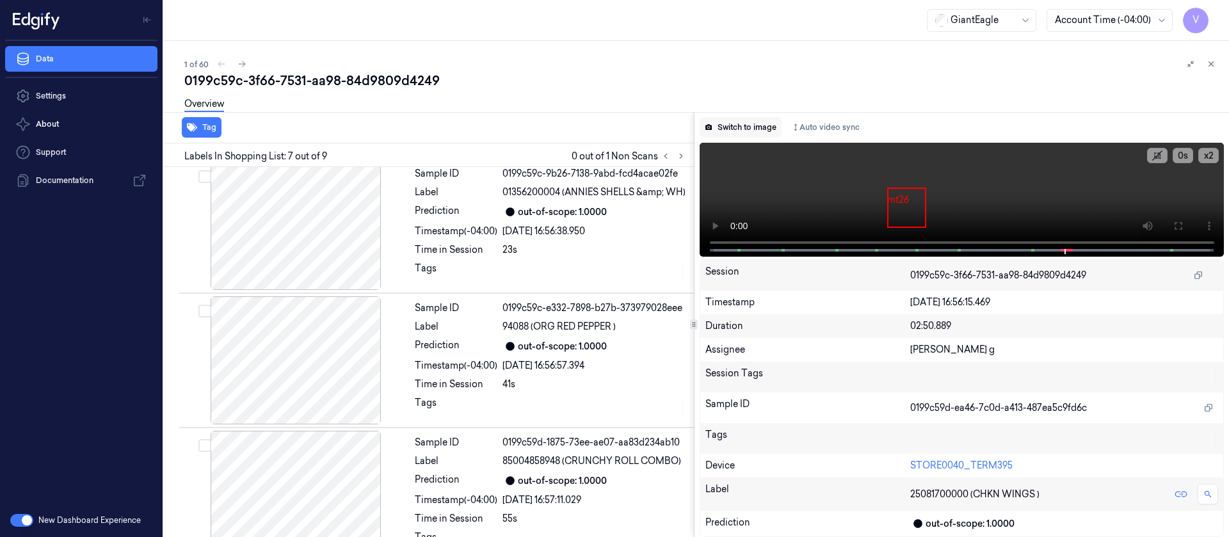
click at [744, 122] on button "Switch to image" at bounding box center [741, 127] width 82 height 20
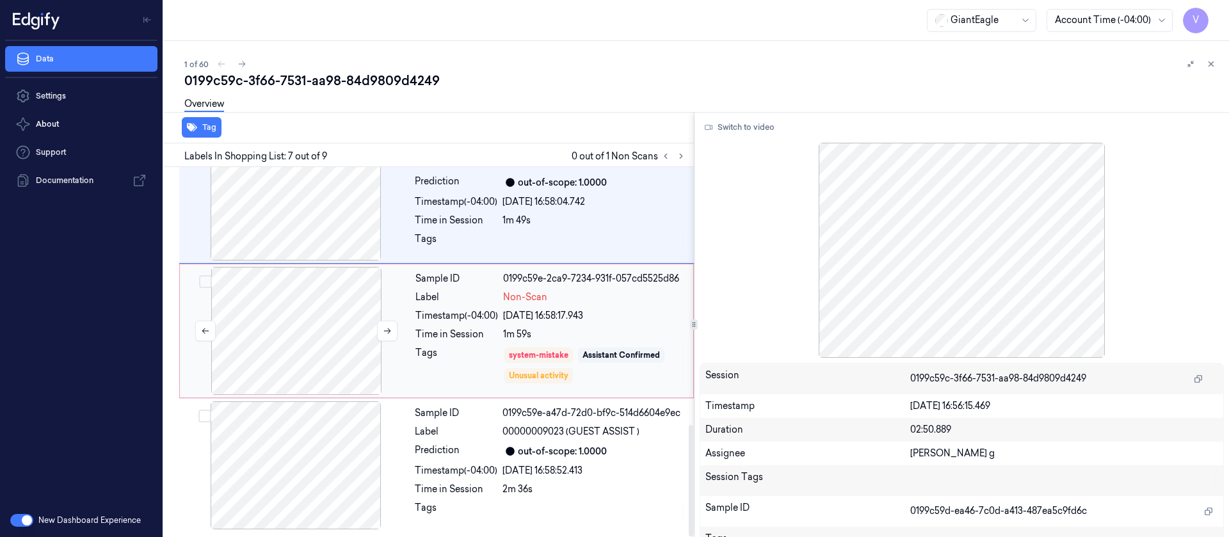
click at [309, 357] on div at bounding box center [296, 331] width 228 height 128
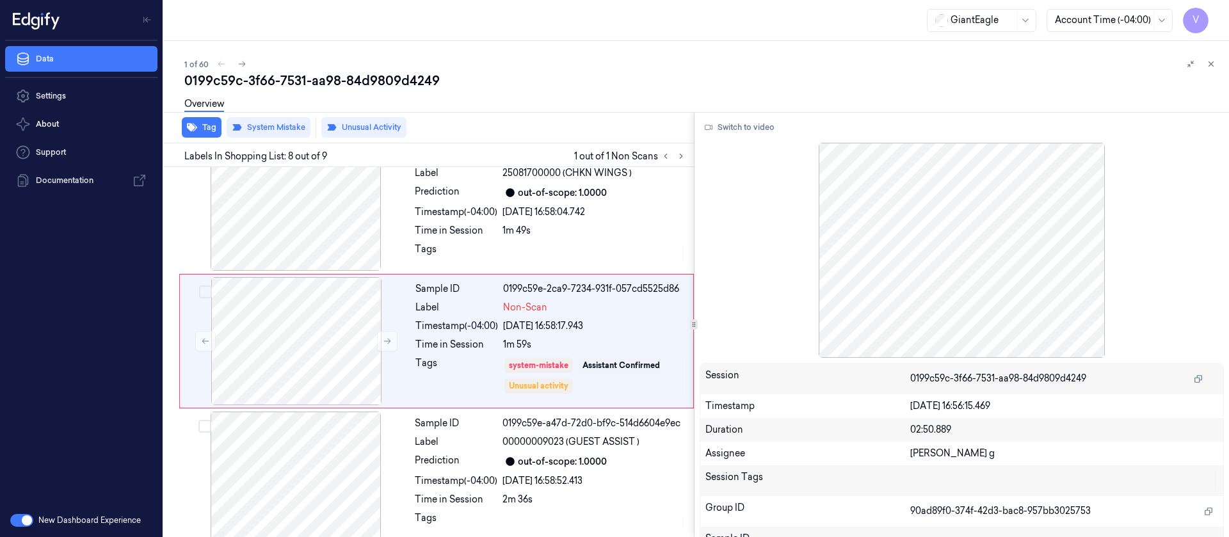
click at [469, 127] on div "Tag System Mistake Unusual Activity" at bounding box center [426, 127] width 535 height 31
click at [241, 62] on icon at bounding box center [241, 64] width 9 height 9
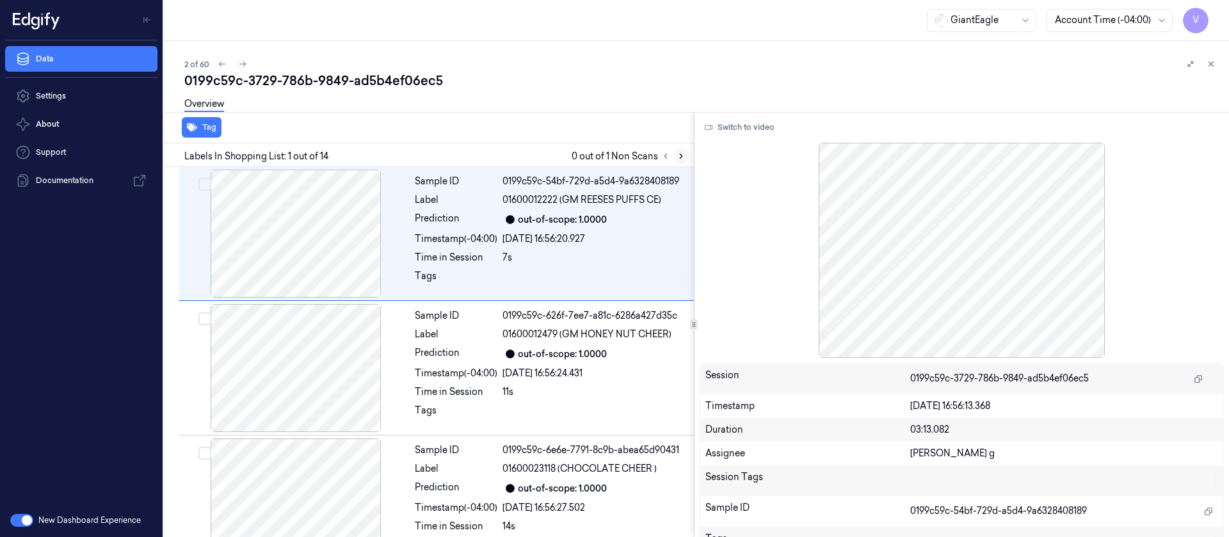
click at [684, 157] on icon at bounding box center [681, 156] width 9 height 9
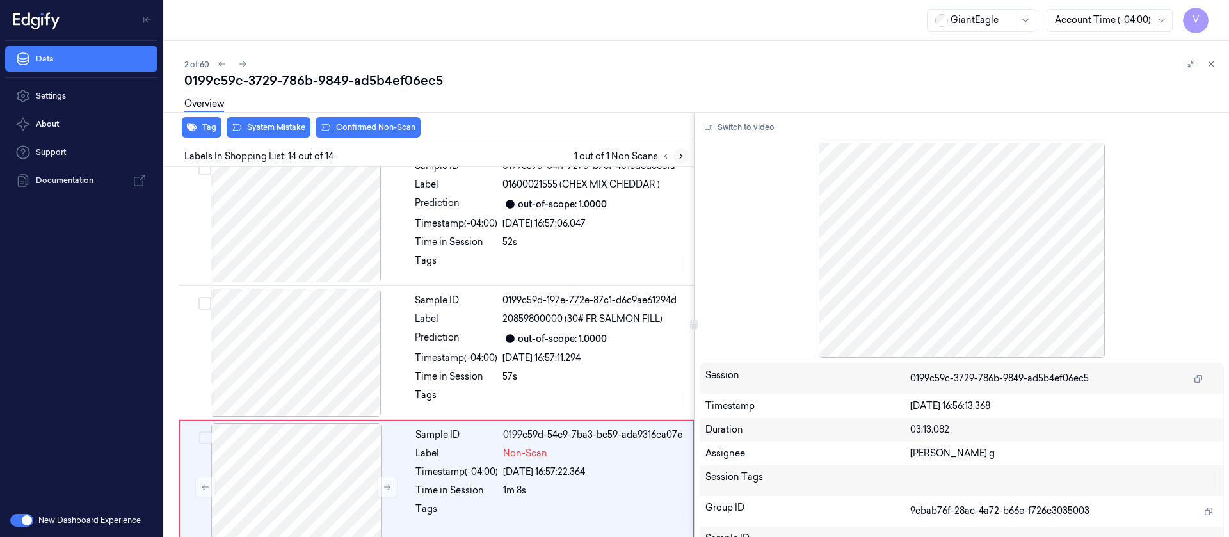
scroll to position [1516, 0]
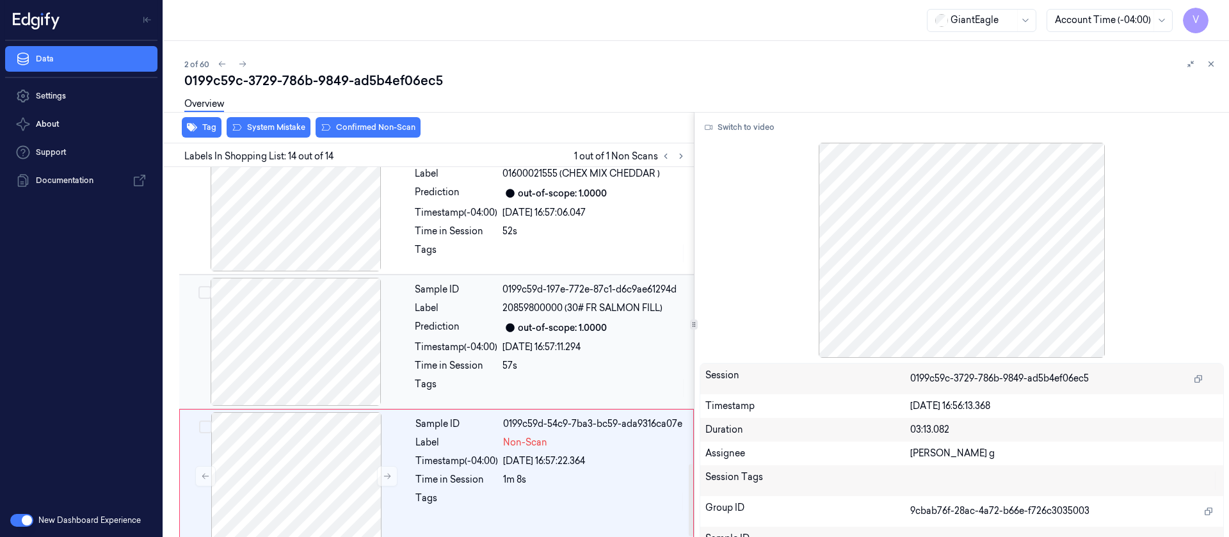
click at [257, 336] on div at bounding box center [296, 342] width 228 height 128
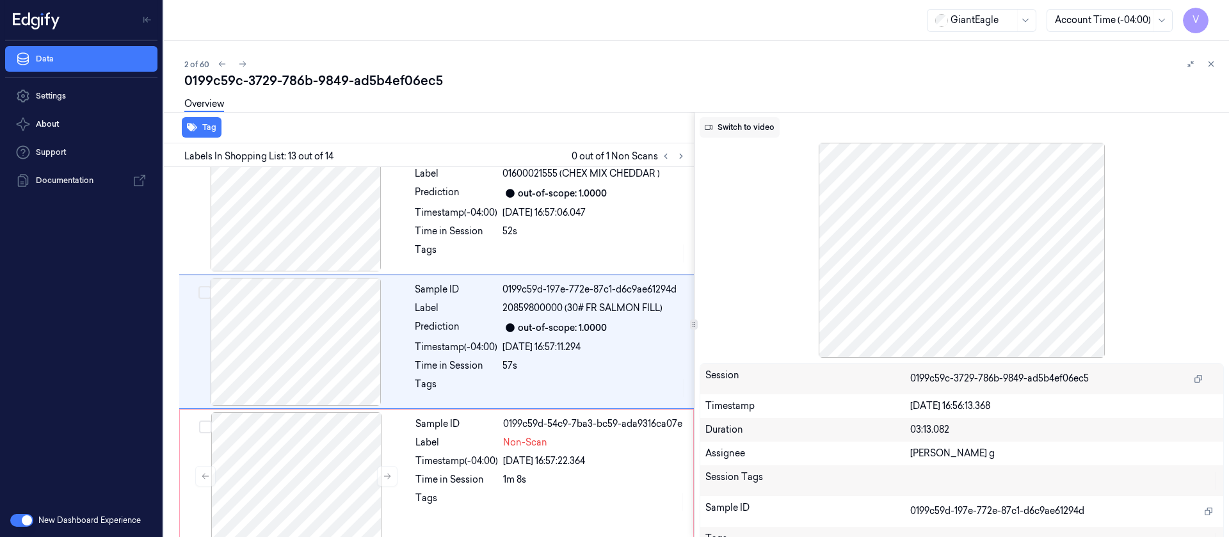
click at [747, 134] on button "Switch to video" at bounding box center [740, 127] width 80 height 20
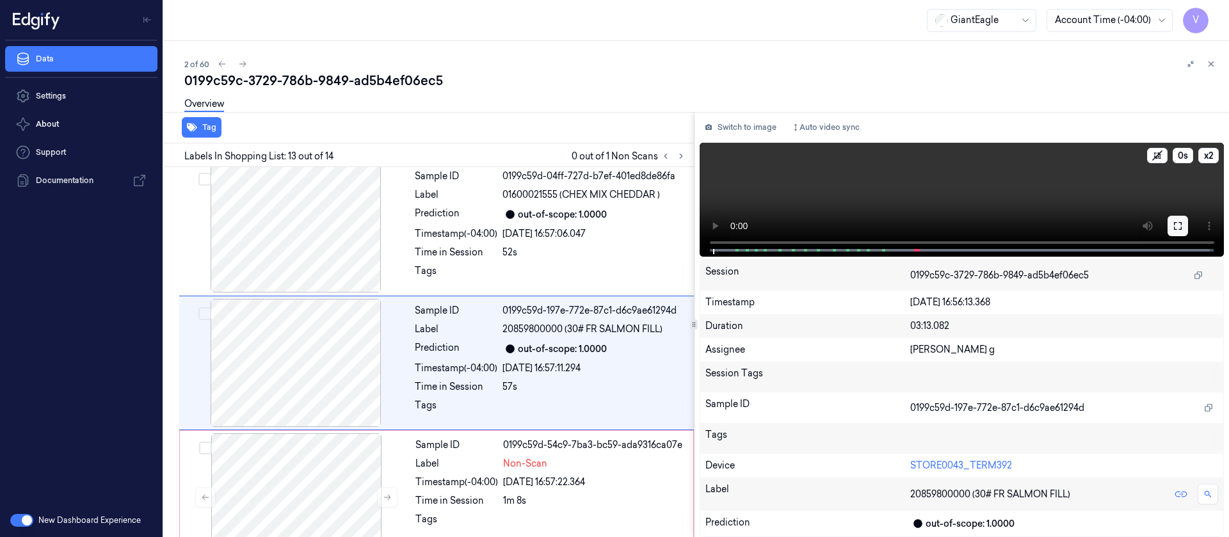
click at [1177, 227] on icon at bounding box center [1178, 226] width 10 height 10
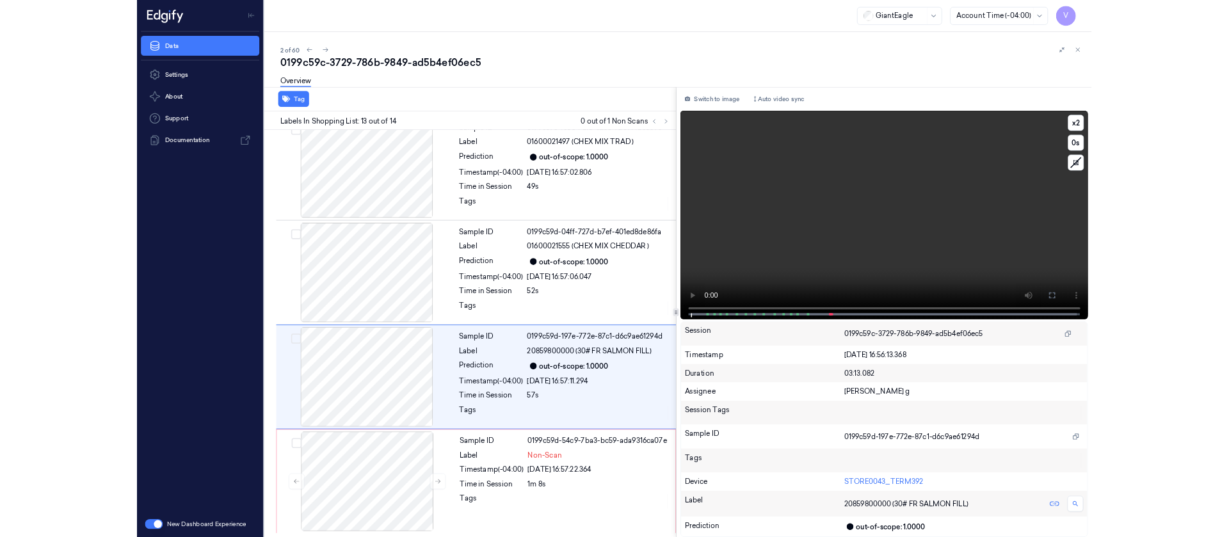
scroll to position [1362, 0]
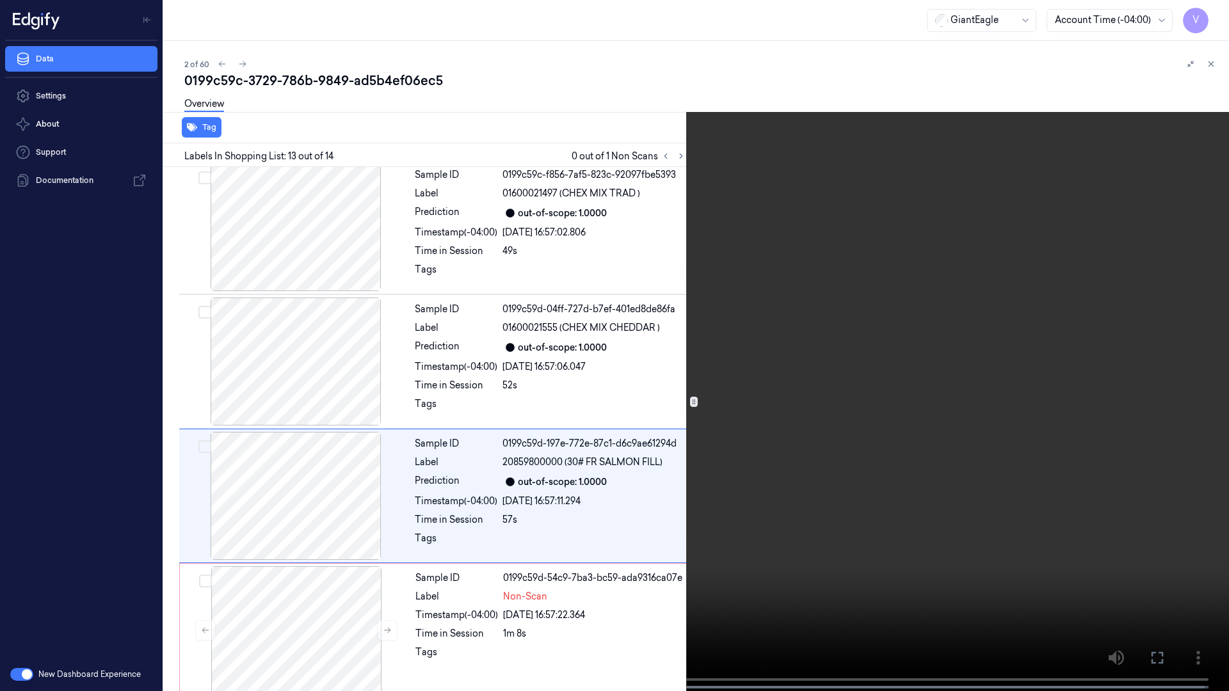
click at [0, 0] on icon at bounding box center [0, 0] width 0 height 0
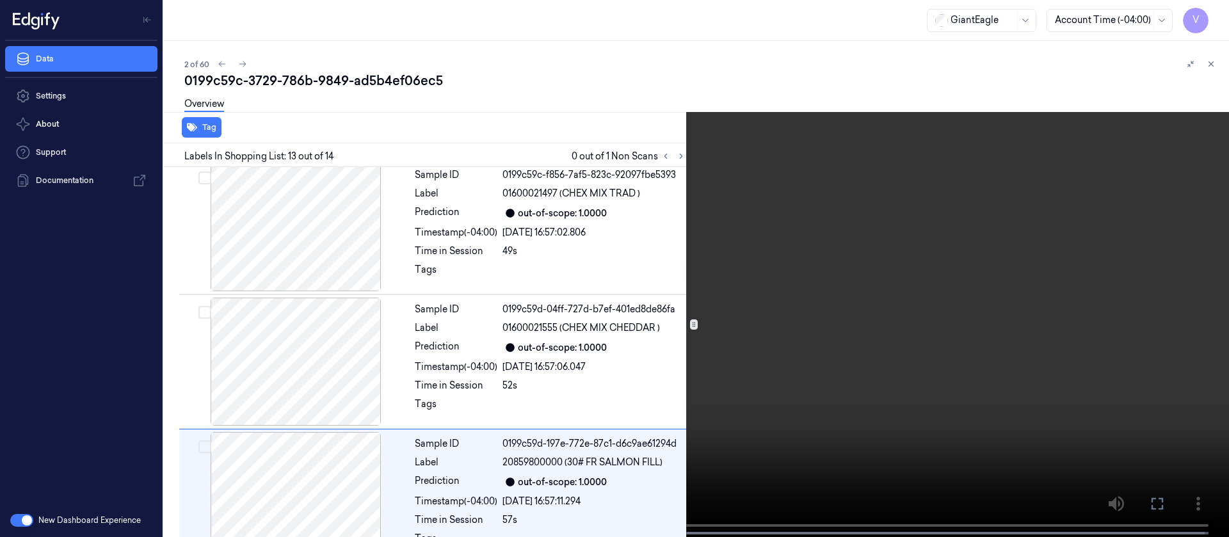
scroll to position [1495, 0]
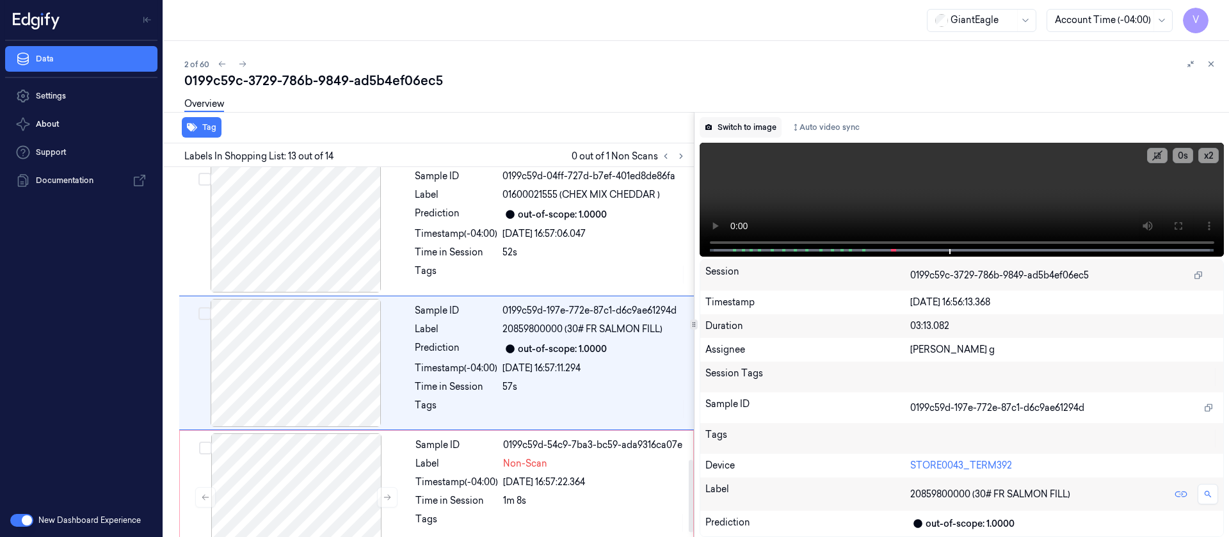
click at [744, 127] on button "Switch to image" at bounding box center [741, 127] width 82 height 20
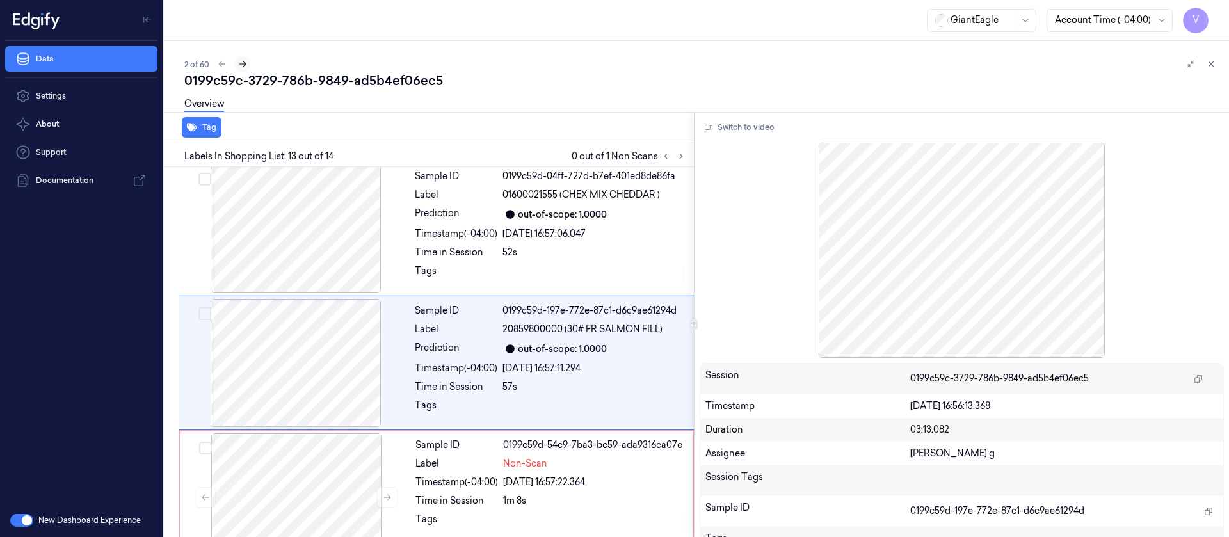
click at [241, 63] on icon at bounding box center [242, 64] width 9 height 9
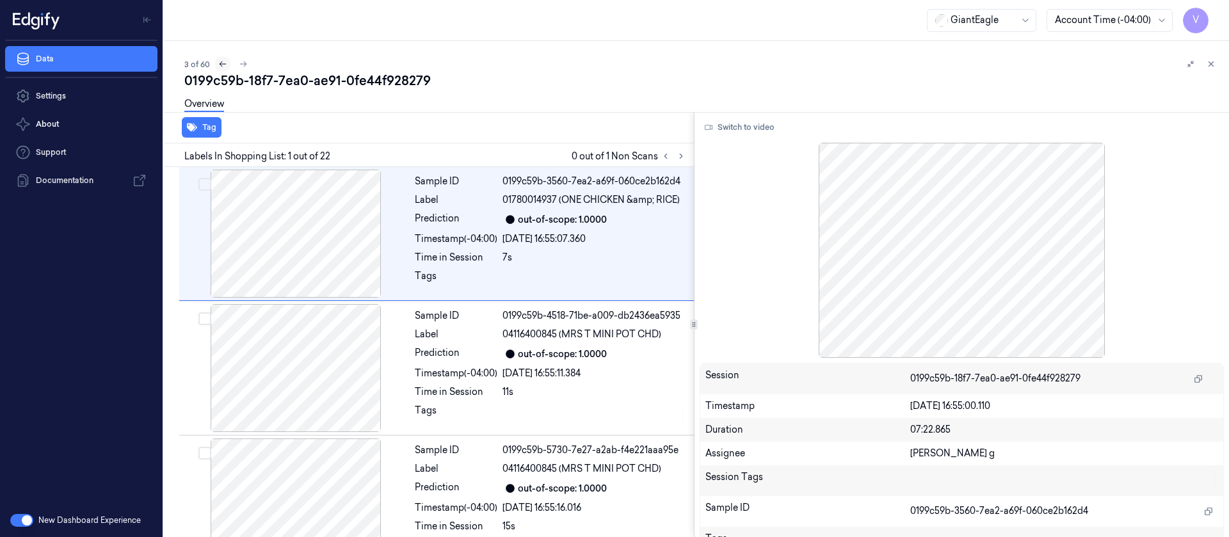
click at [227, 66] on button at bounding box center [222, 63] width 15 height 15
click at [681, 158] on icon at bounding box center [681, 156] width 9 height 9
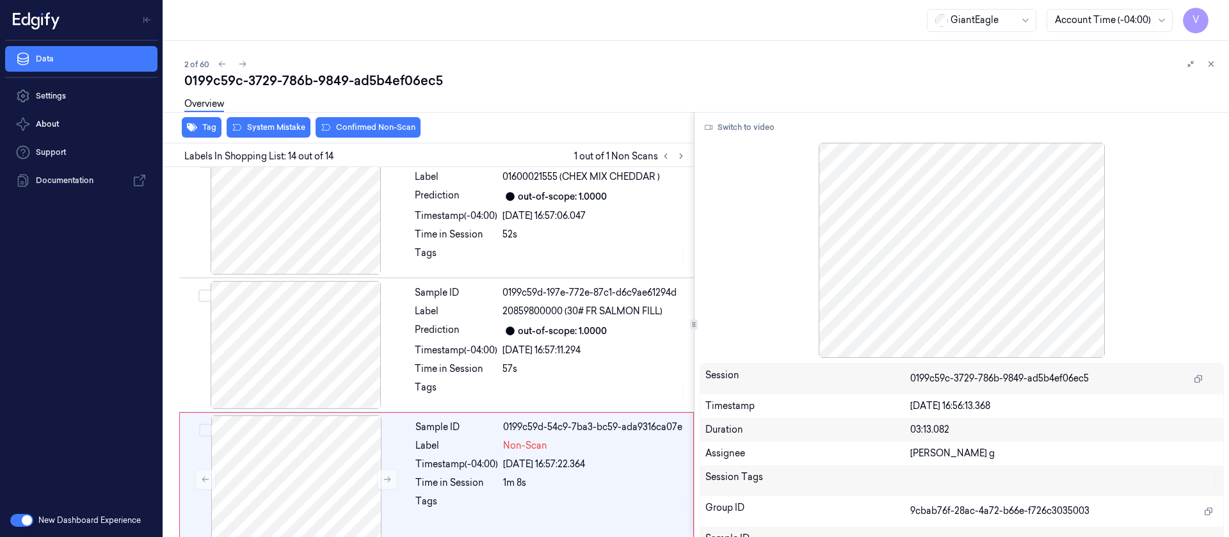
scroll to position [1516, 0]
click at [668, 152] on icon at bounding box center [665, 156] width 9 height 9
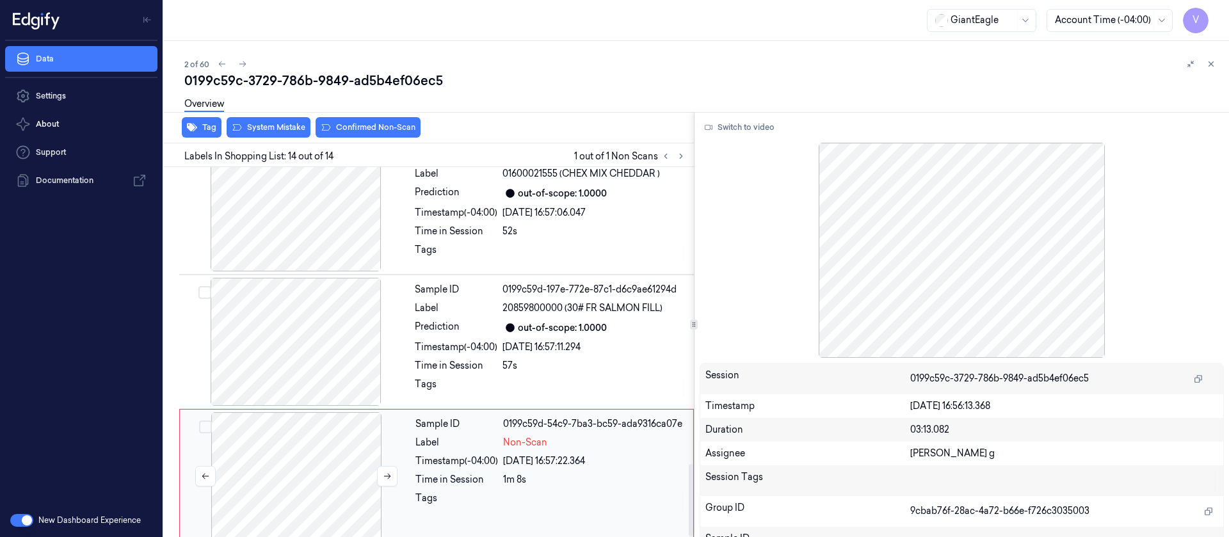
click at [317, 458] on div at bounding box center [296, 476] width 228 height 128
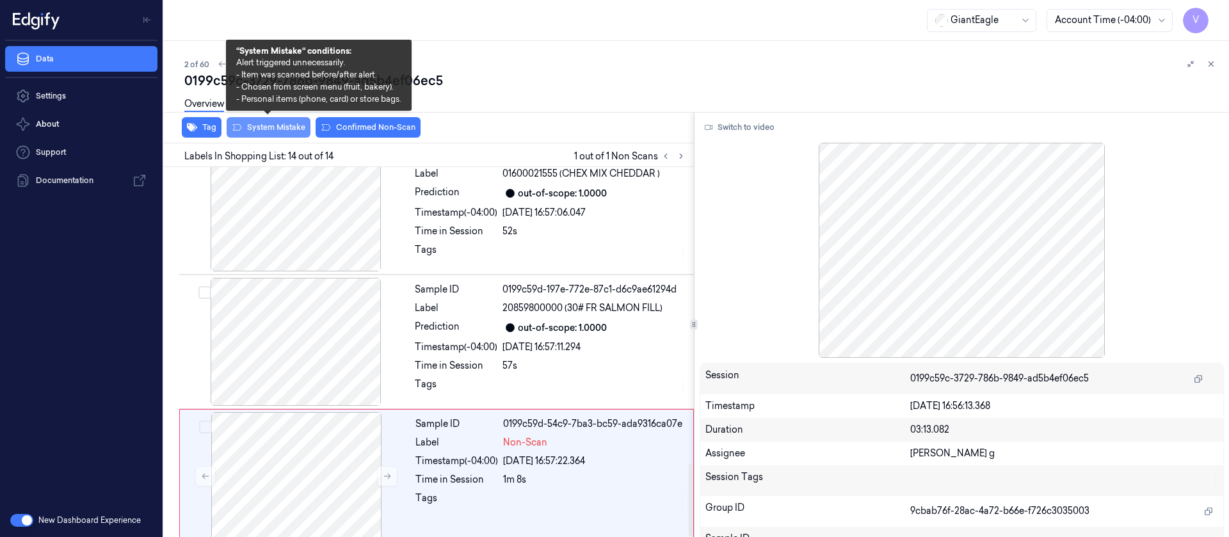
click at [272, 133] on button "System Mistake" at bounding box center [269, 127] width 84 height 20
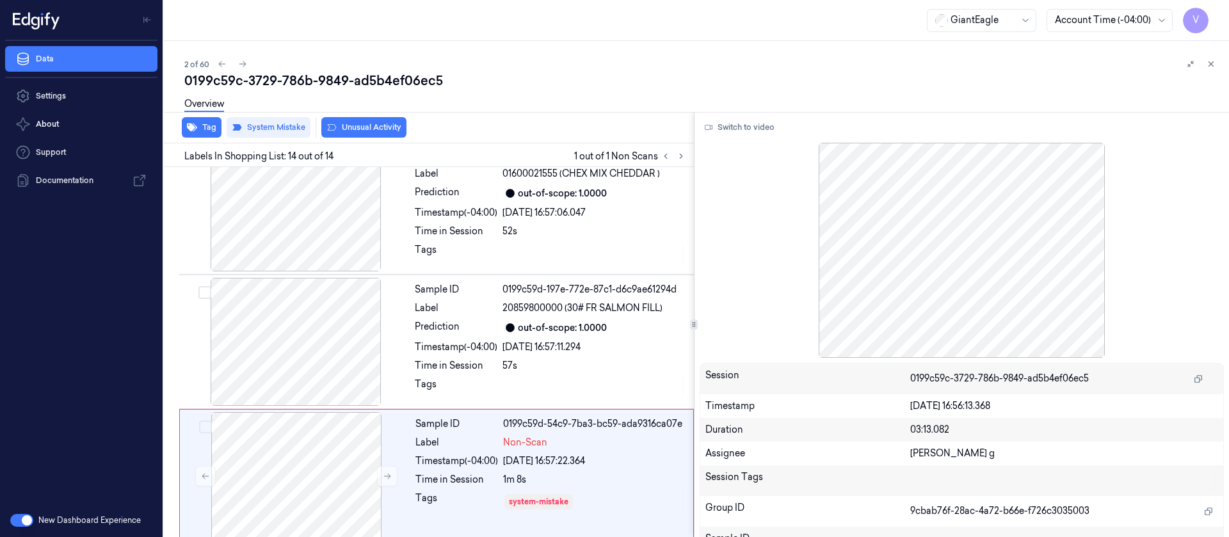
click at [616, 81] on div "0199c59c-3729-786b-9849-ad5b4ef06ec5" at bounding box center [701, 81] width 1034 height 18
click at [246, 65] on icon at bounding box center [242, 64] width 9 height 9
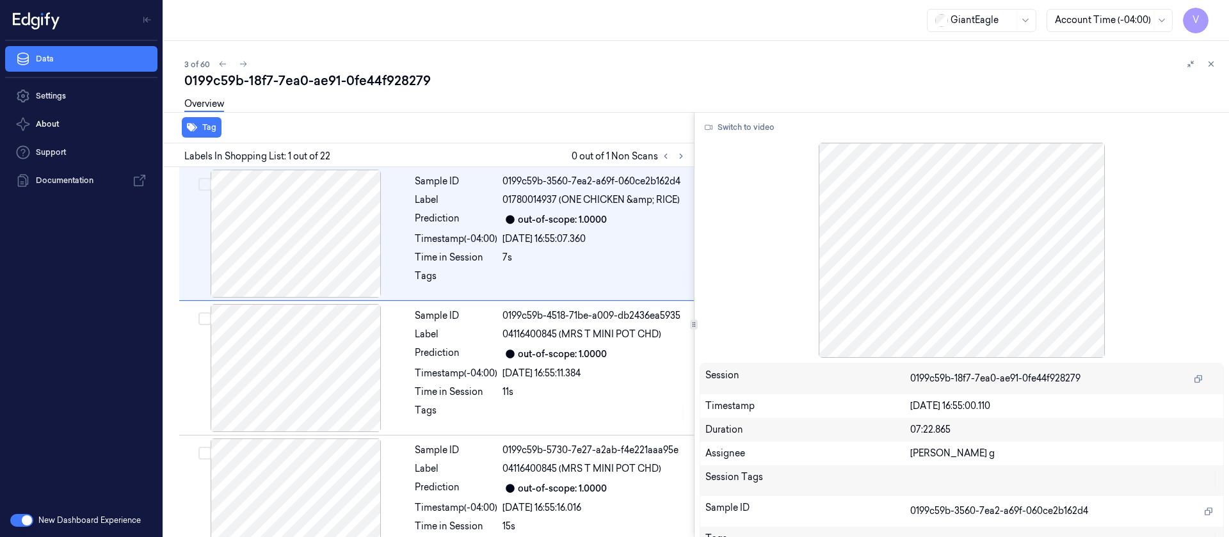
click at [547, 115] on div "Overview" at bounding box center [701, 106] width 1034 height 33
click at [688, 154] on button at bounding box center [680, 156] width 15 height 15
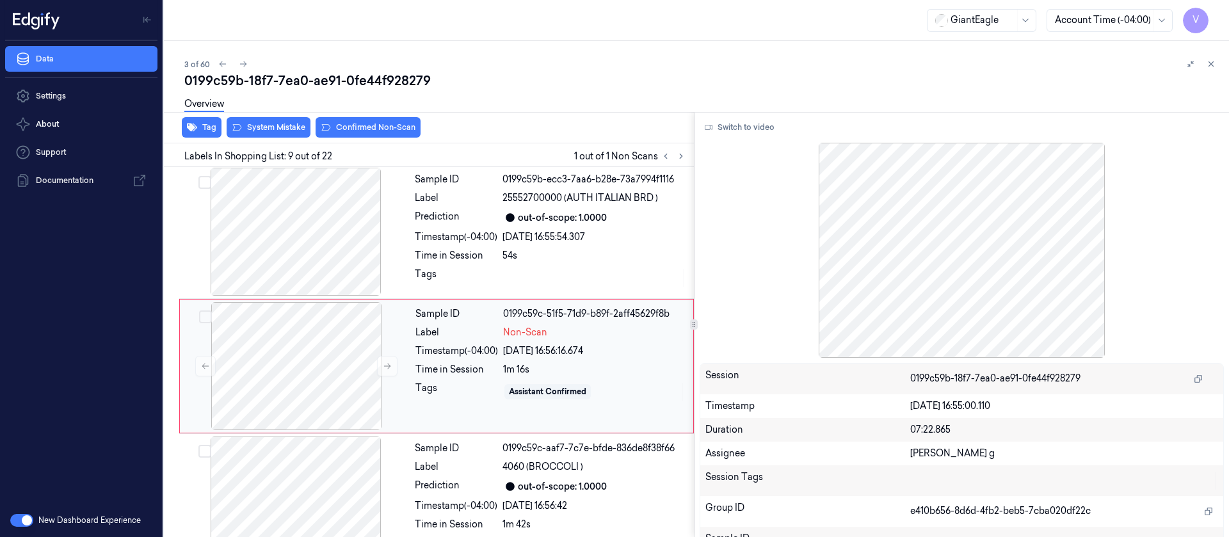
scroll to position [957, 0]
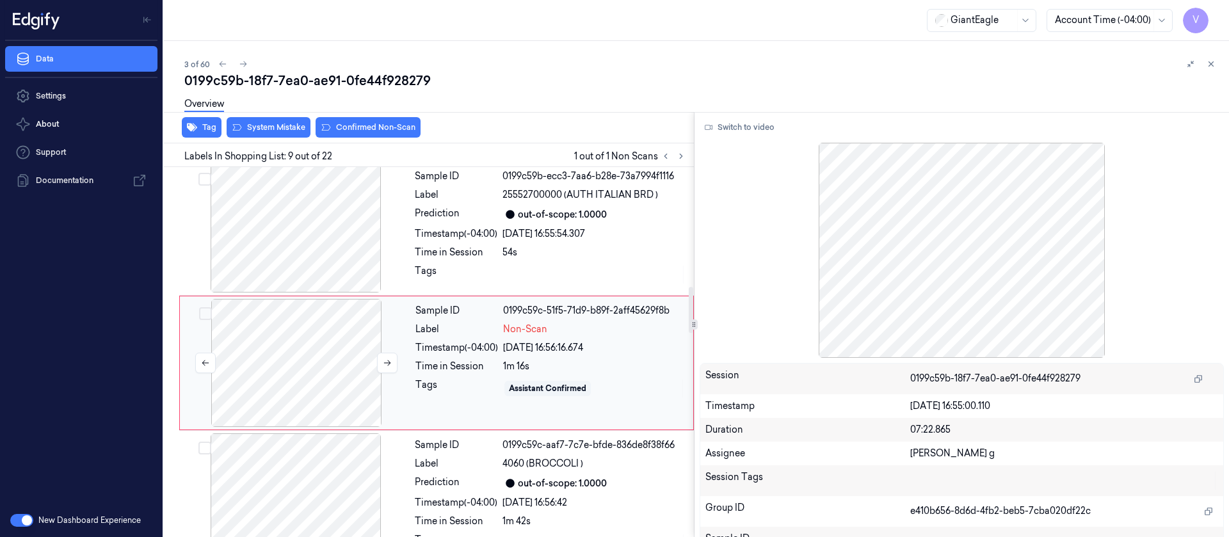
click at [330, 346] on div at bounding box center [296, 363] width 228 height 128
click at [305, 320] on div at bounding box center [296, 363] width 228 height 128
click at [320, 245] on div at bounding box center [296, 229] width 228 height 128
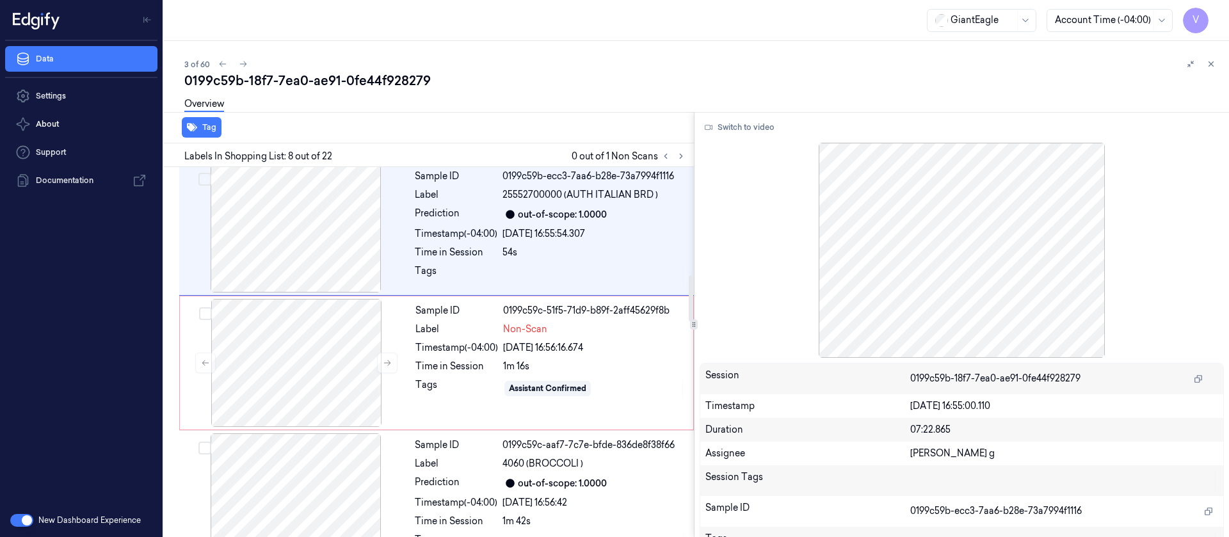
scroll to position [823, 0]
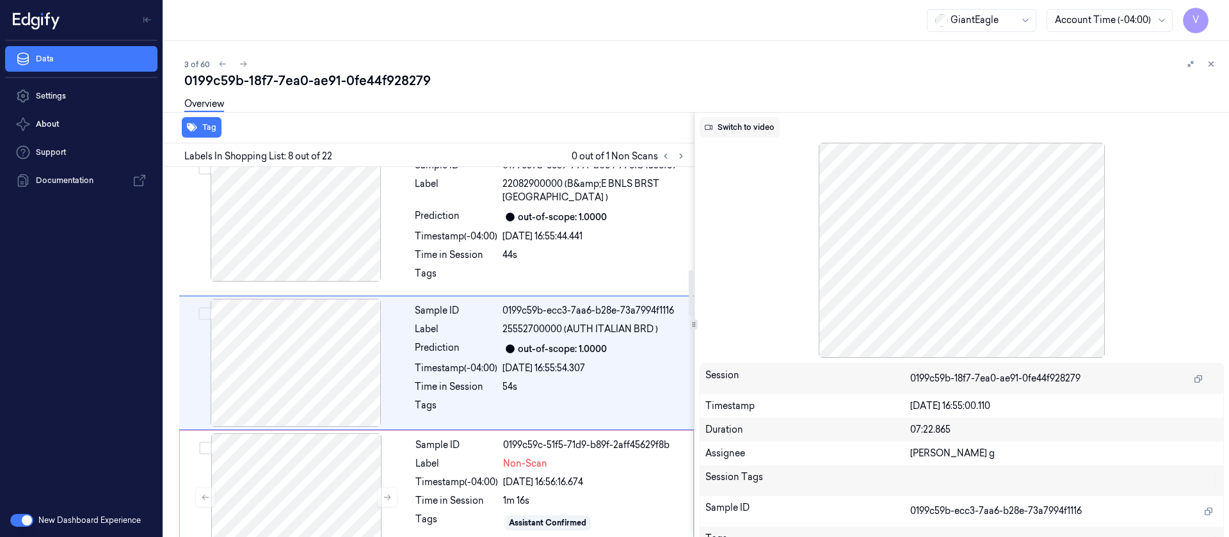
click at [728, 133] on button "Switch to video" at bounding box center [740, 127] width 80 height 20
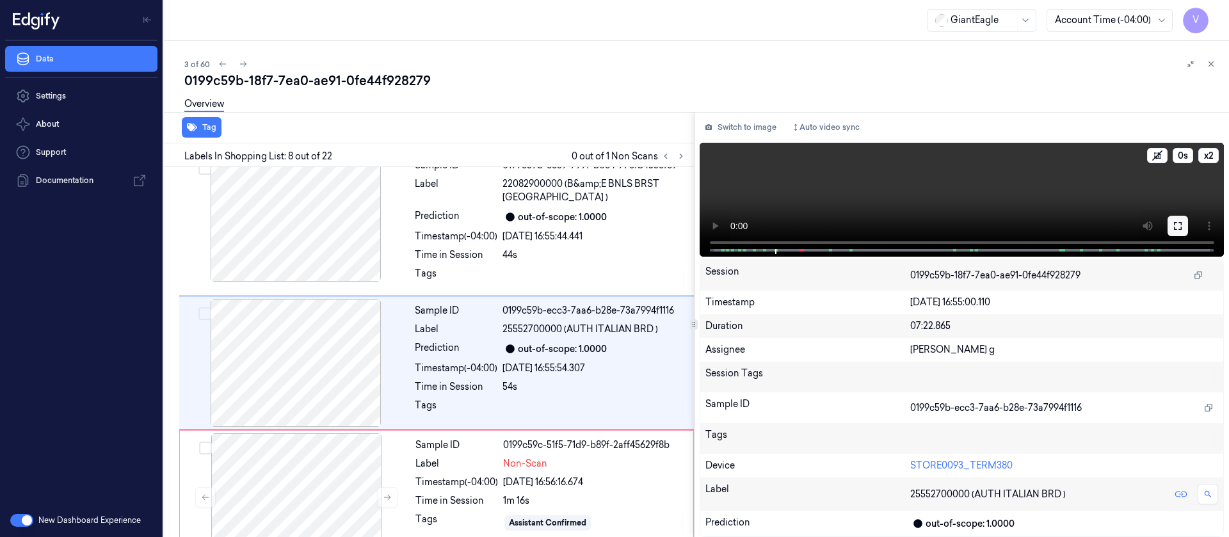
click at [1182, 232] on button at bounding box center [1178, 226] width 20 height 20
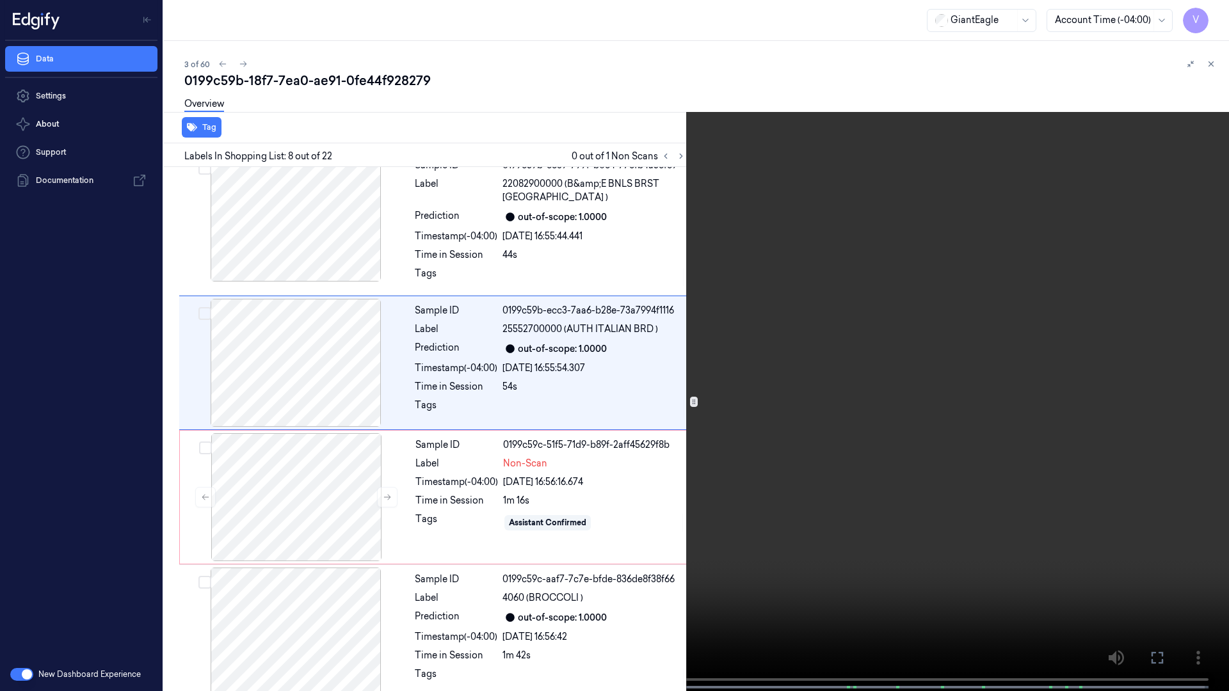
click at [0, 0] on icon at bounding box center [0, 0] width 0 height 0
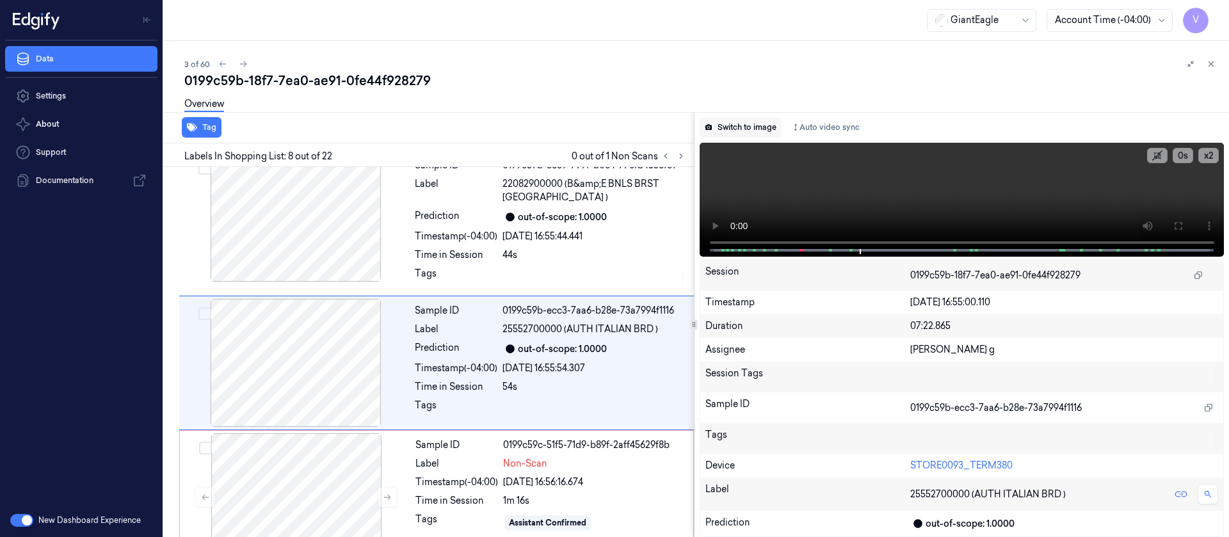
click at [737, 127] on button "Switch to image" at bounding box center [741, 127] width 82 height 20
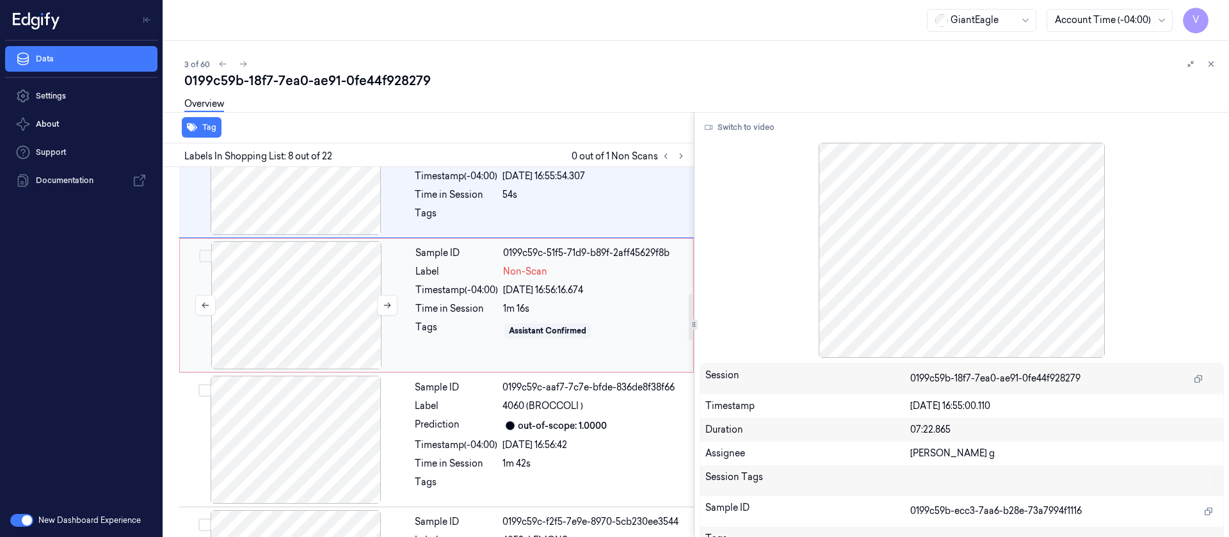
click at [278, 272] on div at bounding box center [296, 305] width 228 height 128
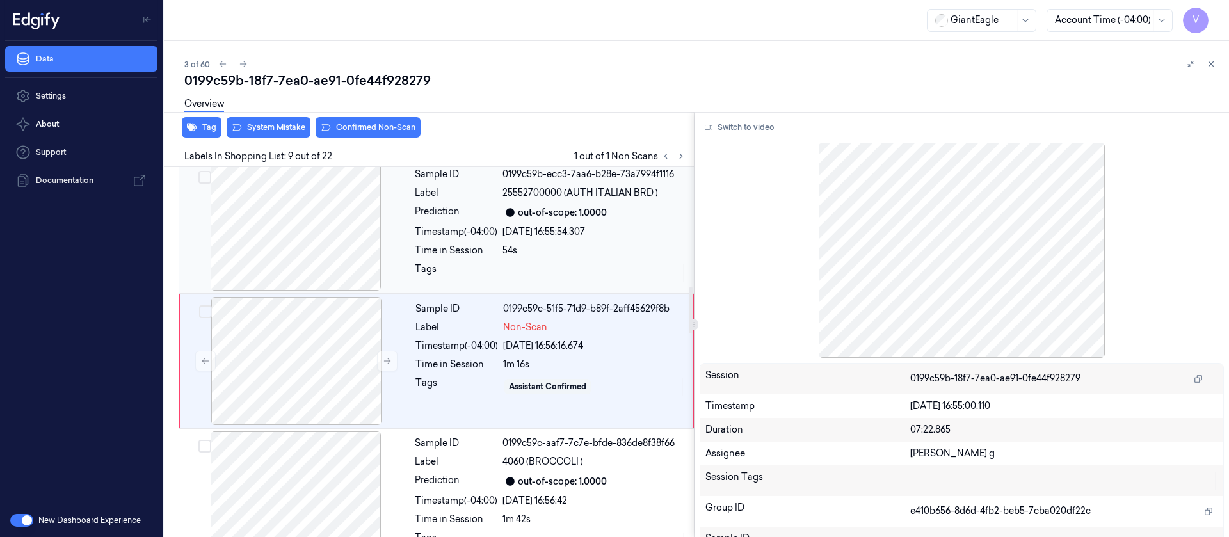
scroll to position [957, 0]
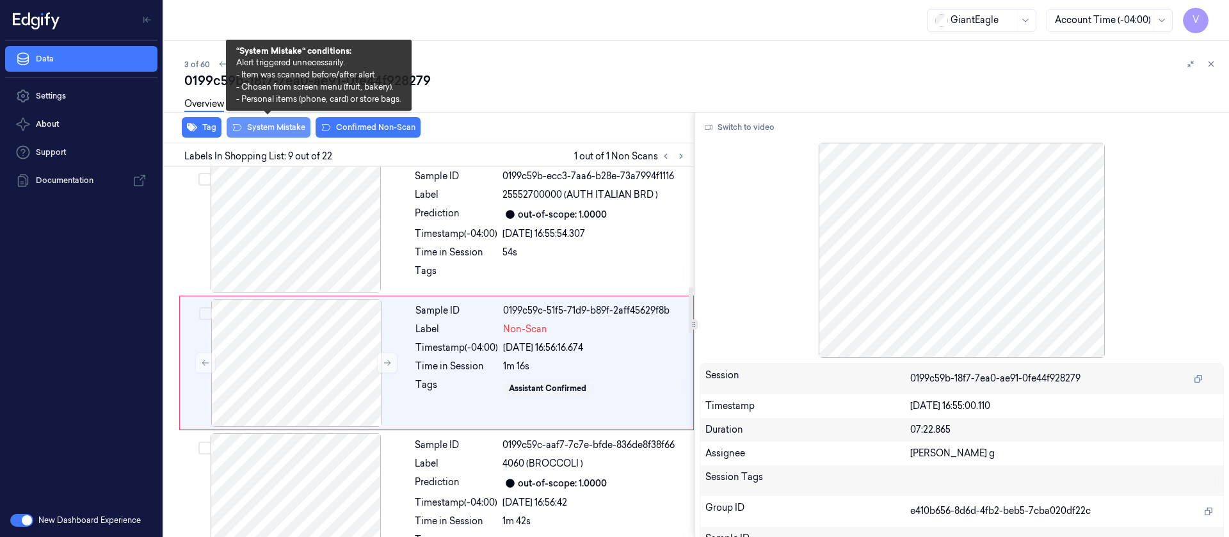
click at [275, 127] on button "System Mistake" at bounding box center [269, 127] width 84 height 20
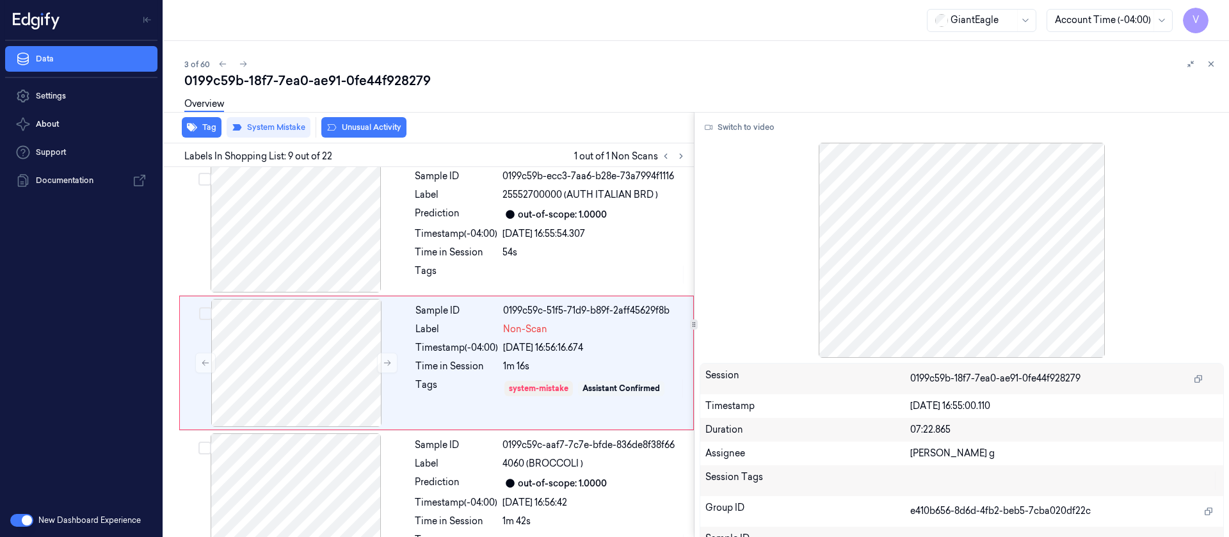
click at [366, 124] on button "Unusual Activity" at bounding box center [363, 127] width 85 height 20
click at [194, 127] on icon "button" at bounding box center [192, 128] width 10 height 8
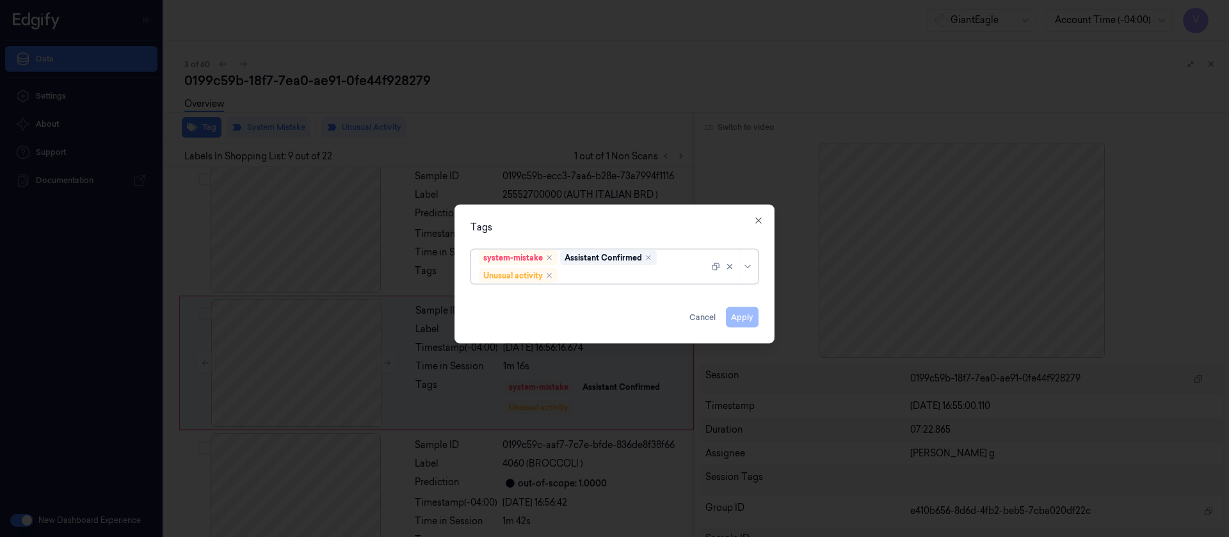
click at [607, 280] on div at bounding box center [634, 275] width 149 height 13
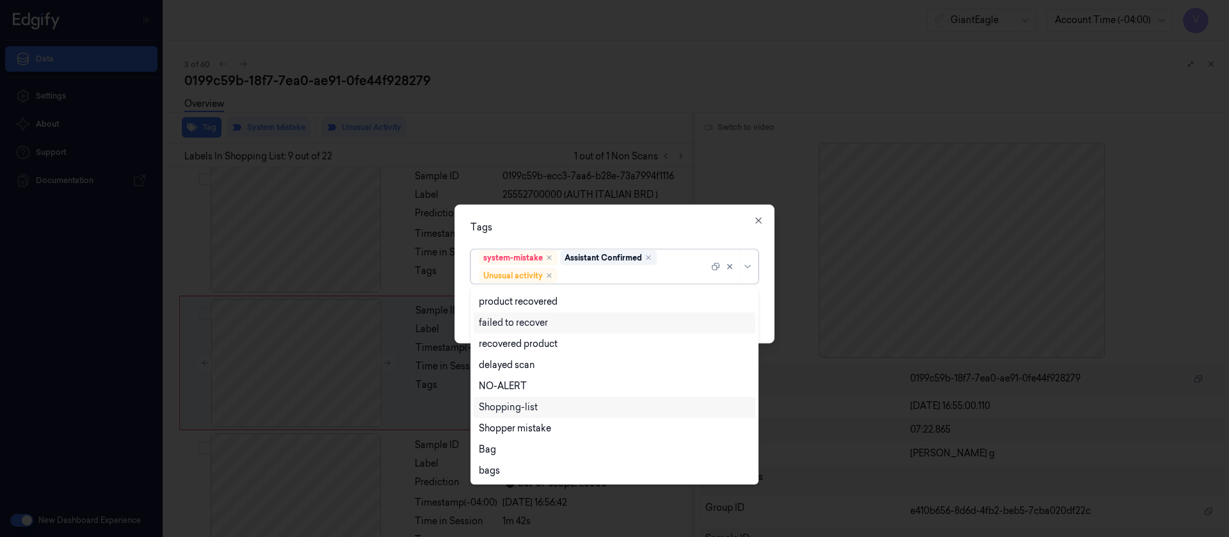
scroll to position [0, 0]
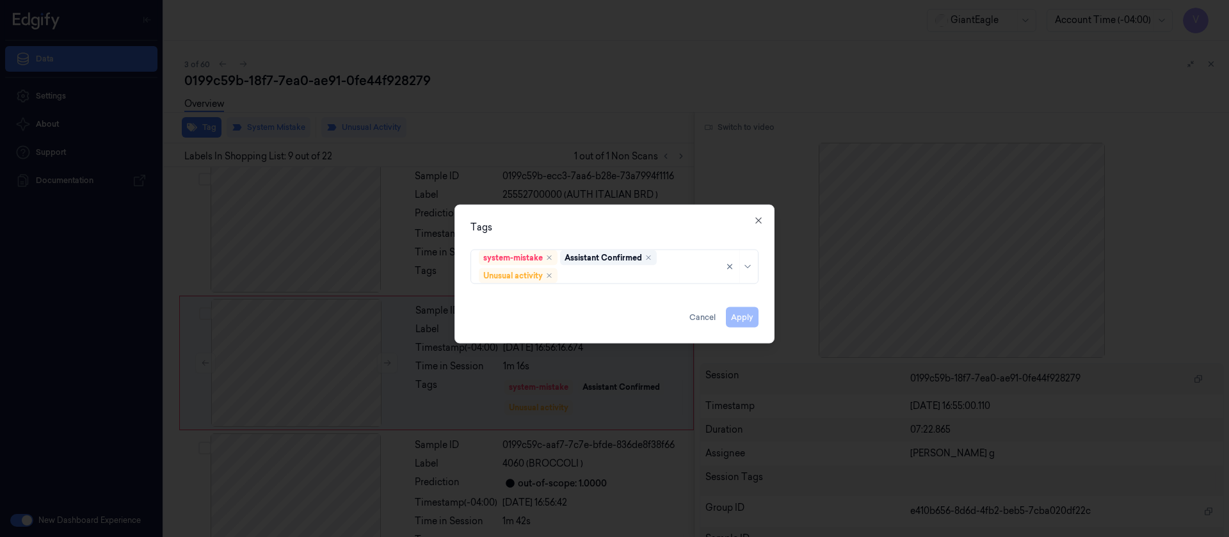
click at [599, 221] on div "Tags" at bounding box center [614, 226] width 288 height 13
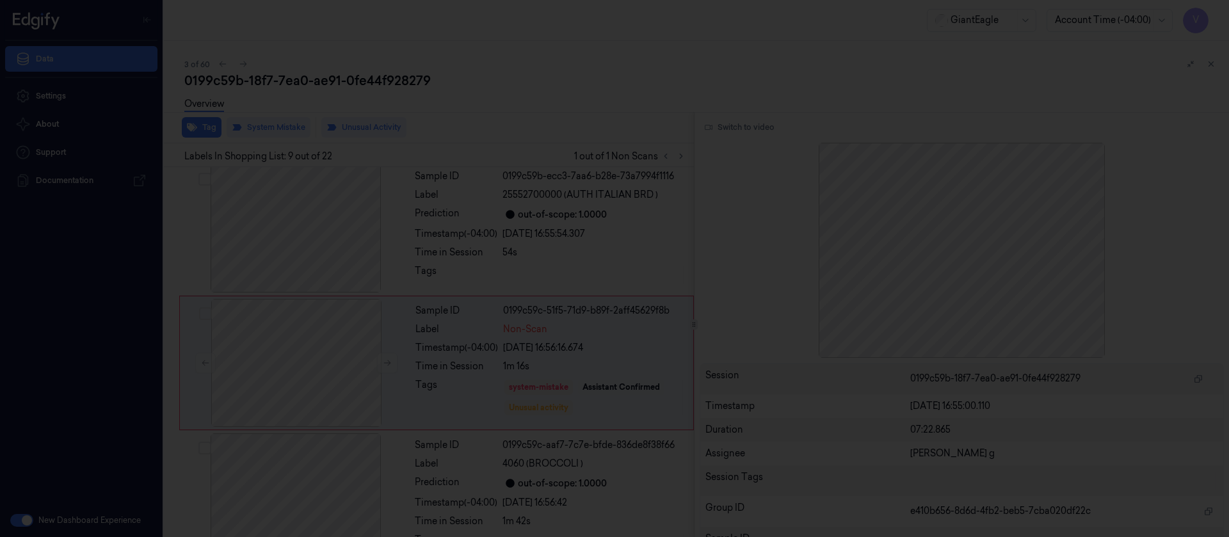
click at [641, 158] on div at bounding box center [614, 268] width 1229 height 537
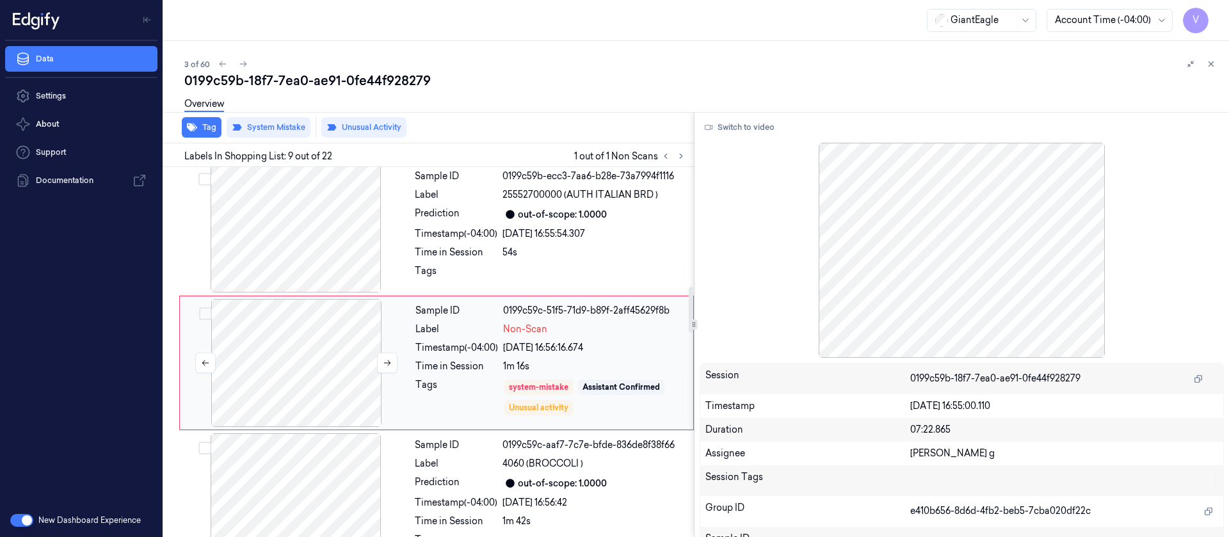
click at [326, 343] on div at bounding box center [296, 363] width 228 height 128
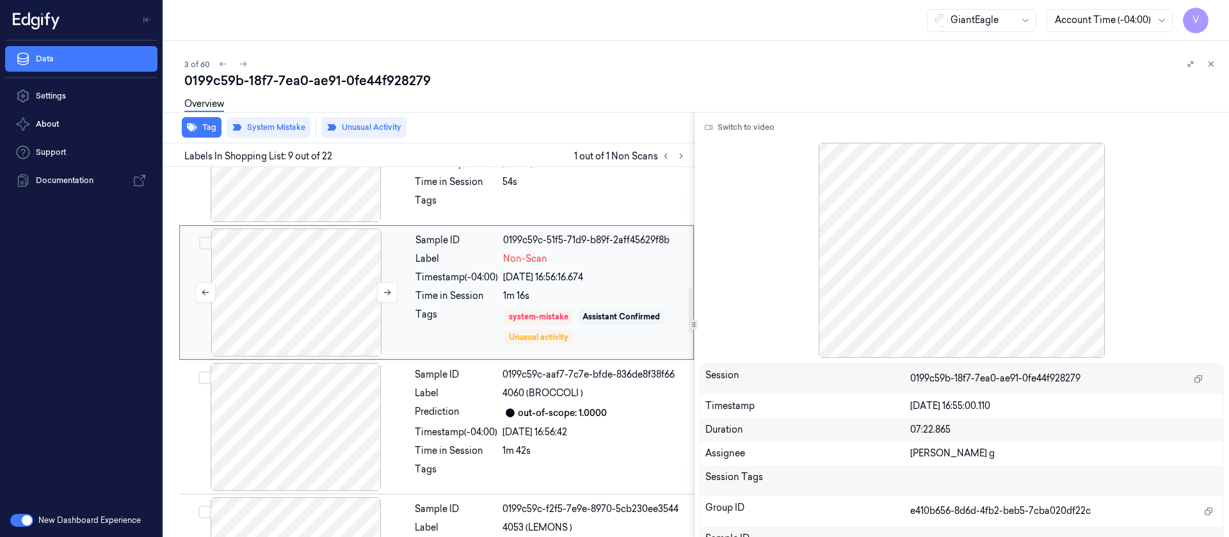
scroll to position [1053, 0]
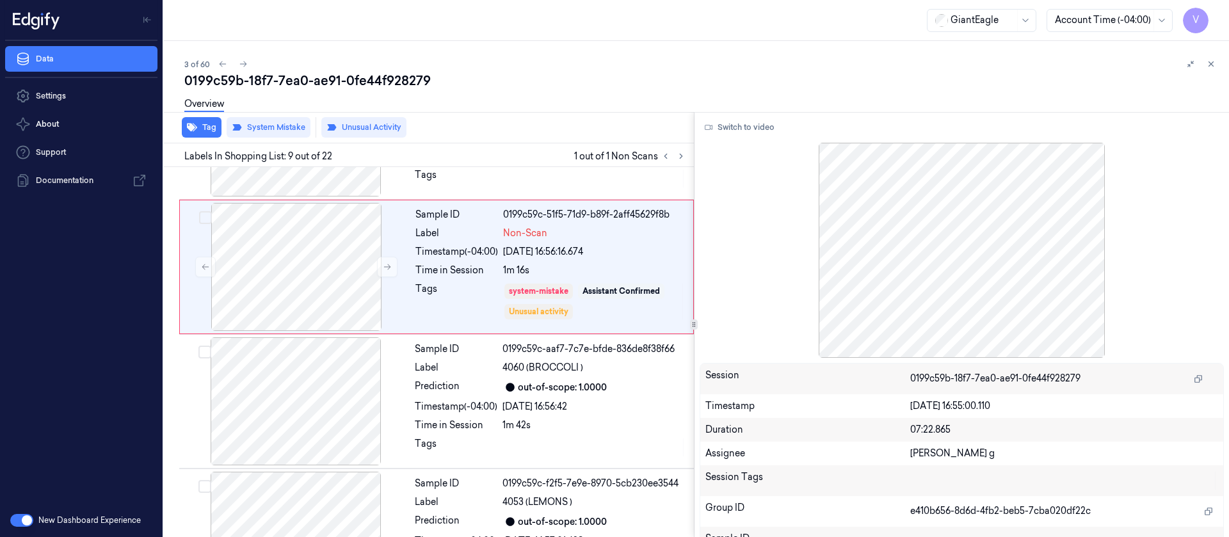
click at [298, 35] on div "GiantEagle Account Time (-04:00) V" at bounding box center [696, 20] width 1065 height 41
